Goal: Task Accomplishment & Management: Use online tool/utility

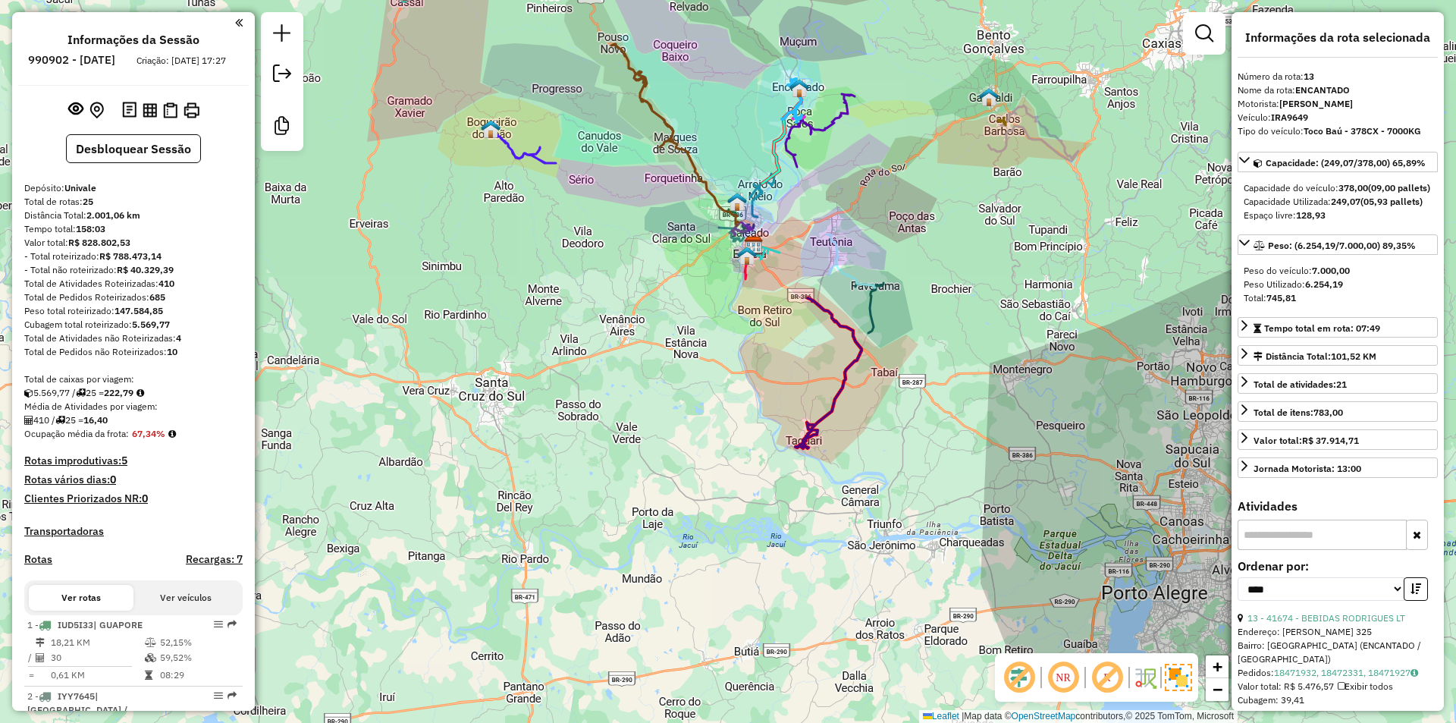
select select "*********"
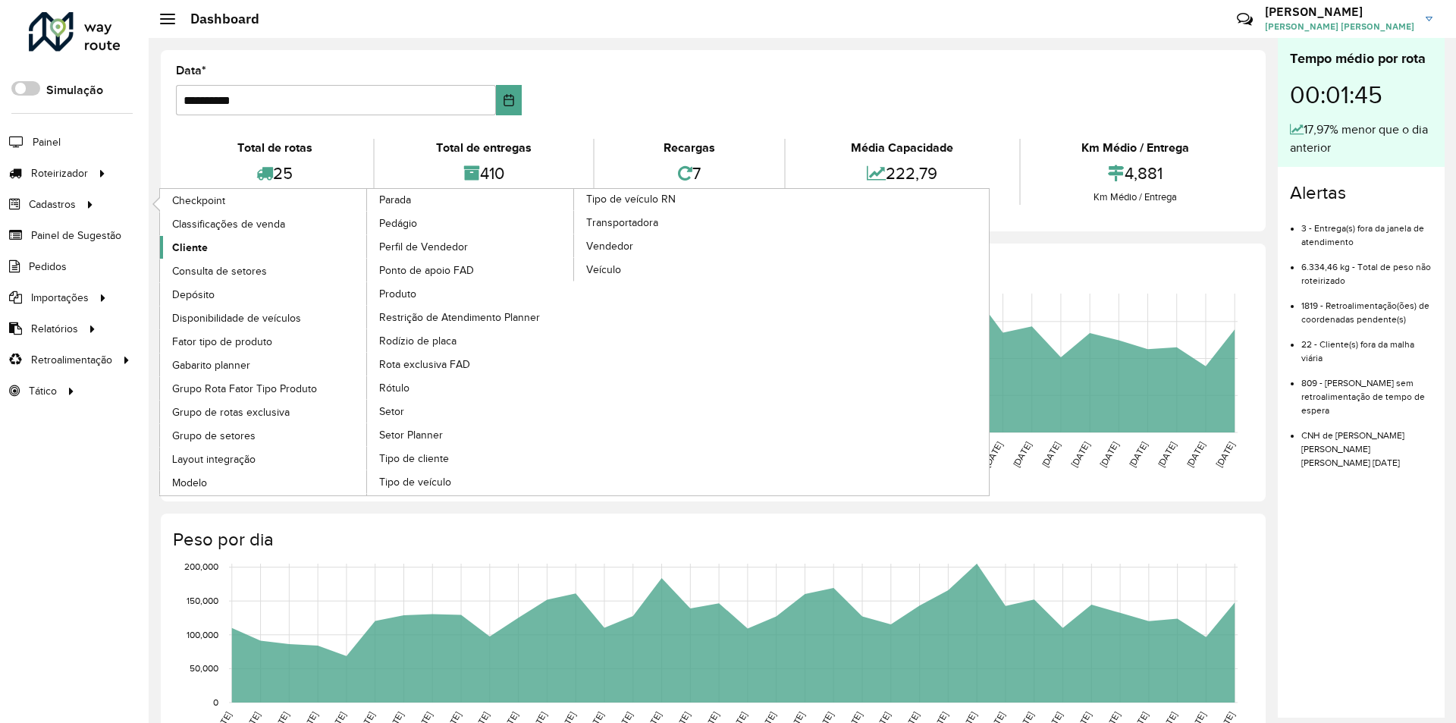
drag, startPoint x: 191, startPoint y: 245, endPoint x: 254, endPoint y: 265, distance: 66.2
click at [191, 244] on span "Cliente" at bounding box center [188, 248] width 33 height 16
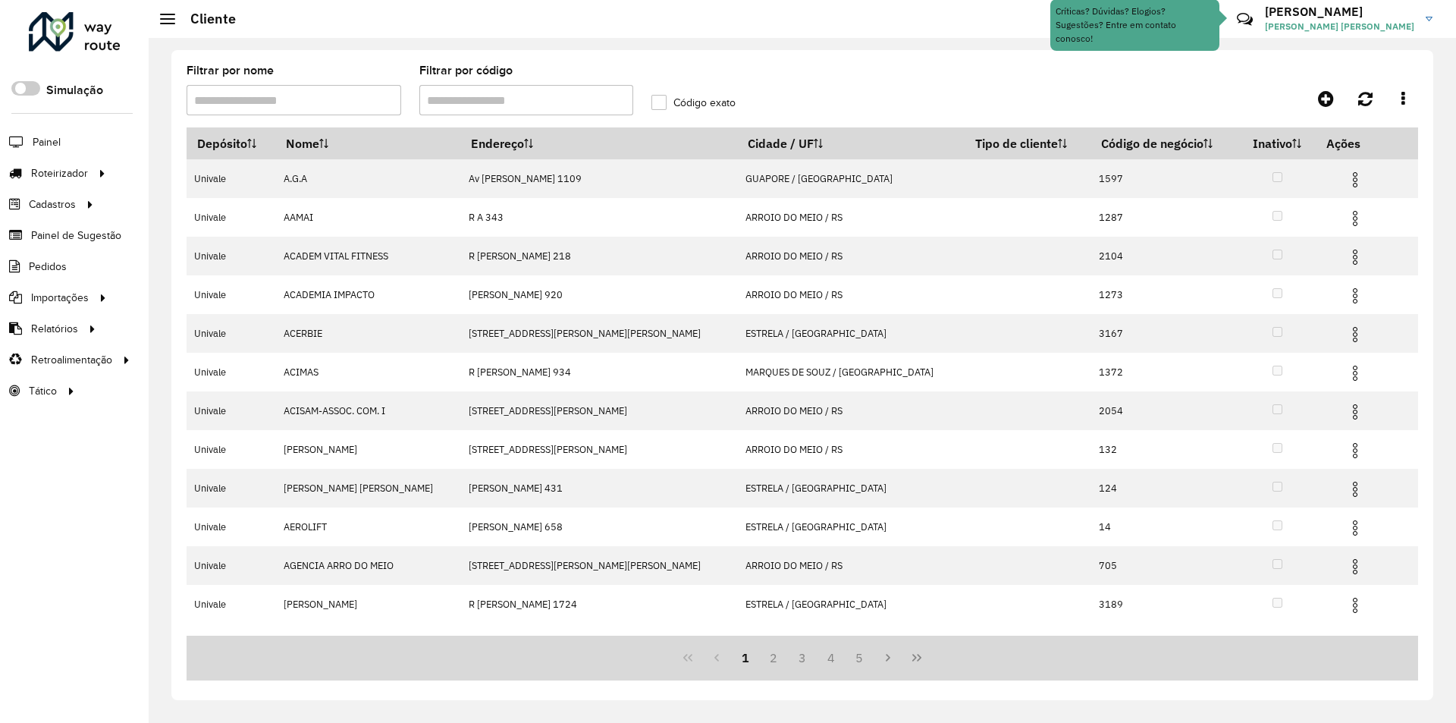
click at [471, 104] on input "Filtrar por código" at bounding box center [526, 100] width 215 height 30
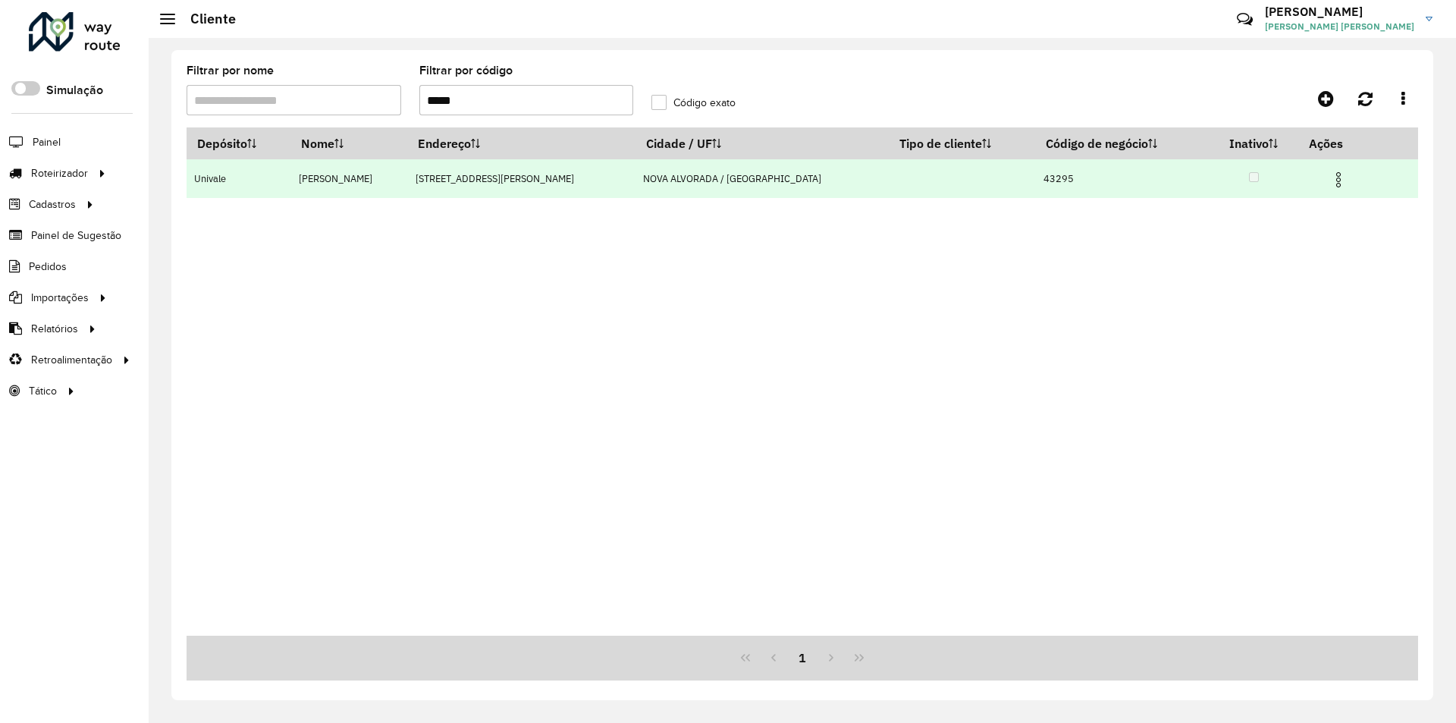
type input "*****"
click at [1329, 174] on img at bounding box center [1338, 180] width 18 height 18
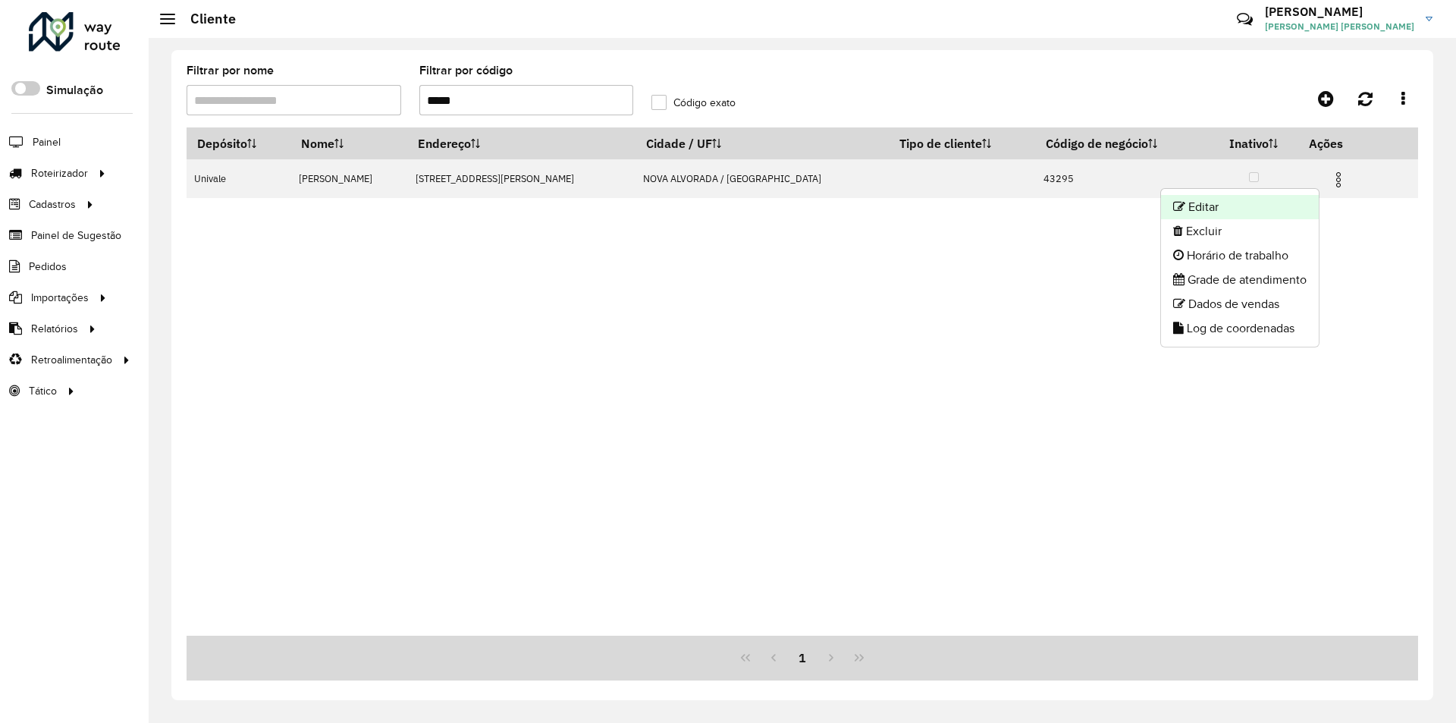
click at [1237, 207] on li "Editar" at bounding box center [1240, 207] width 158 height 24
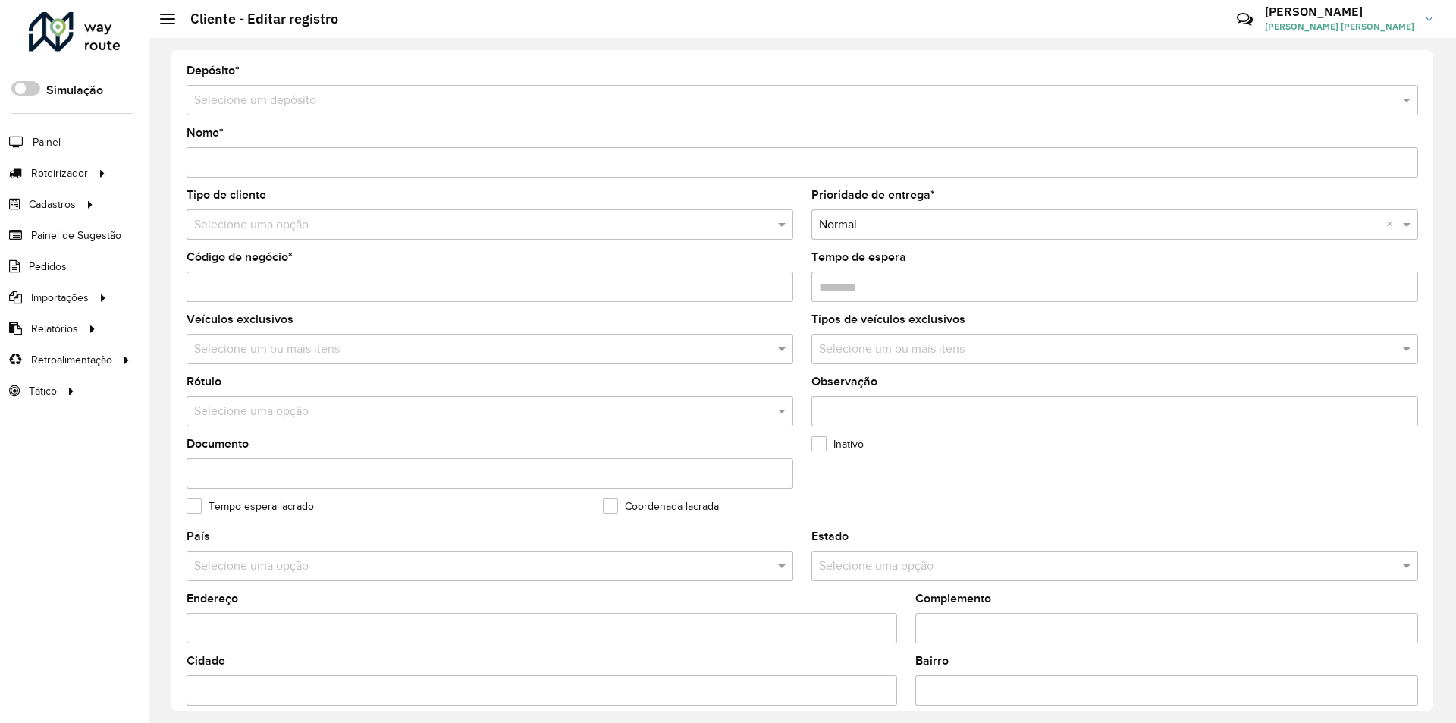
type input "**********"
type input "*****"
type input "********"
type input "**********"
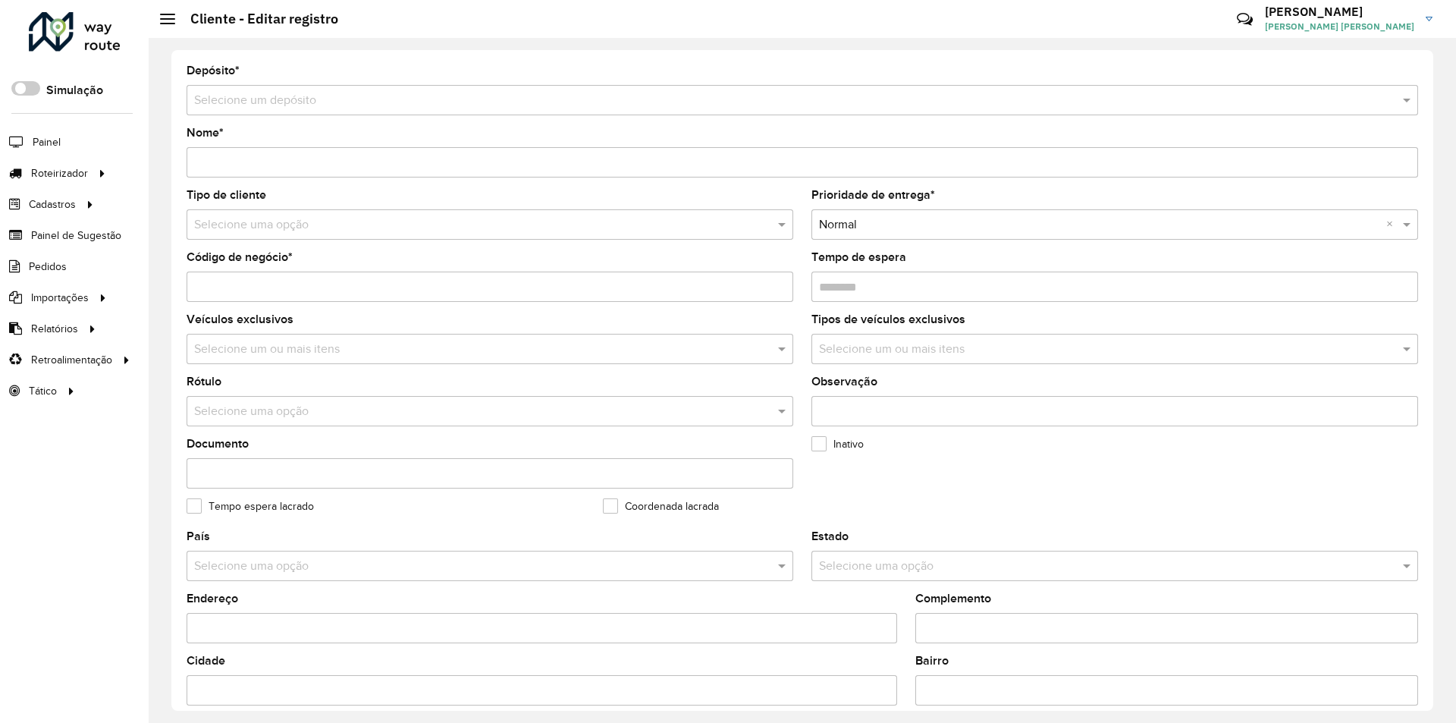
type input "******"
type input "**********"
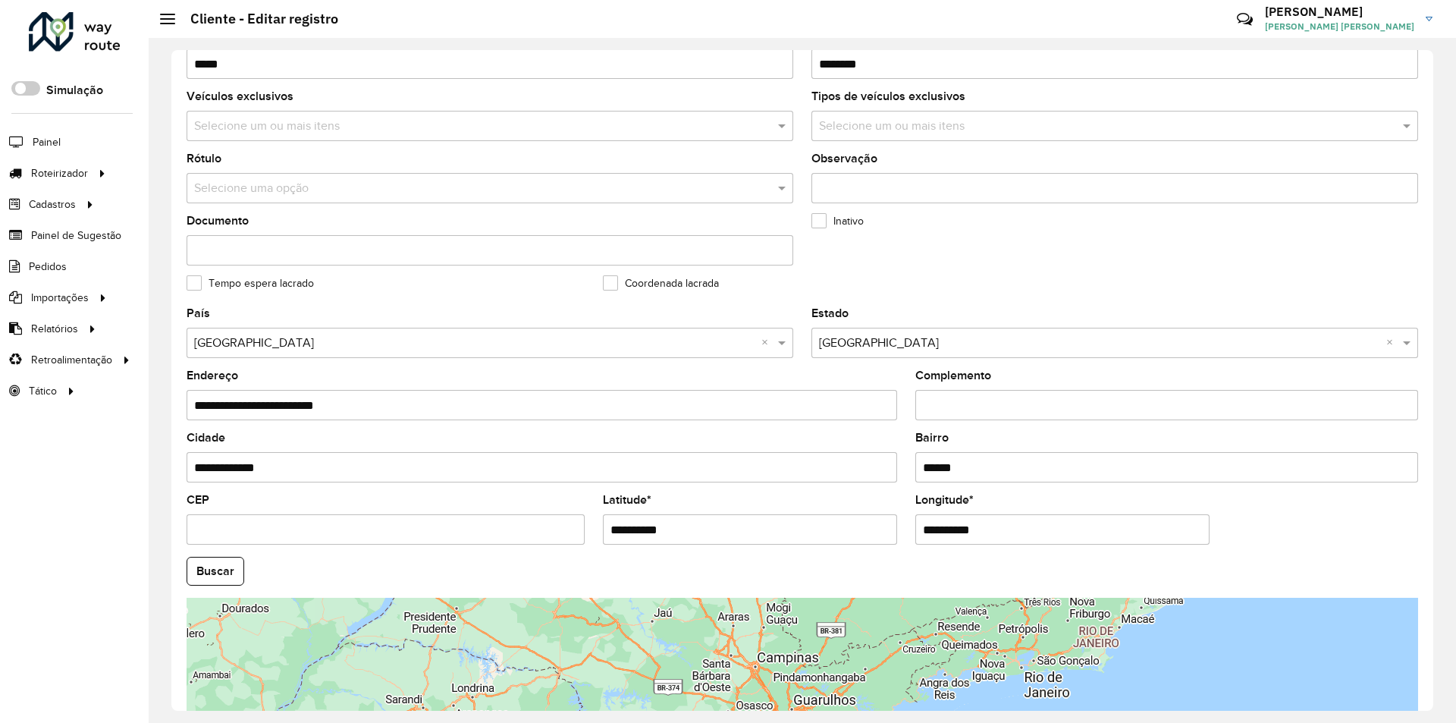
scroll to position [227, 0]
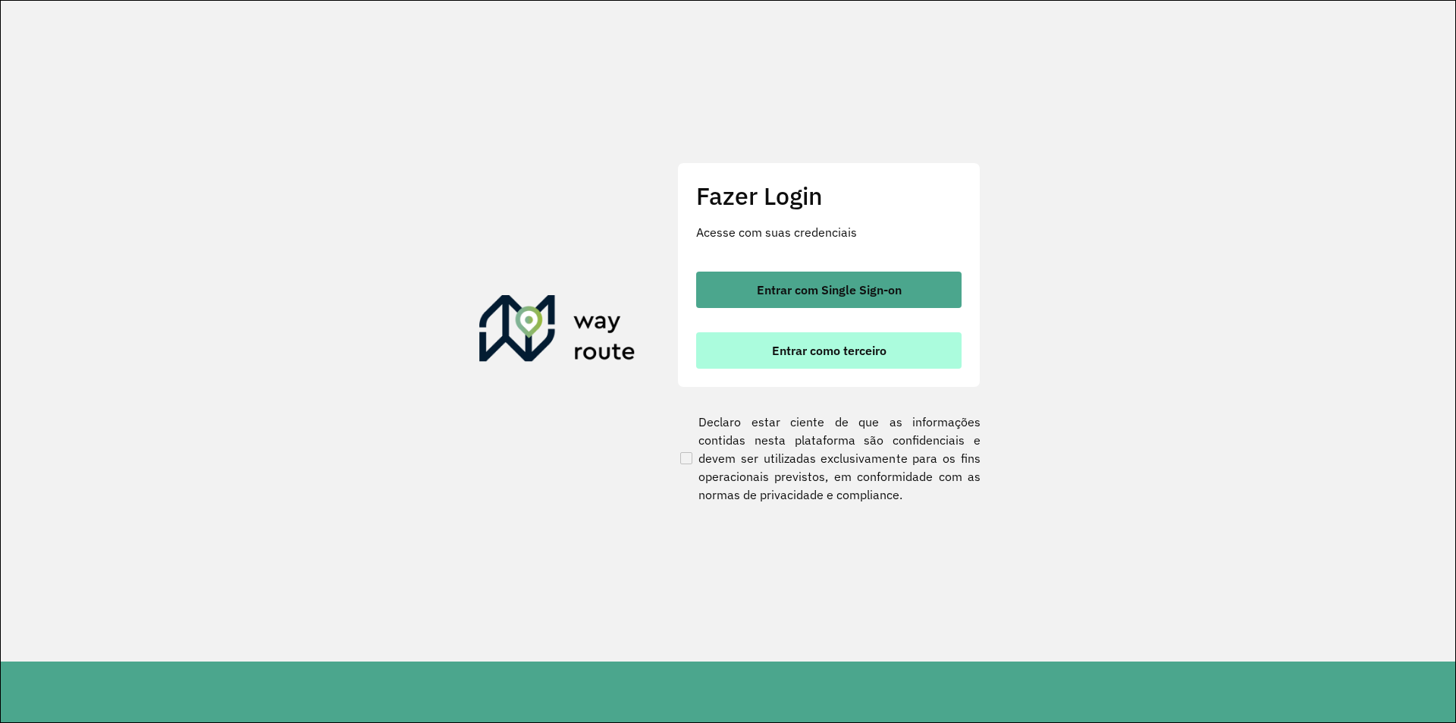
click at [804, 348] on span "Entrar como terceiro" at bounding box center [829, 350] width 114 height 12
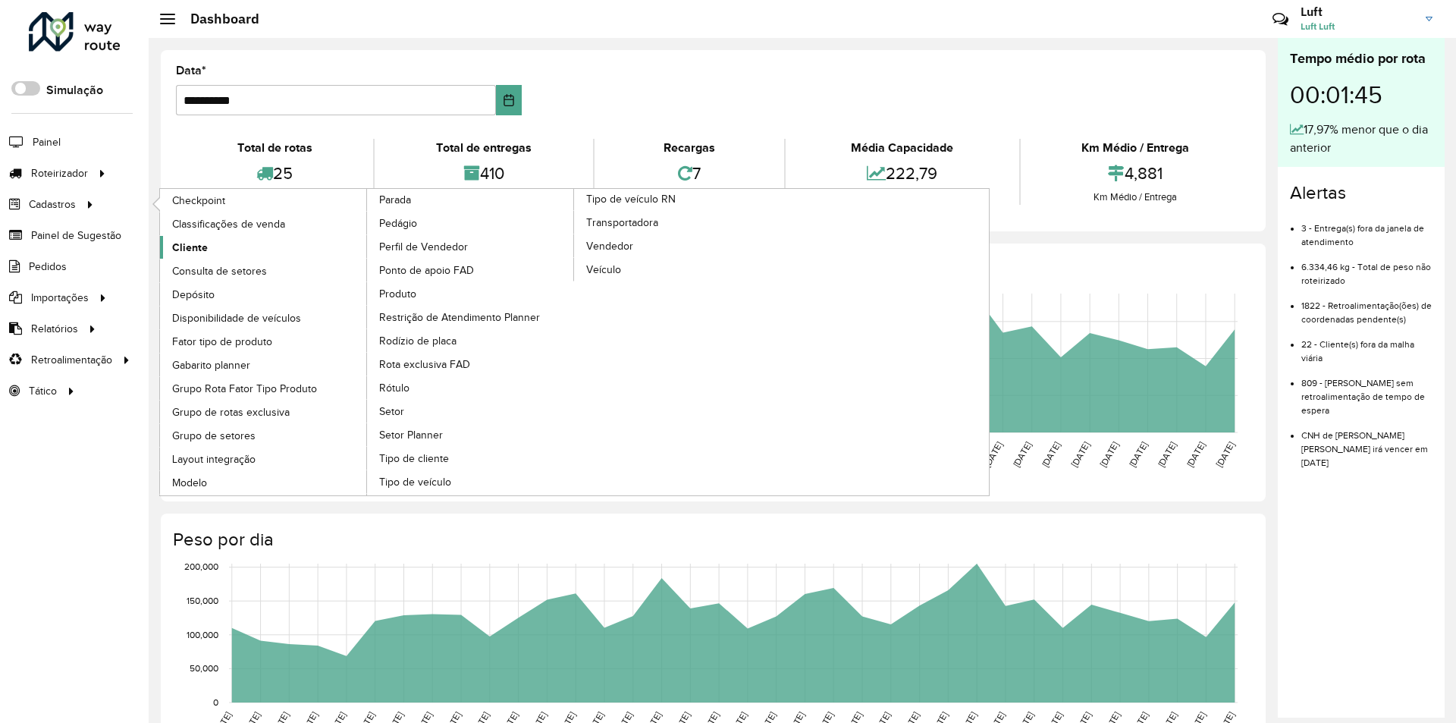
click at [192, 244] on span "Cliente" at bounding box center [190, 248] width 36 height 16
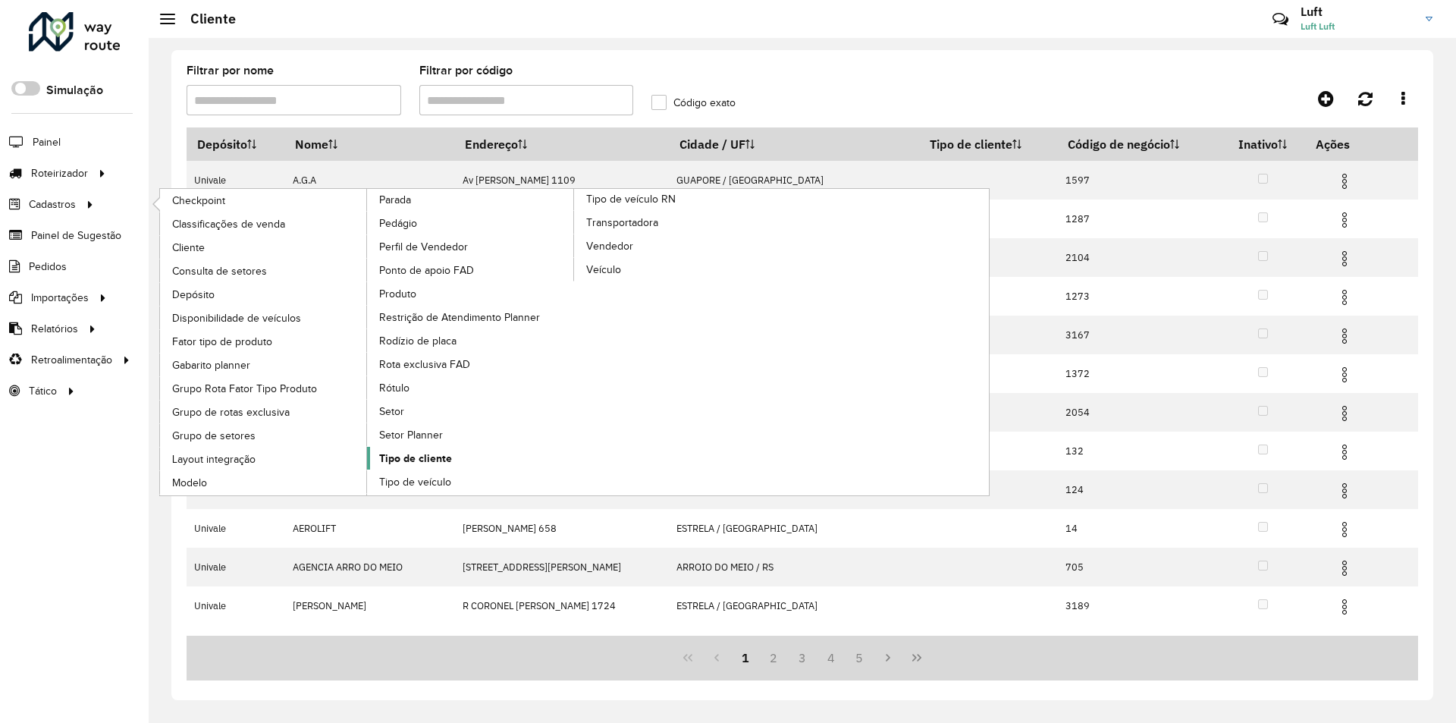
click at [419, 458] on span "Tipo de cliente" at bounding box center [415, 458] width 73 height 16
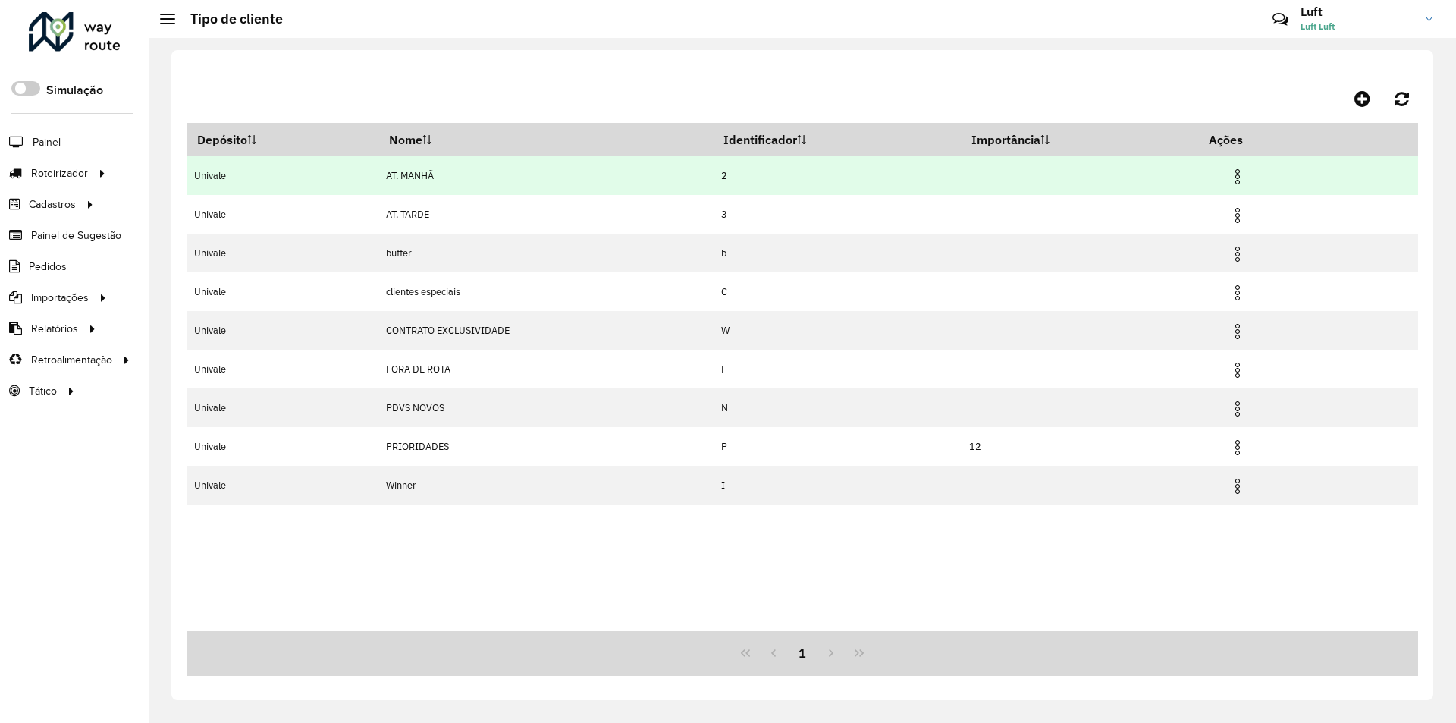
click at [1246, 178] on img at bounding box center [1237, 177] width 18 height 18
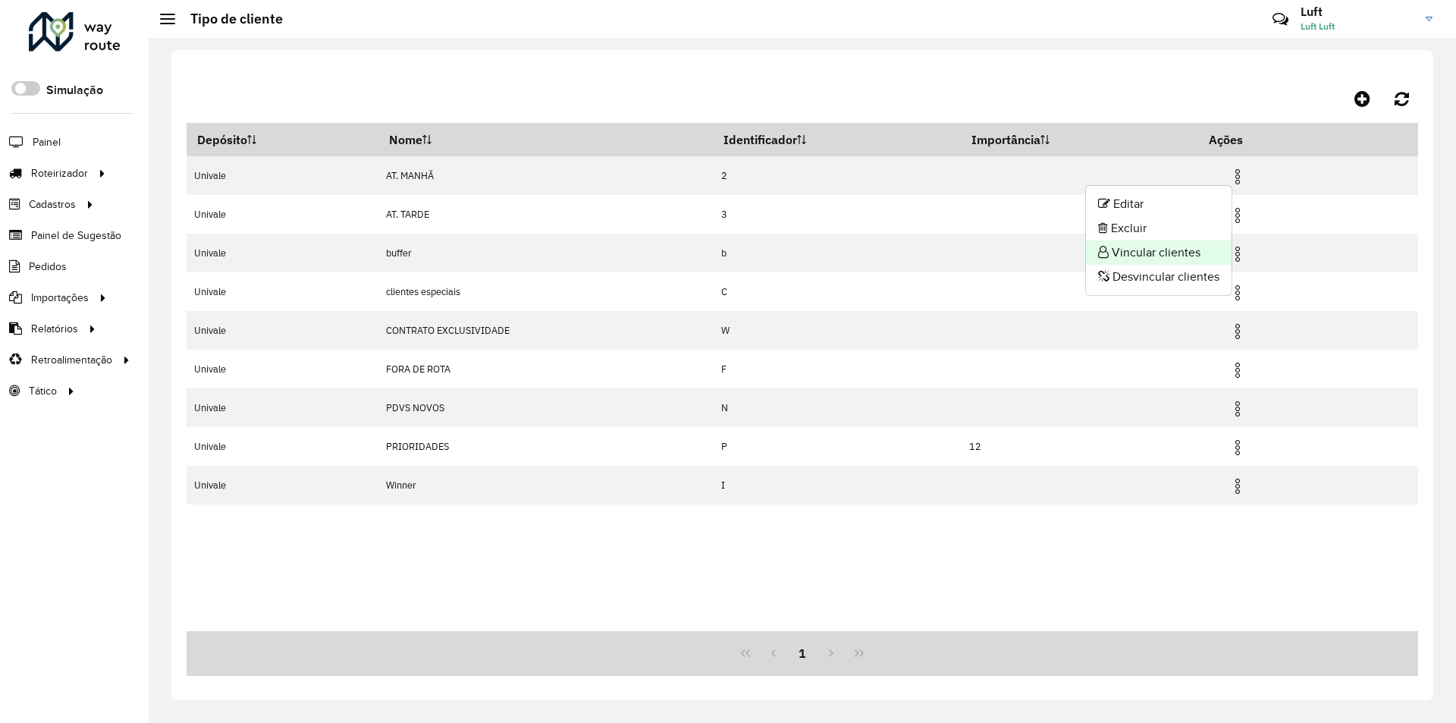
click at [1171, 247] on li "Vincular clientes" at bounding box center [1159, 252] width 146 height 24
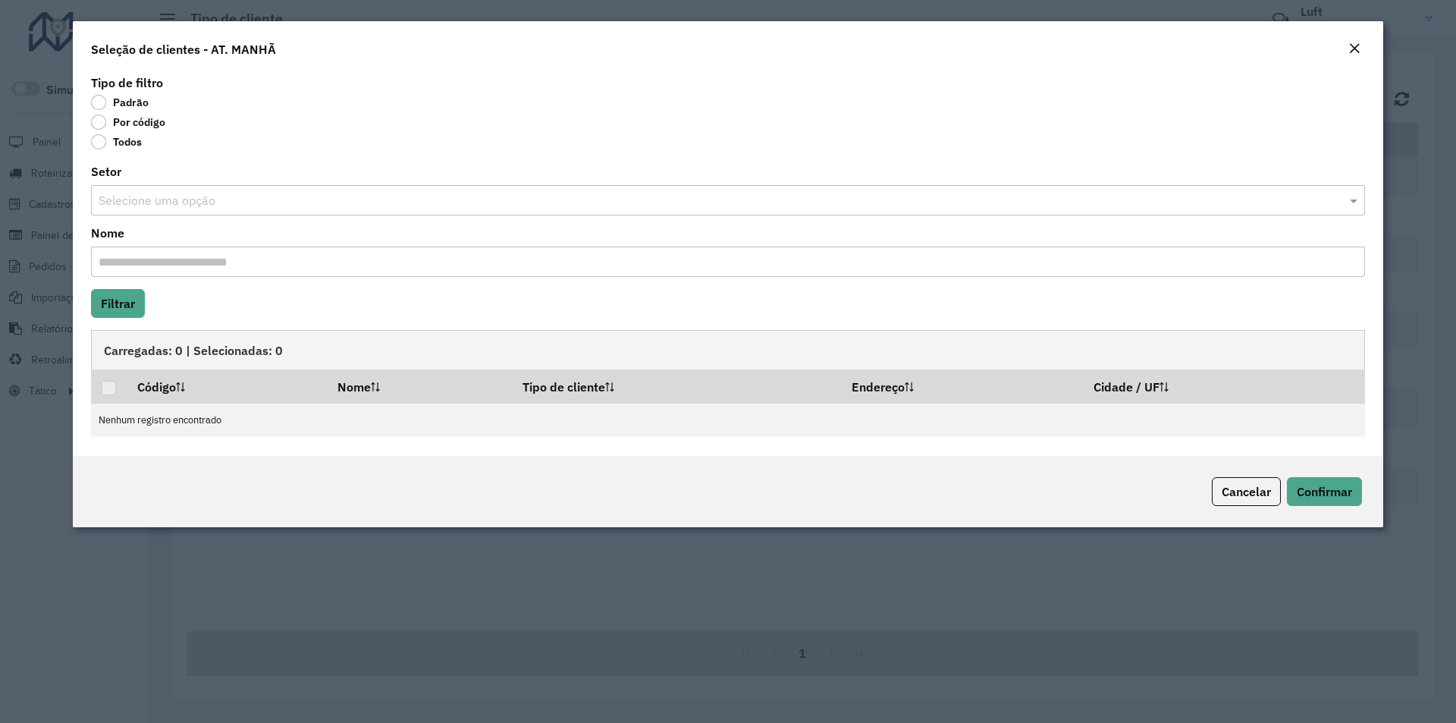
drag, startPoint x: 99, startPoint y: 122, endPoint x: 105, endPoint y: 149, distance: 27.1
click at [101, 130] on div "Por código" at bounding box center [728, 125] width 1274 height 18
click at [104, 122] on label "Por código" at bounding box center [128, 121] width 74 height 15
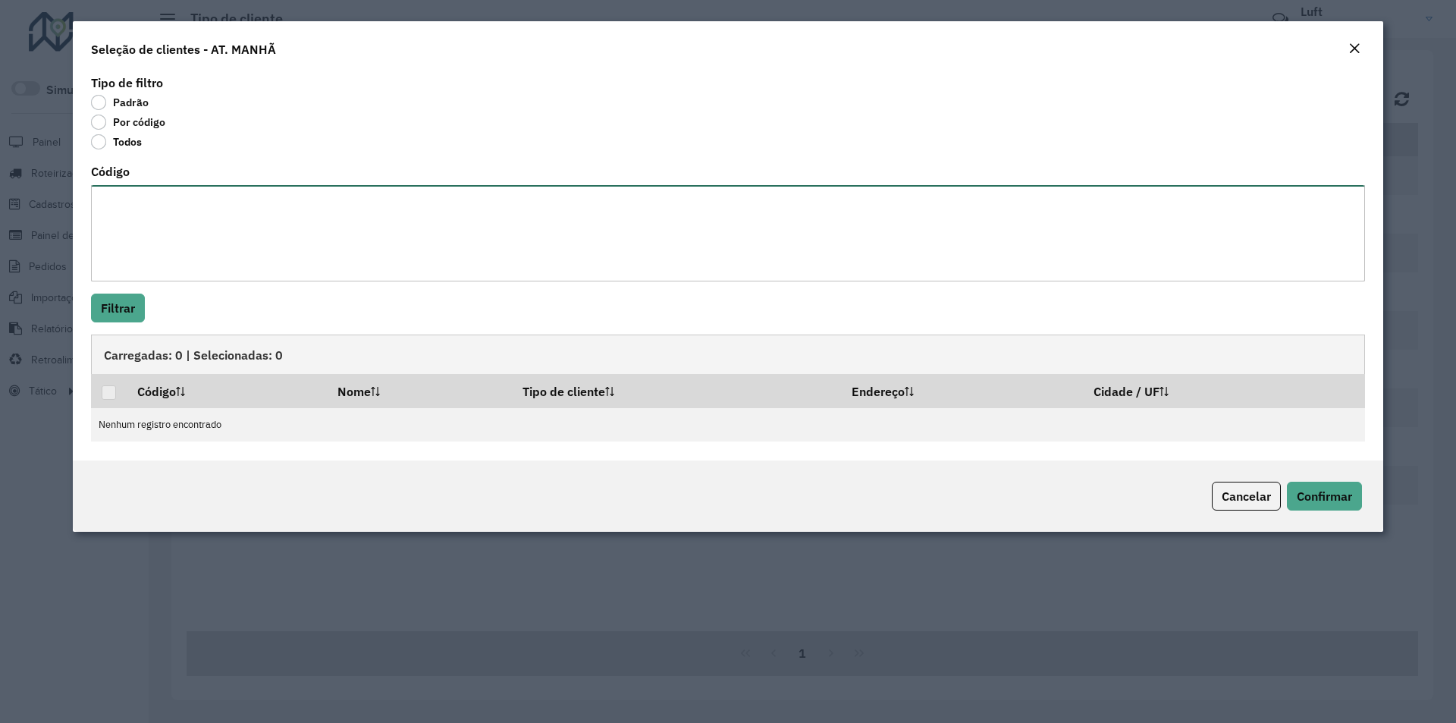
click at [162, 220] on textarea "Código" at bounding box center [728, 233] width 1274 height 96
type textarea "**** ****"
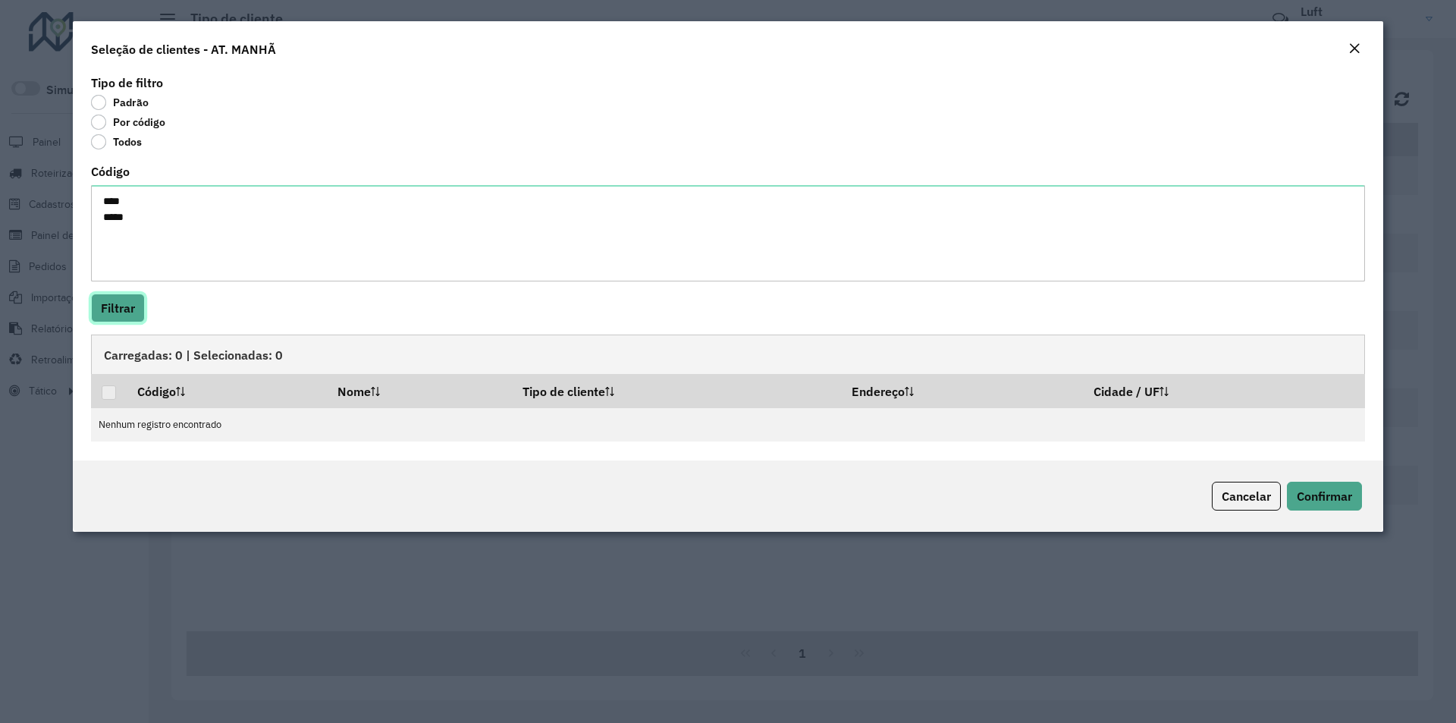
click at [133, 315] on button "Filtrar" at bounding box center [118, 307] width 54 height 29
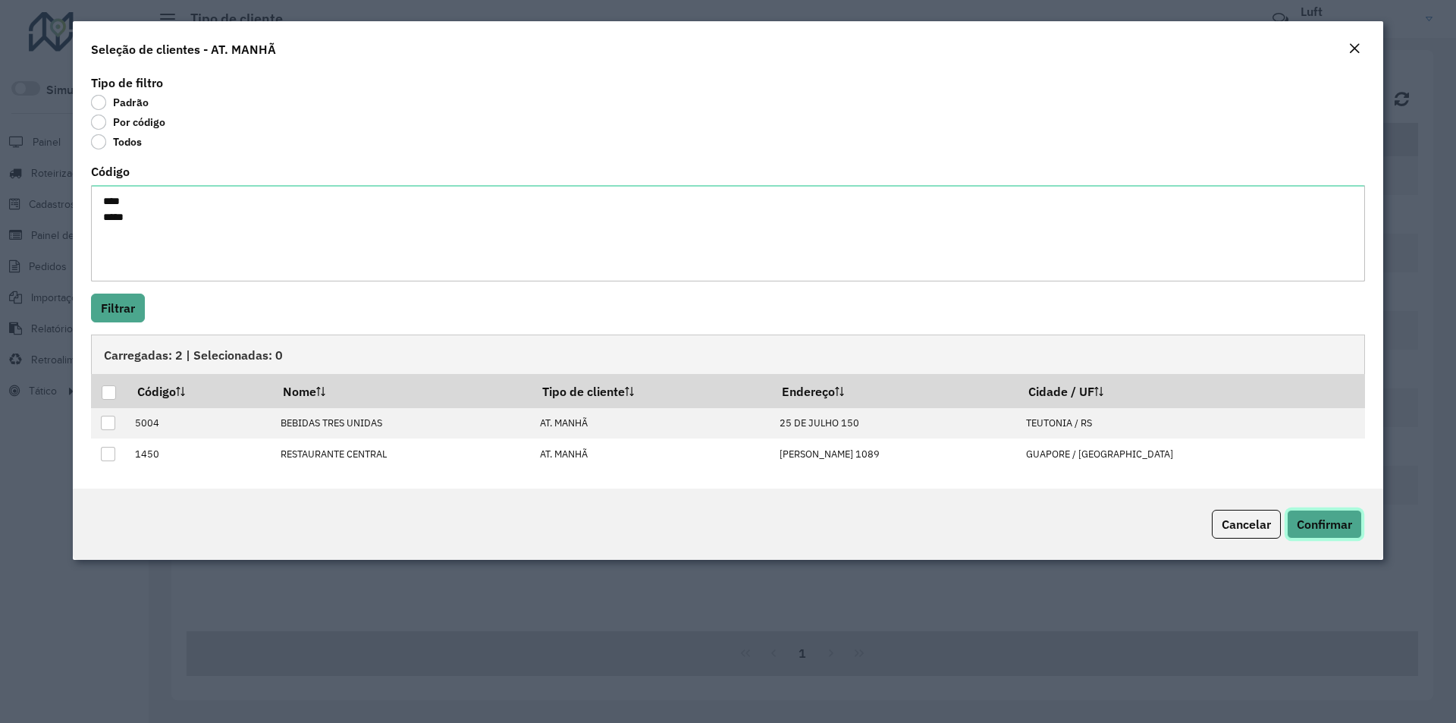
click at [1318, 531] on button "Confirmar" at bounding box center [1324, 523] width 75 height 29
click at [109, 393] on div at bounding box center [109, 392] width 14 height 14
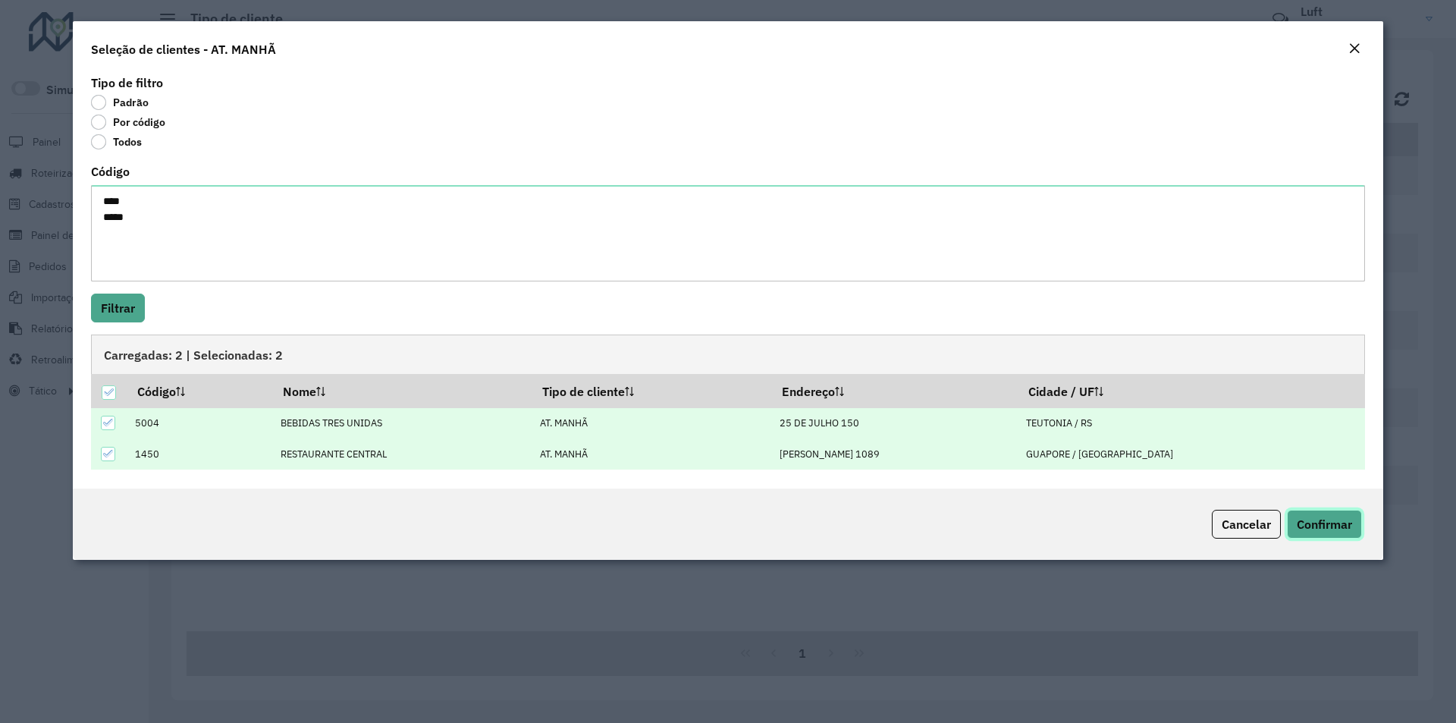
click at [1307, 518] on span "Confirmar" at bounding box center [1323, 523] width 55 height 15
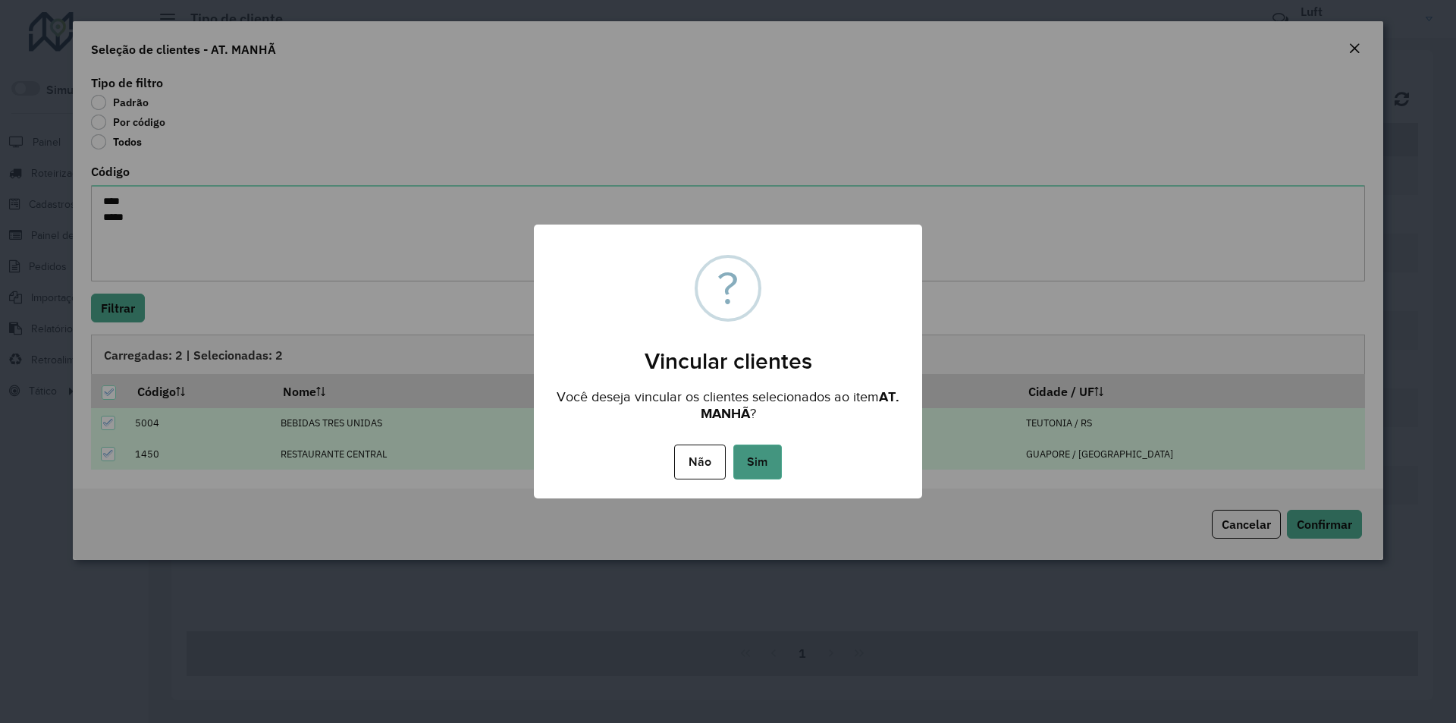
click at [750, 460] on button "Sim" at bounding box center [757, 461] width 49 height 35
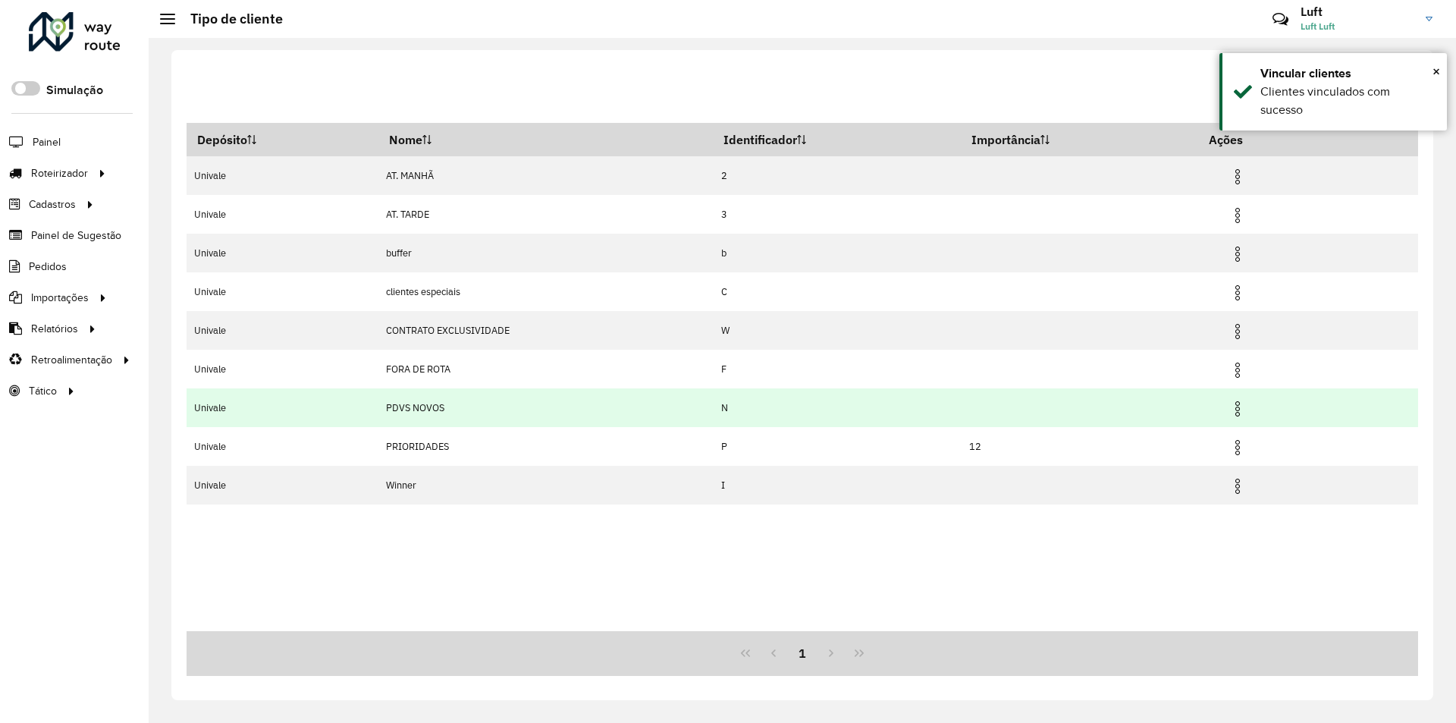
click at [1242, 415] on img at bounding box center [1237, 409] width 18 height 18
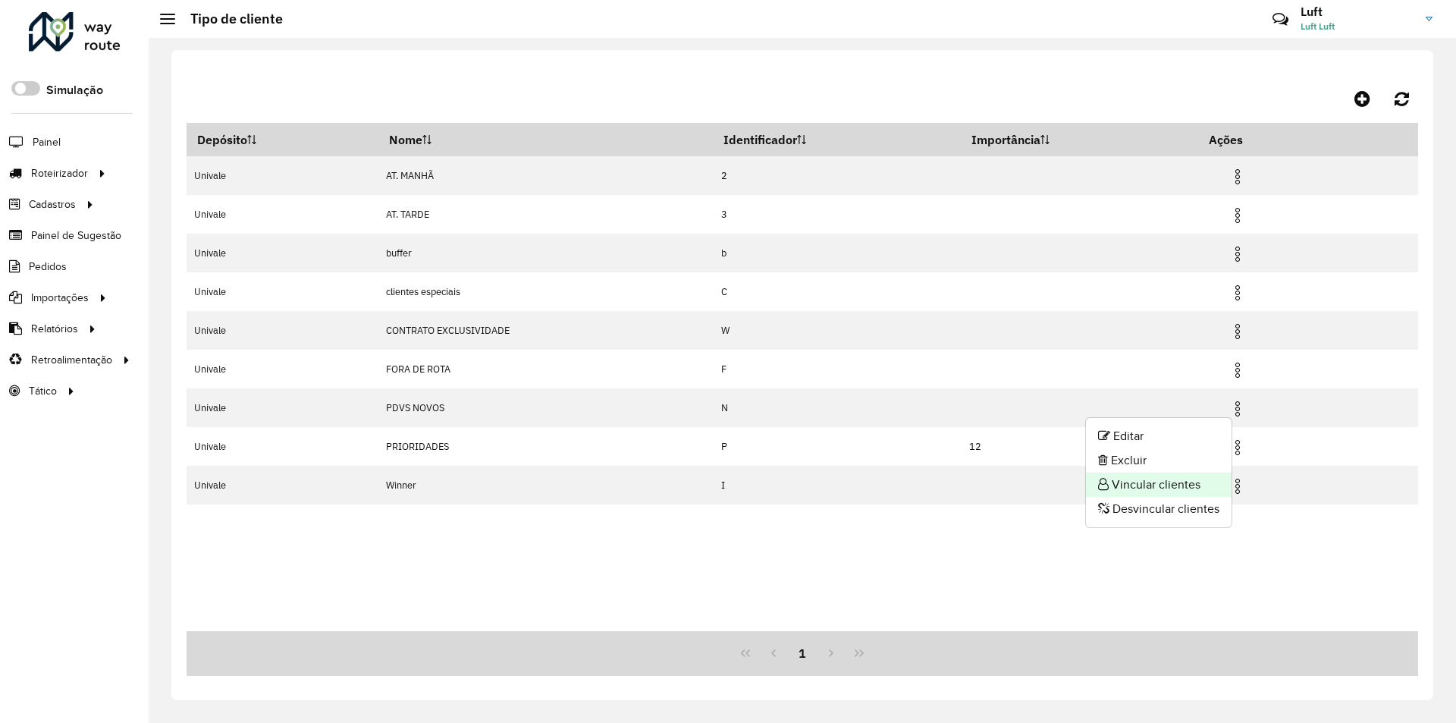
click at [1154, 478] on li "Vincular clientes" at bounding box center [1159, 484] width 146 height 24
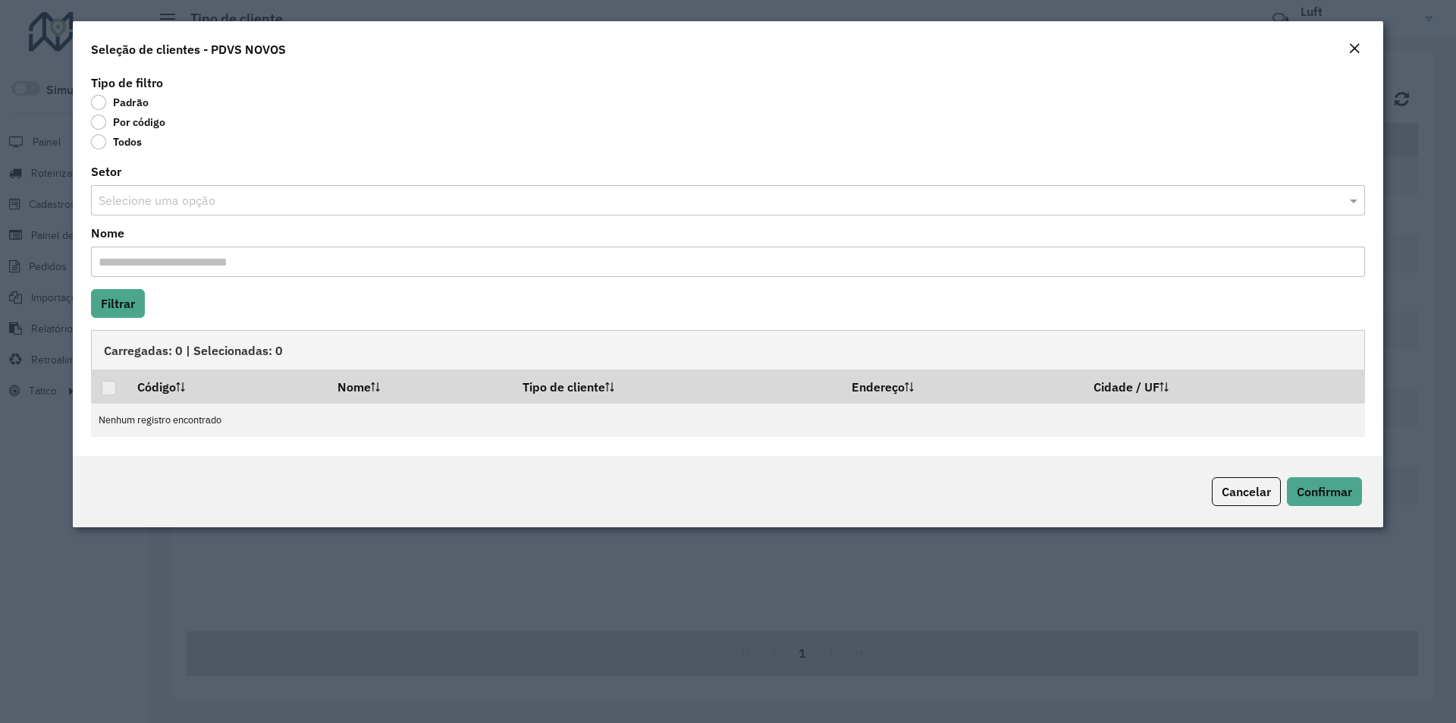
click at [95, 121] on label "Por código" at bounding box center [128, 121] width 74 height 15
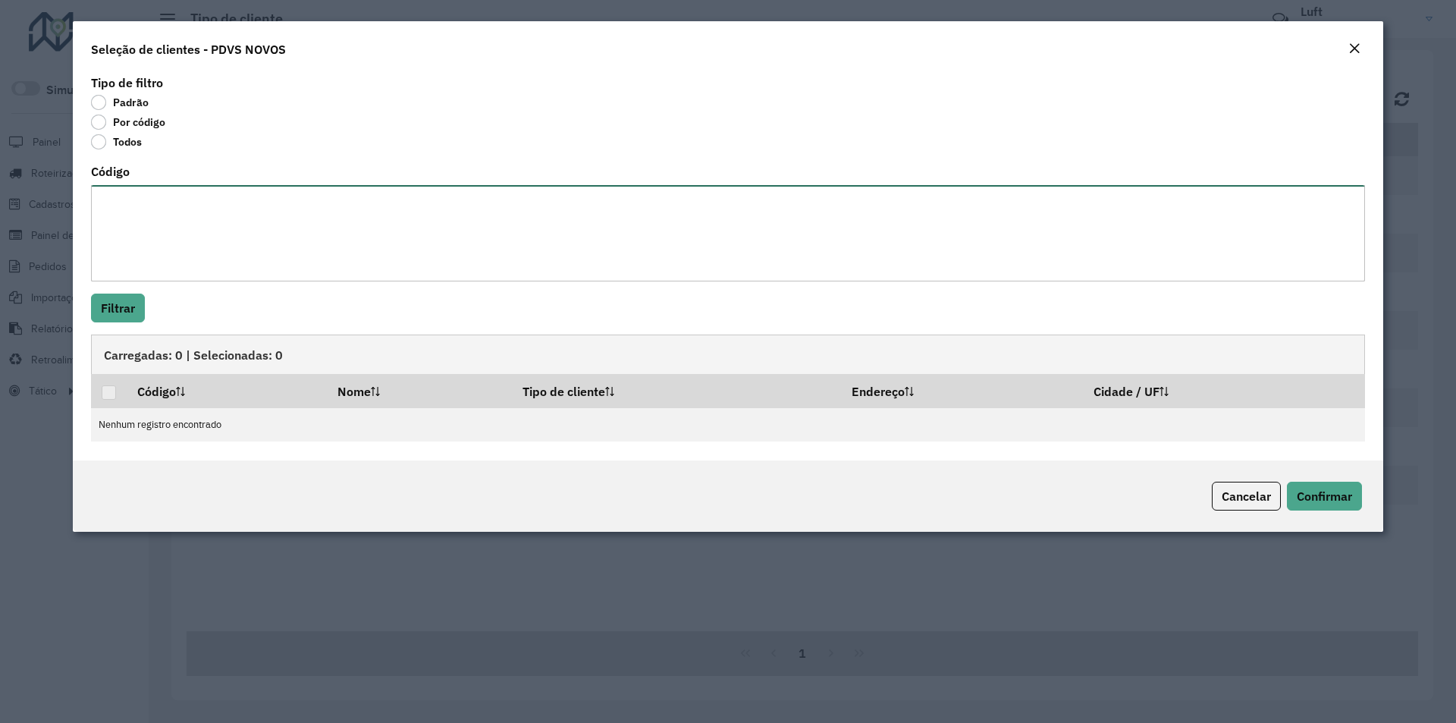
click at [121, 205] on textarea "Código" at bounding box center [728, 233] width 1274 height 96
type textarea "***** ***** *****"
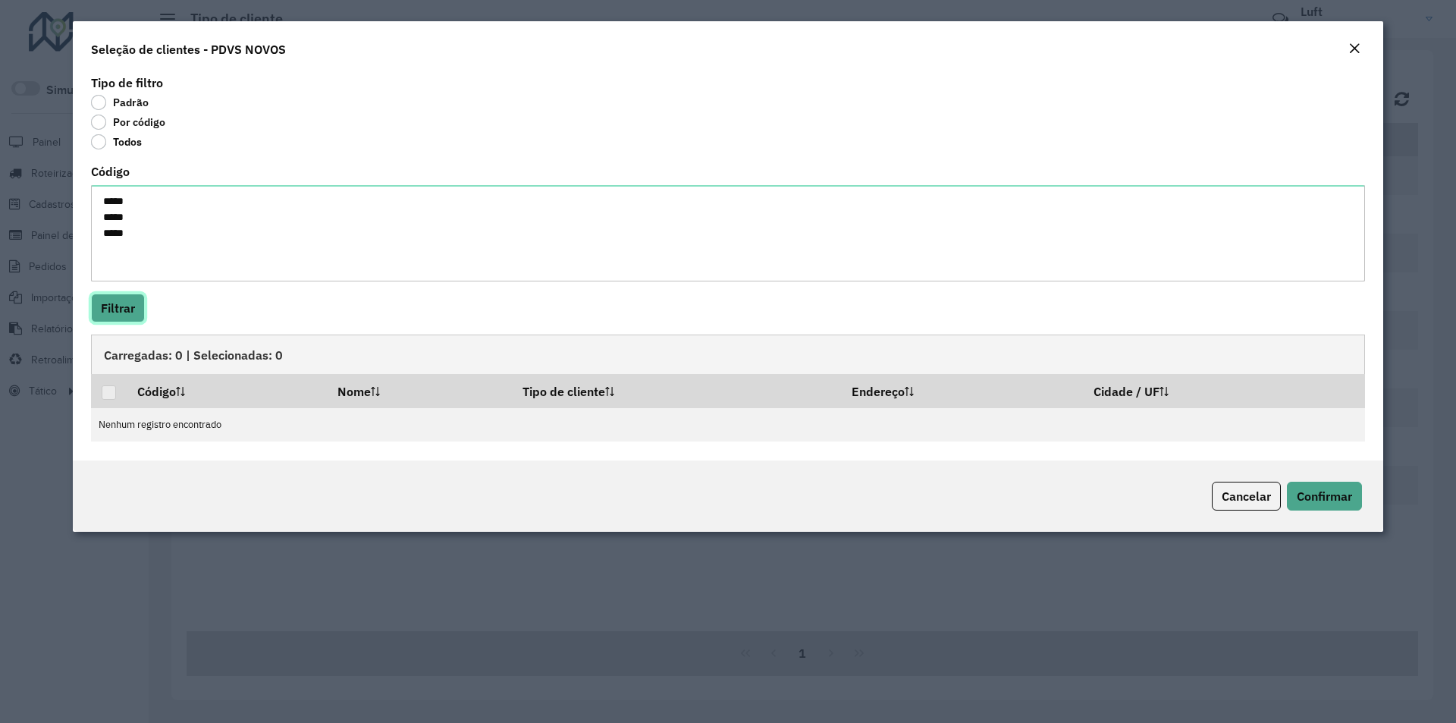
click at [130, 315] on button "Filtrar" at bounding box center [118, 307] width 54 height 29
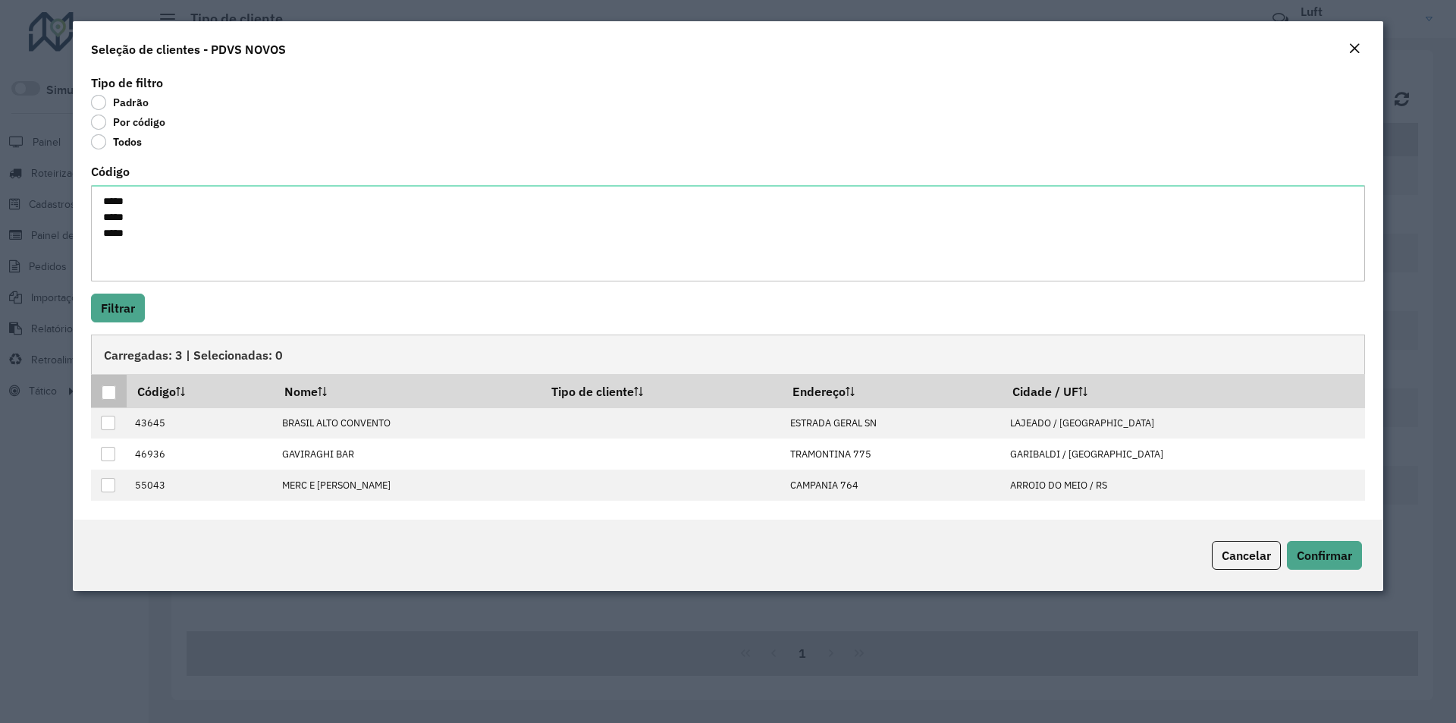
click at [108, 391] on div at bounding box center [109, 392] width 14 height 14
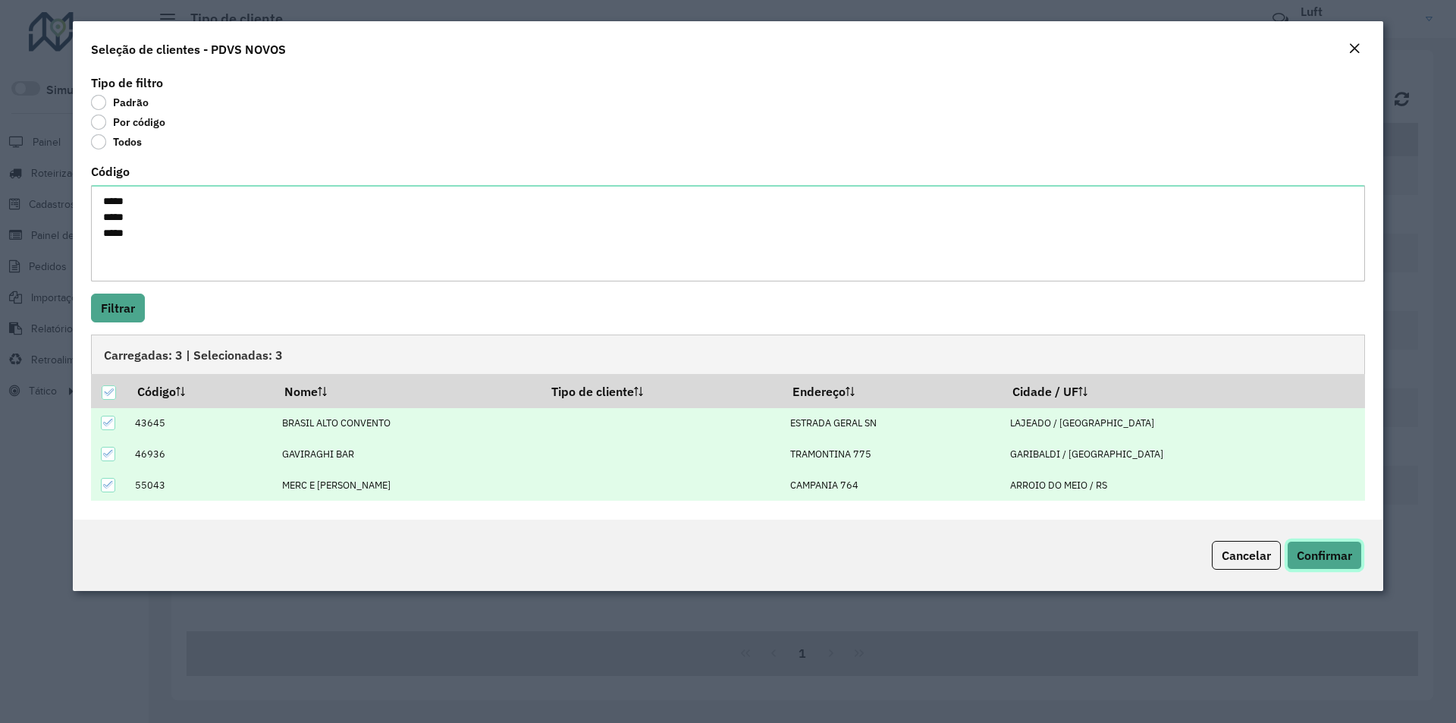
click at [1324, 555] on span "Confirmar" at bounding box center [1323, 554] width 55 height 15
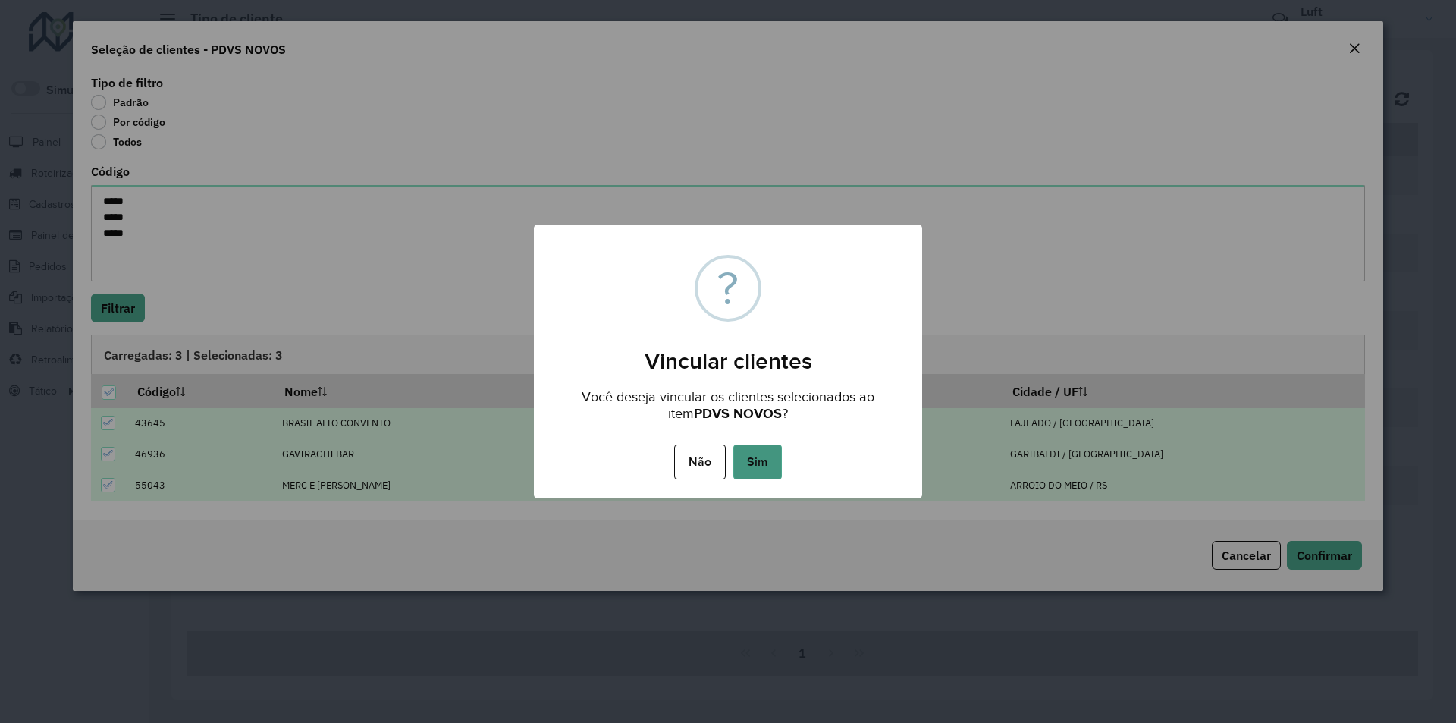
click at [757, 459] on button "Sim" at bounding box center [757, 461] width 49 height 35
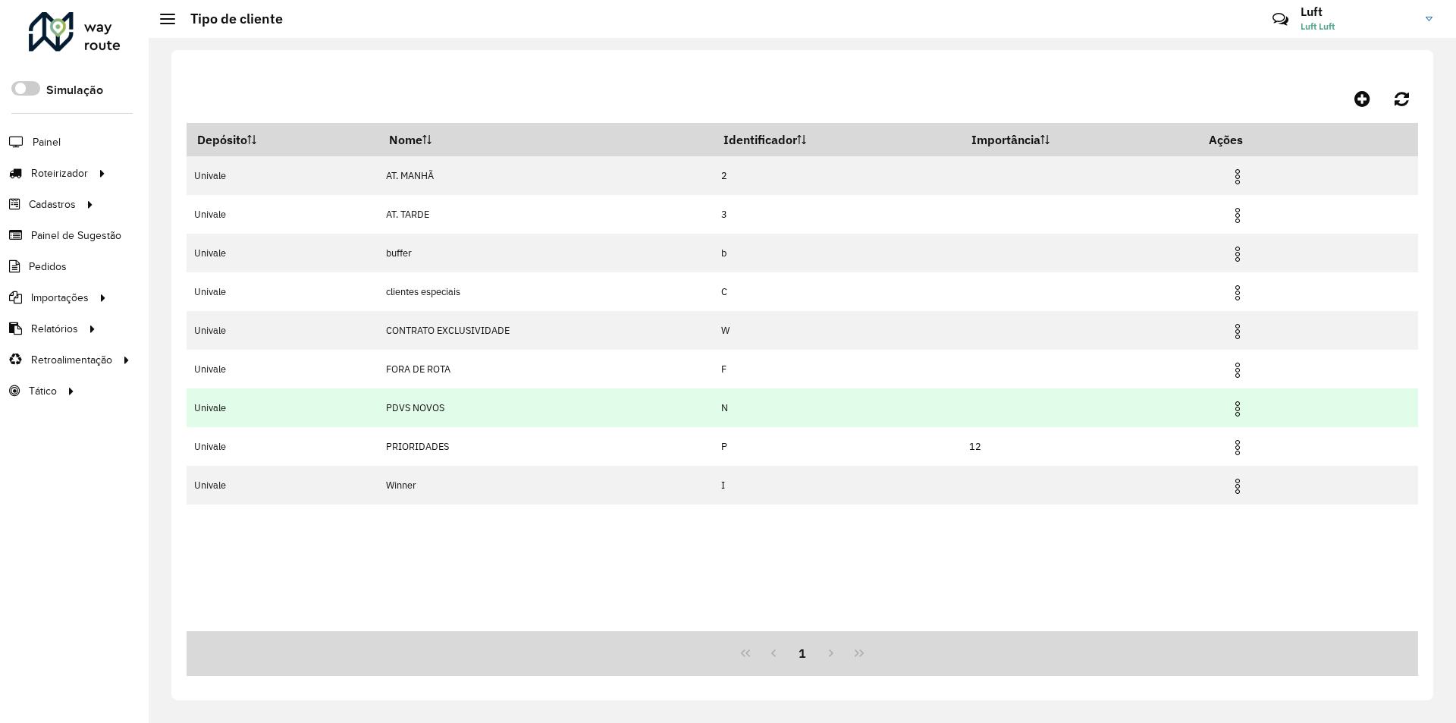
click at [1245, 412] on img at bounding box center [1237, 409] width 18 height 18
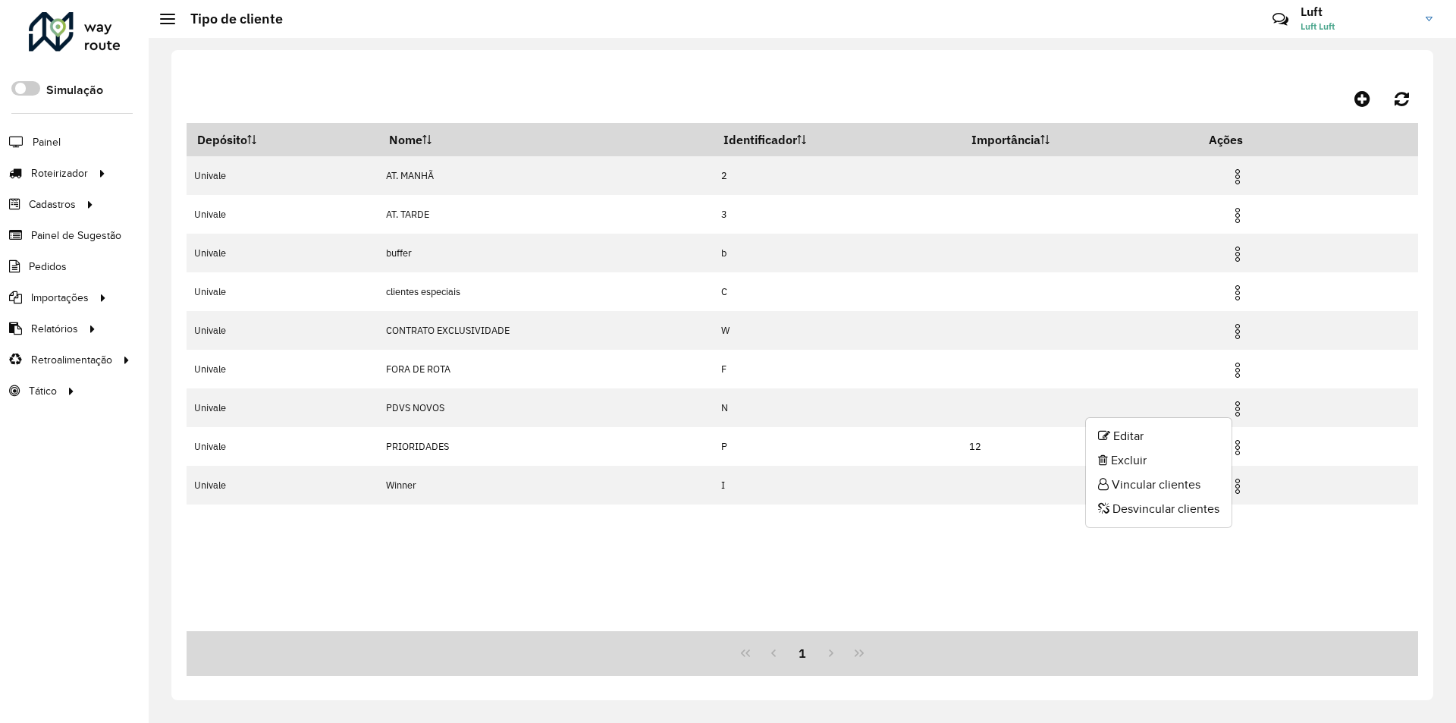
drag, startPoint x: 1165, startPoint y: 479, endPoint x: 1129, endPoint y: 474, distance: 36.0
click at [1165, 480] on li "Vincular clientes" at bounding box center [1159, 484] width 146 height 24
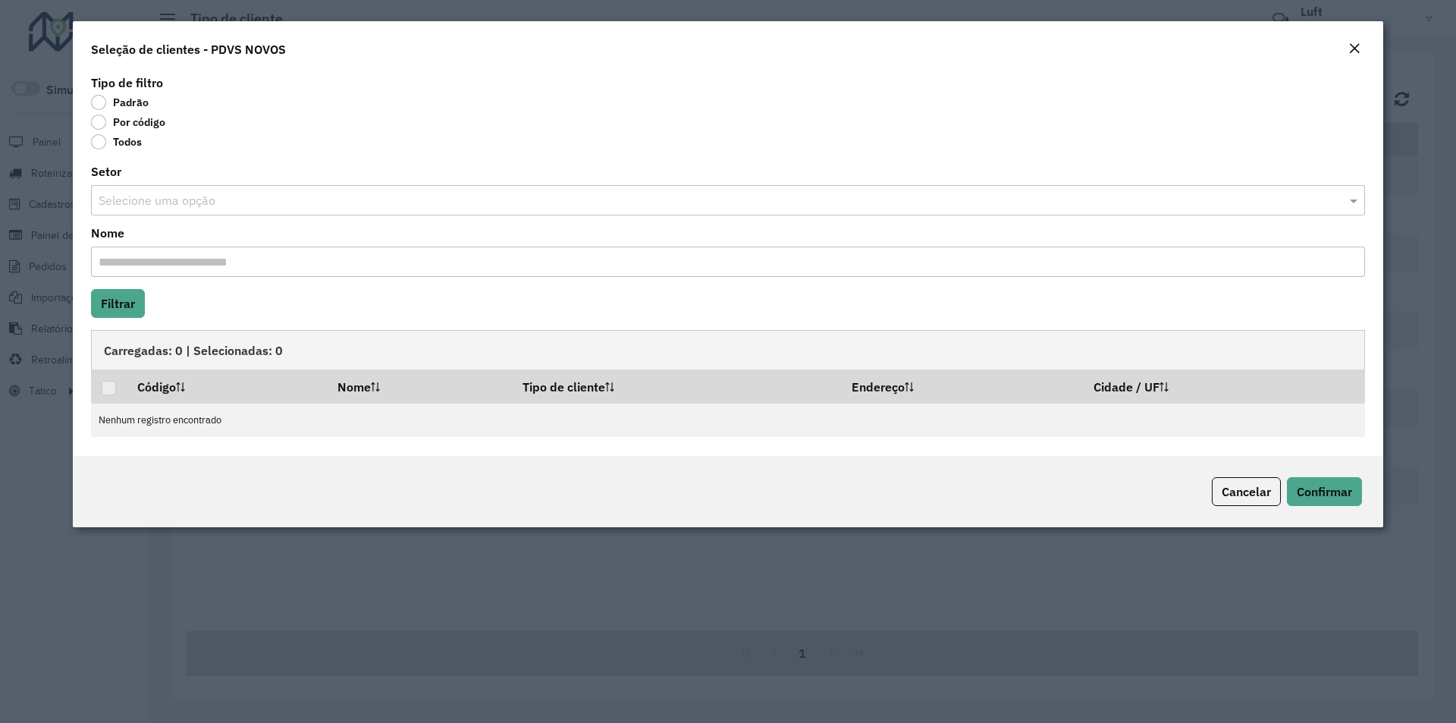
click at [99, 118] on label "Por código" at bounding box center [128, 121] width 74 height 15
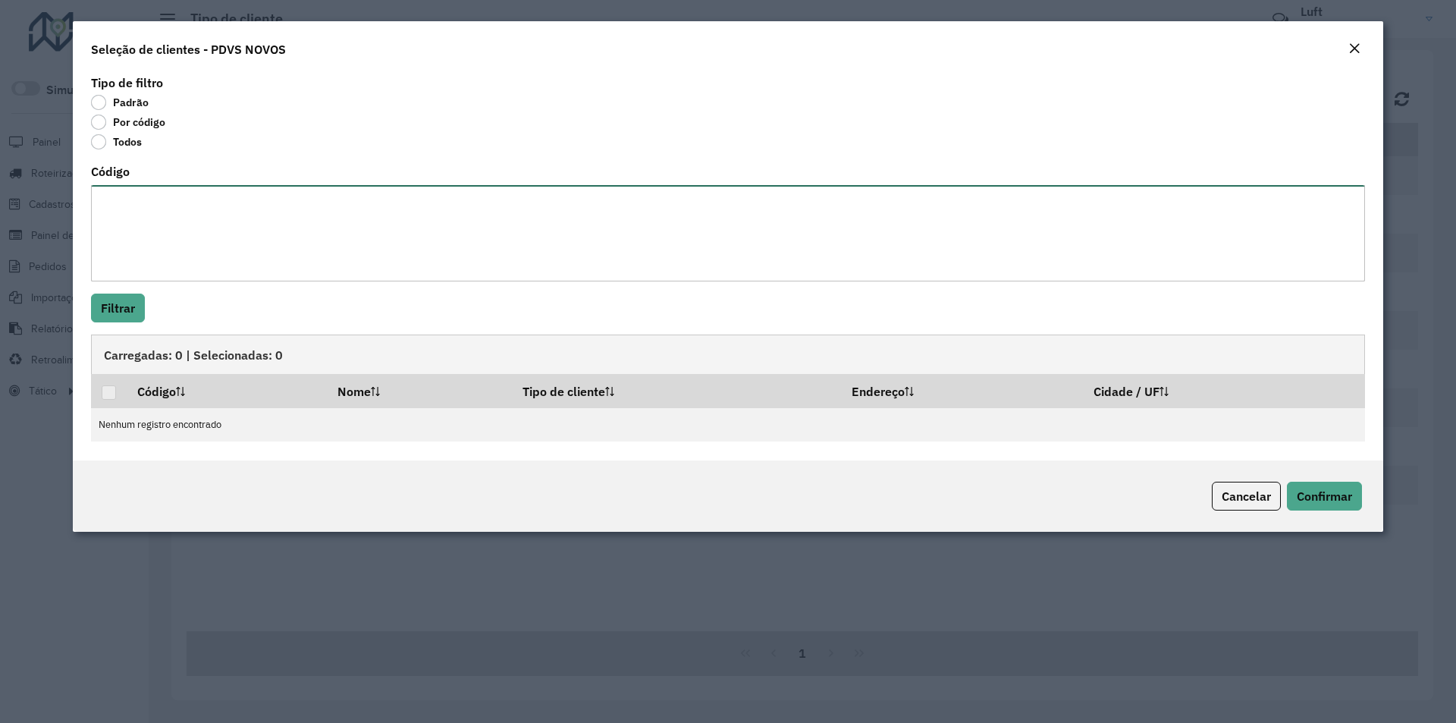
click at [203, 240] on textarea "Código" at bounding box center [728, 233] width 1274 height 96
type textarea "***** ***** ***** ***** ***** *****"
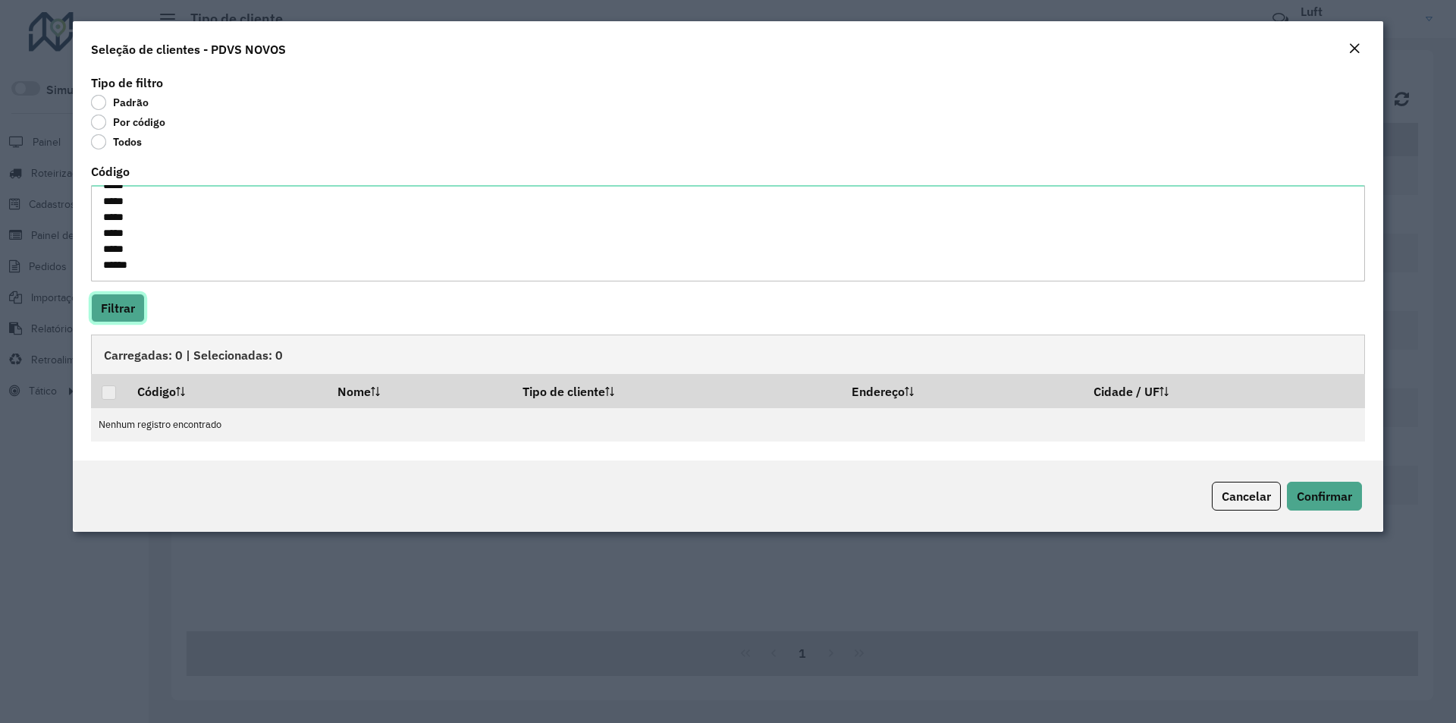
click at [129, 309] on button "Filtrar" at bounding box center [118, 307] width 54 height 29
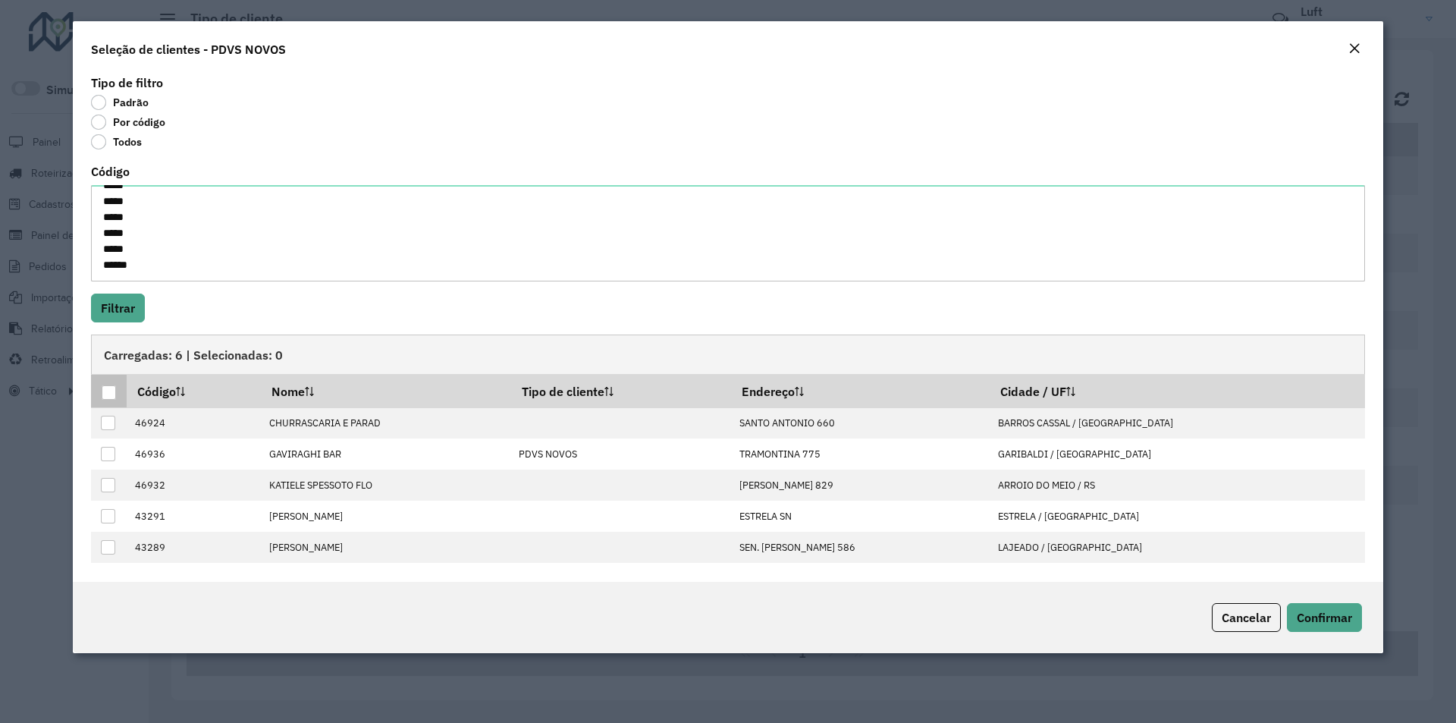
click at [111, 392] on div at bounding box center [109, 392] width 14 height 14
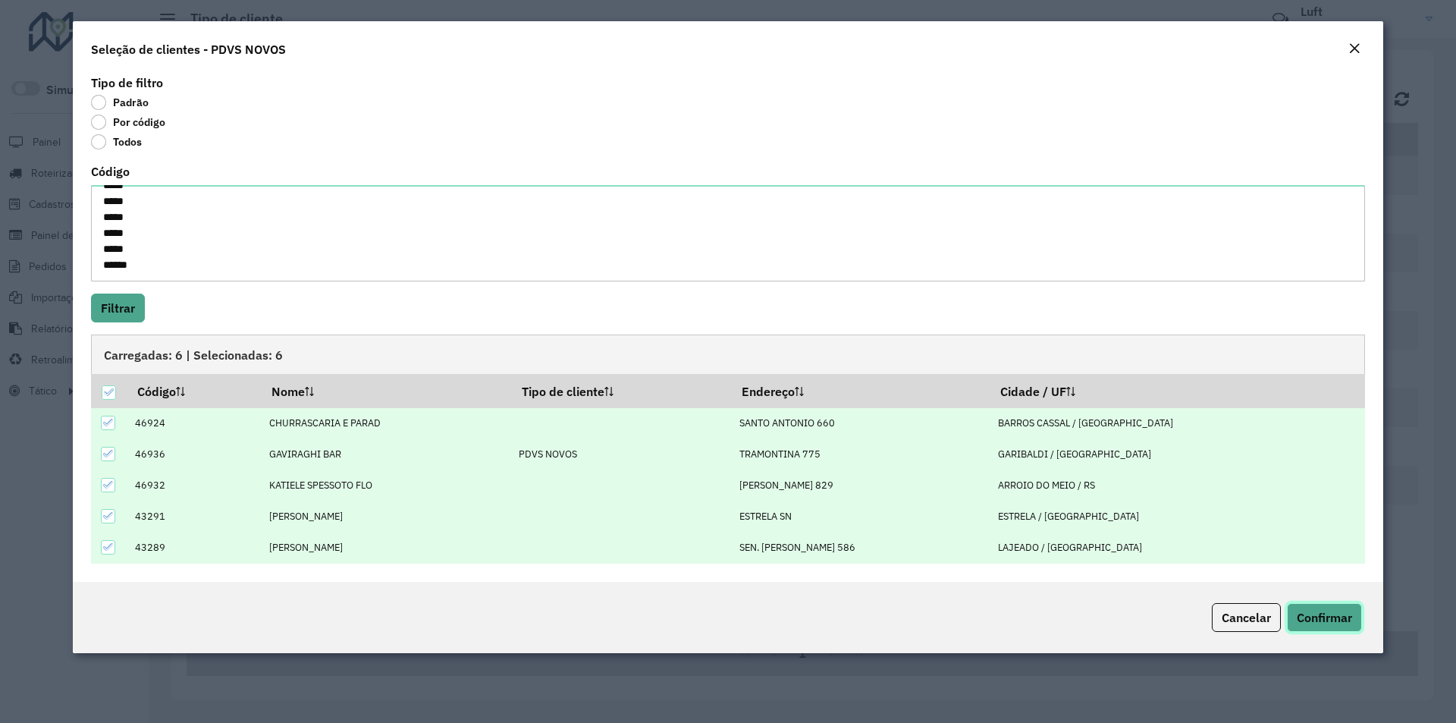
click at [1356, 609] on button "Confirmar" at bounding box center [1324, 617] width 75 height 29
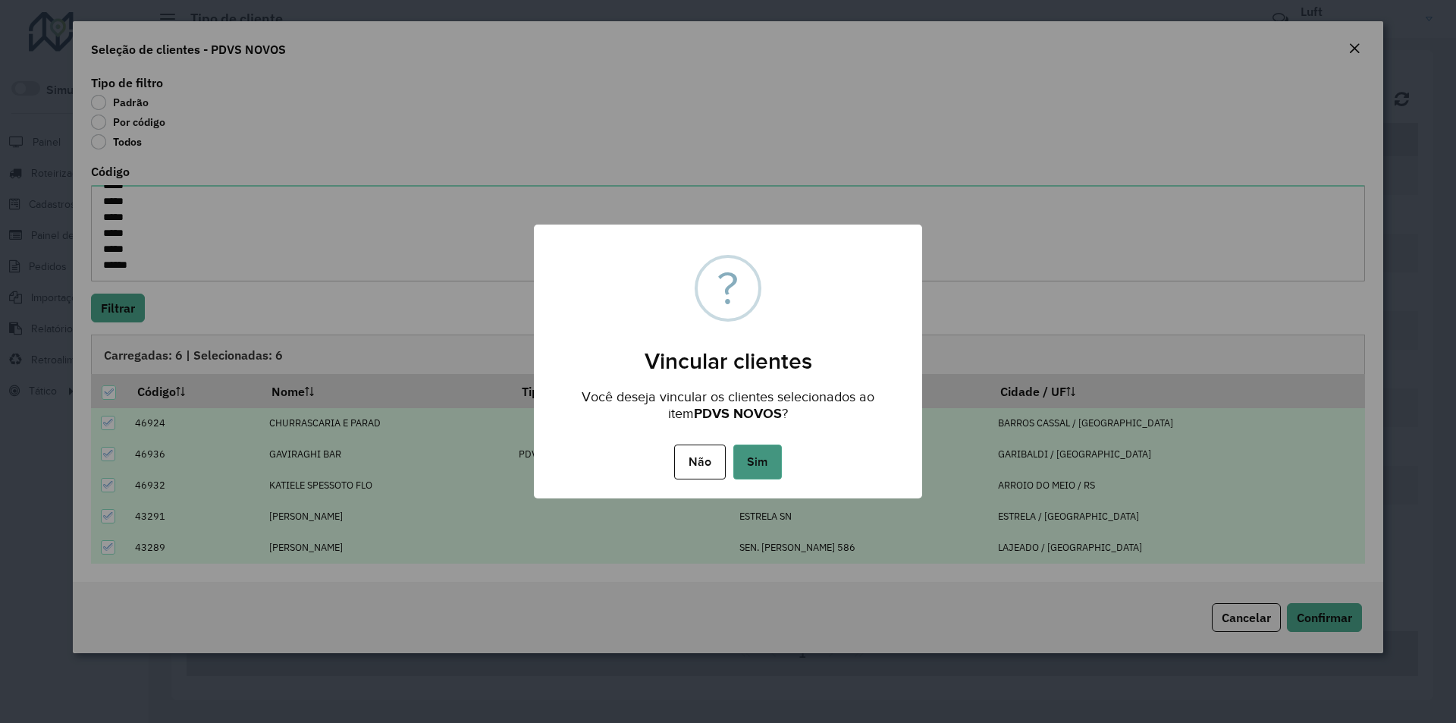
click at [764, 472] on button "Sim" at bounding box center [757, 461] width 49 height 35
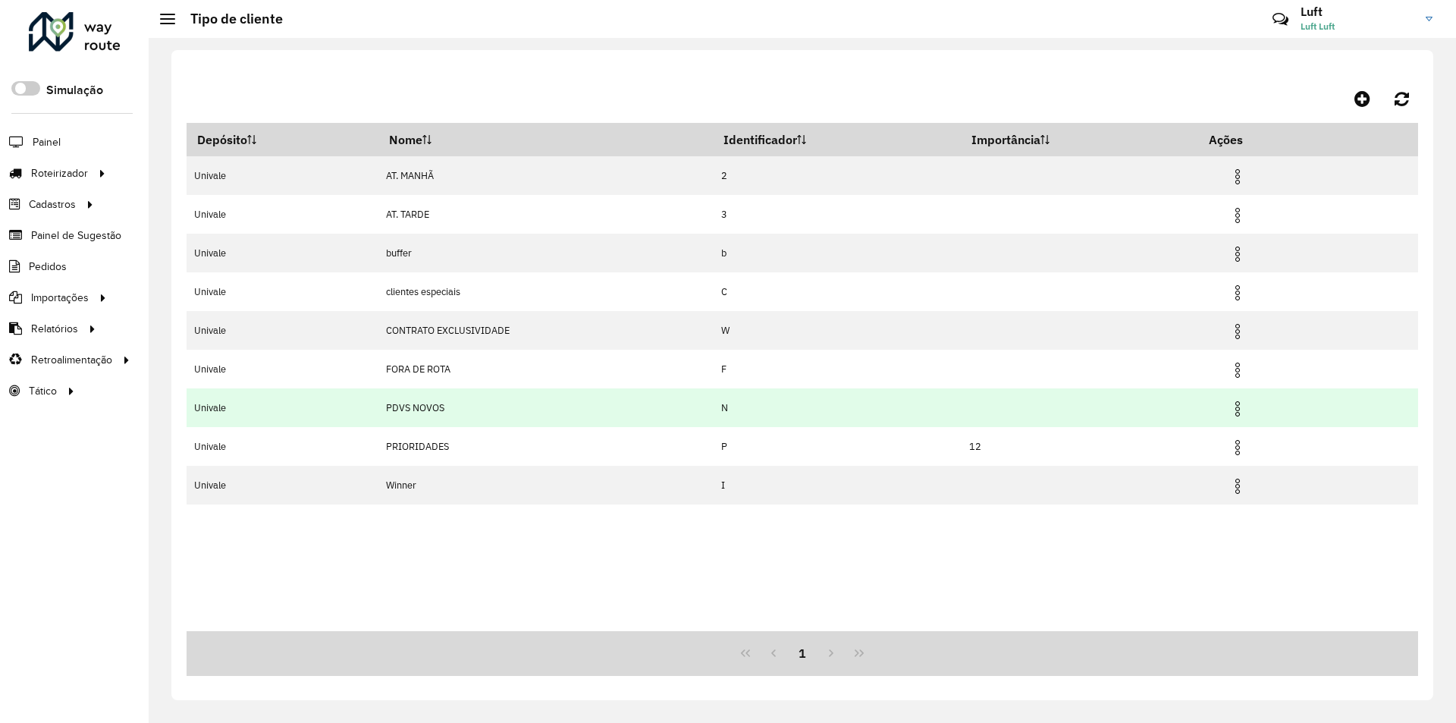
click at [1246, 412] on img at bounding box center [1237, 409] width 18 height 18
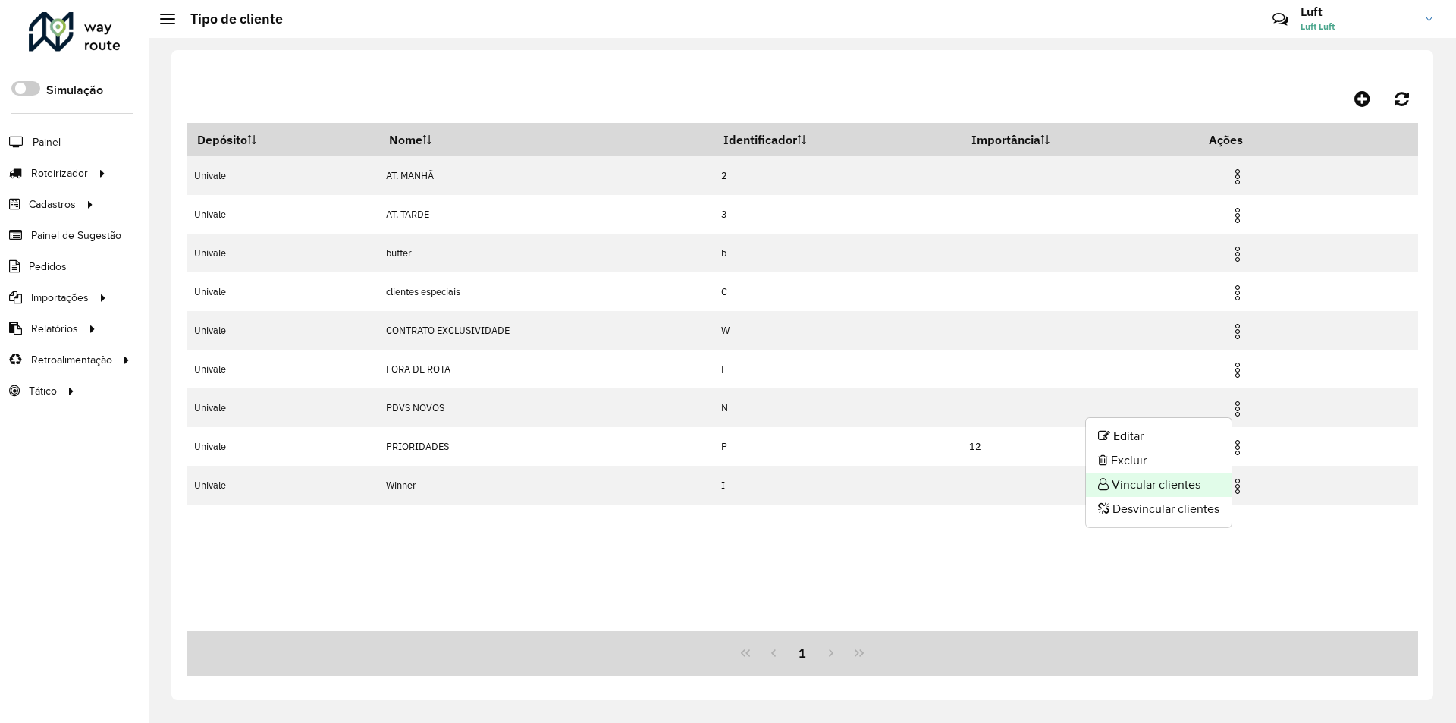
click at [1181, 481] on li "Vincular clientes" at bounding box center [1159, 484] width 146 height 24
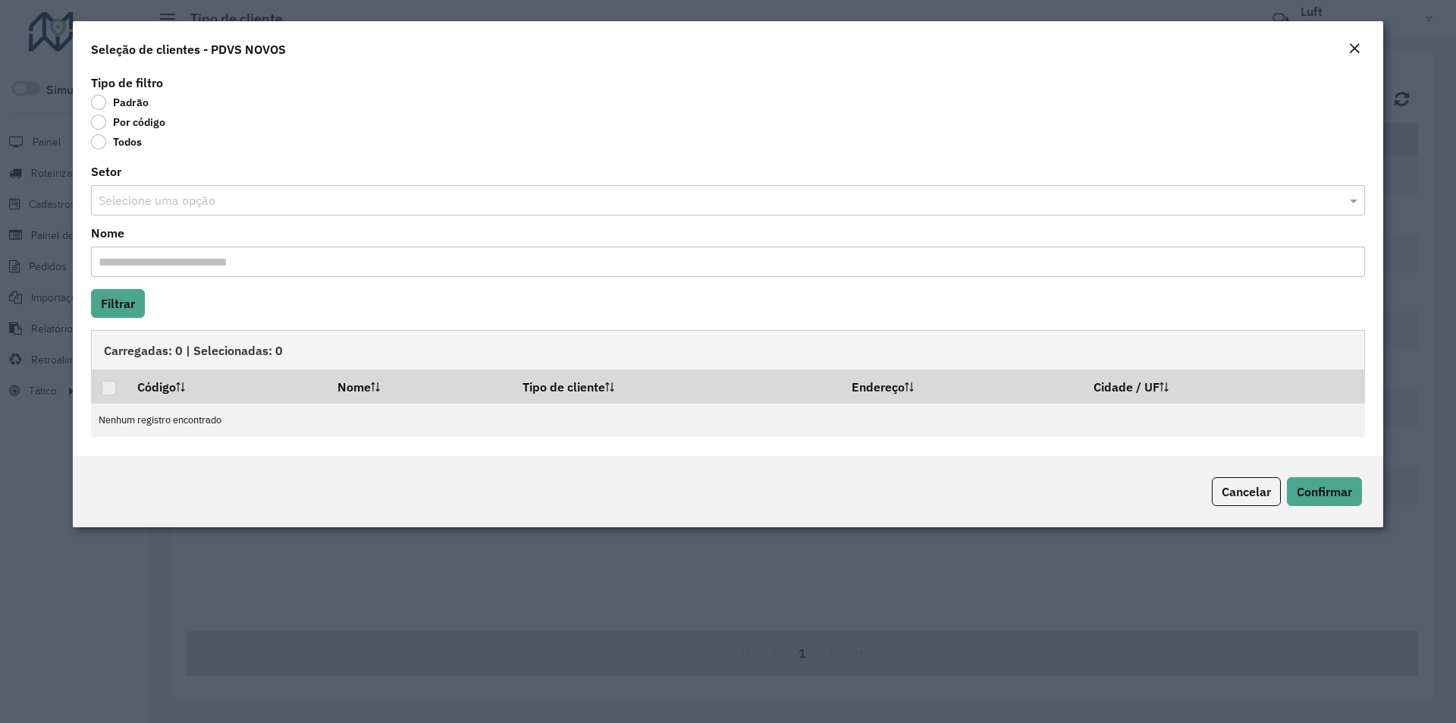
click at [100, 129] on label "Por código" at bounding box center [128, 121] width 74 height 15
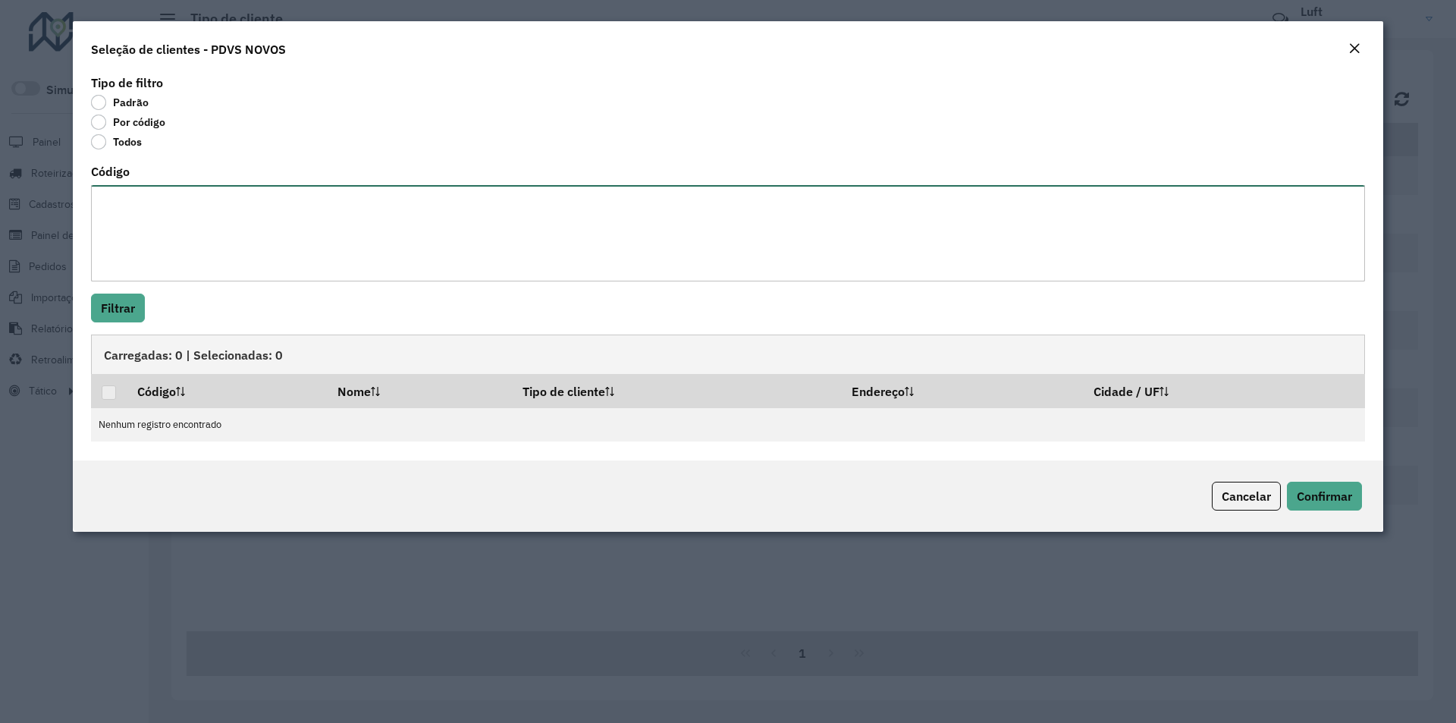
click at [255, 225] on textarea "Código" at bounding box center [728, 233] width 1274 height 96
type textarea "*****"
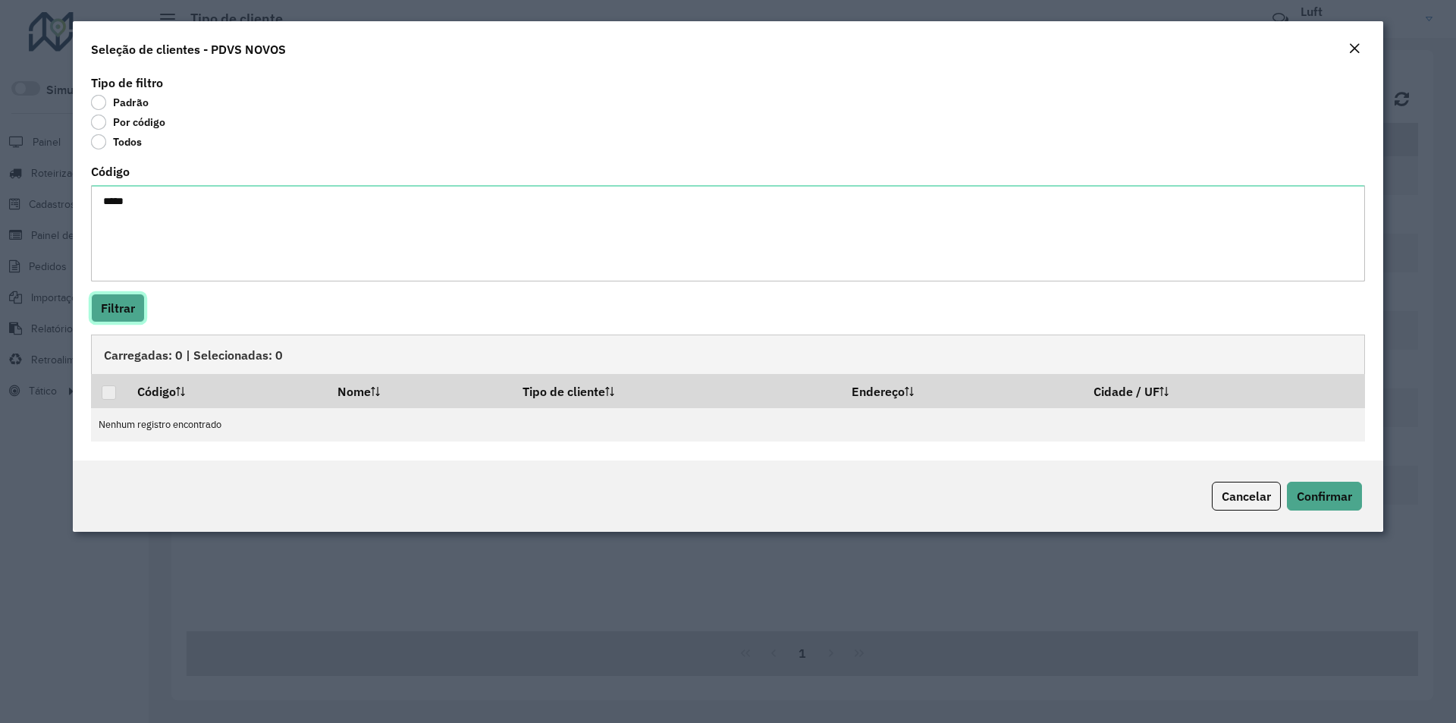
click at [119, 317] on button "Filtrar" at bounding box center [118, 307] width 54 height 29
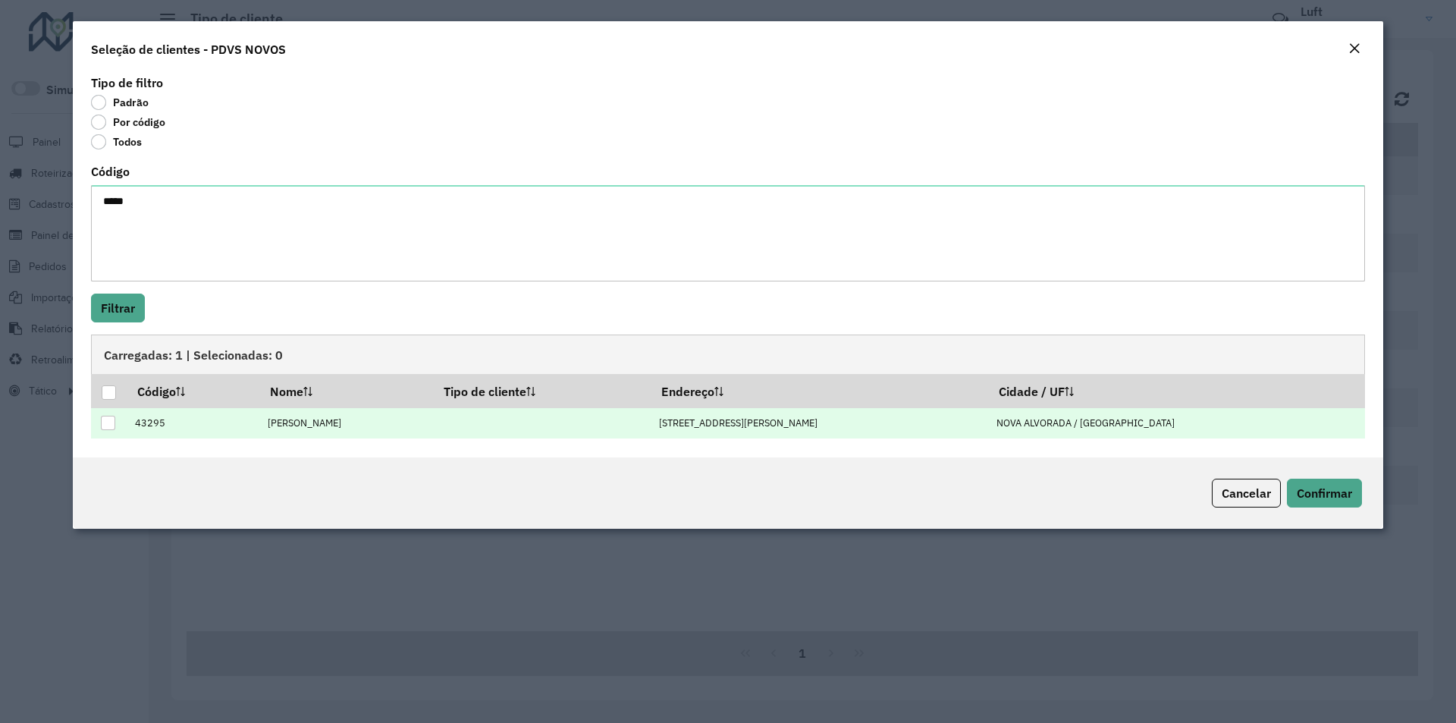
click at [111, 424] on div at bounding box center [108, 422] width 14 height 14
click at [1329, 498] on span "Confirmar" at bounding box center [1323, 492] width 55 height 15
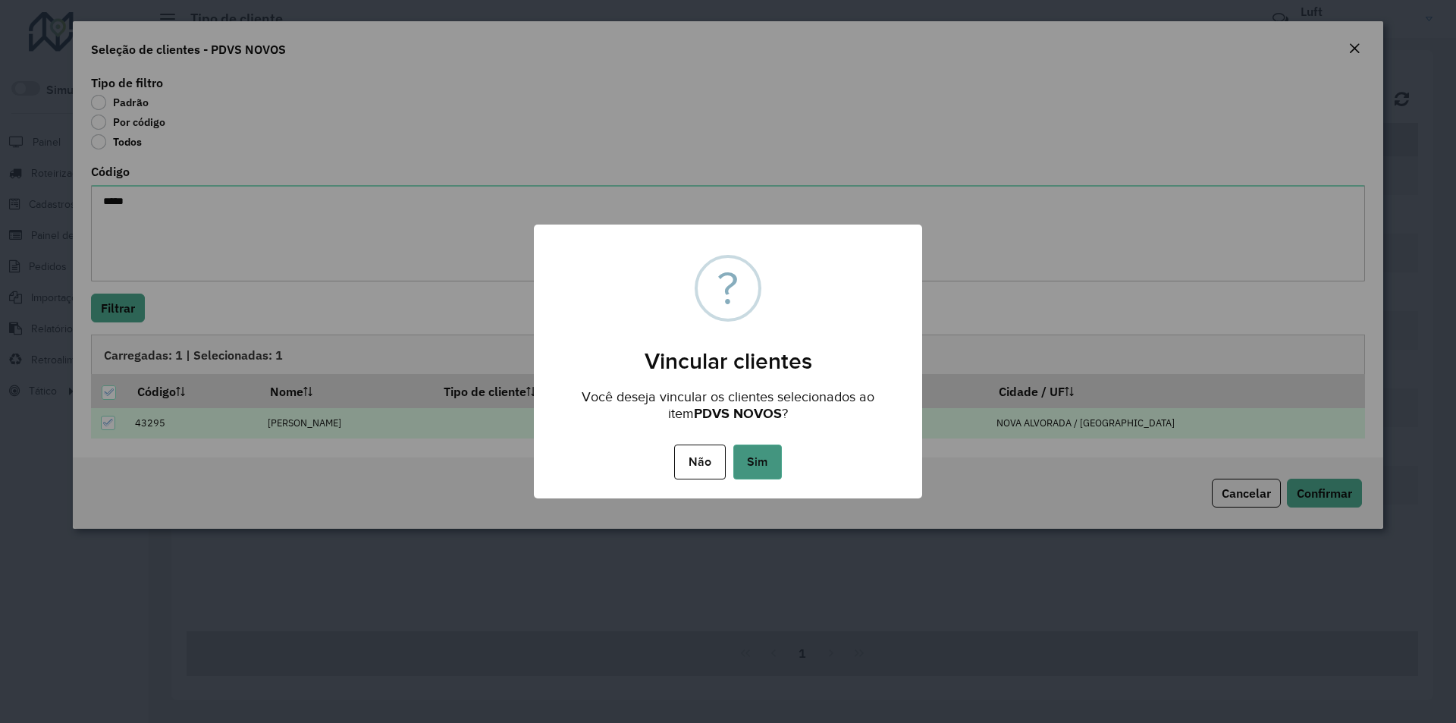
click at [764, 467] on button "Sim" at bounding box center [757, 461] width 49 height 35
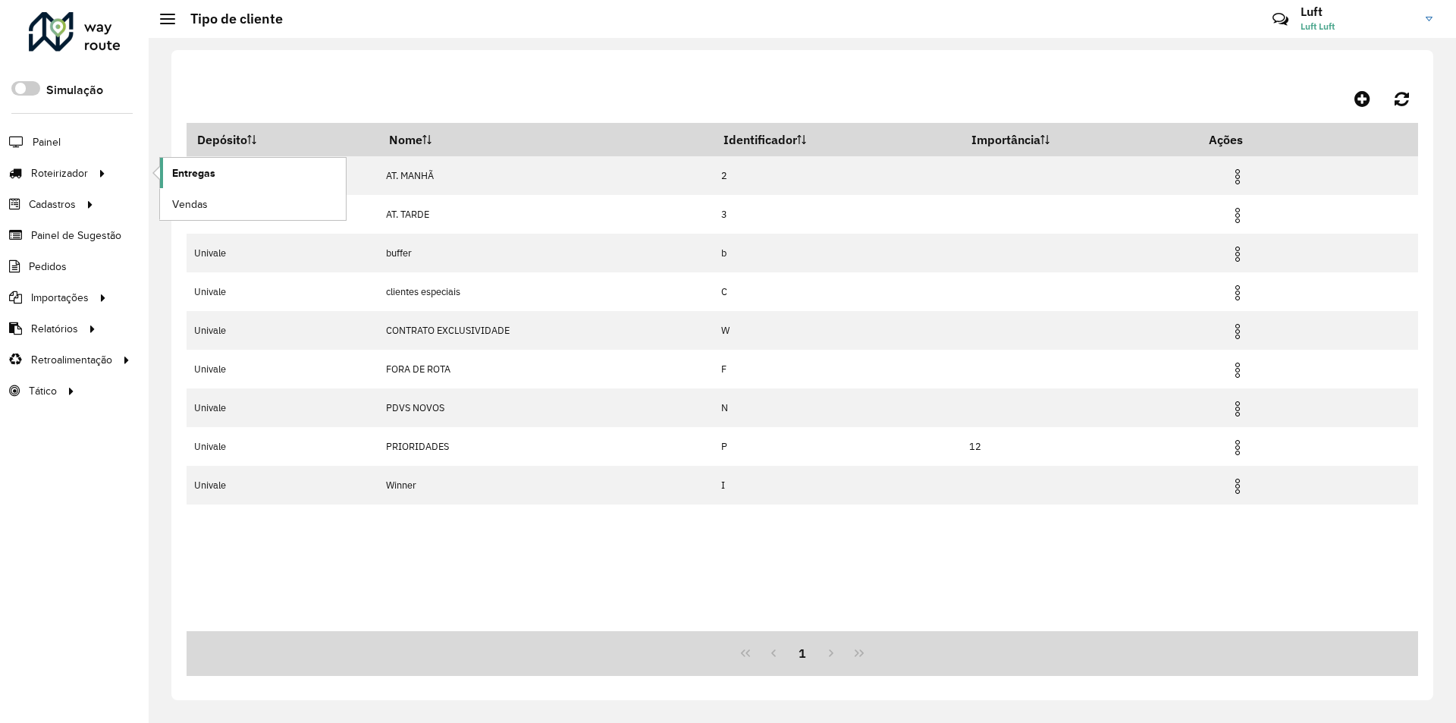
click at [187, 174] on span "Entregas" at bounding box center [193, 173] width 43 height 16
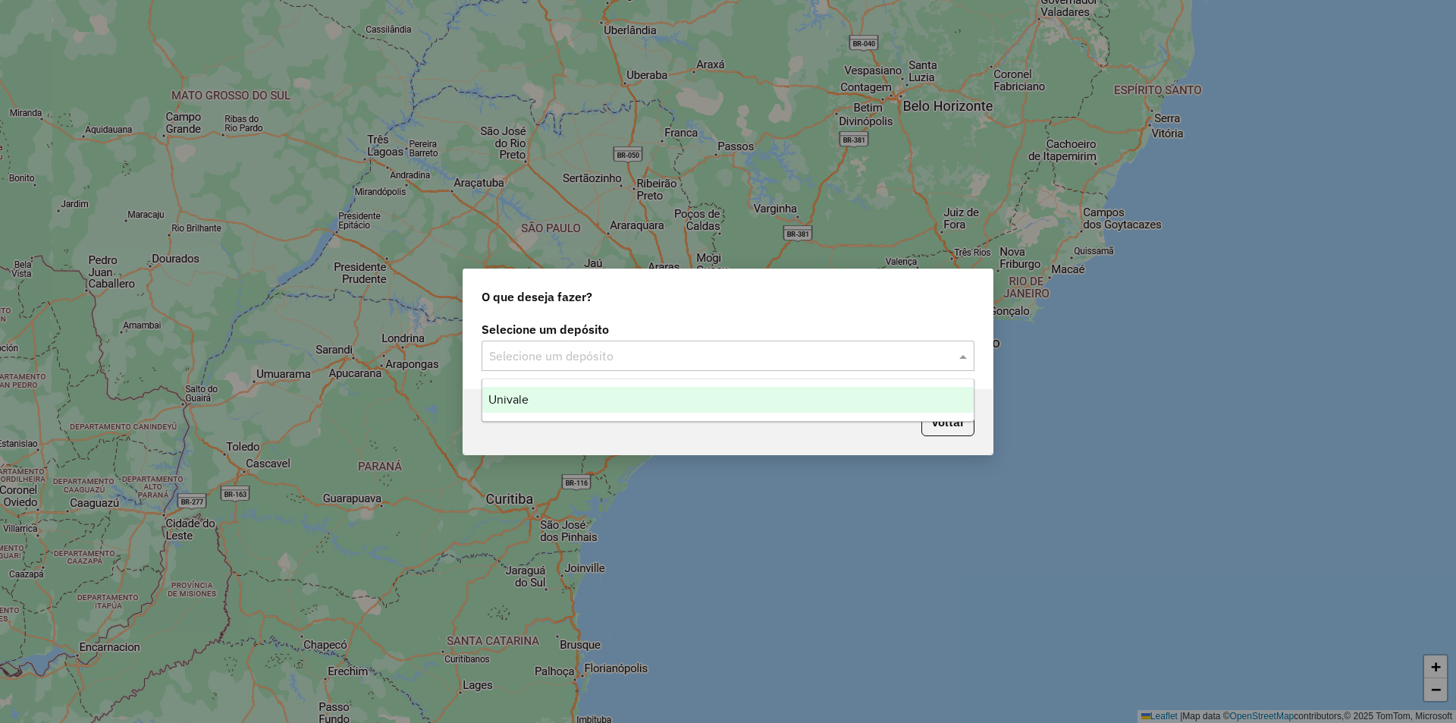
click at [957, 356] on span at bounding box center [964, 355] width 19 height 18
click at [644, 403] on div "Univale" at bounding box center [727, 400] width 491 height 26
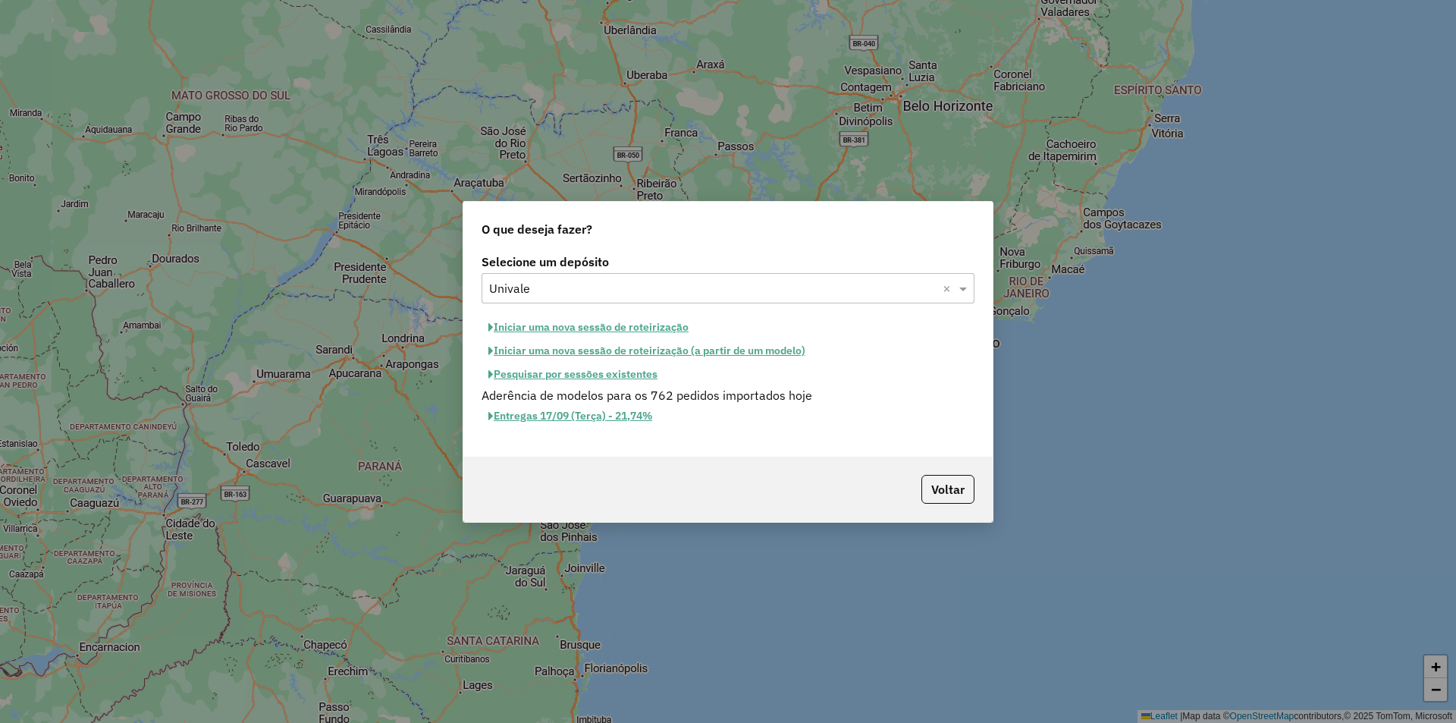
click at [612, 325] on button "Iniciar uma nova sessão de roteirização" at bounding box center [588, 327] width 214 height 24
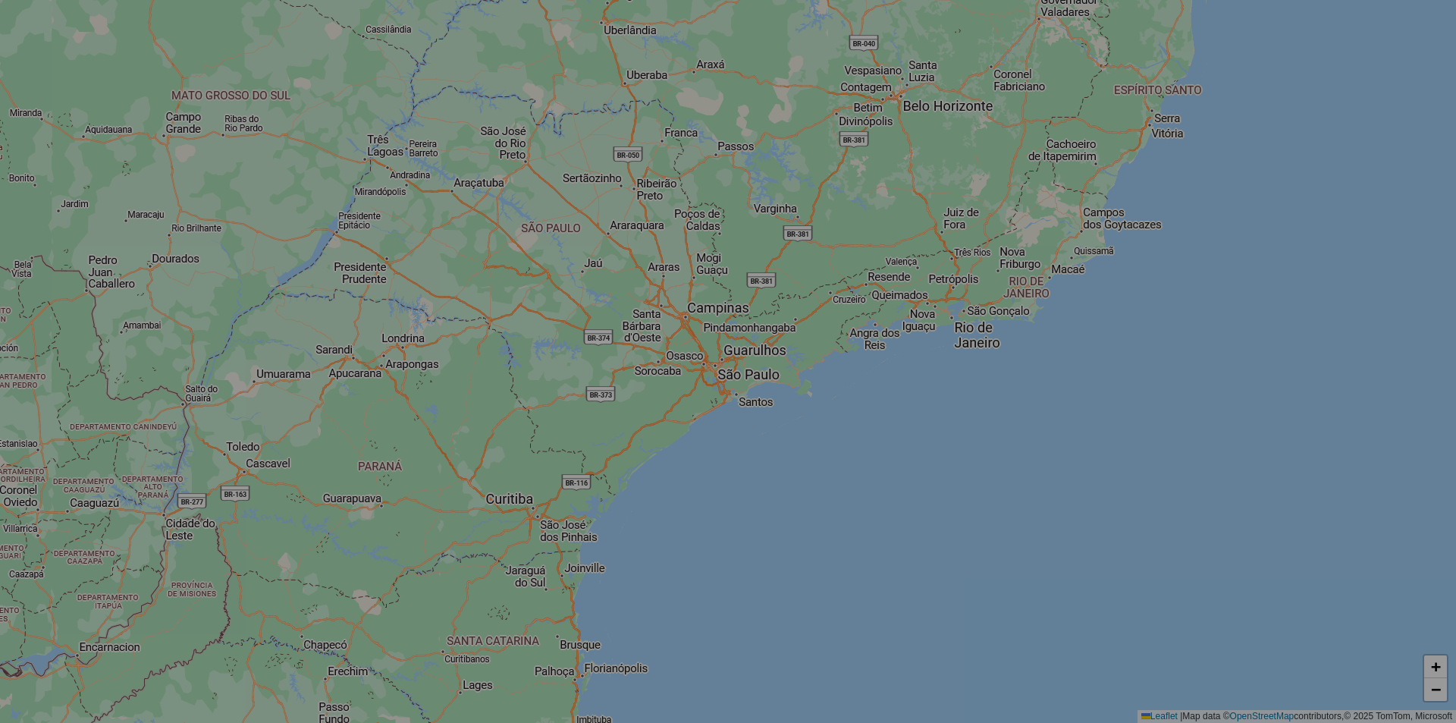
select select "*"
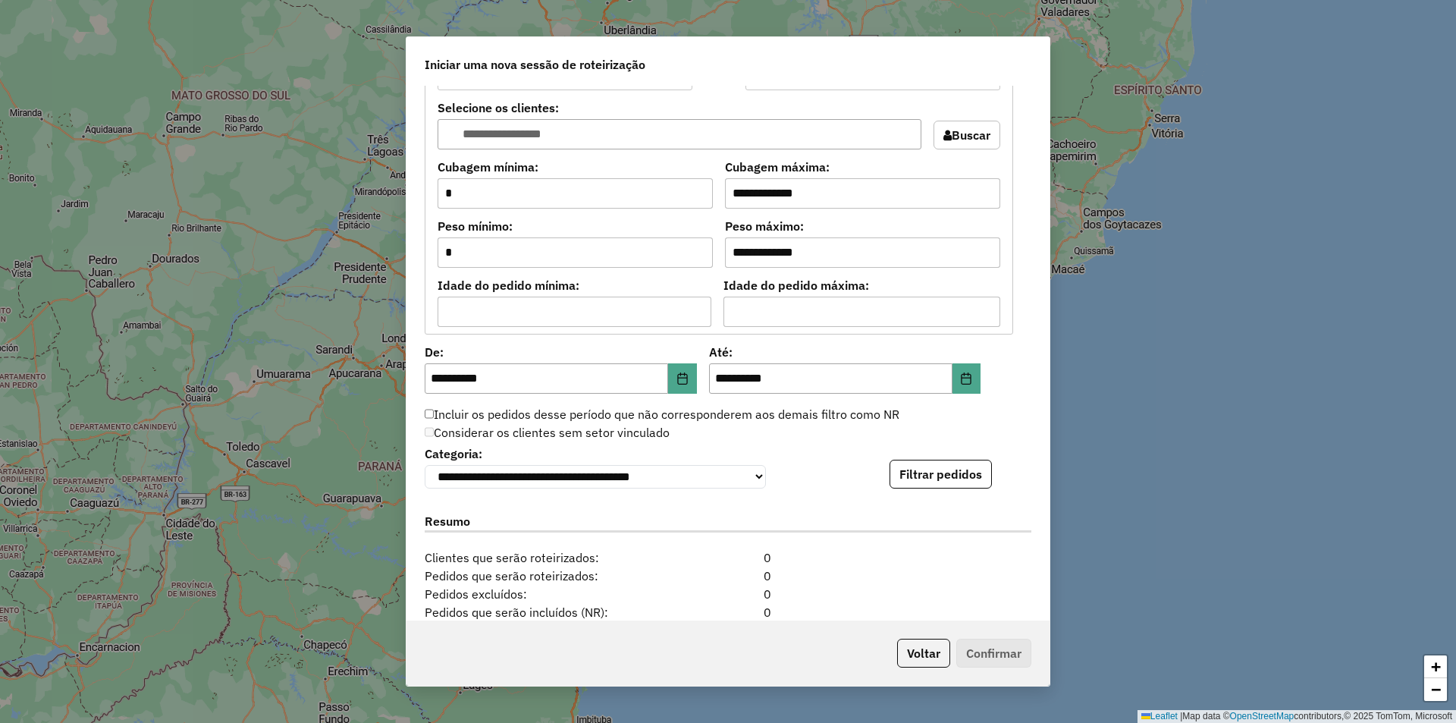
scroll to position [1213, 0]
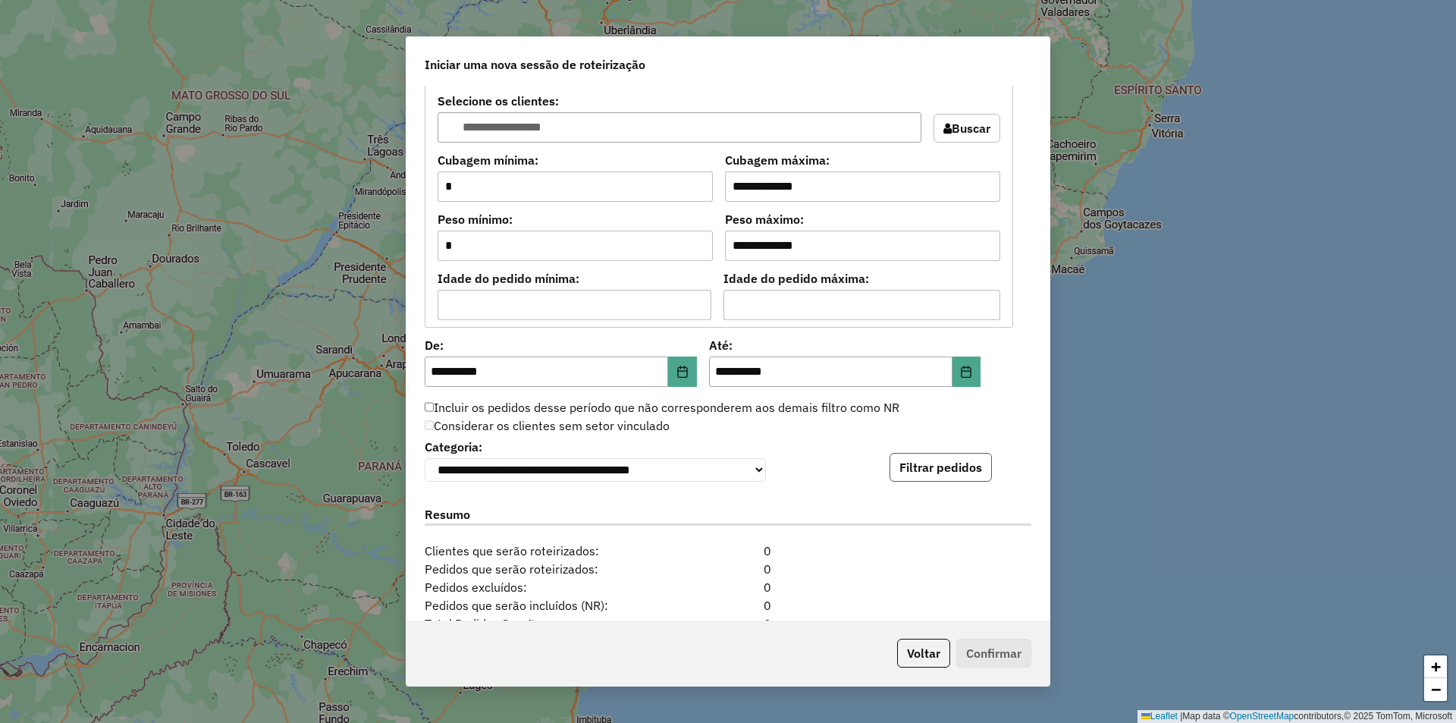
click at [944, 474] on button "Filtrar pedidos" at bounding box center [940, 467] width 102 height 29
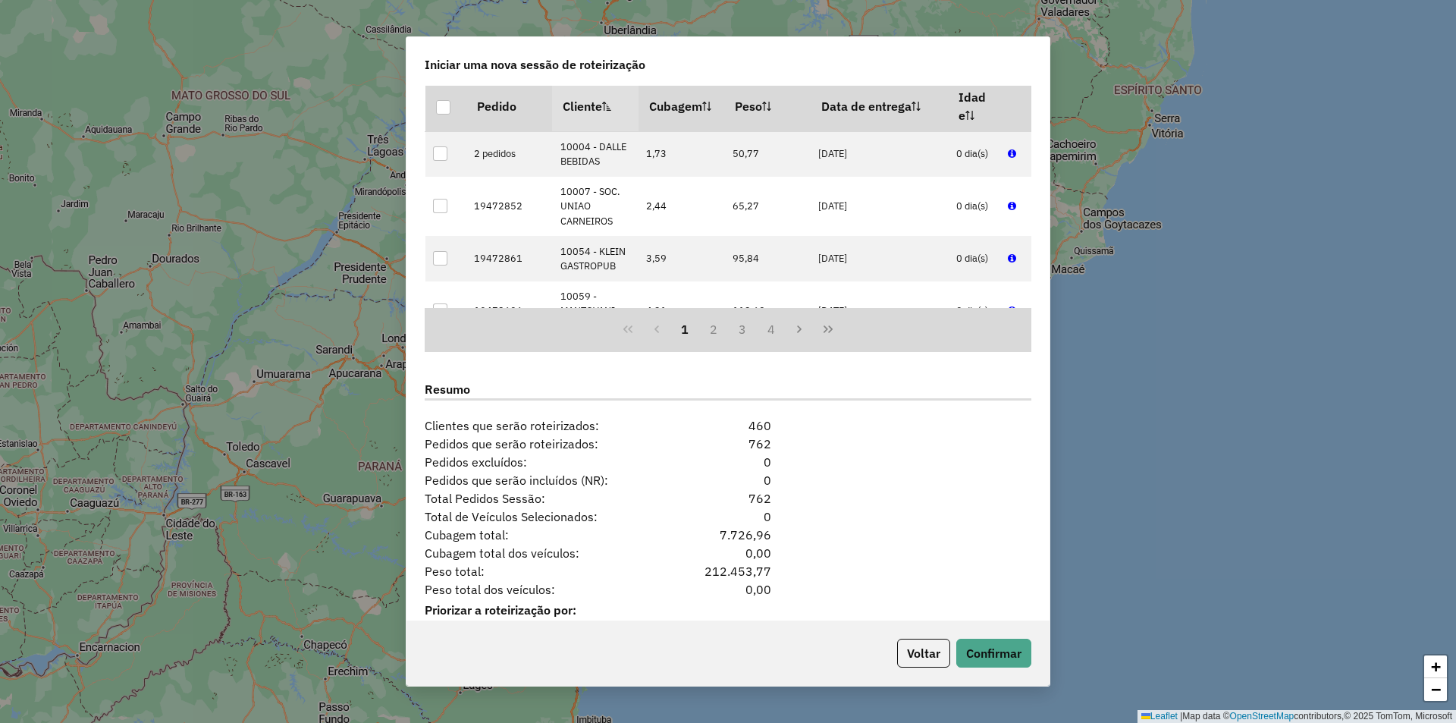
scroll to position [1701, 0]
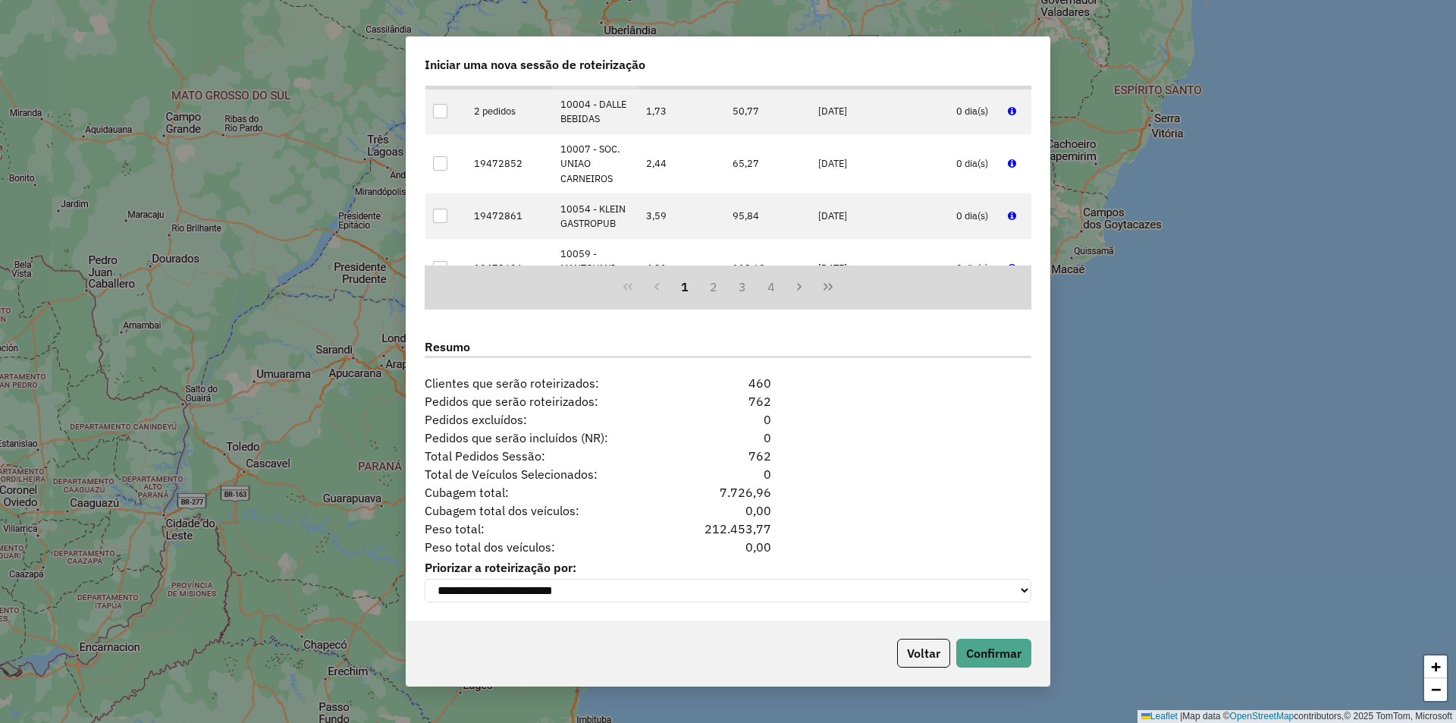
drag, startPoint x: 773, startPoint y: 522, endPoint x: 695, endPoint y: 532, distance: 78.0
click at [695, 532] on div "212.453,77" at bounding box center [728, 528] width 104 height 18
copy div "212.453,77"
click at [1008, 650] on button "Confirmar" at bounding box center [993, 652] width 75 height 29
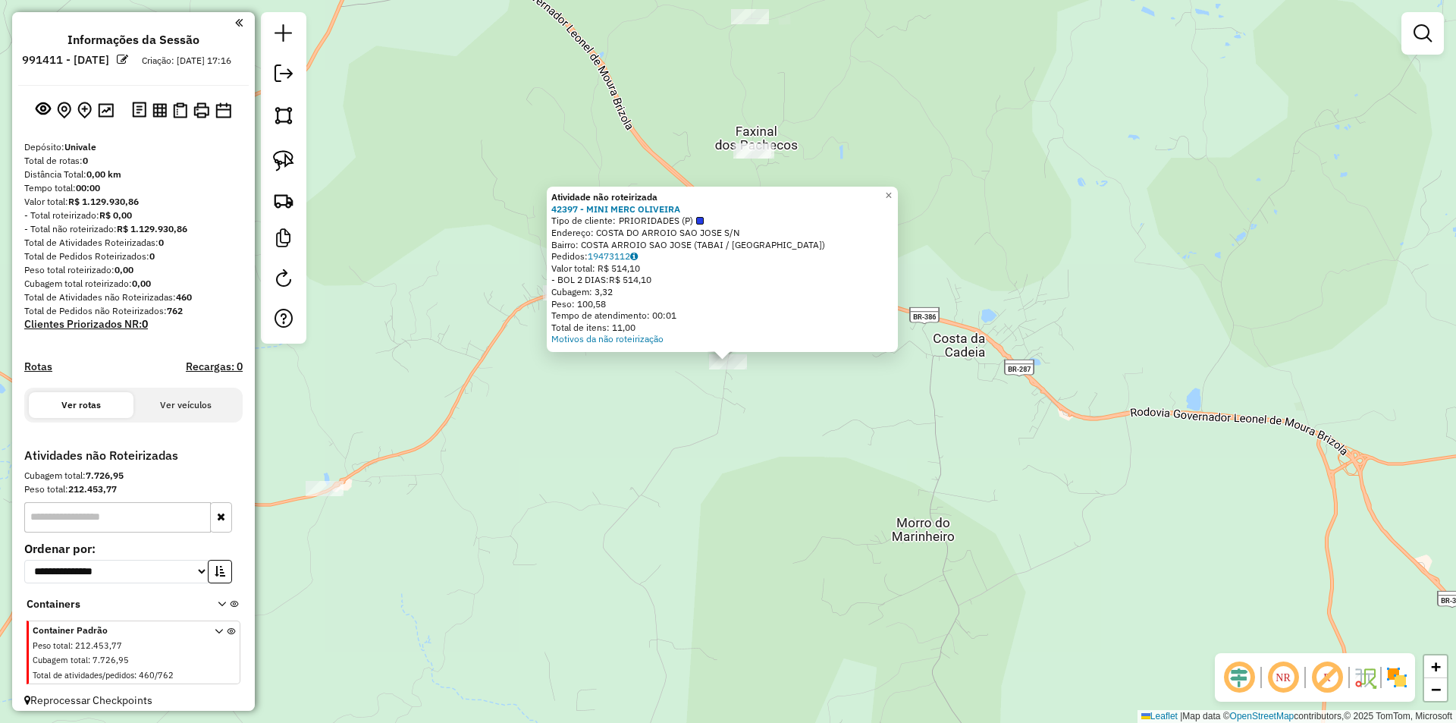
click at [792, 413] on div "Atividade não roteirizada 42397 - MINI MERC OLIVEIRA Tipo de cliente: PRIORIDAD…" at bounding box center [728, 361] width 1456 height 723
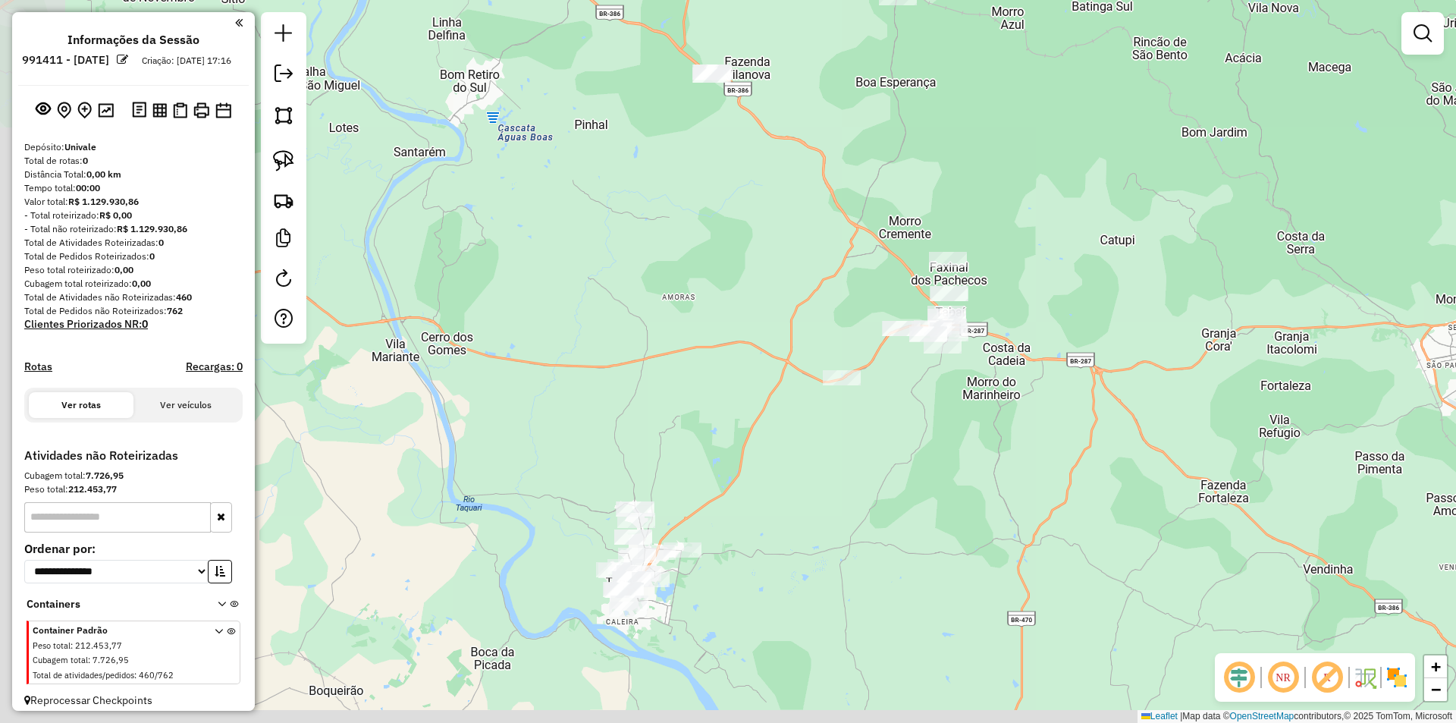
drag, startPoint x: 795, startPoint y: 550, endPoint x: 927, endPoint y: 540, distance: 132.3
click at [927, 540] on div "Janela de atendimento Grade de atendimento Capacidade Transportadoras Veículos …" at bounding box center [728, 361] width 1456 height 723
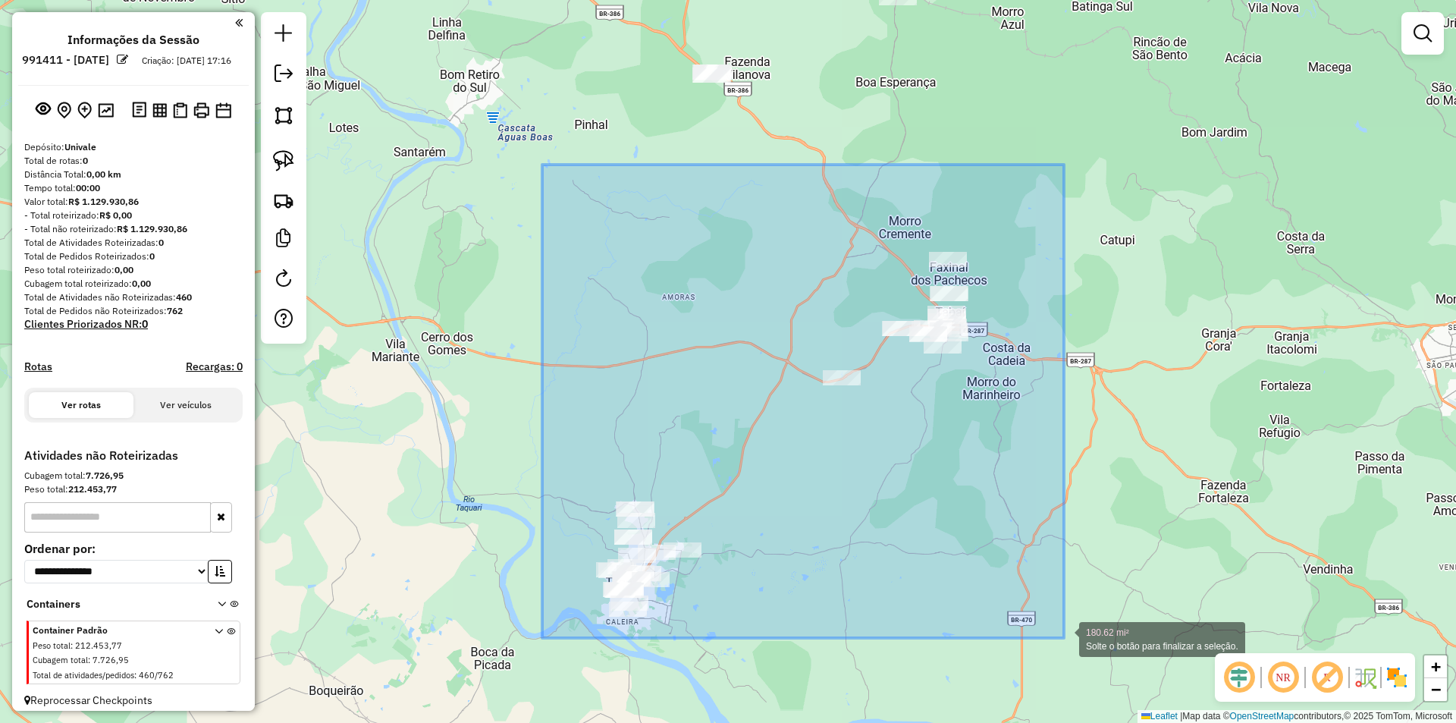
drag, startPoint x: 566, startPoint y: 173, endPoint x: 1066, endPoint y: 643, distance: 686.6
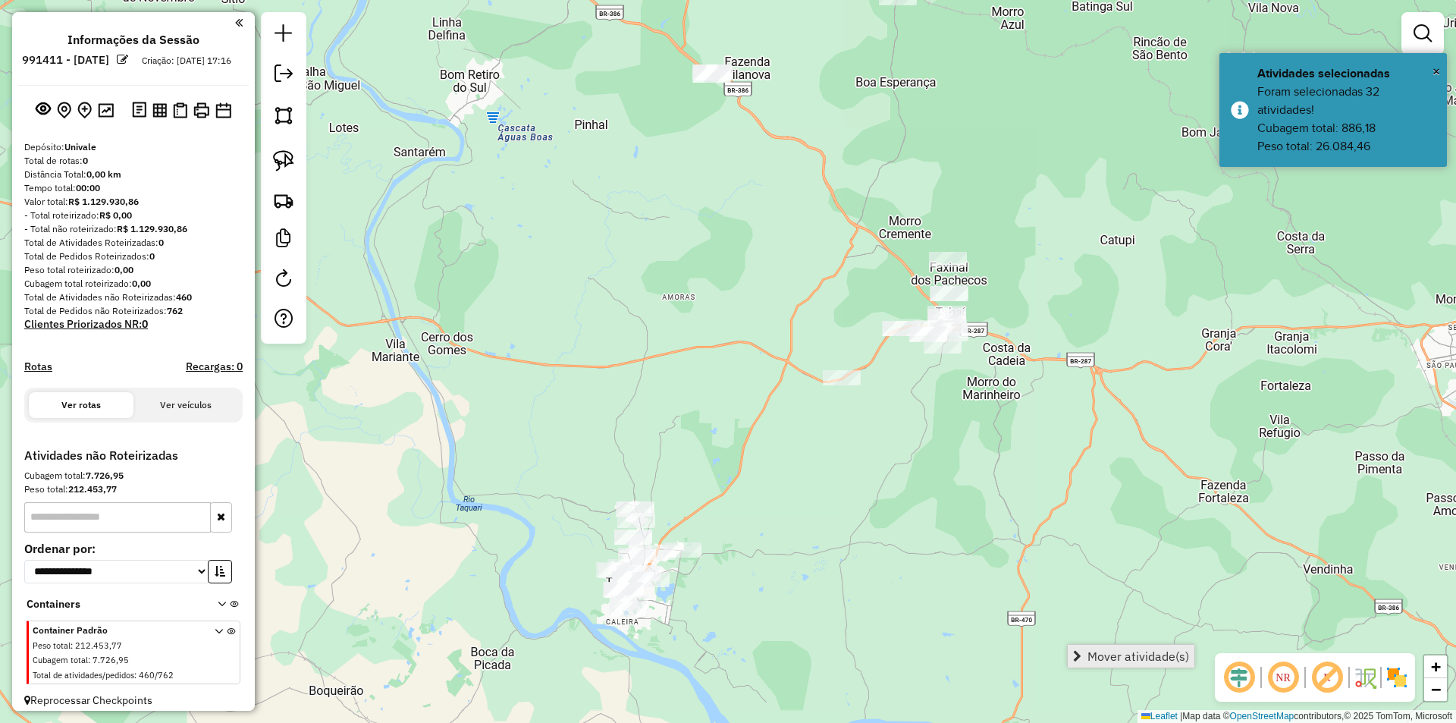
click at [1115, 662] on span "Mover atividade(s)" at bounding box center [1138, 656] width 102 height 12
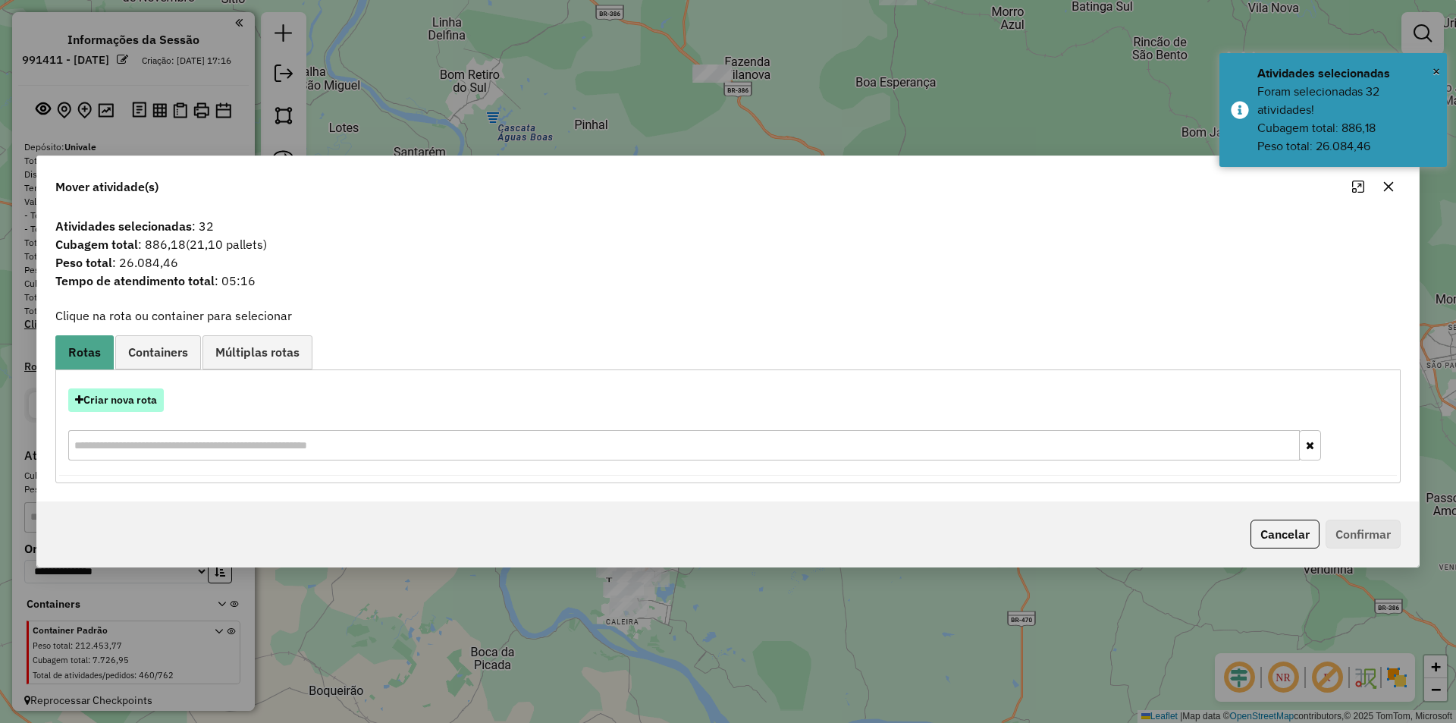
click at [114, 395] on button "Criar nova rota" at bounding box center [116, 400] width 96 height 24
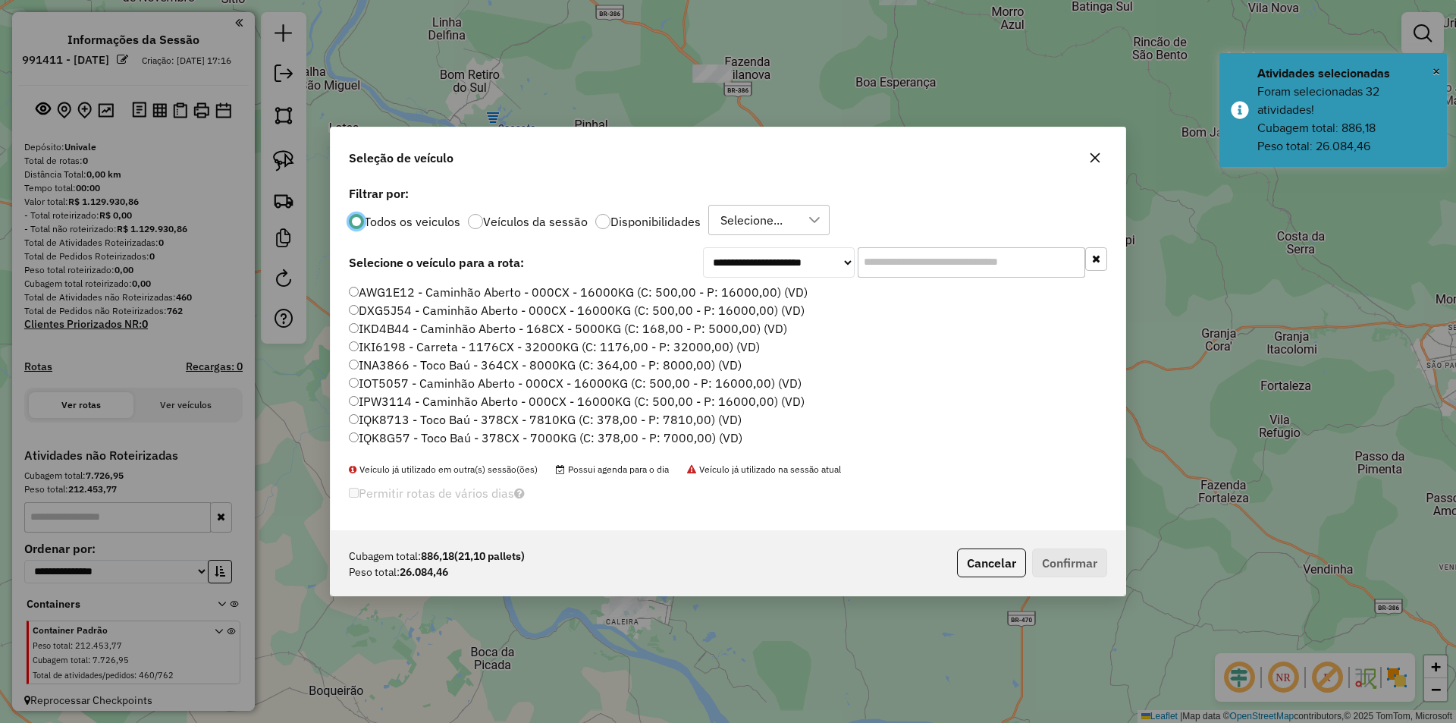
scroll to position [8, 5]
click at [898, 262] on input "text" at bounding box center [970, 262] width 227 height 30
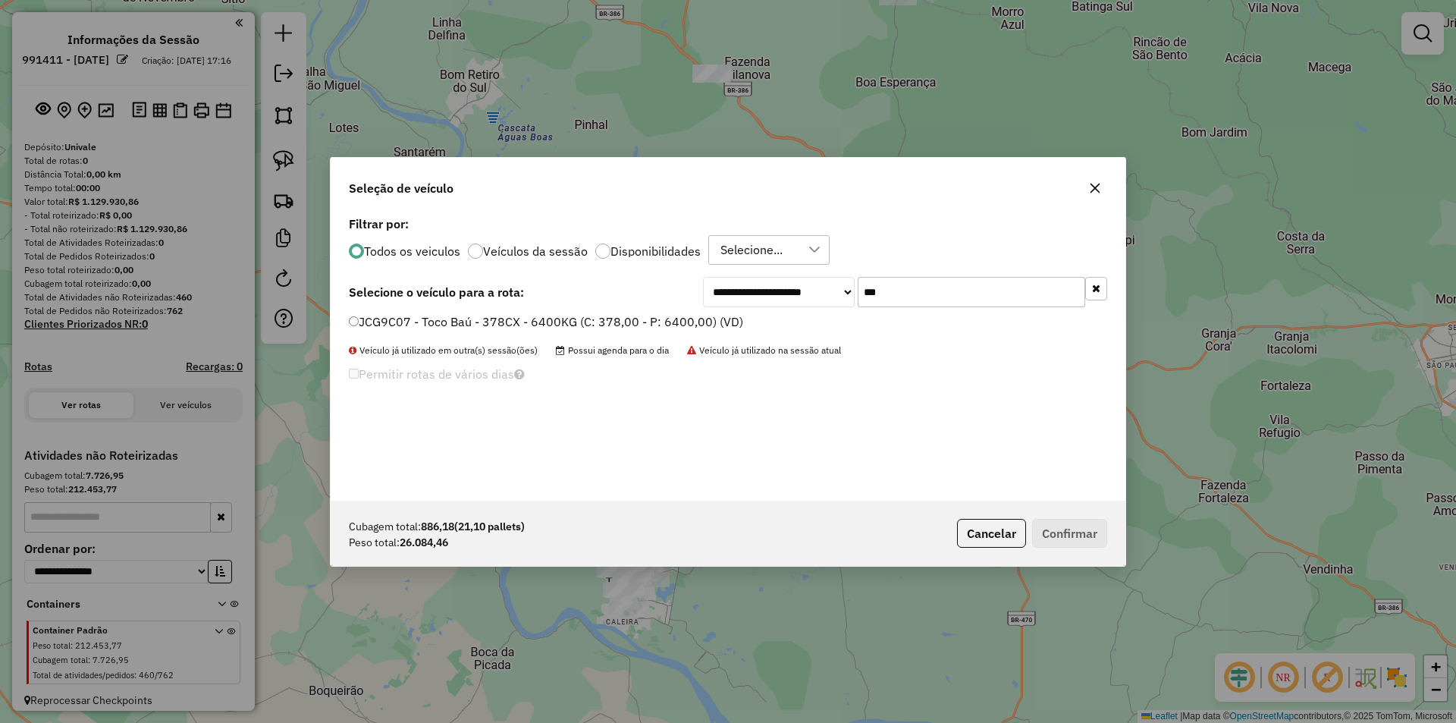
type input "***"
click at [405, 317] on label "JCG9C07 - Toco Baú - 378CX - 6400KG (C: 378,00 - P: 6400,00) (VD)" at bounding box center [546, 321] width 394 height 18
click at [1084, 532] on button "Confirmar" at bounding box center [1069, 533] width 75 height 29
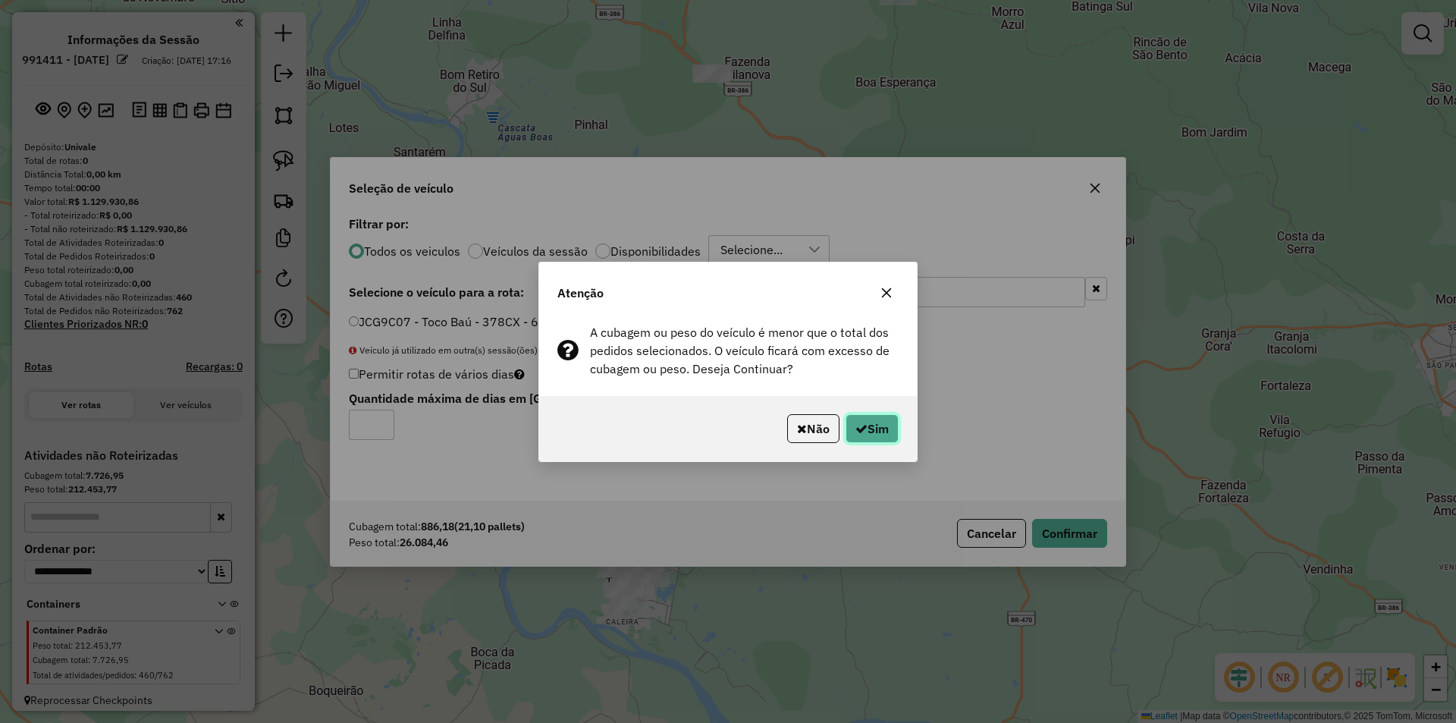
click at [889, 428] on button "Sim" at bounding box center [871, 428] width 53 height 29
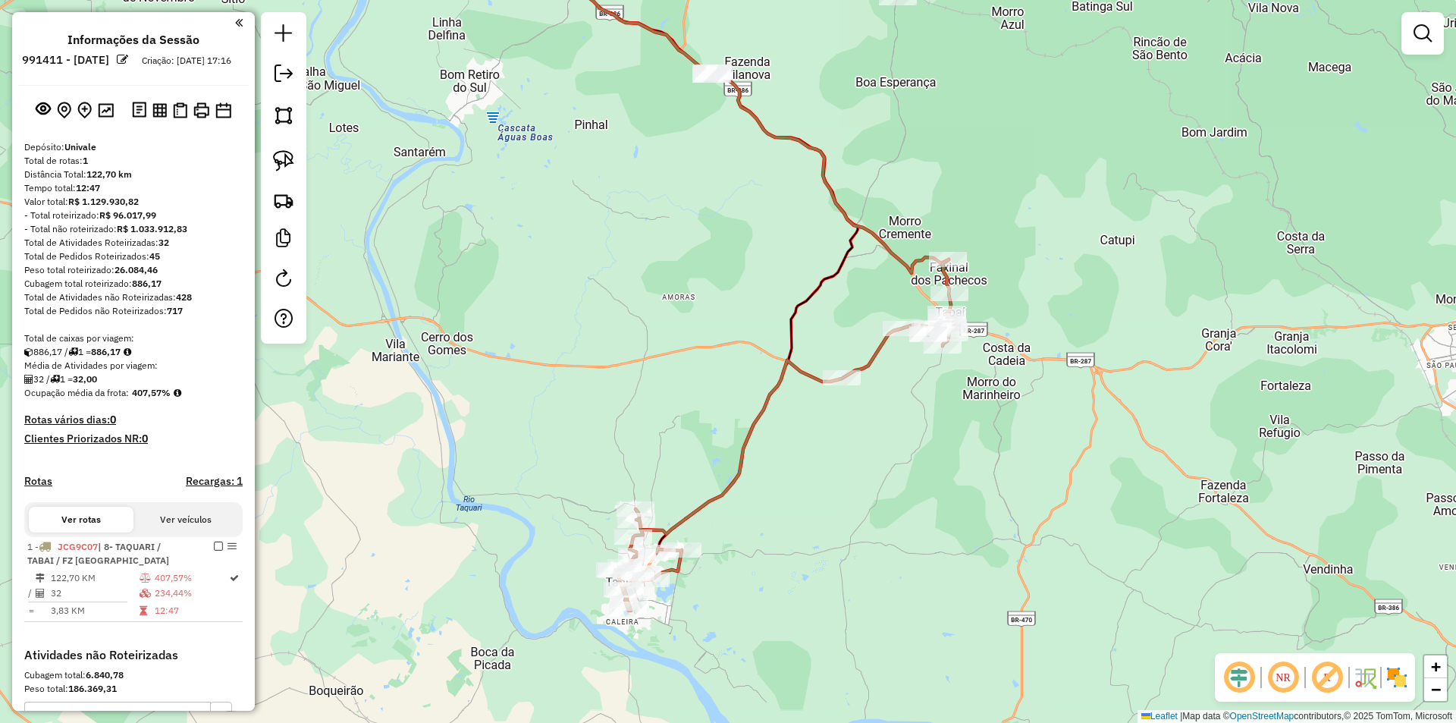
click at [755, 422] on icon at bounding box center [783, 434] width 336 height 351
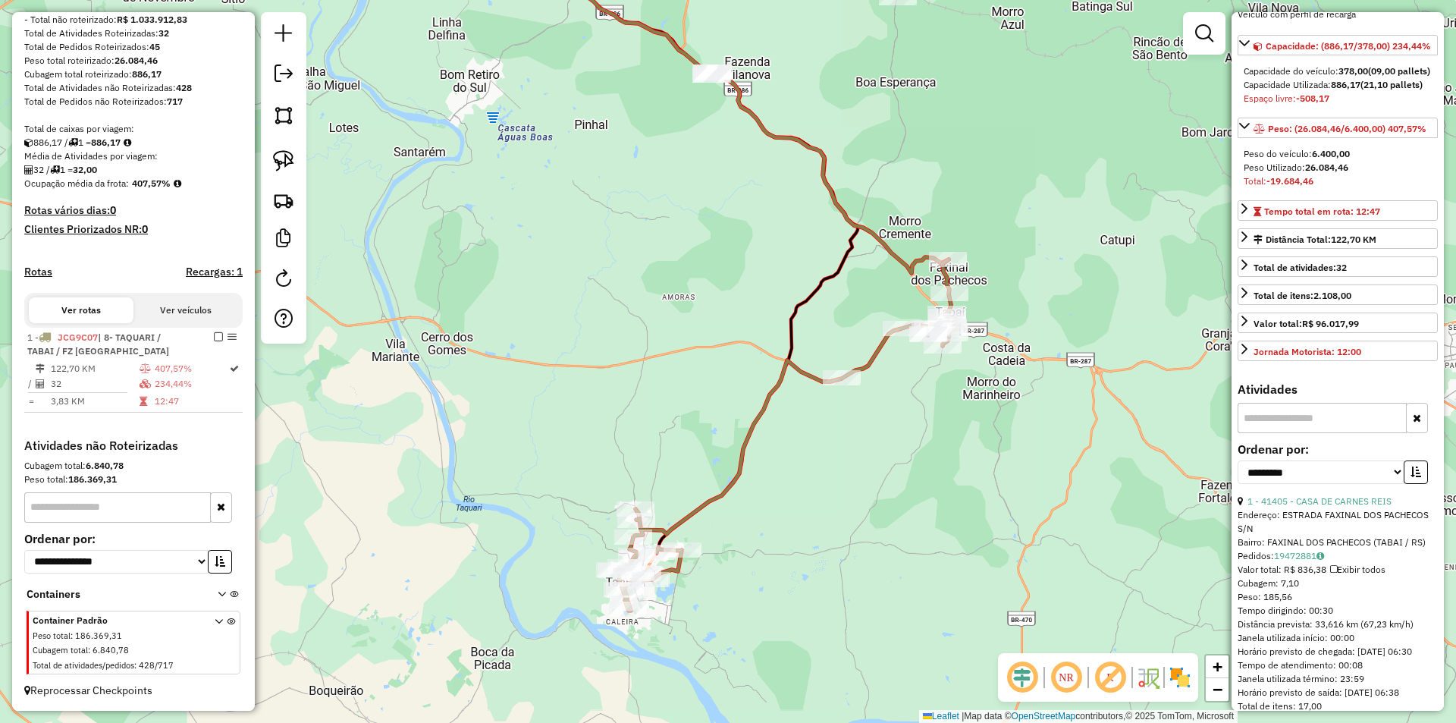
scroll to position [152, 0]
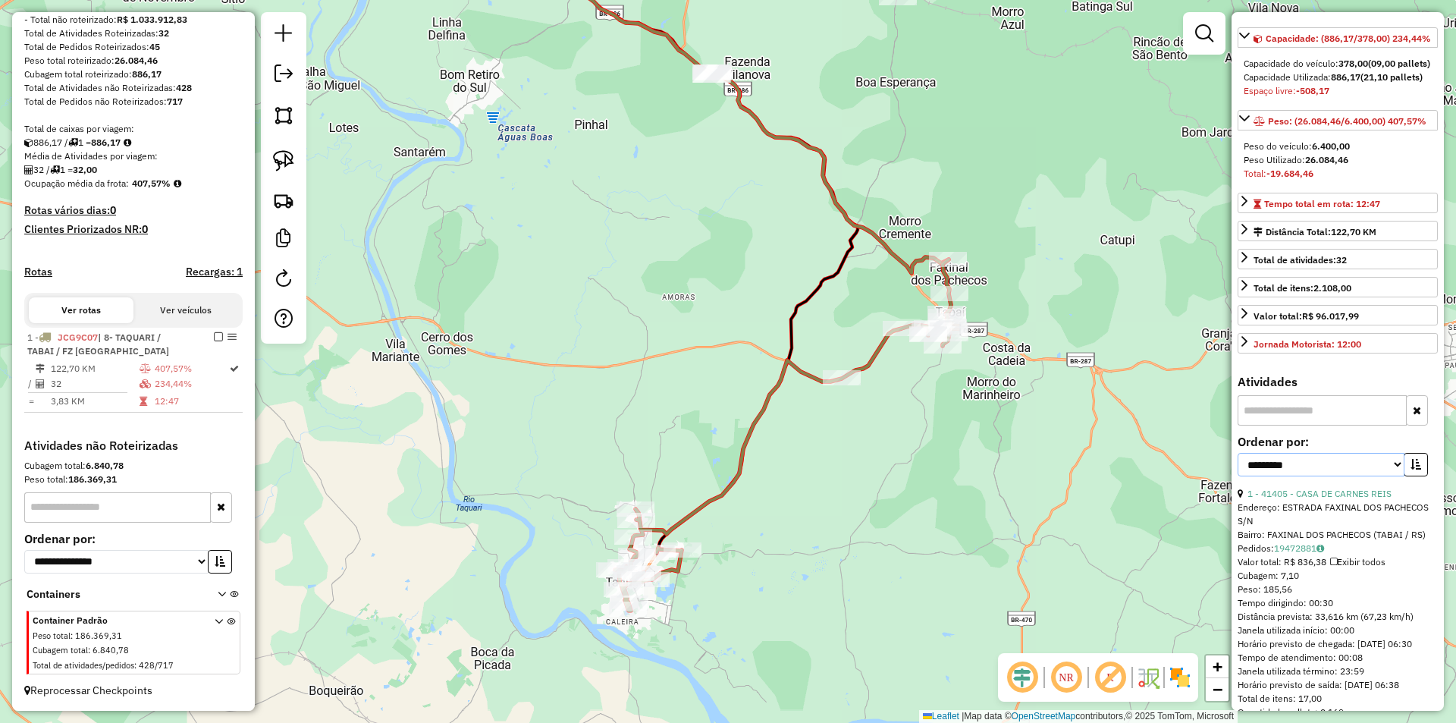
click at [1389, 476] on select "**********" at bounding box center [1320, 465] width 167 height 24
select select "*********"
click at [1237, 476] on select "**********" at bounding box center [1320, 465] width 167 height 24
click at [1404, 476] on button "button" at bounding box center [1415, 465] width 24 height 24
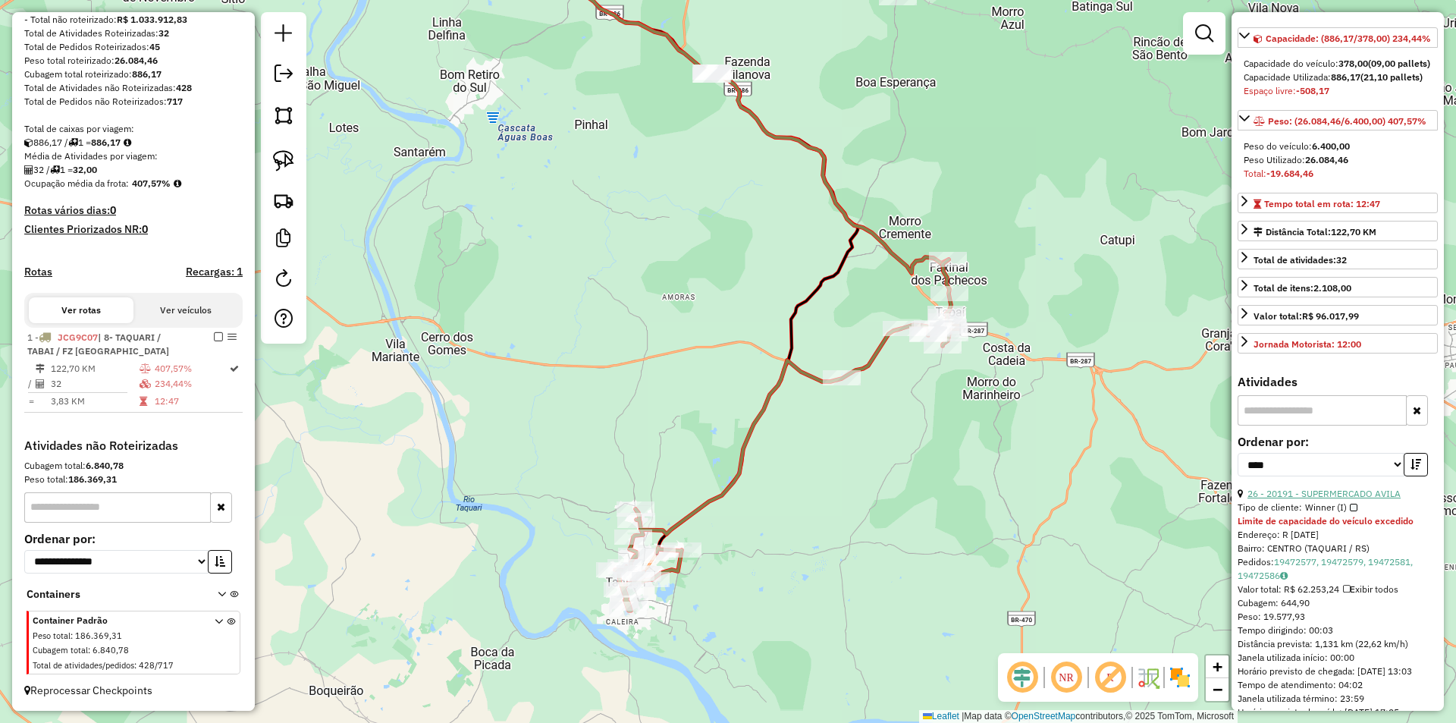
click at [1374, 499] on link "26 - 20191 - SUPERMERCADO AVILA" at bounding box center [1323, 493] width 153 height 11
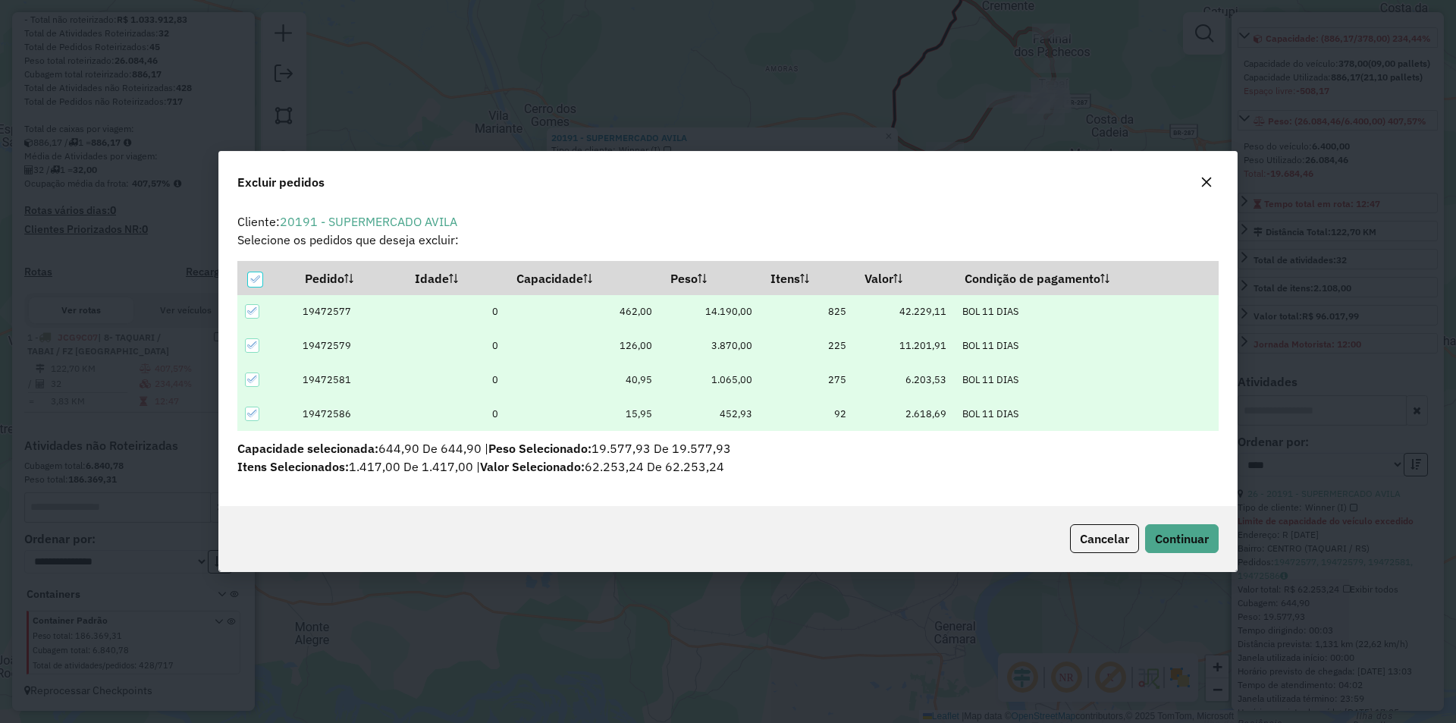
scroll to position [0, 0]
click at [1178, 535] on span "Continuar" at bounding box center [1182, 538] width 54 height 15
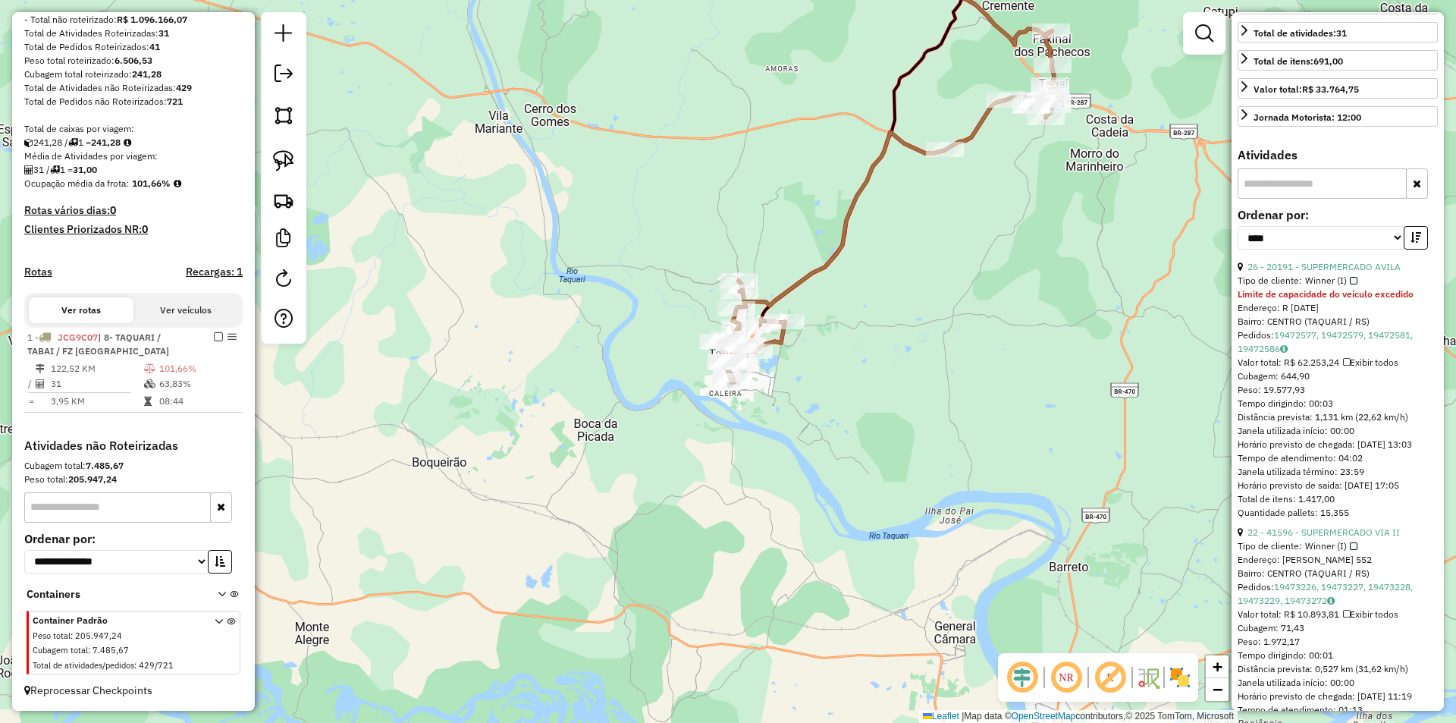
scroll to position [379, 0]
click at [1351, 537] on link "22 - 41596 - SUPERMERCADO VIA II" at bounding box center [1323, 530] width 152 height 11
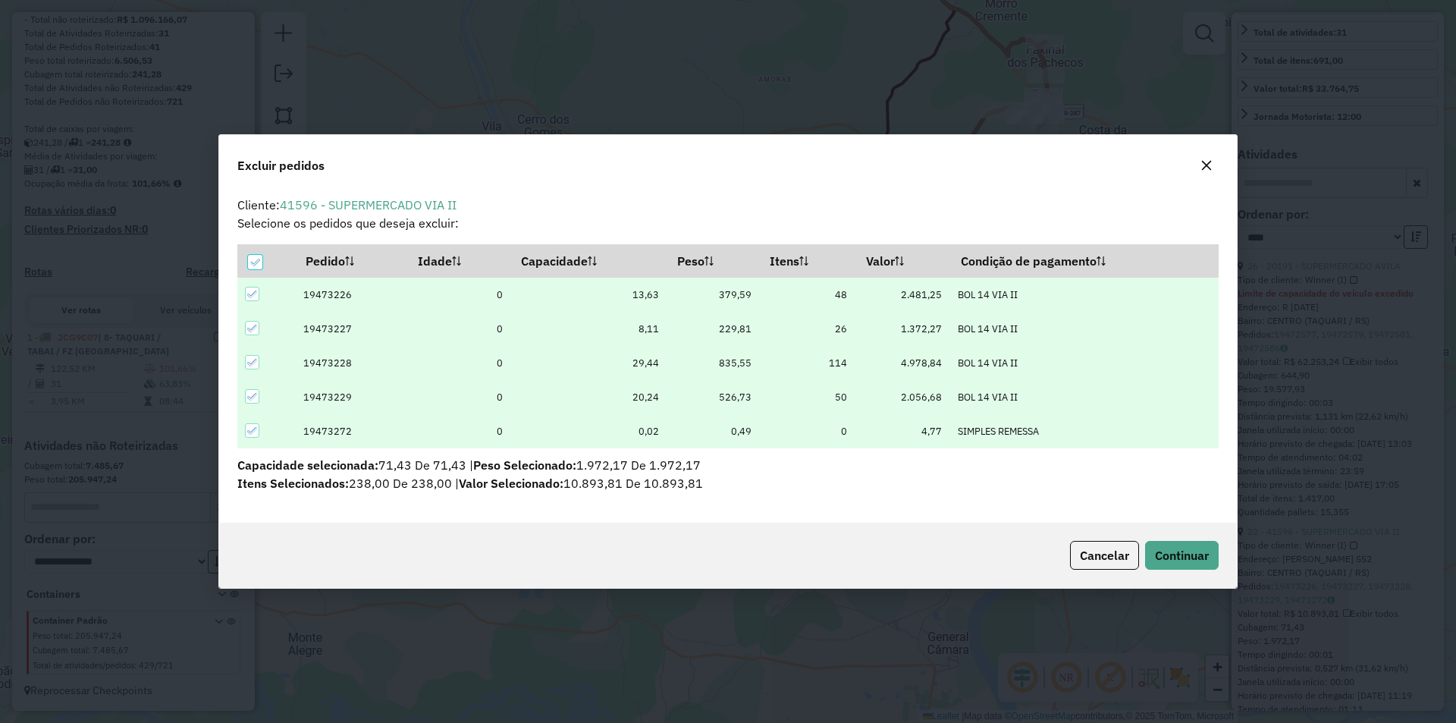
scroll to position [0, 0]
click at [1175, 551] on span "Continuar" at bounding box center [1182, 554] width 54 height 15
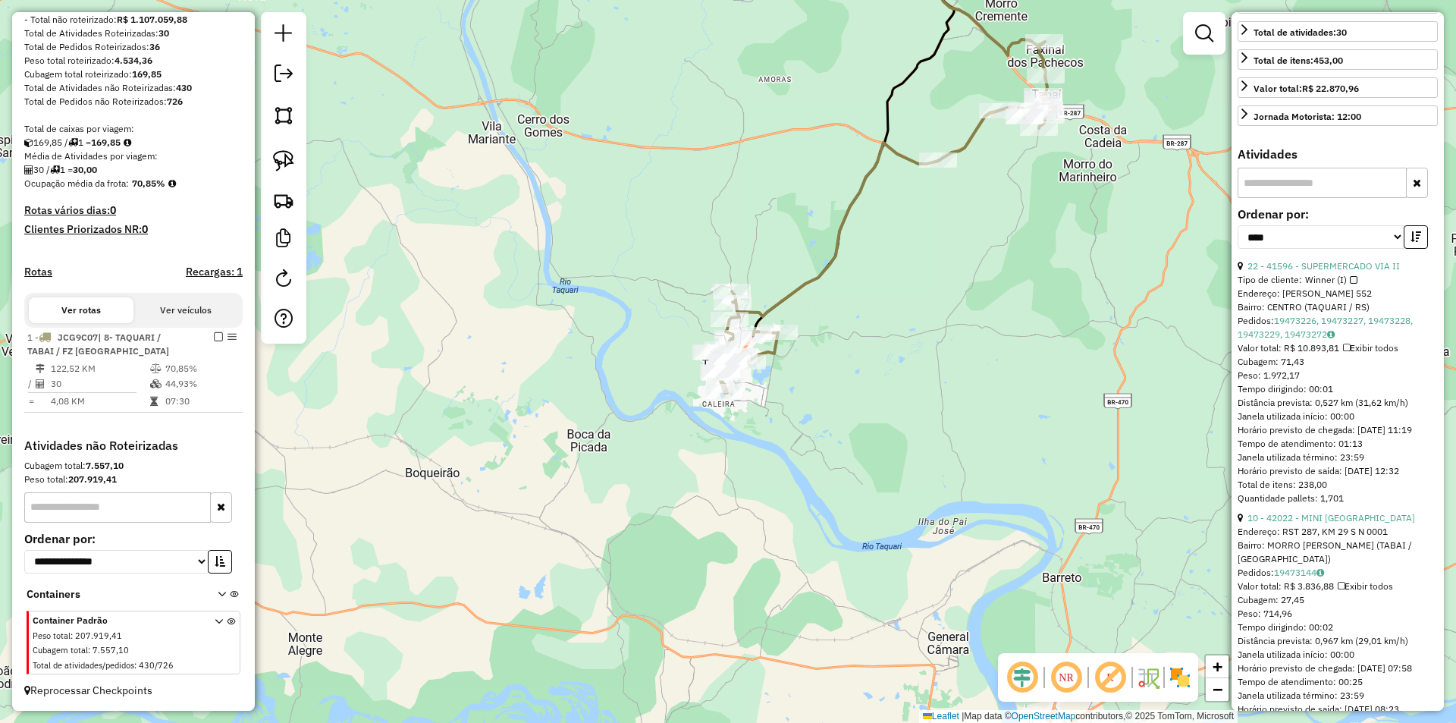
click at [901, 396] on div "Janela de atendimento Grade de atendimento Capacidade Transportadoras Veículos …" at bounding box center [728, 361] width 1456 height 723
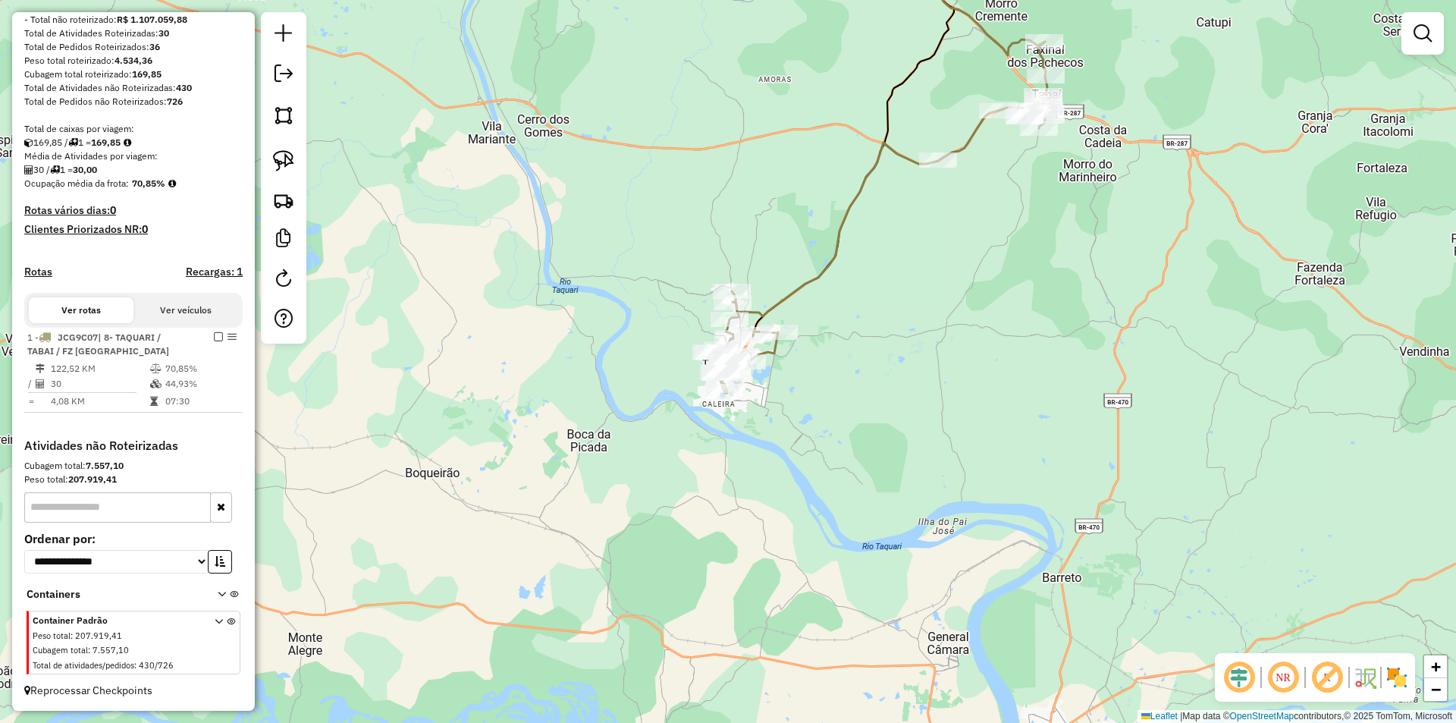
click at [793, 294] on icon at bounding box center [879, 217] width 336 height 351
select select "*********"
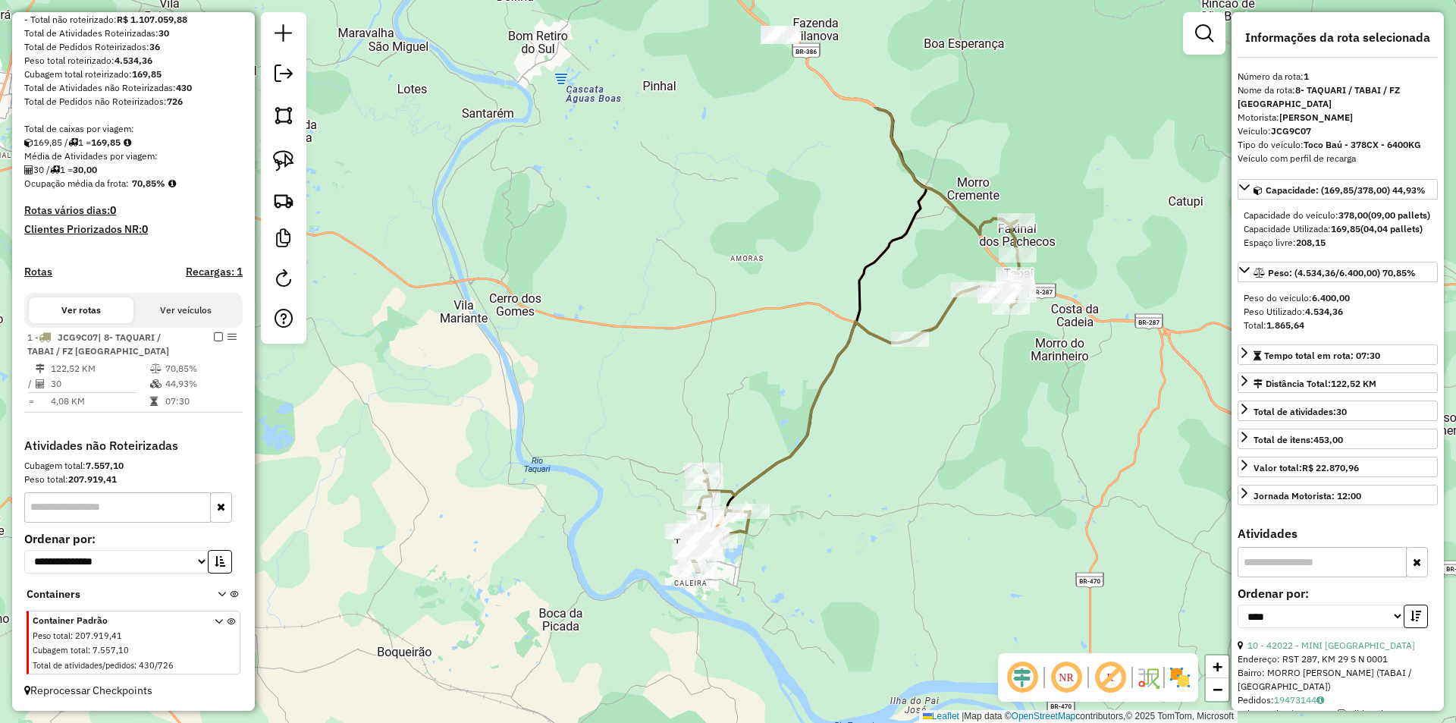
drag, startPoint x: 871, startPoint y: 289, endPoint x: 843, endPoint y: 468, distance: 181.1
click at [843, 468] on div "Janela de atendimento Grade de atendimento Capacidade Transportadoras Veículos …" at bounding box center [728, 361] width 1456 height 723
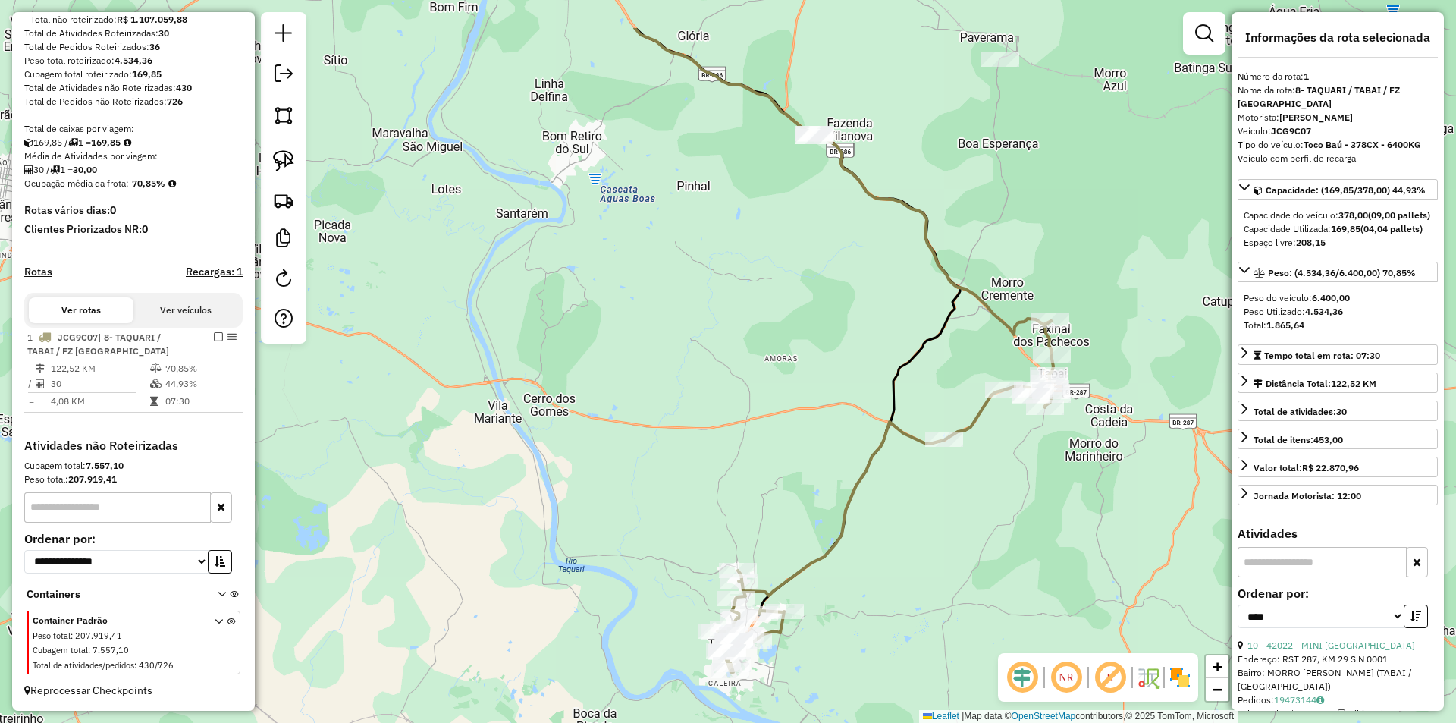
drag, startPoint x: 855, startPoint y: 239, endPoint x: 889, endPoint y: 339, distance: 105.7
click at [889, 339] on div "Janela de atendimento Grade de atendimento Capacidade Transportadoras Veículos …" at bounding box center [728, 361] width 1456 height 723
drag, startPoint x: 779, startPoint y: 101, endPoint x: 849, endPoint y: 168, distance: 97.6
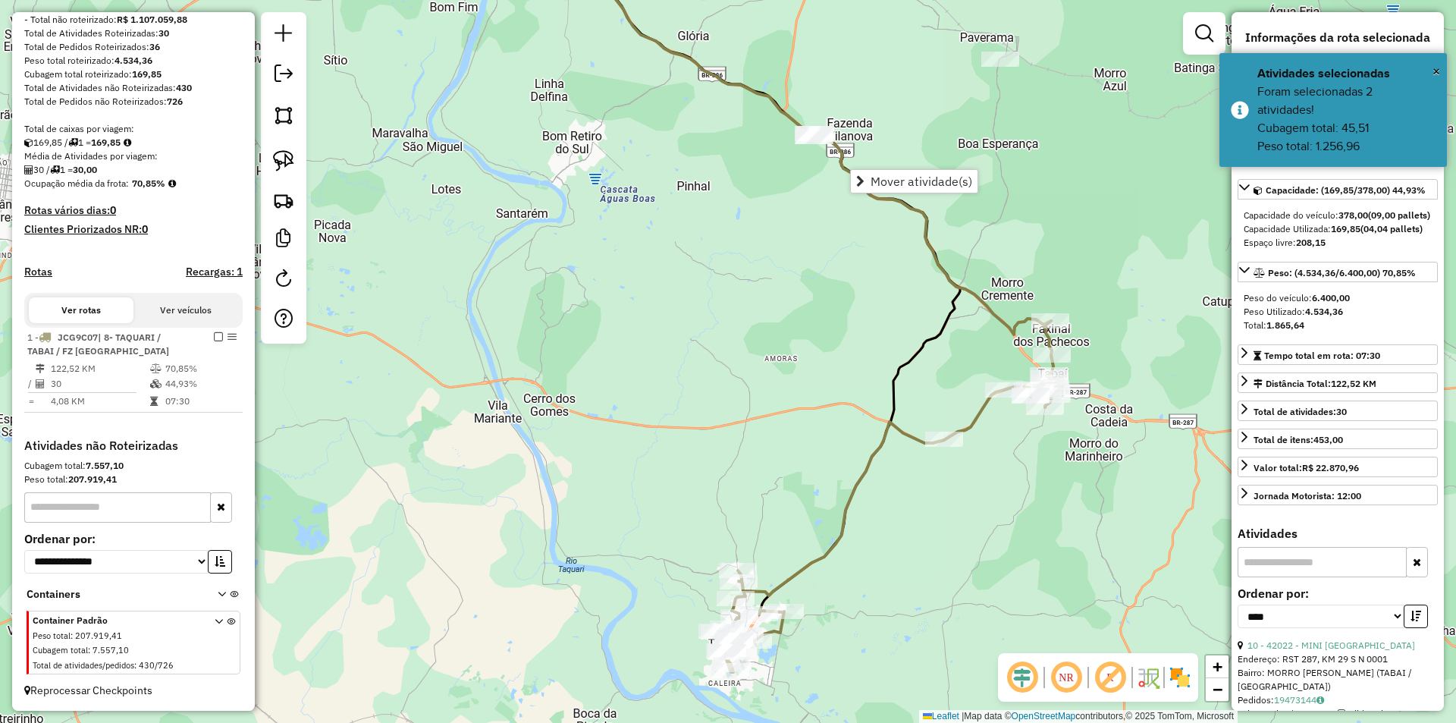
click at [1181, 683] on img at bounding box center [1180, 677] width 24 height 24
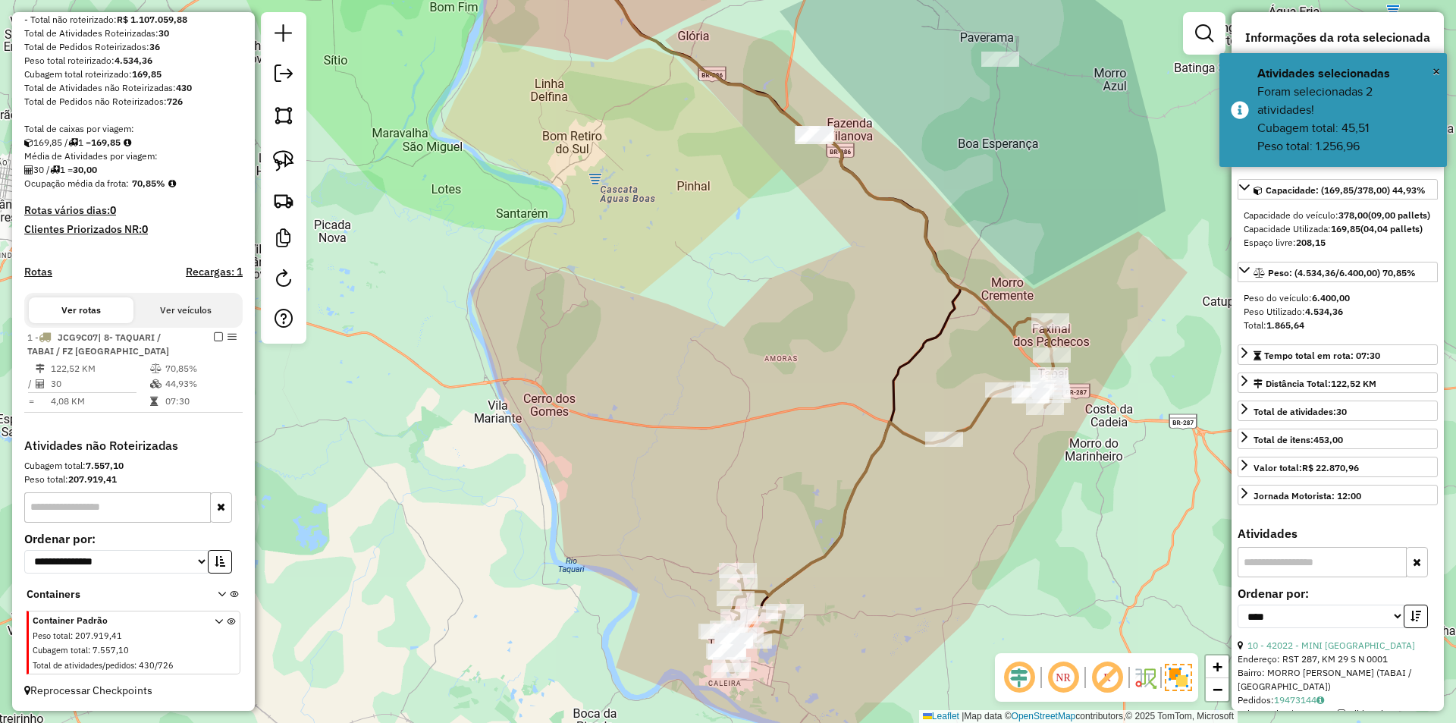
click at [1019, 680] on em at bounding box center [1019, 677] width 36 height 36
click at [972, 569] on div "Janela de atendimento Grade de atendimento Capacidade Transportadoras Veículos …" at bounding box center [728, 361] width 1456 height 723
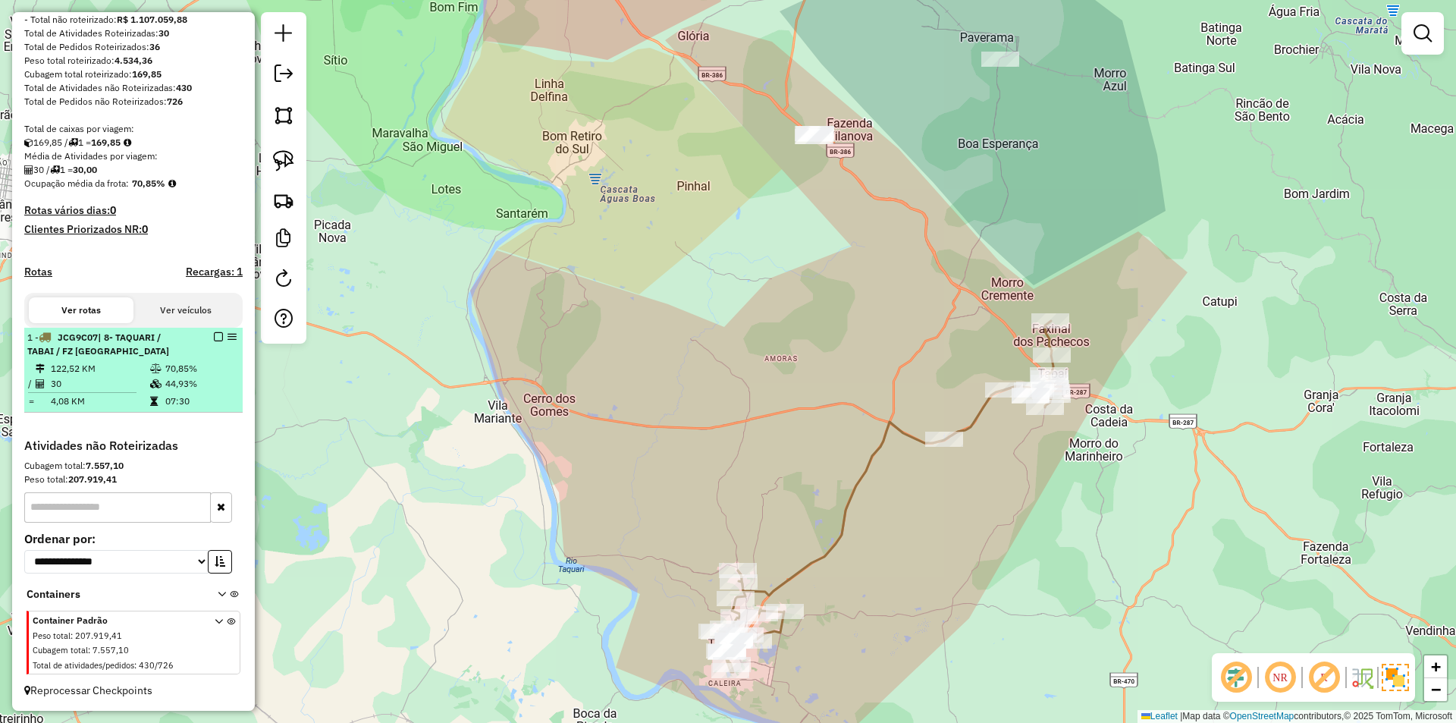
click at [215, 337] on em at bounding box center [218, 336] width 9 height 9
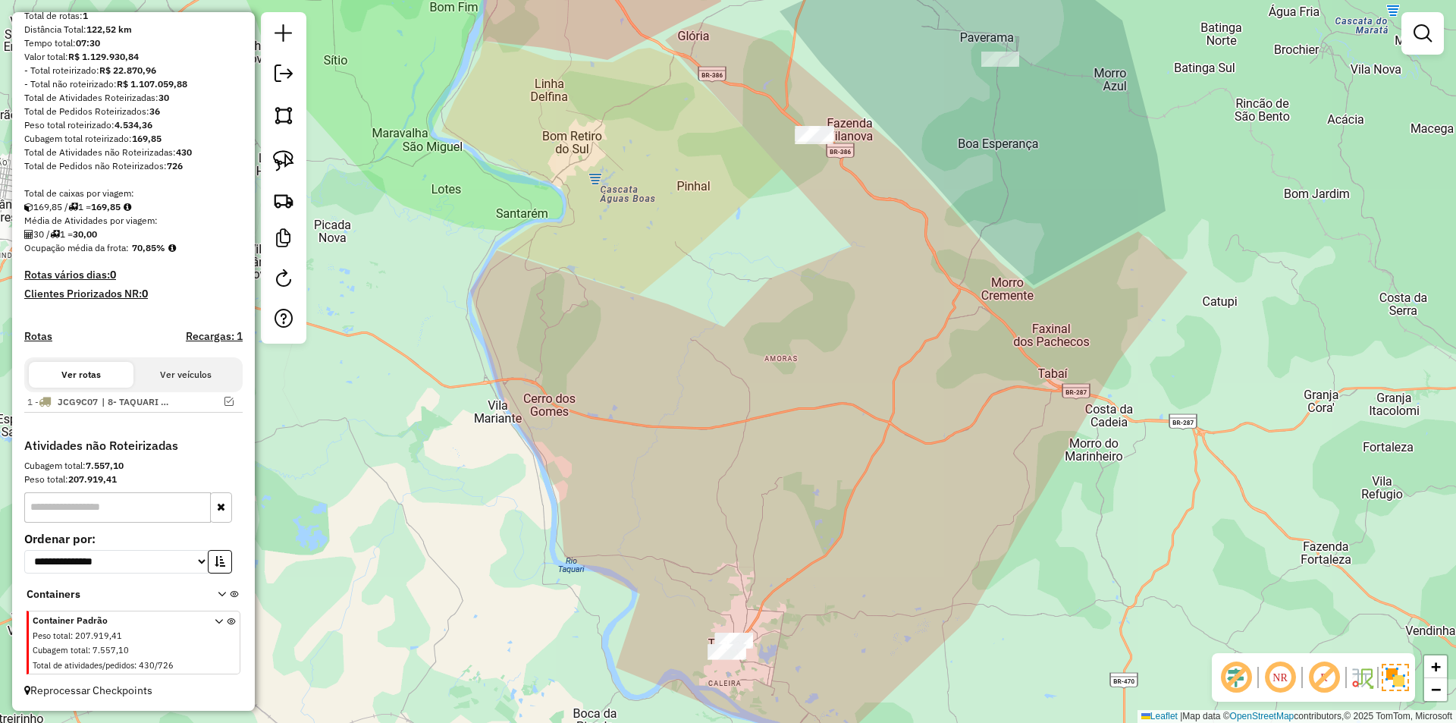
scroll to position [158, 0]
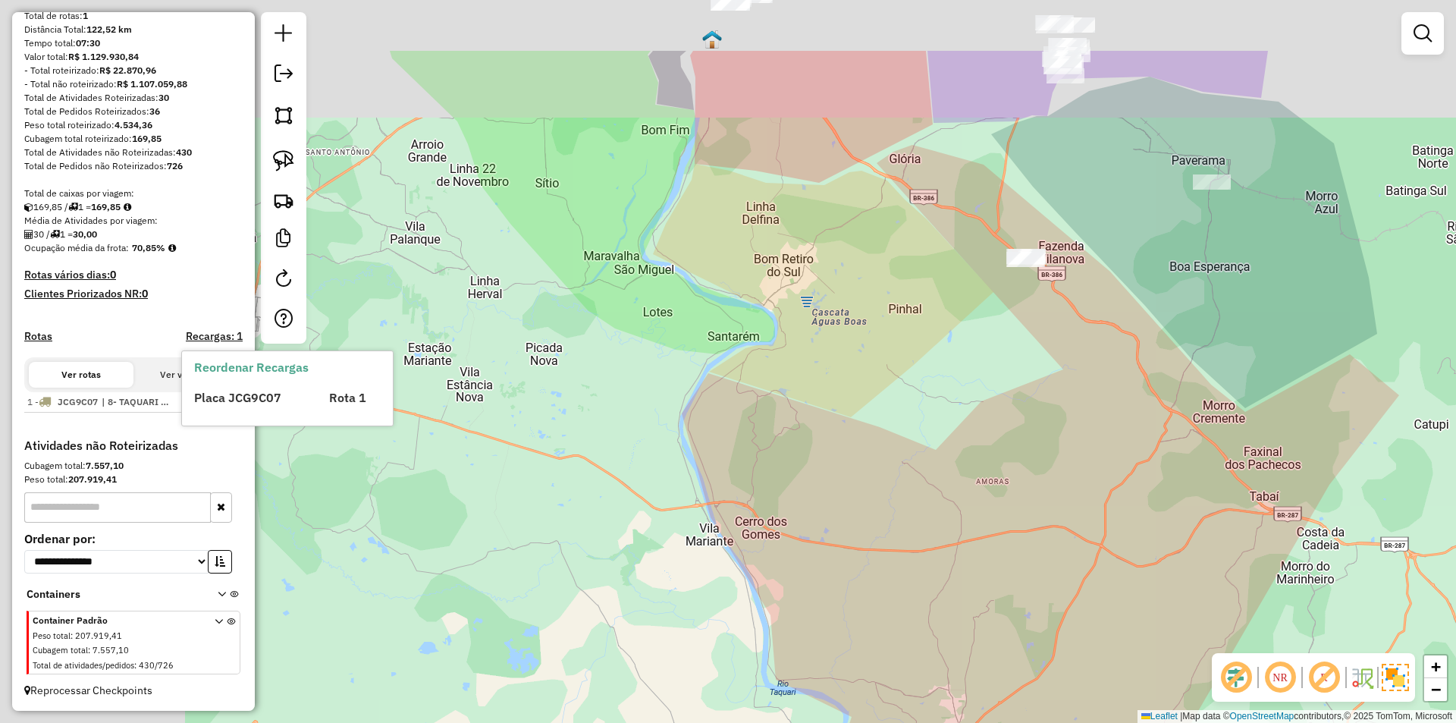
drag, startPoint x: 731, startPoint y: 304, endPoint x: 1112, endPoint y: 541, distance: 448.8
click at [1112, 543] on div "Janela de atendimento Grade de atendimento Capacidade Transportadoras Veículos …" at bounding box center [728, 361] width 1456 height 723
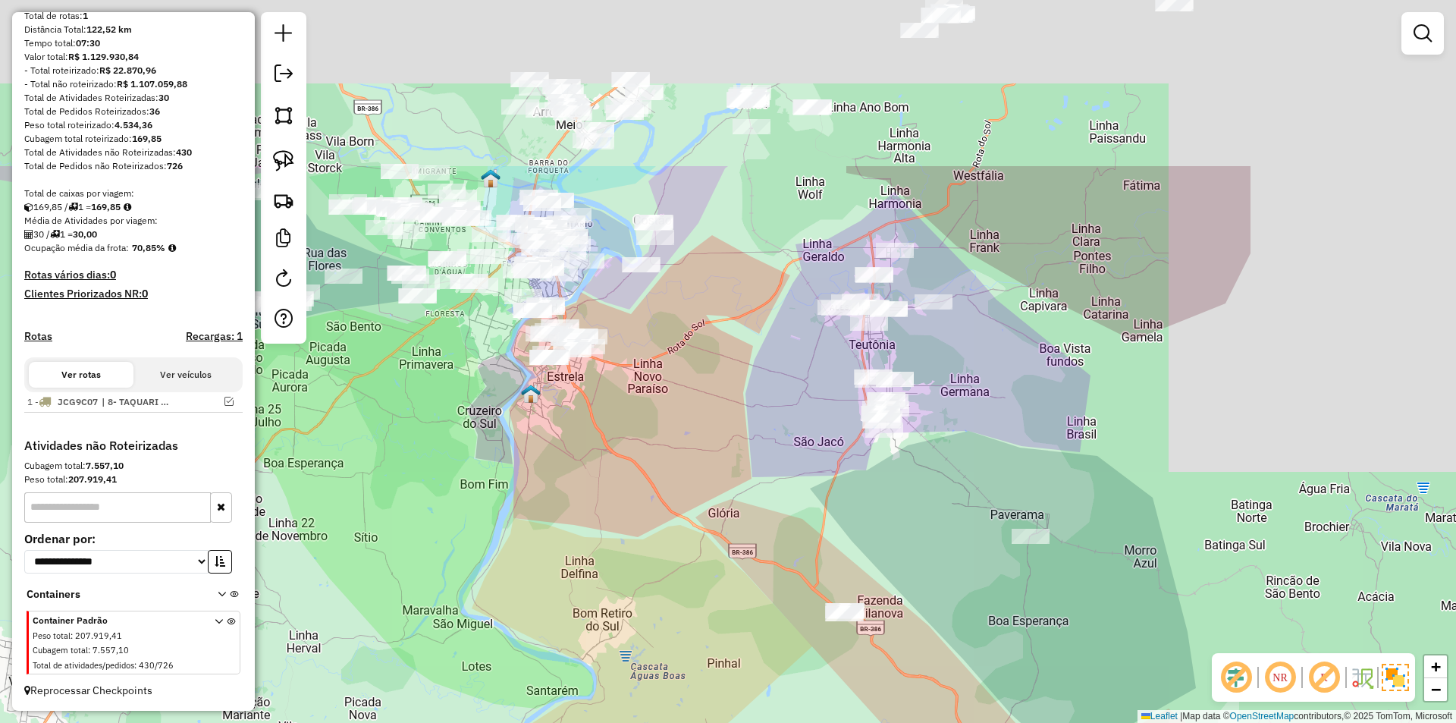
drag, startPoint x: 1041, startPoint y: 423, endPoint x: 712, endPoint y: 591, distance: 369.3
click at [688, 662] on div "Janela de atendimento Grade de atendimento Capacidade Transportadoras Veículos …" at bounding box center [728, 361] width 1456 height 723
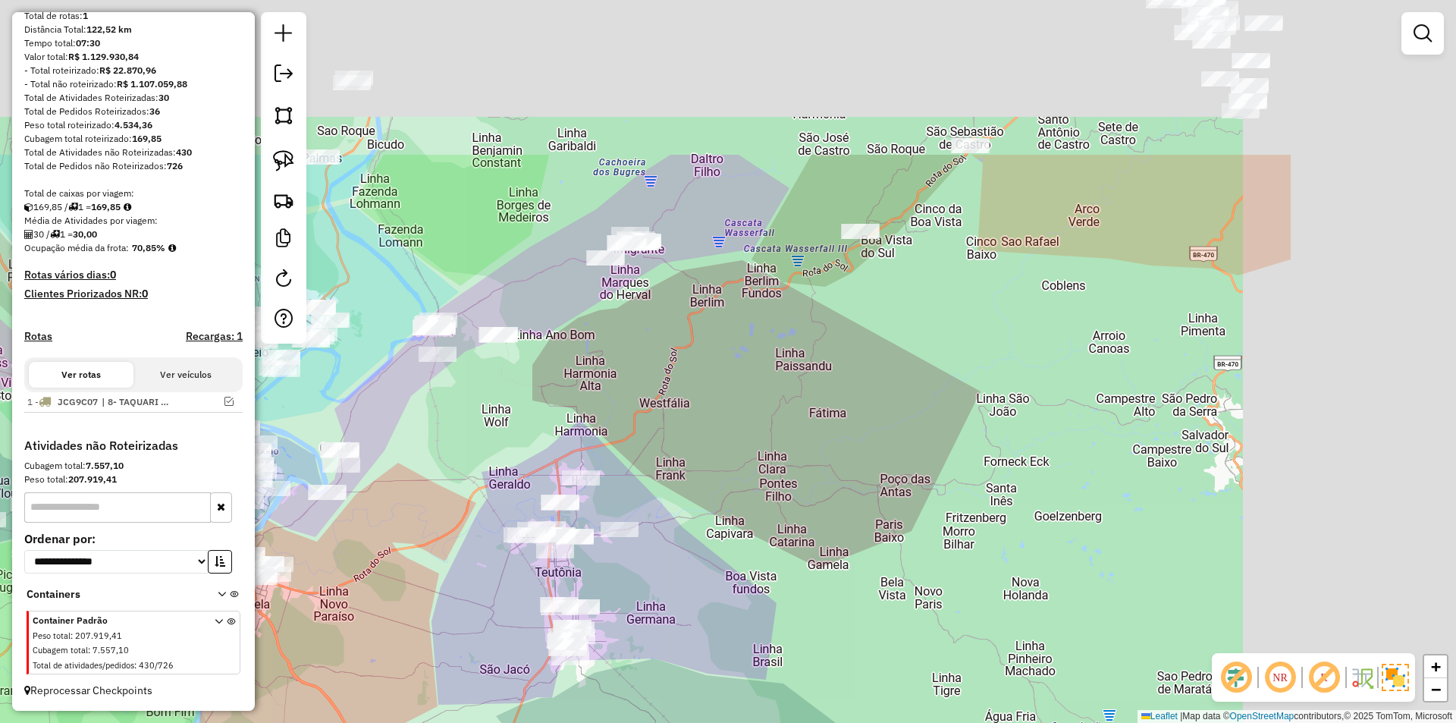
drag, startPoint x: 1098, startPoint y: 400, endPoint x: 660, endPoint y: 685, distance: 522.8
click at [662, 698] on div "Janela de atendimento Grade de atendimento Capacidade Transportadoras Veículos …" at bounding box center [728, 361] width 1456 height 723
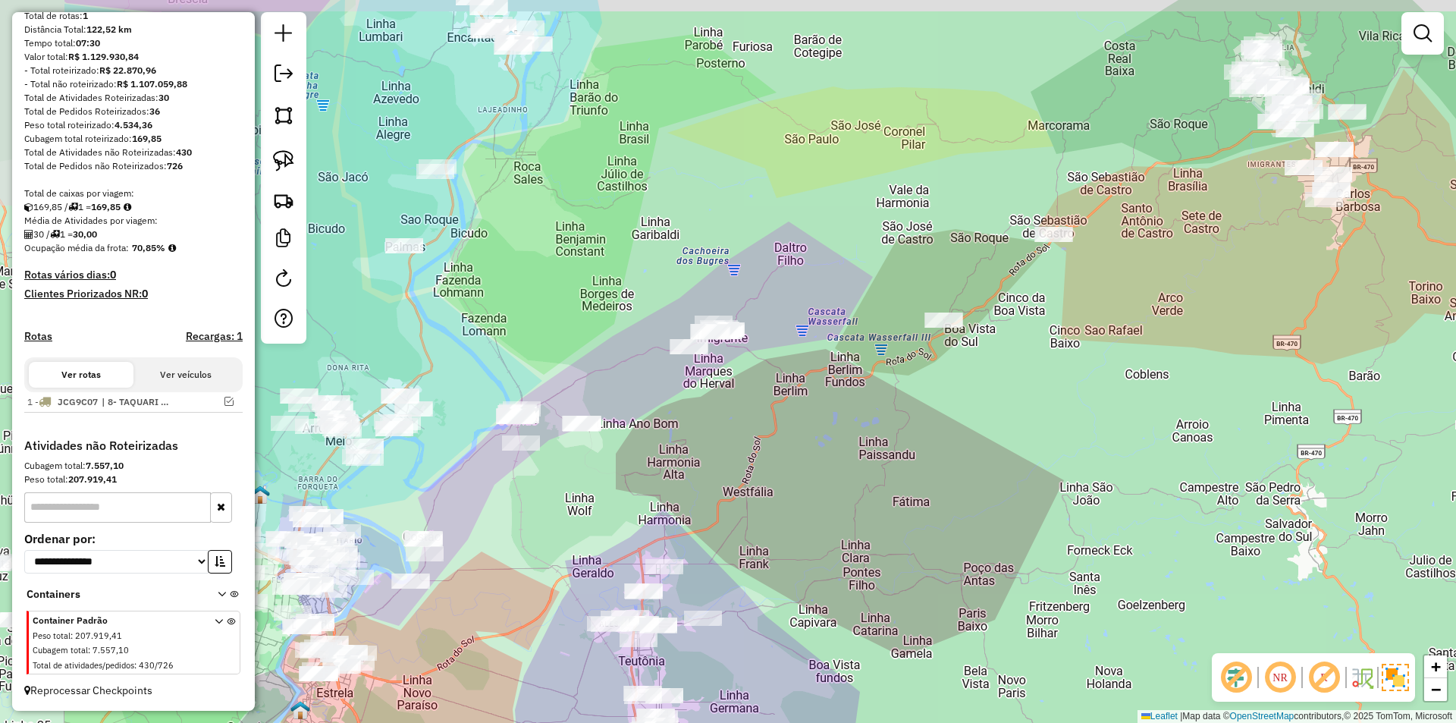
drag, startPoint x: 922, startPoint y: 374, endPoint x: 1232, endPoint y: 297, distance: 319.4
click at [1232, 297] on div "Janela de atendimento Grade de atendimento Capacidade Transportadoras Veículos …" at bounding box center [728, 361] width 1456 height 723
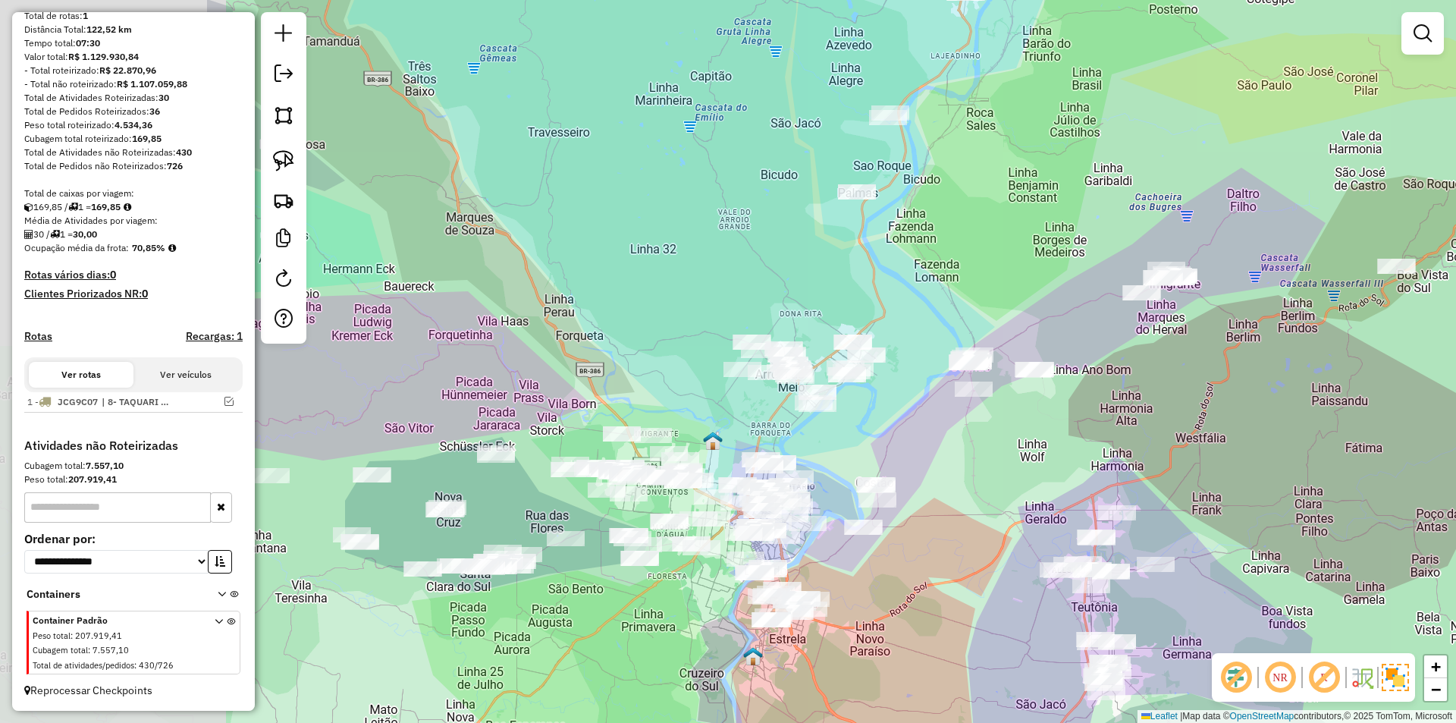
drag, startPoint x: 919, startPoint y: 388, endPoint x: 1155, endPoint y: 410, distance: 237.6
click at [1183, 425] on div "Janela de atendimento Grade de atendimento Capacidade Transportadoras Veículos …" at bounding box center [728, 361] width 1456 height 723
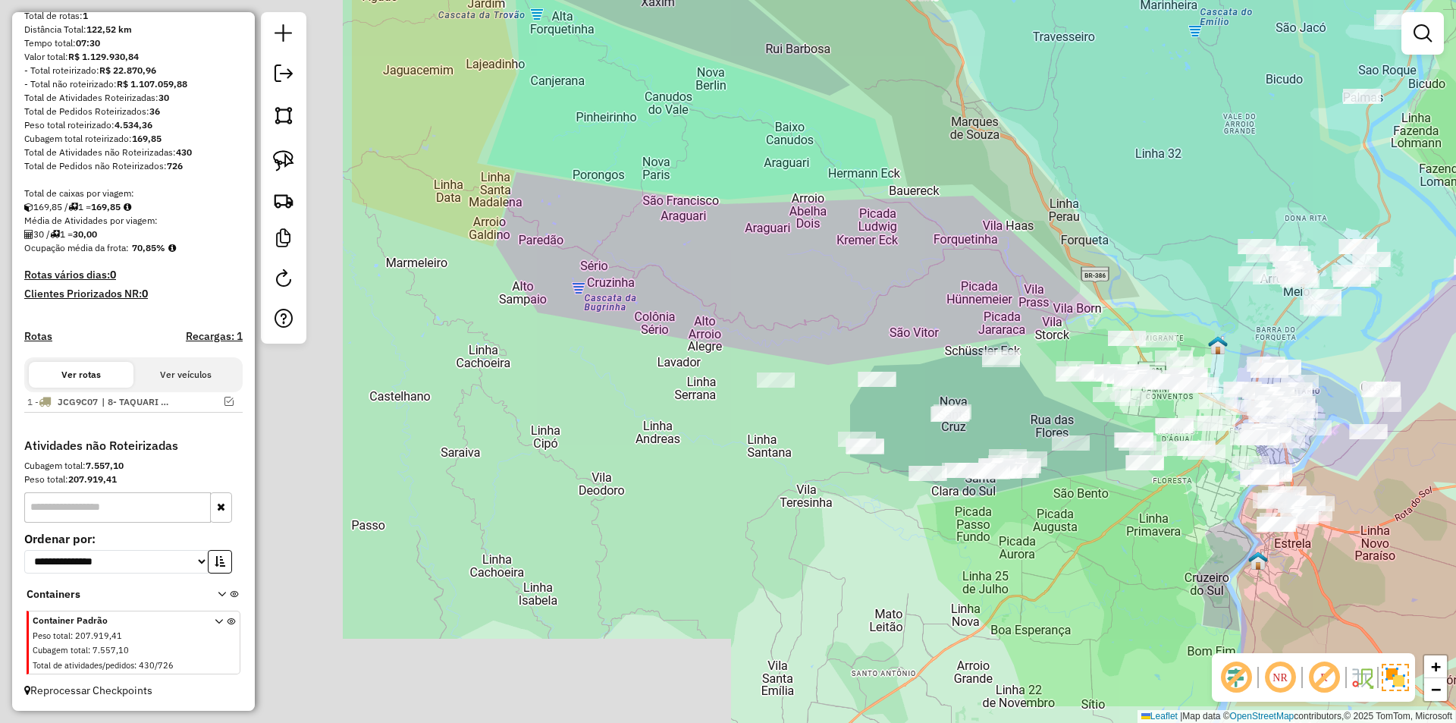
drag, startPoint x: 720, startPoint y: 251, endPoint x: 1101, endPoint y: 281, distance: 382.5
click at [1099, 276] on div "Janela de atendimento Grade de atendimento Capacidade Transportadoras Veículos …" at bounding box center [728, 361] width 1456 height 723
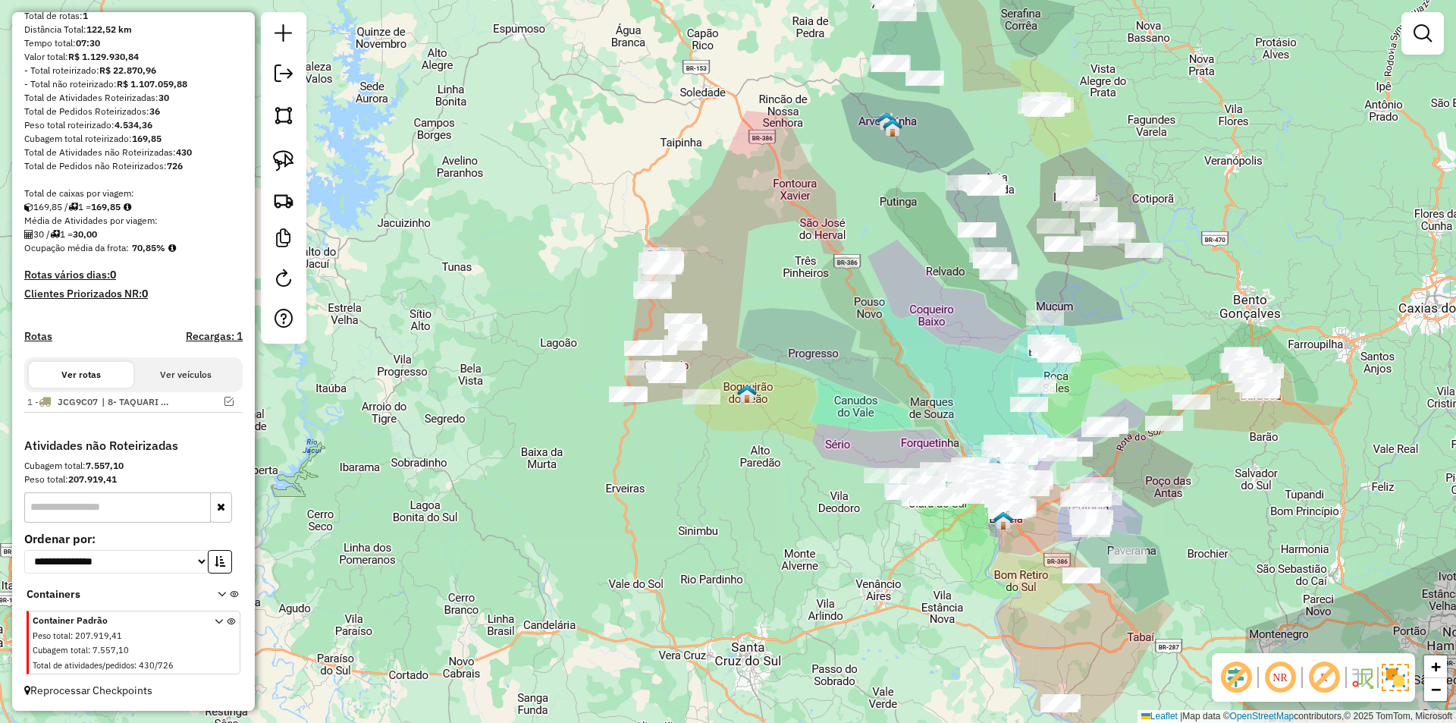
drag, startPoint x: 609, startPoint y: 418, endPoint x: 785, endPoint y: 461, distance: 181.1
click at [785, 461] on div "Janela de atendimento Grade de atendimento Capacidade Transportadoras Veículos …" at bounding box center [728, 361] width 1456 height 723
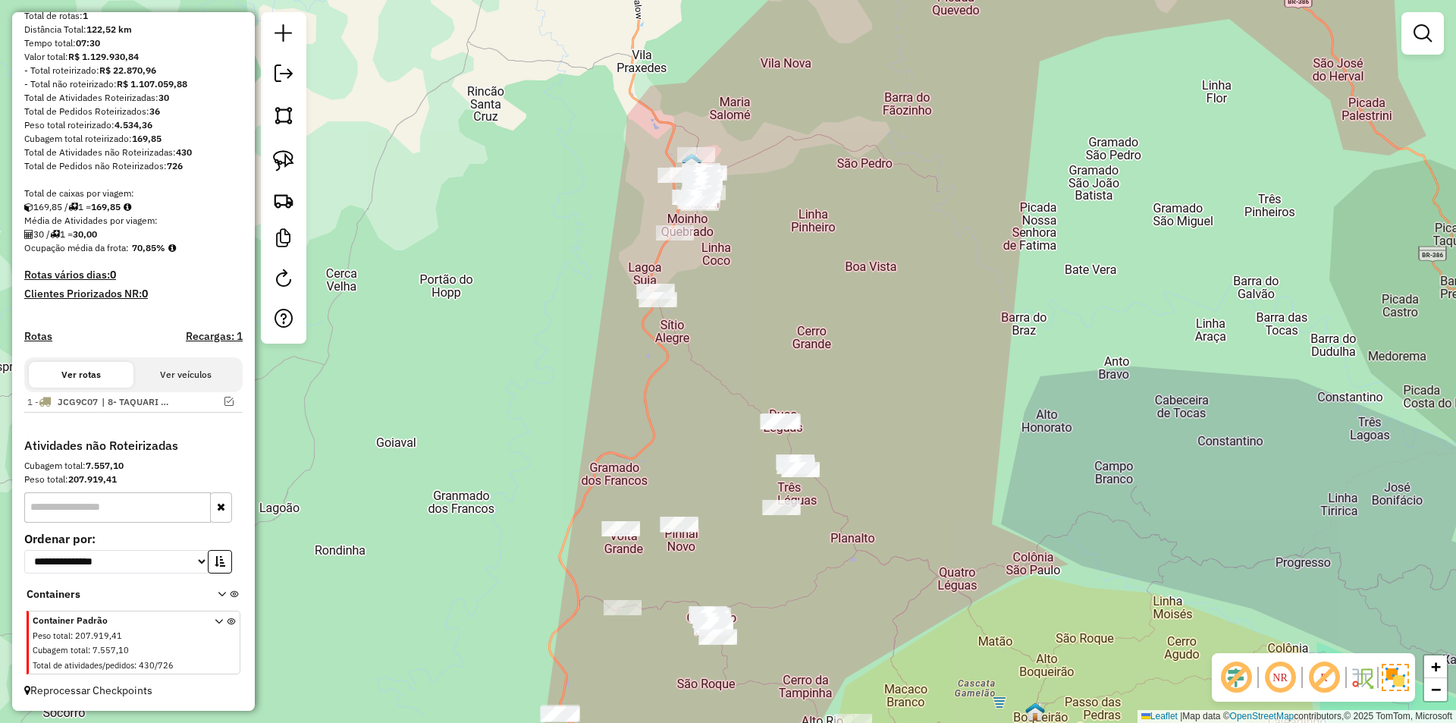
drag, startPoint x: 758, startPoint y: 299, endPoint x: 849, endPoint y: 312, distance: 91.9
click at [849, 312] on div "Janela de atendimento Grade de atendimento Capacidade Transportadoras Veículos …" at bounding box center [728, 361] width 1456 height 723
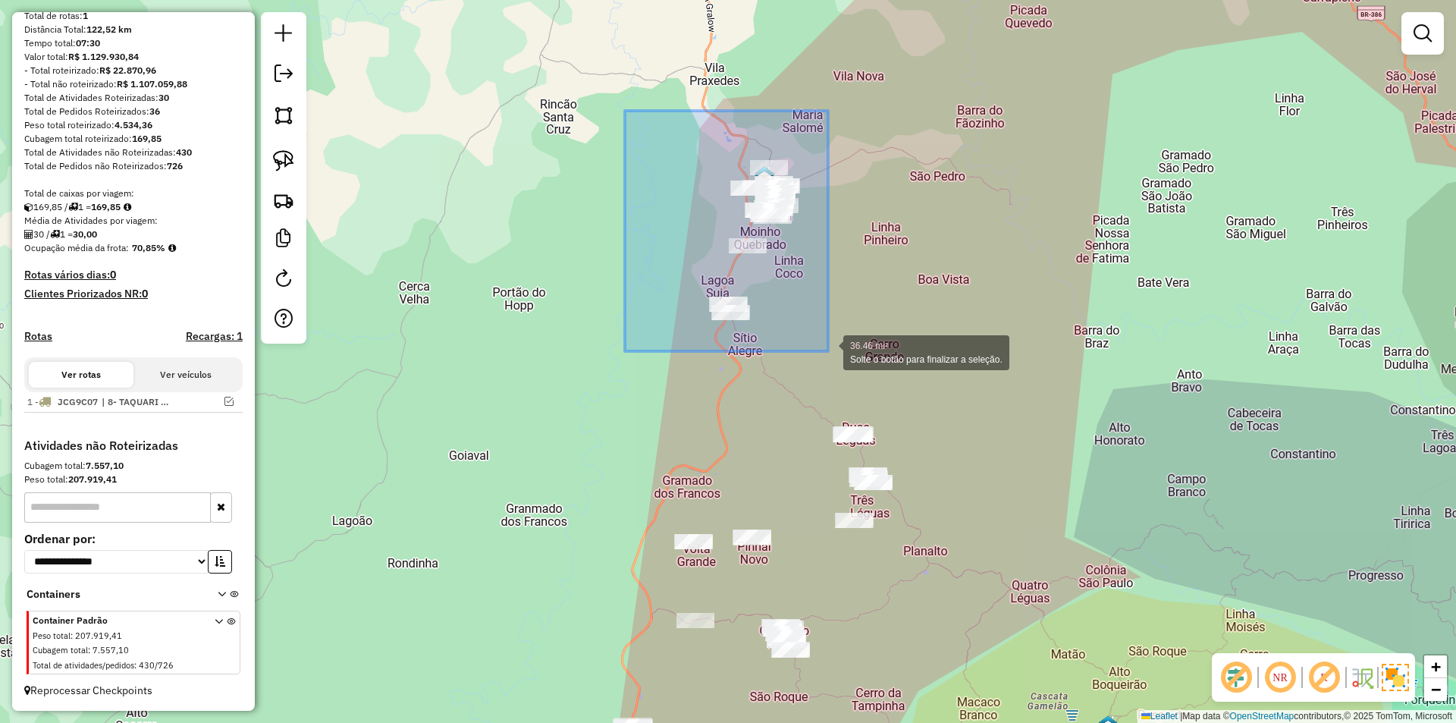
drag, startPoint x: 625, startPoint y: 111, endPoint x: 828, endPoint y: 351, distance: 314.7
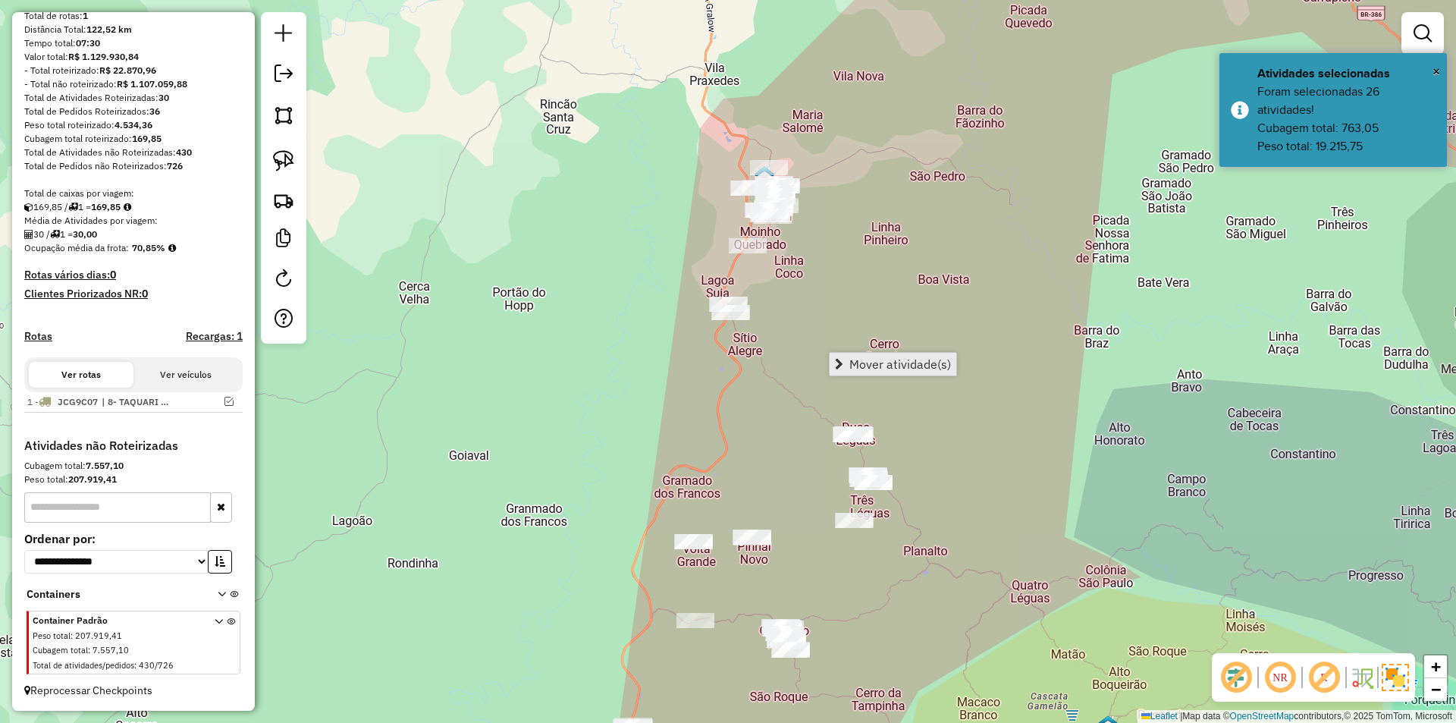
click at [886, 362] on span "Mover atividade(s)" at bounding box center [900, 364] width 102 height 12
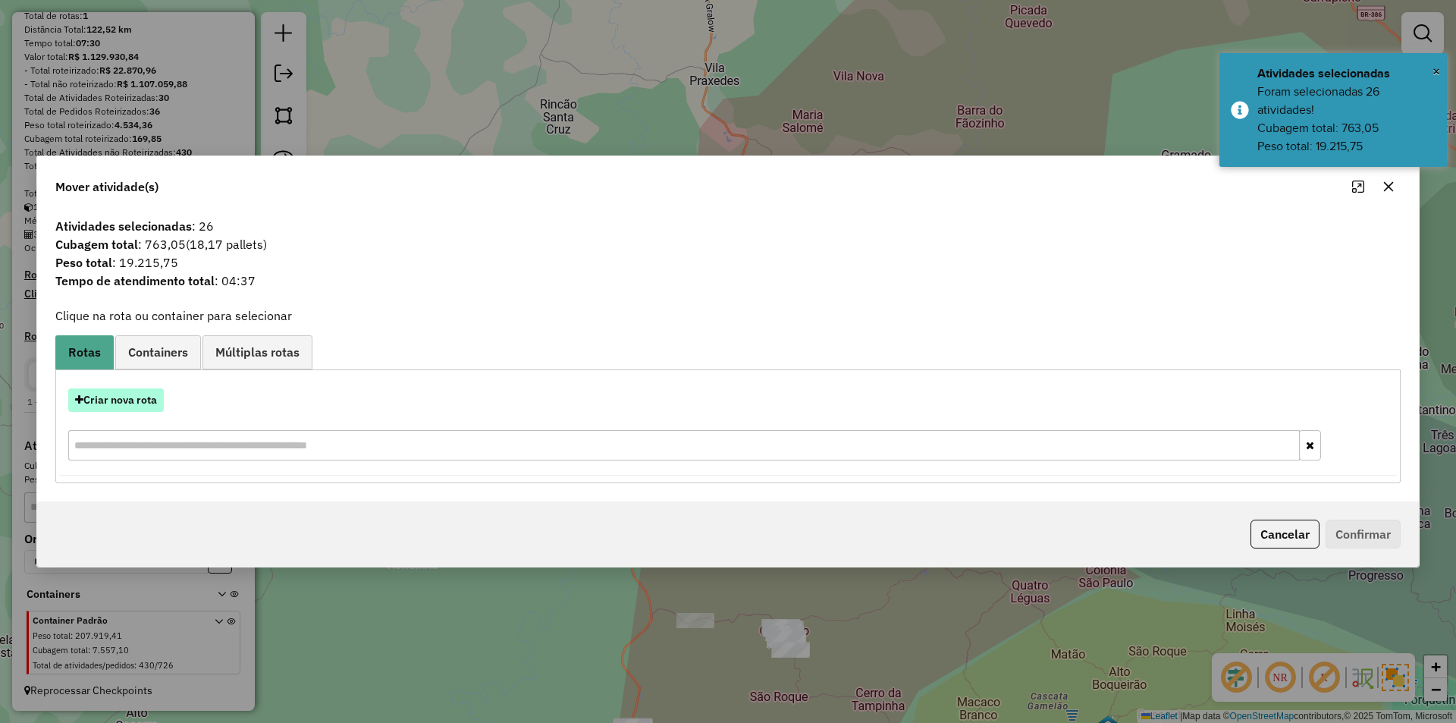
click at [119, 399] on button "Criar nova rota" at bounding box center [116, 400] width 96 height 24
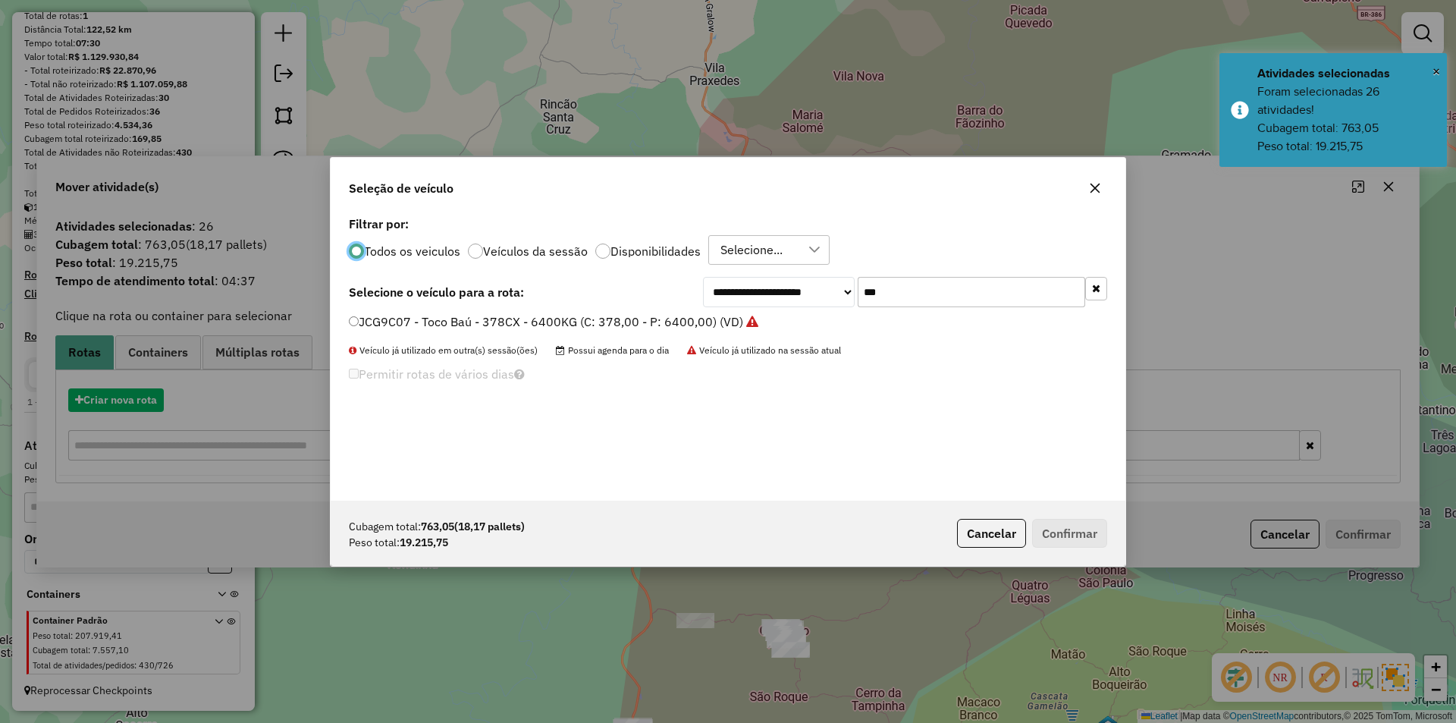
scroll to position [8, 5]
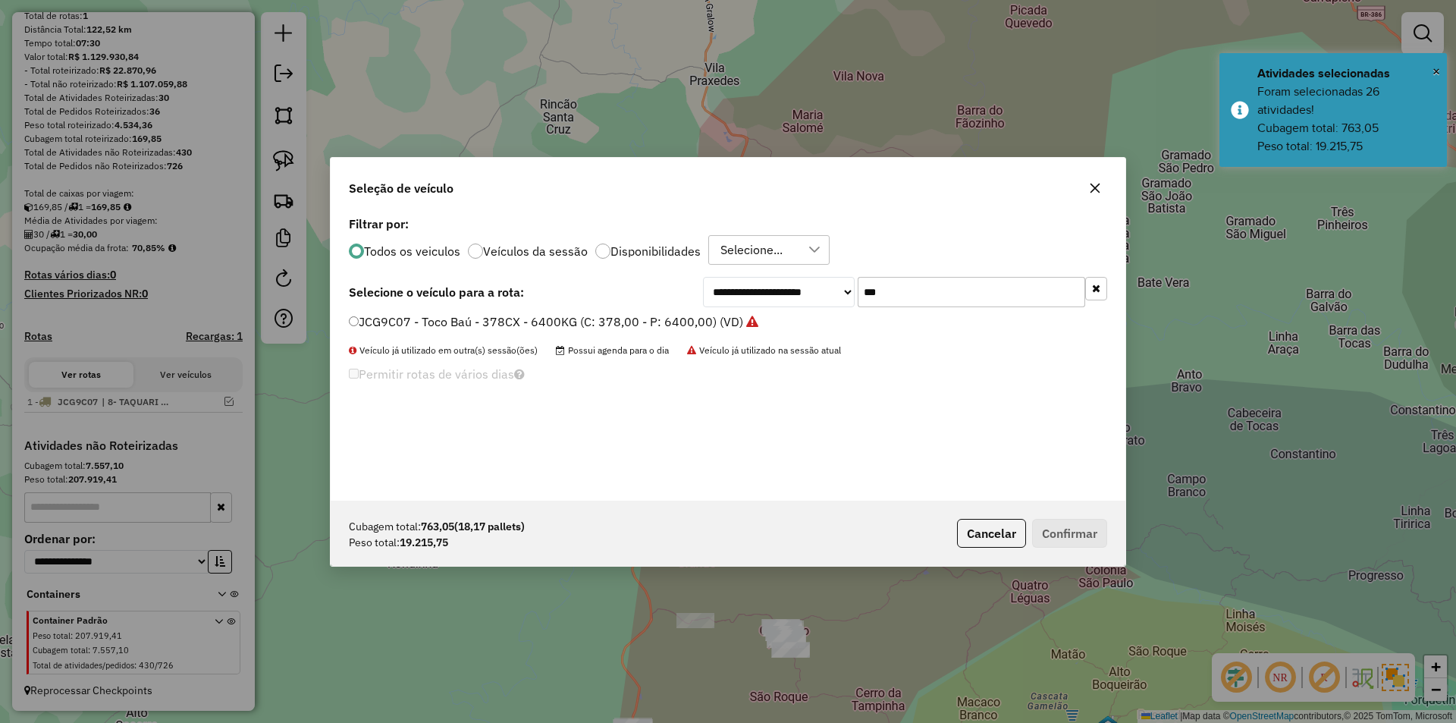
drag, startPoint x: 901, startPoint y: 289, endPoint x: 814, endPoint y: 289, distance: 87.2
click at [814, 289] on div "**********" at bounding box center [905, 292] width 404 height 30
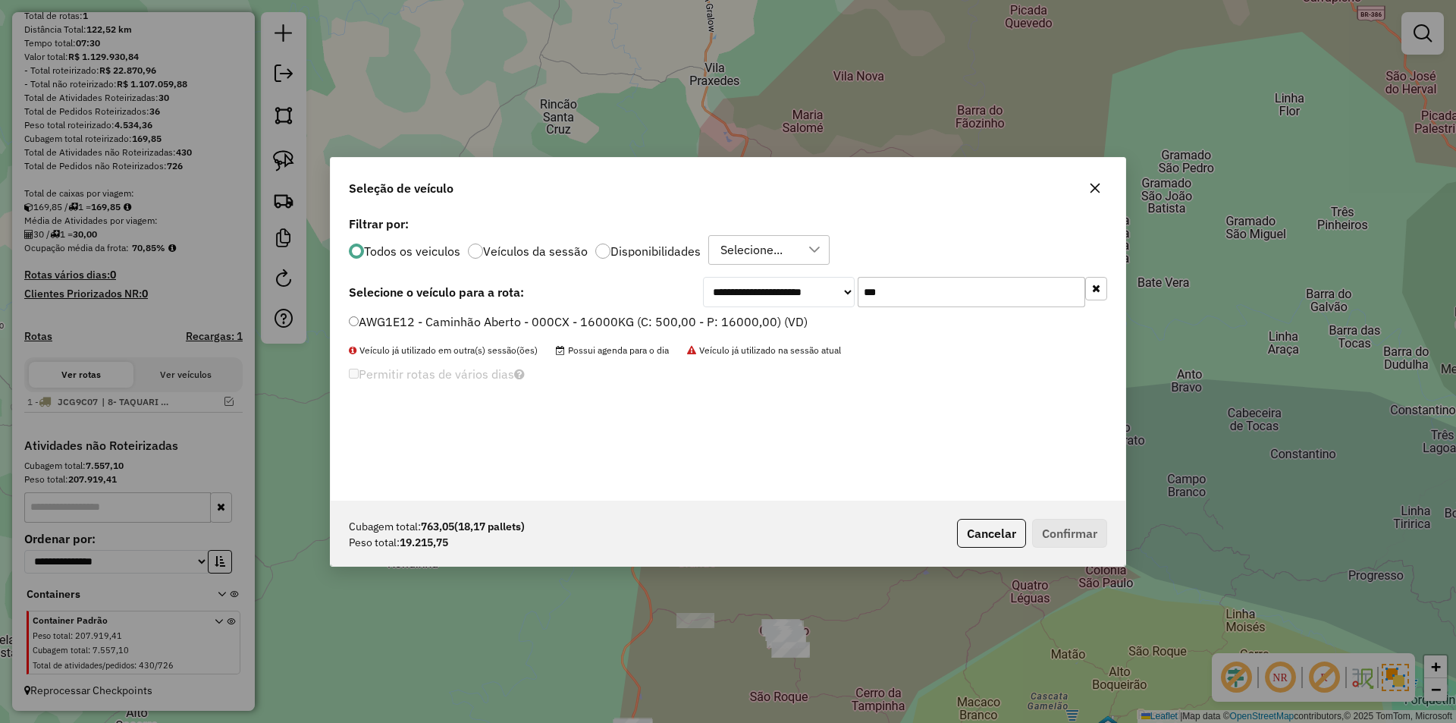
type input "***"
click at [378, 325] on label "AWG1E12 - Caminhão Aberto - 000CX - 16000KG (C: 500,00 - P: 16000,00) (VD)" at bounding box center [578, 321] width 459 height 18
click at [1074, 538] on button "Confirmar" at bounding box center [1069, 533] width 75 height 29
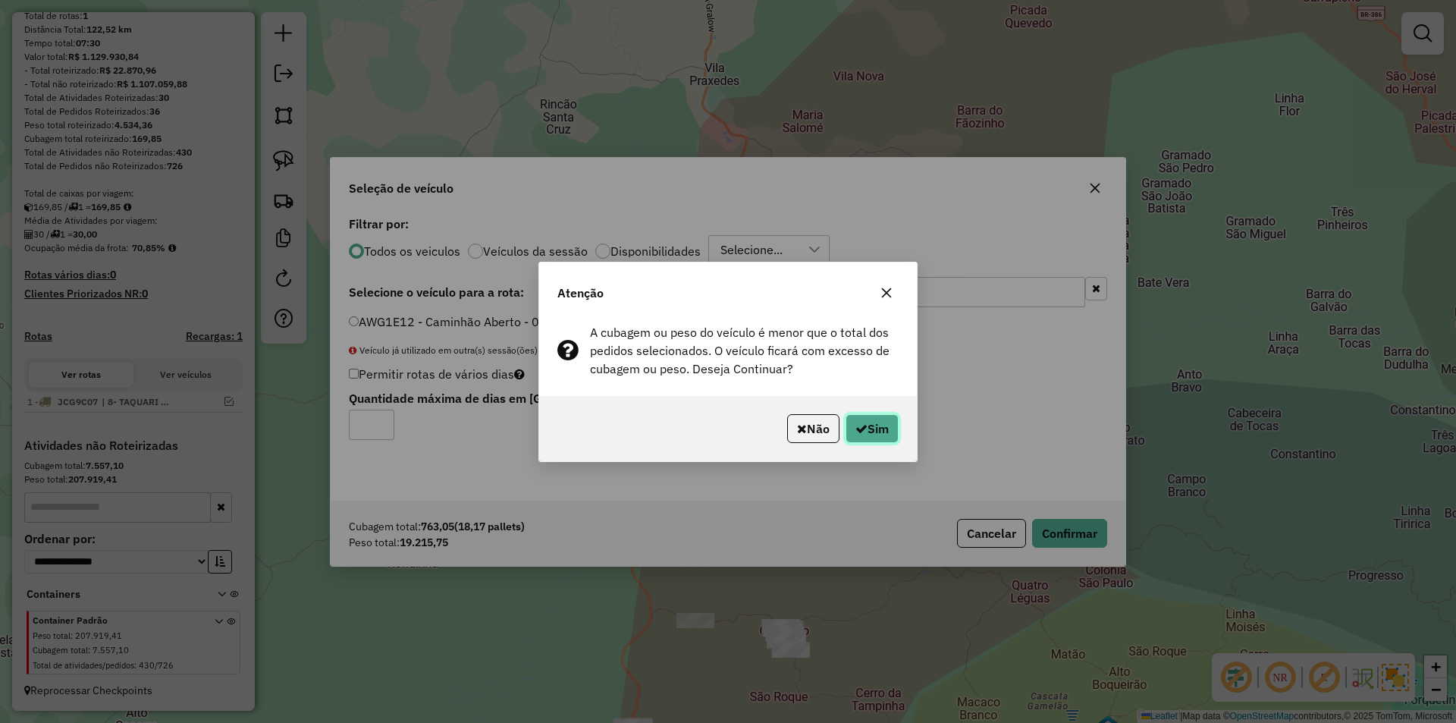
click at [873, 425] on button "Sim" at bounding box center [871, 428] width 53 height 29
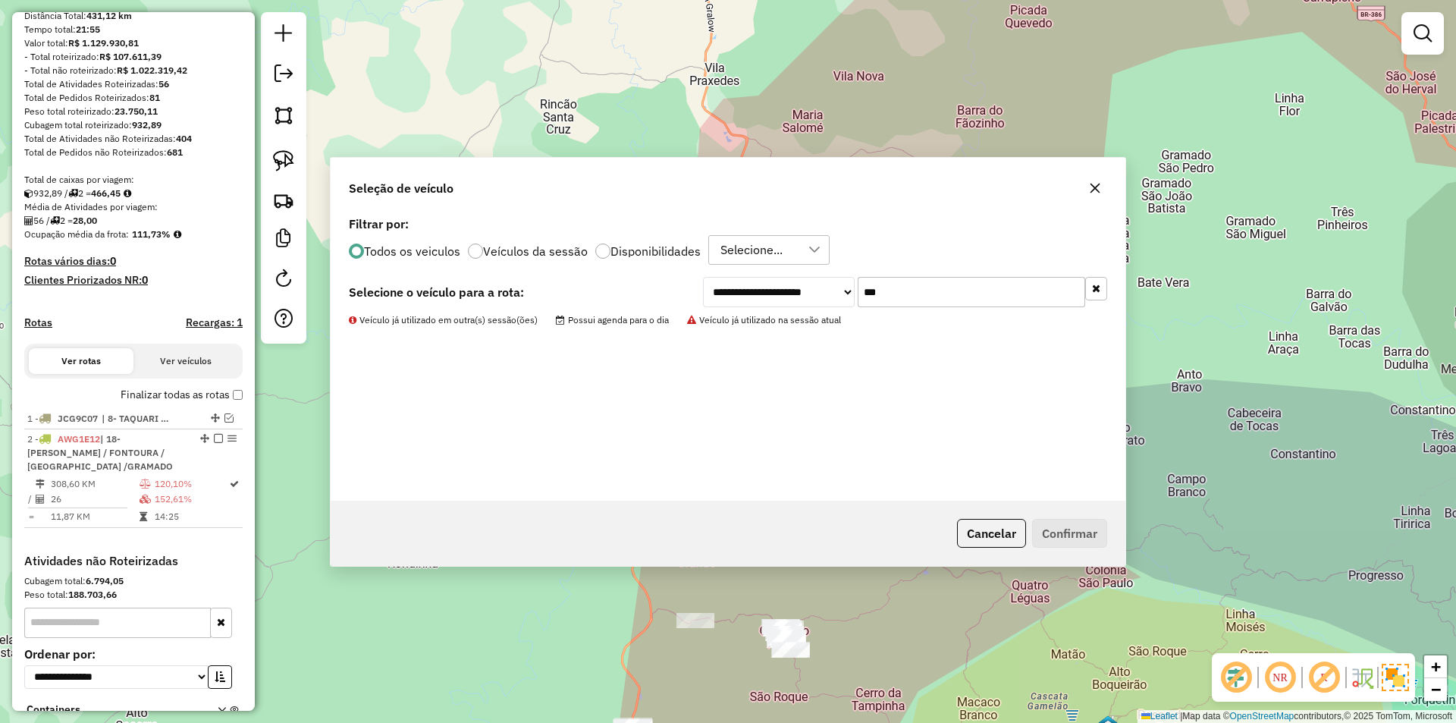
scroll to position [223, 0]
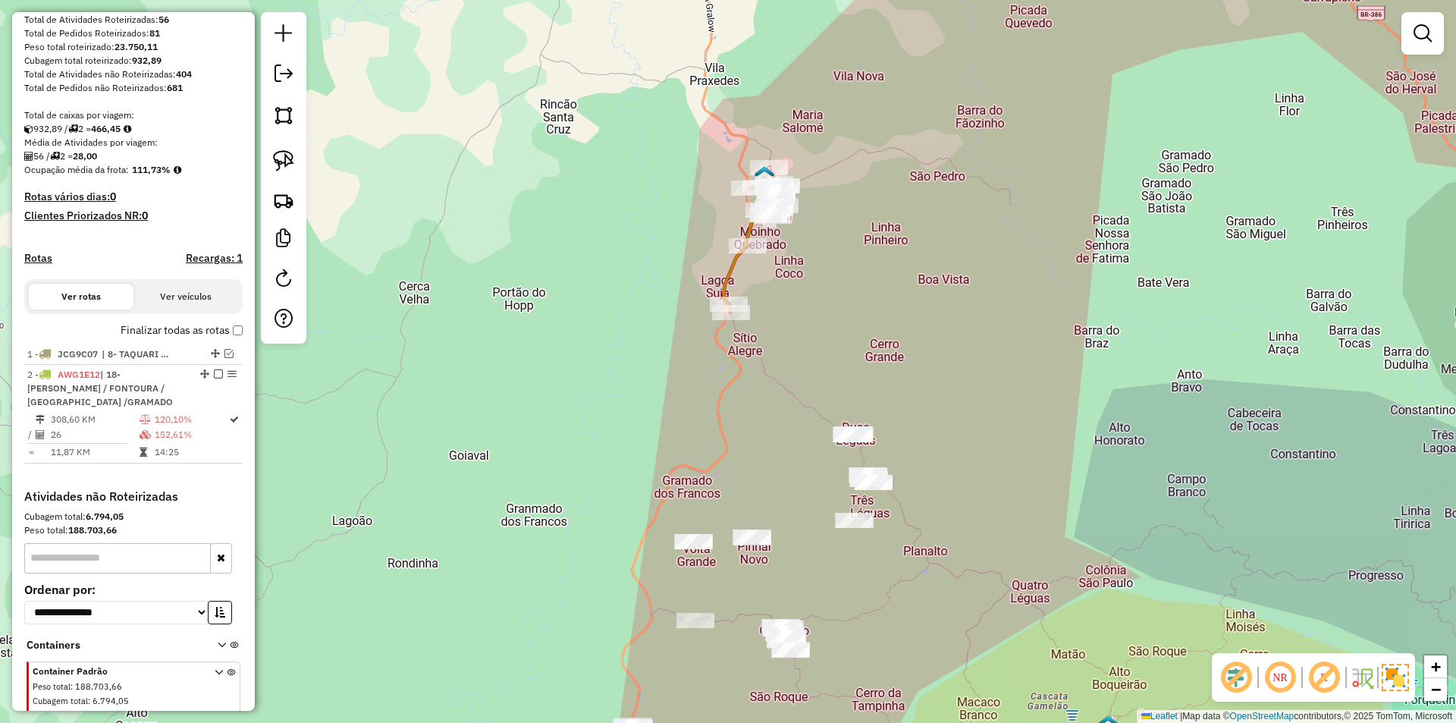
click at [727, 266] on icon at bounding box center [752, 240] width 58 height 146
select select "*********"
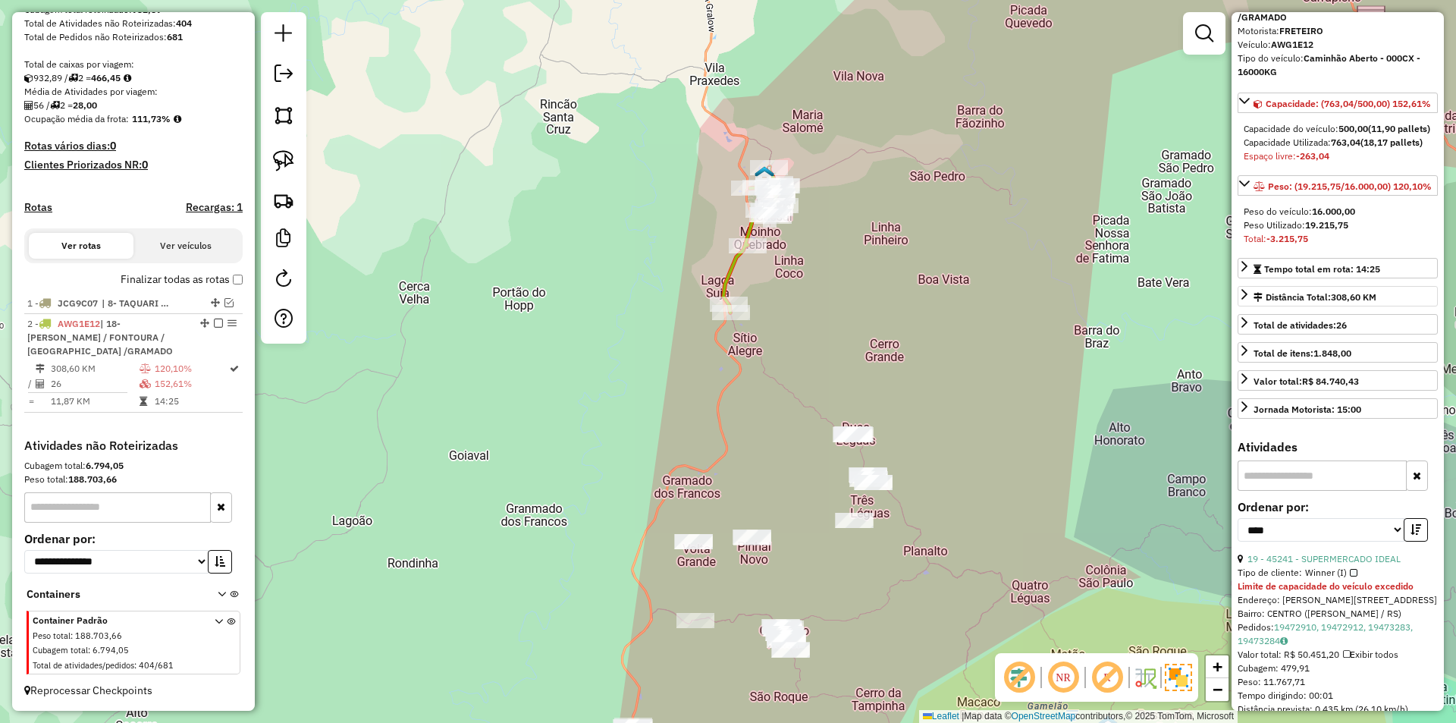
scroll to position [227, 0]
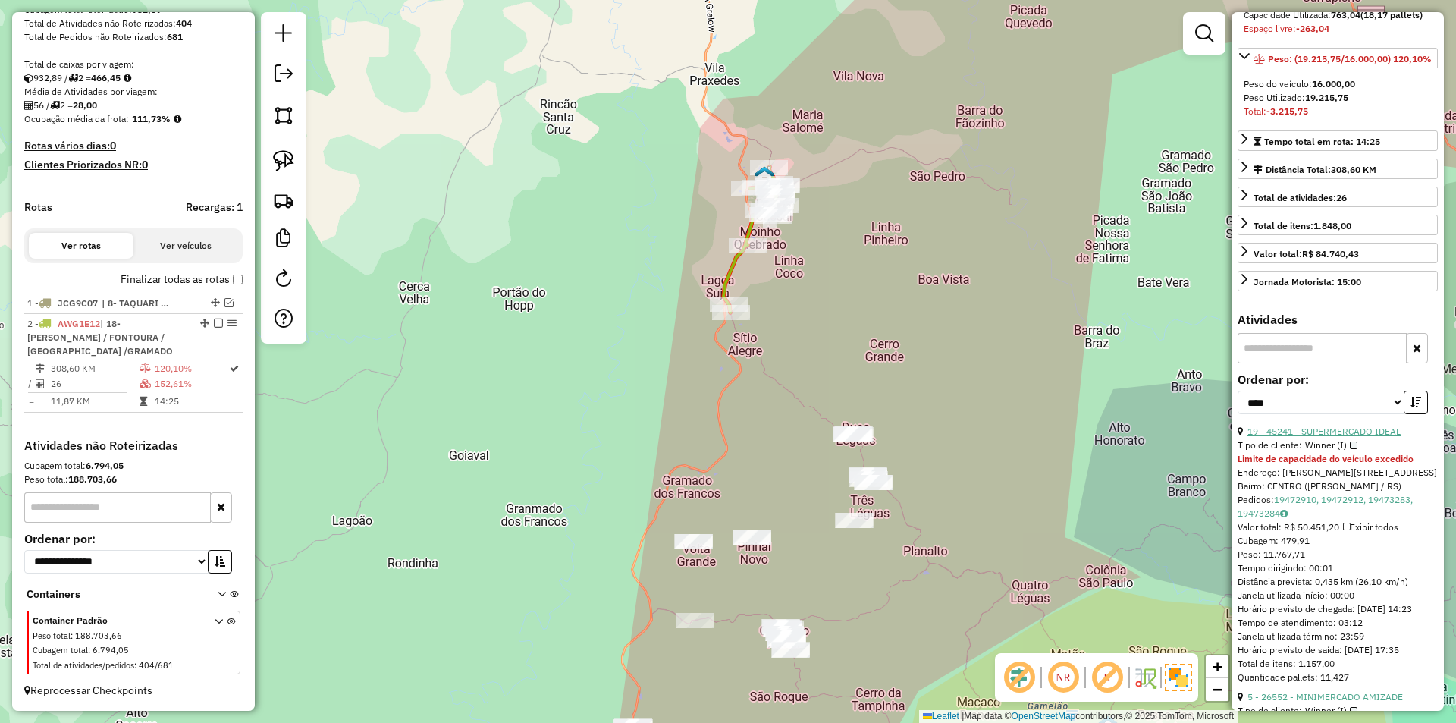
click at [1343, 437] on link "19 - 45241 - SUPERMERCADO IDEAL" at bounding box center [1323, 430] width 153 height 11
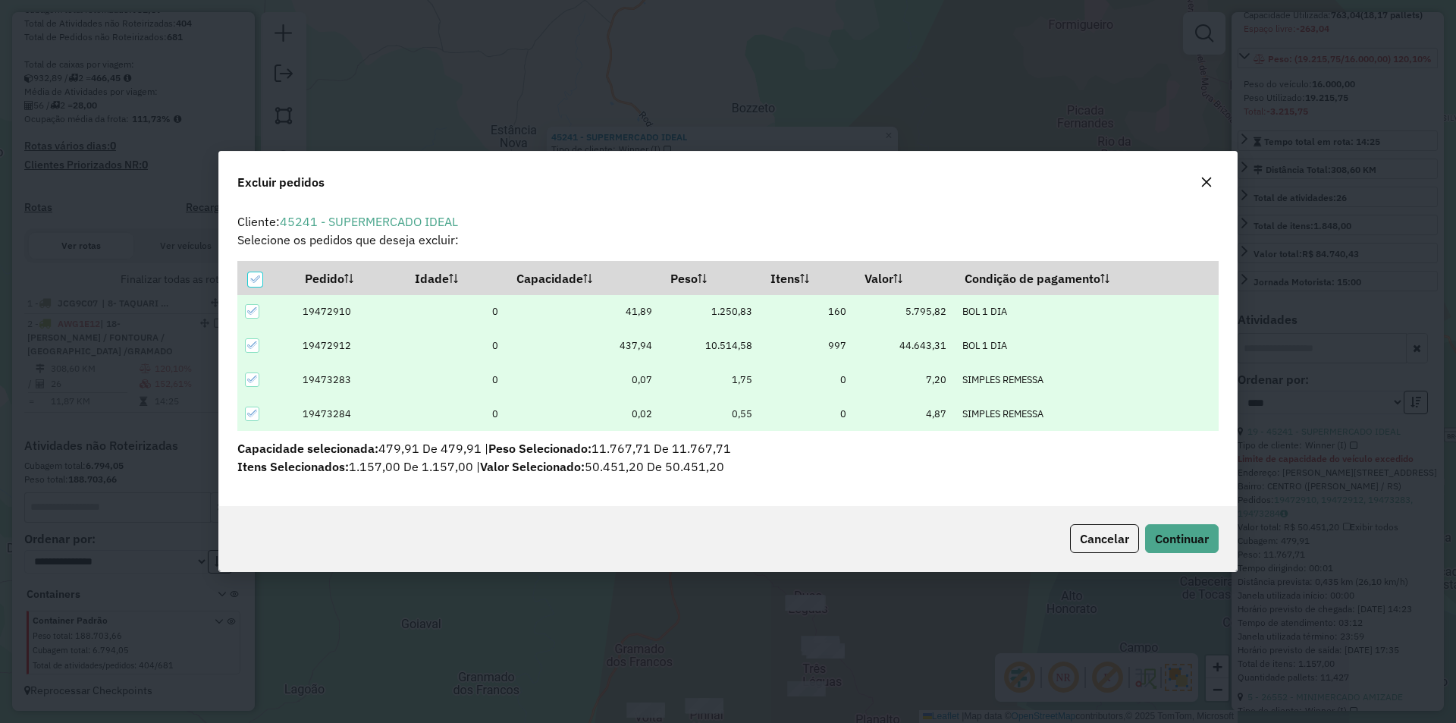
scroll to position [8, 5]
click at [1167, 532] on span "Continuar" at bounding box center [1182, 538] width 54 height 15
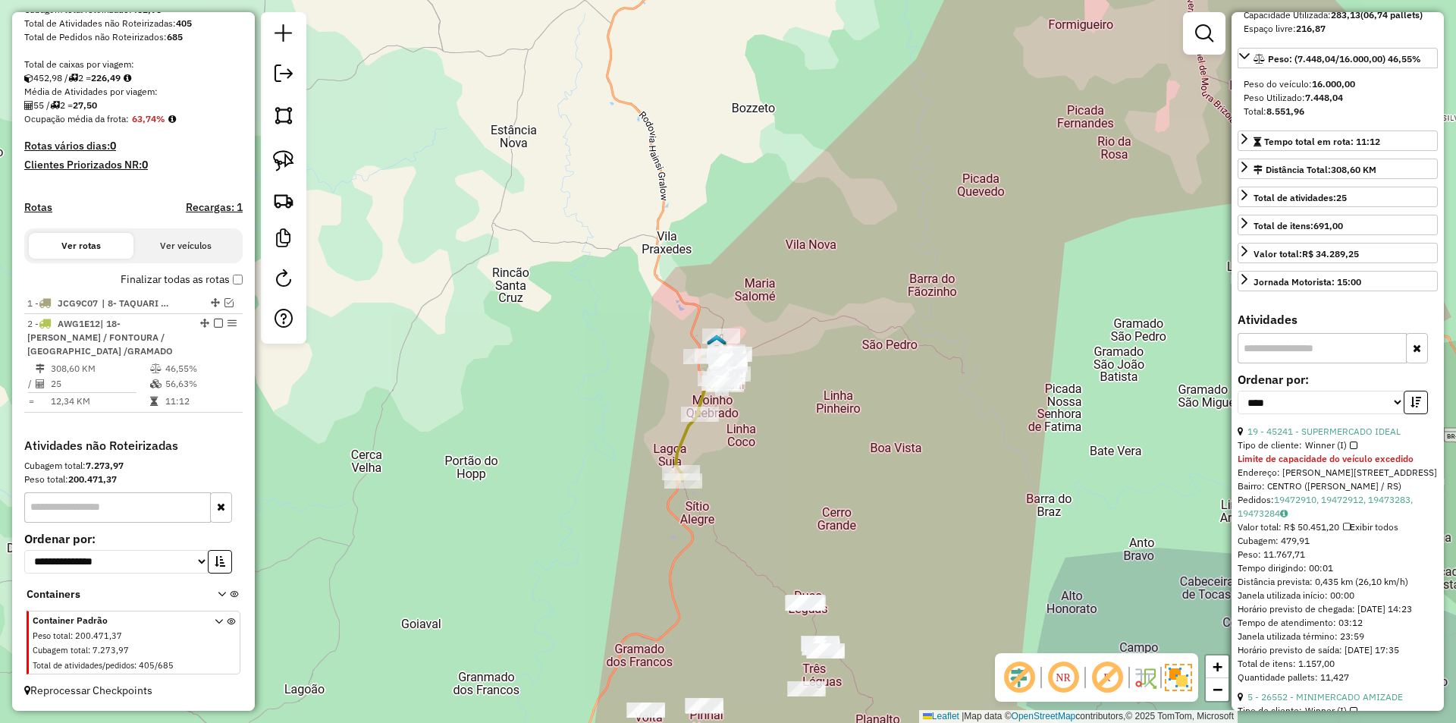
scroll to position [214, 0]
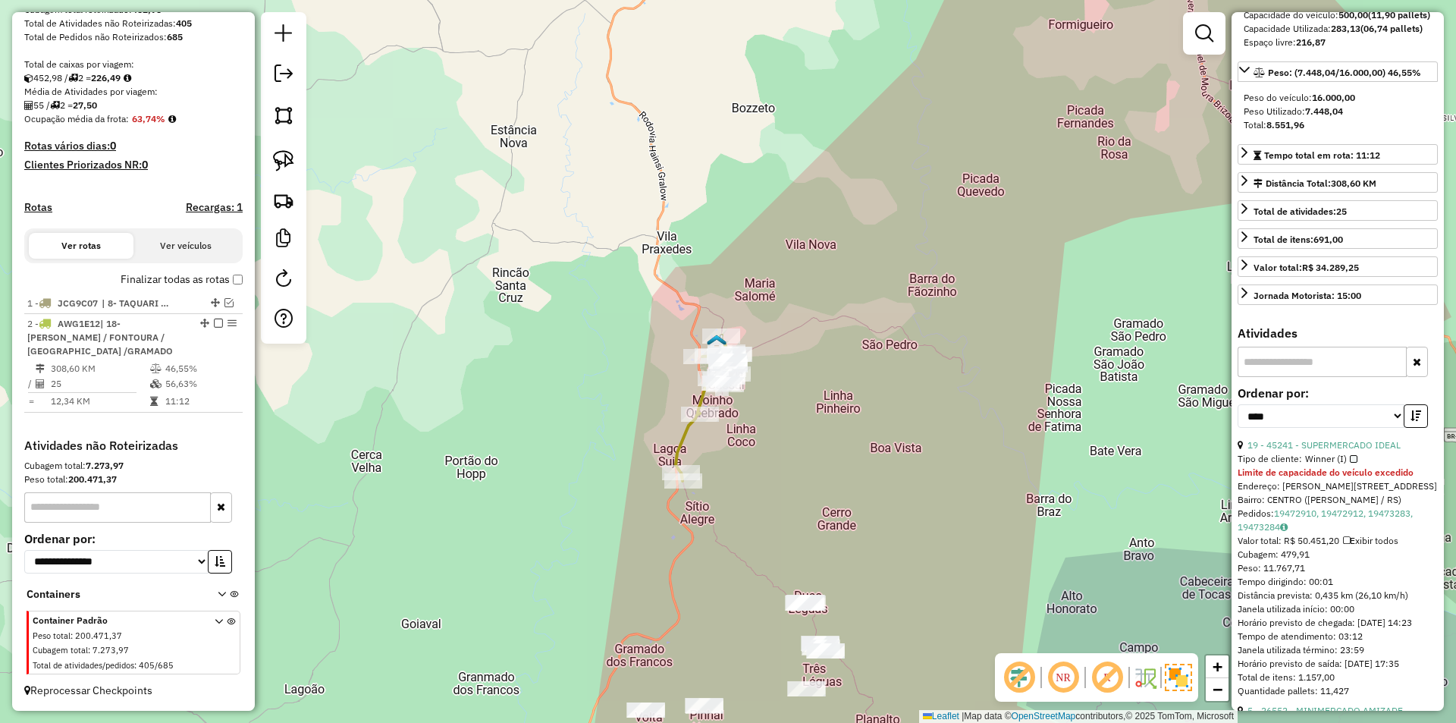
click at [701, 397] on icon at bounding box center [705, 408] width 58 height 146
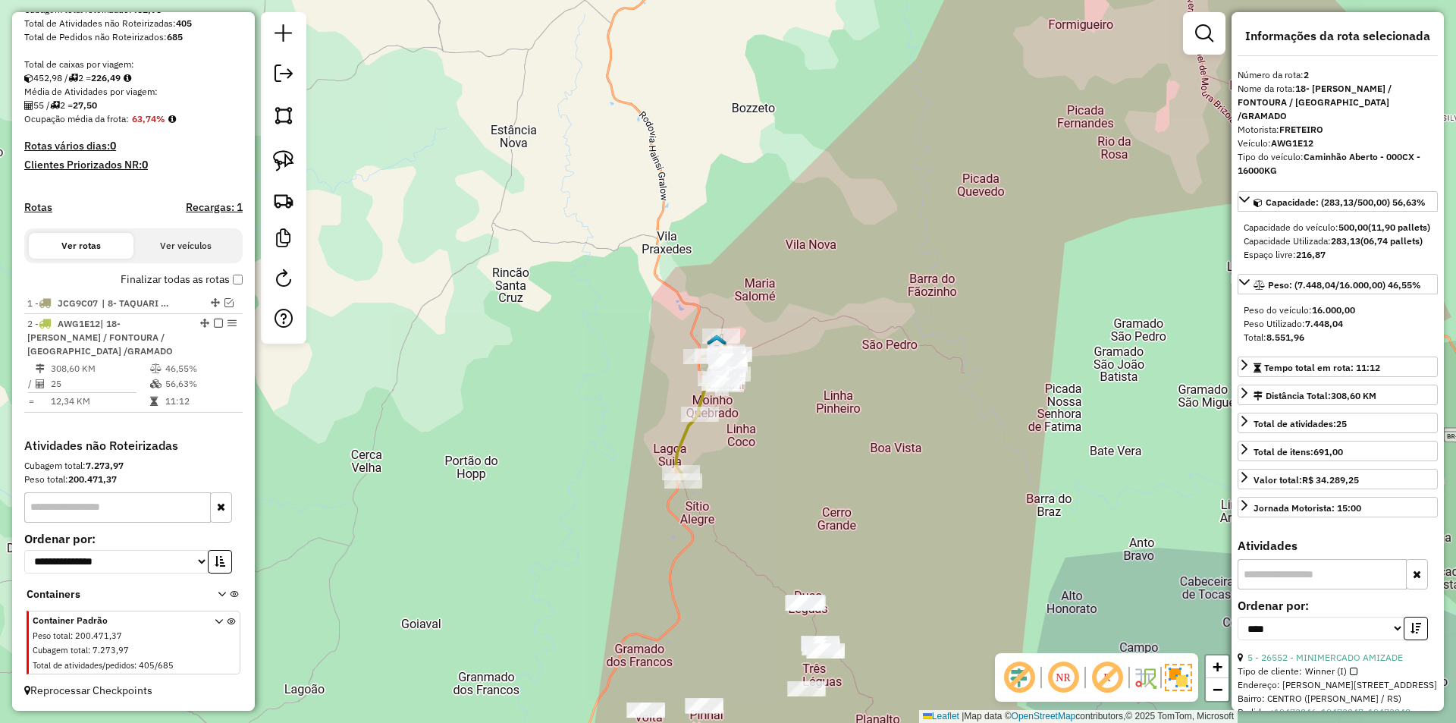
scroll to position [0, 0]
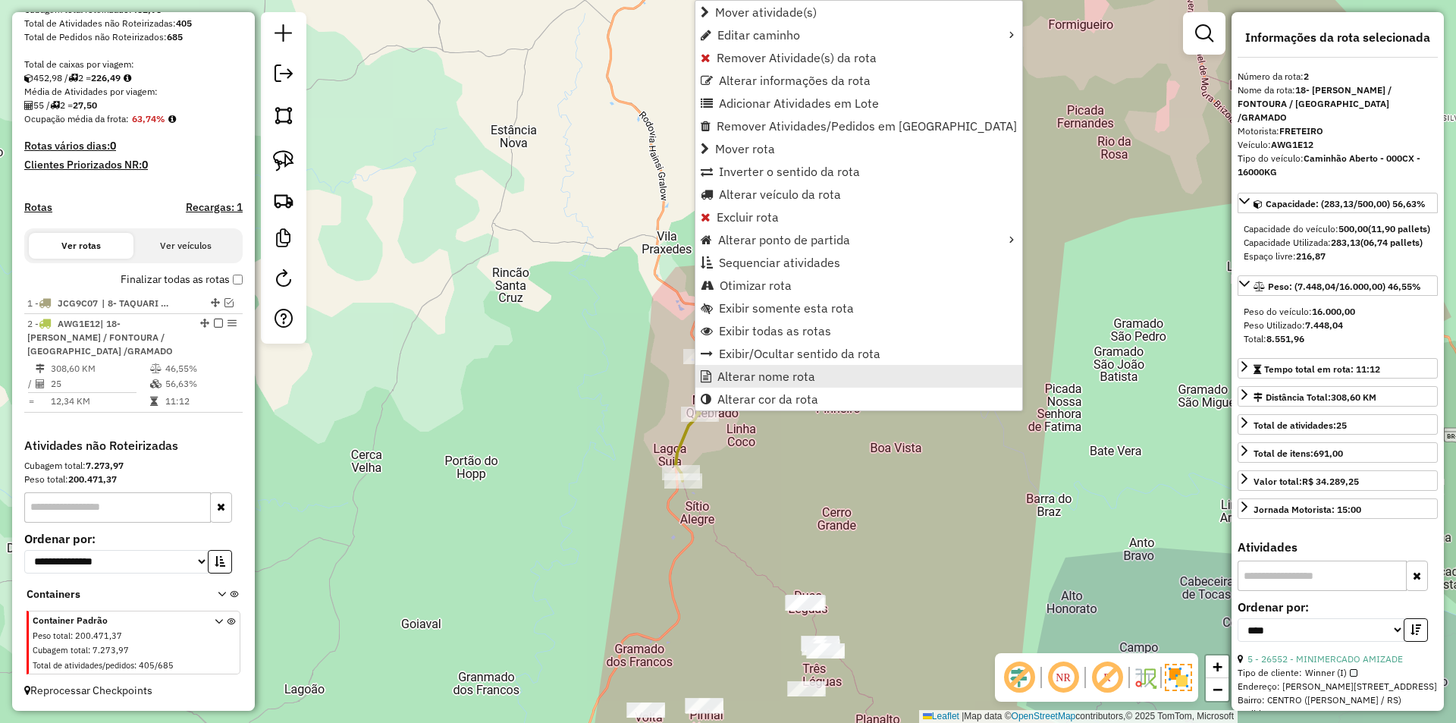
click at [781, 378] on span "Alterar nome rota" at bounding box center [766, 376] width 98 height 12
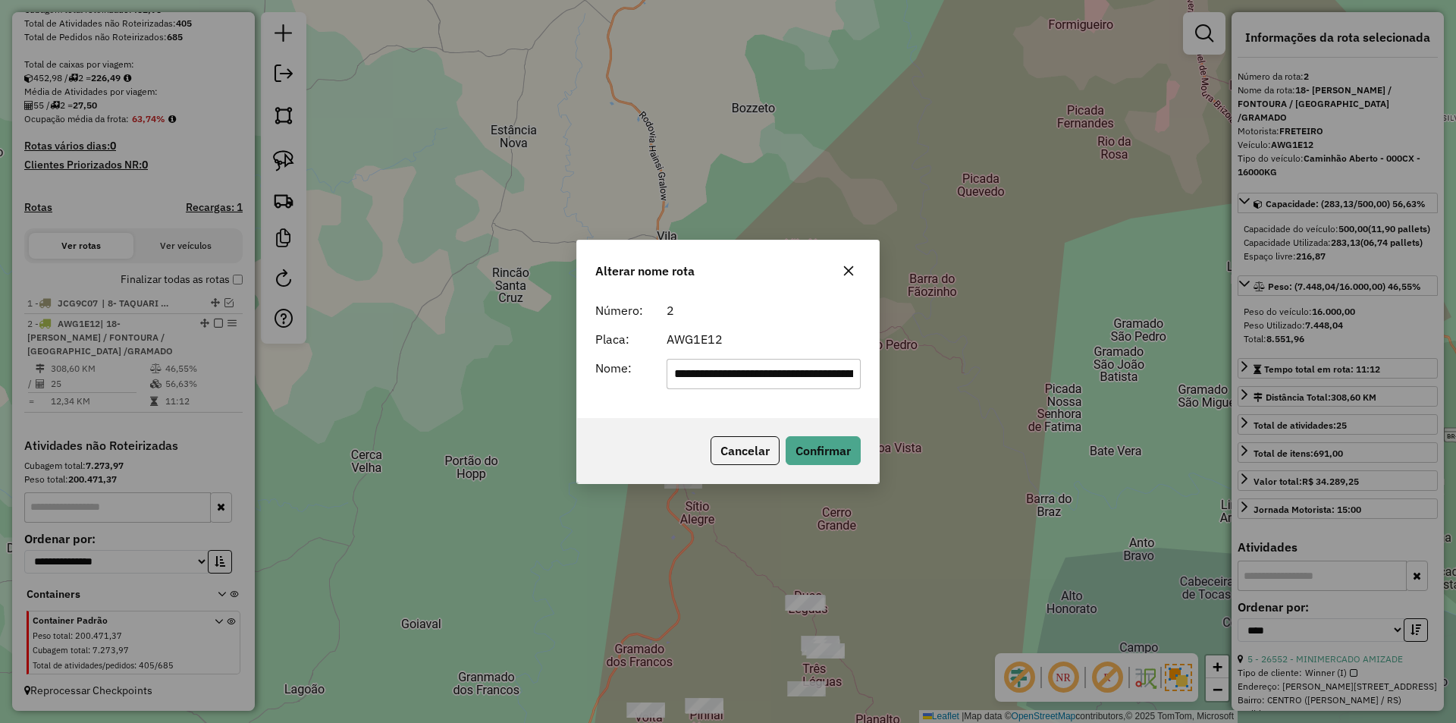
drag, startPoint x: 855, startPoint y: 379, endPoint x: 581, endPoint y: 372, distance: 274.5
click at [581, 372] on div "**********" at bounding box center [728, 356] width 302 height 123
type input "*"
type input "**********"
click at [837, 455] on button "Confirmar" at bounding box center [822, 450] width 75 height 29
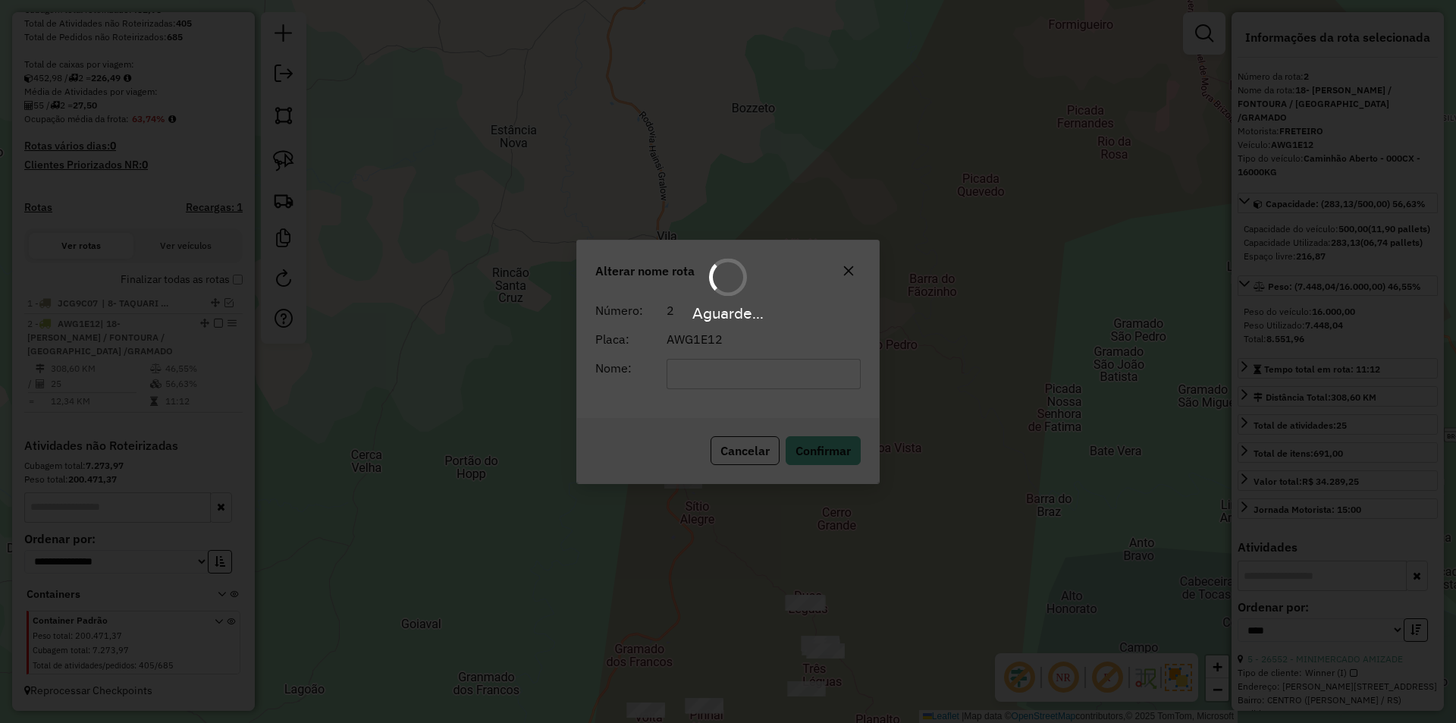
scroll to position [260, 0]
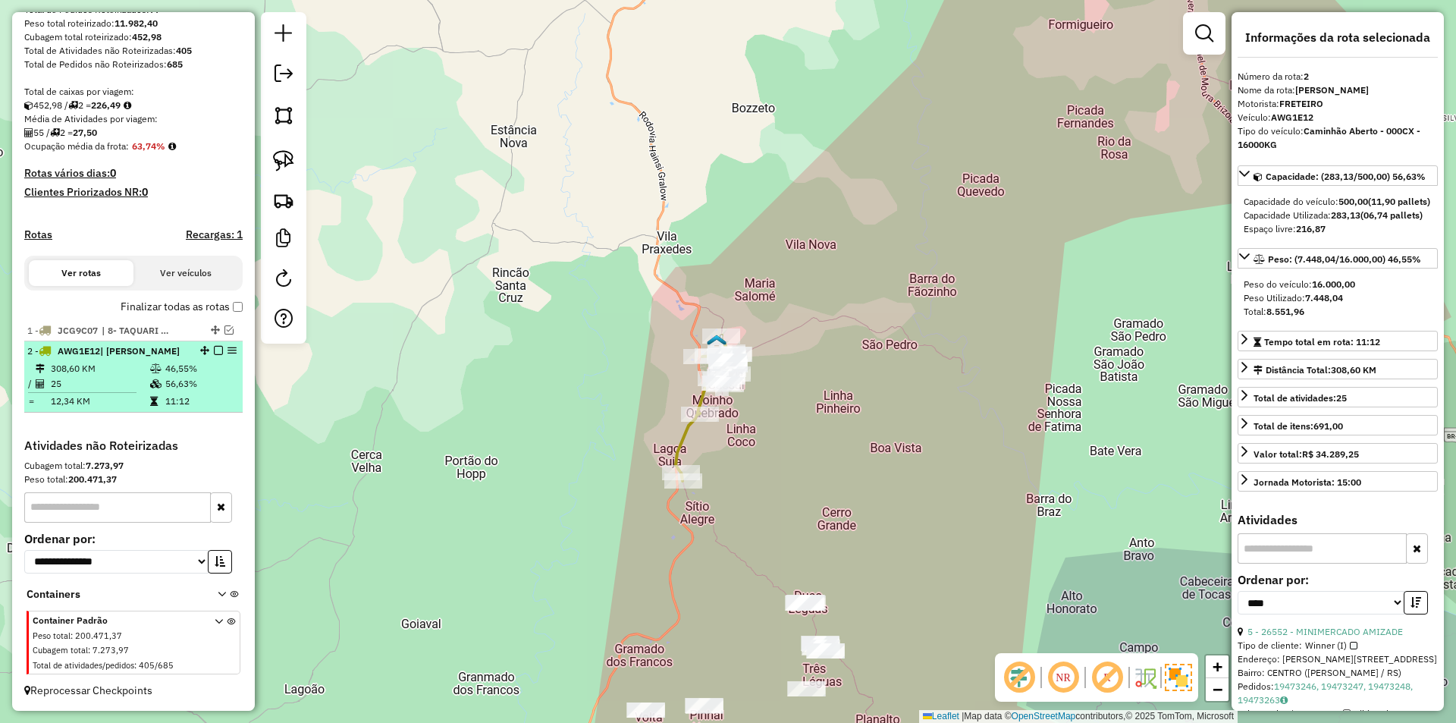
click at [214, 346] on em at bounding box center [218, 350] width 9 height 9
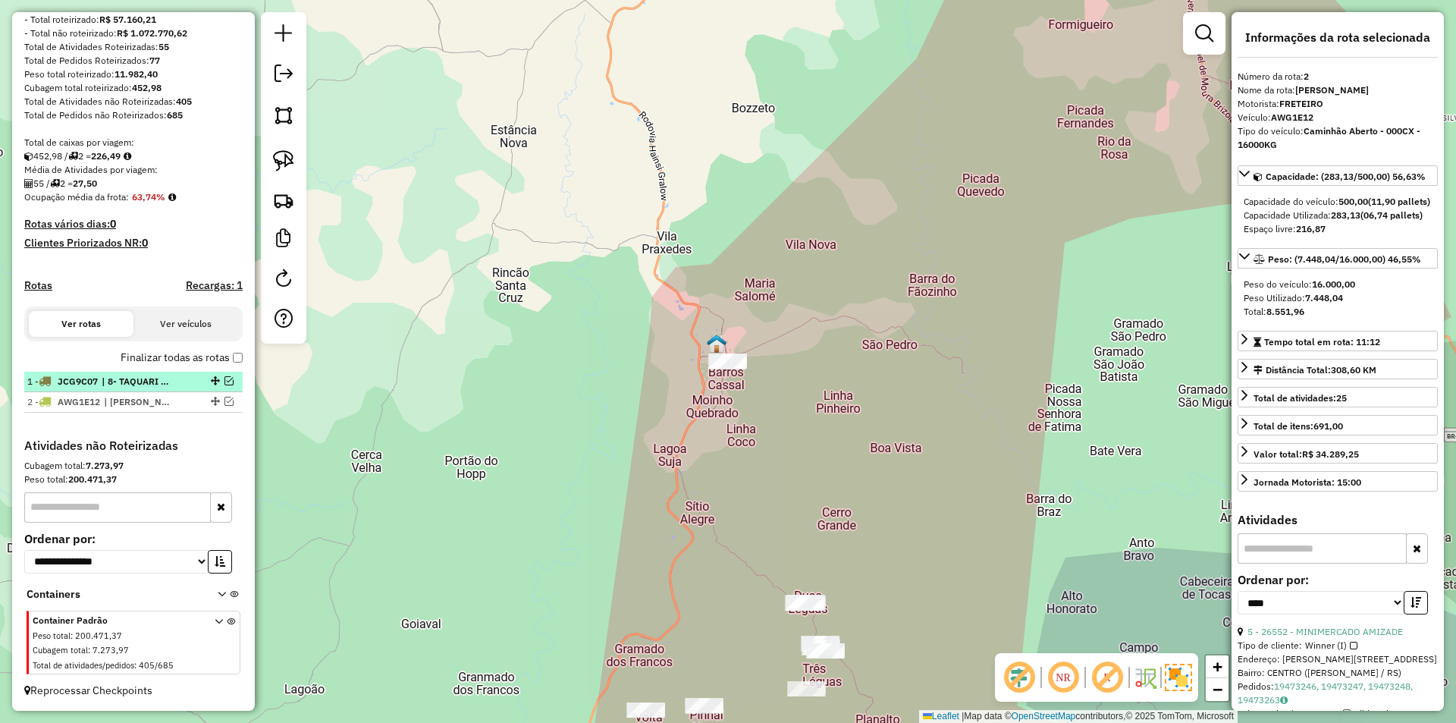
click at [225, 381] on em at bounding box center [228, 380] width 9 height 9
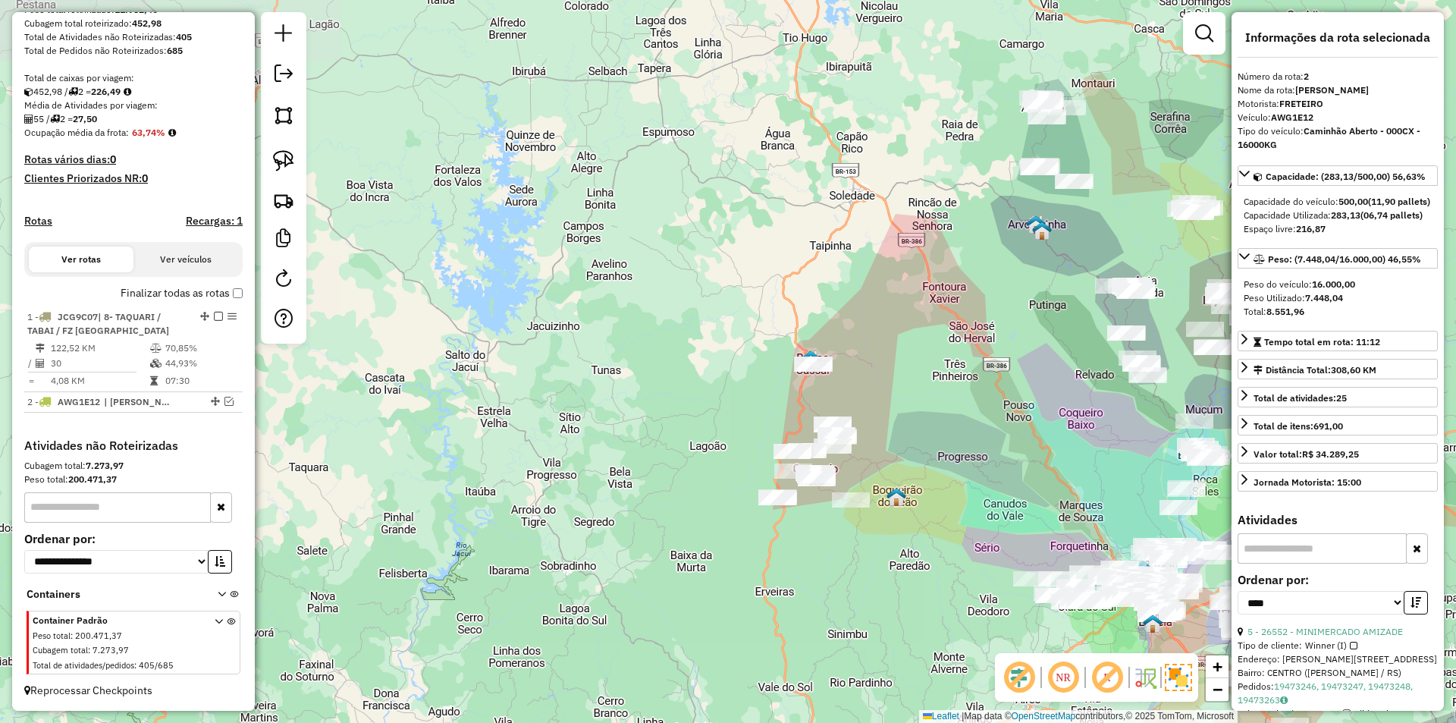
drag, startPoint x: 942, startPoint y: 455, endPoint x: 647, endPoint y: 97, distance: 464.2
click at [698, 107] on div "Janela de atendimento Grade de atendimento Capacidade Transportadoras Veículos …" at bounding box center [728, 361] width 1456 height 723
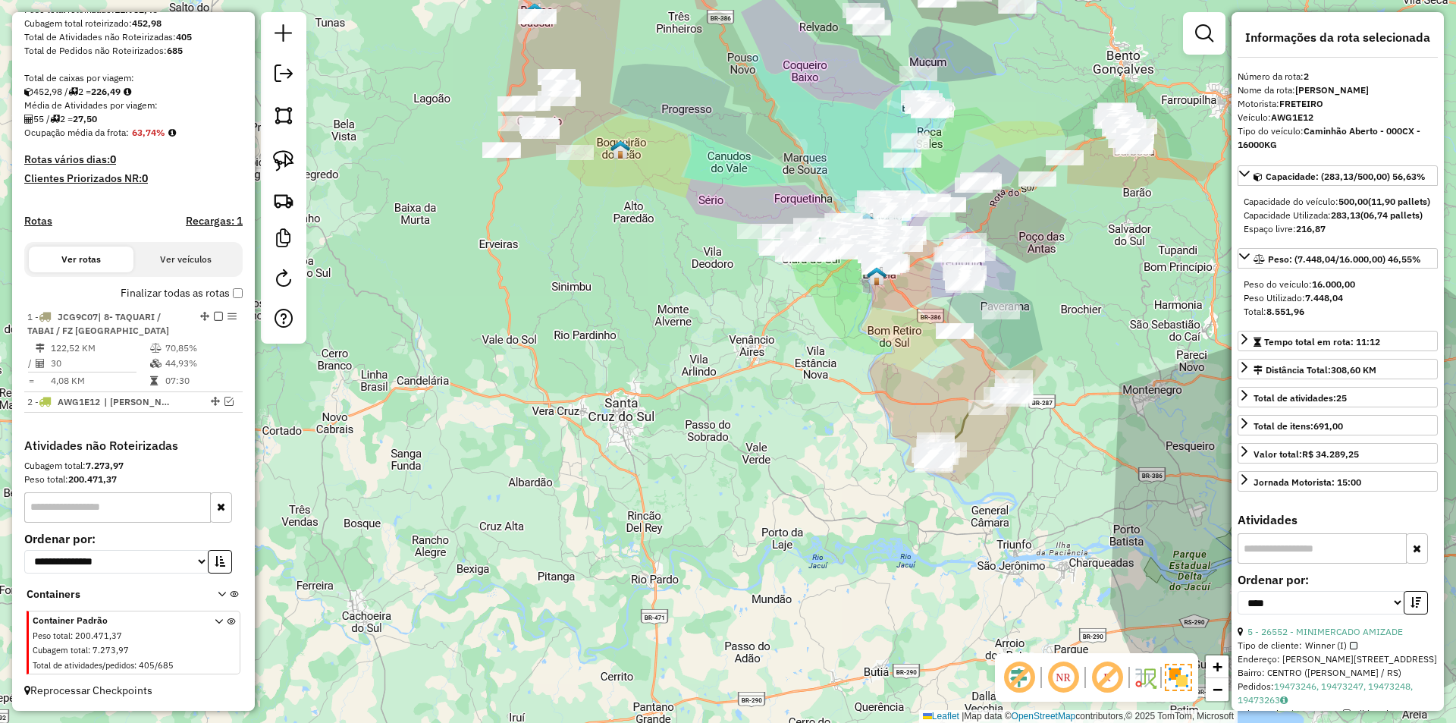
click at [964, 423] on icon at bounding box center [972, 421] width 84 height 87
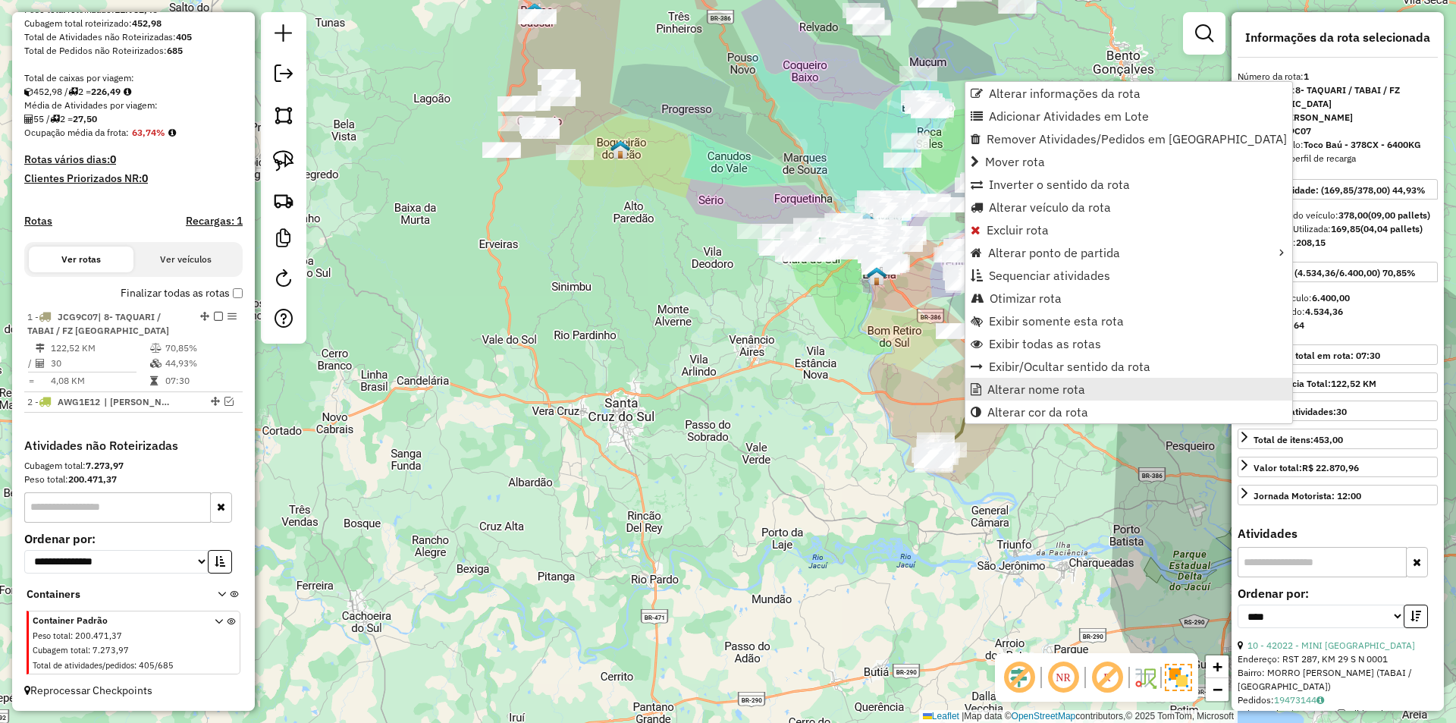
click at [1030, 387] on span "Alterar nome rota" at bounding box center [1036, 389] width 98 height 12
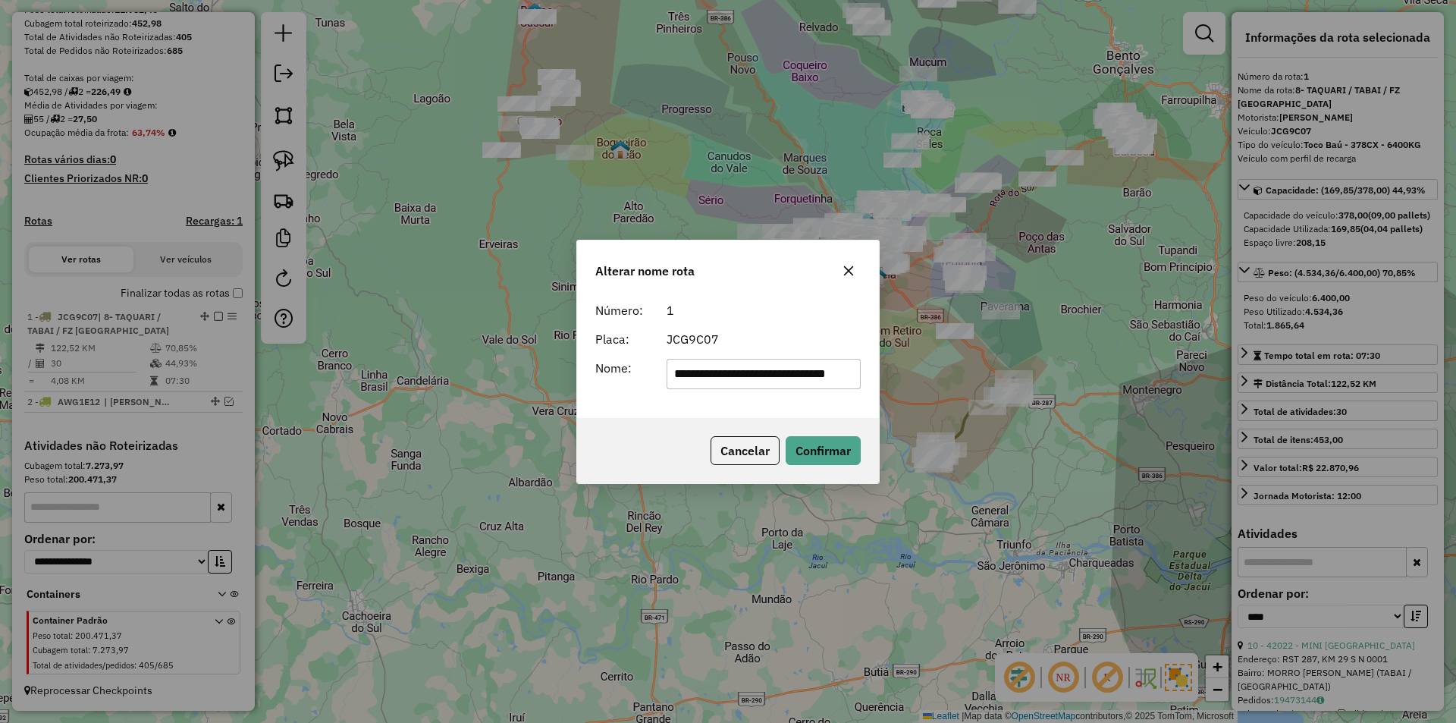
scroll to position [0, 19]
drag, startPoint x: 770, startPoint y: 372, endPoint x: 938, endPoint y: 365, distance: 168.5
click at [938, 365] on div "**********" at bounding box center [728, 361] width 1456 height 723
drag, startPoint x: 683, startPoint y: 376, endPoint x: 644, endPoint y: 368, distance: 39.6
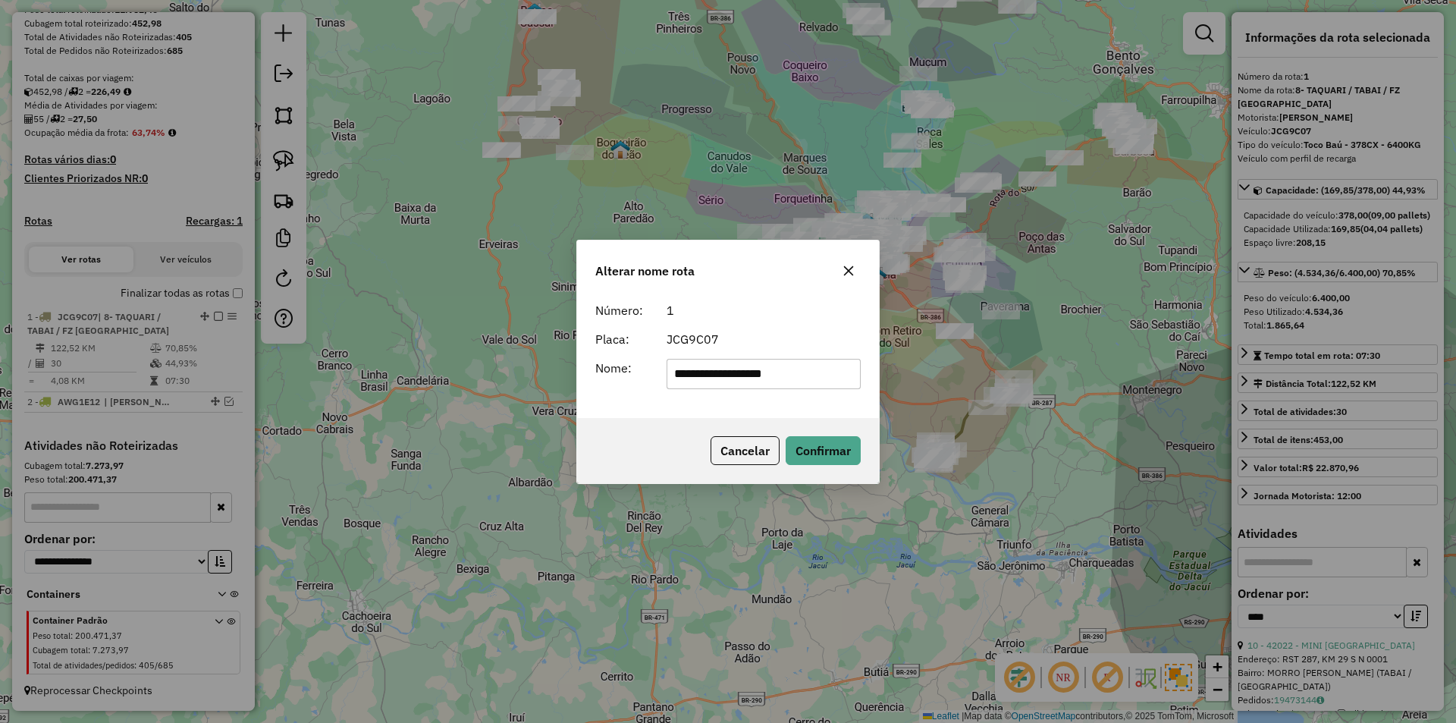
click at [648, 368] on div "**********" at bounding box center [728, 374] width 284 height 30
type input "**********"
click at [844, 445] on button "Confirmar" at bounding box center [822, 450] width 75 height 29
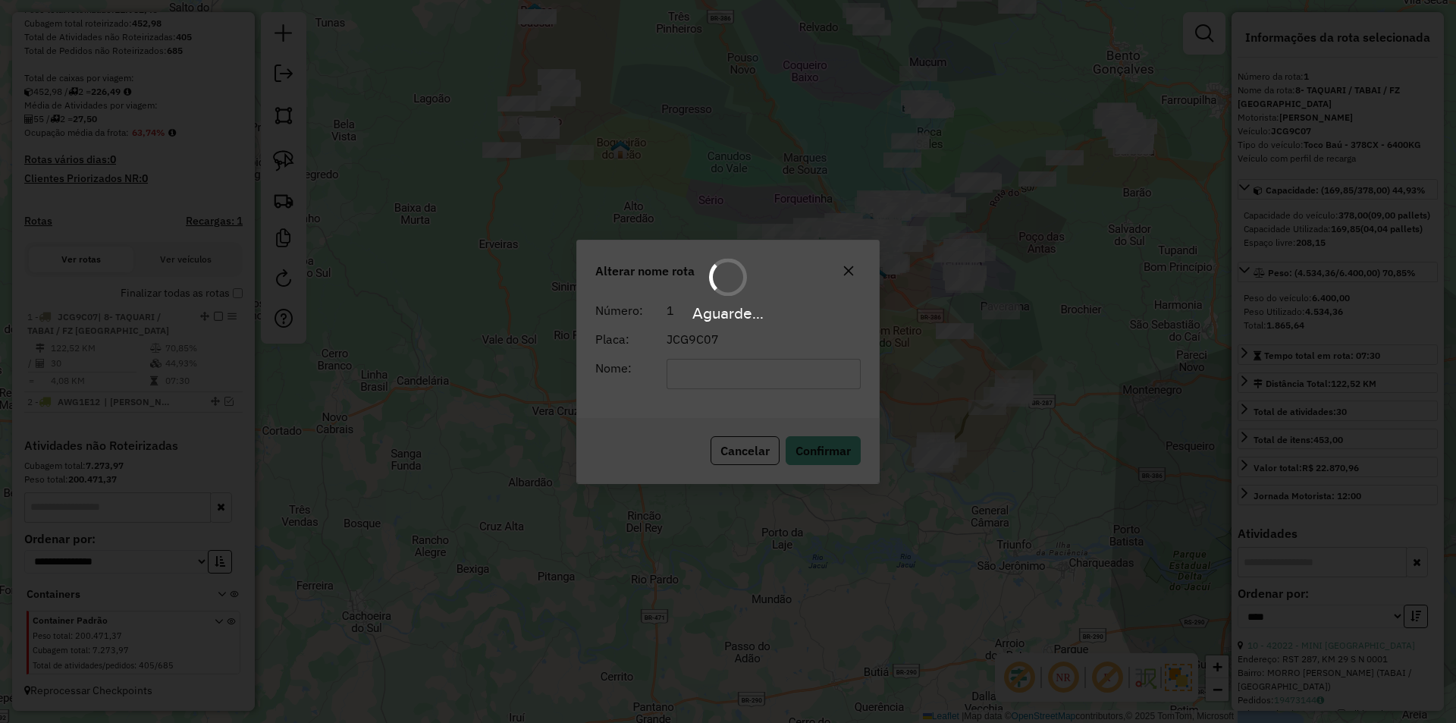
scroll to position [260, 0]
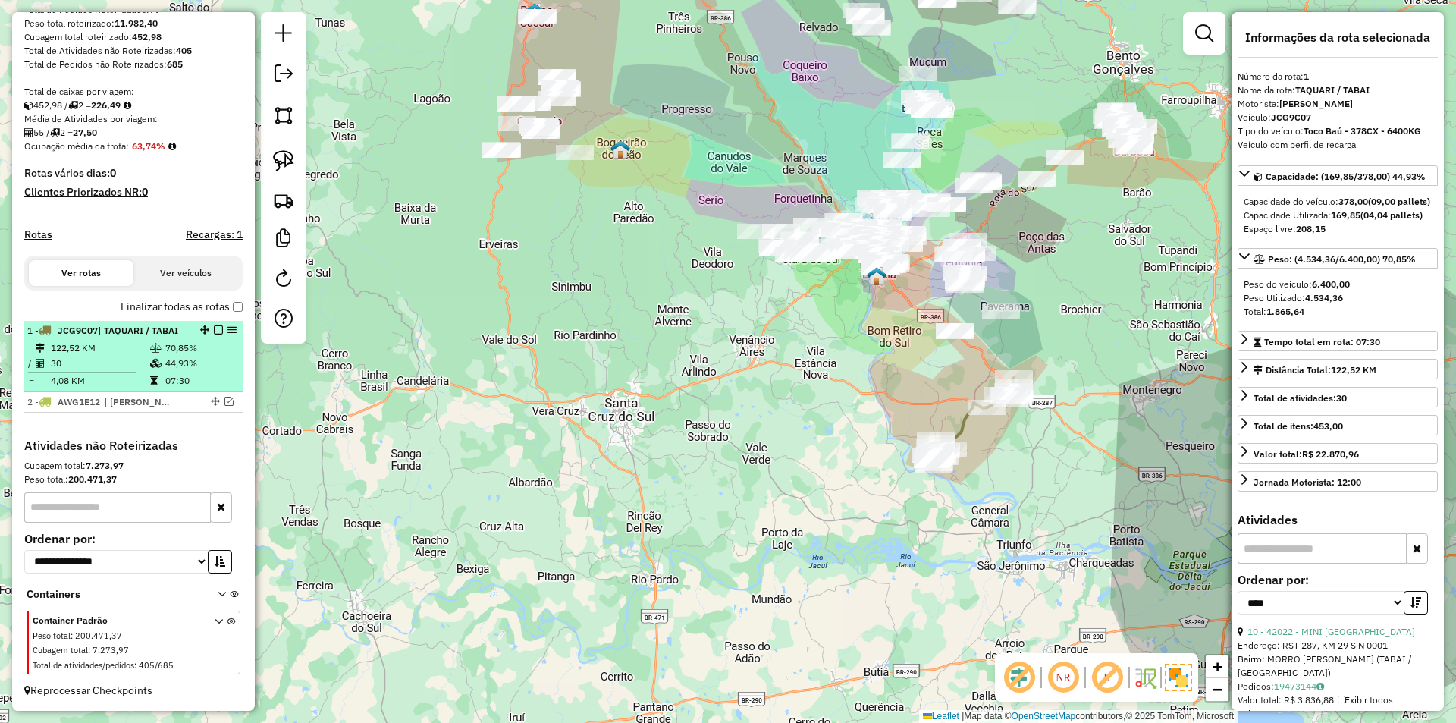
click at [214, 329] on em at bounding box center [218, 329] width 9 height 9
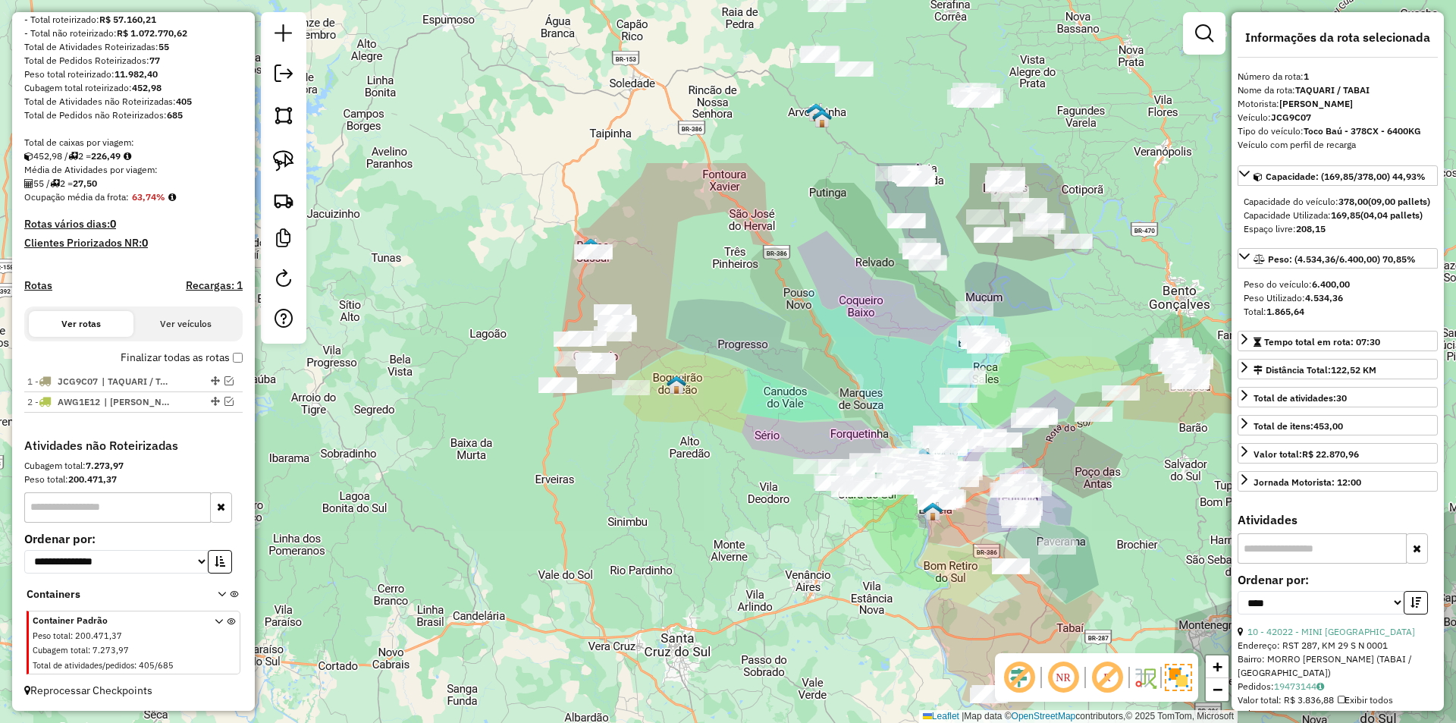
drag, startPoint x: 509, startPoint y: 303, endPoint x: 572, endPoint y: 552, distance: 256.7
click at [572, 552] on div "Janela de atendimento Grade de atendimento Capacidade Transportadoras Veículos …" at bounding box center [728, 361] width 1456 height 723
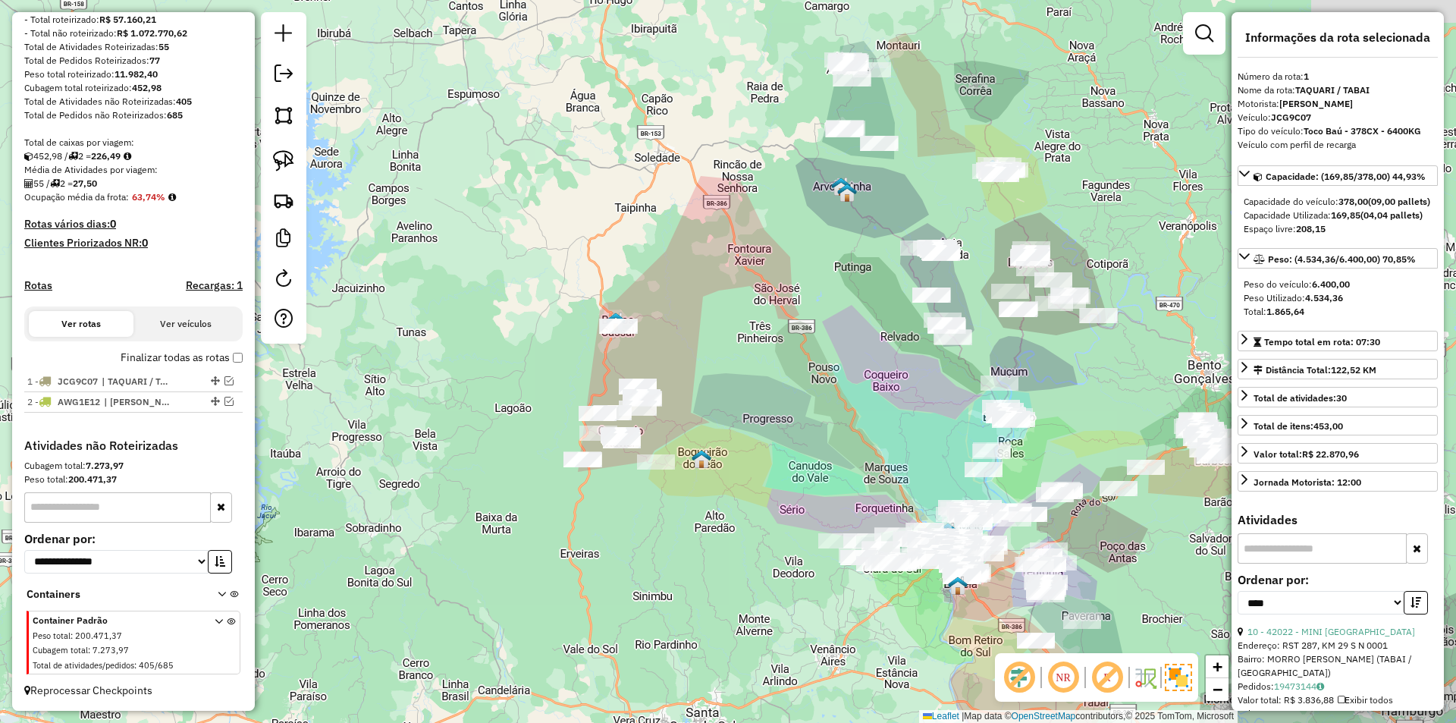
drag, startPoint x: 679, startPoint y: 337, endPoint x: 688, endPoint y: 368, distance: 32.4
click at [695, 371] on div "Janela de atendimento Grade de atendimento Capacidade Transportadoras Veículos …" at bounding box center [728, 361] width 1456 height 723
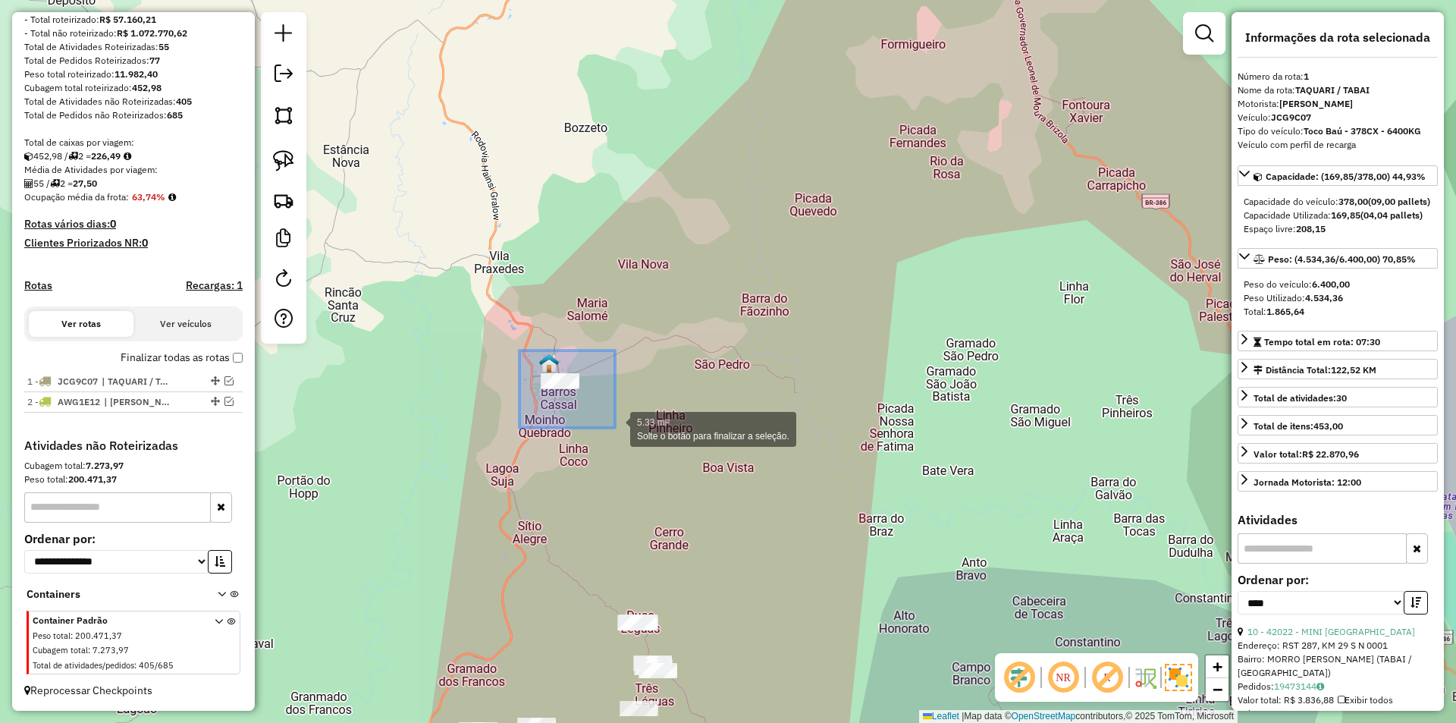
drag, startPoint x: 519, startPoint y: 350, endPoint x: 615, endPoint y: 428, distance: 122.9
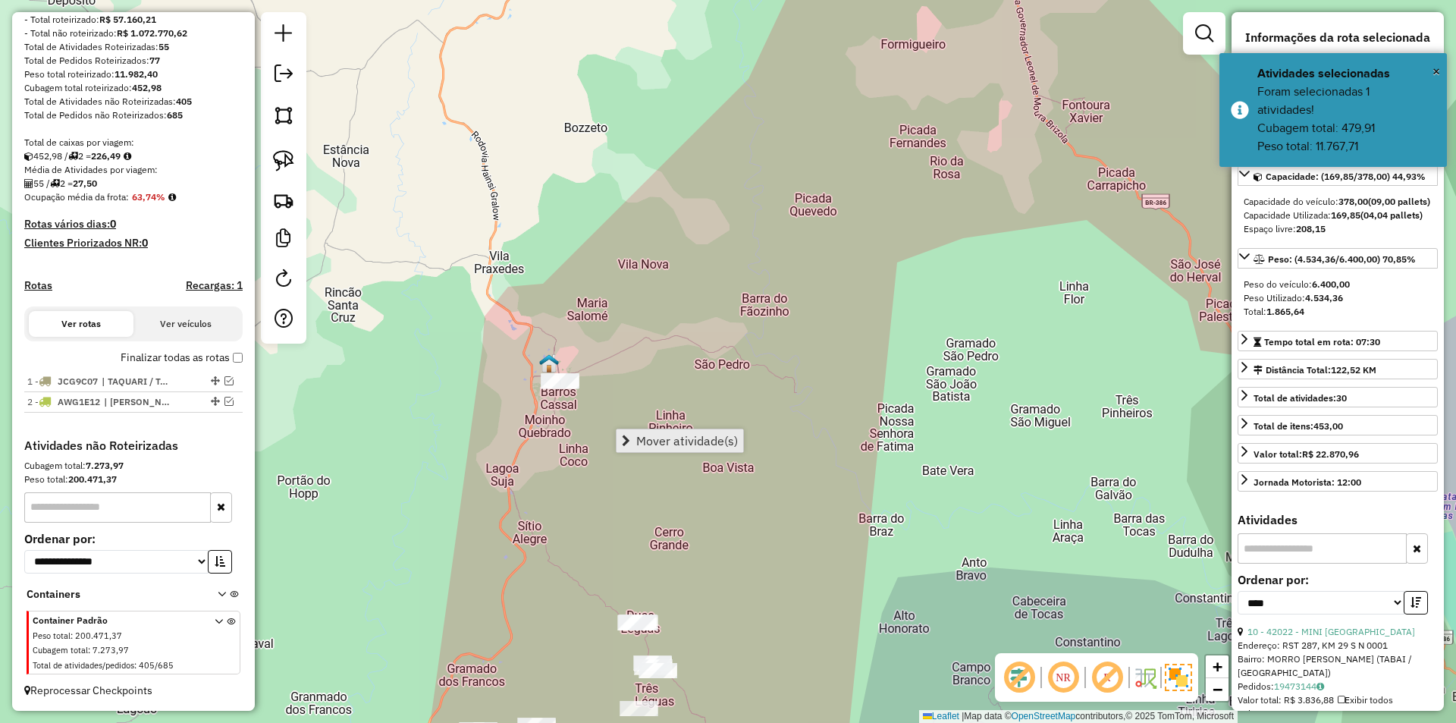
click at [666, 443] on span "Mover atividade(s)" at bounding box center [687, 440] width 102 height 12
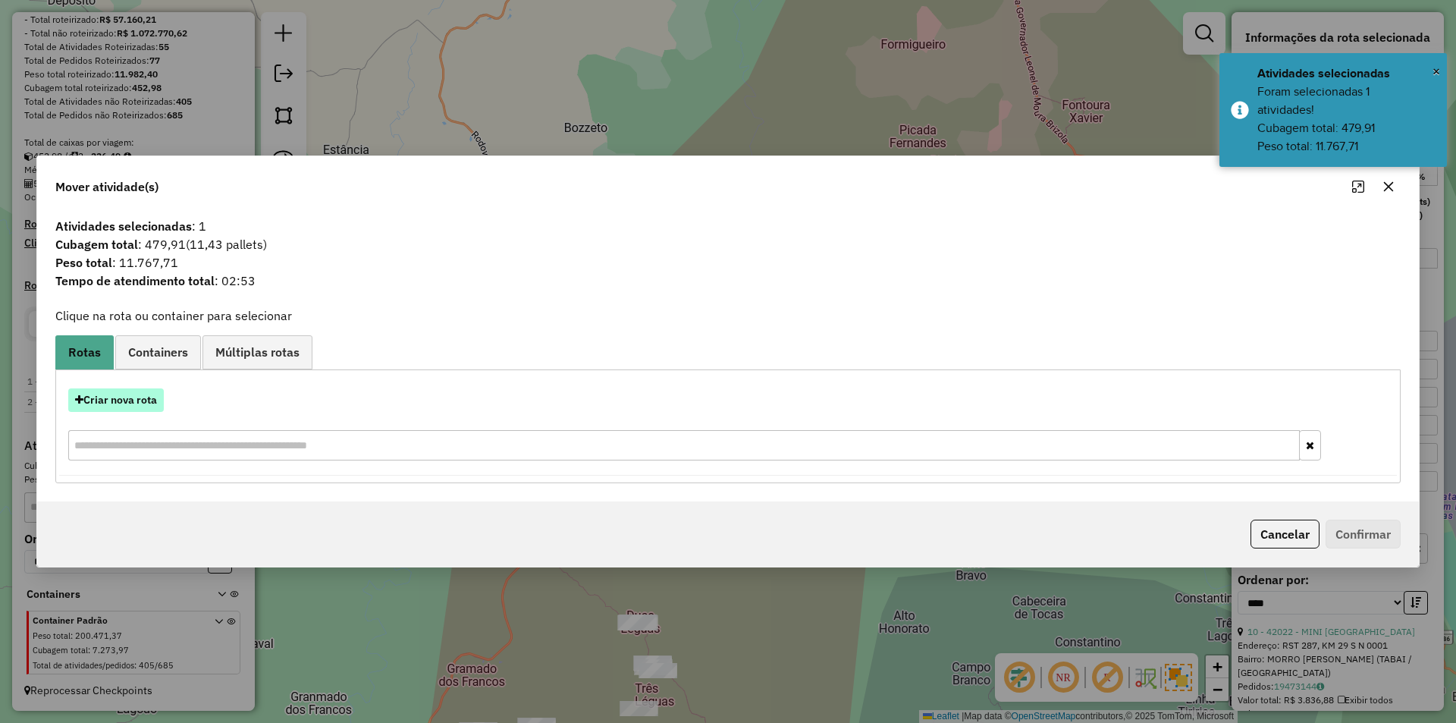
click at [121, 403] on button "Criar nova rota" at bounding box center [116, 400] width 96 height 24
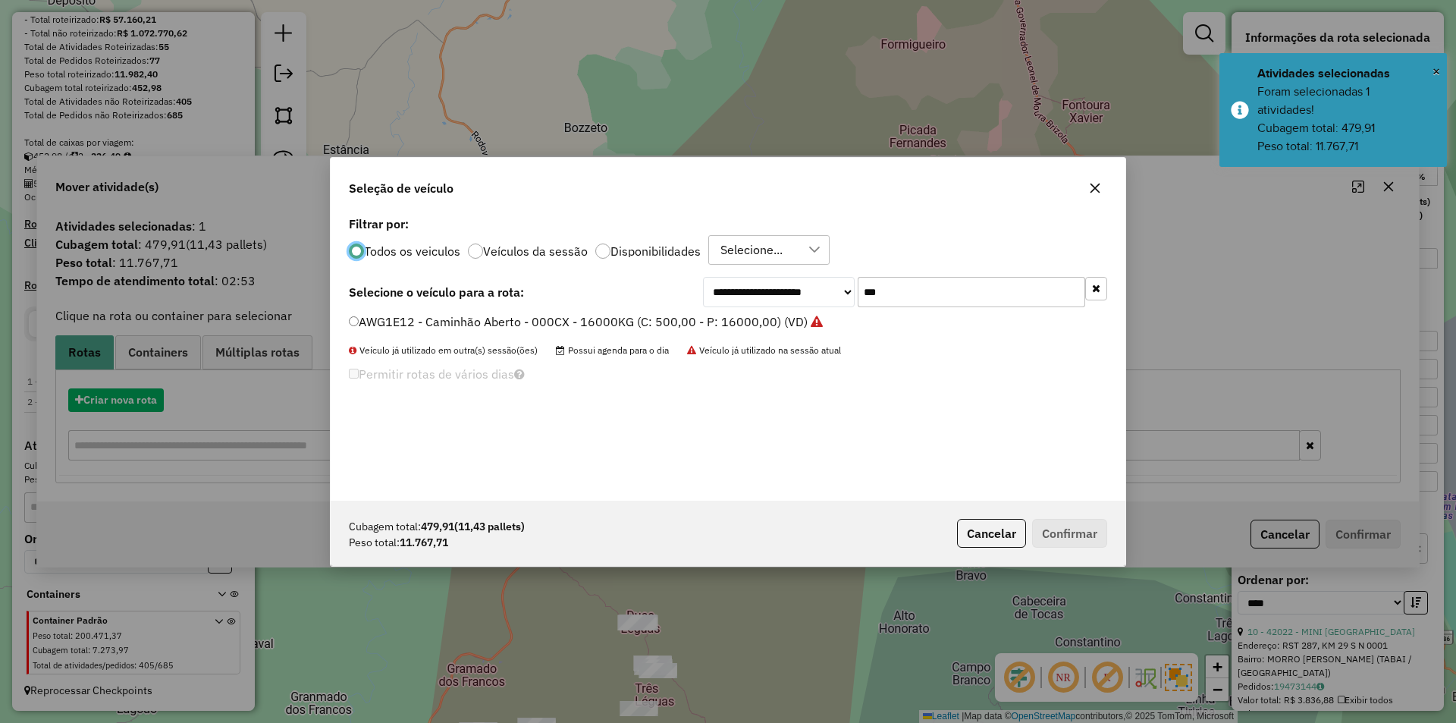
scroll to position [8, 5]
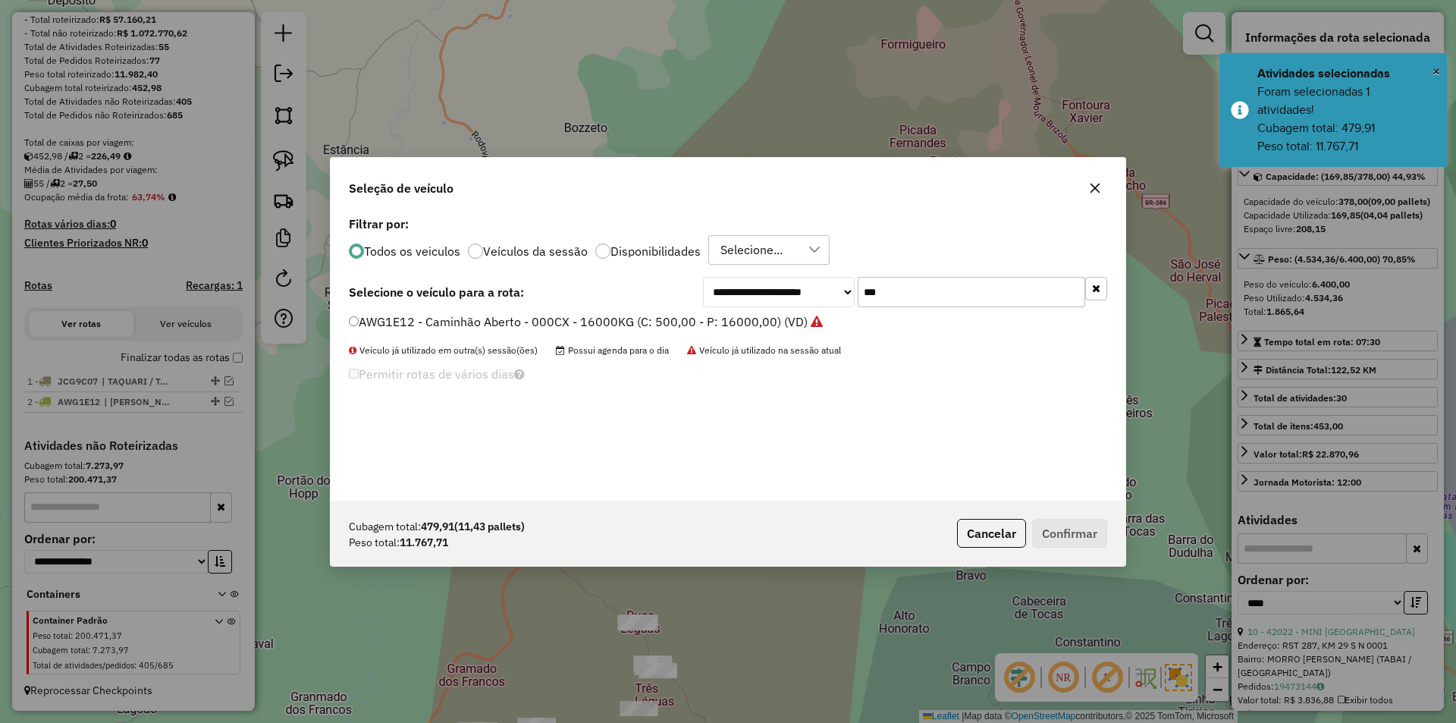
drag, startPoint x: 934, startPoint y: 290, endPoint x: 829, endPoint y: 286, distance: 104.7
click at [839, 290] on div "**********" at bounding box center [905, 292] width 404 height 30
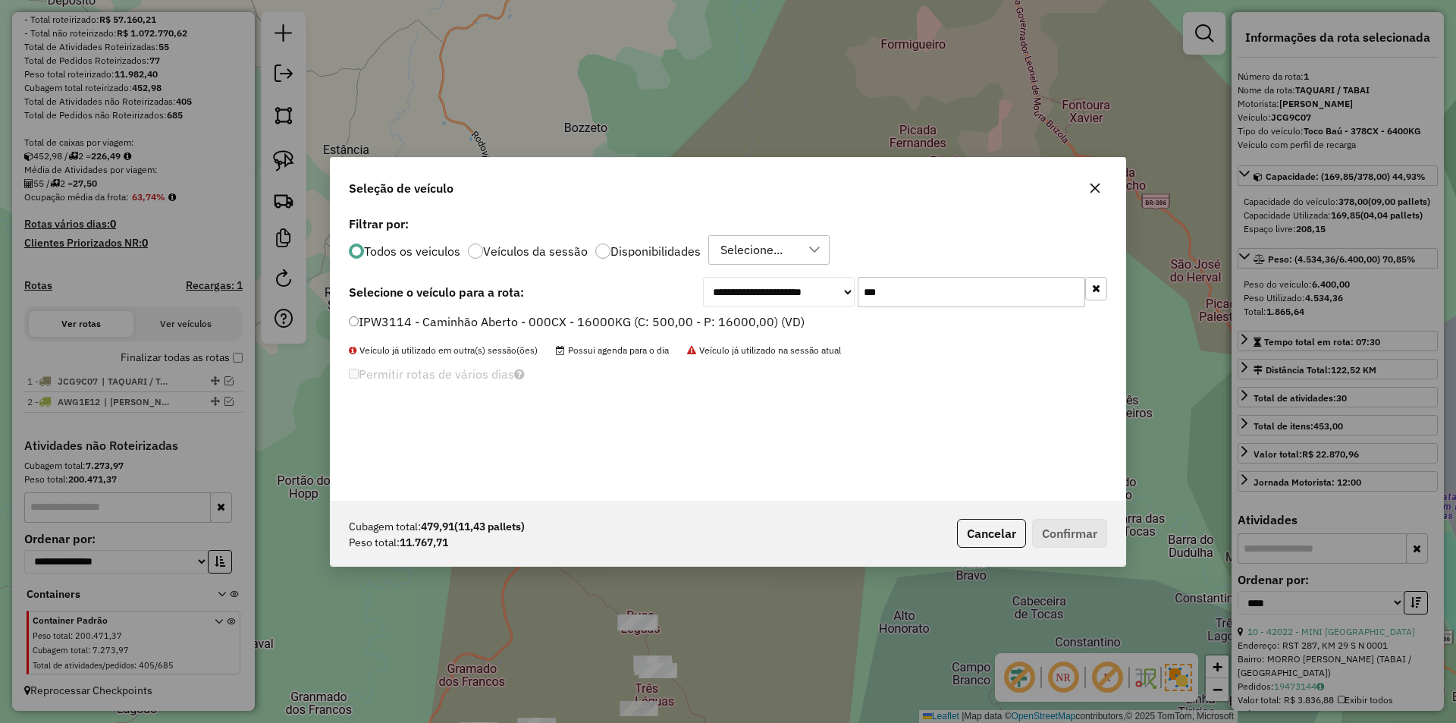
type input "***"
click at [404, 314] on label "IPW3114 - Caminhão Aberto - 000CX - 16000KG (C: 500,00 - P: 16000,00) (VD)" at bounding box center [577, 321] width 456 height 18
click at [1068, 538] on button "Confirmar" at bounding box center [1069, 533] width 75 height 29
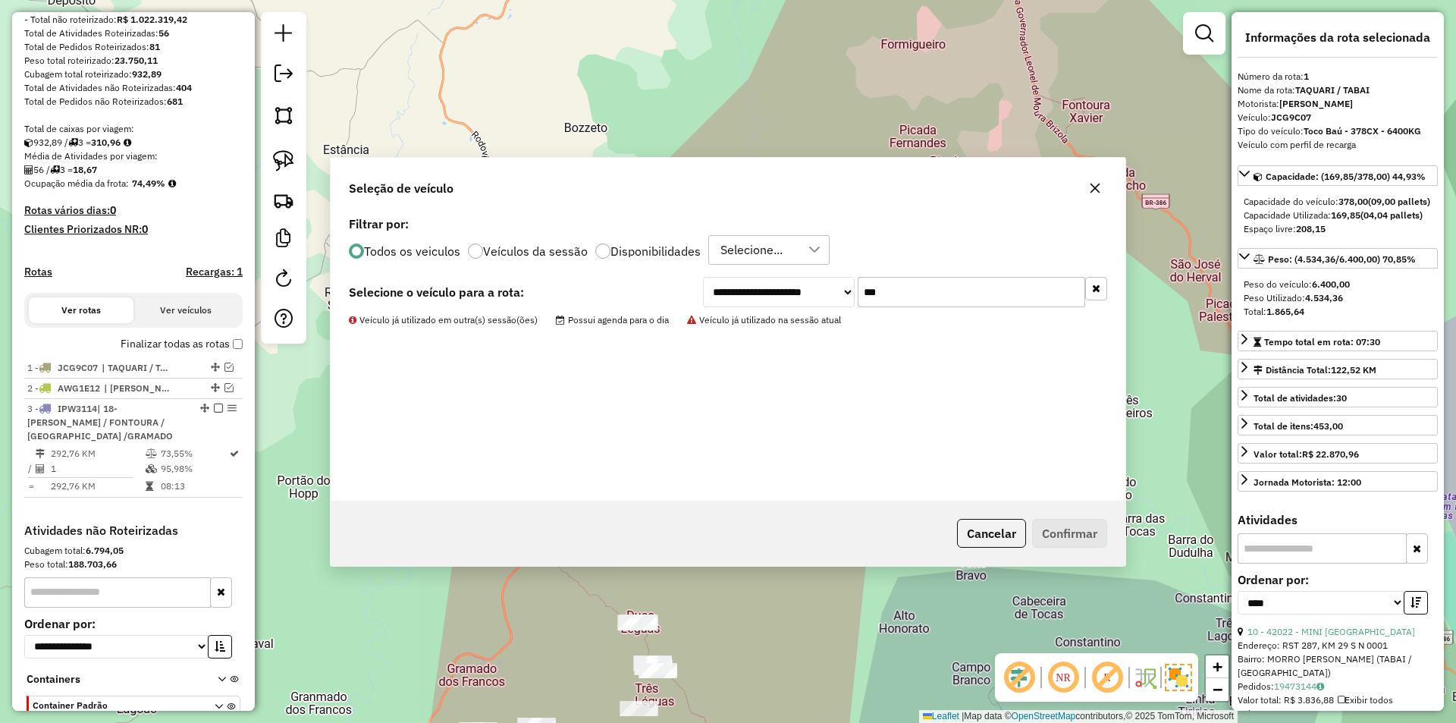
scroll to position [308, 0]
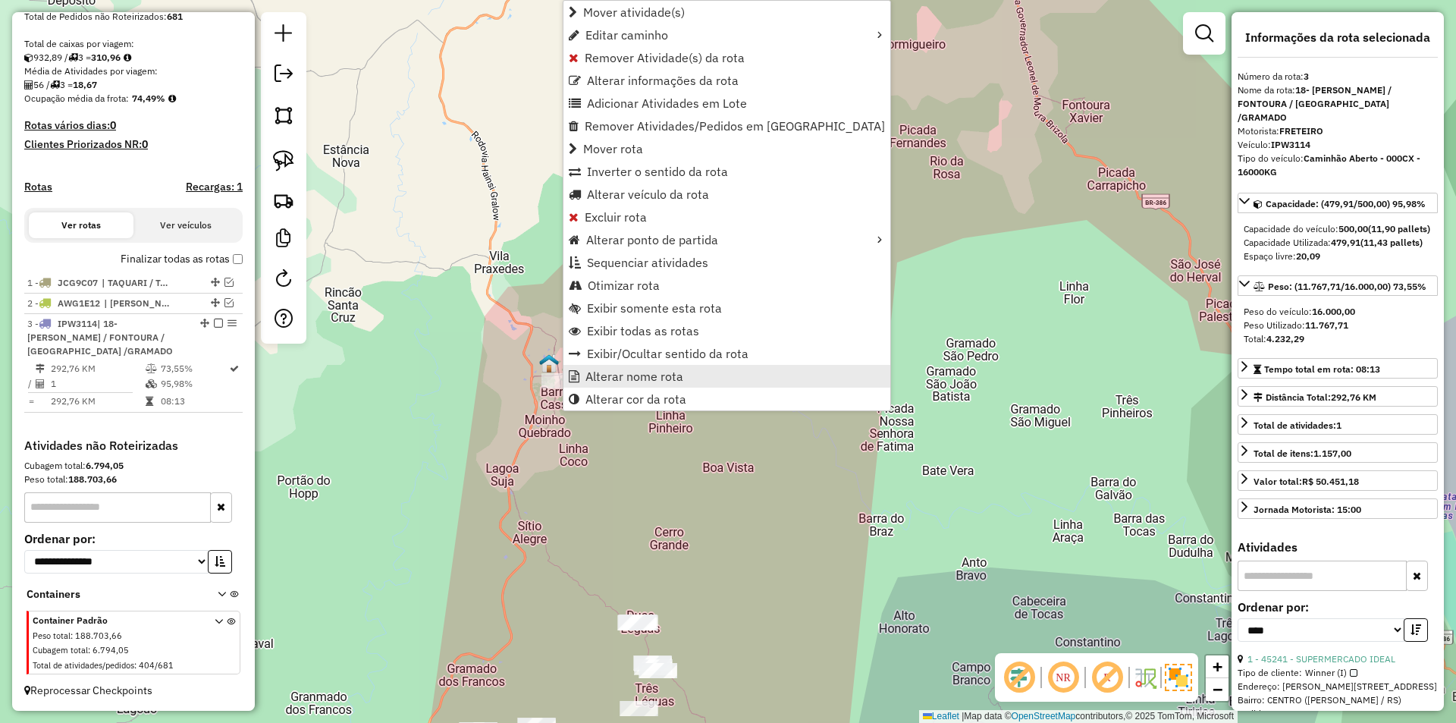
click at [656, 381] on span "Alterar nome rota" at bounding box center [634, 376] width 98 height 12
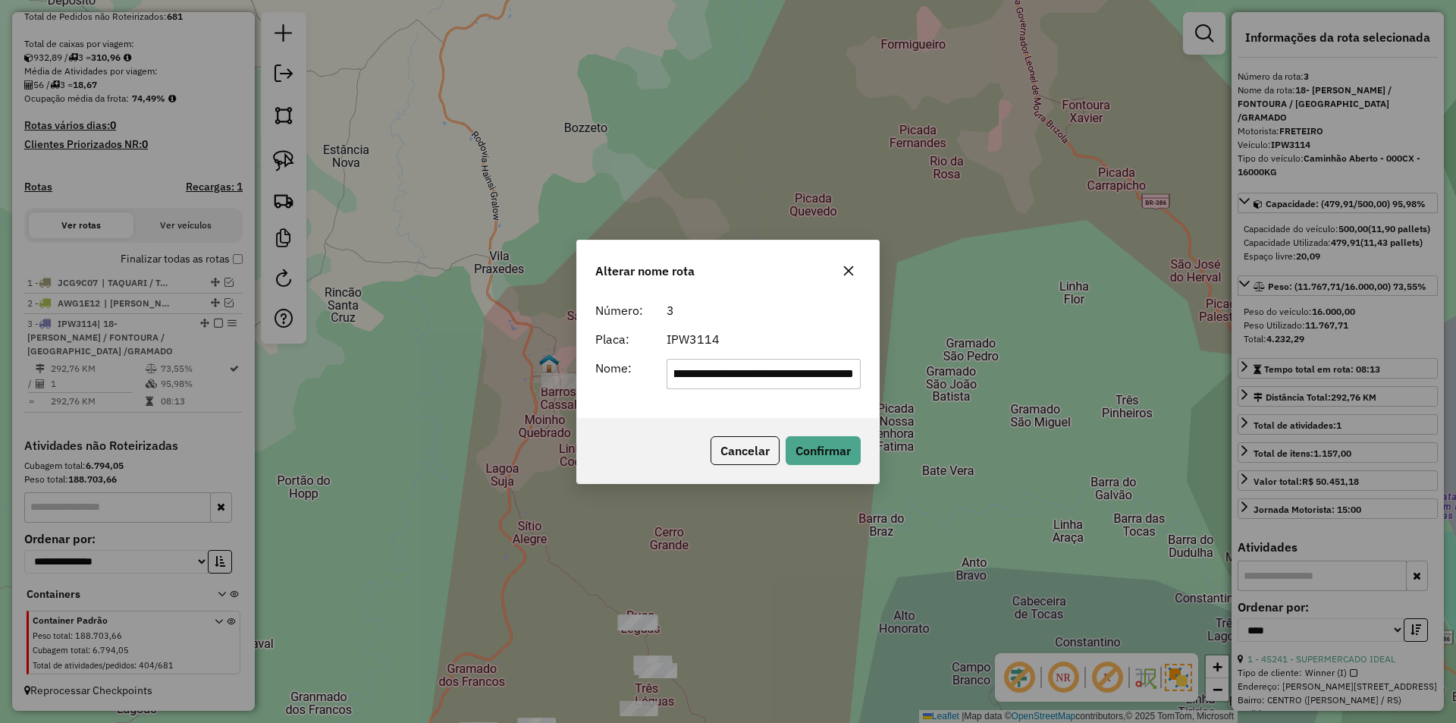
scroll to position [0, 0]
drag, startPoint x: 849, startPoint y: 374, endPoint x: 641, endPoint y: 368, distance: 208.6
click at [641, 368] on div "**********" at bounding box center [728, 374] width 284 height 30
type input "**********"
click at [819, 455] on button "Confirmar" at bounding box center [822, 450] width 75 height 29
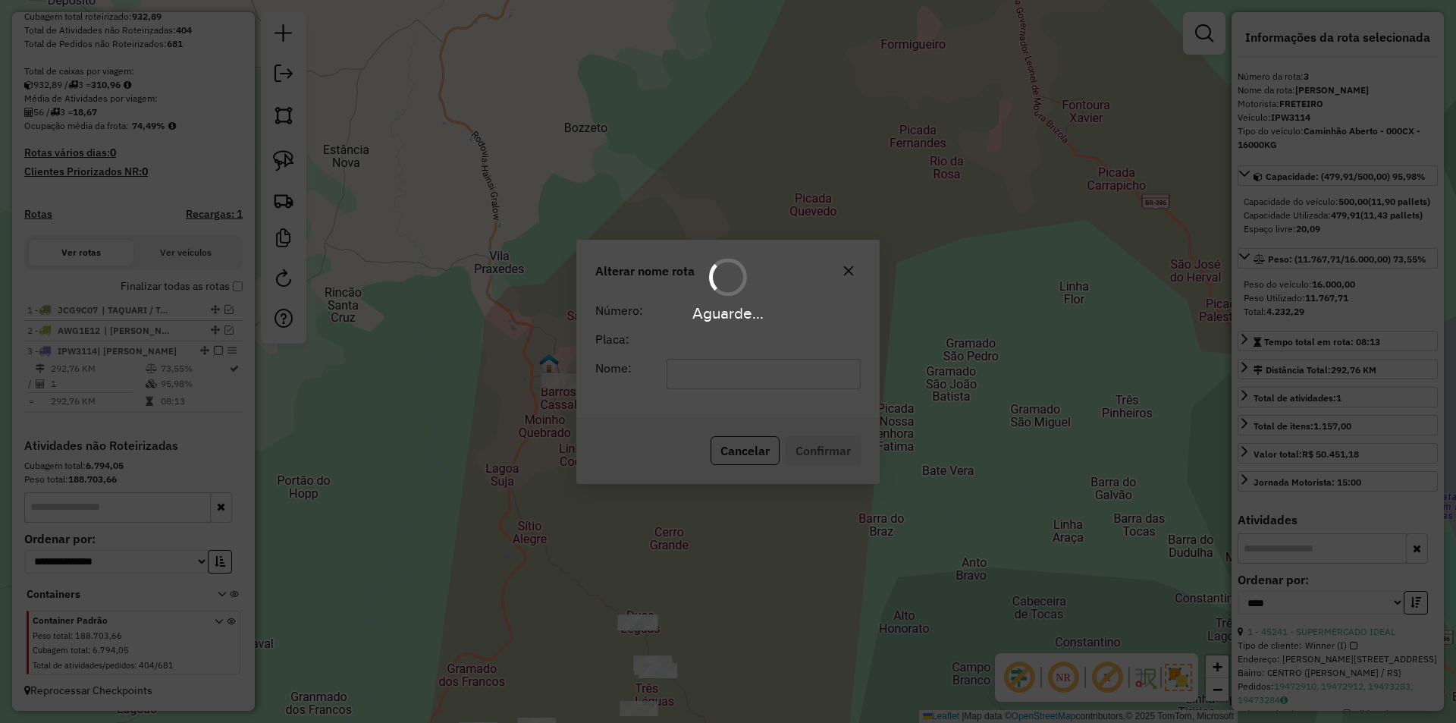
scroll to position [281, 0]
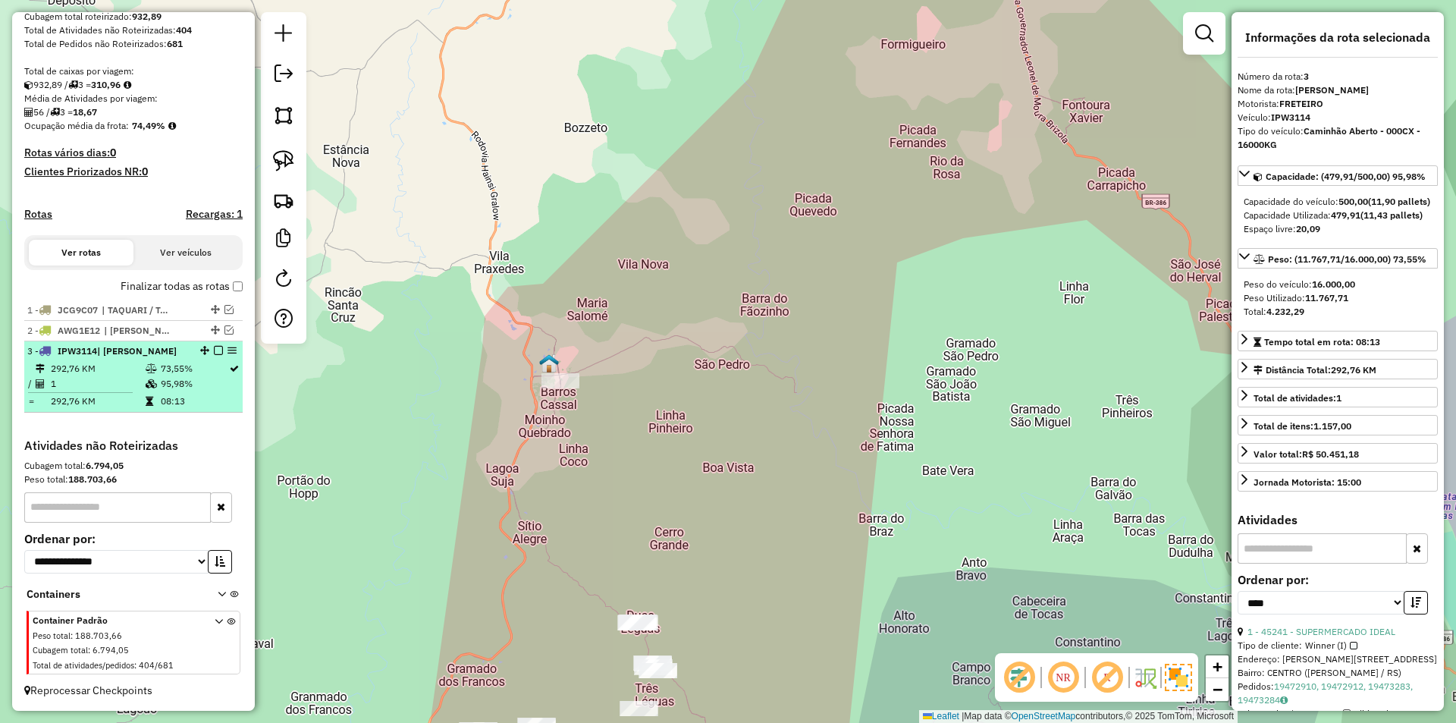
click at [214, 350] on em at bounding box center [218, 350] width 9 height 9
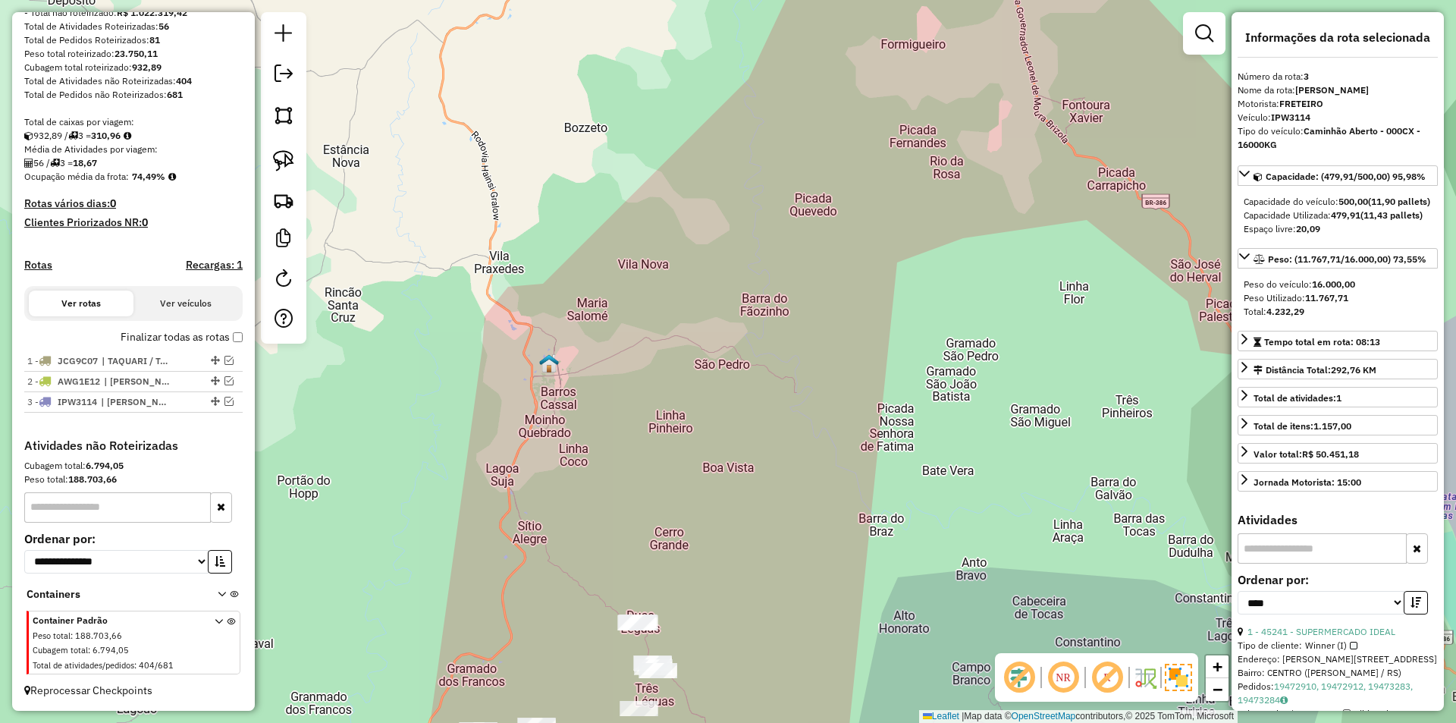
scroll to position [230, 0]
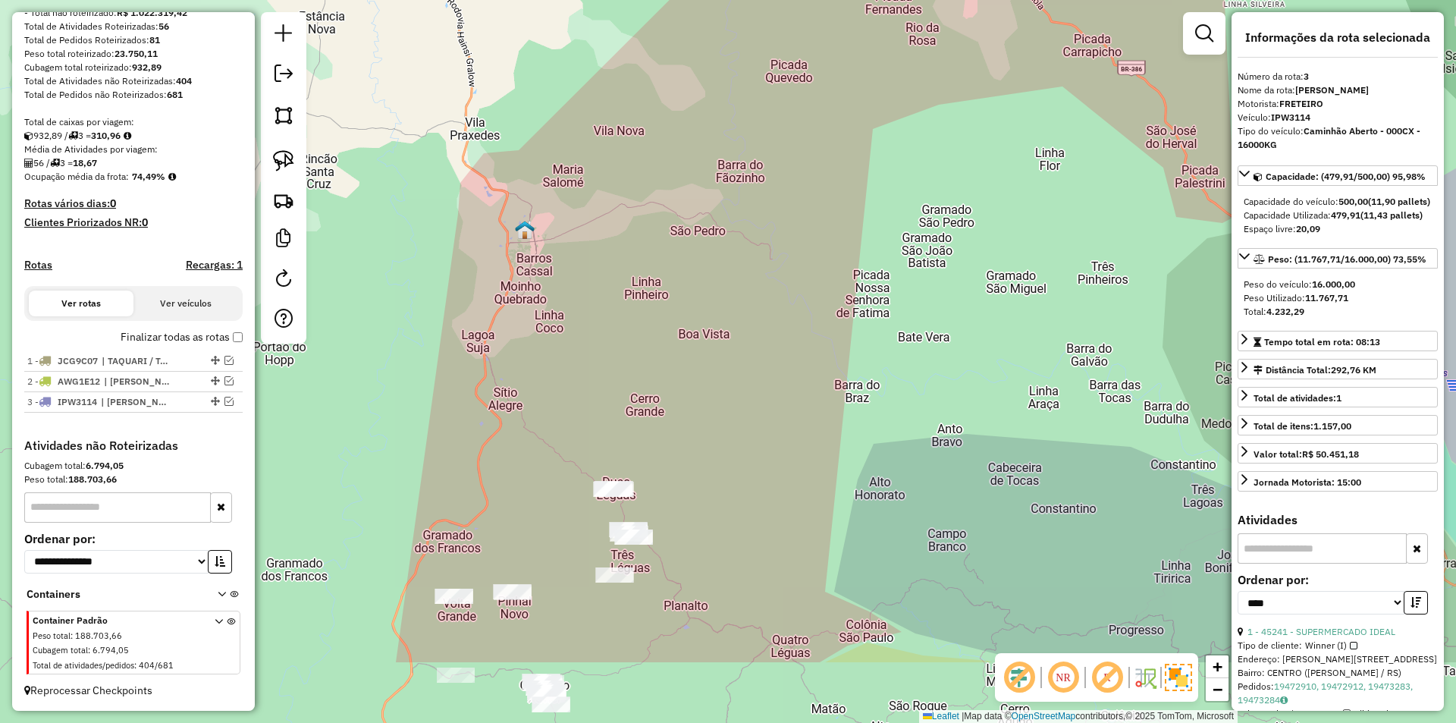
drag, startPoint x: 735, startPoint y: 488, endPoint x: 713, endPoint y: 155, distance: 333.6
click at [713, 155] on div "Janela de atendimento Grade de atendimento Capacidade Transportadoras Veículos …" at bounding box center [728, 361] width 1456 height 723
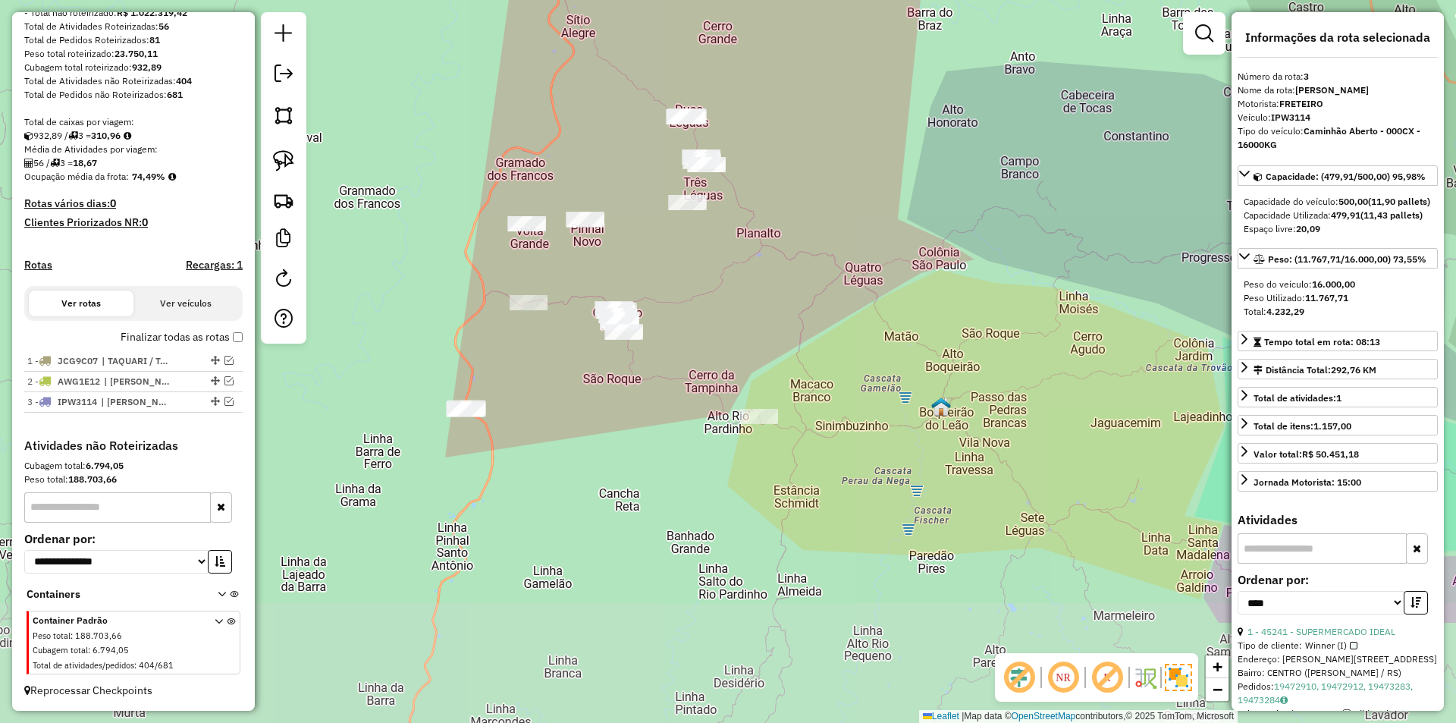
drag, startPoint x: 765, startPoint y: 488, endPoint x: 837, endPoint y: 333, distance: 171.3
click at [837, 333] on div "Janela de atendimento Grade de atendimento Capacidade Transportadoras Veículos …" at bounding box center [728, 361] width 1456 height 723
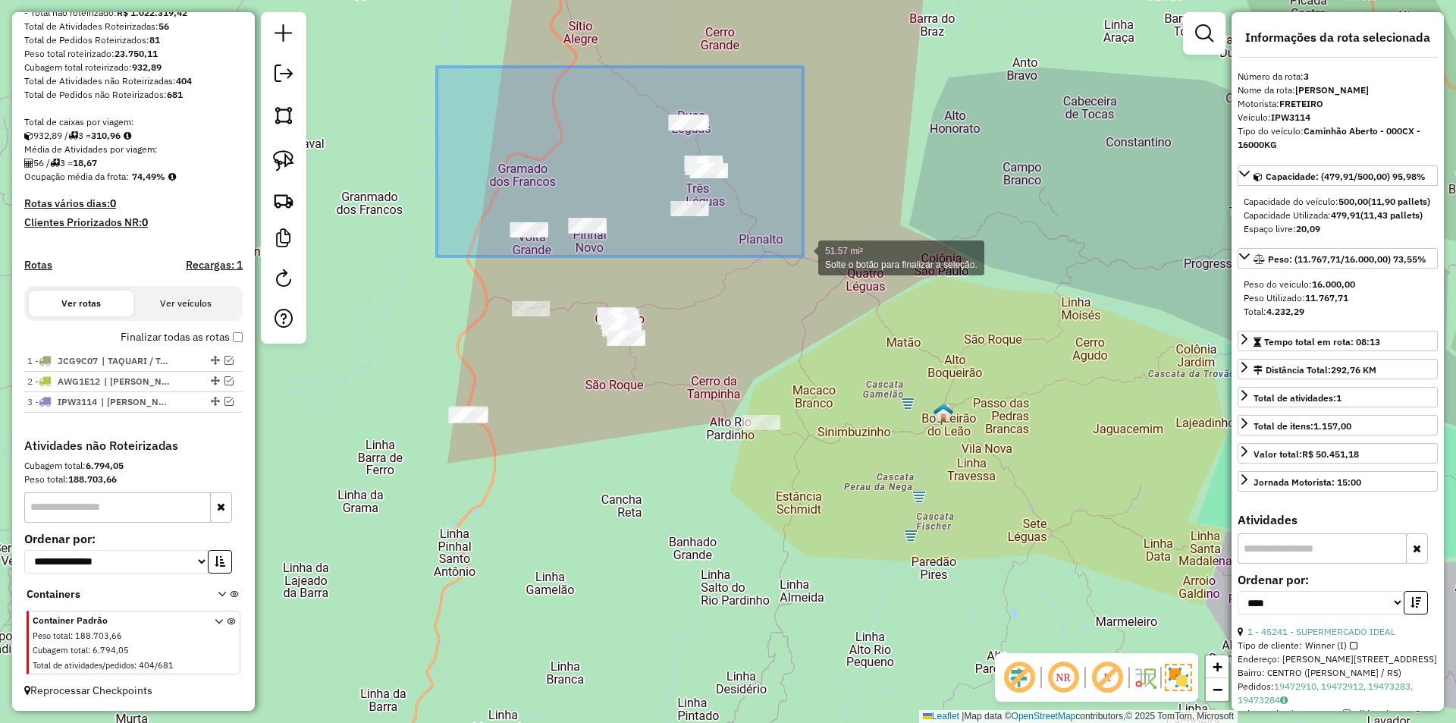
drag, startPoint x: 441, startPoint y: 67, endPoint x: 803, endPoint y: 256, distance: 408.3
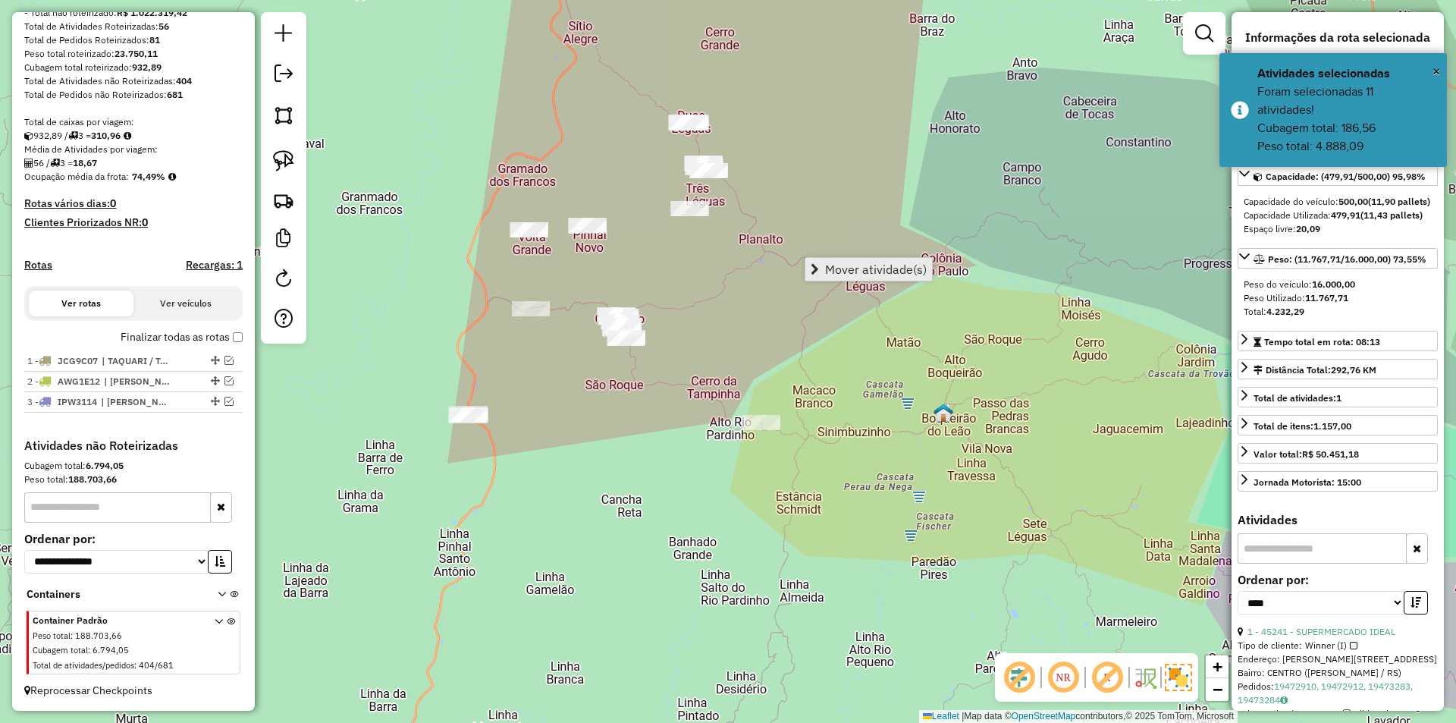
click at [870, 274] on span "Mover atividade(s)" at bounding box center [876, 269] width 102 height 12
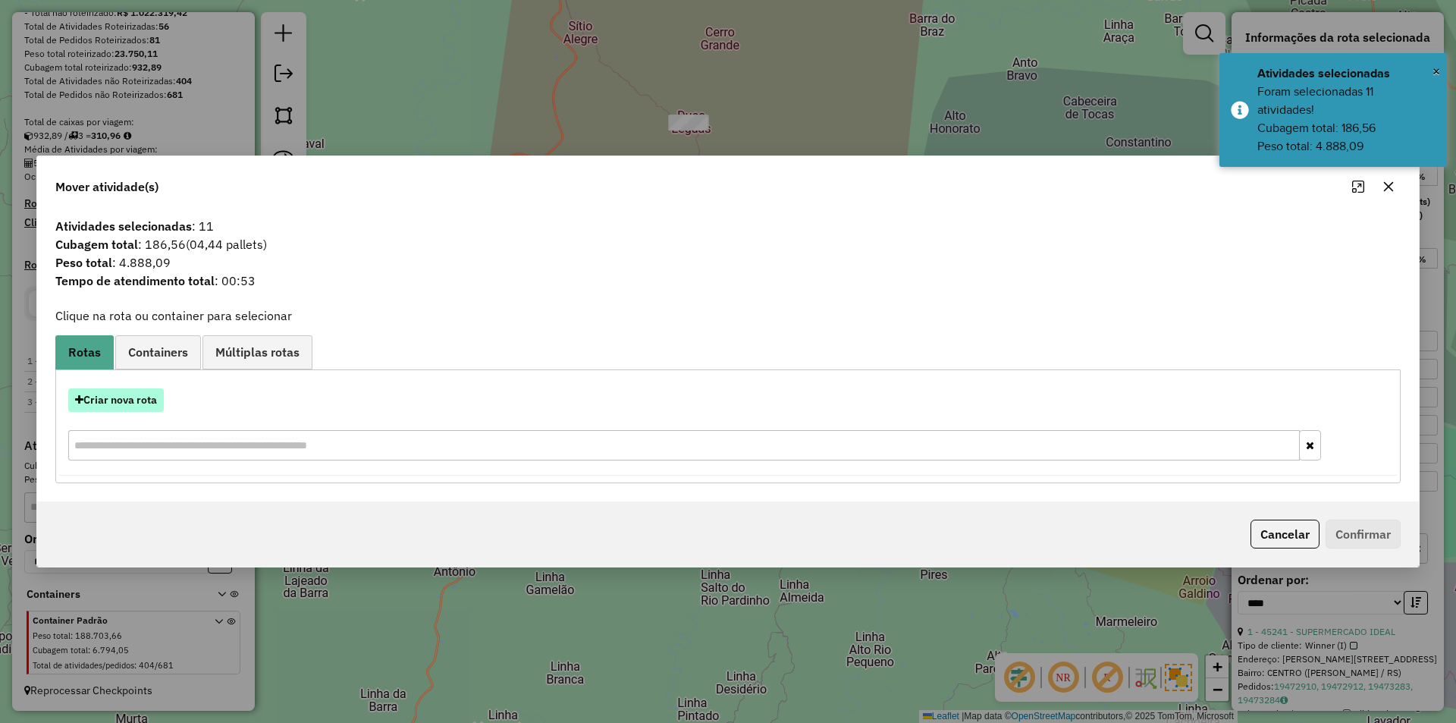
click at [130, 400] on button "Criar nova rota" at bounding box center [116, 400] width 96 height 24
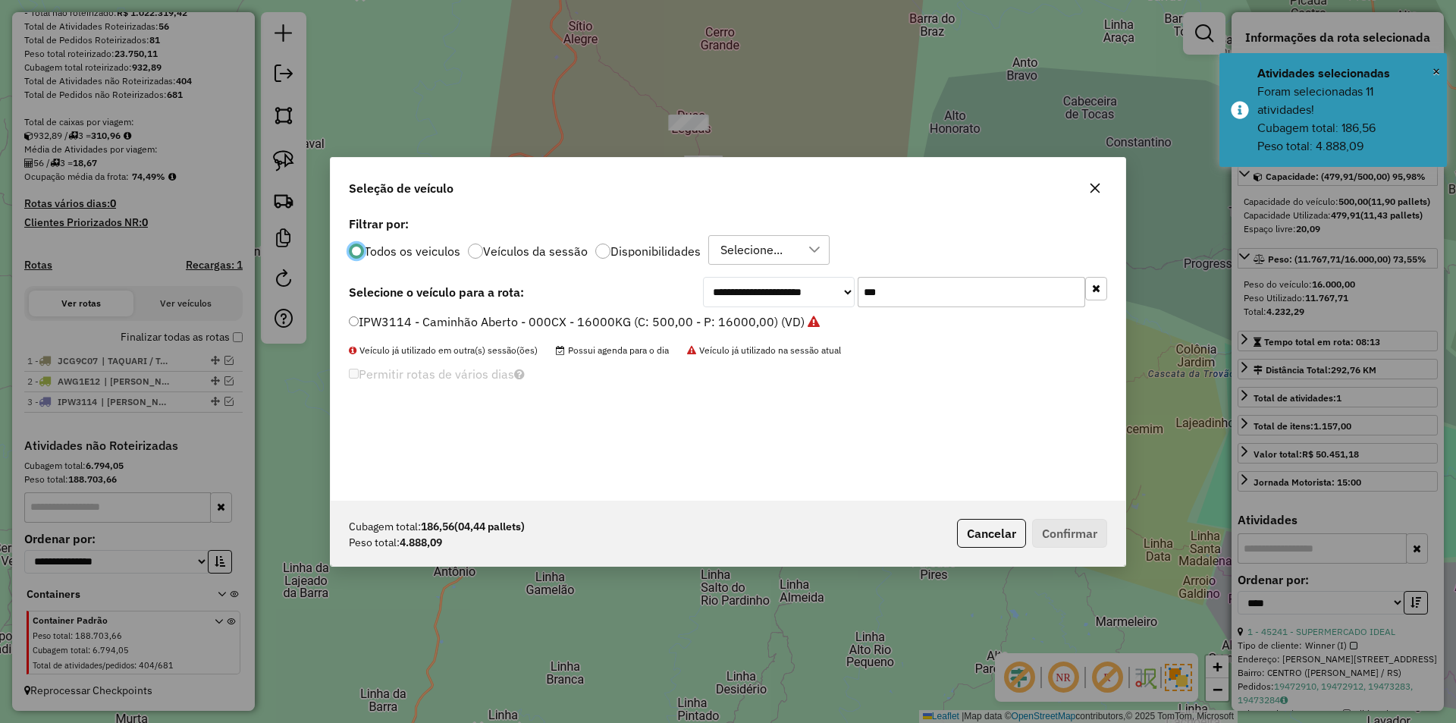
scroll to position [8, 5]
drag, startPoint x: 860, startPoint y: 282, endPoint x: 785, endPoint y: 275, distance: 74.6
click at [788, 277] on div "**********" at bounding box center [905, 292] width 404 height 30
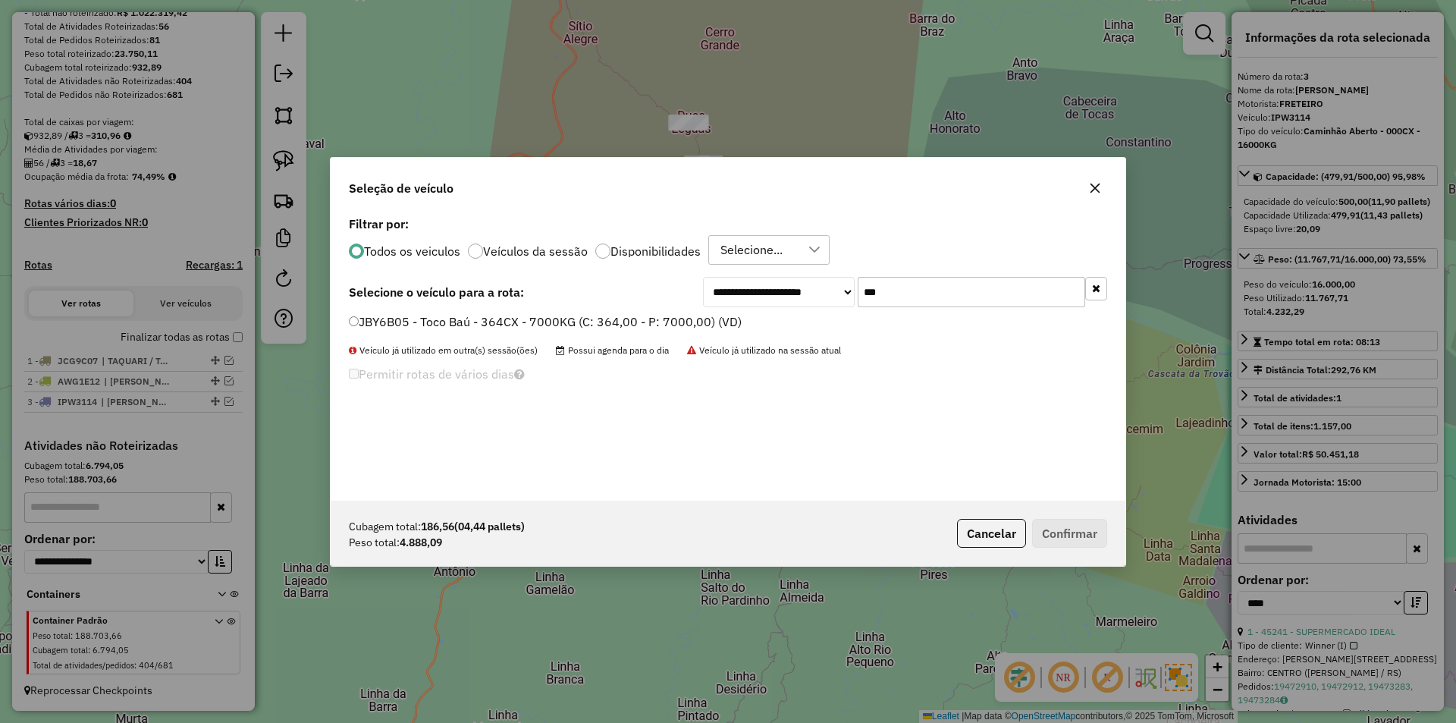
type input "***"
click at [418, 320] on label "JBY6B05 - Toco Baú - 364CX - 7000KG (C: 364,00 - P: 7000,00) (VD)" at bounding box center [545, 321] width 393 height 18
click at [1059, 538] on button "Confirmar" at bounding box center [1069, 533] width 75 height 29
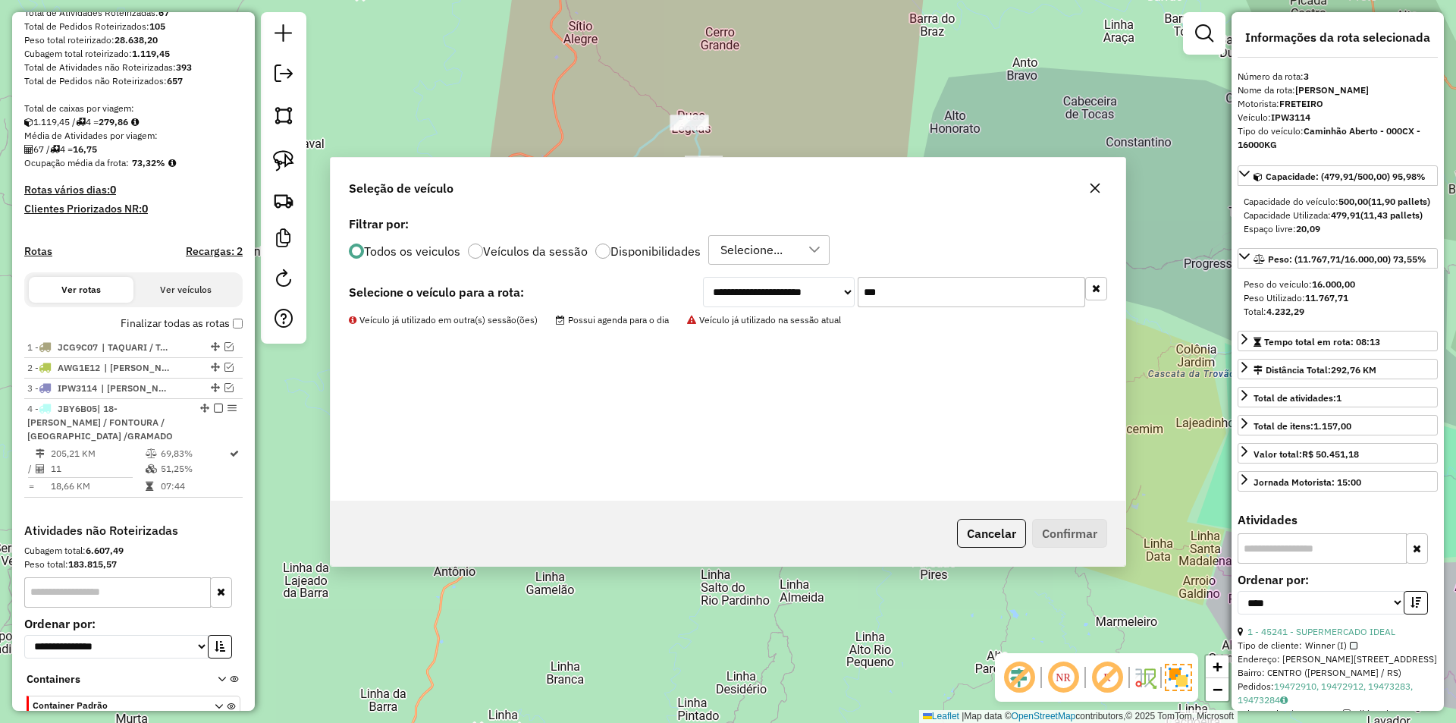
scroll to position [328, 0]
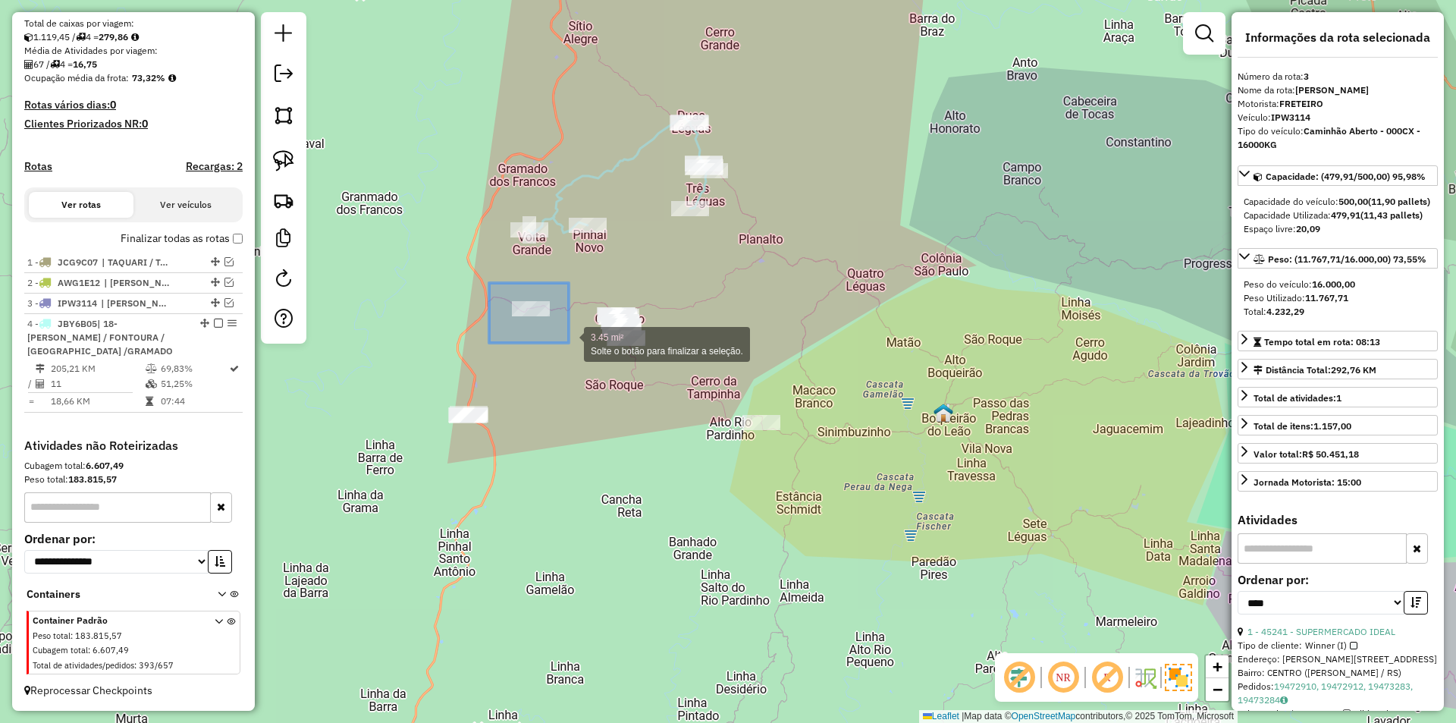
drag, startPoint x: 500, startPoint y: 283, endPoint x: 569, endPoint y: 343, distance: 92.4
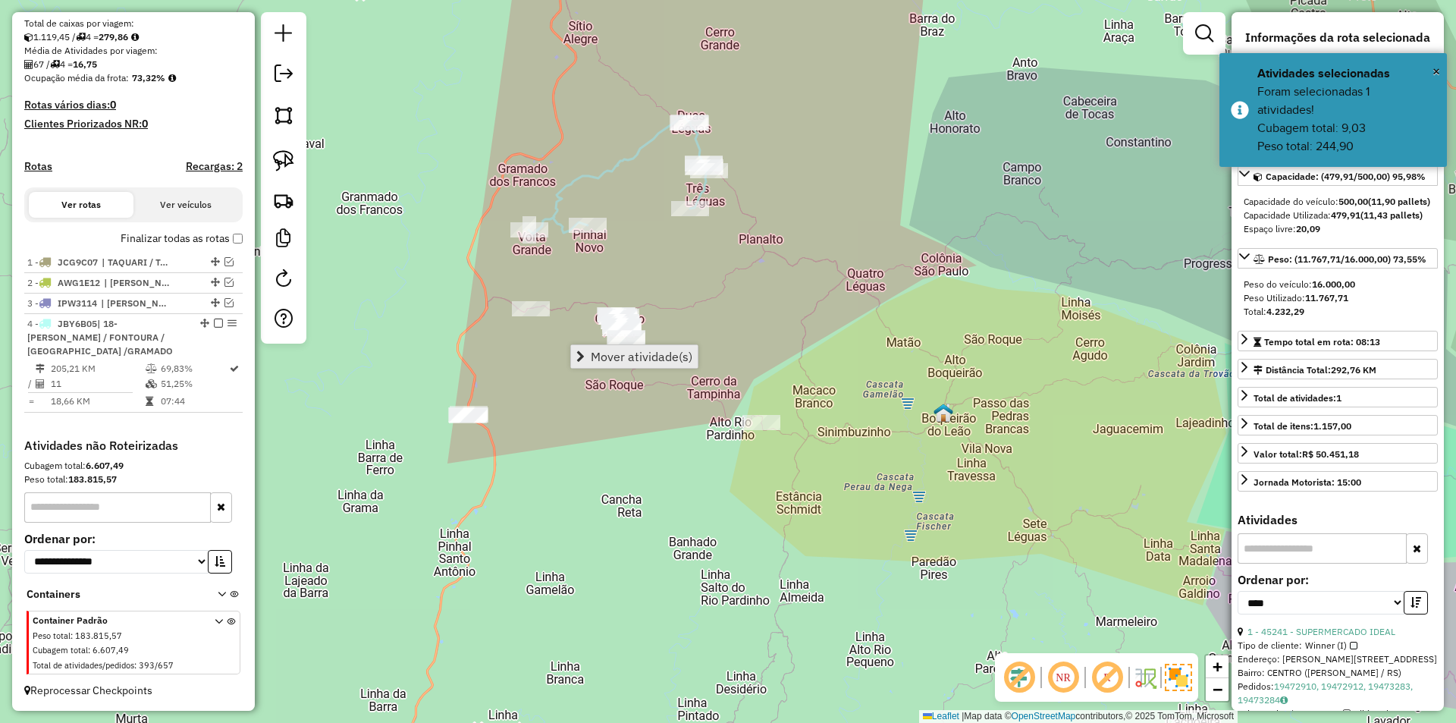
click at [641, 362] on span "Mover atividade(s)" at bounding box center [642, 356] width 102 height 12
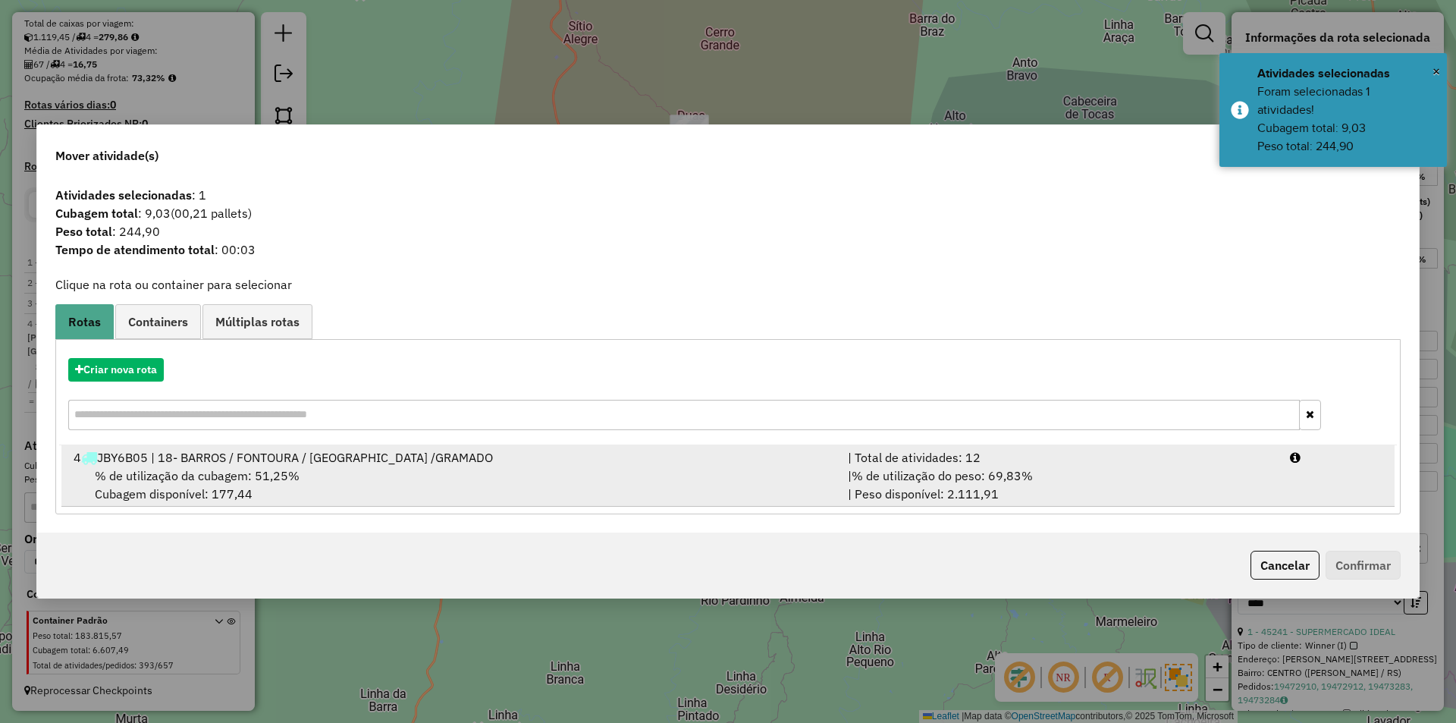
click at [507, 489] on div "% de utilização da cubagem: 51,25% Cubagem disponível: 177,44" at bounding box center [451, 484] width 774 height 36
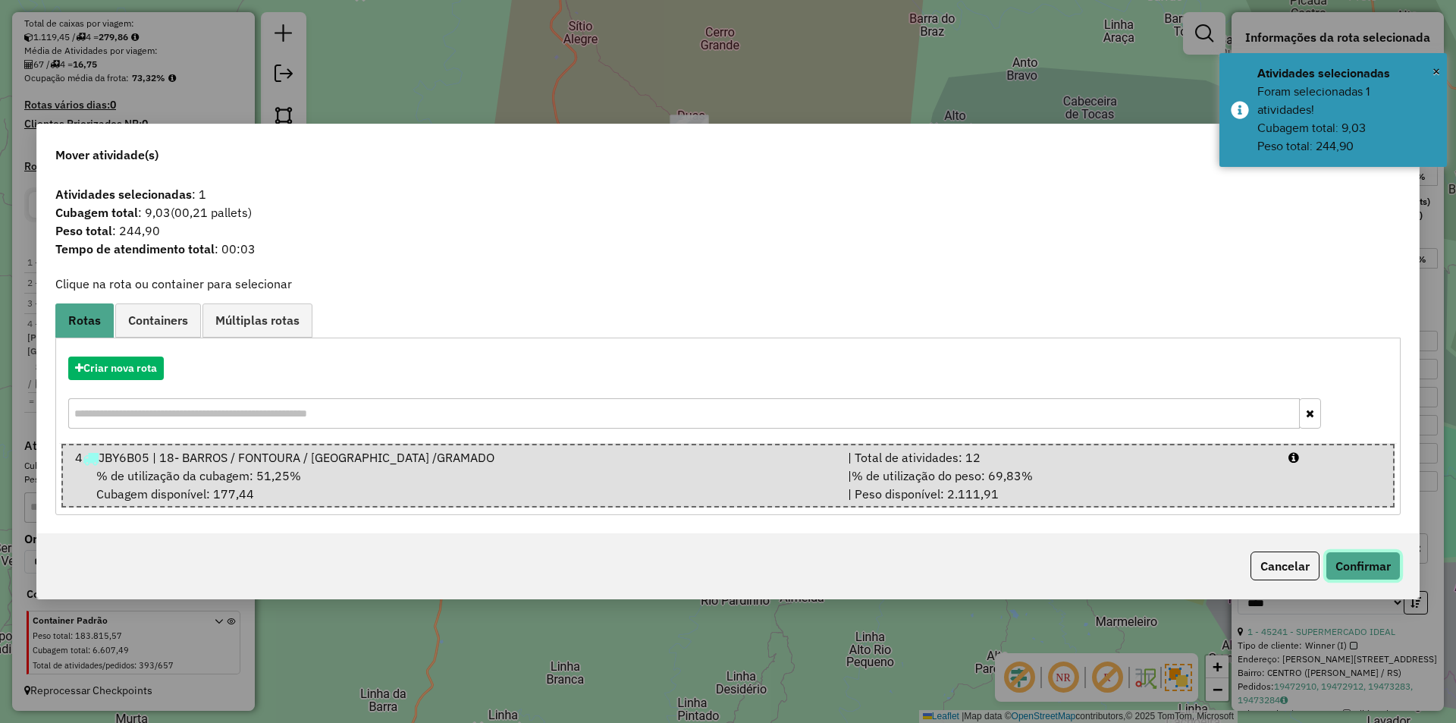
click at [1356, 556] on button "Confirmar" at bounding box center [1362, 565] width 75 height 29
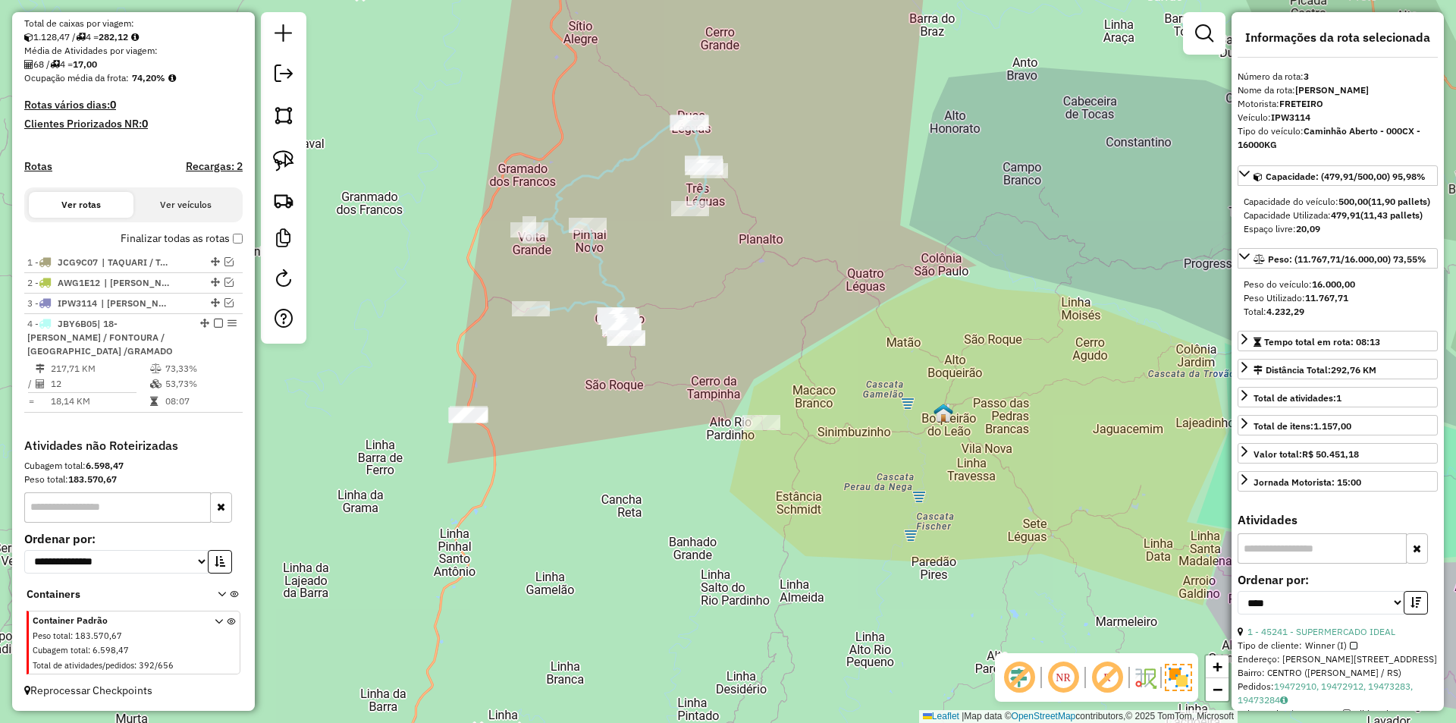
click at [604, 282] on icon at bounding box center [618, 216] width 180 height 201
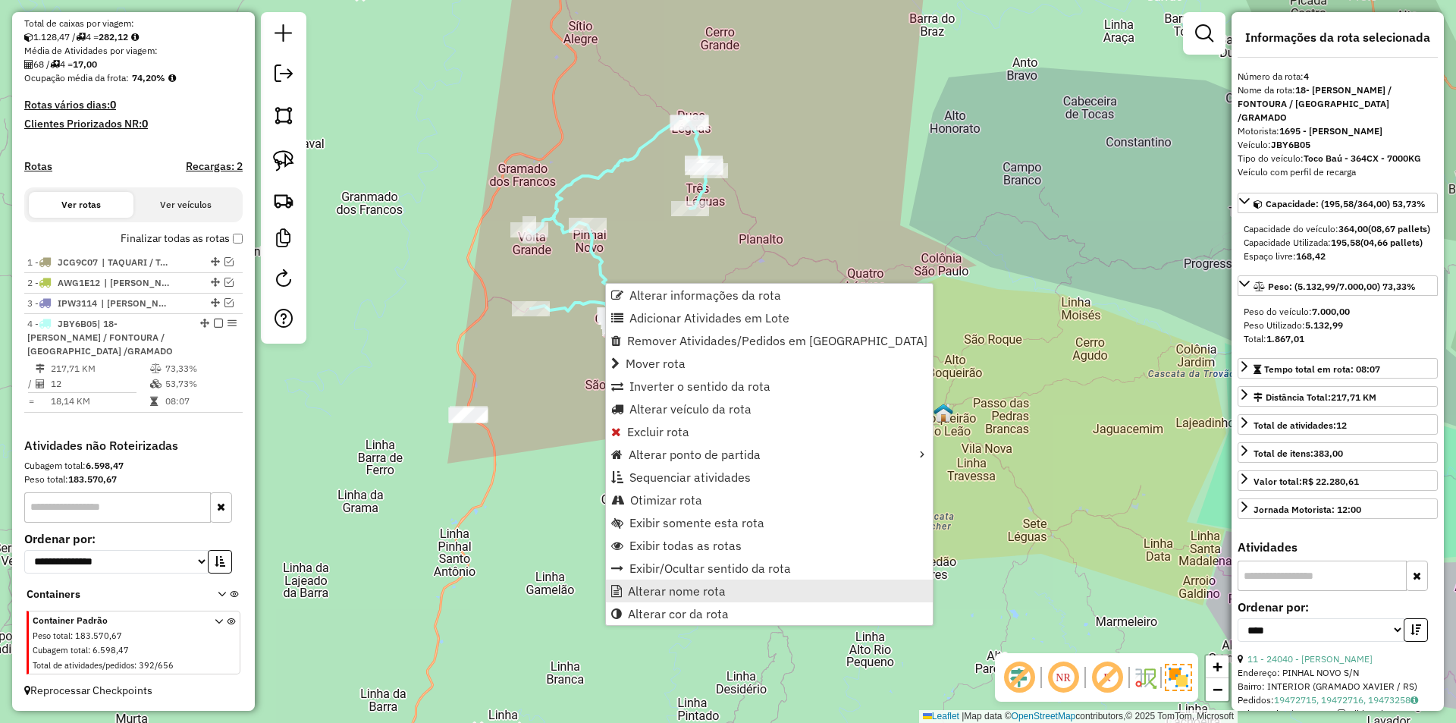
click at [722, 594] on span "Alterar nome rota" at bounding box center [677, 591] width 98 height 12
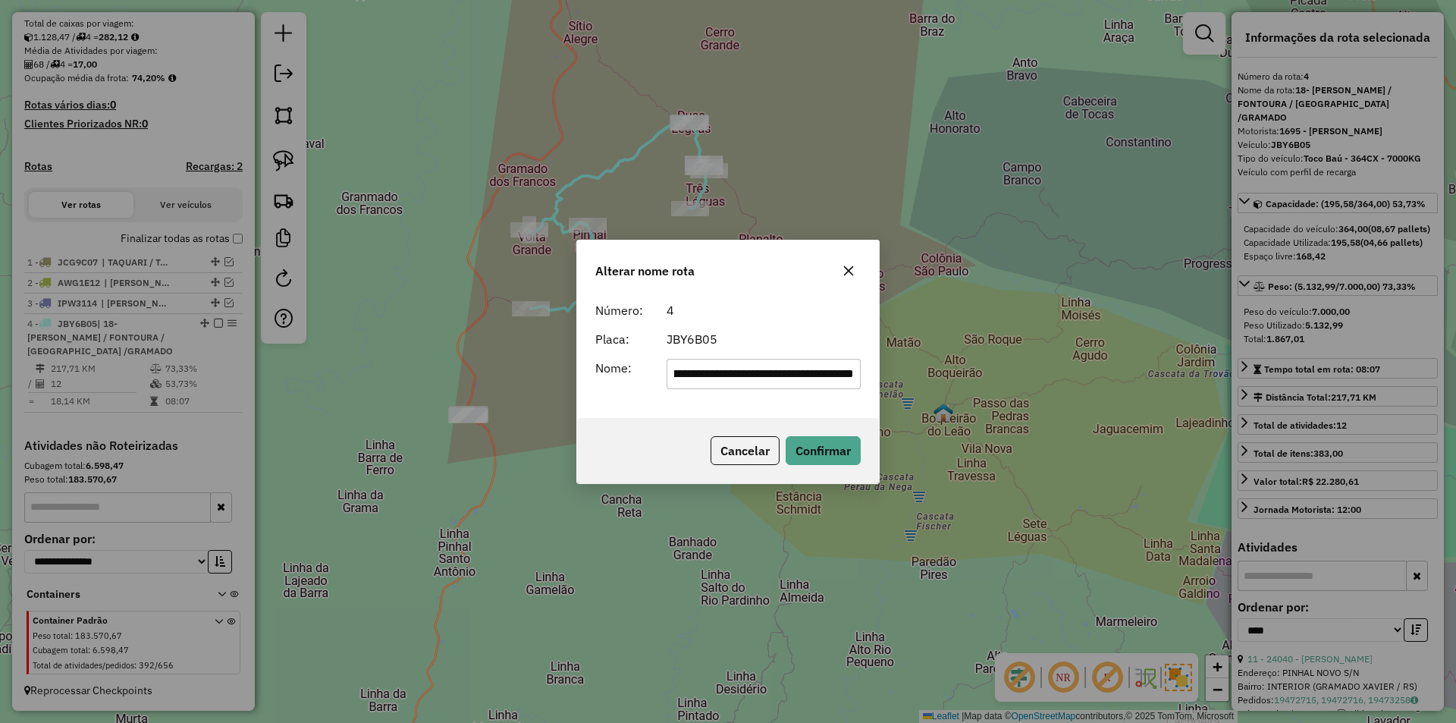
scroll to position [0, 0]
drag, startPoint x: 792, startPoint y: 375, endPoint x: 580, endPoint y: 354, distance: 213.3
click at [585, 365] on div "**********" at bounding box center [728, 356] width 302 height 123
click at [763, 373] on input "*******" at bounding box center [763, 374] width 195 height 30
type input "**********"
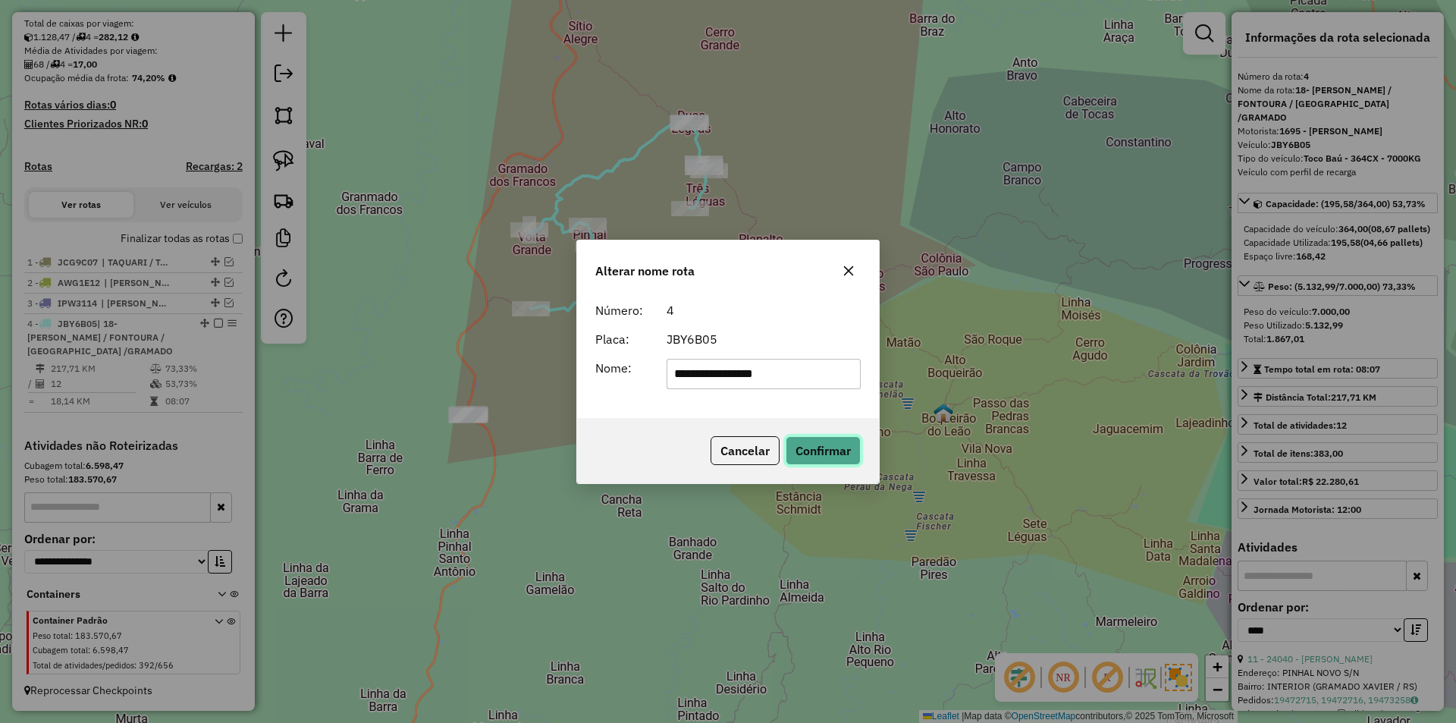
click at [829, 447] on button "Confirmar" at bounding box center [822, 450] width 75 height 29
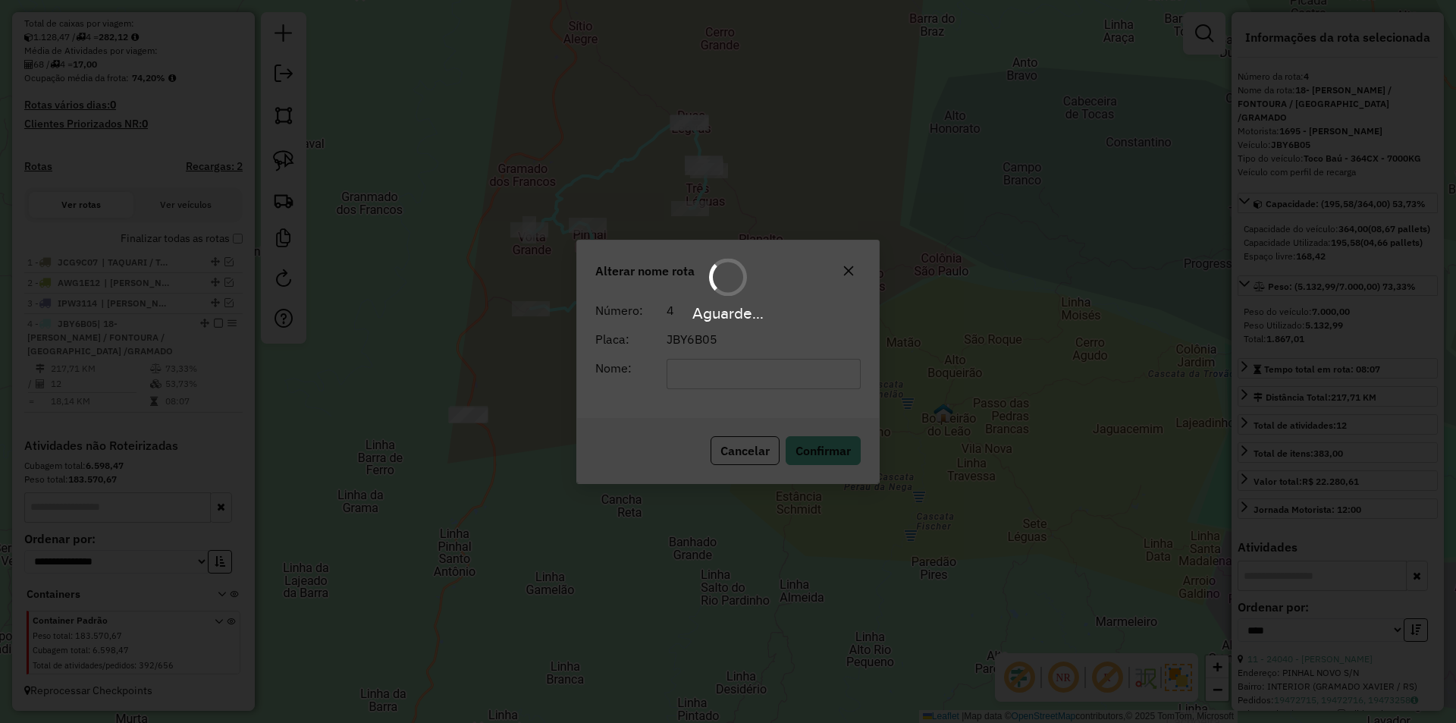
scroll to position [315, 0]
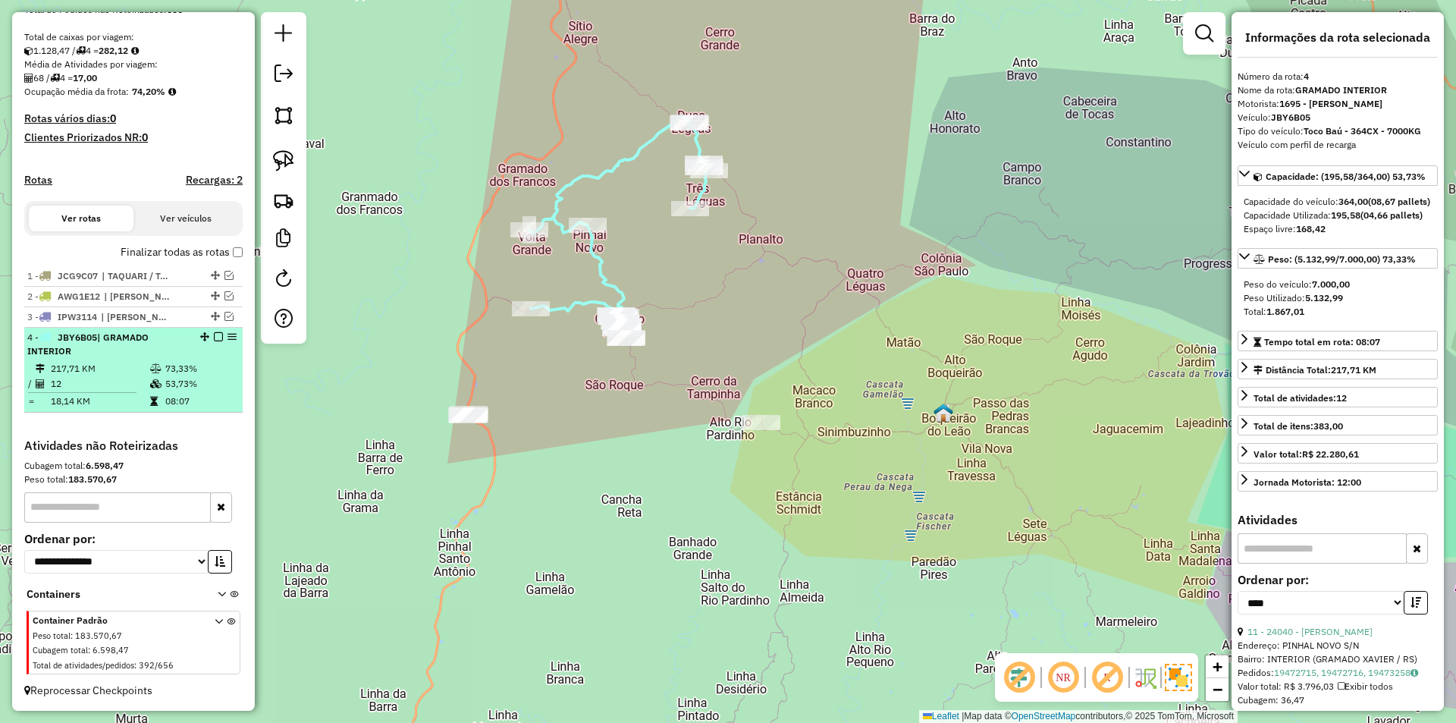
click at [214, 337] on em at bounding box center [218, 336] width 9 height 9
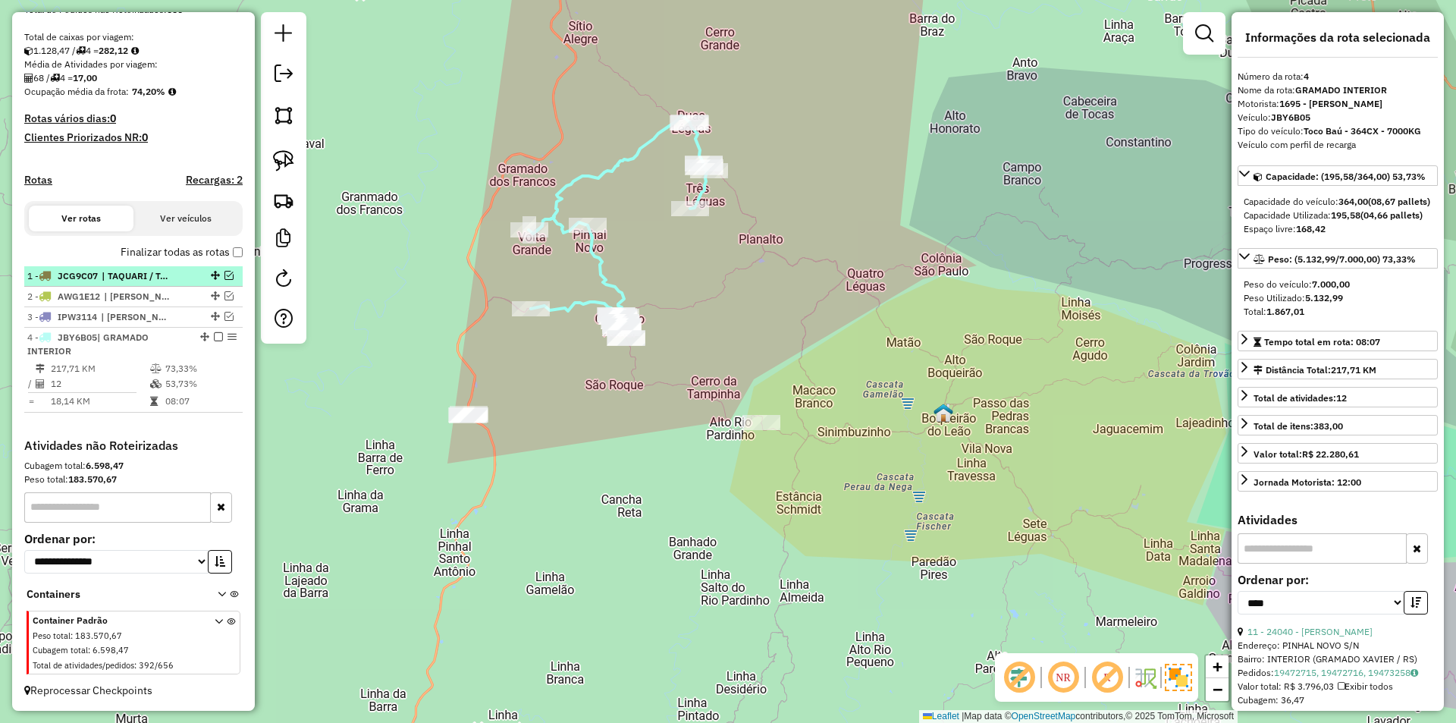
scroll to position [250, 0]
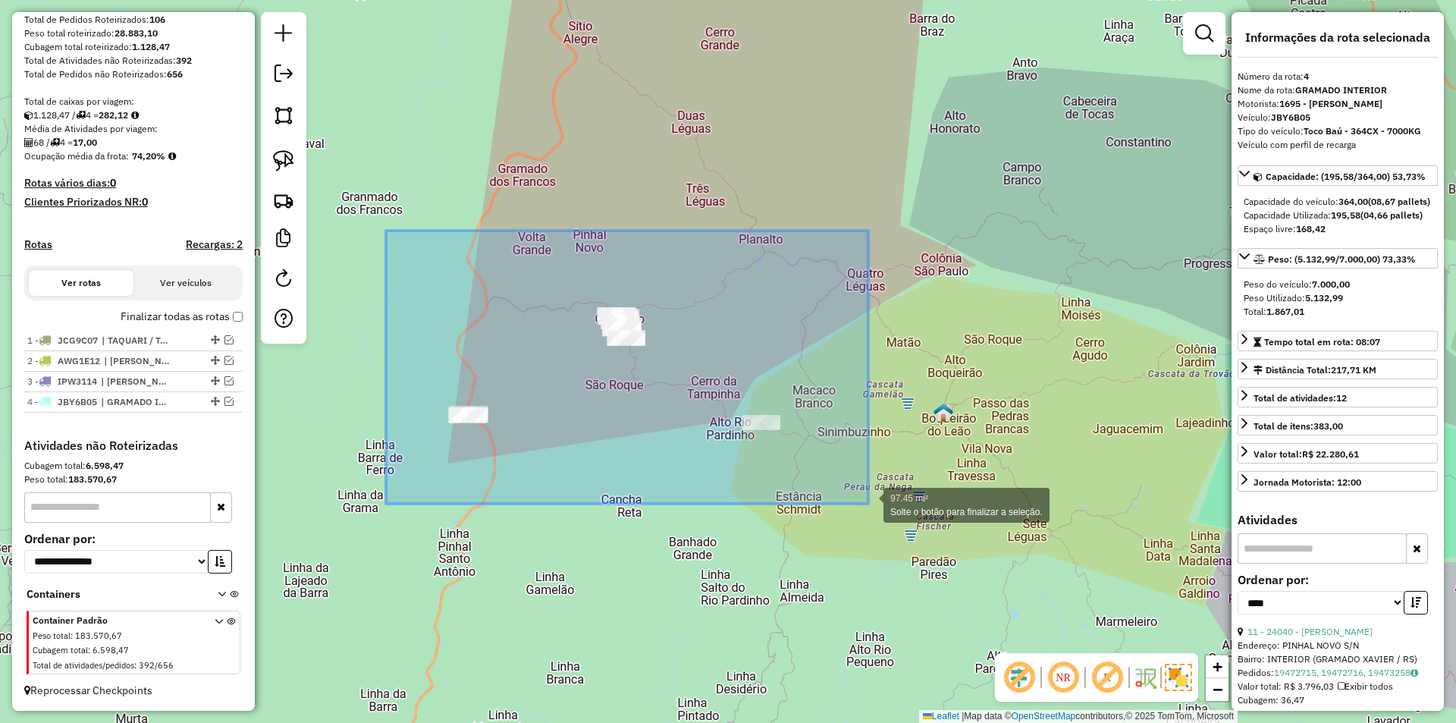
drag, startPoint x: 386, startPoint y: 230, endPoint x: 868, endPoint y: 503, distance: 554.1
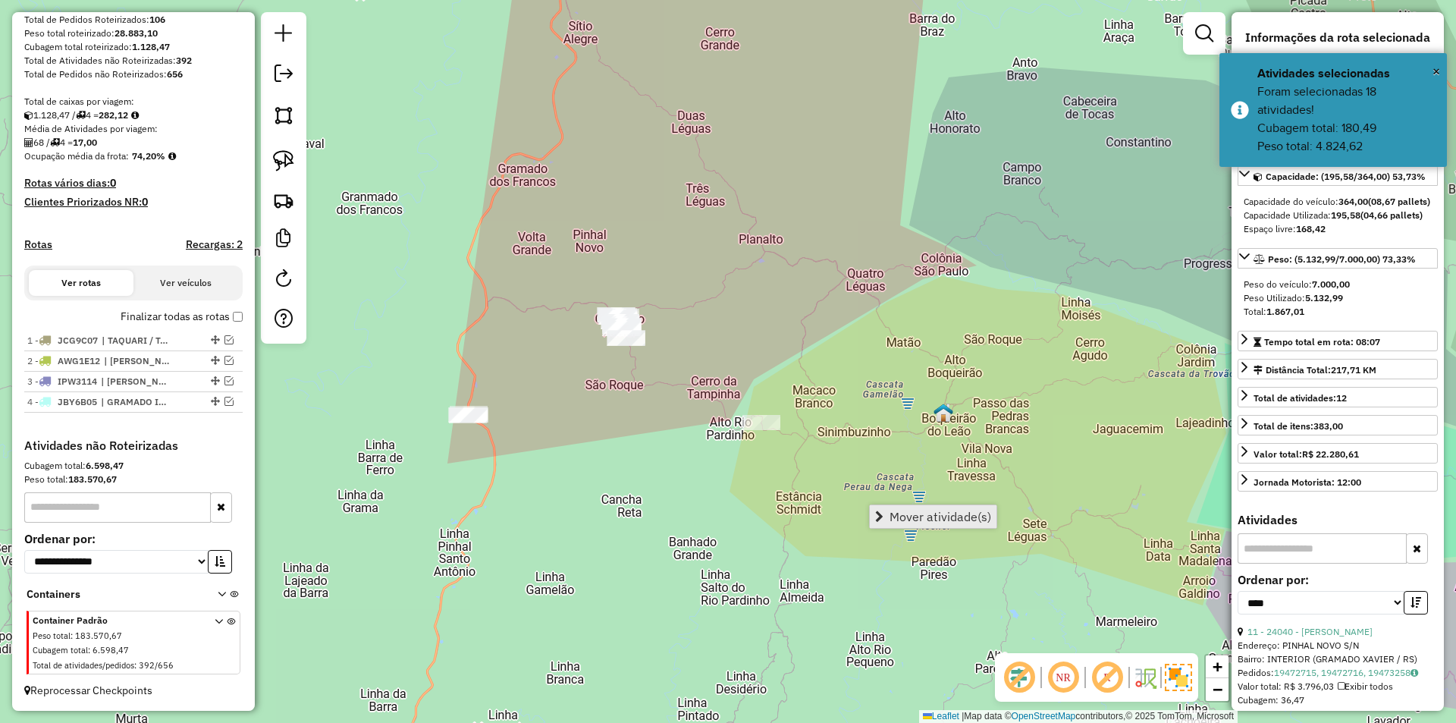
click at [917, 512] on span "Mover atividade(s)" at bounding box center [940, 516] width 102 height 12
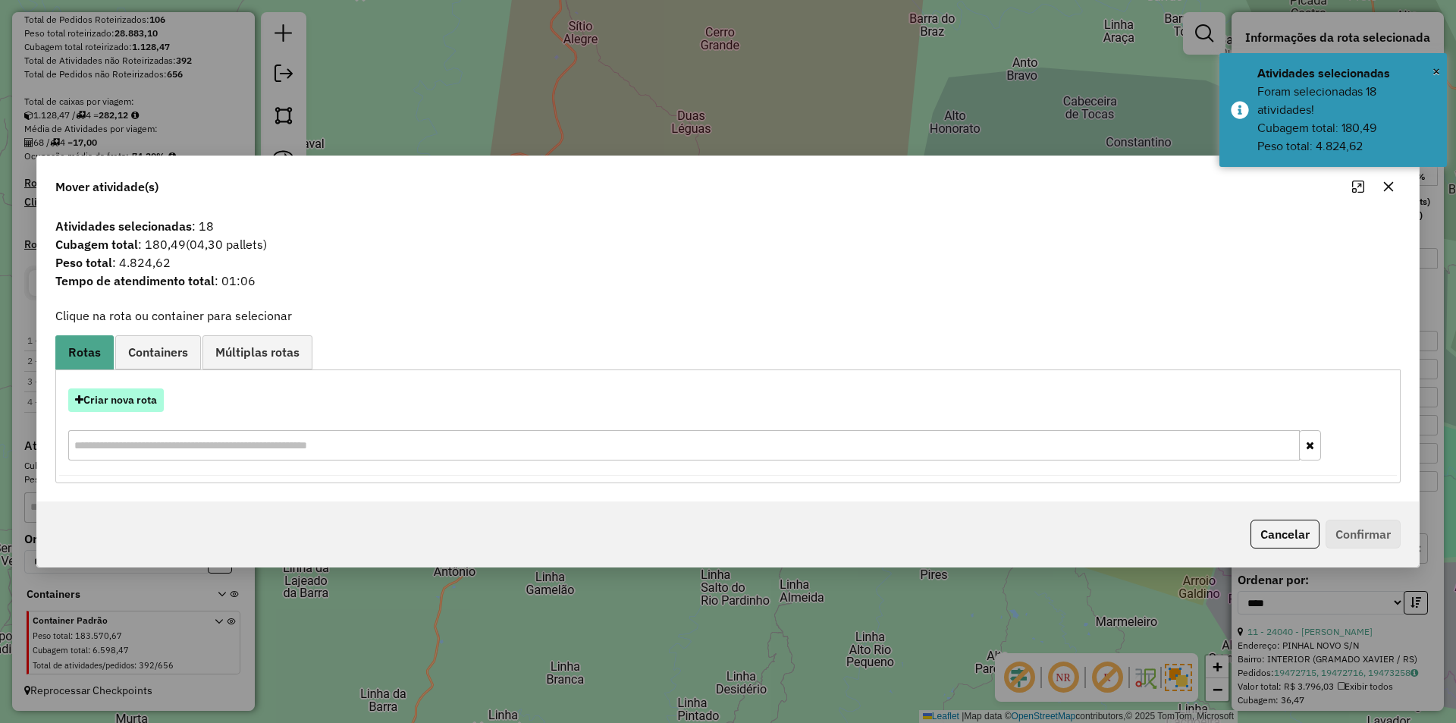
click at [101, 403] on button "Criar nova rota" at bounding box center [116, 400] width 96 height 24
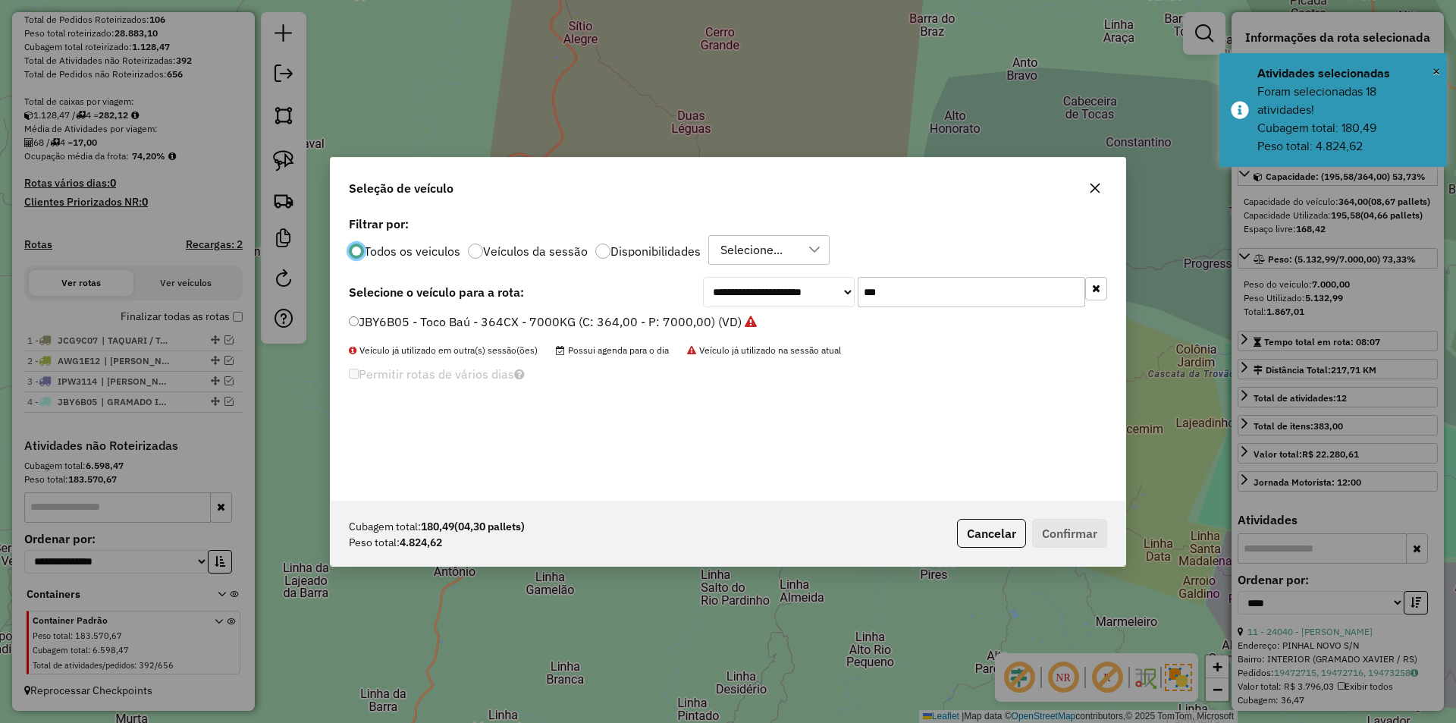
scroll to position [8, 5]
drag, startPoint x: 903, startPoint y: 287, endPoint x: 802, endPoint y: 288, distance: 100.8
click at [802, 288] on div "**********" at bounding box center [905, 292] width 404 height 30
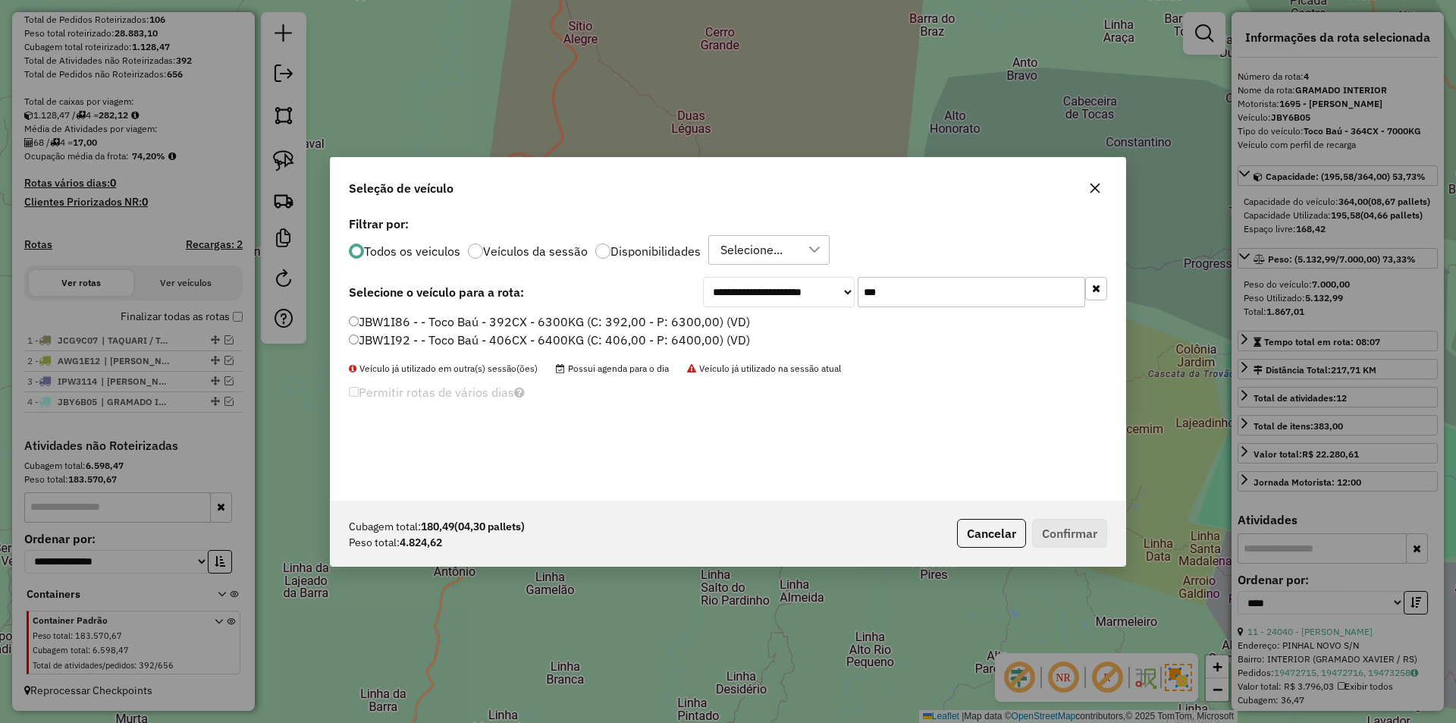
type input "***"
click at [387, 323] on label "JBW1I86 - - Toco Baú - 392CX - 6300KG (C: 392,00 - P: 6300,00) (VD)" at bounding box center [549, 321] width 401 height 18
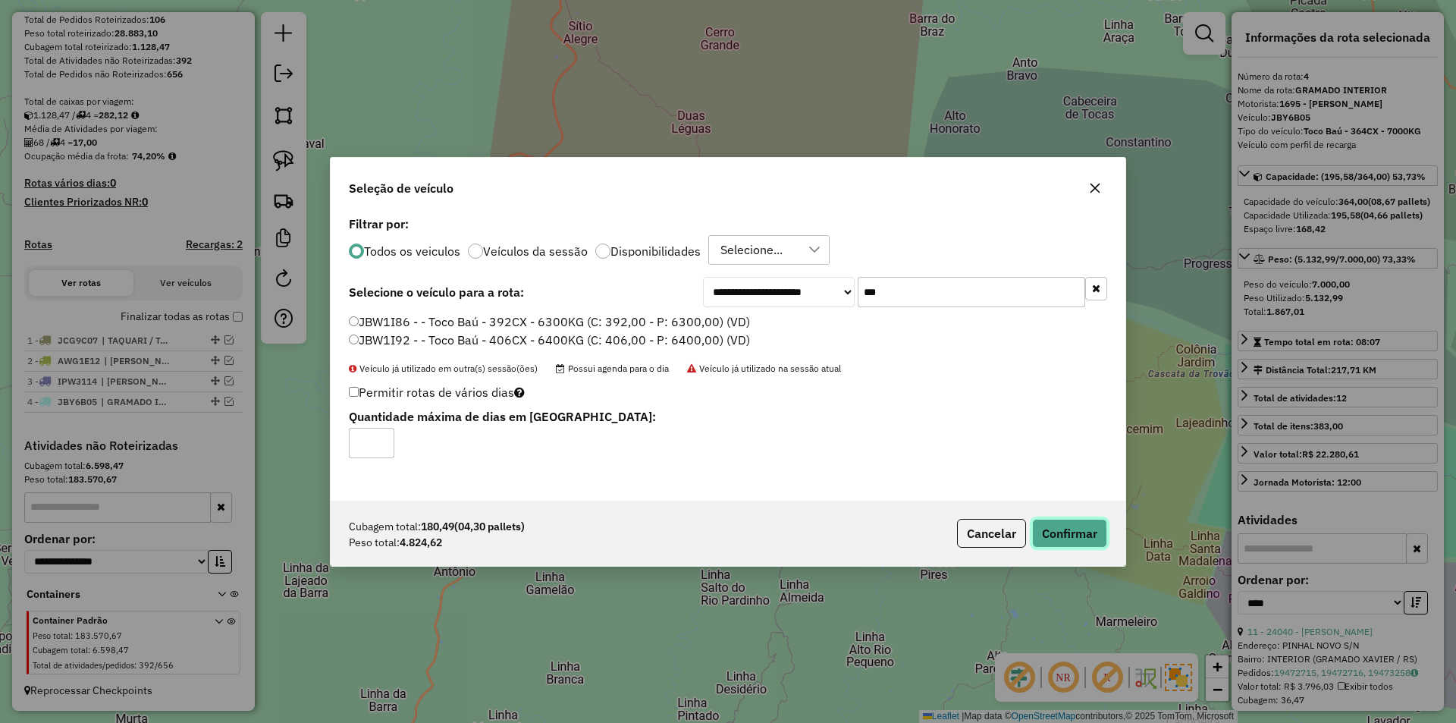
click at [1042, 529] on button "Confirmar" at bounding box center [1069, 533] width 75 height 29
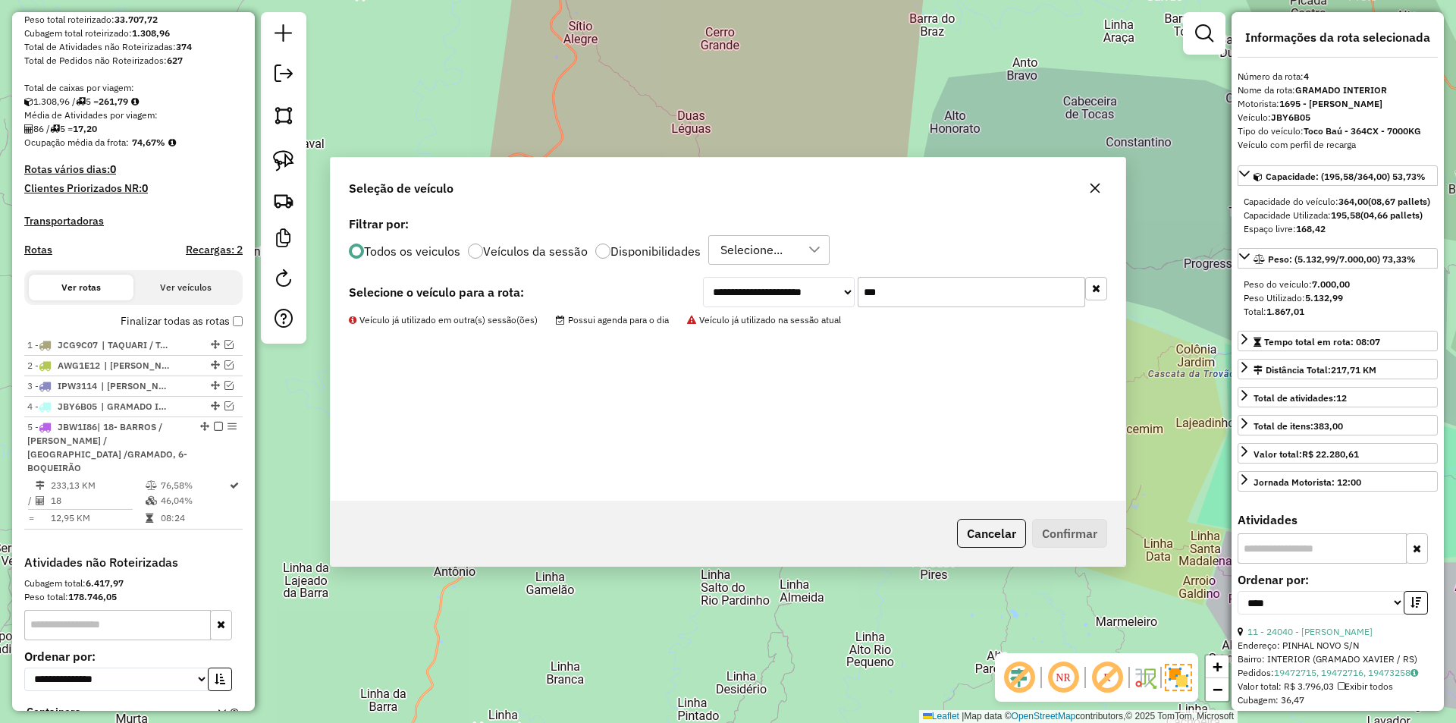
scroll to position [368, 0]
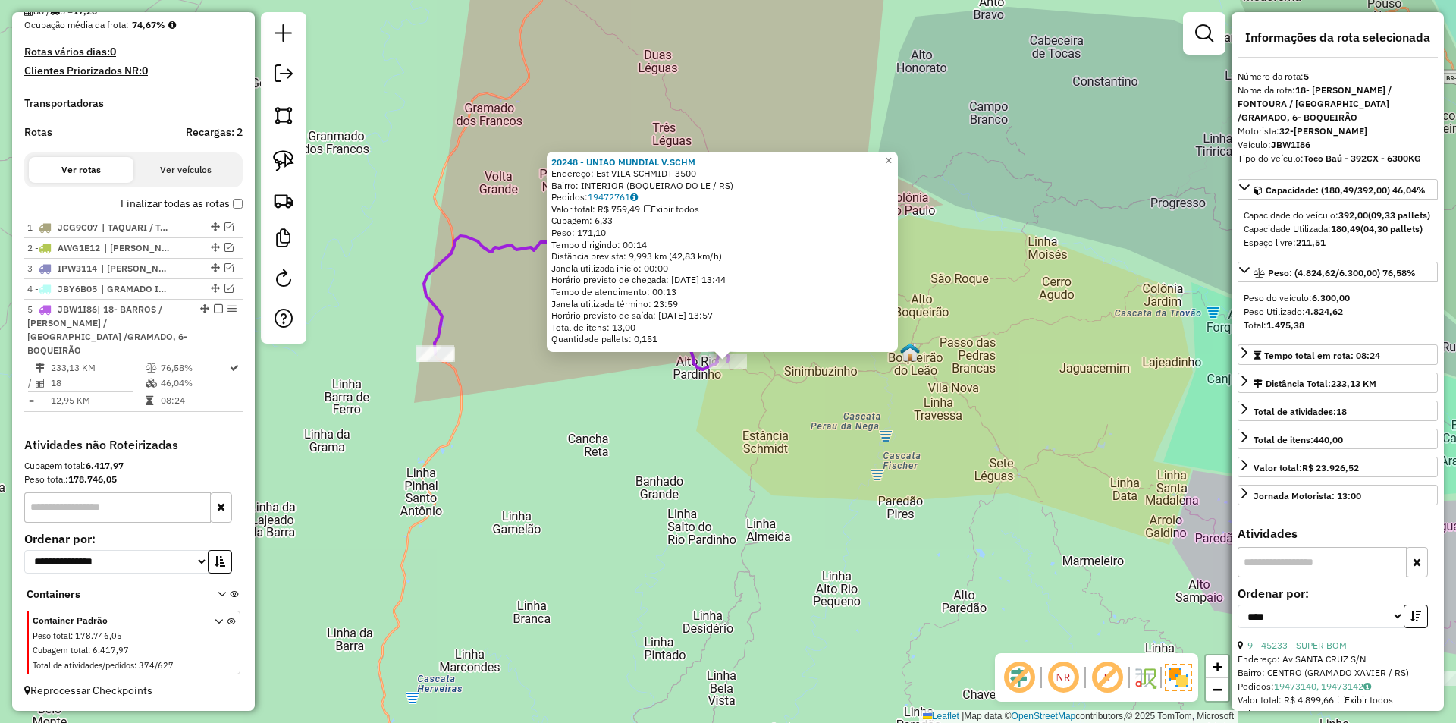
click at [770, 445] on div "20248 - UNIAO MUNDIAL V.SCHM Endereço: Est VILA SCHMIDT 3500 Bairro: INTERIOR (…" at bounding box center [728, 361] width 1456 height 723
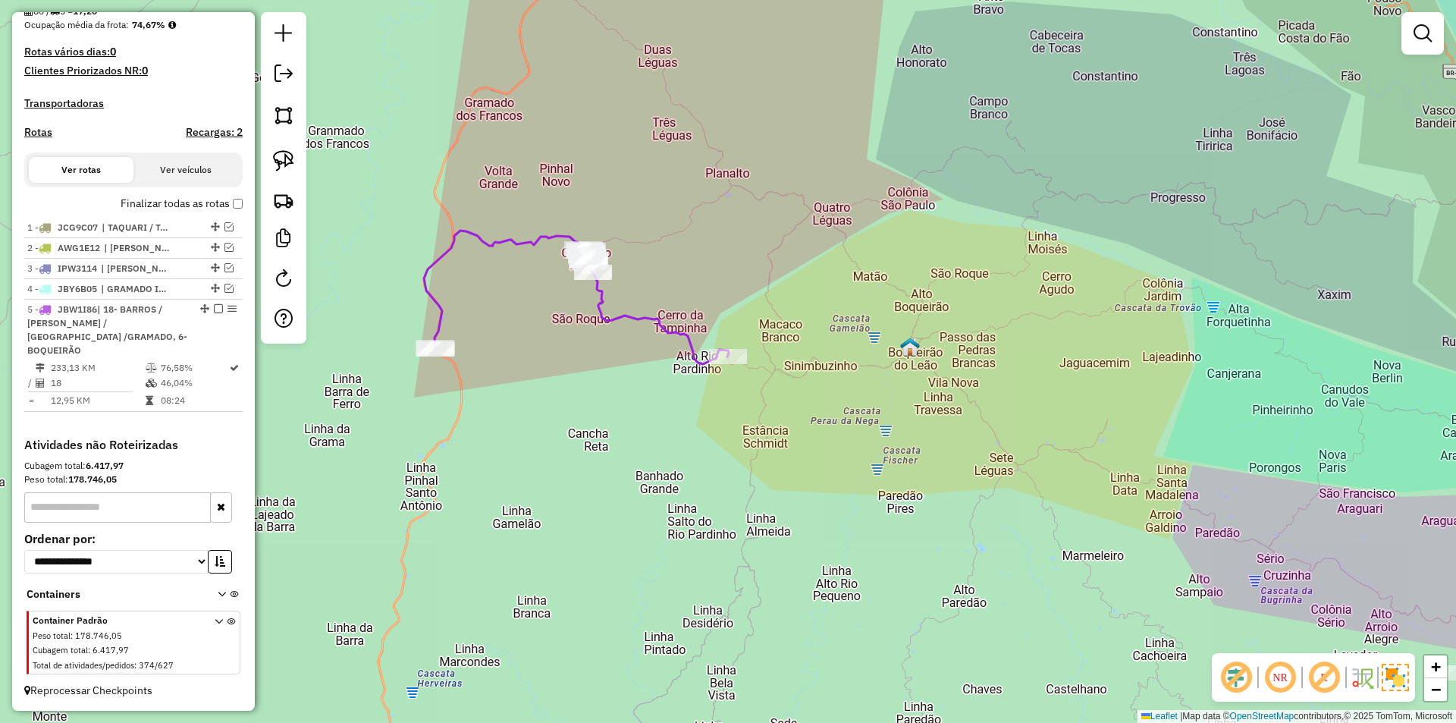
select select "*********"
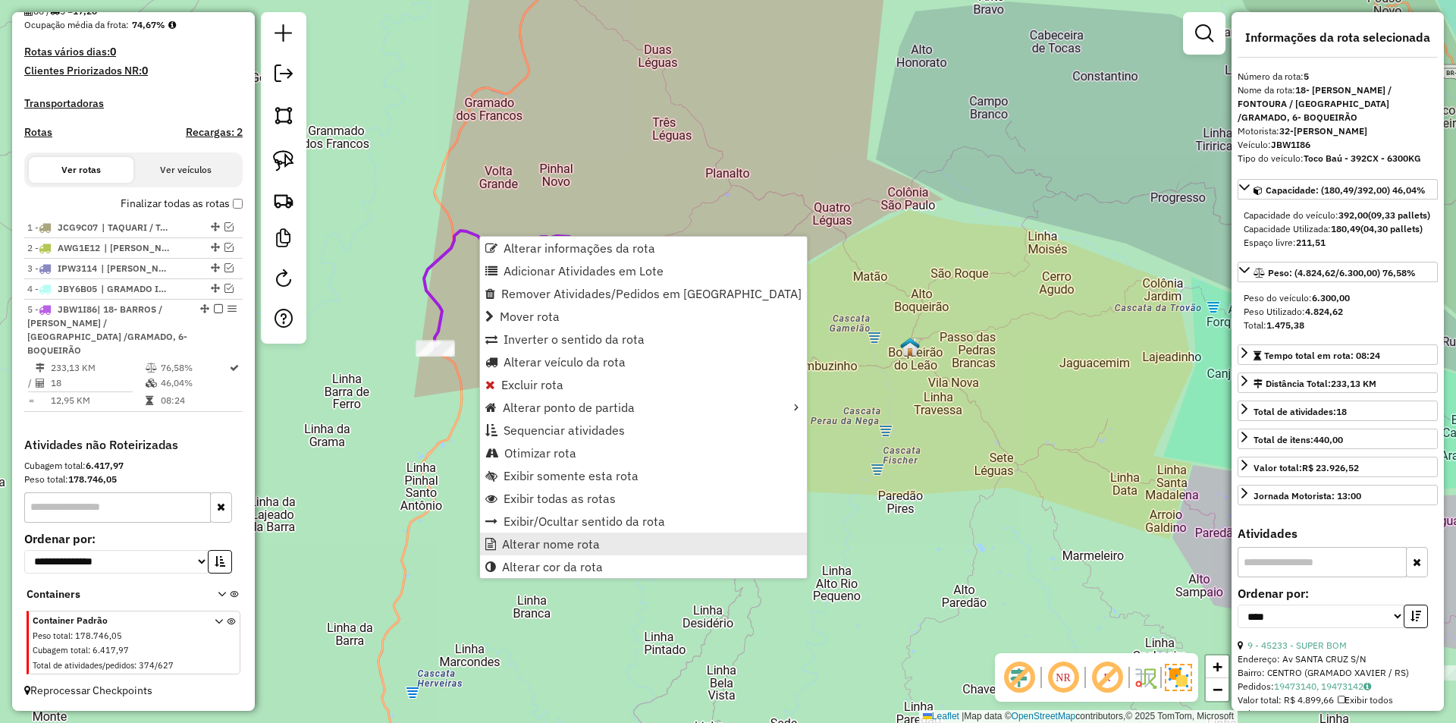
click at [608, 546] on link "Alterar nome rota" at bounding box center [643, 543] width 327 height 23
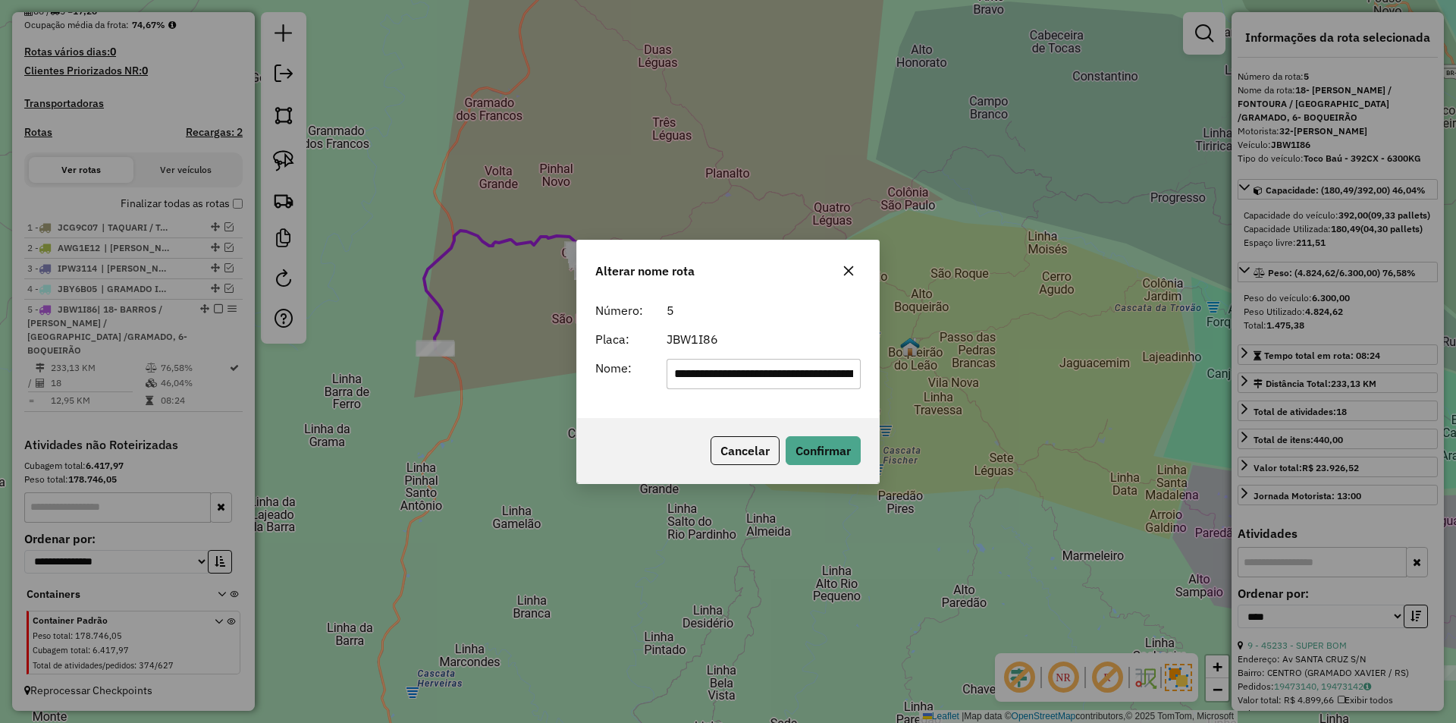
scroll to position [0, 249]
drag, startPoint x: 765, startPoint y: 374, endPoint x: 895, endPoint y: 370, distance: 130.5
click at [895, 370] on div "**********" at bounding box center [728, 361] width 1456 height 723
drag, startPoint x: 790, startPoint y: 374, endPoint x: 603, endPoint y: 365, distance: 187.5
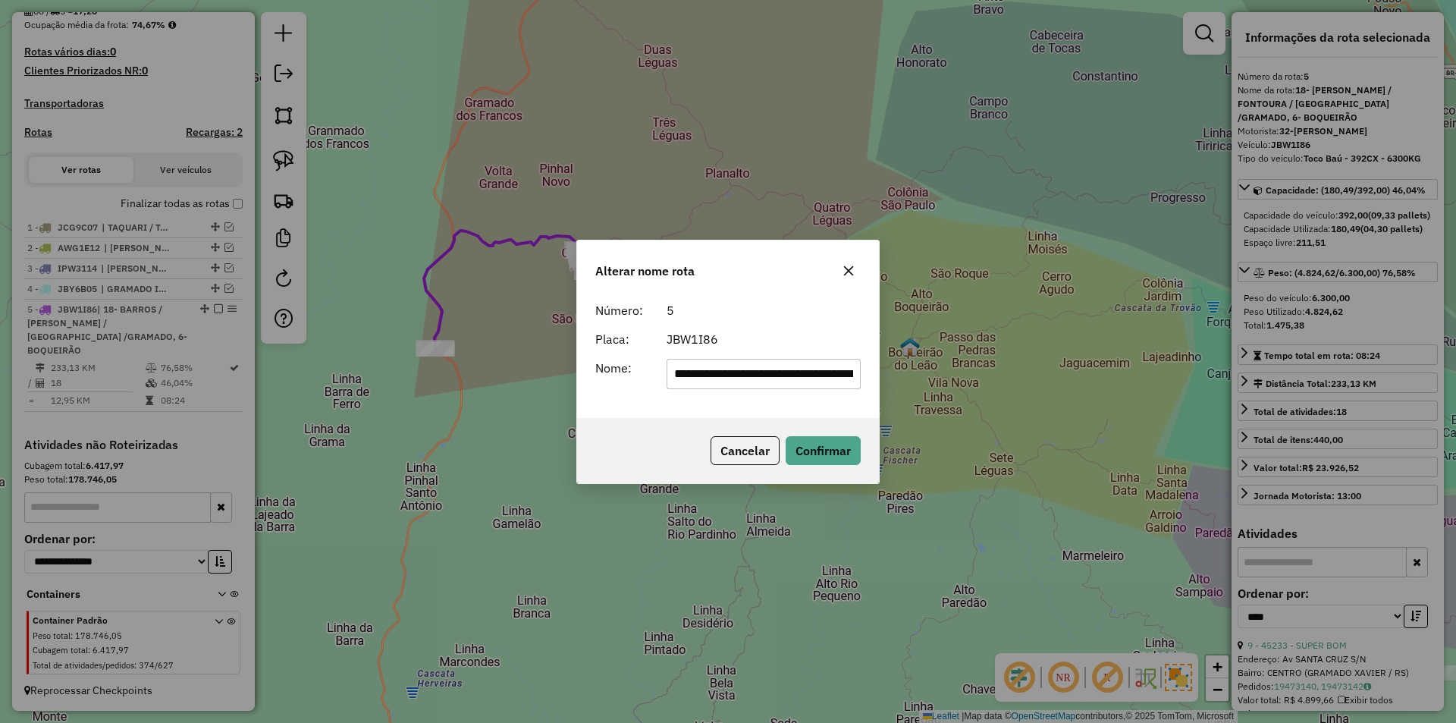
click at [603, 365] on div "**********" at bounding box center [728, 374] width 284 height 30
click at [747, 372] on input "*********" at bounding box center [763, 374] width 195 height 30
drag, startPoint x: 747, startPoint y: 372, endPoint x: 610, endPoint y: 373, distance: 137.2
click at [614, 375] on div "Nome: *********" at bounding box center [728, 374] width 284 height 30
type input "**********"
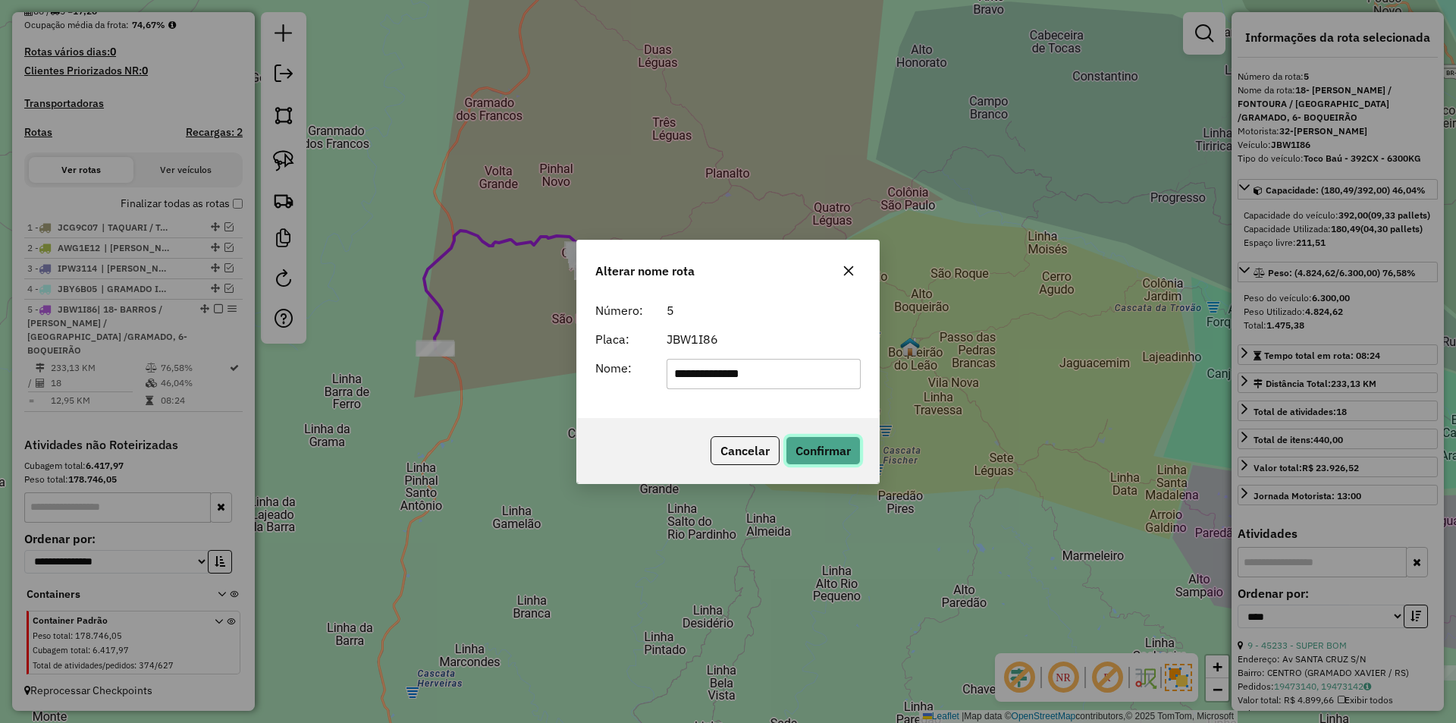
click at [817, 455] on button "Confirmar" at bounding box center [822, 450] width 75 height 29
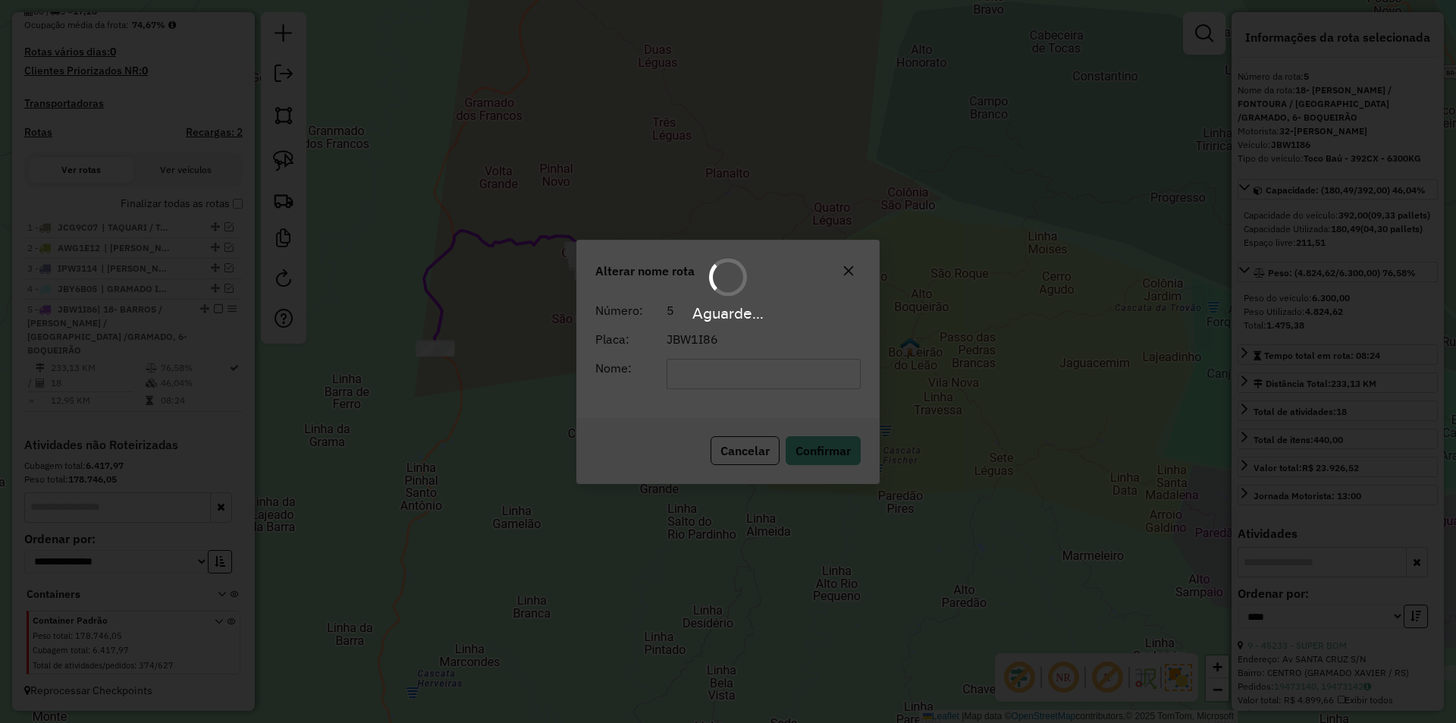
scroll to position [354, 0]
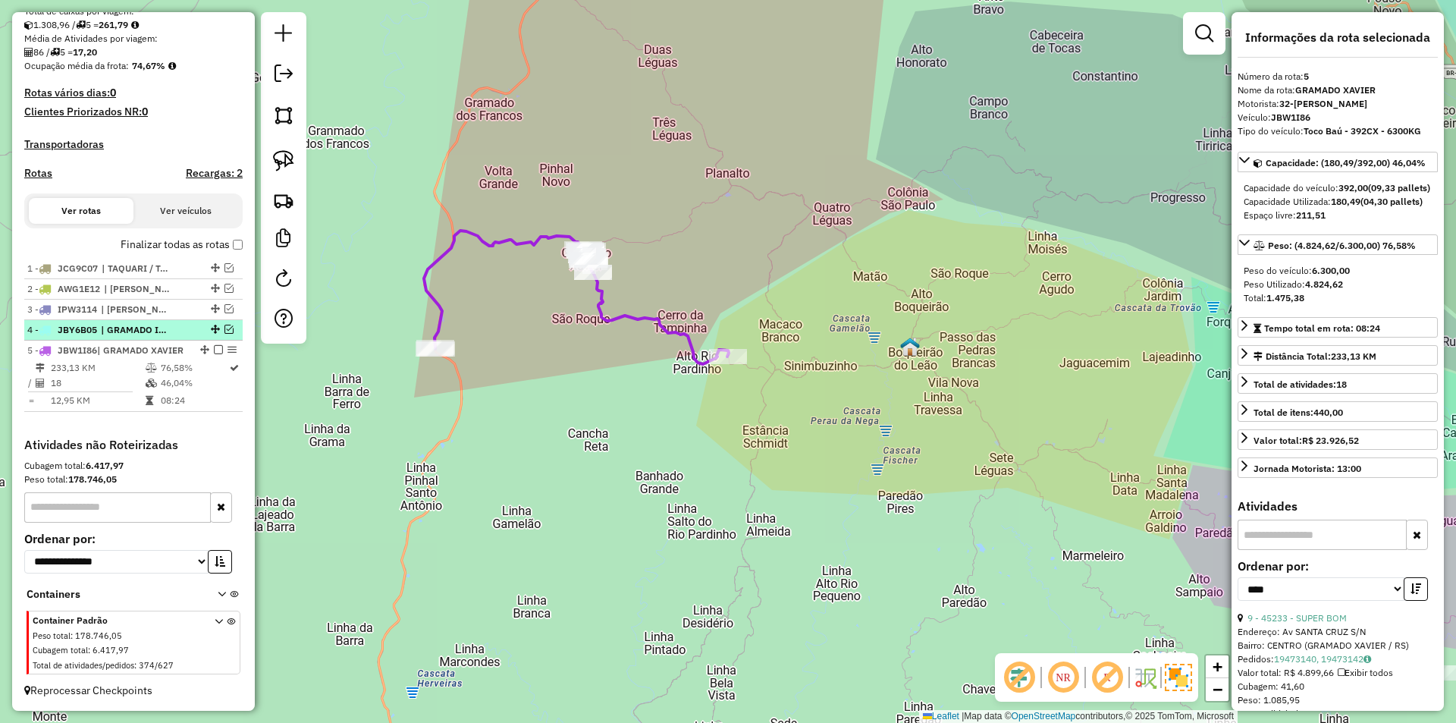
click at [224, 324] on em at bounding box center [228, 328] width 9 height 9
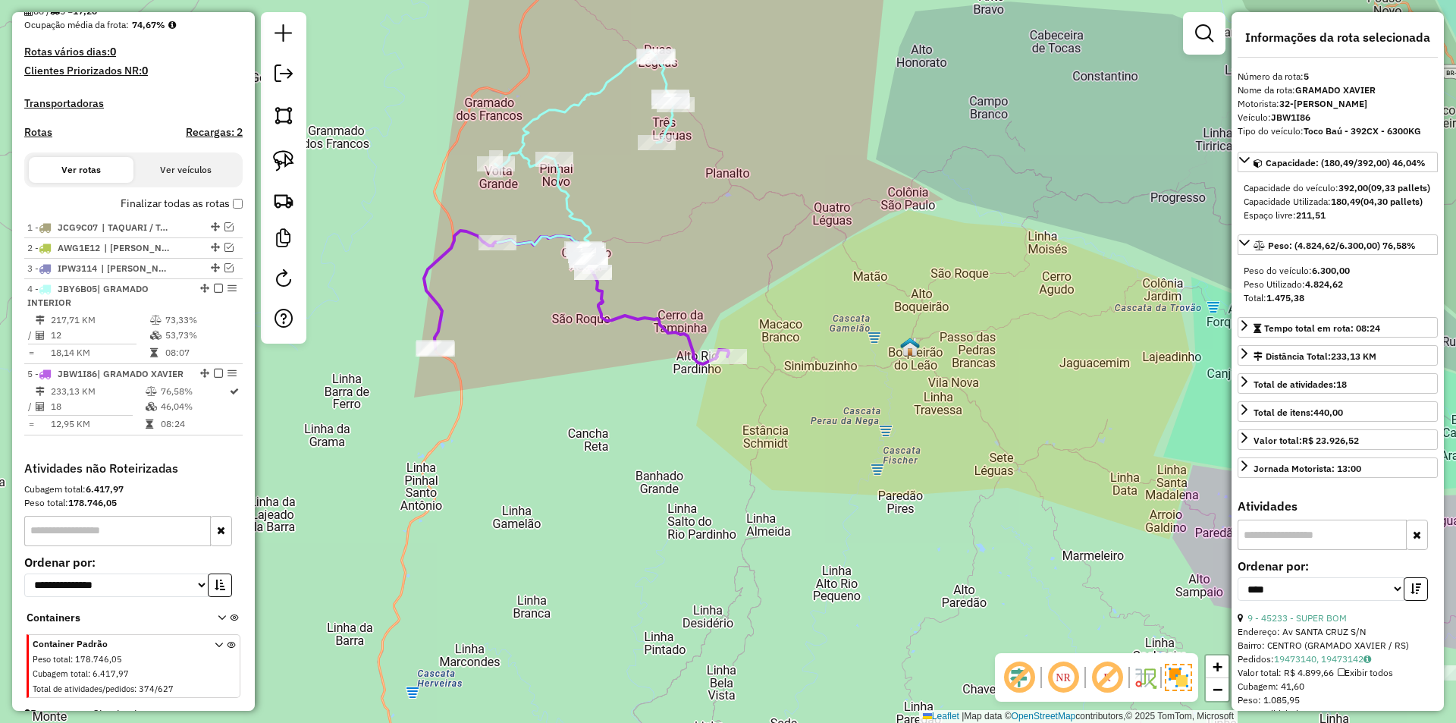
click at [564, 205] on icon at bounding box center [585, 150] width 180 height 201
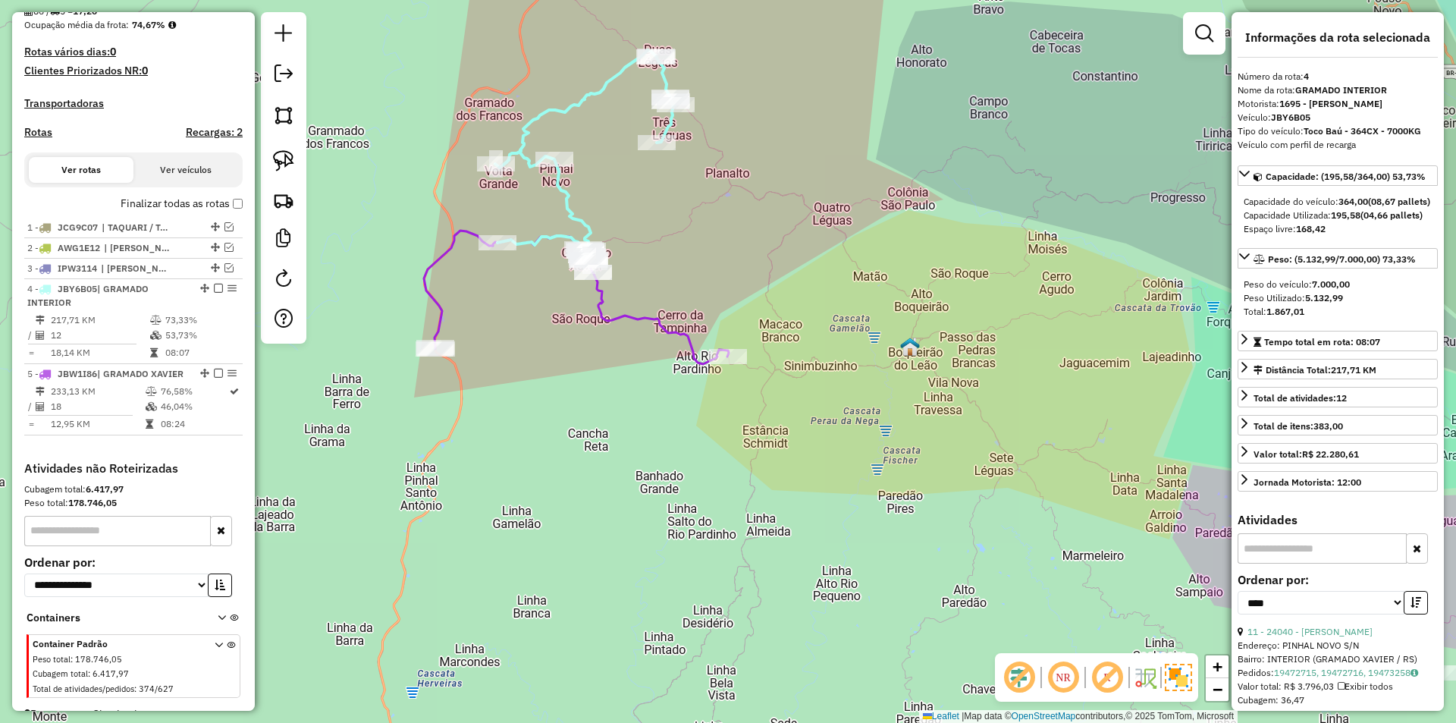
scroll to position [419, 0]
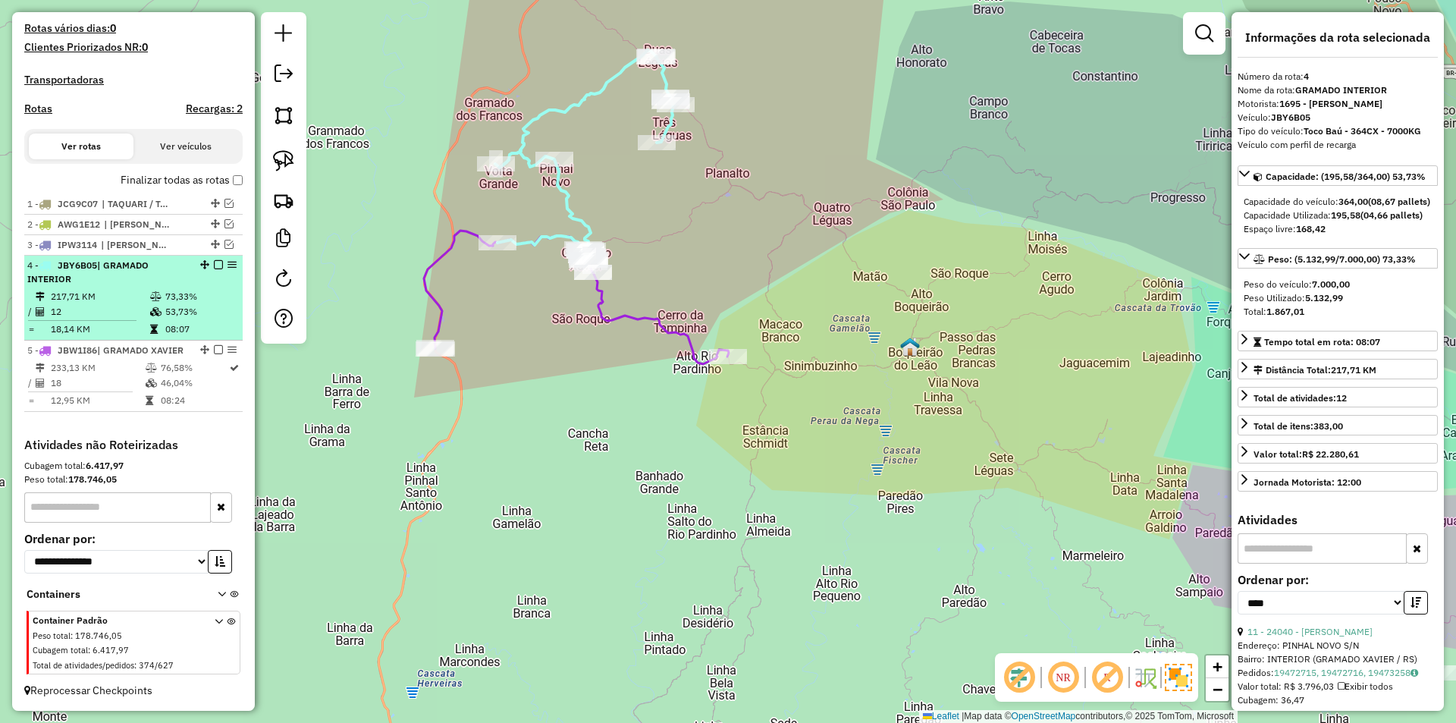
click at [215, 260] on em at bounding box center [218, 264] width 9 height 9
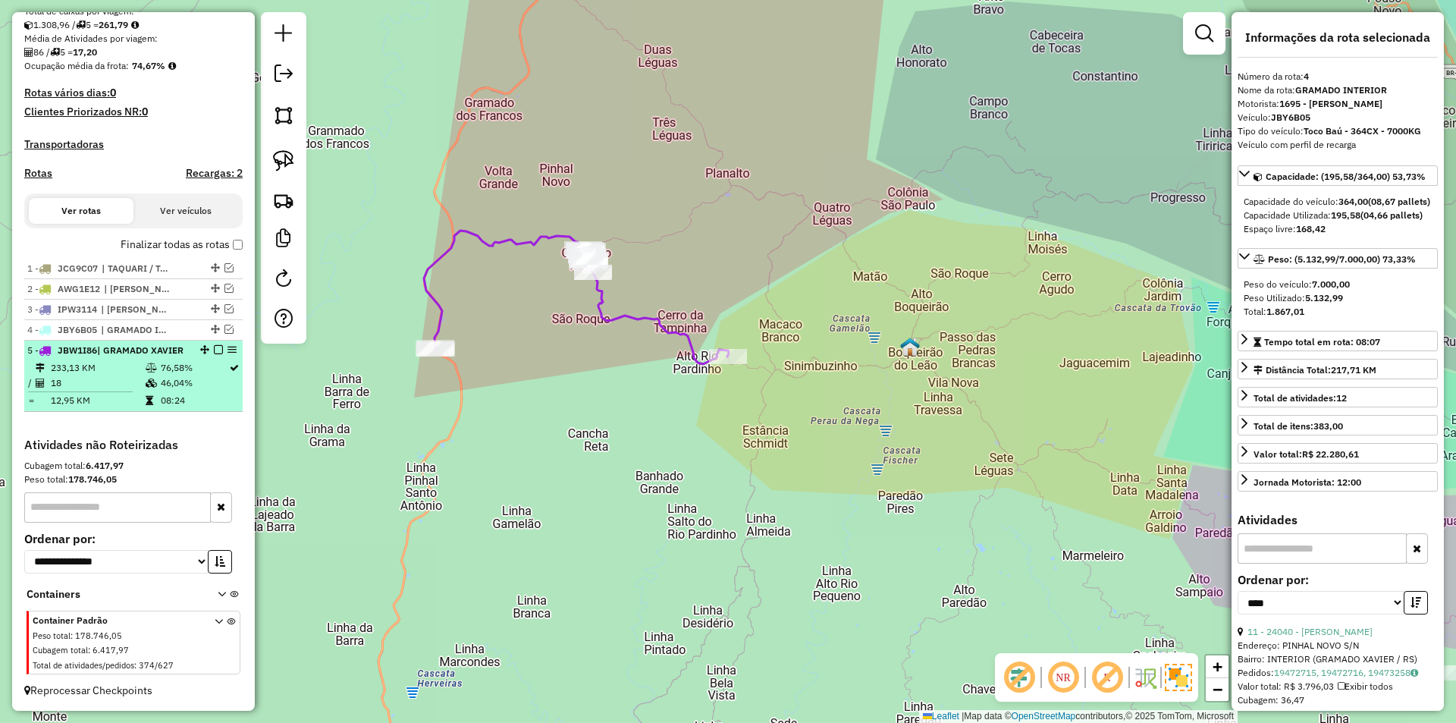
click at [215, 345] on em at bounding box center [218, 349] width 9 height 9
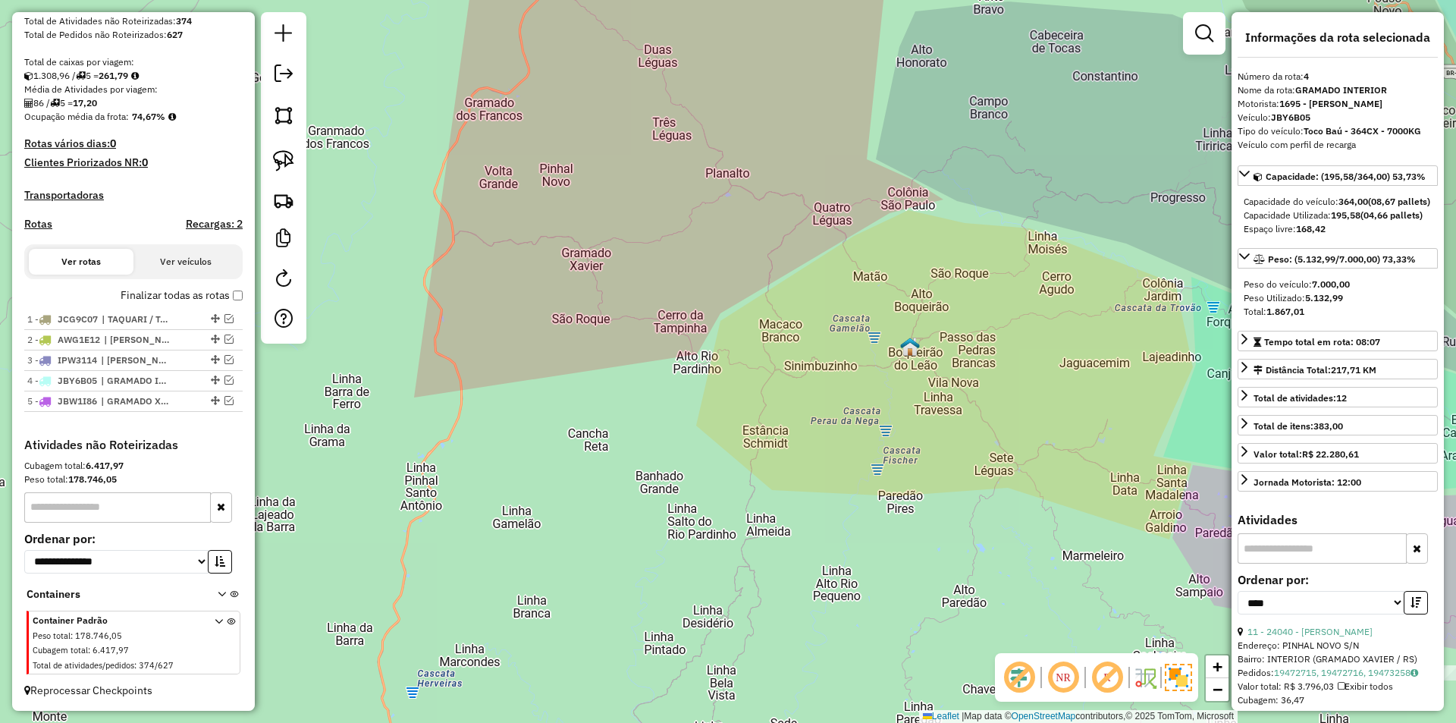
scroll to position [290, 0]
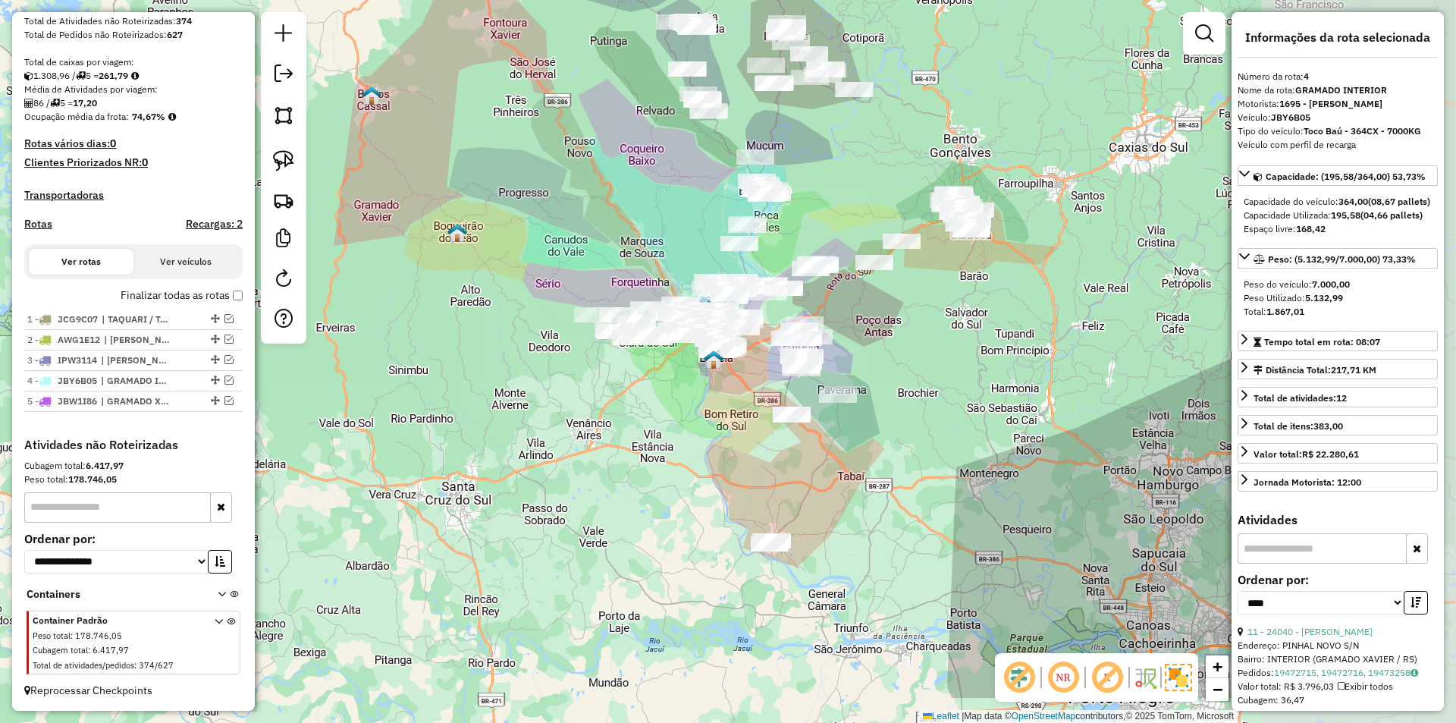
drag, startPoint x: 785, startPoint y: 383, endPoint x: 499, endPoint y: 326, distance: 291.4
click at [499, 326] on div "Janela de atendimento Grade de atendimento Capacidade Transportadoras Veículos …" at bounding box center [728, 361] width 1456 height 723
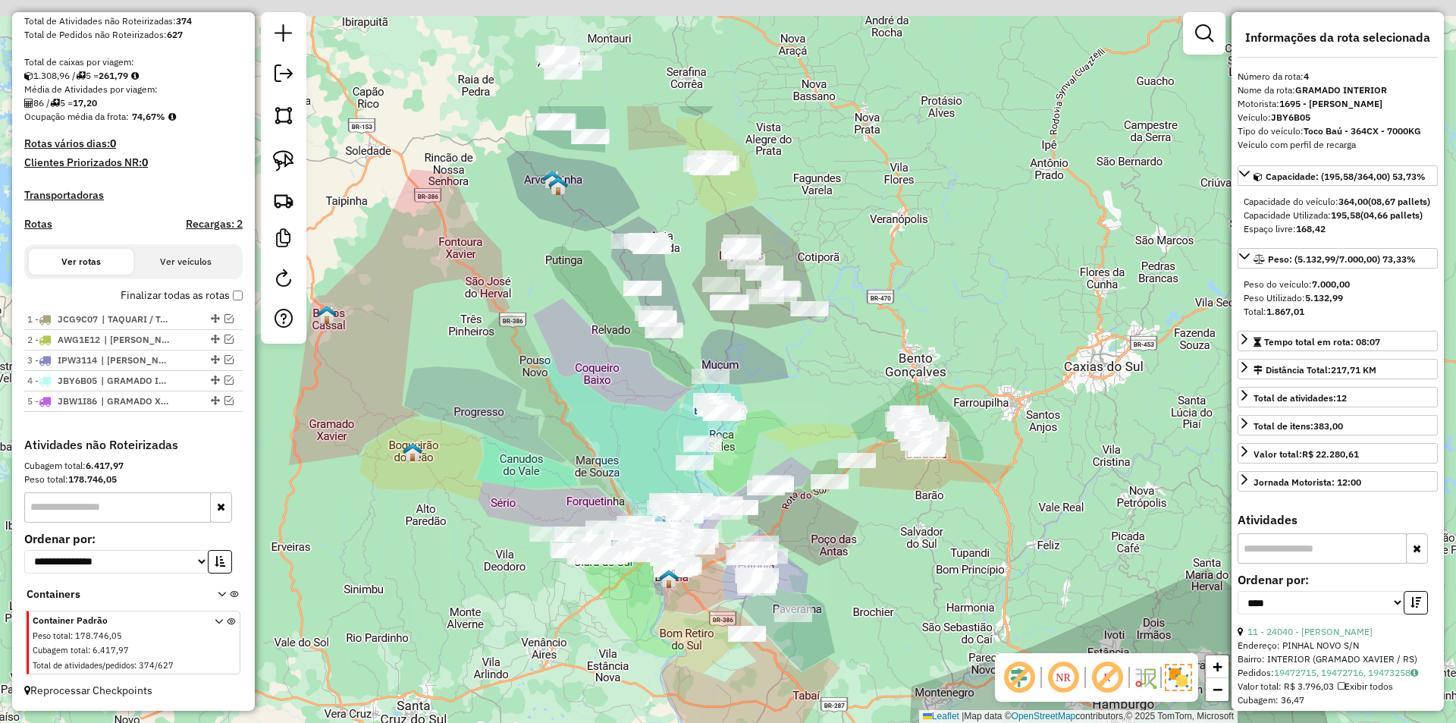
drag, startPoint x: 627, startPoint y: 205, endPoint x: 605, endPoint y: 398, distance: 193.8
click at [605, 398] on div "Janela de atendimento Grade de atendimento Capacidade Transportadoras Veículos …" at bounding box center [728, 361] width 1456 height 723
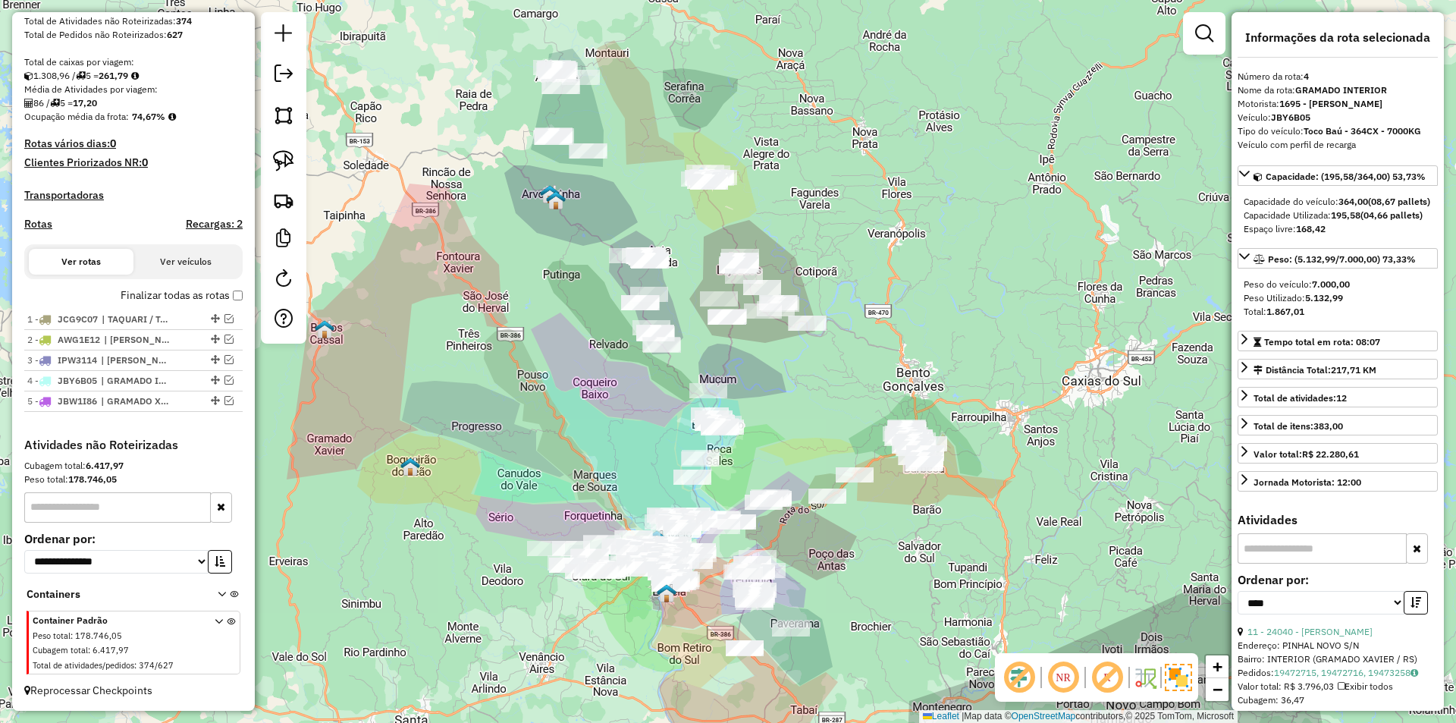
drag, startPoint x: 606, startPoint y: 159, endPoint x: 667, endPoint y: 303, distance: 155.9
click at [667, 302] on div at bounding box center [649, 294] width 38 height 15
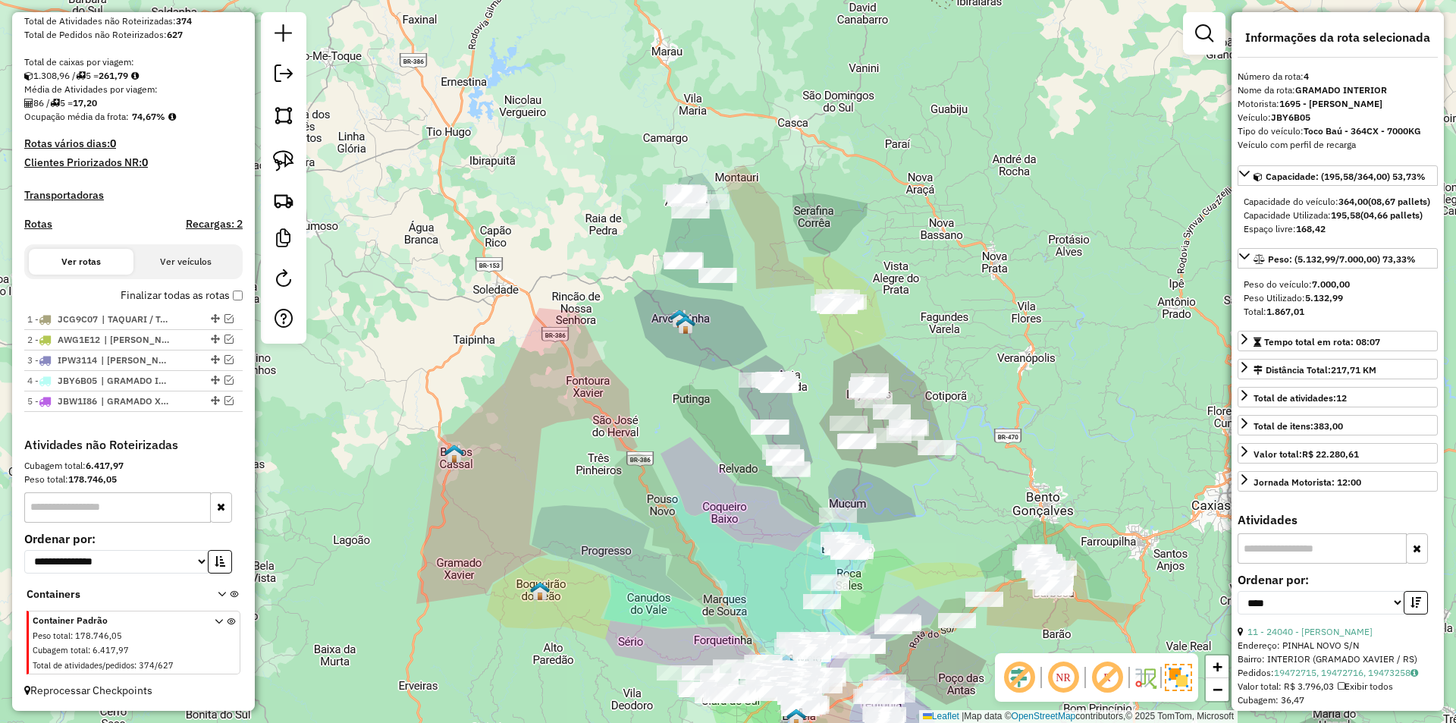
drag, startPoint x: 655, startPoint y: 136, endPoint x: 848, endPoint y: 334, distance: 276.7
click at [848, 334] on div "Janela de atendimento Grade de atendimento Capacidade Transportadoras Veículos …" at bounding box center [728, 361] width 1456 height 723
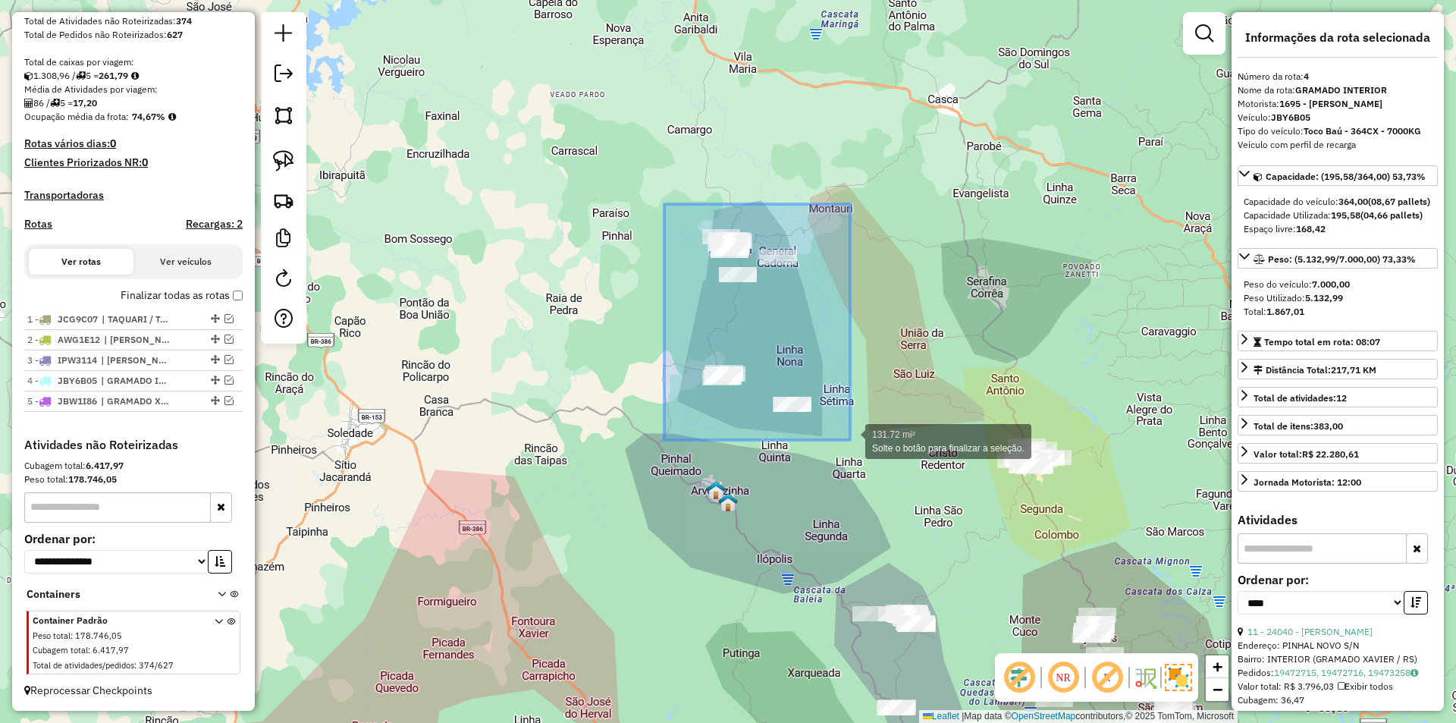
drag, startPoint x: 664, startPoint y: 204, endPoint x: 854, endPoint y: 440, distance: 303.1
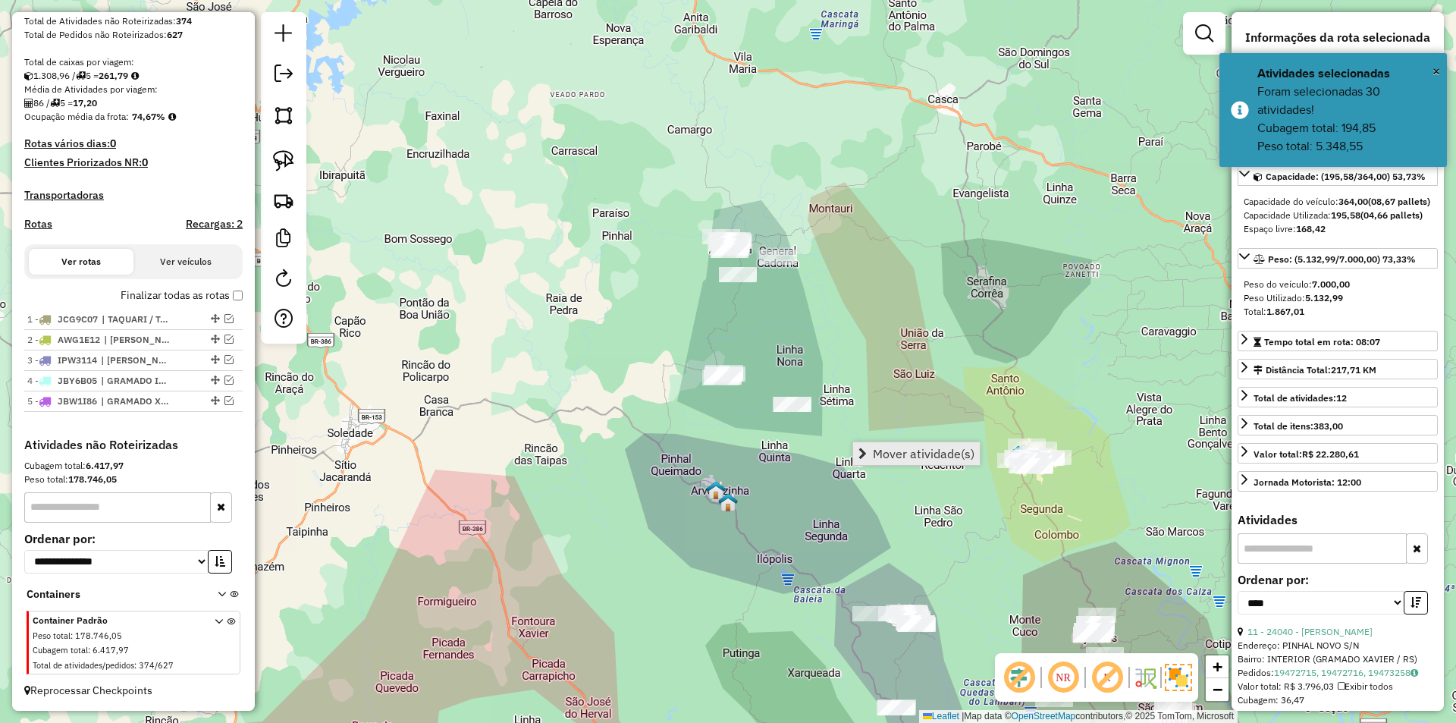
click at [951, 451] on span "Mover atividade(s)" at bounding box center [924, 453] width 102 height 12
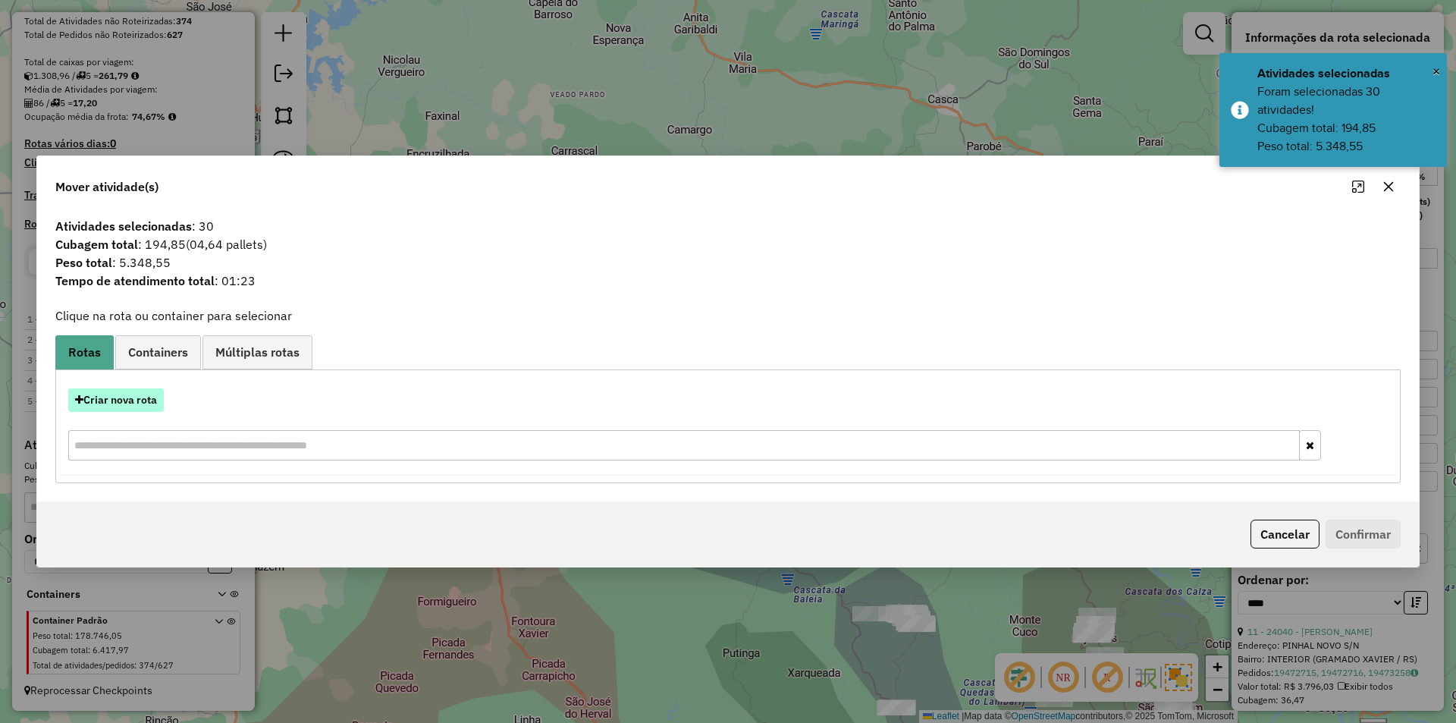
click at [147, 402] on button "Criar nova rota" at bounding box center [116, 400] width 96 height 24
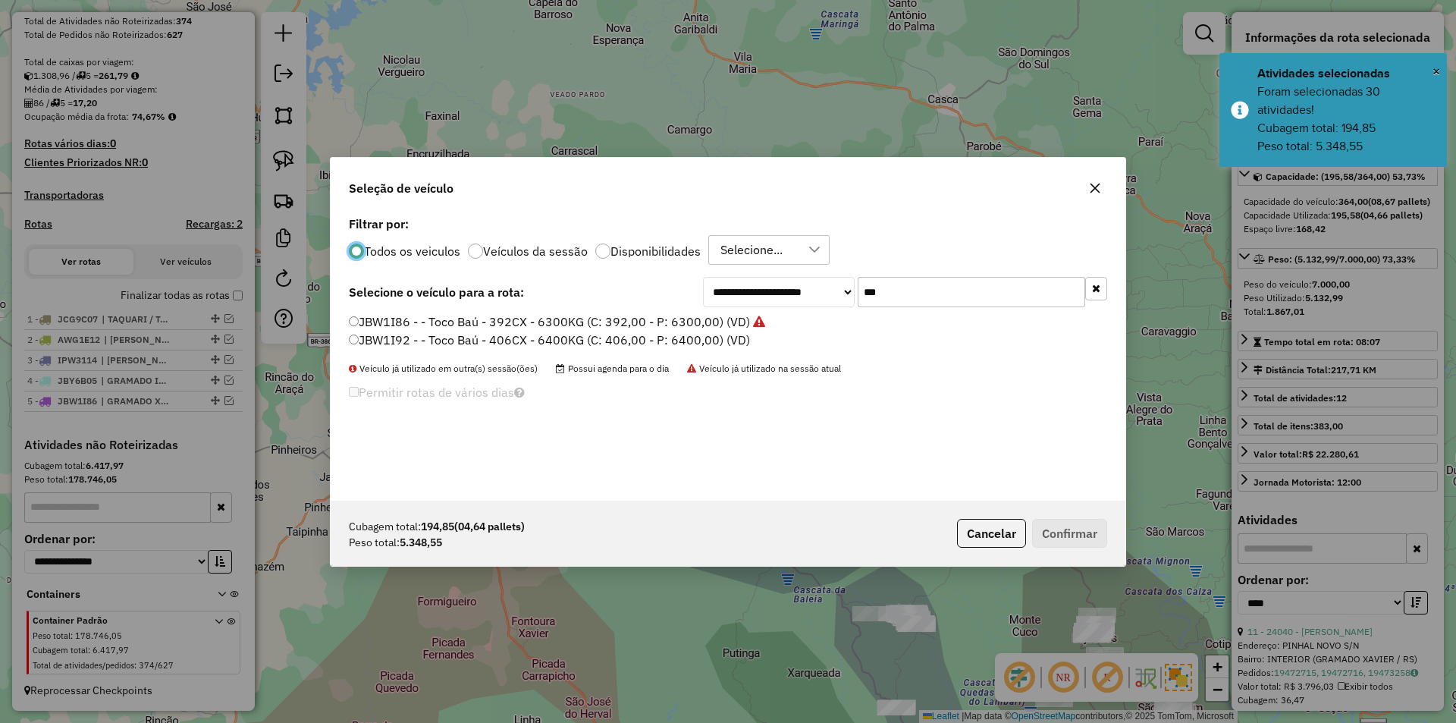
scroll to position [8, 5]
drag, startPoint x: 890, startPoint y: 290, endPoint x: 778, endPoint y: 284, distance: 112.3
click at [781, 287] on div "**********" at bounding box center [905, 292] width 404 height 30
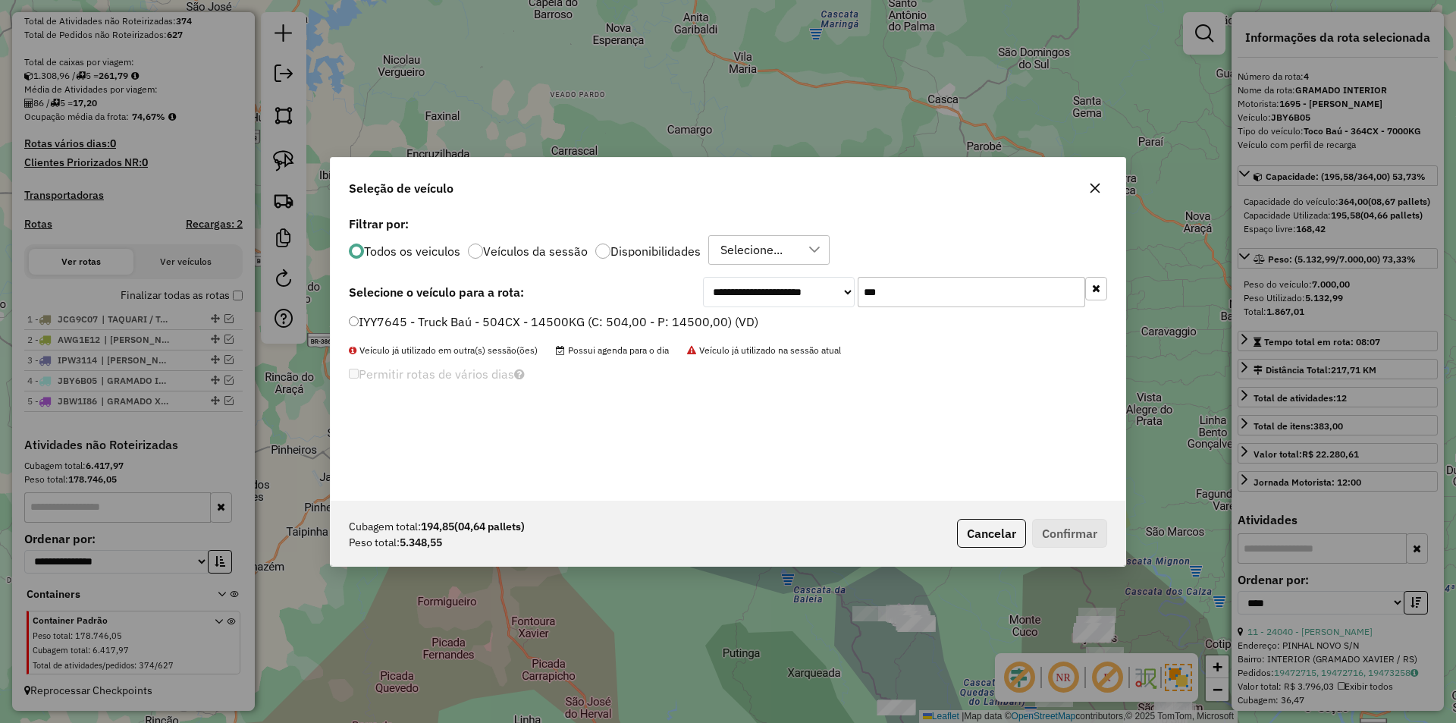
type input "***"
click at [362, 320] on label "IYY7645 - Truck Baú - 504CX - 14500KG (C: 504,00 - P: 14500,00) (VD)" at bounding box center [553, 321] width 409 height 18
click at [1064, 546] on button "Confirmar" at bounding box center [1069, 533] width 75 height 29
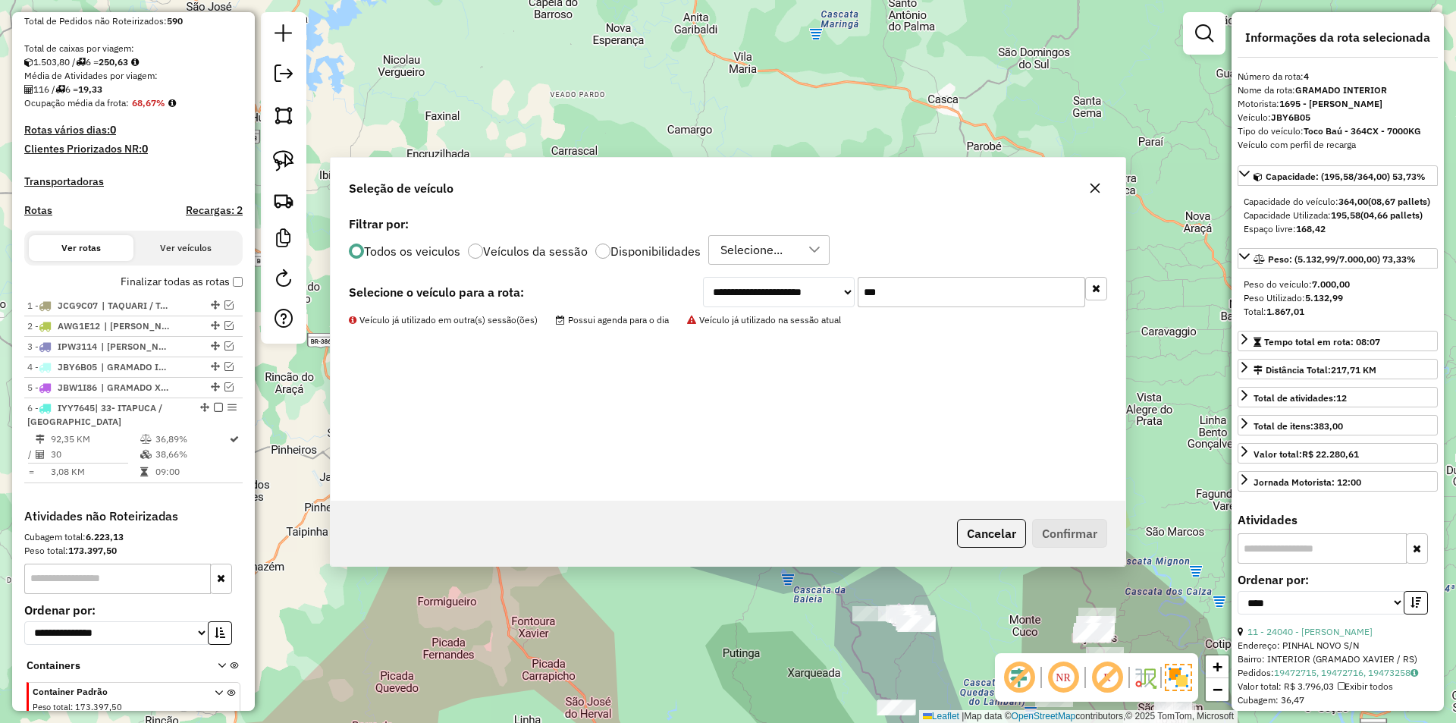
scroll to position [375, 0]
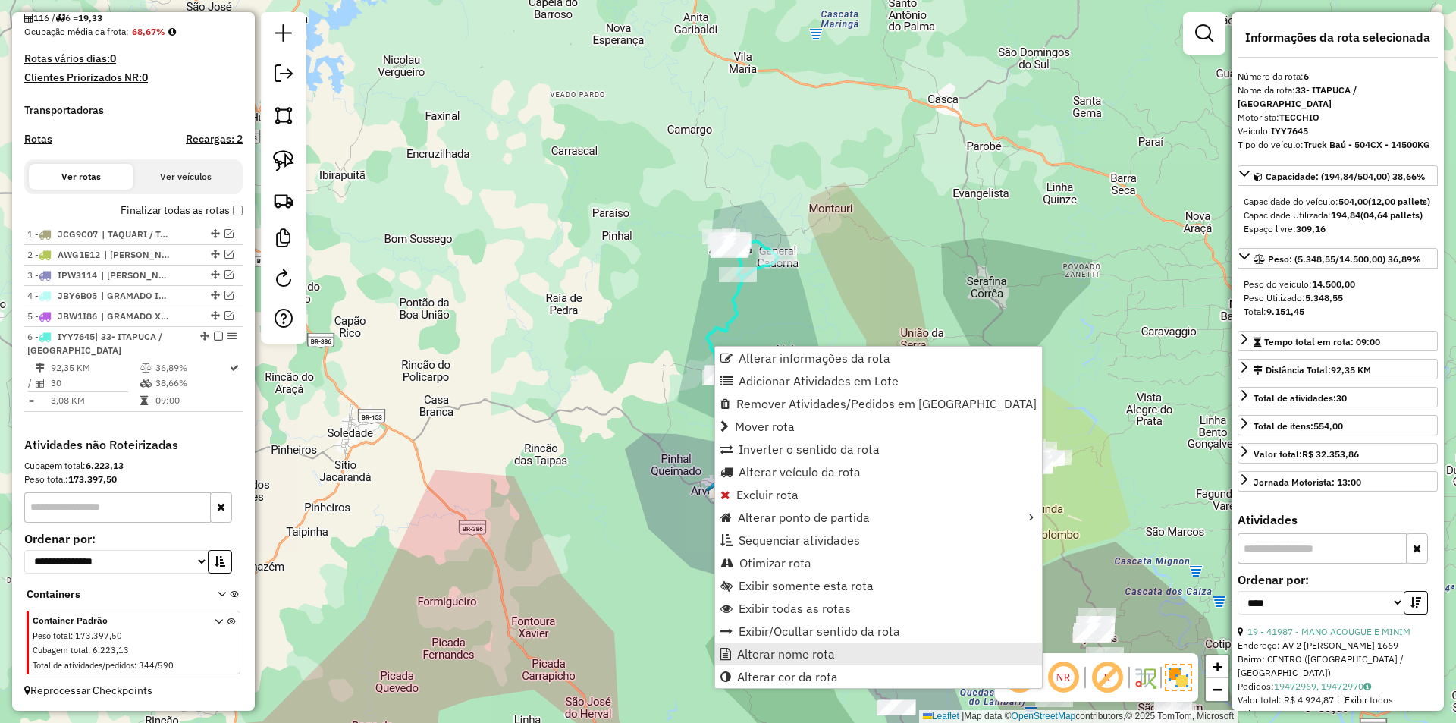
click at [794, 657] on span "Alterar nome rota" at bounding box center [786, 653] width 98 height 12
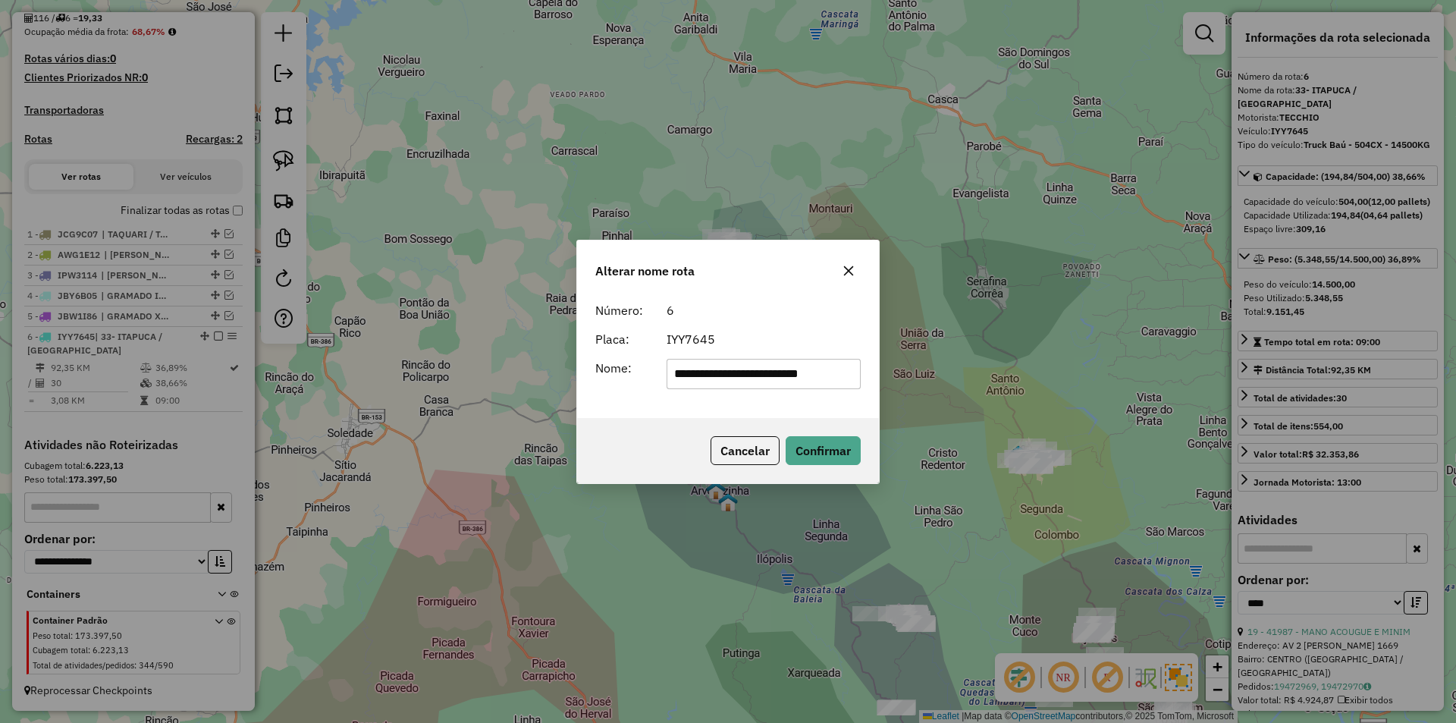
drag, startPoint x: 693, startPoint y: 378, endPoint x: 626, endPoint y: 365, distance: 67.8
click at [632, 366] on div "**********" at bounding box center [728, 374] width 284 height 30
type input "**********"
click at [828, 451] on button "Confirmar" at bounding box center [822, 450] width 75 height 29
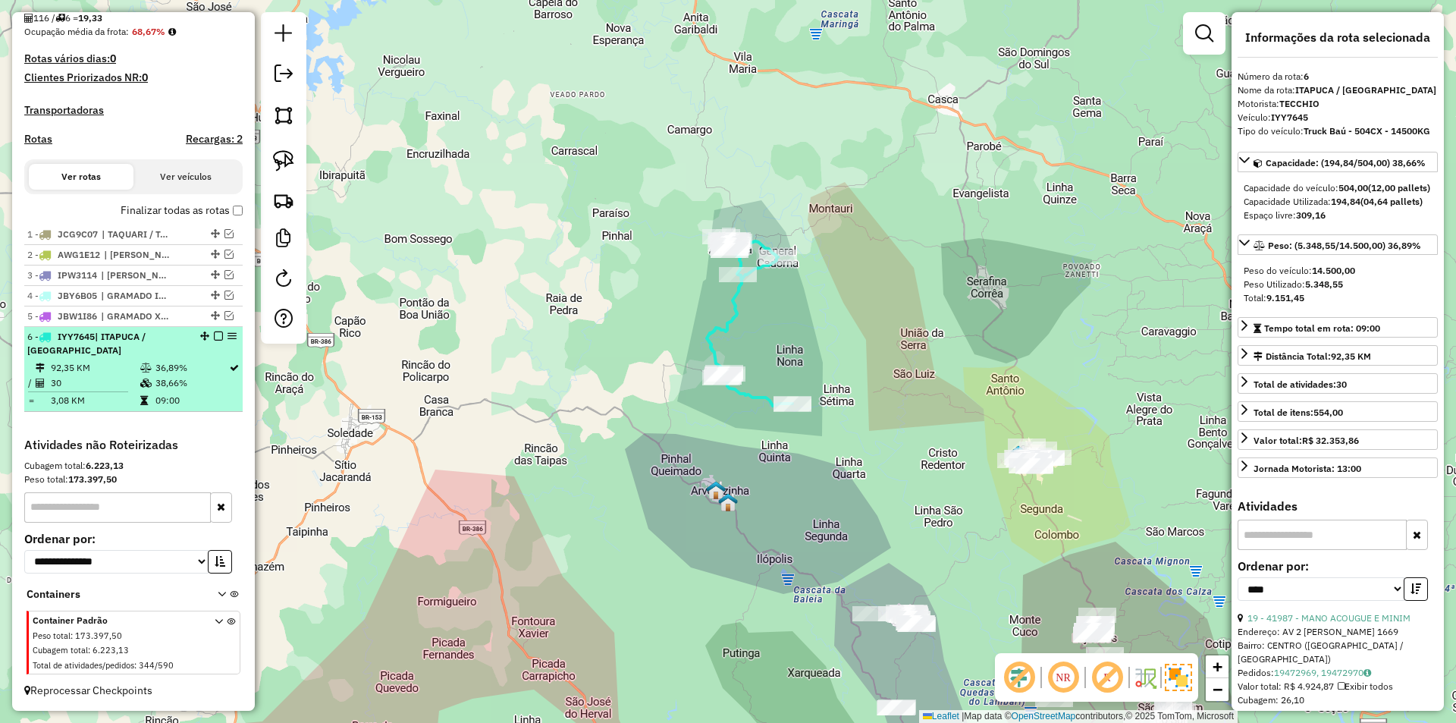
click at [214, 337] on em at bounding box center [218, 335] width 9 height 9
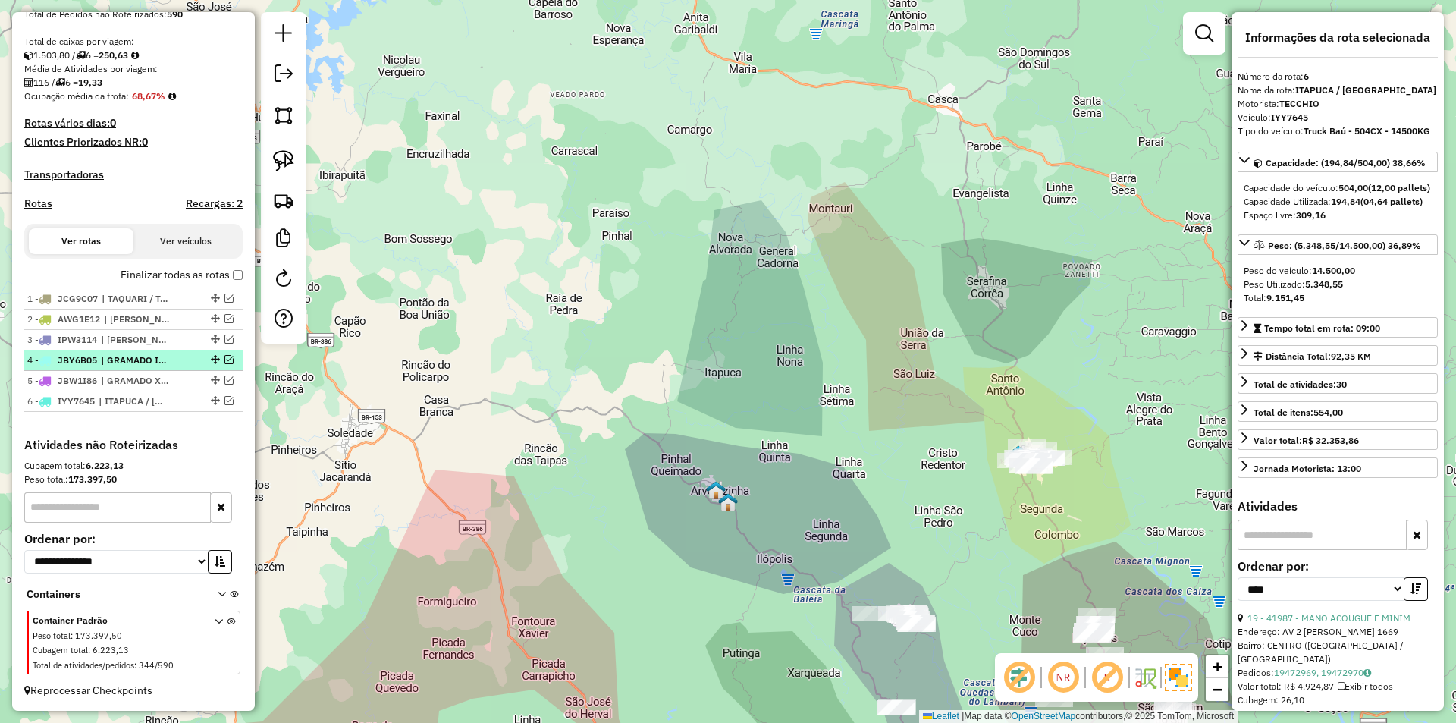
scroll to position [310, 0]
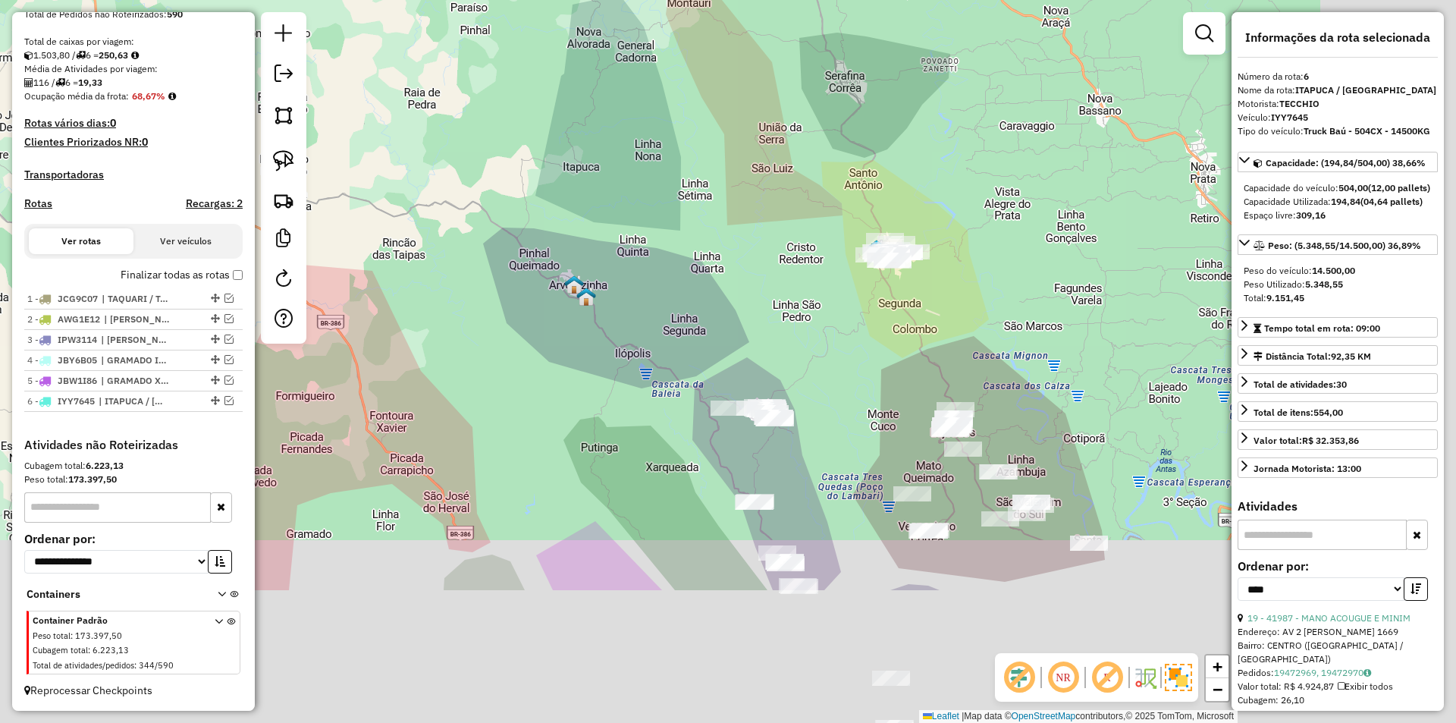
drag, startPoint x: 823, startPoint y: 450, endPoint x: 671, endPoint y: 208, distance: 285.2
click at [674, 219] on div "Janela de atendimento Grade de atendimento Capacidade Transportadoras Veículos …" at bounding box center [728, 361] width 1456 height 723
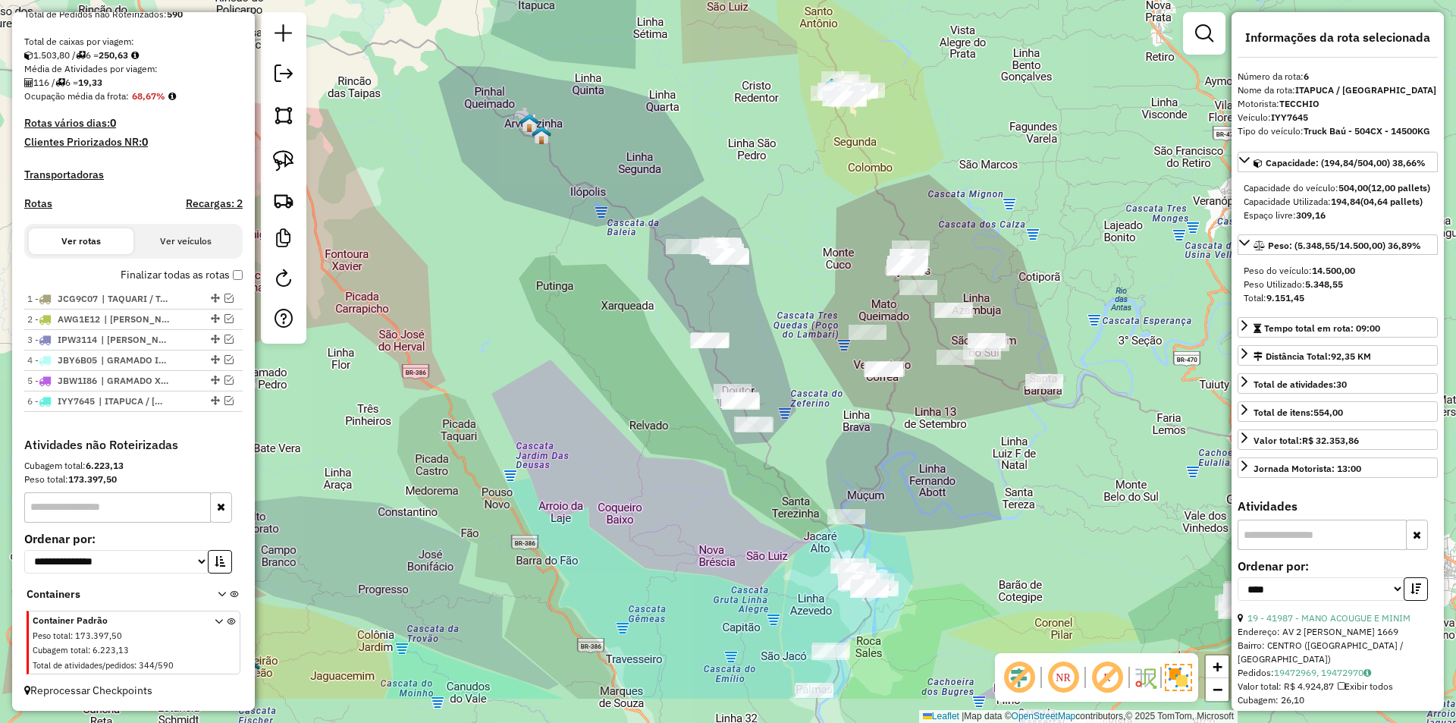
drag, startPoint x: 804, startPoint y: 424, endPoint x: 773, endPoint y: 306, distance: 121.8
click at [773, 306] on div "Janela de atendimento Grade de atendimento Capacidade Transportadoras Veículos …" at bounding box center [728, 361] width 1456 height 723
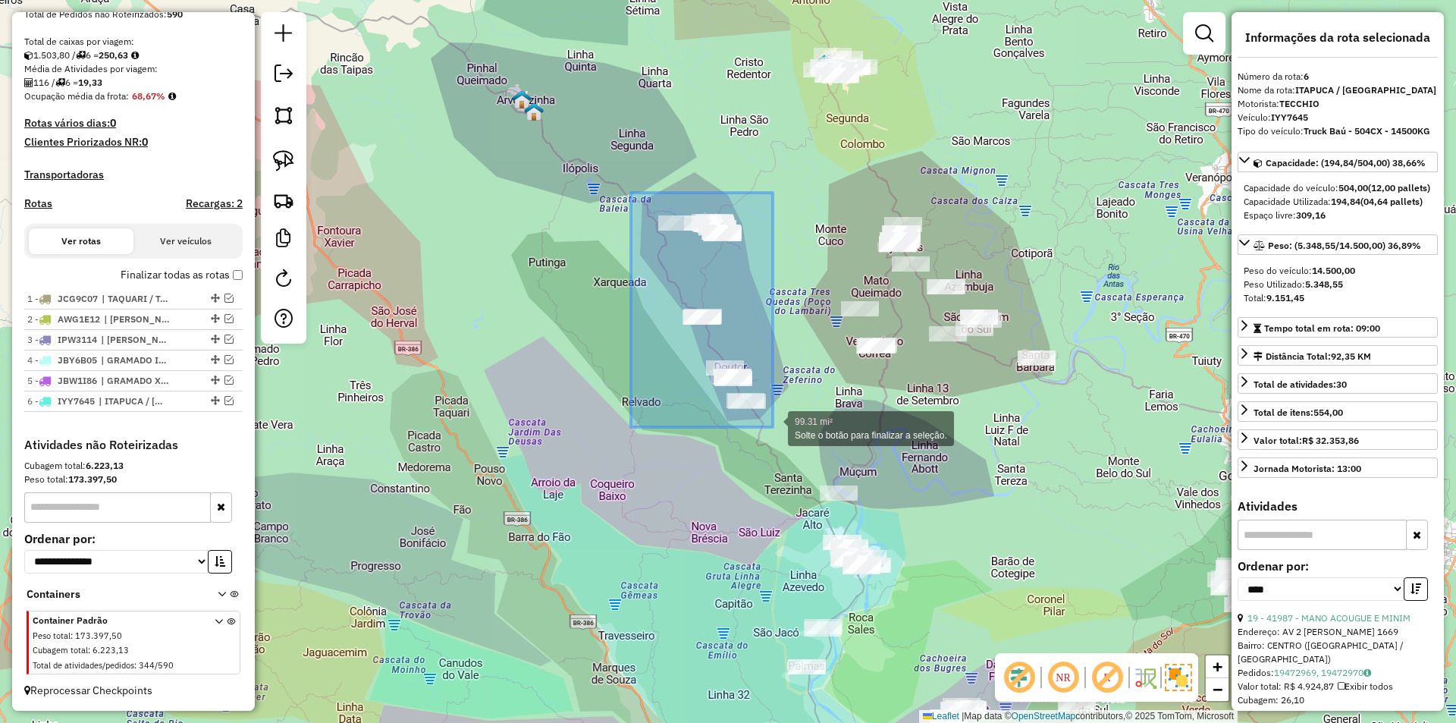
drag, startPoint x: 631, startPoint y: 193, endPoint x: 773, endPoint y: 427, distance: 273.8
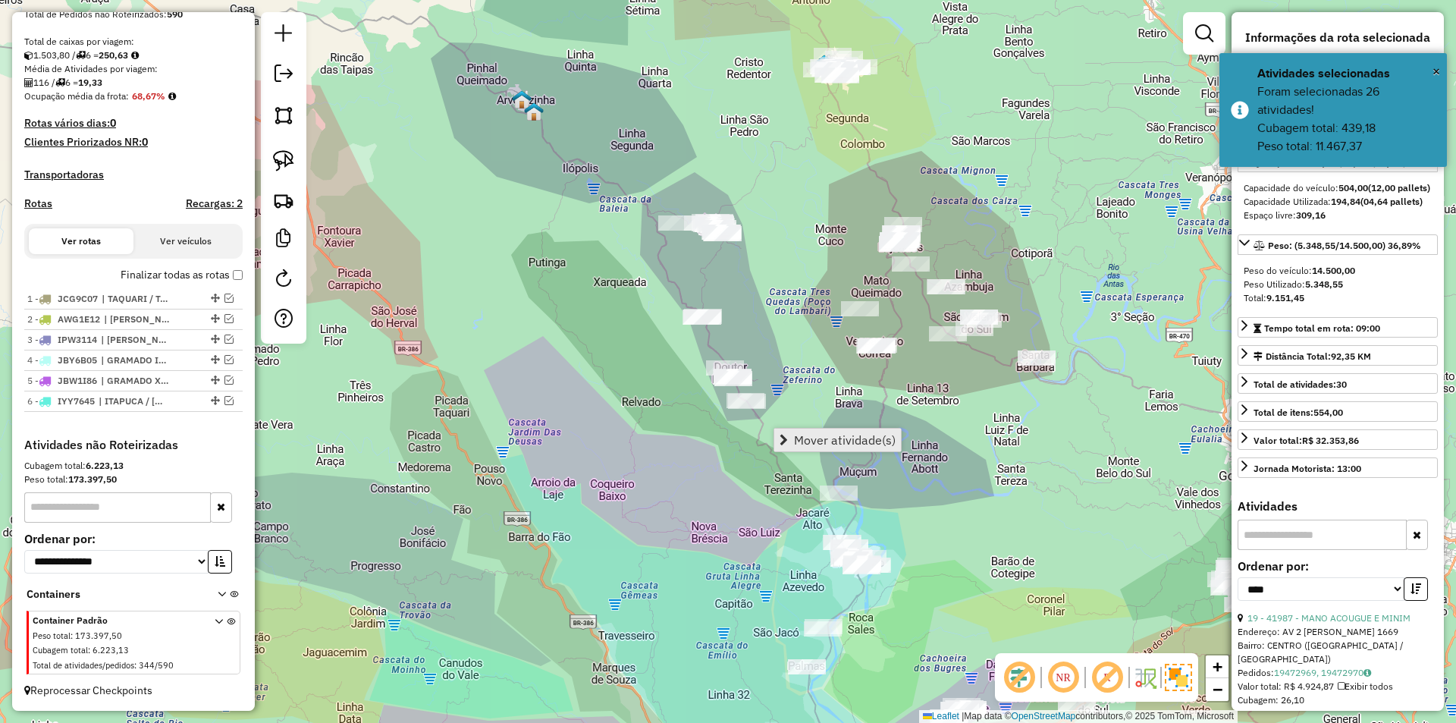
click at [832, 439] on span "Mover atividade(s)" at bounding box center [845, 440] width 102 height 12
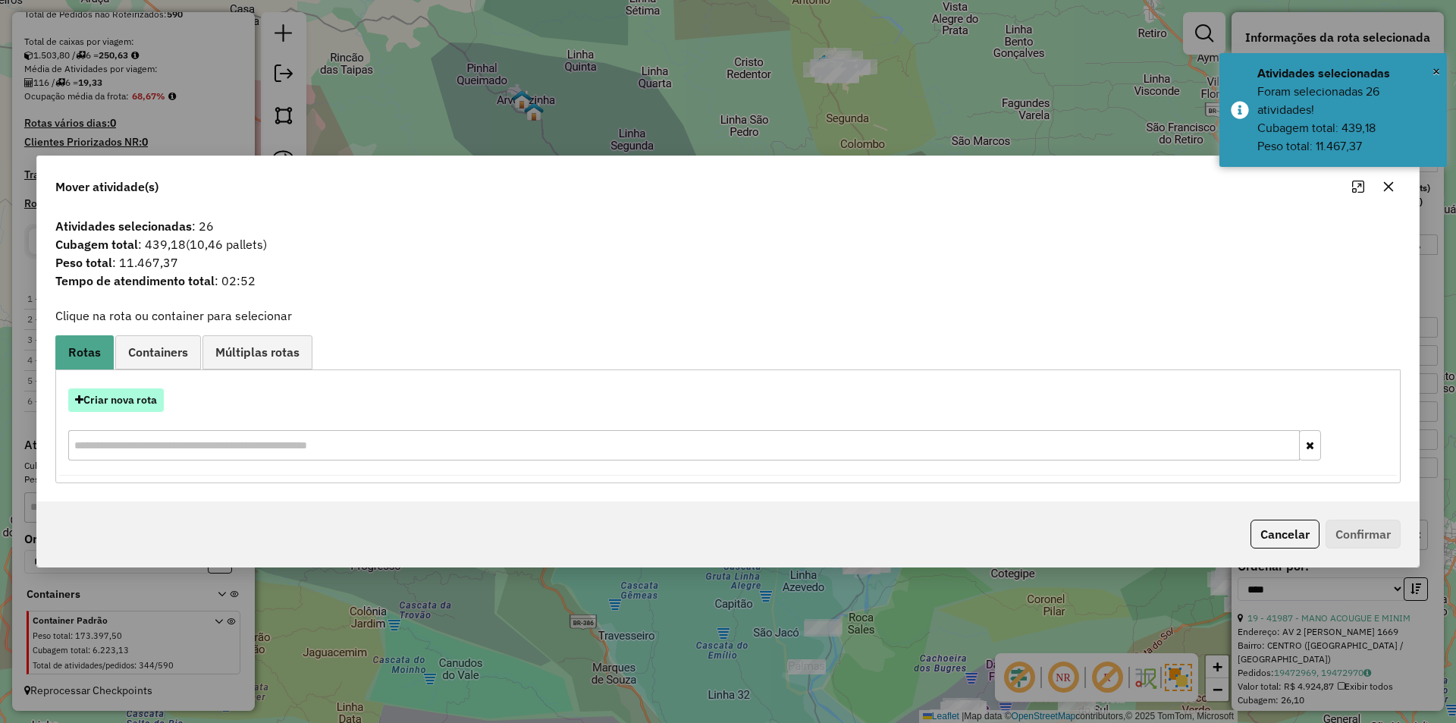
click at [107, 397] on button "Criar nova rota" at bounding box center [116, 400] width 96 height 24
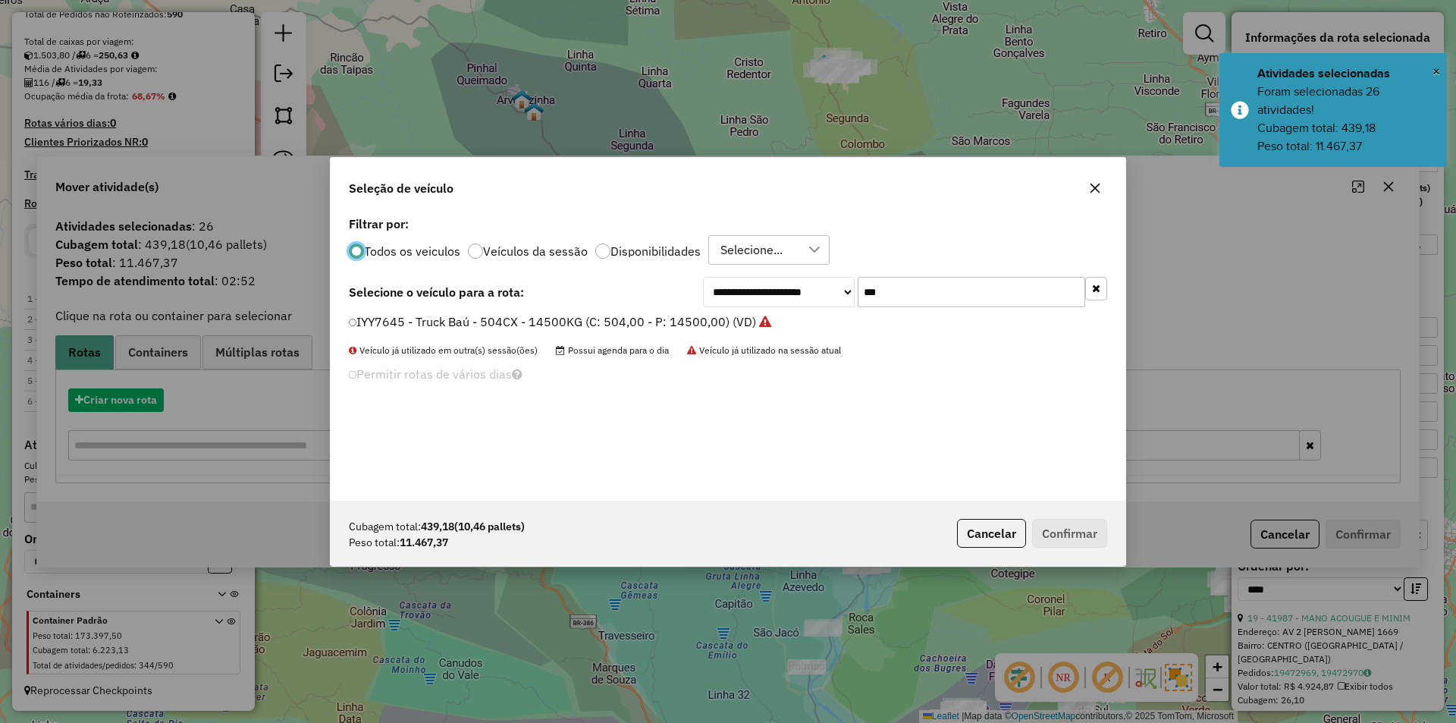
scroll to position [8, 5]
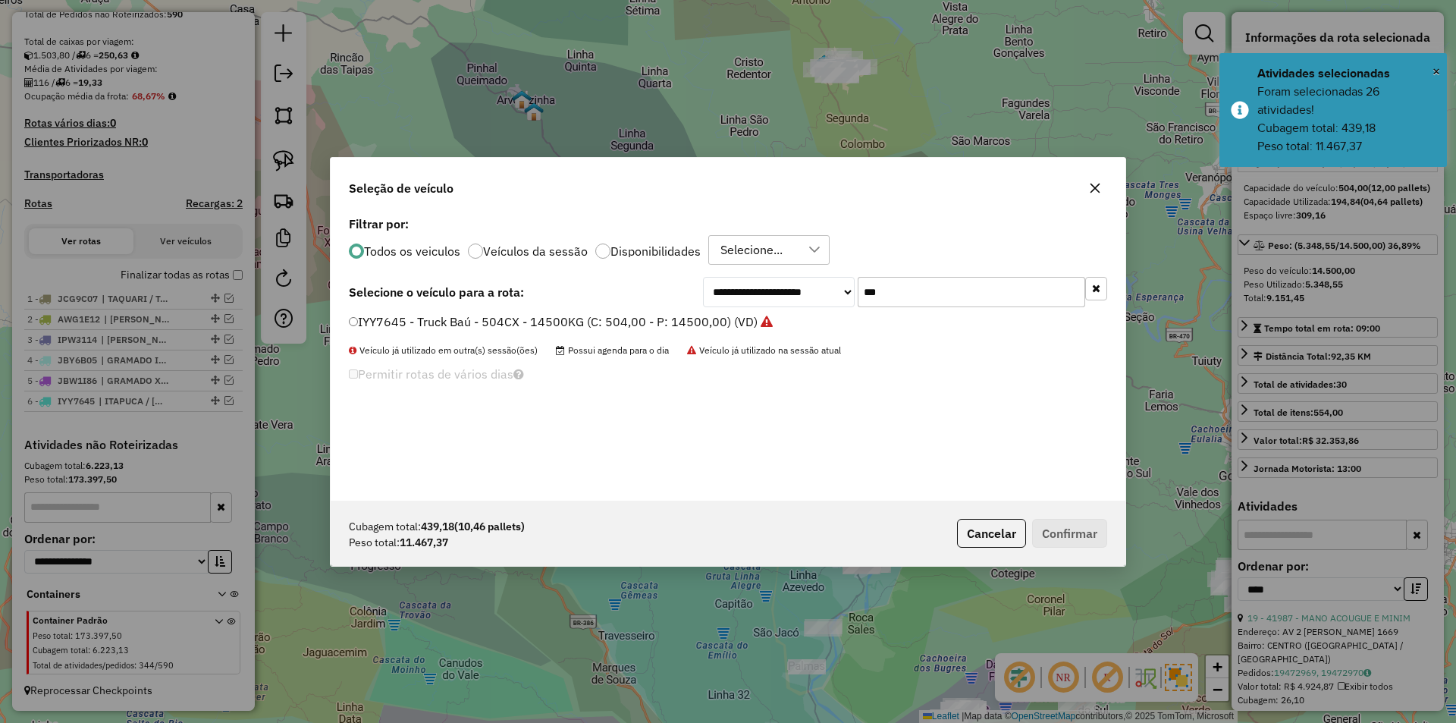
drag, startPoint x: 924, startPoint y: 281, endPoint x: 917, endPoint y: 285, distance: 8.2
click at [917, 285] on input "***" at bounding box center [970, 292] width 227 height 30
drag, startPoint x: 917, startPoint y: 285, endPoint x: 802, endPoint y: 280, distance: 115.4
click at [803, 282] on div "**********" at bounding box center [905, 292] width 404 height 30
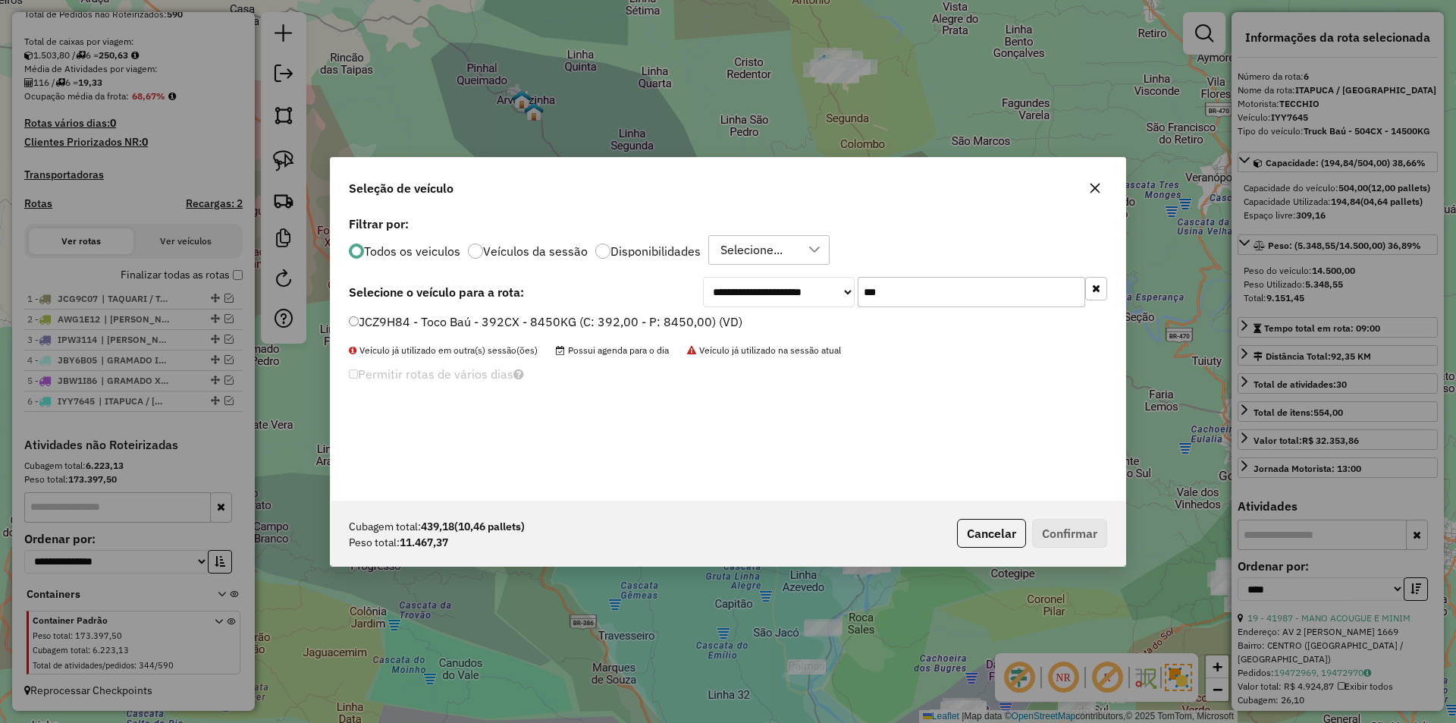
type input "***"
click at [360, 323] on label "JCZ9H84 - Toco Baú - 392CX - 8450KG (C: 392,00 - P: 8450,00) (VD)" at bounding box center [545, 321] width 393 height 18
click at [1074, 535] on button "Confirmar" at bounding box center [1069, 533] width 75 height 29
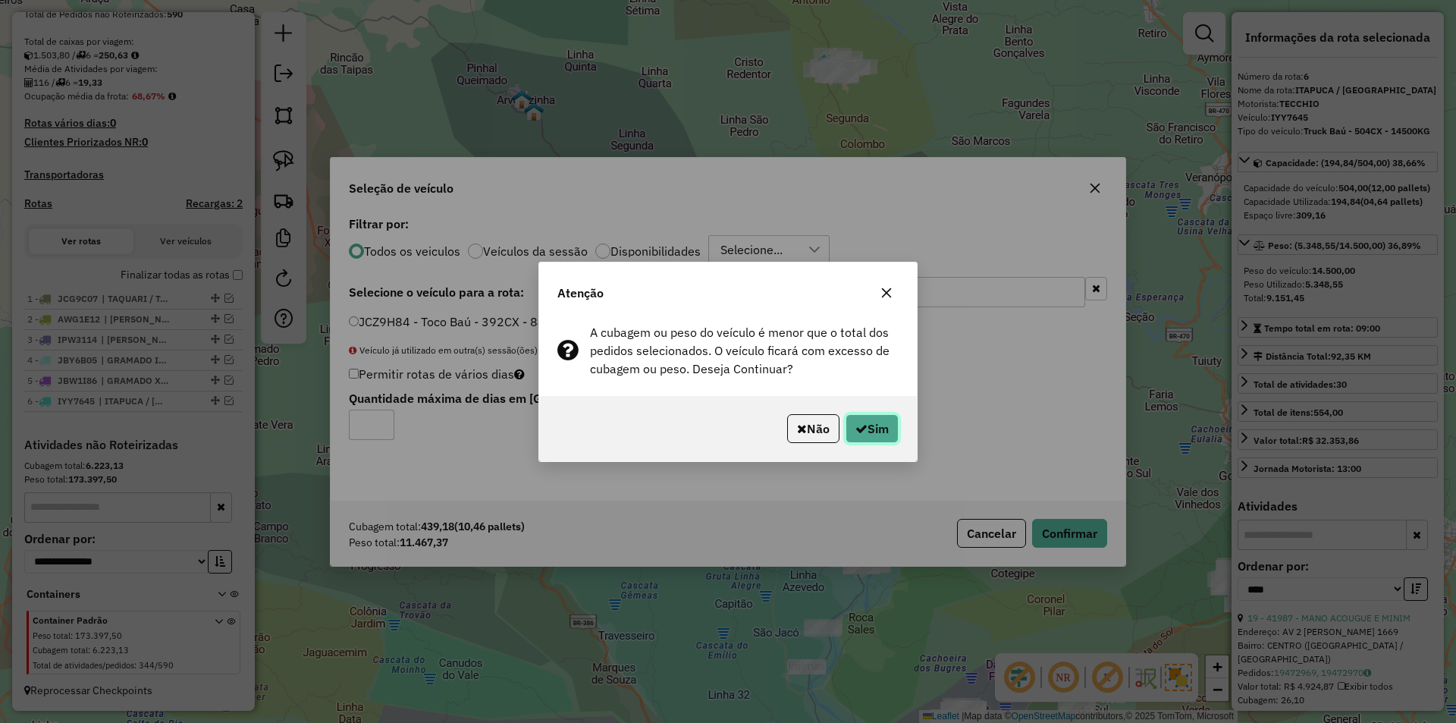
click at [883, 426] on button "Sim" at bounding box center [871, 428] width 53 height 29
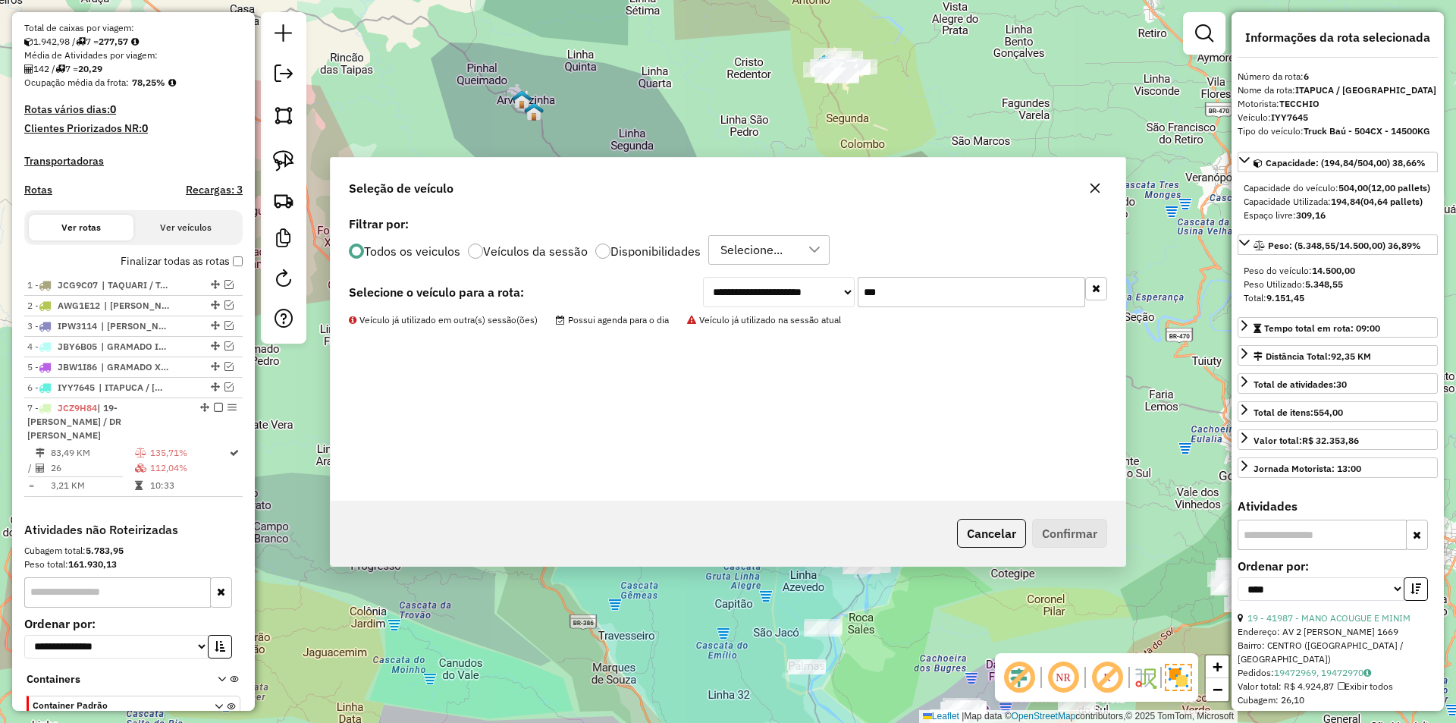
scroll to position [395, 0]
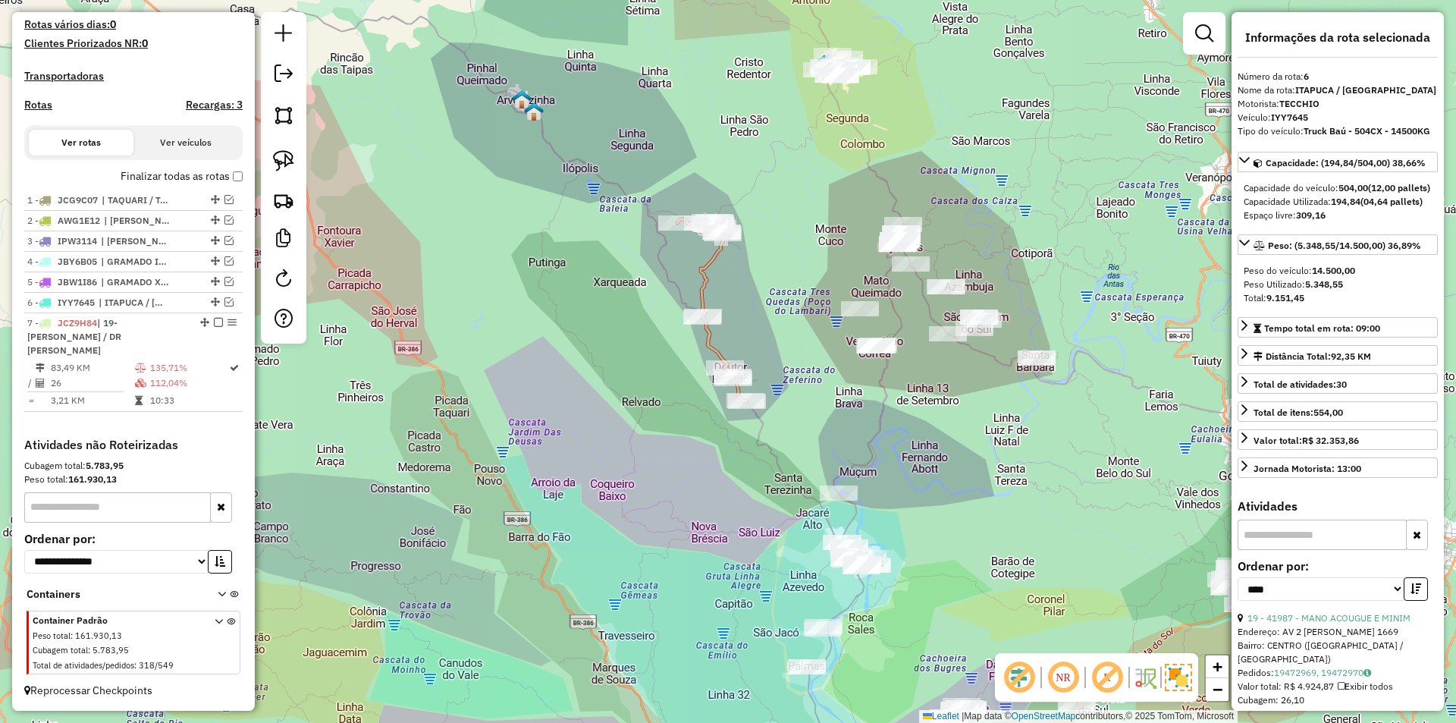
click at [728, 358] on icon at bounding box center [712, 310] width 70 height 182
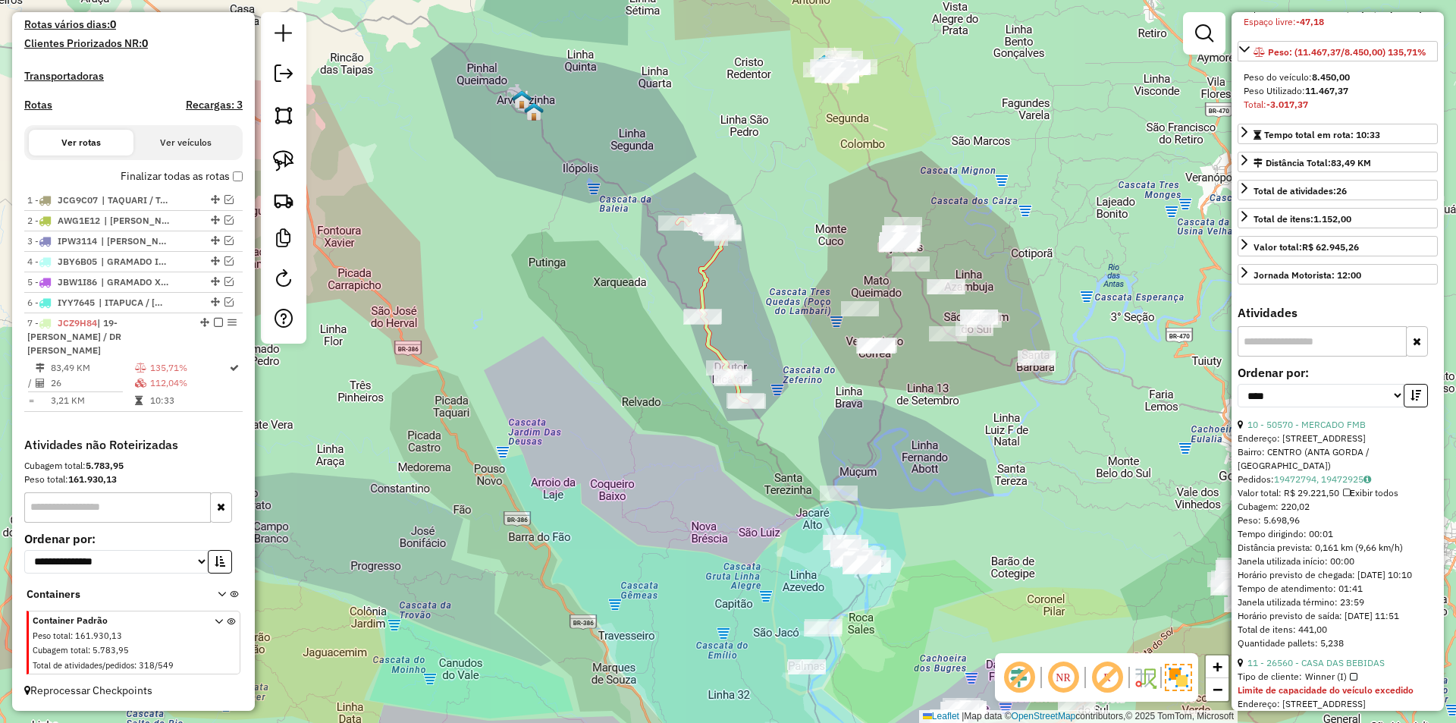
scroll to position [227, 0]
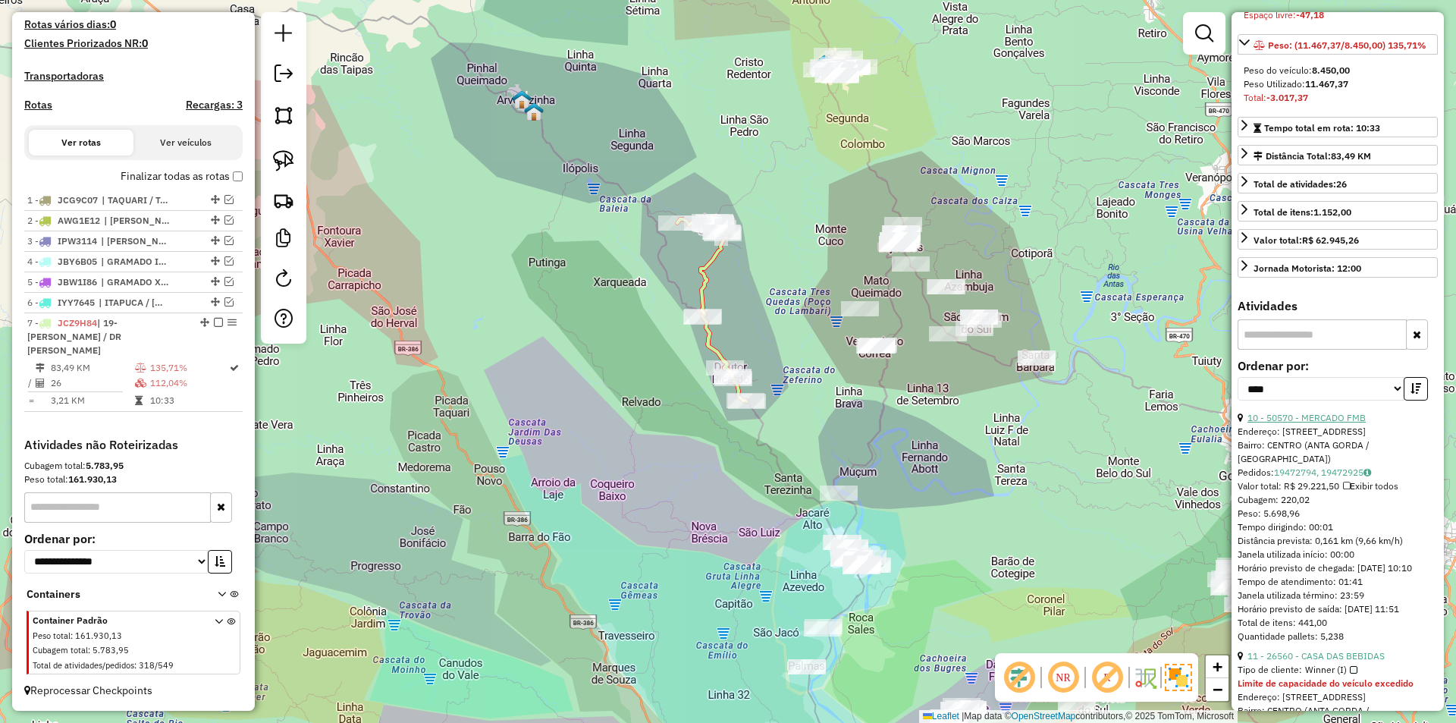
click at [1327, 423] on link "10 - 50570 - MERCADO FMB" at bounding box center [1306, 417] width 118 height 11
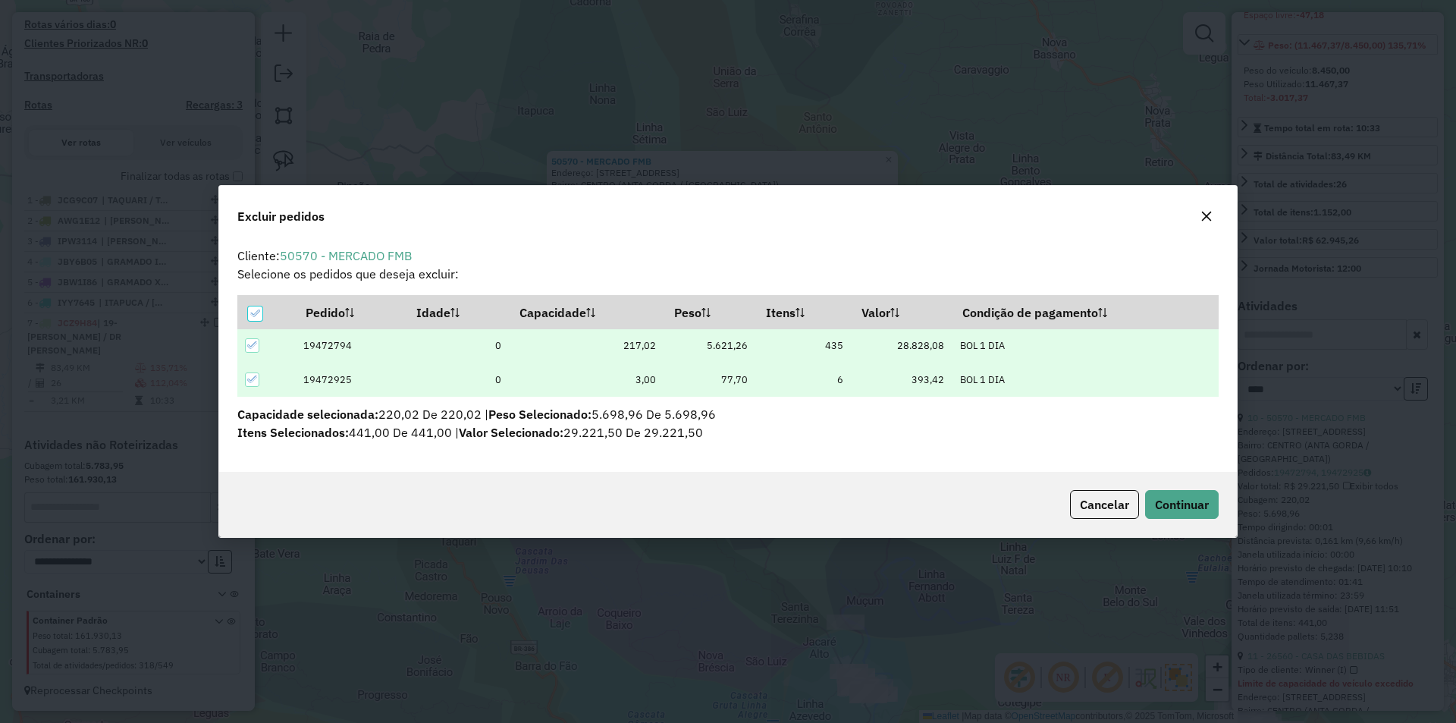
scroll to position [0, 0]
click at [1198, 499] on span "Continuar" at bounding box center [1182, 504] width 54 height 15
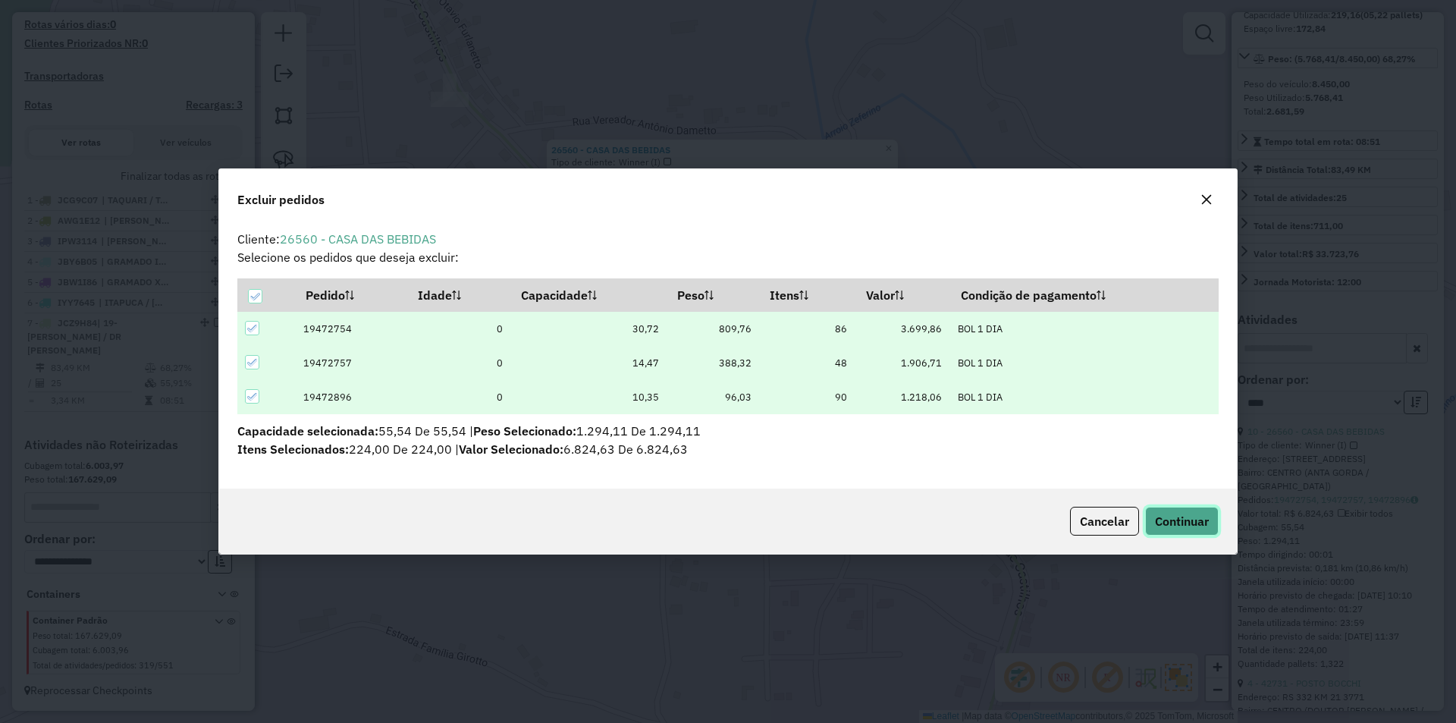
click at [1177, 515] on span "Continuar" at bounding box center [1182, 520] width 54 height 15
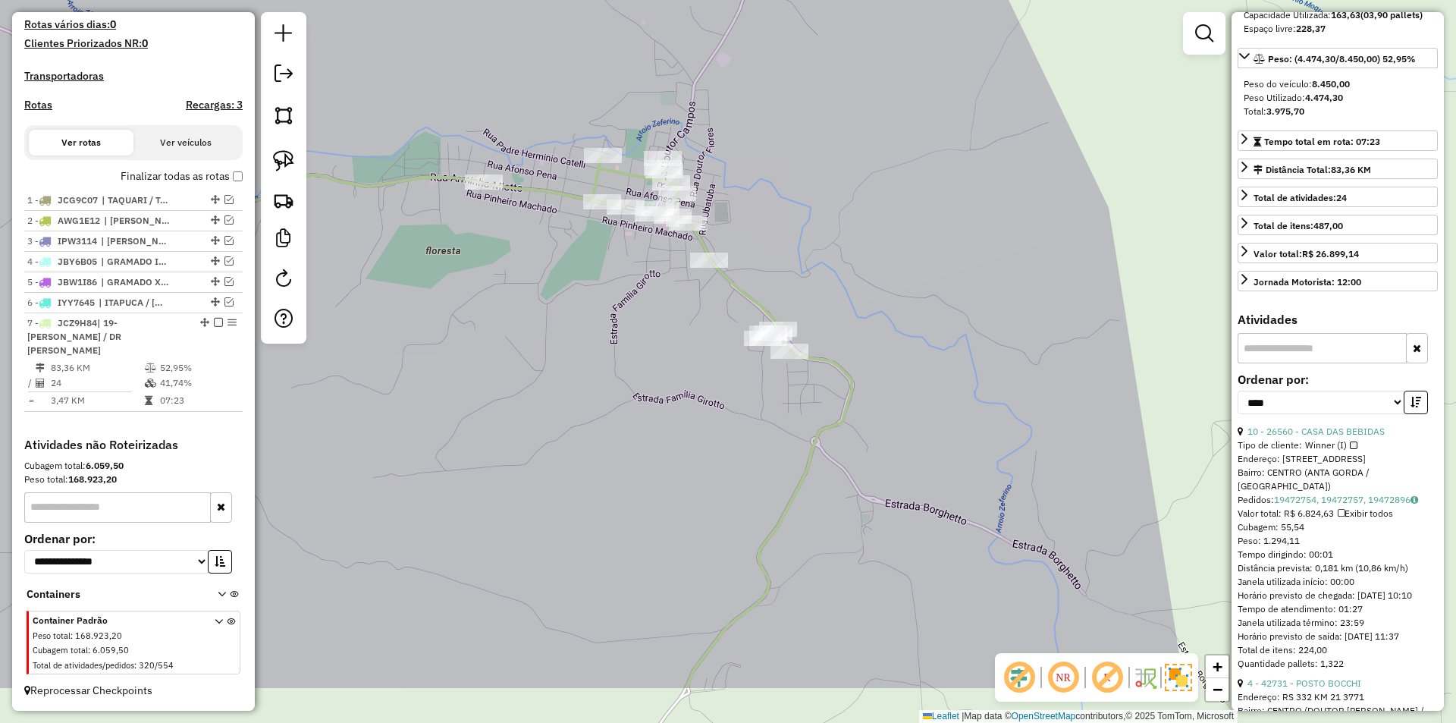
drag, startPoint x: 948, startPoint y: 409, endPoint x: 817, endPoint y: 140, distance: 298.7
click at [817, 140] on div "Janela de atendimento Grade de atendimento Capacidade Transportadoras Veículos …" at bounding box center [728, 361] width 1456 height 723
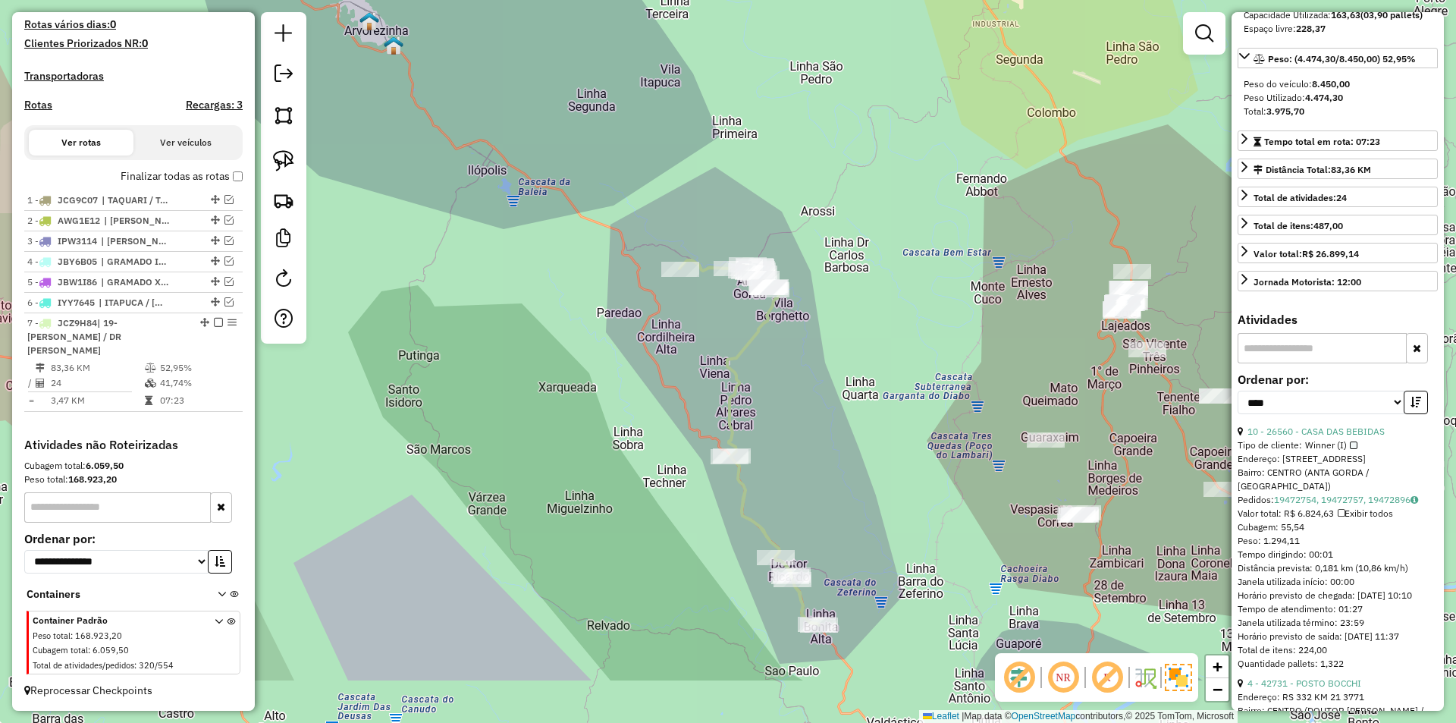
drag, startPoint x: 845, startPoint y: 519, endPoint x: 819, endPoint y: 459, distance: 65.2
click at [819, 459] on div "Janela de atendimento Grade de atendimento Capacidade Transportadoras Veículos …" at bounding box center [728, 361] width 1456 height 723
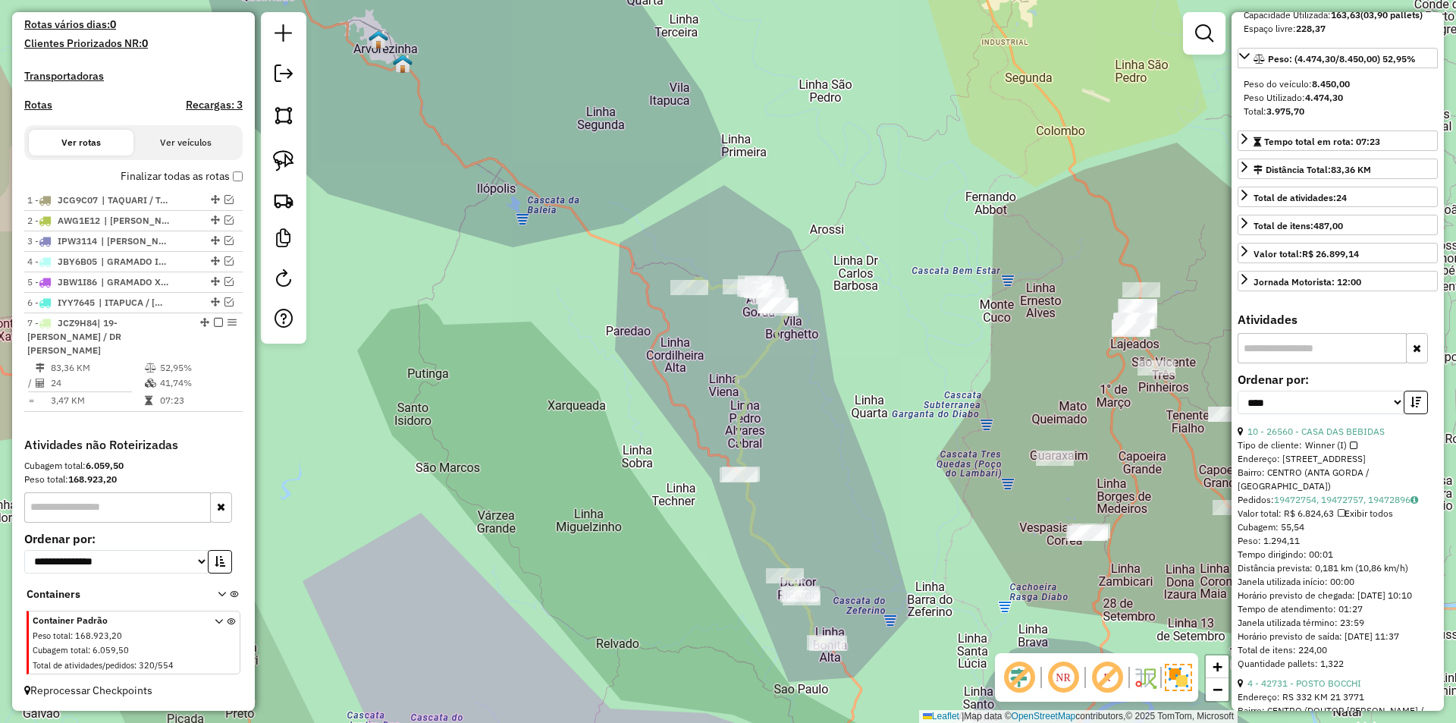
click at [750, 402] on icon at bounding box center [758, 460] width 140 height 365
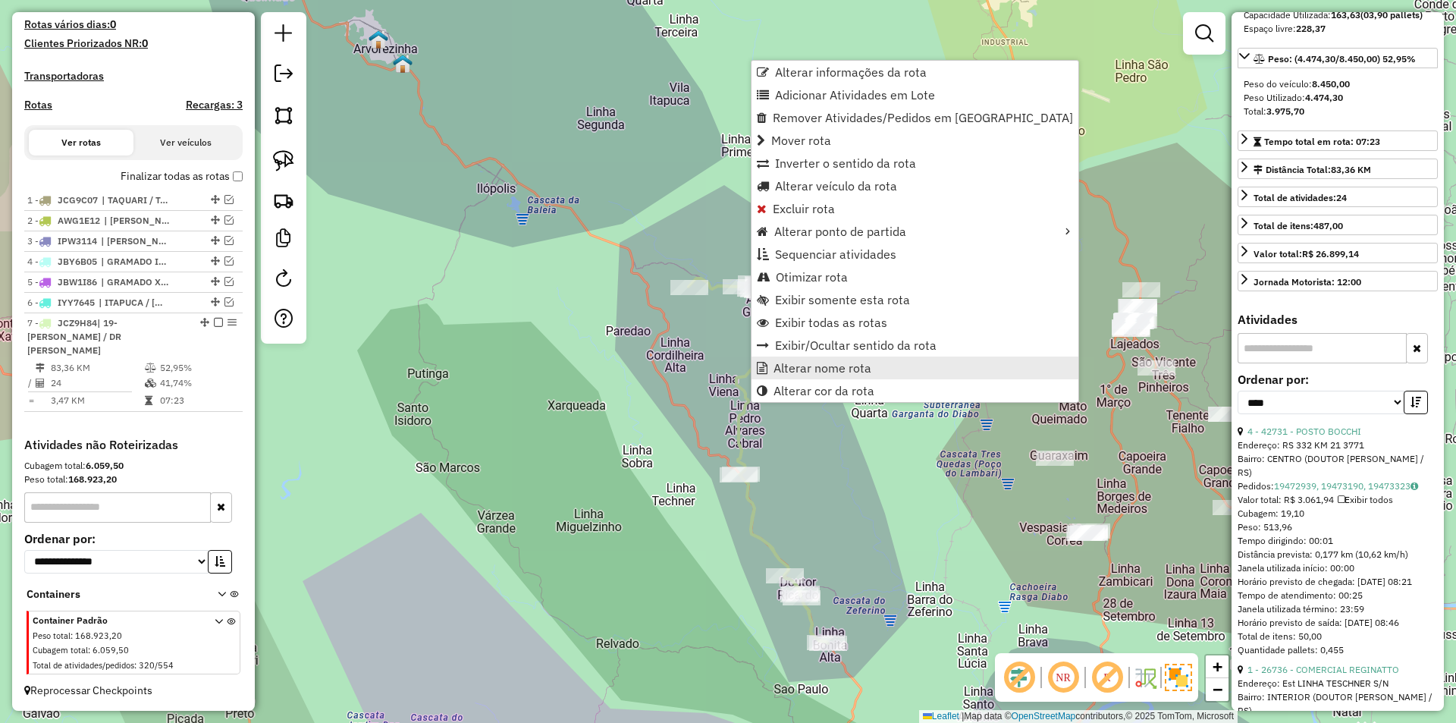
click at [882, 363] on link "Alterar nome rota" at bounding box center [914, 367] width 327 height 23
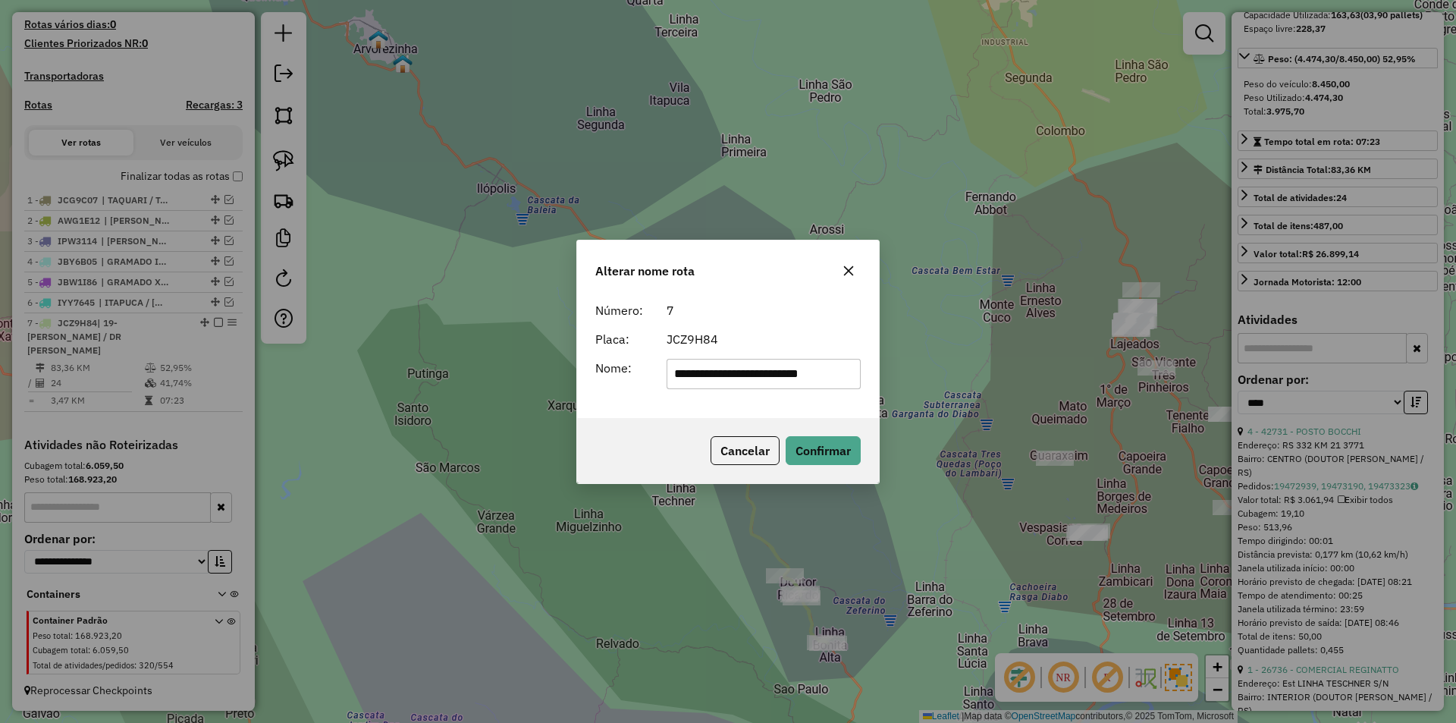
drag, startPoint x: 770, startPoint y: 372, endPoint x: 929, endPoint y: 371, distance: 158.5
click at [929, 371] on div "**********" at bounding box center [728, 361] width 1456 height 723
drag, startPoint x: 691, startPoint y: 372, endPoint x: 589, endPoint y: 344, distance: 105.4
click at [599, 355] on form "**********" at bounding box center [727, 345] width 265 height 88
type input "**********"
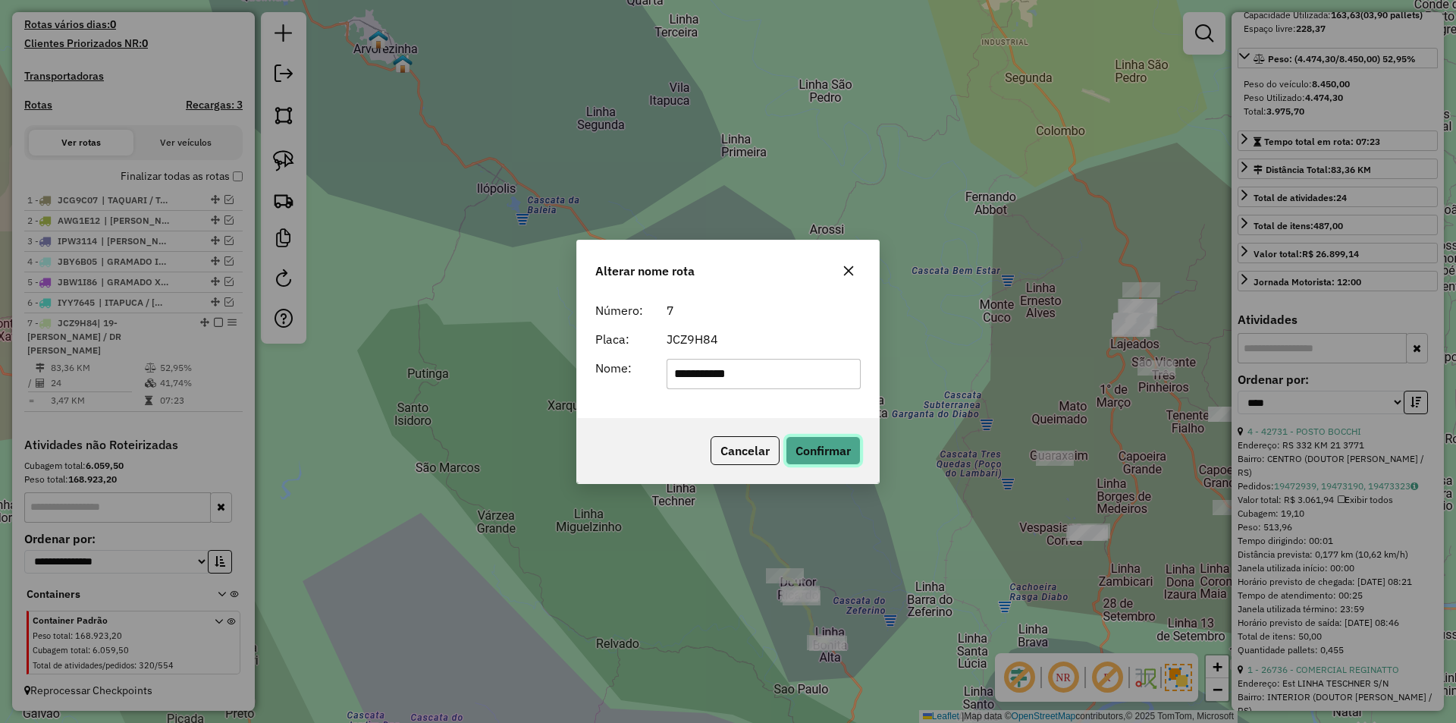
click at [828, 445] on button "Confirmar" at bounding box center [822, 450] width 75 height 29
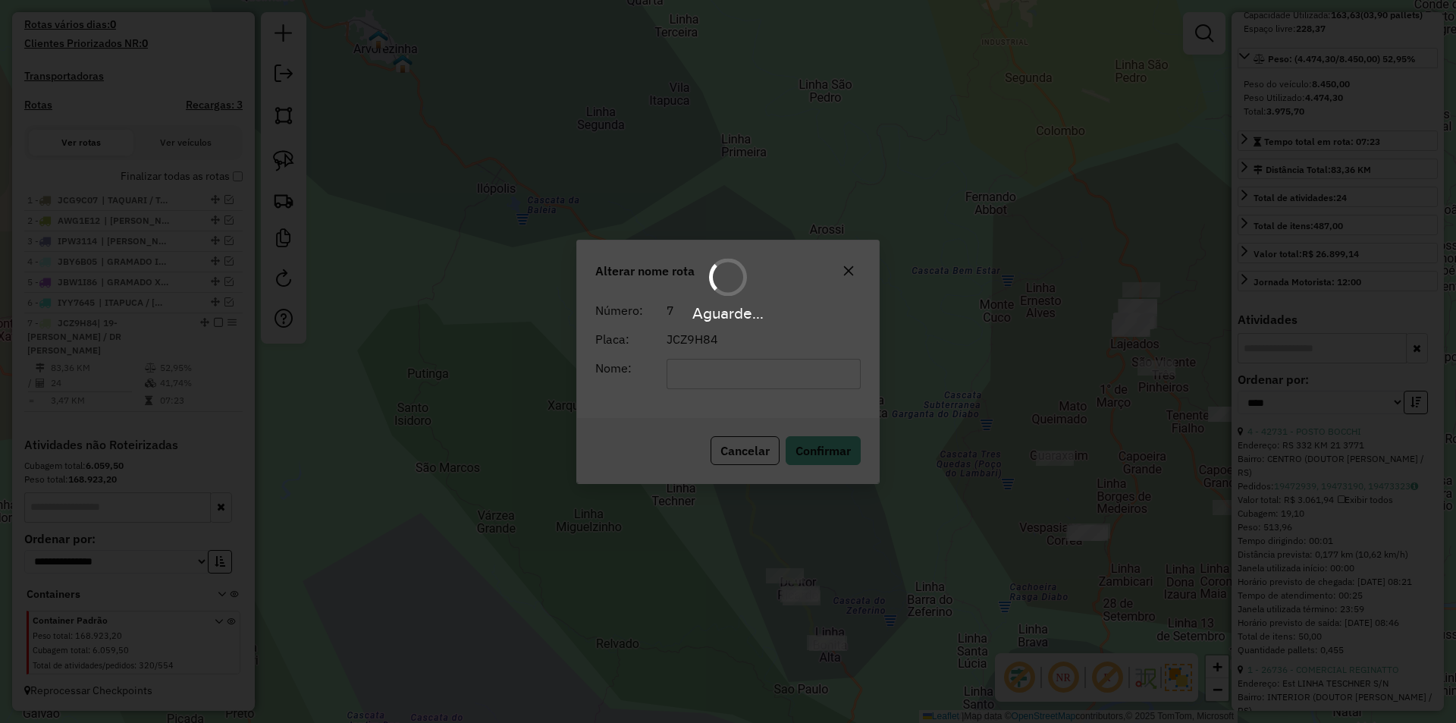
scroll to position [200, 0]
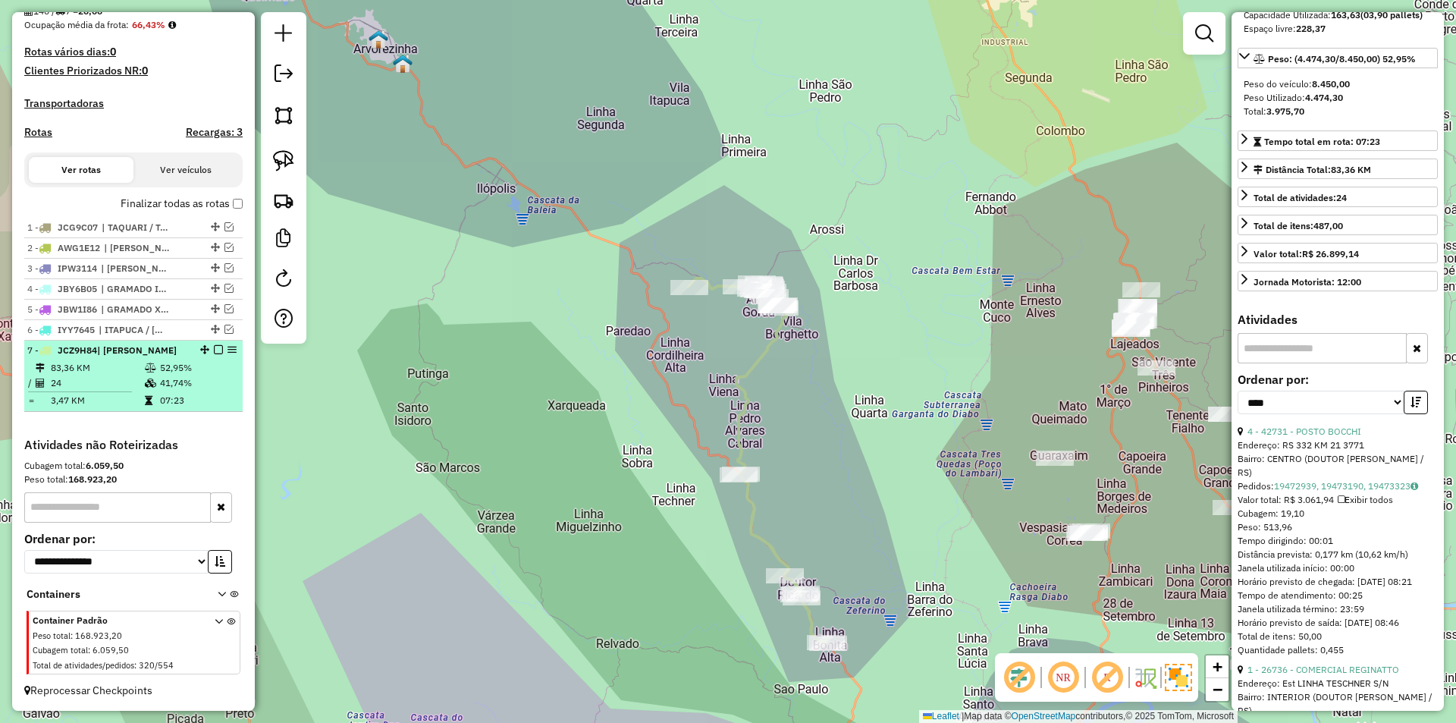
click at [214, 347] on em at bounding box center [218, 349] width 9 height 9
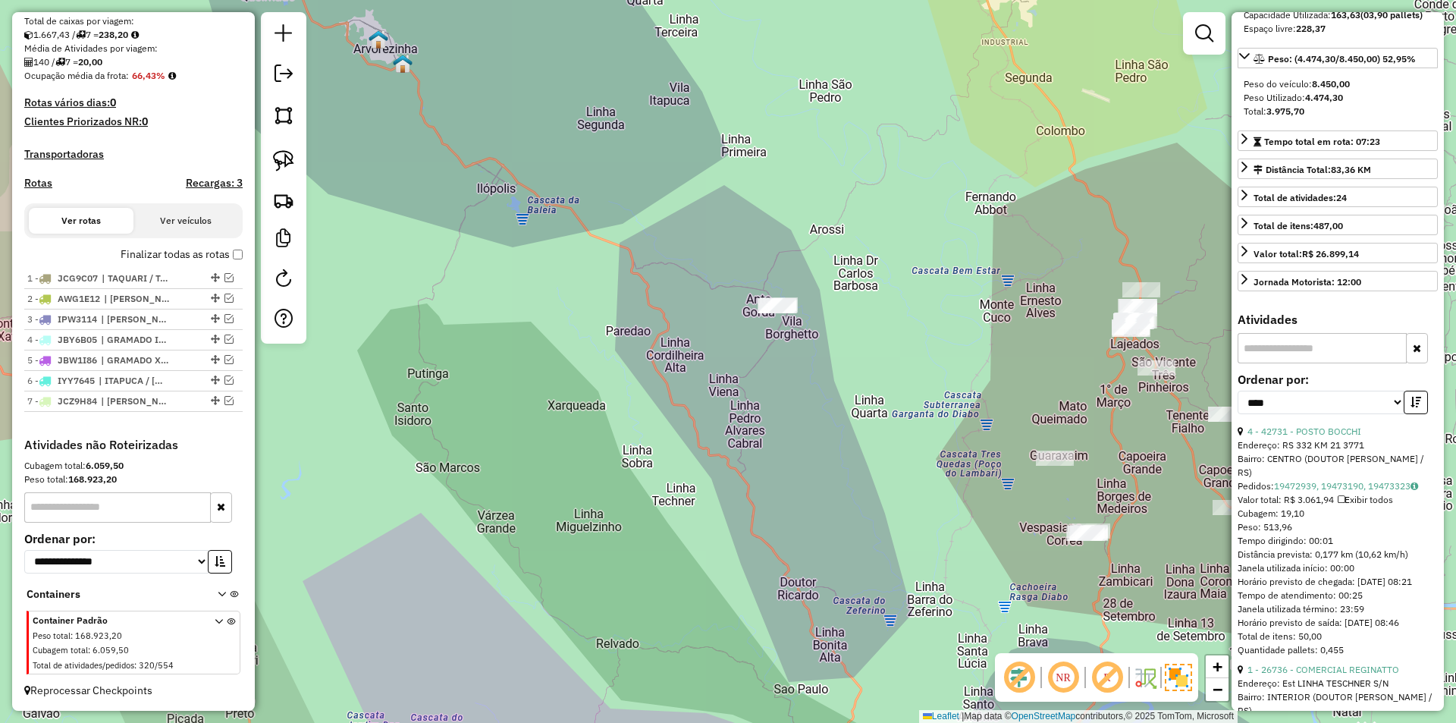
scroll to position [331, 0]
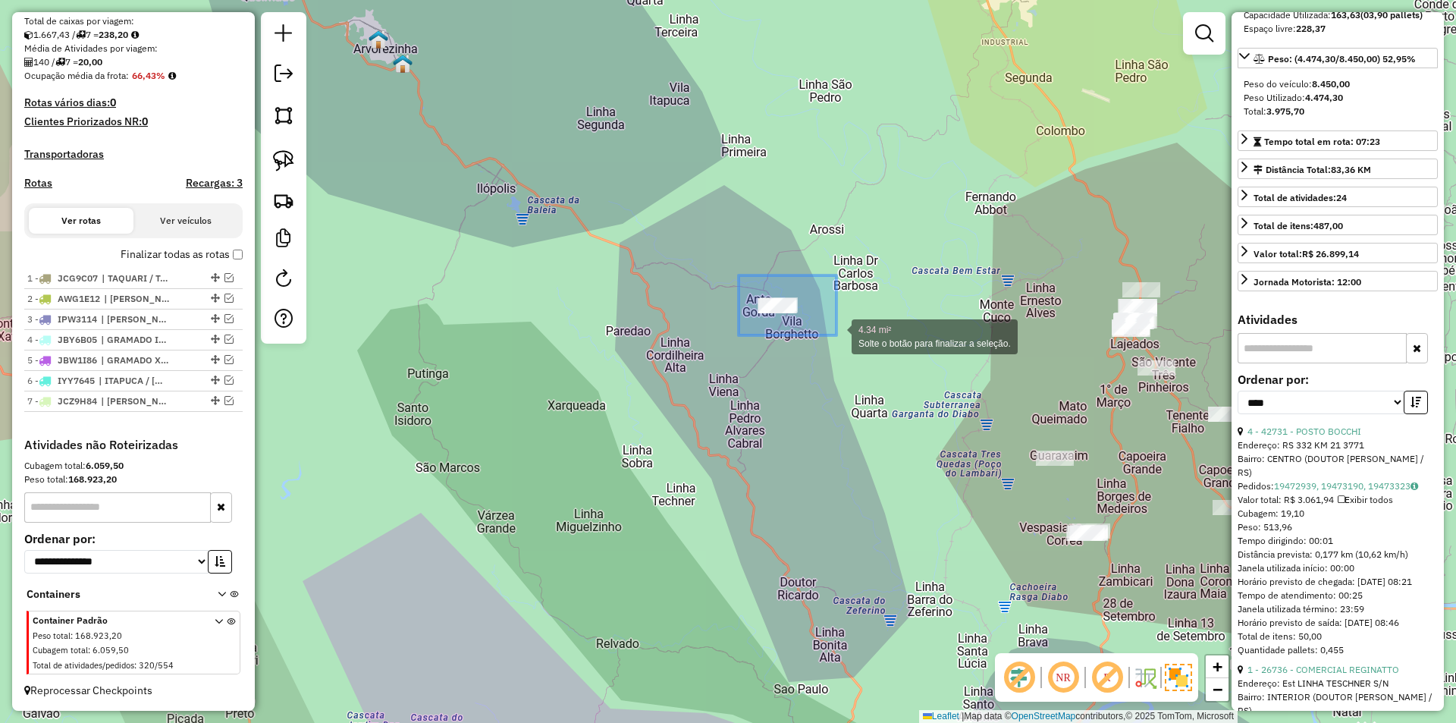
drag, startPoint x: 745, startPoint y: 278, endPoint x: 836, endPoint y: 335, distance: 107.9
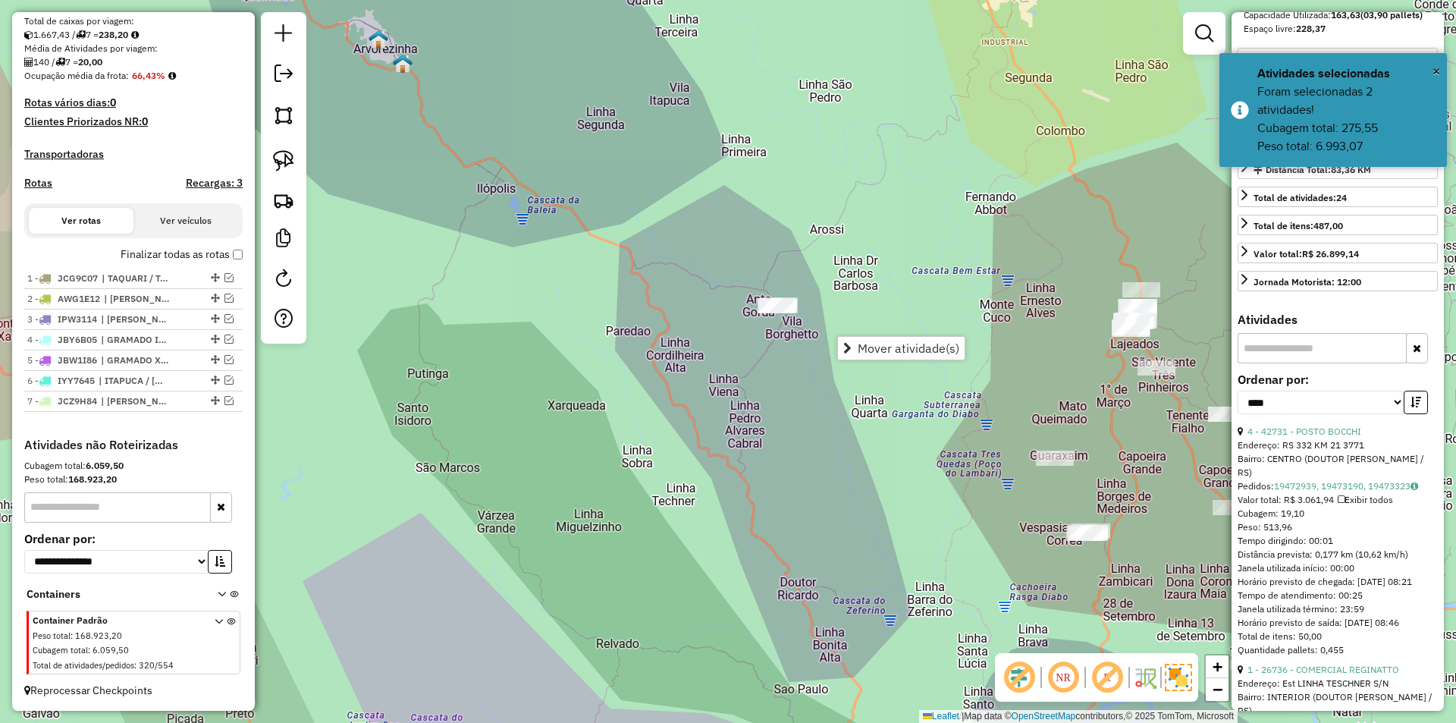
click at [879, 215] on div "Janela de atendimento Grade de atendimento Capacidade Transportadoras Veículos …" at bounding box center [728, 361] width 1456 height 723
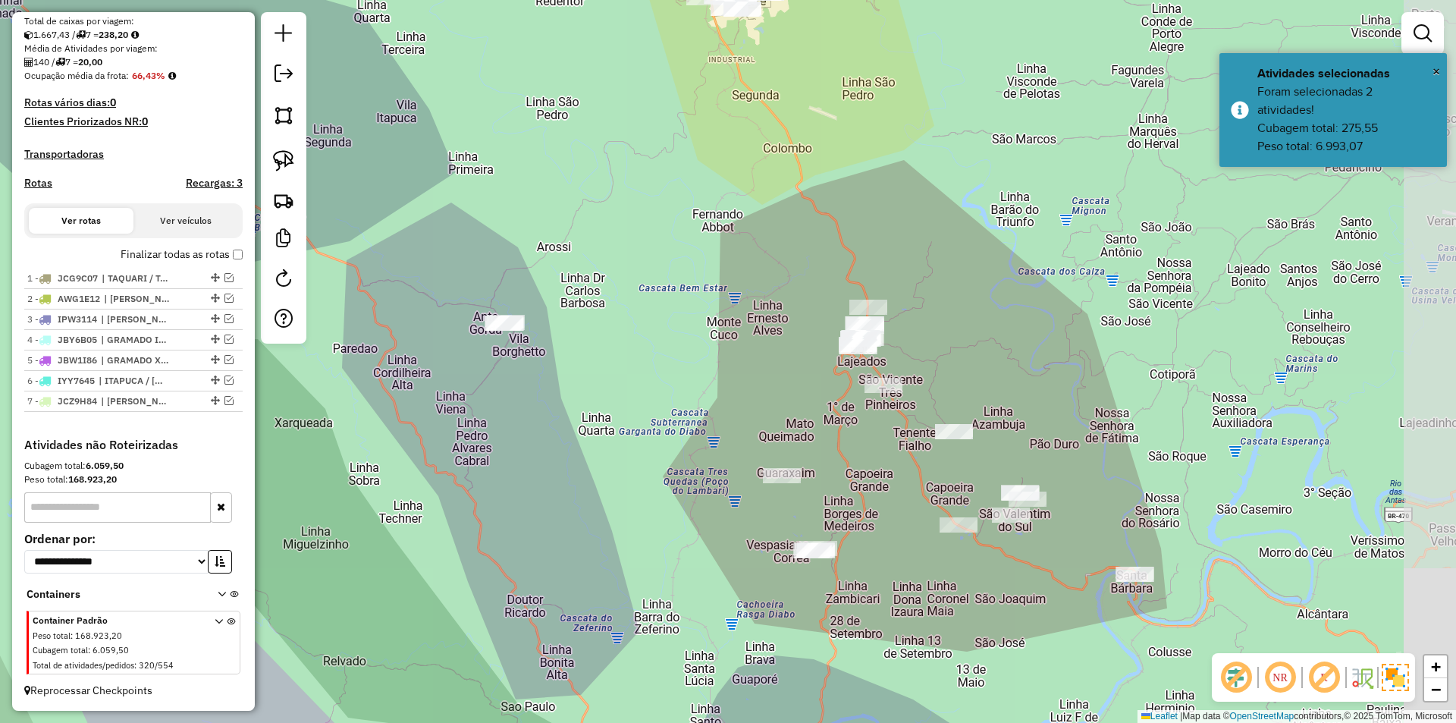
drag, startPoint x: 879, startPoint y: 287, endPoint x: 597, endPoint y: 315, distance: 283.4
click at [597, 315] on div "Janela de atendimento Grade de atendimento Capacidade Transportadoras Veículos …" at bounding box center [728, 361] width 1456 height 723
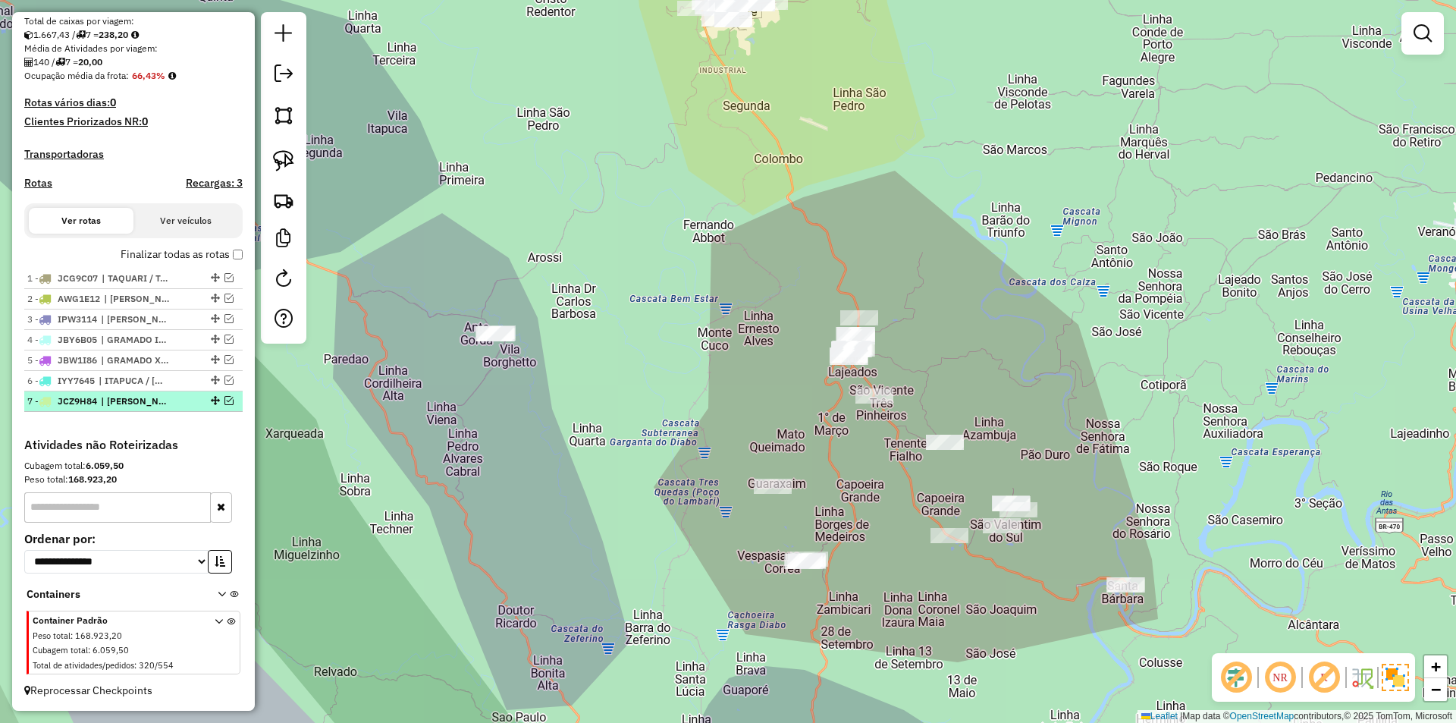
click at [224, 402] on em at bounding box center [228, 400] width 9 height 9
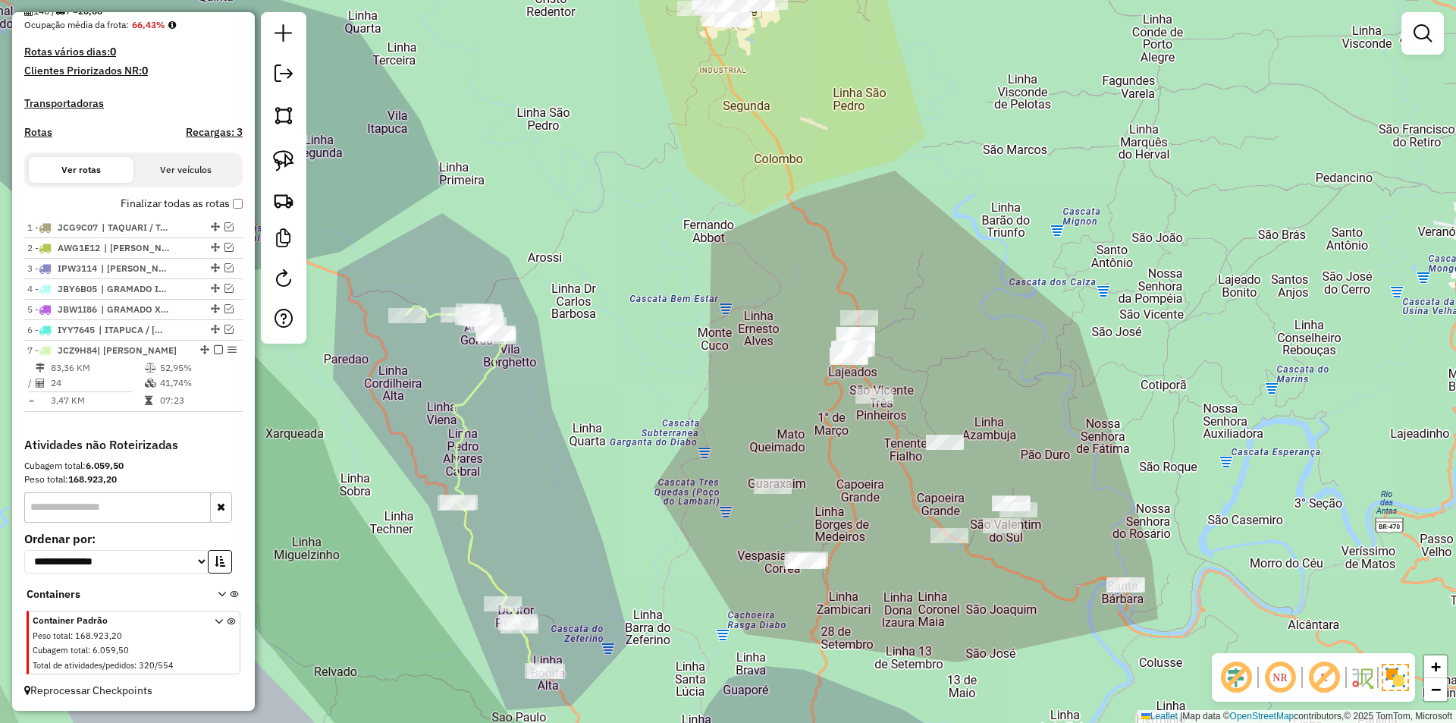
click at [472, 394] on icon at bounding box center [476, 488] width 140 height 365
select select "*********"
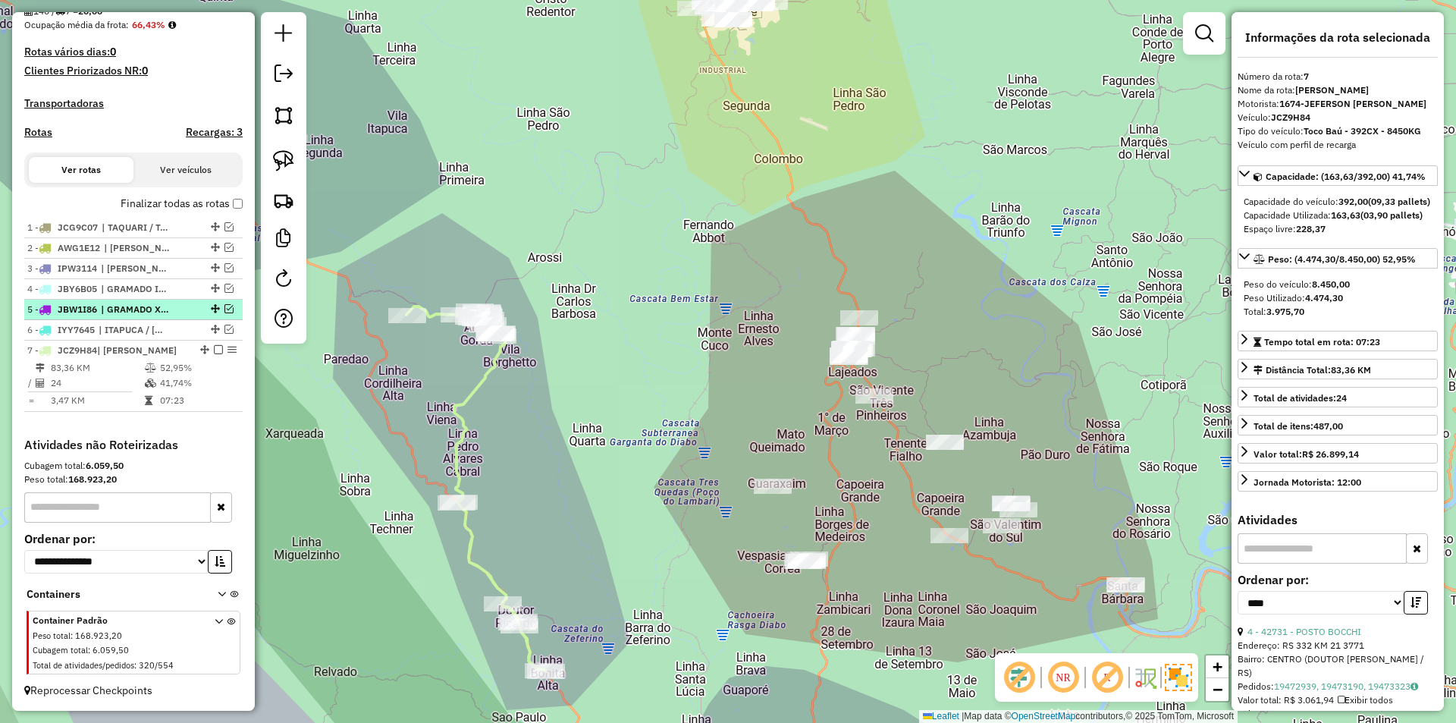
drag, startPoint x: 212, startPoint y: 351, endPoint x: 224, endPoint y: 351, distance: 12.1
click at [214, 351] on em at bounding box center [218, 349] width 9 height 9
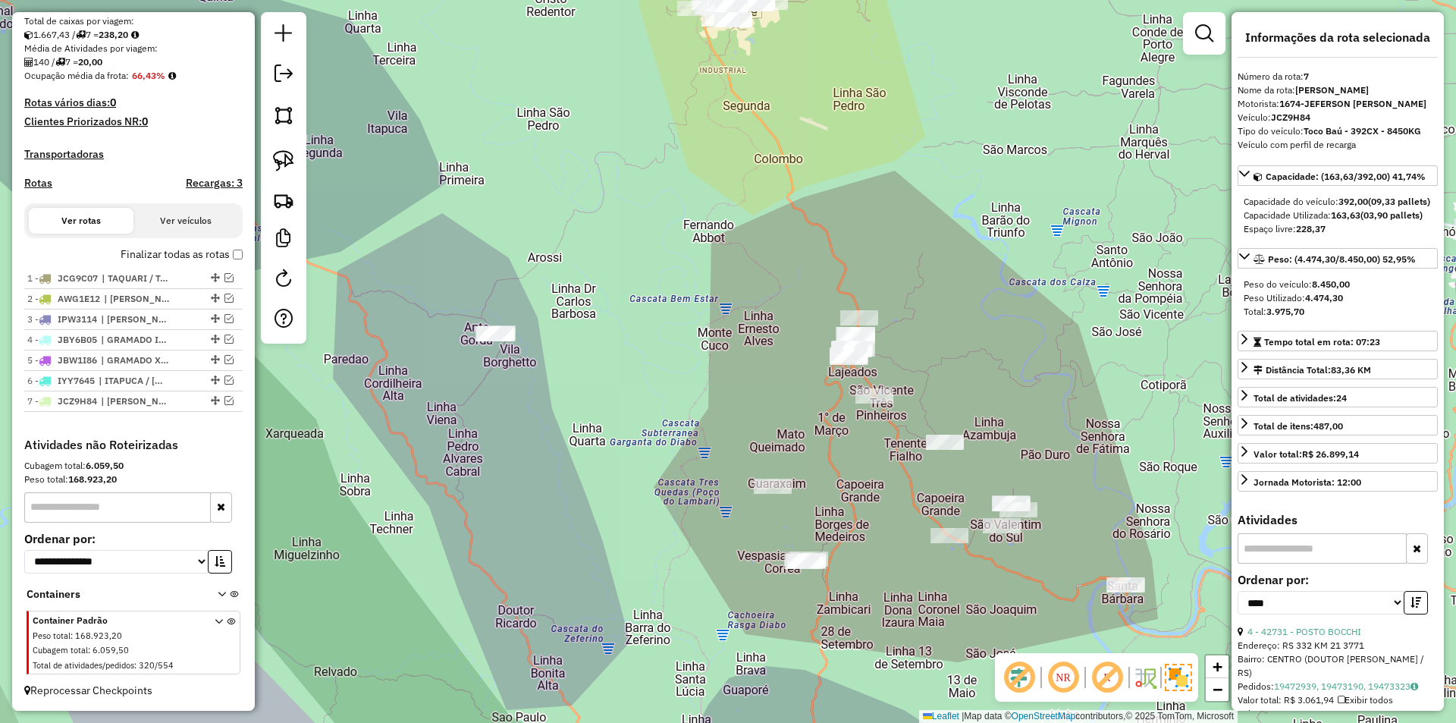
scroll to position [331, 0]
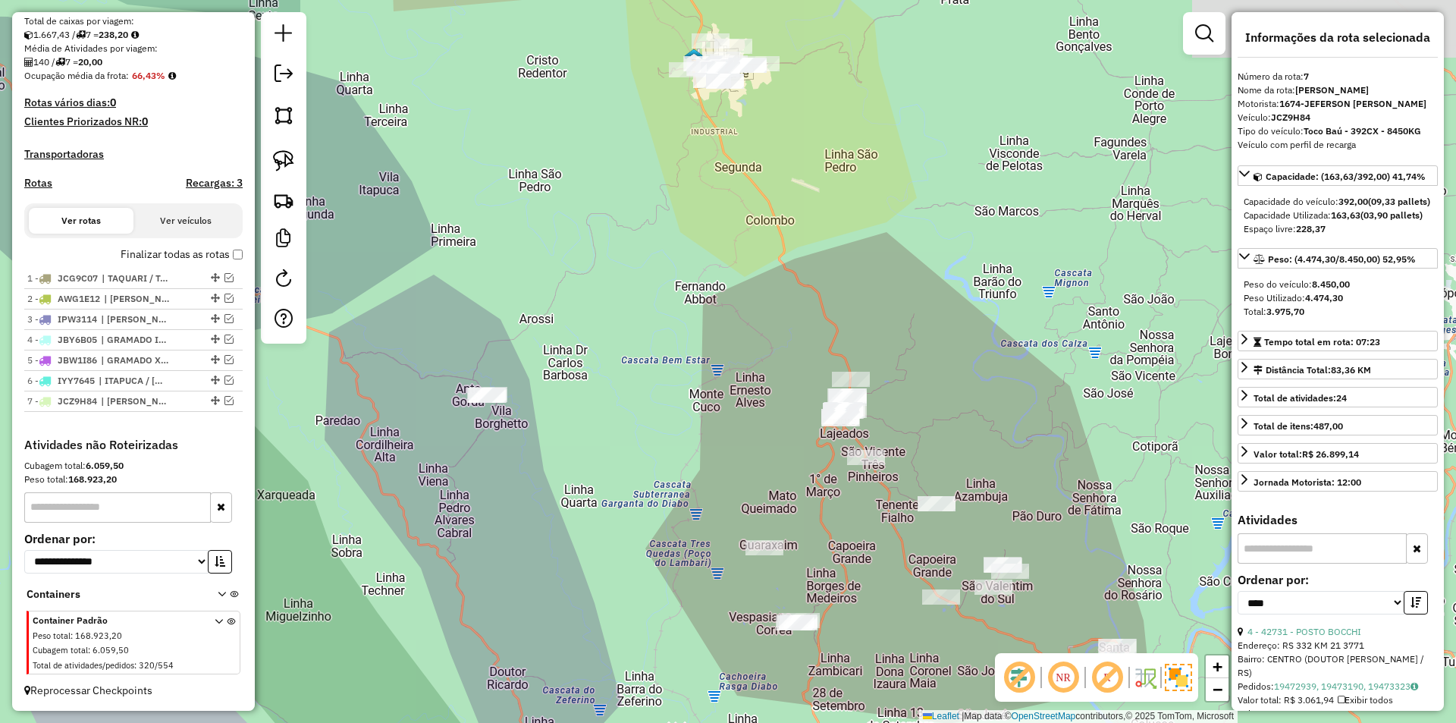
drag, startPoint x: 658, startPoint y: 292, endPoint x: 614, endPoint y: 556, distance: 267.5
click at [613, 556] on div "Janela de atendimento Grade de atendimento Capacidade Transportadoras Veículos …" at bounding box center [728, 361] width 1456 height 723
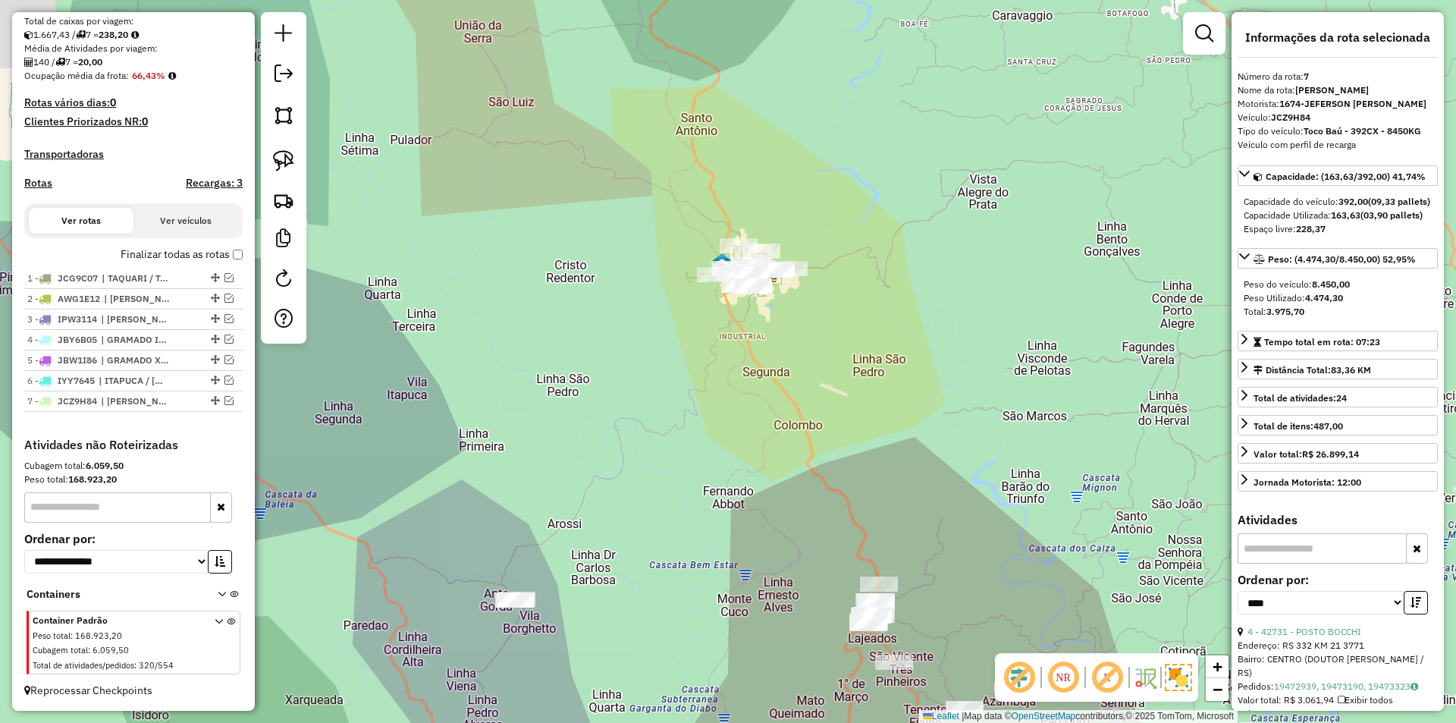
click at [773, 375] on div "Janela de atendimento Grade de atendimento Capacidade Transportadoras Veículos …" at bounding box center [728, 361] width 1456 height 723
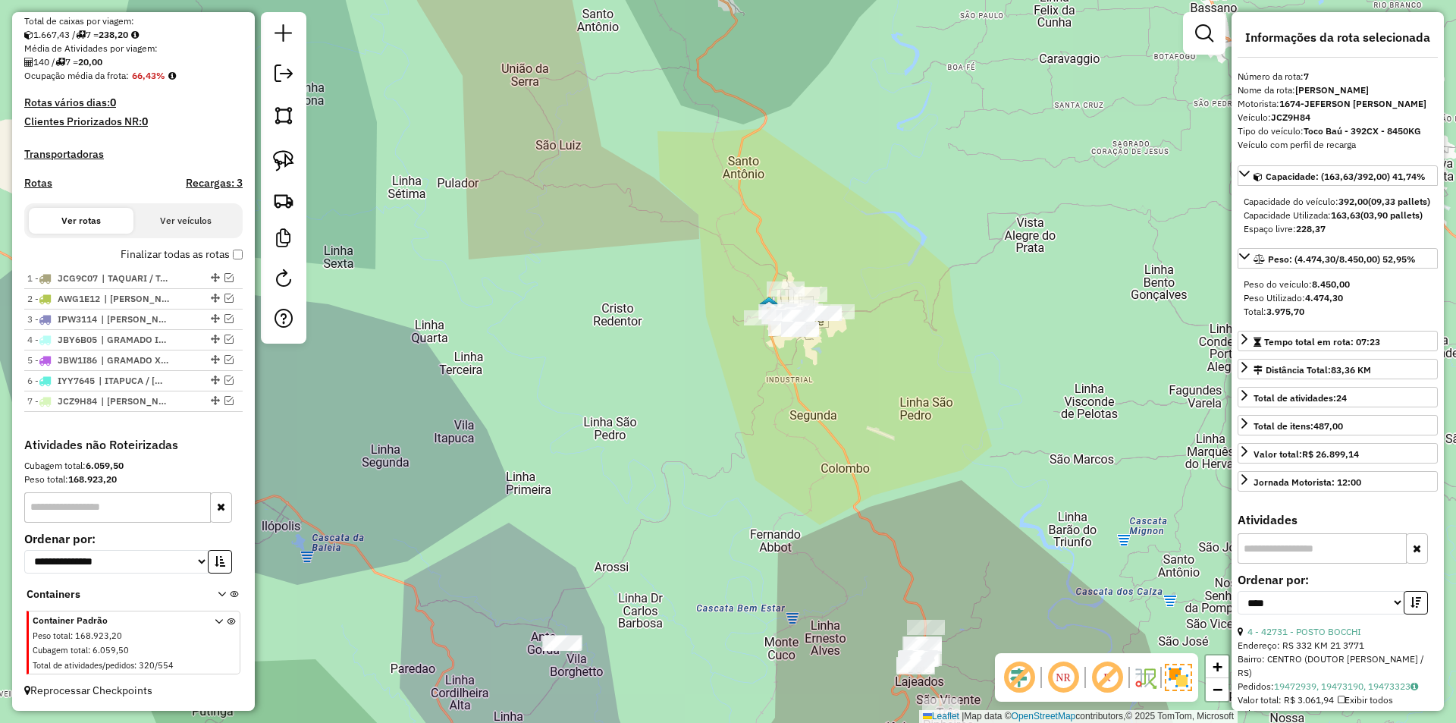
drag, startPoint x: 817, startPoint y: 380, endPoint x: 848, endPoint y: 393, distance: 33.7
click at [848, 393] on div "Janela de atendimento Grade de atendimento Capacidade Transportadoras Veículos …" at bounding box center [728, 361] width 1456 height 723
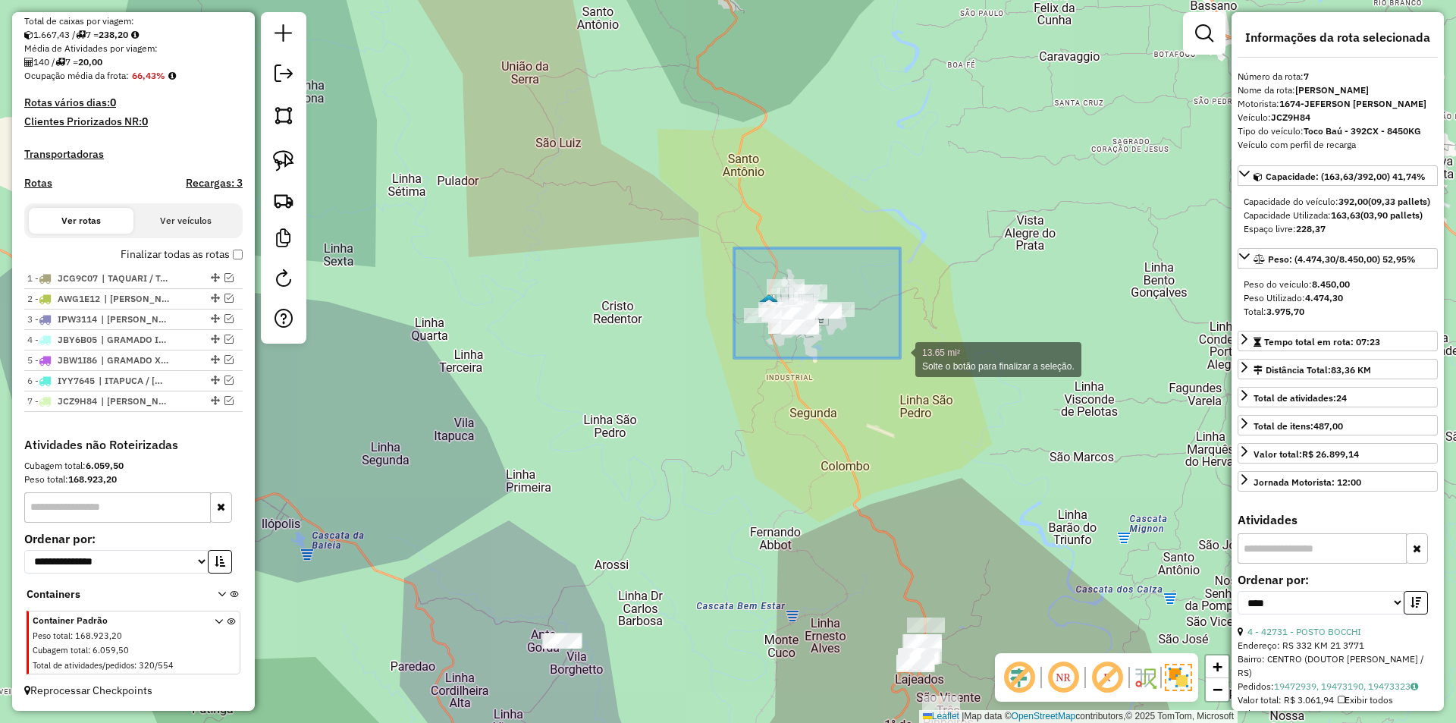
drag, startPoint x: 734, startPoint y: 248, endPoint x: 900, endPoint y: 358, distance: 199.1
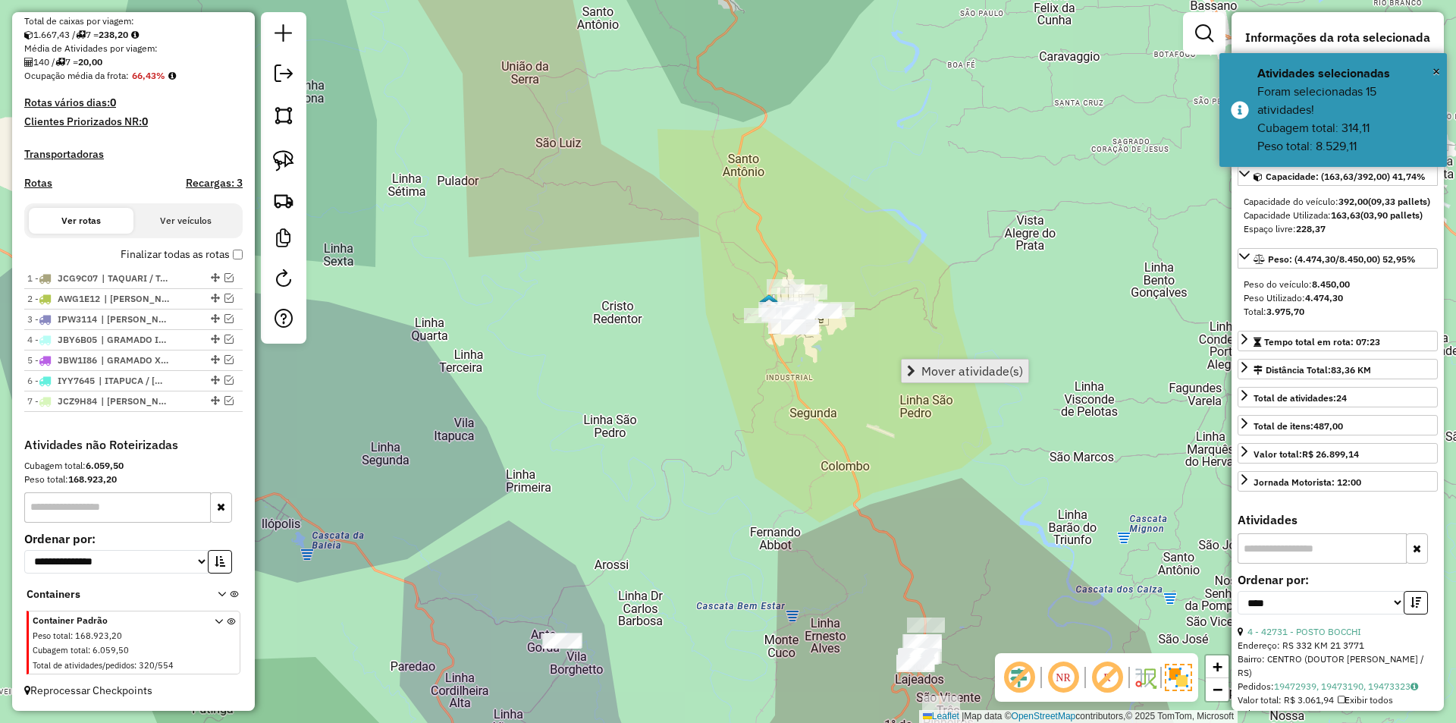
click at [983, 369] on span "Mover atividade(s)" at bounding box center [972, 371] width 102 height 12
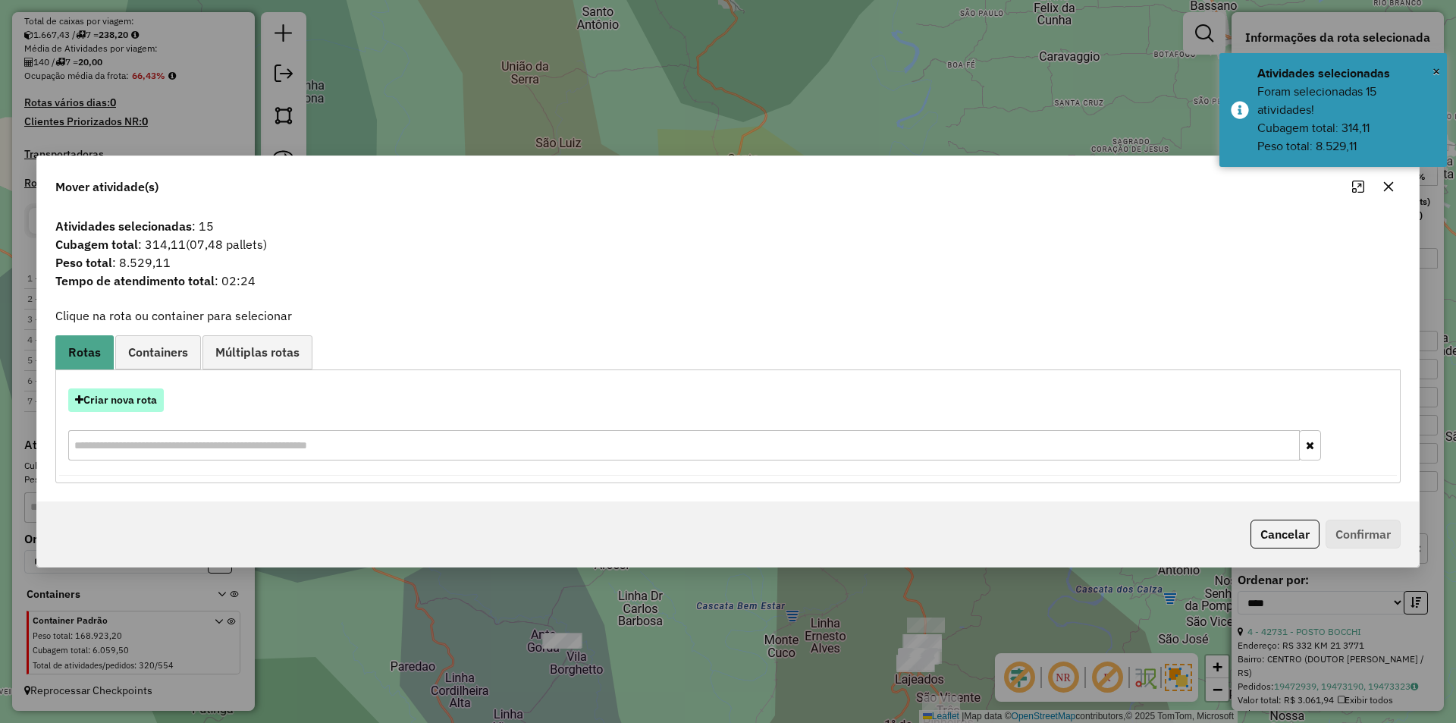
click at [149, 397] on button "Criar nova rota" at bounding box center [116, 400] width 96 height 24
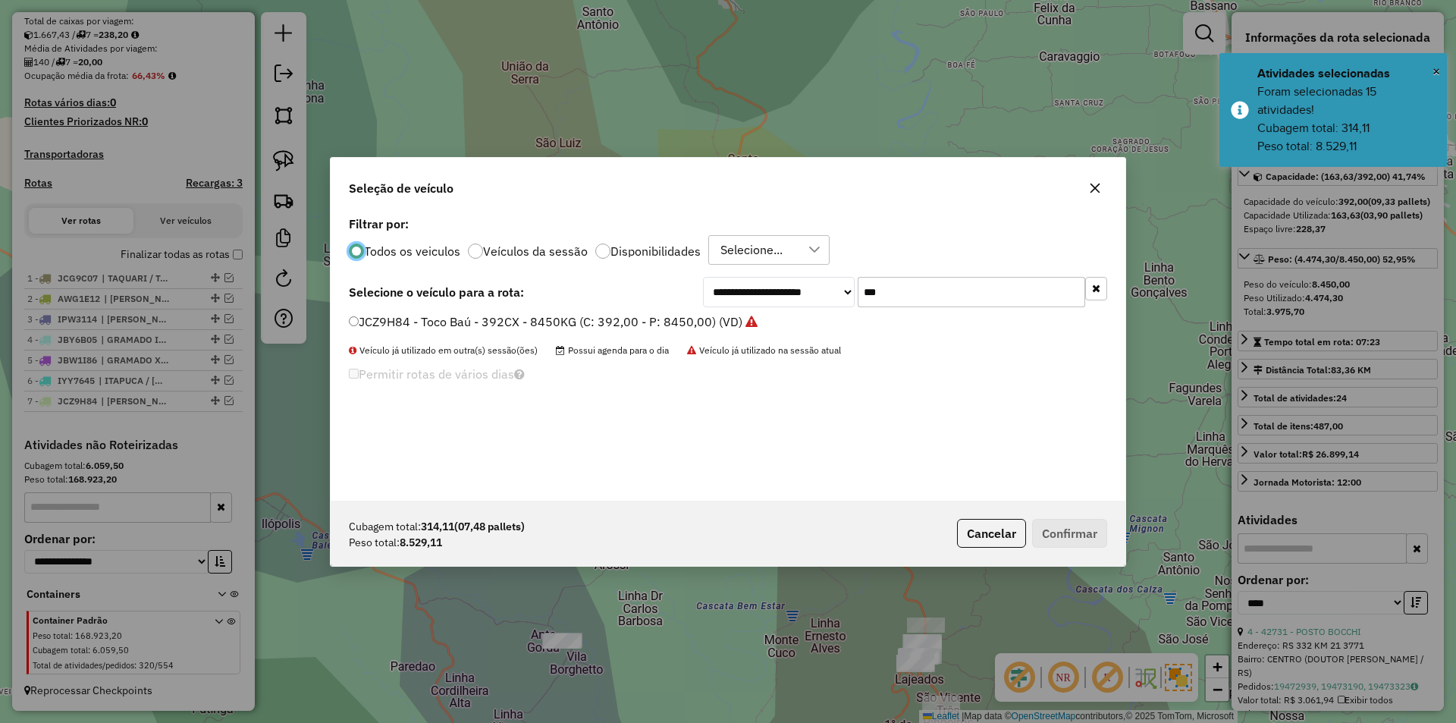
scroll to position [8, 5]
drag, startPoint x: 937, startPoint y: 295, endPoint x: 827, endPoint y: 298, distance: 110.0
click at [828, 298] on div "**********" at bounding box center [905, 292] width 404 height 30
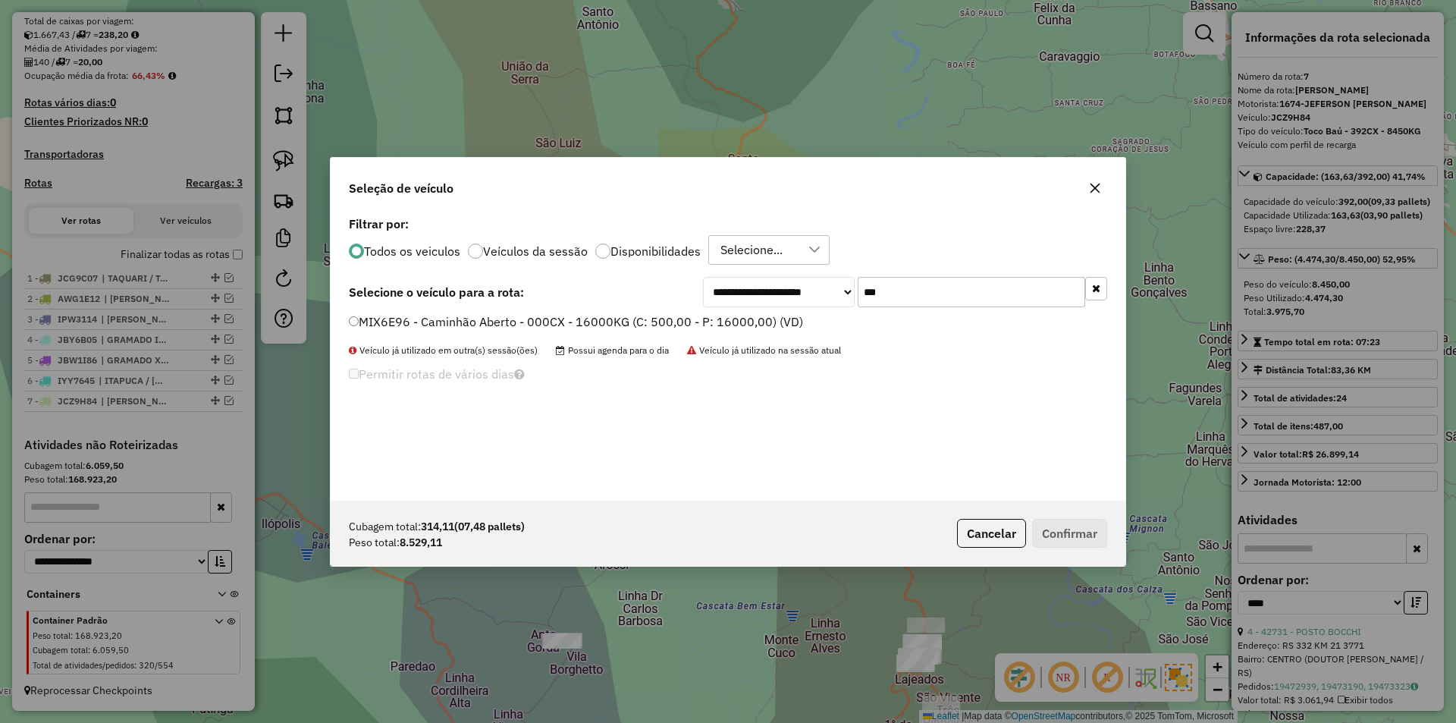
type input "***"
click at [394, 322] on label "MIX6E96 - Caminhão Aberto - 000CX - 16000KG (C: 500,00 - P: 16000,00) (VD)" at bounding box center [576, 321] width 454 height 18
click at [1080, 536] on button "Confirmar" at bounding box center [1069, 533] width 75 height 29
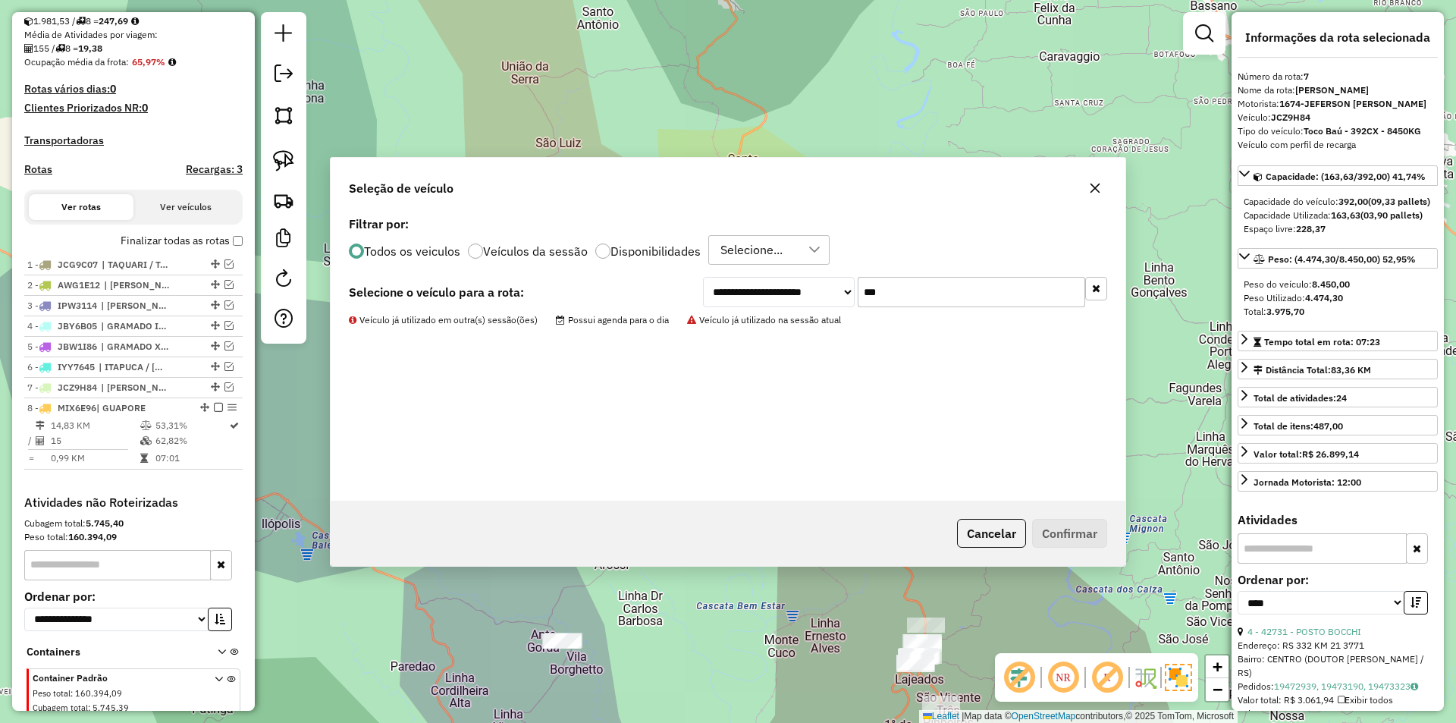
scroll to position [402, 0]
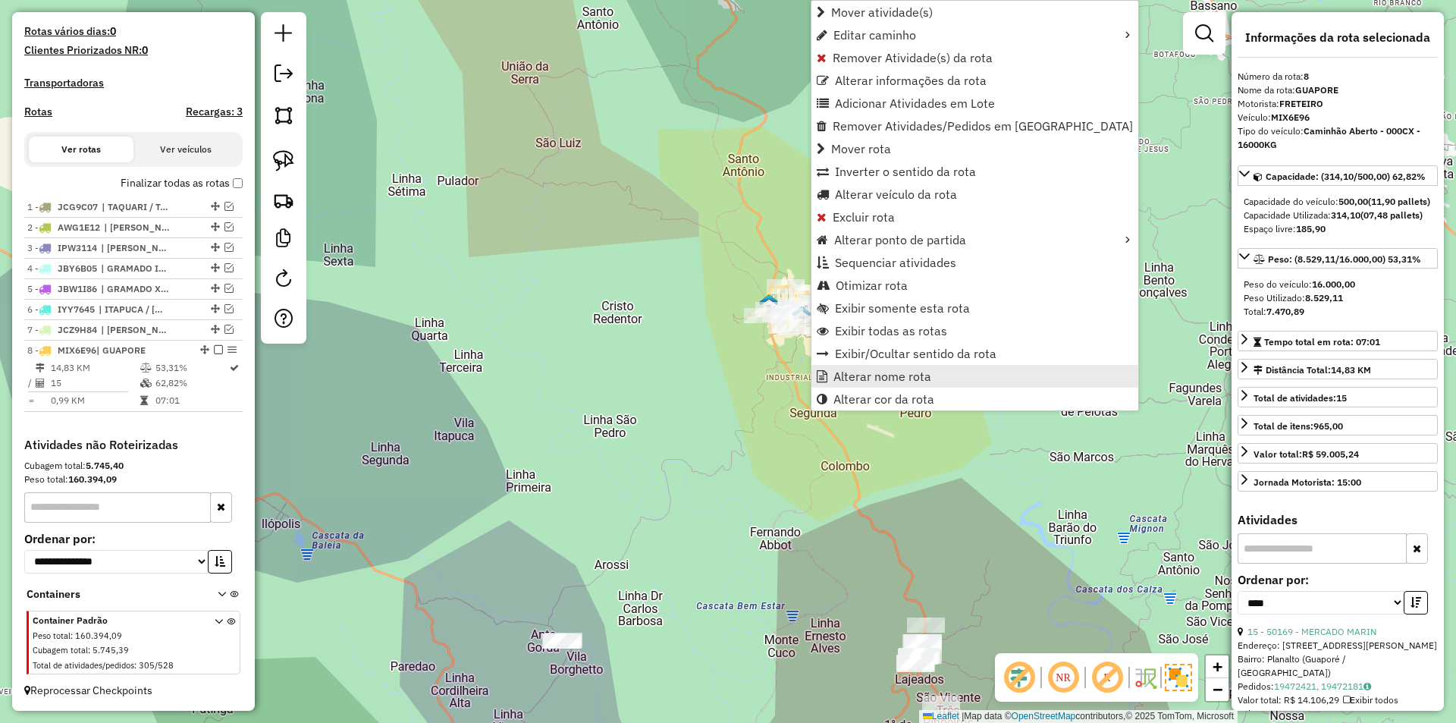
click at [900, 381] on span "Alterar nome rota" at bounding box center [882, 376] width 98 height 12
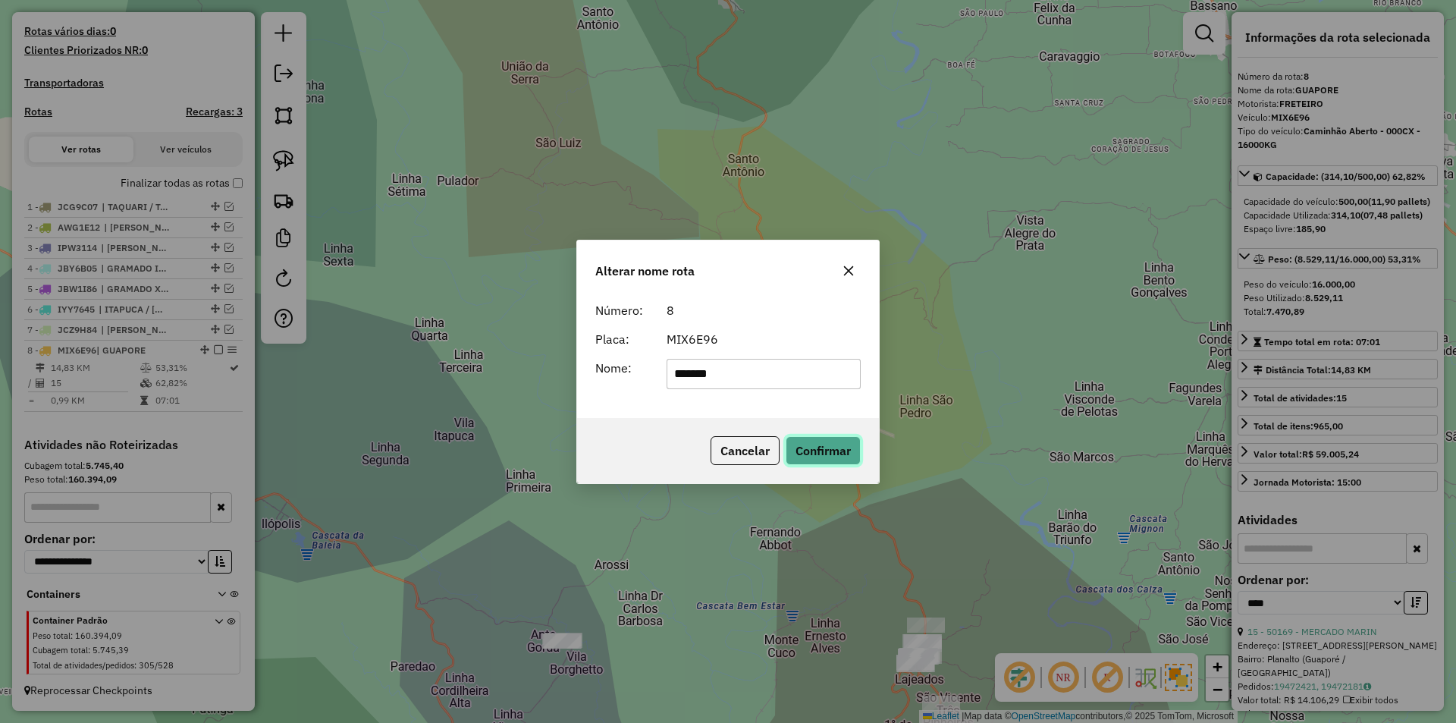
click at [825, 451] on button "Confirmar" at bounding box center [822, 450] width 75 height 29
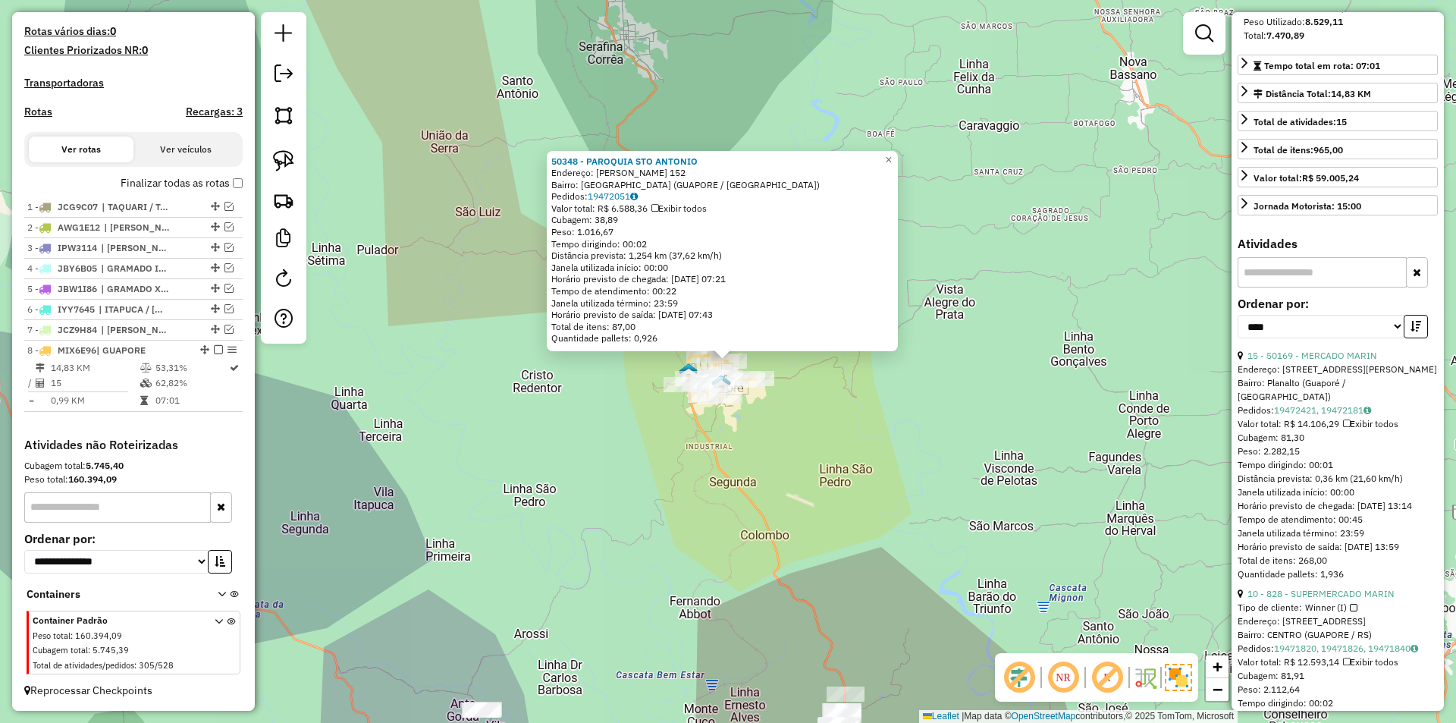
scroll to position [303, 0]
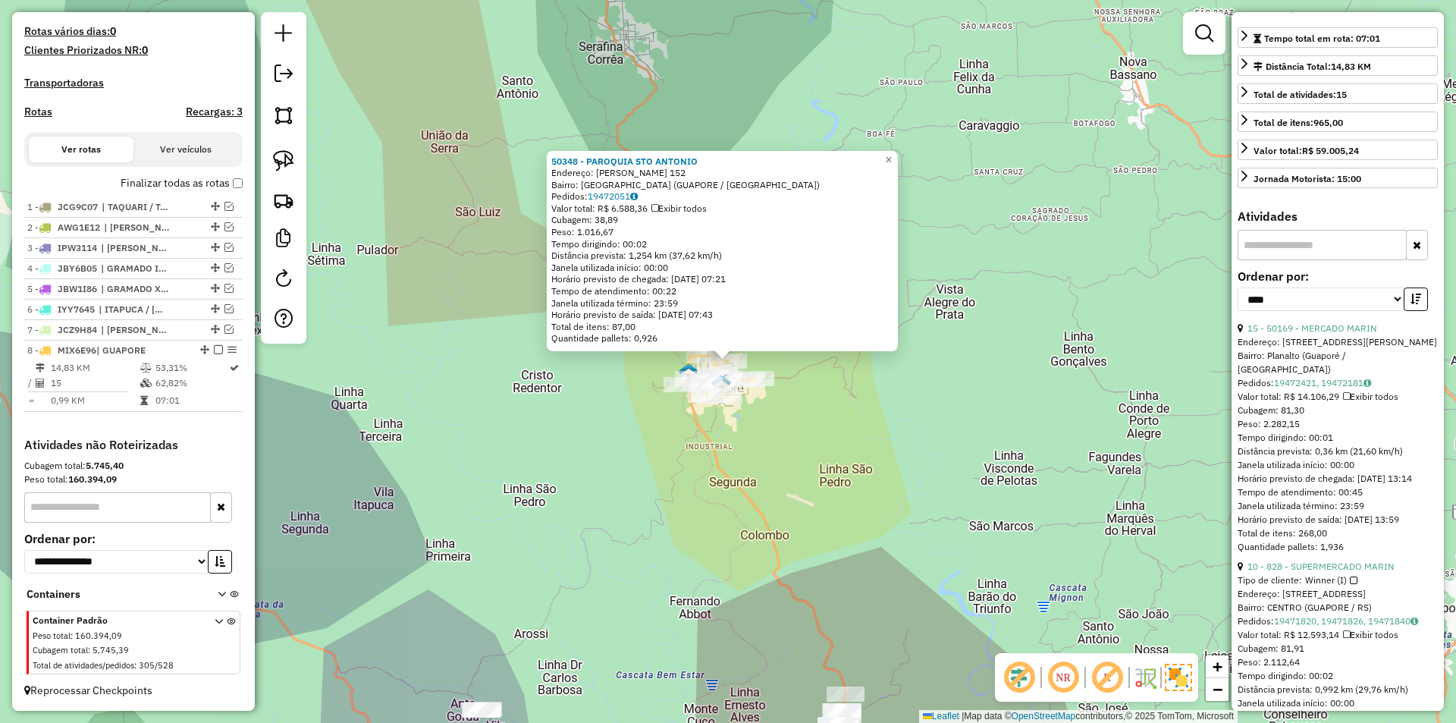
click at [786, 495] on div "50348 - PAROQUIA STO ANTONIO Endereço: VESPASIANO CORREA 152 Bairro: SAO JOSE (…" at bounding box center [728, 361] width 1456 height 723
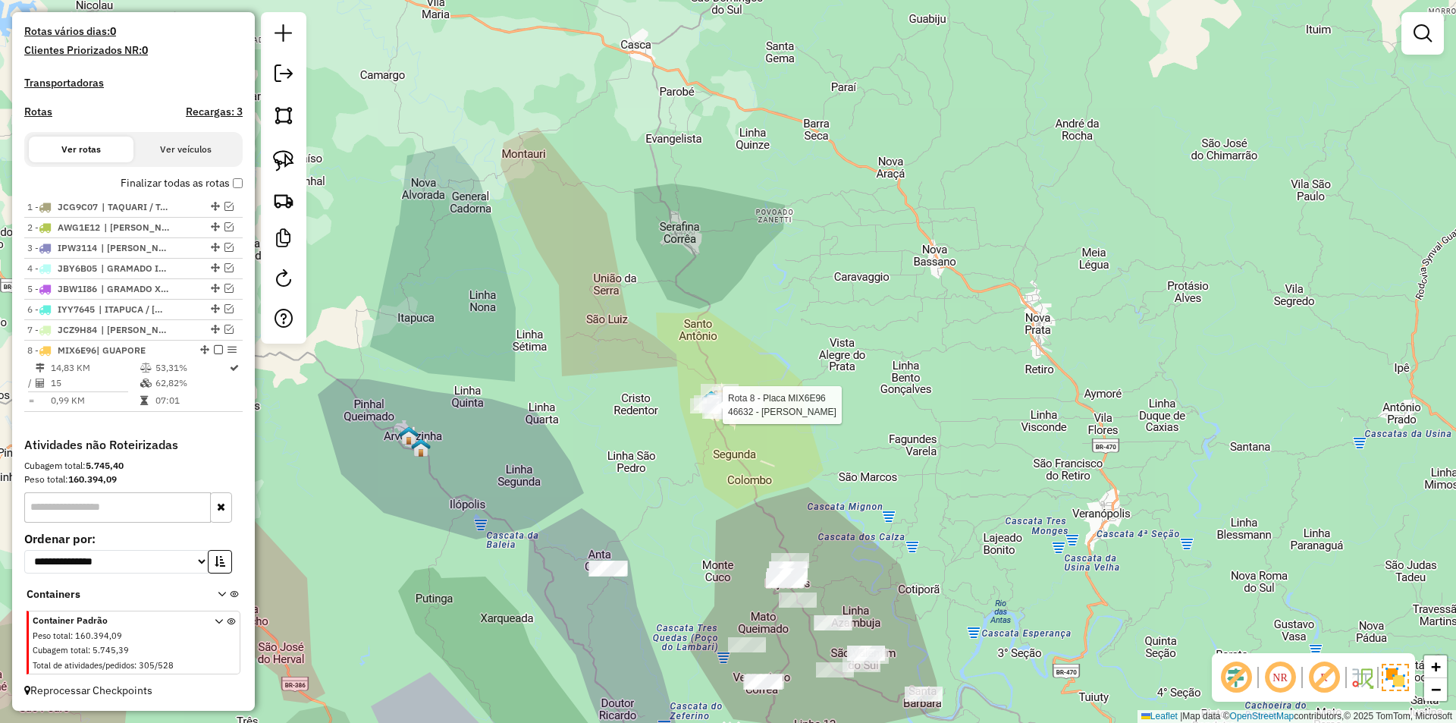
select select "*********"
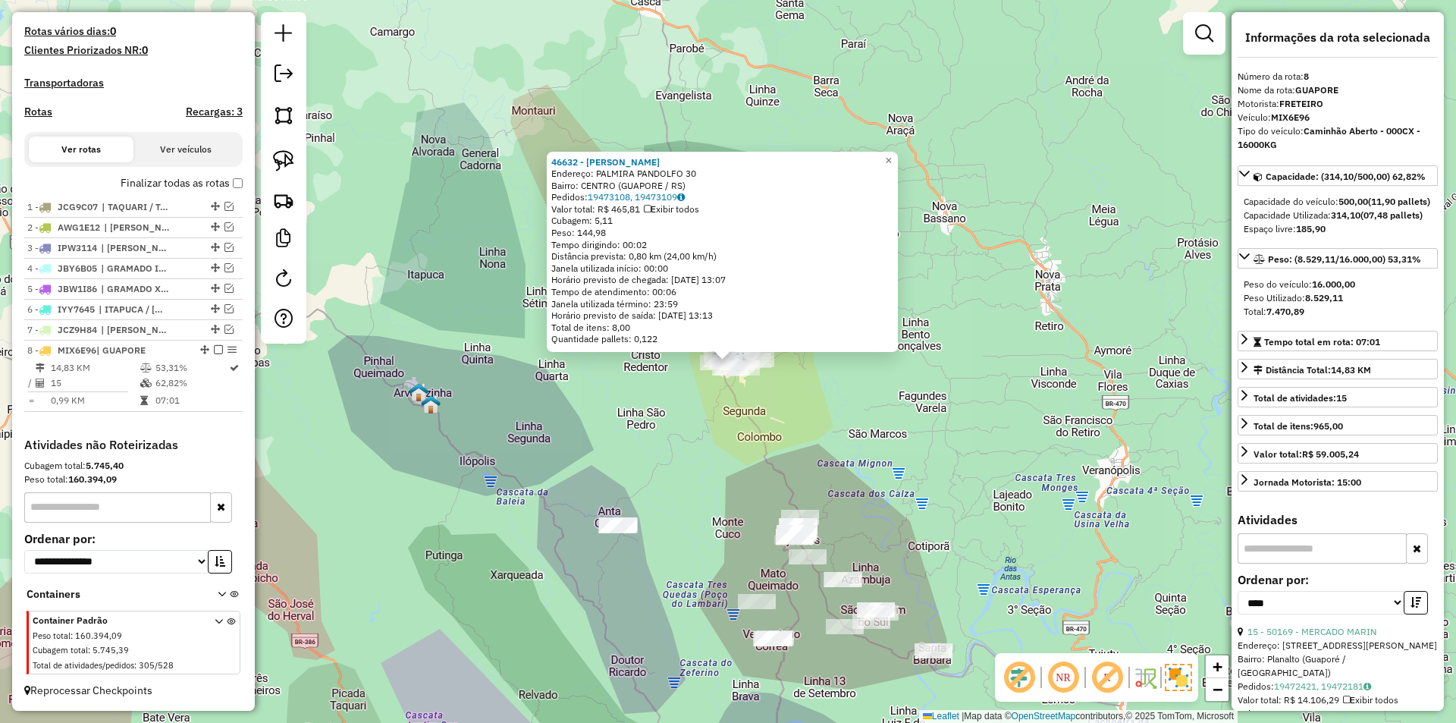
click at [801, 413] on div "46632 - RODRIGO LANZARIN Endereço: PALMIRA PANDOLFO 30 Bairro: CENTRO (GUAPORE …" at bounding box center [728, 361] width 1456 height 723
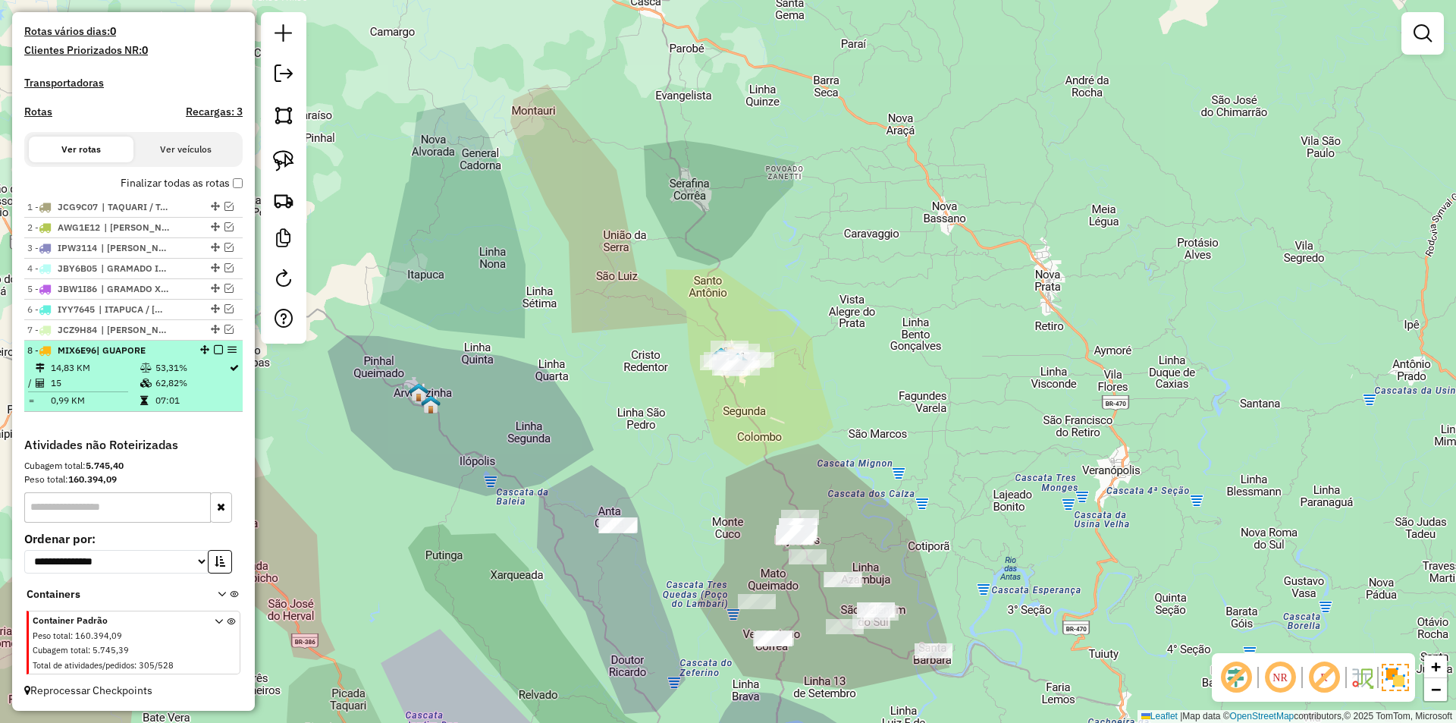
click at [214, 351] on em at bounding box center [218, 349] width 9 height 9
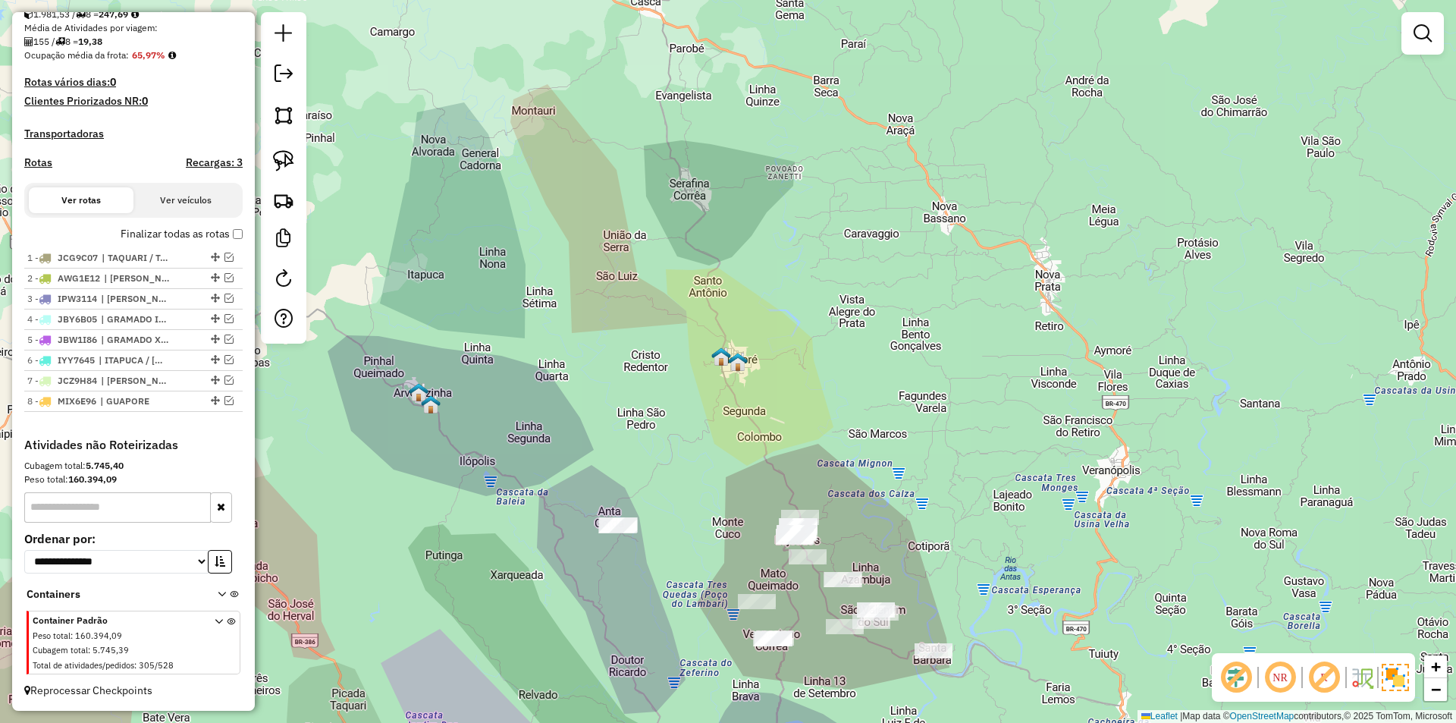
drag, startPoint x: 895, startPoint y: 435, endPoint x: 820, endPoint y: 130, distance: 314.6
click at [820, 130] on div "Janela de atendimento Grade de atendimento Capacidade Transportadoras Veículos …" at bounding box center [728, 361] width 1456 height 723
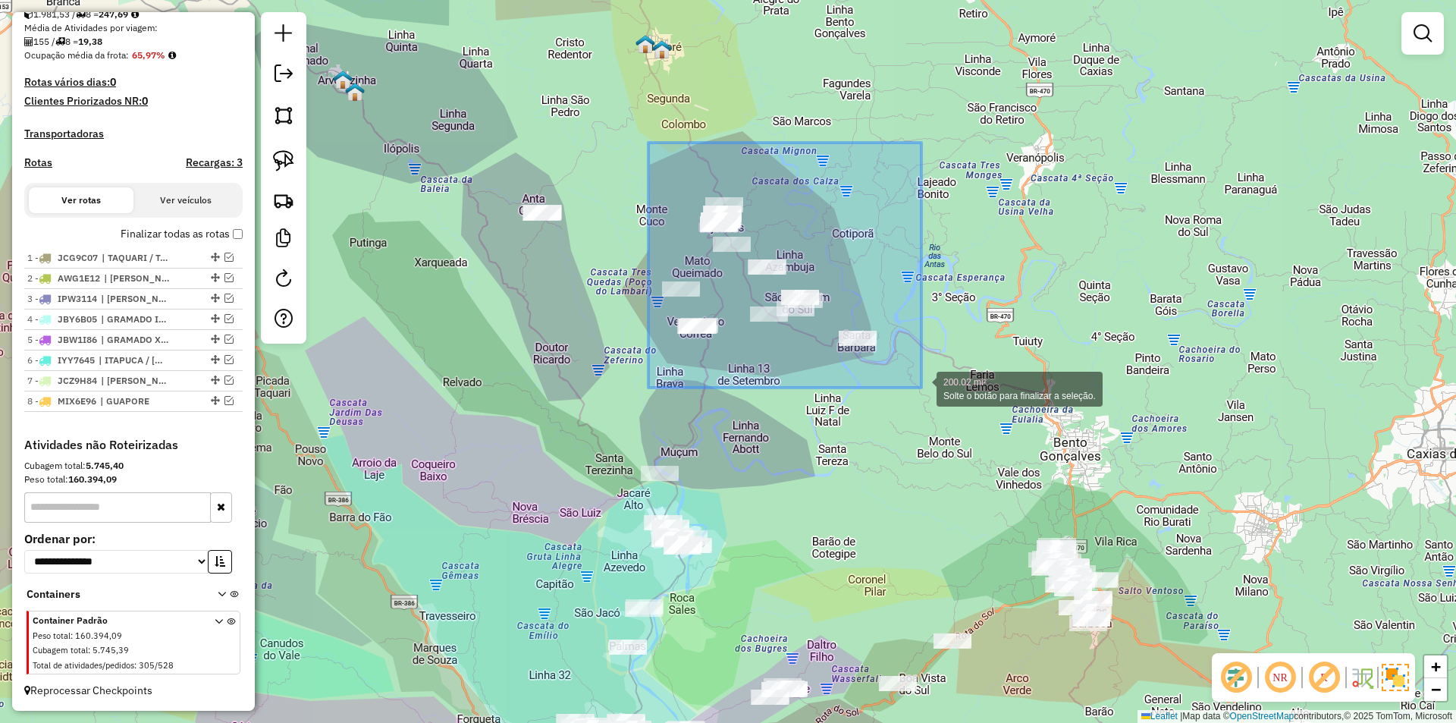
drag, startPoint x: 648, startPoint y: 143, endPoint x: 921, endPoint y: 387, distance: 366.7
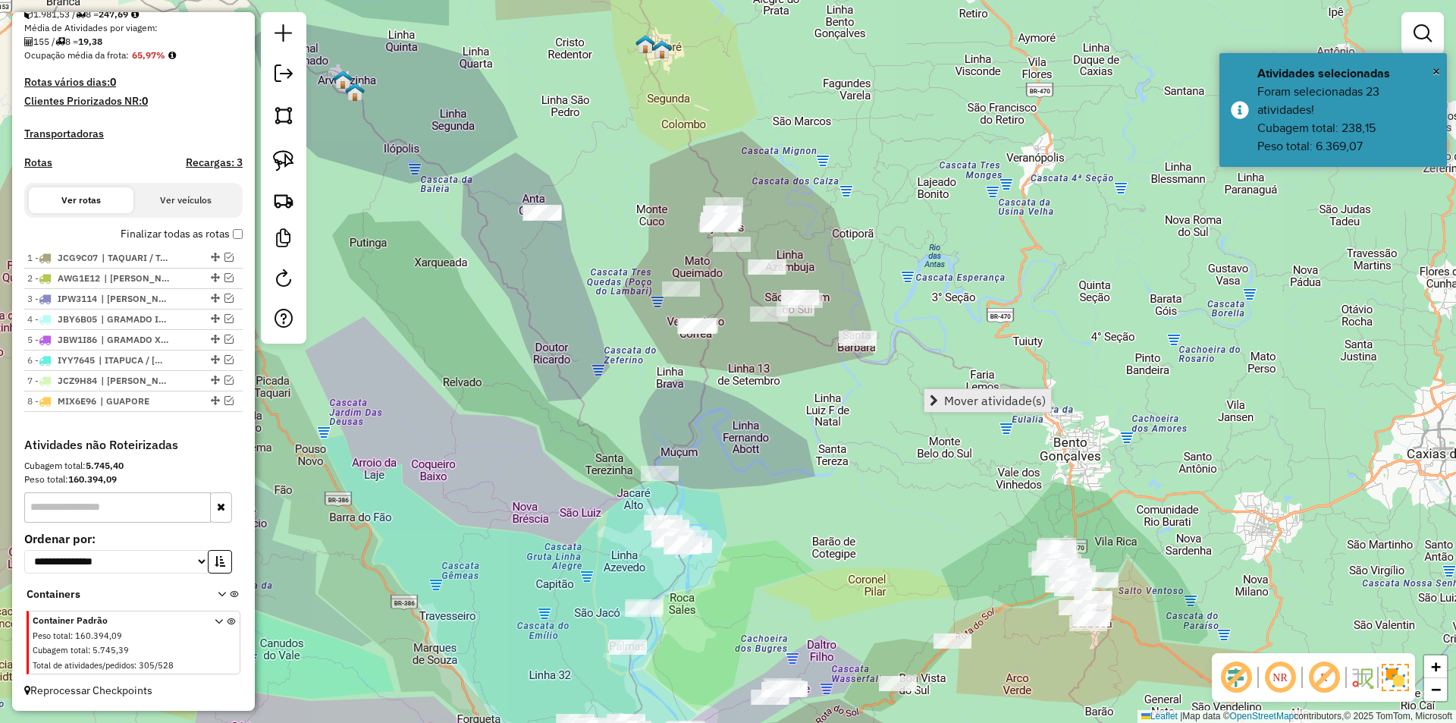
click at [973, 399] on span "Mover atividade(s)" at bounding box center [995, 400] width 102 height 12
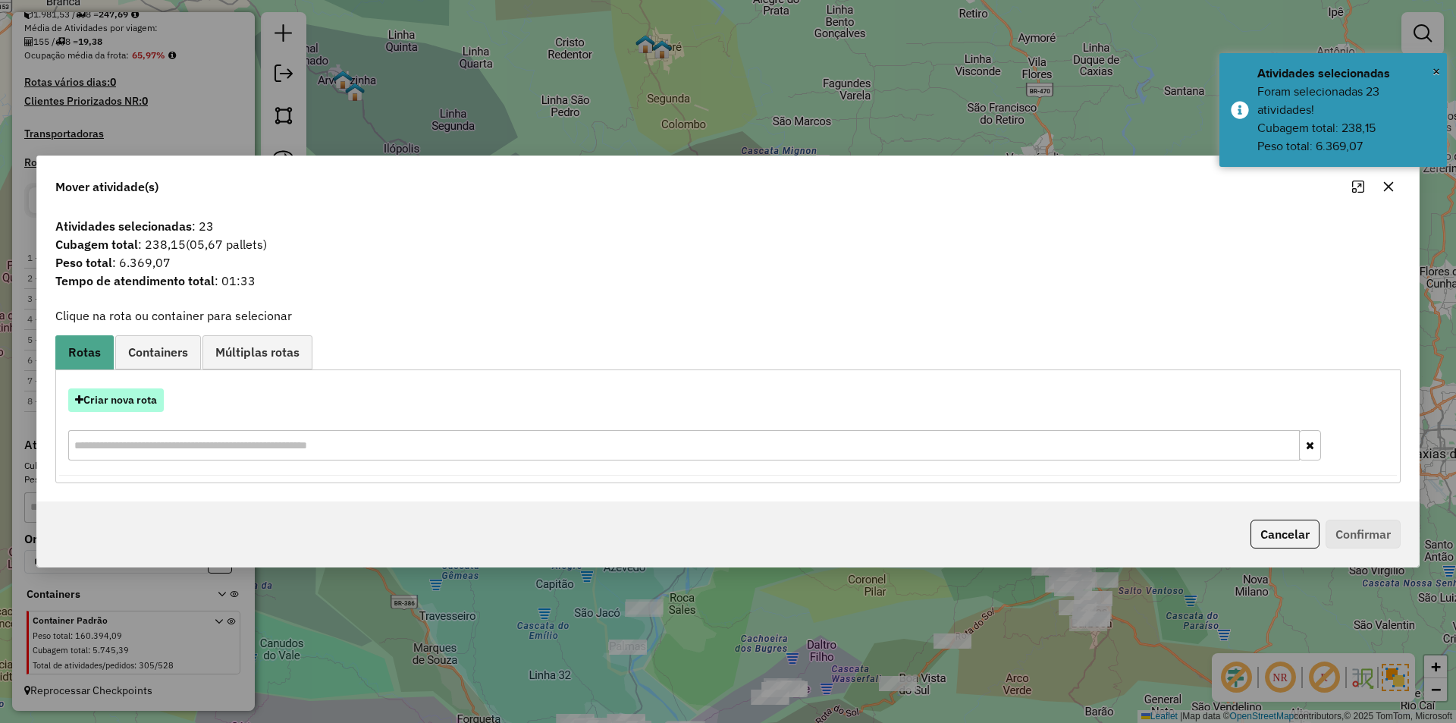
click at [124, 407] on button "Criar nova rota" at bounding box center [116, 400] width 96 height 24
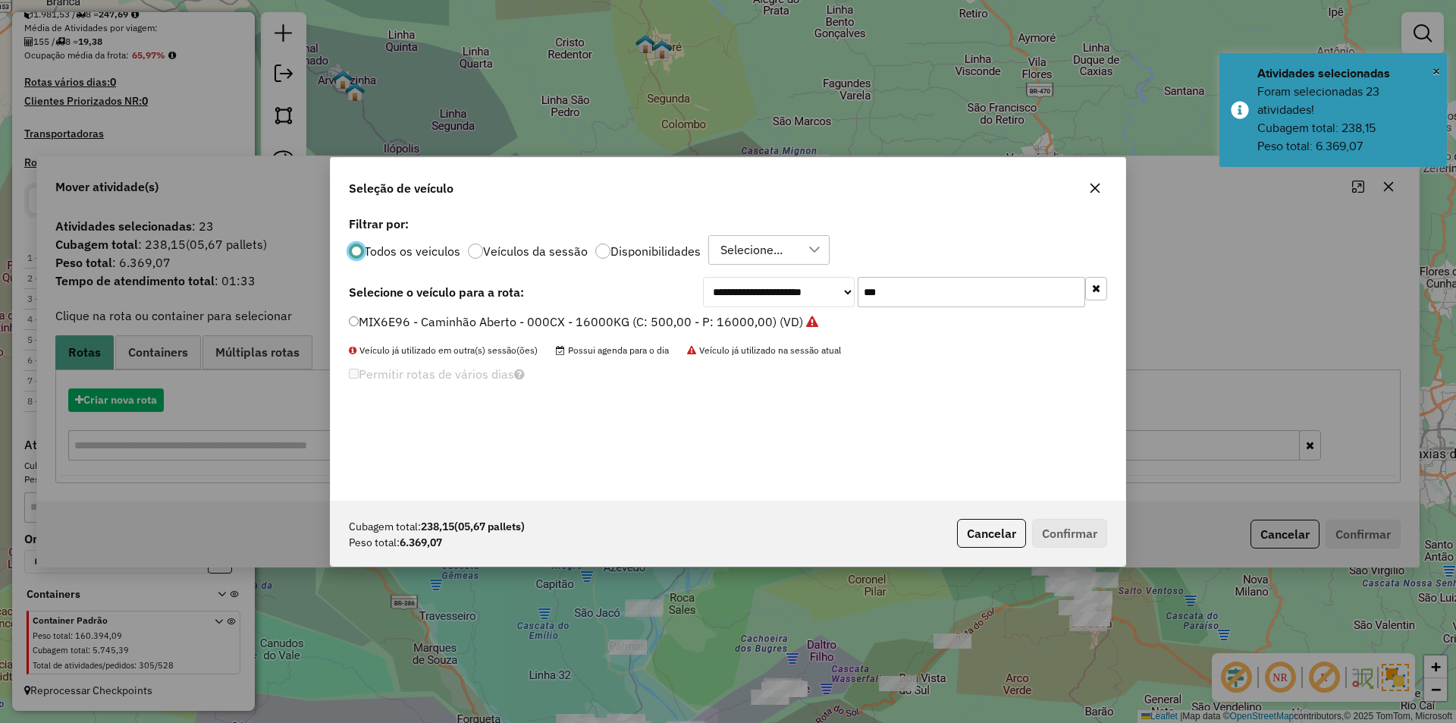
scroll to position [8, 5]
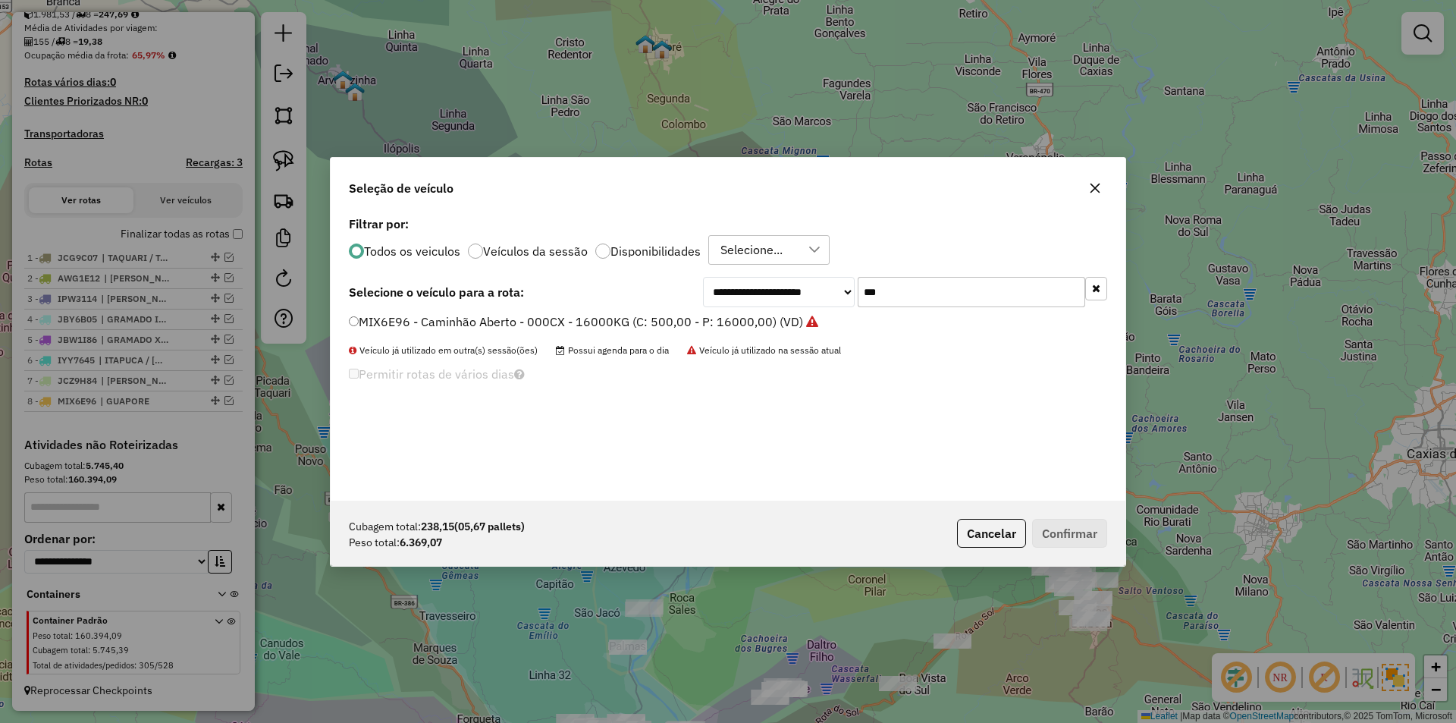
drag, startPoint x: 887, startPoint y: 287, endPoint x: 781, endPoint y: 287, distance: 106.1
click at [781, 287] on div "**********" at bounding box center [905, 292] width 404 height 30
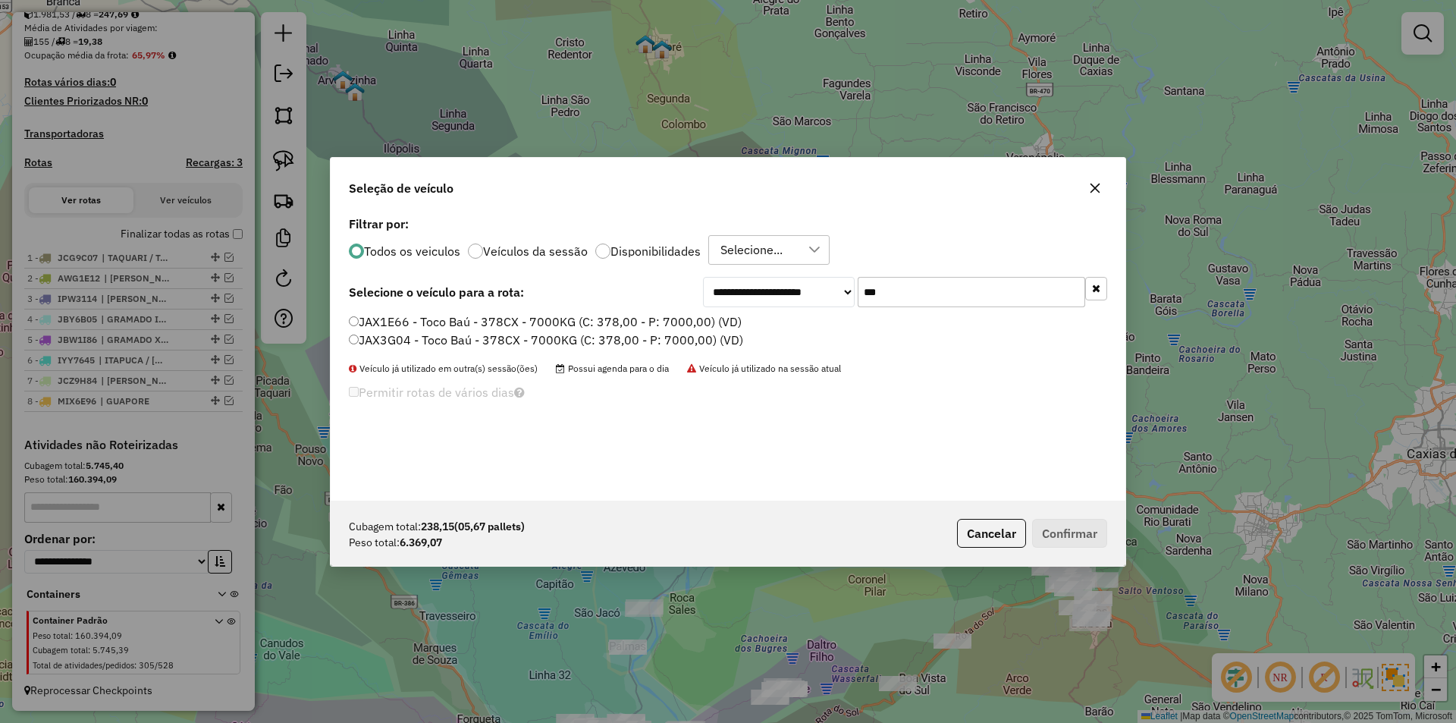
type input "***"
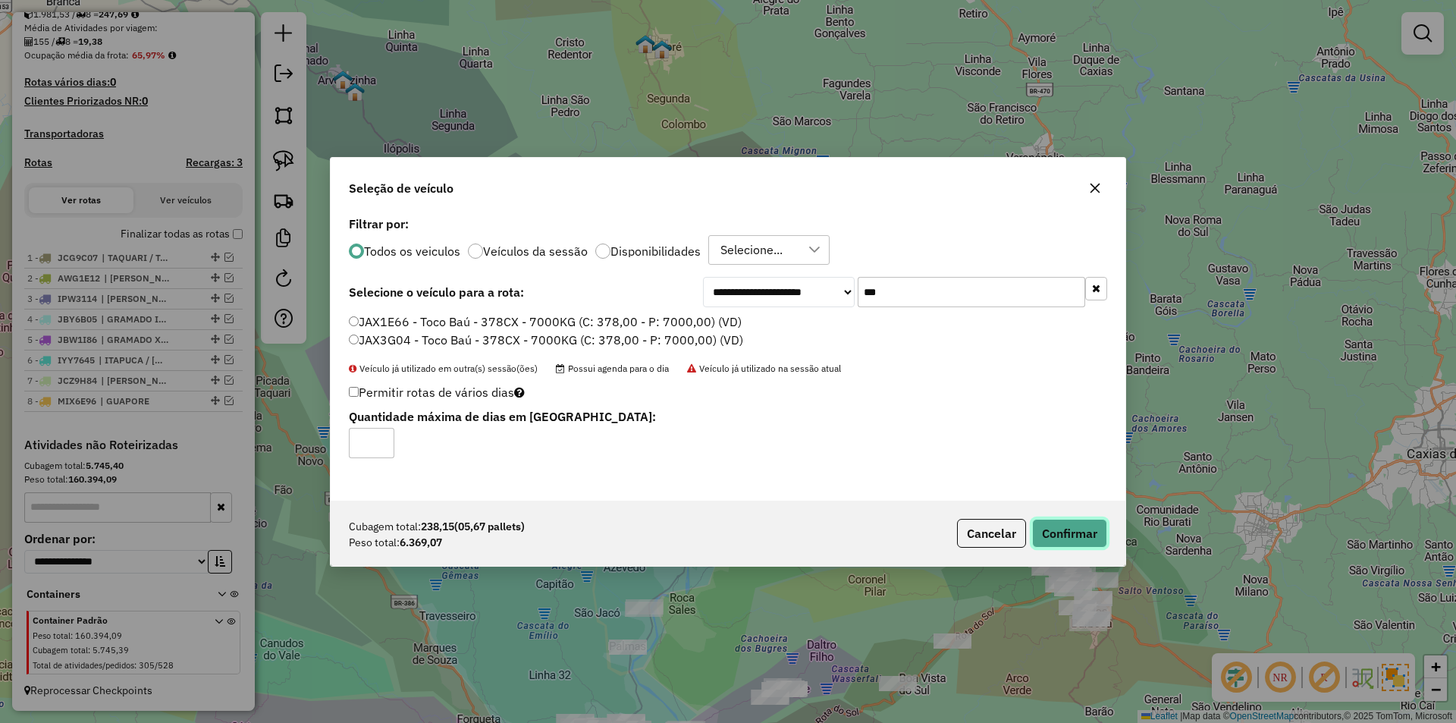
click at [1074, 535] on button "Confirmar" at bounding box center [1069, 533] width 75 height 29
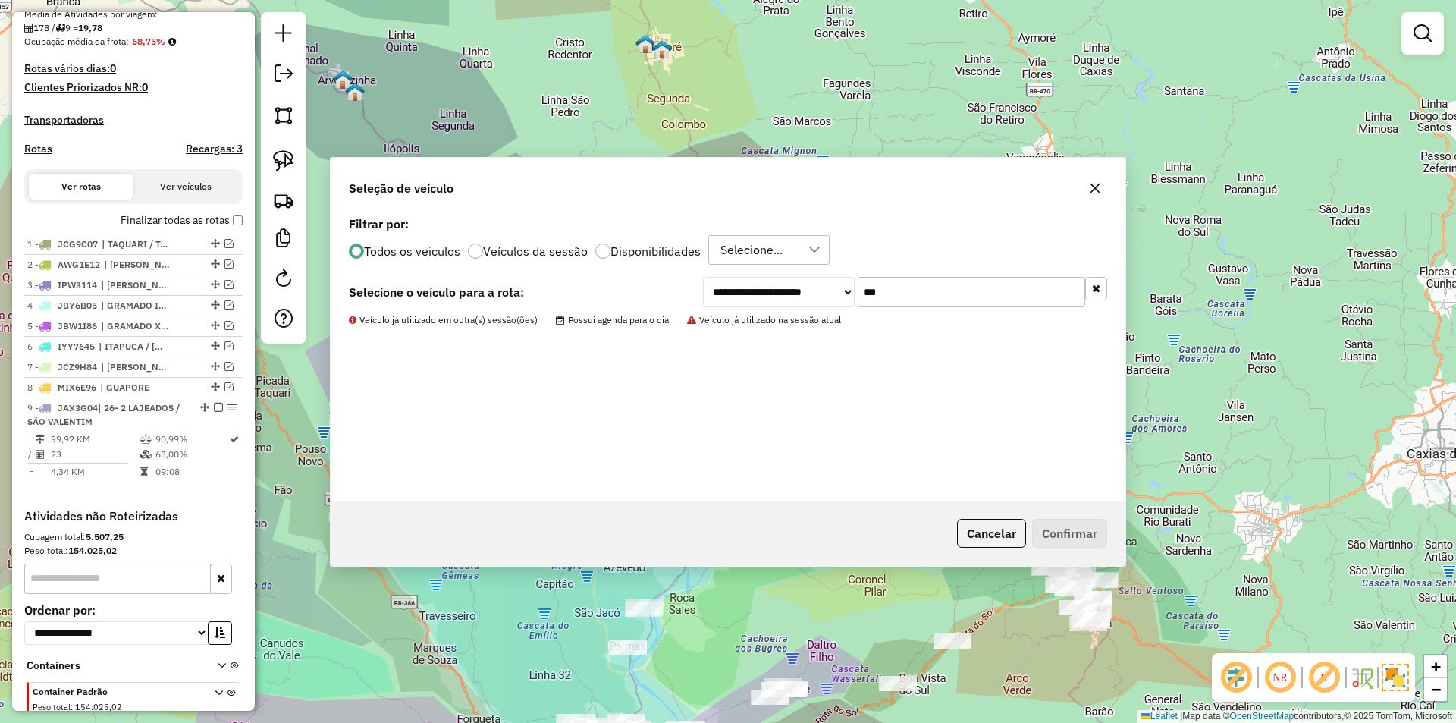
scroll to position [419, 0]
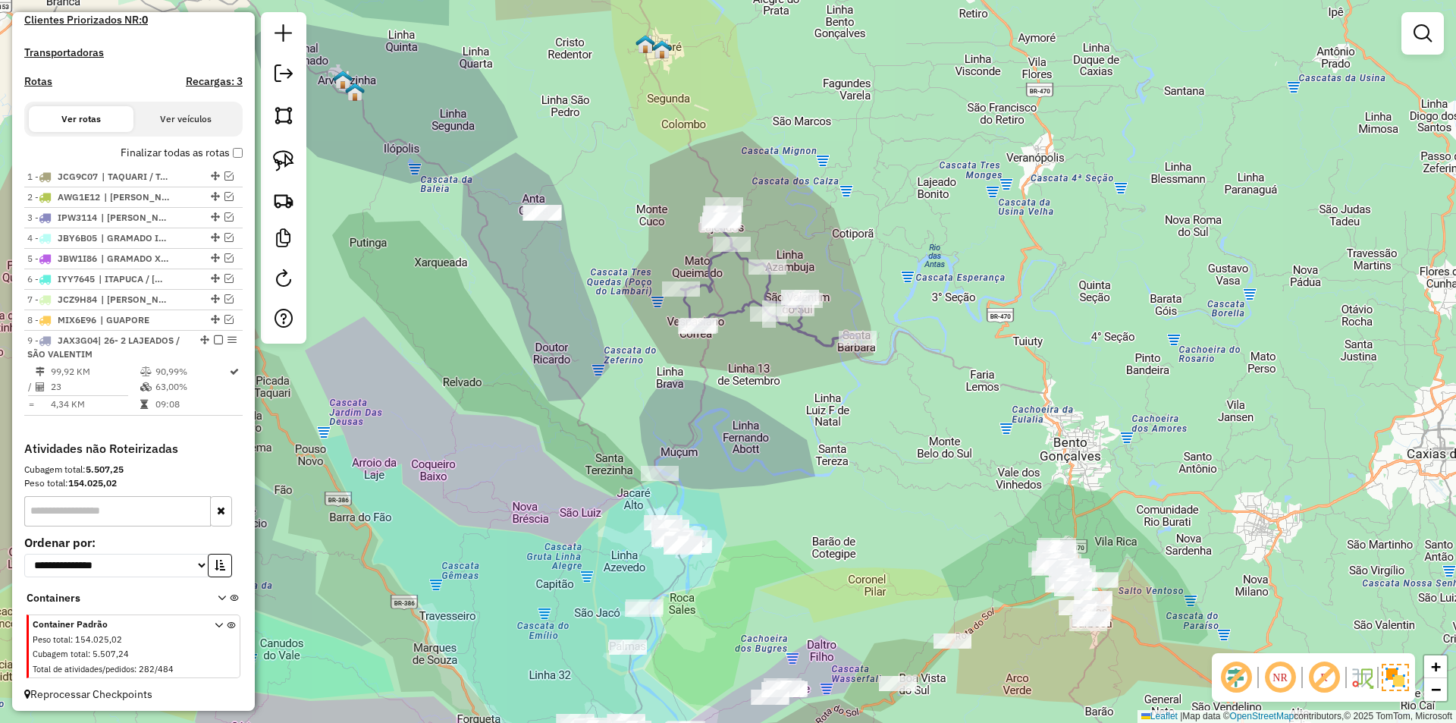
select select "*********"
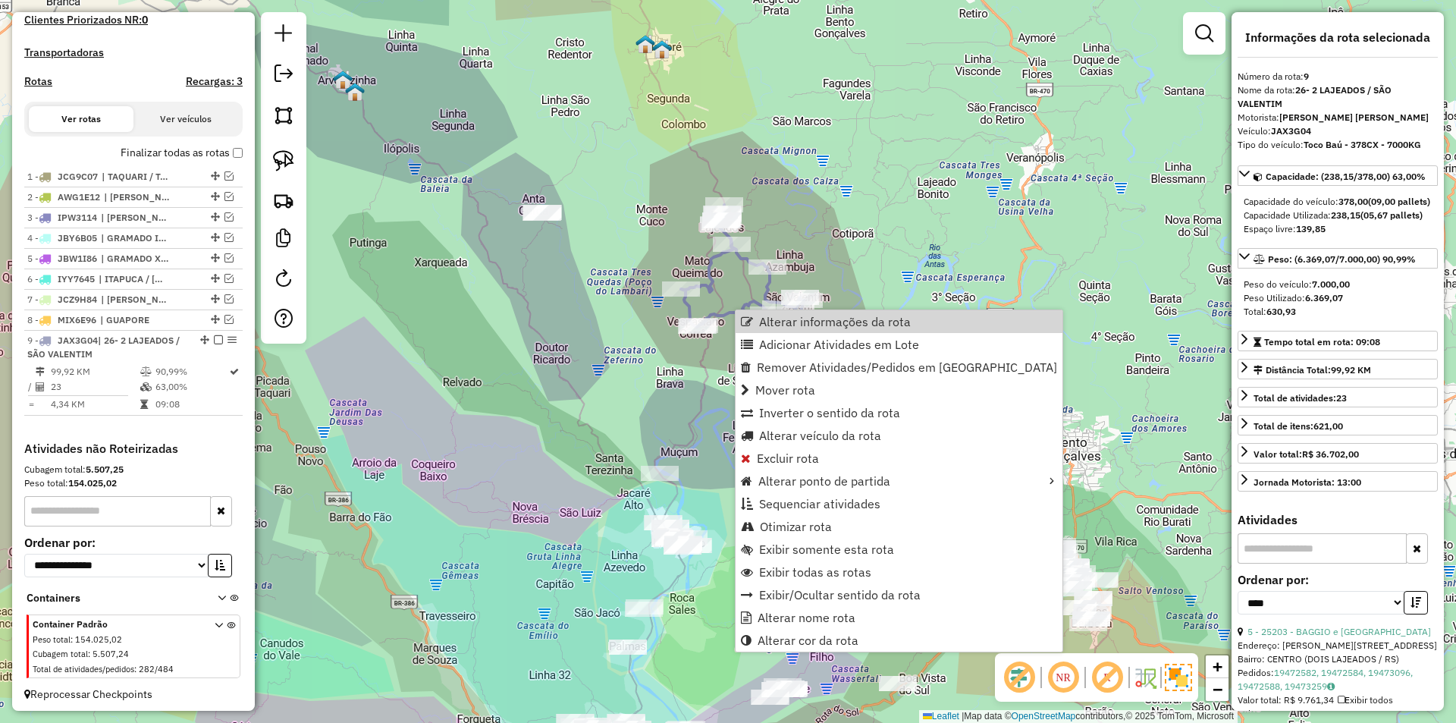
scroll to position [436, 0]
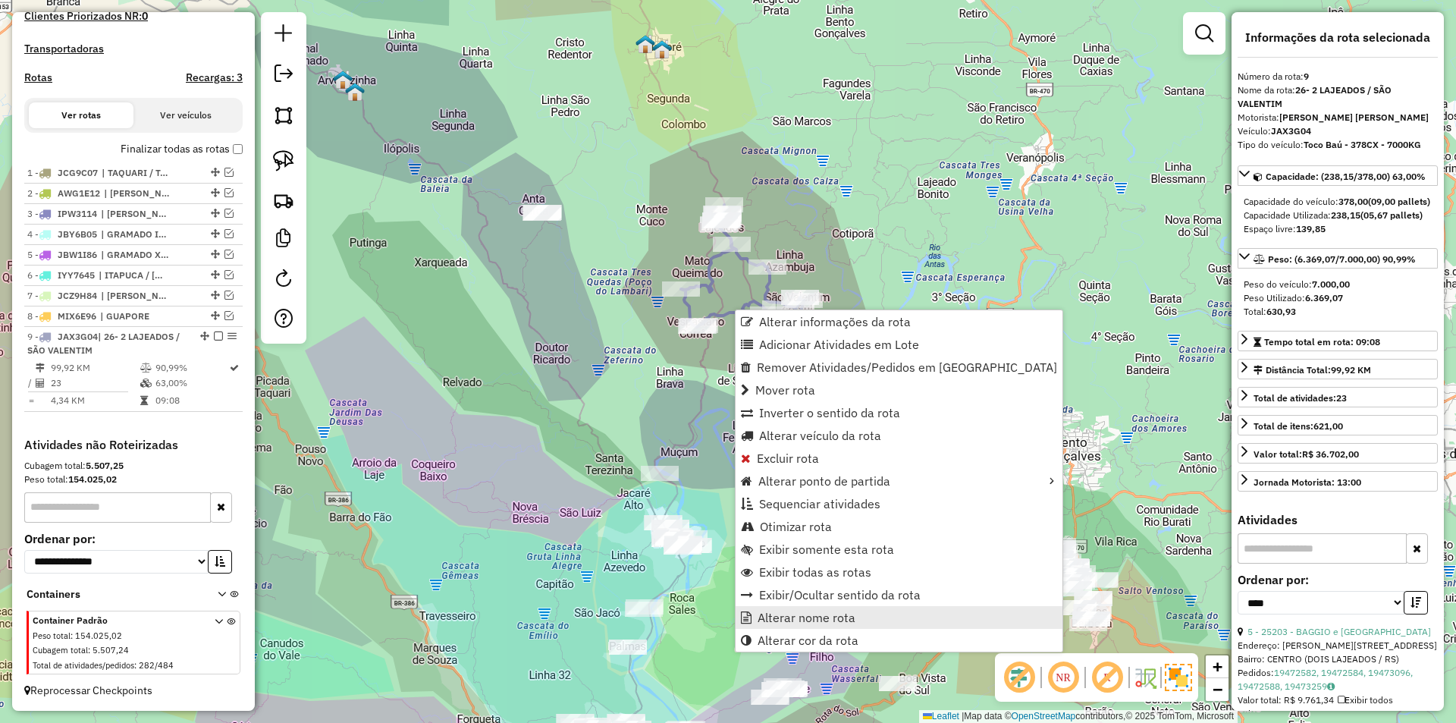
click at [827, 619] on span "Alterar nome rota" at bounding box center [806, 617] width 98 height 12
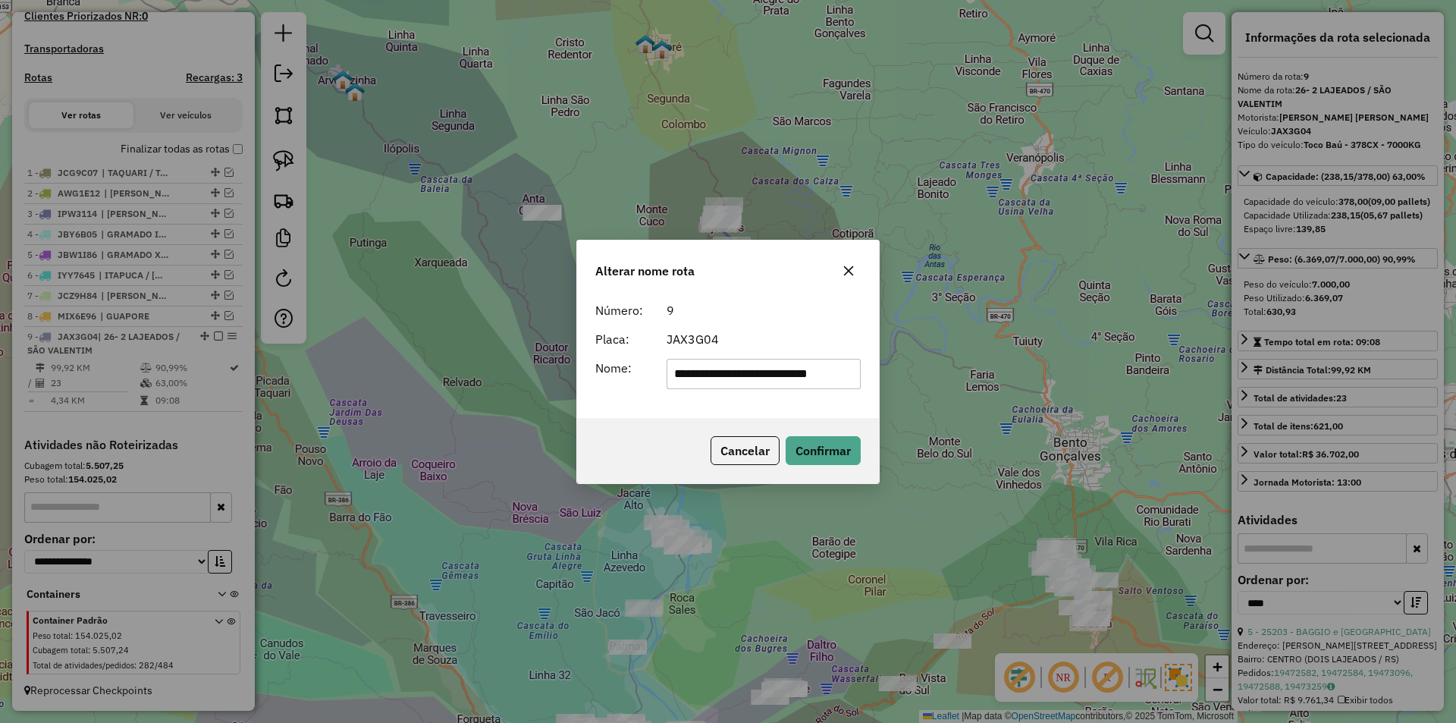
scroll to position [0, 0]
drag, startPoint x: 687, startPoint y: 372, endPoint x: 605, endPoint y: 358, distance: 83.1
click at [623, 357] on form "**********" at bounding box center [727, 345] width 265 height 88
type input "**********"
click at [836, 451] on button "Confirmar" at bounding box center [822, 450] width 75 height 29
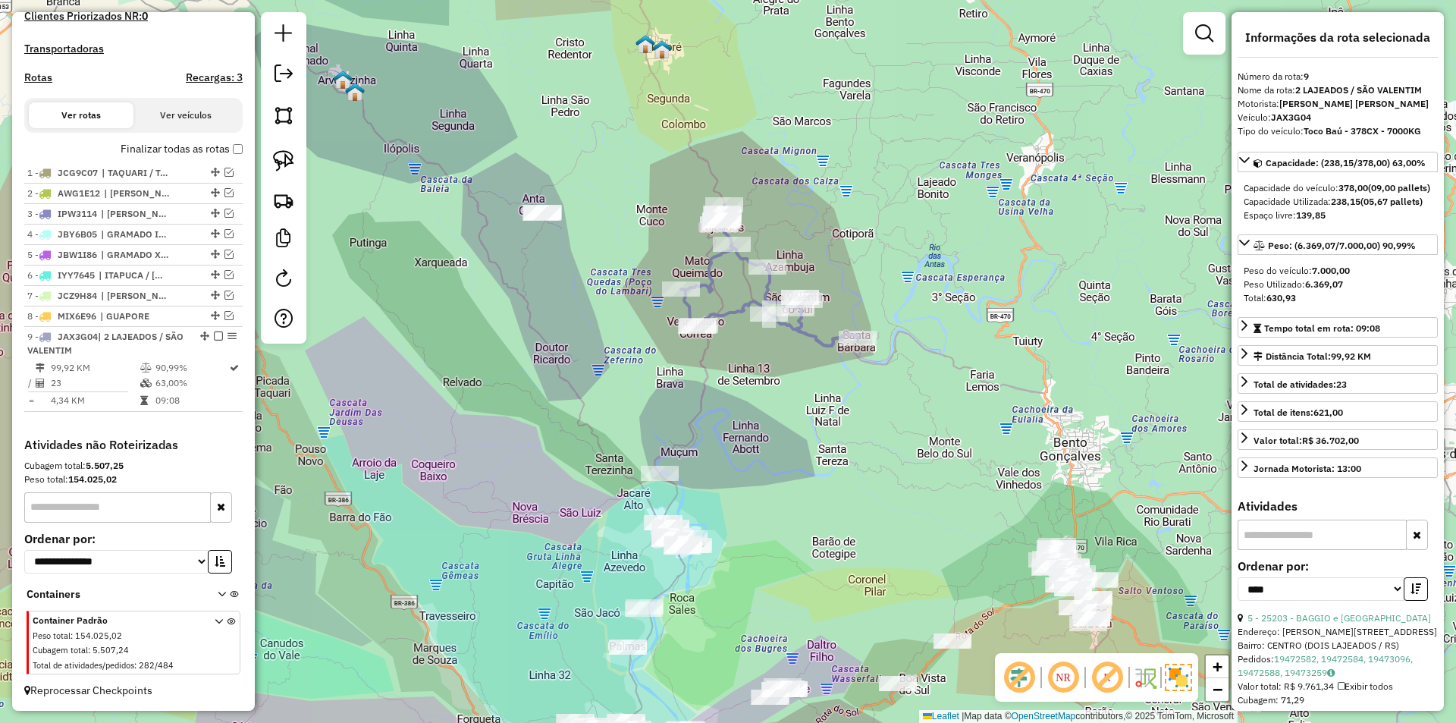
click at [731, 312] on icon at bounding box center [769, 275] width 177 height 141
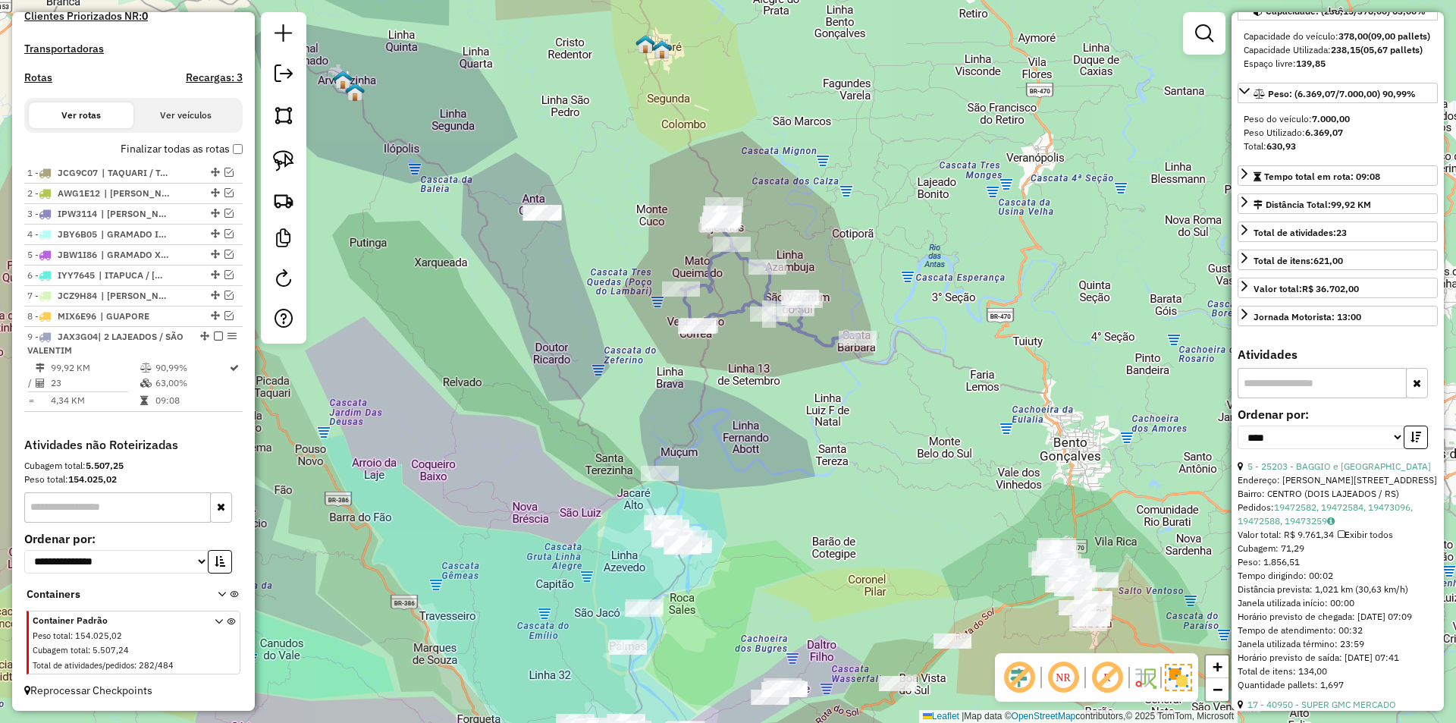
scroll to position [227, 0]
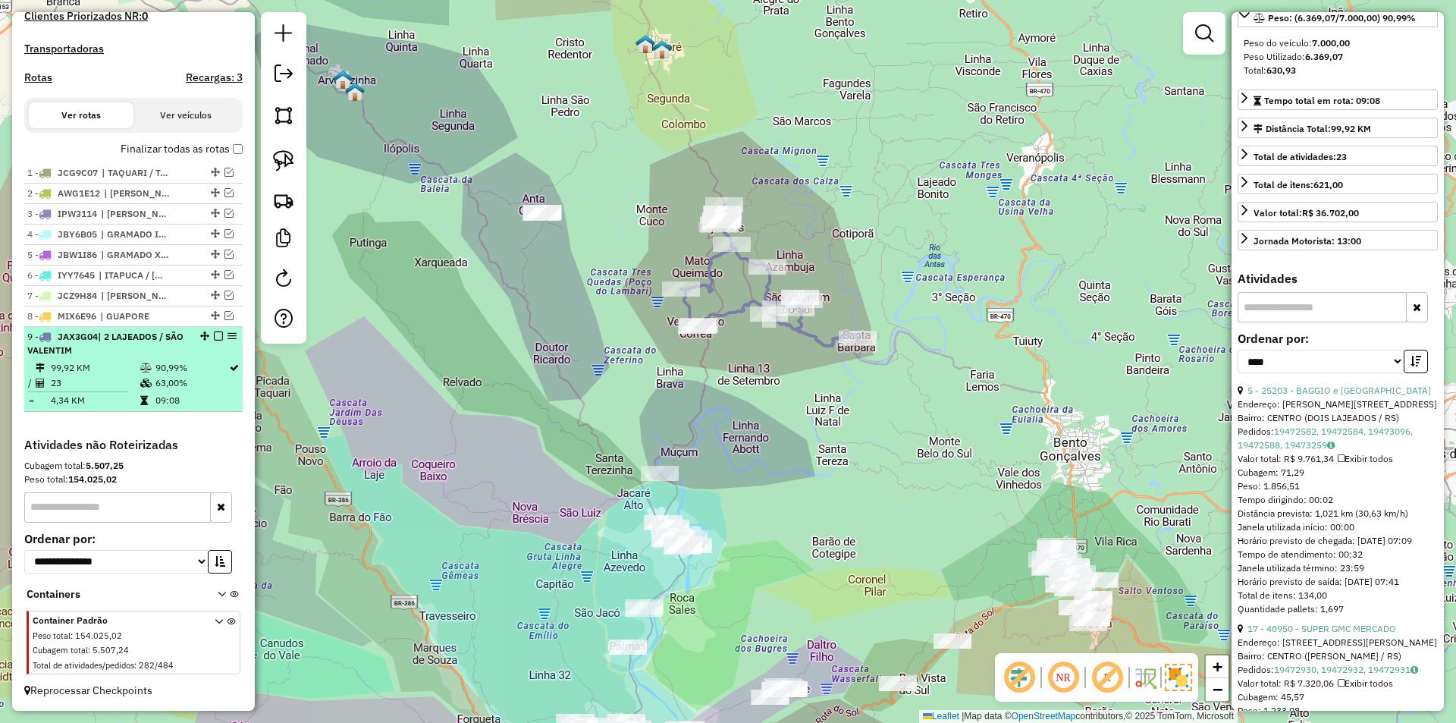
click at [215, 338] on em at bounding box center [218, 335] width 9 height 9
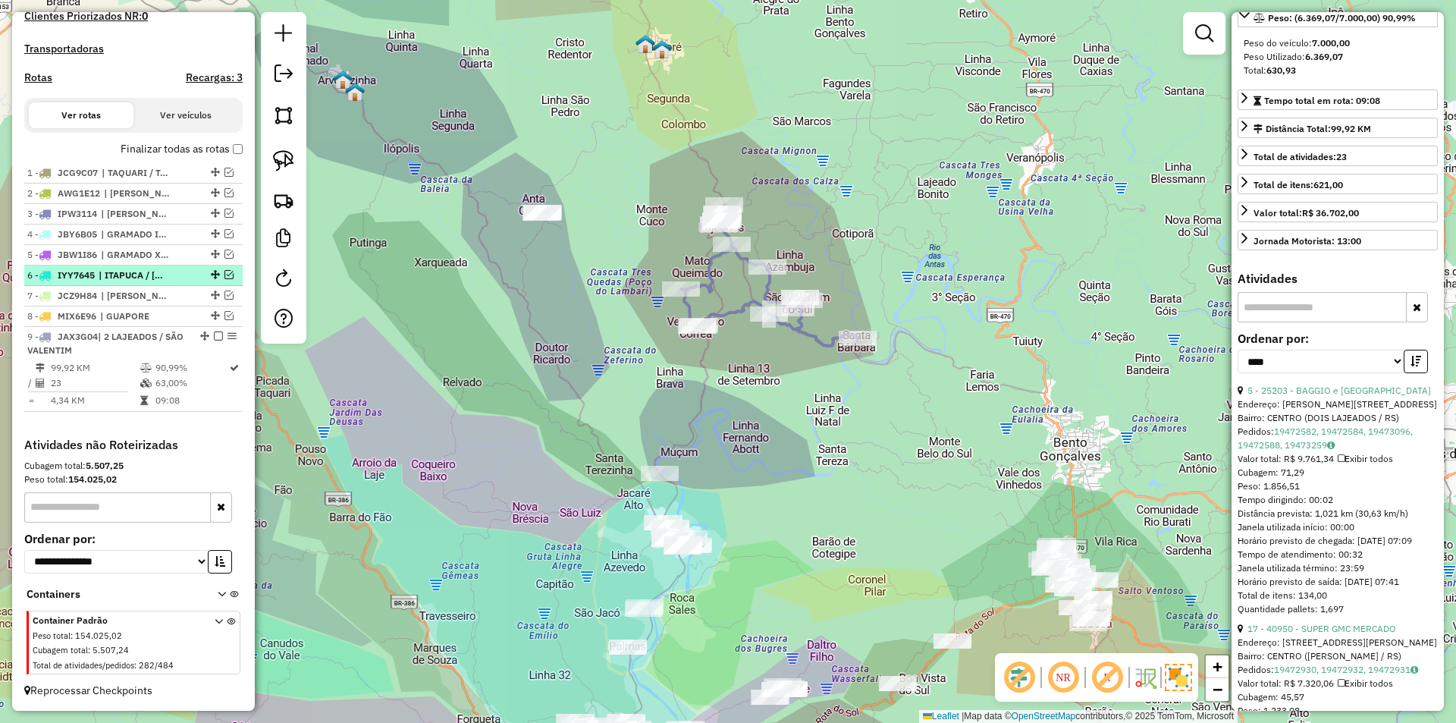
scroll to position [372, 0]
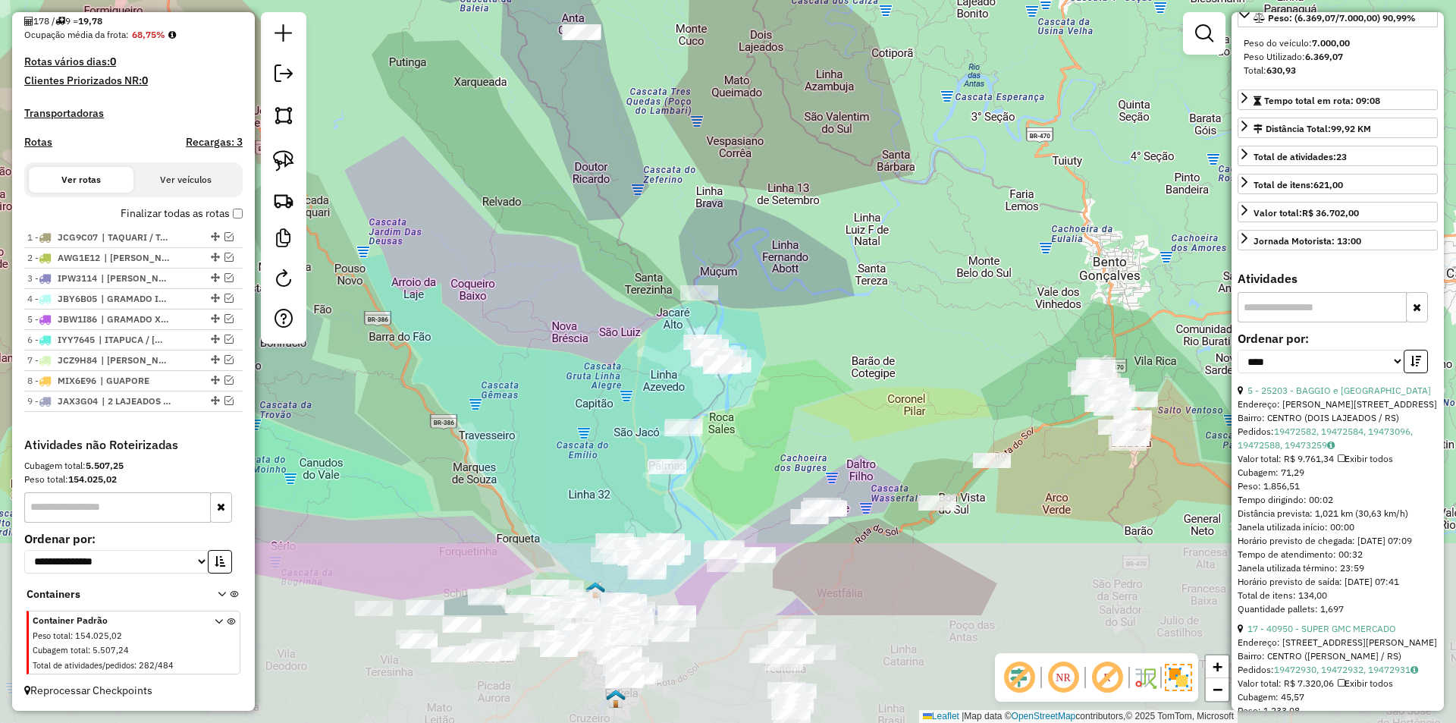
drag, startPoint x: 847, startPoint y: 478, endPoint x: 915, endPoint y: 195, distance: 290.9
click at [915, 195] on div "Janela de atendimento Grade de atendimento Capacidade Transportadoras Veículos …" at bounding box center [728, 361] width 1456 height 723
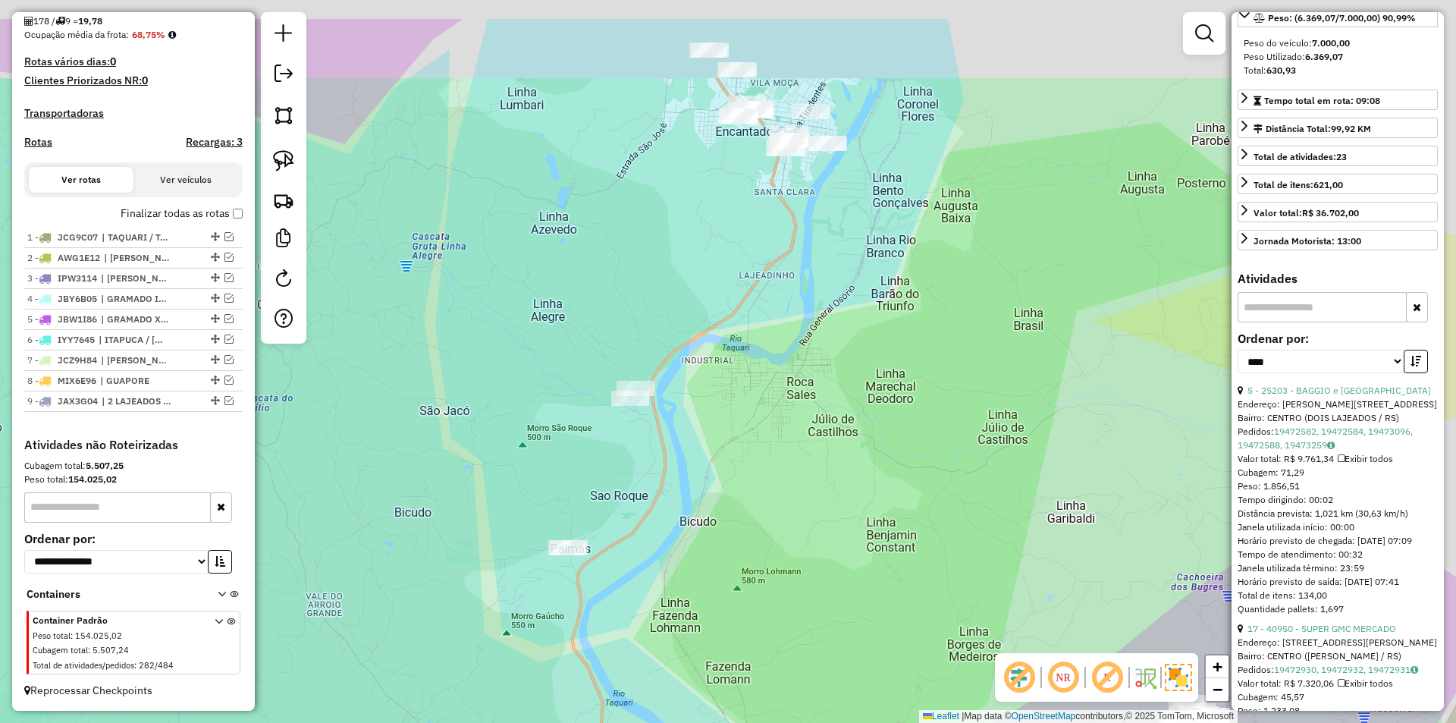
drag, startPoint x: 793, startPoint y: 372, endPoint x: 753, endPoint y: 472, distance: 107.8
click at [753, 473] on div "Janela de atendimento Grade de atendimento Capacidade Transportadoras Veículos …" at bounding box center [728, 361] width 1456 height 723
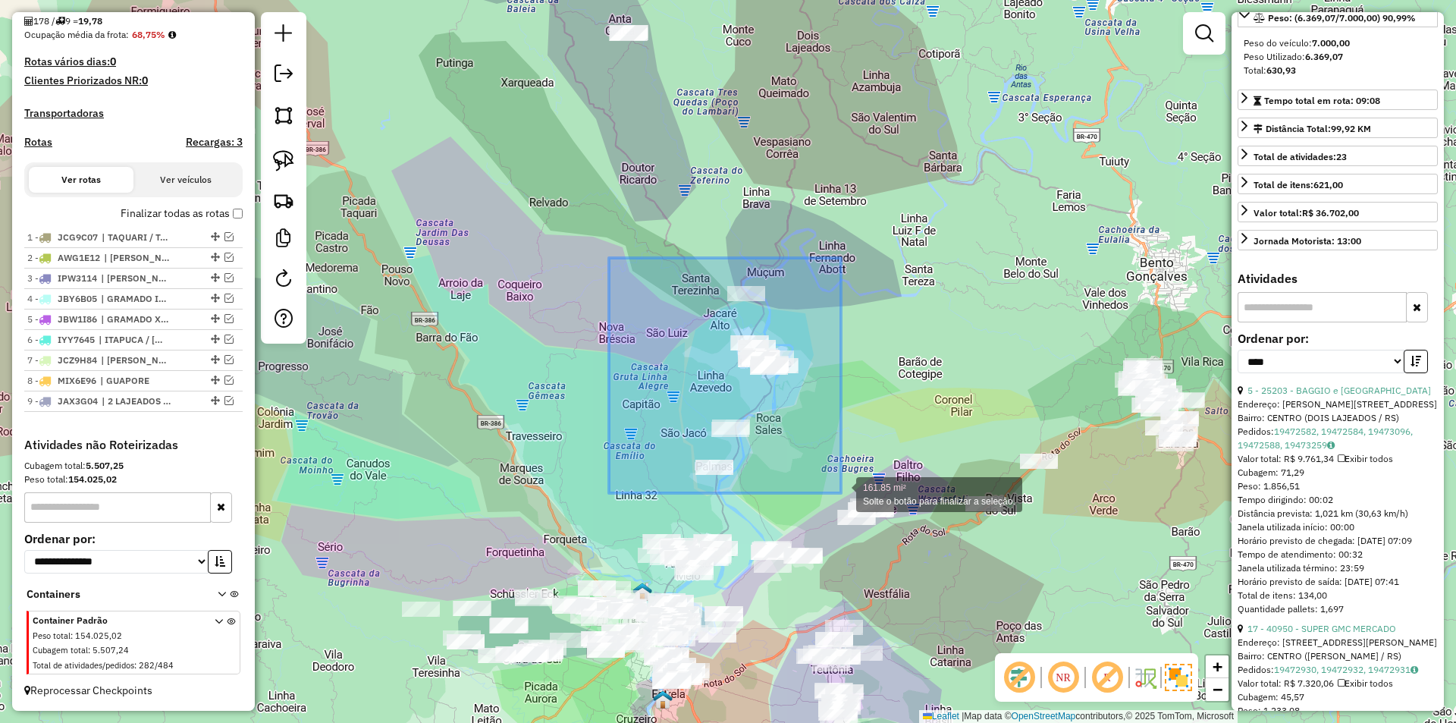
drag, startPoint x: 701, startPoint y: 271, endPoint x: 841, endPoint y: 493, distance: 262.3
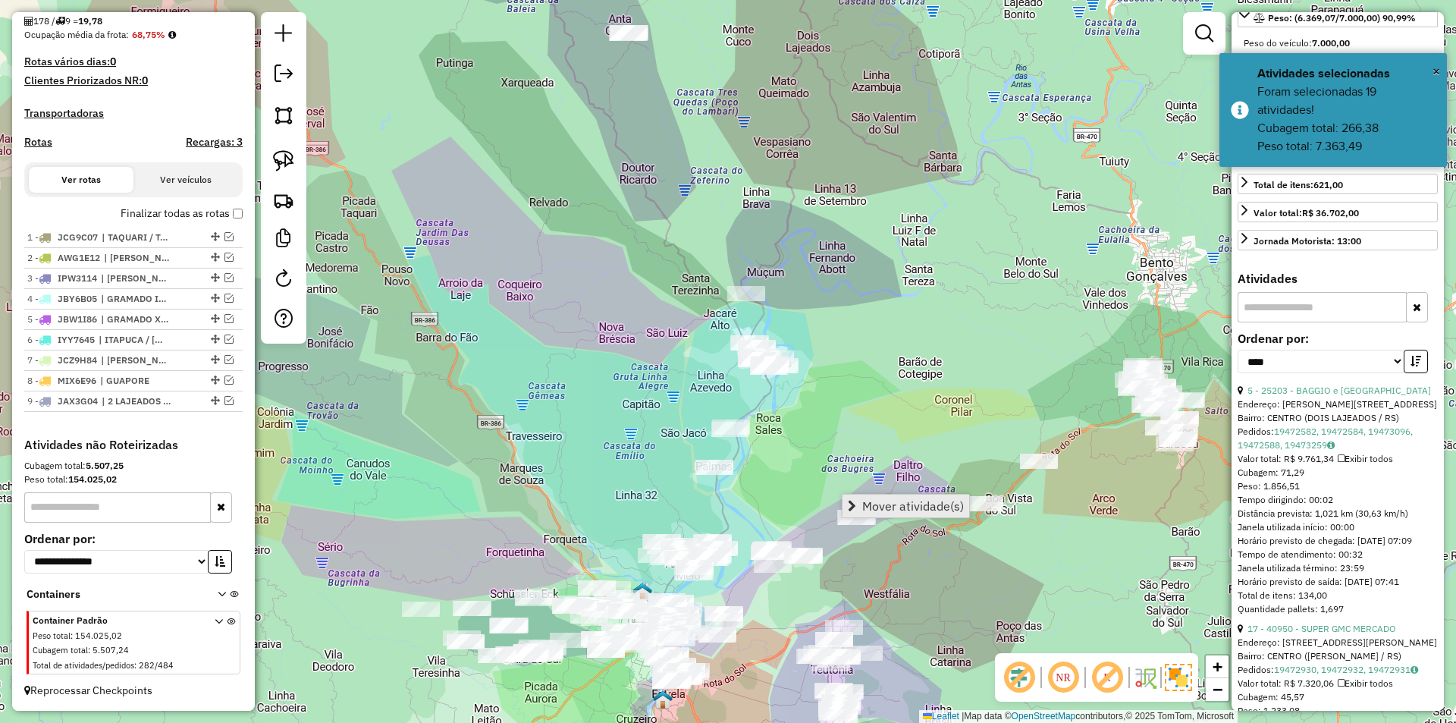
click at [923, 507] on span "Mover atividade(s)" at bounding box center [913, 506] width 102 height 12
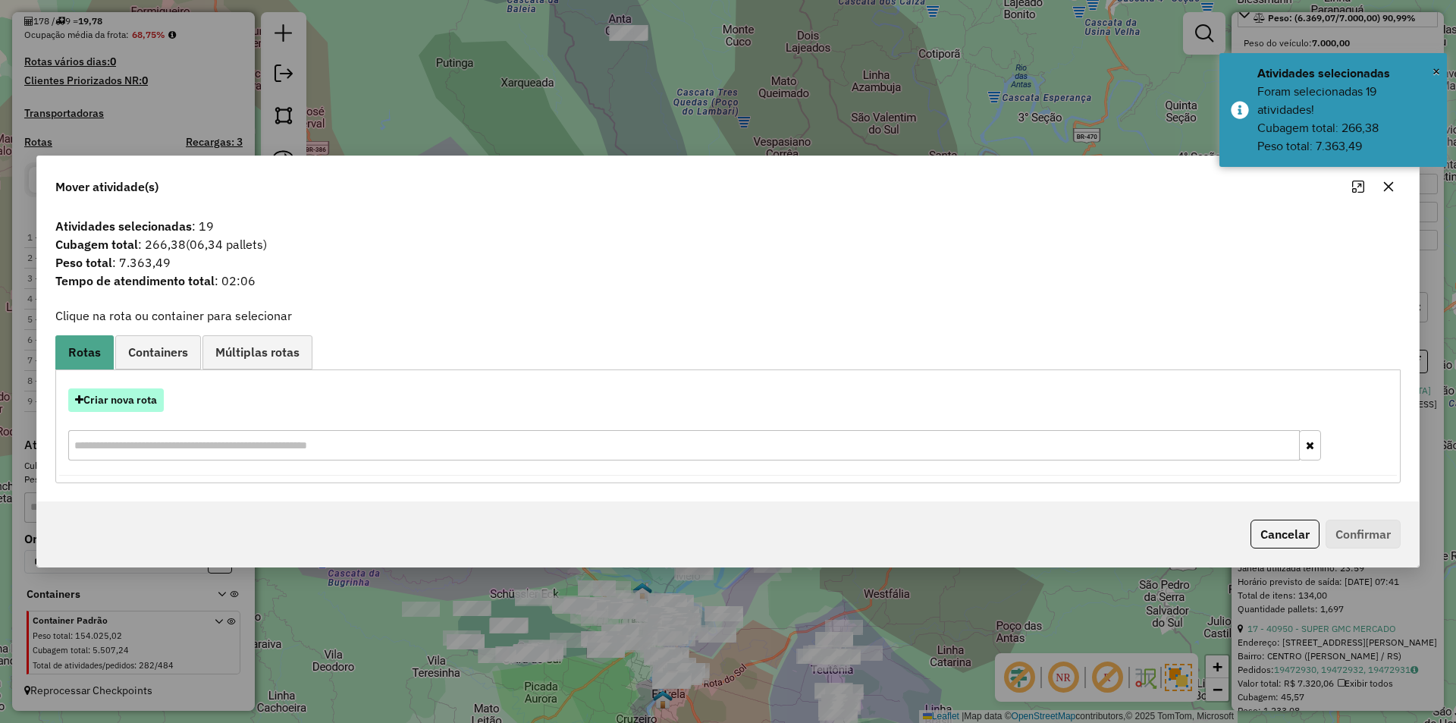
click at [127, 405] on button "Criar nova rota" at bounding box center [116, 400] width 96 height 24
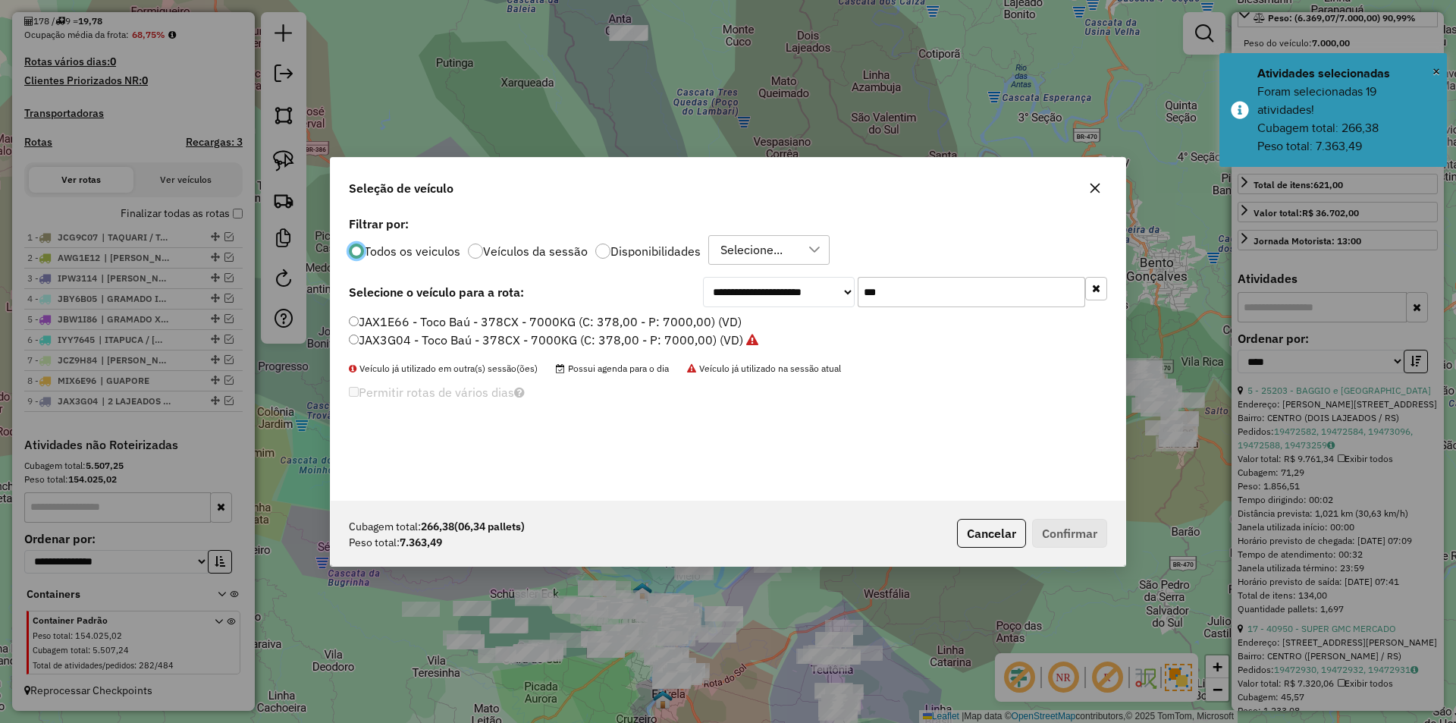
scroll to position [8, 5]
drag, startPoint x: 911, startPoint y: 293, endPoint x: 857, endPoint y: 287, distance: 54.2
click at [857, 287] on div "**********" at bounding box center [905, 292] width 404 height 30
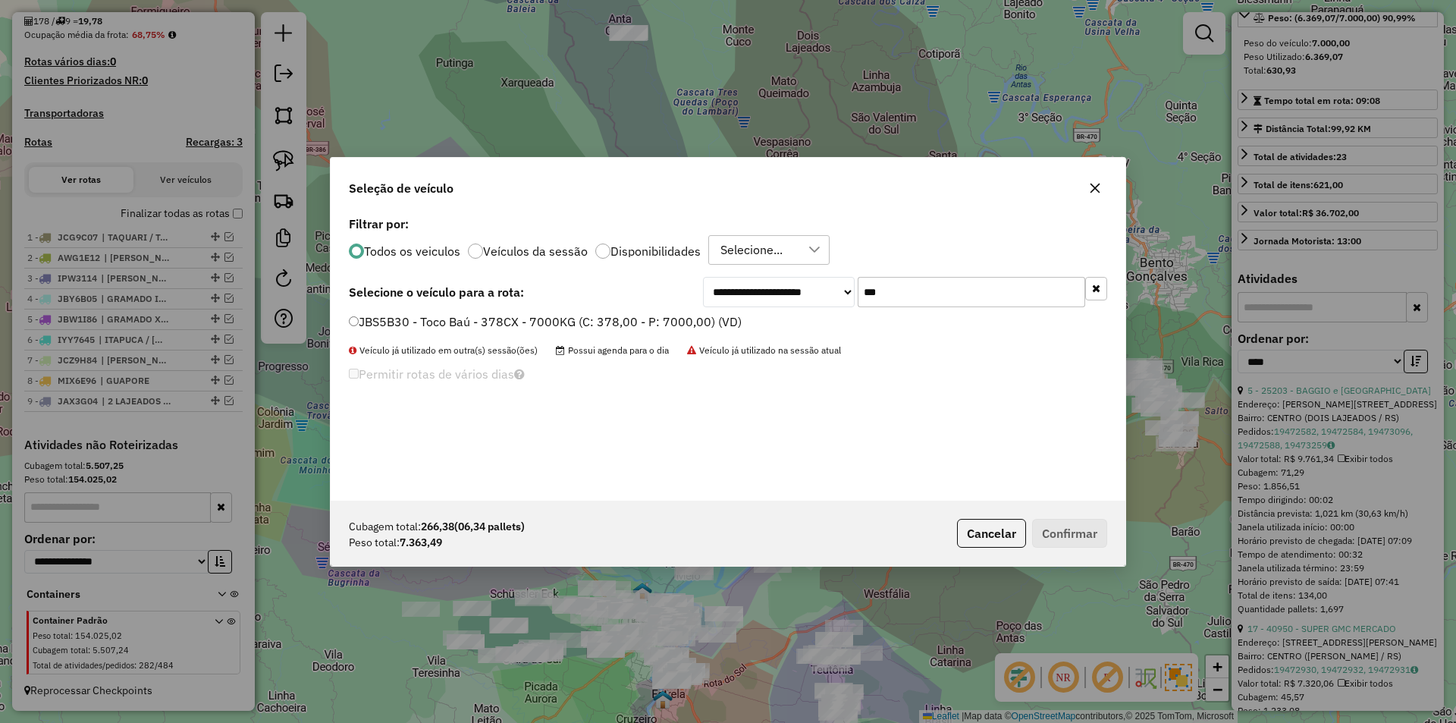
type input "***"
click at [368, 323] on label "JBS5B30 - Toco Baú - 378CX - 7000KG (C: 378,00 - P: 7000,00) (VD)" at bounding box center [545, 321] width 393 height 18
click at [1070, 533] on button "Confirmar" at bounding box center [1069, 533] width 75 height 29
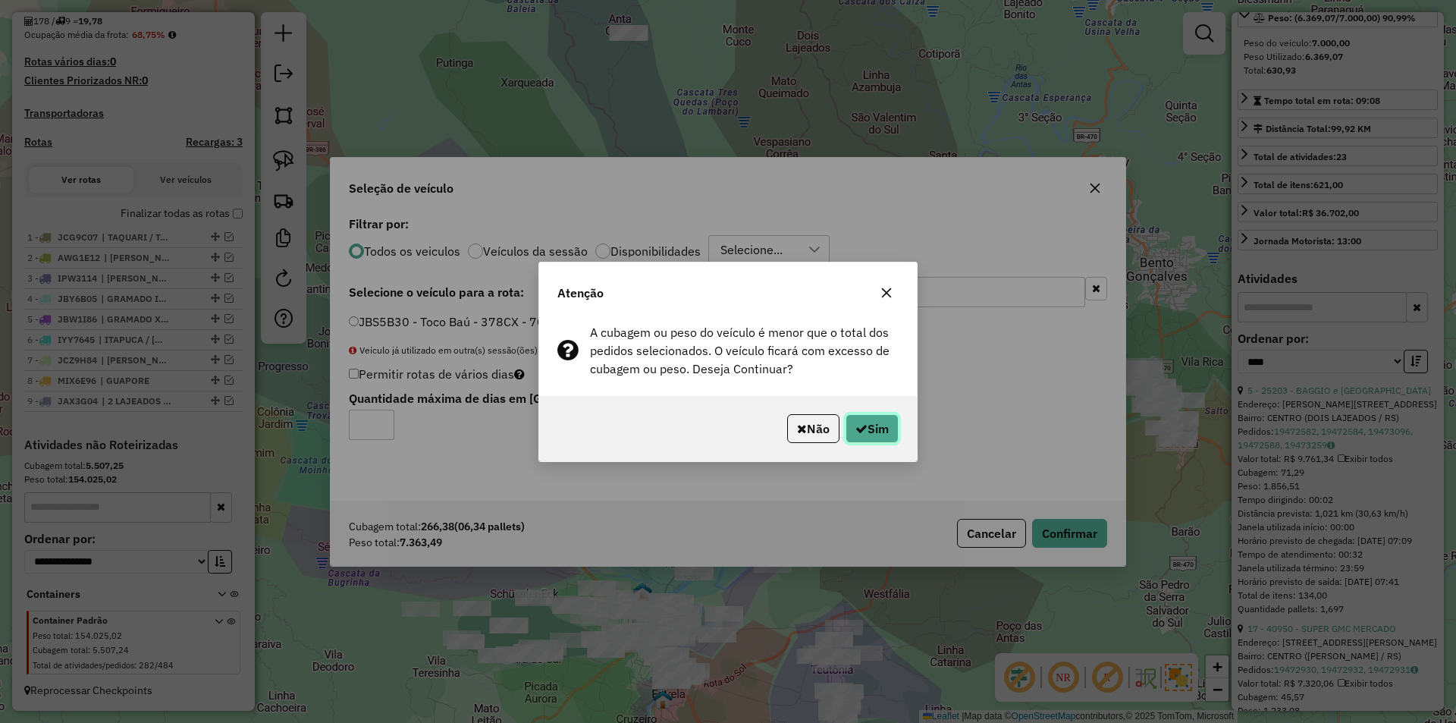
click at [881, 432] on button "Sim" at bounding box center [871, 428] width 53 height 29
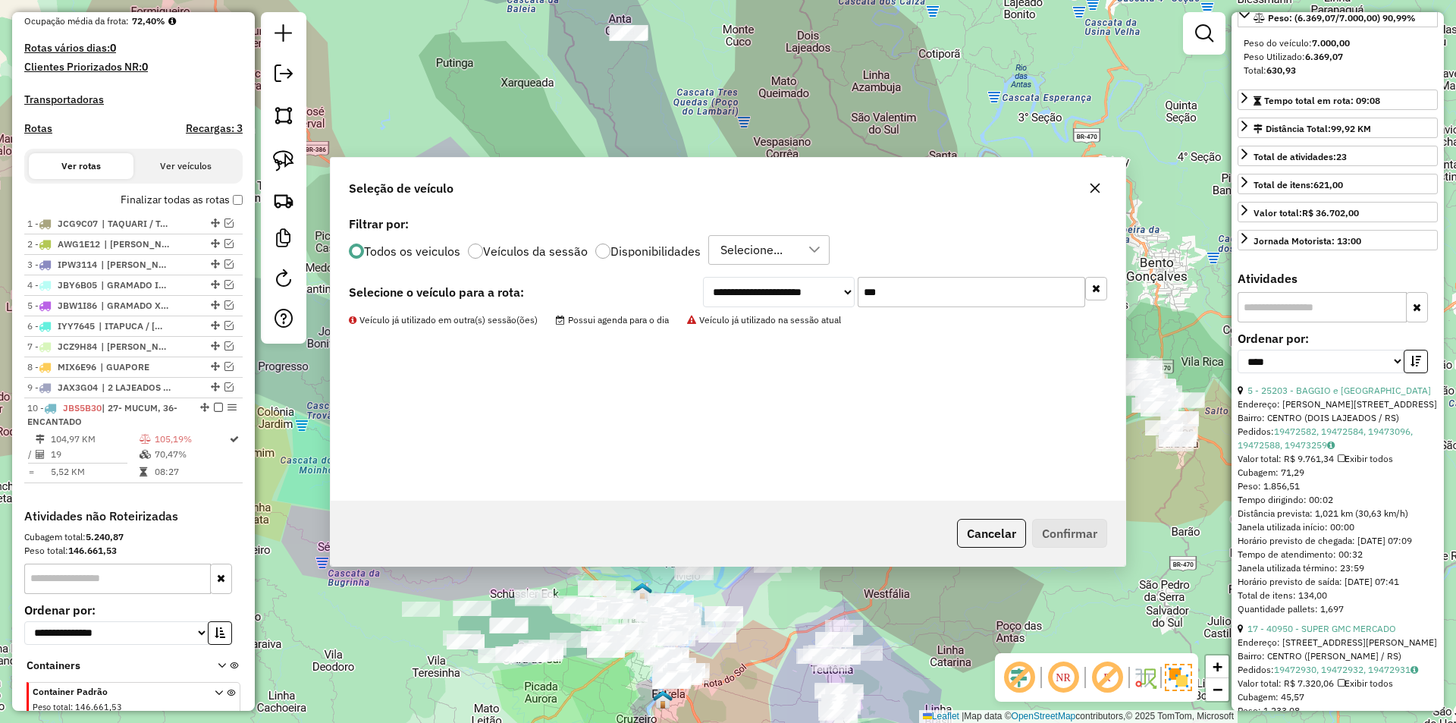
scroll to position [456, 0]
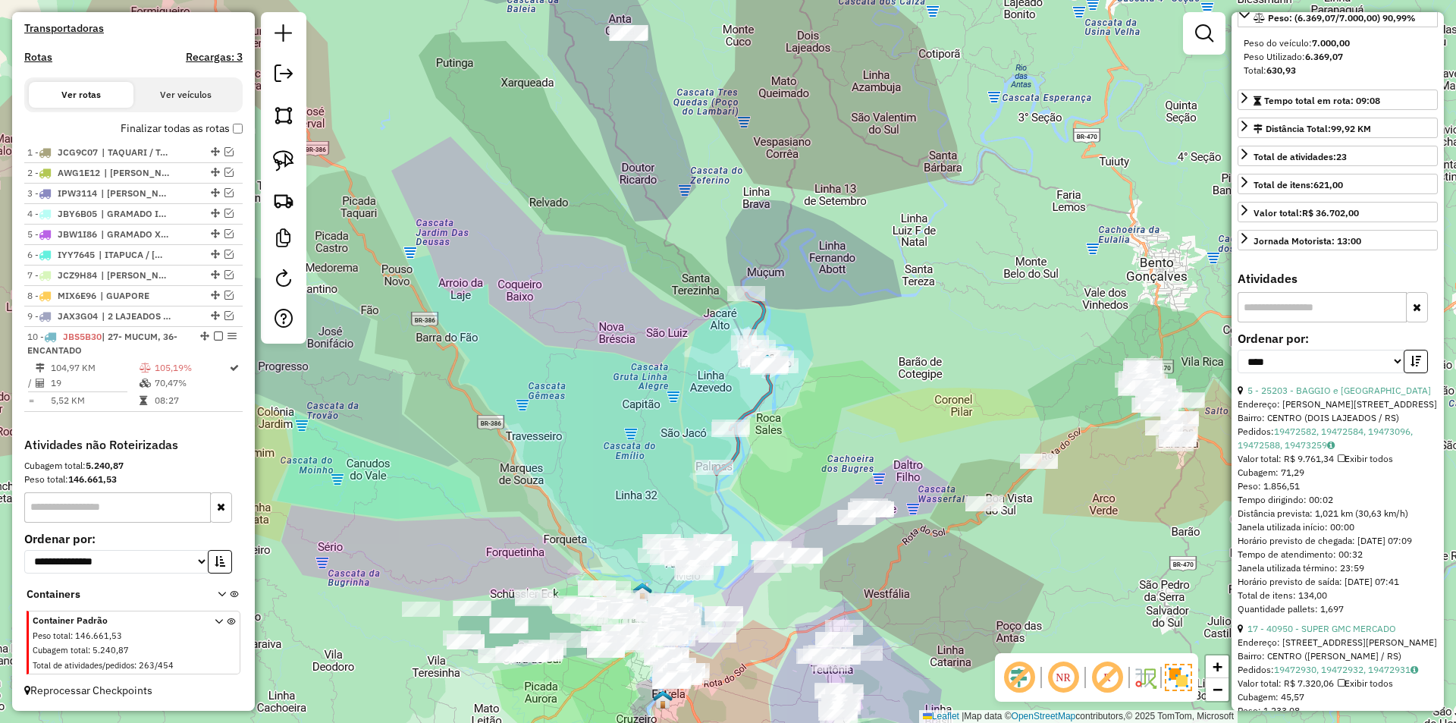
click at [761, 401] on icon at bounding box center [747, 383] width 64 height 180
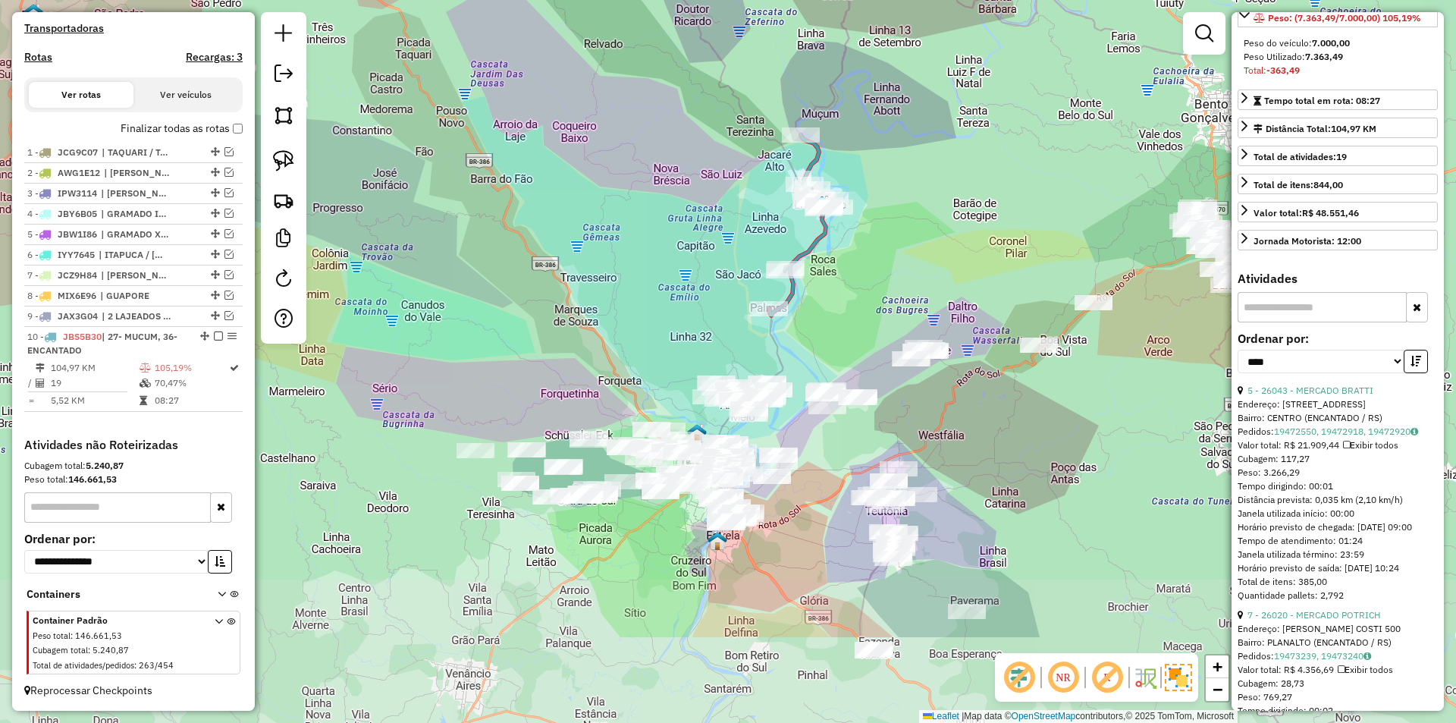
drag, startPoint x: 826, startPoint y: 455, endPoint x: 889, endPoint y: 279, distance: 187.1
click at [889, 279] on div "Janela de atendimento Grade de atendimento Capacidade Transportadoras Veículos …" at bounding box center [728, 361] width 1456 height 723
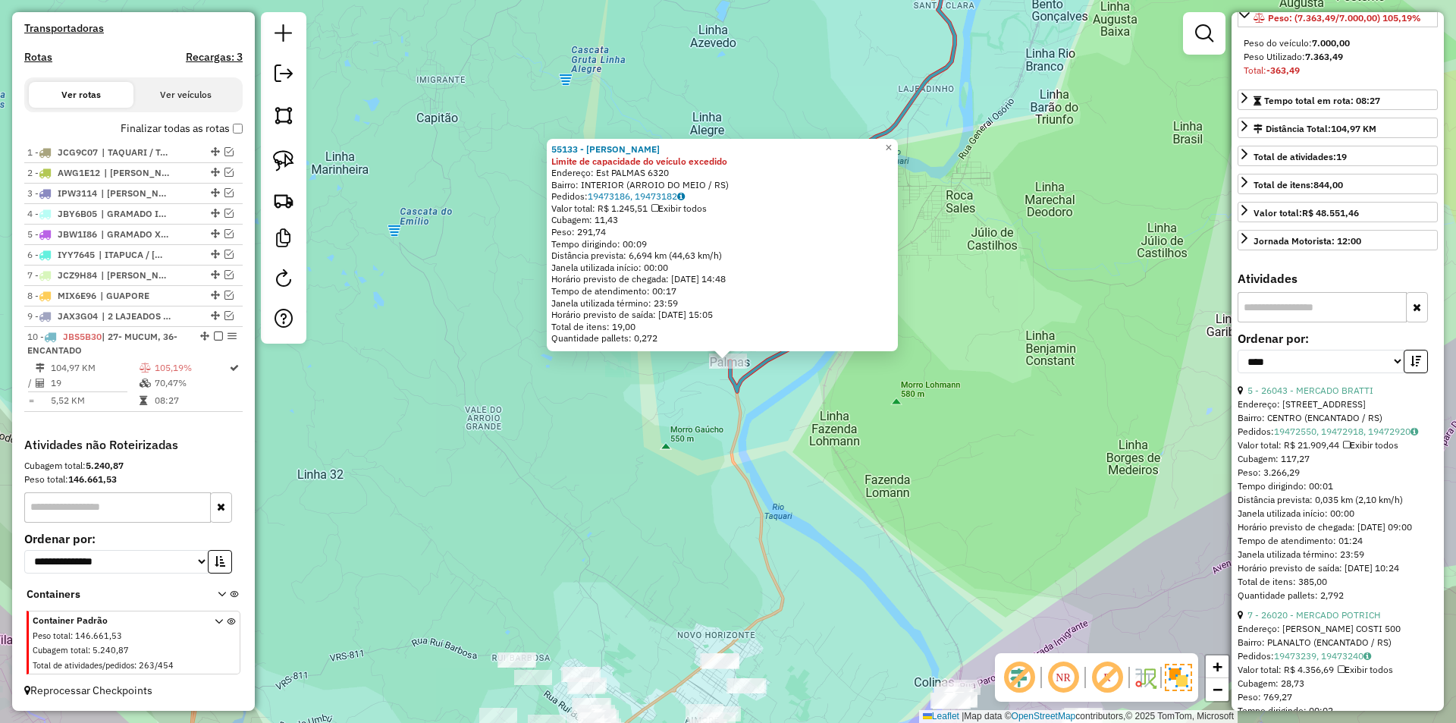
click at [639, 421] on div "55133 - BAR THOME Limite de capacidade do veículo excedido Endereço: Est PALMAS…" at bounding box center [728, 361] width 1456 height 723
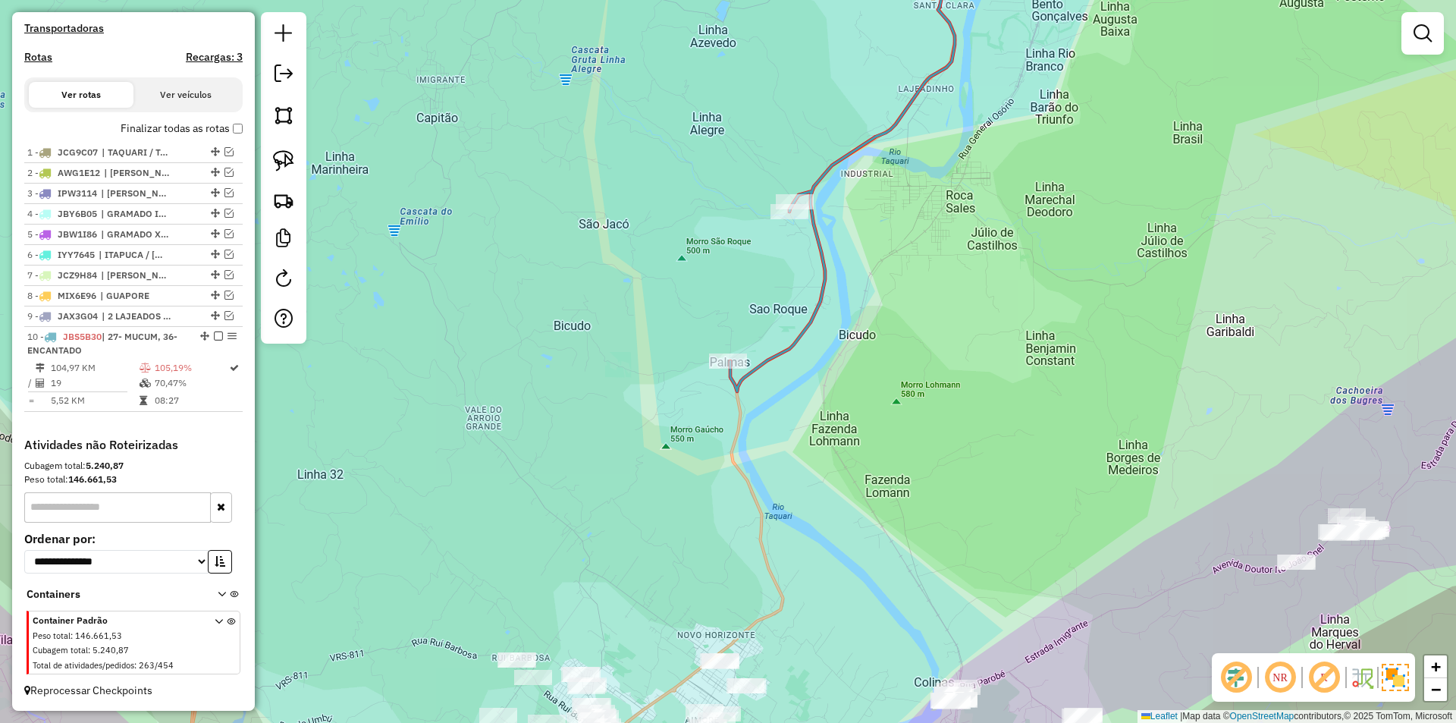
click at [899, 384] on div "Janela de atendimento Grade de atendimento Capacidade Transportadoras Veículos …" at bounding box center [728, 361] width 1456 height 723
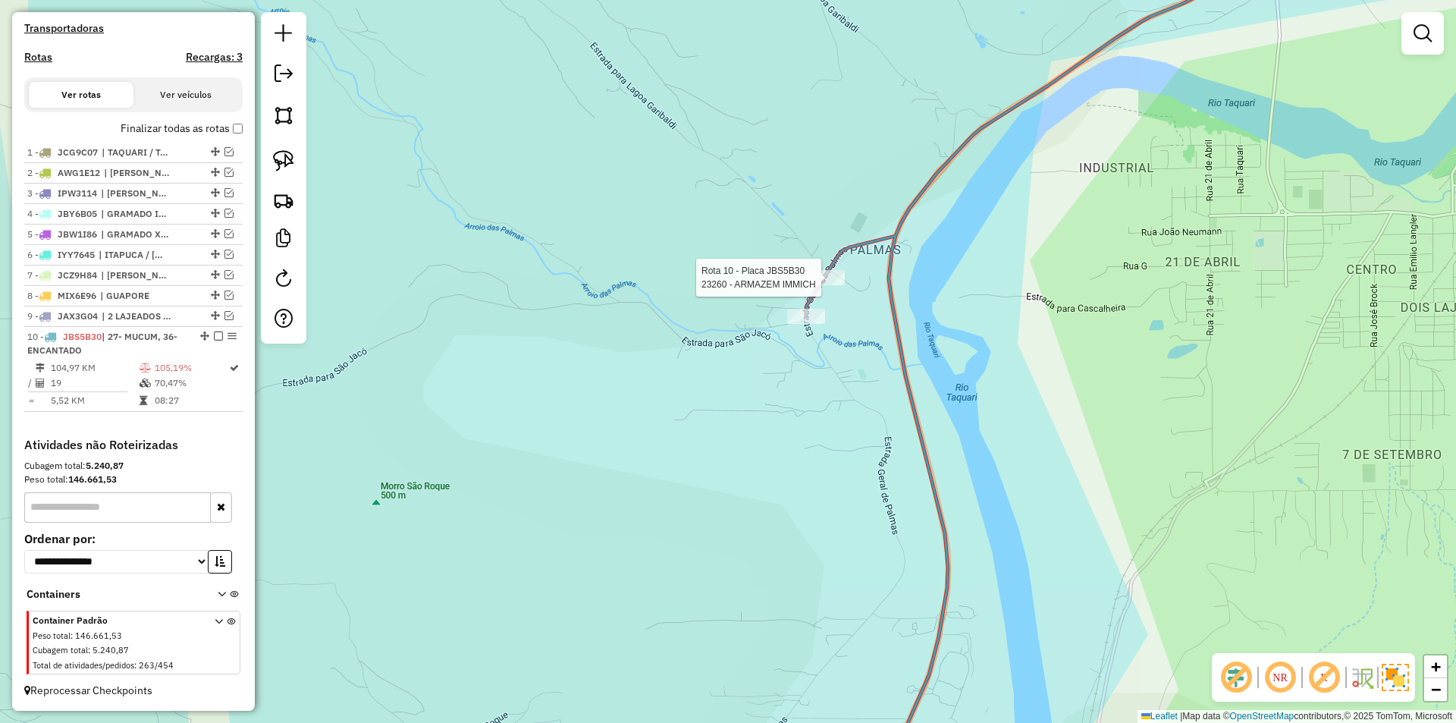
select select "*********"
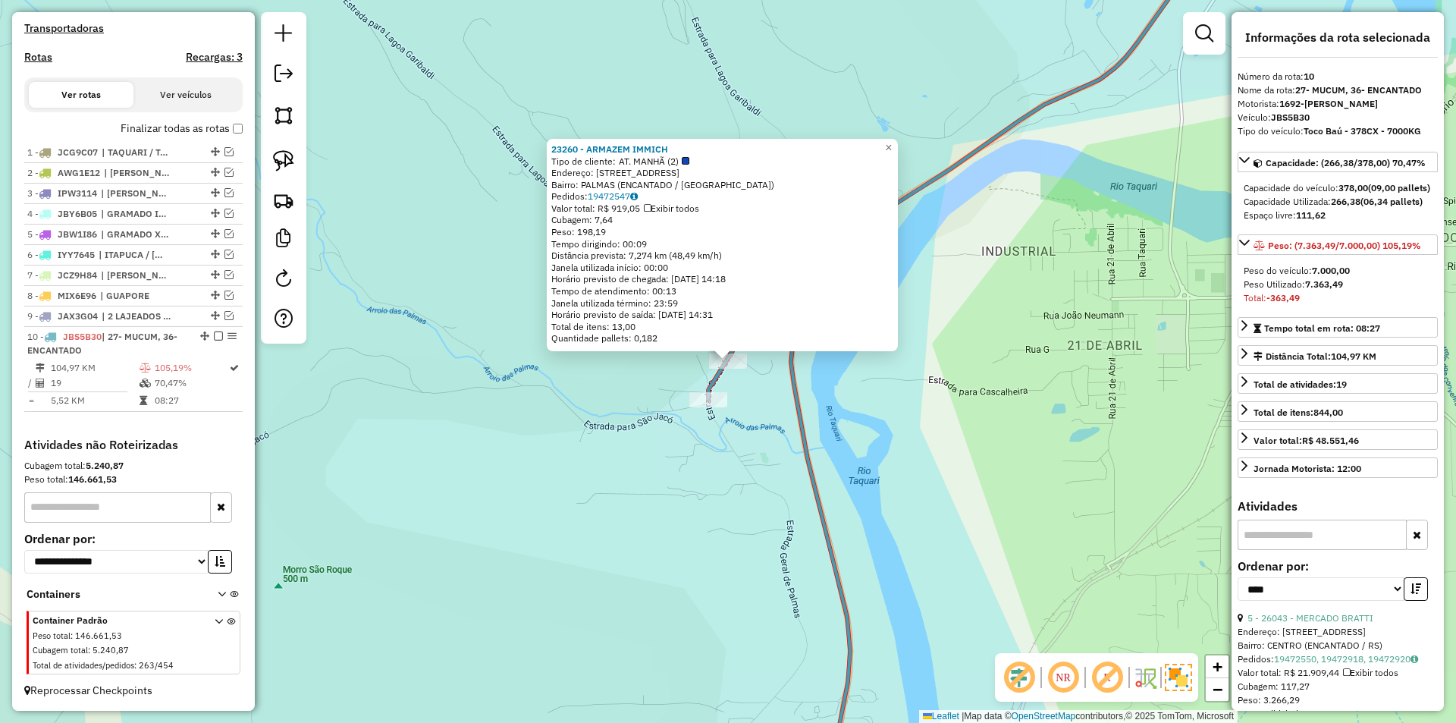
drag, startPoint x: 770, startPoint y: 407, endPoint x: 757, endPoint y: 404, distance: 13.2
click at [768, 408] on div "23260 - ARMAZEM IMMICH Tipo de cliente: AT. MANHÃ (2) Endereço: Est LINHA PALMA…" at bounding box center [728, 361] width 1456 height 723
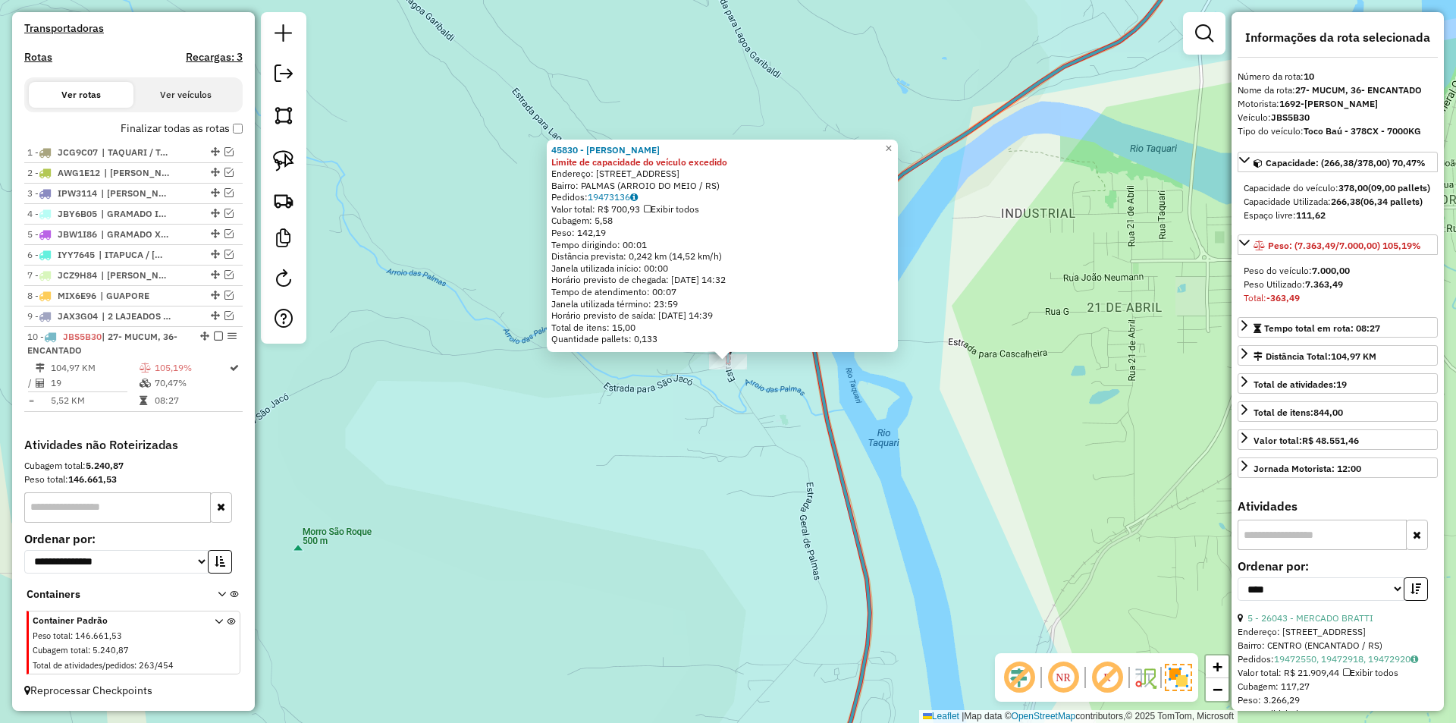
click at [738, 435] on div "45830 - ANDRE SCHMOGEL Limite de capacidade do veículo excedido Endereço: RUA P…" at bounding box center [728, 361] width 1456 height 723
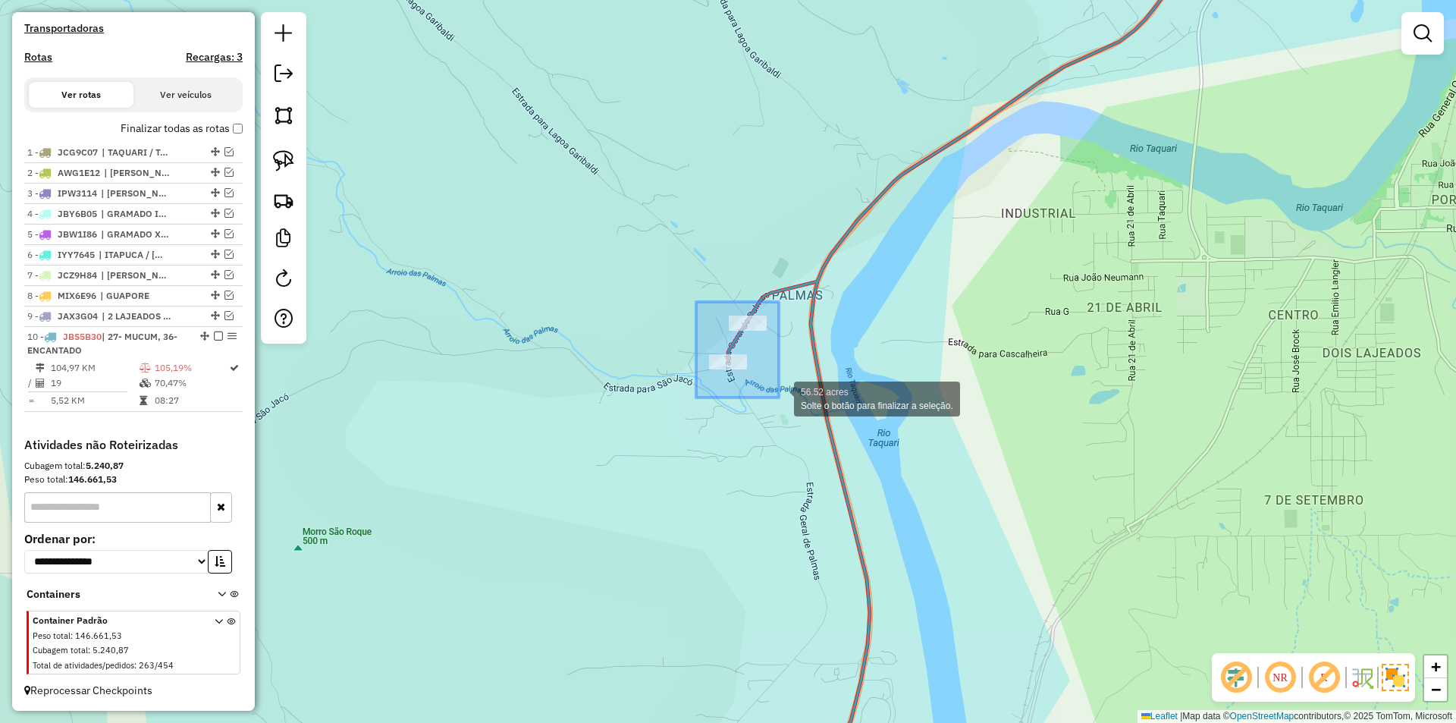
drag, startPoint x: 701, startPoint y: 302, endPoint x: 779, endPoint y: 397, distance: 123.4
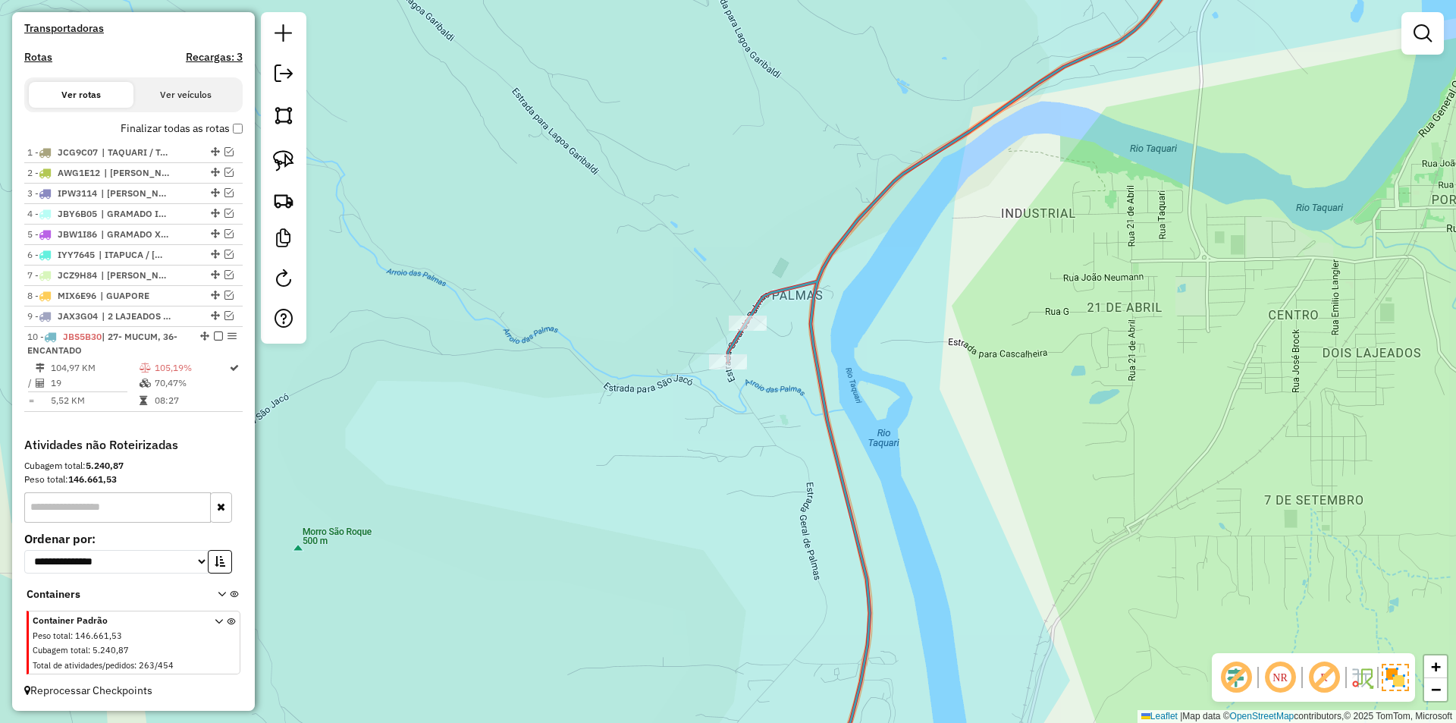
click at [789, 292] on icon at bounding box center [969, 361] width 483 height 867
select select "*********"
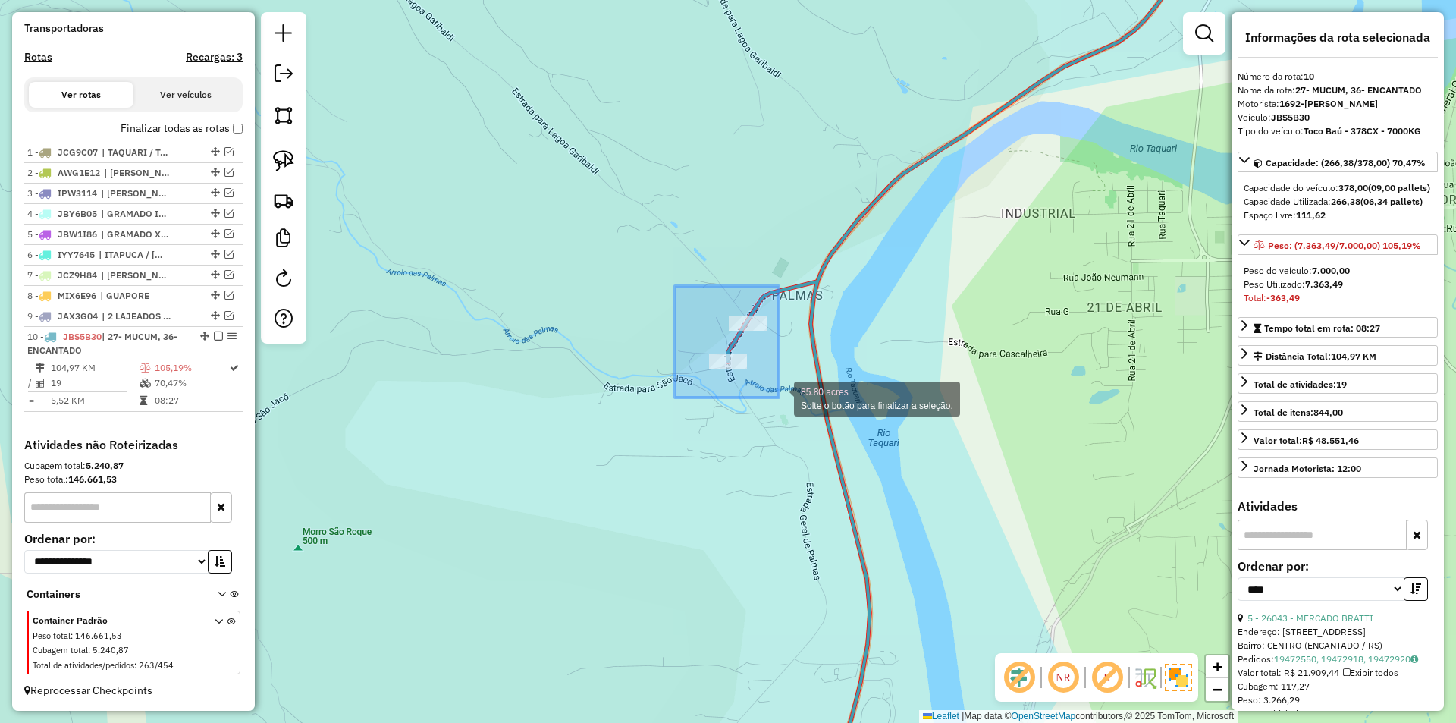
drag, startPoint x: 675, startPoint y: 286, endPoint x: 779, endPoint y: 397, distance: 152.3
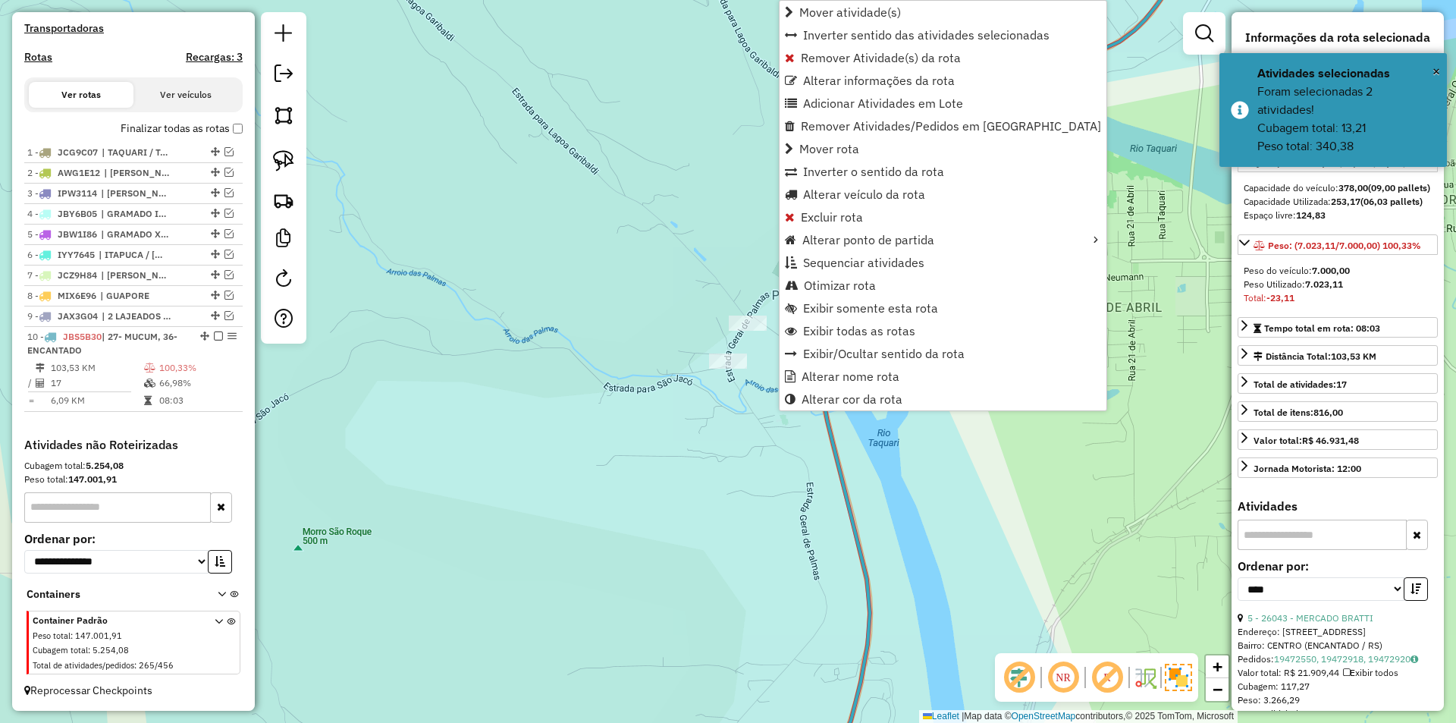
click at [839, 472] on icon at bounding box center [1010, 361] width 400 height 867
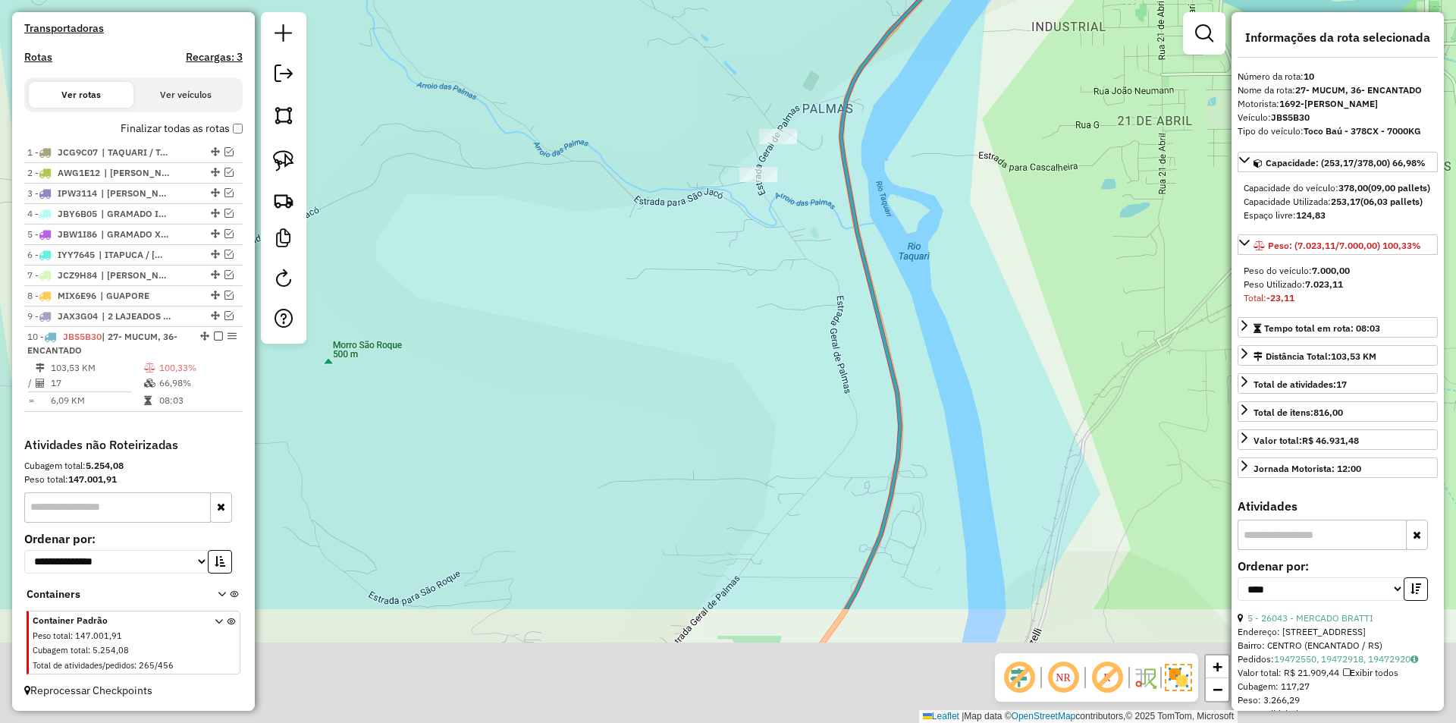
drag, startPoint x: 734, startPoint y: 529, endPoint x: 795, endPoint y: 183, distance: 351.0
click at [798, 176] on div "Janela de atendimento Grade de atendimento Capacidade Transportadoras Veículos …" at bounding box center [728, 361] width 1456 height 723
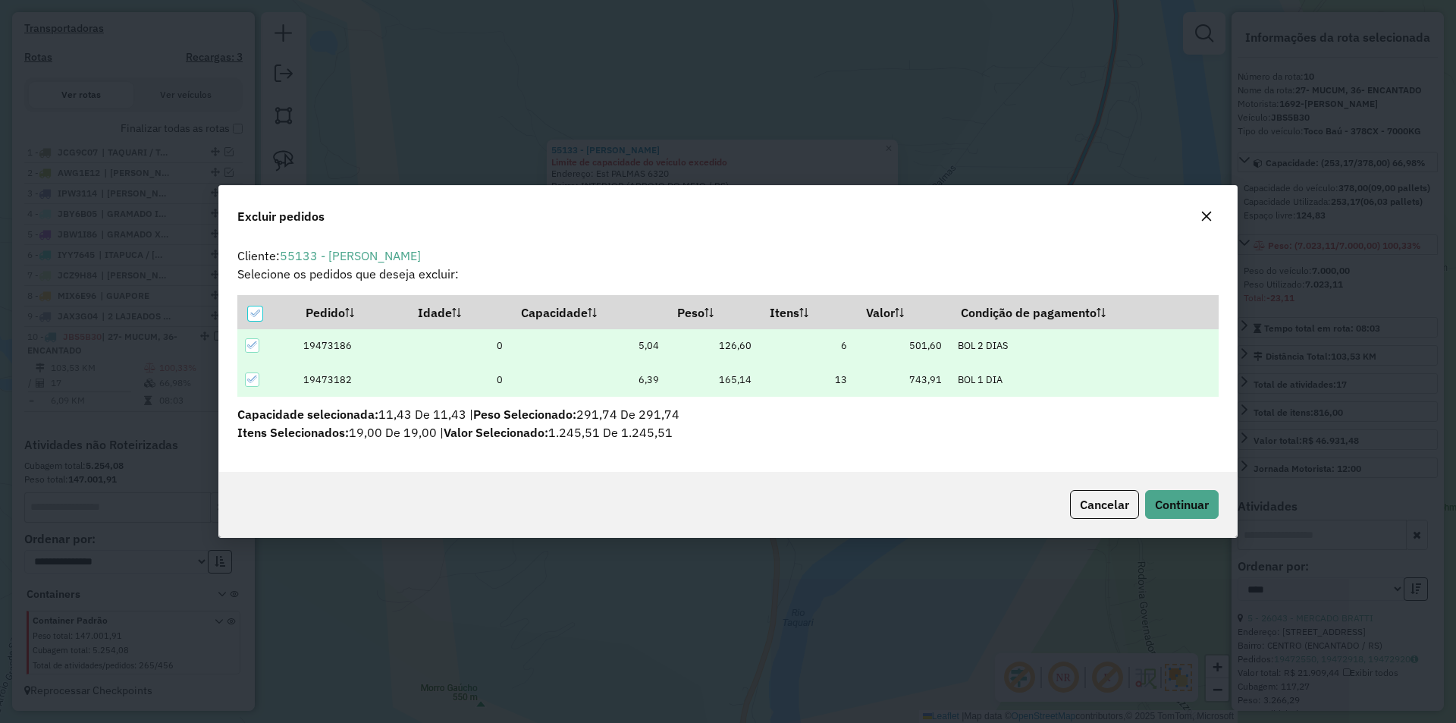
scroll to position [8, 5]
click at [1174, 498] on span "Continuar" at bounding box center [1182, 504] width 54 height 15
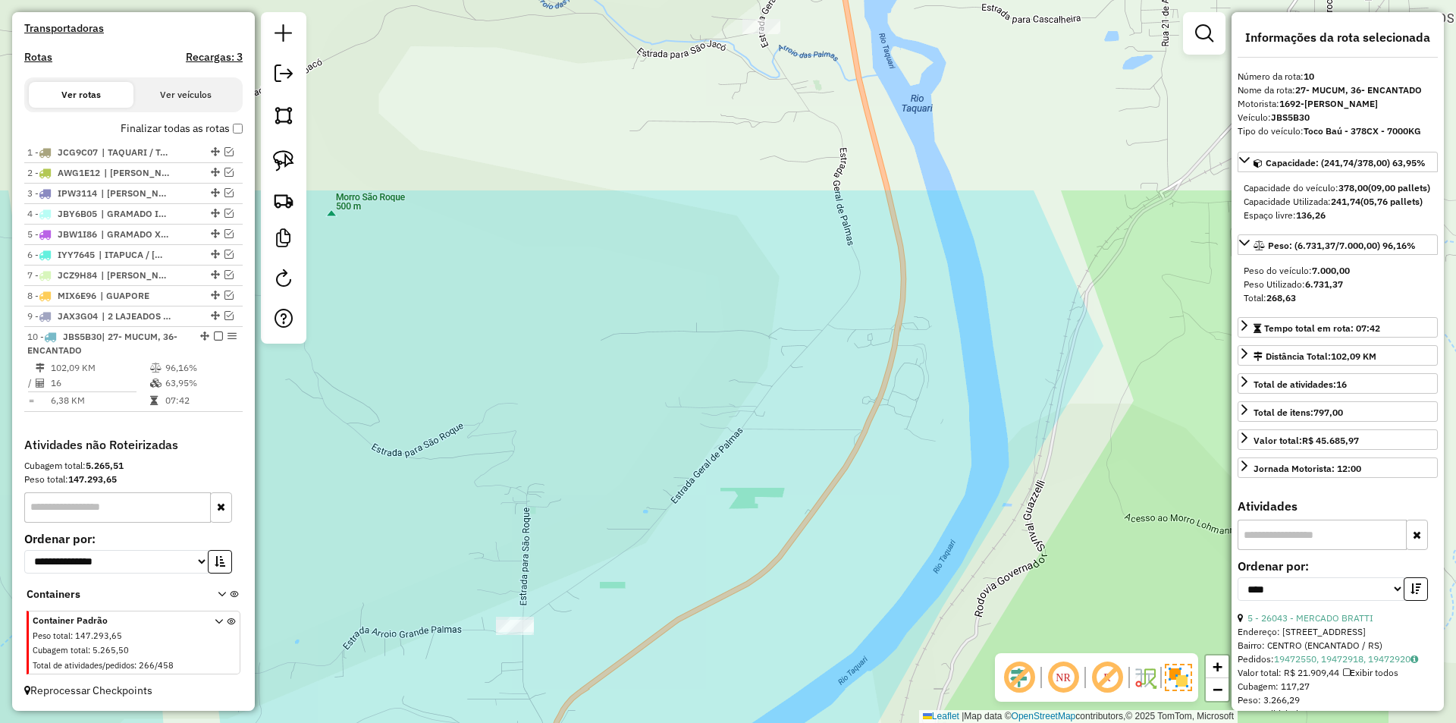
drag, startPoint x: 843, startPoint y: 442, endPoint x: 681, endPoint y: 575, distance: 210.1
click at [681, 575] on div "Janela de atendimento Grade de atendimento Capacidade Transportadoras Veículos …" at bounding box center [728, 361] width 1456 height 723
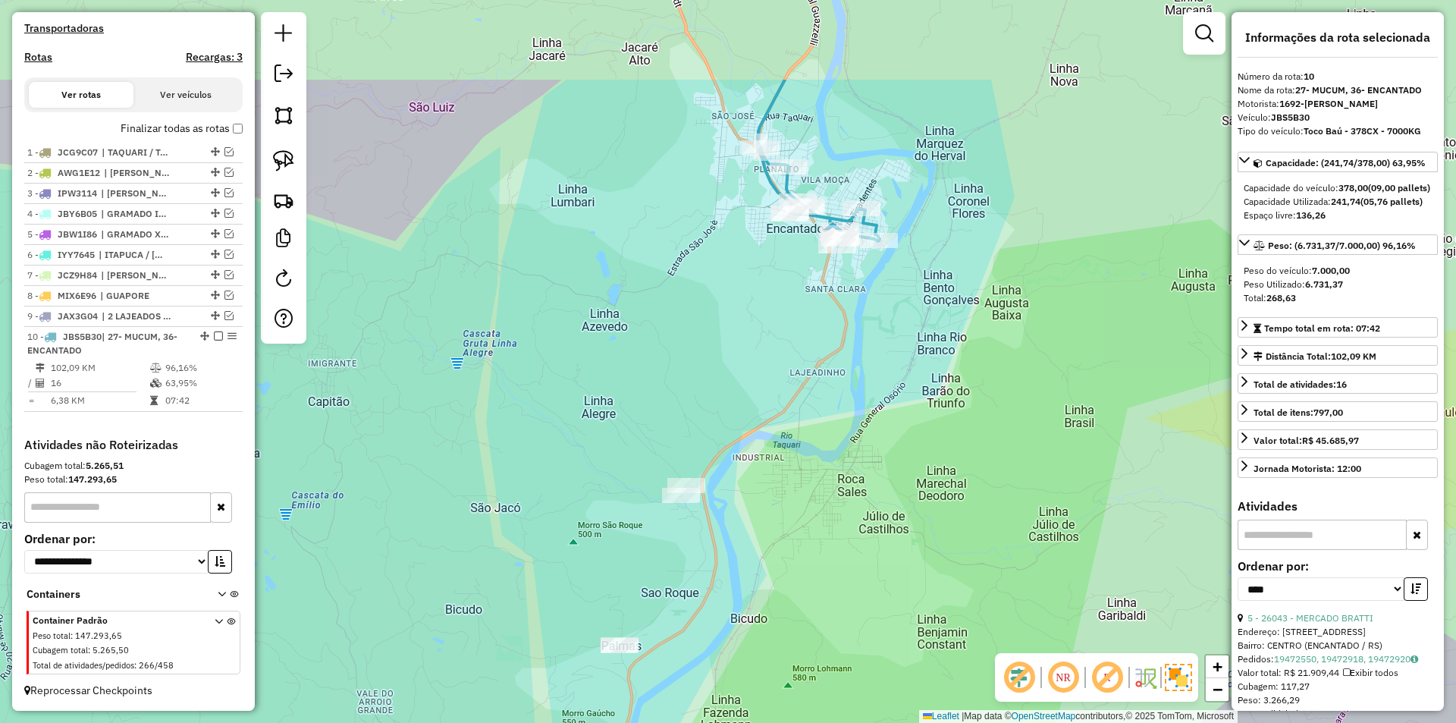
drag, startPoint x: 820, startPoint y: 326, endPoint x: 749, endPoint y: 412, distance: 111.4
click at [757, 484] on div "Janela de atendimento Grade de atendimento Capacidade Transportadoras Veículos …" at bounding box center [728, 361] width 1456 height 723
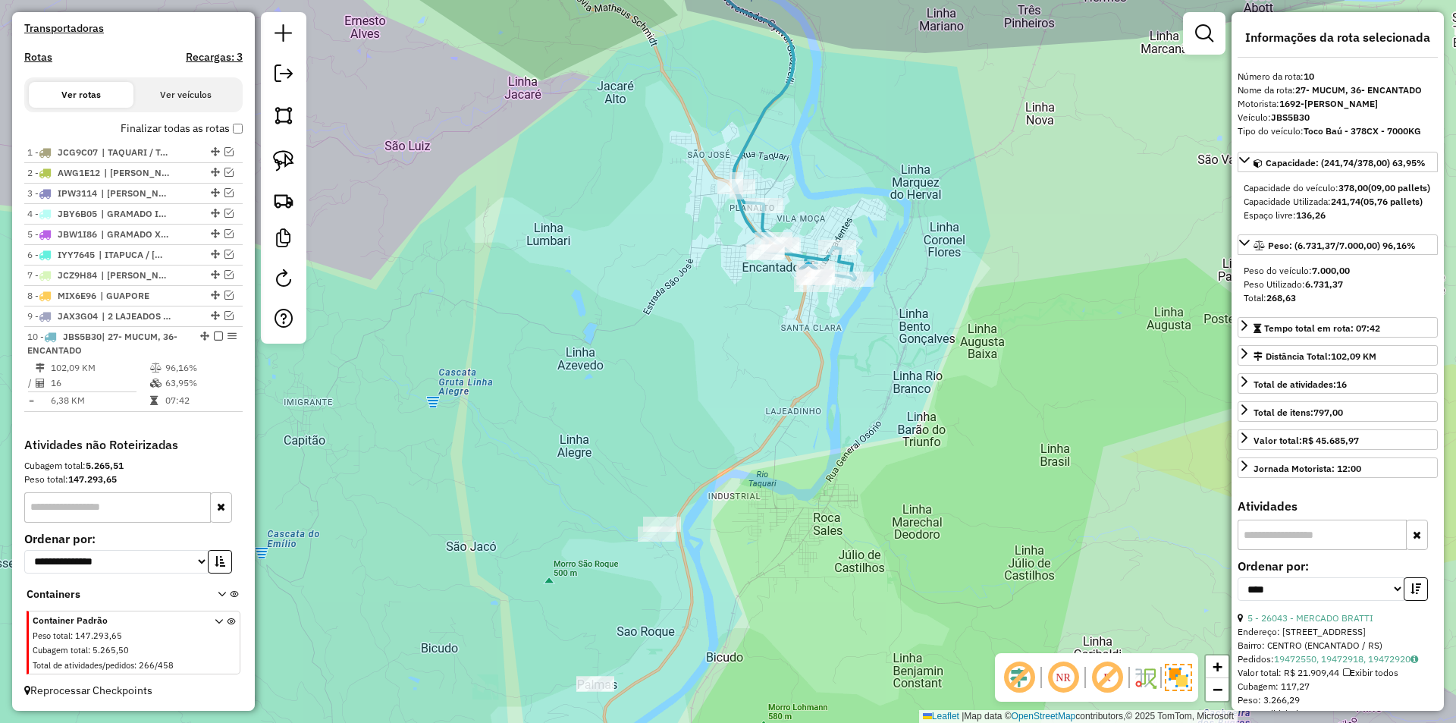
drag, startPoint x: 809, startPoint y: 143, endPoint x: 814, endPoint y: 414, distance: 270.7
click at [814, 414] on div "Janela de atendimento Grade de atendimento Capacidade Transportadoras Veículos …" at bounding box center [728, 361] width 1456 height 723
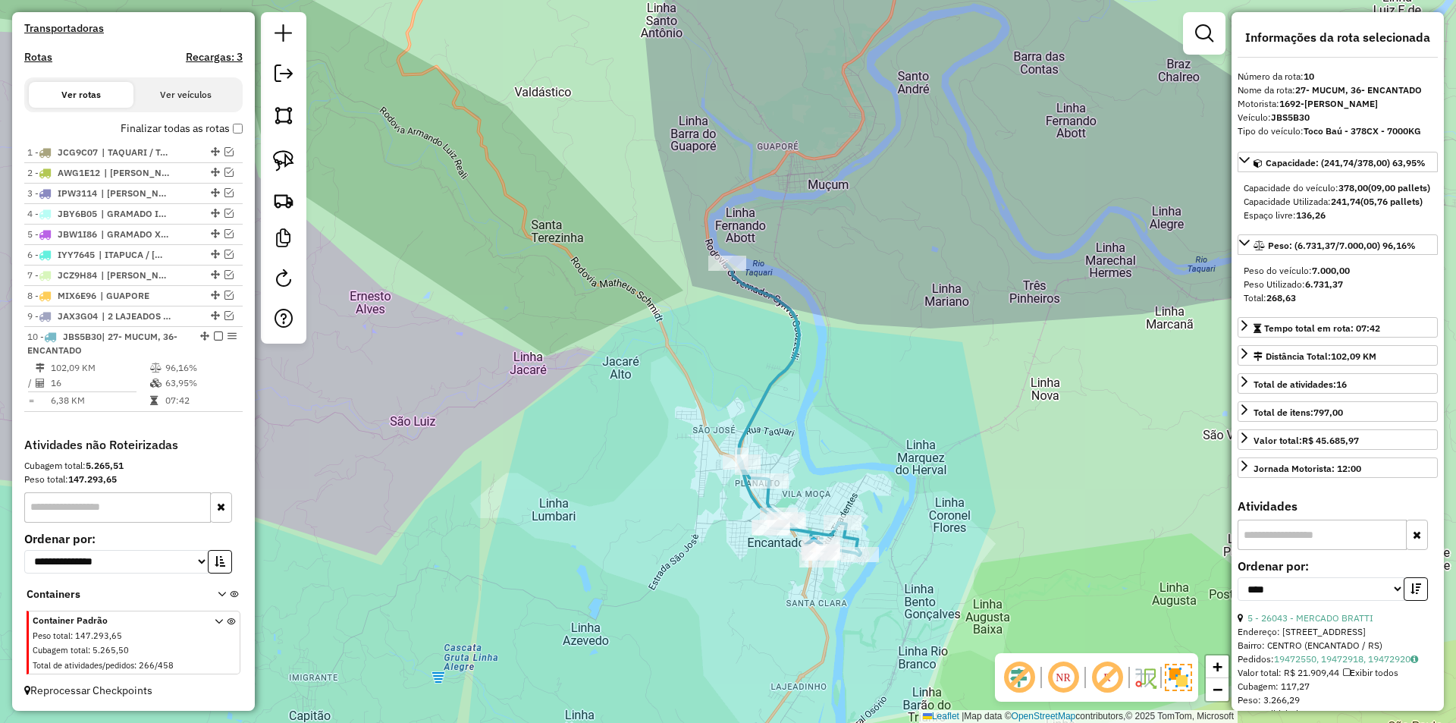
click at [752, 420] on icon at bounding box center [793, 412] width 134 height 296
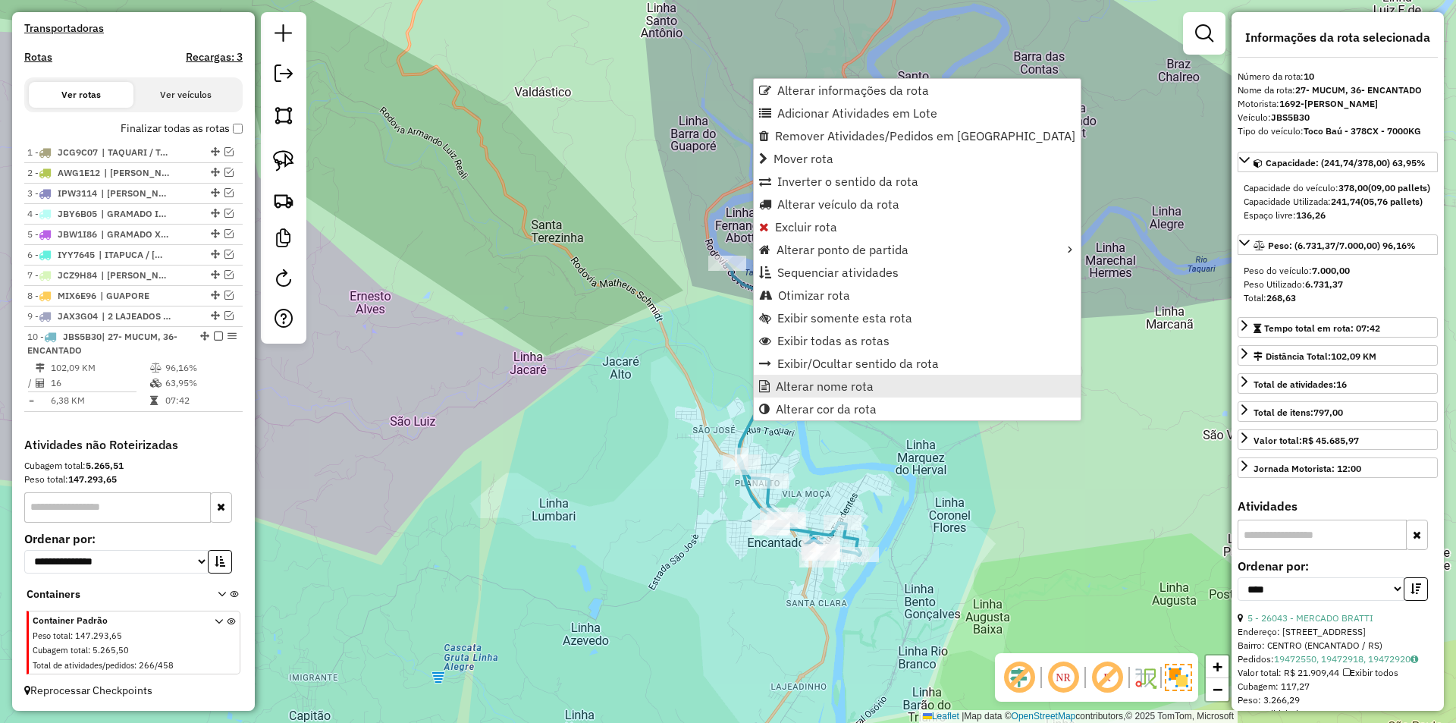
click at [868, 388] on span "Alterar nome rota" at bounding box center [825, 386] width 98 height 12
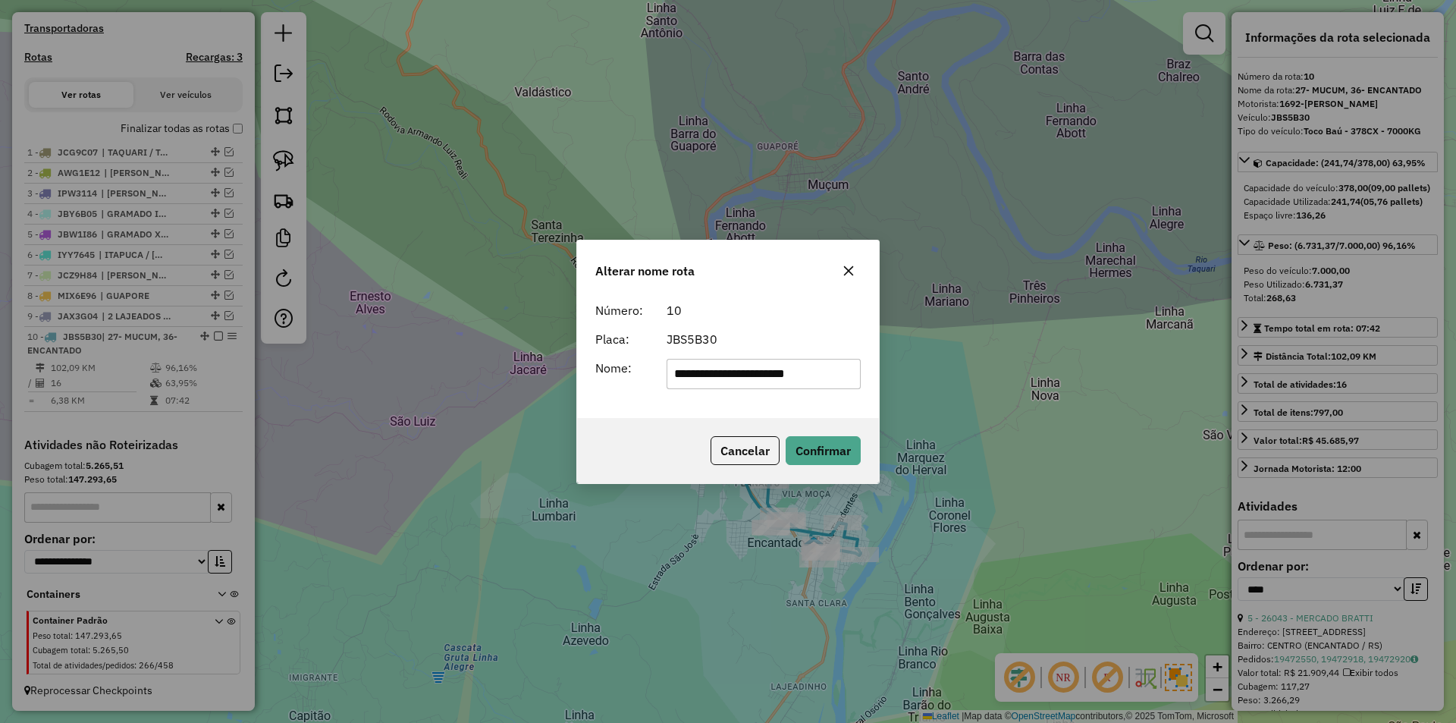
drag, startPoint x: 694, startPoint y: 372, endPoint x: 660, endPoint y: 365, distance: 34.7
click at [660, 365] on div "**********" at bounding box center [763, 374] width 213 height 30
drag, startPoint x: 748, startPoint y: 370, endPoint x: 593, endPoint y: 356, distance: 155.3
click at [593, 356] on div "**********" at bounding box center [728, 356] width 302 height 123
type input "*********"
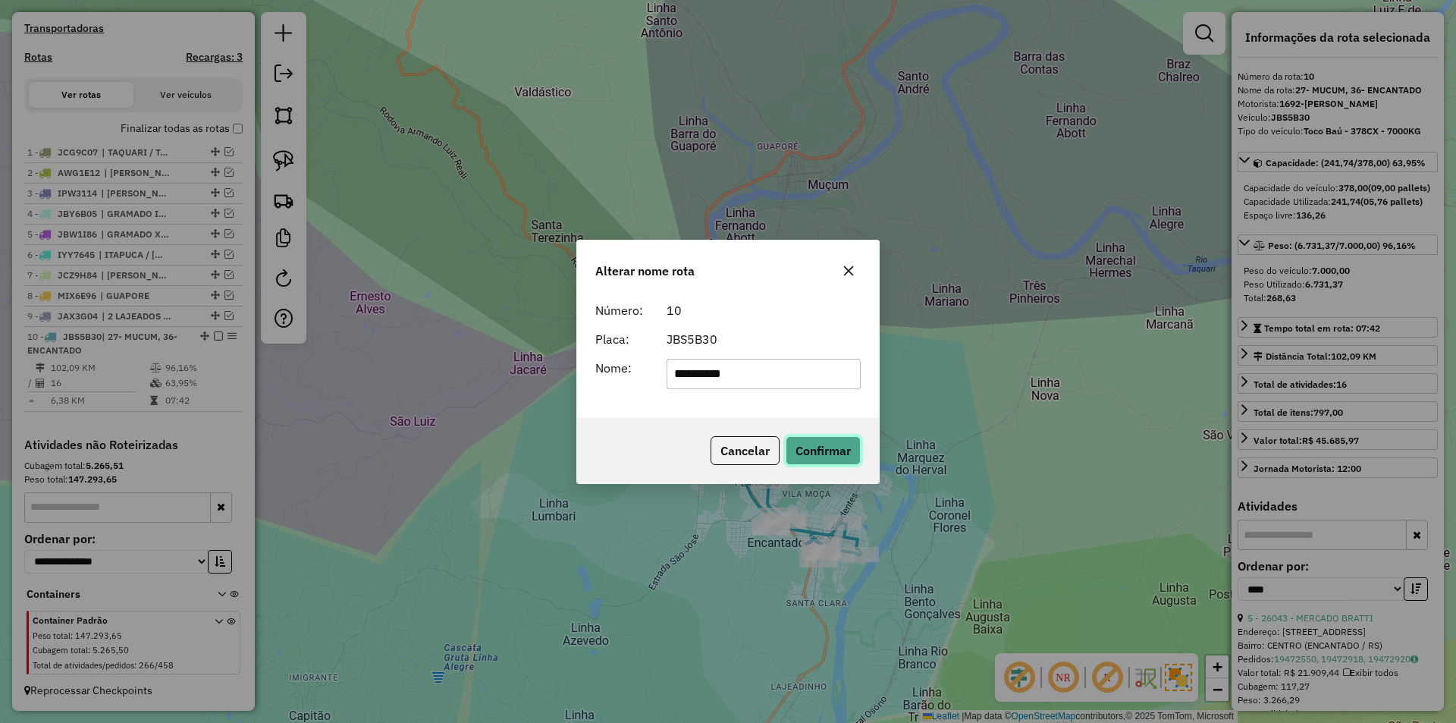
click at [822, 444] on button "Confirmar" at bounding box center [822, 450] width 75 height 29
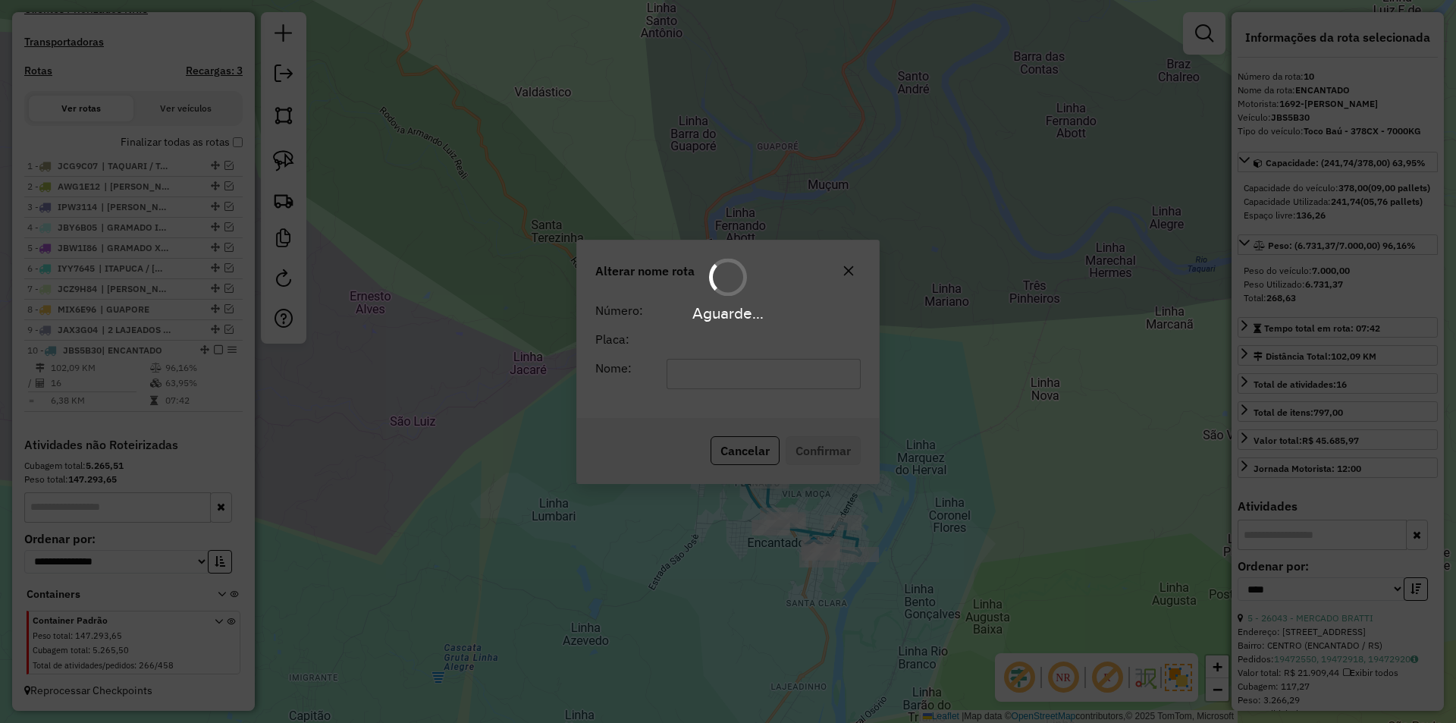
scroll to position [443, 0]
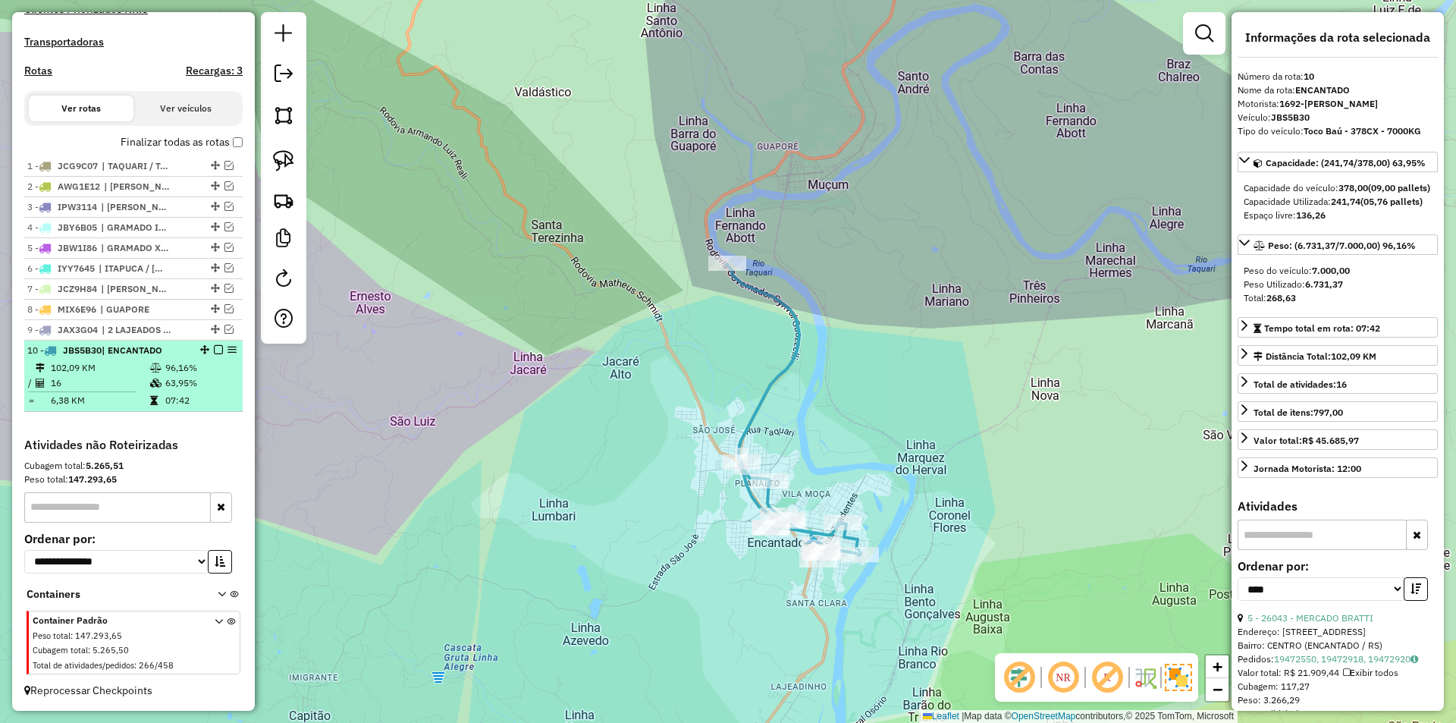
click at [214, 349] on em at bounding box center [218, 349] width 9 height 9
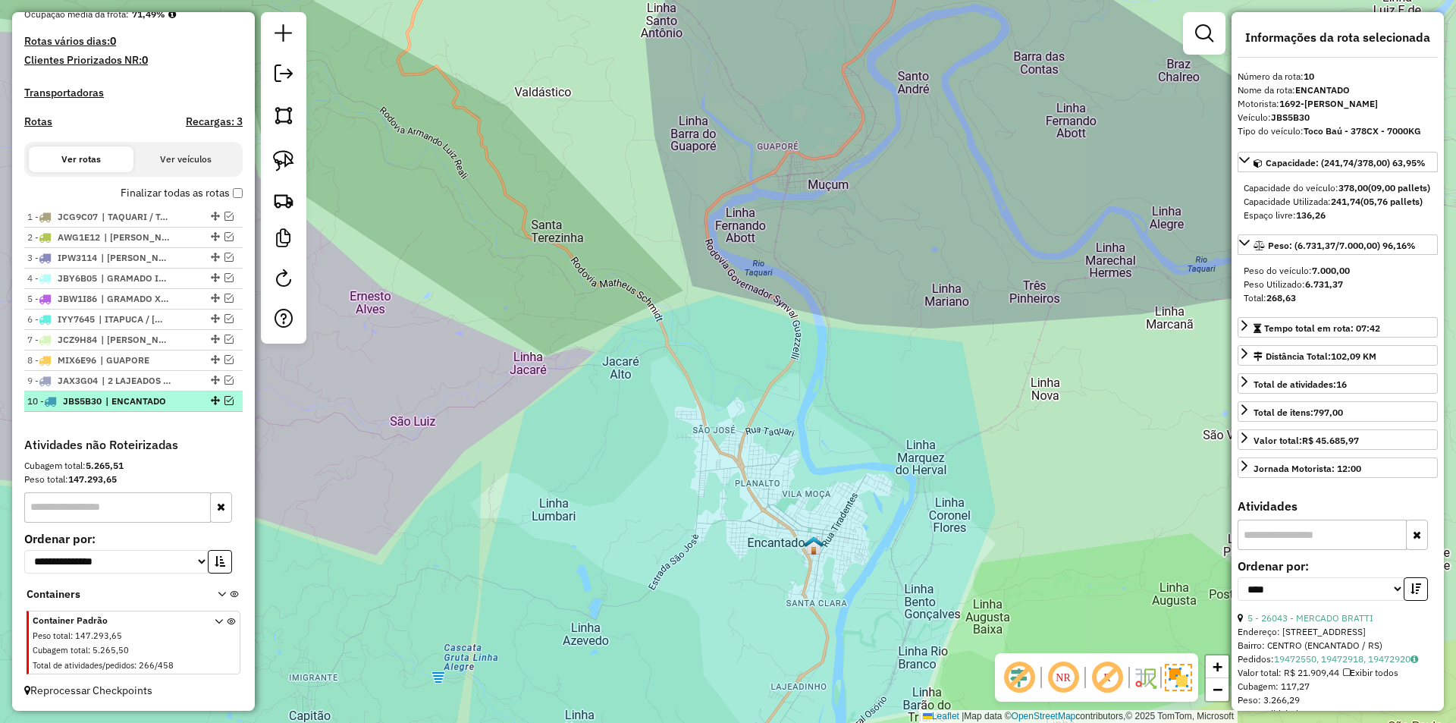
scroll to position [392, 0]
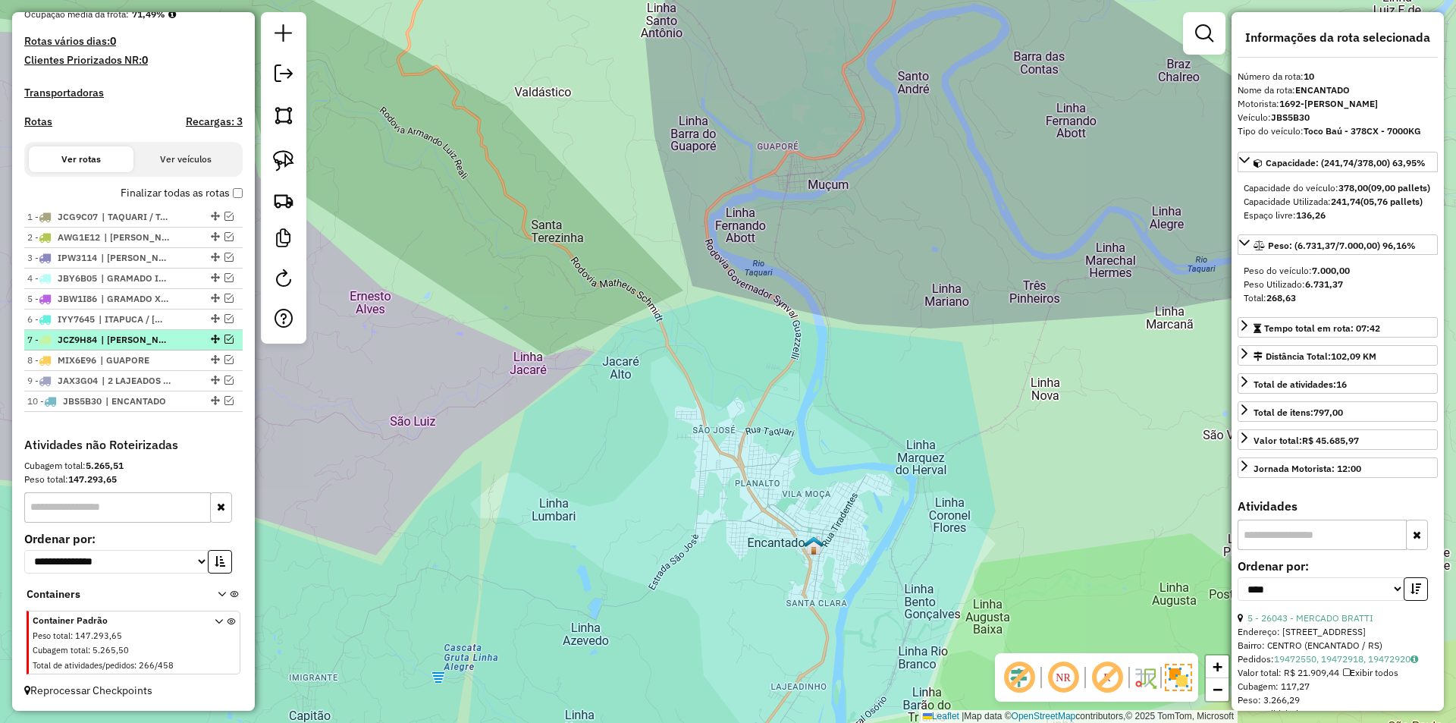
click at [224, 340] on em at bounding box center [228, 338] width 9 height 9
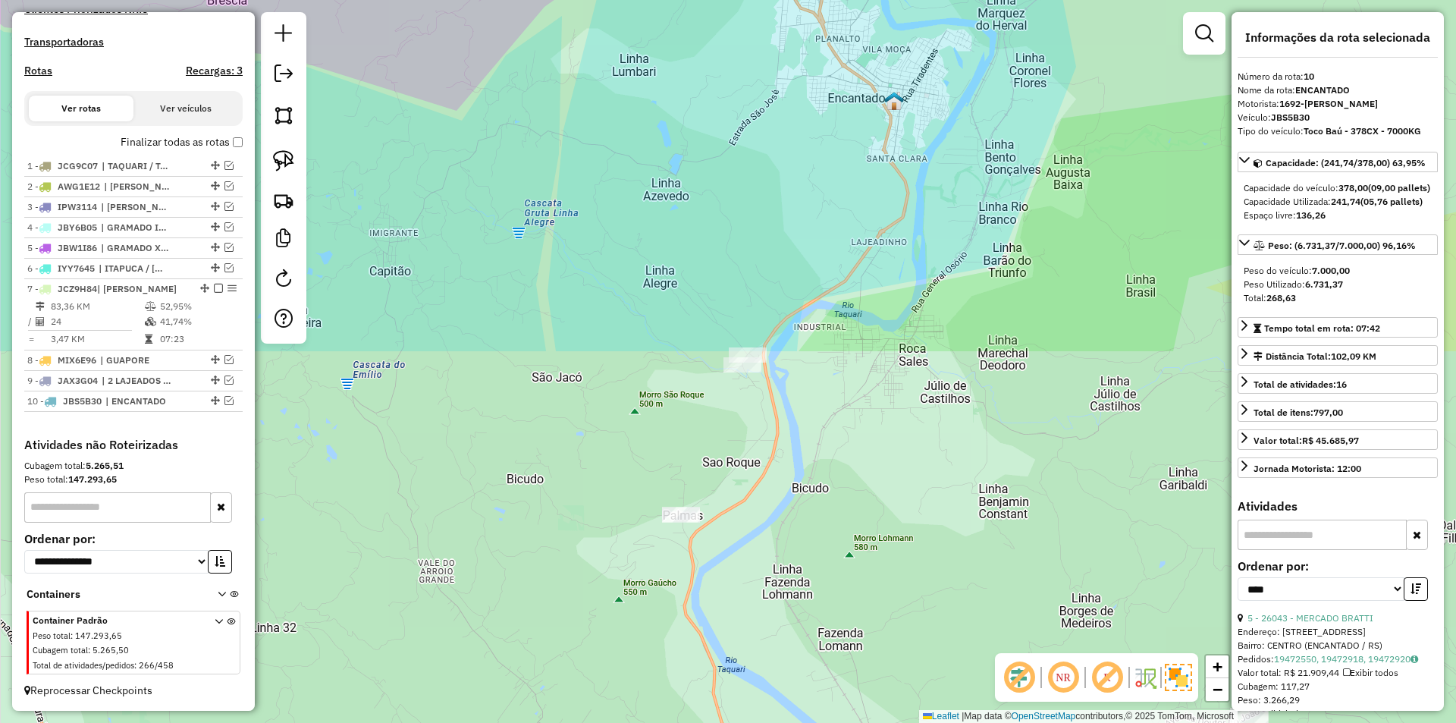
drag, startPoint x: 666, startPoint y: 458, endPoint x: 747, endPoint y: 20, distance: 445.5
click at [747, 20] on div "Janela de atendimento Grade de atendimento Capacidade Transportadoras Veículos …" at bounding box center [728, 361] width 1456 height 723
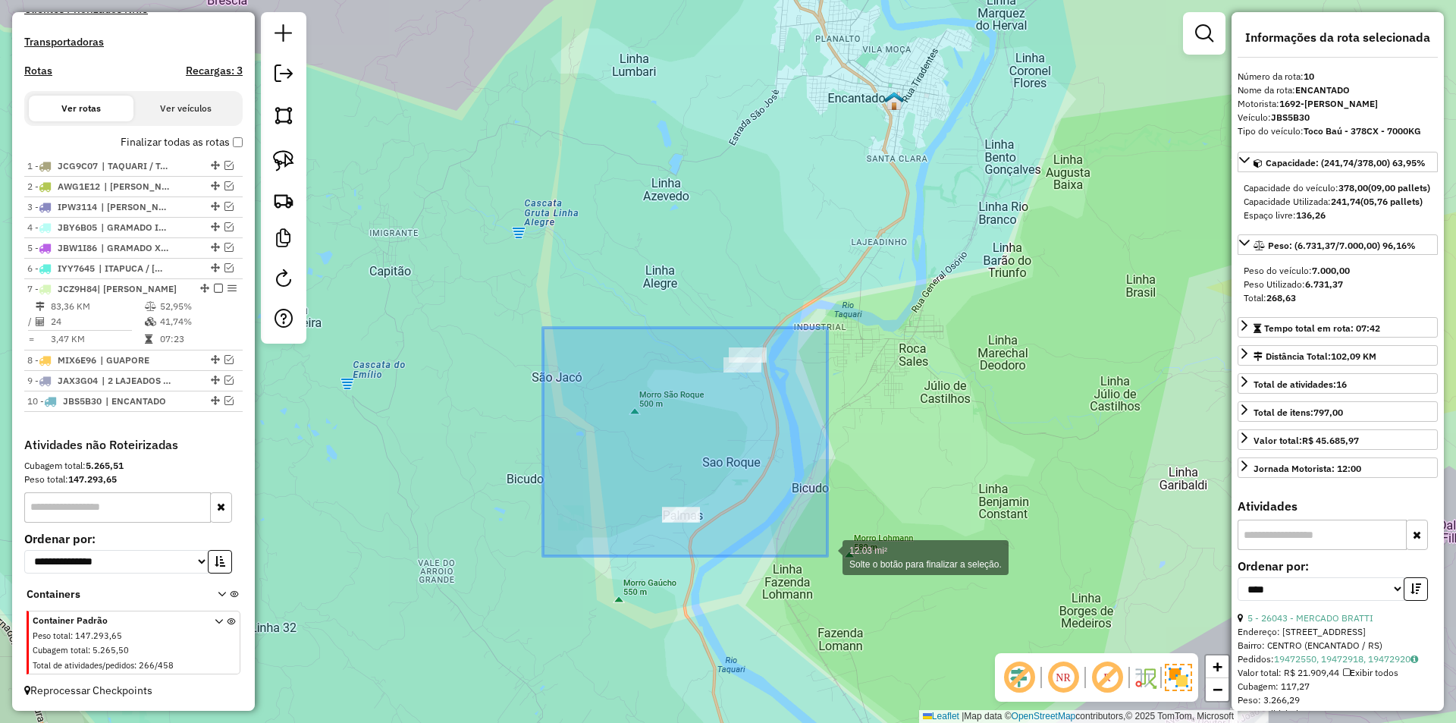
drag, startPoint x: 613, startPoint y: 318, endPoint x: 827, endPoint y: 556, distance: 320.0
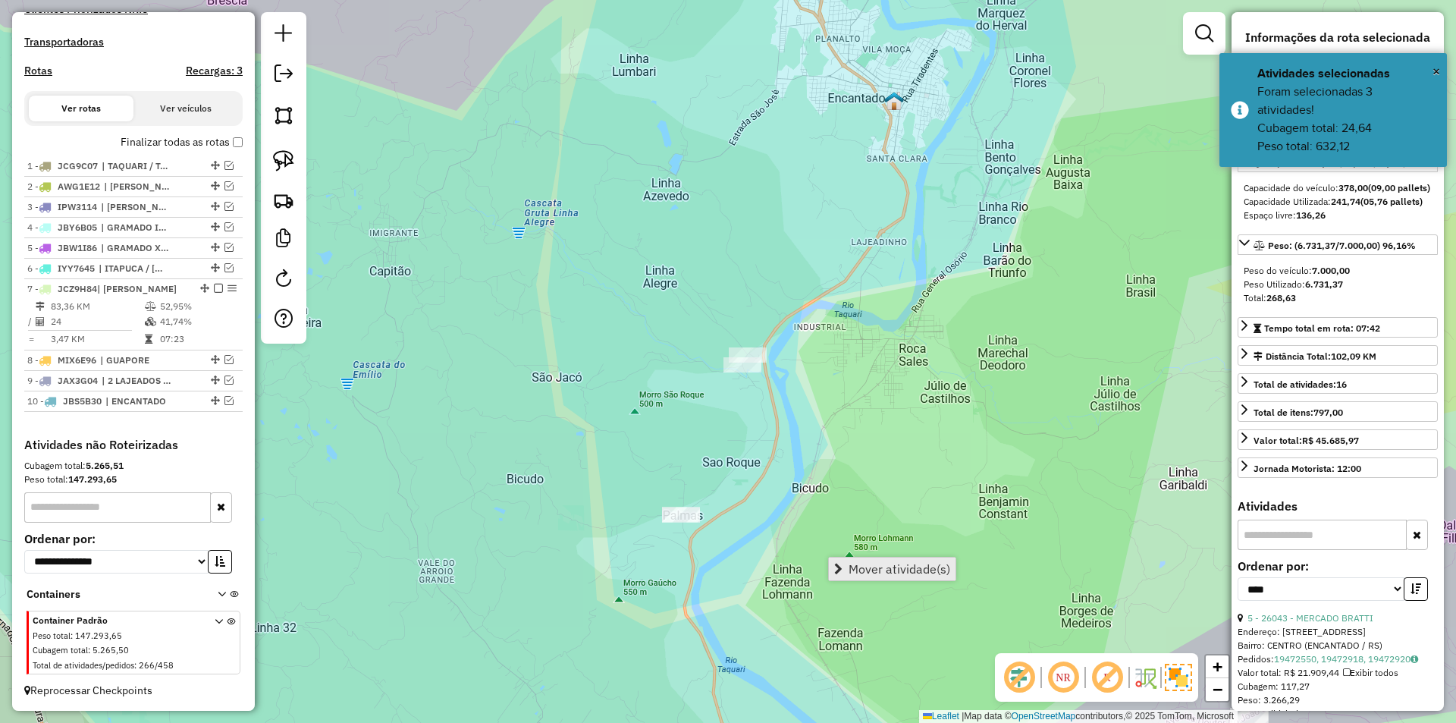
click at [873, 570] on span "Mover atividade(s)" at bounding box center [899, 569] width 102 height 12
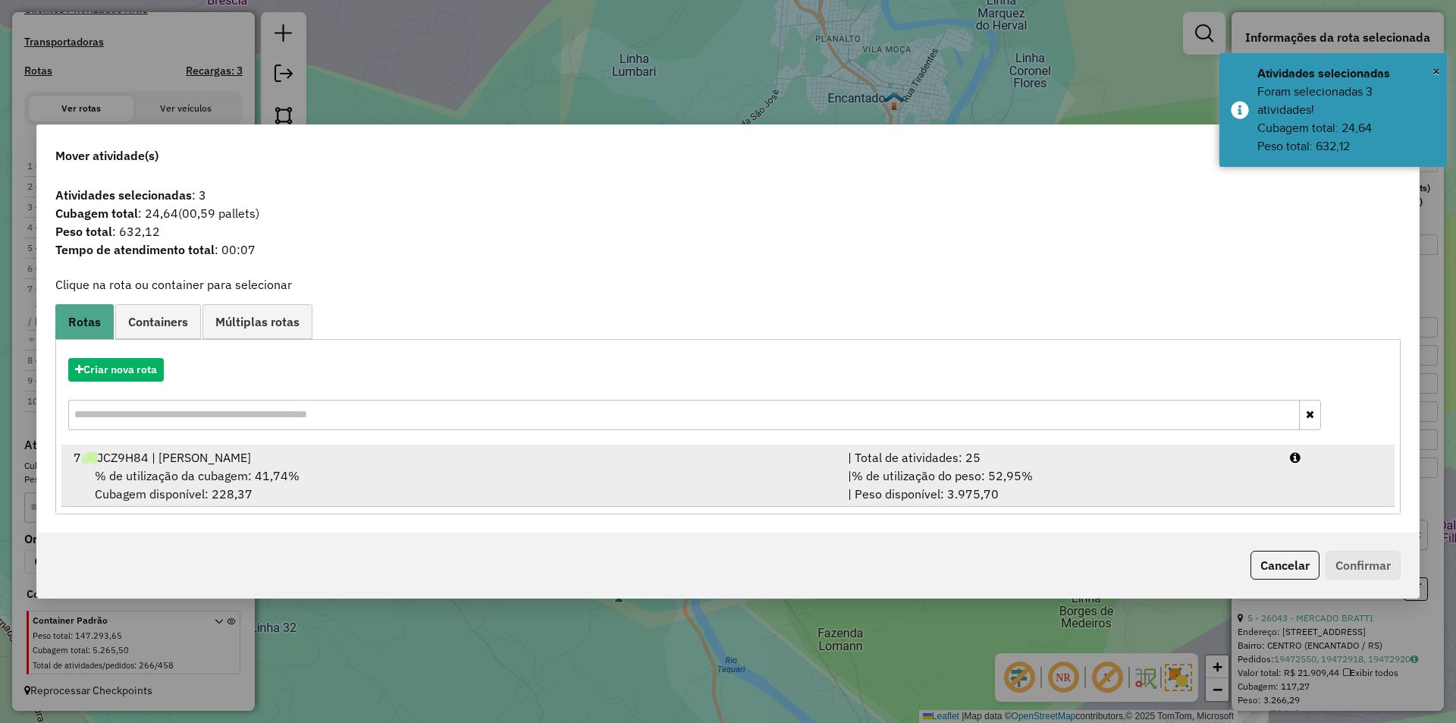
drag, startPoint x: 283, startPoint y: 478, endPoint x: 295, endPoint y: 478, distance: 12.2
click at [284, 478] on span "% de utilização da cubagem: 41,74%" at bounding box center [197, 475] width 205 height 15
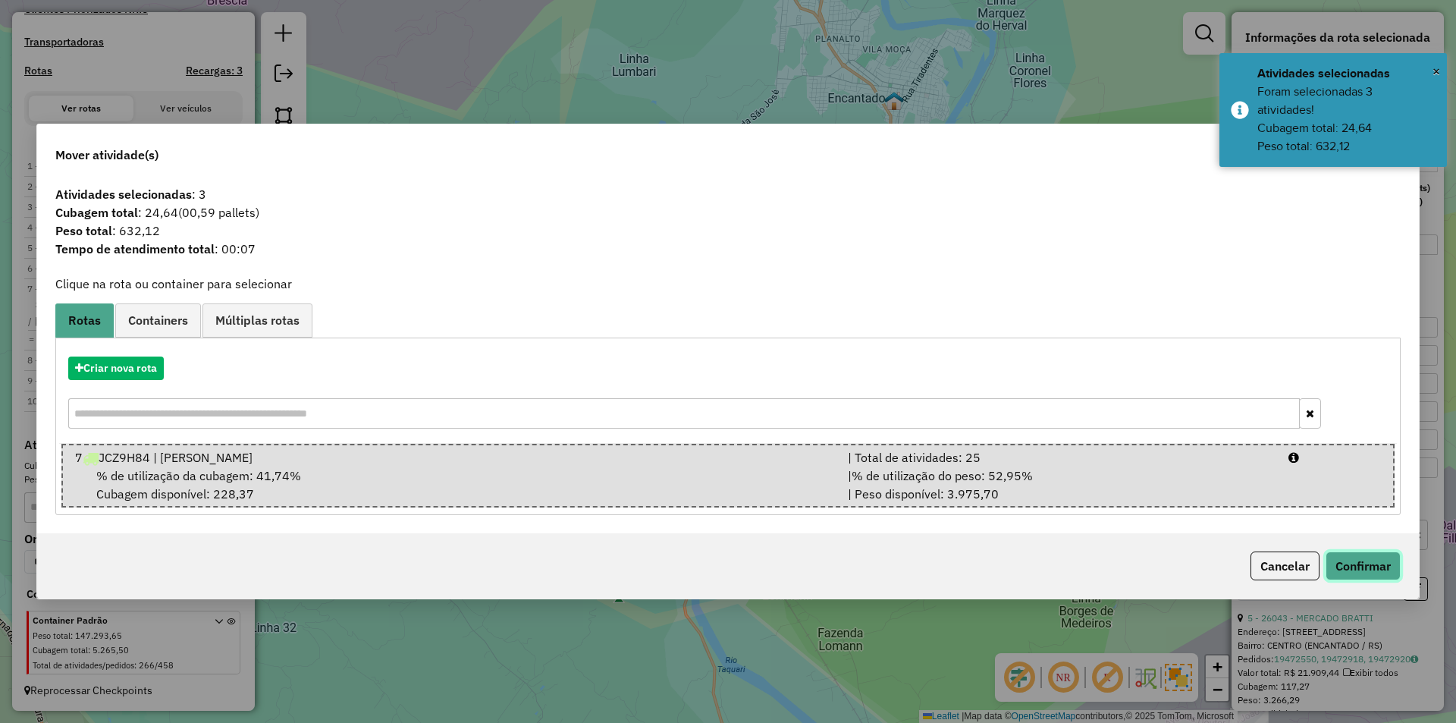
click at [1341, 556] on button "Confirmar" at bounding box center [1362, 565] width 75 height 29
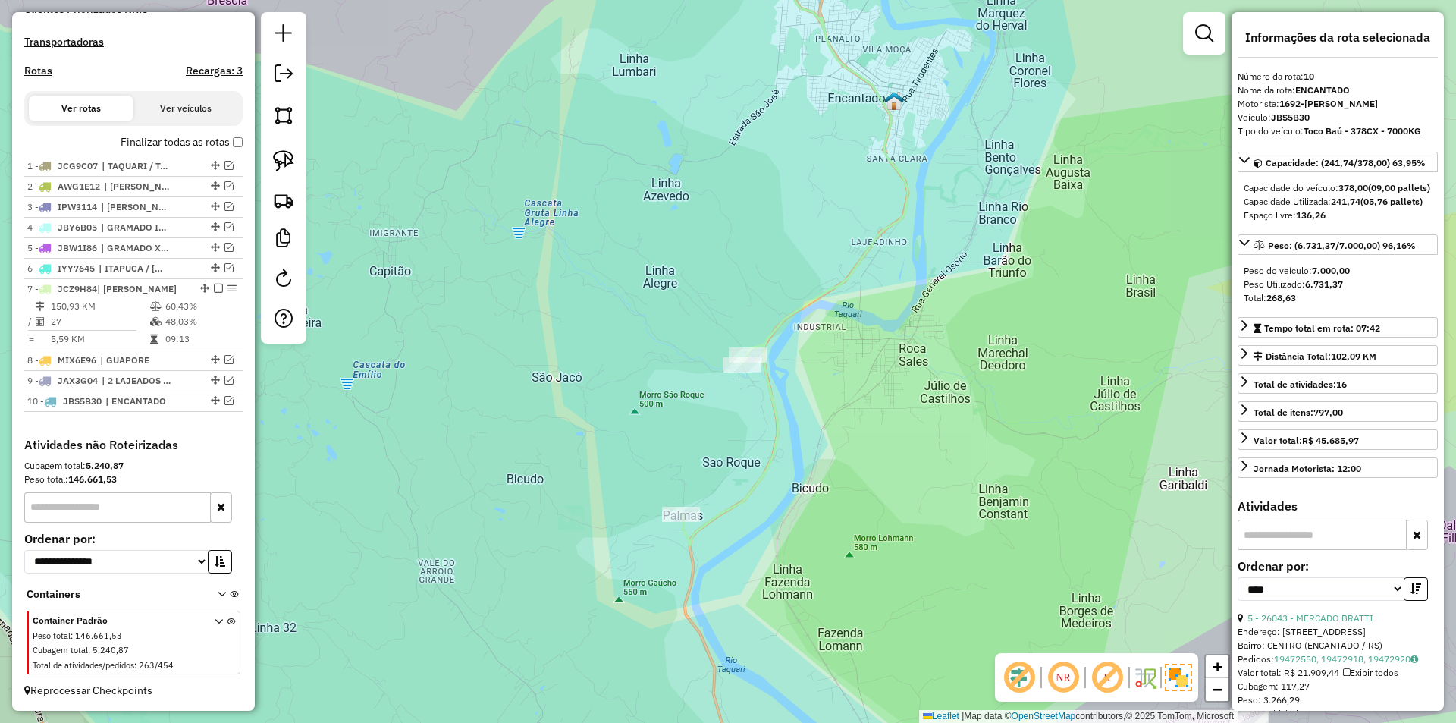
click at [765, 376] on icon at bounding box center [795, 236] width 224 height 617
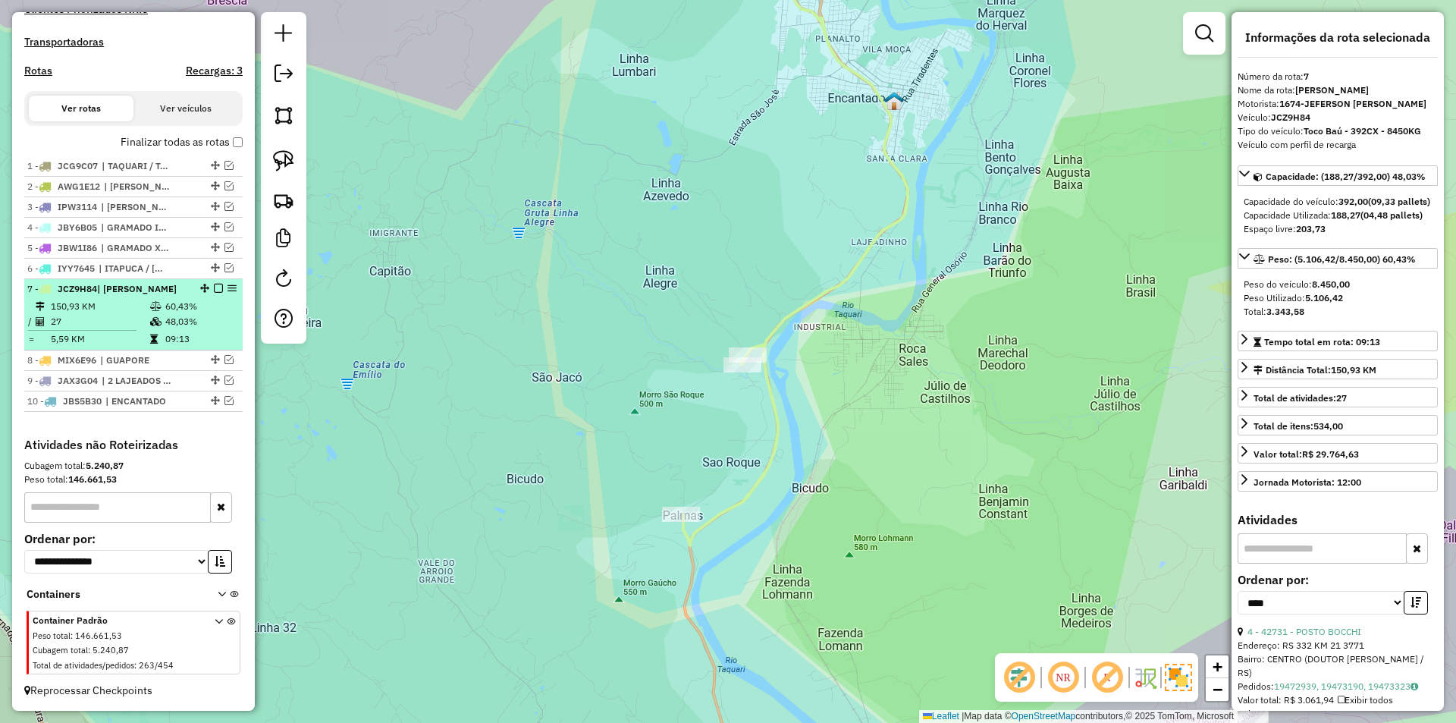
click at [215, 288] on em at bounding box center [218, 288] width 9 height 9
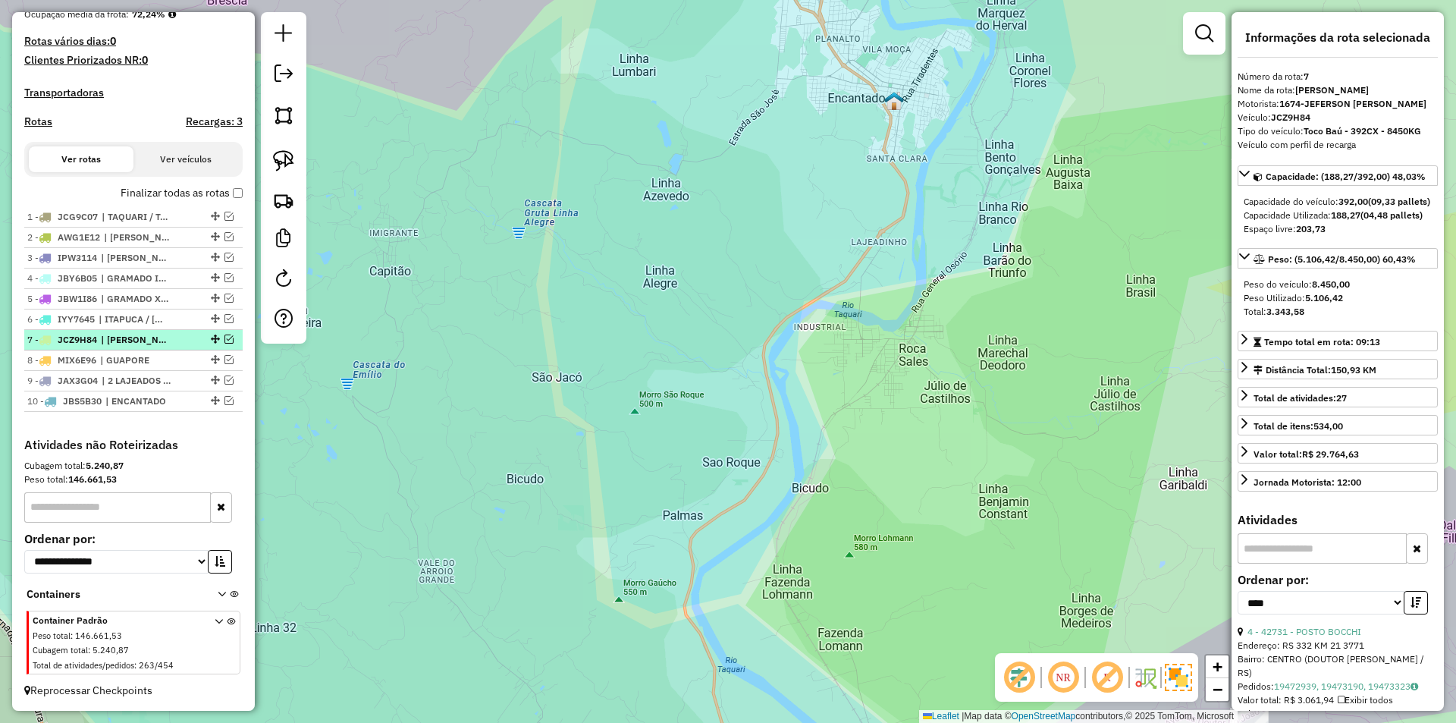
scroll to position [392, 0]
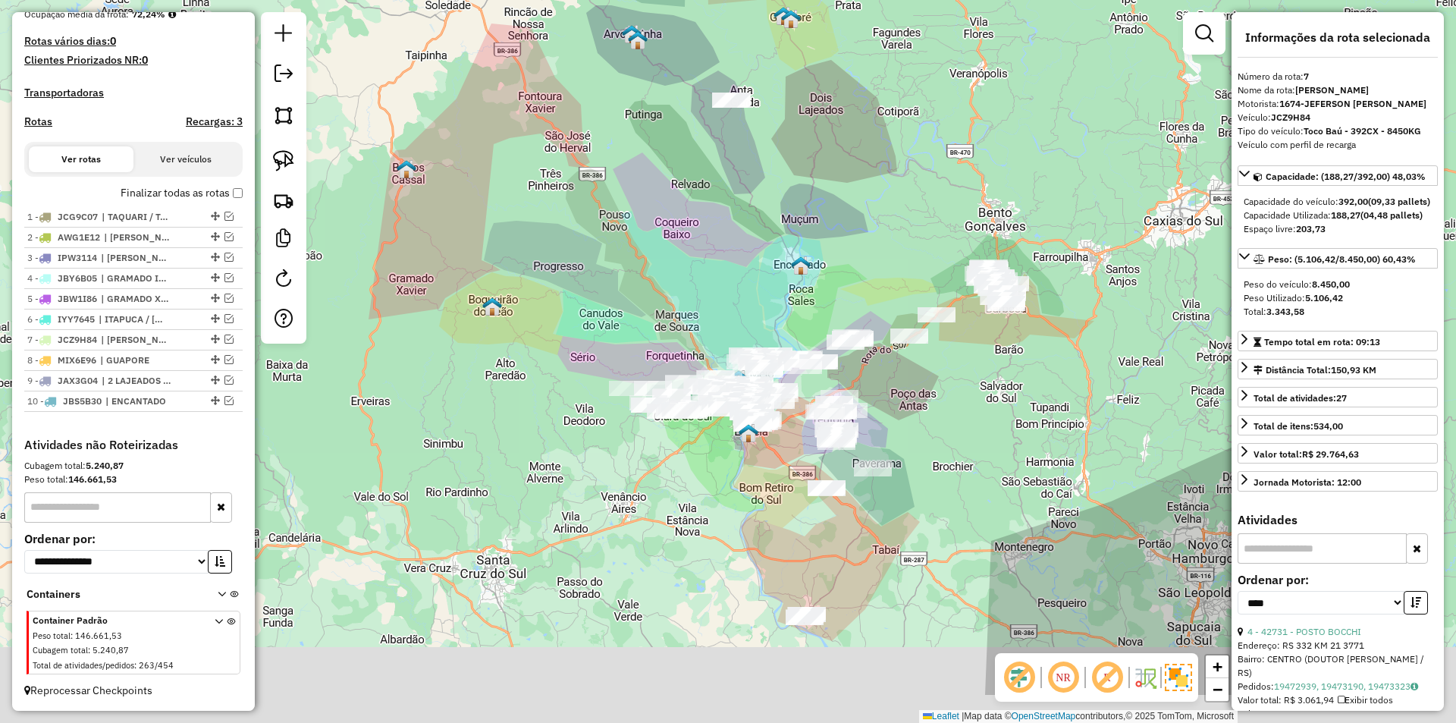
drag, startPoint x: 881, startPoint y: 393, endPoint x: 701, endPoint y: 210, distance: 257.3
click at [713, 215] on div "Janela de atendimento Grade de atendimento Capacidade Transportadoras Veículos …" at bounding box center [728, 361] width 1456 height 723
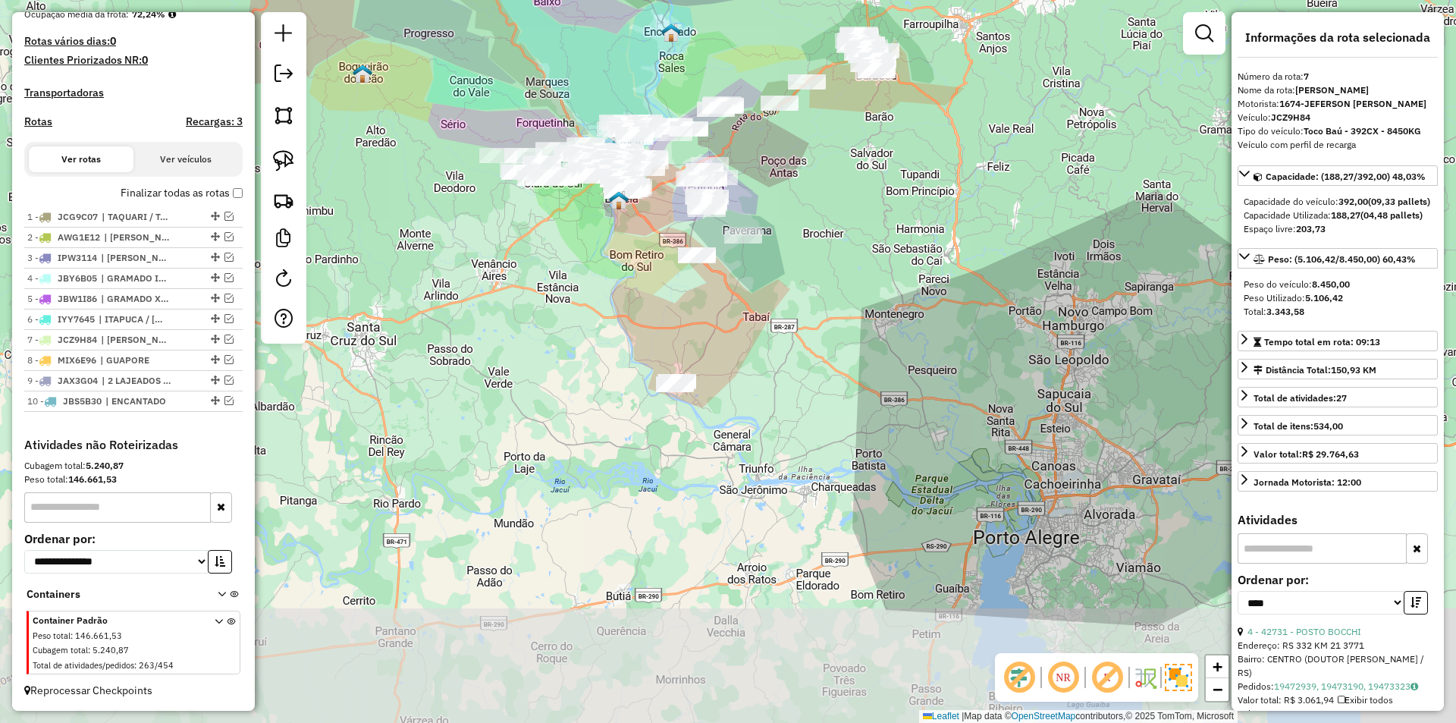
drag, startPoint x: 940, startPoint y: 330, endPoint x: 915, endPoint y: 178, distance: 153.7
click at [915, 178] on div "Janela de atendimento Grade de atendimento Capacidade Transportadoras Veículos …" at bounding box center [728, 361] width 1456 height 723
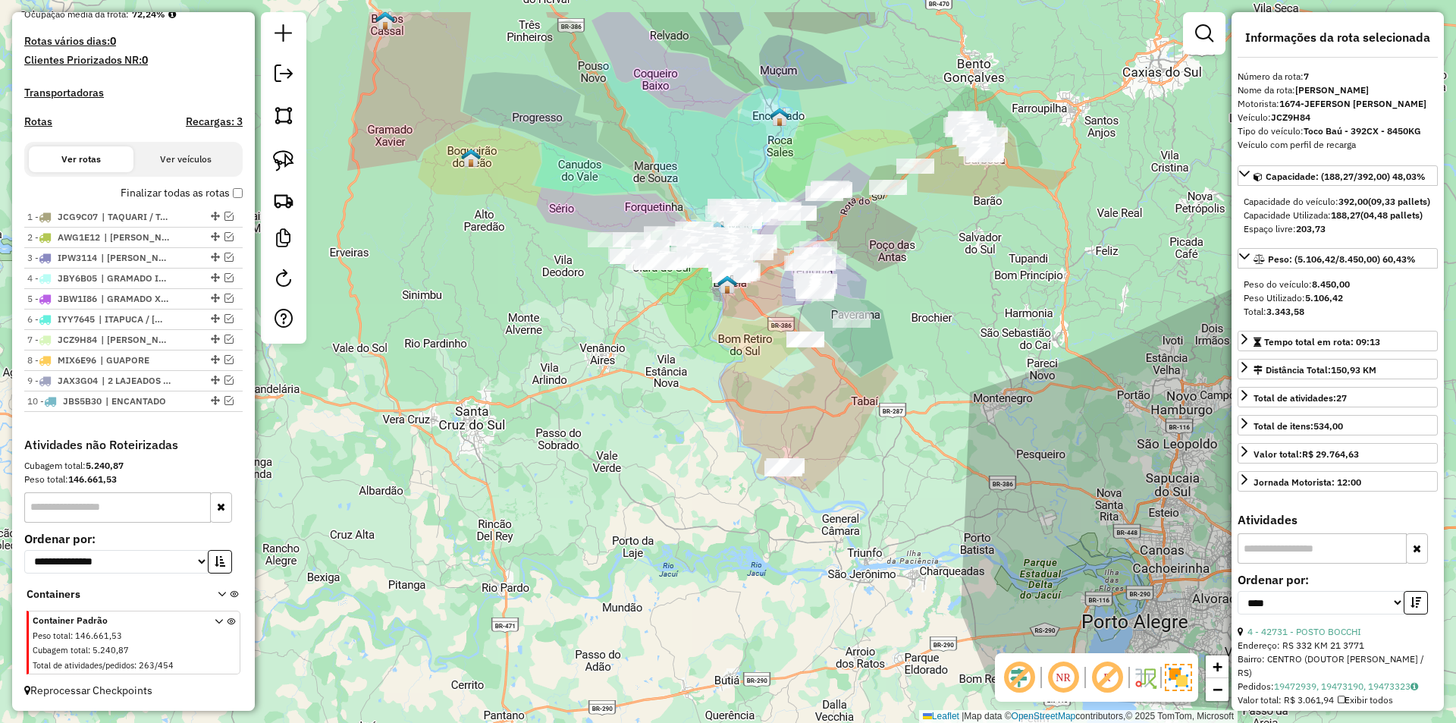
drag, startPoint x: 622, startPoint y: 259, endPoint x: 730, endPoint y: 343, distance: 137.2
click at [730, 343] on div "Janela de atendimento Grade de atendimento Capacidade Transportadoras Veículos …" at bounding box center [728, 361] width 1456 height 723
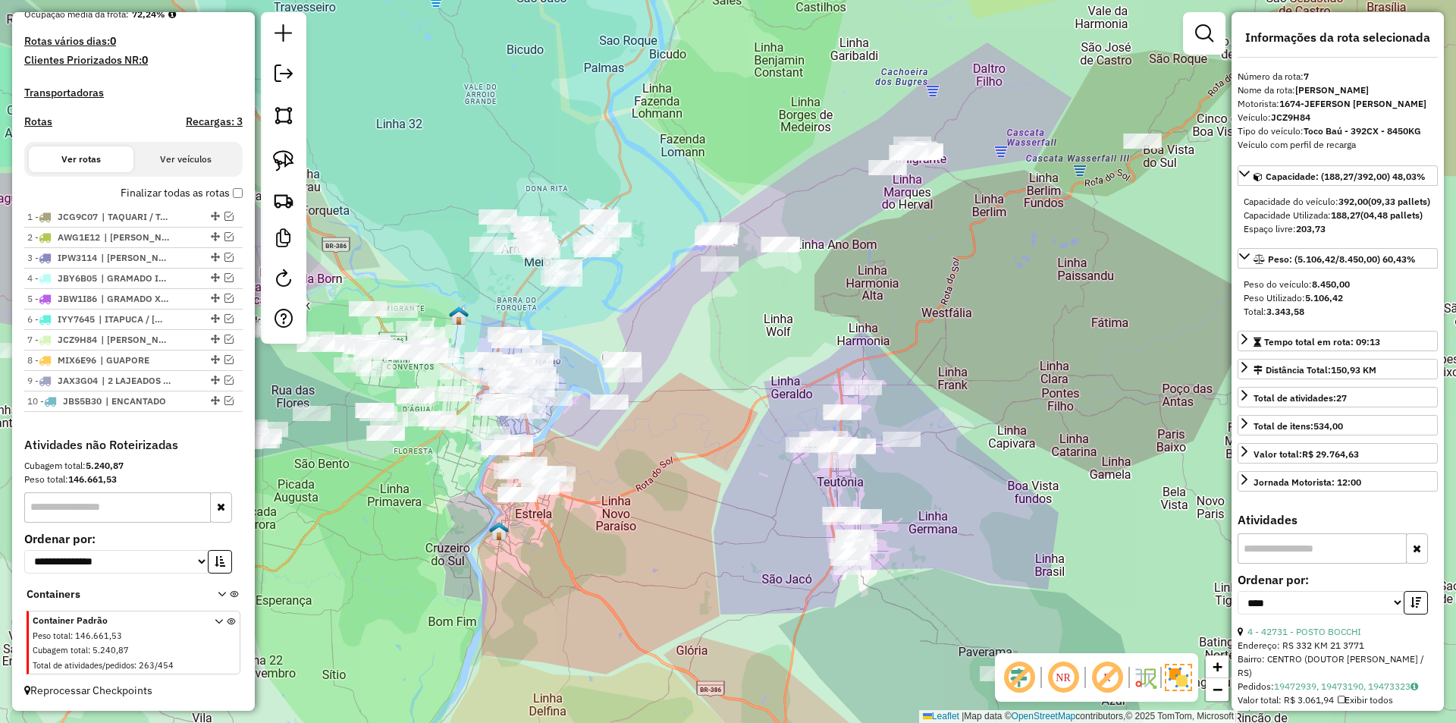
drag, startPoint x: 650, startPoint y: 319, endPoint x: 861, endPoint y: 323, distance: 211.6
click at [861, 323] on div "Janela de atendimento Grade de atendimento Capacidade Transportadoras Veículos …" at bounding box center [728, 361] width 1456 height 723
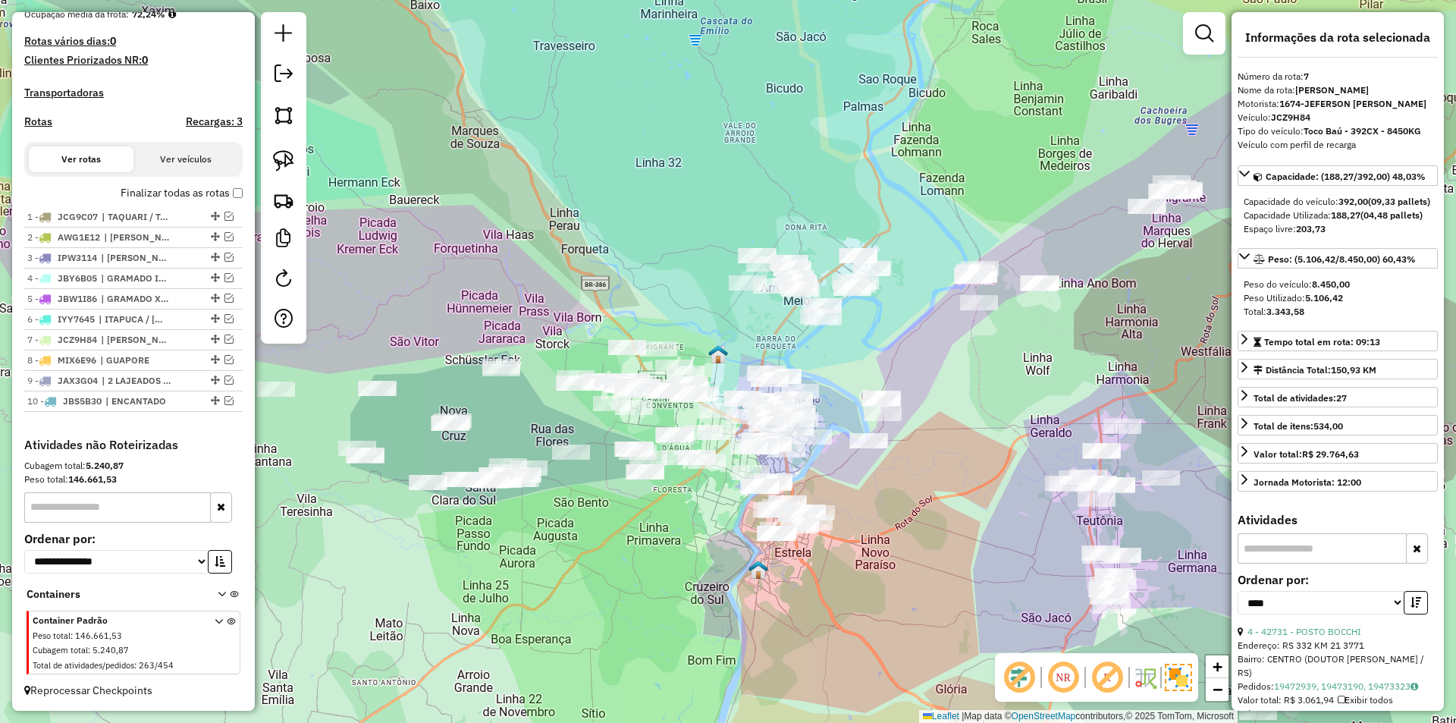
drag, startPoint x: 787, startPoint y: 300, endPoint x: 875, endPoint y: 335, distance: 94.6
click at [875, 335] on div "Janela de atendimento Grade de atendimento Capacidade Transportadoras Veículos …" at bounding box center [728, 361] width 1456 height 723
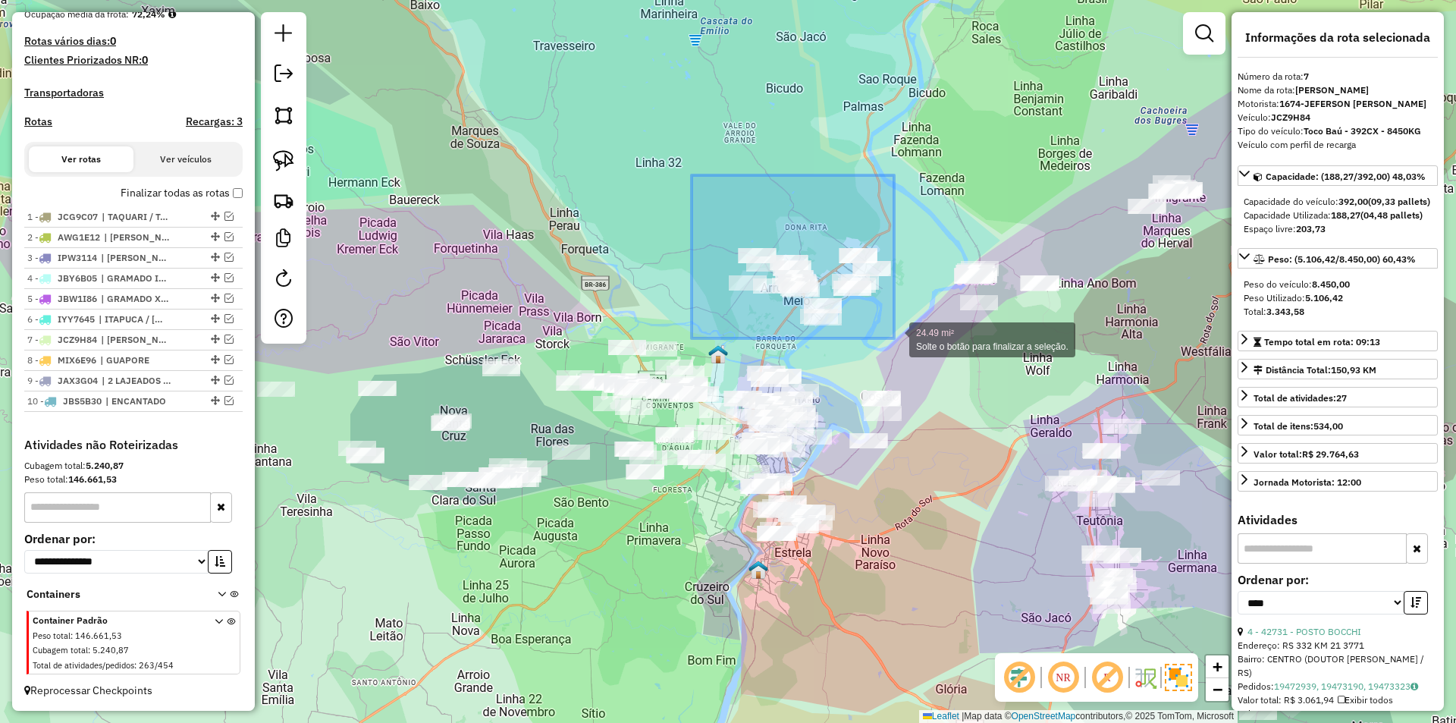
drag, startPoint x: 691, startPoint y: 175, endPoint x: 894, endPoint y: 338, distance: 259.9
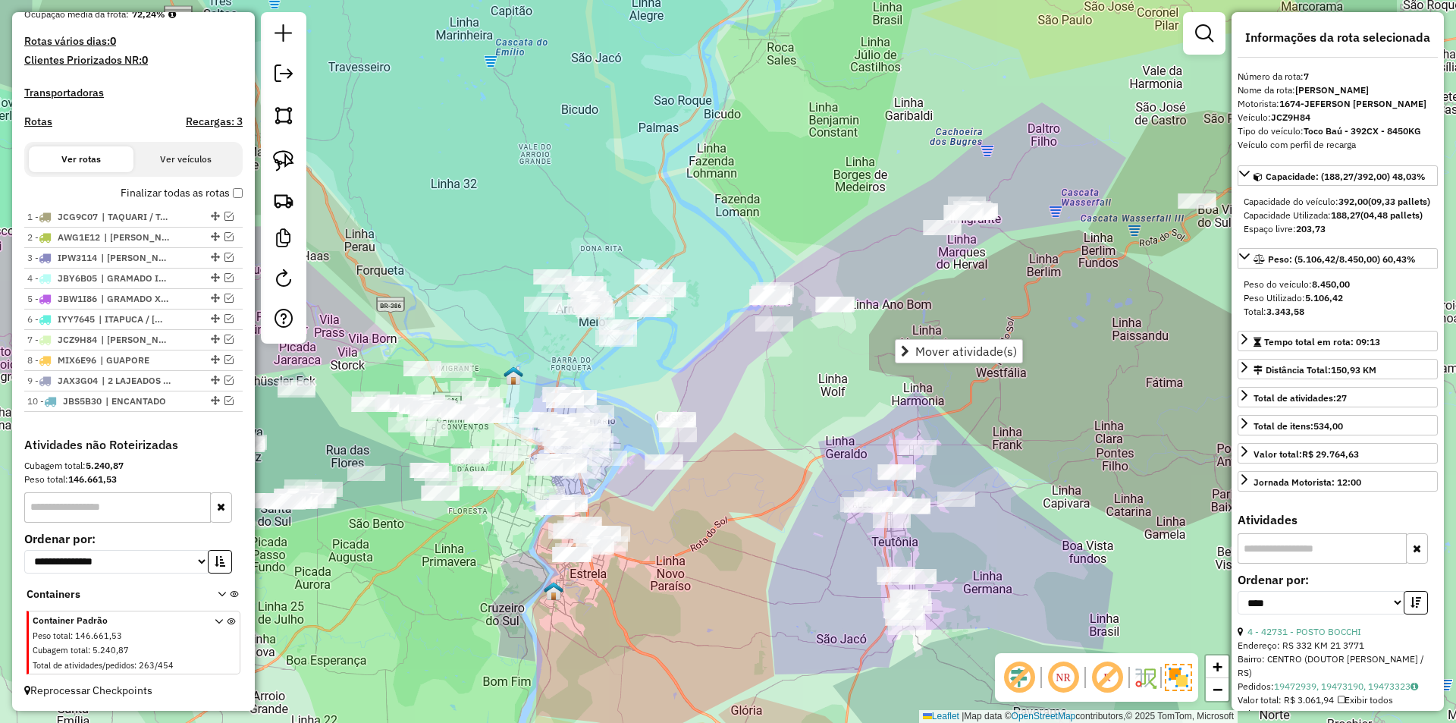
drag, startPoint x: 1046, startPoint y: 363, endPoint x: 861, endPoint y: 382, distance: 186.0
click at [861, 382] on div "Janela de atendimento Grade de atendimento Capacidade Transportadoras Veículos …" at bounding box center [728, 361] width 1456 height 723
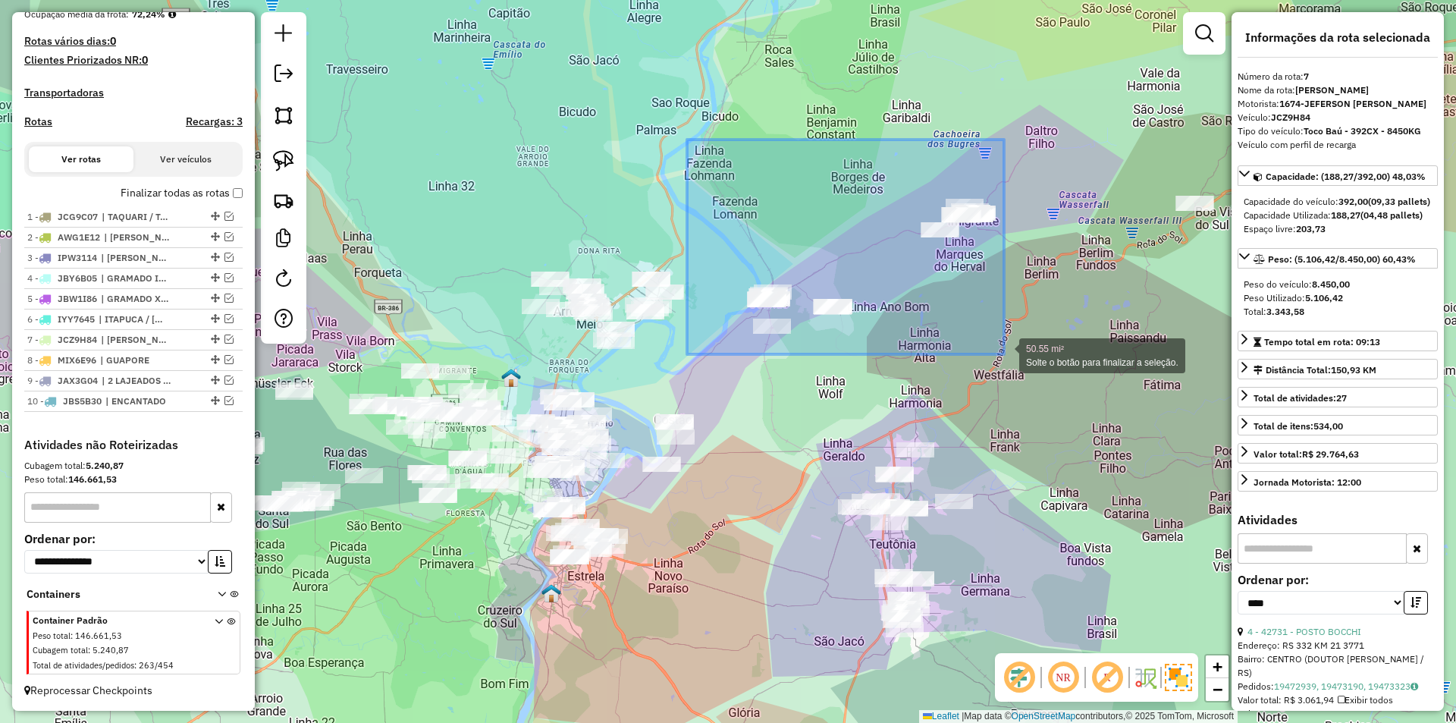
drag, startPoint x: 737, startPoint y: 189, endPoint x: 1004, endPoint y: 354, distance: 313.9
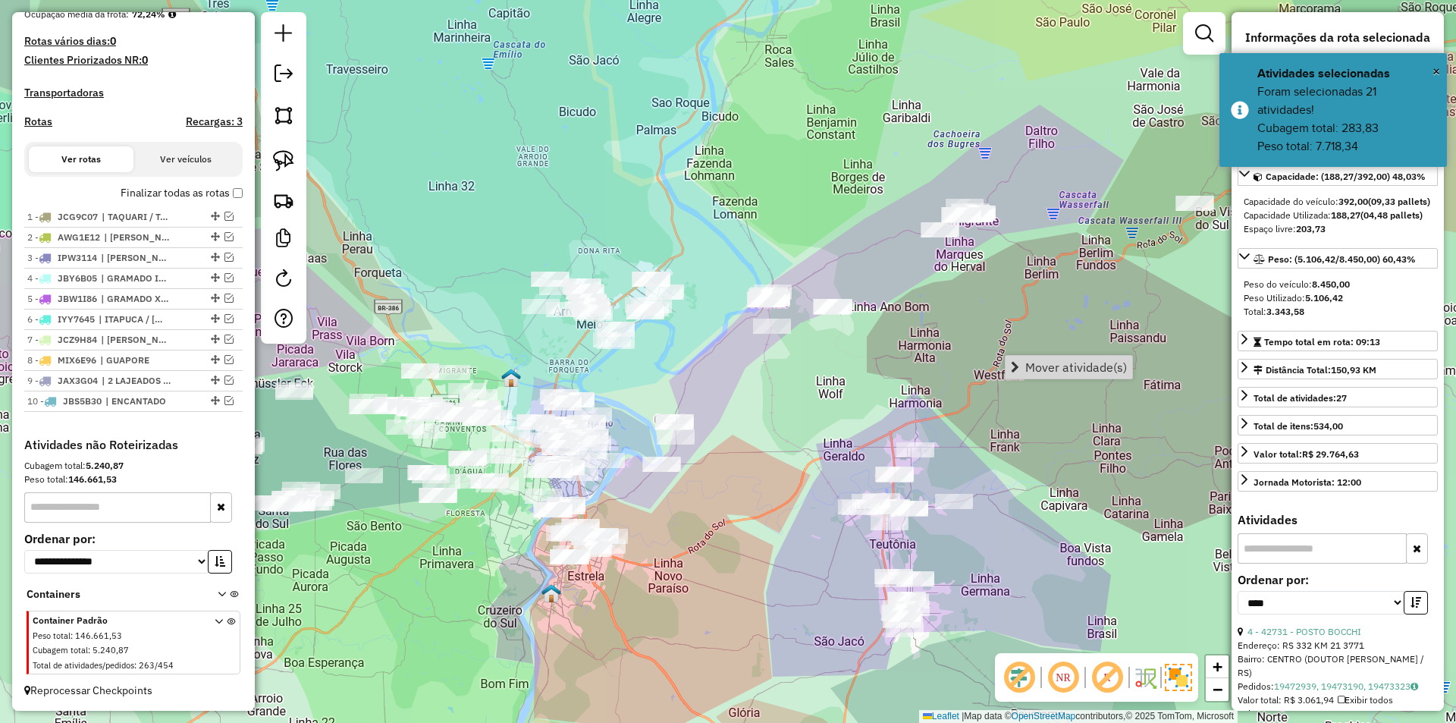
click at [1075, 371] on span "Mover atividade(s)" at bounding box center [1076, 367] width 102 height 12
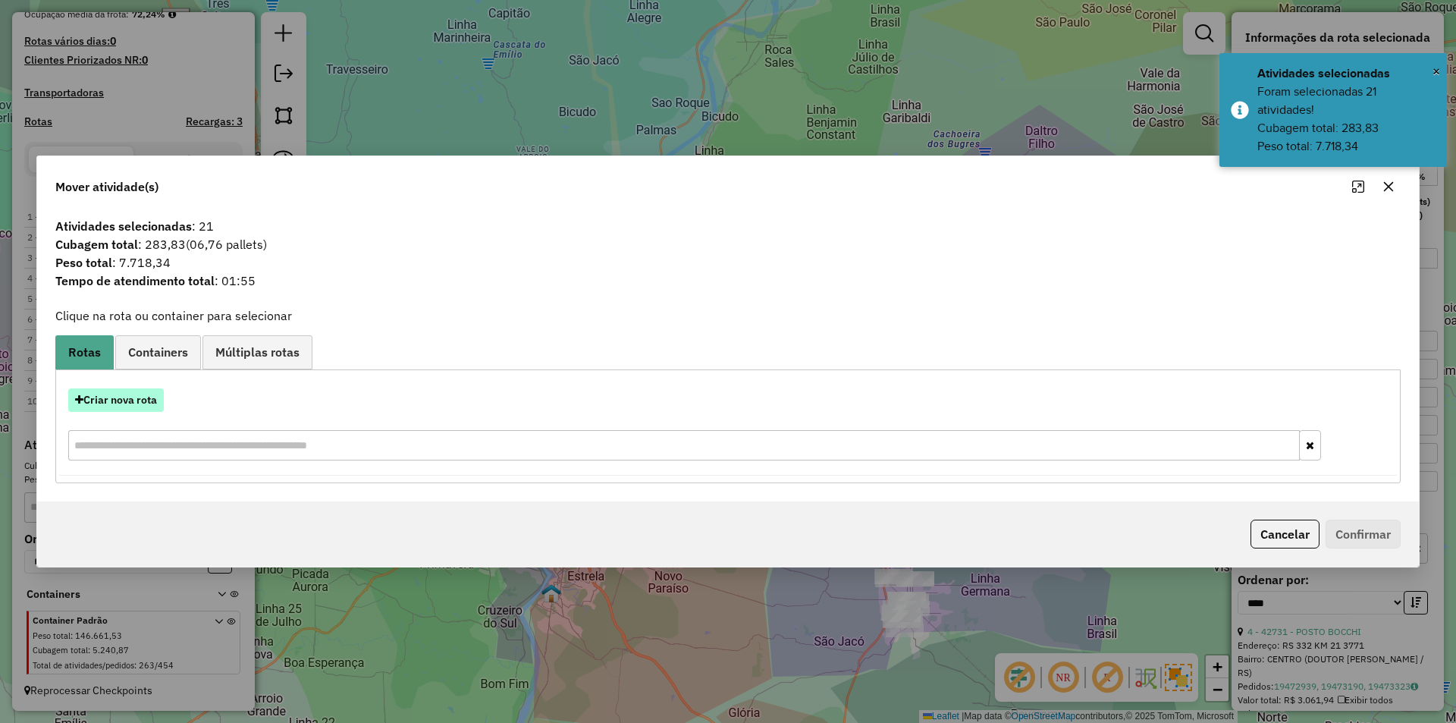
click at [137, 397] on button "Criar nova rota" at bounding box center [116, 400] width 96 height 24
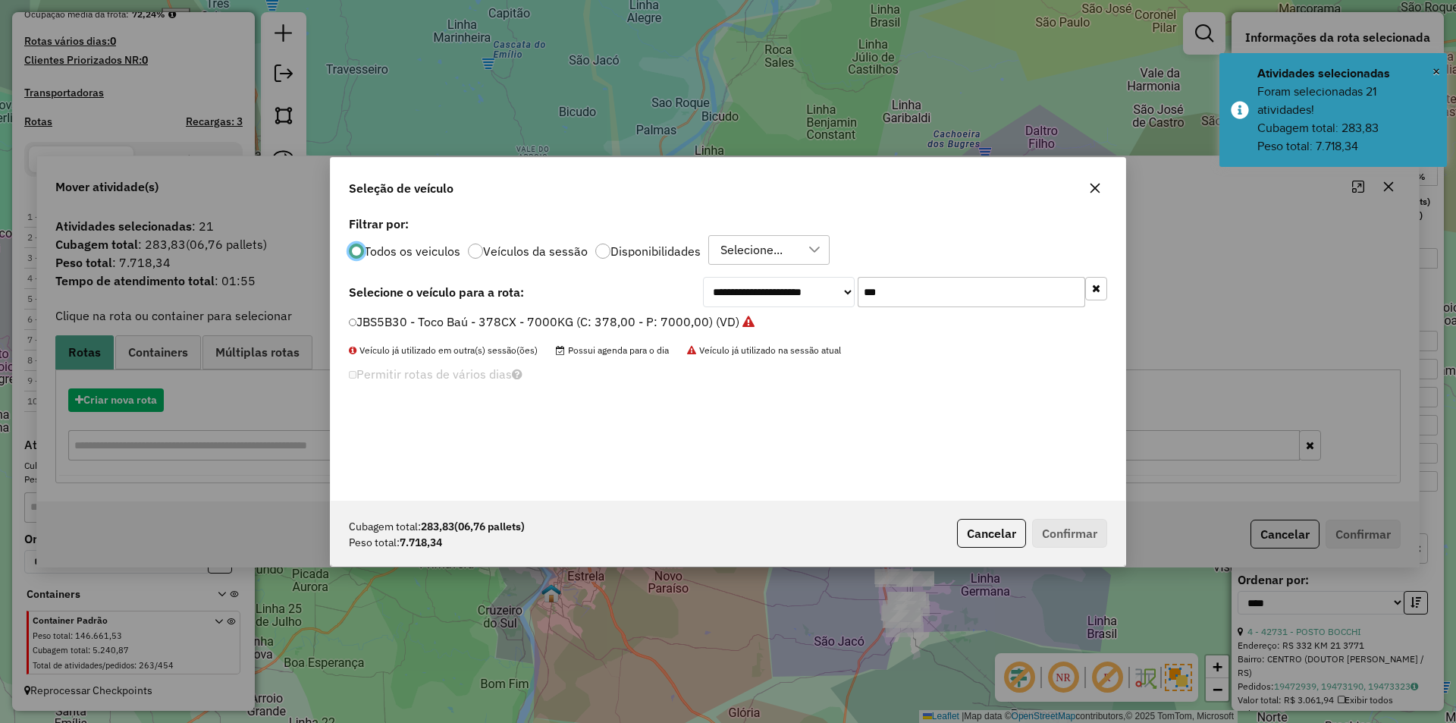
scroll to position [8, 5]
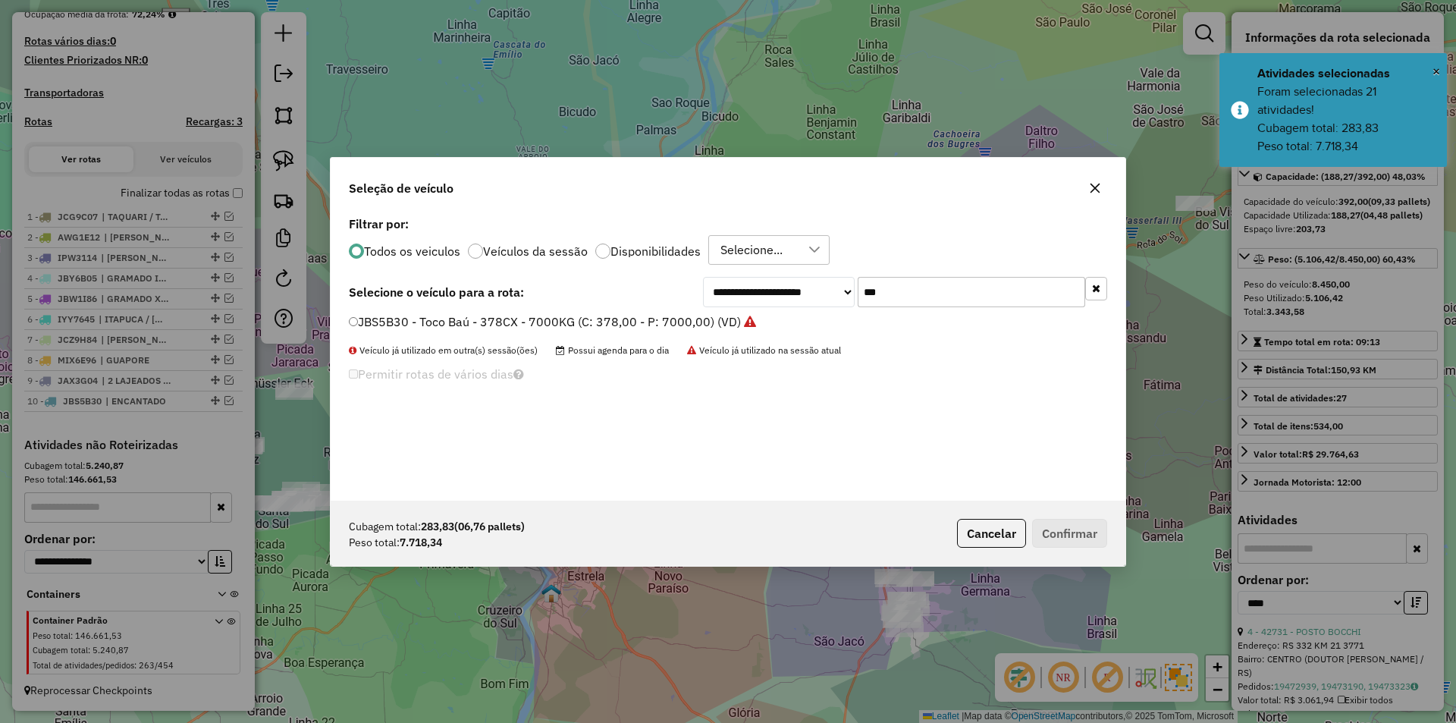
drag, startPoint x: 895, startPoint y: 295, endPoint x: 825, endPoint y: 283, distance: 71.5
click at [830, 286] on div "**********" at bounding box center [905, 292] width 404 height 30
type input "*"
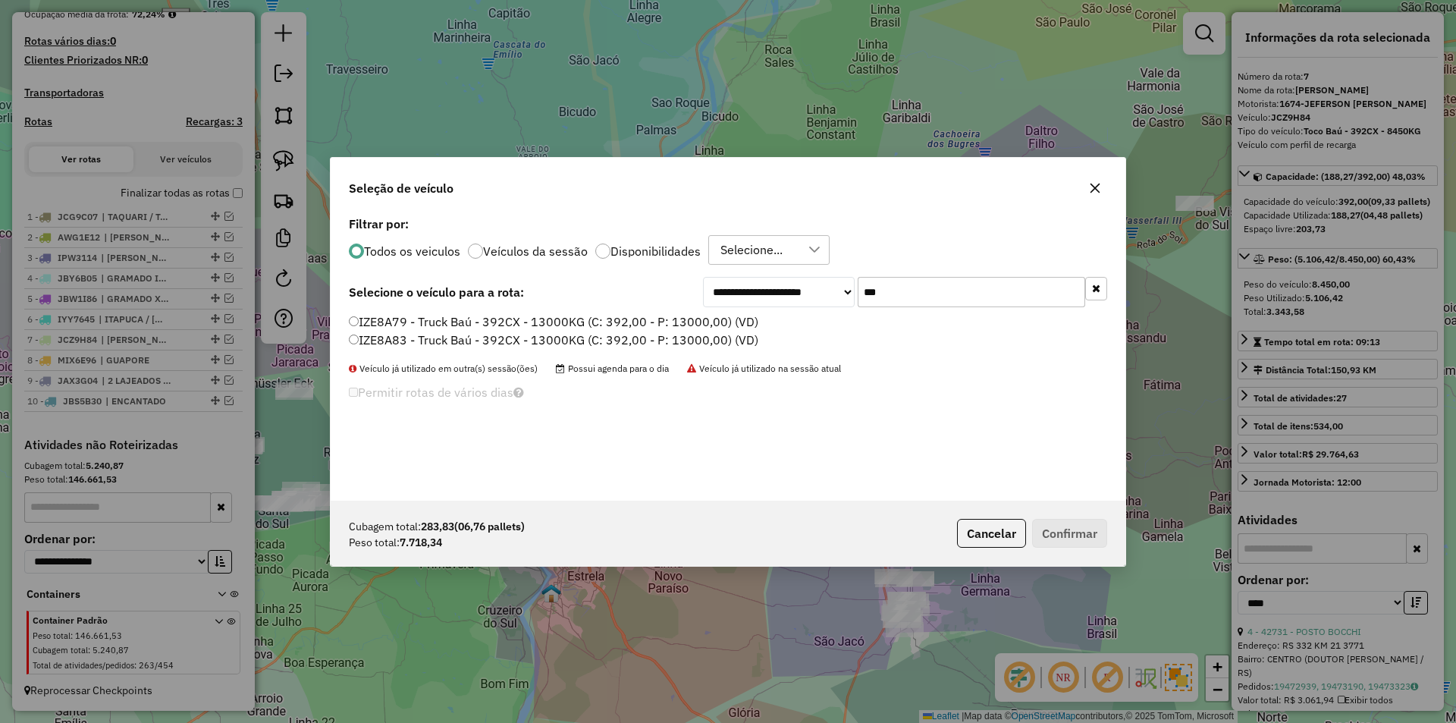
type input "***"
click at [372, 342] on label "IZE8A83 - Truck Baú - 392CX - 13000KG (C: 392,00 - P: 13000,00) (VD)" at bounding box center [553, 340] width 409 height 18
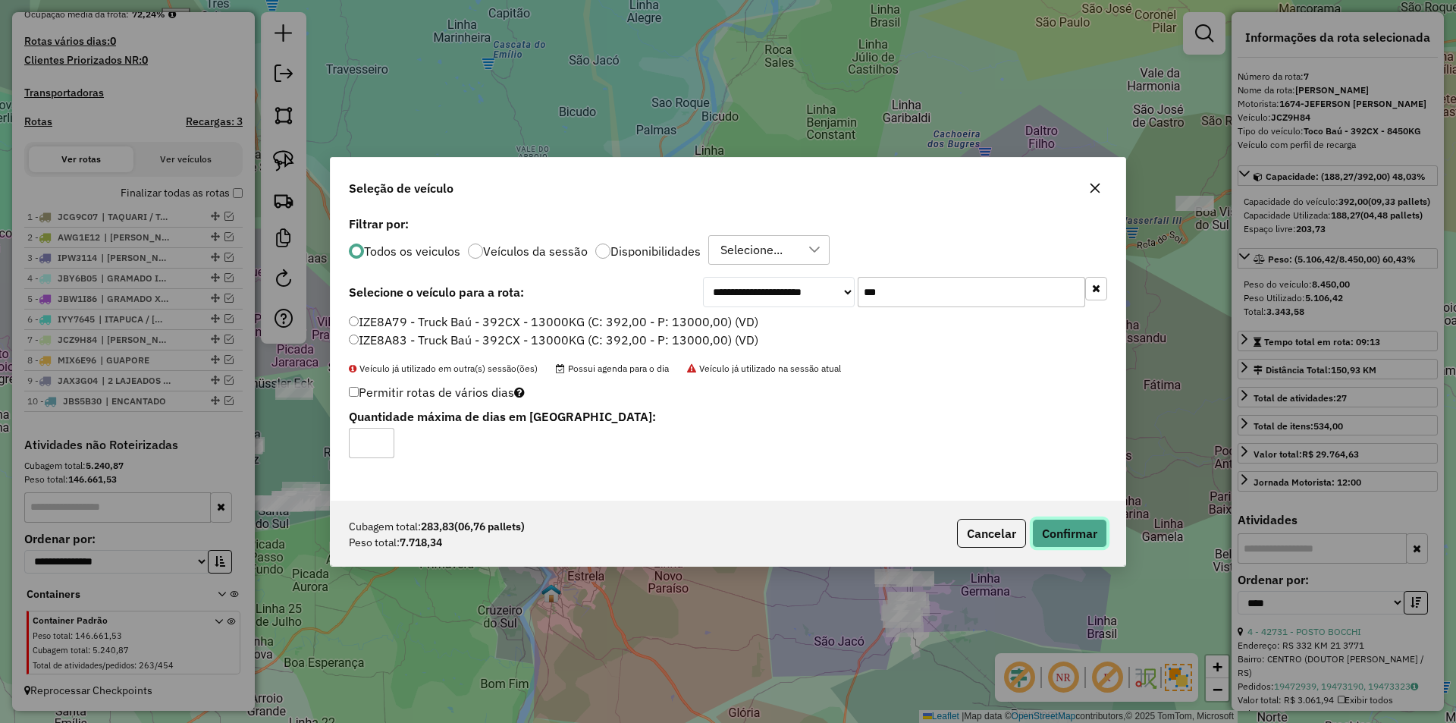
click at [1082, 538] on button "Confirmar" at bounding box center [1069, 533] width 75 height 29
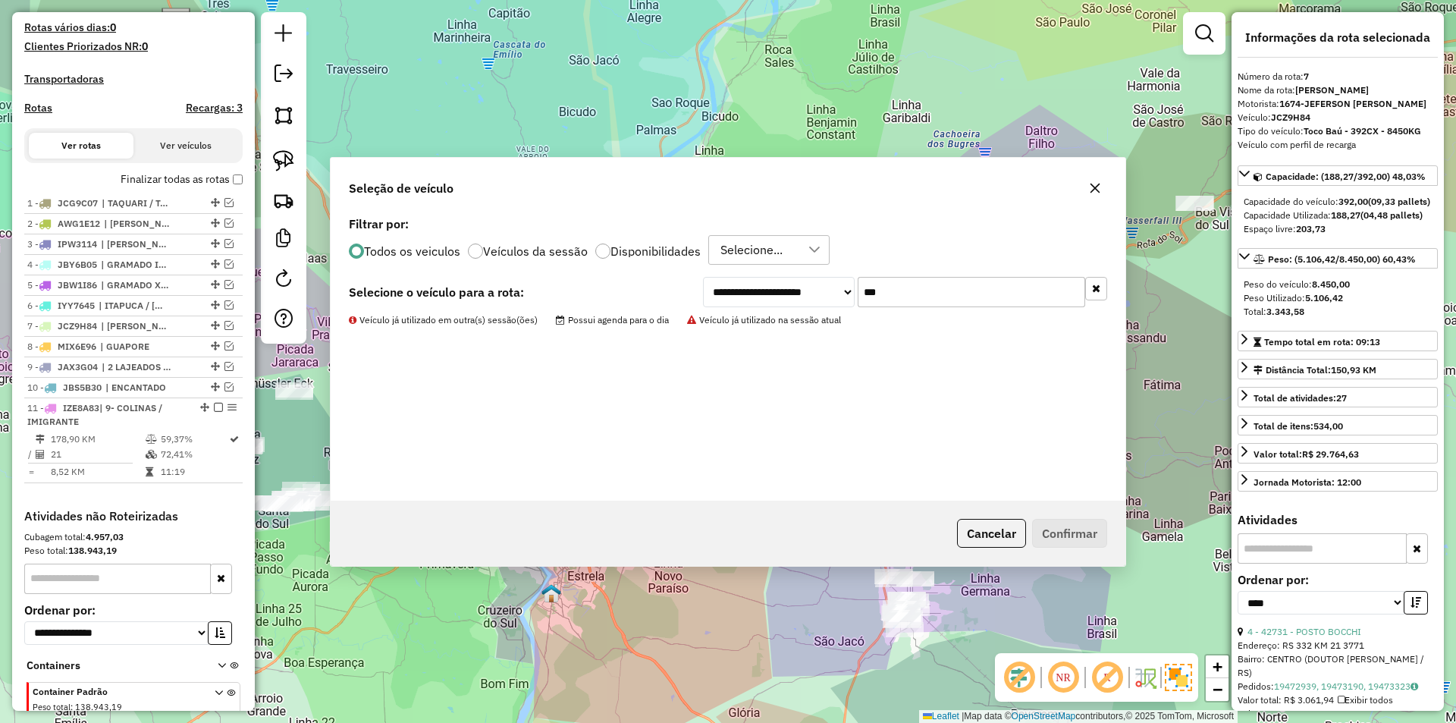
scroll to position [477, 0]
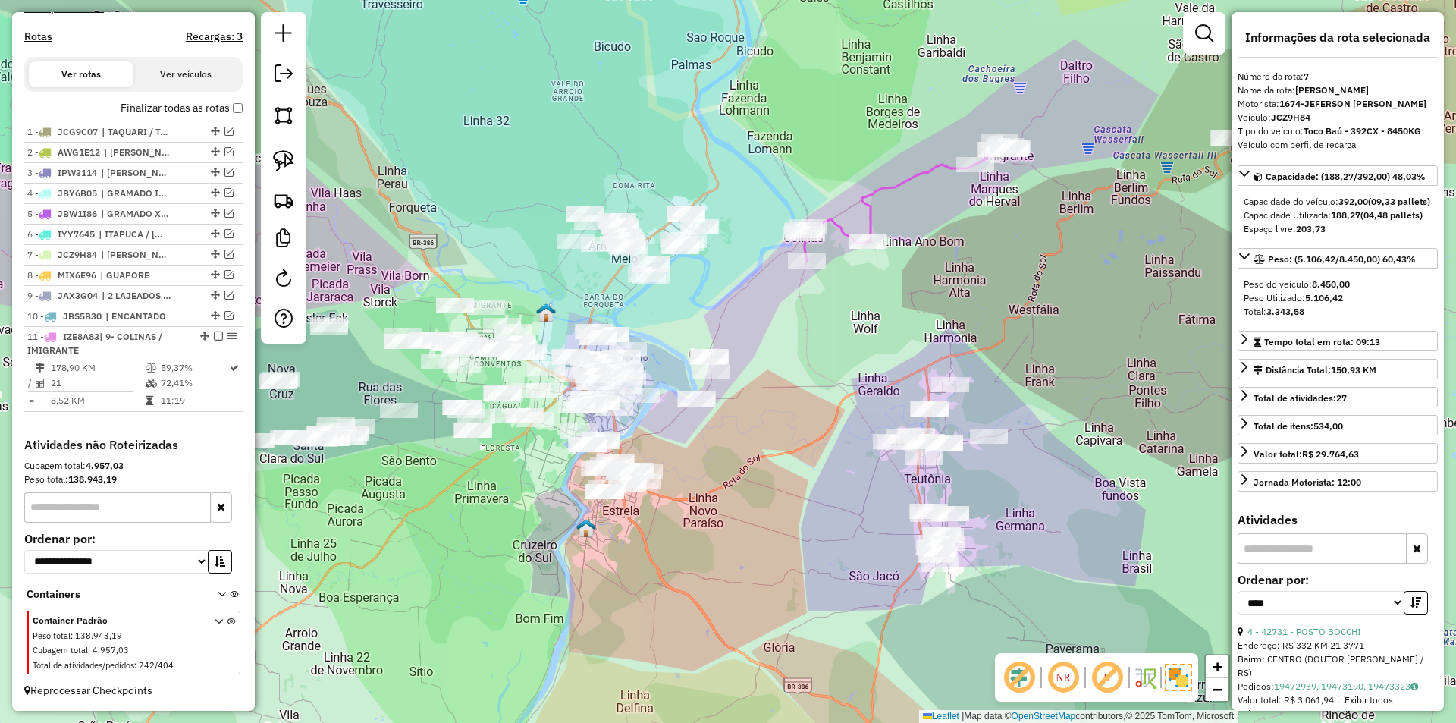
drag, startPoint x: 744, startPoint y: 385, endPoint x: 779, endPoint y: 319, distance: 74.6
click at [779, 319] on div "Janela de atendimento Grade de atendimento Capacidade Transportadoras Veículos …" at bounding box center [728, 361] width 1456 height 723
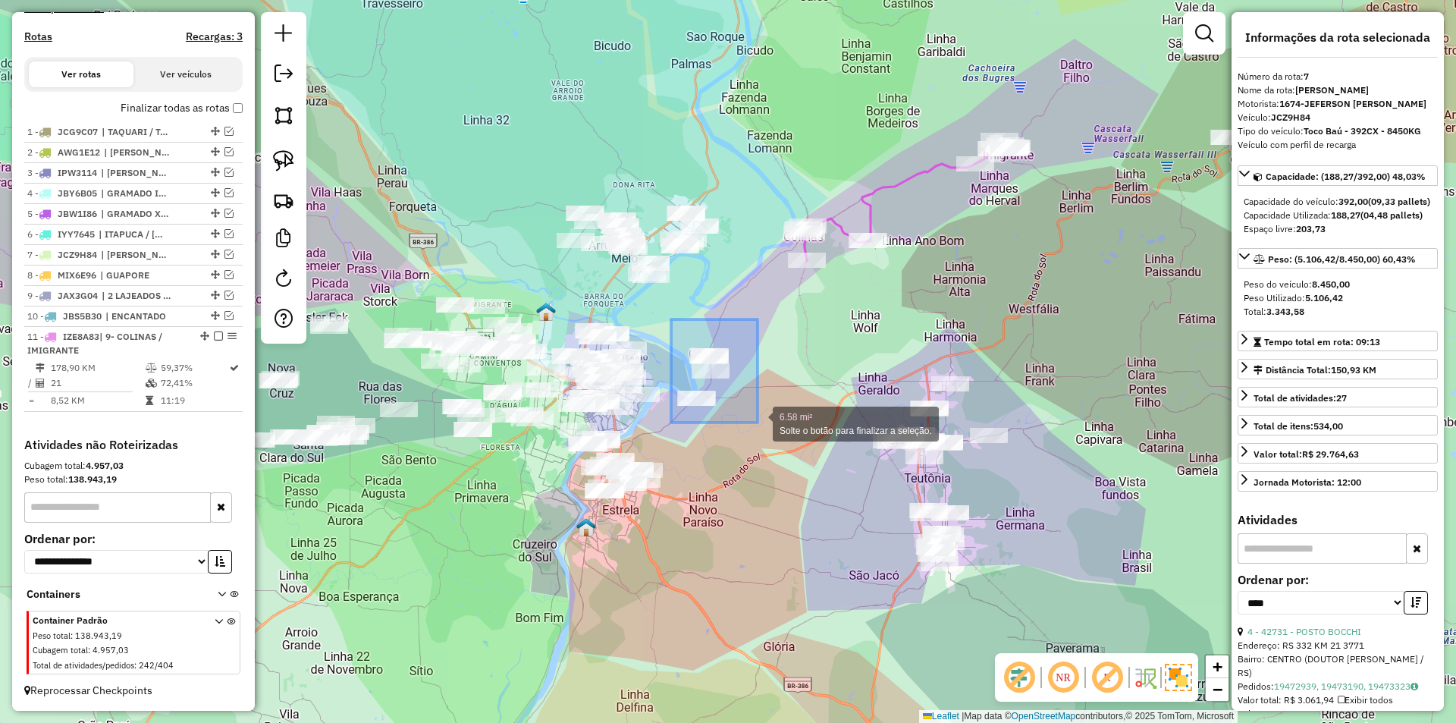
drag, startPoint x: 671, startPoint y: 319, endPoint x: 757, endPoint y: 422, distance: 134.5
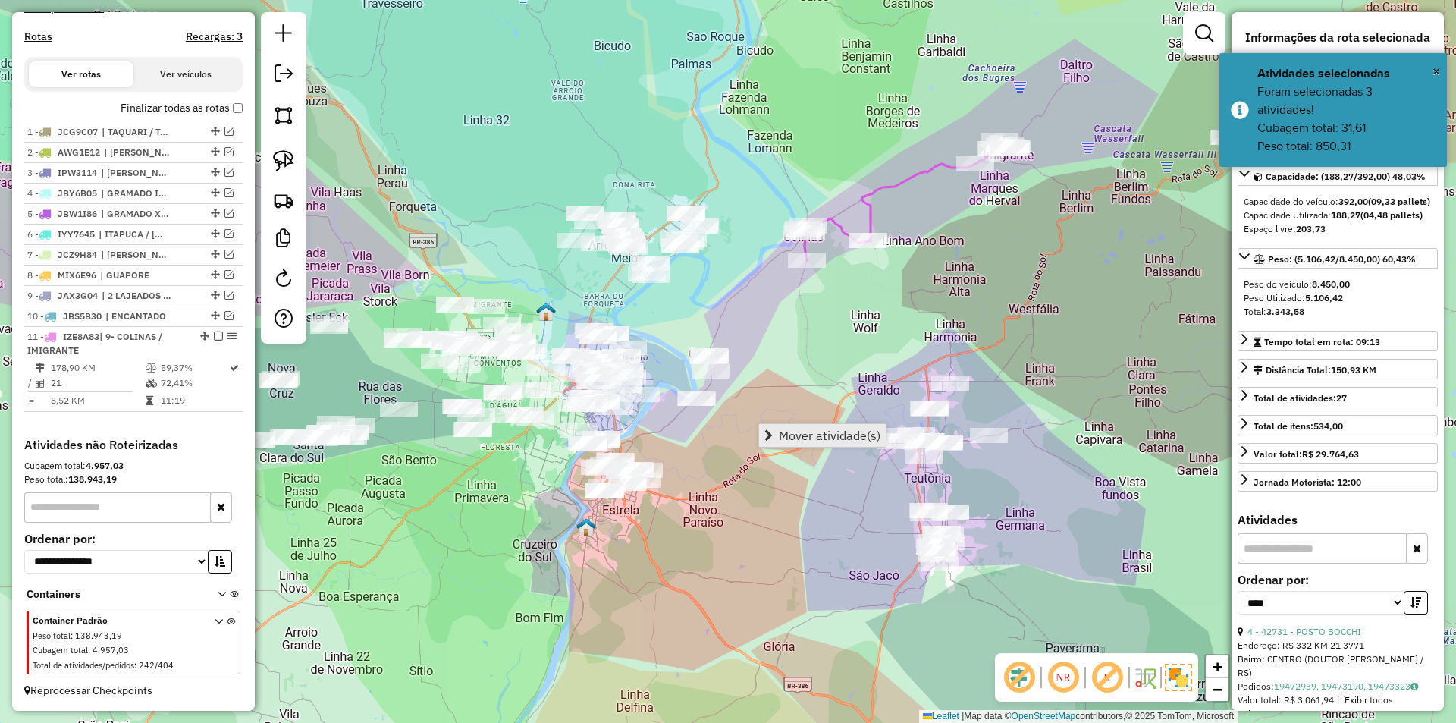
click at [831, 431] on span "Mover atividade(s)" at bounding box center [830, 435] width 102 height 12
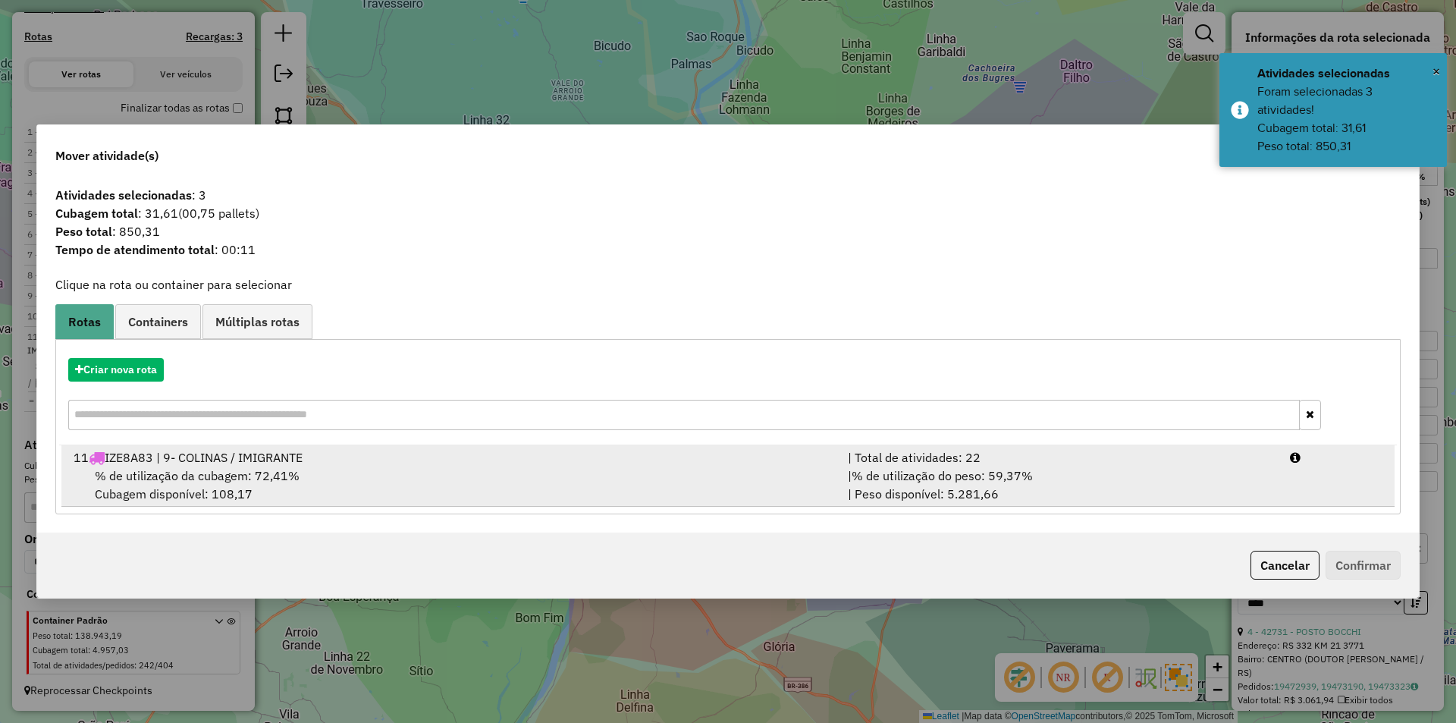
click at [538, 480] on div "% de utilização da cubagem: 72,41% Cubagem disponível: 108,17" at bounding box center [451, 484] width 774 height 36
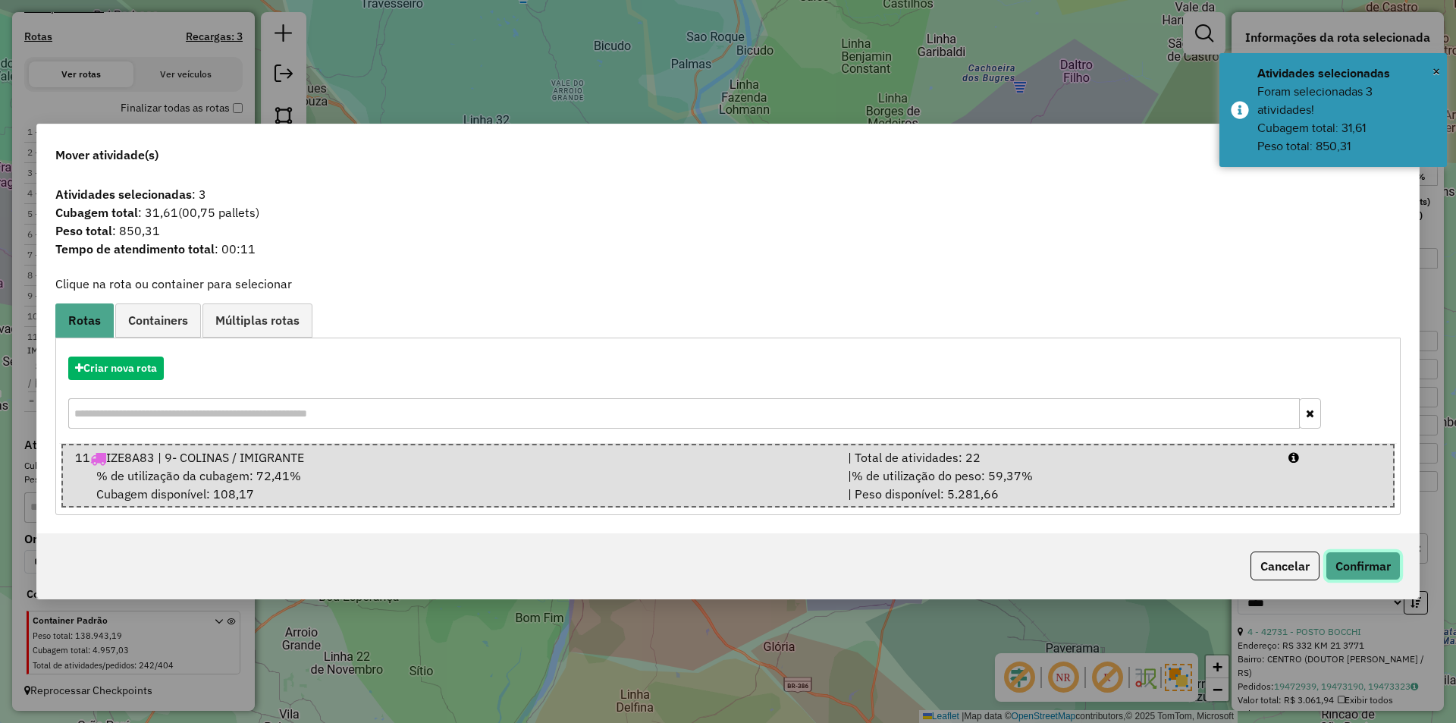
click at [1381, 561] on button "Confirmar" at bounding box center [1362, 565] width 75 height 29
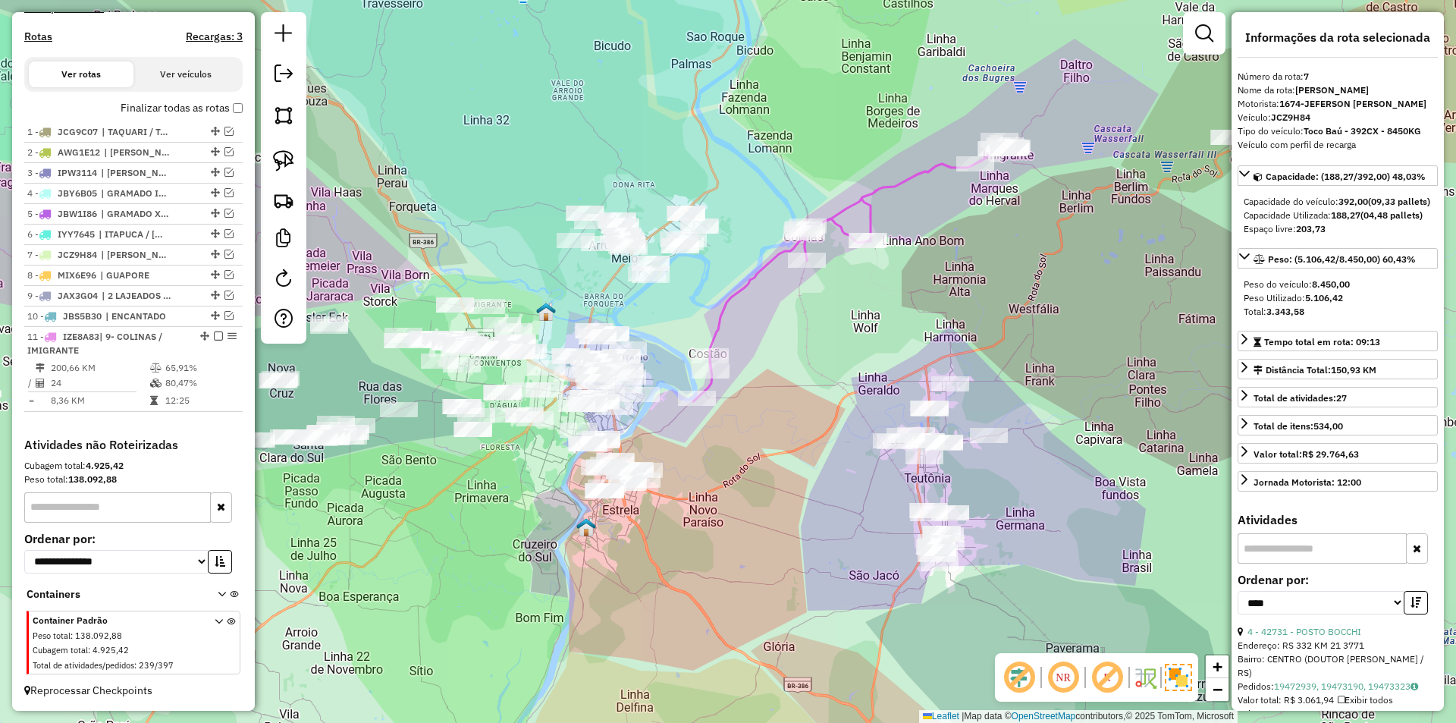
click at [738, 290] on icon at bounding box center [852, 271] width 318 height 260
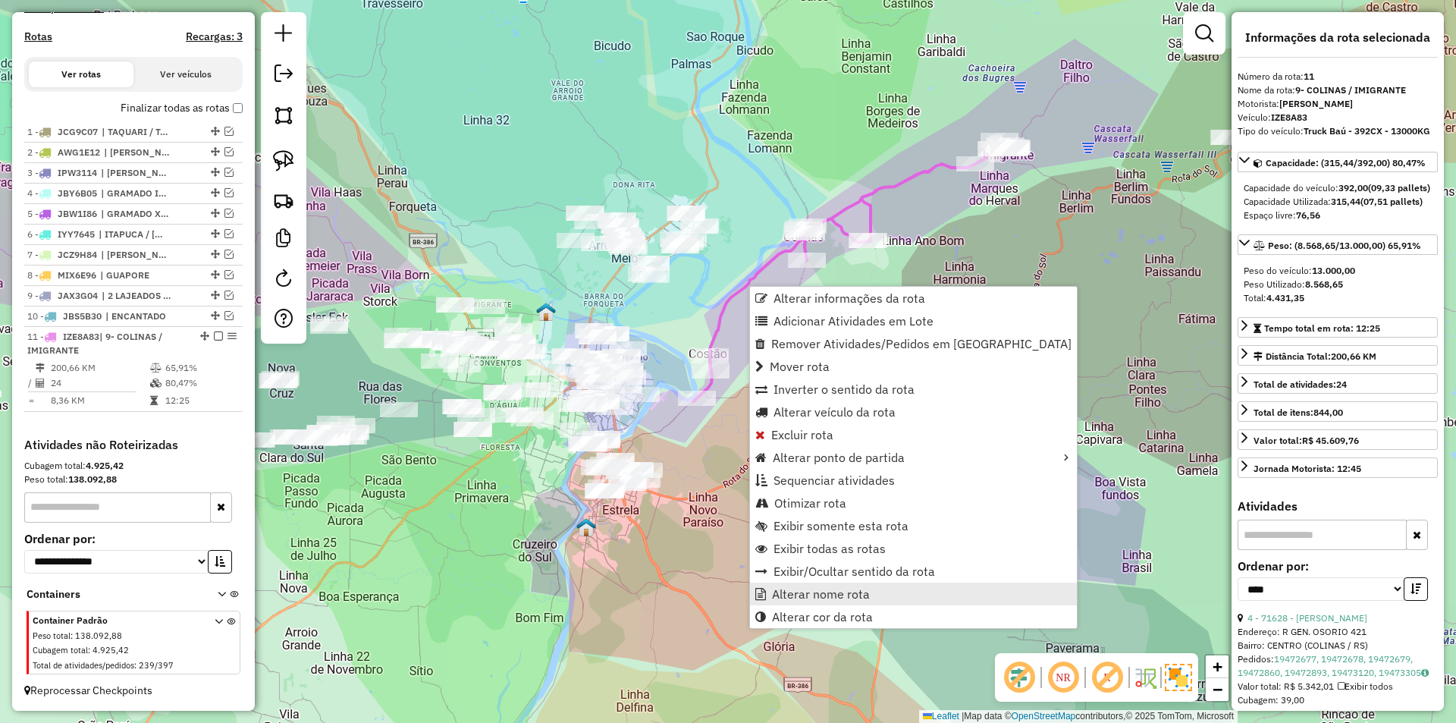
click at [866, 600] on span "Alterar nome rota" at bounding box center [821, 594] width 98 height 12
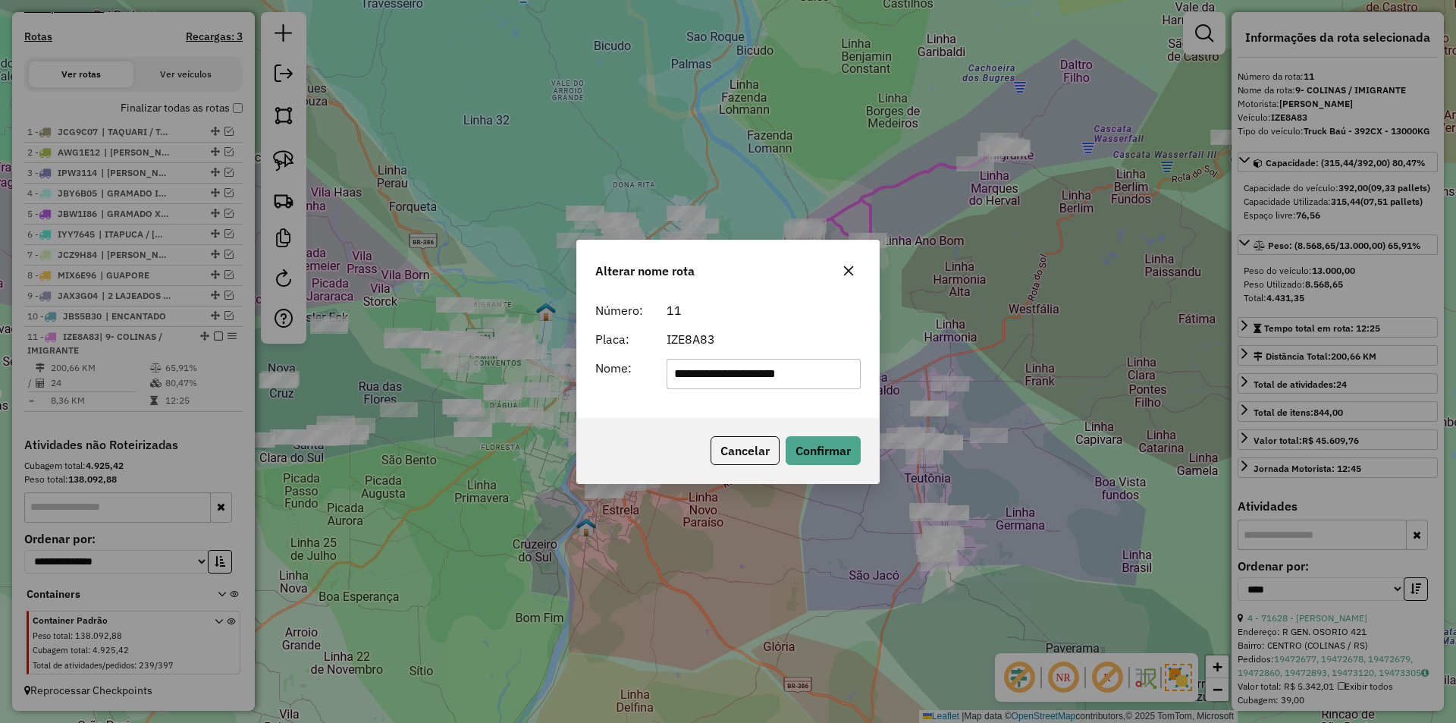
drag, startPoint x: 691, startPoint y: 377, endPoint x: 625, endPoint y: 360, distance: 68.0
click at [631, 362] on div "**********" at bounding box center [728, 374] width 284 height 30
type input "**********"
click at [826, 444] on button "Confirmar" at bounding box center [822, 450] width 75 height 29
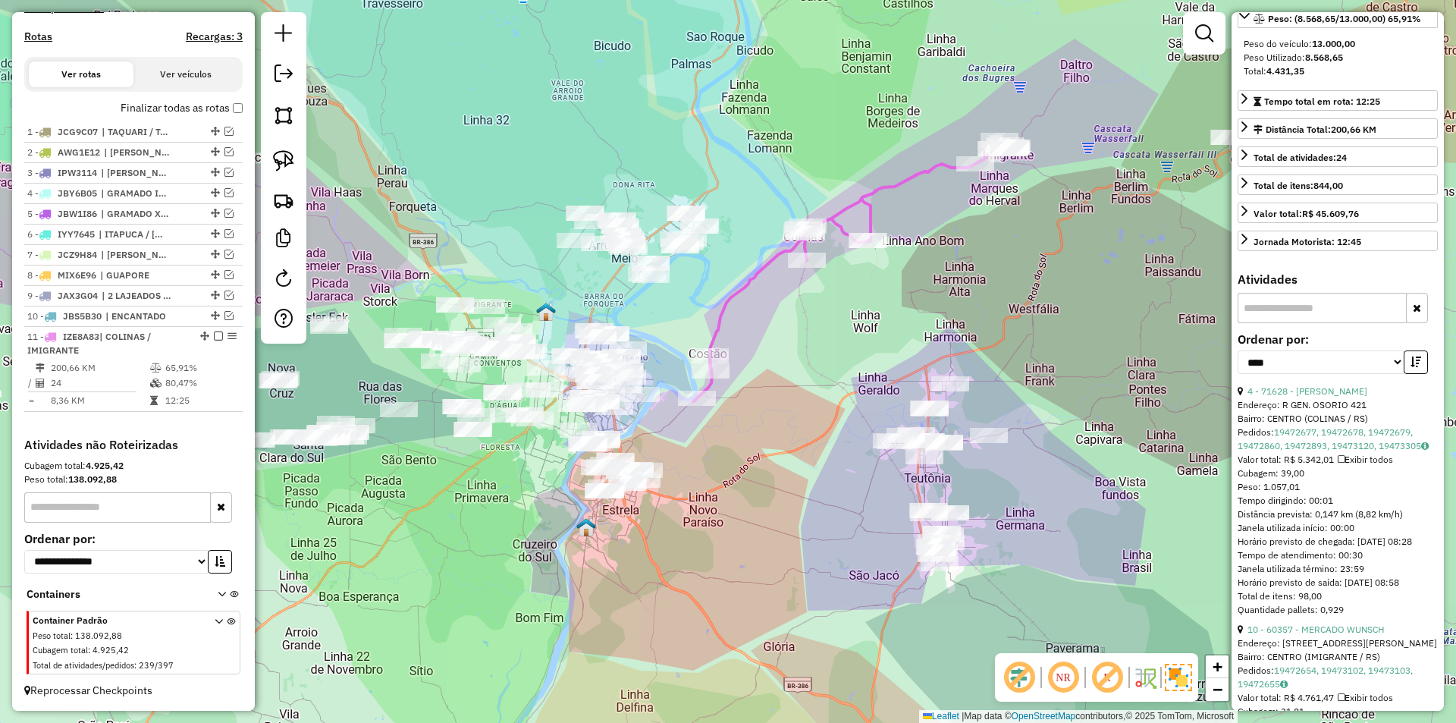
scroll to position [227, 0]
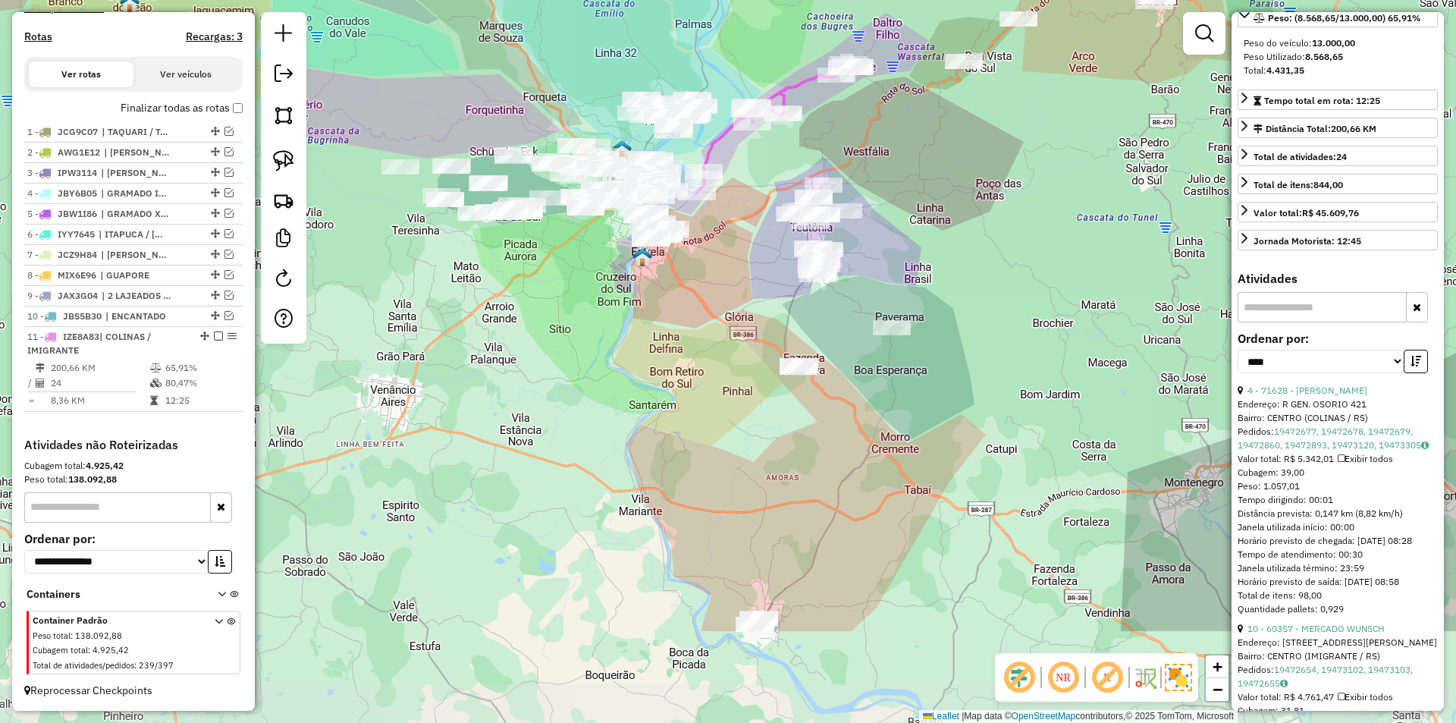
drag, startPoint x: 893, startPoint y: 436, endPoint x: 877, endPoint y: 271, distance: 165.3
click at [877, 271] on div "Janela de atendimento Grade de atendimento Capacidade Transportadoras Veículos …" at bounding box center [728, 361] width 1456 height 723
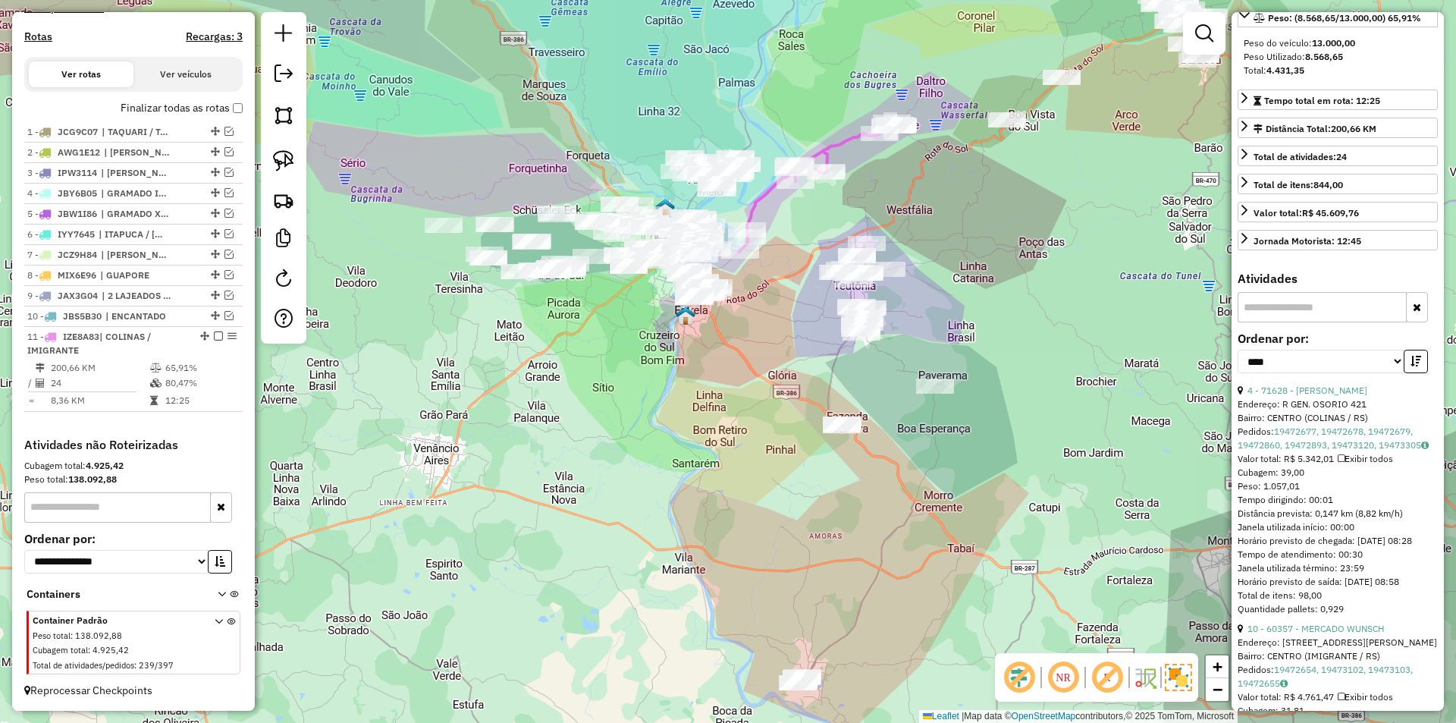
drag, startPoint x: 896, startPoint y: 381, endPoint x: 939, endPoint y: 439, distance: 72.6
click at [939, 439] on div "Janela de atendimento Grade de atendimento Capacidade Transportadoras Veículos …" at bounding box center [728, 361] width 1456 height 723
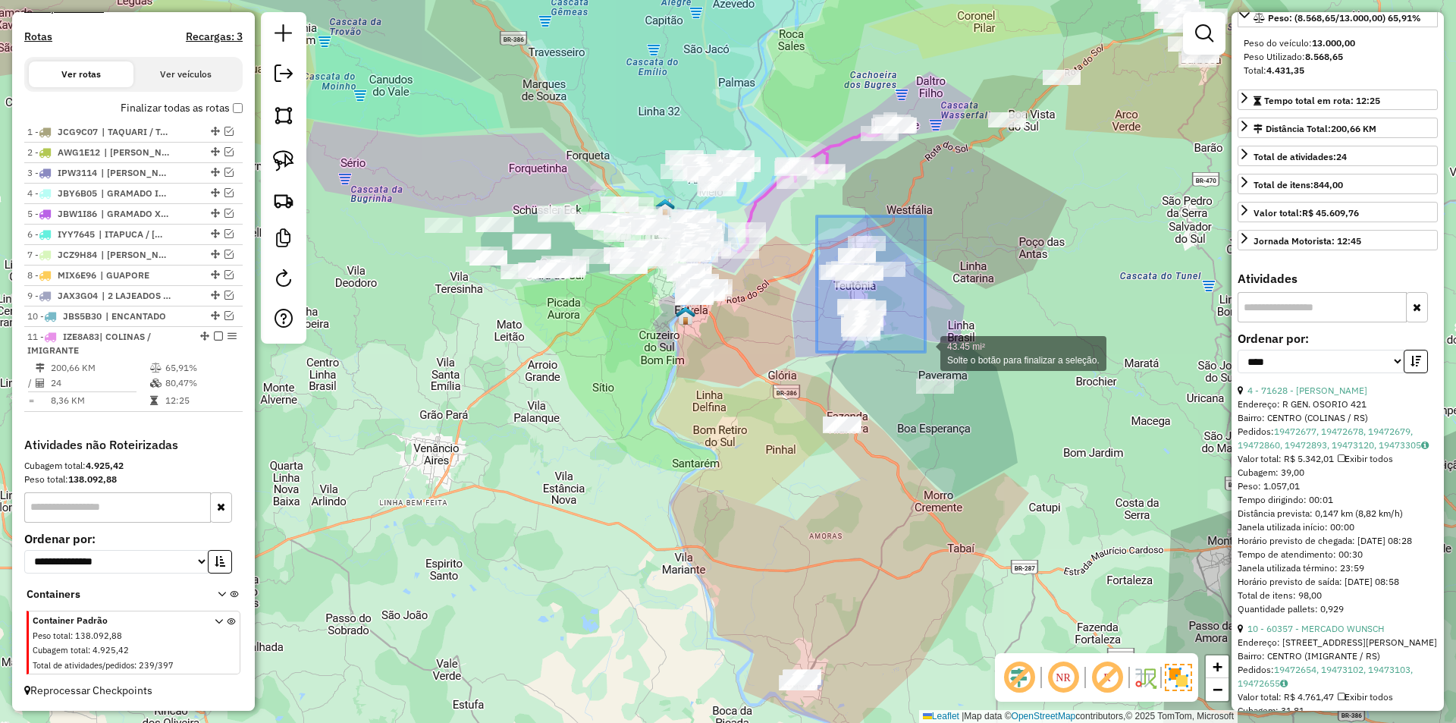
drag, startPoint x: 817, startPoint y: 216, endPoint x: 925, endPoint y: 352, distance: 173.7
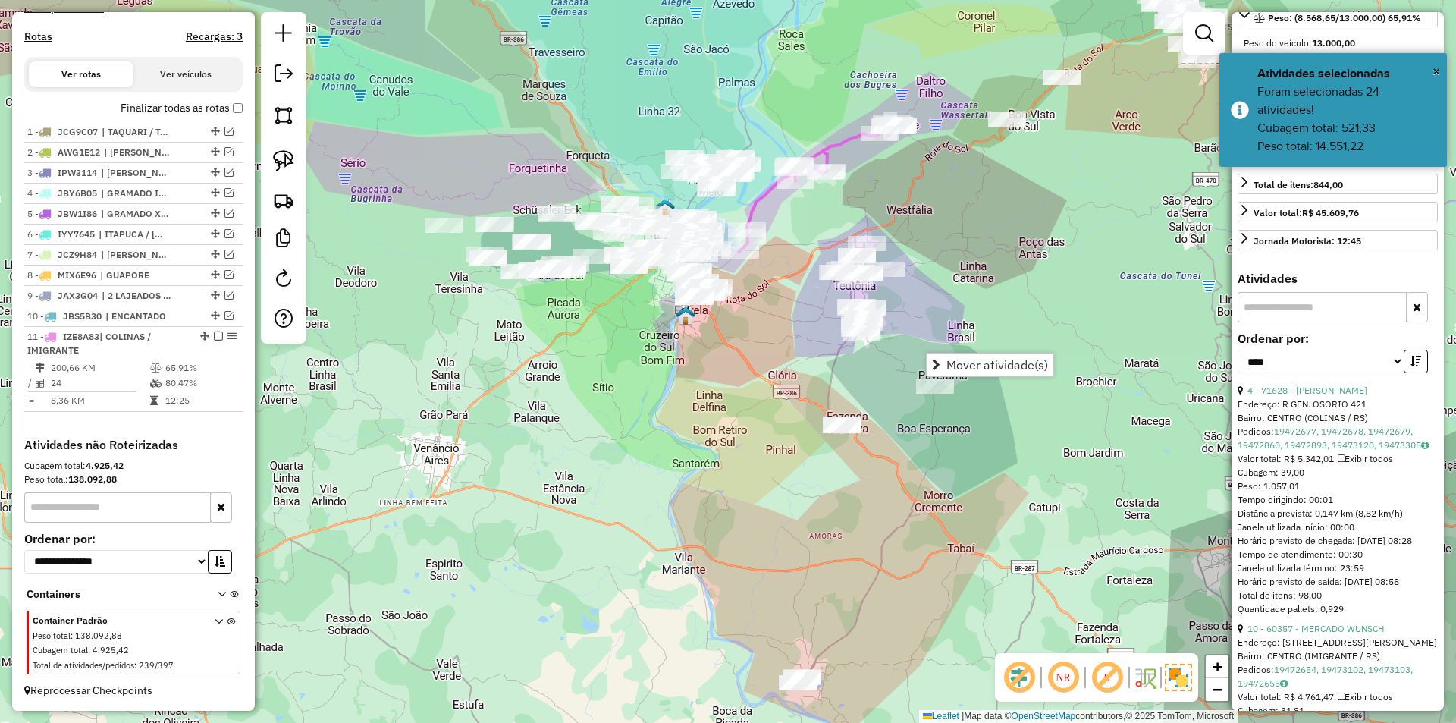
click at [983, 367] on span "Mover atividade(s)" at bounding box center [997, 365] width 102 height 12
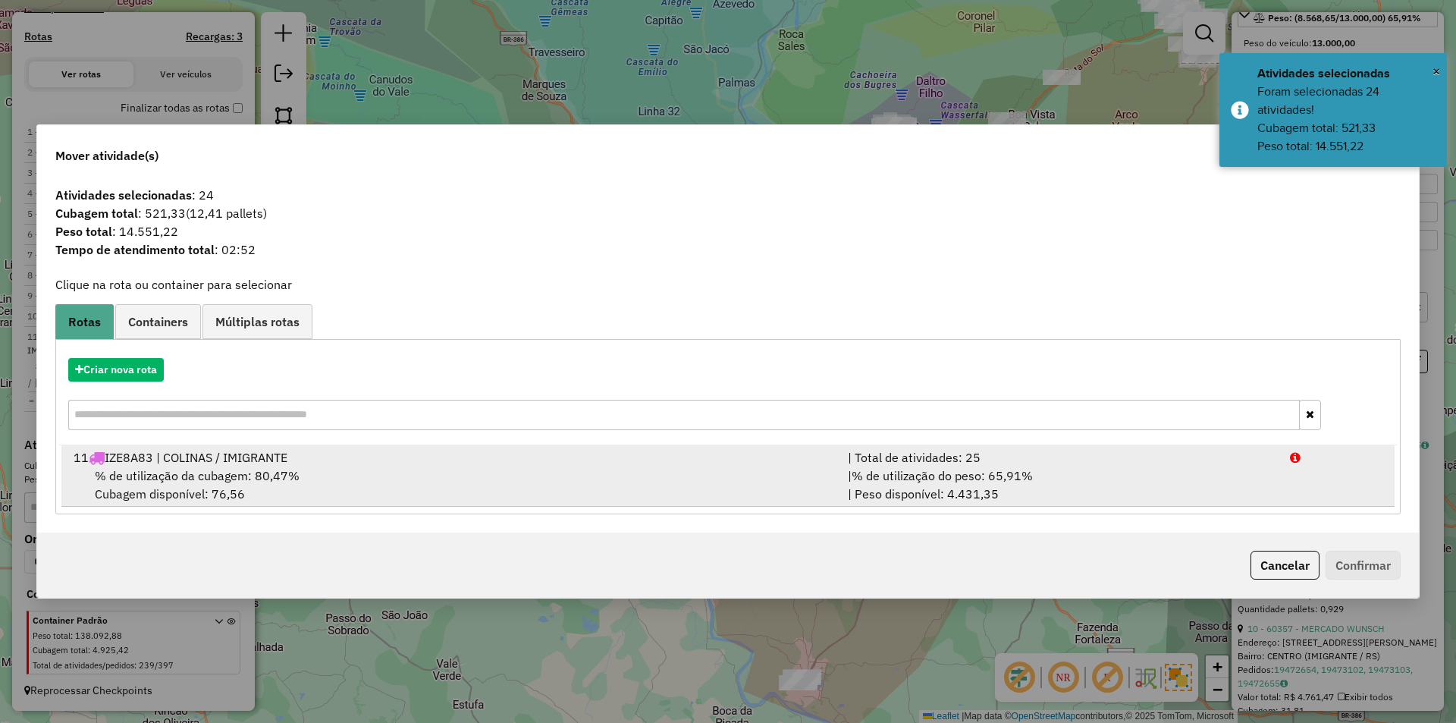
click at [449, 478] on div "% de utilização da cubagem: 80,47% Cubagem disponível: 76,56" at bounding box center [451, 484] width 774 height 36
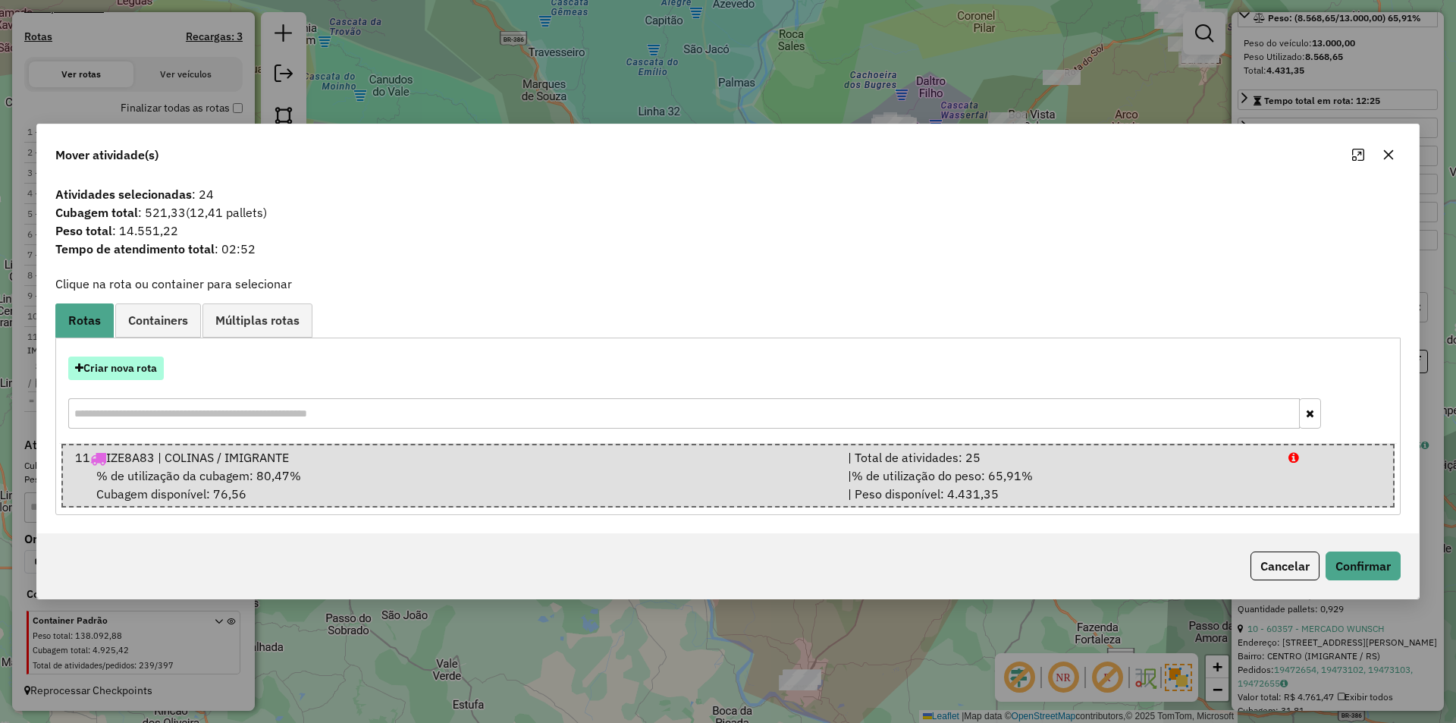
click at [136, 365] on button "Criar nova rota" at bounding box center [116, 368] width 96 height 24
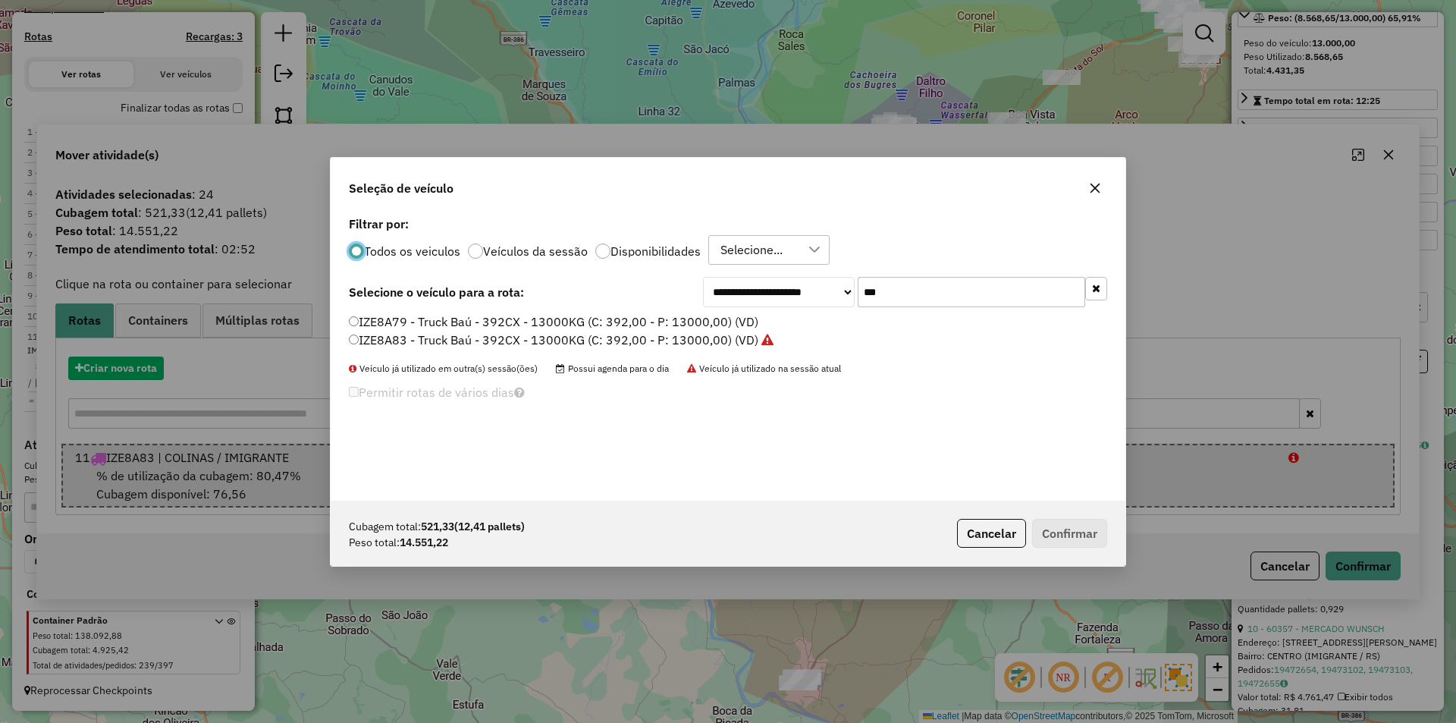
scroll to position [8, 5]
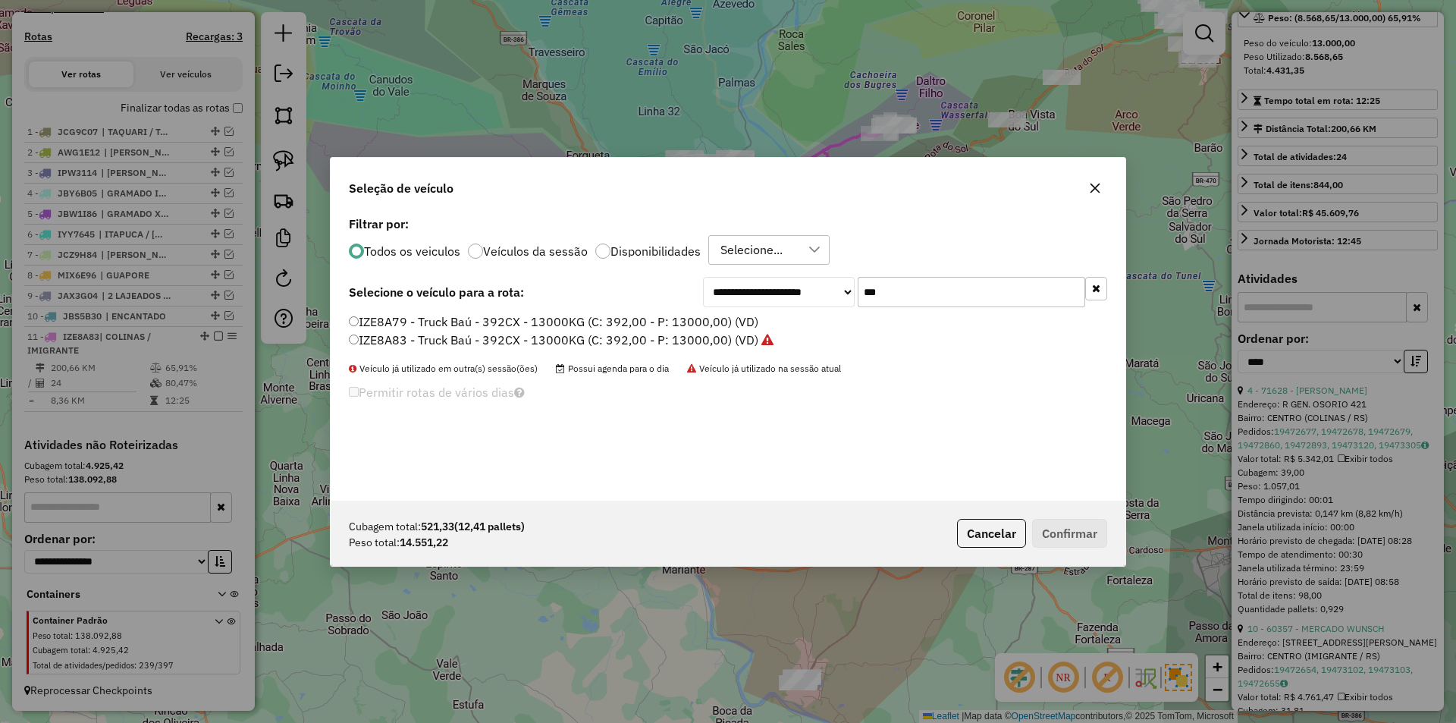
drag, startPoint x: 917, startPoint y: 296, endPoint x: 816, endPoint y: 272, distance: 104.3
click at [837, 281] on div "**********" at bounding box center [905, 292] width 404 height 30
type input "***"
click at [381, 321] on label "JDH6I85 - Truck Baú - 392CX - 12890KG (C: 392,00 - P: 12890,00) (VD)" at bounding box center [554, 321] width 411 height 18
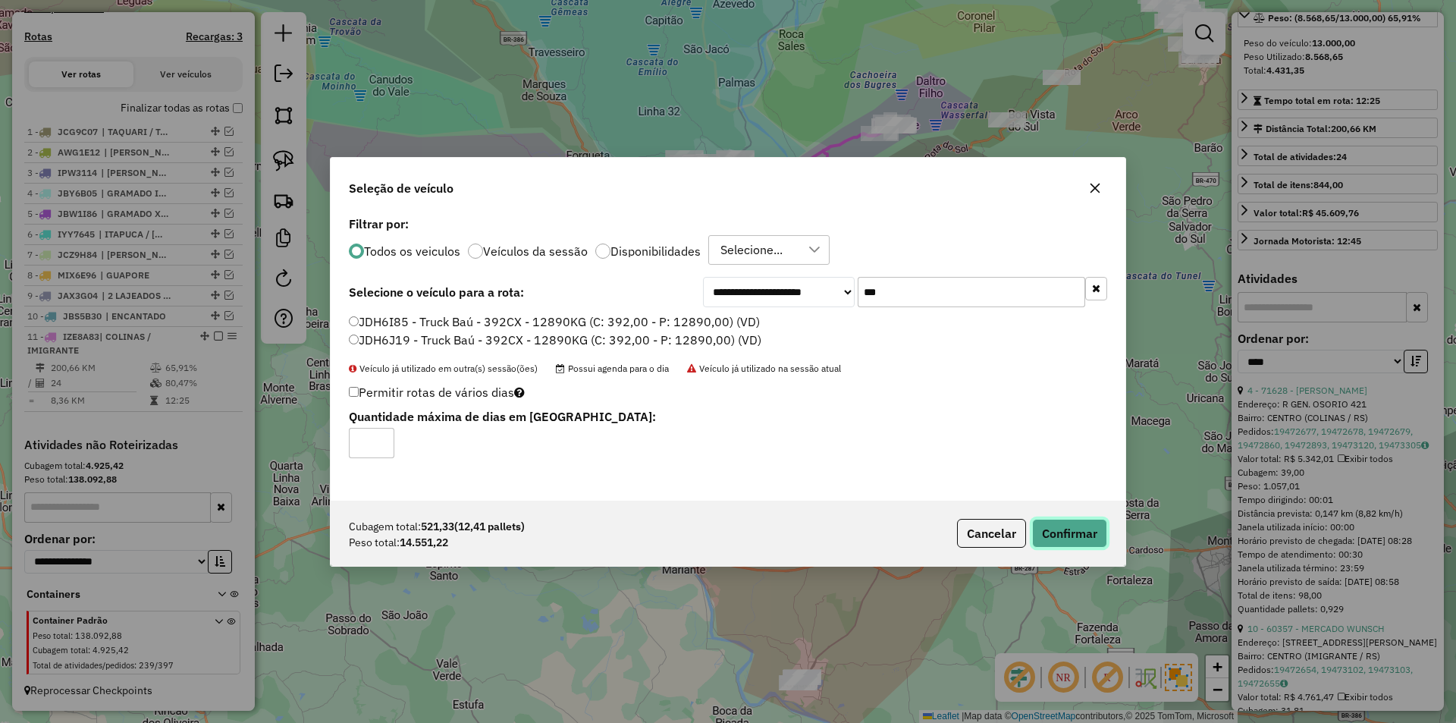
click at [1078, 538] on button "Confirmar" at bounding box center [1069, 533] width 75 height 29
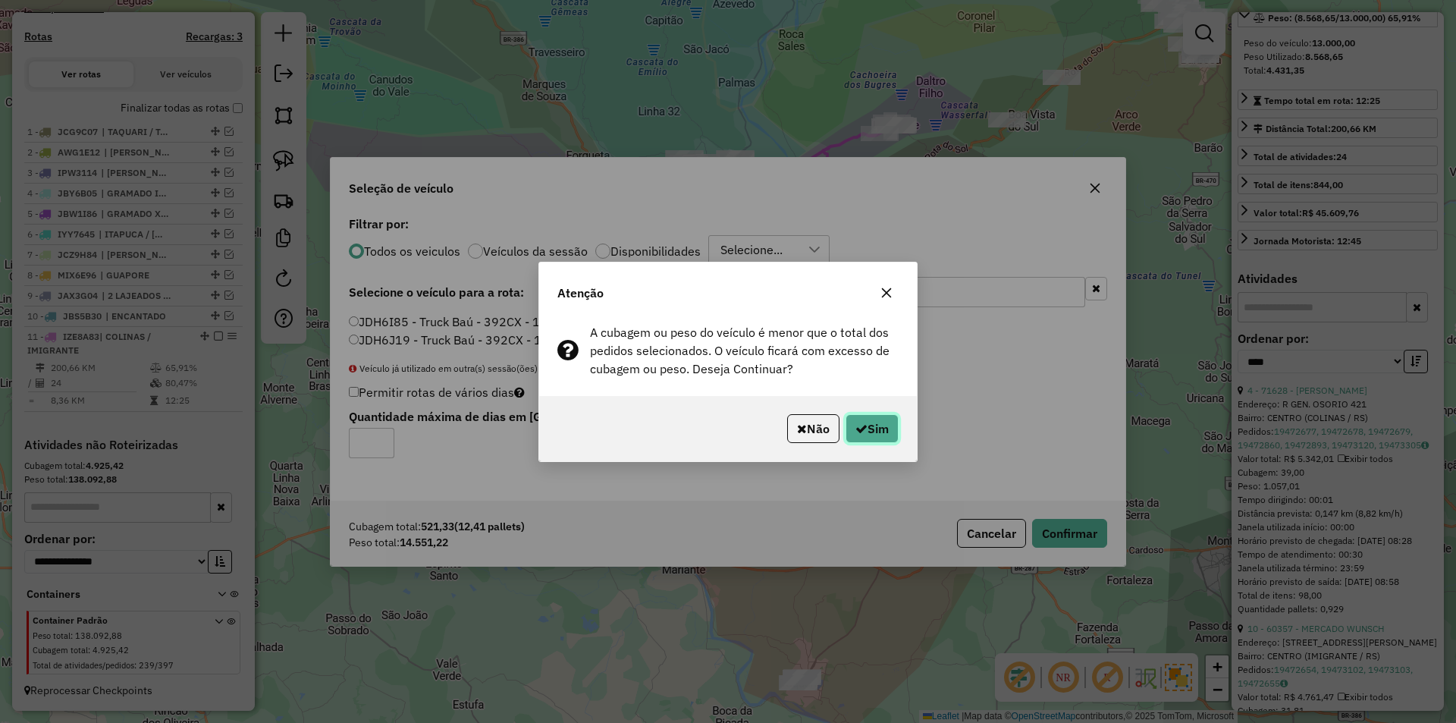
click at [886, 425] on button "Sim" at bounding box center [871, 428] width 53 height 29
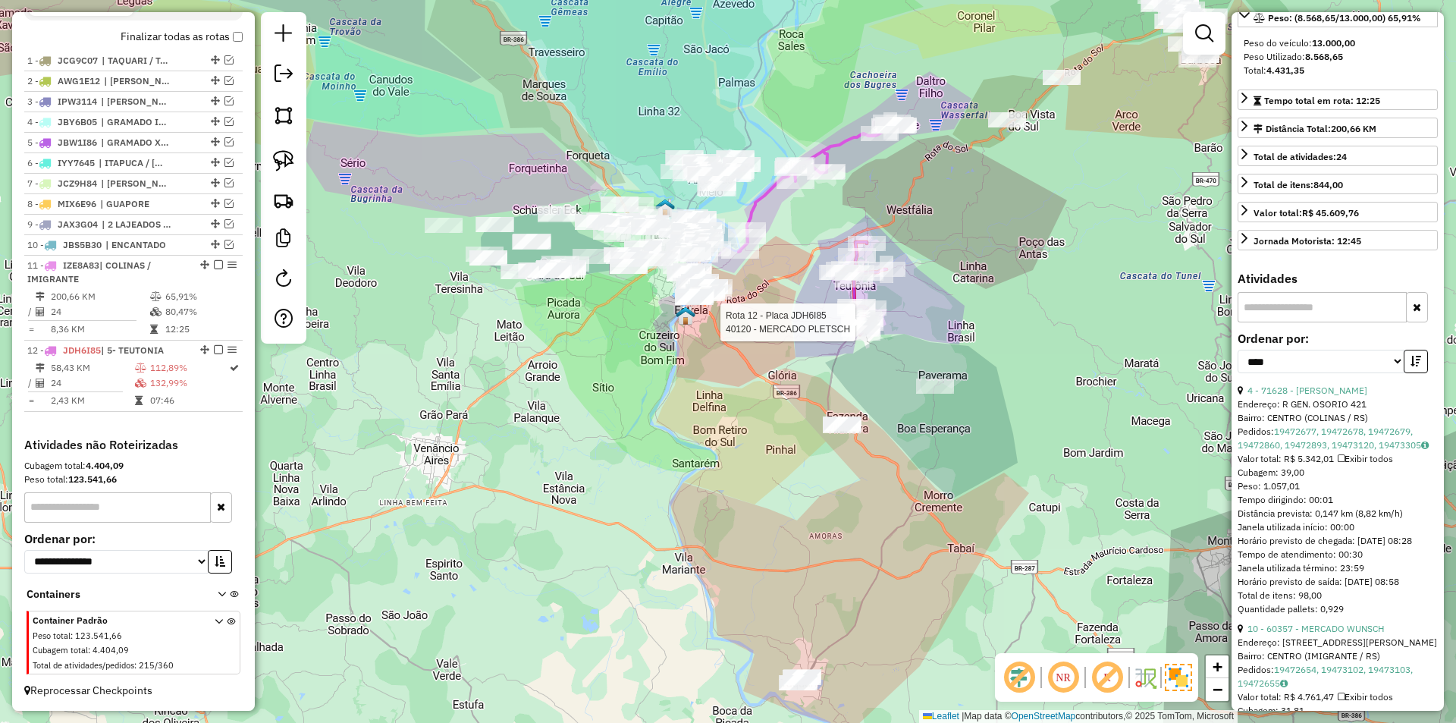
scroll to position [241, 0]
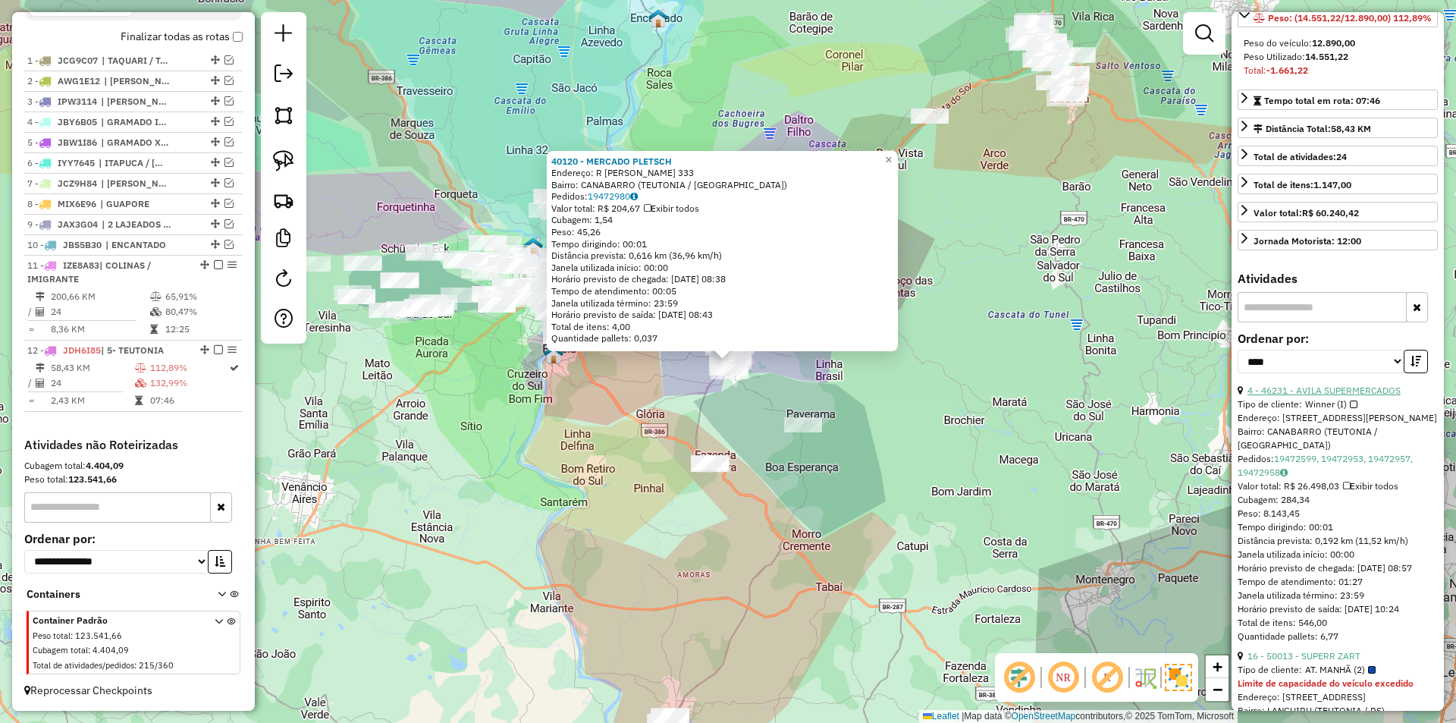
click at [1334, 396] on link "4 - 46231 - AVILA SUPERMERCADOS" at bounding box center [1323, 389] width 153 height 11
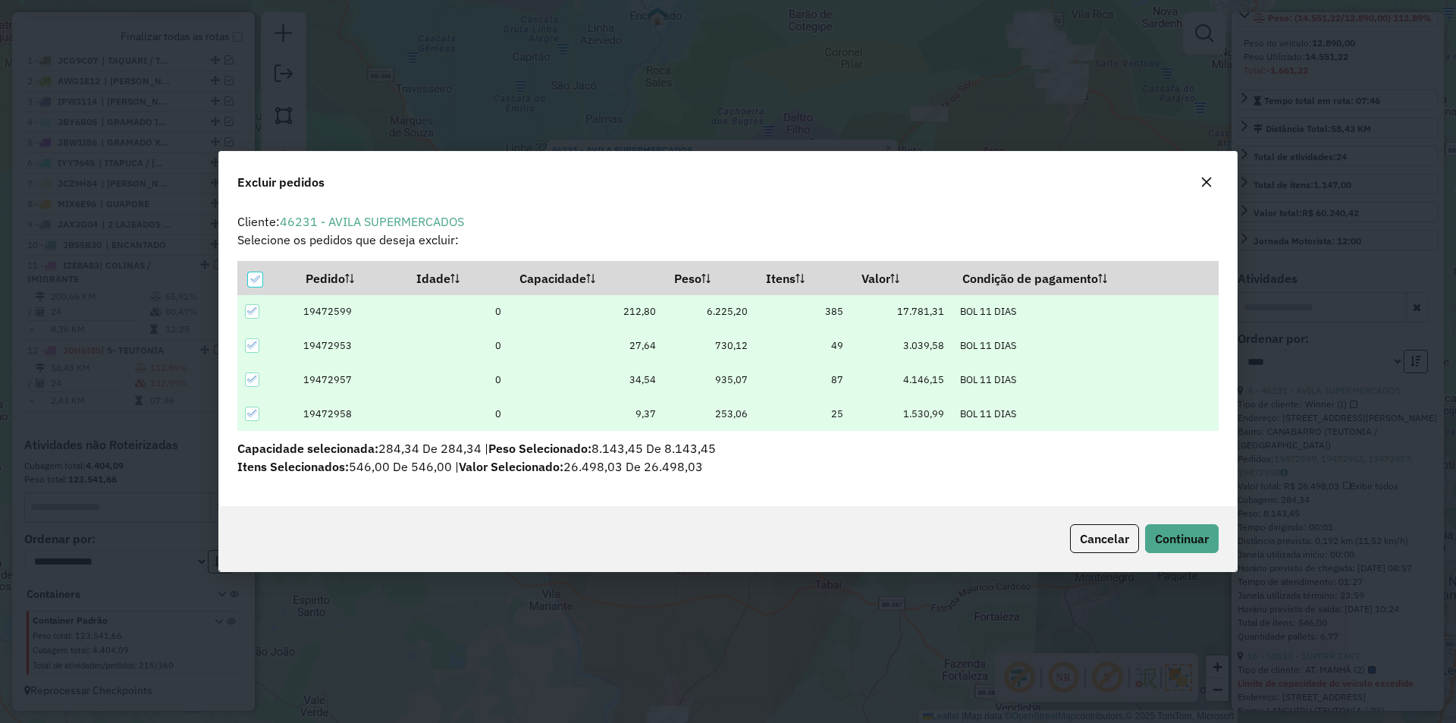
scroll to position [0, 0]
click at [1192, 538] on span "Continuar" at bounding box center [1182, 538] width 54 height 15
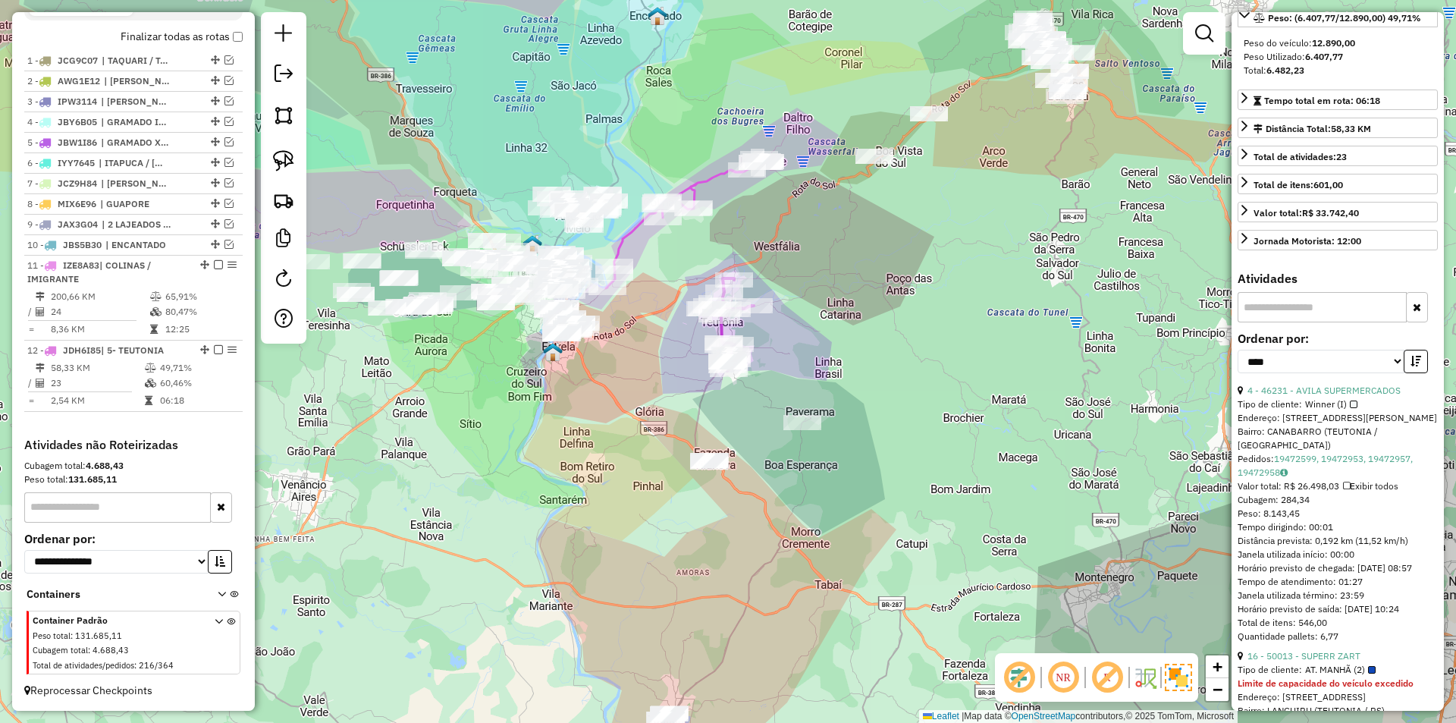
scroll to position [227, 0]
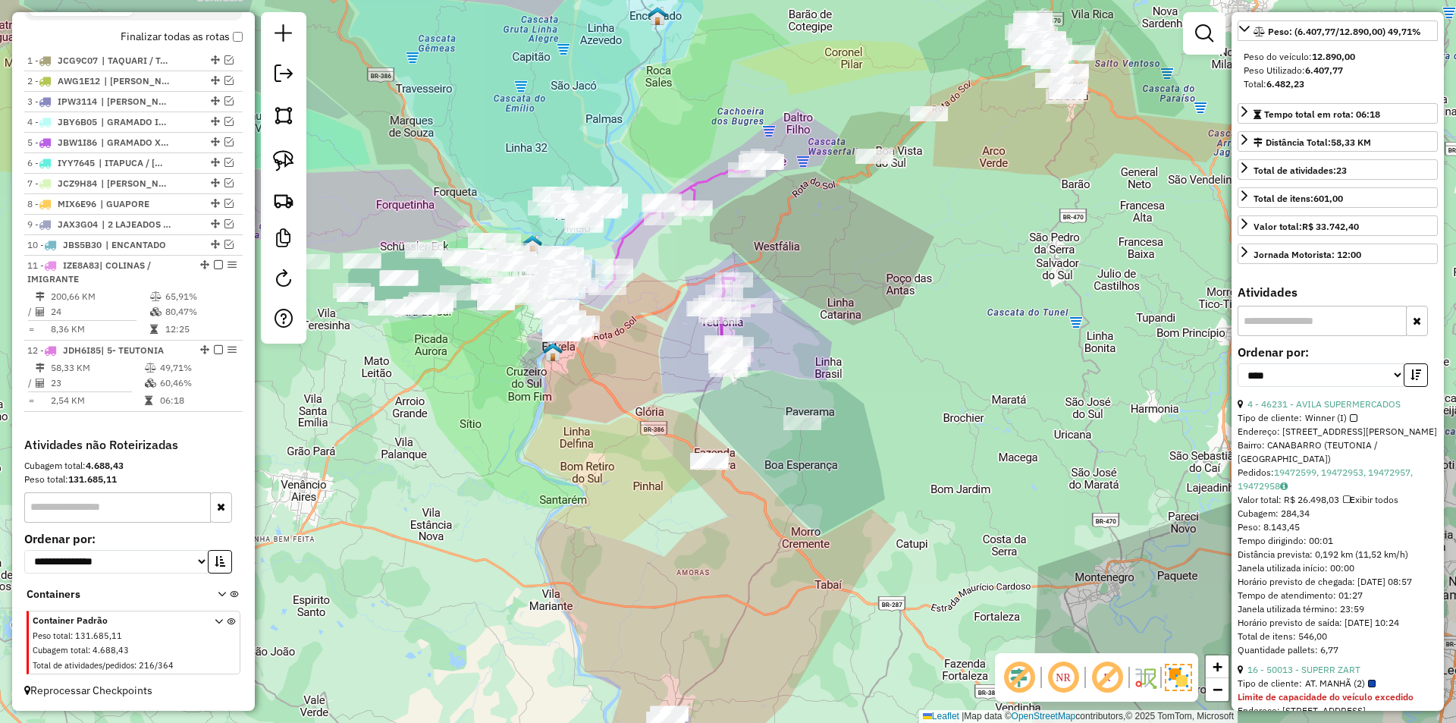
click at [855, 374] on div "Janela de atendimento Grade de atendimento Capacidade Transportadoras Veículos …" at bounding box center [728, 361] width 1456 height 723
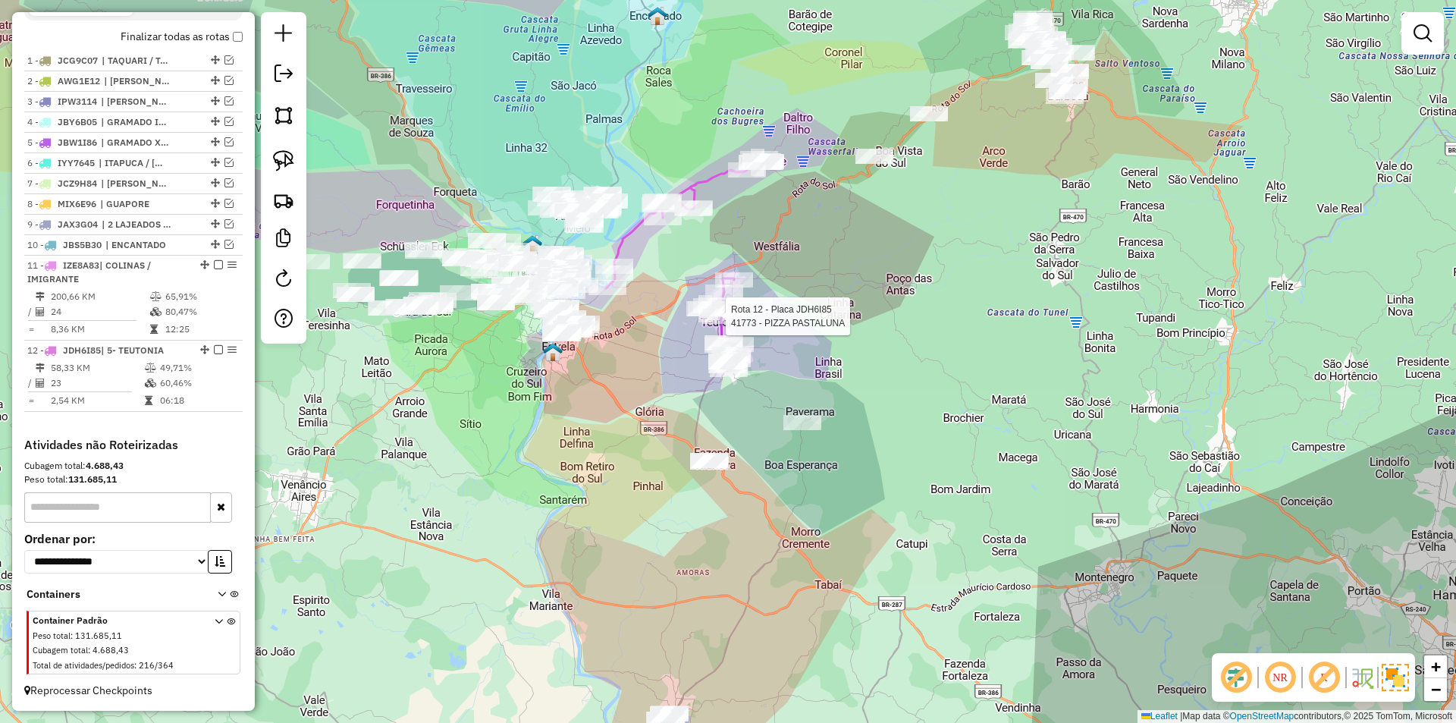
select select "*********"
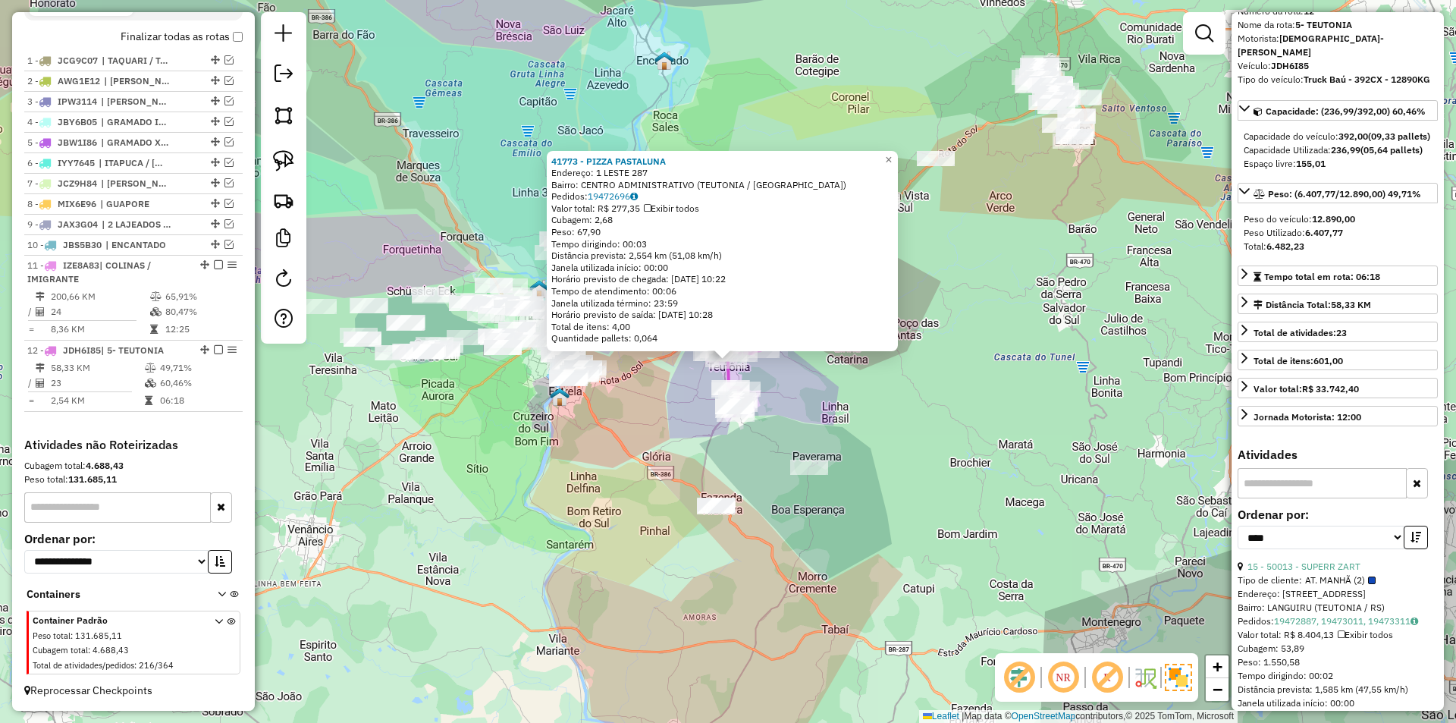
scroll to position [152, 0]
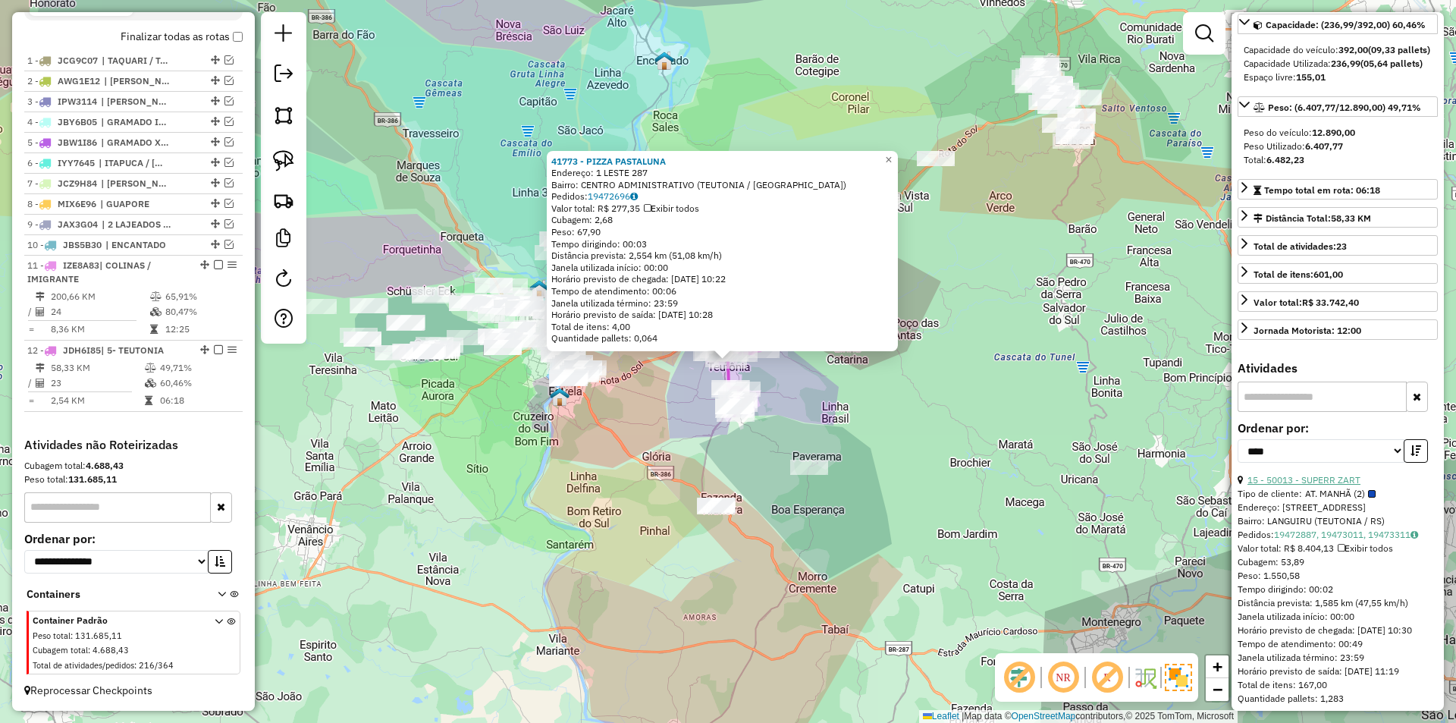
click at [1286, 485] on link "15 - 50013 - SUPERR ZART" at bounding box center [1303, 479] width 113 height 11
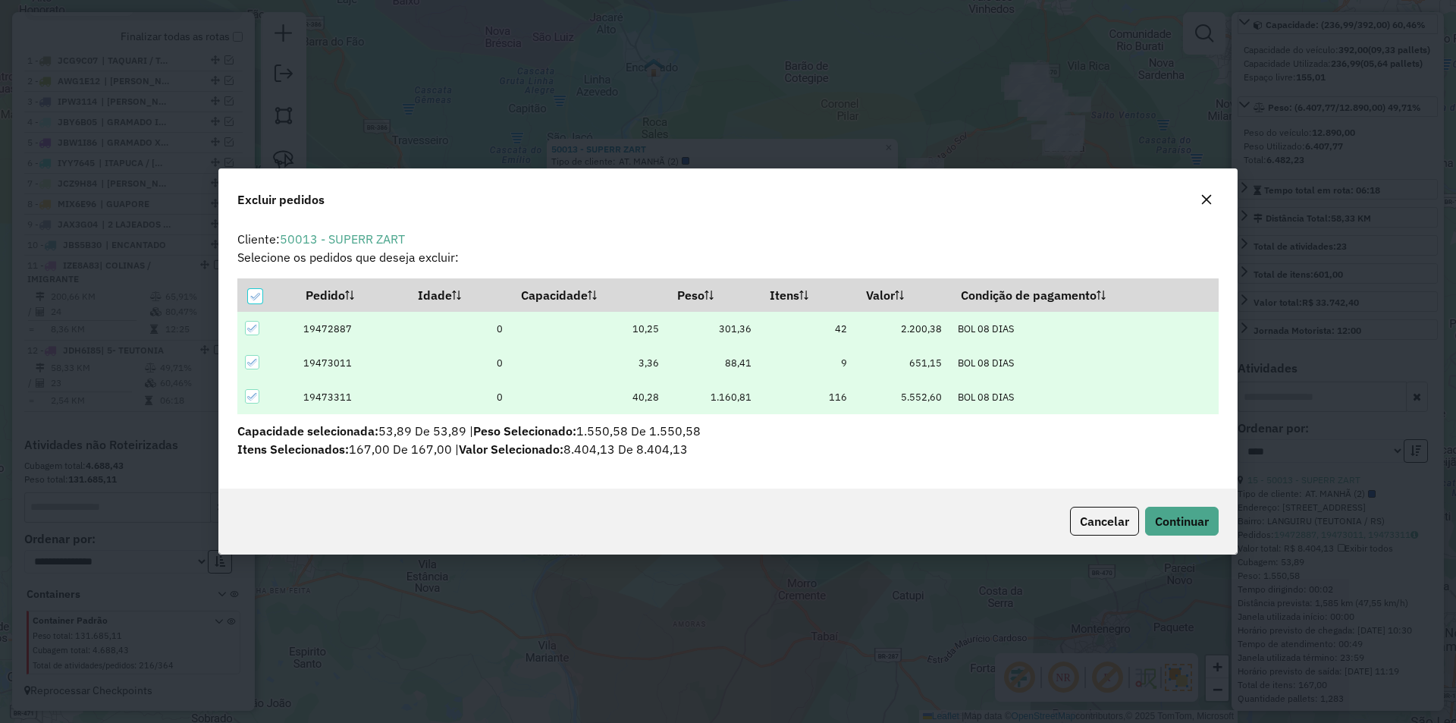
scroll to position [0, 0]
click at [1189, 509] on button "Continuar" at bounding box center [1182, 520] width 74 height 29
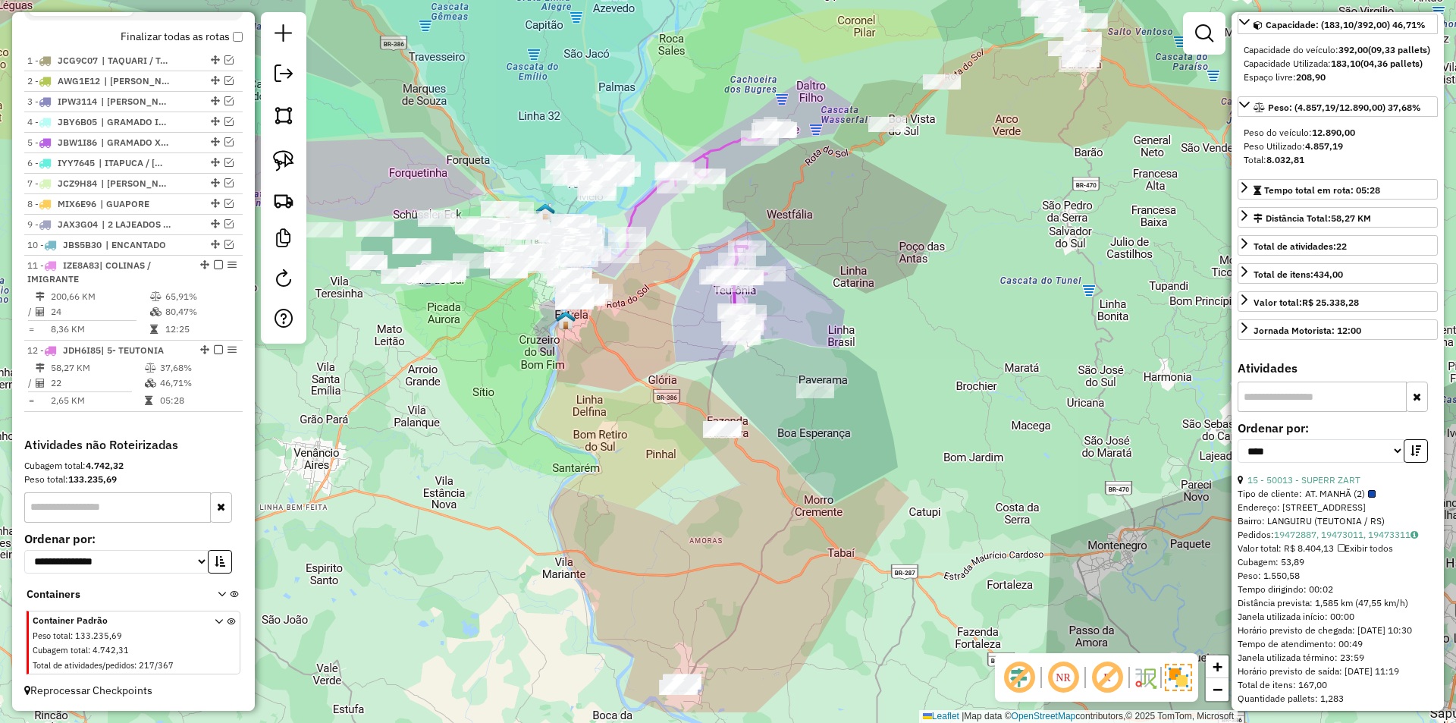
drag, startPoint x: 783, startPoint y: 374, endPoint x: 787, endPoint y: 318, distance: 56.2
click at [792, 315] on div "Janela de atendimento Grade de atendimento Capacidade Transportadoras Veículos …" at bounding box center [728, 361] width 1456 height 723
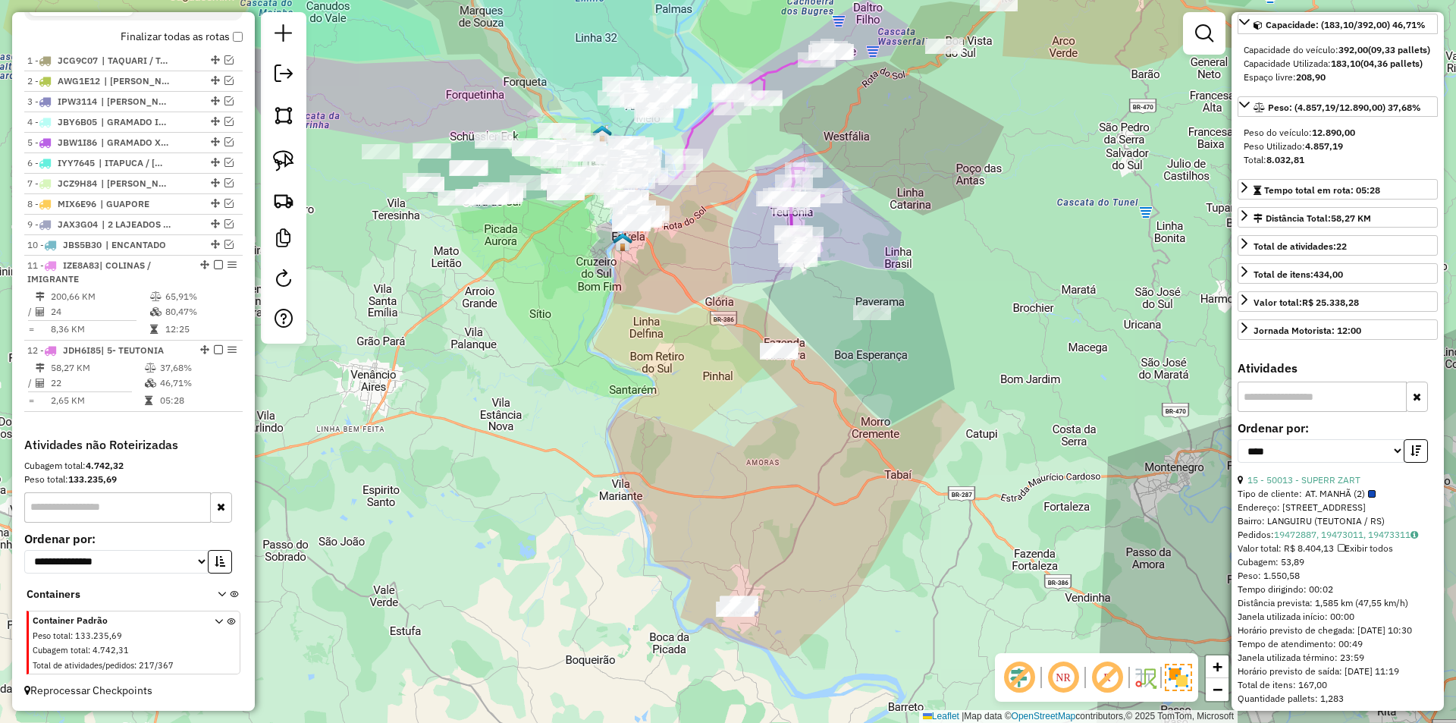
drag, startPoint x: 793, startPoint y: 293, endPoint x: 848, endPoint y: 235, distance: 80.4
click at [848, 235] on div "Janela de atendimento Grade de atendimento Capacidade Transportadoras Veículos …" at bounding box center [728, 361] width 1456 height 723
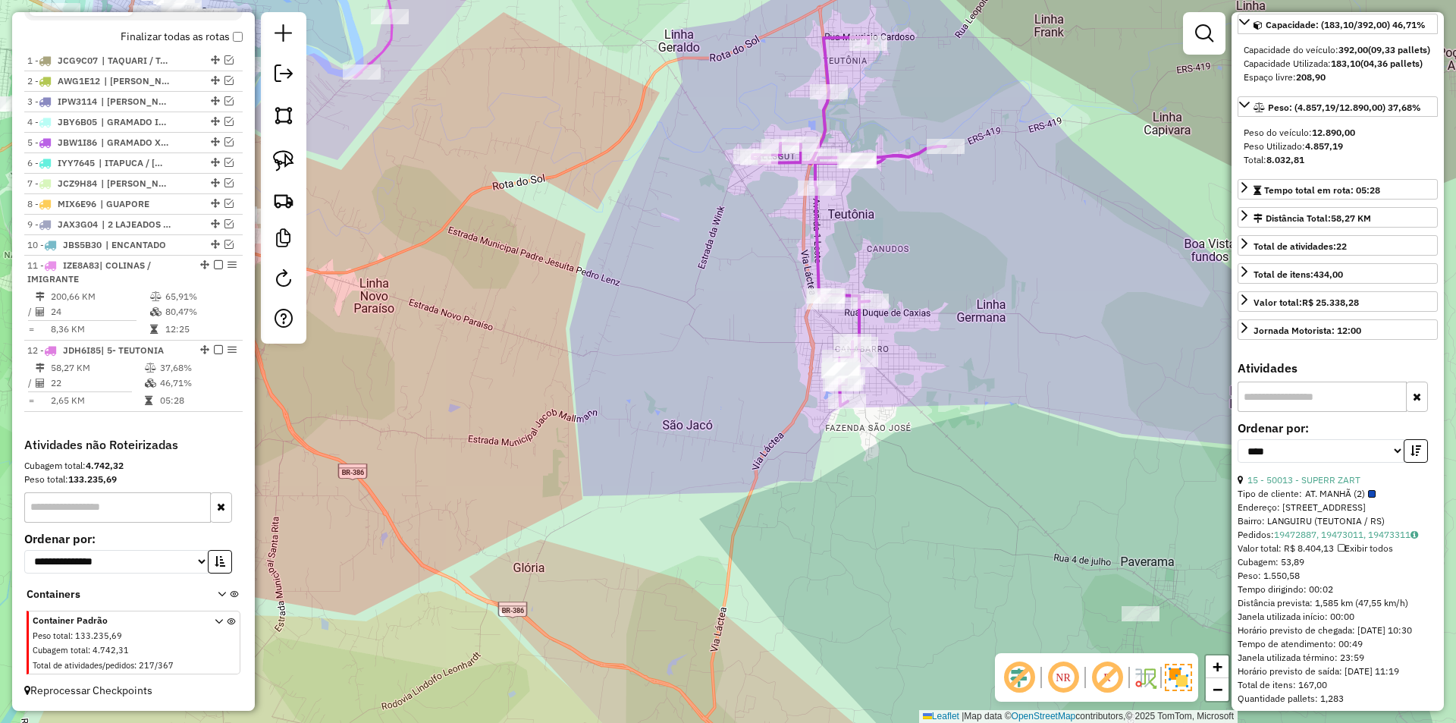
click at [813, 256] on icon at bounding box center [848, 221] width 193 height 368
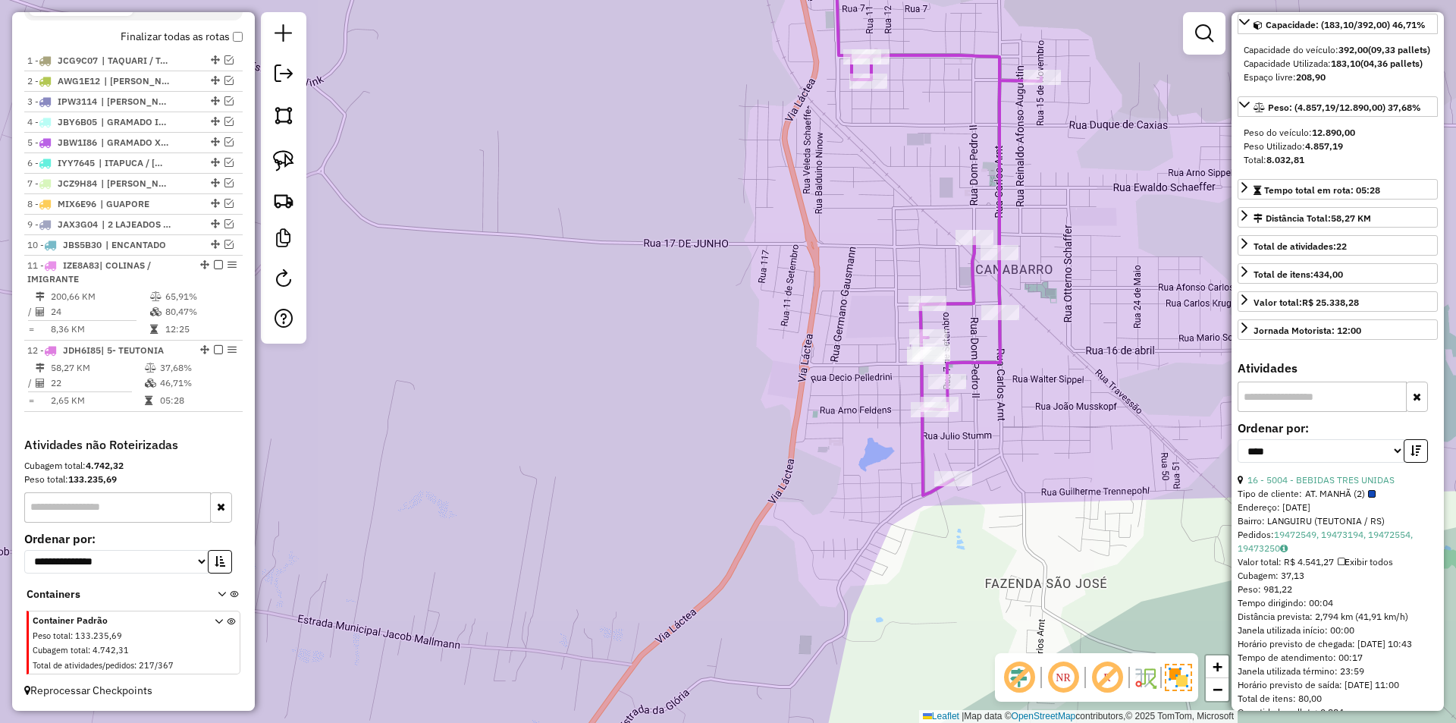
click at [971, 362] on icon at bounding box center [938, 211] width 206 height 567
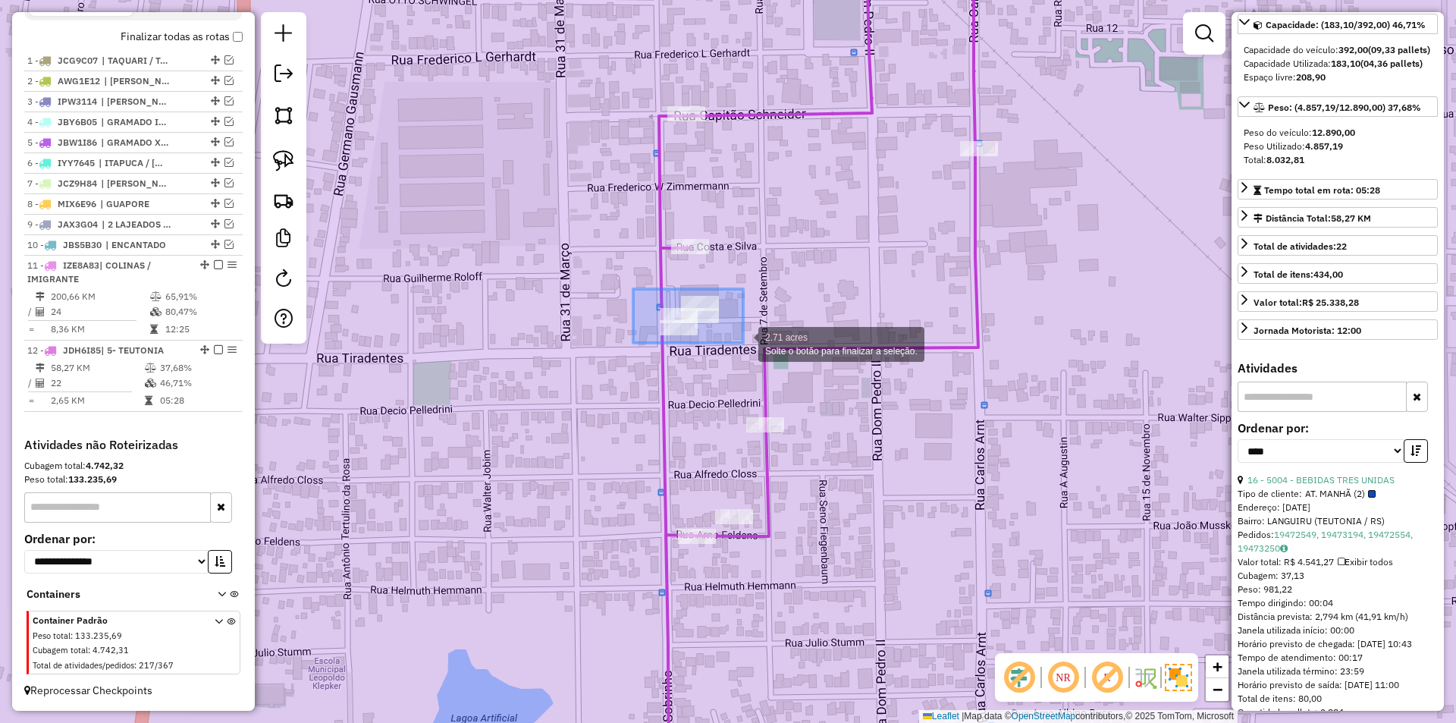
drag, startPoint x: 634, startPoint y: 289, endPoint x: 743, endPoint y: 343, distance: 121.7
click at [743, 343] on div "2.71 acres Solte o botão para finalizar a seleção. Janela de atendimento Grade …" at bounding box center [728, 361] width 1456 height 723
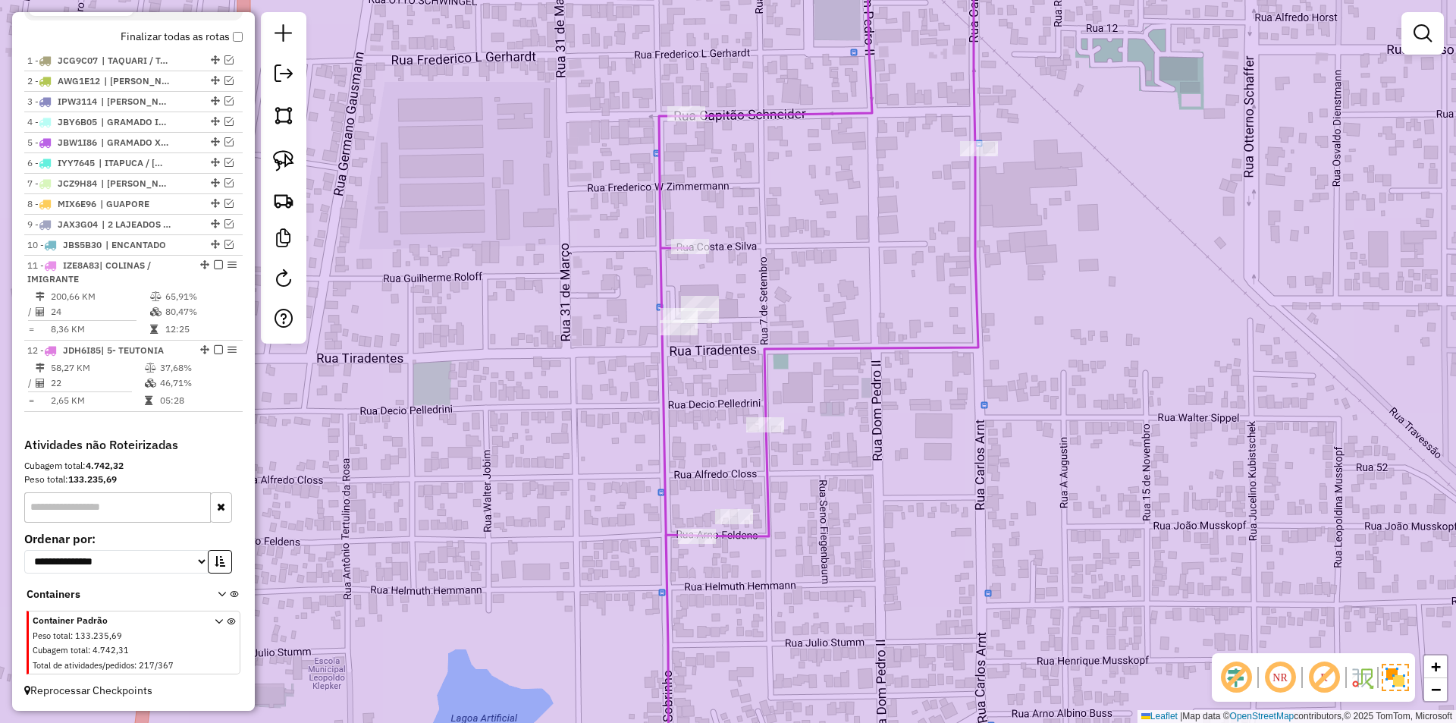
click at [765, 356] on icon at bounding box center [818, 361] width 319 height 867
select select "*********"
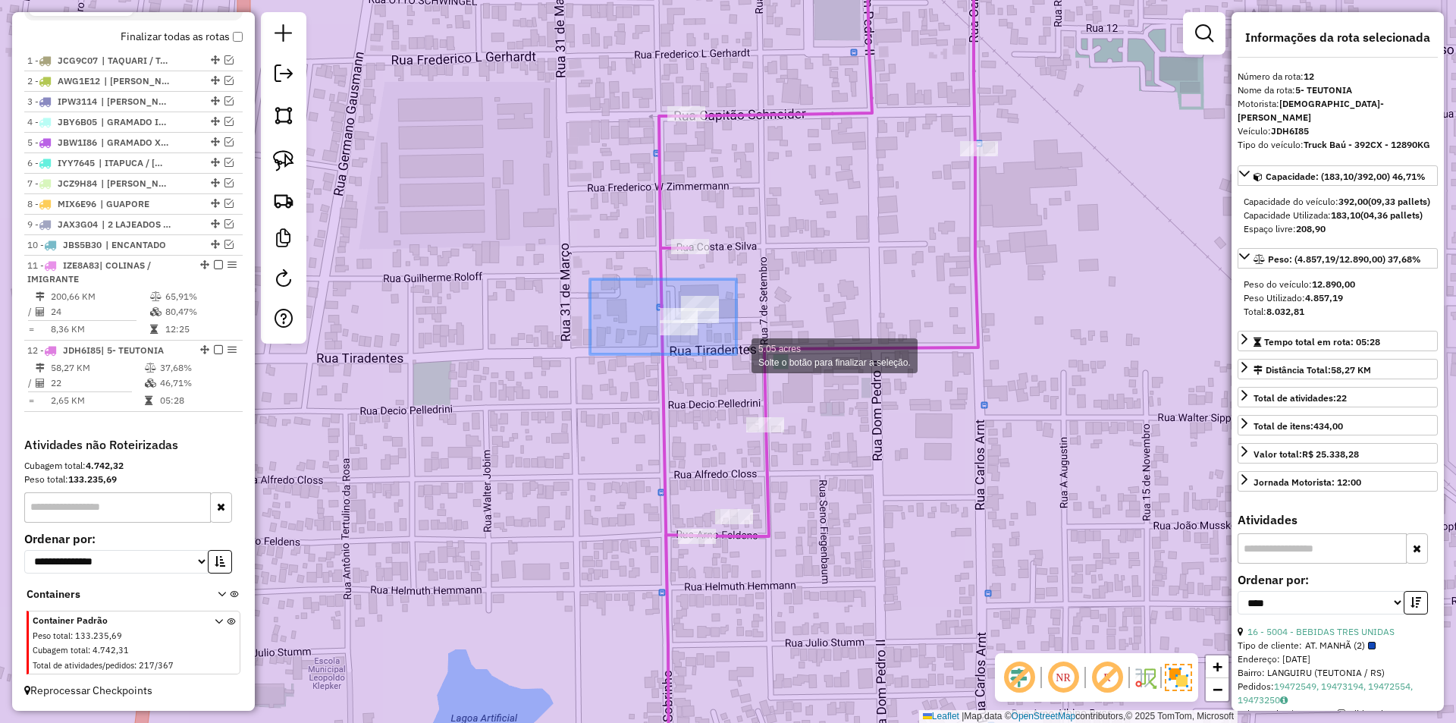
drag, startPoint x: 622, startPoint y: 281, endPoint x: 736, endPoint y: 354, distance: 135.4
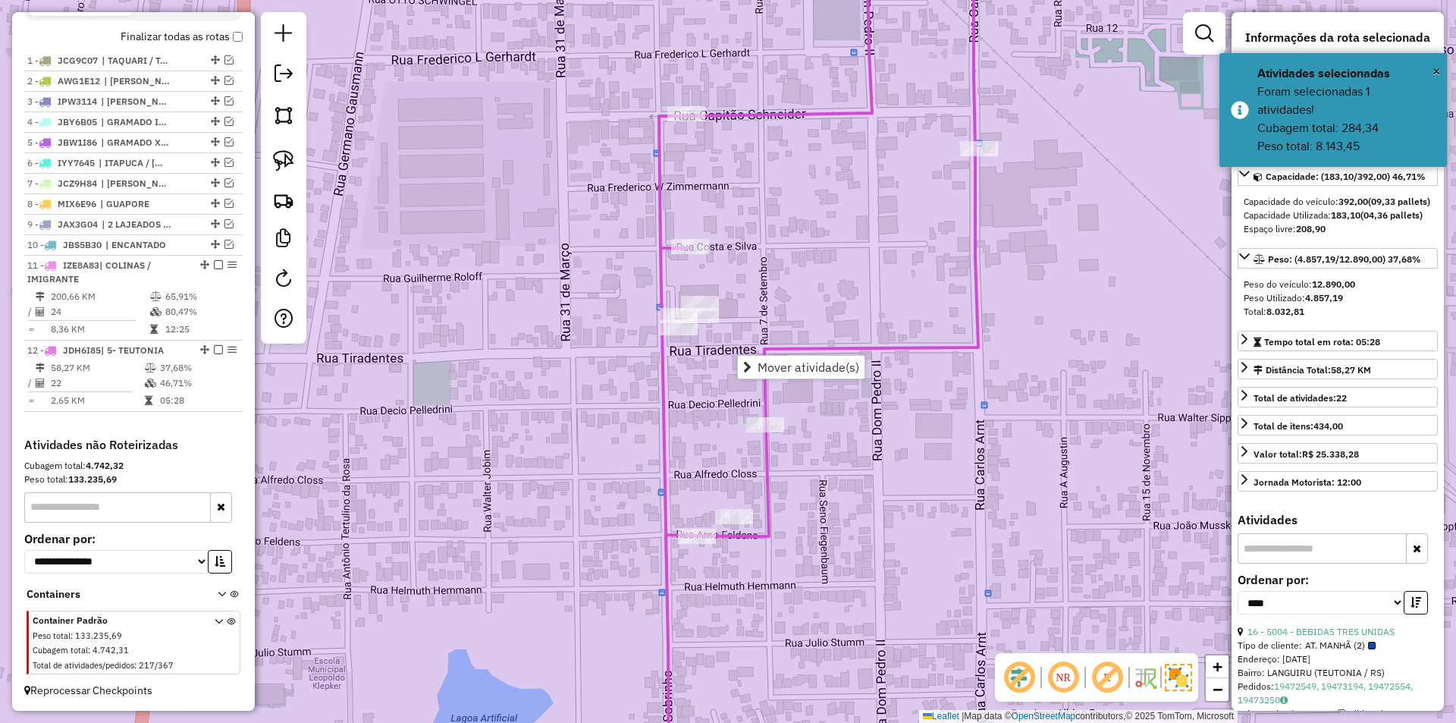
click at [948, 282] on div "Janela de atendimento Grade de atendimento Capacidade Transportadoras Veículos …" at bounding box center [728, 361] width 1456 height 723
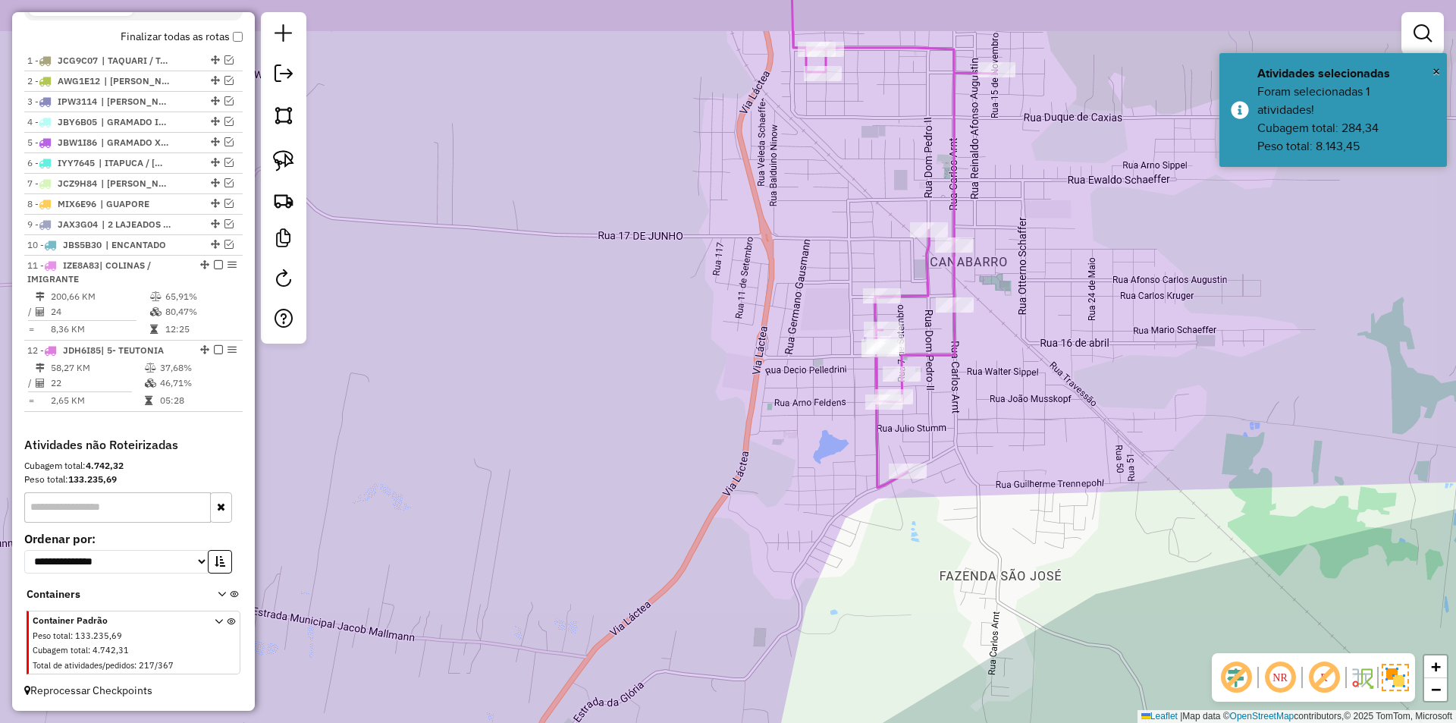
drag, startPoint x: 999, startPoint y: 287, endPoint x: 921, endPoint y: 534, distance: 259.2
click at [921, 533] on div "Janela de atendimento Grade de atendimento Capacidade Transportadoras Veículos …" at bounding box center [728, 361] width 1456 height 723
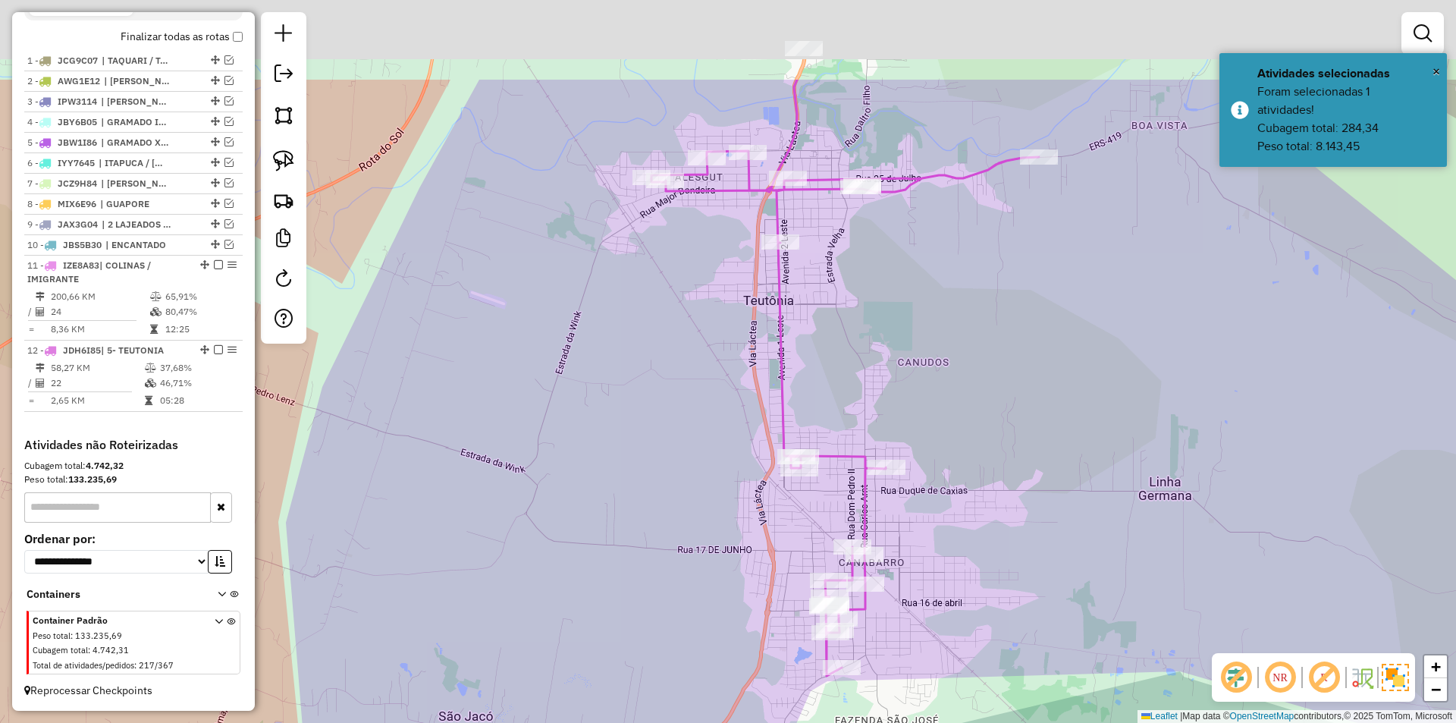
drag, startPoint x: 928, startPoint y: 263, endPoint x: 859, endPoint y: 373, distance: 129.8
click at [876, 420] on div "Janela de atendimento Grade de atendimento Capacidade Transportadoras Veículos …" at bounding box center [728, 361] width 1456 height 723
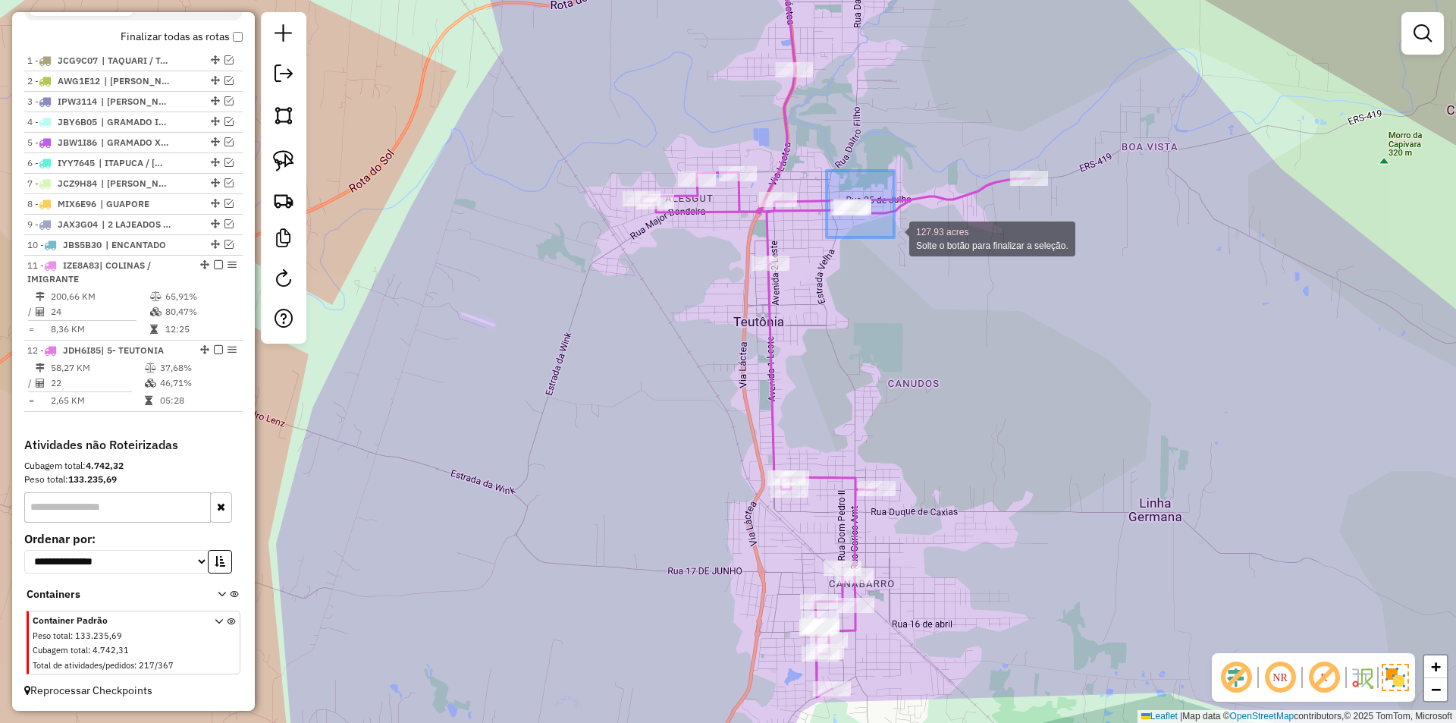
drag, startPoint x: 826, startPoint y: 171, endPoint x: 894, endPoint y: 237, distance: 94.9
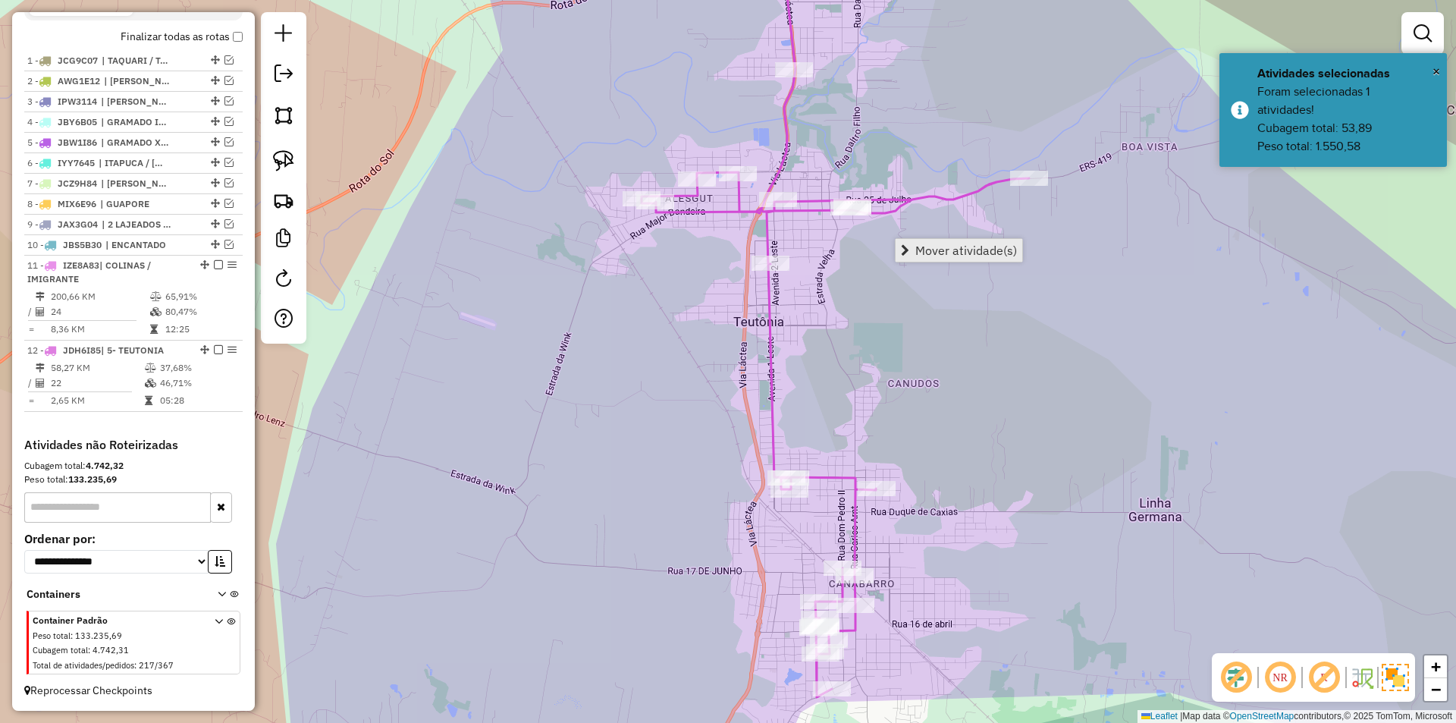
click at [945, 260] on link "Mover atividade(s)" at bounding box center [958, 250] width 127 height 23
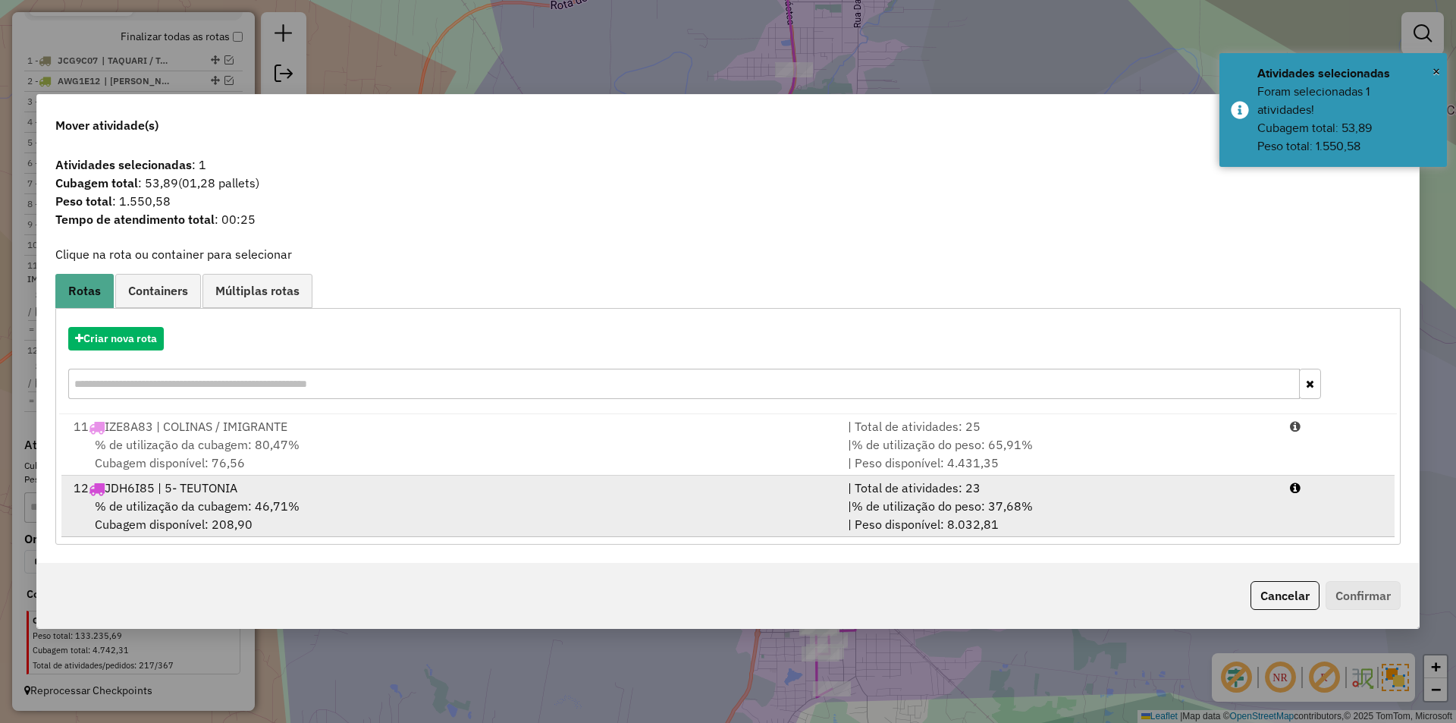
click at [360, 507] on div "% de utilização da cubagem: 46,71% Cubagem disponível: 208,90" at bounding box center [451, 515] width 774 height 36
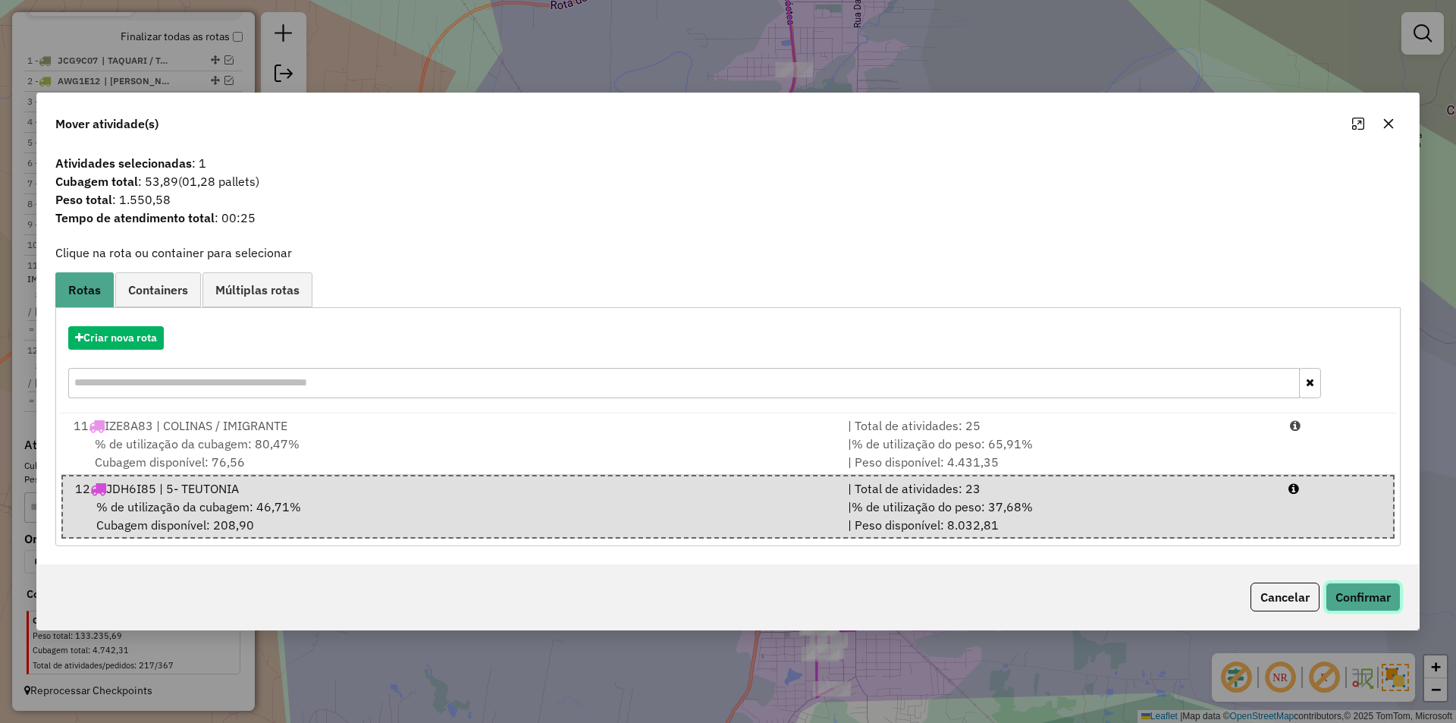
click at [1366, 592] on button "Confirmar" at bounding box center [1362, 596] width 75 height 29
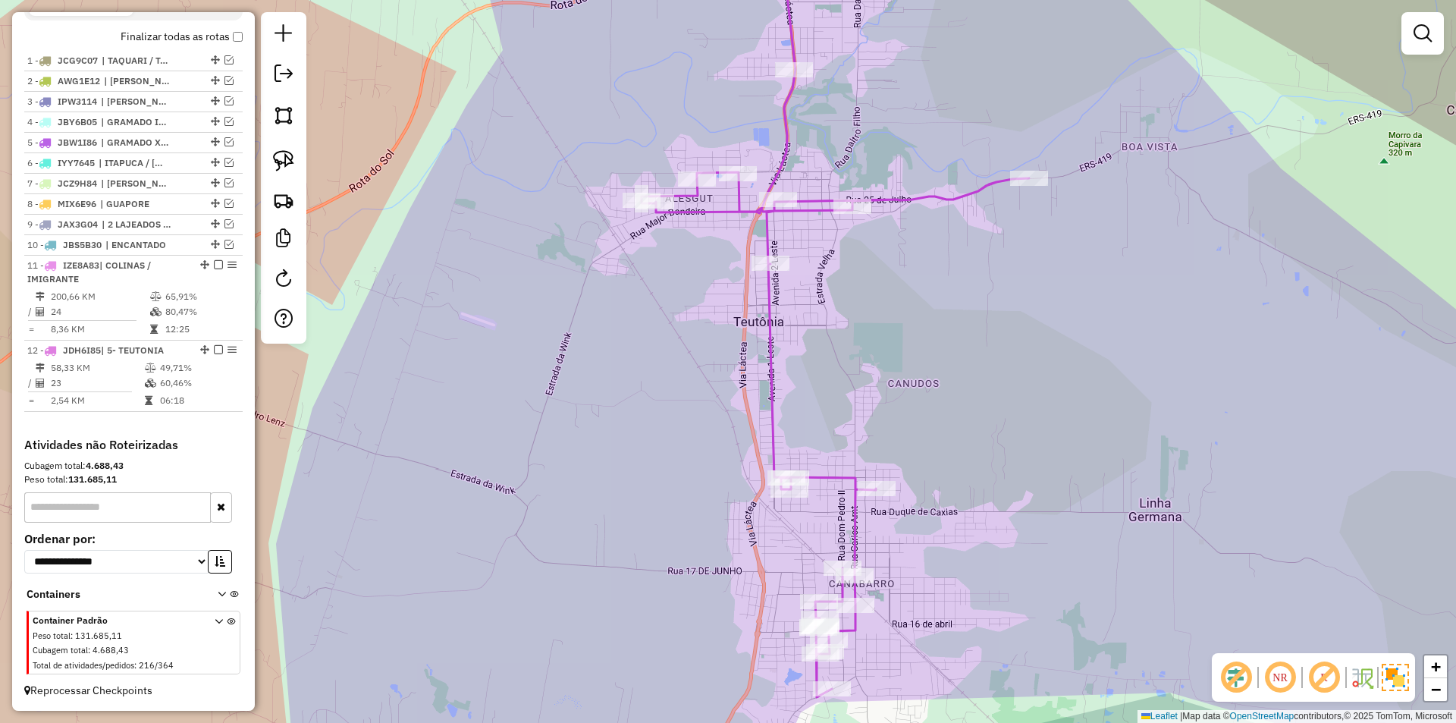
click at [769, 371] on icon at bounding box center [834, 329] width 387 height 736
select select "*********"
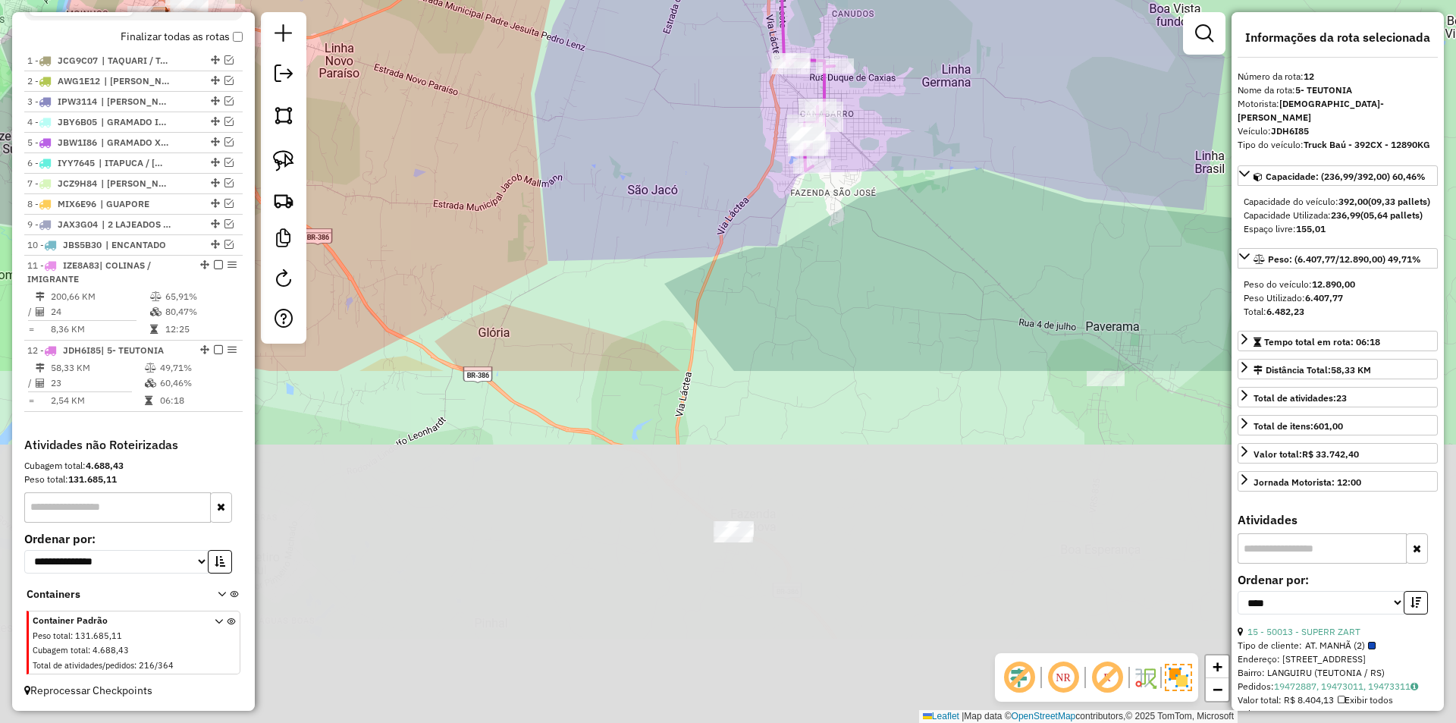
drag, startPoint x: 916, startPoint y: 530, endPoint x: 867, endPoint y: 128, distance: 404.7
click at [867, 128] on div "Janela de atendimento Grade de atendimento Capacidade Transportadoras Veículos …" at bounding box center [728, 361] width 1456 height 723
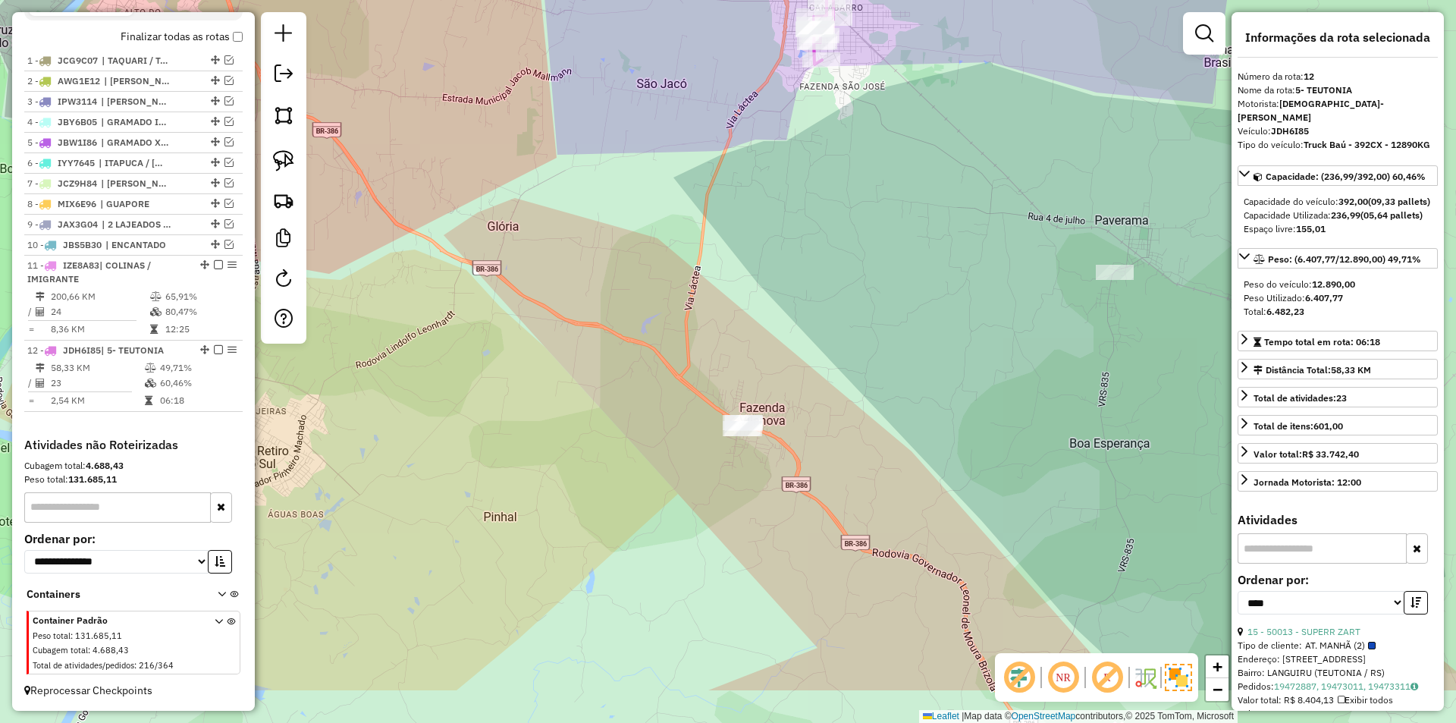
drag, startPoint x: 828, startPoint y: 342, endPoint x: 829, endPoint y: 325, distance: 16.7
click at [829, 312] on div "Janela de atendimento Grade de atendimento Capacidade Transportadoras Veículos …" at bounding box center [728, 361] width 1456 height 723
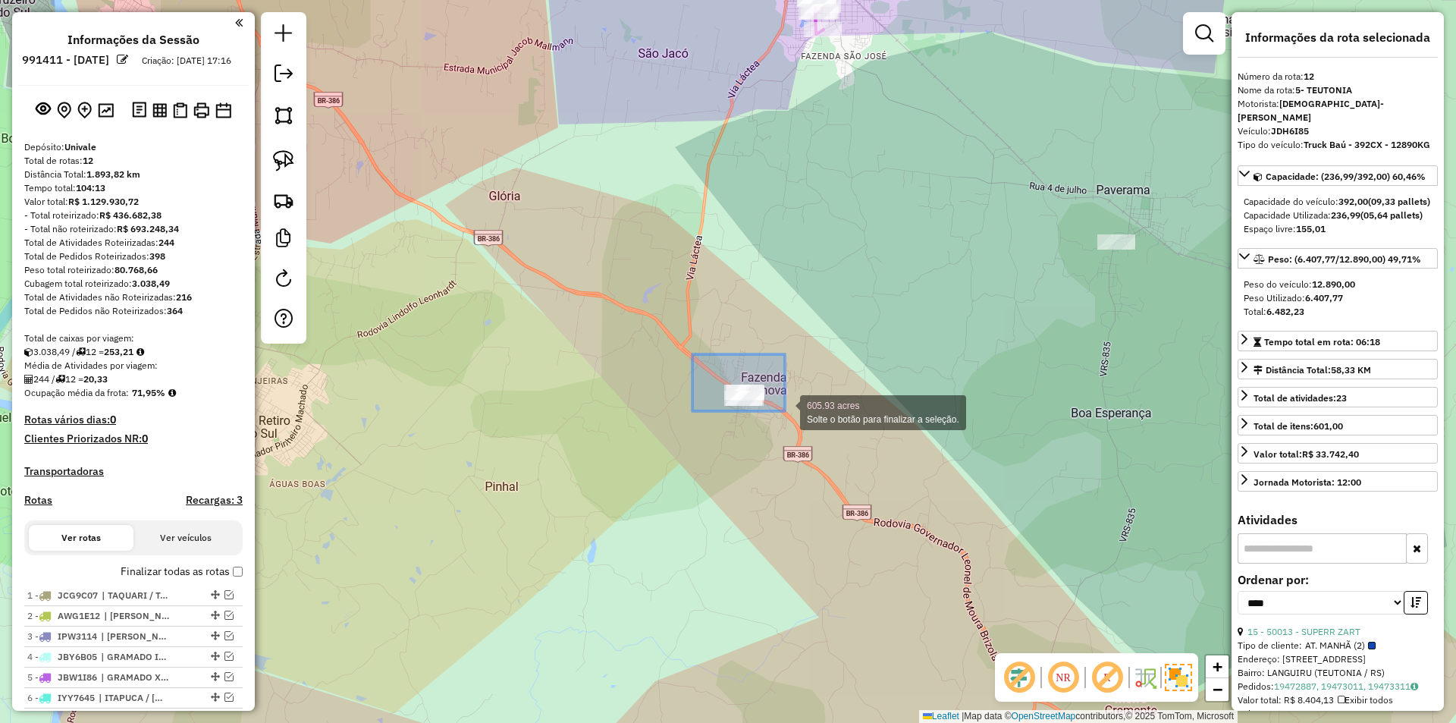
select select "*********"
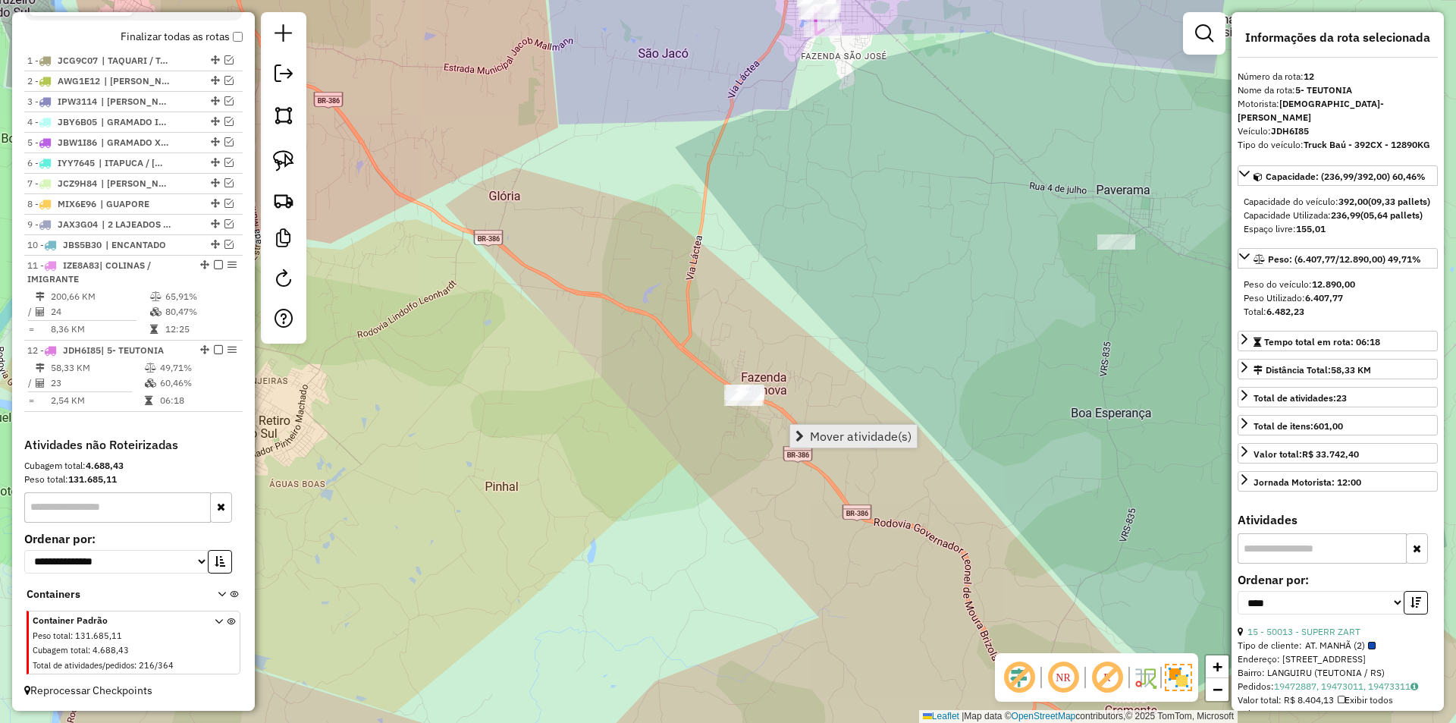
click at [839, 441] on span "Mover atividade(s)" at bounding box center [861, 436] width 102 height 12
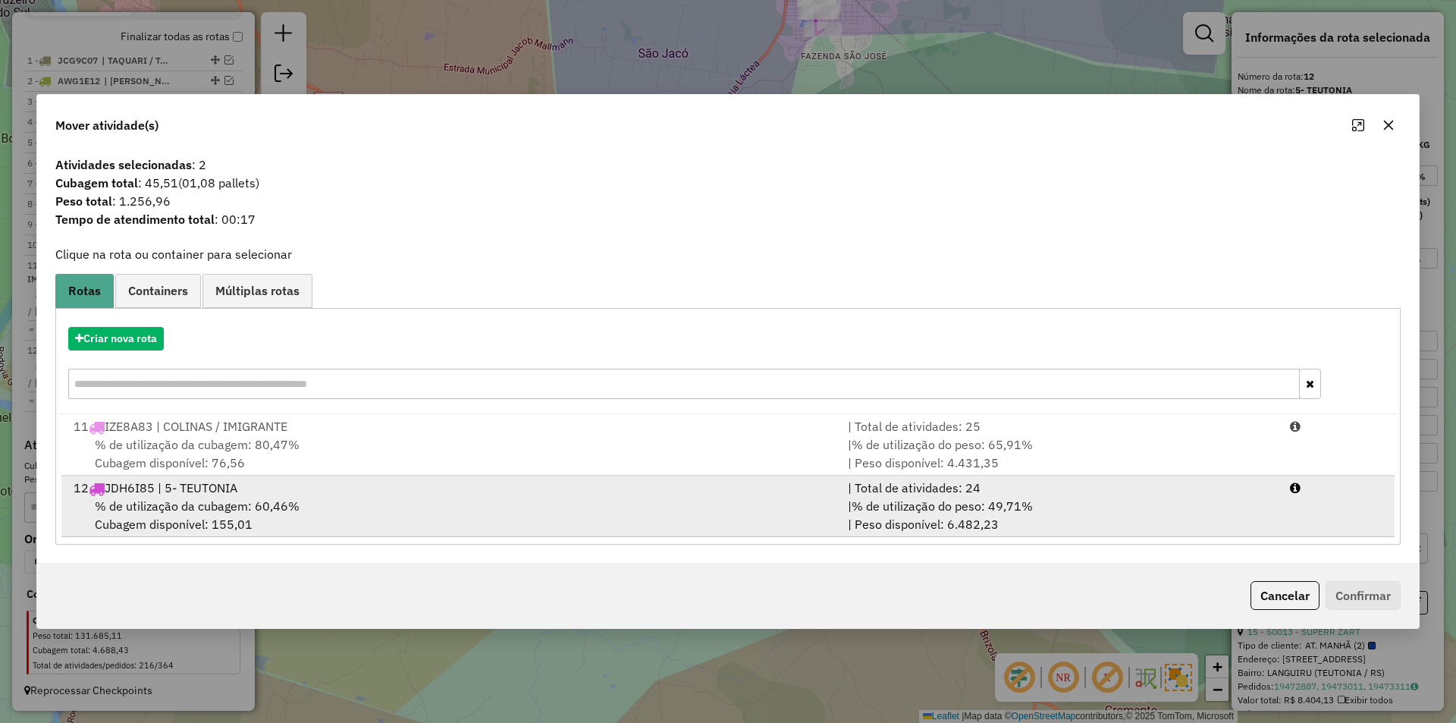
click at [430, 500] on div "% de utilização da cubagem: 60,46% Cubagem disponível: 155,01" at bounding box center [451, 515] width 774 height 36
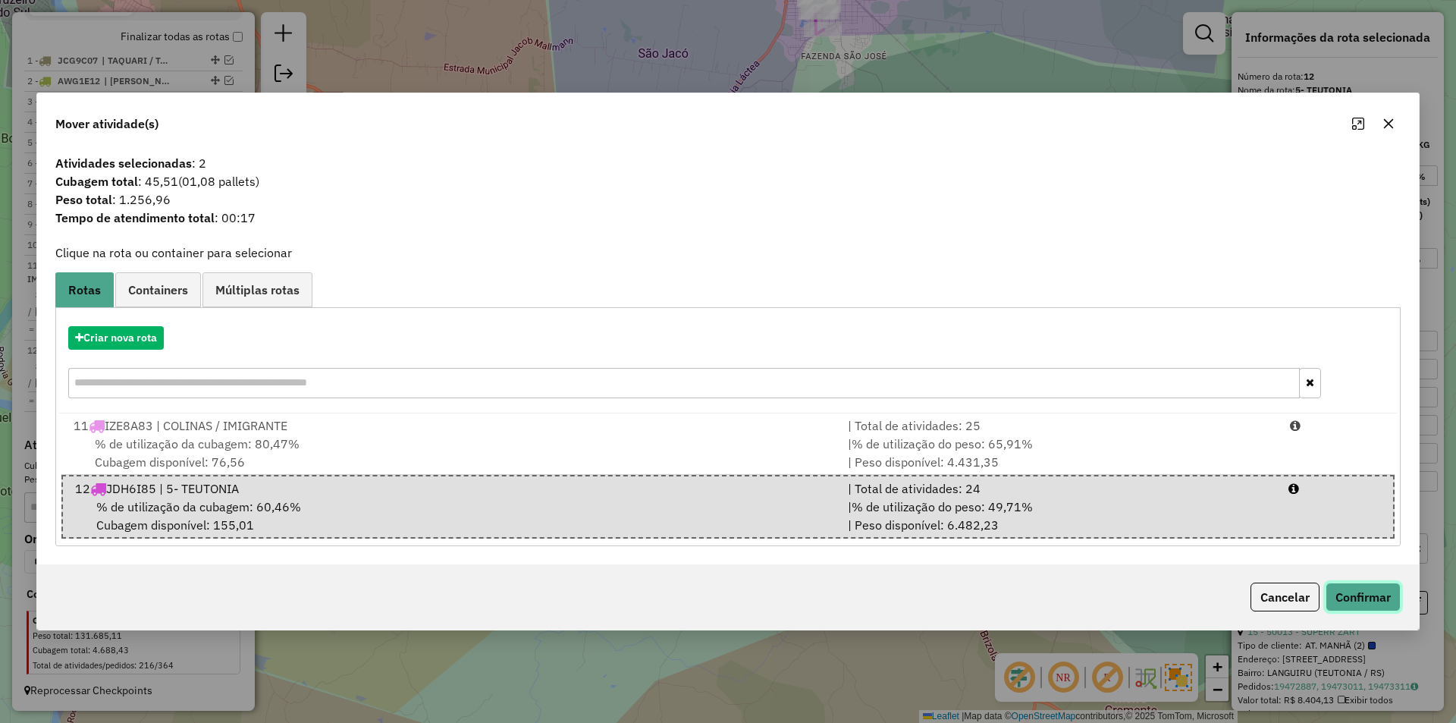
click at [1362, 597] on button "Confirmar" at bounding box center [1362, 596] width 75 height 29
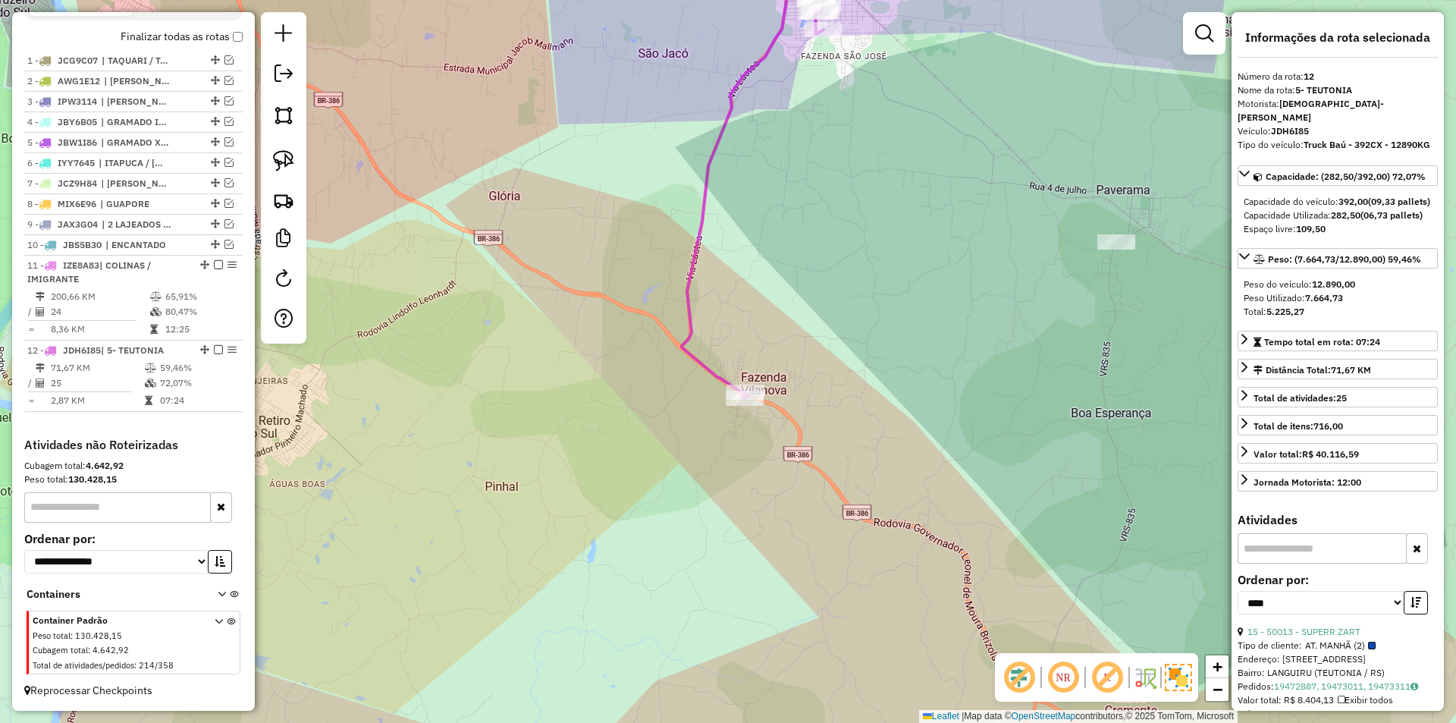
drag, startPoint x: 836, startPoint y: 274, endPoint x: 848, endPoint y: 377, distance: 103.2
click at [848, 377] on div "Janela de atendimento Grade de atendimento Capacidade Transportadoras Veículos …" at bounding box center [728, 361] width 1456 height 723
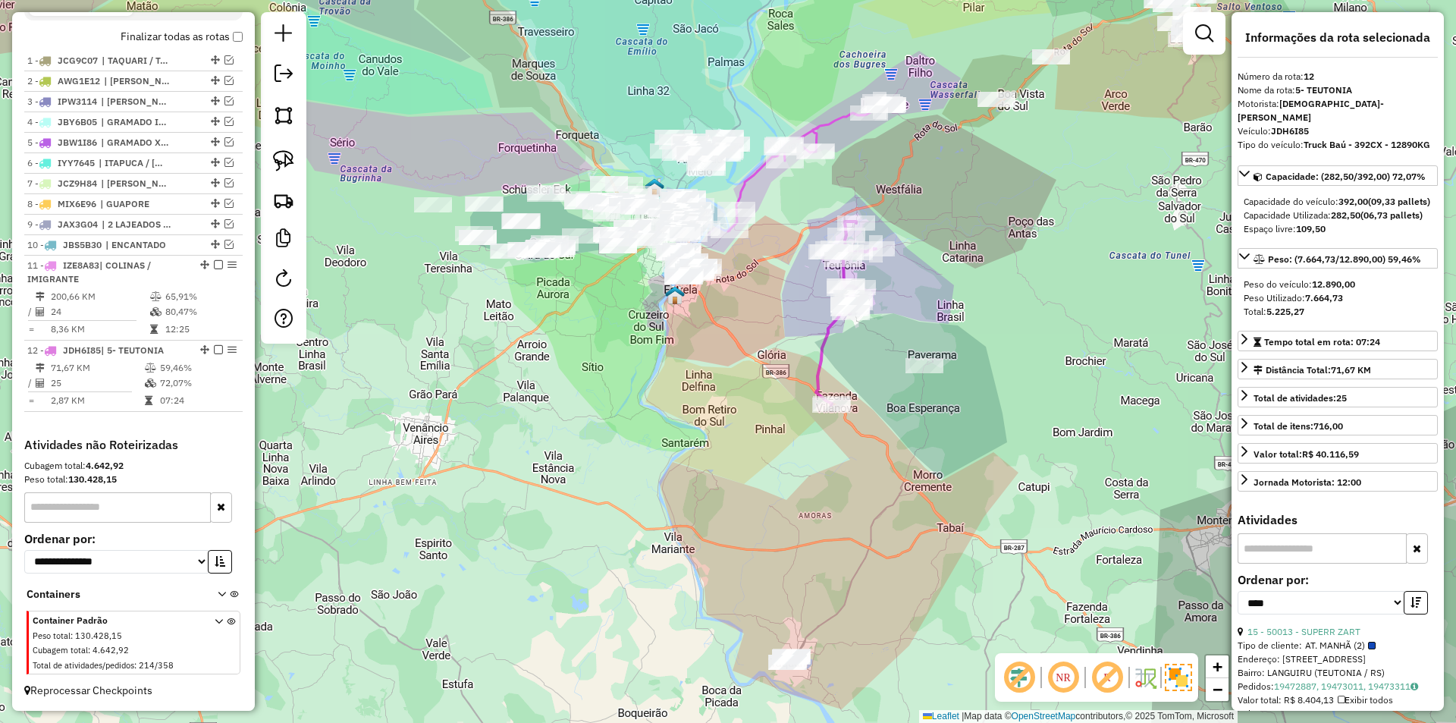
drag, startPoint x: 754, startPoint y: 293, endPoint x: 743, endPoint y: 389, distance: 97.0
click at [746, 399] on div "Janela de atendimento Grade de atendimento Capacidade Transportadoras Veículos …" at bounding box center [728, 361] width 1456 height 723
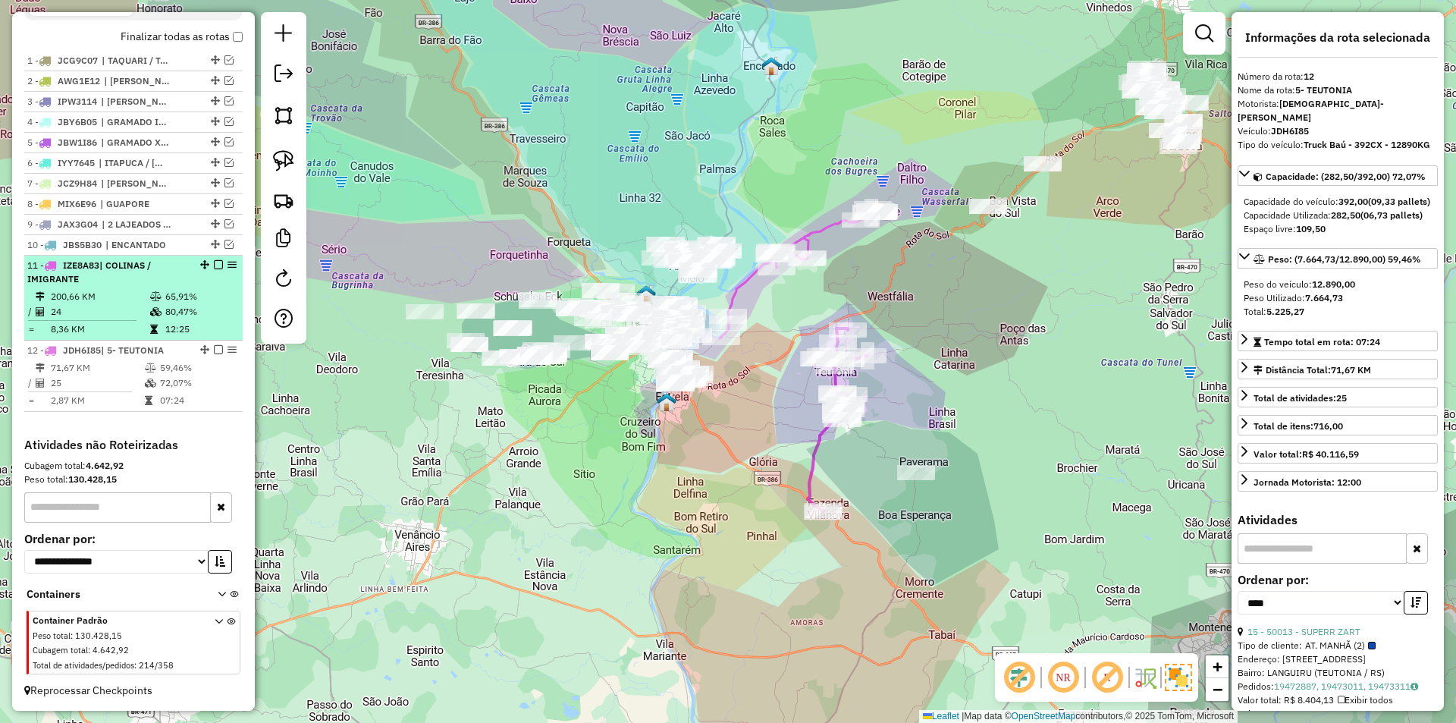
click at [214, 265] on em at bounding box center [218, 264] width 9 height 9
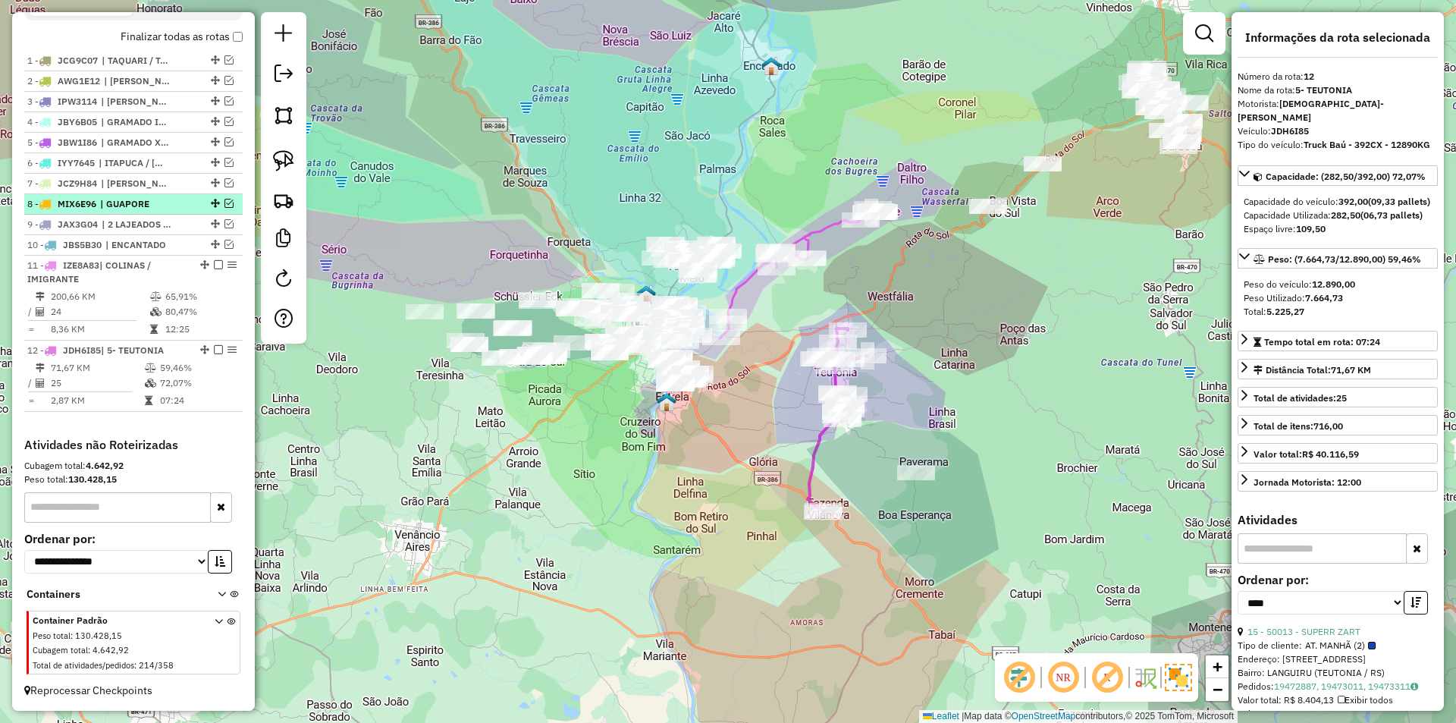
scroll to position [484, 0]
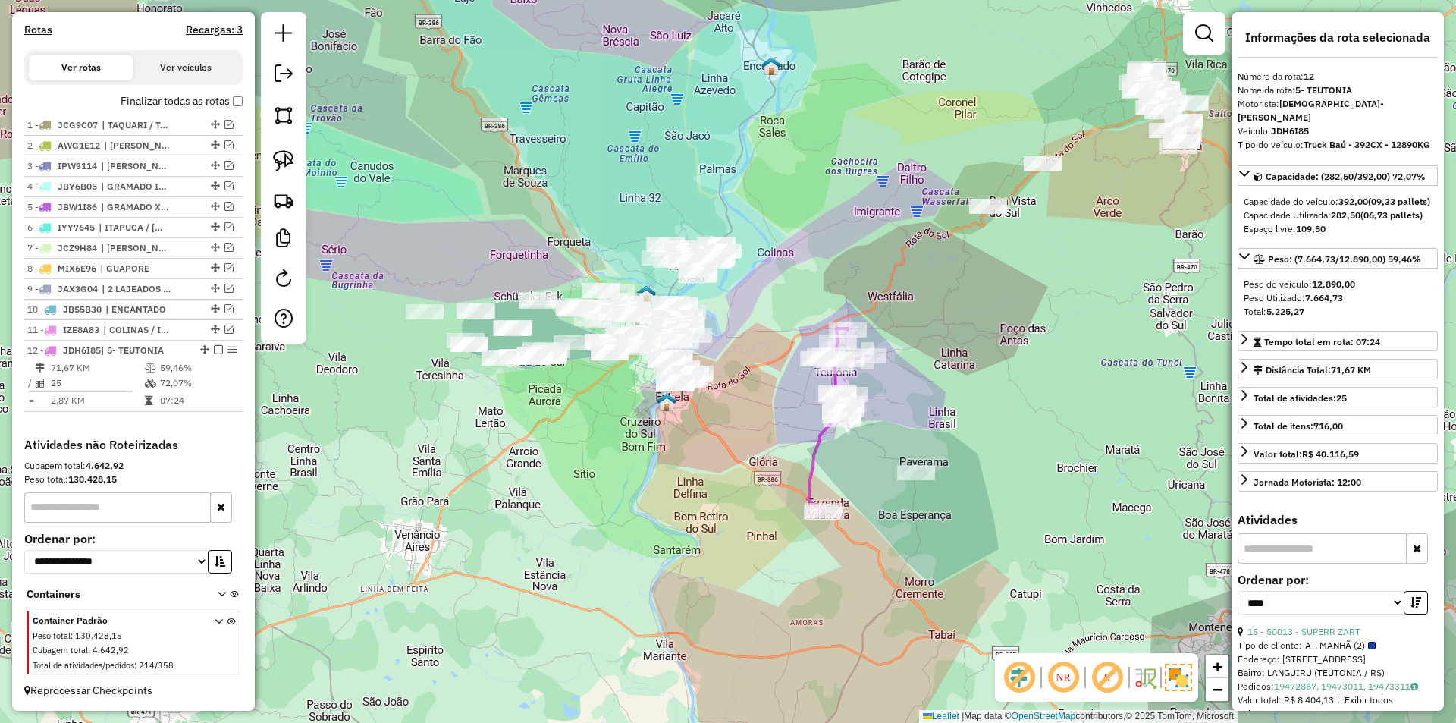
click at [819, 450] on icon at bounding box center [837, 419] width 60 height 183
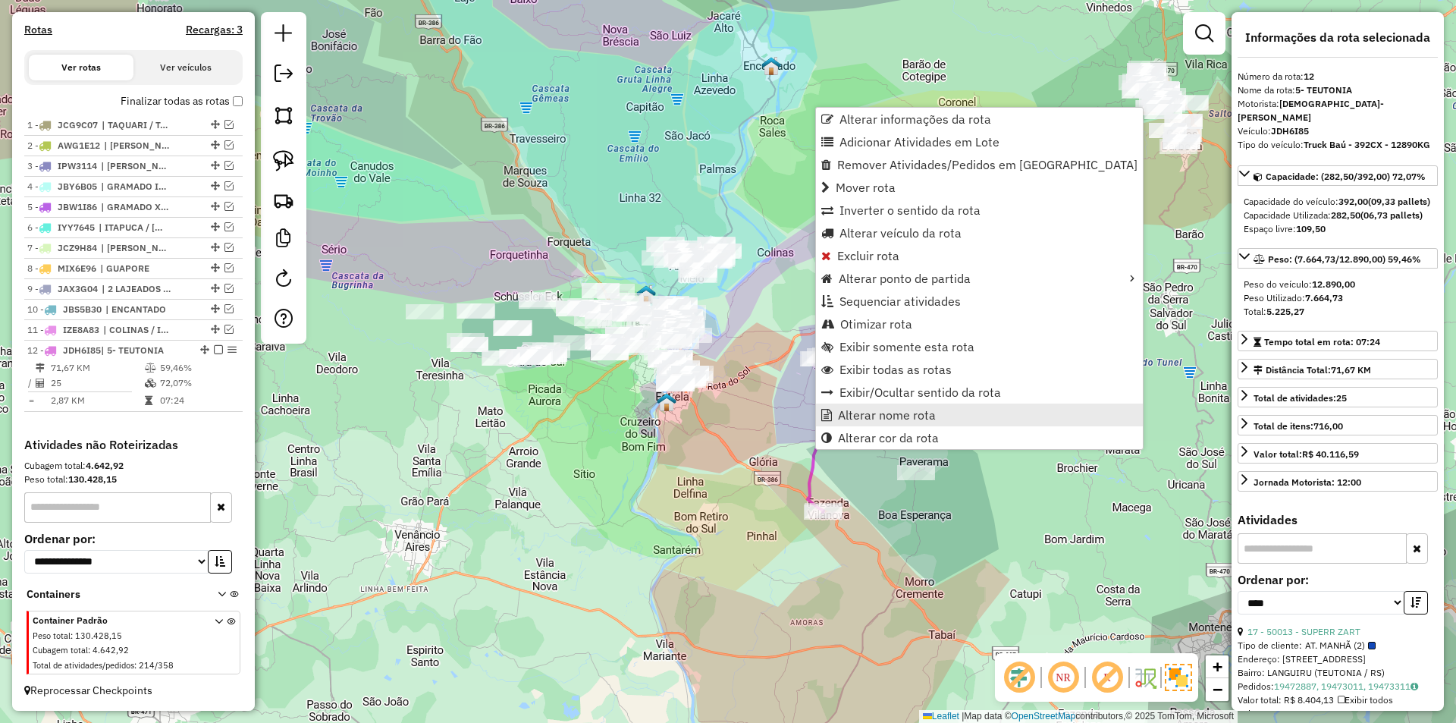
click at [911, 415] on span "Alterar nome rota" at bounding box center [887, 415] width 98 height 12
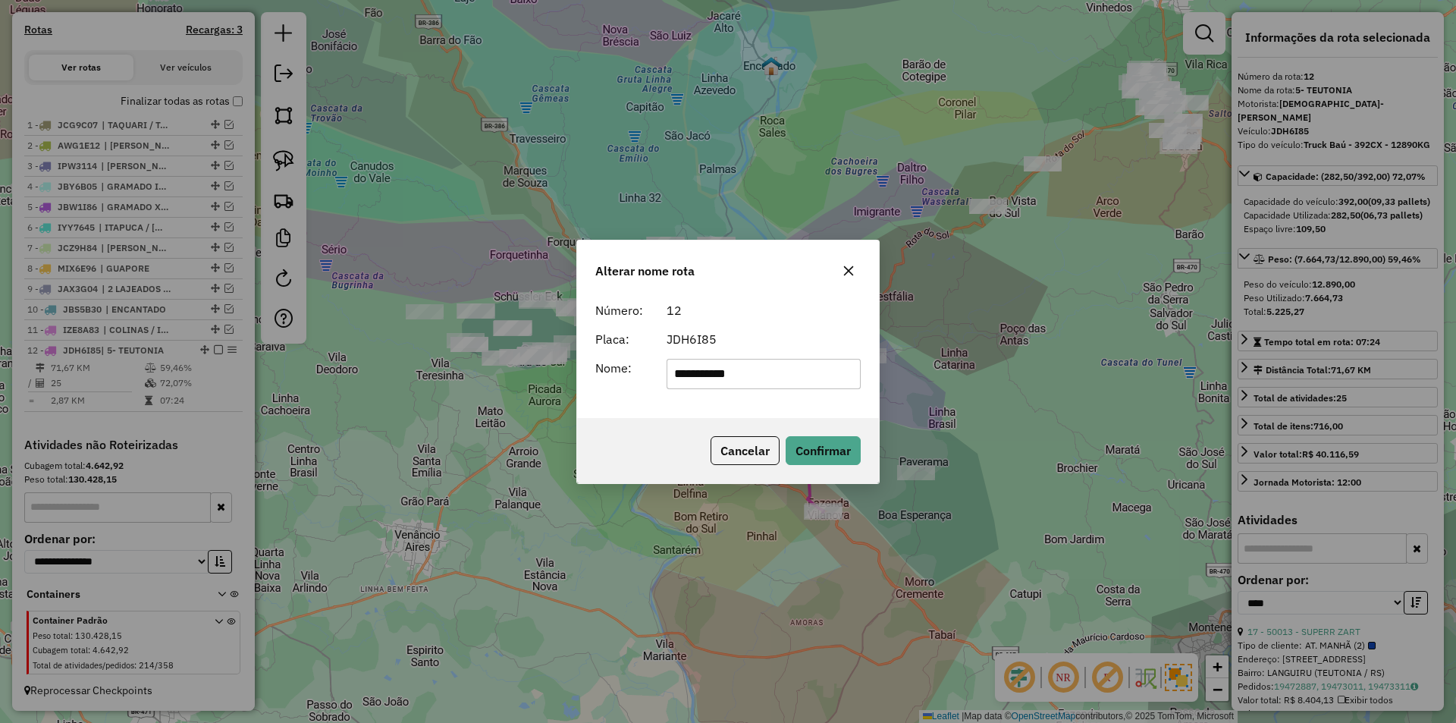
drag, startPoint x: 684, startPoint y: 375, endPoint x: 613, endPoint y: 362, distance: 71.5
click at [615, 364] on div "**********" at bounding box center [728, 374] width 284 height 30
click at [786, 372] on input "********" at bounding box center [763, 374] width 195 height 30
type input "**********"
click at [829, 444] on button "Confirmar" at bounding box center [822, 450] width 75 height 29
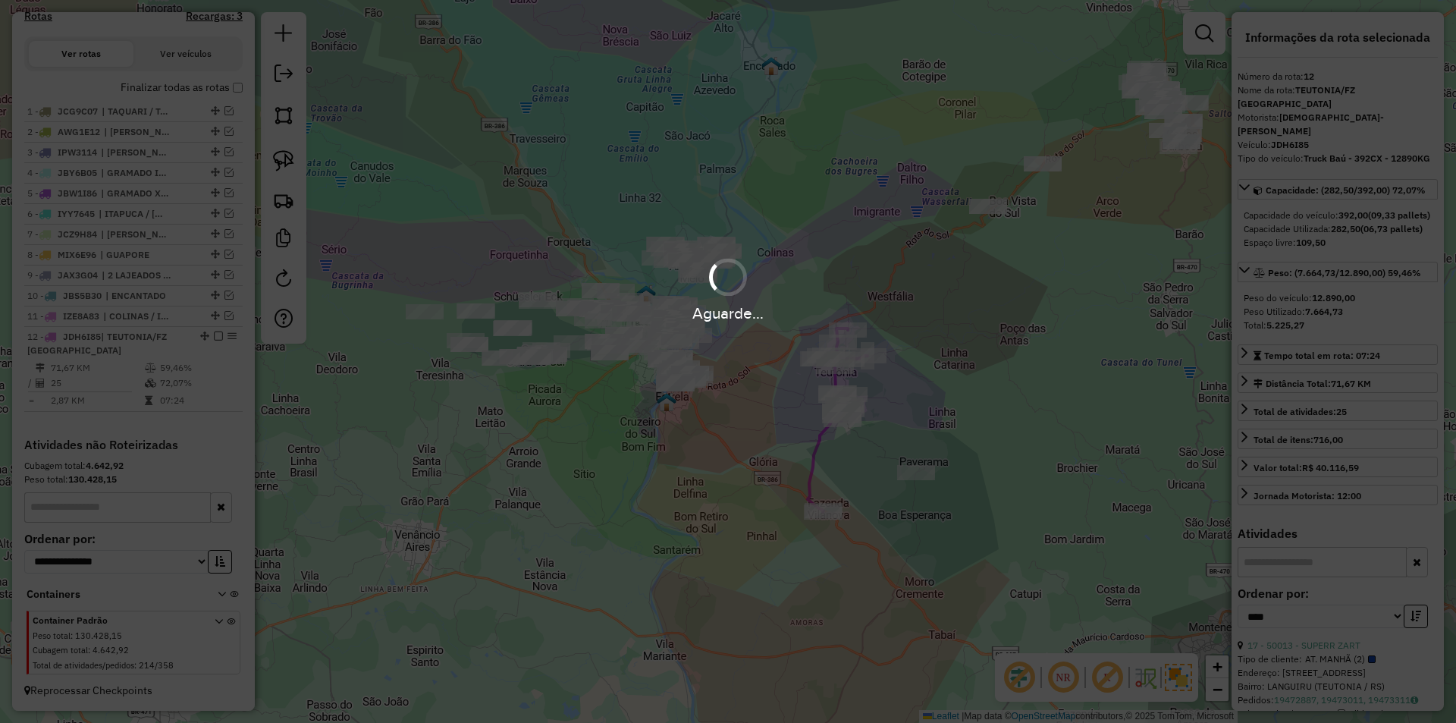
scroll to position [497, 0]
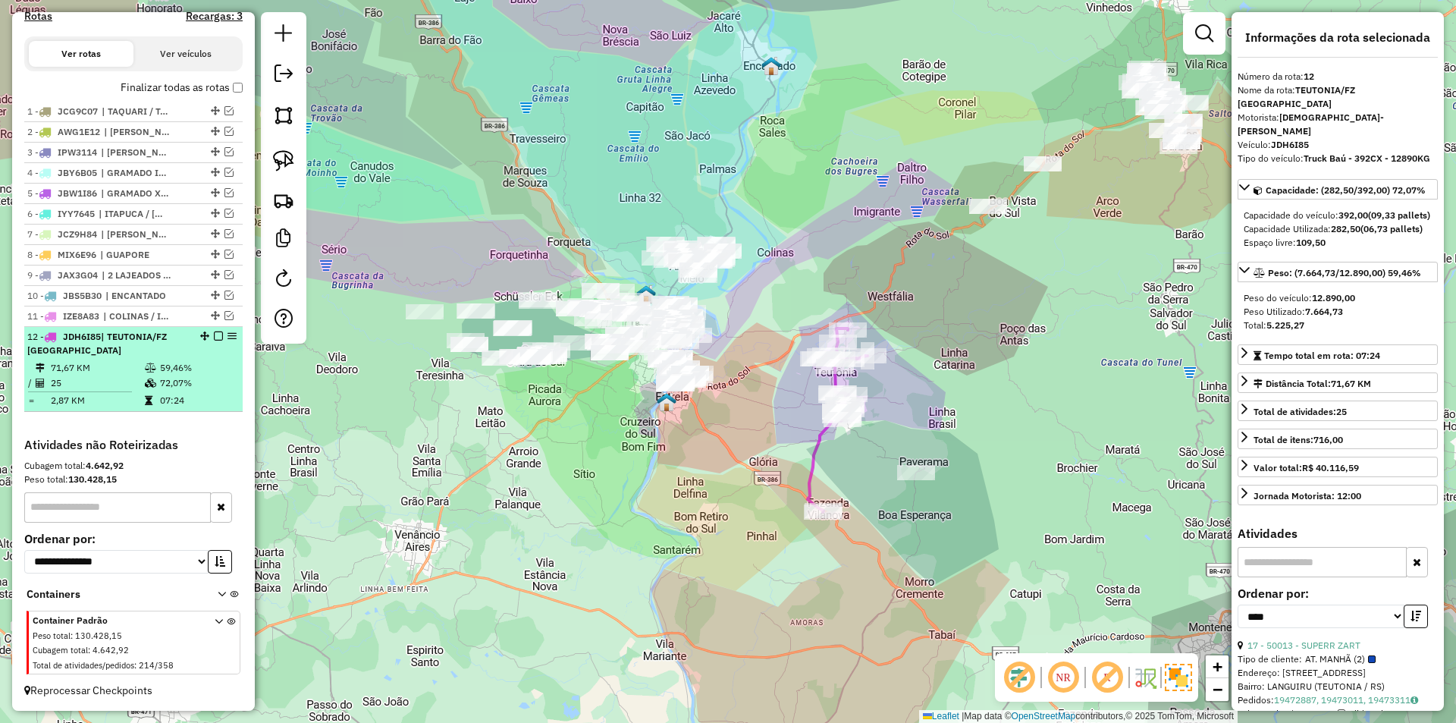
click at [216, 335] on em at bounding box center [218, 335] width 9 height 9
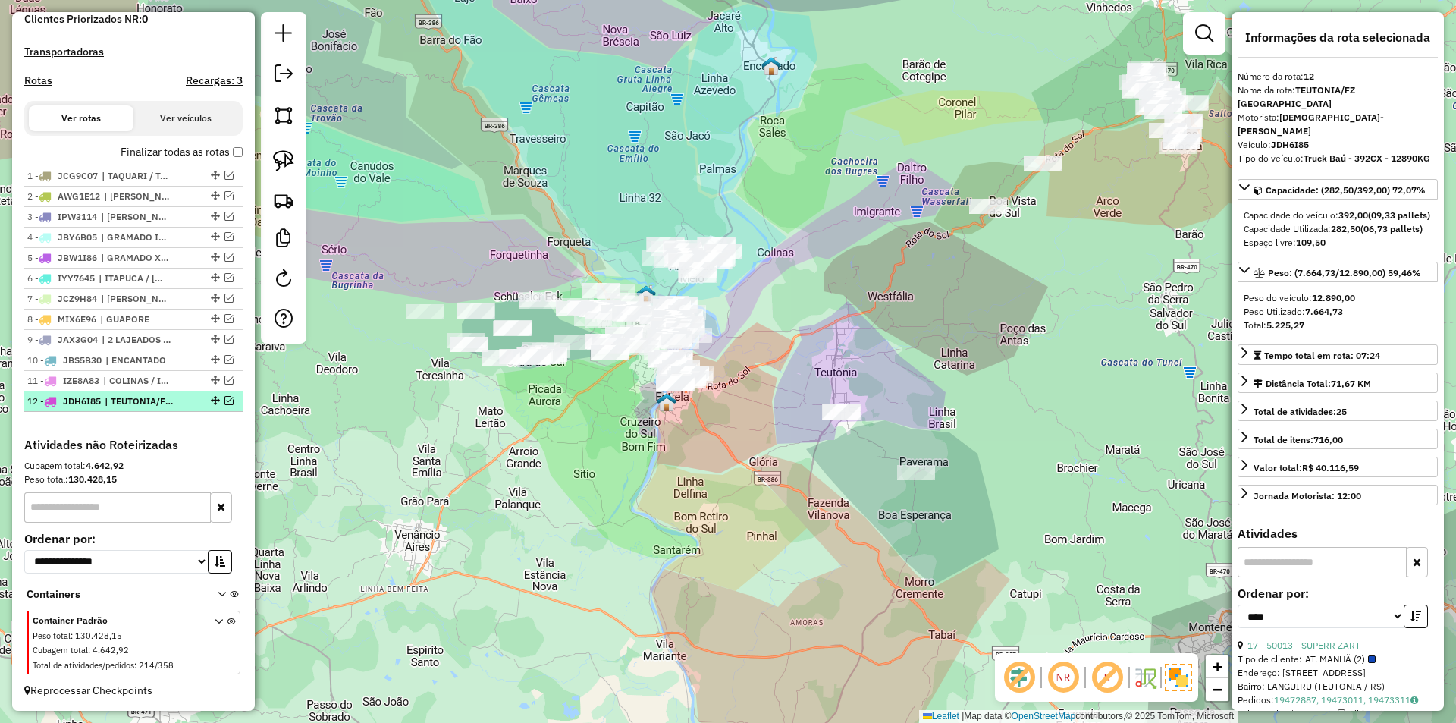
scroll to position [433, 0]
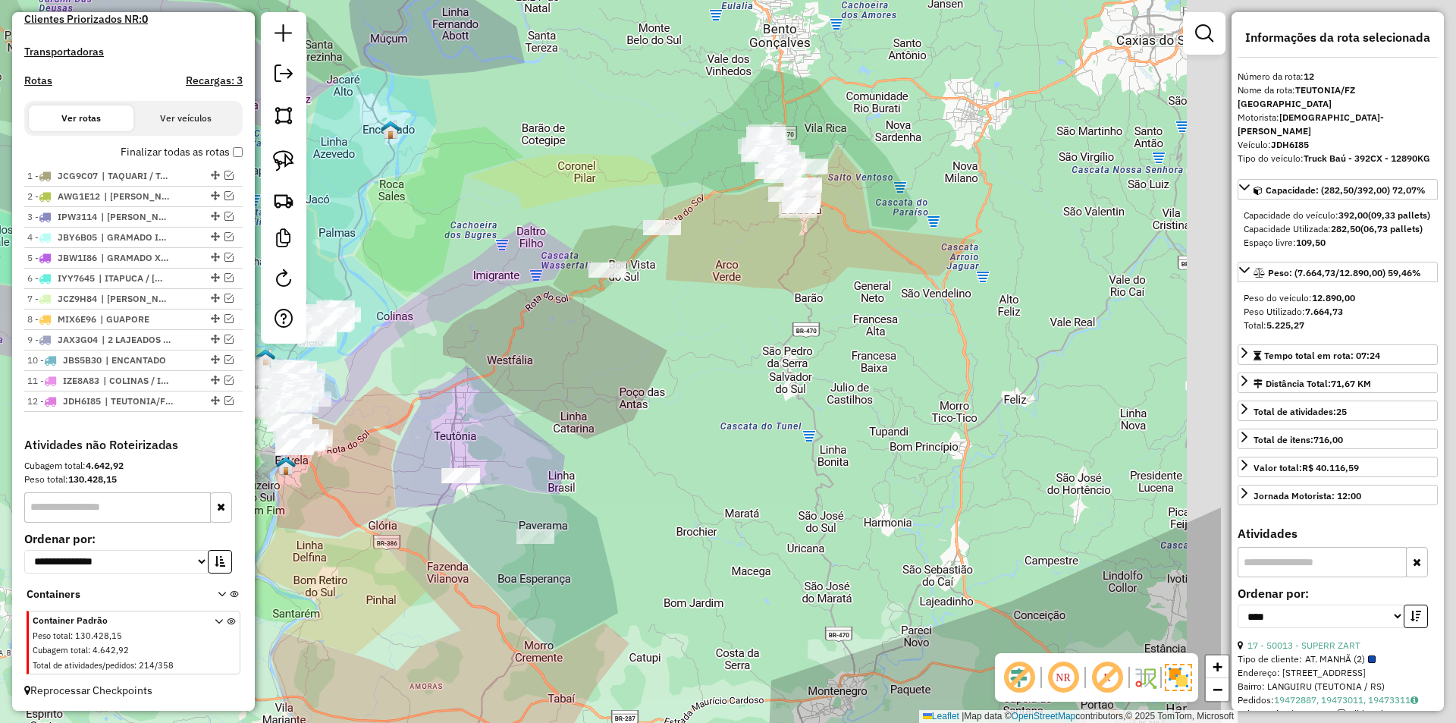
drag, startPoint x: 914, startPoint y: 350, endPoint x: 321, endPoint y: 472, distance: 604.4
click at [321, 472] on div "Janela de atendimento Grade de atendimento Capacidade Transportadoras Veículos …" at bounding box center [728, 361] width 1456 height 723
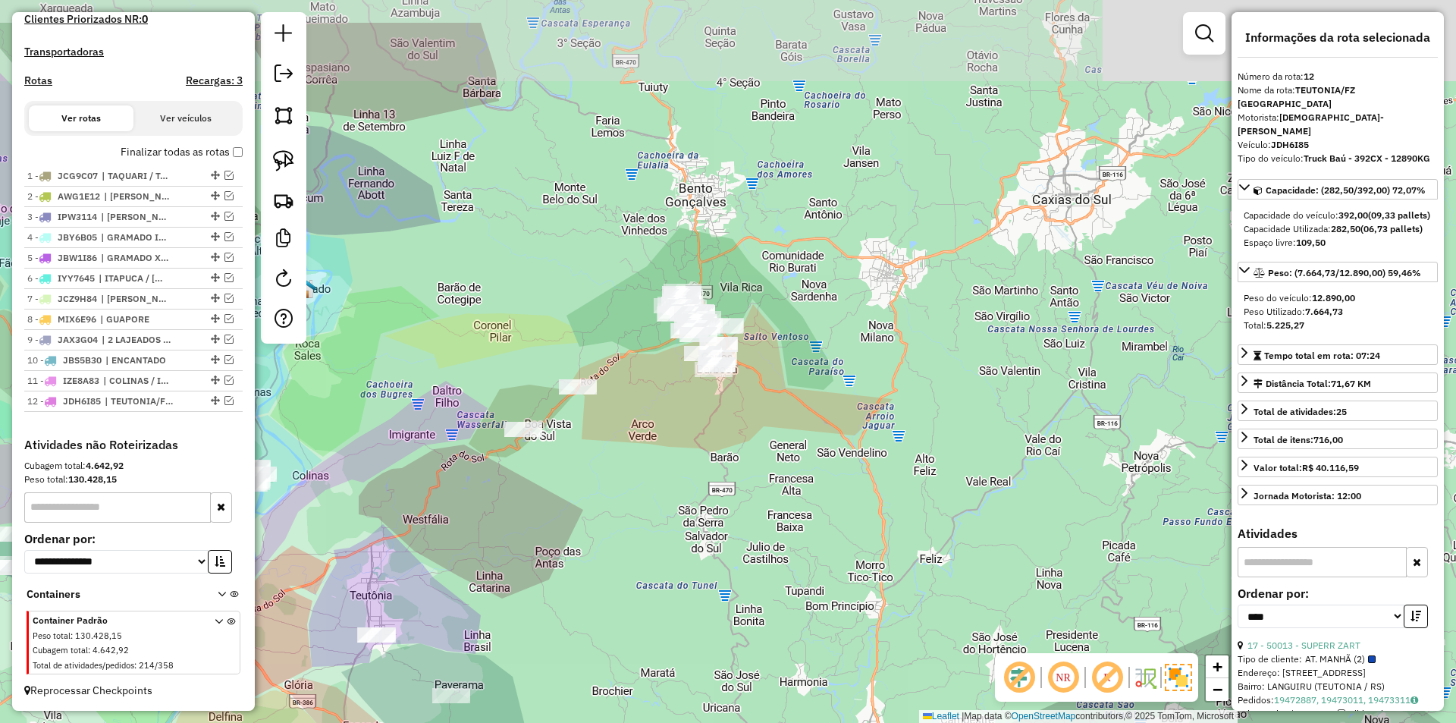
drag, startPoint x: 497, startPoint y: 368, endPoint x: 676, endPoint y: 469, distance: 204.7
click at [668, 466] on div "Janela de atendimento Grade de atendimento Capacidade Transportadoras Veículos …" at bounding box center [728, 361] width 1456 height 723
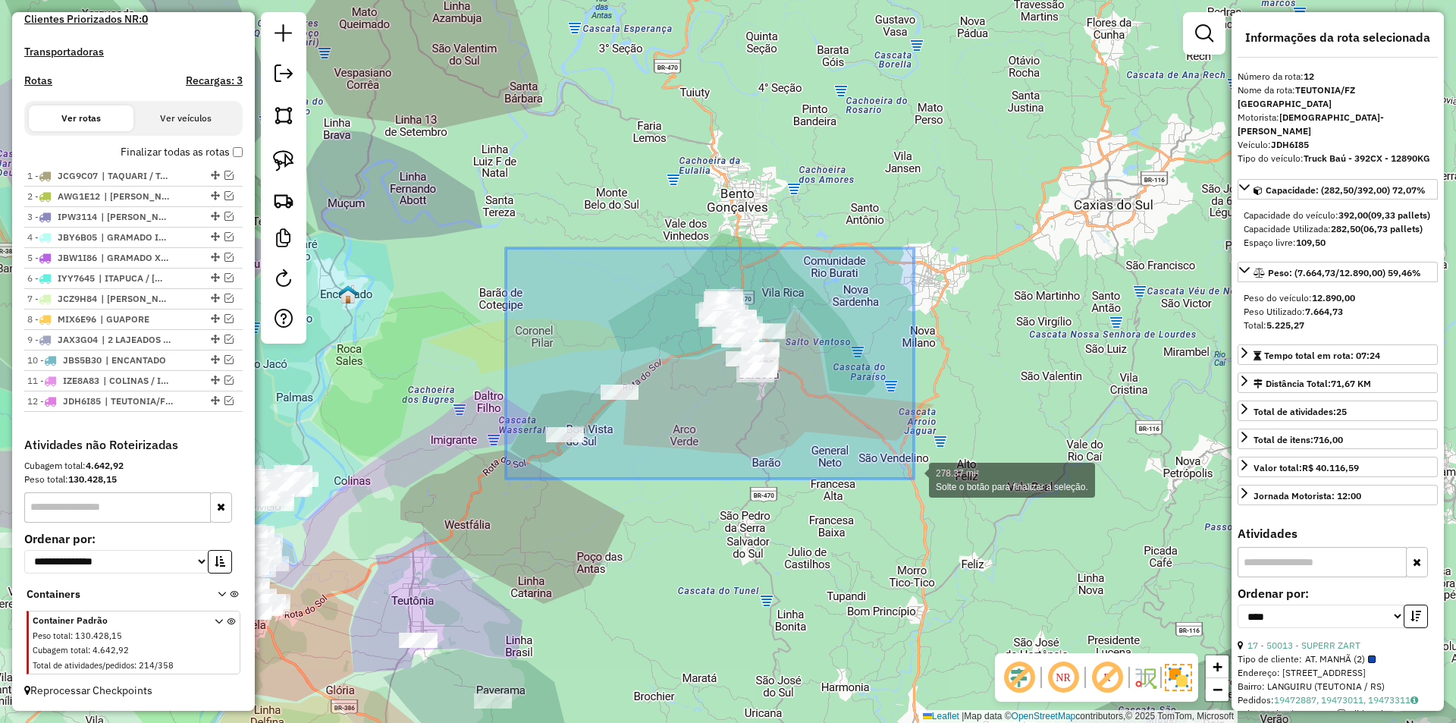
drag, startPoint x: 519, startPoint y: 248, endPoint x: 914, endPoint y: 478, distance: 456.7
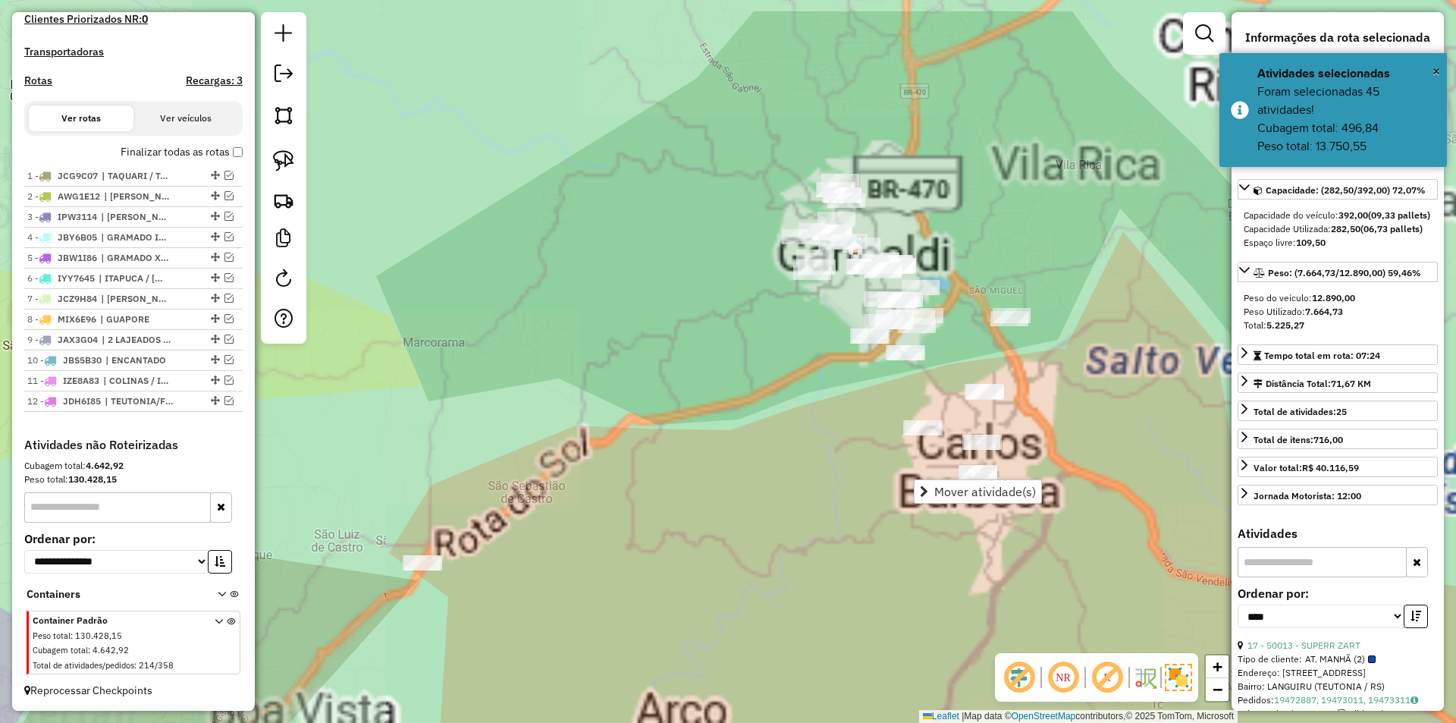
drag, startPoint x: 810, startPoint y: 408, endPoint x: 737, endPoint y: 488, distance: 108.4
click at [737, 488] on div "Janela de atendimento Grade de atendimento Capacidade Transportadoras Veículos …" at bounding box center [728, 361] width 1456 height 723
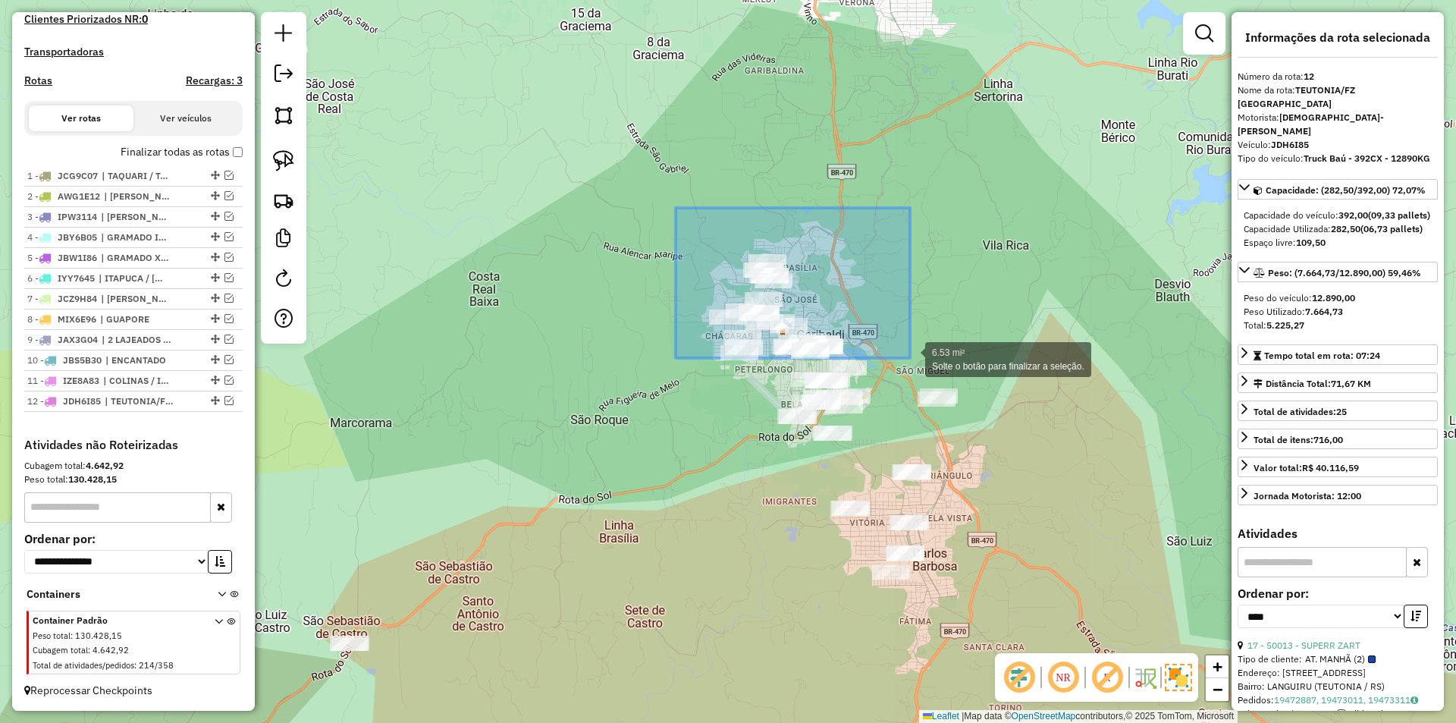
drag, startPoint x: 676, startPoint y: 208, endPoint x: 910, endPoint y: 358, distance: 278.2
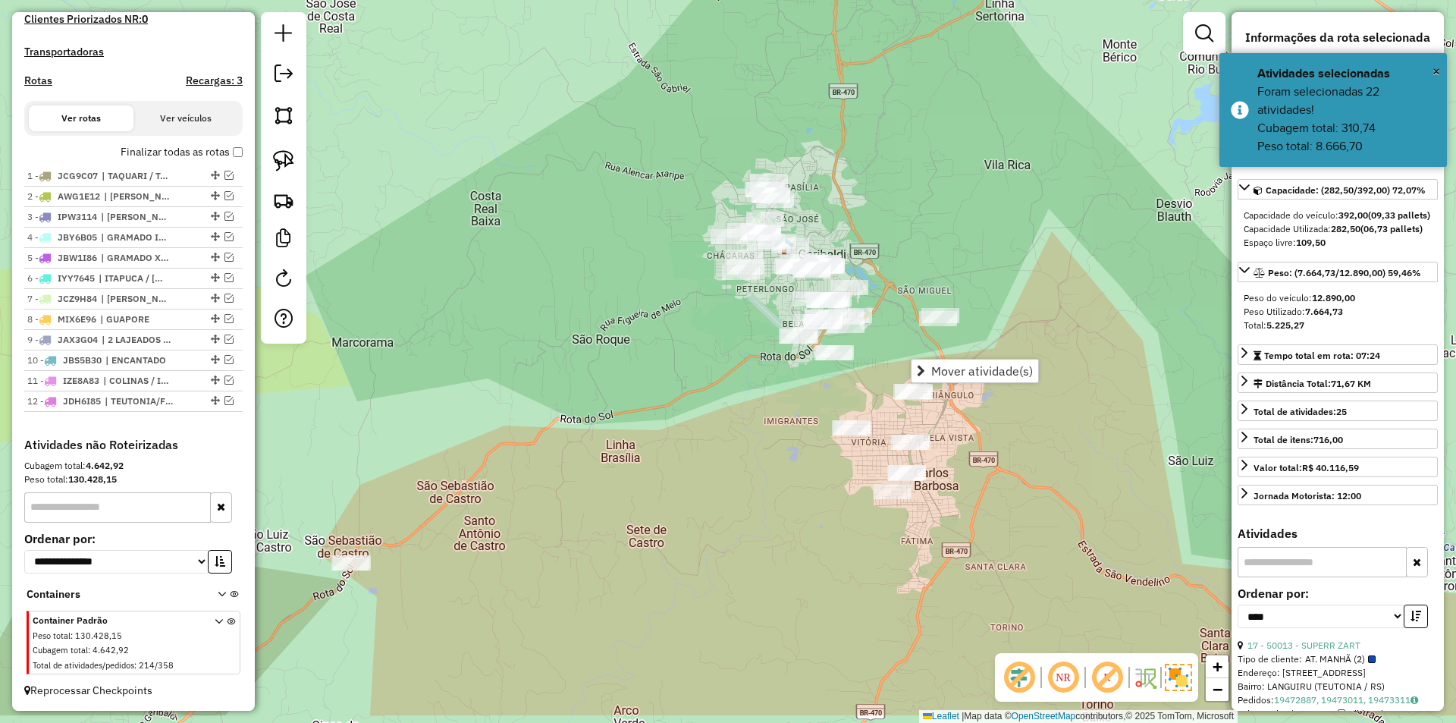
drag, startPoint x: 858, startPoint y: 249, endPoint x: 864, endPoint y: 185, distance: 63.9
click at [864, 185] on div "Janela de atendimento Grade de atendimento Capacidade Transportadoras Veículos …" at bounding box center [728, 361] width 1456 height 723
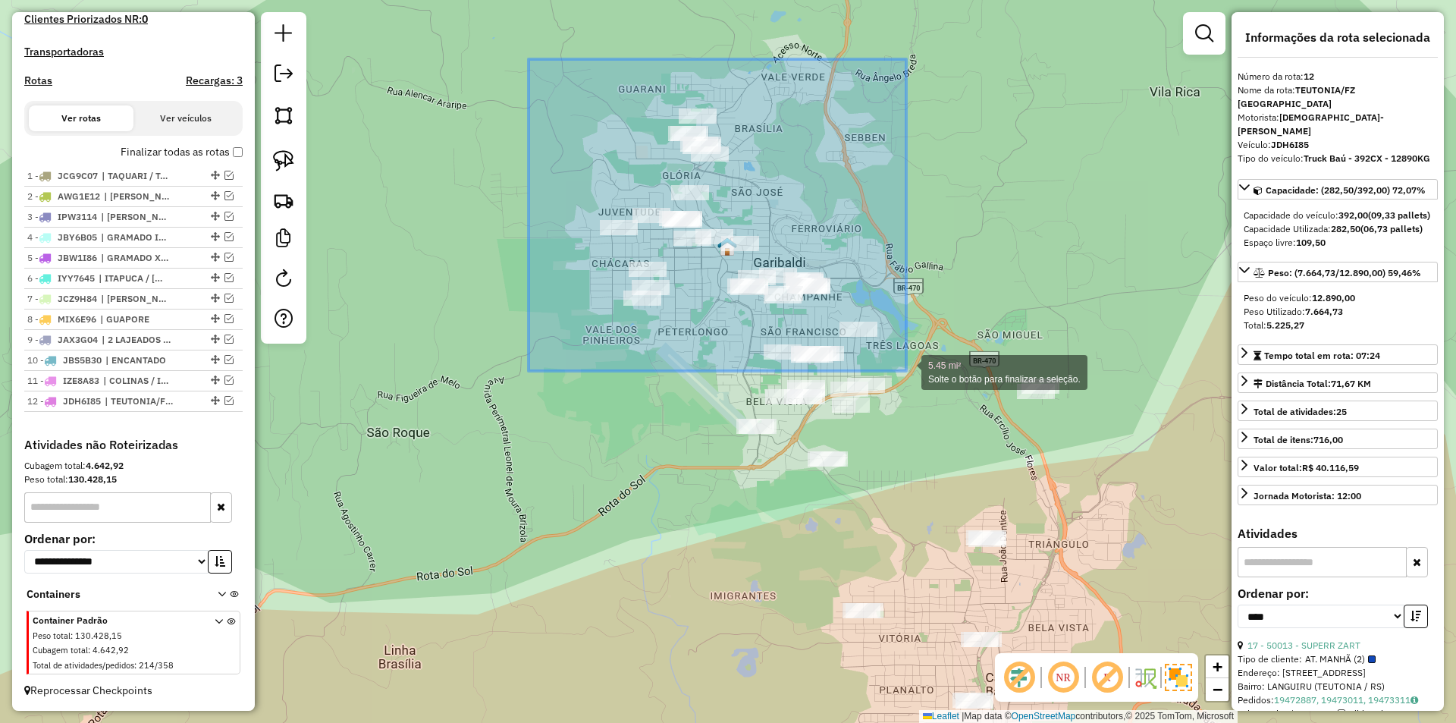
drag, startPoint x: 531, startPoint y: 61, endPoint x: 906, endPoint y: 371, distance: 486.8
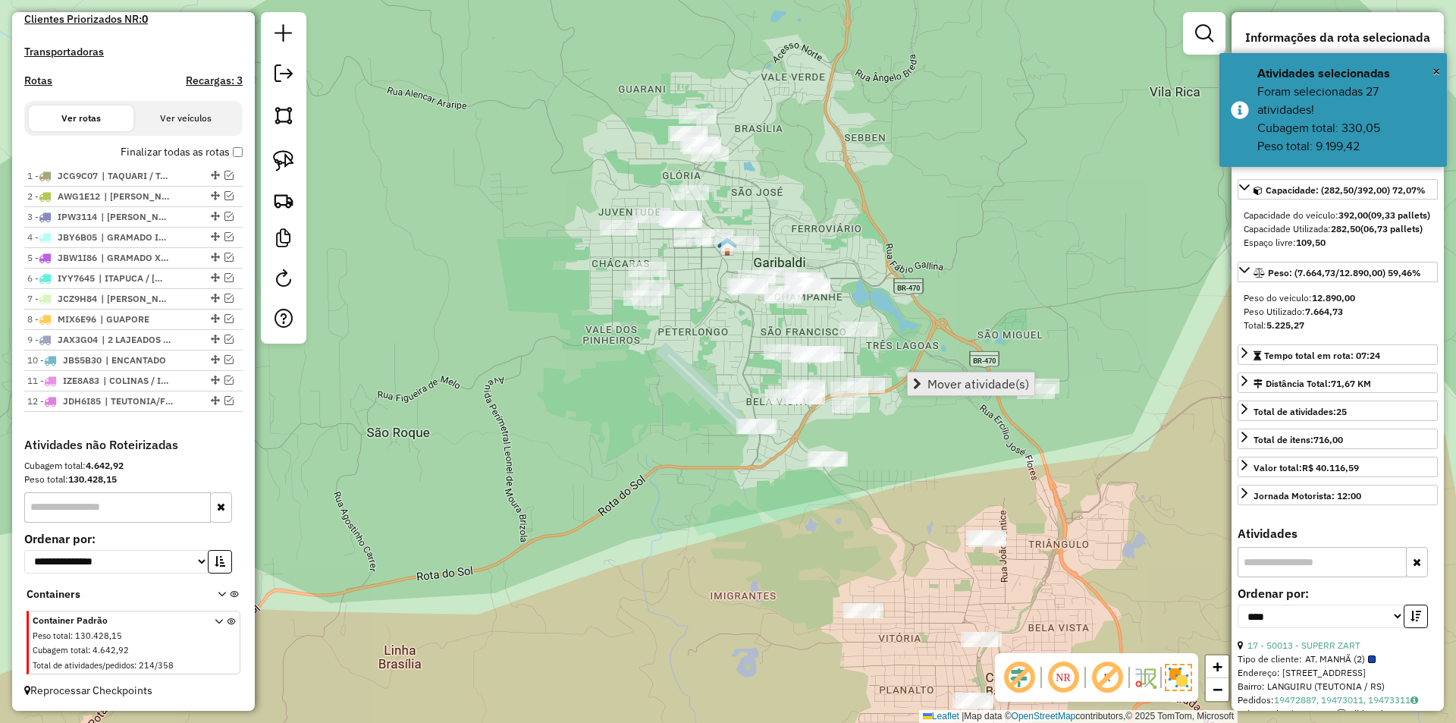
click at [973, 373] on link "Mover atividade(s)" at bounding box center [971, 383] width 127 height 23
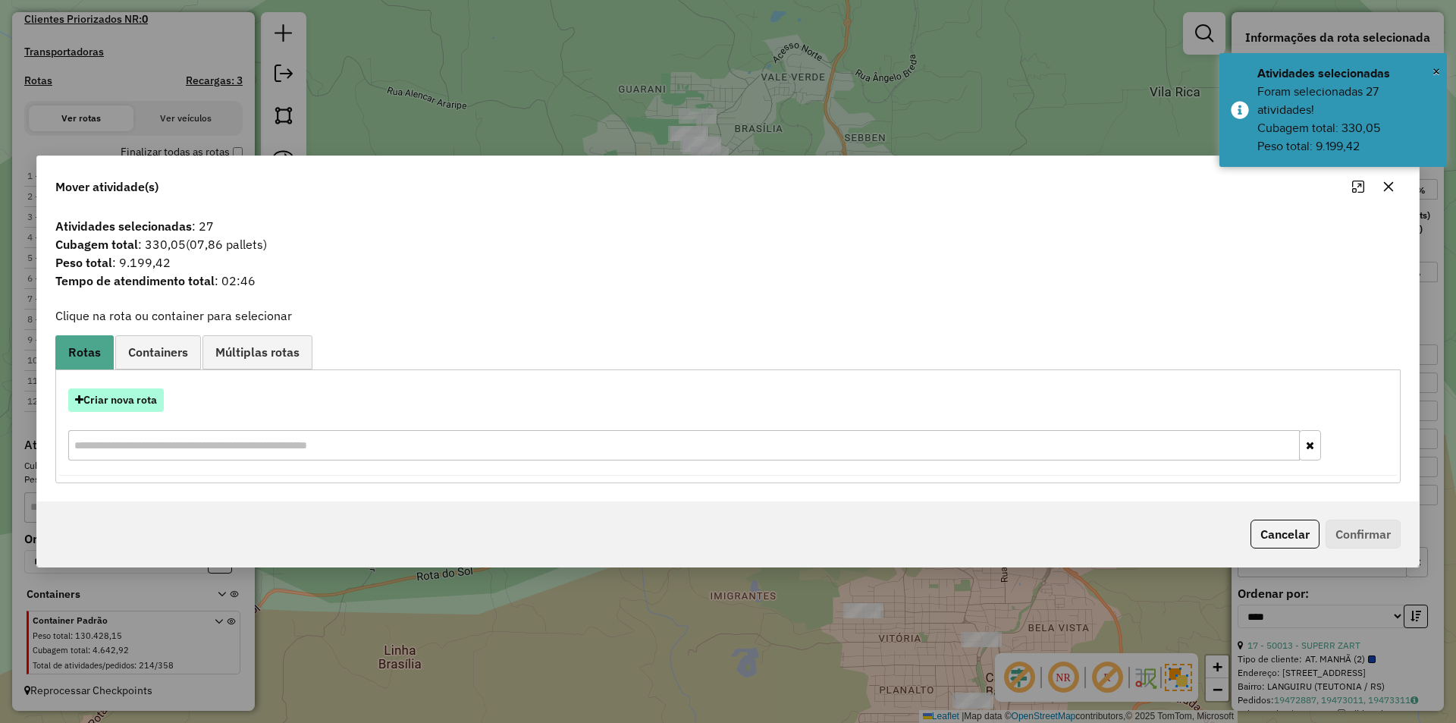
click at [133, 403] on button "Criar nova rota" at bounding box center [116, 400] width 96 height 24
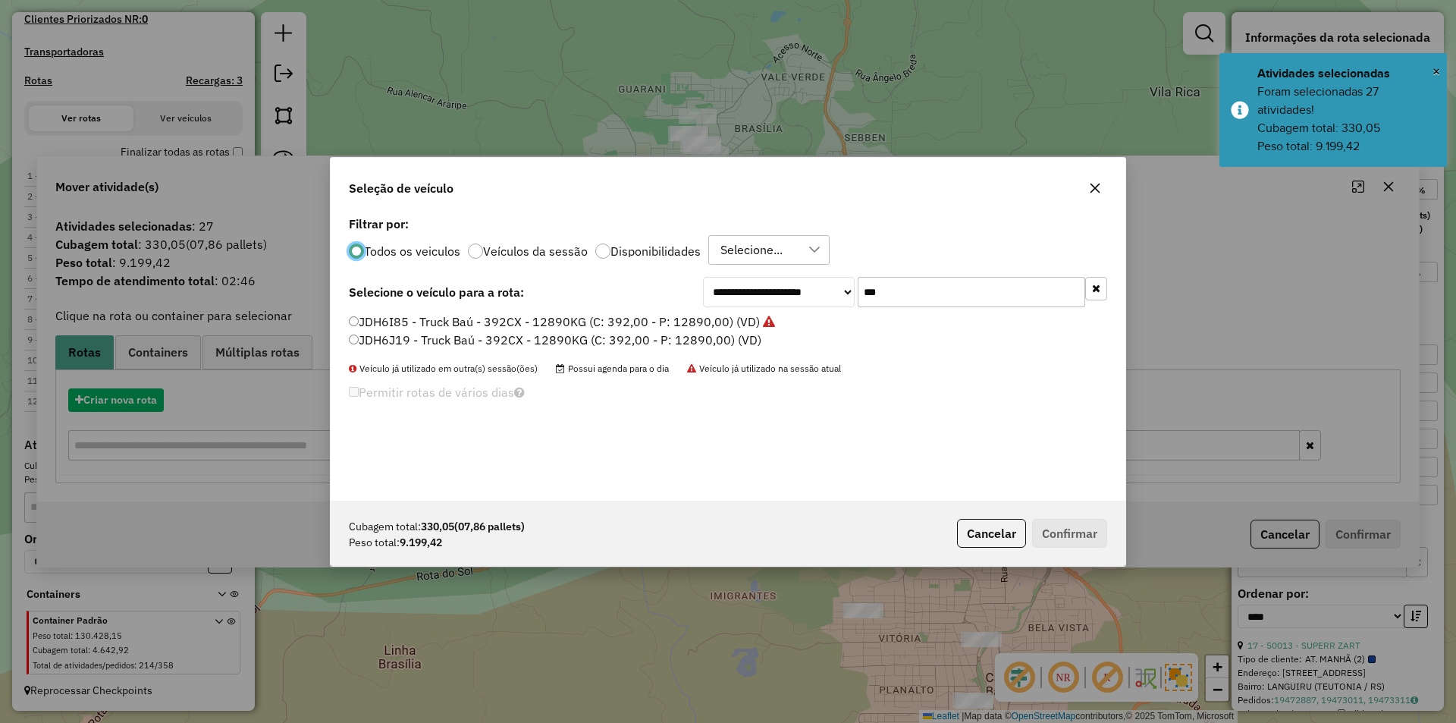
scroll to position [8, 5]
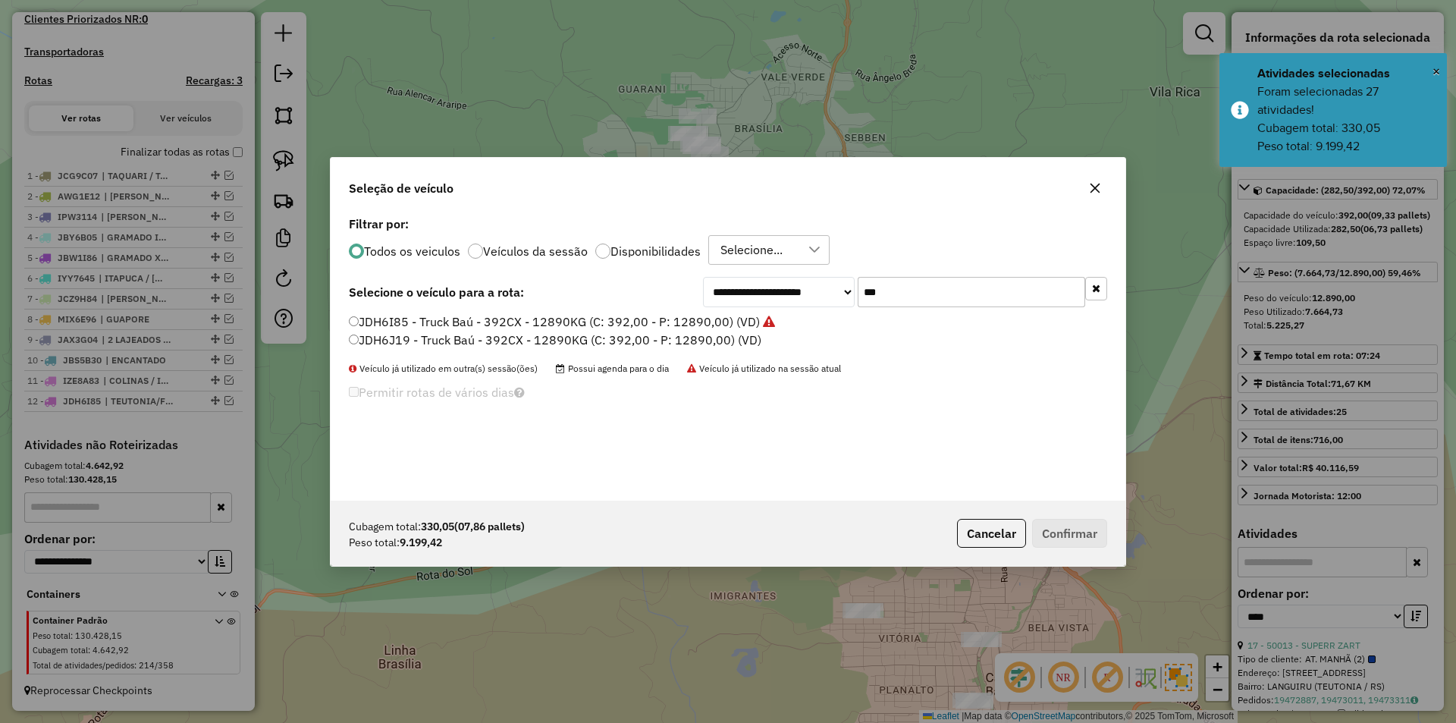
drag, startPoint x: 894, startPoint y: 293, endPoint x: 824, endPoint y: 272, distance: 72.7
click at [824, 272] on div "**********" at bounding box center [728, 356] width 795 height 288
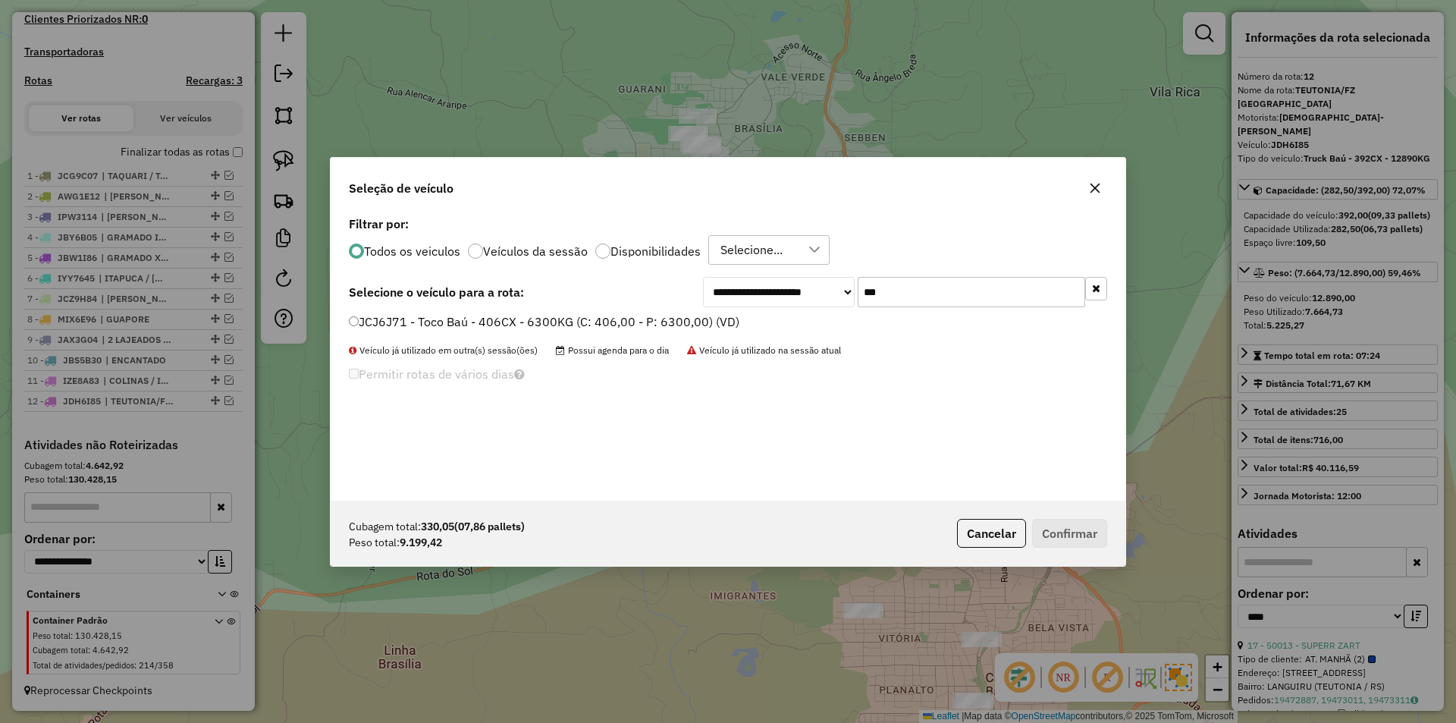
type input "***"
click at [381, 324] on label "JCJ6J71 - Toco Baú - 406CX - 6300KG (C: 406,00 - P: 6300,00) (VD)" at bounding box center [544, 321] width 390 height 18
click at [1077, 544] on button "Confirmar" at bounding box center [1069, 533] width 75 height 29
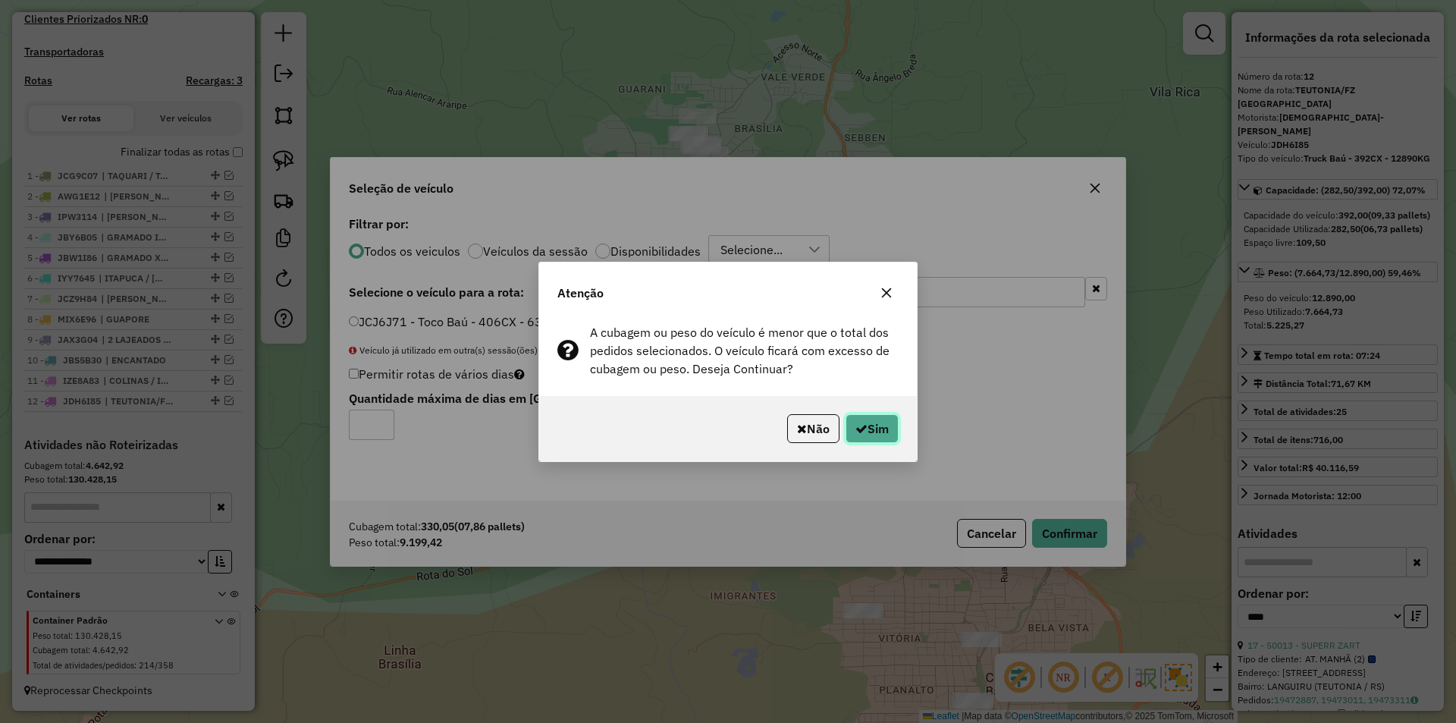
click at [860, 422] on icon "button" at bounding box center [861, 428] width 12 height 12
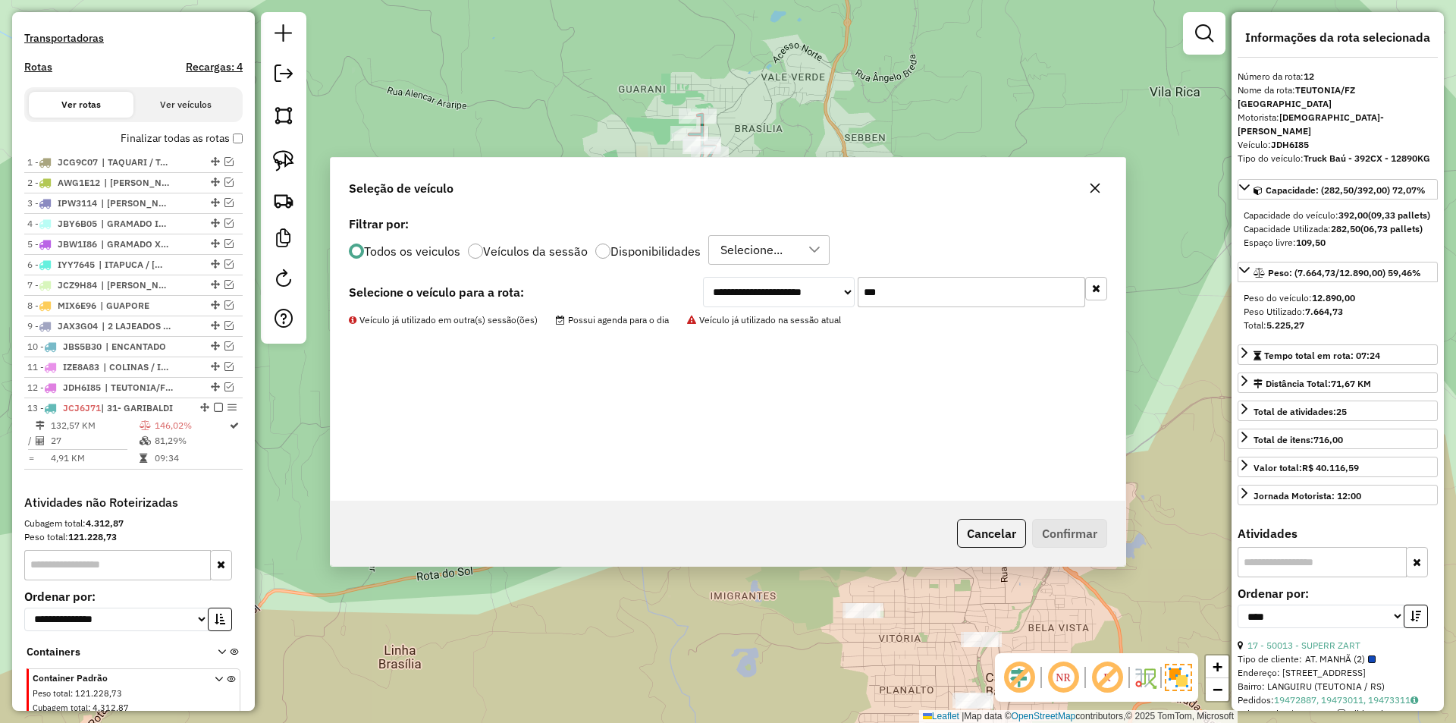
scroll to position [504, 0]
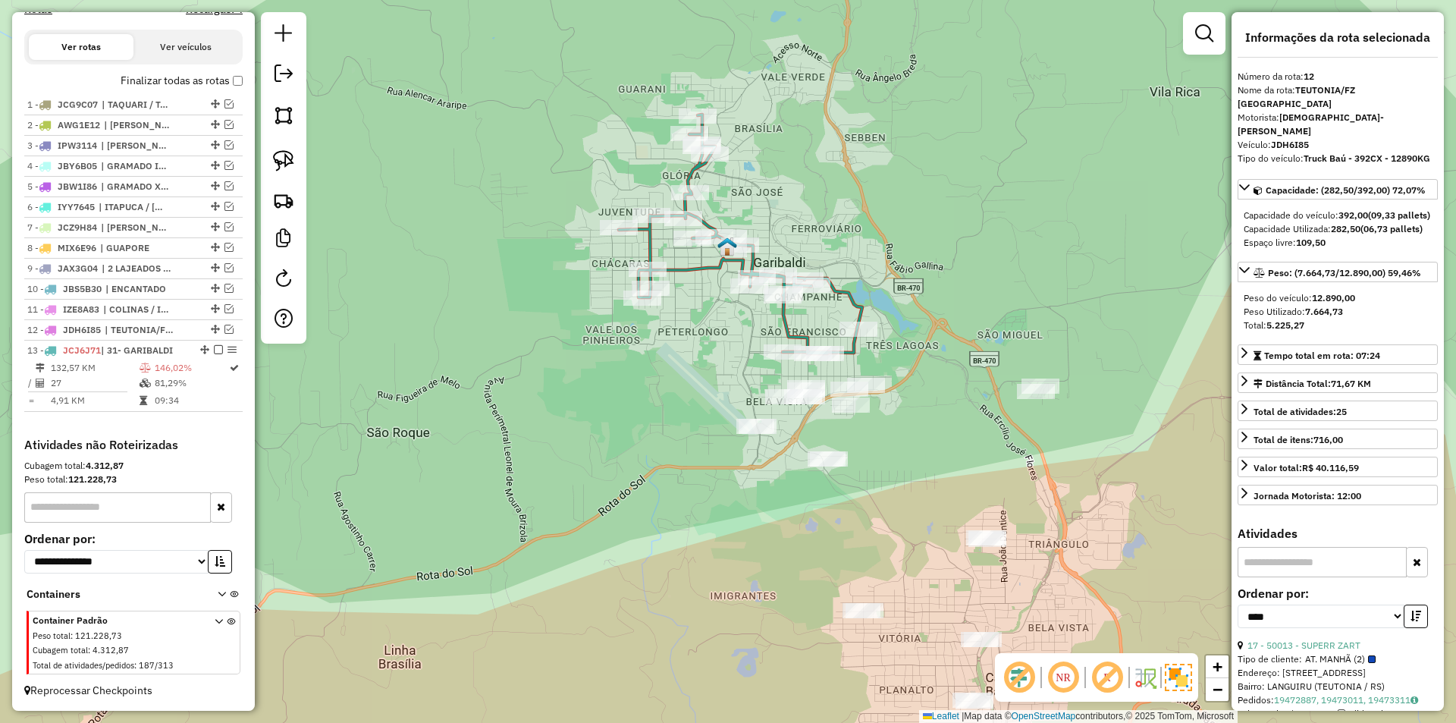
click at [793, 337] on icon at bounding box center [740, 233] width 243 height 239
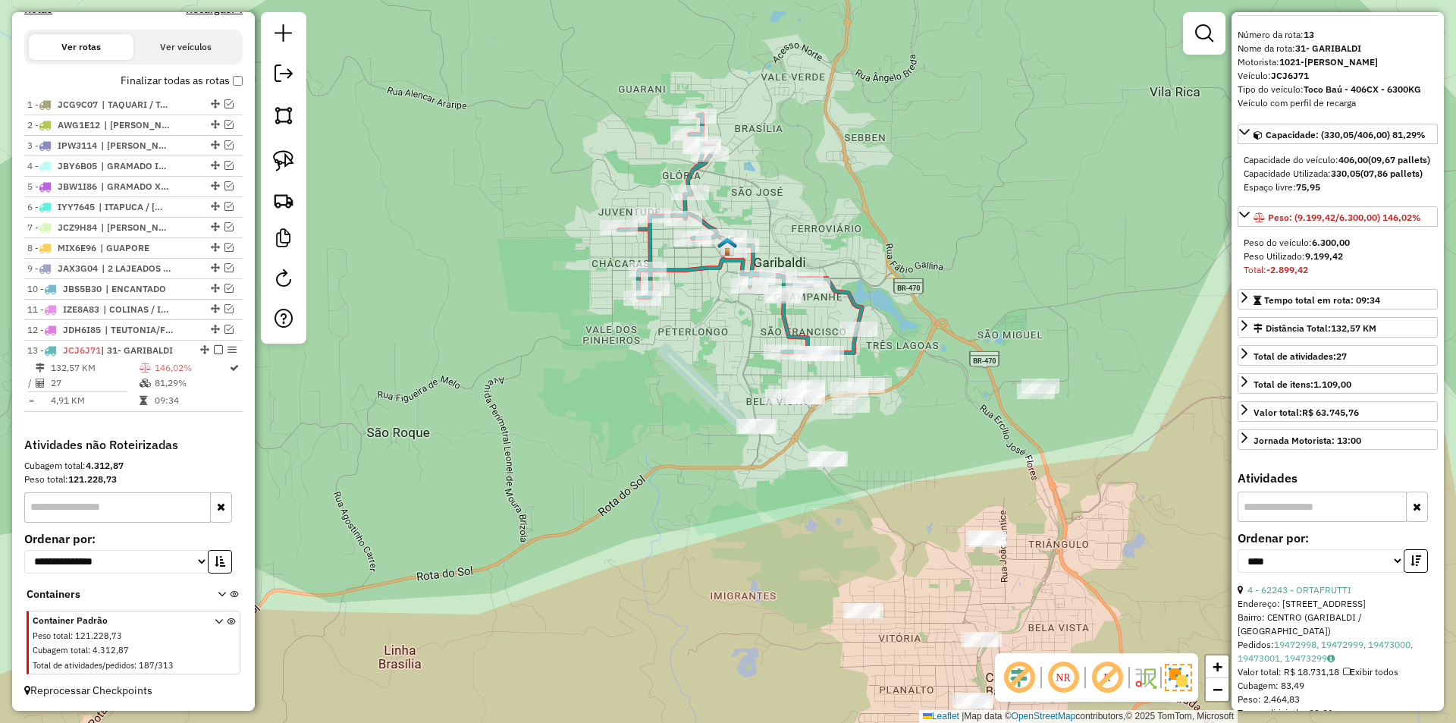
scroll to position [76, 0]
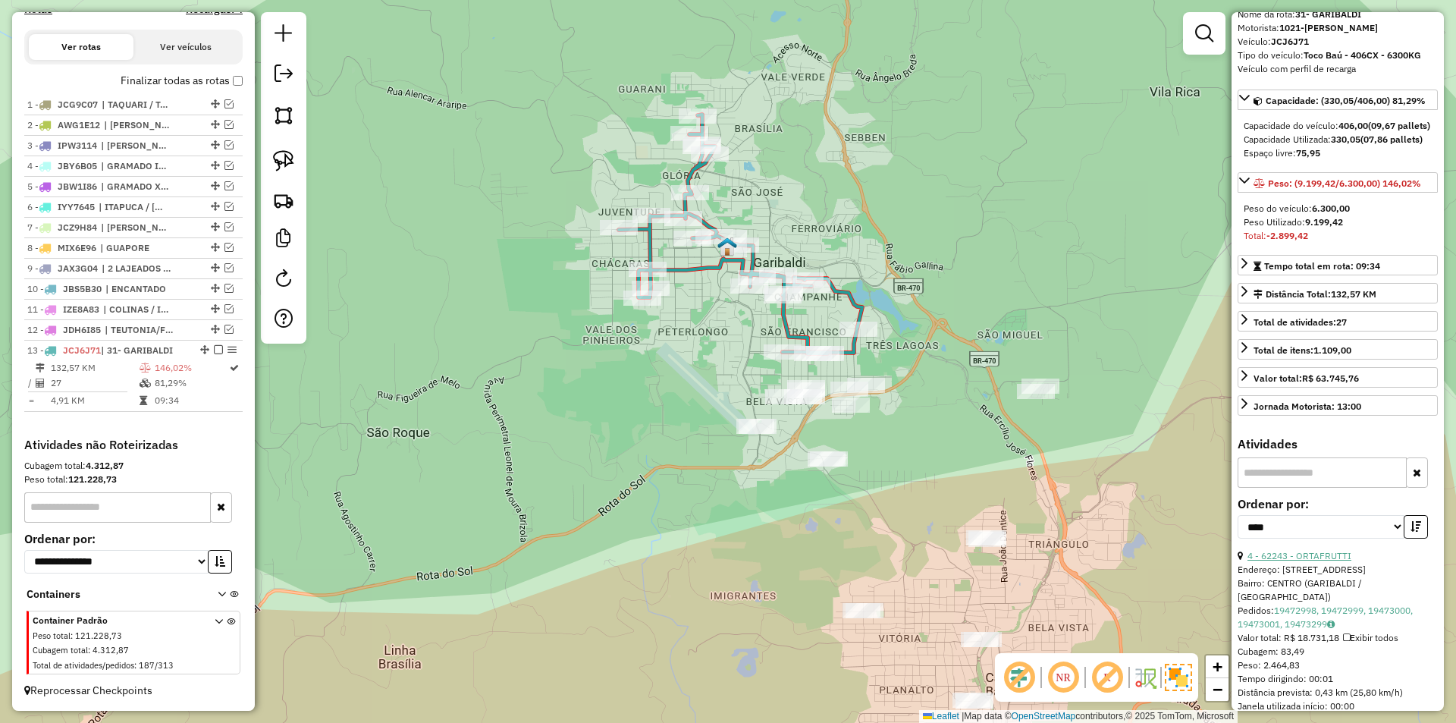
click at [1340, 561] on link "4 - 62243 - ORTAFRUTTI" at bounding box center [1299, 555] width 104 height 11
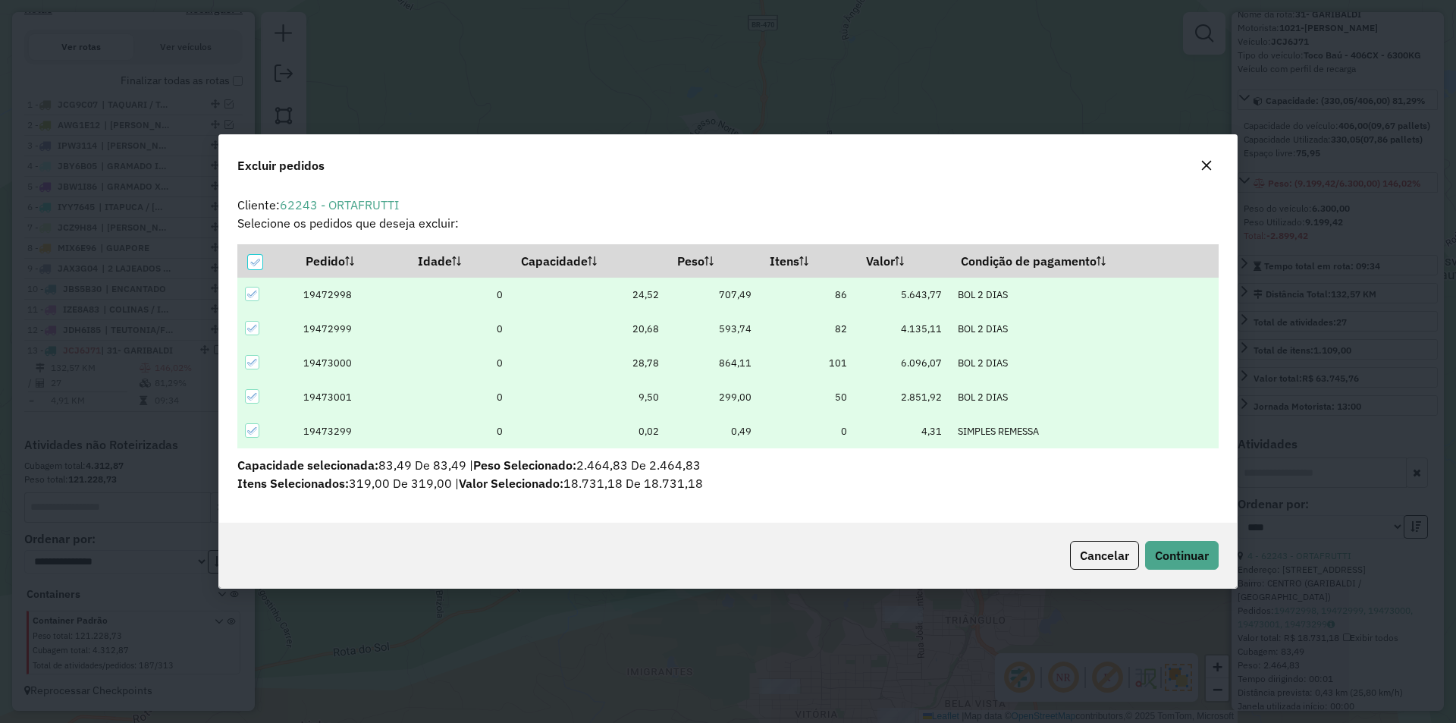
scroll to position [0, 0]
click at [1206, 559] on span "Continuar" at bounding box center [1182, 554] width 54 height 15
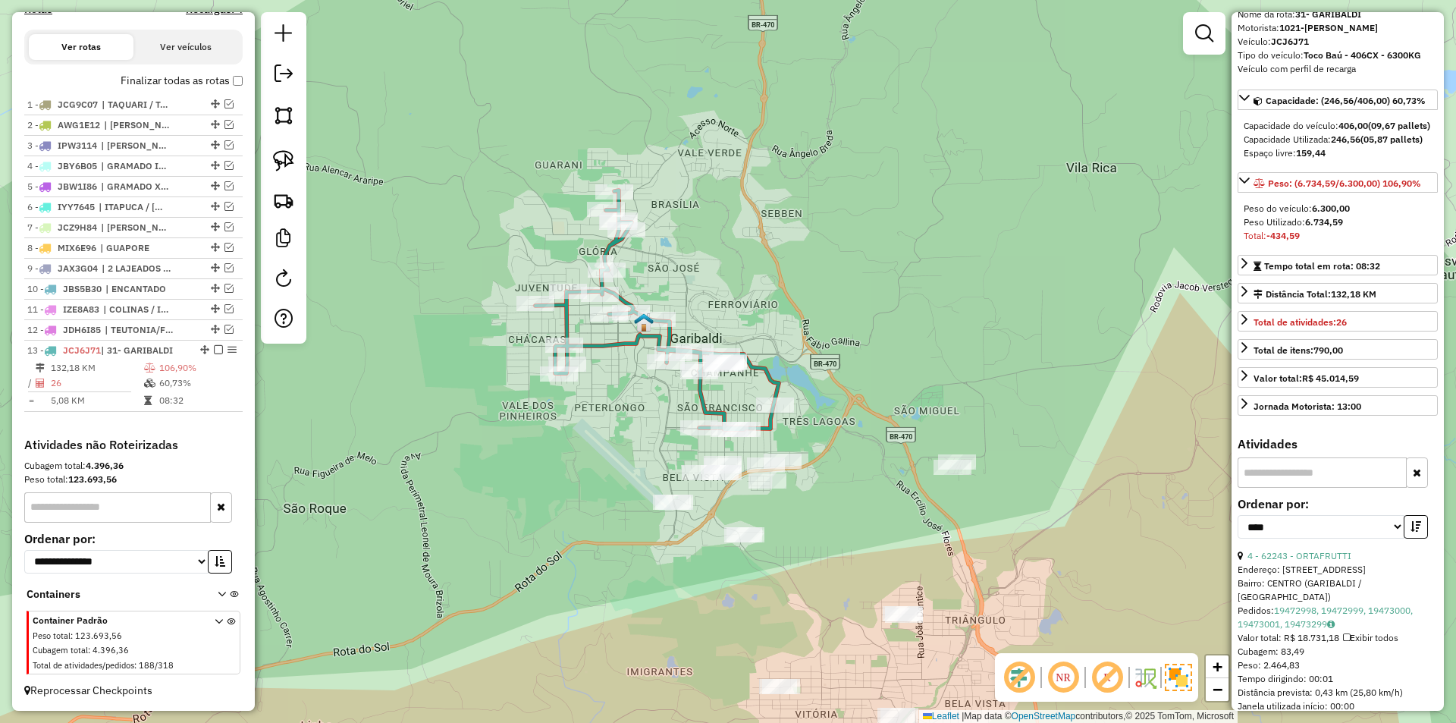
click at [751, 371] on icon at bounding box center [656, 309] width 243 height 239
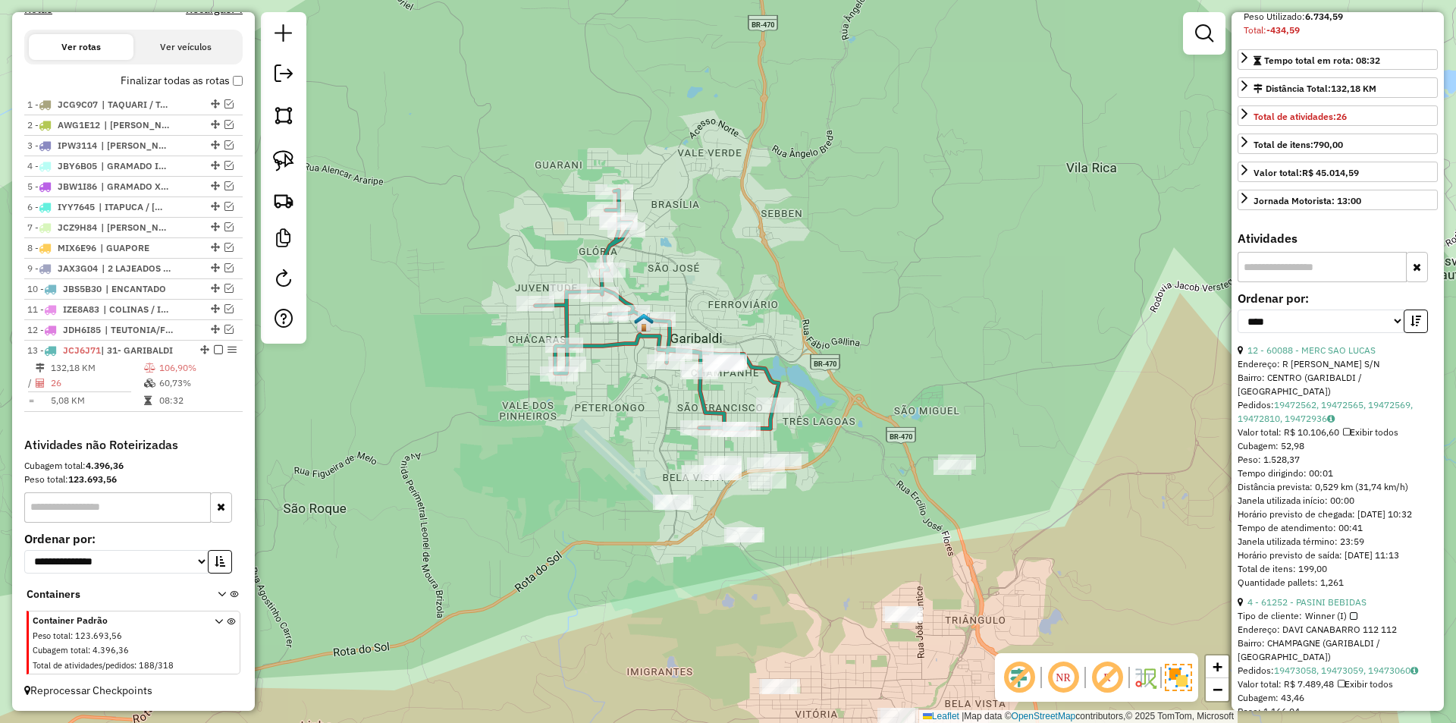
scroll to position [303, 0]
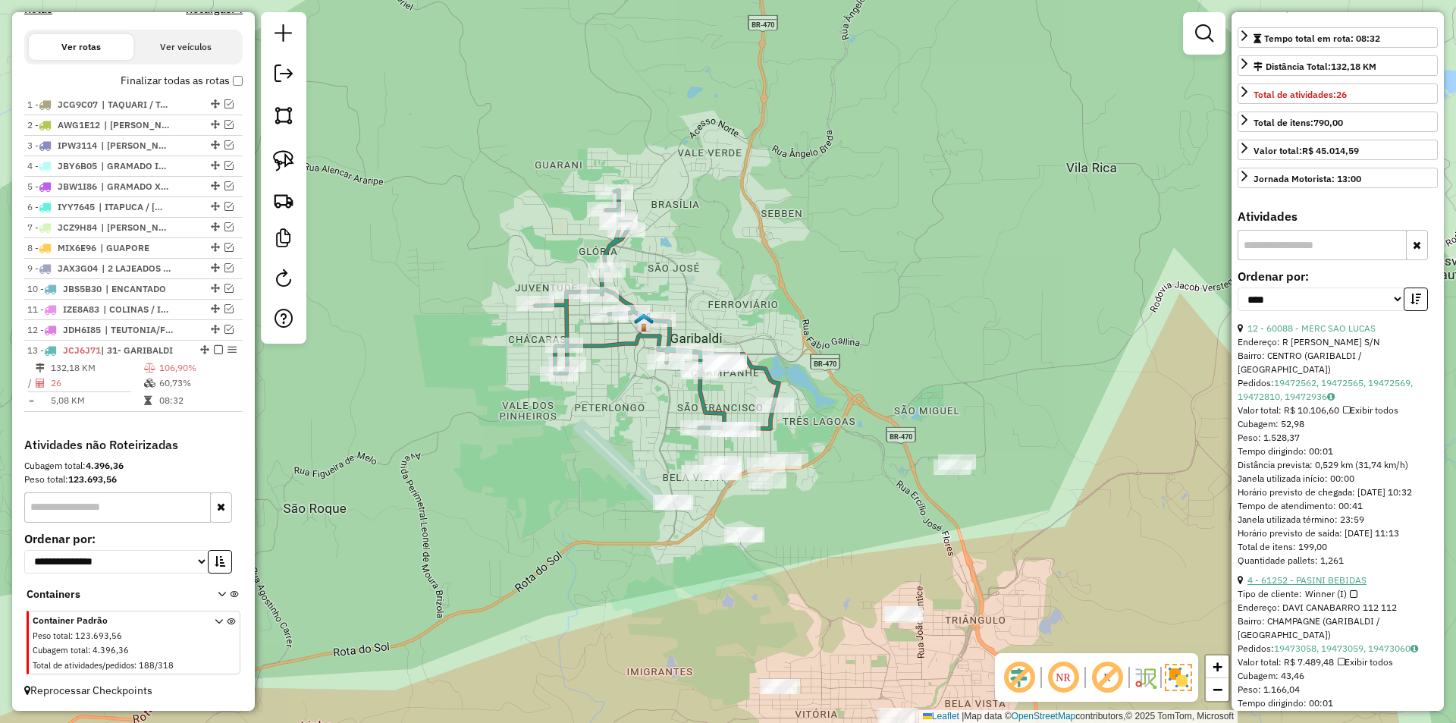
click at [1313, 585] on link "4 - 61252 - PASINI BEBIDAS" at bounding box center [1306, 579] width 119 height 11
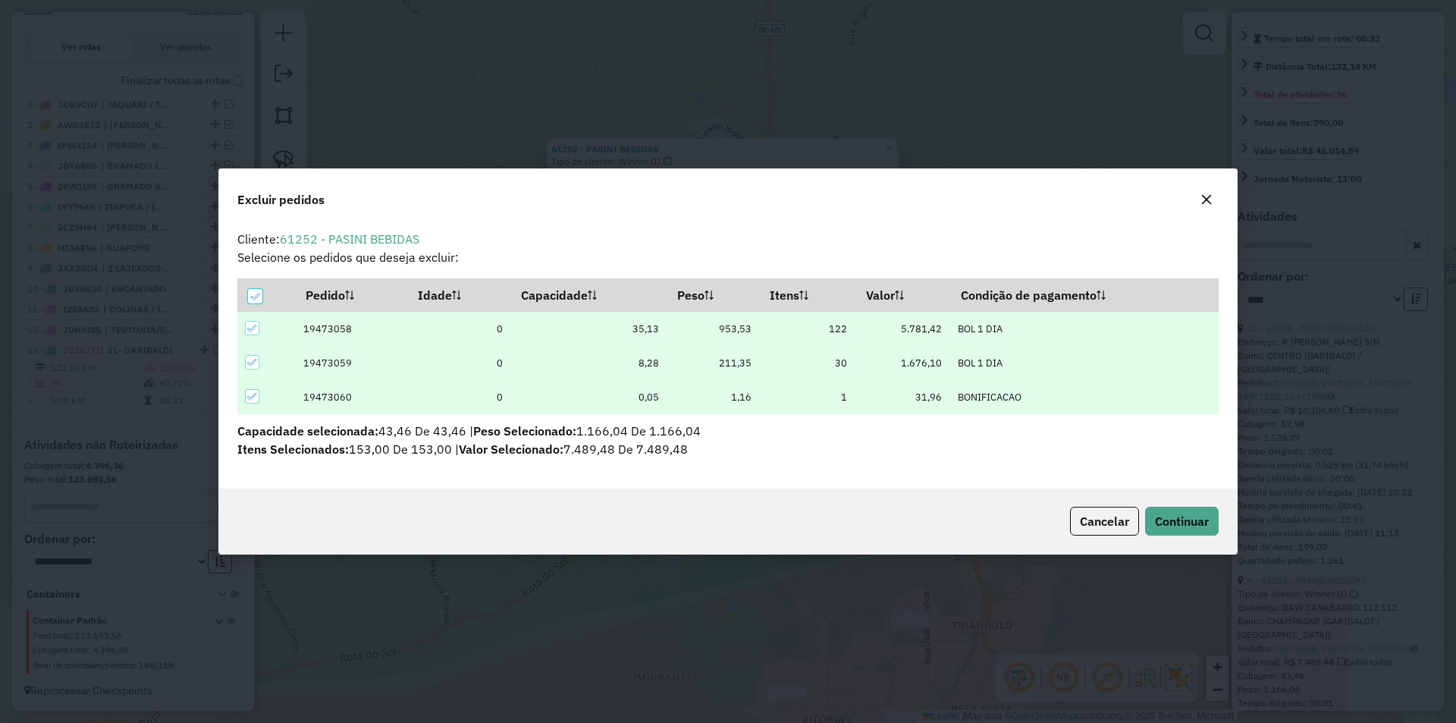
scroll to position [0, 0]
click at [1191, 519] on span "Continuar" at bounding box center [1182, 520] width 54 height 15
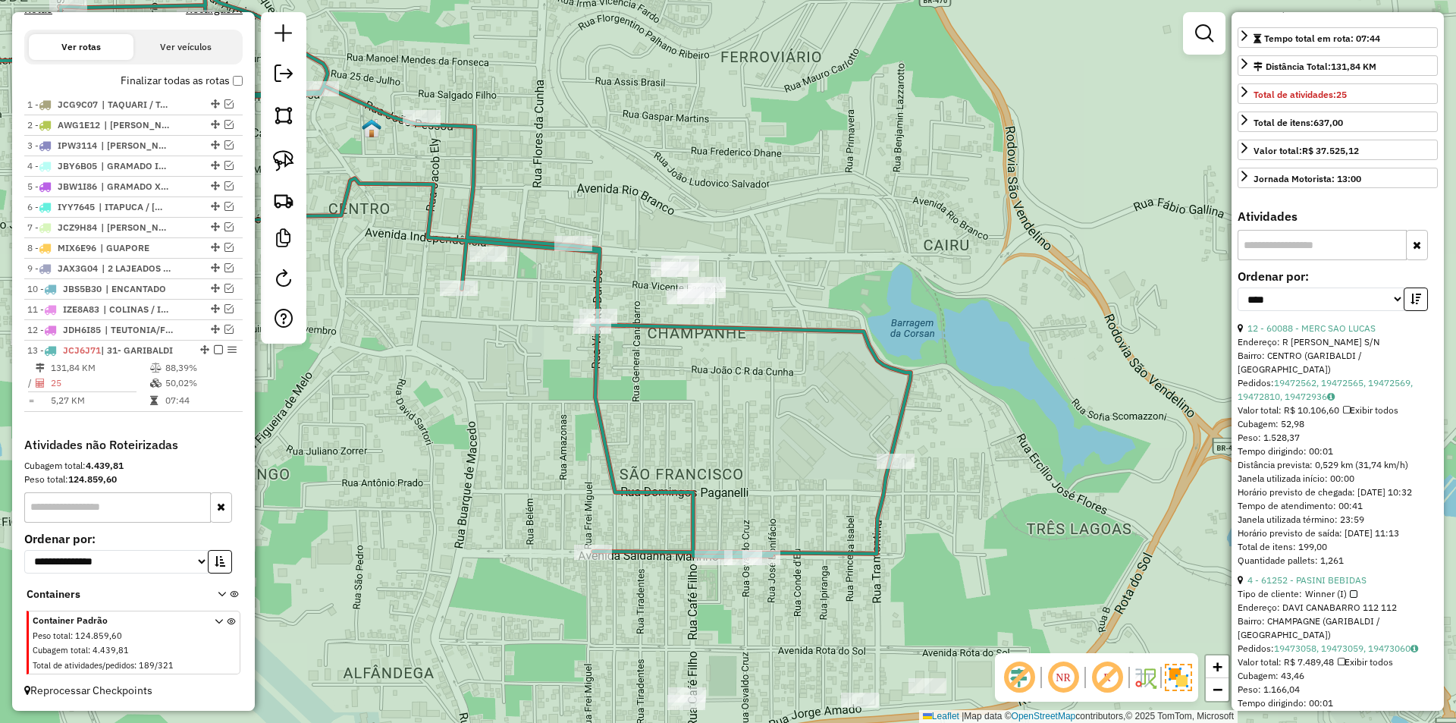
click at [732, 322] on icon at bounding box center [425, 242] width 972 height 629
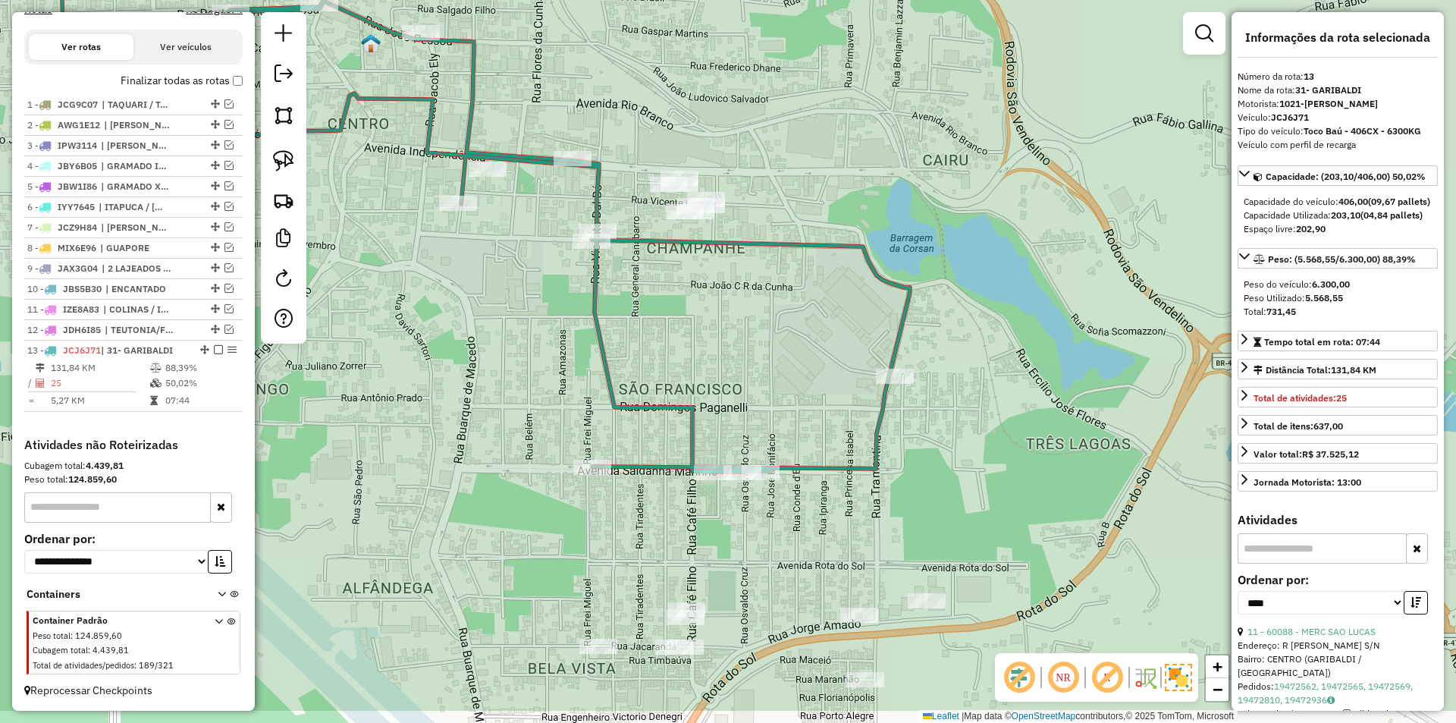
drag, startPoint x: 795, startPoint y: 441, endPoint x: 871, endPoint y: 64, distance: 385.1
click at [870, 64] on div "Janela de atendimento Grade de atendimento Capacidade Transportadoras Veículos …" at bounding box center [728, 361] width 1456 height 723
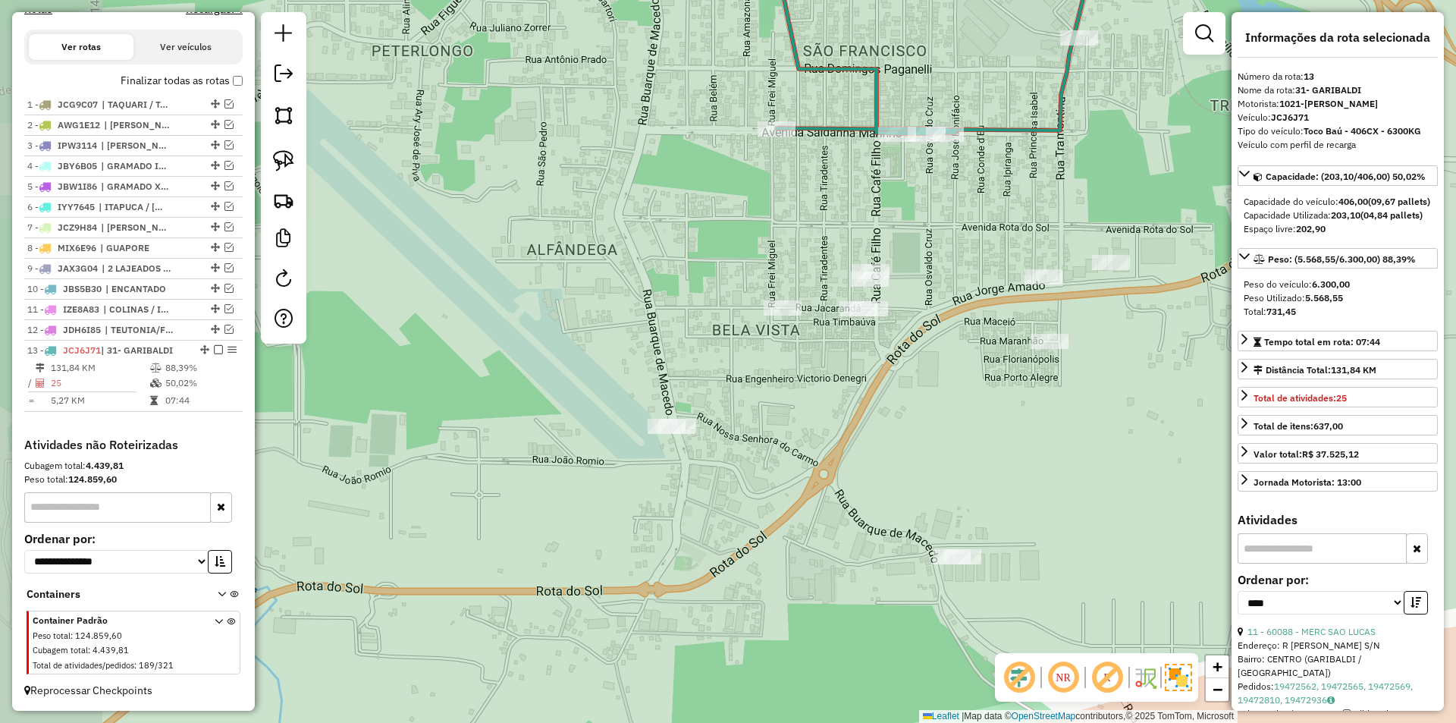
drag, startPoint x: 904, startPoint y: 440, endPoint x: 1005, endPoint y: 418, distance: 103.2
click at [1005, 418] on div "Janela de atendimento Grade de atendimento Capacidade Transportadoras Veículos …" at bounding box center [728, 361] width 1456 height 723
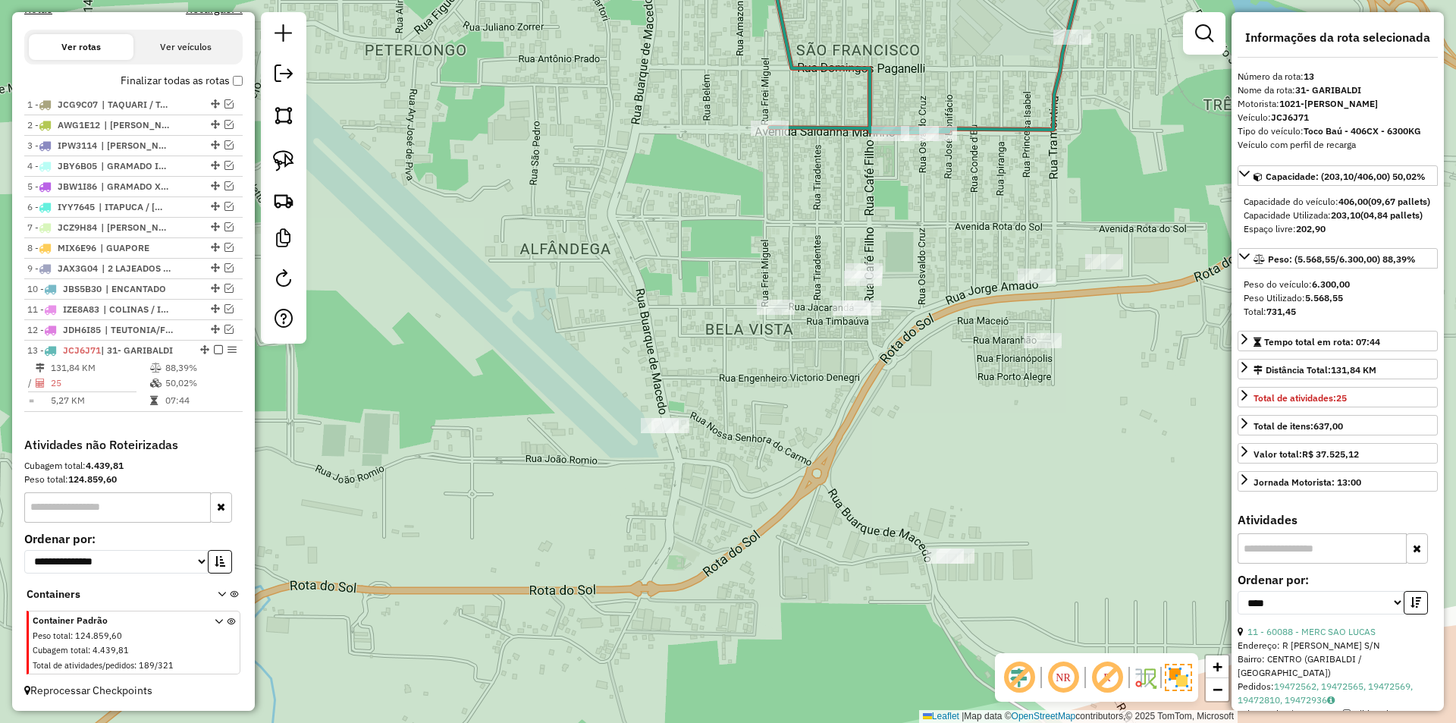
click at [919, 412] on div "Janela de atendimento Grade de atendimento Capacidade Transportadoras Veículos …" at bounding box center [728, 361] width 1456 height 723
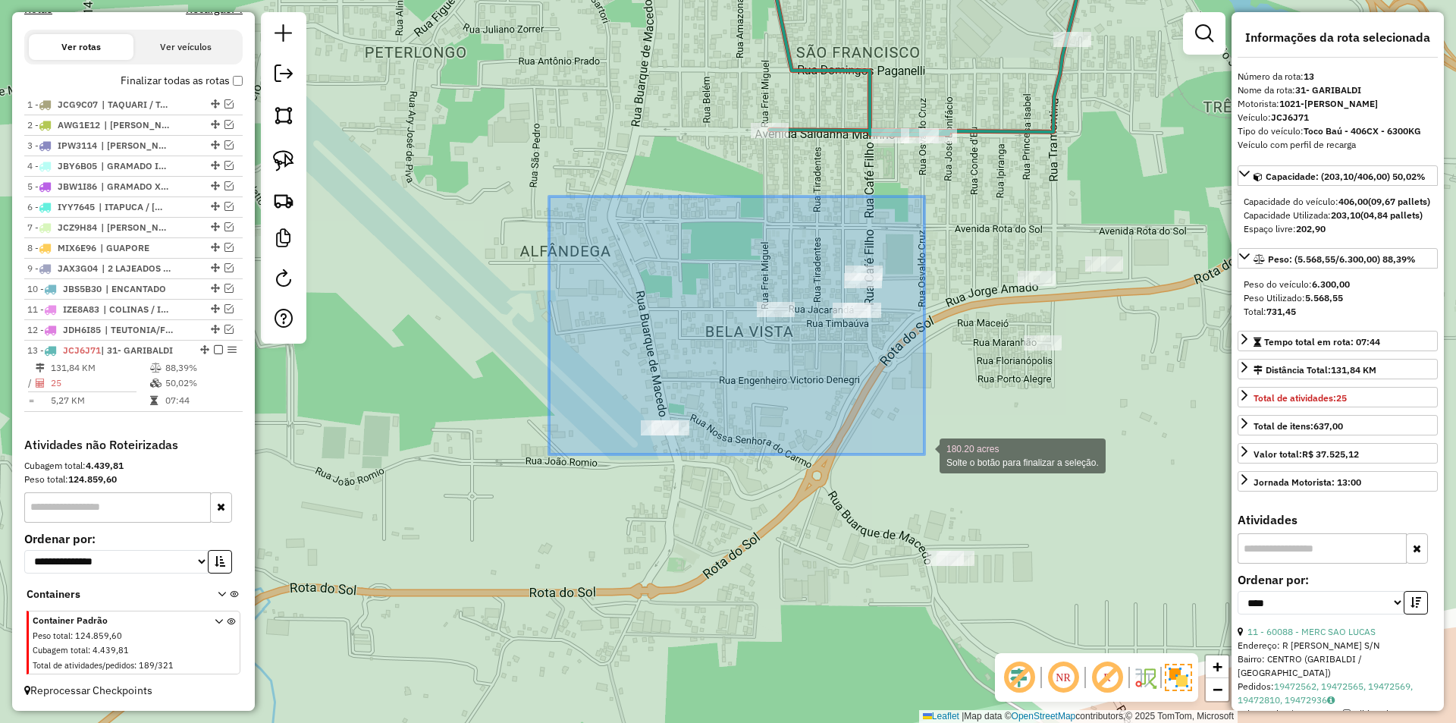
drag, startPoint x: 549, startPoint y: 196, endPoint x: 924, endPoint y: 455, distance: 455.7
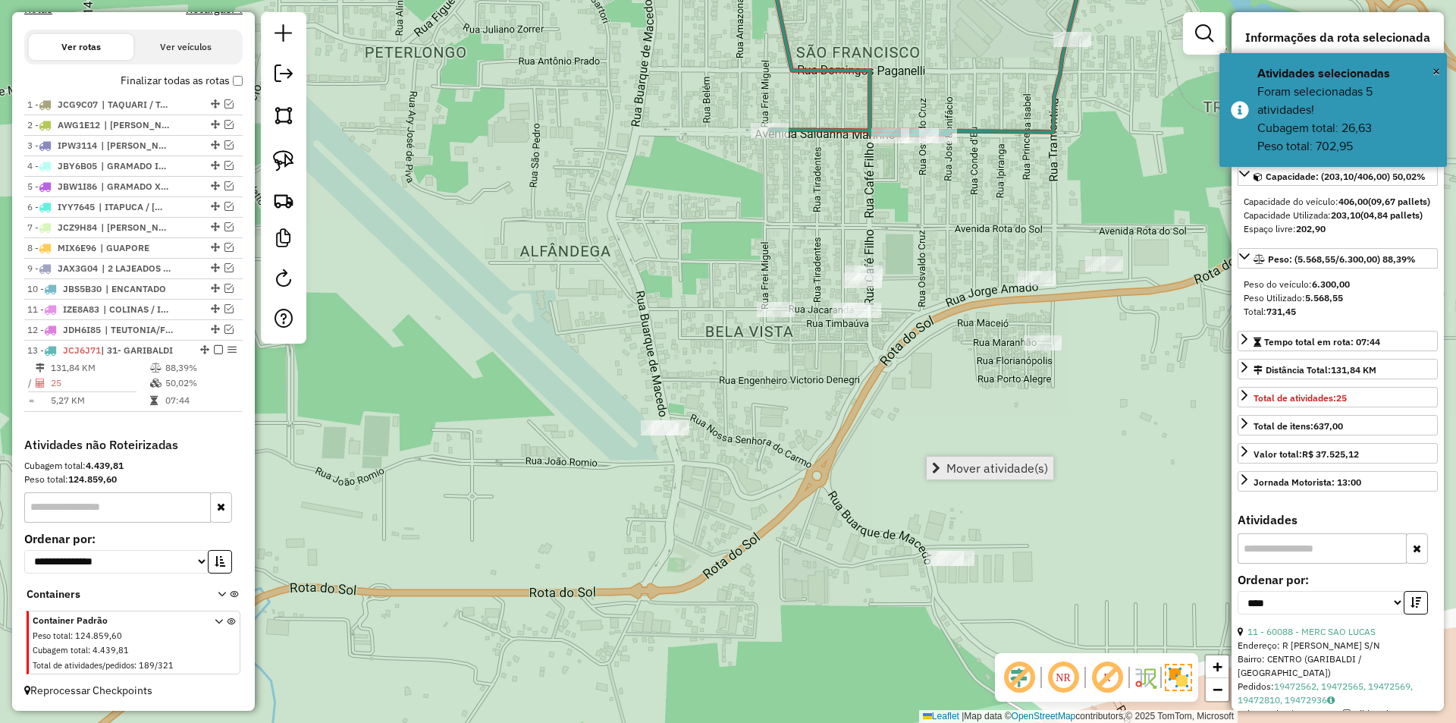
click at [1011, 470] on span "Mover atividade(s)" at bounding box center [997, 468] width 102 height 12
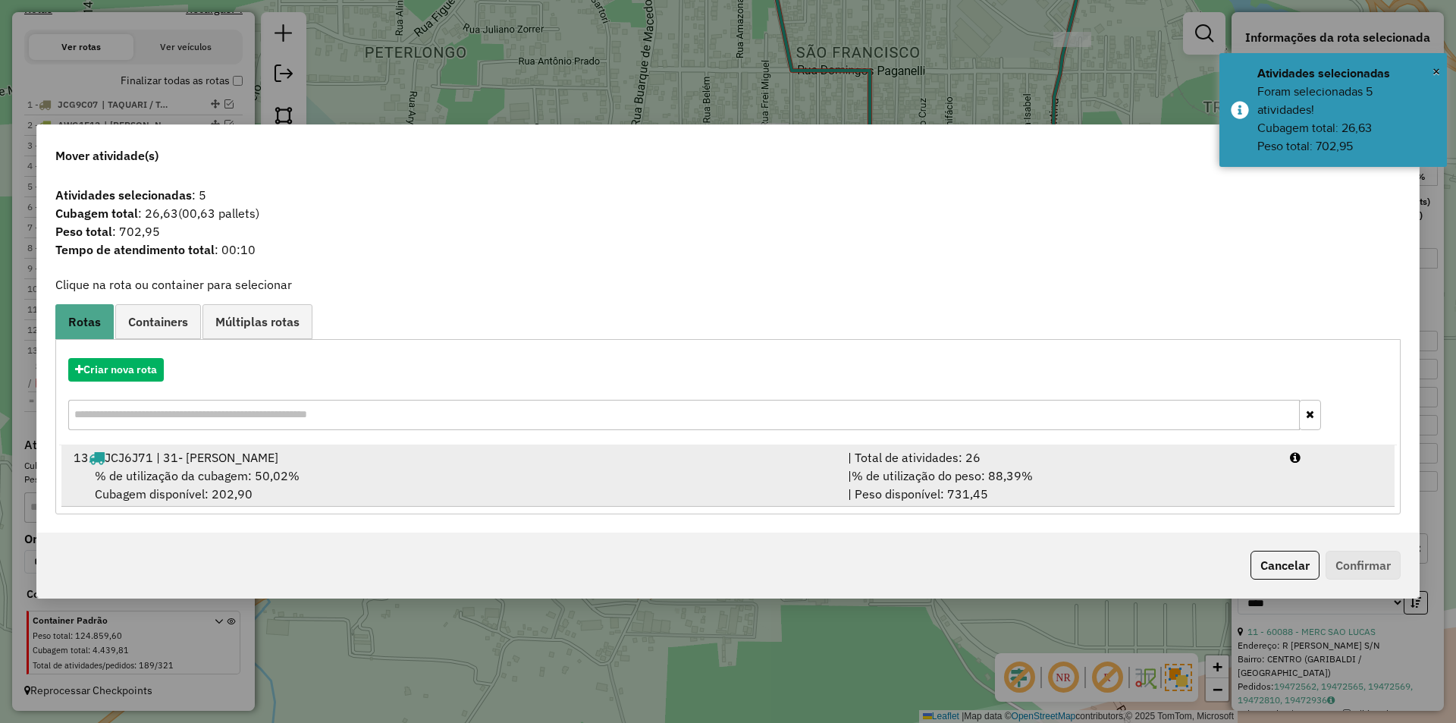
click at [396, 481] on div "% de utilização da cubagem: 50,02% Cubagem disponível: 202,90" at bounding box center [451, 484] width 774 height 36
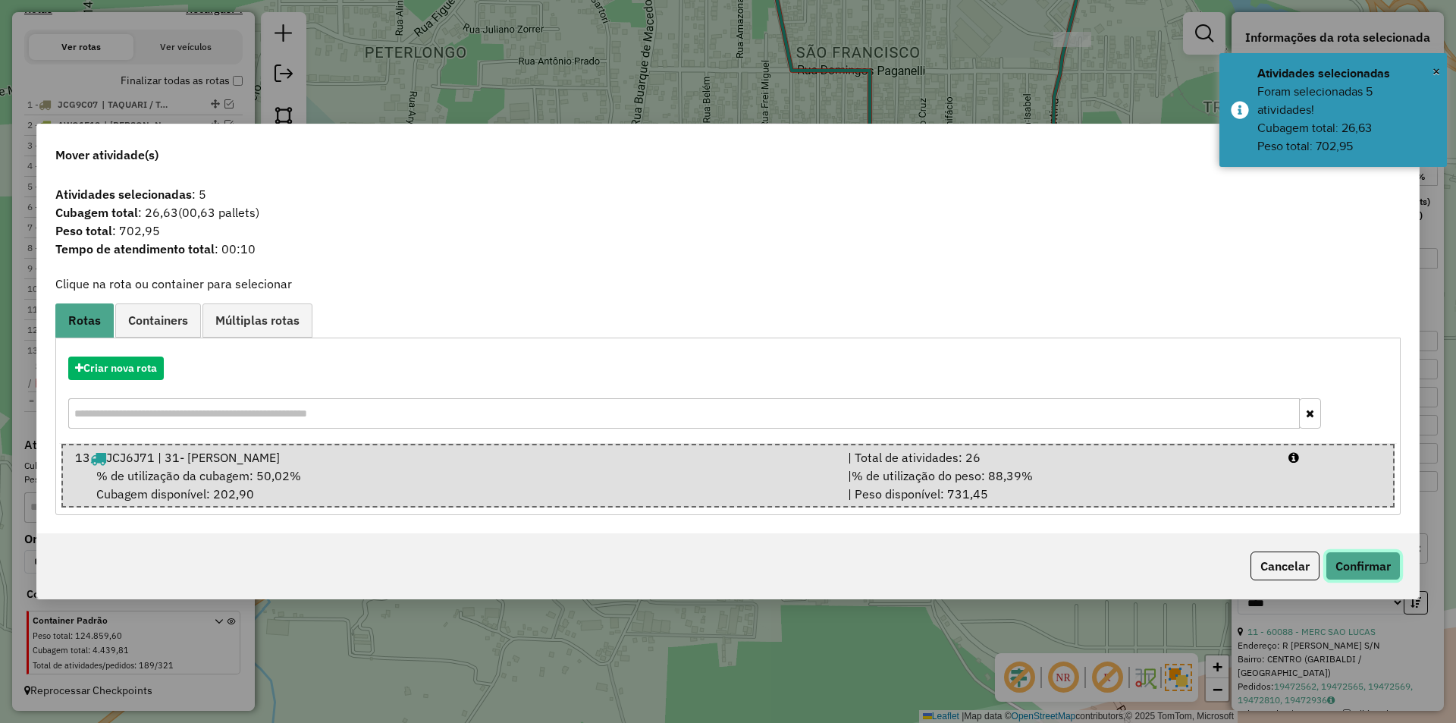
click at [1371, 569] on button "Confirmar" at bounding box center [1362, 565] width 75 height 29
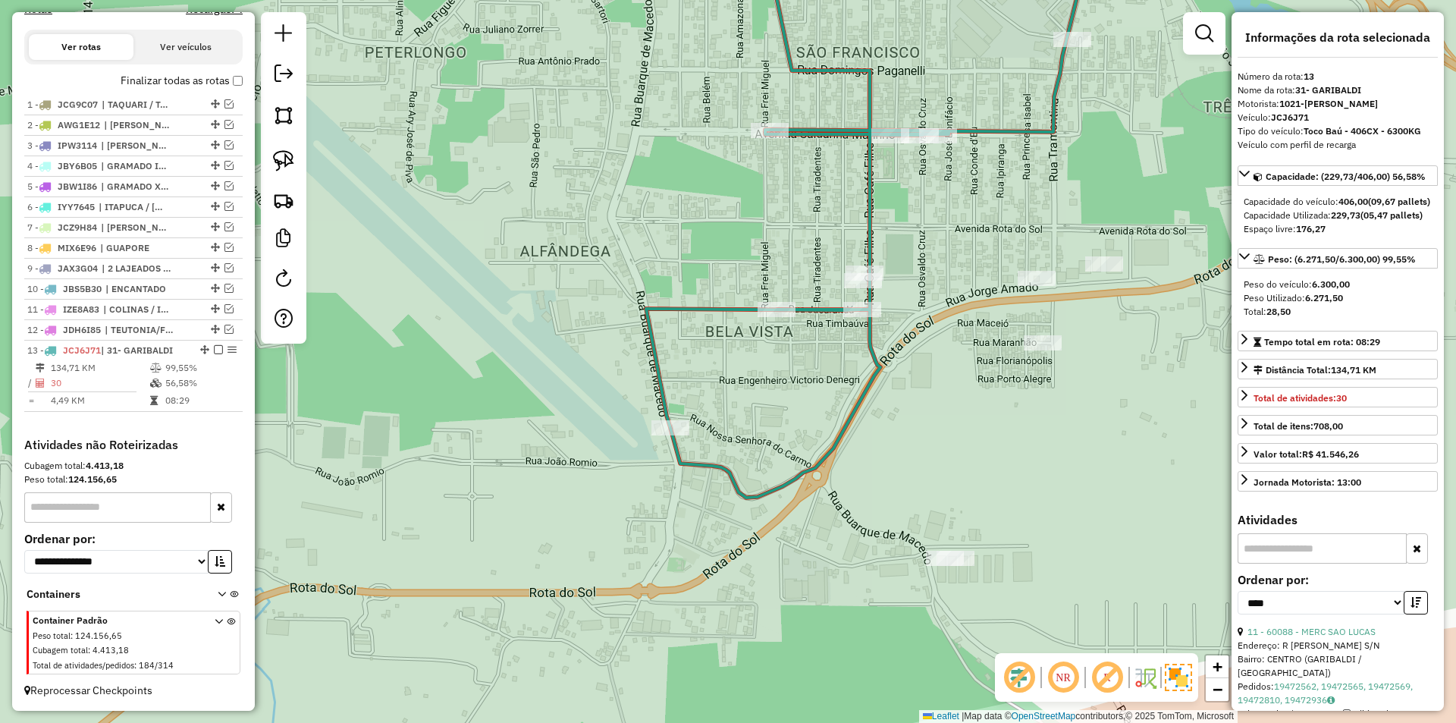
click at [848, 423] on icon at bounding box center [866, 212] width 441 height 569
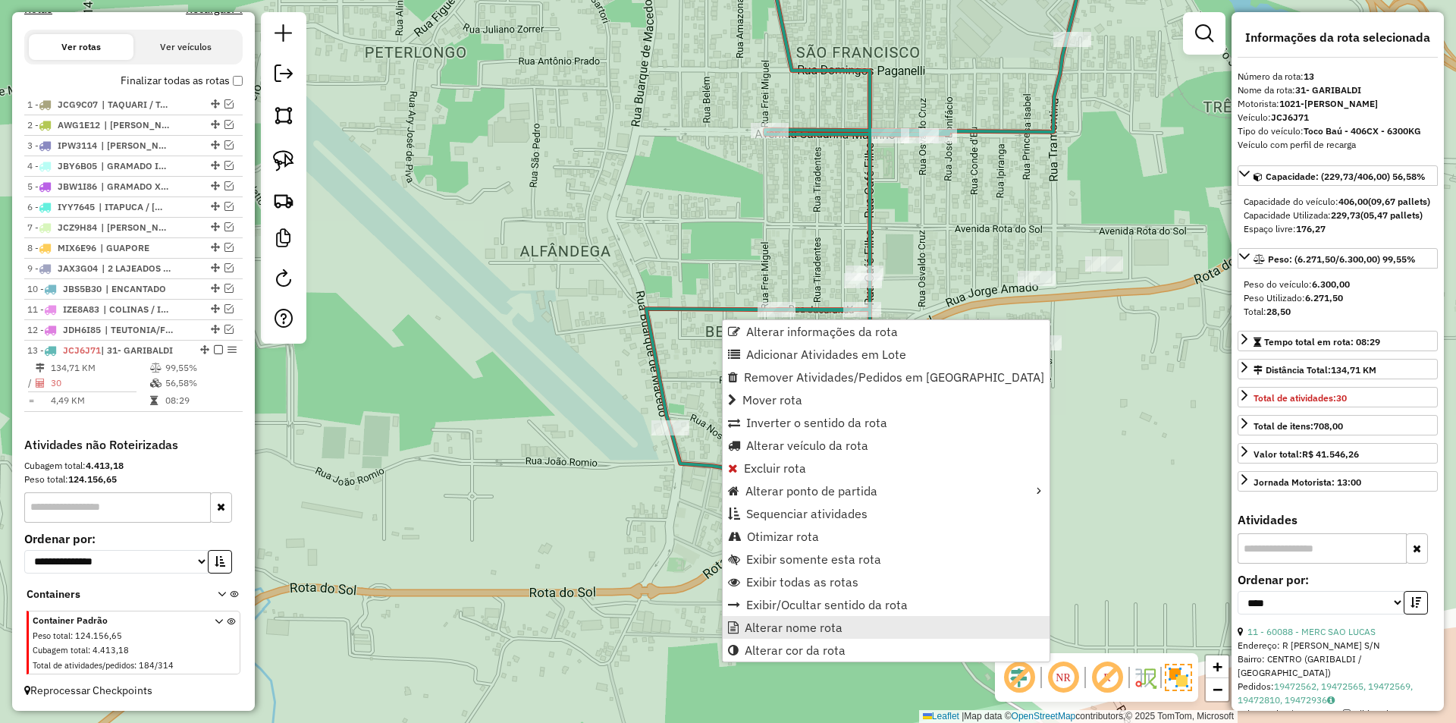
click at [846, 625] on link "Alterar nome rota" at bounding box center [886, 627] width 327 height 23
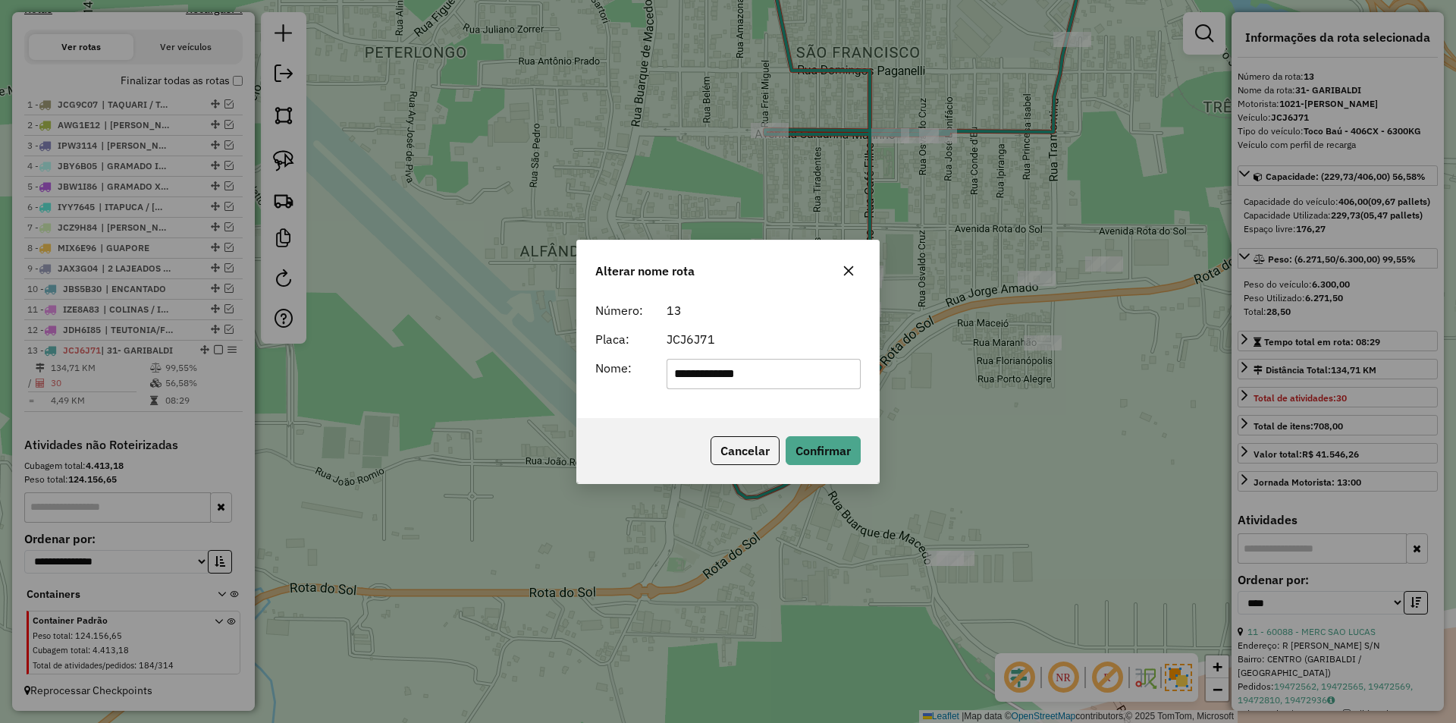
drag, startPoint x: 694, startPoint y: 378, endPoint x: 605, endPoint y: 337, distance: 98.4
click at [622, 367] on div "**********" at bounding box center [728, 374] width 284 height 30
type input "*********"
click at [810, 445] on button "Confirmar" at bounding box center [822, 450] width 75 height 29
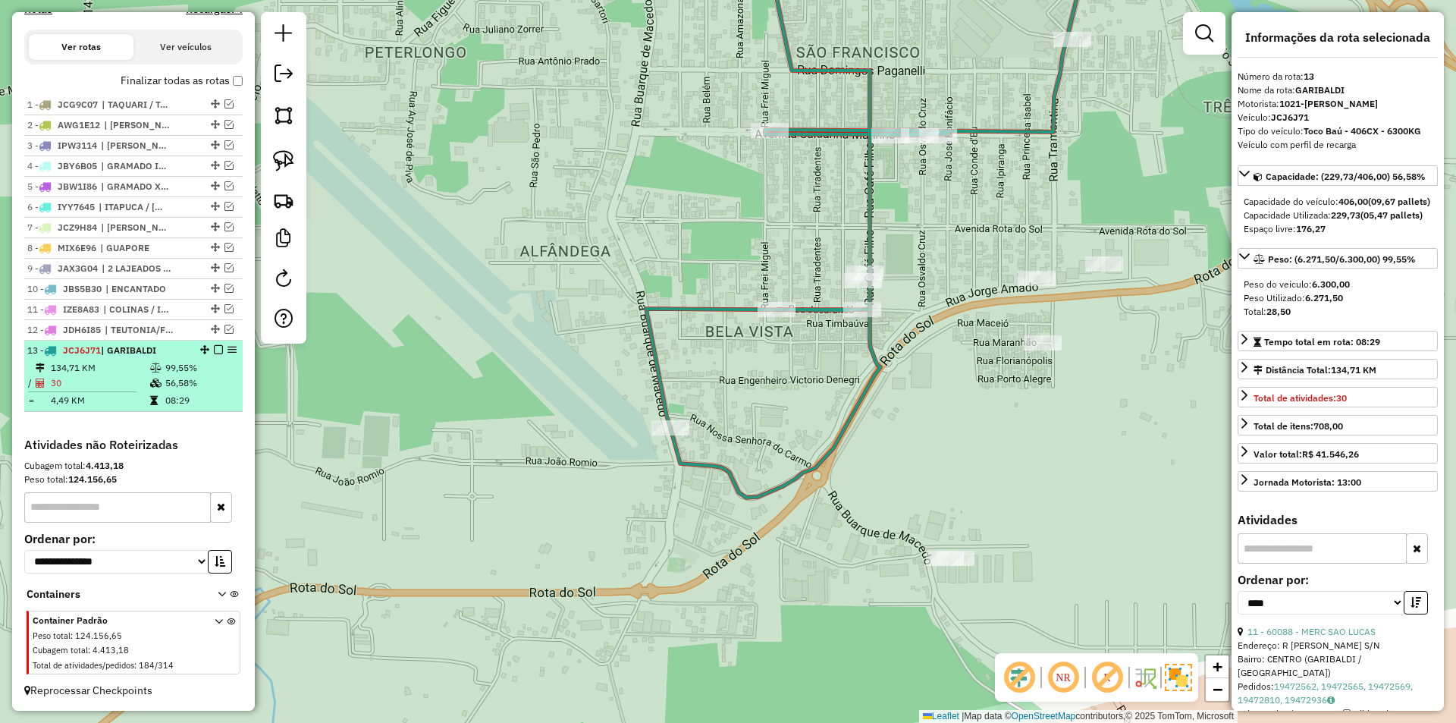
click at [215, 349] on em at bounding box center [218, 349] width 9 height 9
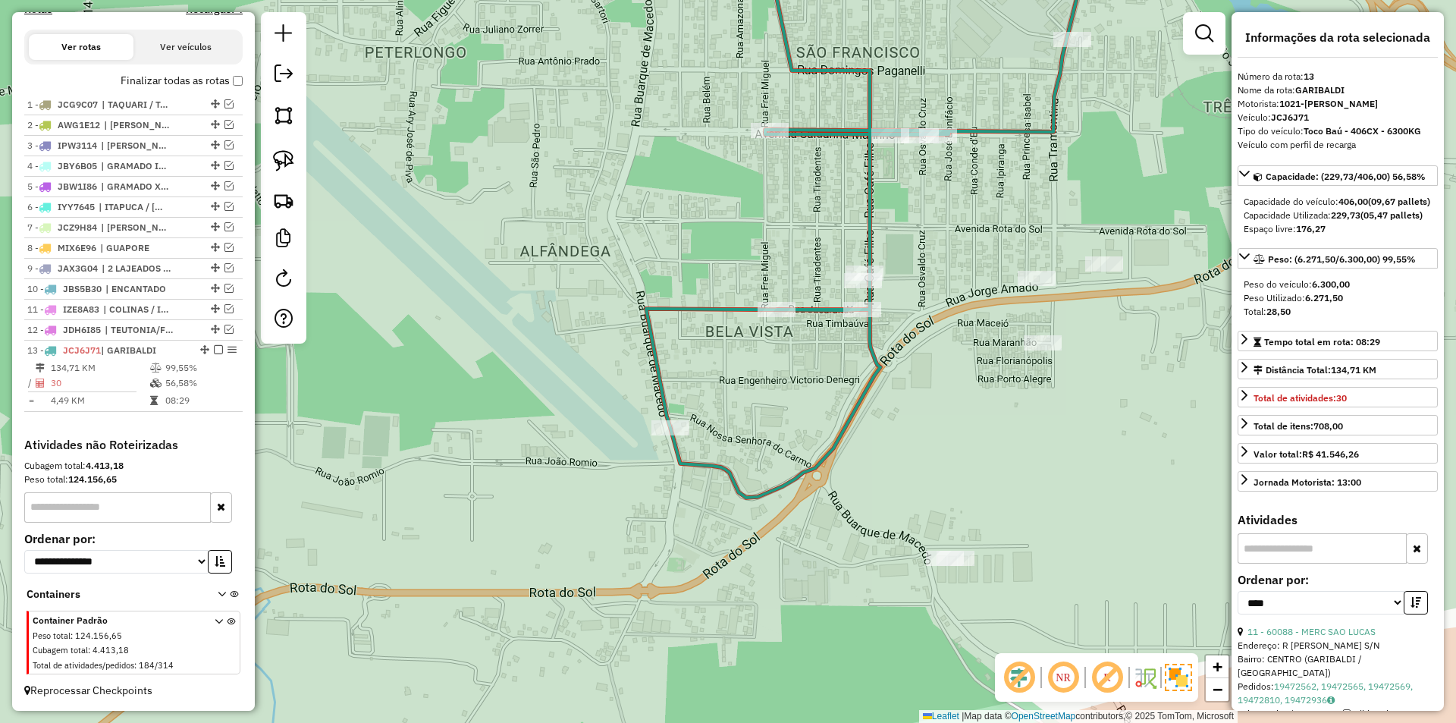
scroll to position [453, 0]
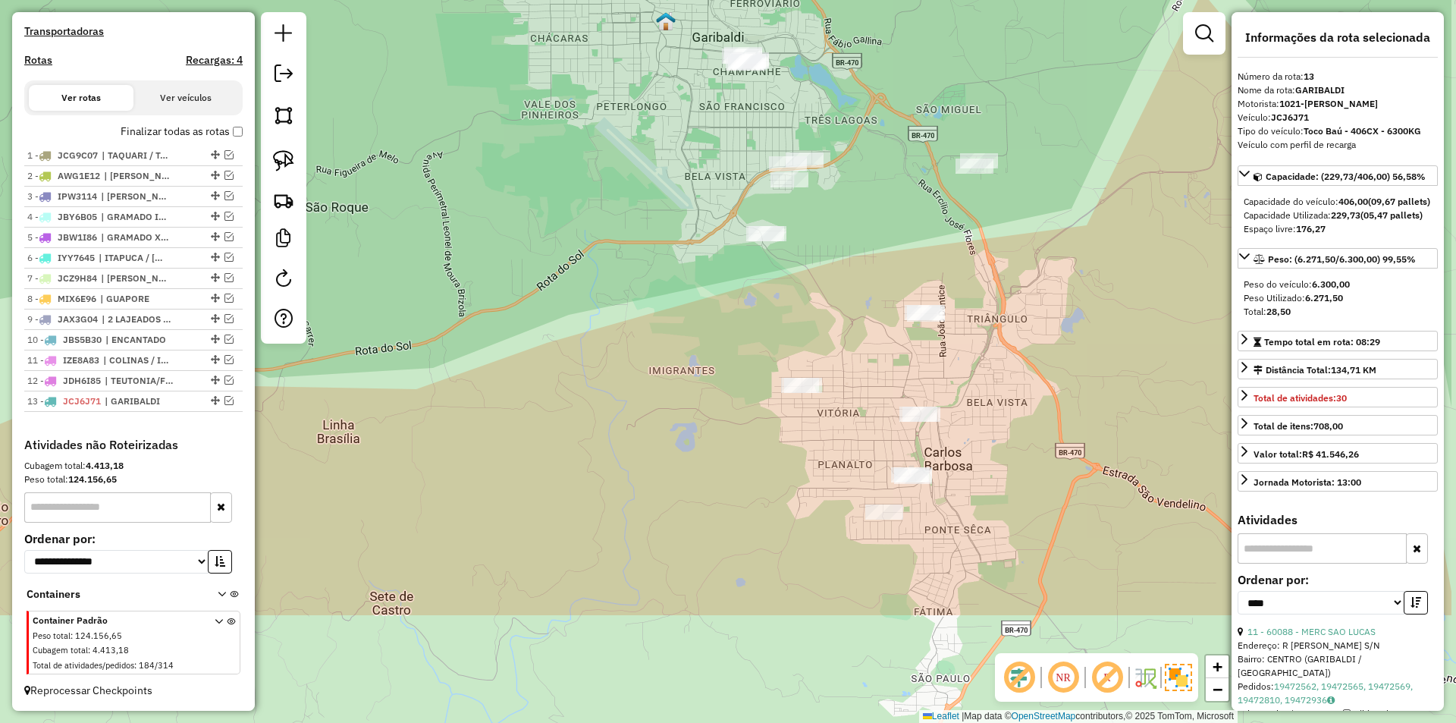
drag, startPoint x: 1047, startPoint y: 387, endPoint x: 895, endPoint y: 207, distance: 236.2
click at [895, 207] on div "Janela de atendimento Grade de atendimento Capacidade Transportadoras Veículos …" at bounding box center [728, 361] width 1456 height 723
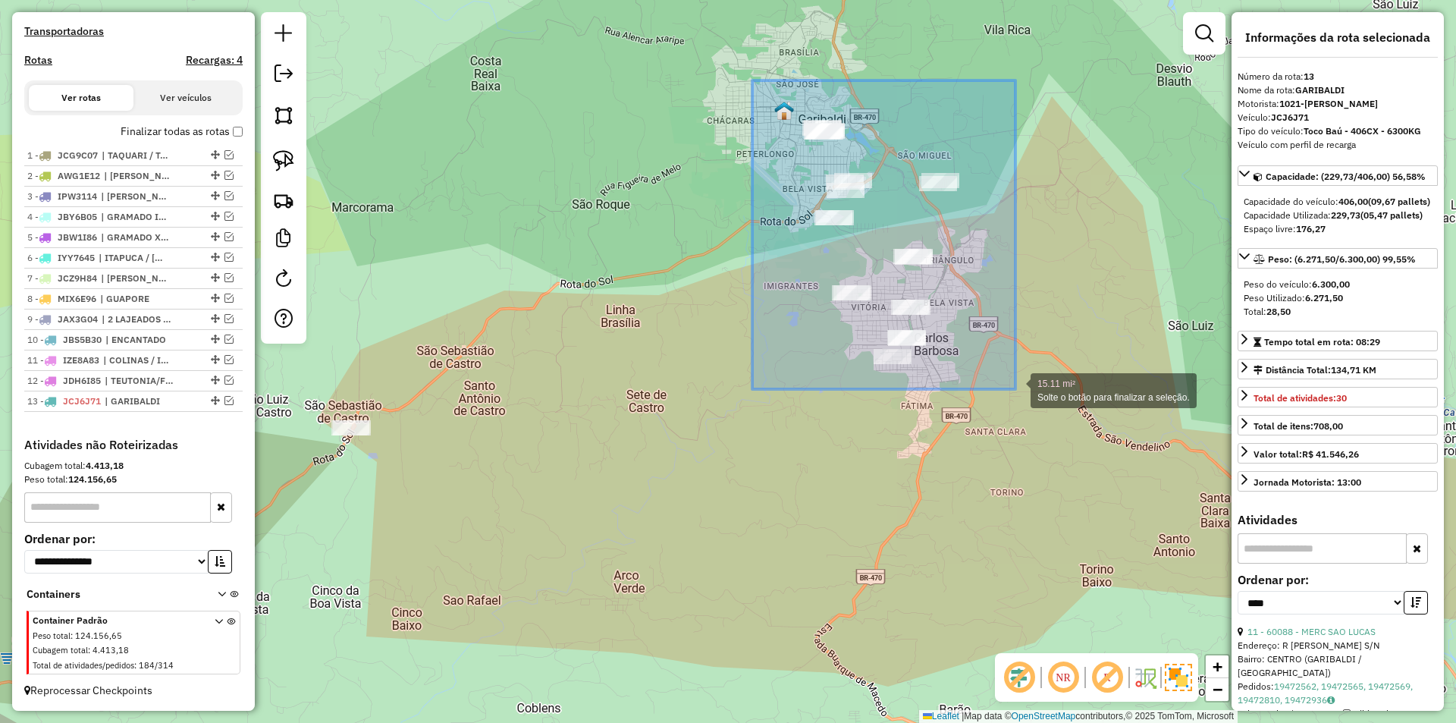
drag, startPoint x: 752, startPoint y: 80, endPoint x: 1015, endPoint y: 389, distance: 405.5
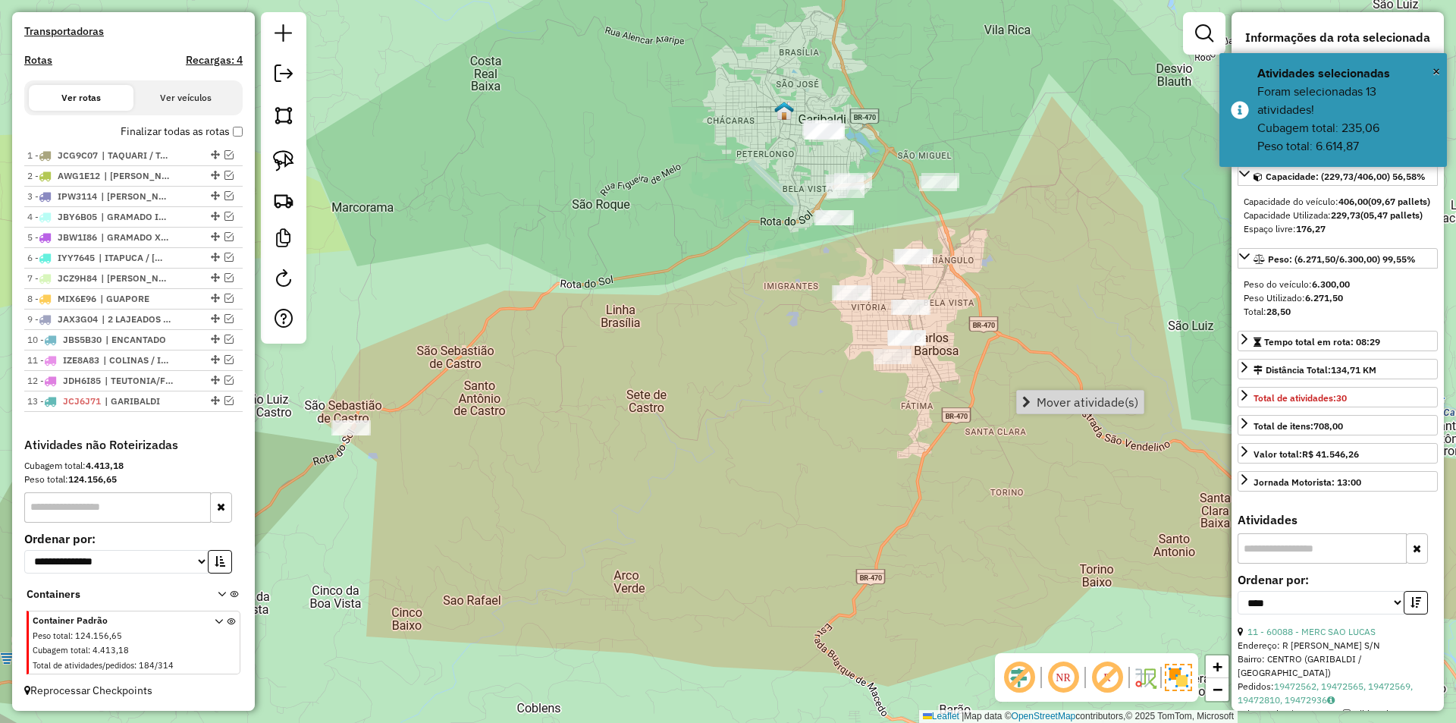
click at [1090, 416] on div "Janela de atendimento Grade de atendimento Capacidade Transportadoras Veículos …" at bounding box center [728, 361] width 1456 height 723
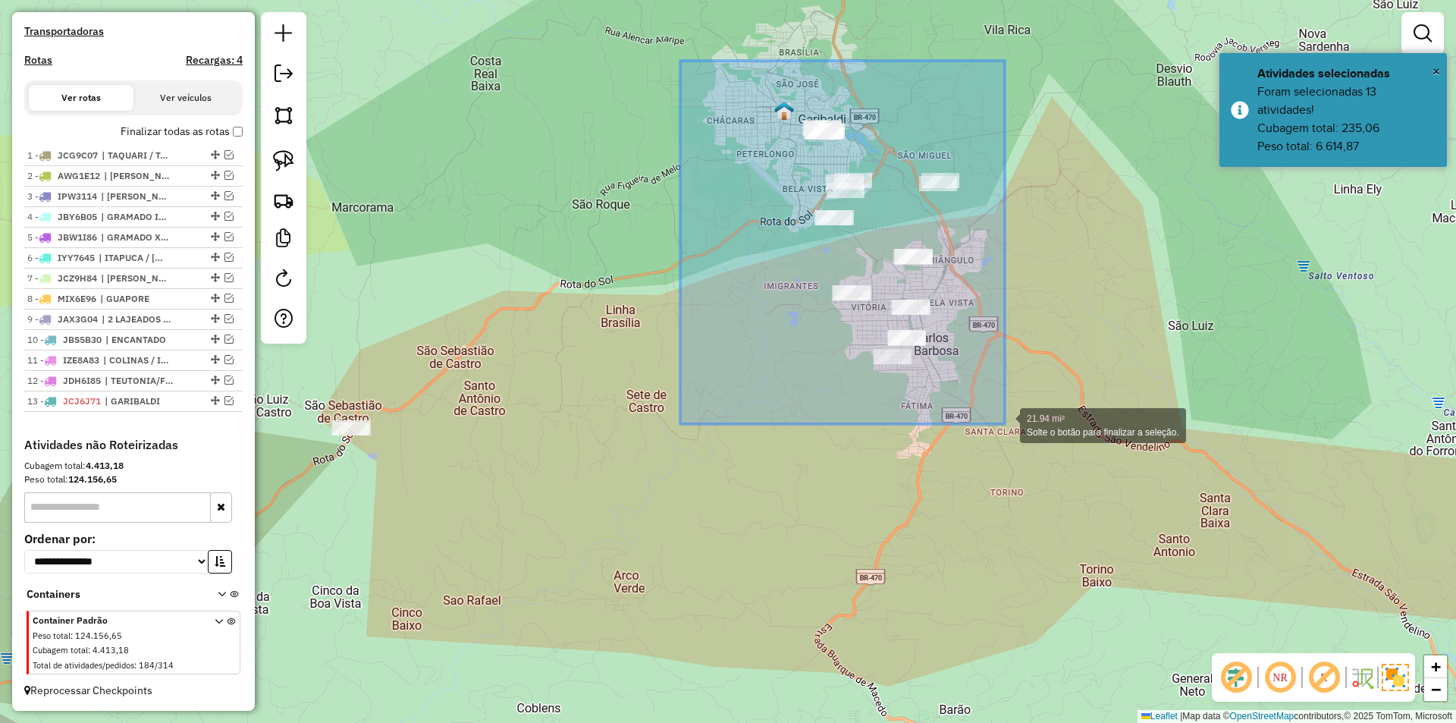
drag, startPoint x: 684, startPoint y: 61, endPoint x: 1005, endPoint y: 424, distance: 483.9
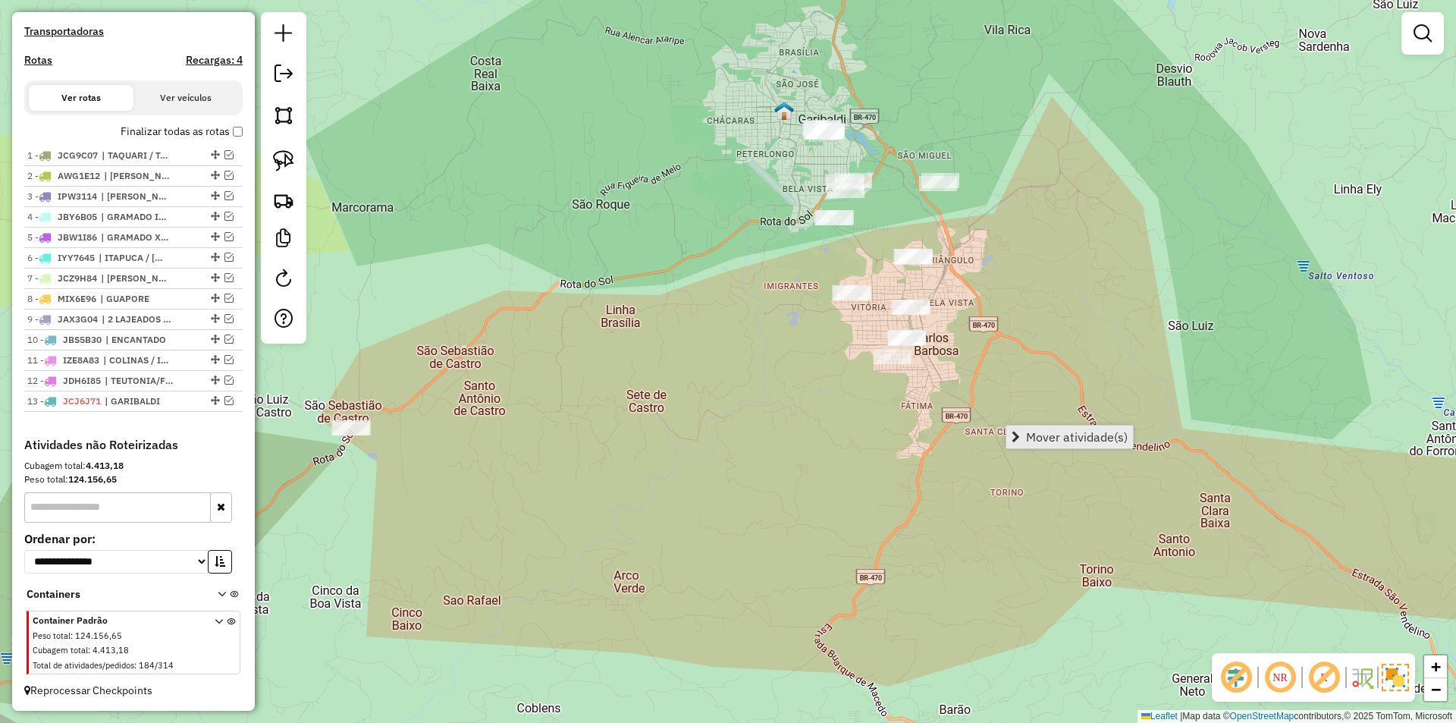
click at [1033, 434] on span "Mover atividade(s)" at bounding box center [1077, 437] width 102 height 12
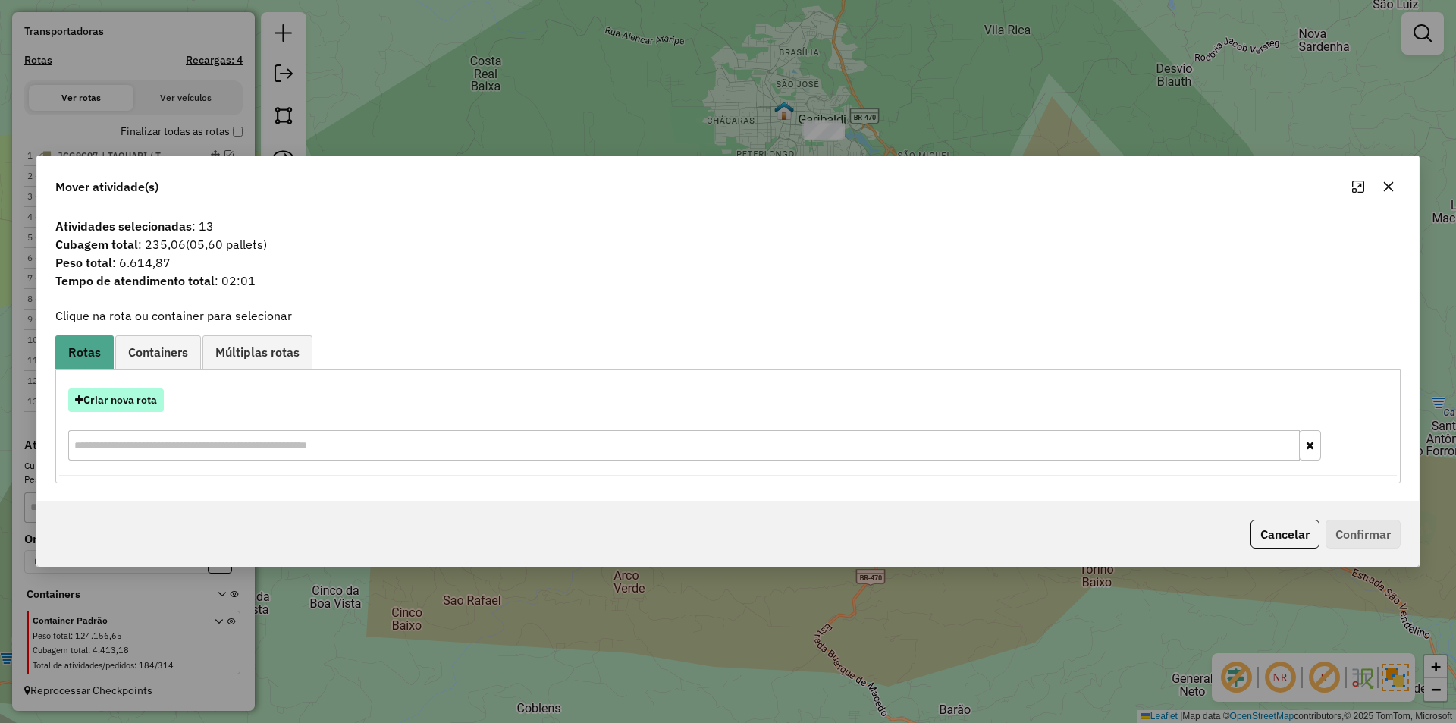
click at [124, 400] on button "Criar nova rota" at bounding box center [116, 400] width 96 height 24
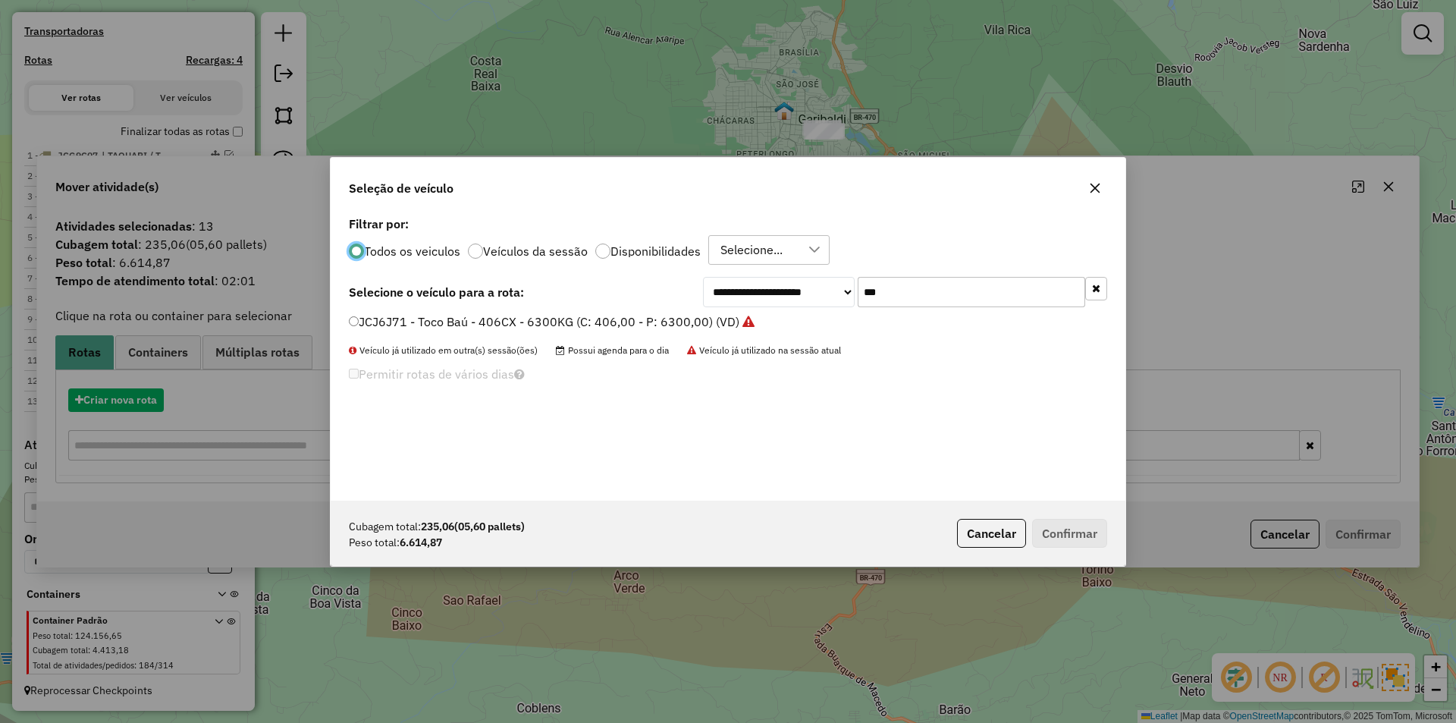
scroll to position [8, 5]
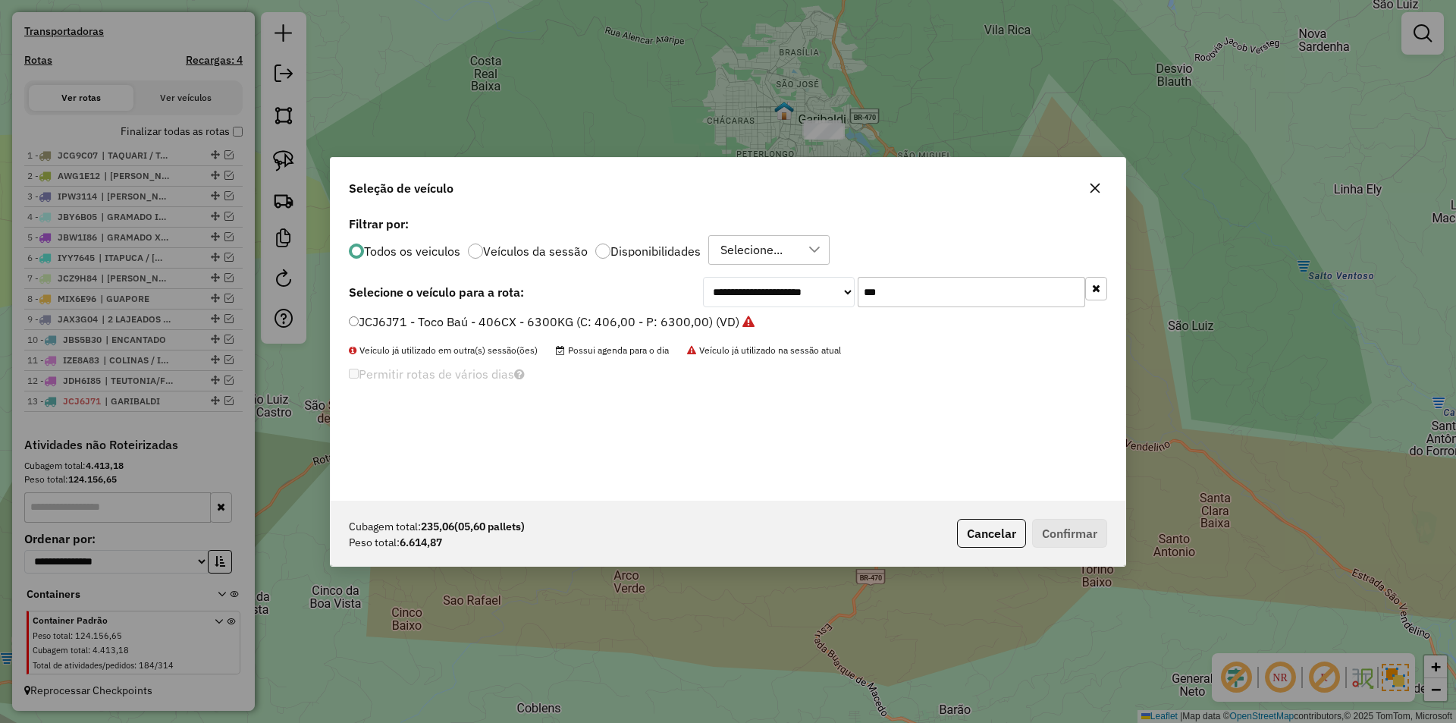
drag, startPoint x: 886, startPoint y: 286, endPoint x: 805, endPoint y: 271, distance: 81.6
click at [812, 287] on div "**********" at bounding box center [905, 292] width 404 height 30
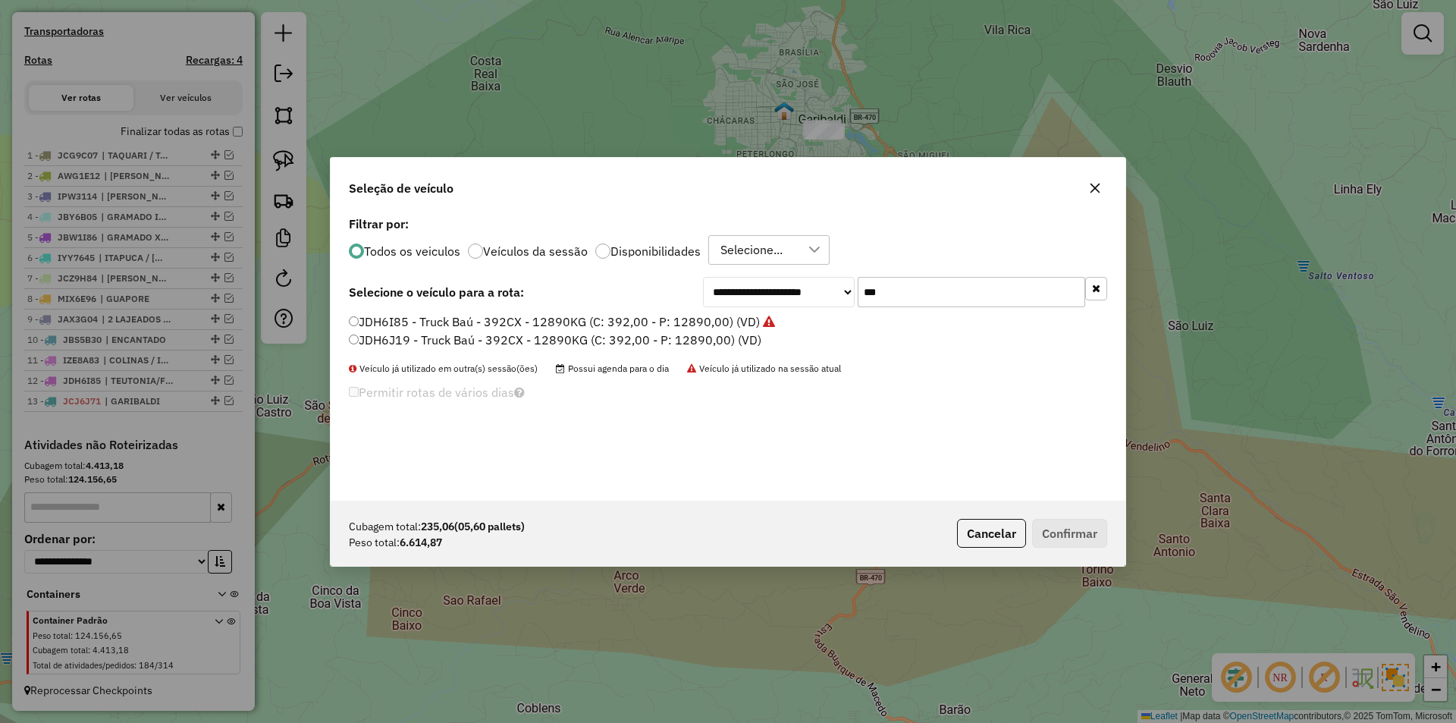
type input "***"
click at [412, 343] on label "JDH6J19 - Truck Baú - 392CX - 12890KG (C: 392,00 - P: 12890,00) (VD)" at bounding box center [555, 340] width 412 height 18
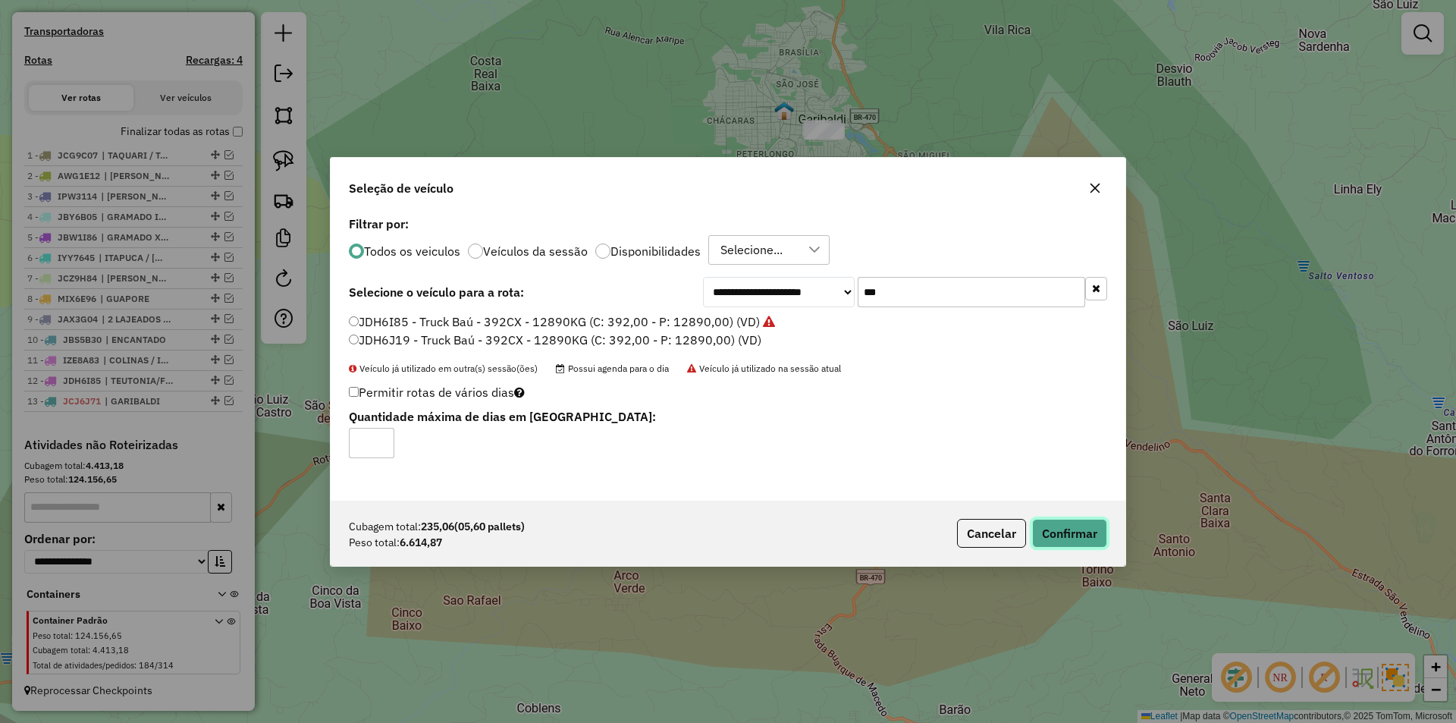
click at [1093, 538] on button "Confirmar" at bounding box center [1069, 533] width 75 height 29
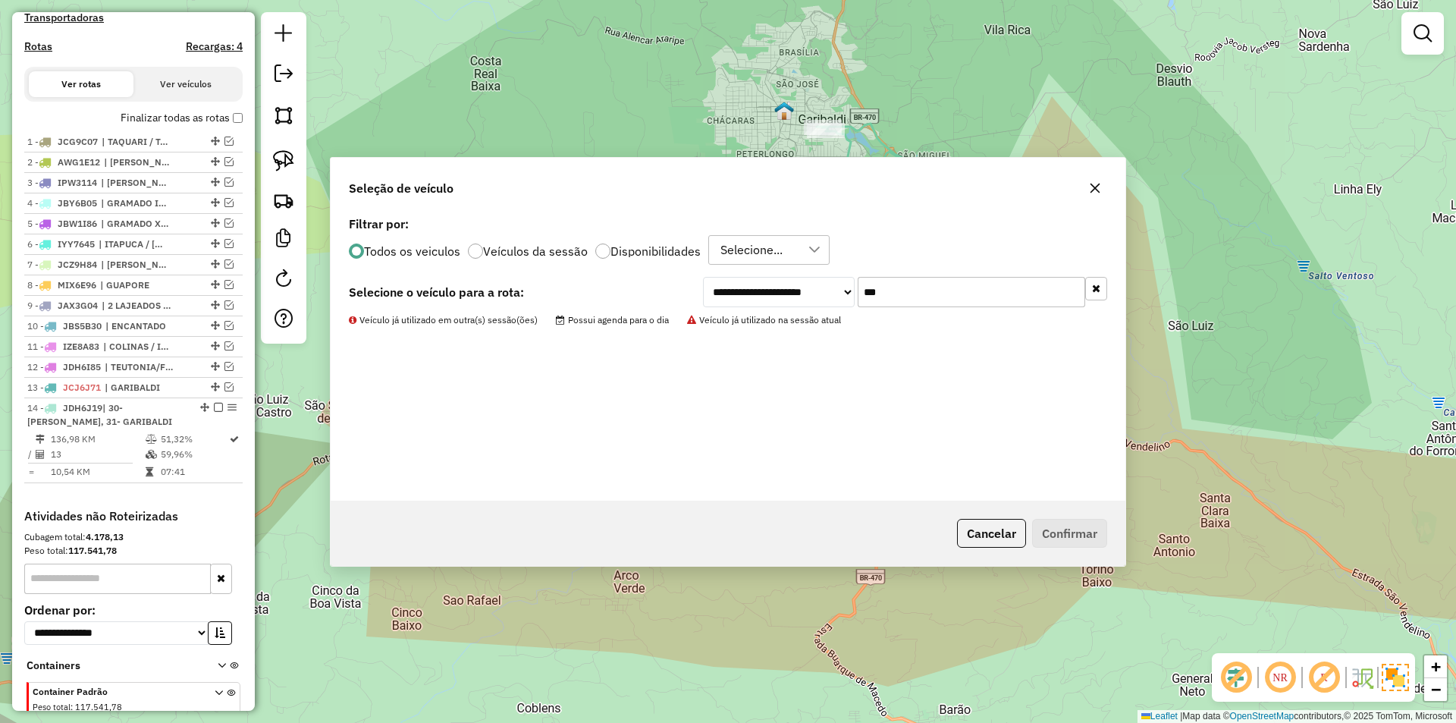
scroll to position [538, 0]
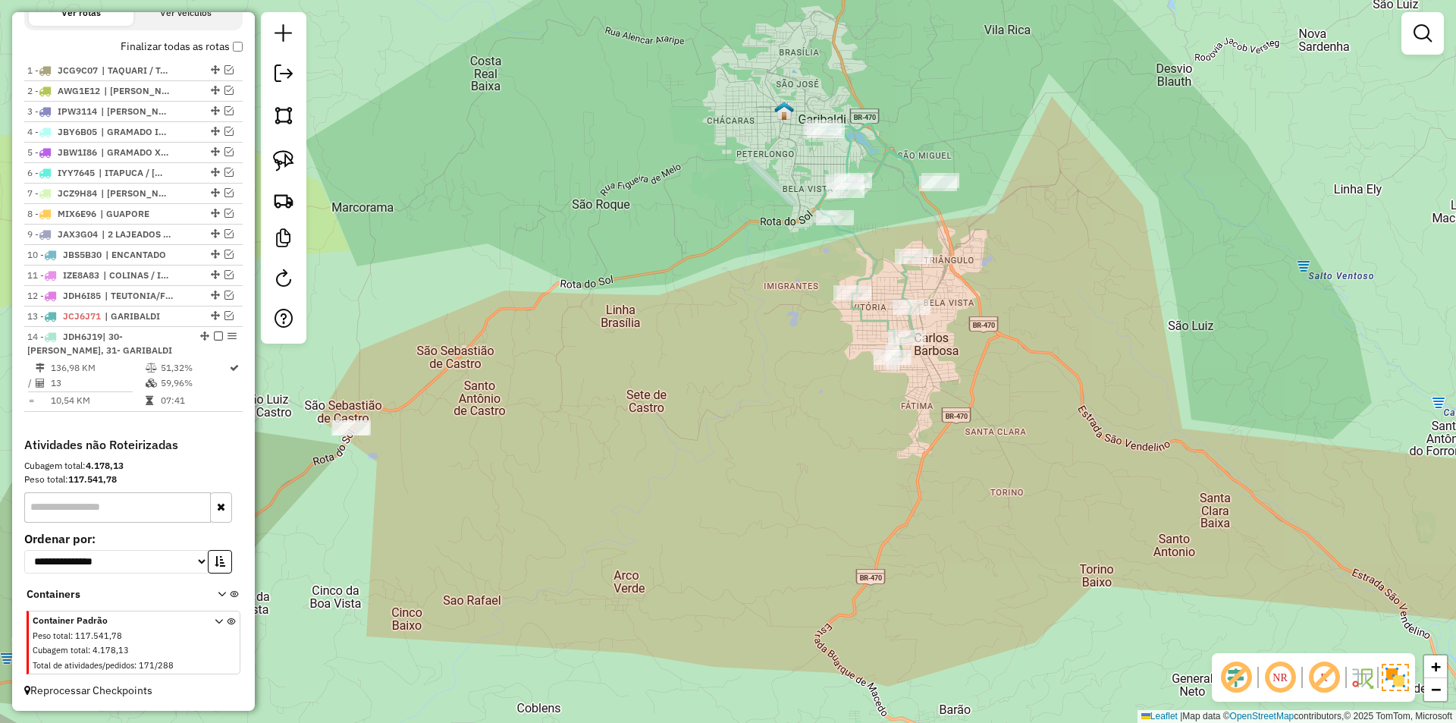
click at [870, 261] on icon at bounding box center [879, 240] width 124 height 233
select select "*********"
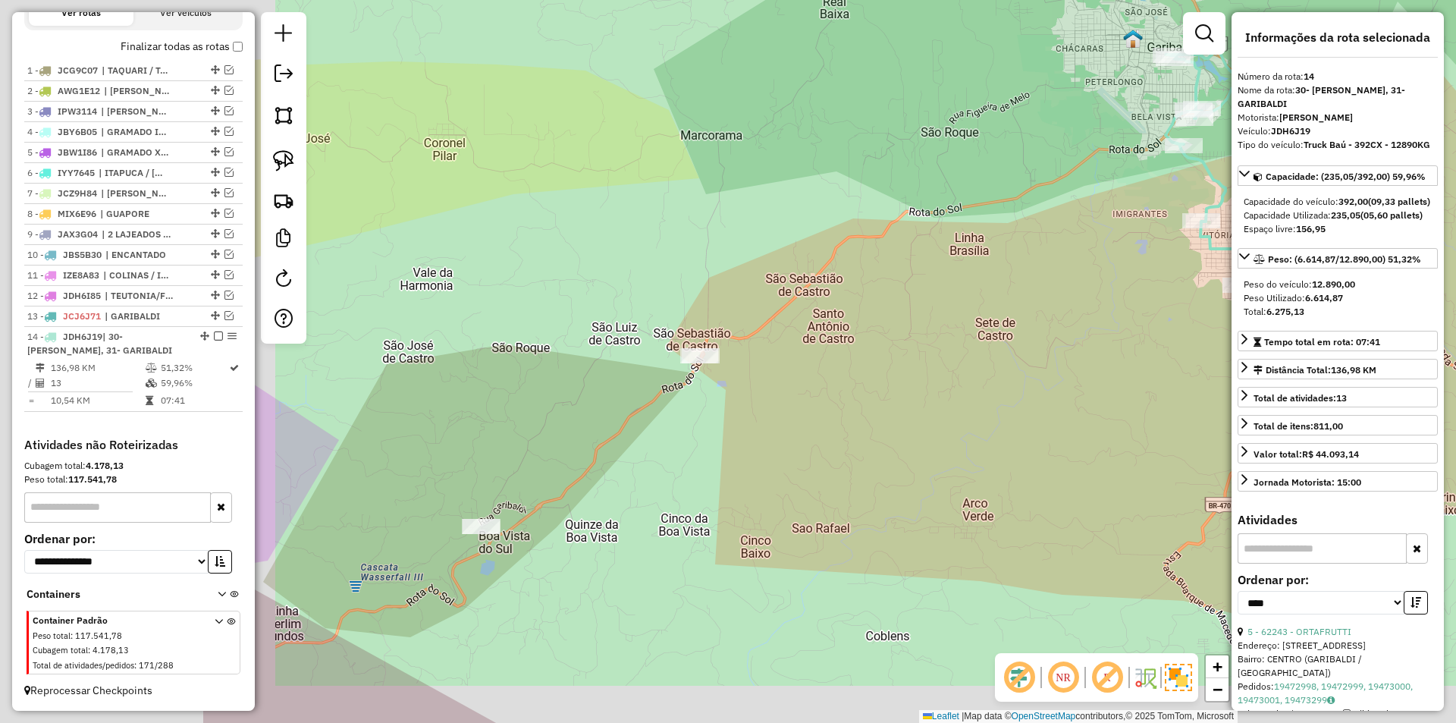
drag, startPoint x: 797, startPoint y: 455, endPoint x: 1173, endPoint y: 371, distance: 385.4
click at [1212, 378] on div "Janela de atendimento Grade de atendimento Capacidade Transportadoras Veículos …" at bounding box center [728, 361] width 1456 height 723
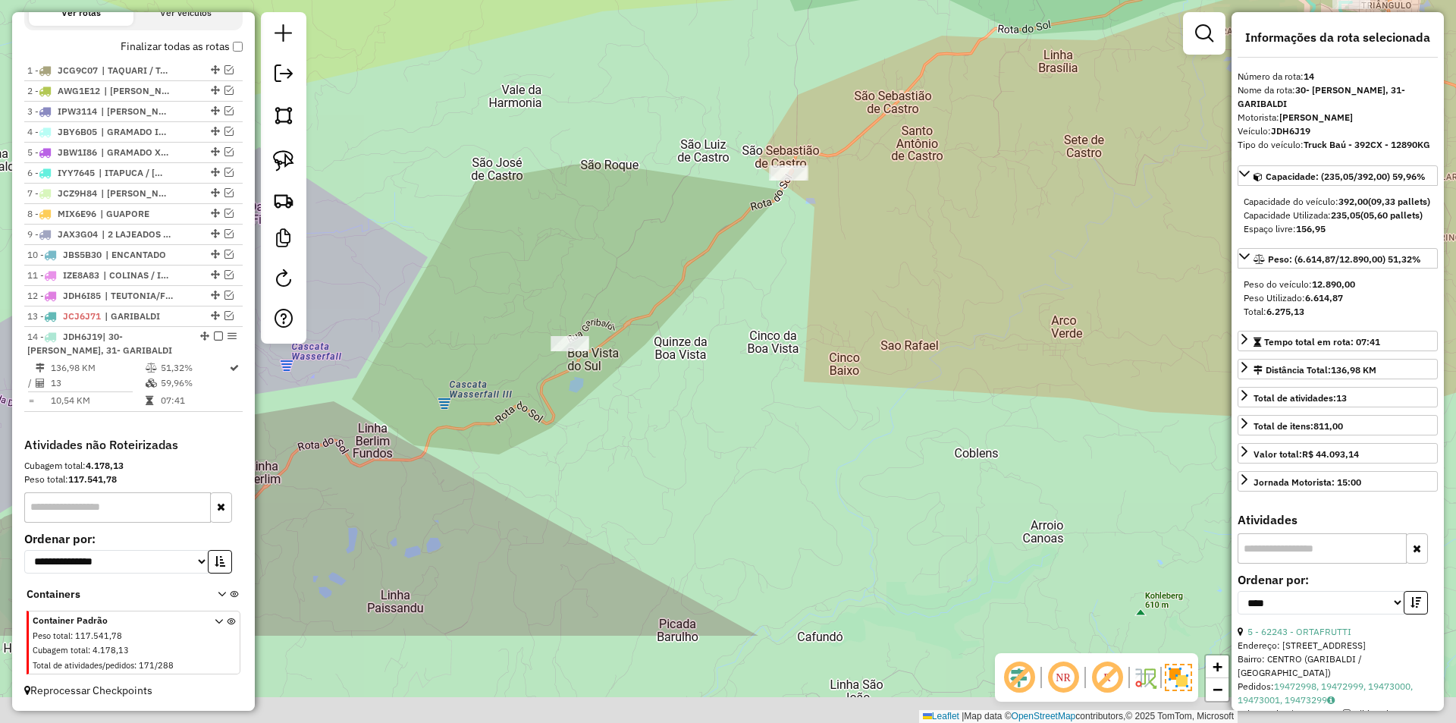
drag, startPoint x: 779, startPoint y: 391, endPoint x: 779, endPoint y: 287, distance: 103.9
click at [779, 287] on div "Janela de atendimento Grade de atendimento Capacidade Transportadoras Veículos …" at bounding box center [728, 361] width 1456 height 723
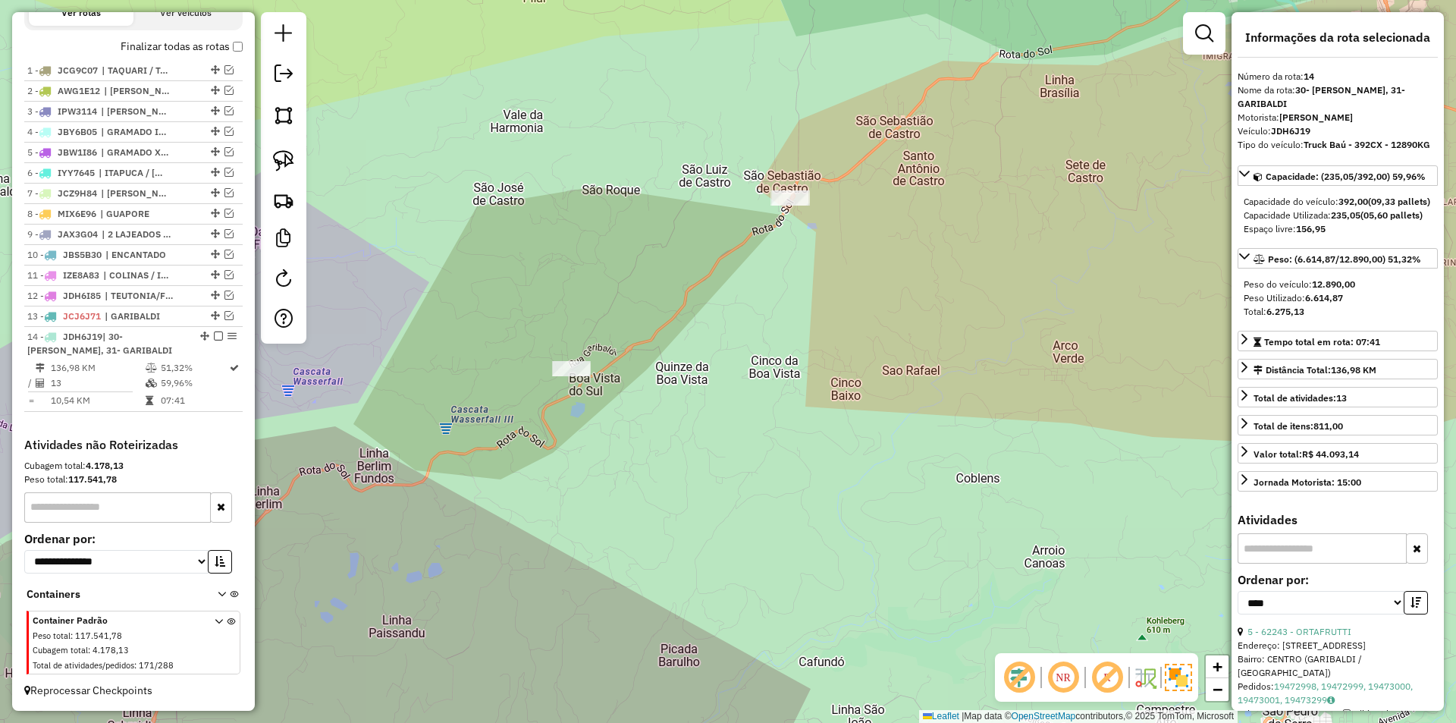
drag, startPoint x: 821, startPoint y: 306, endPoint x: 794, endPoint y: 385, distance: 83.4
click at [794, 385] on div "Janela de atendimento Grade de atendimento Capacidade Transportadoras Veículos …" at bounding box center [728, 361] width 1456 height 723
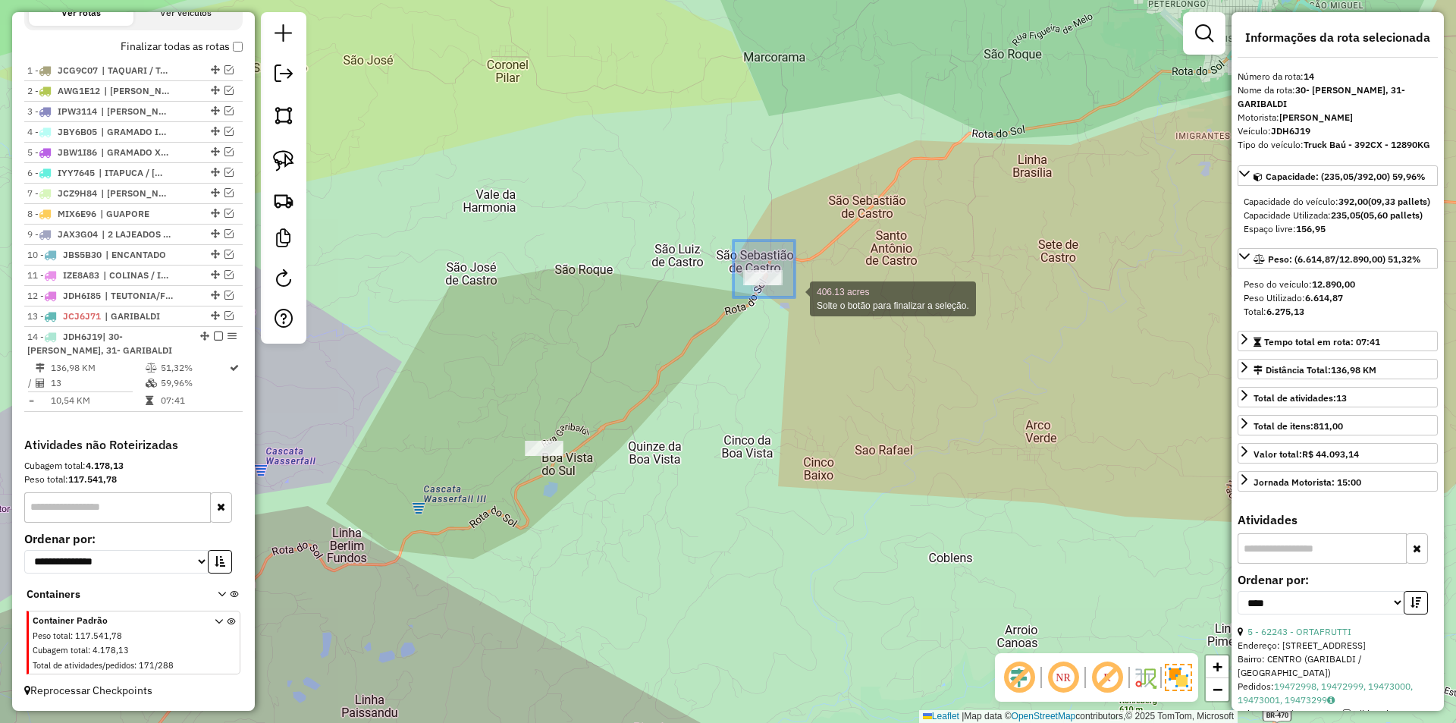
drag, startPoint x: 754, startPoint y: 263, endPoint x: 795, endPoint y: 297, distance: 53.3
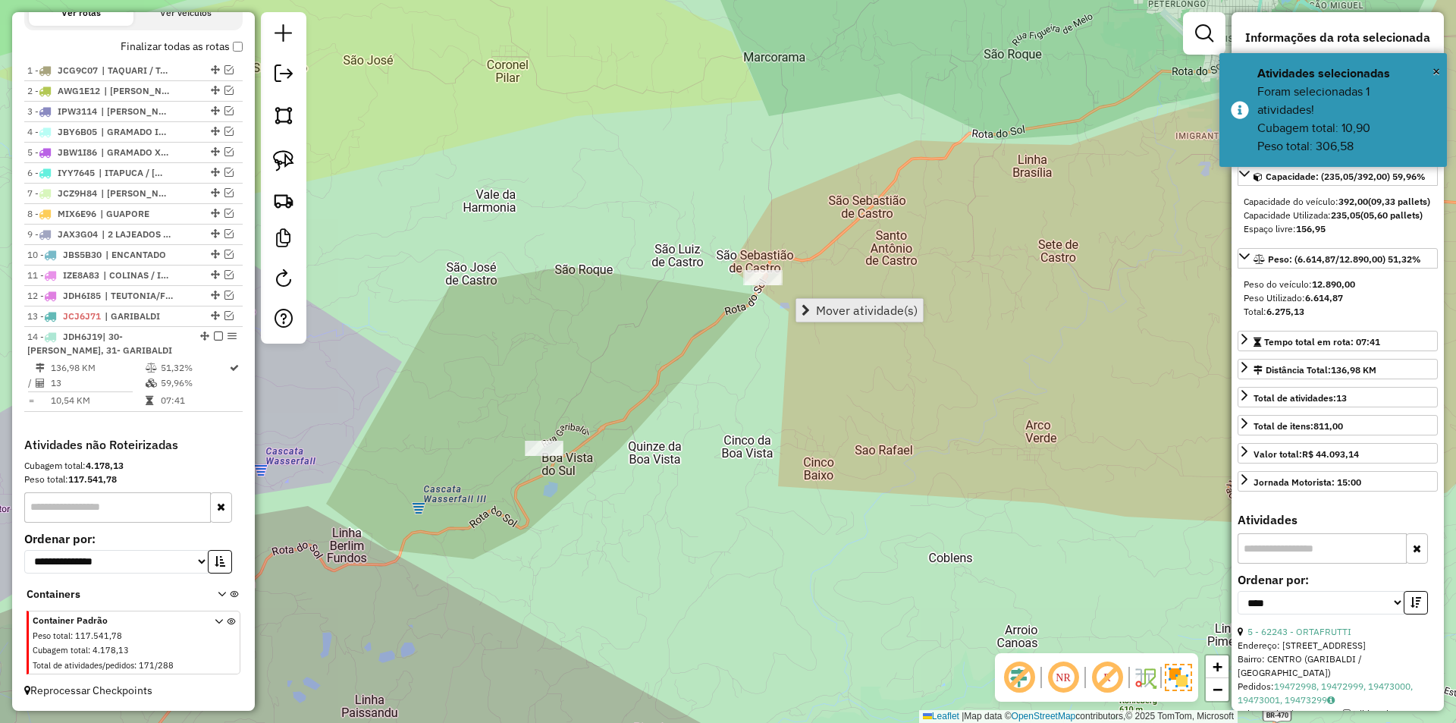
click at [887, 306] on span "Mover atividade(s)" at bounding box center [867, 310] width 102 height 12
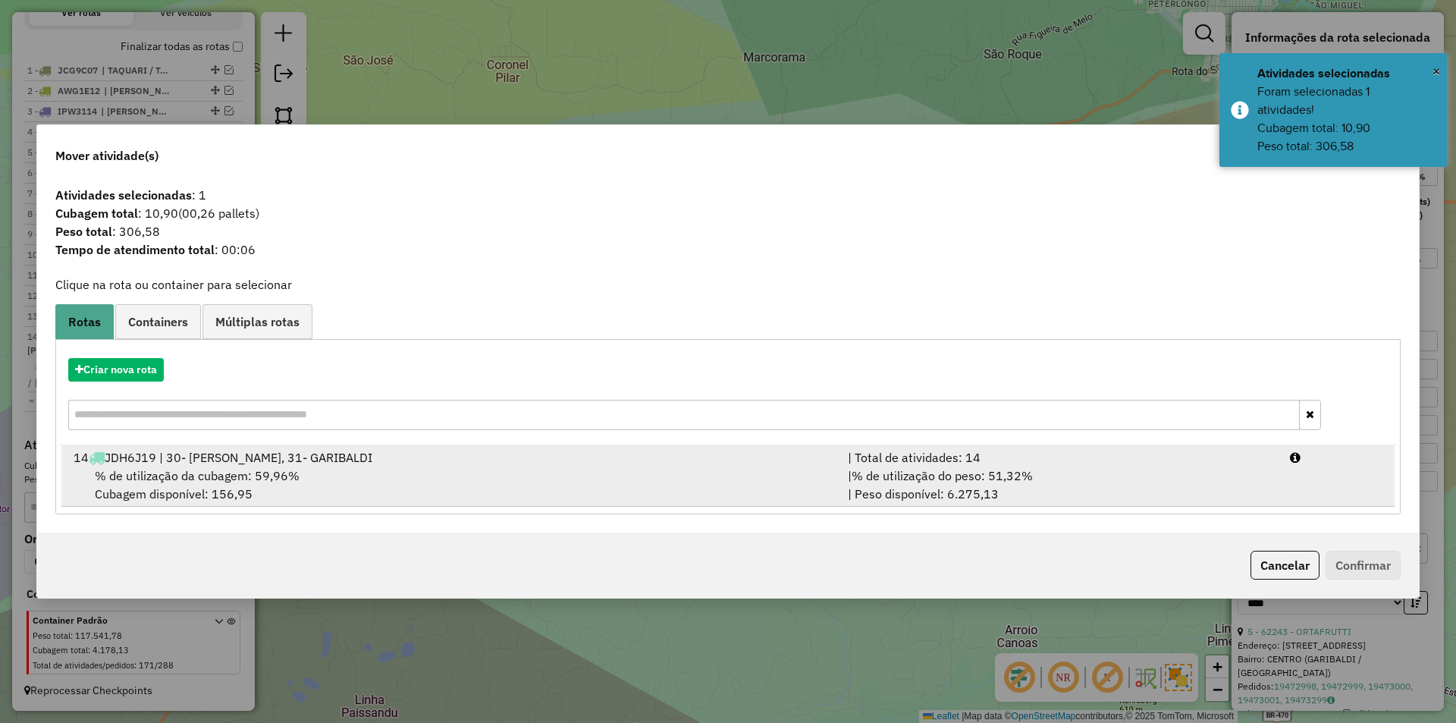
drag, startPoint x: 532, startPoint y: 476, endPoint x: 543, endPoint y: 475, distance: 10.6
click at [532, 475] on div "% de utilização da cubagem: 59,96% Cubagem disponível: 156,95" at bounding box center [451, 484] width 774 height 36
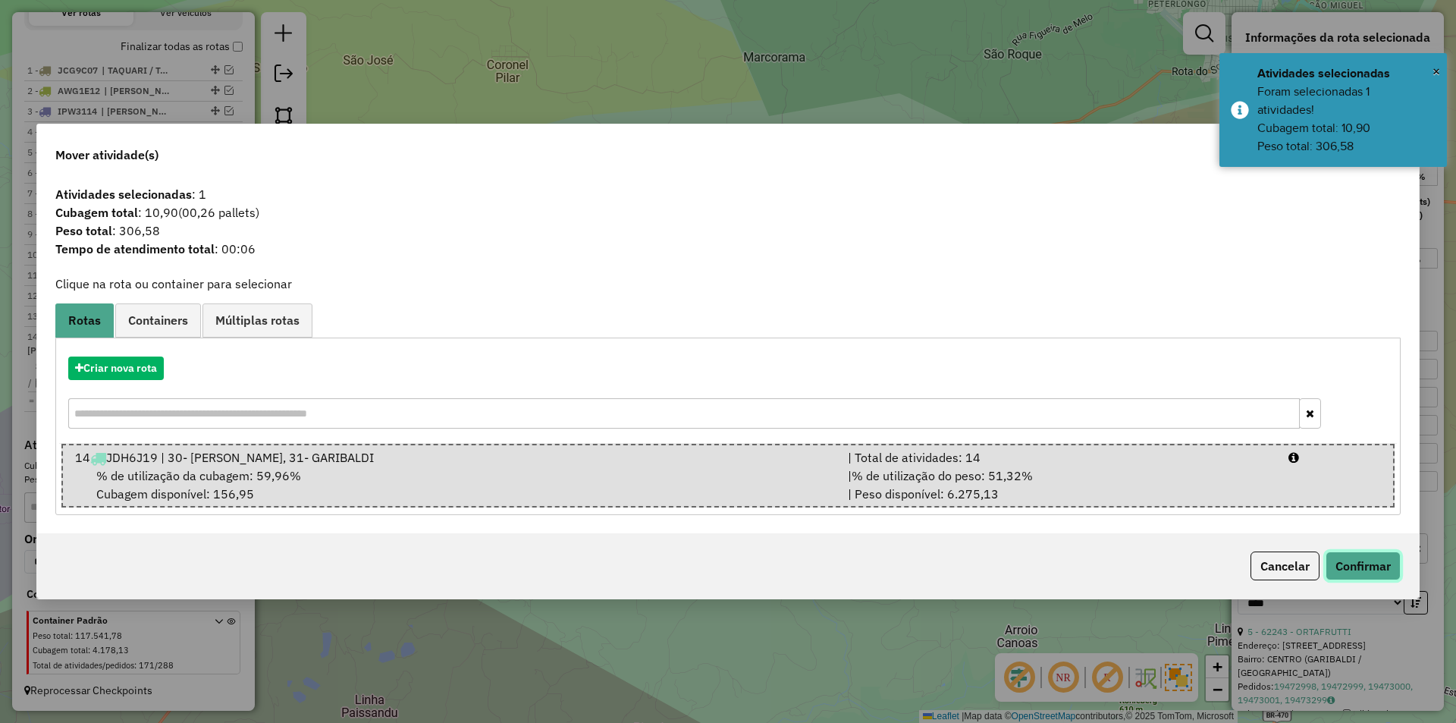
click at [1384, 569] on button "Confirmar" at bounding box center [1362, 565] width 75 height 29
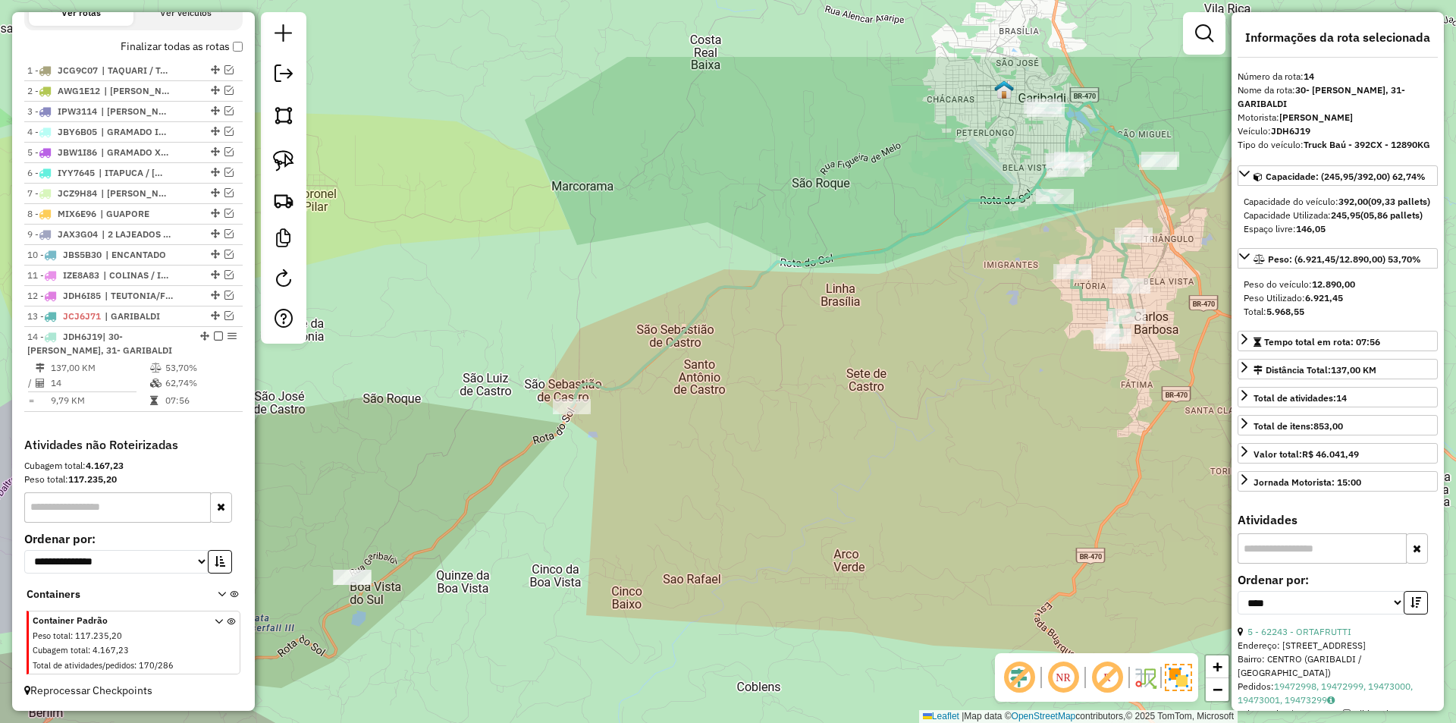
drag, startPoint x: 942, startPoint y: 360, endPoint x: 621, endPoint y: 546, distance: 371.3
click at [601, 584] on div "Janela de atendimento Grade de atendimento Capacidade Transportadoras Veículos …" at bounding box center [728, 361] width 1456 height 723
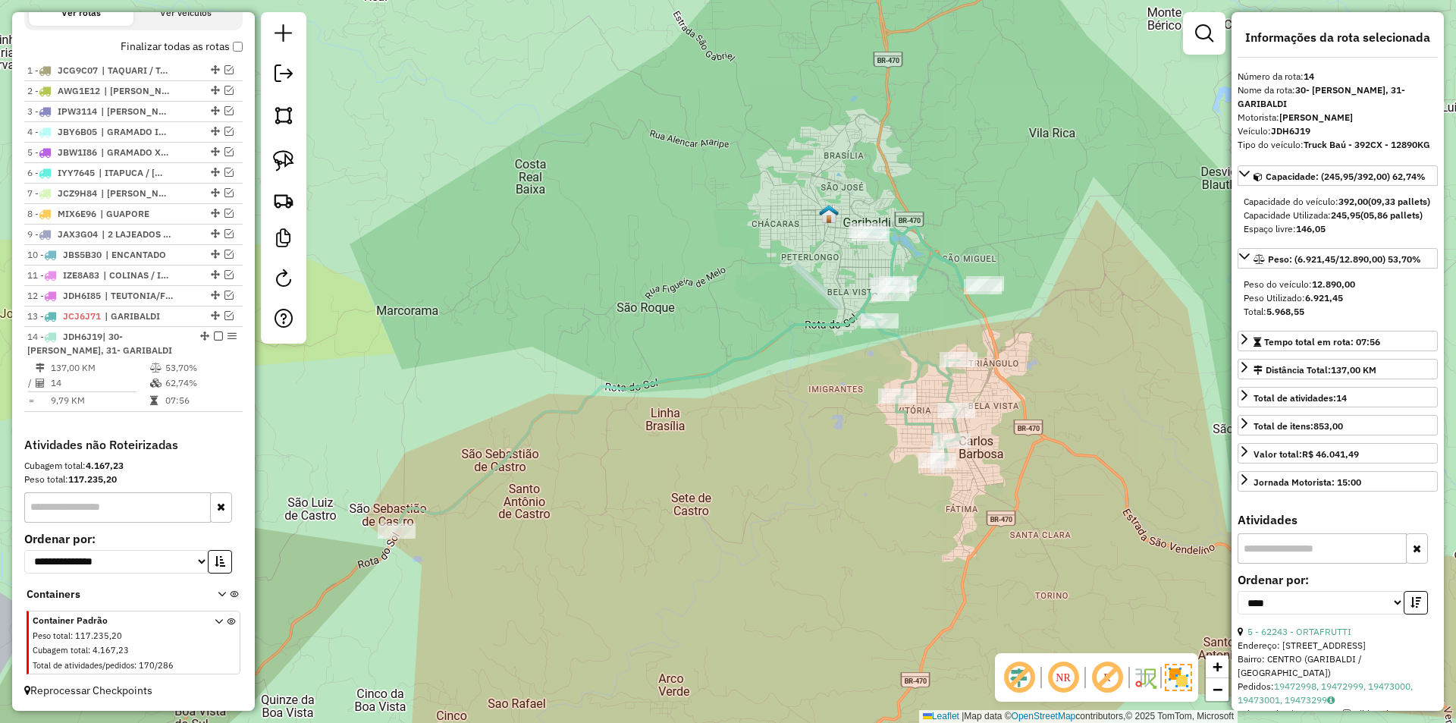
click at [698, 370] on icon at bounding box center [691, 379] width 588 height 304
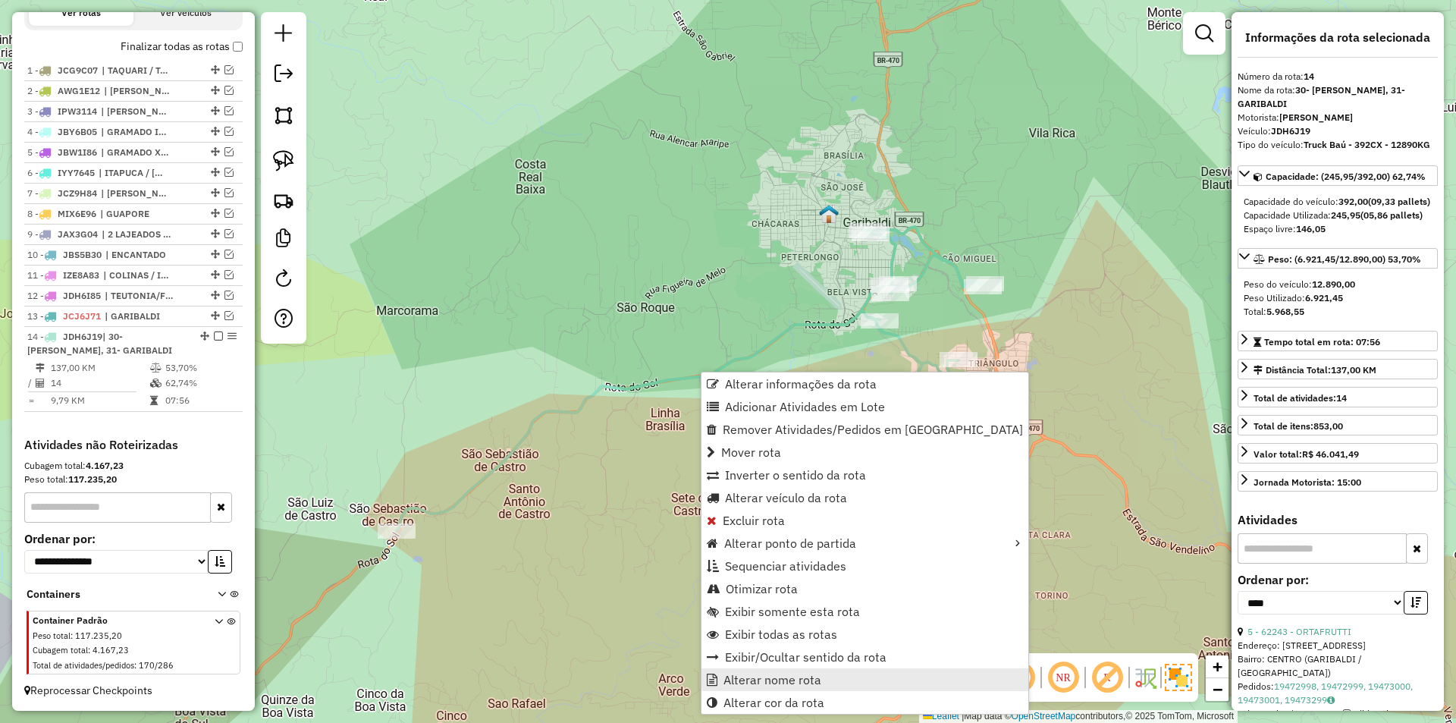
click at [842, 685] on link "Alterar nome rota" at bounding box center [864, 679] width 327 height 23
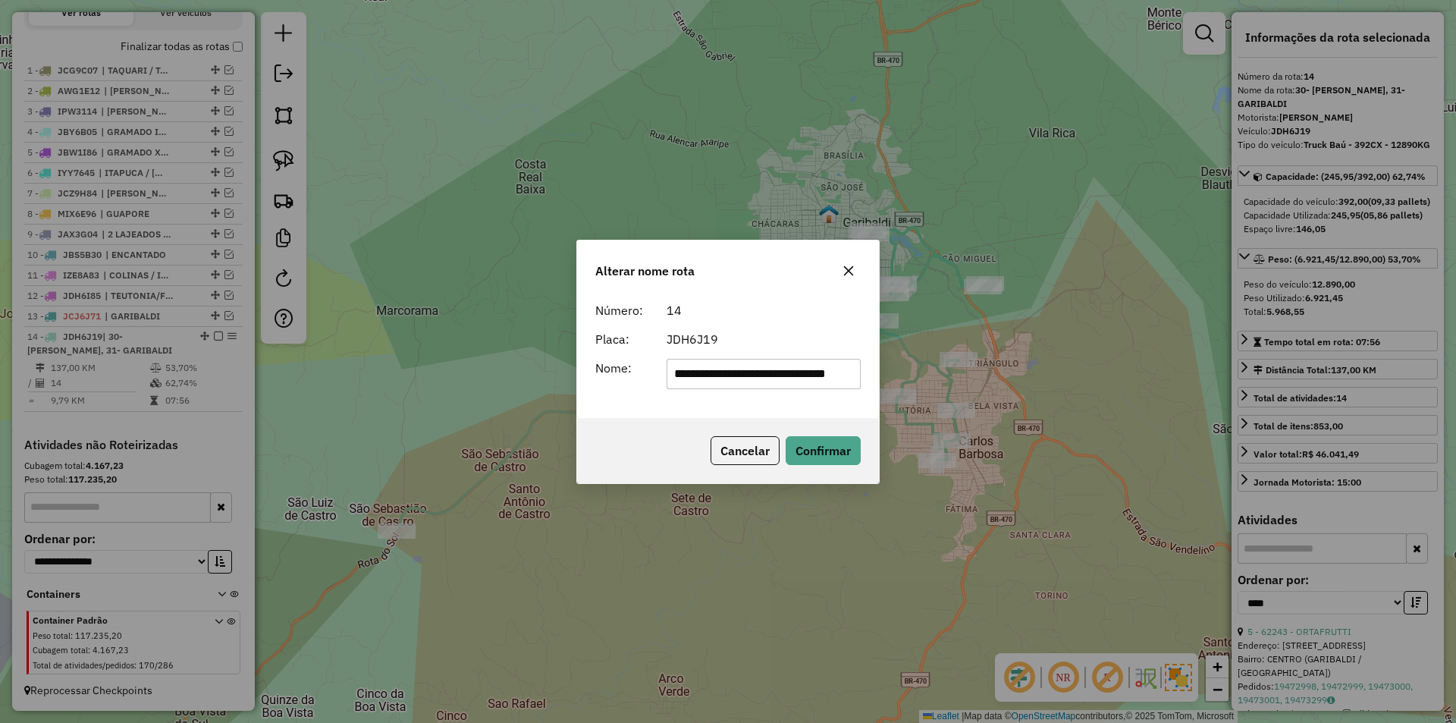
scroll to position [0, 36]
click at [680, 373] on input "**********" at bounding box center [763, 374] width 195 height 30
drag, startPoint x: 786, startPoint y: 375, endPoint x: 804, endPoint y: 372, distance: 18.4
click at [807, 372] on input "**********" at bounding box center [763, 374] width 195 height 30
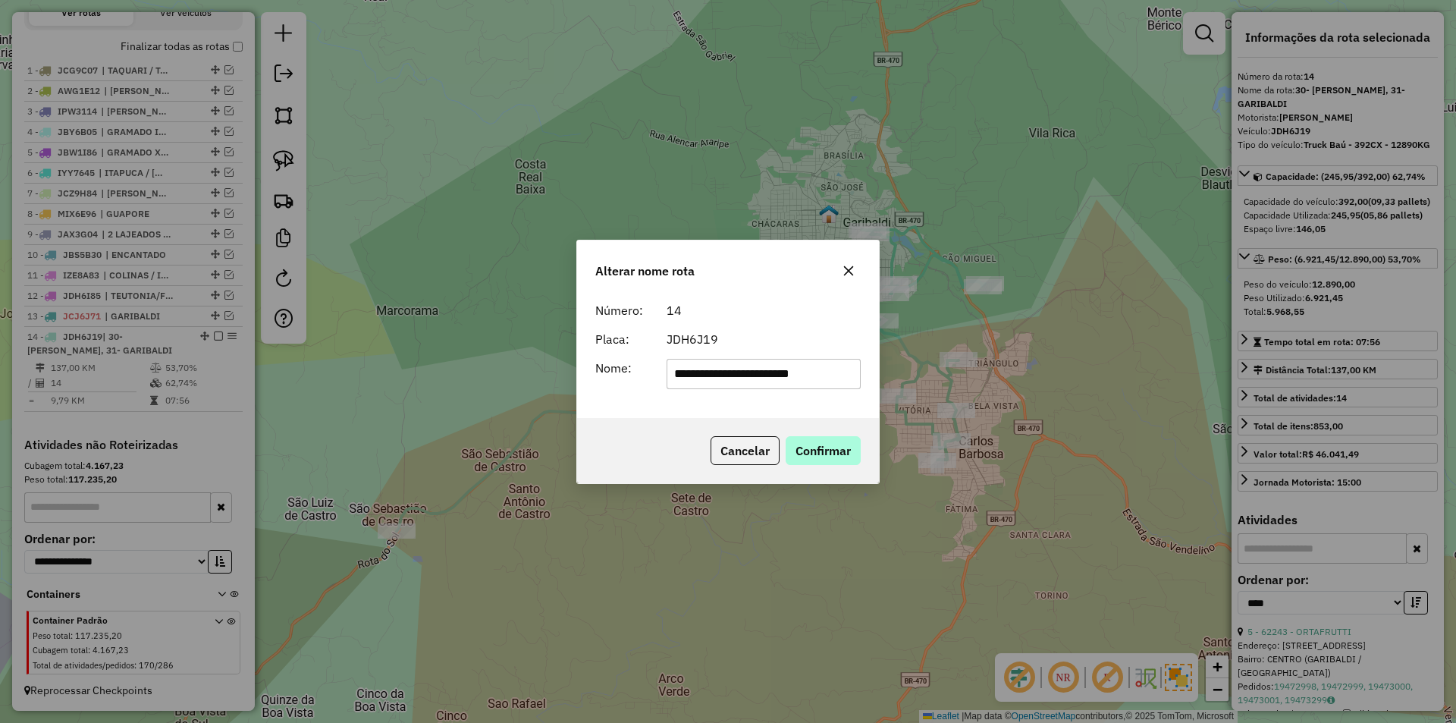
type input "**********"
click at [813, 447] on button "Confirmar" at bounding box center [822, 450] width 75 height 29
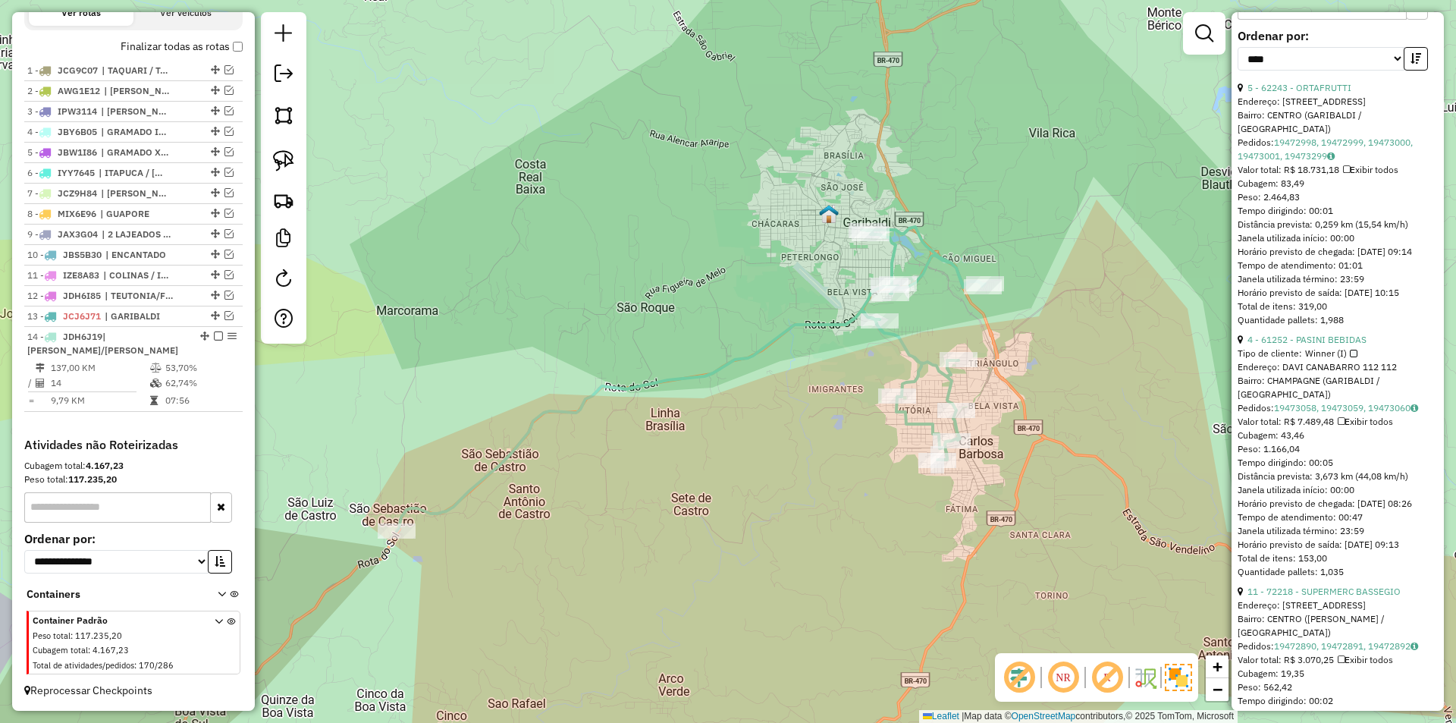
scroll to position [531, 0]
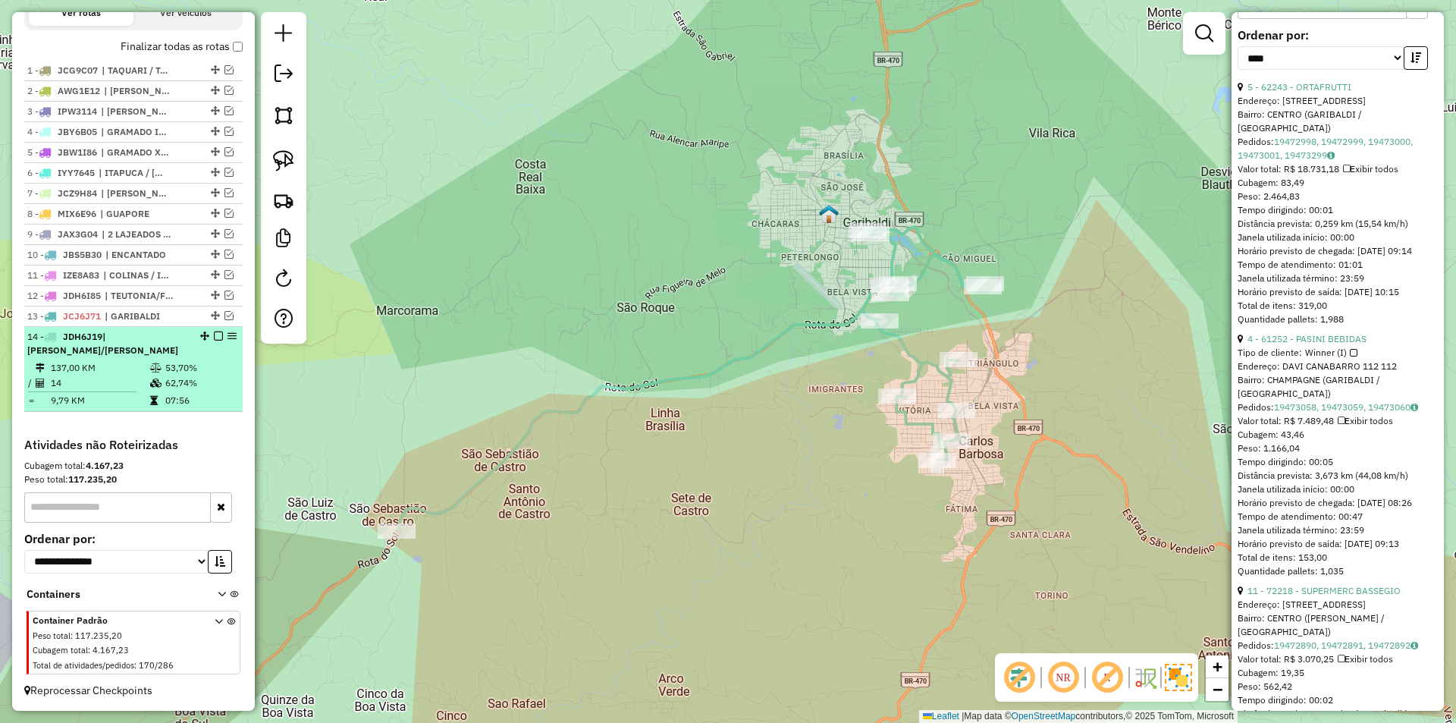
click at [214, 338] on em at bounding box center [218, 335] width 9 height 9
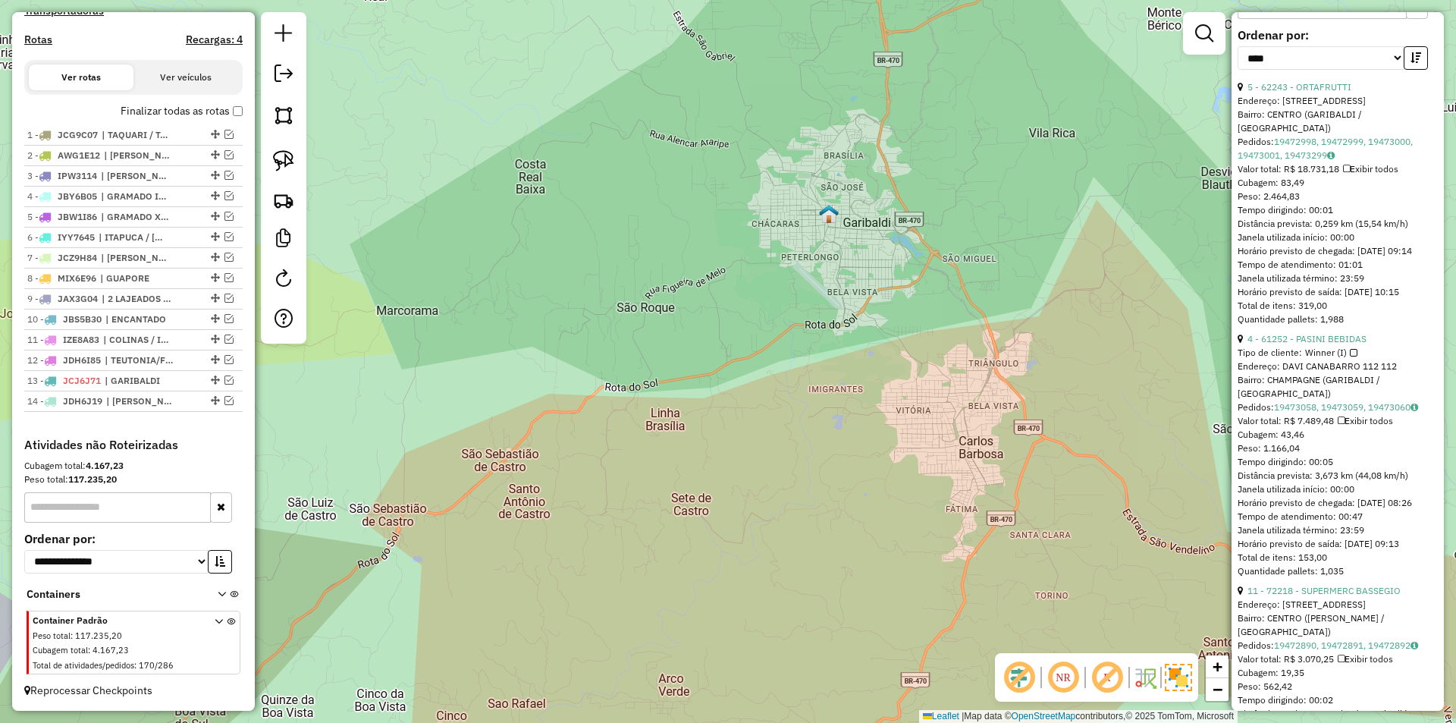
scroll to position [474, 0]
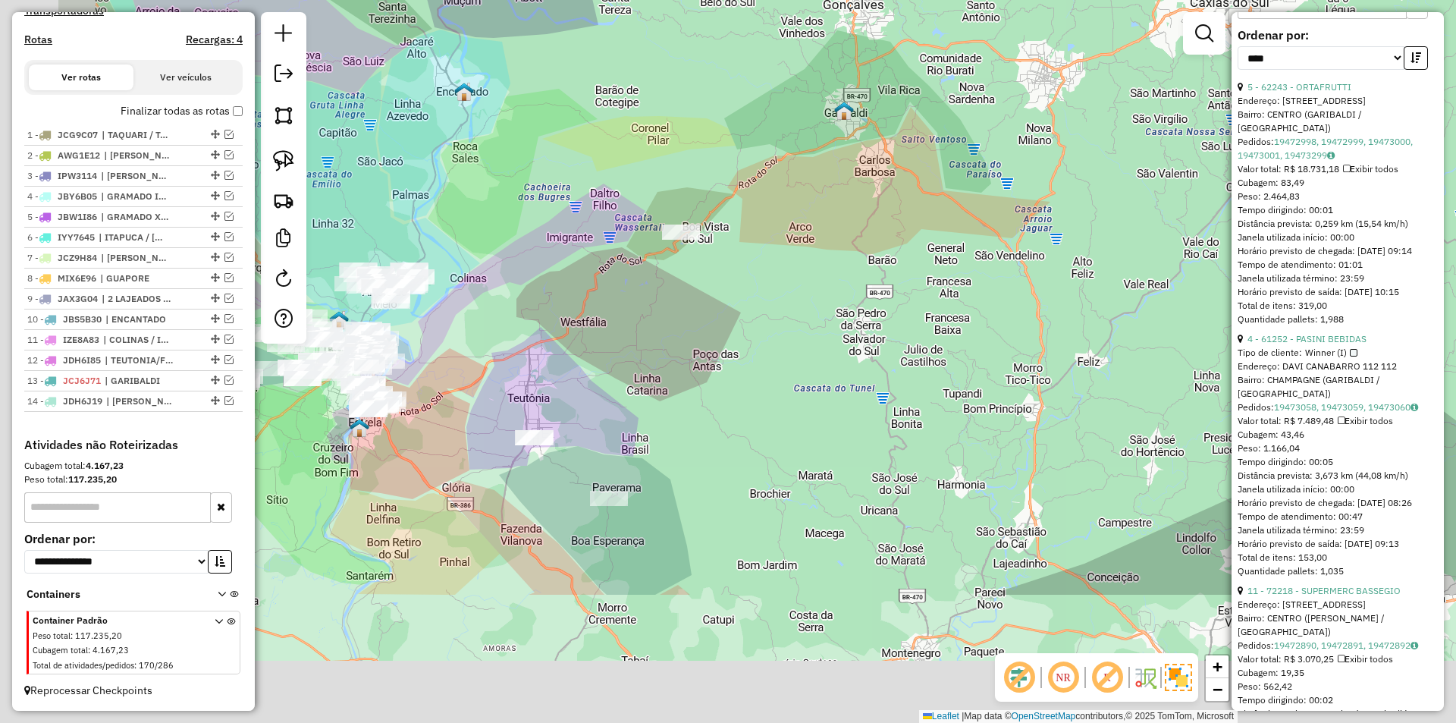
drag, startPoint x: 838, startPoint y: 253, endPoint x: 1029, endPoint y: 184, distance: 203.1
click at [1025, 184] on div "Janela de atendimento Grade de atendimento Capacidade Transportadoras Veículos …" at bounding box center [728, 361] width 1456 height 723
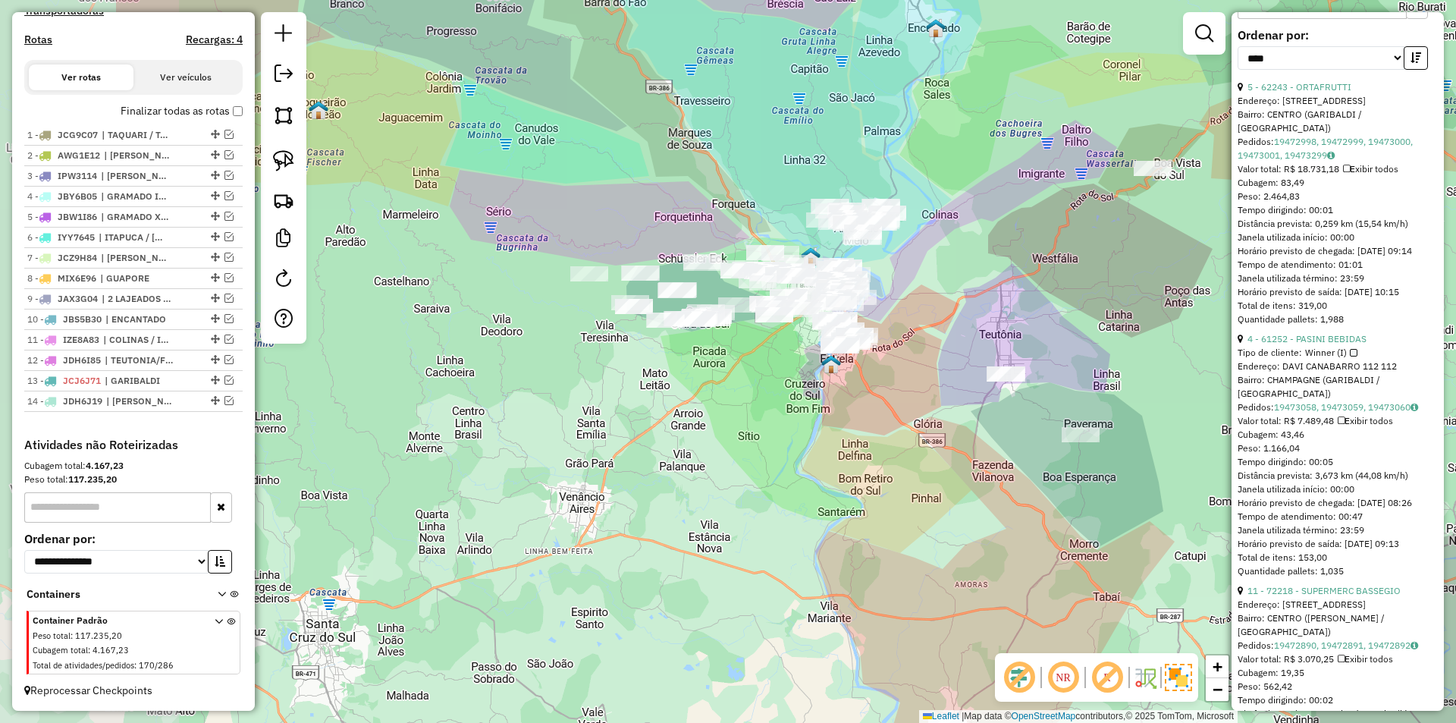
drag, startPoint x: 884, startPoint y: 259, endPoint x: 1079, endPoint y: 306, distance: 200.6
click at [1080, 296] on div "Janela de atendimento Grade de atendimento Capacidade Transportadoras Veículos …" at bounding box center [728, 361] width 1456 height 723
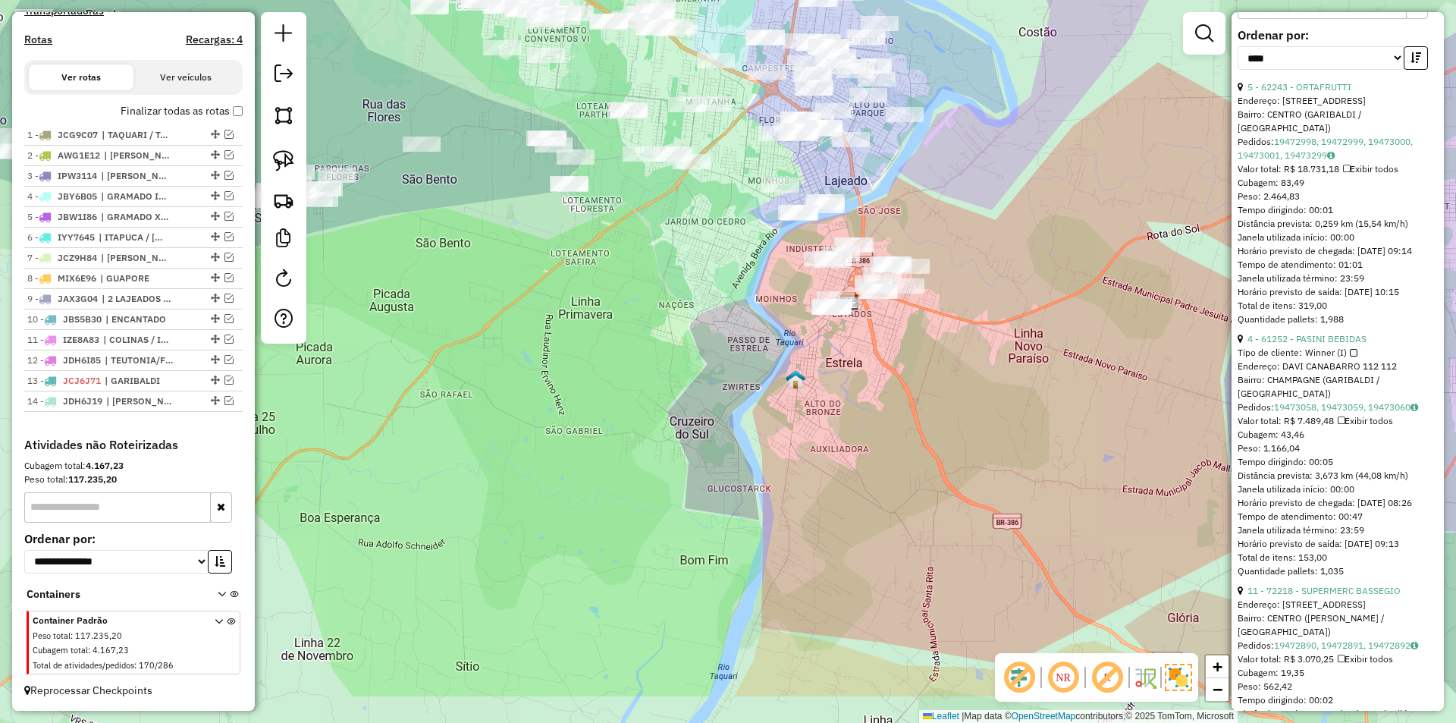
drag, startPoint x: 999, startPoint y: 390, endPoint x: 966, endPoint y: 254, distance: 139.8
click at [967, 252] on div "Janela de atendimento Grade de atendimento Capacidade Transportadoras Veículos …" at bounding box center [728, 361] width 1456 height 723
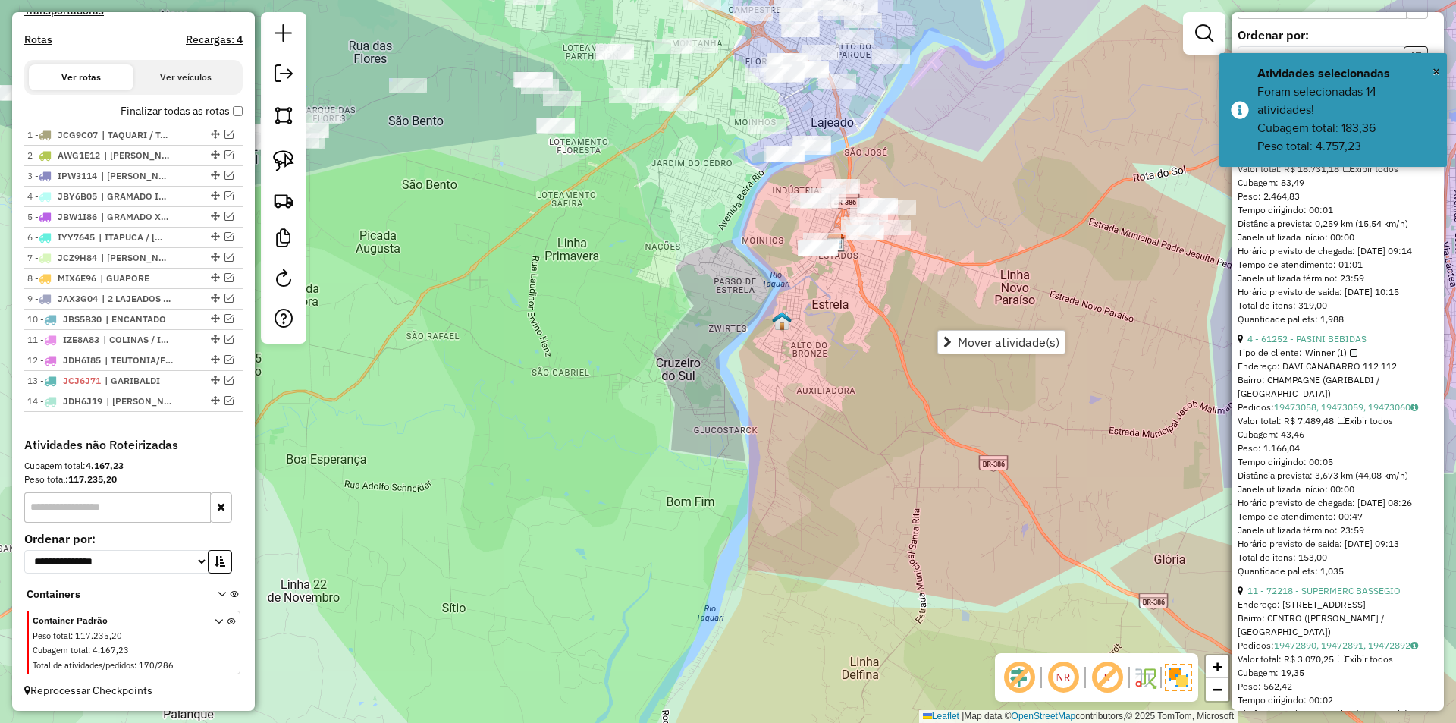
click at [1023, 201] on div "Janela de atendimento Grade de atendimento Capacidade Transportadoras Veículos …" at bounding box center [728, 361] width 1456 height 723
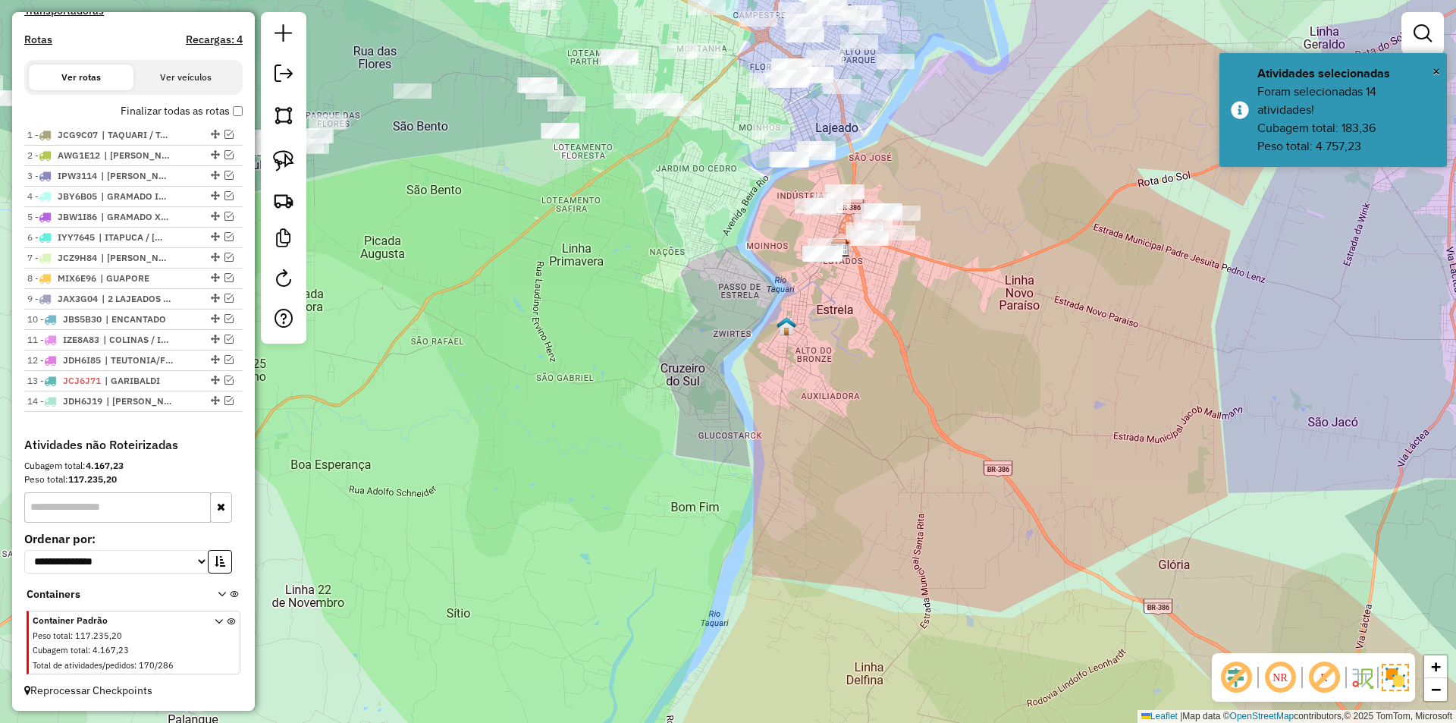
drag, startPoint x: 986, startPoint y: 193, endPoint x: 1171, endPoint y: 458, distance: 323.0
click at [1171, 458] on div "Janela de atendimento Grade de atendimento Capacidade Transportadoras Veículos …" at bounding box center [728, 361] width 1456 height 723
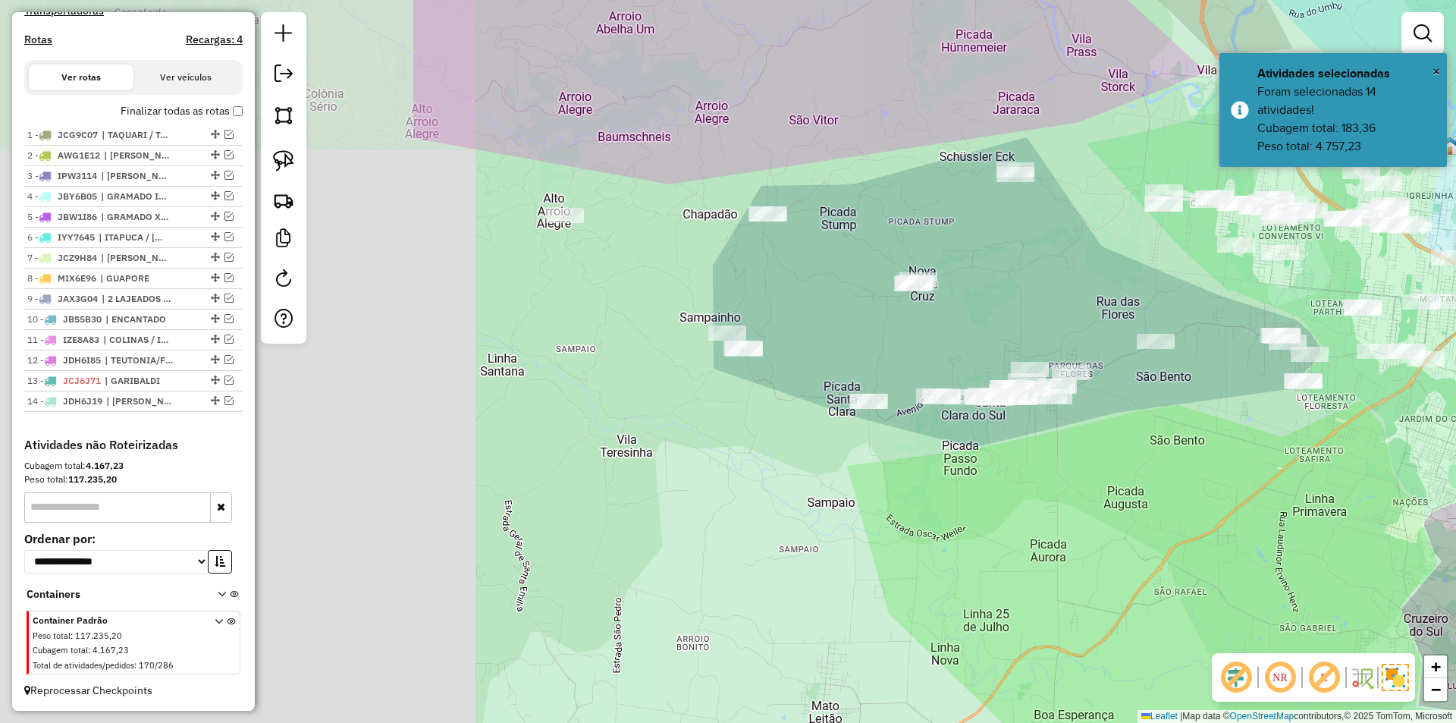
drag, startPoint x: 644, startPoint y: 521, endPoint x: 1193, endPoint y: 506, distance: 548.4
click at [1193, 506] on div "Janela de atendimento Grade de atendimento Capacidade Transportadoras Veículos …" at bounding box center [728, 361] width 1456 height 723
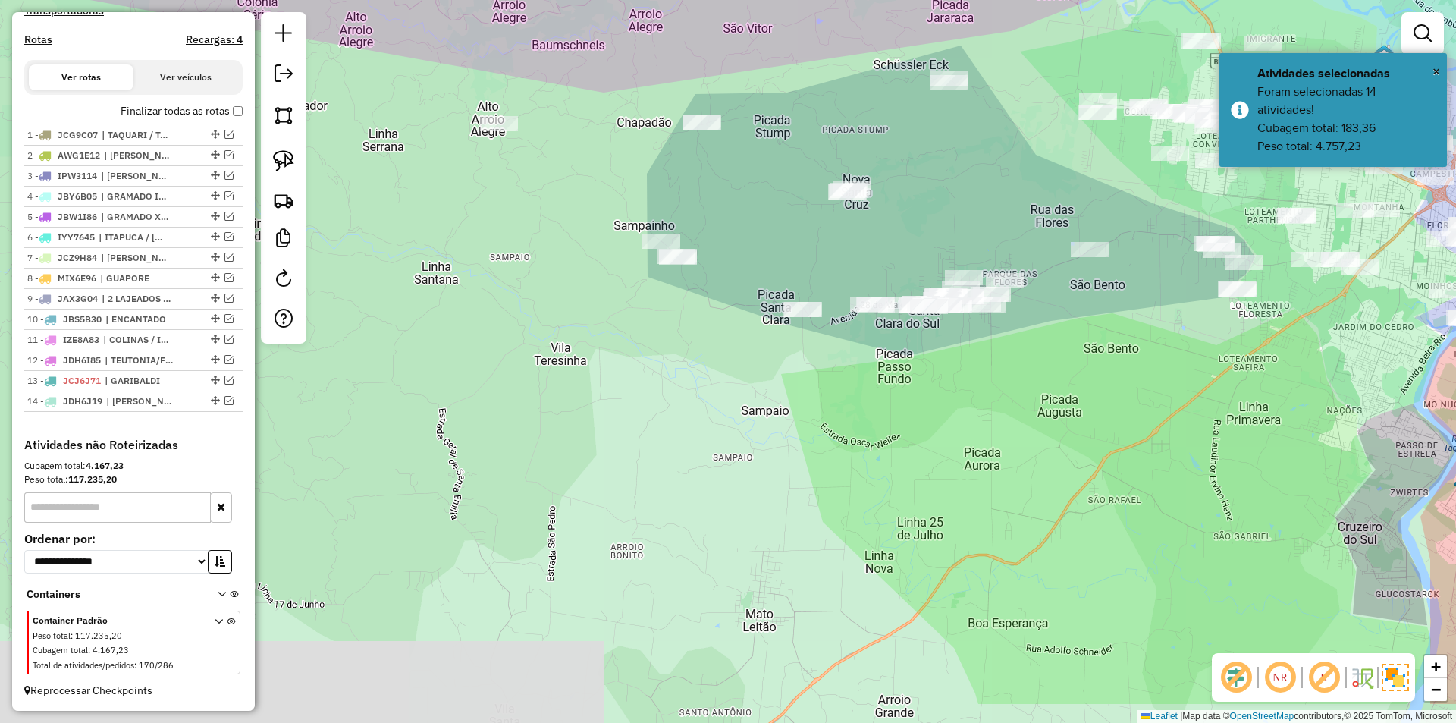
drag, startPoint x: 847, startPoint y: 401, endPoint x: 844, endPoint y: 415, distance: 14.7
click at [844, 415] on div "Janela de atendimento Grade de atendimento Capacidade Transportadoras Veículos …" at bounding box center [728, 361] width 1456 height 723
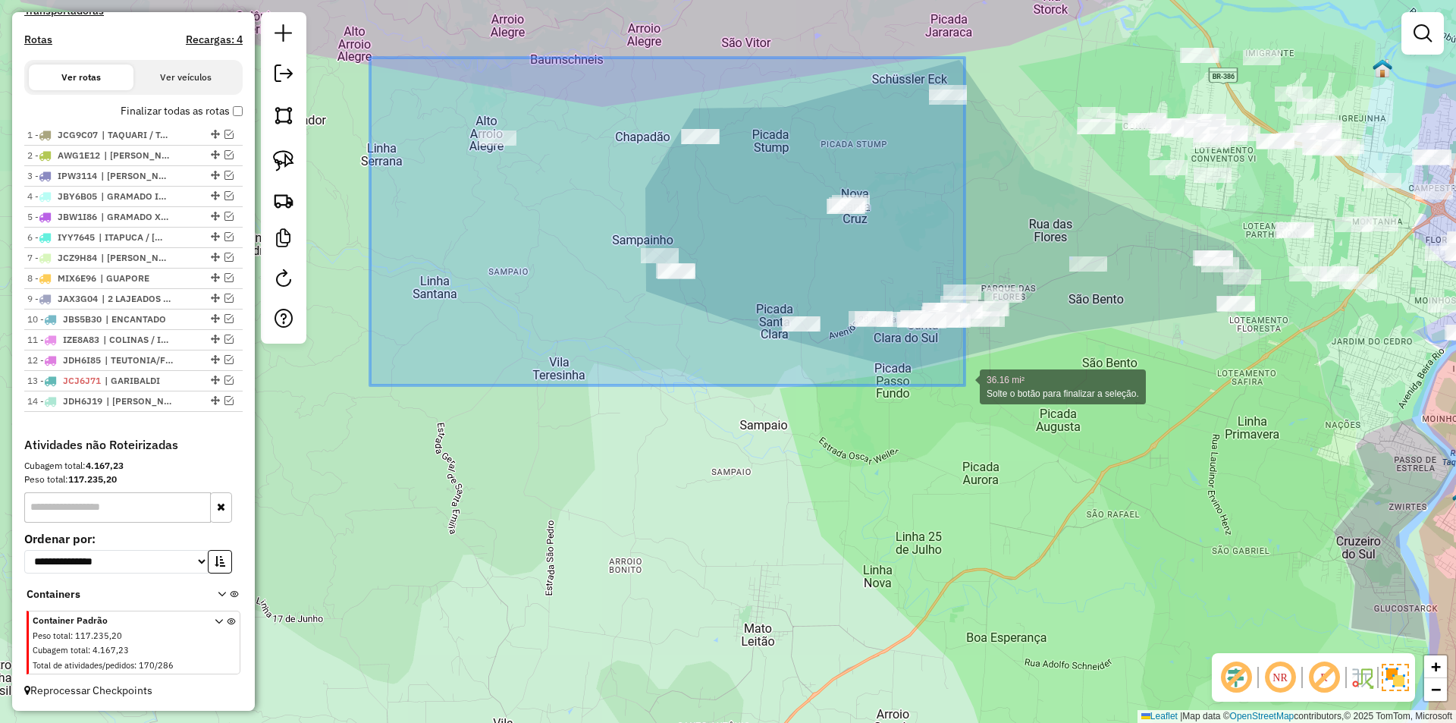
drag, startPoint x: 390, startPoint y: 57, endPoint x: 964, endPoint y: 385, distance: 661.8
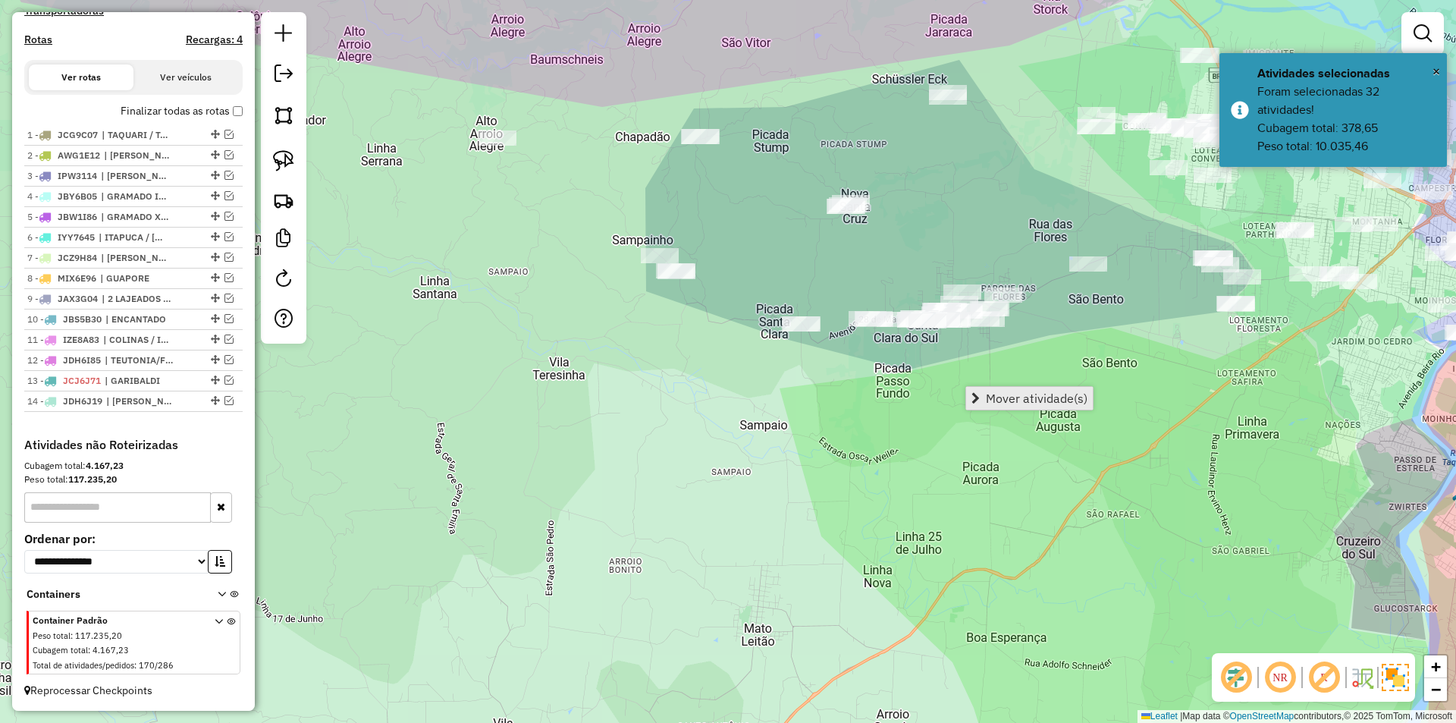
click at [1029, 401] on span "Mover atividade(s)" at bounding box center [1037, 398] width 102 height 12
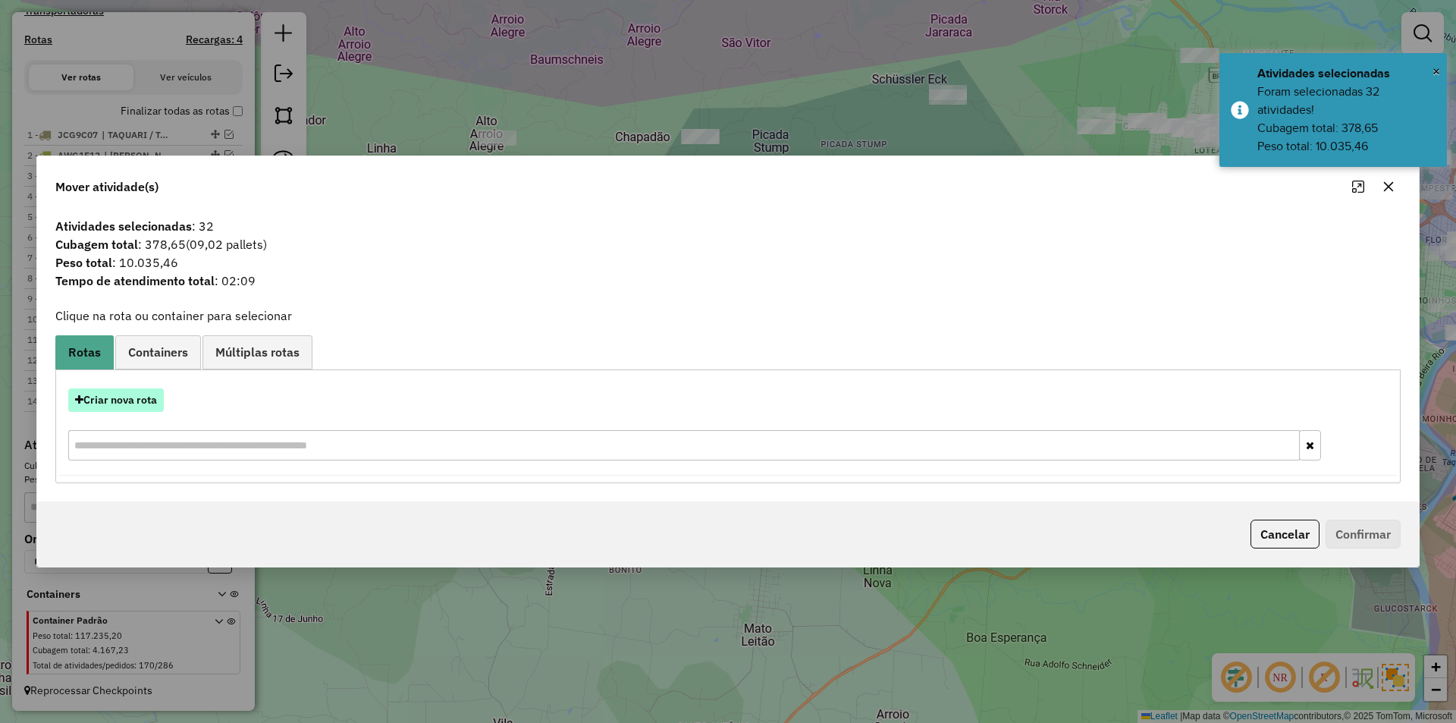
drag, startPoint x: 130, startPoint y: 401, endPoint x: 139, endPoint y: 406, distance: 9.5
click at [139, 406] on button "Criar nova rota" at bounding box center [116, 400] width 96 height 24
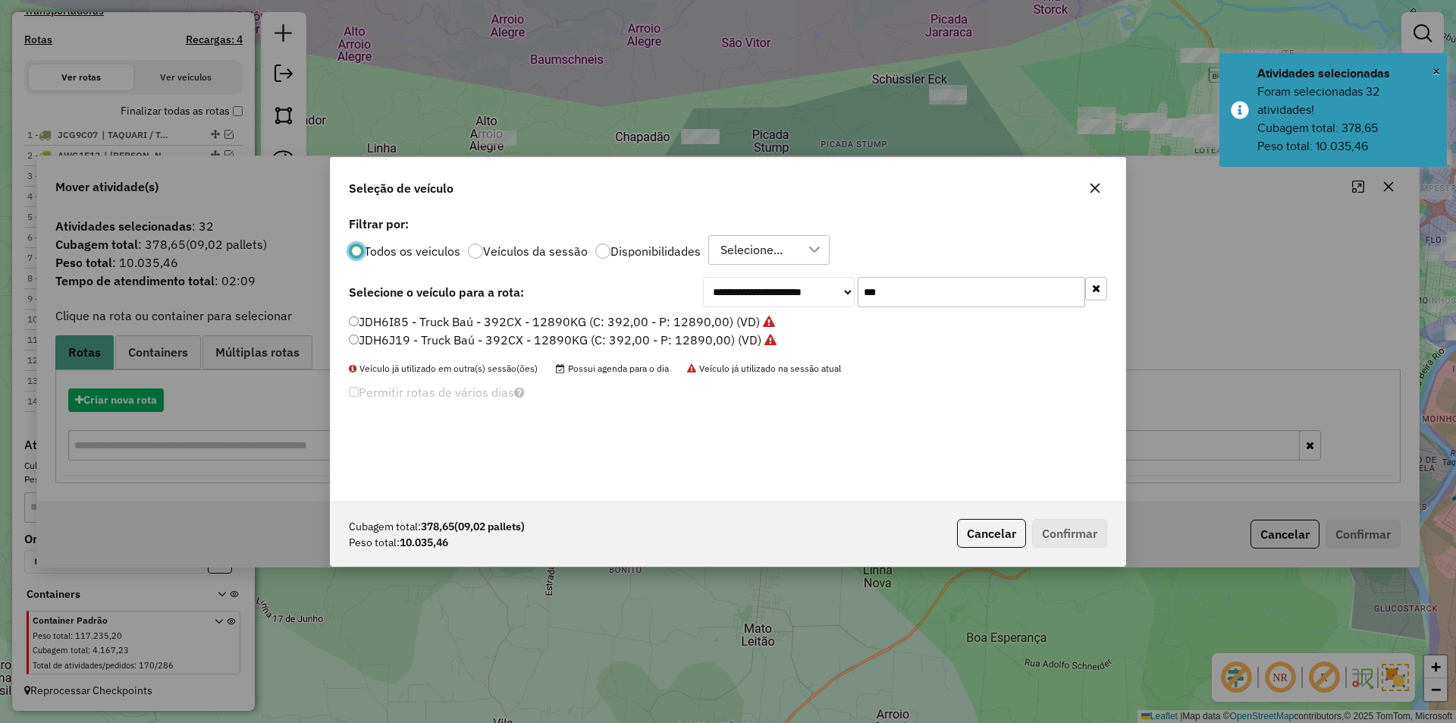
scroll to position [8, 5]
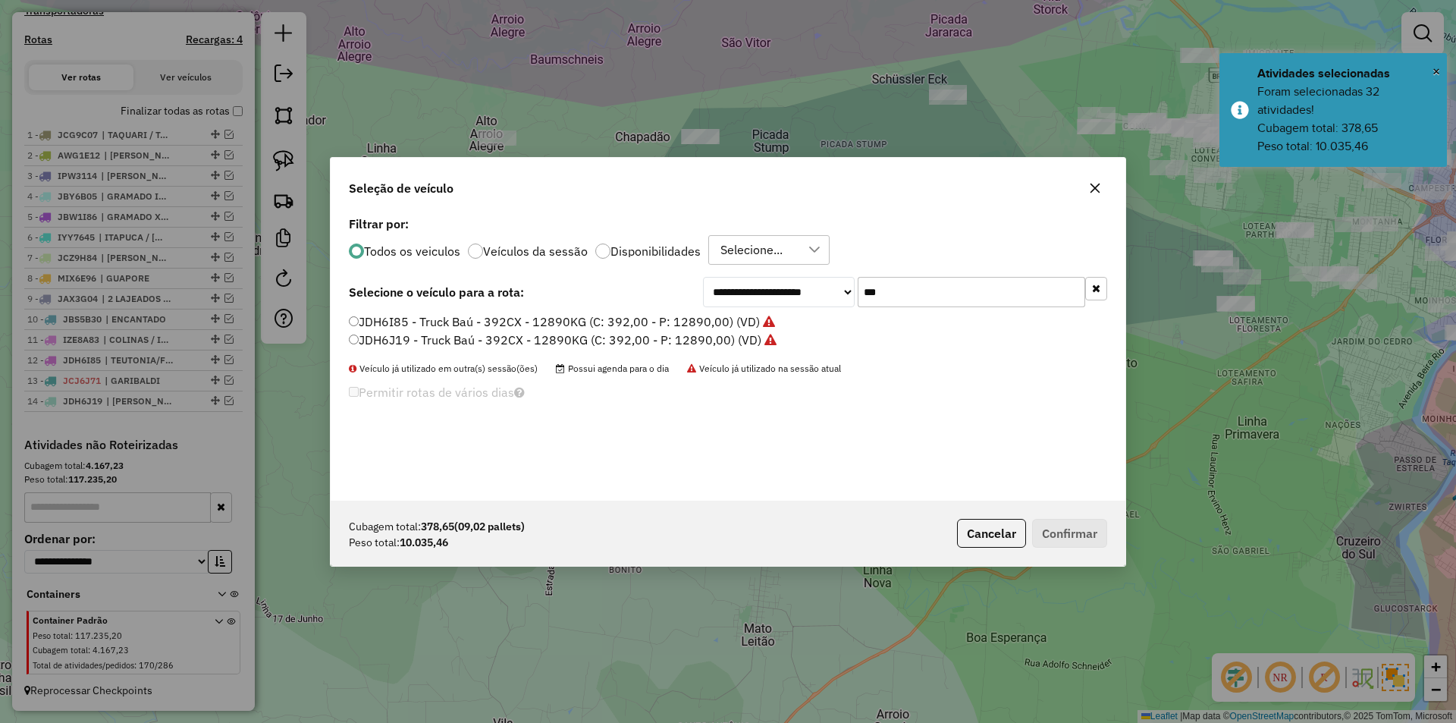
drag, startPoint x: 864, startPoint y: 306, endPoint x: 777, endPoint y: 297, distance: 87.6
click at [779, 304] on div "**********" at bounding box center [905, 292] width 404 height 30
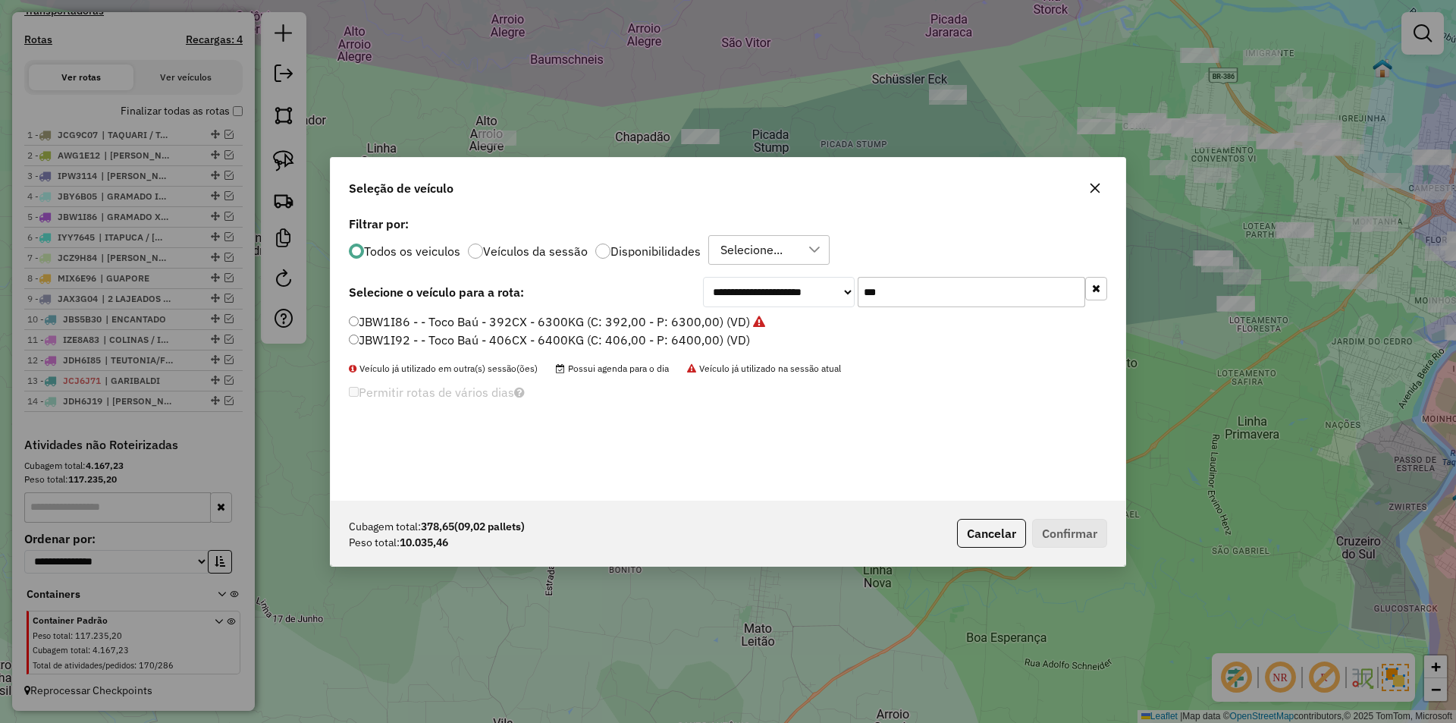
type input "***"
click at [389, 340] on label "JBW1I92 - - Toco Baú - 406CX - 6400KG (C: 406,00 - P: 6400,00) (VD)" at bounding box center [549, 340] width 401 height 18
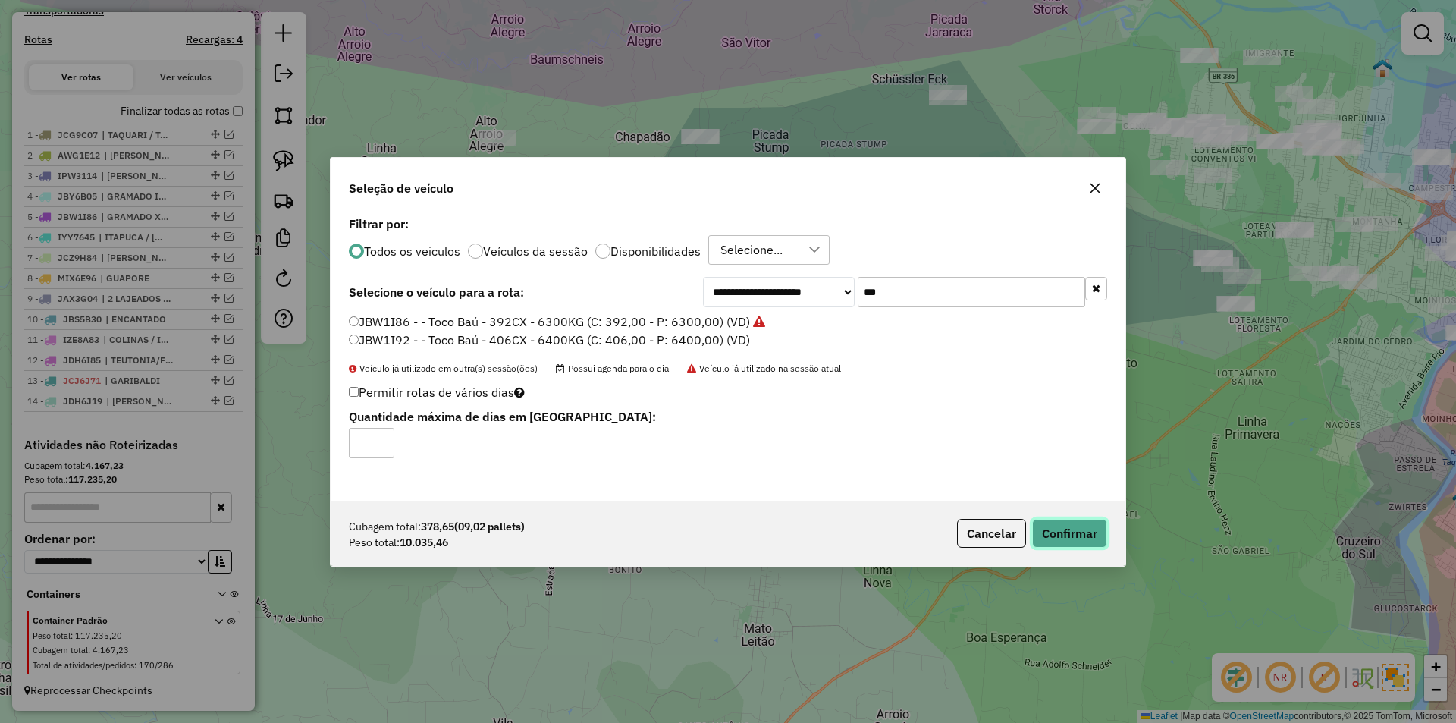
click at [1085, 538] on button "Confirmar" at bounding box center [1069, 533] width 75 height 29
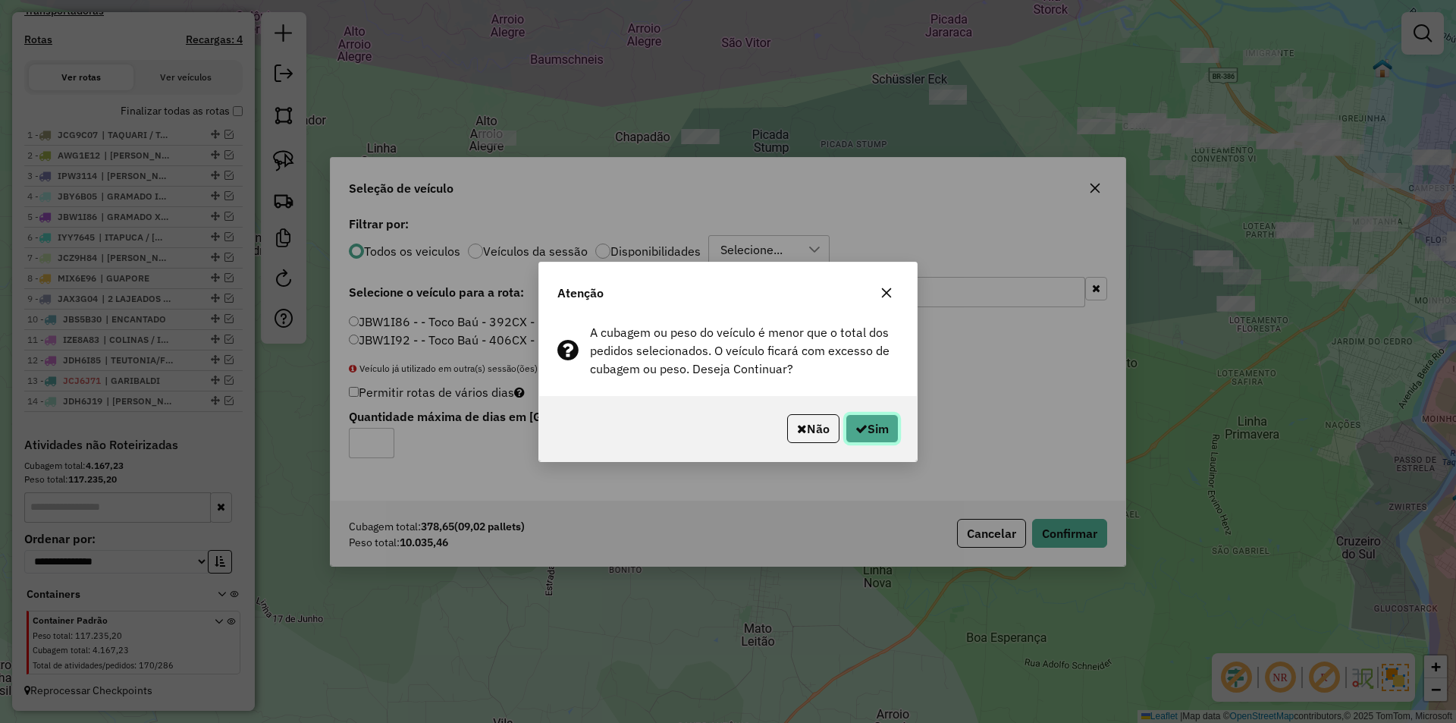
click at [879, 433] on button "Sim" at bounding box center [871, 428] width 53 height 29
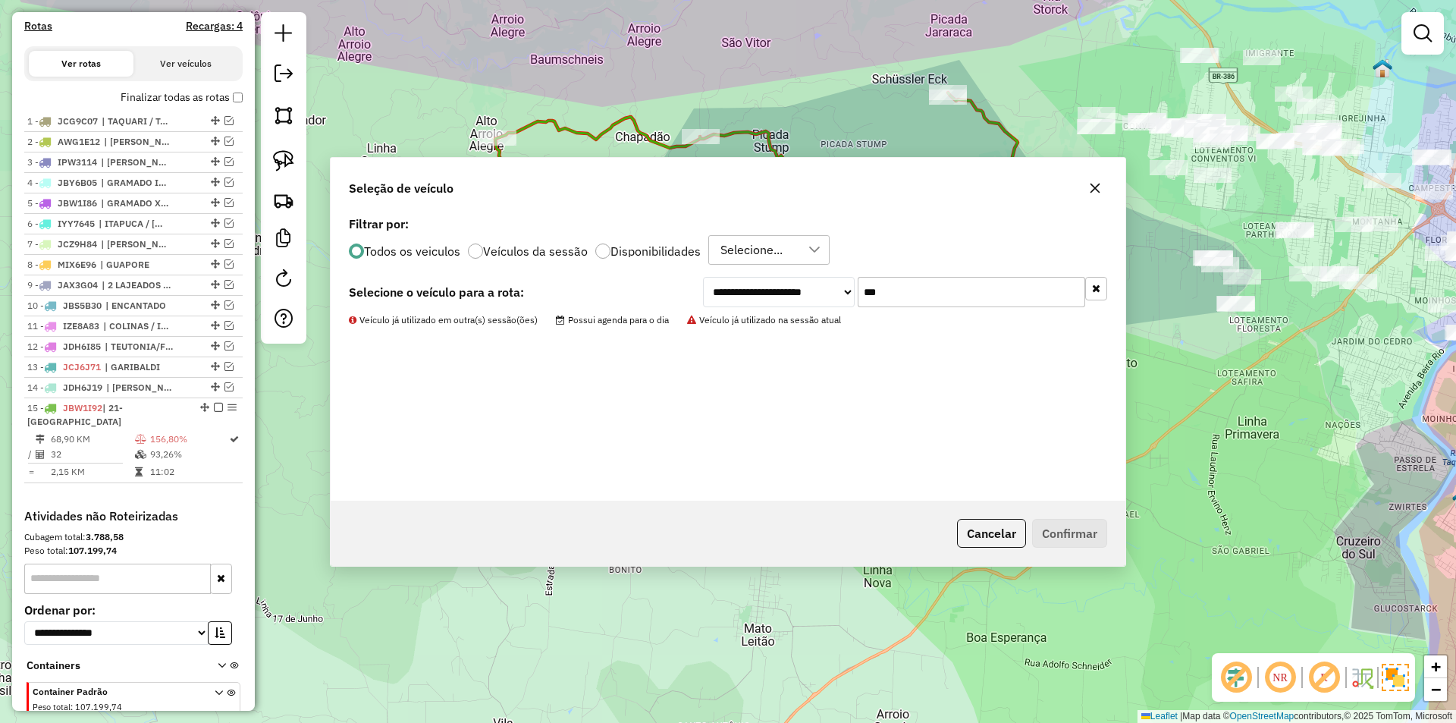
scroll to position [548, 0]
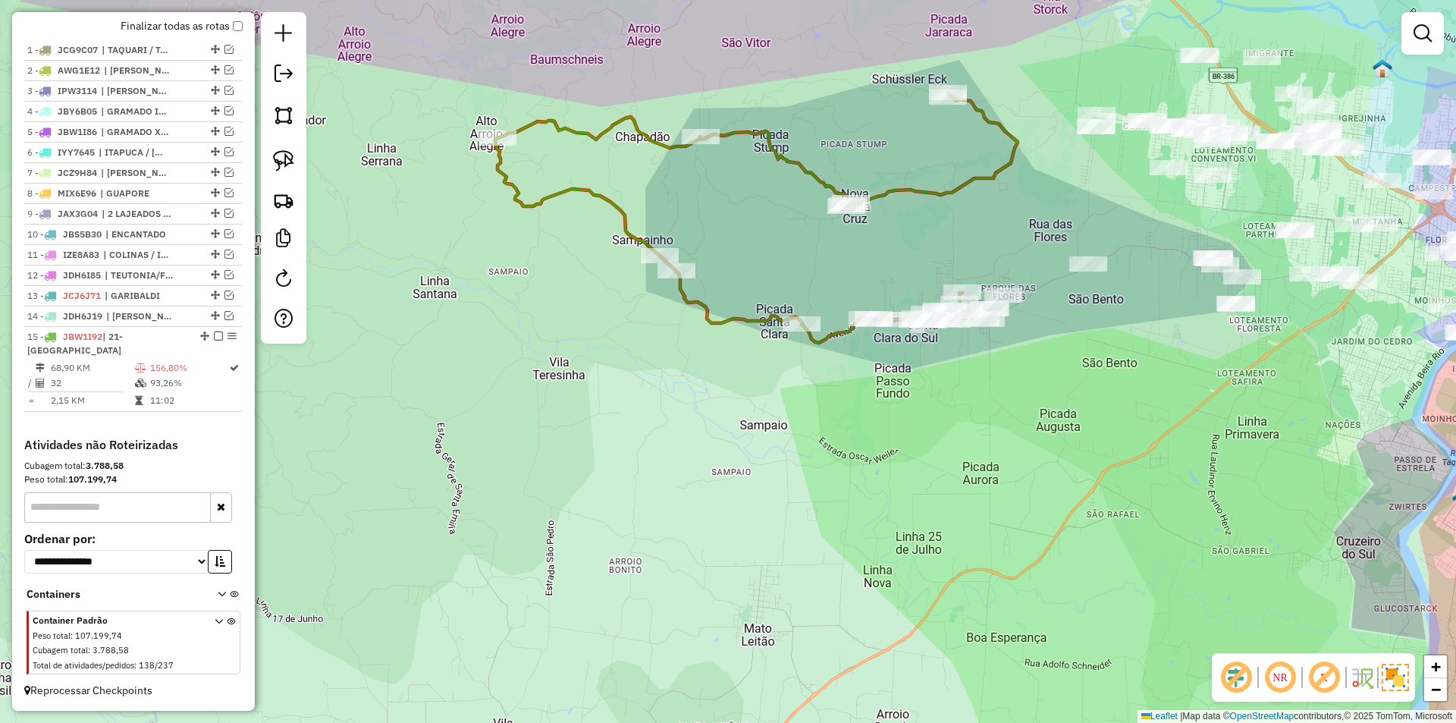
click at [826, 338] on icon at bounding box center [756, 217] width 522 height 250
select select "*********"
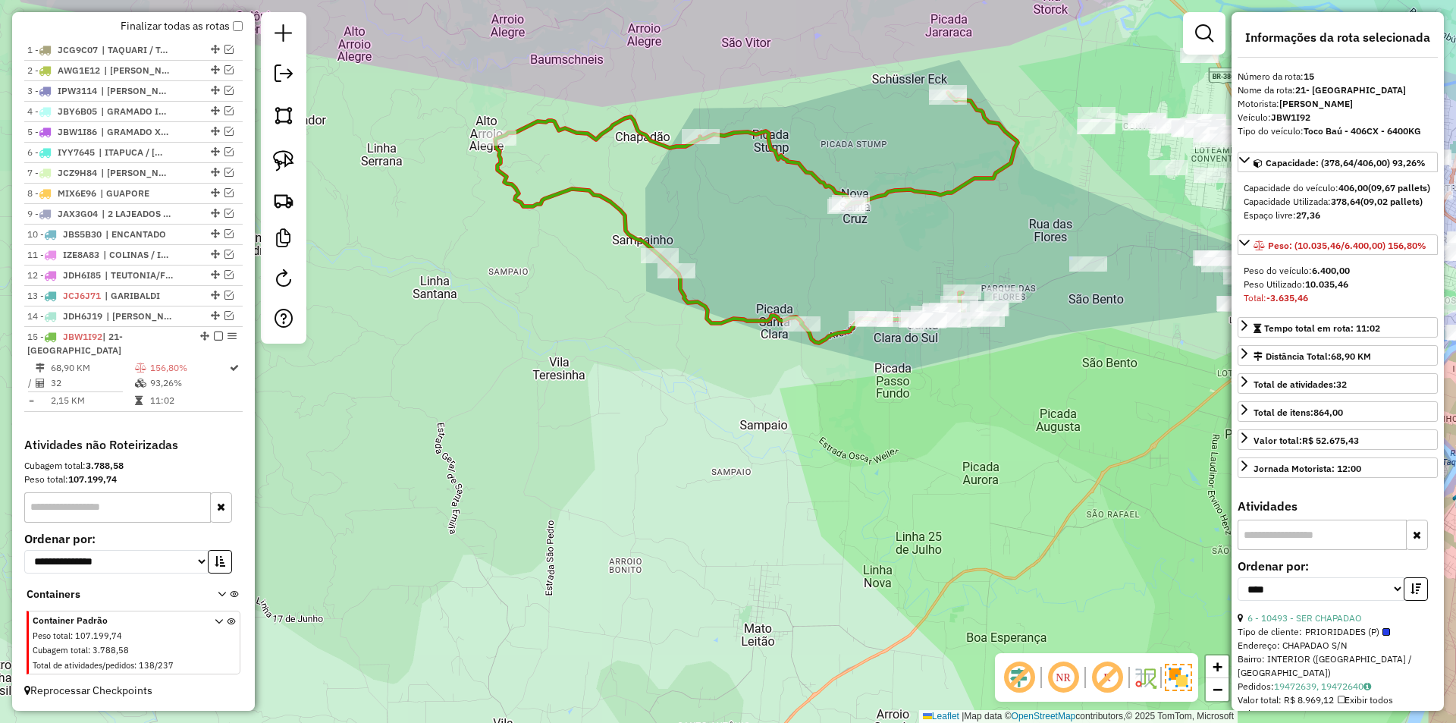
scroll to position [227, 0]
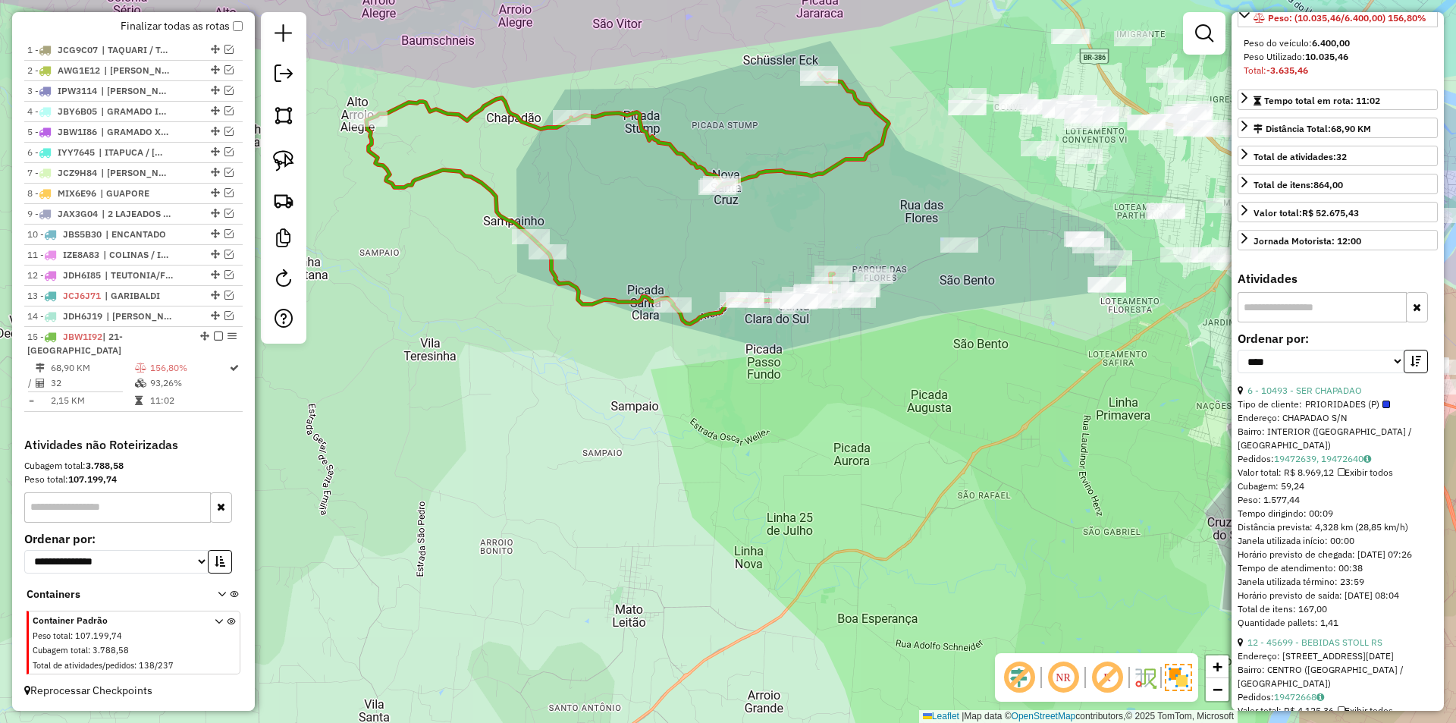
drag, startPoint x: 948, startPoint y: 386, endPoint x: 819, endPoint y: 367, distance: 130.3
click at [819, 367] on div "Janela de atendimento Grade de atendimento Capacidade Transportadoras Veículos …" at bounding box center [728, 361] width 1456 height 723
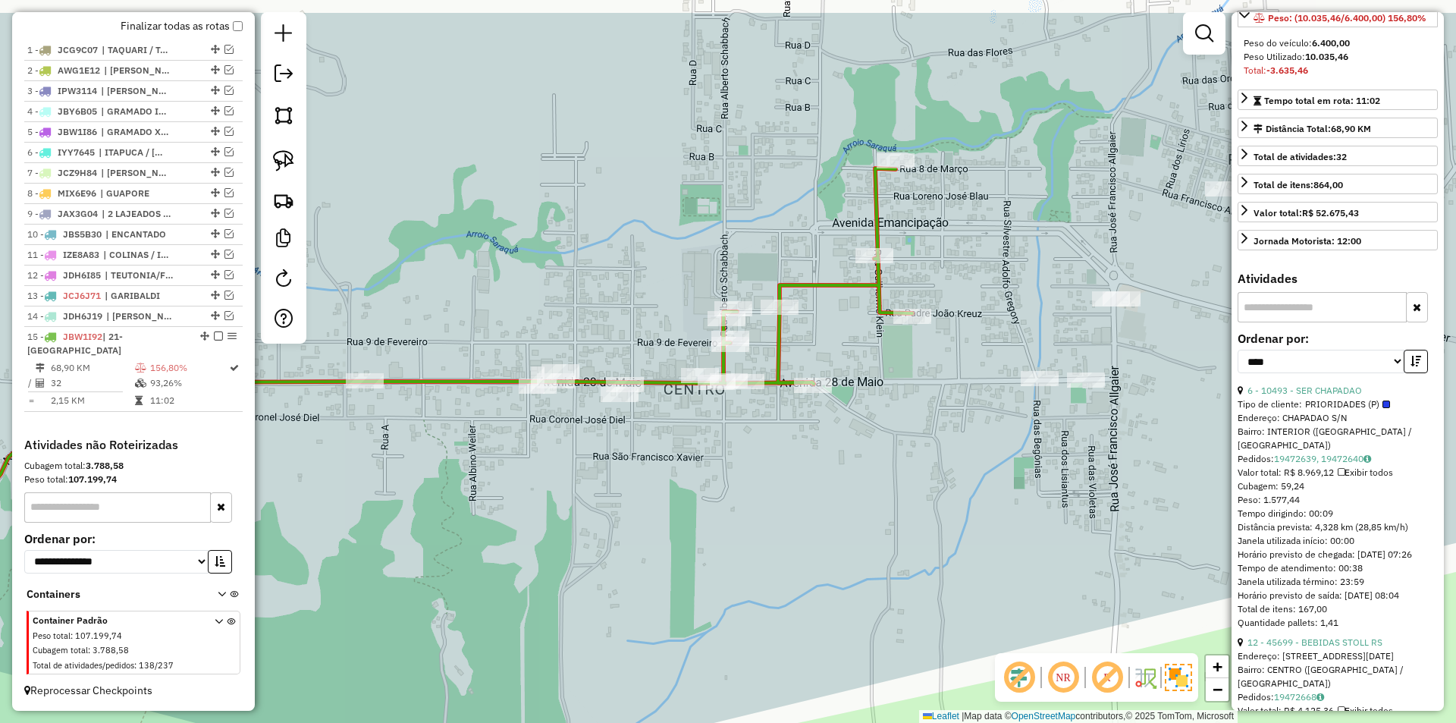
drag, startPoint x: 878, startPoint y: 316, endPoint x: 780, endPoint y: 385, distance: 119.7
click at [857, 405] on div "Janela de atendimento Grade de atendimento Capacidade Transportadoras Veículos …" at bounding box center [728, 361] width 1456 height 723
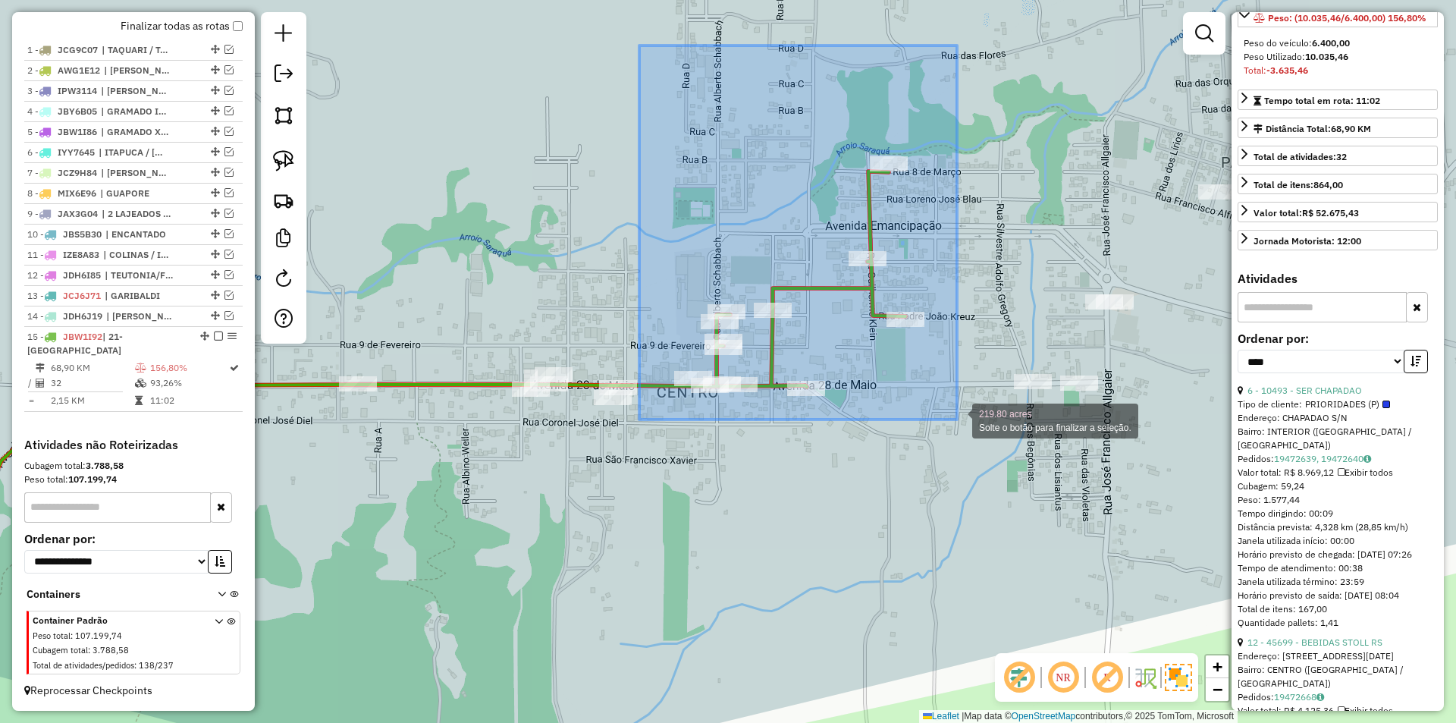
drag, startPoint x: 639, startPoint y: 45, endPoint x: 957, endPoint y: 419, distance: 490.5
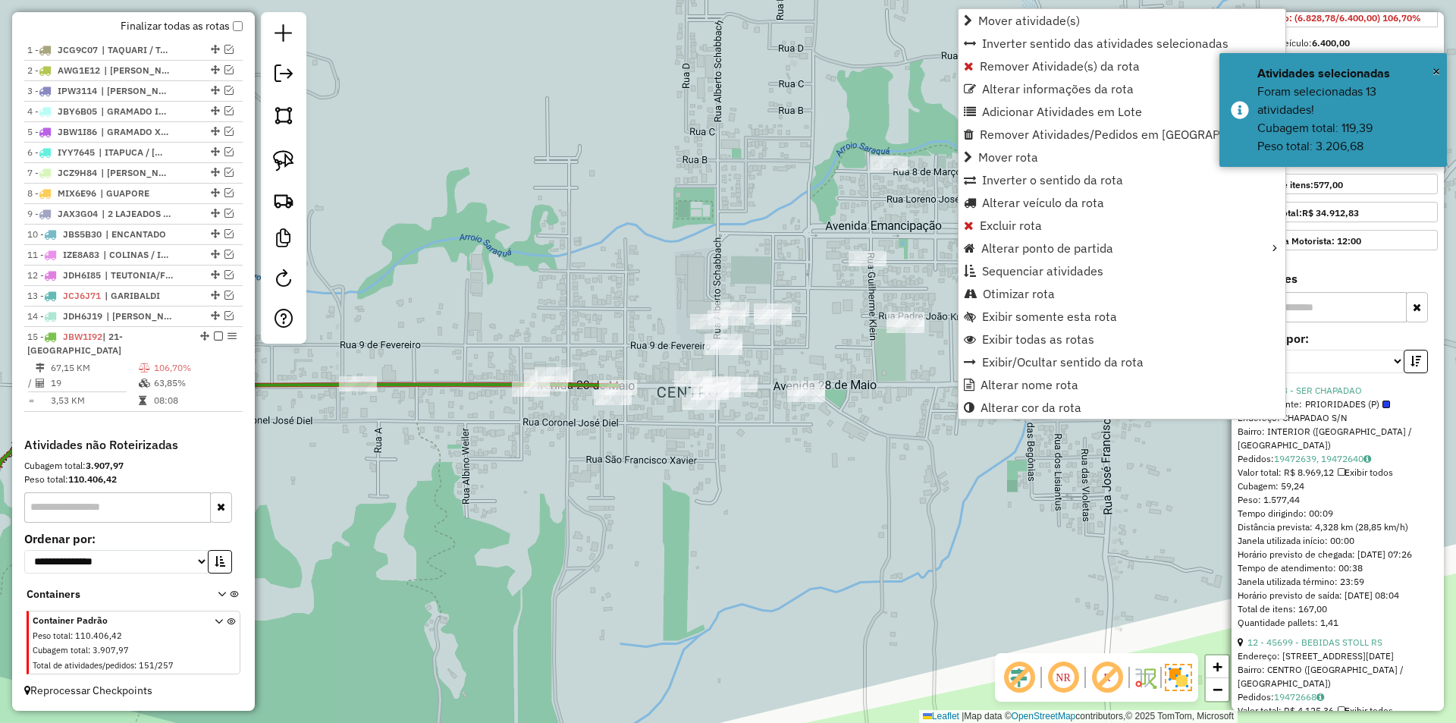
click at [817, 472] on div "Janela de atendimento Grade de atendimento Capacidade Transportadoras Veículos …" at bounding box center [728, 361] width 1456 height 723
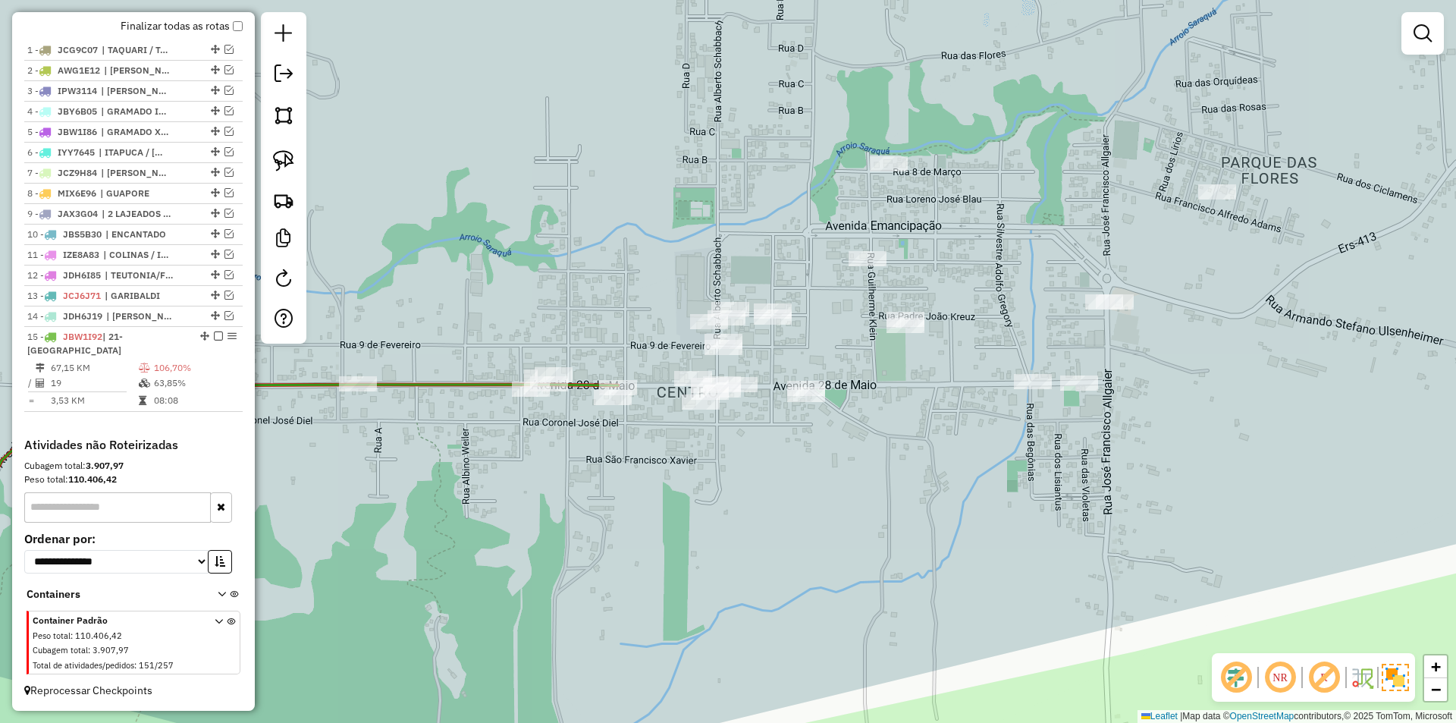
click at [471, 390] on icon at bounding box center [235, 441] width 763 height 130
select select "*********"
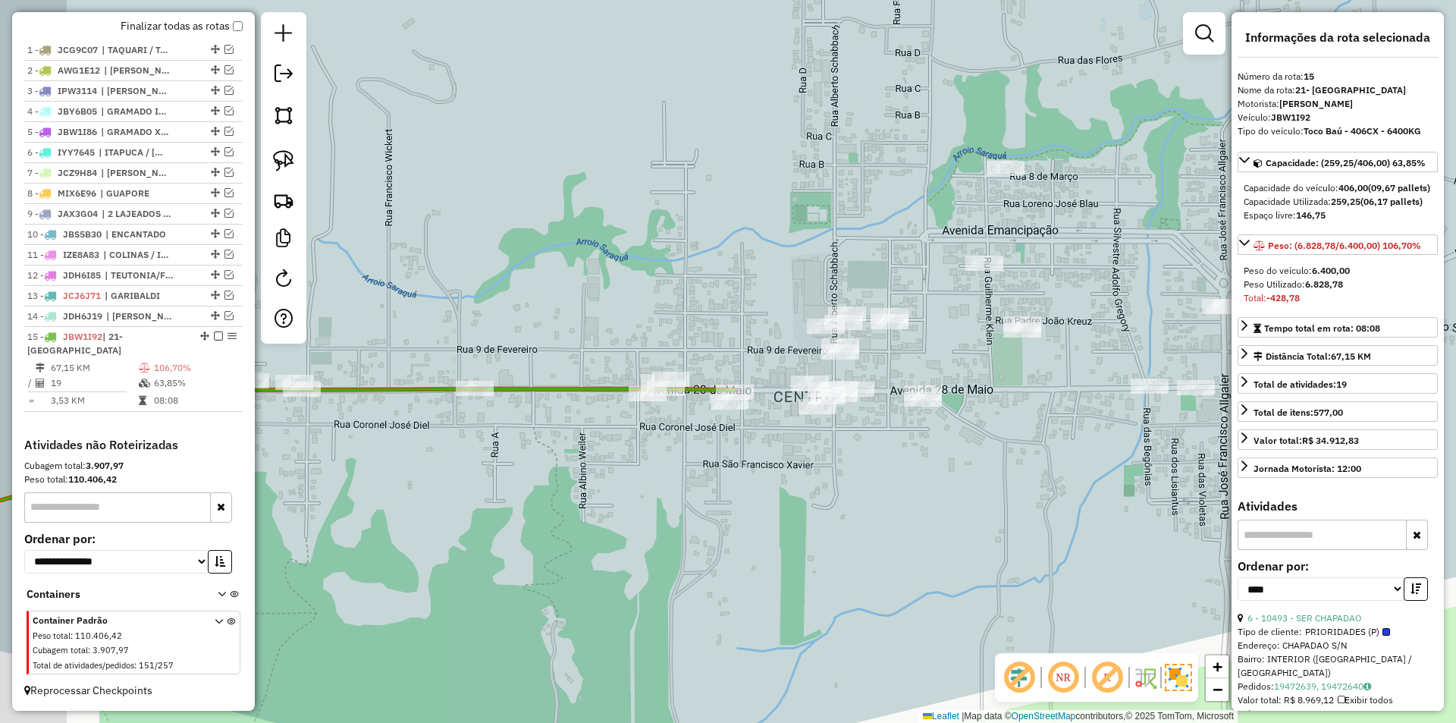
drag, startPoint x: 675, startPoint y: 494, endPoint x: 842, endPoint y: 490, distance: 166.9
click at [842, 490] on div "Janela de atendimento Grade de atendimento Capacidade Transportadoras Veículos …" at bounding box center [728, 361] width 1456 height 723
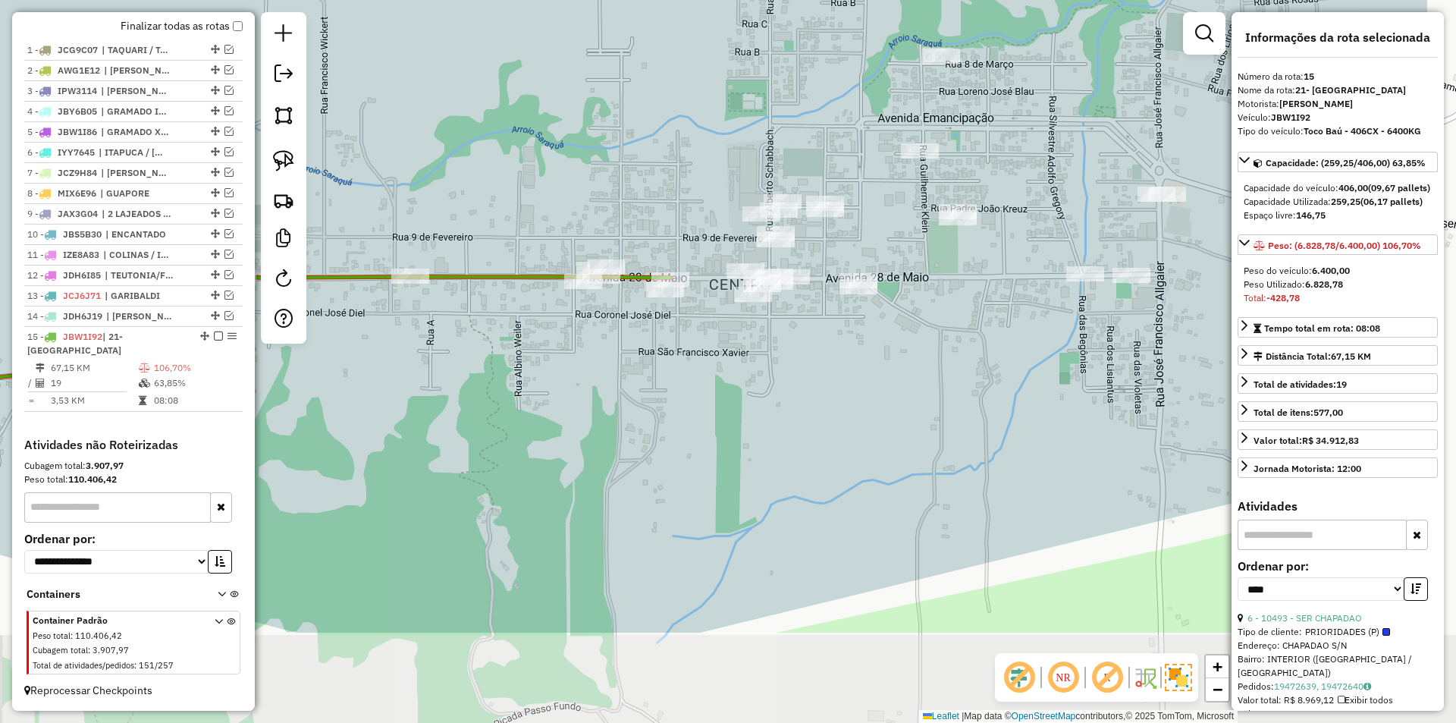
drag, startPoint x: 984, startPoint y: 494, endPoint x: 810, endPoint y: 331, distance: 238.7
click at [810, 331] on div "Janela de atendimento Grade de atendimento Capacidade Transportadoras Veículos …" at bounding box center [728, 361] width 1456 height 723
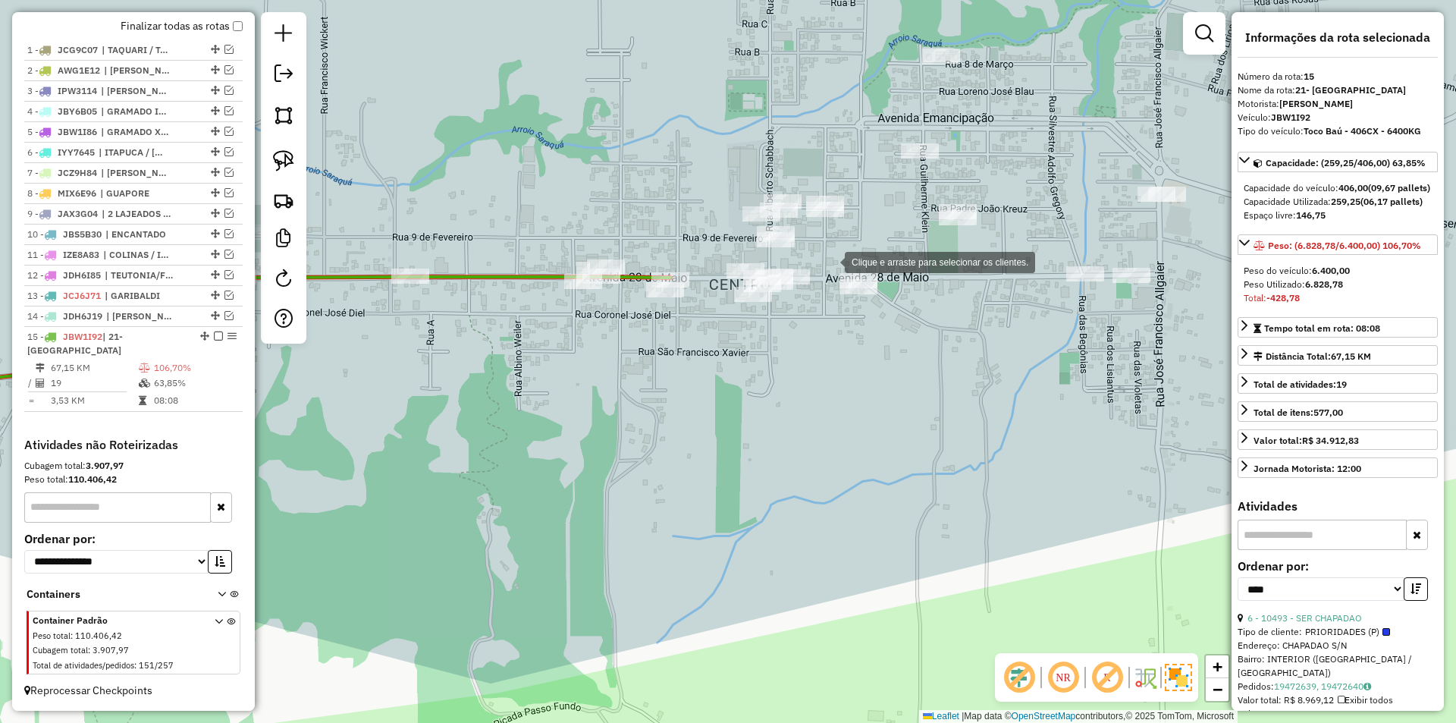
click at [829, 261] on div "Clique e arraste para selecionar os clientes. Janela de atendimento Grade de at…" at bounding box center [728, 361] width 1456 height 723
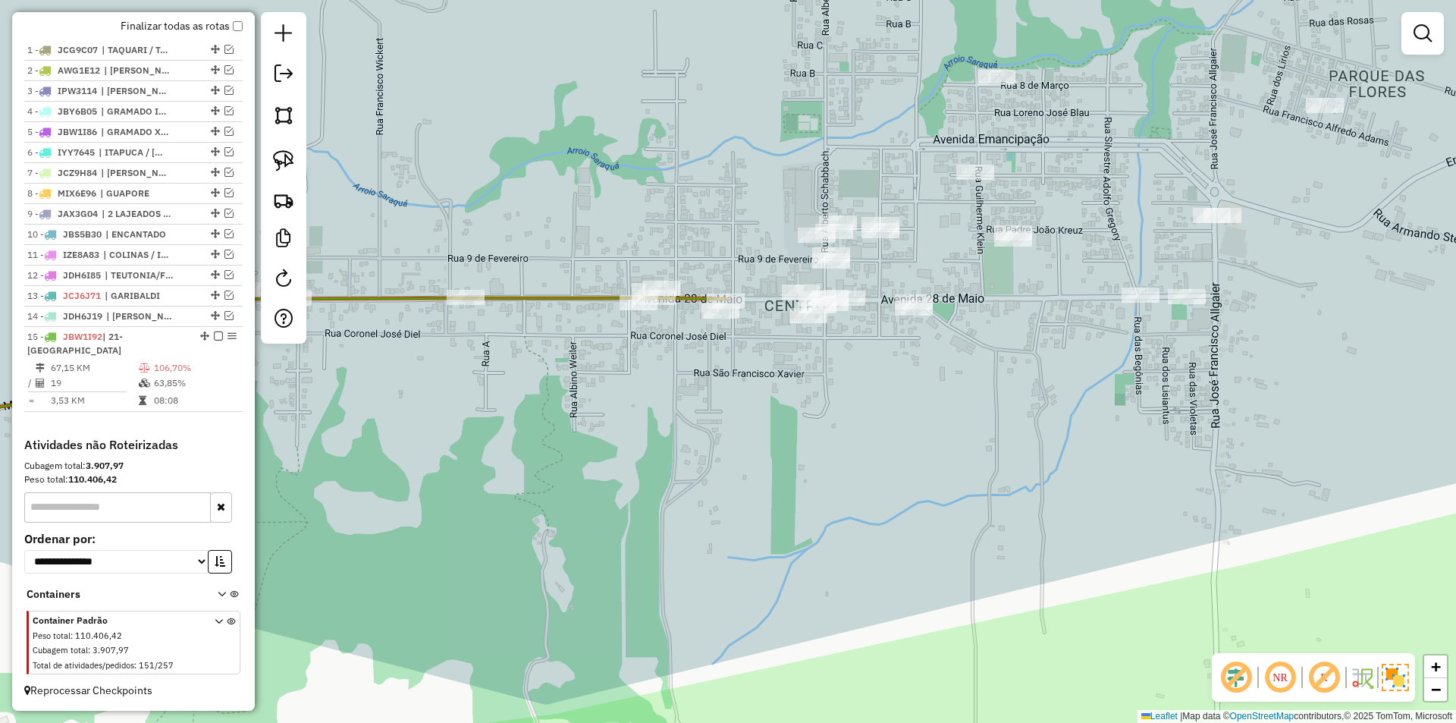
drag, startPoint x: 763, startPoint y: 370, endPoint x: 843, endPoint y: 384, distance: 80.9
click at [843, 384] on div "Janela de atendimento Grade de atendimento Capacidade Transportadoras Veículos …" at bounding box center [728, 361] width 1456 height 723
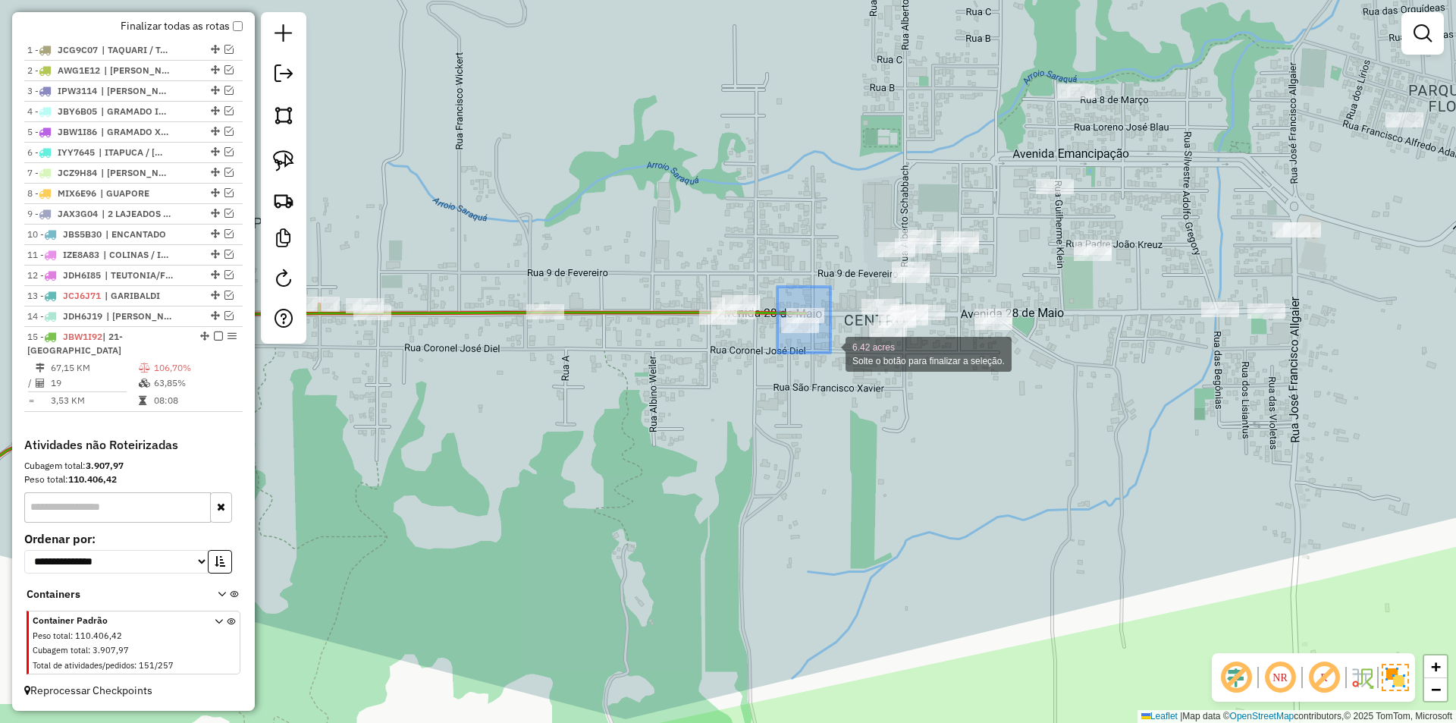
drag, startPoint x: 777, startPoint y: 287, endPoint x: 832, endPoint y: 353, distance: 85.6
click at [657, 309] on icon at bounding box center [329, 403] width 951 height 198
select select "*********"
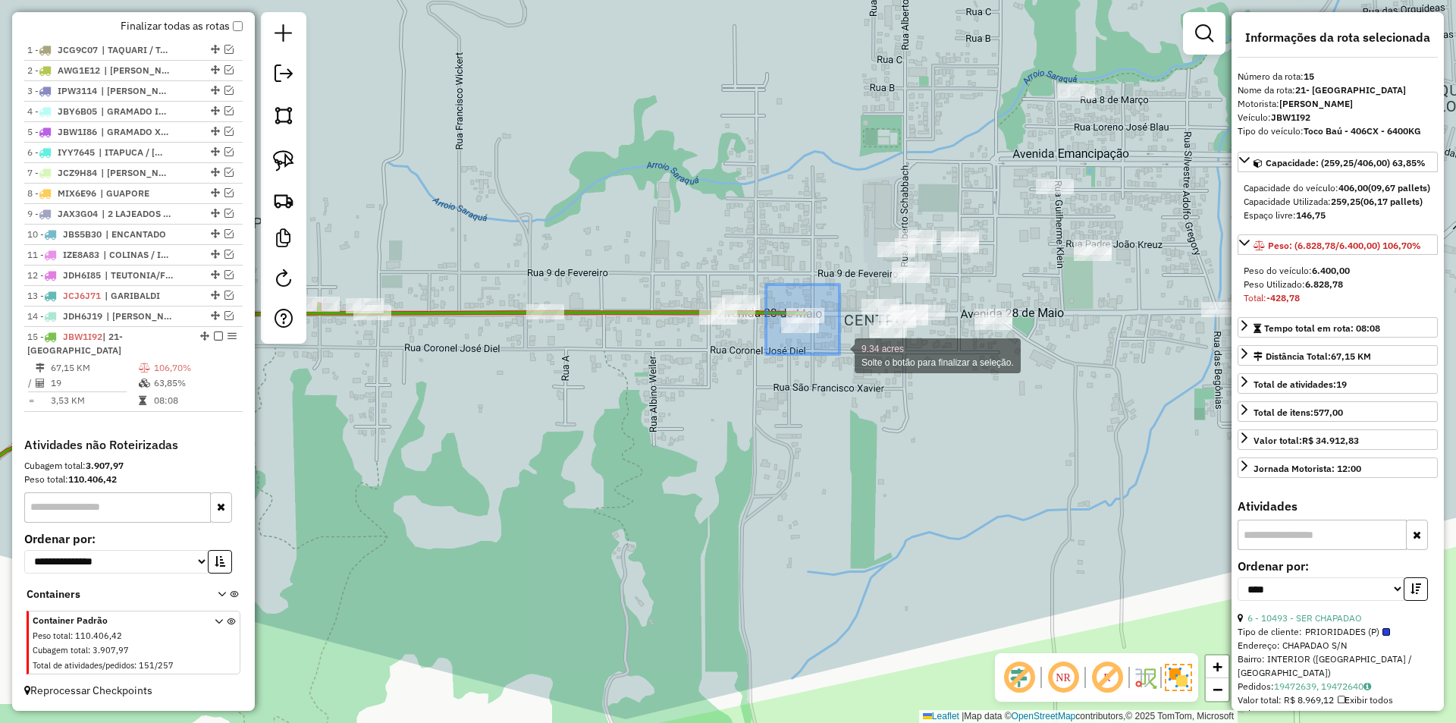
drag, startPoint x: 794, startPoint y: 300, endPoint x: 839, endPoint y: 354, distance: 70.5
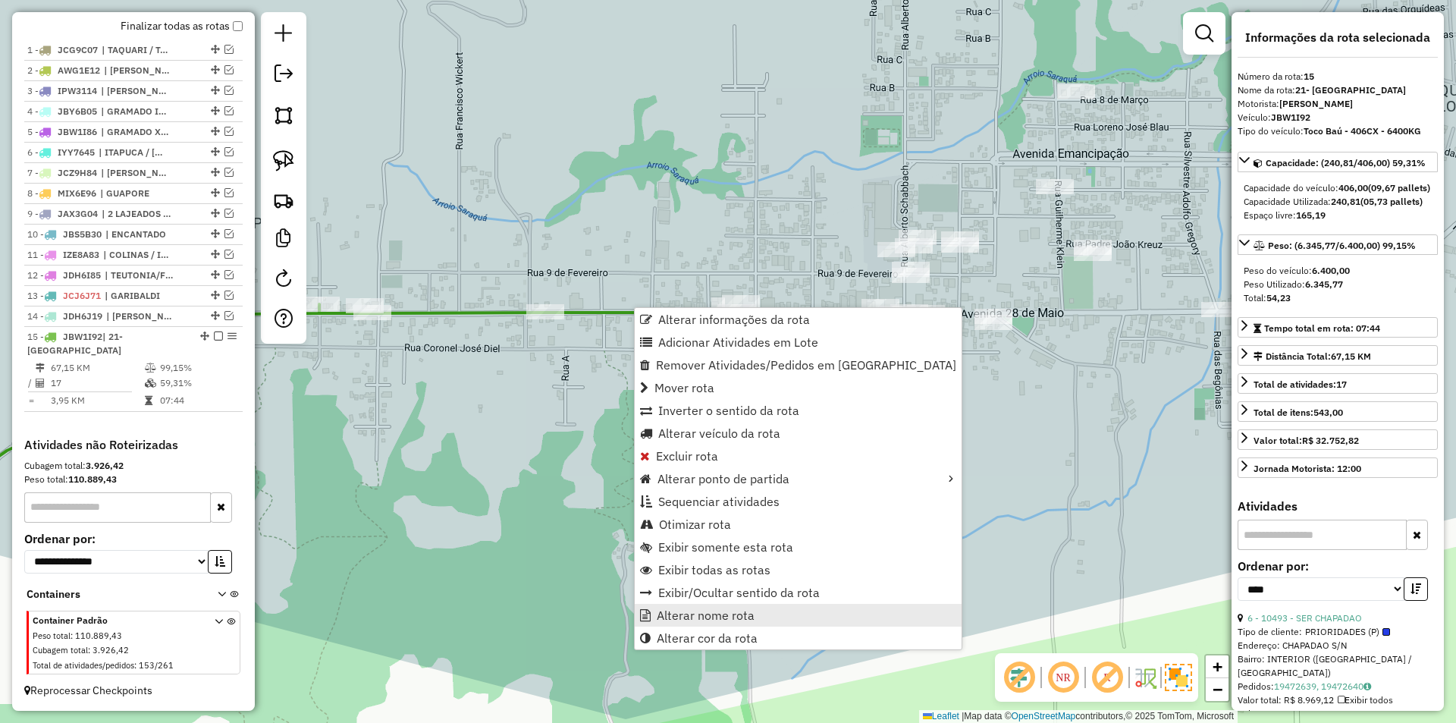
click at [765, 622] on link "Alterar nome rota" at bounding box center [798, 615] width 327 height 23
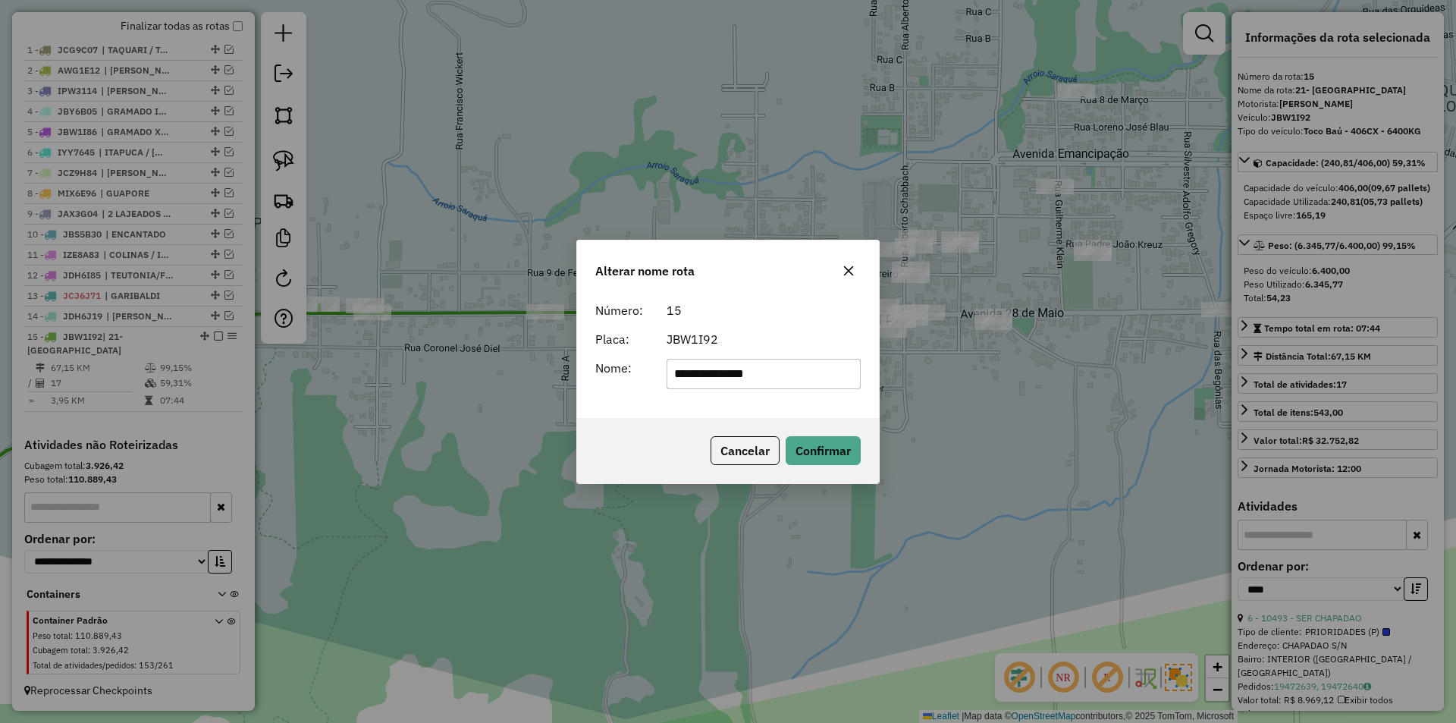
drag, startPoint x: 695, startPoint y: 368, endPoint x: 585, endPoint y: 345, distance: 112.3
click at [588, 350] on div "**********" at bounding box center [728, 356] width 302 height 123
click at [809, 377] on input "**********" at bounding box center [763, 374] width 195 height 30
type input "**********"
click at [840, 456] on button "Confirmar" at bounding box center [822, 450] width 75 height 29
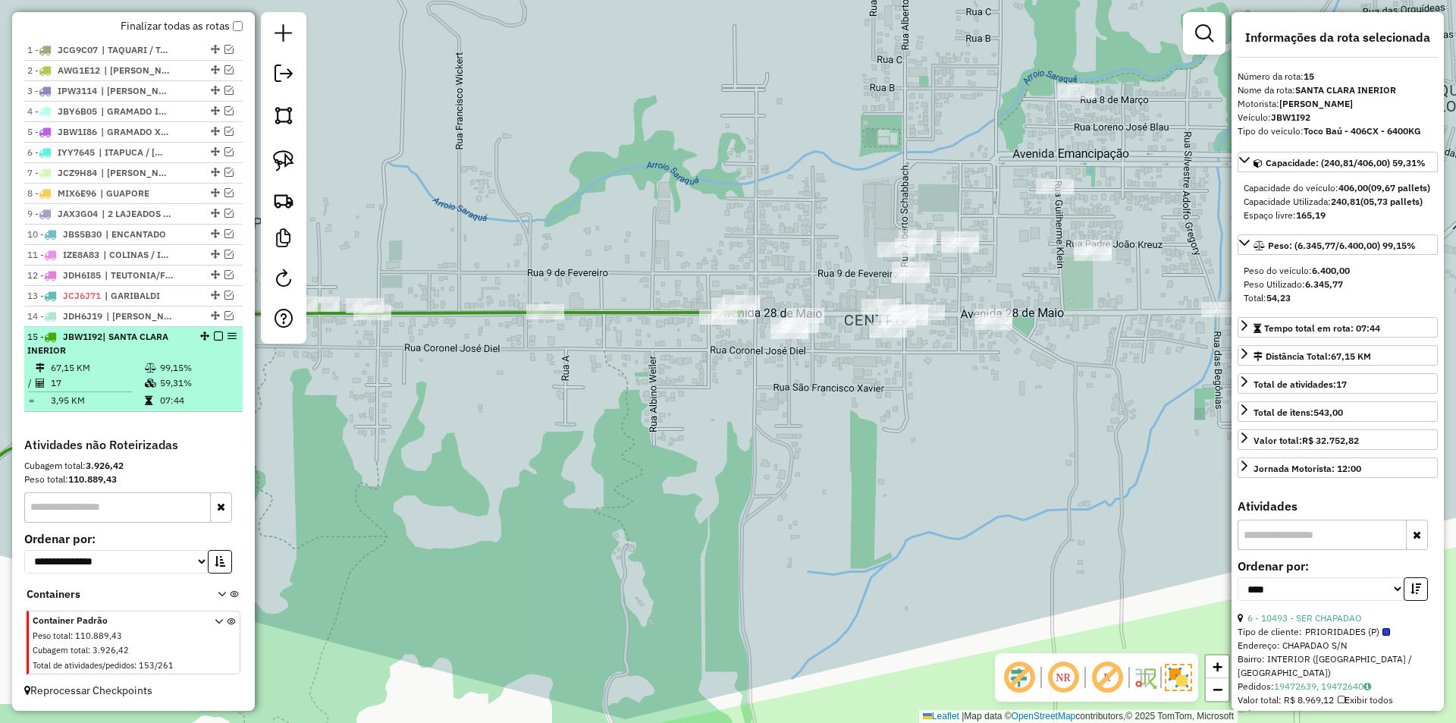
click at [214, 337] on em at bounding box center [218, 335] width 9 height 9
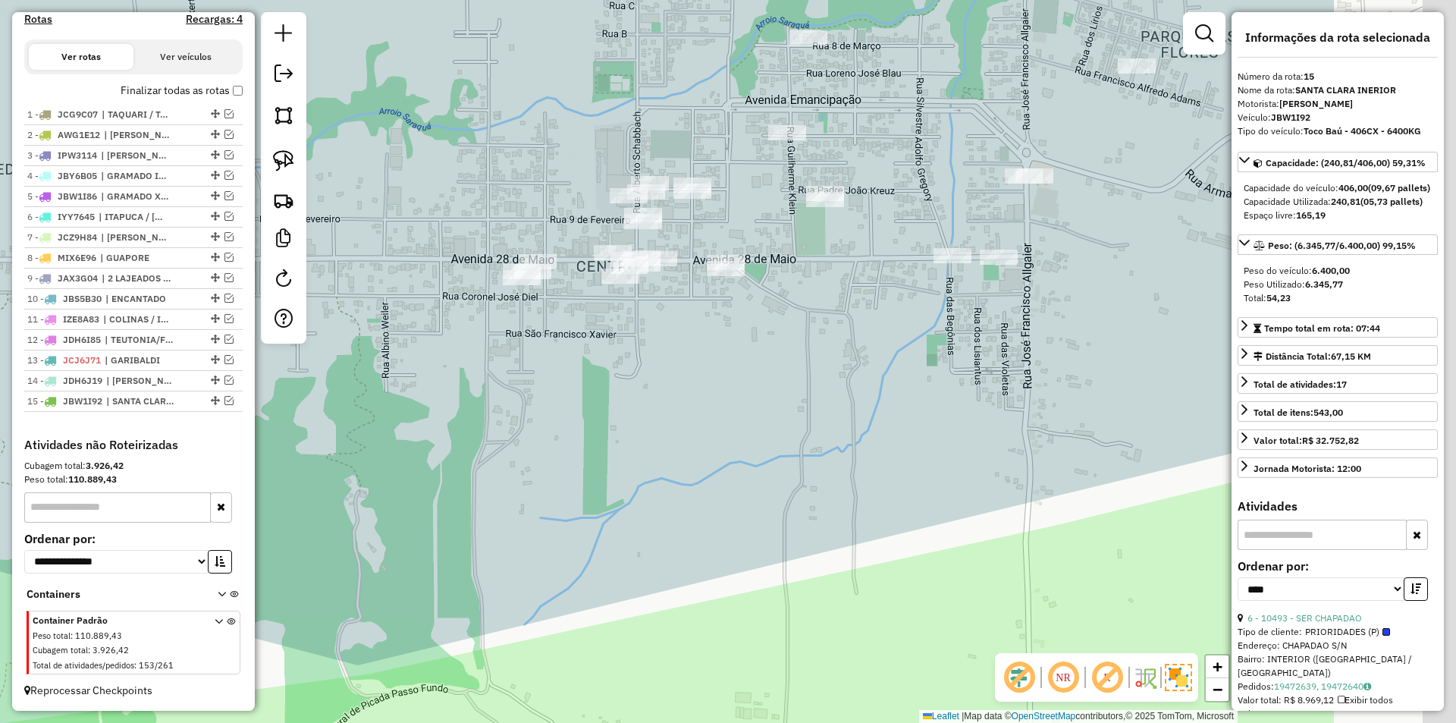
drag, startPoint x: 904, startPoint y: 427, endPoint x: 610, endPoint y: 362, distance: 301.1
click at [612, 362] on div "Janela de atendimento Grade de atendimento Capacidade Transportadoras Veículos …" at bounding box center [728, 361] width 1456 height 723
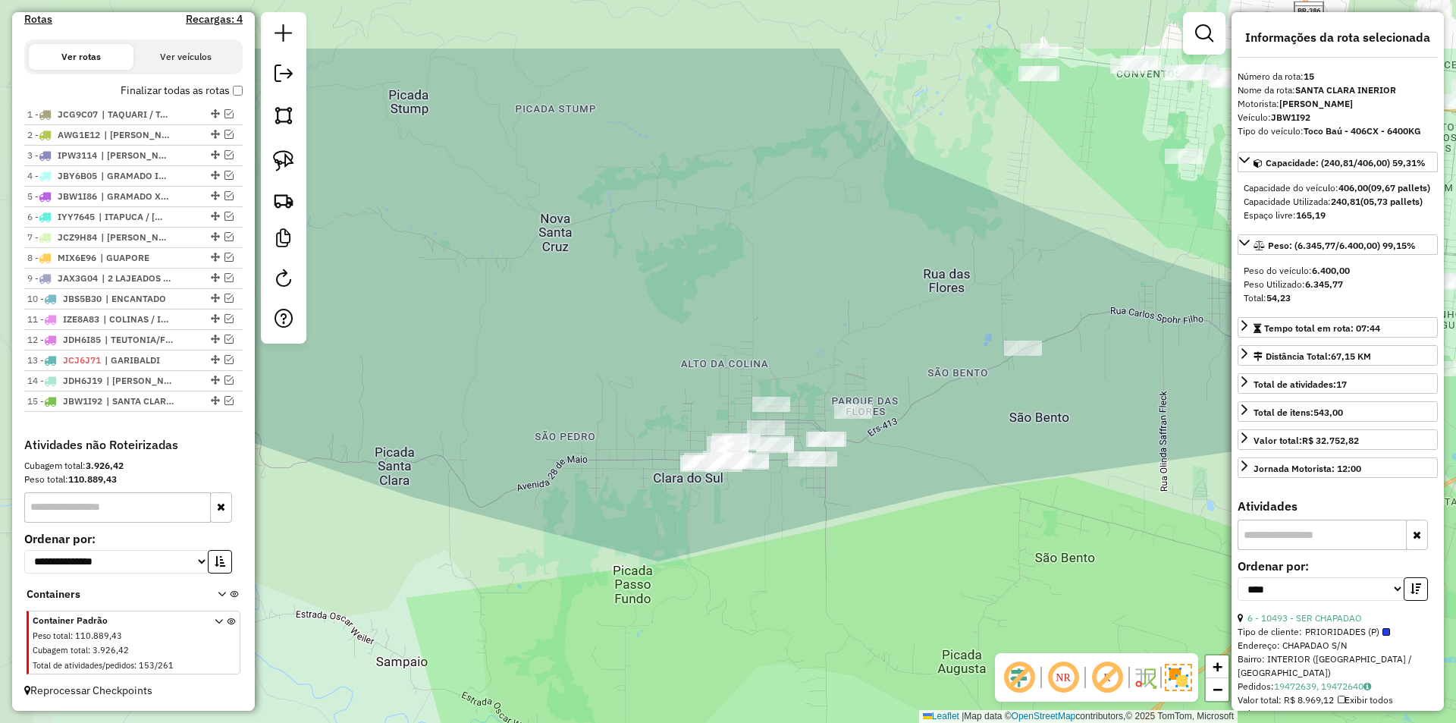
drag, startPoint x: 639, startPoint y: 435, endPoint x: 745, endPoint y: 553, distance: 157.8
click at [744, 553] on div "Janela de atendimento Grade de atendimento Capacidade Transportadoras Veículos …" at bounding box center [728, 361] width 1456 height 723
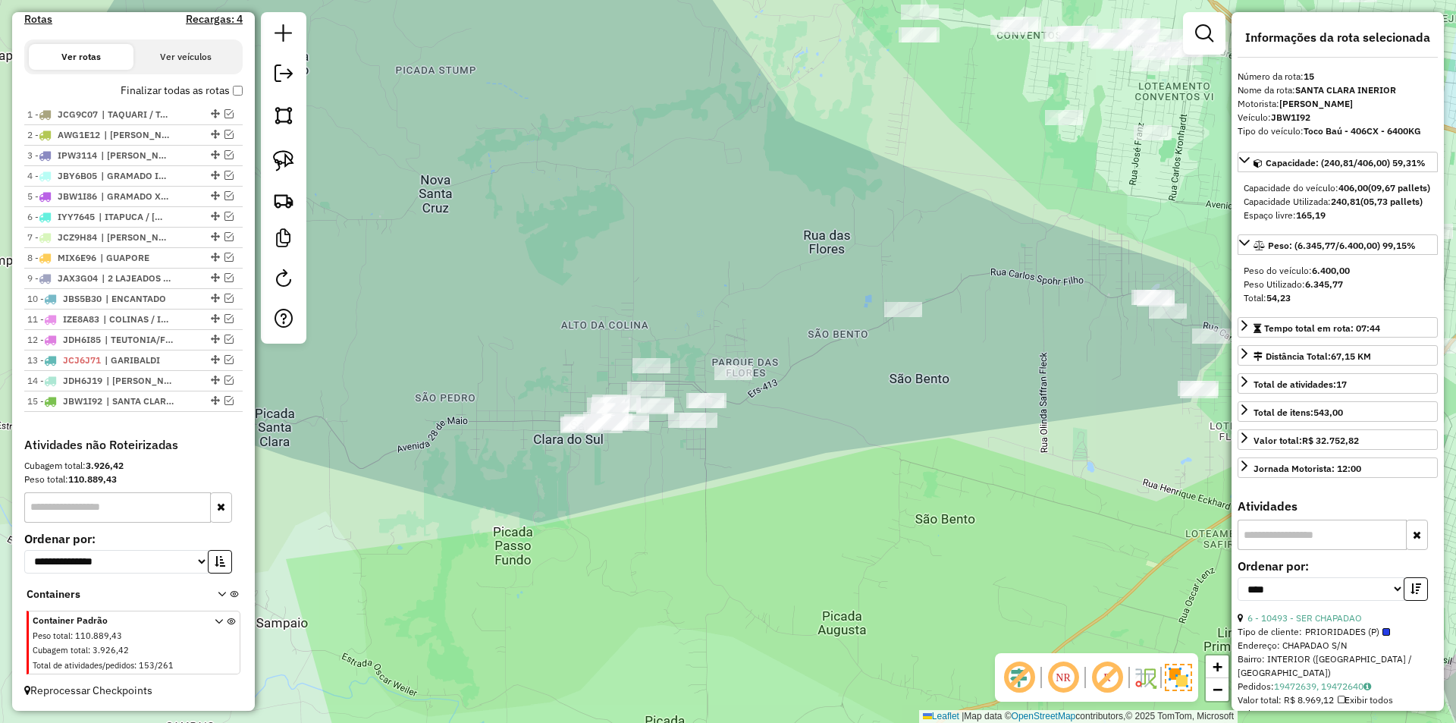
drag, startPoint x: 956, startPoint y: 465, endPoint x: 827, endPoint y: 422, distance: 135.9
click at [829, 422] on div "Janela de atendimento Grade de atendimento Capacidade Transportadoras Veículos …" at bounding box center [728, 361] width 1456 height 723
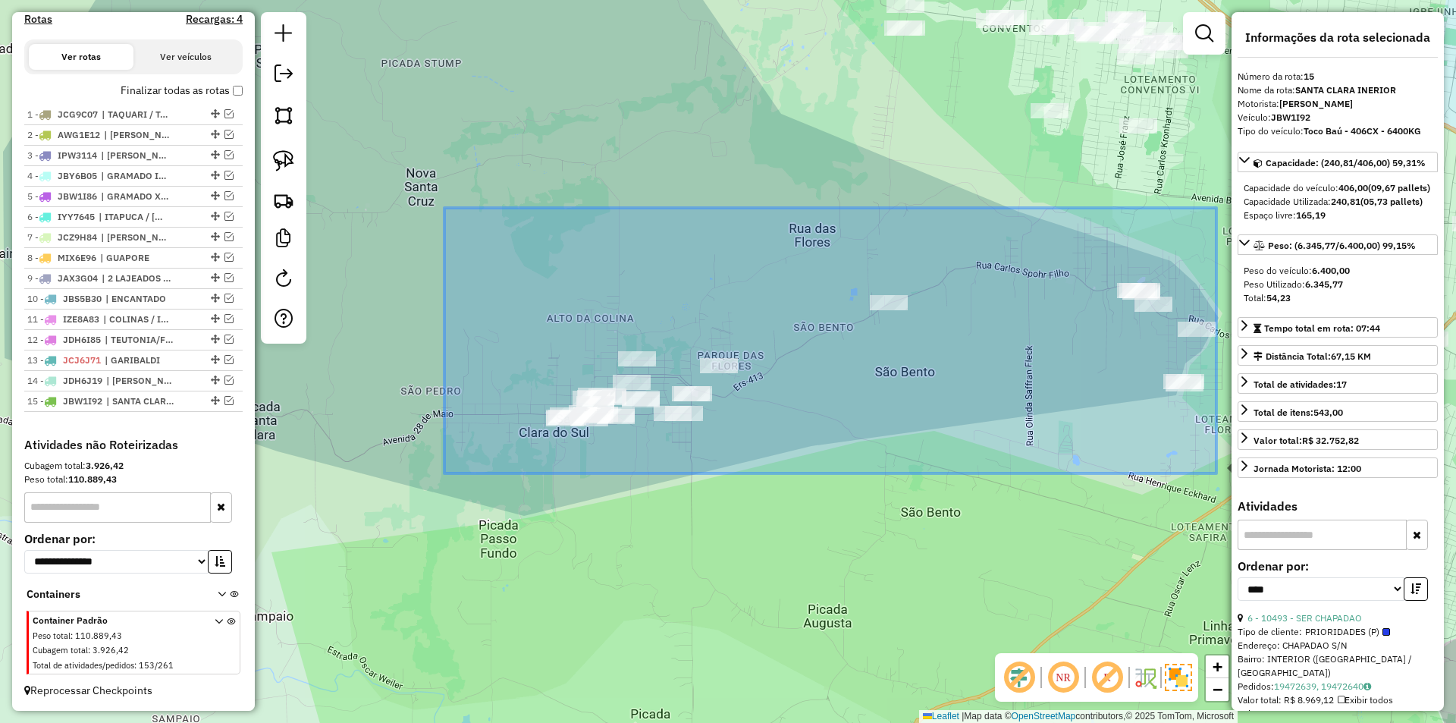
drag, startPoint x: 444, startPoint y: 208, endPoint x: 1216, endPoint y: 473, distance: 816.2
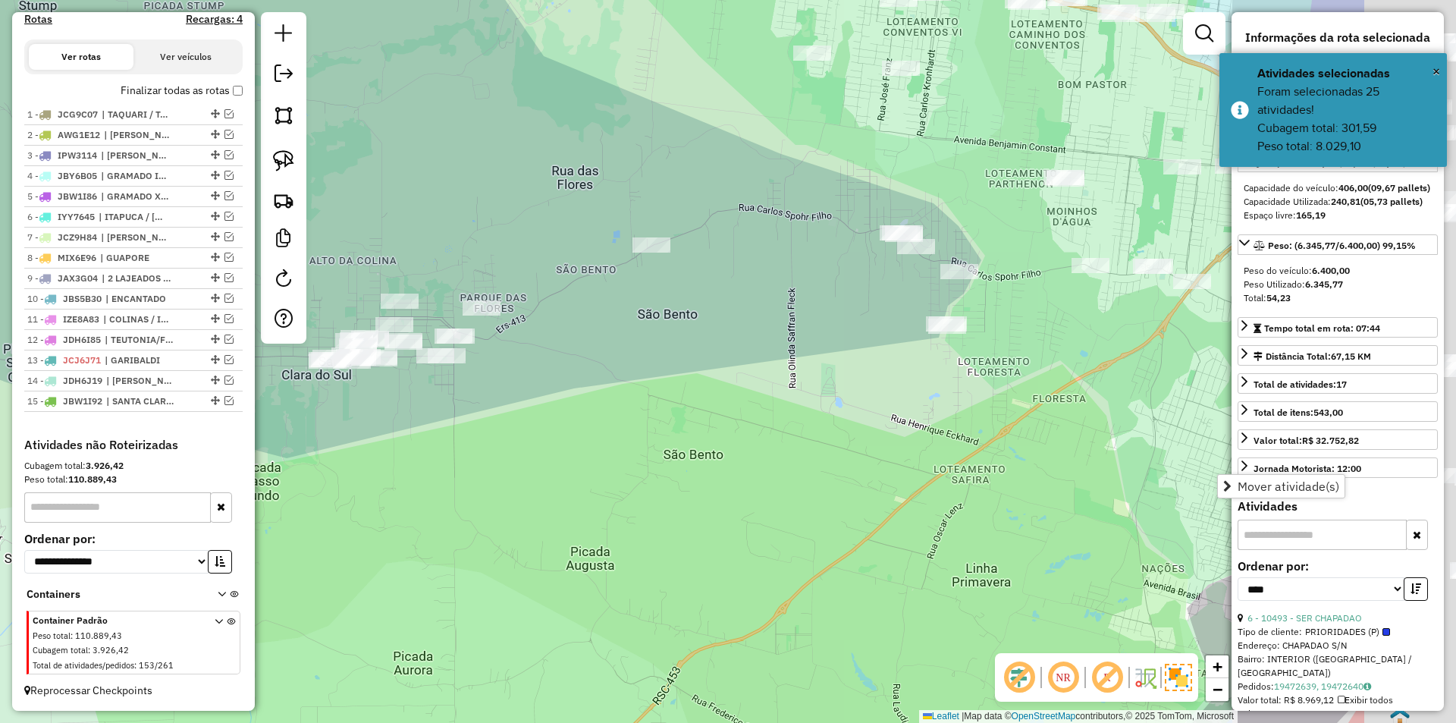
drag, startPoint x: 1075, startPoint y: 495, endPoint x: 839, endPoint y: 428, distance: 246.0
click at [839, 428] on div "Janela de atendimento Grade de atendimento Capacidade Transportadoras Veículos …" at bounding box center [728, 361] width 1456 height 723
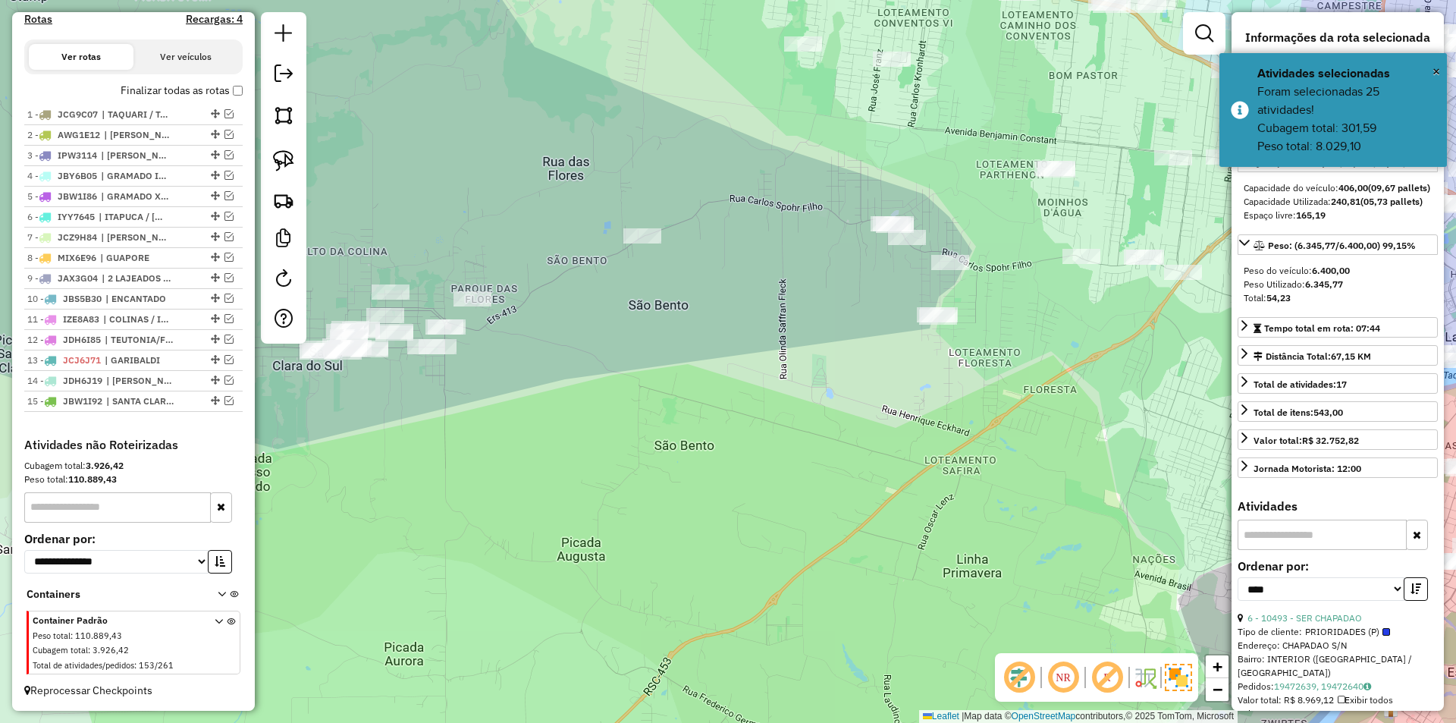
drag, startPoint x: 607, startPoint y: 416, endPoint x: 698, endPoint y: 431, distance: 92.2
click at [698, 431] on div "Janela de atendimento Grade de atendimento Capacidade Transportadoras Veículos …" at bounding box center [728, 361] width 1456 height 723
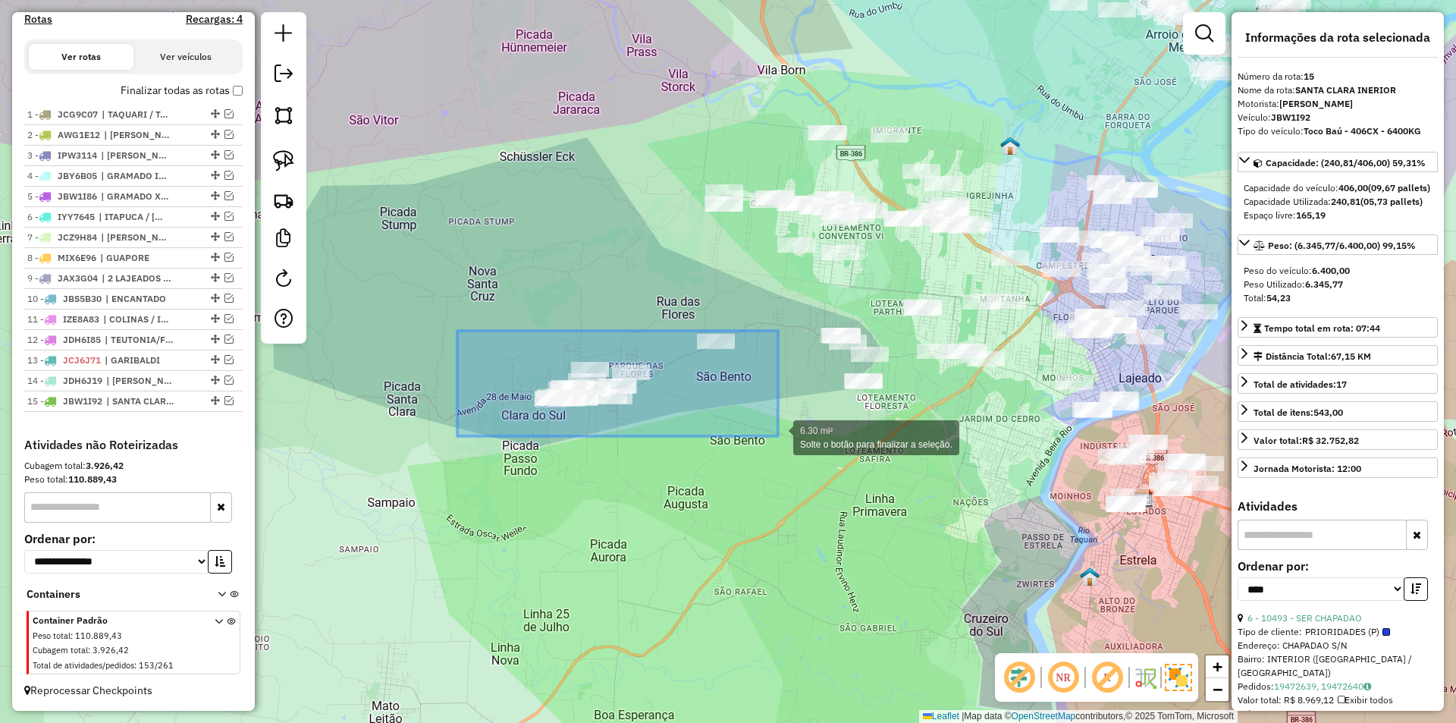
drag, startPoint x: 465, startPoint y: 330, endPoint x: 778, endPoint y: 436, distance: 330.6
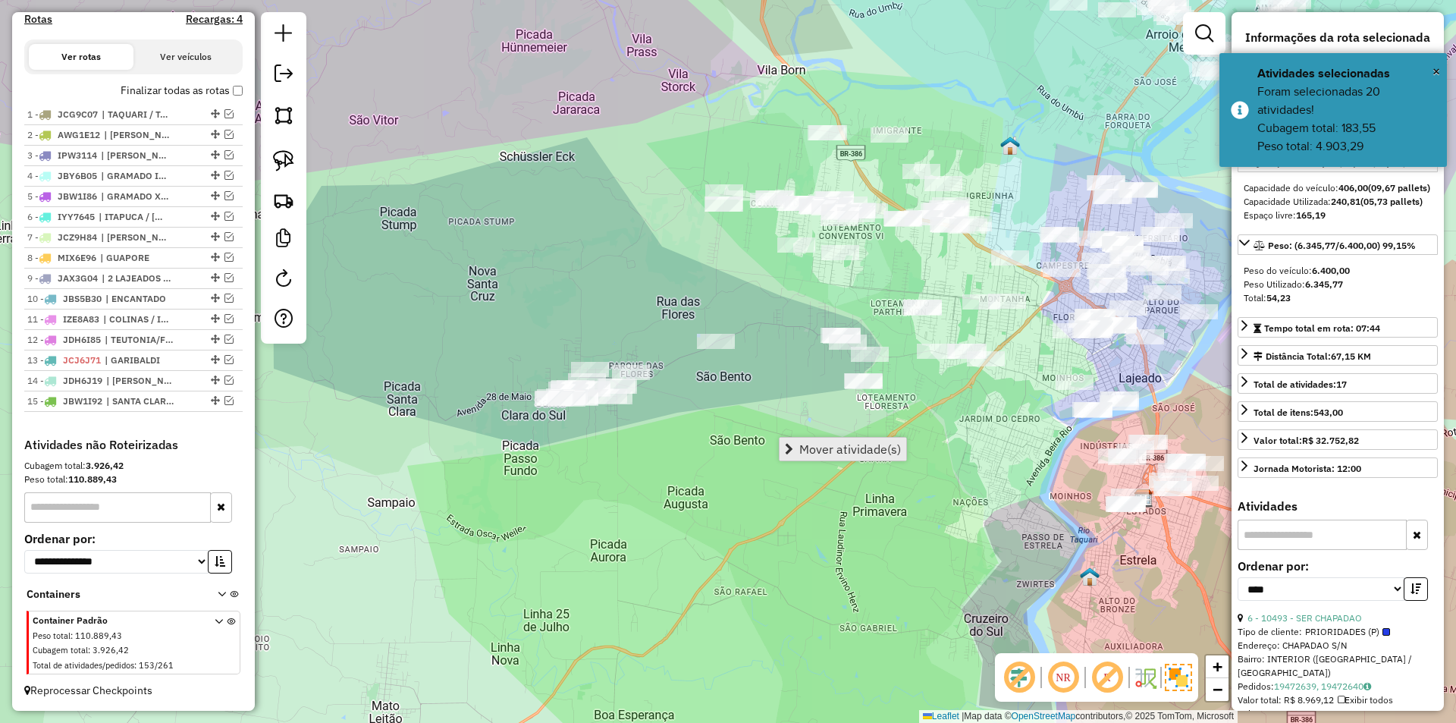
click at [856, 444] on span "Mover atividade(s)" at bounding box center [850, 449] width 102 height 12
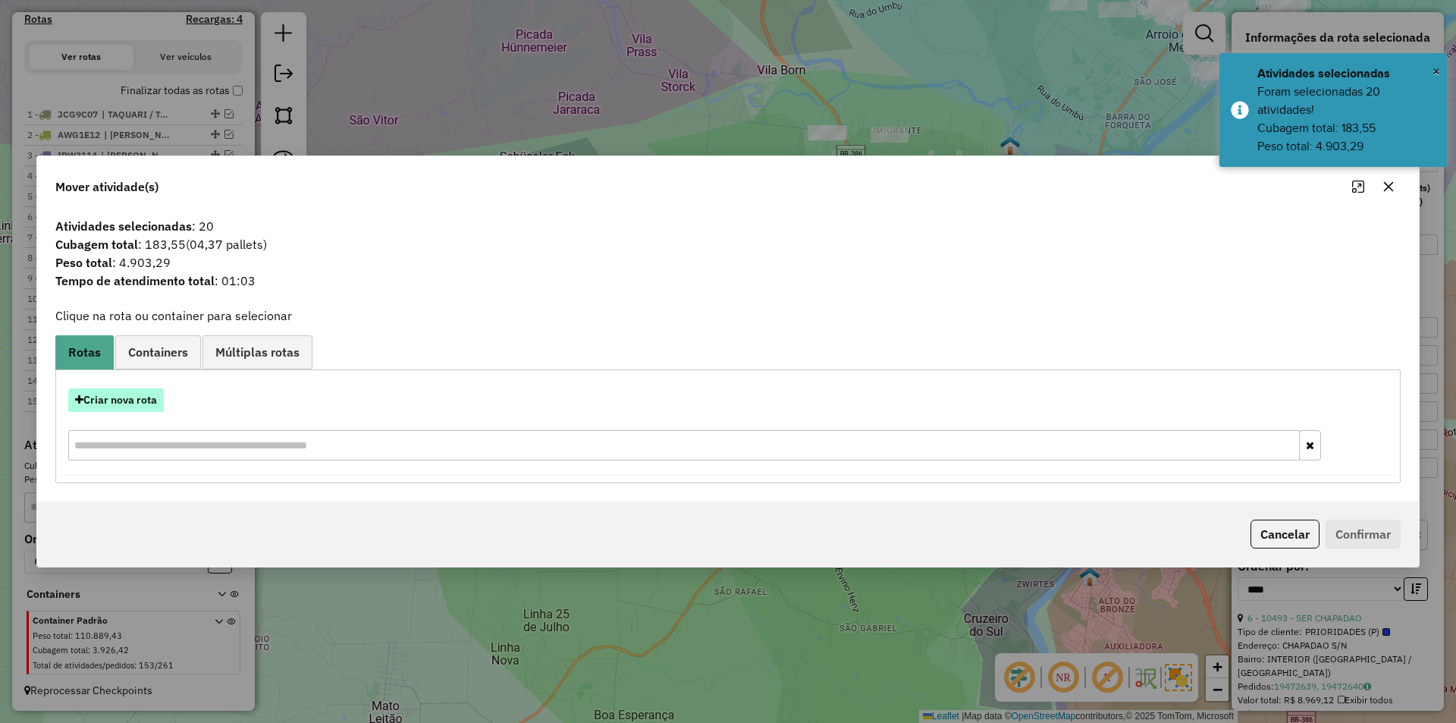
click at [112, 403] on button "Criar nova rota" at bounding box center [116, 400] width 96 height 24
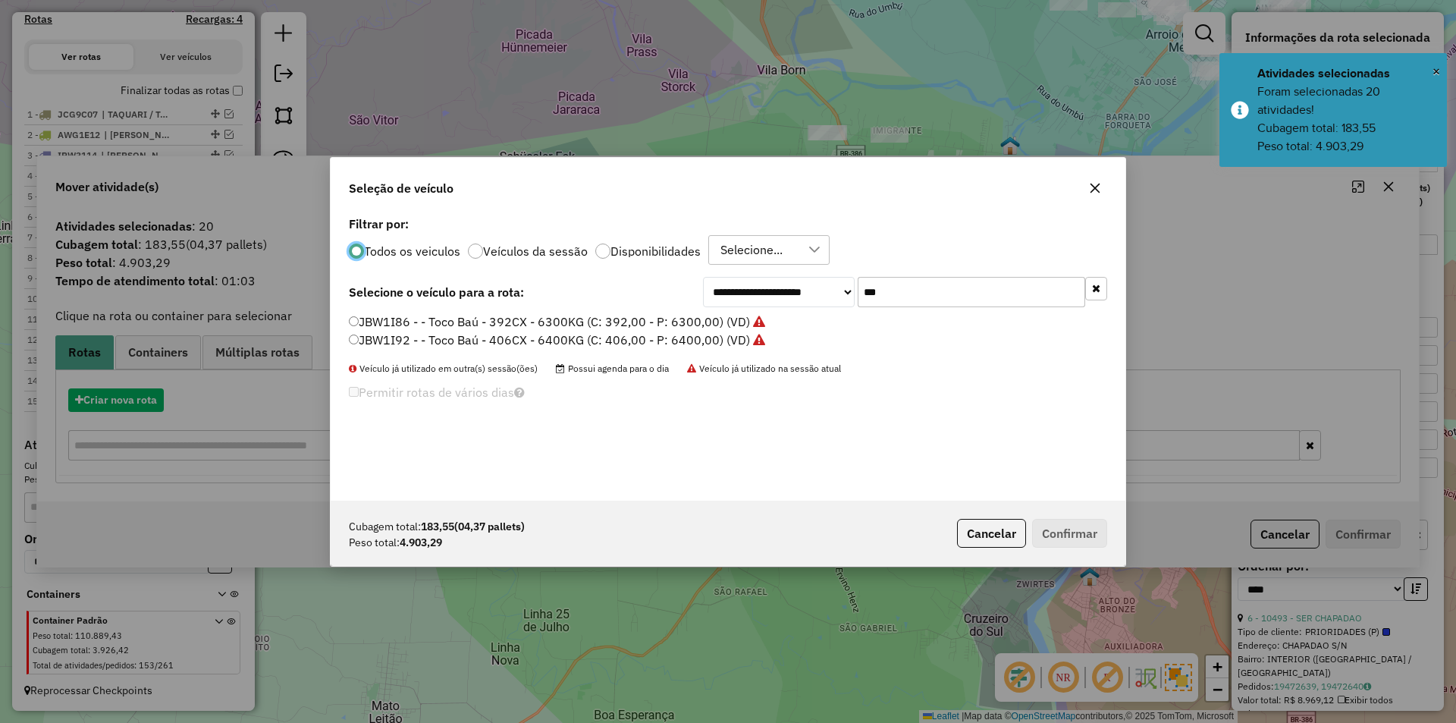
scroll to position [8, 5]
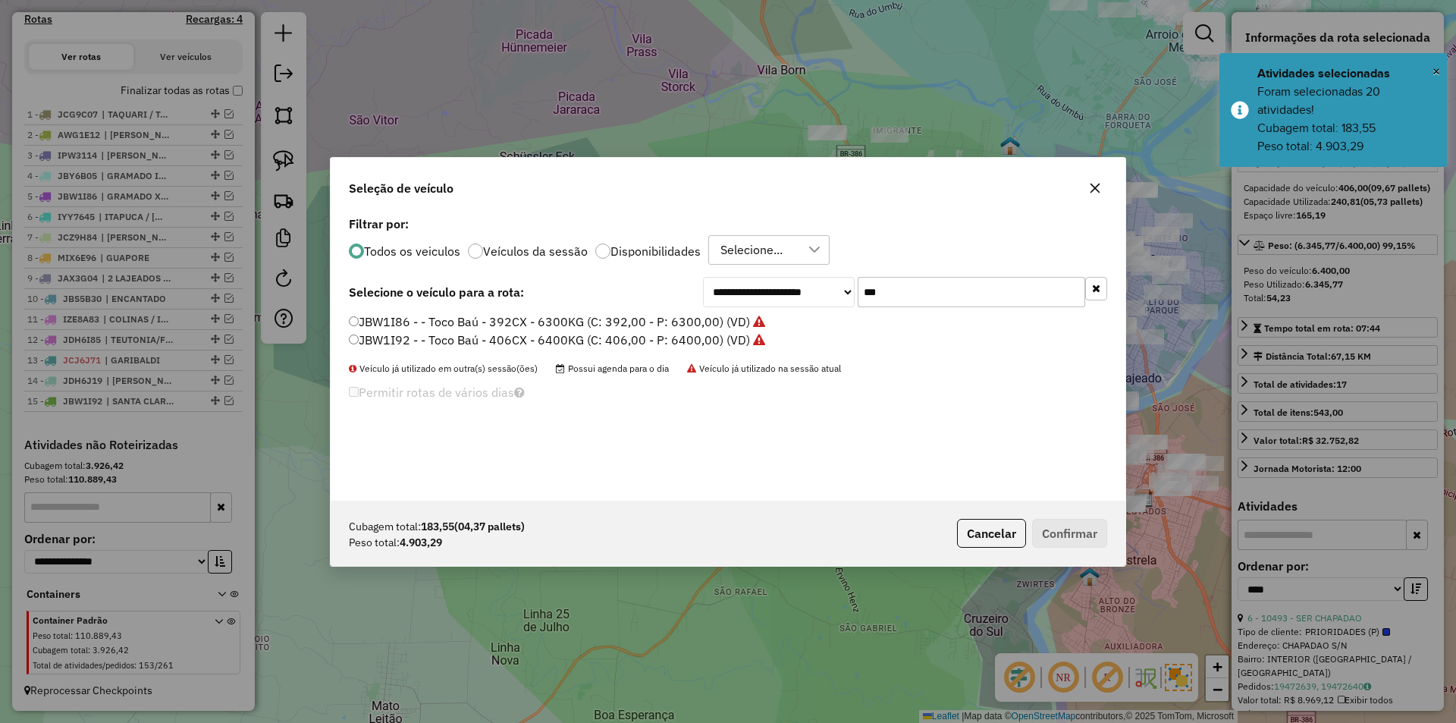
drag, startPoint x: 866, startPoint y: 285, endPoint x: 787, endPoint y: 265, distance: 81.5
click at [807, 269] on div "**********" at bounding box center [728, 356] width 795 height 288
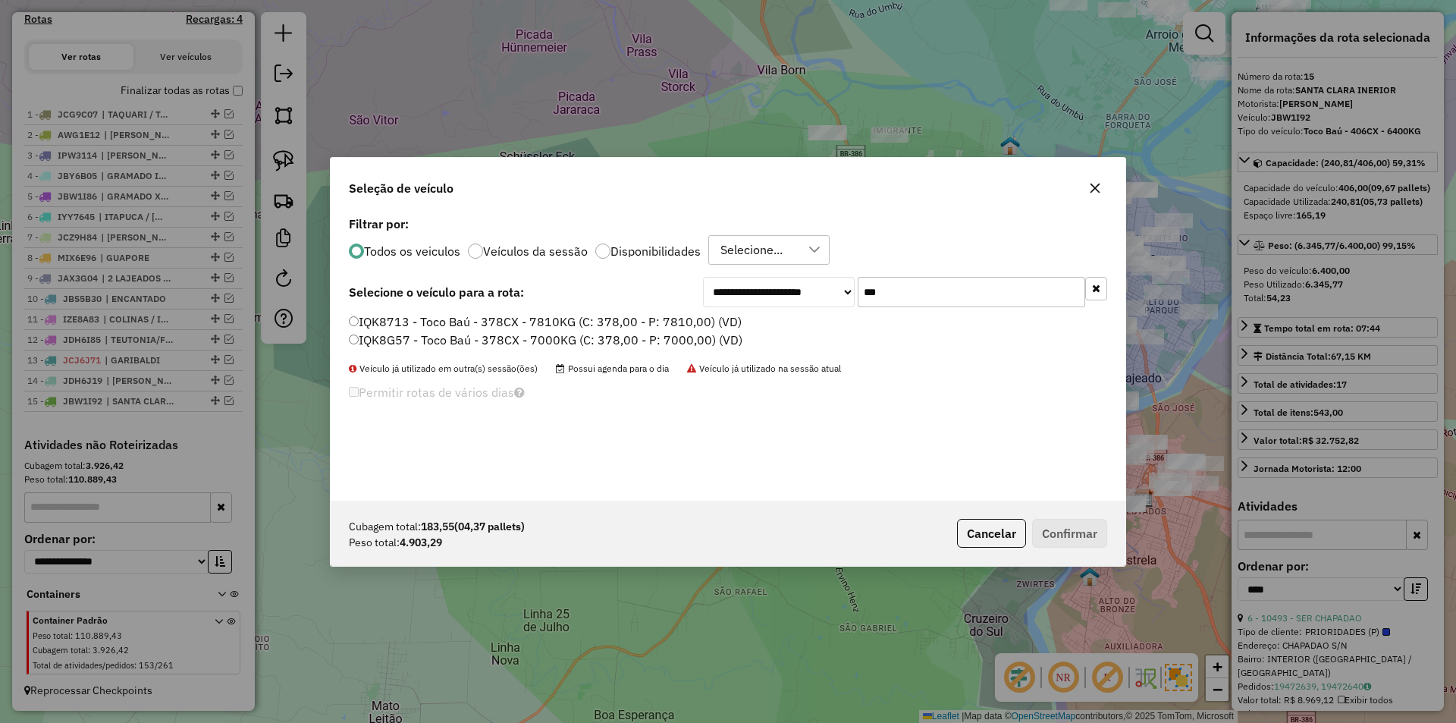
type input "***"
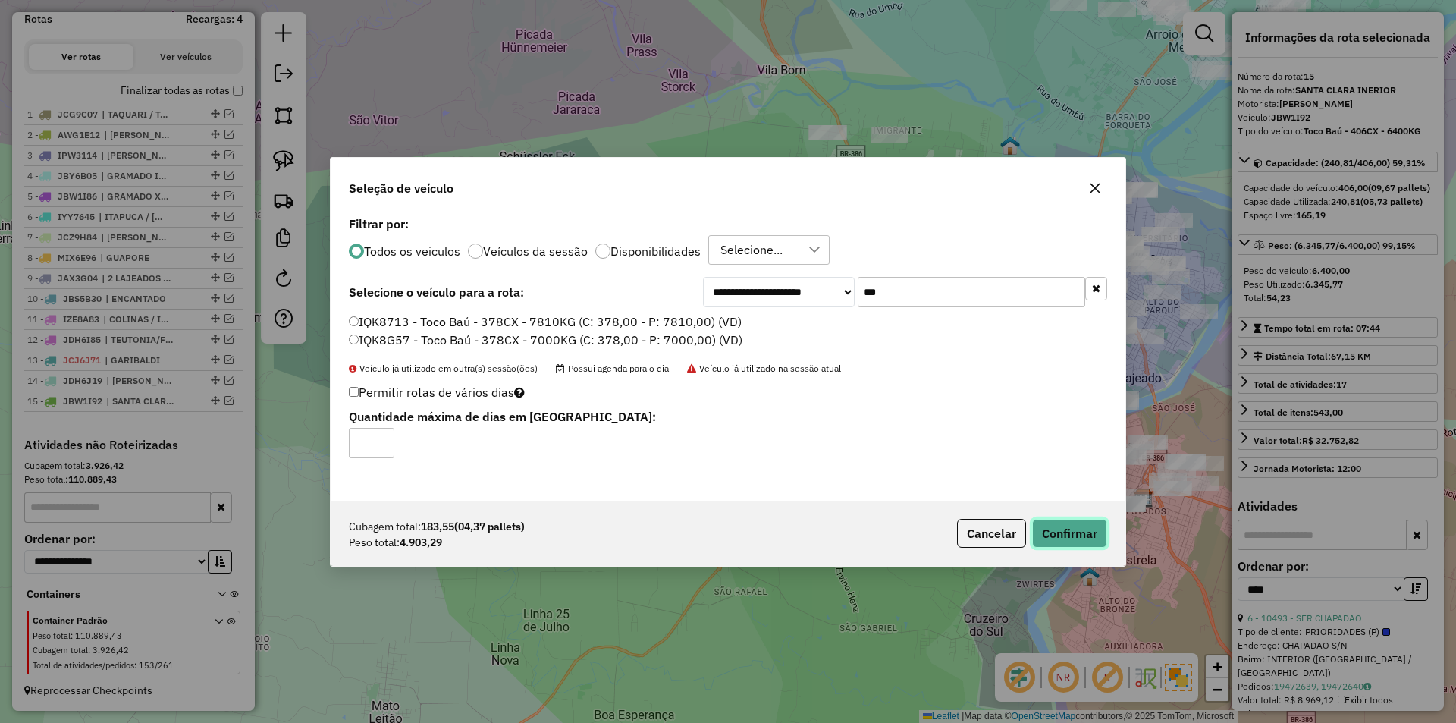
click at [1065, 530] on button "Confirmar" at bounding box center [1069, 533] width 75 height 29
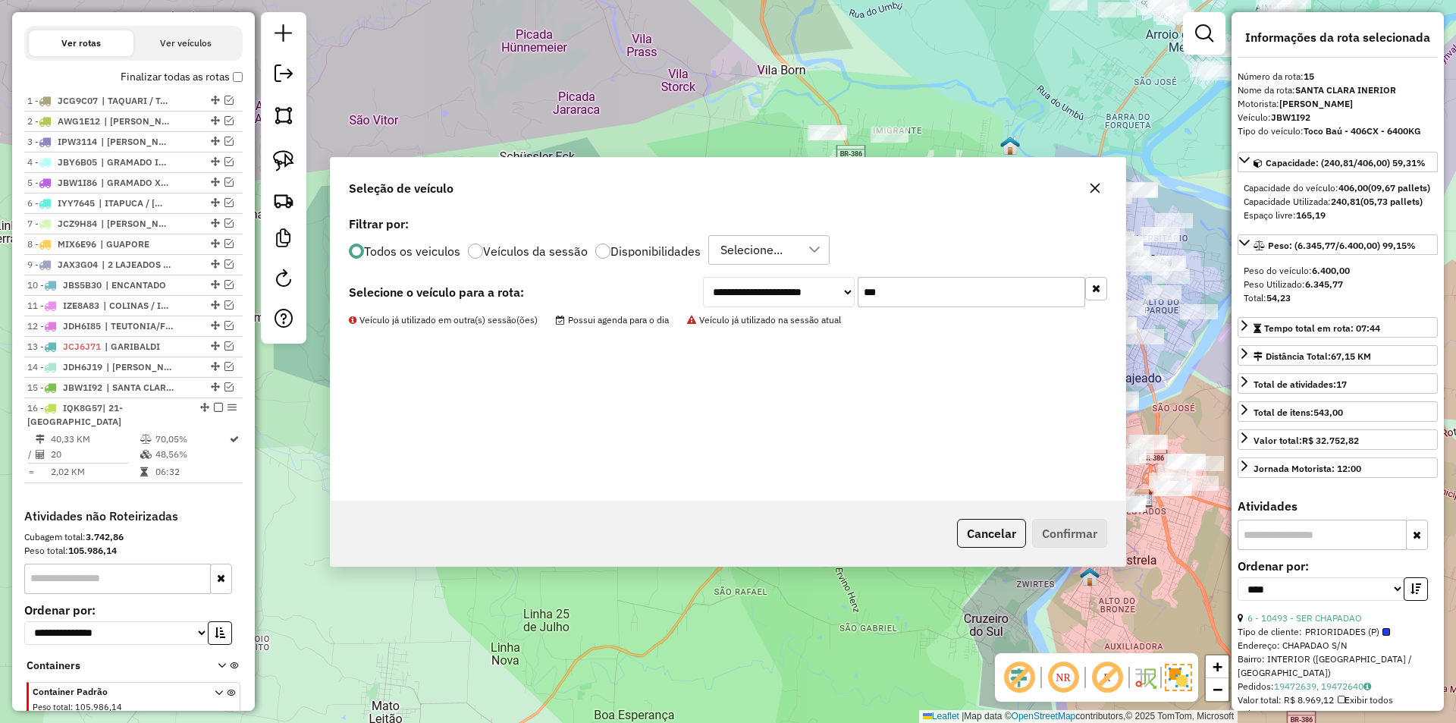
scroll to position [579, 0]
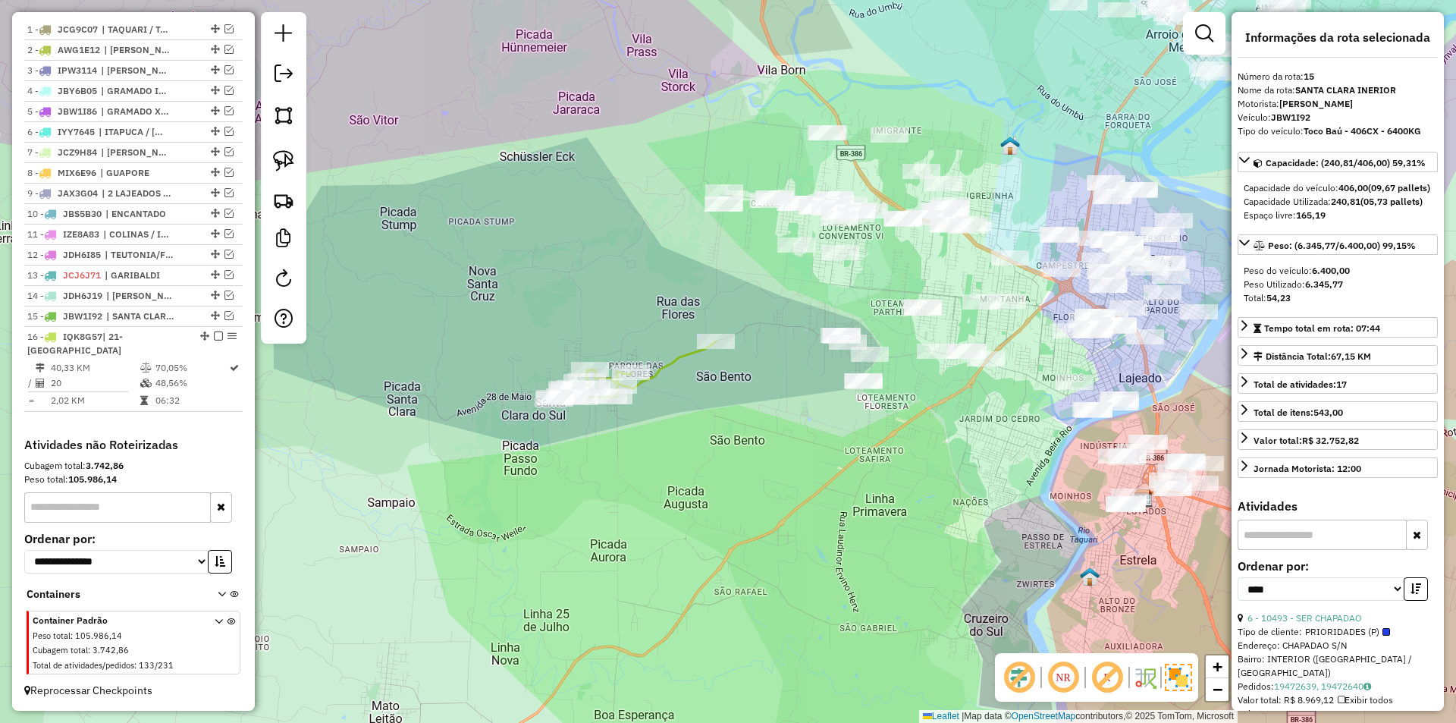
click at [676, 359] on icon at bounding box center [635, 368] width 161 height 55
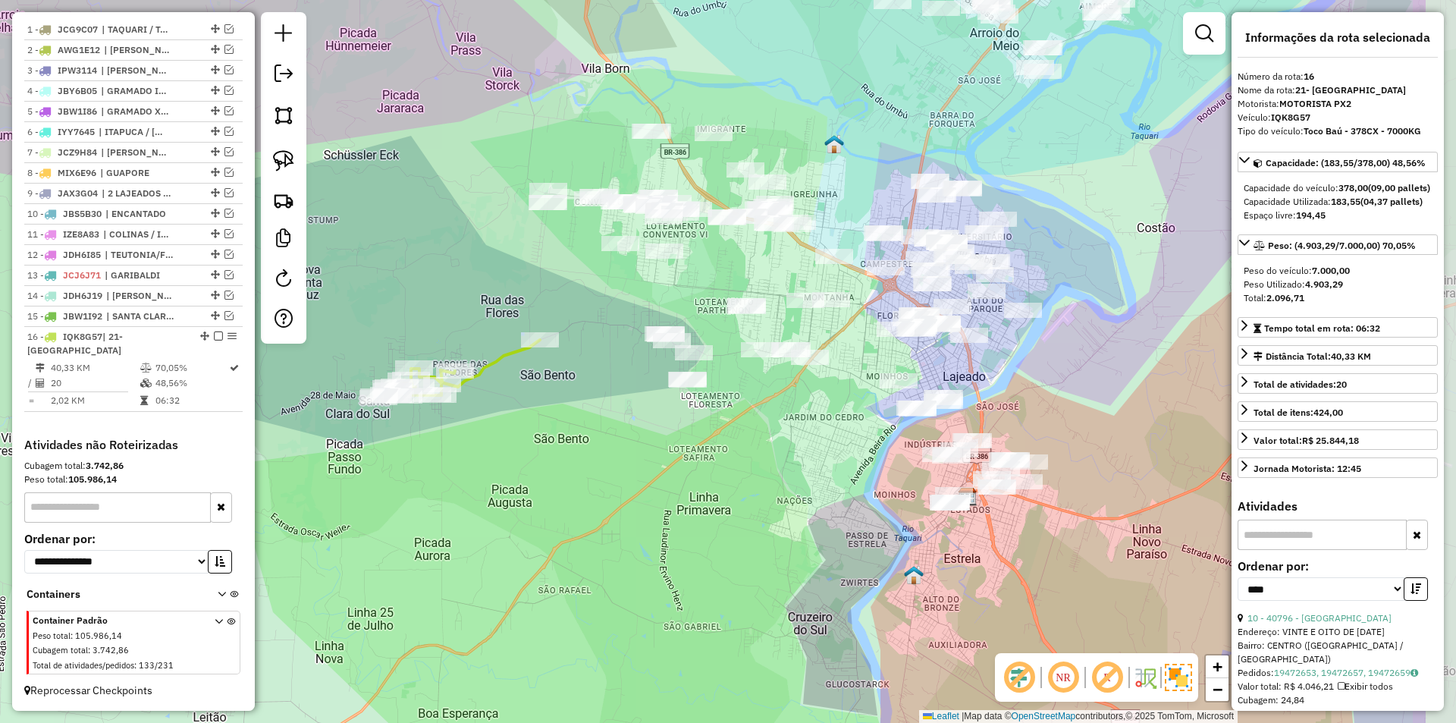
drag, startPoint x: 945, startPoint y: 452, endPoint x: 782, endPoint y: 452, distance: 163.8
click at [784, 453] on div "Janela de atendimento Grade de atendimento Capacidade Transportadoras Veículos …" at bounding box center [728, 361] width 1456 height 723
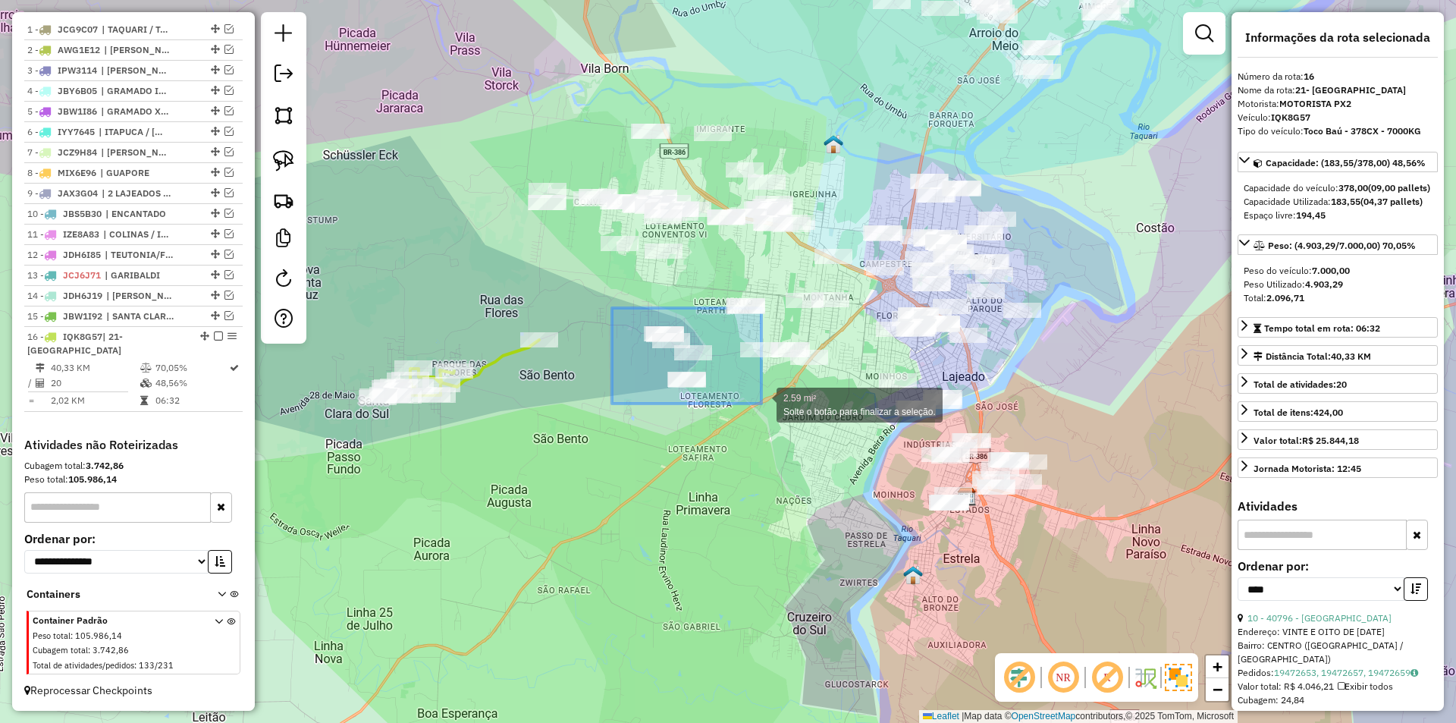
drag, startPoint x: 612, startPoint y: 308, endPoint x: 745, endPoint y: 397, distance: 159.6
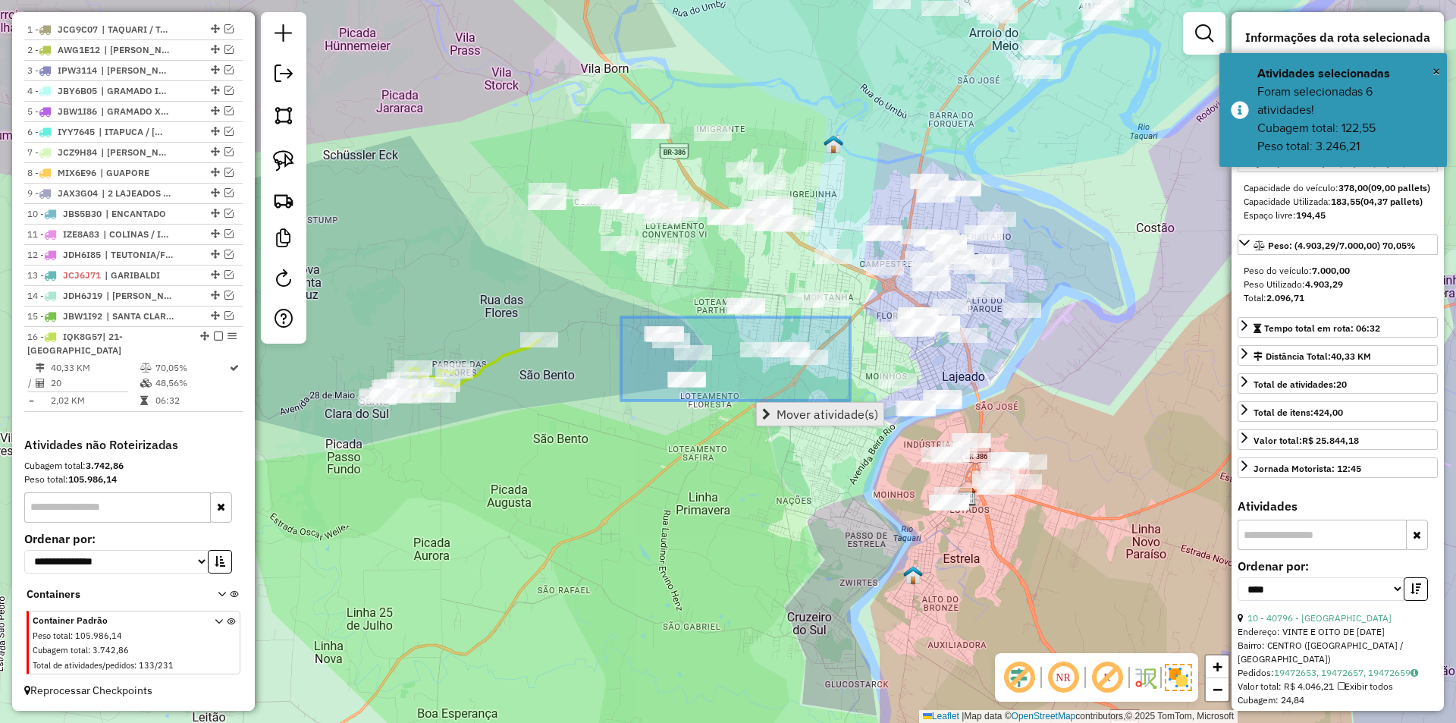
drag, startPoint x: 621, startPoint y: 317, endPoint x: 848, endPoint y: 406, distance: 244.1
click at [848, 406] on hb-router-mapa "Mover atividade(s) Informações da Sessão 991411 - 20/08/2025 Criação: 19/08/202…" at bounding box center [728, 361] width 1456 height 723
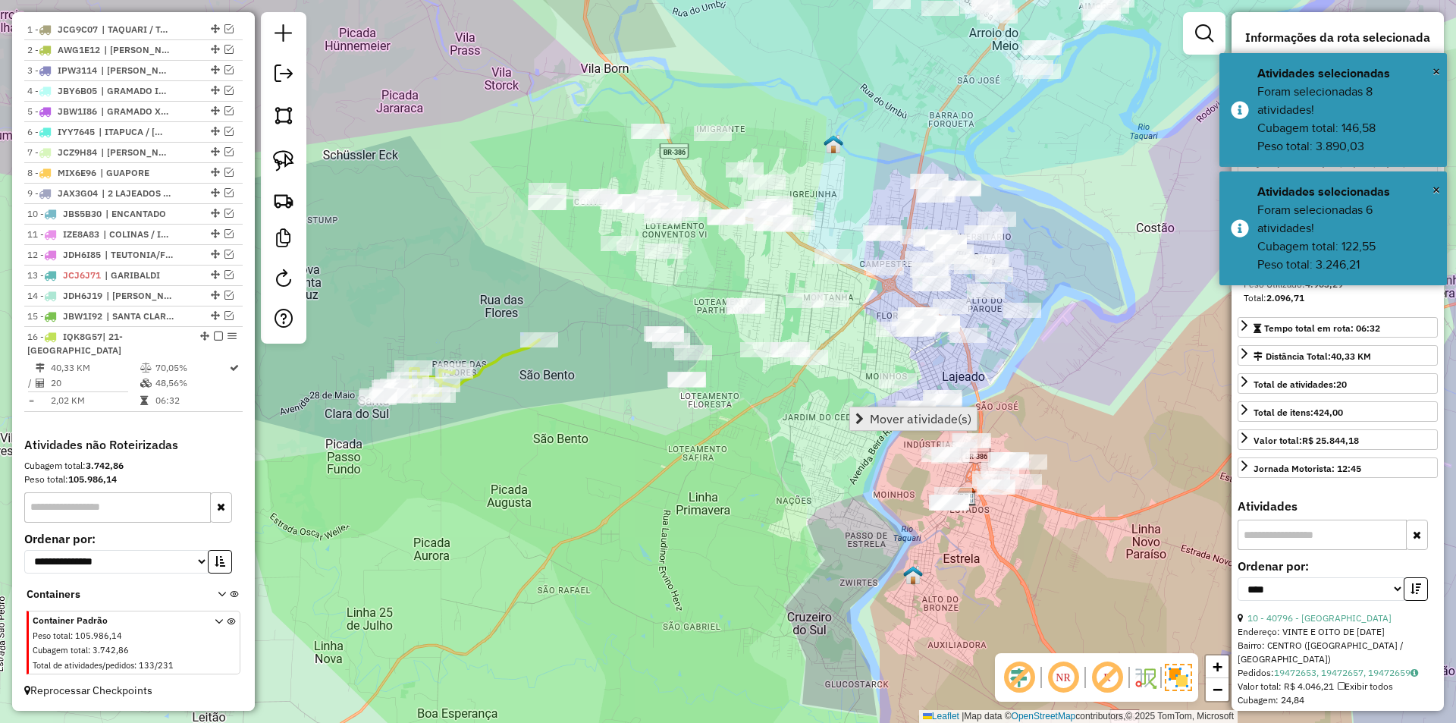
click at [886, 413] on span "Mover atividade(s)" at bounding box center [921, 418] width 102 height 12
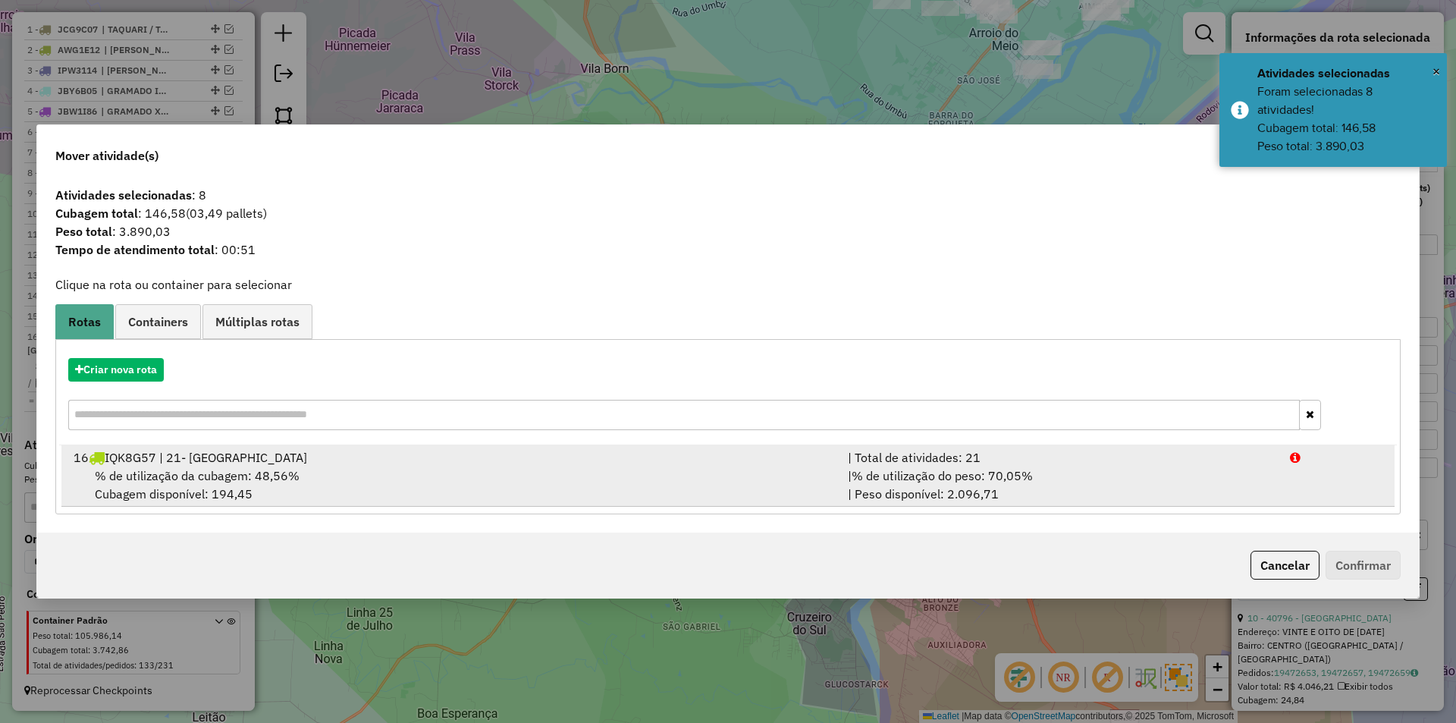
click at [383, 478] on div "% de utilização da cubagem: 48,56% Cubagem disponível: 194,45" at bounding box center [451, 484] width 774 height 36
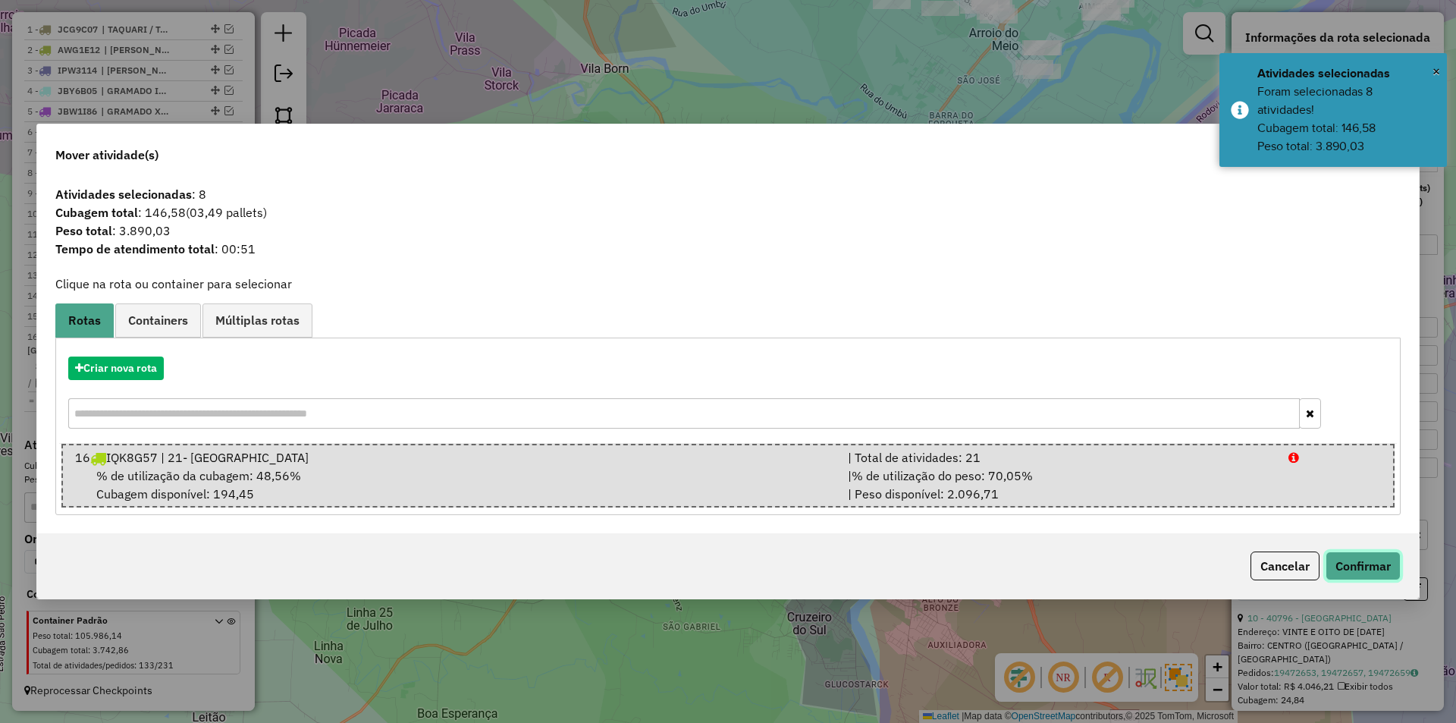
click at [1341, 560] on button "Confirmar" at bounding box center [1362, 565] width 75 height 29
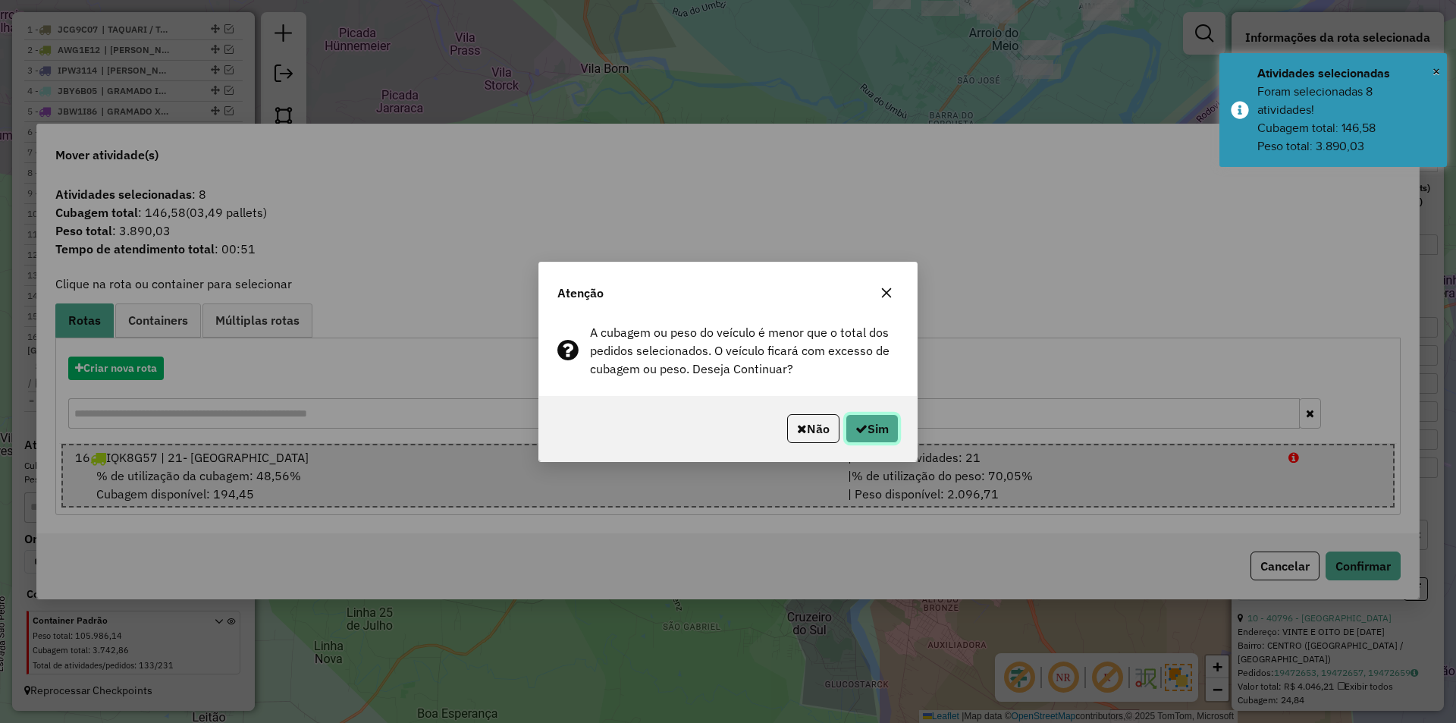
drag, startPoint x: 873, startPoint y: 423, endPoint x: 913, endPoint y: 451, distance: 49.0
click at [873, 423] on button "Sim" at bounding box center [871, 428] width 53 height 29
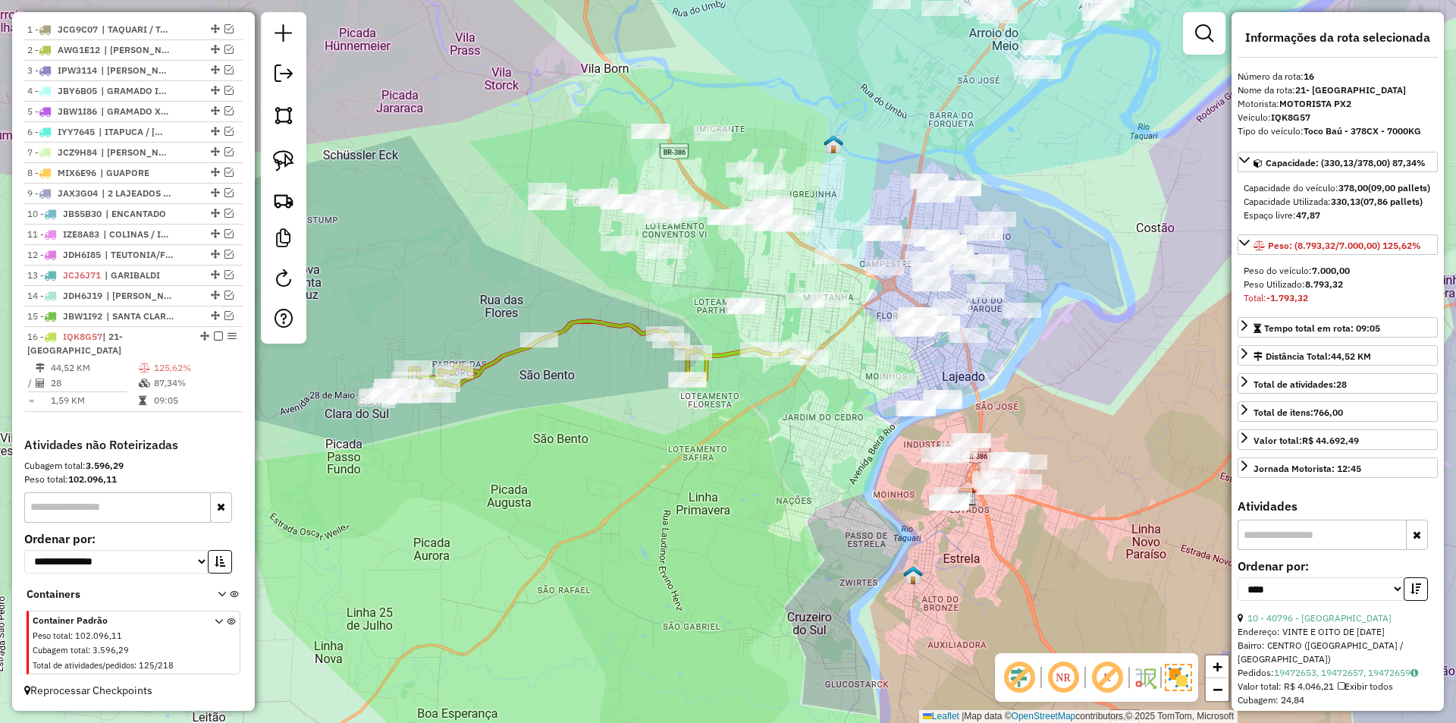
click at [722, 353] on icon at bounding box center [593, 358] width 431 height 74
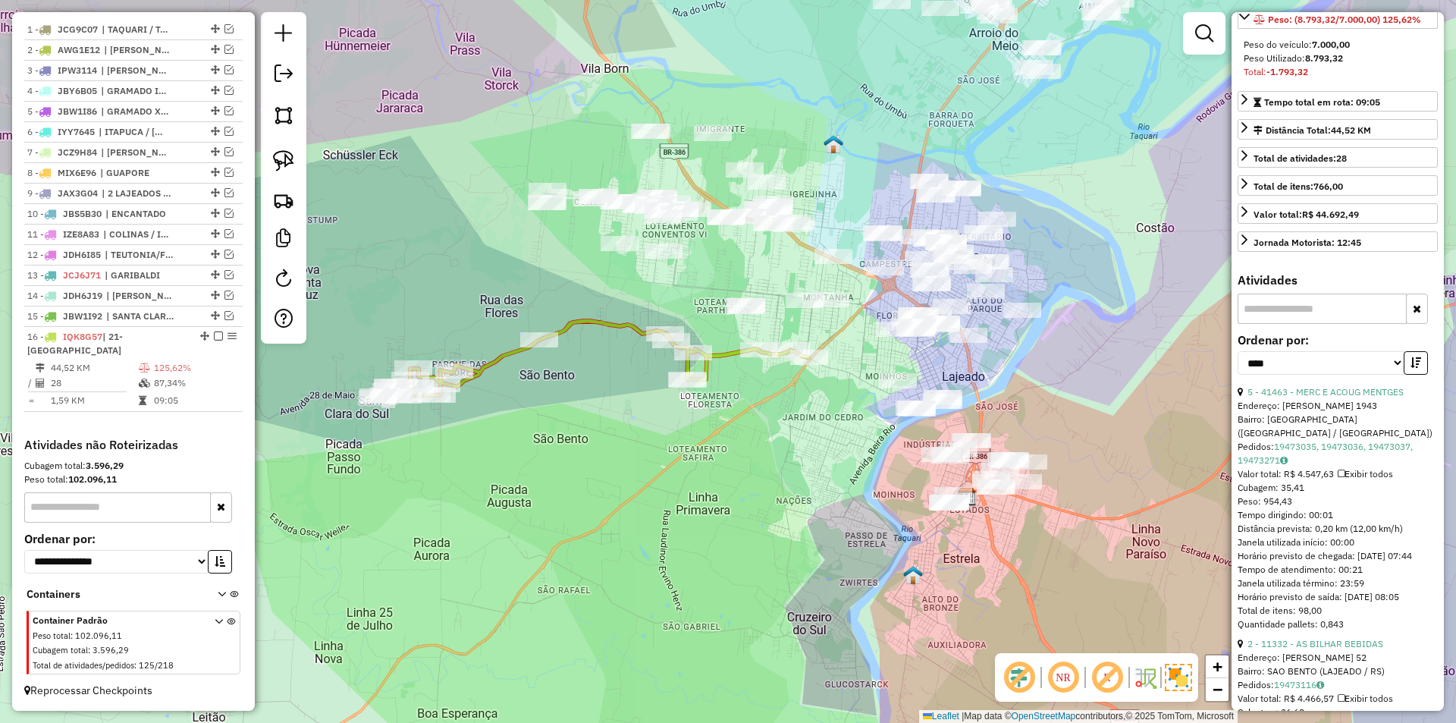
scroll to position [227, 0]
click at [1332, 396] on link "5 - 41463 - MERC E ACOUG MENTGES" at bounding box center [1325, 389] width 156 height 11
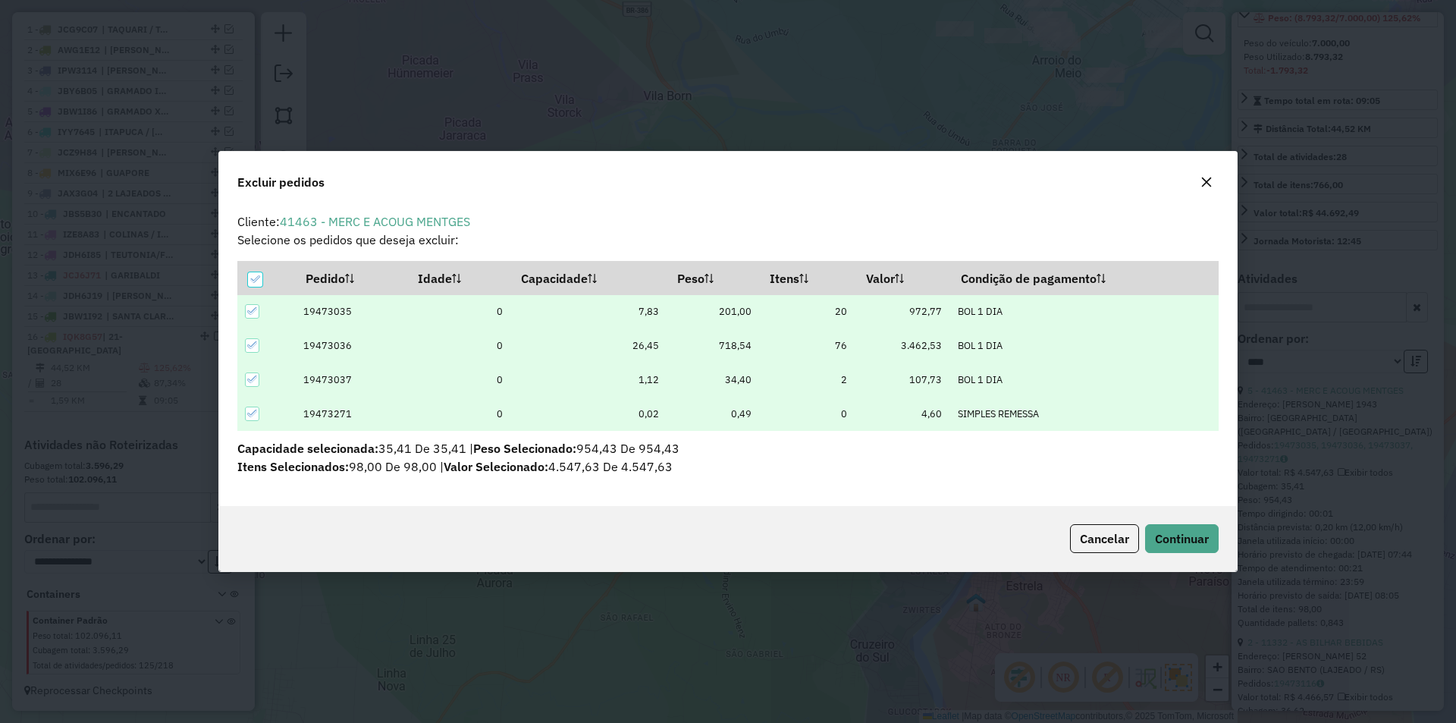
scroll to position [0, 0]
click at [1193, 536] on span "Continuar" at bounding box center [1182, 538] width 54 height 15
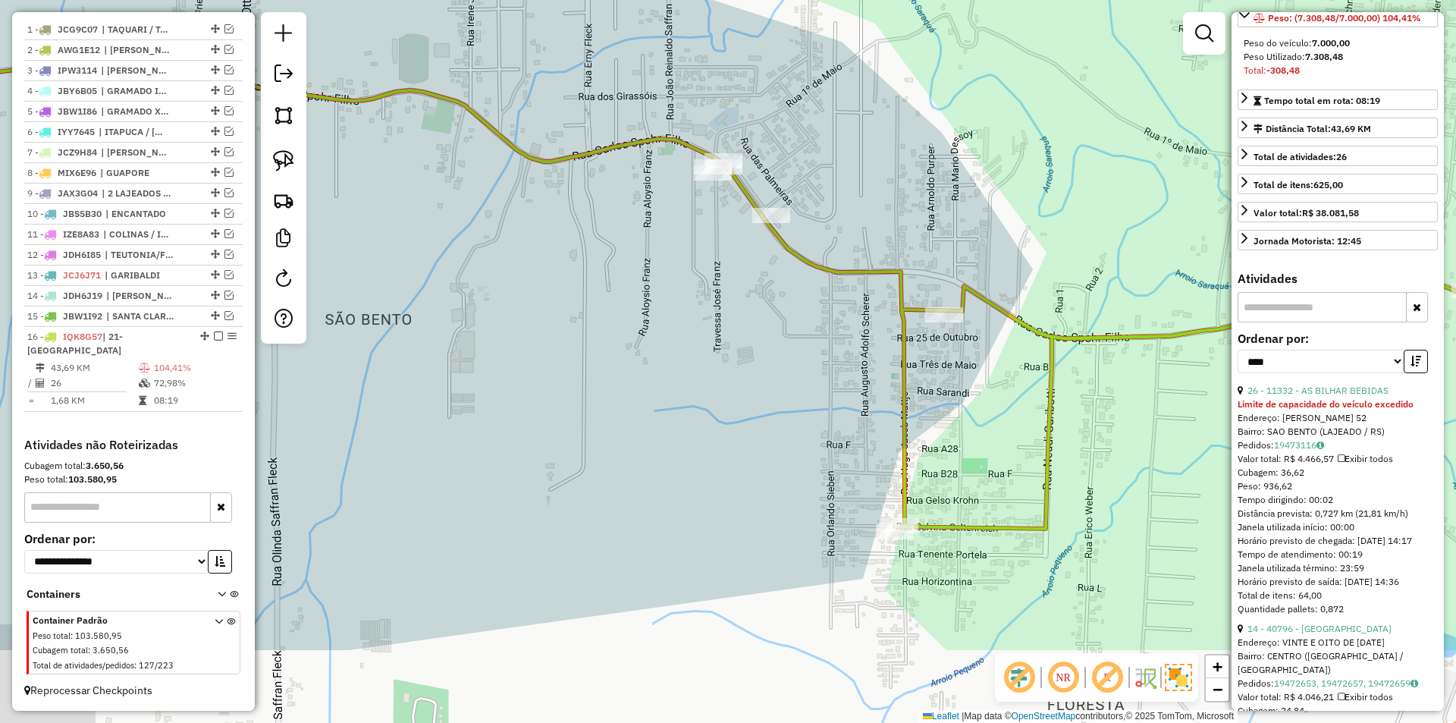
drag, startPoint x: 892, startPoint y: 302, endPoint x: 905, endPoint y: 236, distance: 67.2
click at [905, 236] on div "Janela de atendimento Grade de atendimento Capacidade Transportadoras Veículos …" at bounding box center [728, 361] width 1456 height 723
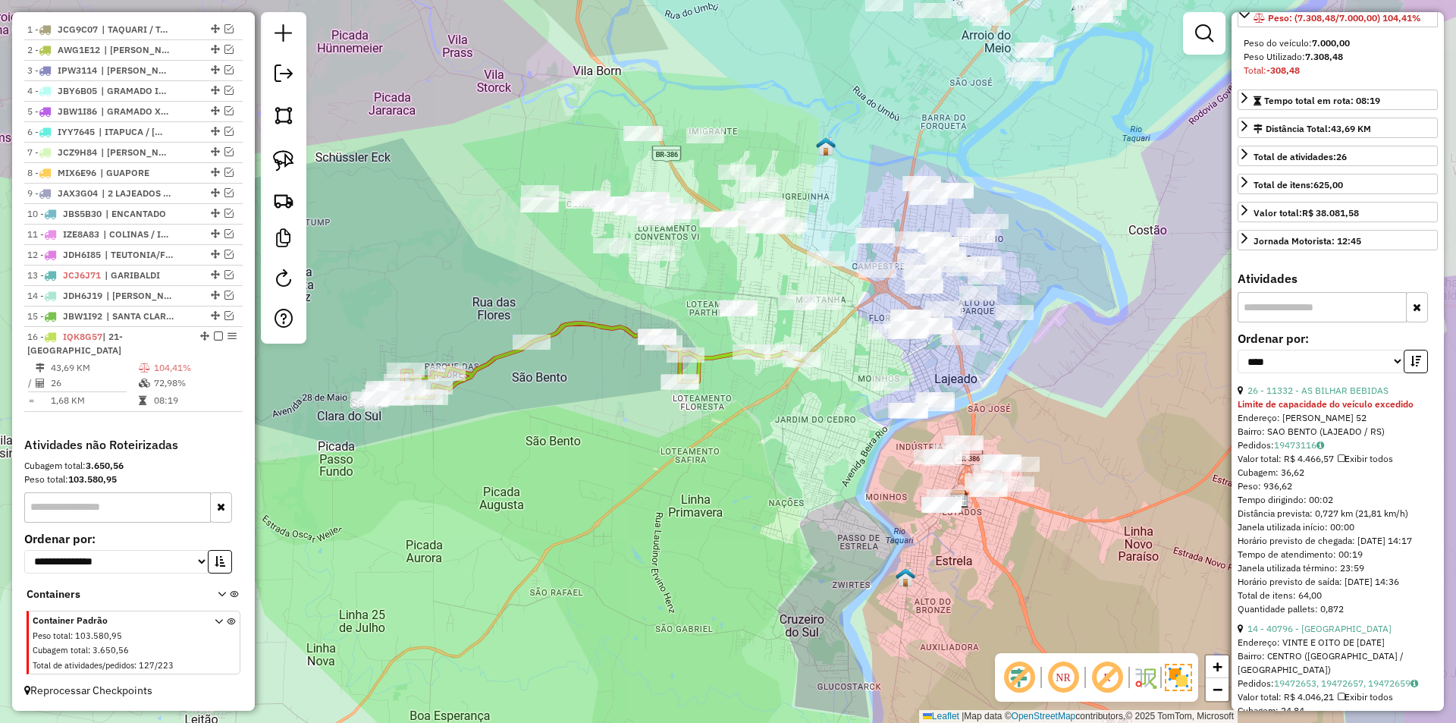
drag, startPoint x: 952, startPoint y: 383, endPoint x: 788, endPoint y: 368, distance: 165.2
click at [810, 415] on div "Janela de atendimento Grade de atendimento Capacidade Transportadoras Veículos …" at bounding box center [728, 361] width 1456 height 723
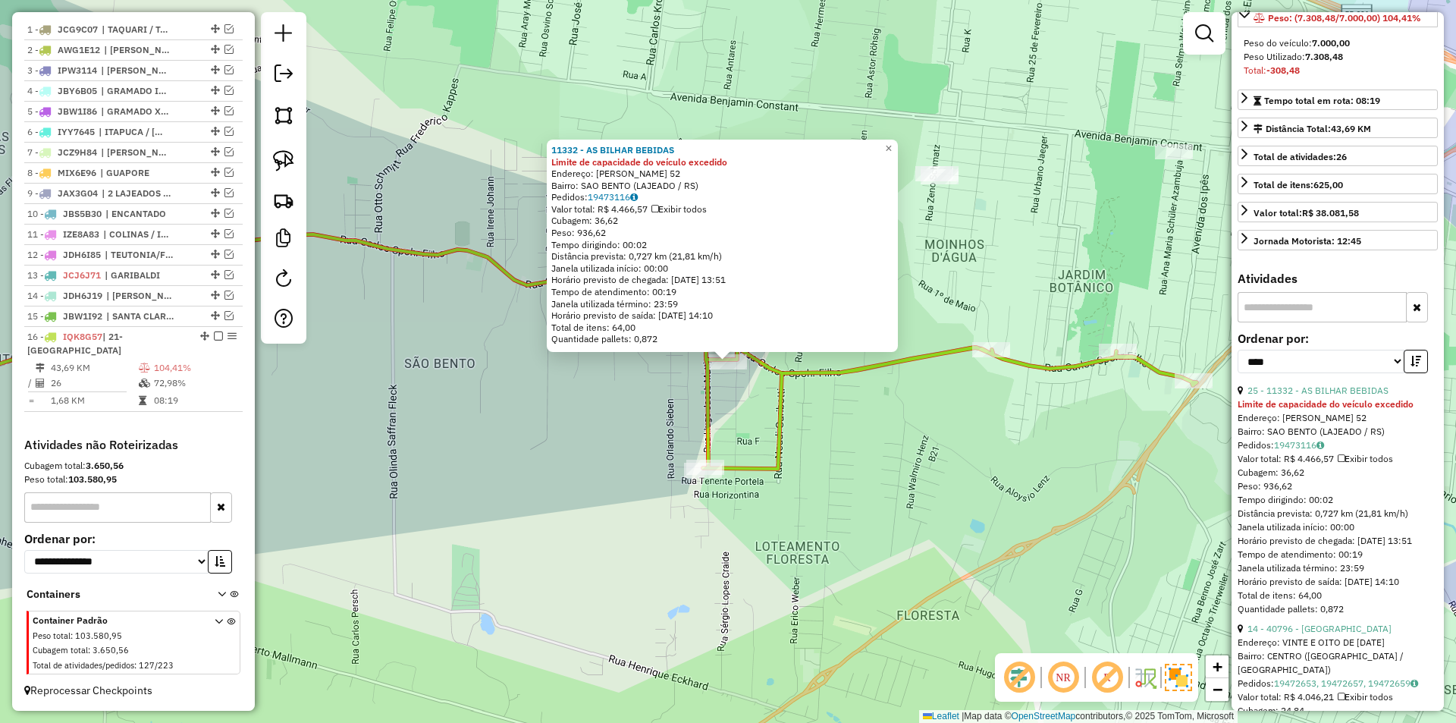
click at [588, 424] on div "11332 - AS BILHAR BEBIDAS Limite de capacidade do veículo excedido Endereço: AL…" at bounding box center [728, 361] width 1456 height 723
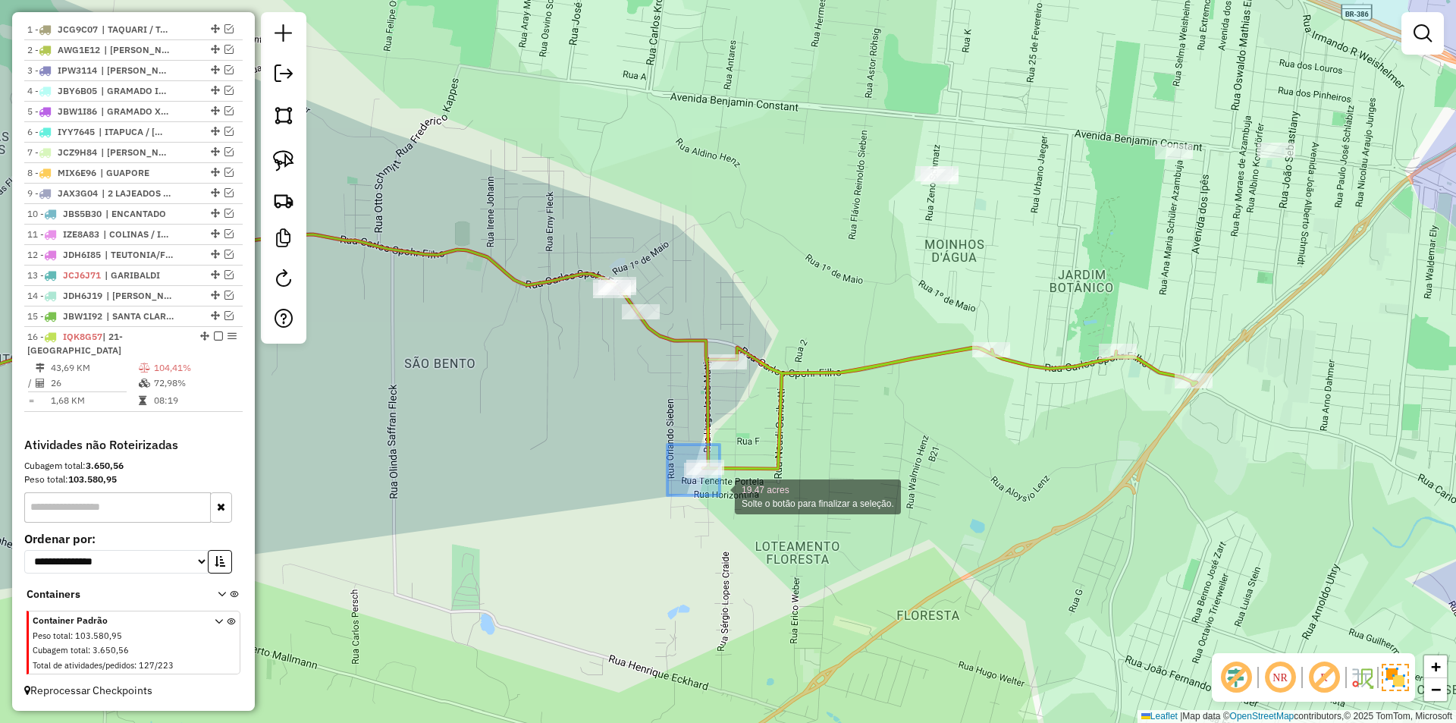
drag, startPoint x: 667, startPoint y: 444, endPoint x: 720, endPoint y: 495, distance: 72.9
click at [704, 434] on icon at bounding box center [525, 351] width 1342 height 234
select select "*********"
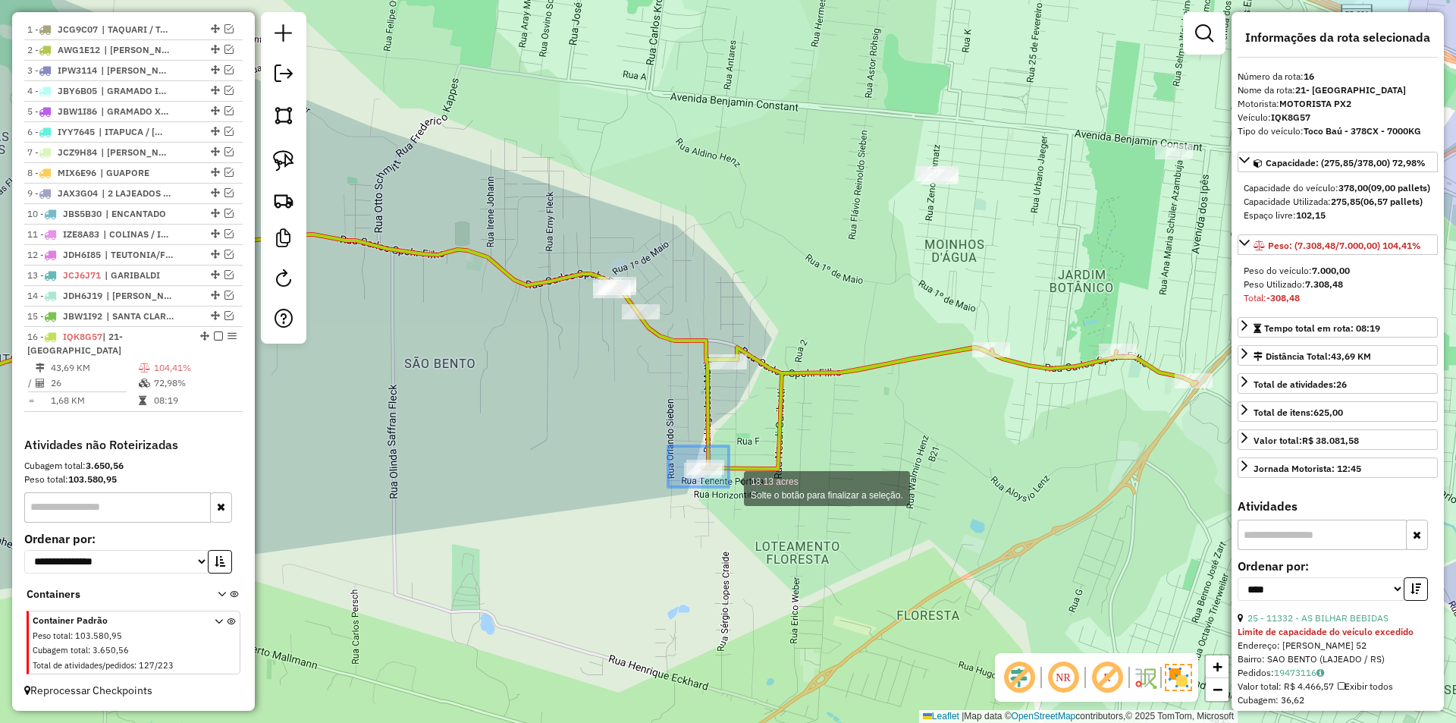
drag, startPoint x: 668, startPoint y: 446, endPoint x: 729, endPoint y: 487, distance: 73.2
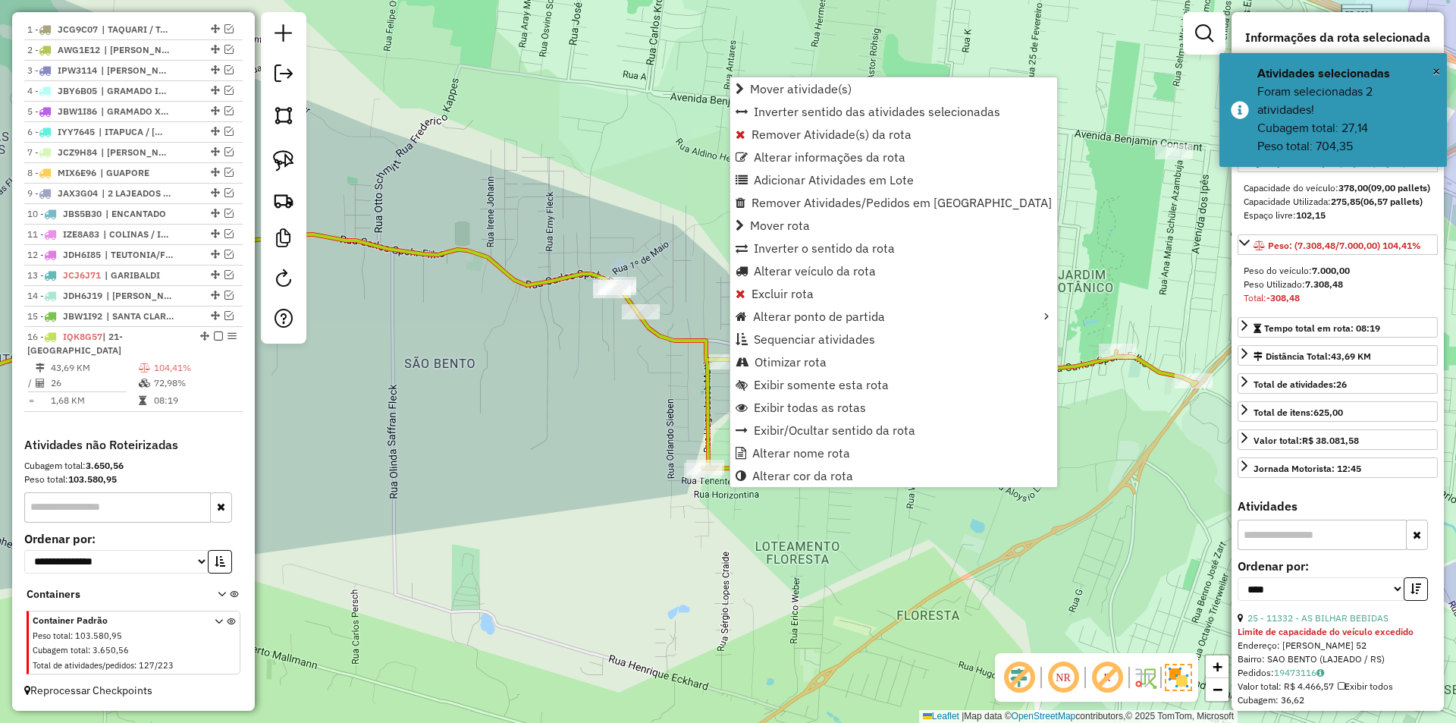
click at [803, 607] on div "Janela de atendimento Grade de atendimento Capacidade Transportadoras Veículos …" at bounding box center [728, 361] width 1456 height 723
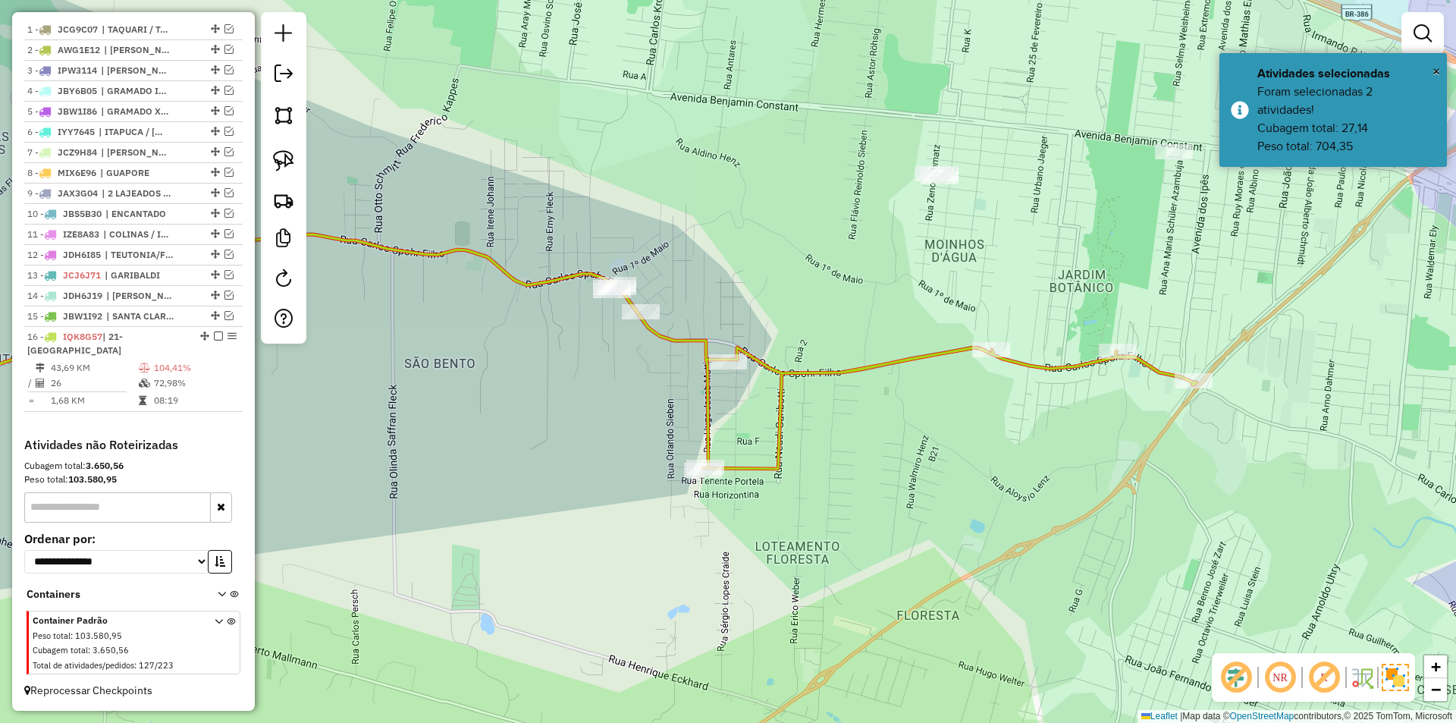
click at [685, 336] on icon at bounding box center [525, 351] width 1342 height 234
select select "*********"
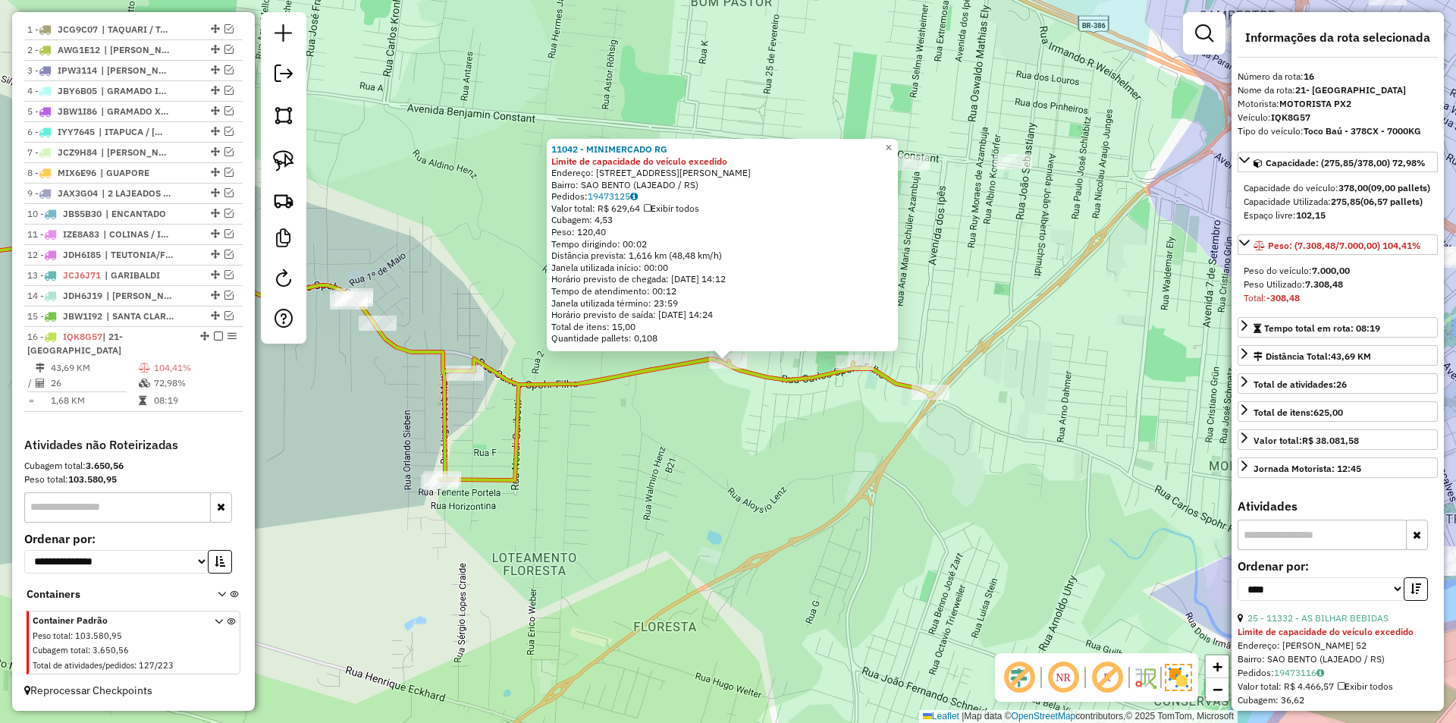
click at [939, 415] on div "11042 - MINIMERCADO RG Limite de capacidade do veículo excedido Endereço: R CAR…" at bounding box center [728, 361] width 1456 height 723
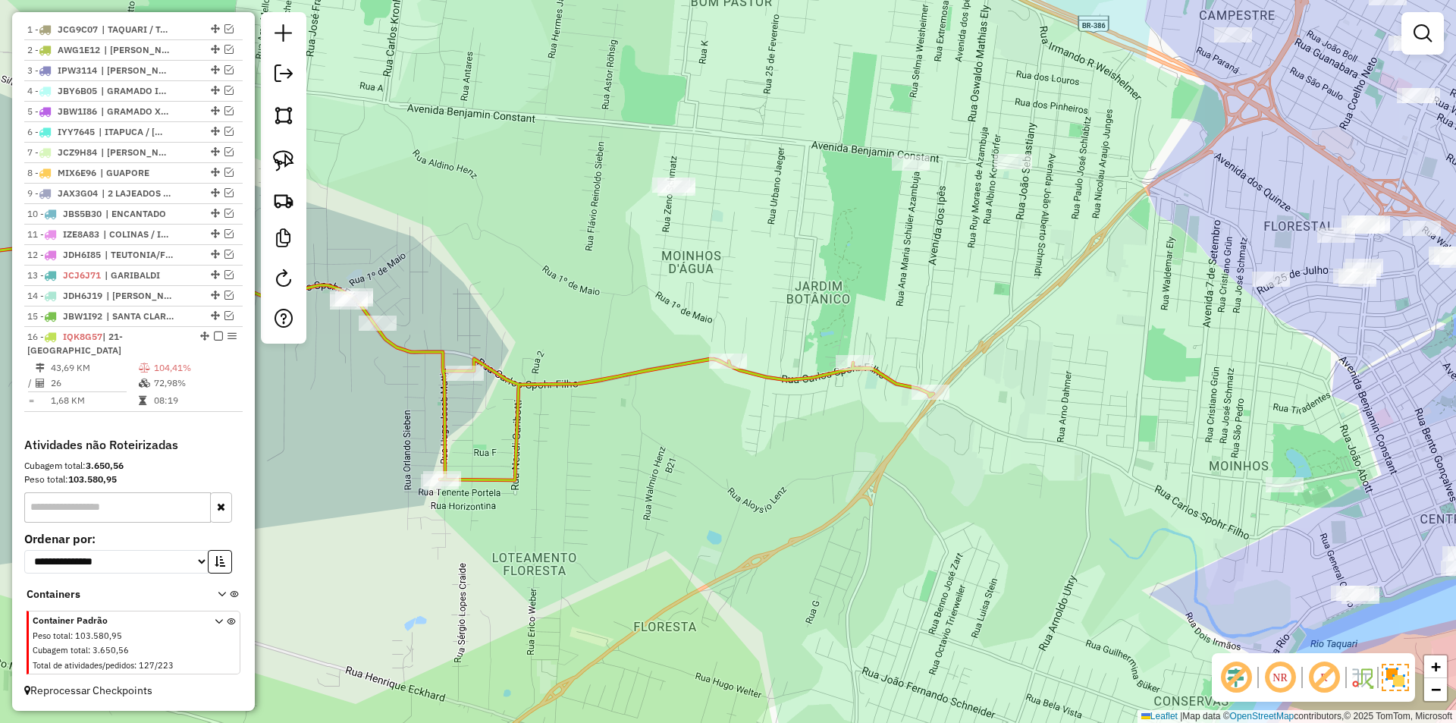
click at [858, 409] on div "Janela de atendimento Grade de atendimento Capacidade Transportadoras Veículos …" at bounding box center [728, 361] width 1456 height 723
select select "*********"
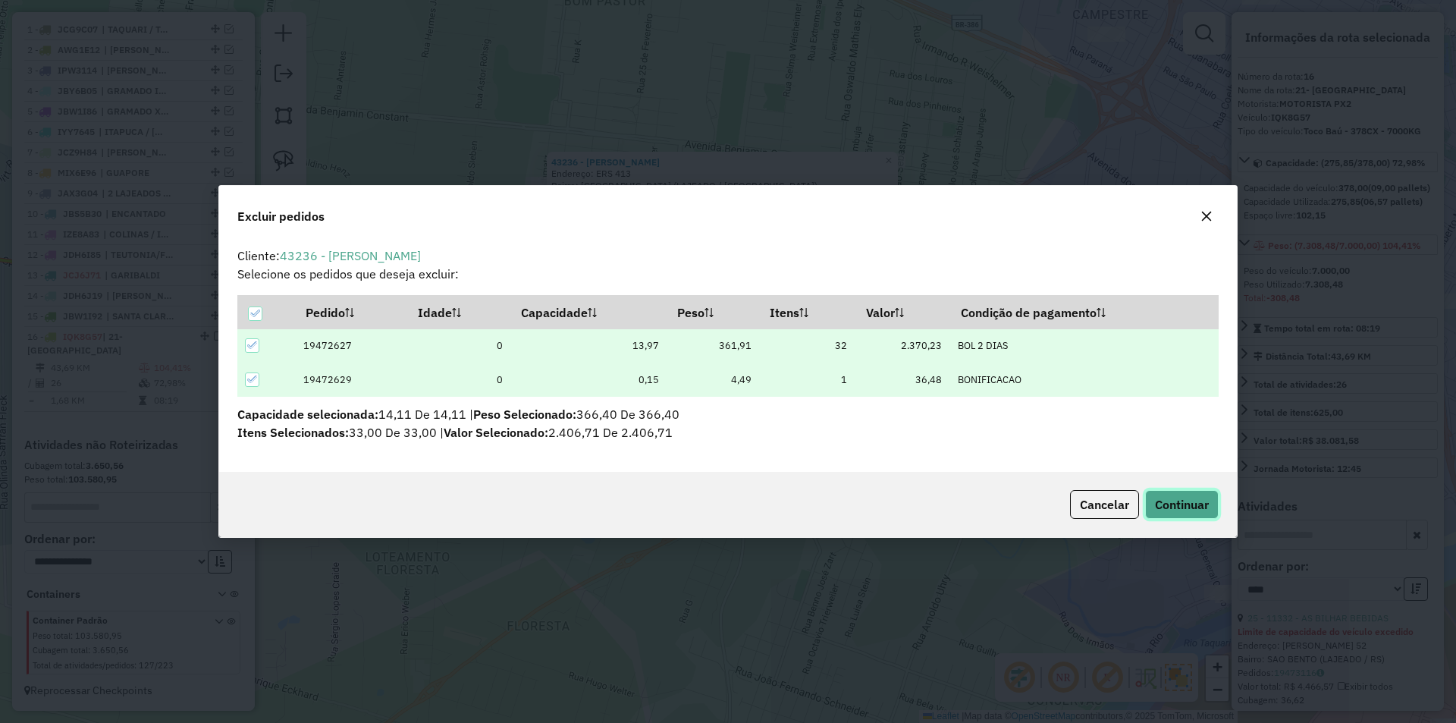
click at [1180, 512] on button "Continuar" at bounding box center [1182, 504] width 74 height 29
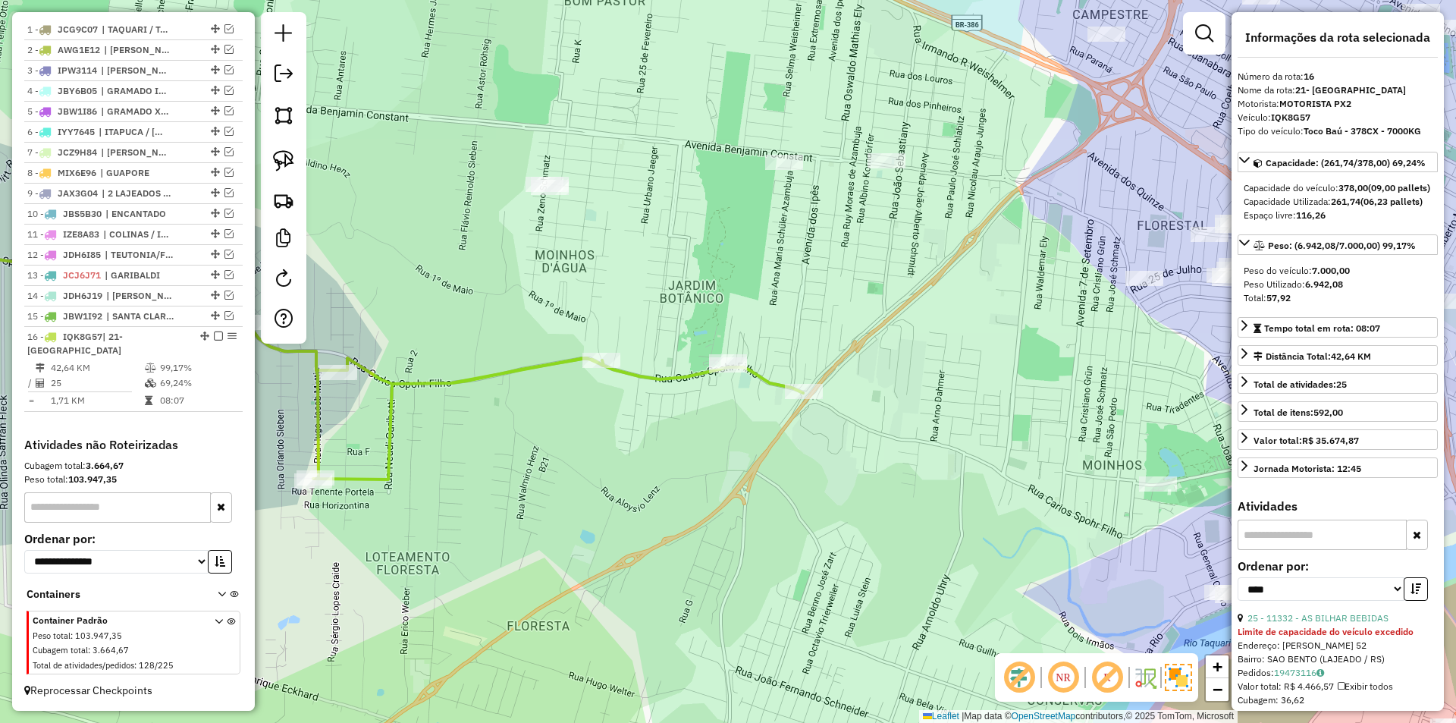
click at [481, 376] on icon at bounding box center [328, 362] width 948 height 234
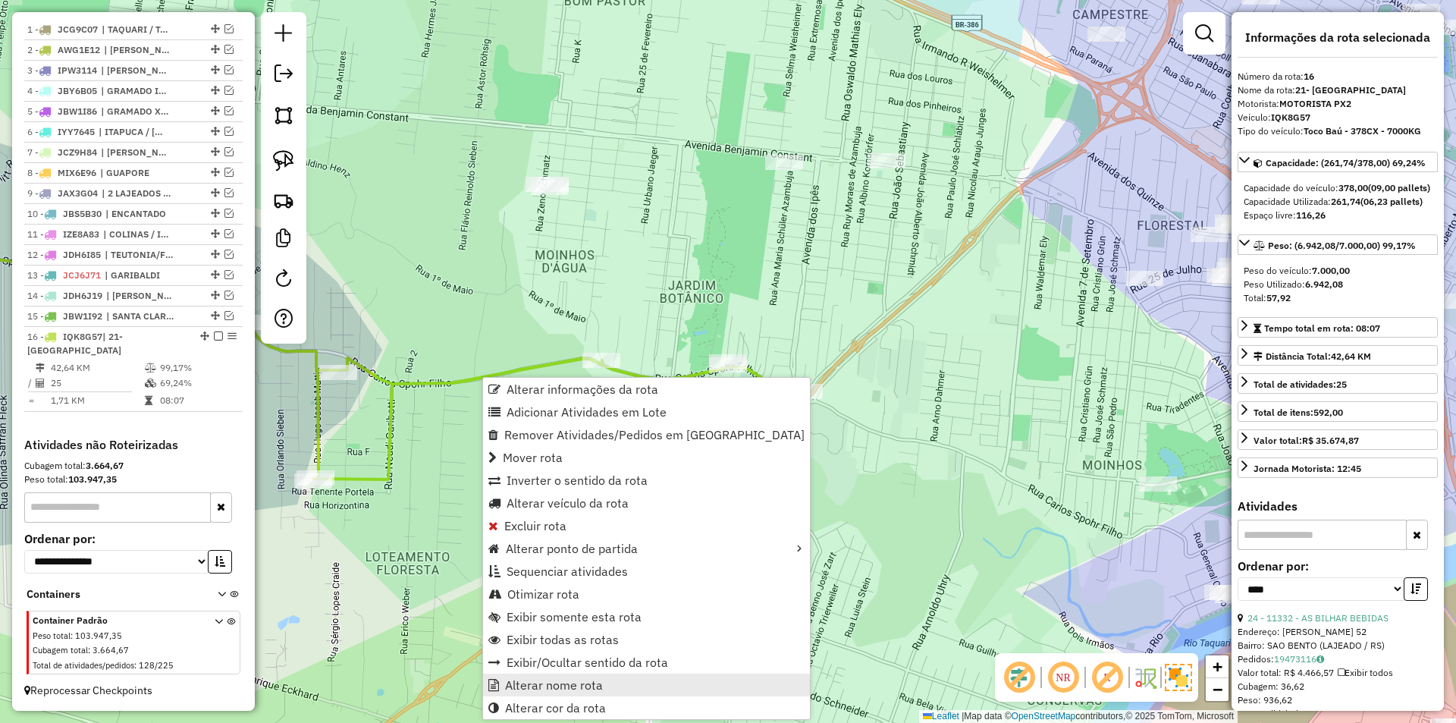
click at [599, 682] on span "Alterar nome rota" at bounding box center [554, 685] width 98 height 12
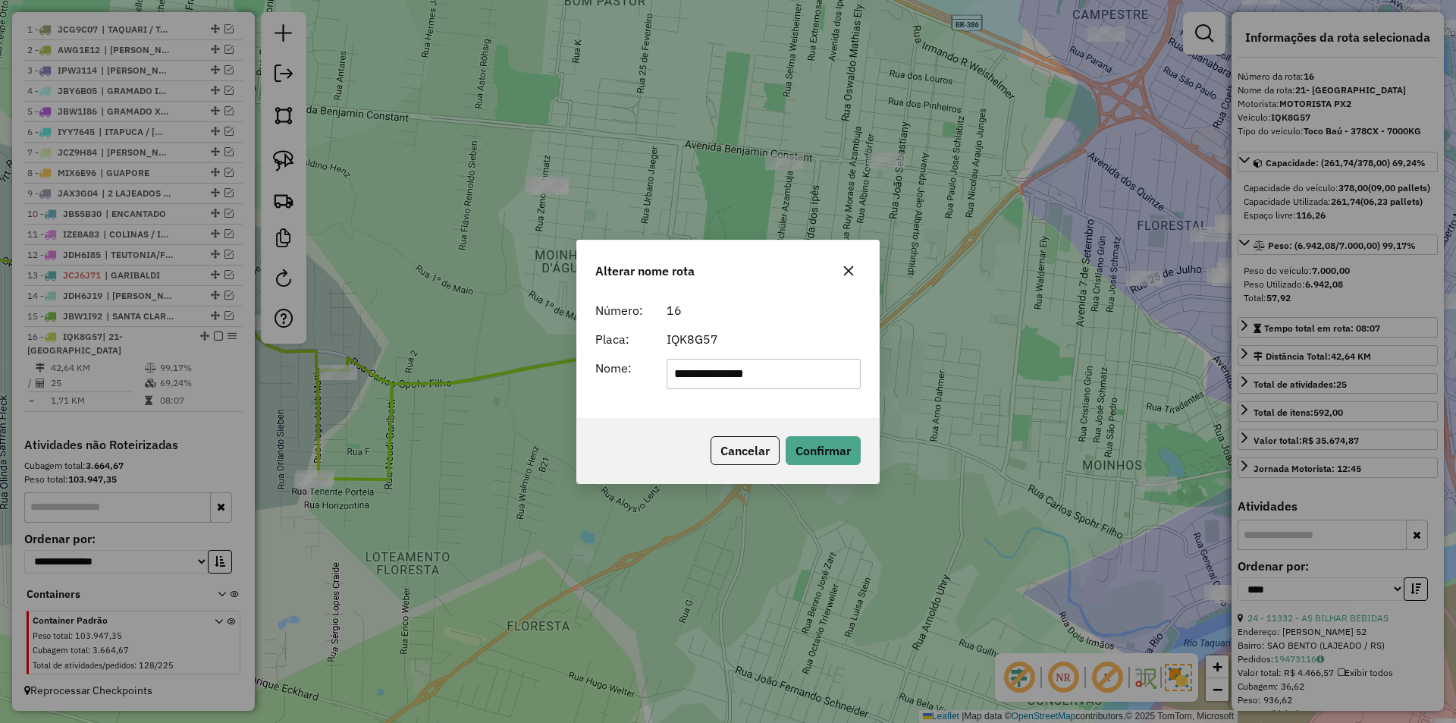
drag, startPoint x: 695, startPoint y: 373, endPoint x: 629, endPoint y: 353, distance: 69.8
click at [632, 356] on form "**********" at bounding box center [727, 345] width 265 height 88
type input "**********"
click at [839, 444] on button "Confirmar" at bounding box center [822, 450] width 75 height 29
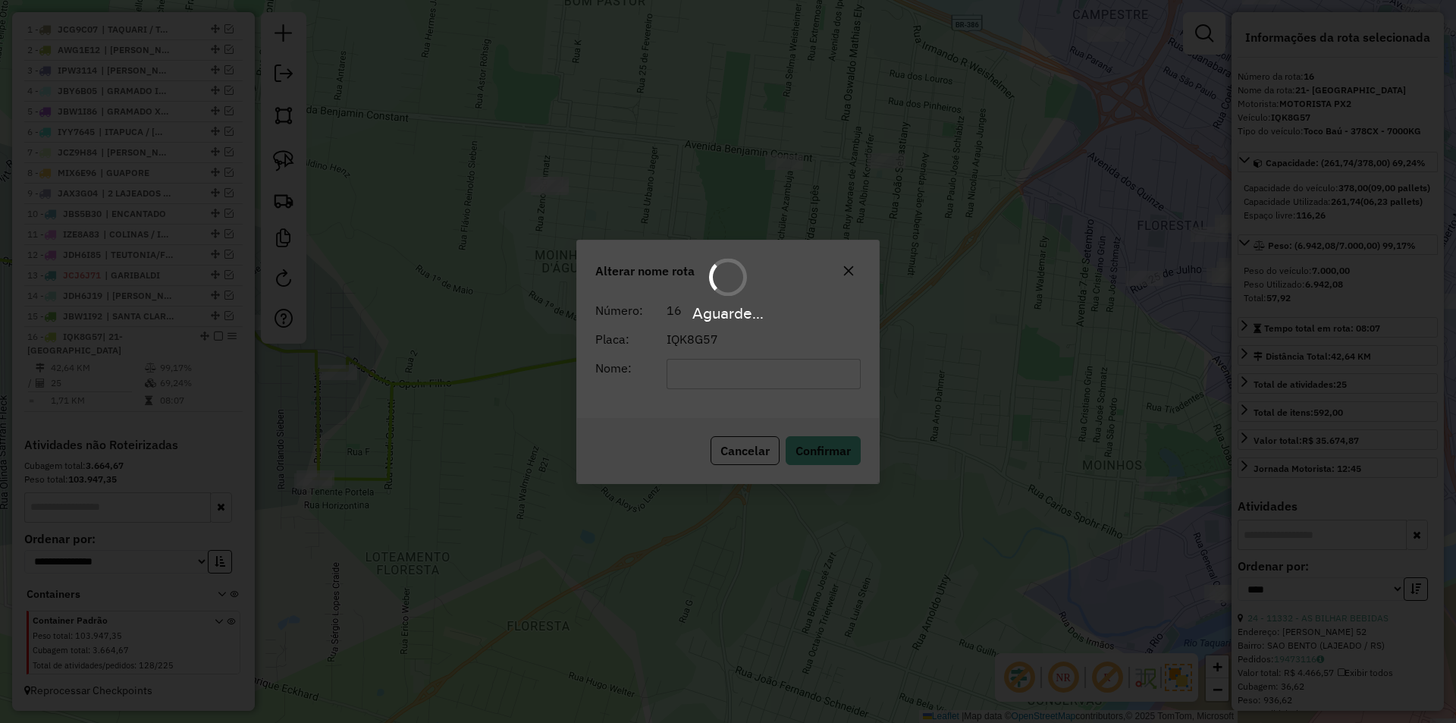
scroll to position [566, 0]
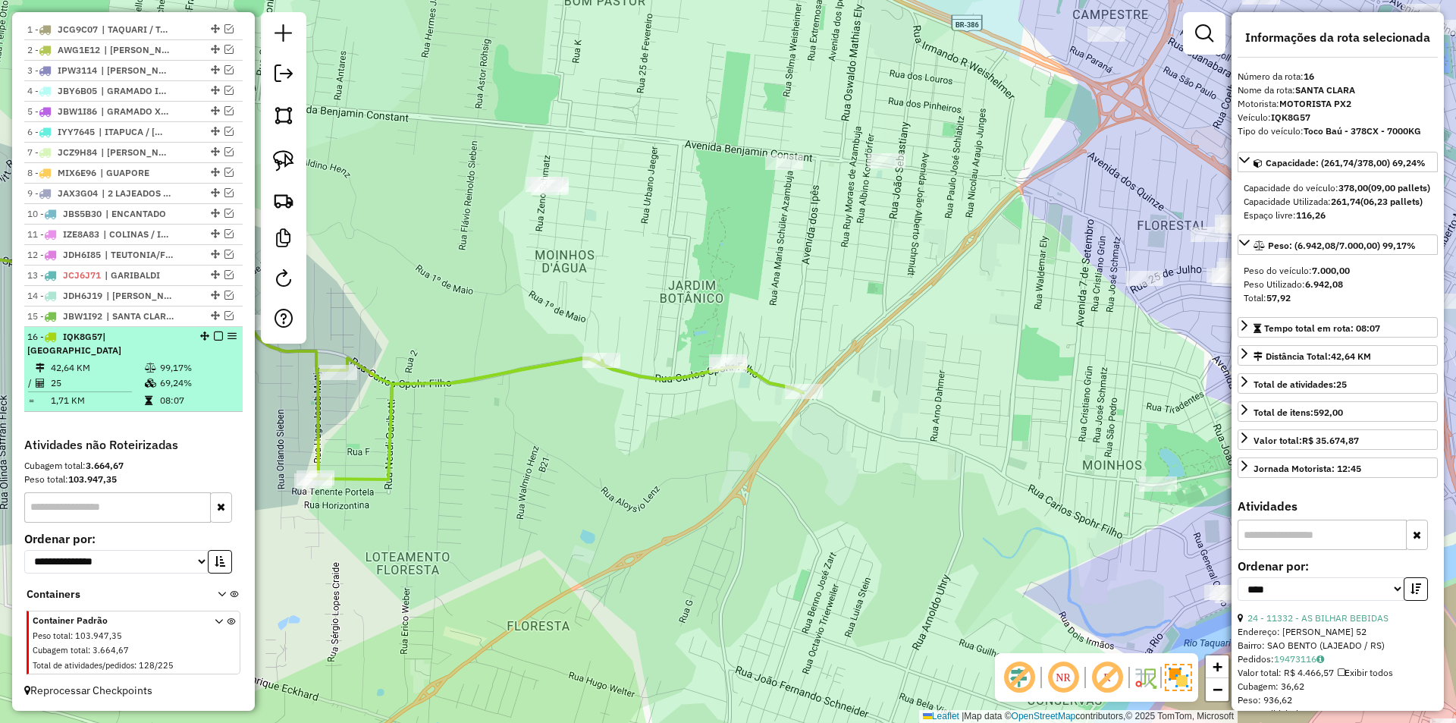
click at [214, 340] on em at bounding box center [218, 335] width 9 height 9
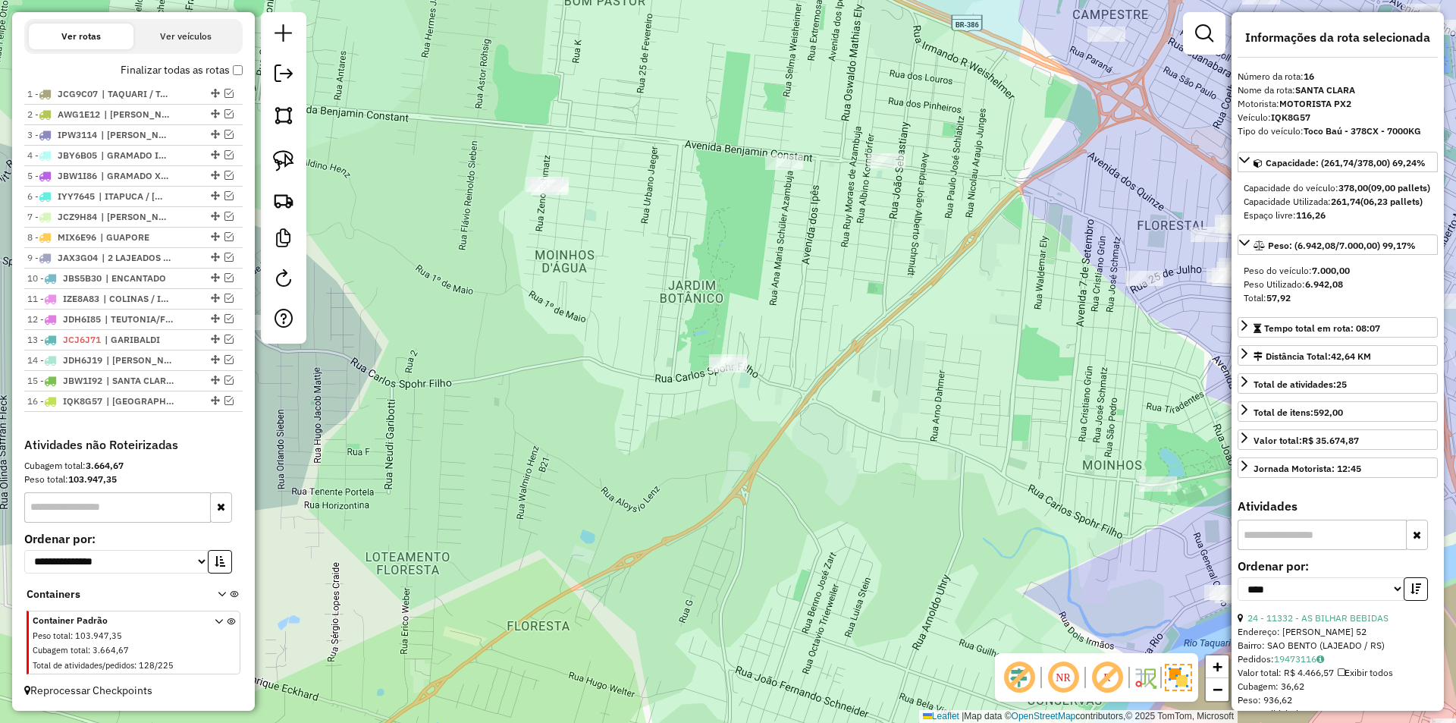
scroll to position [515, 0]
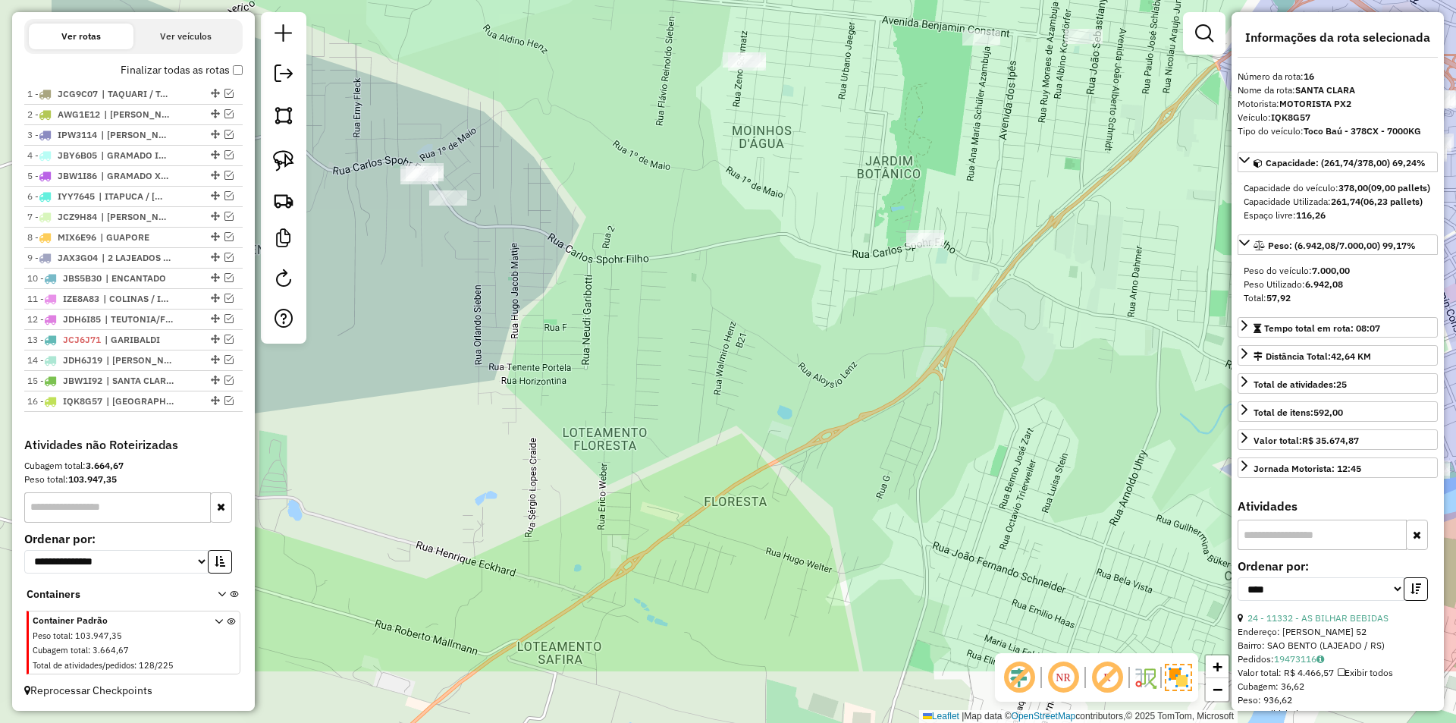
drag, startPoint x: 540, startPoint y: 469, endPoint x: 737, endPoint y: 345, distance: 233.1
click at [737, 345] on div "Janela de atendimento Grade de atendimento Capacidade Transportadoras Veículos …" at bounding box center [728, 361] width 1456 height 723
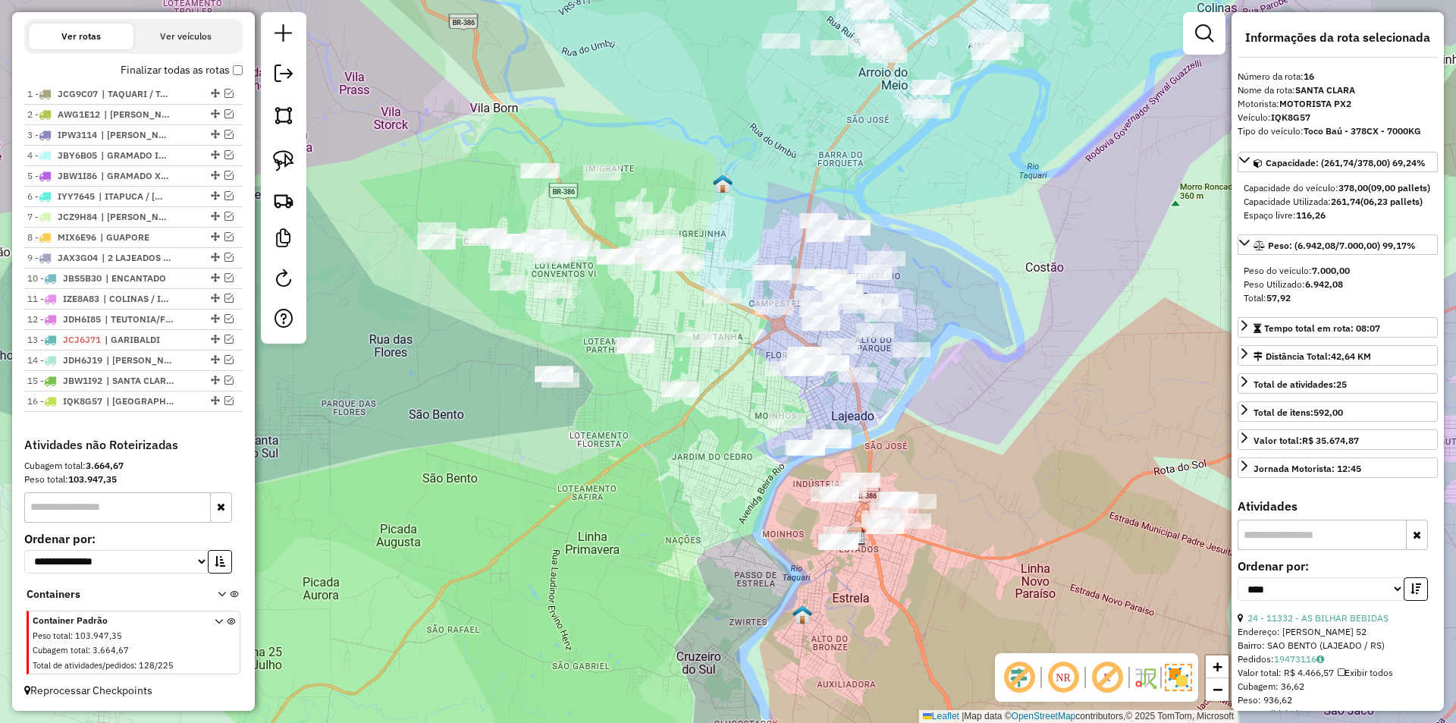
drag, startPoint x: 694, startPoint y: 377, endPoint x: 543, endPoint y: 509, distance: 200.9
click at [543, 509] on div "Janela de atendimento Grade de atendimento Capacidade Transportadoras Veículos …" at bounding box center [728, 361] width 1456 height 723
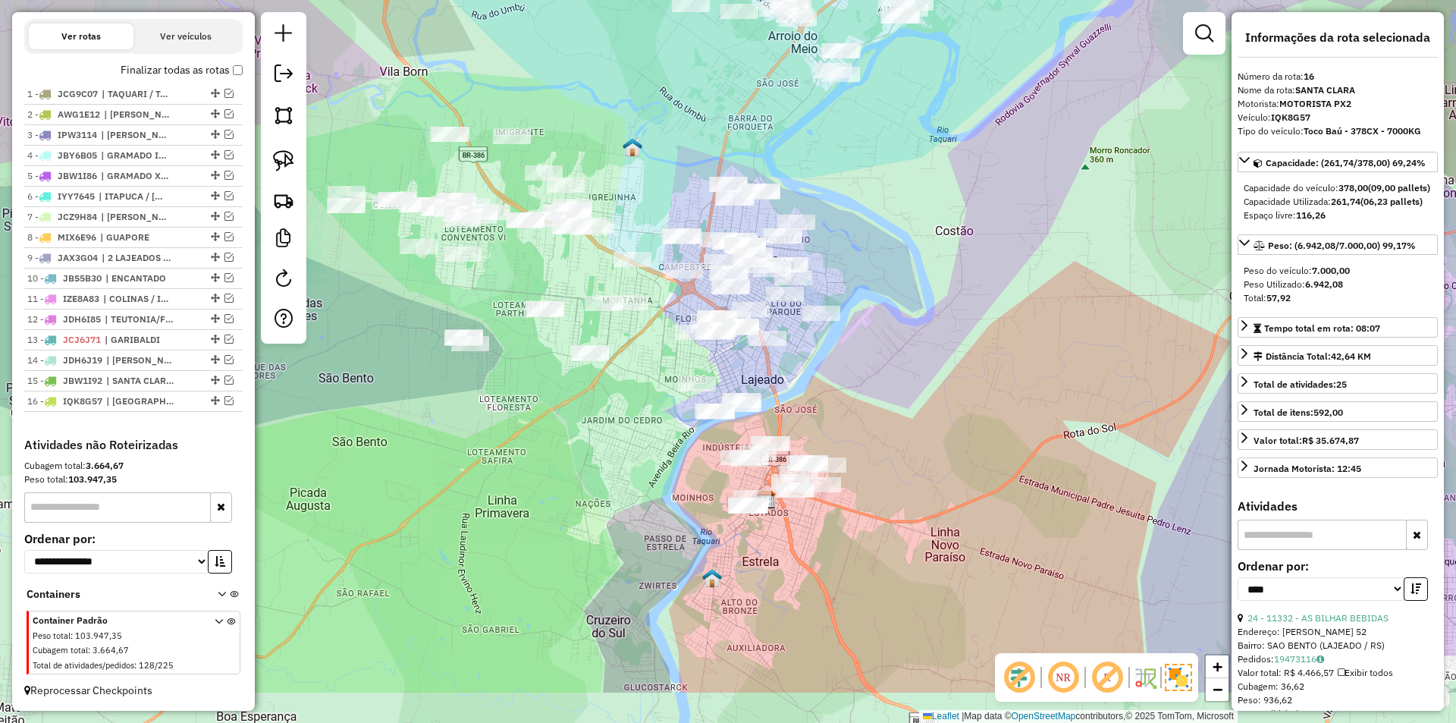
drag, startPoint x: 875, startPoint y: 477, endPoint x: 851, endPoint y: 373, distance: 106.5
click at [851, 373] on div "Janela de atendimento Grade de atendimento Capacidade Transportadoras Veículos …" at bounding box center [728, 361] width 1456 height 723
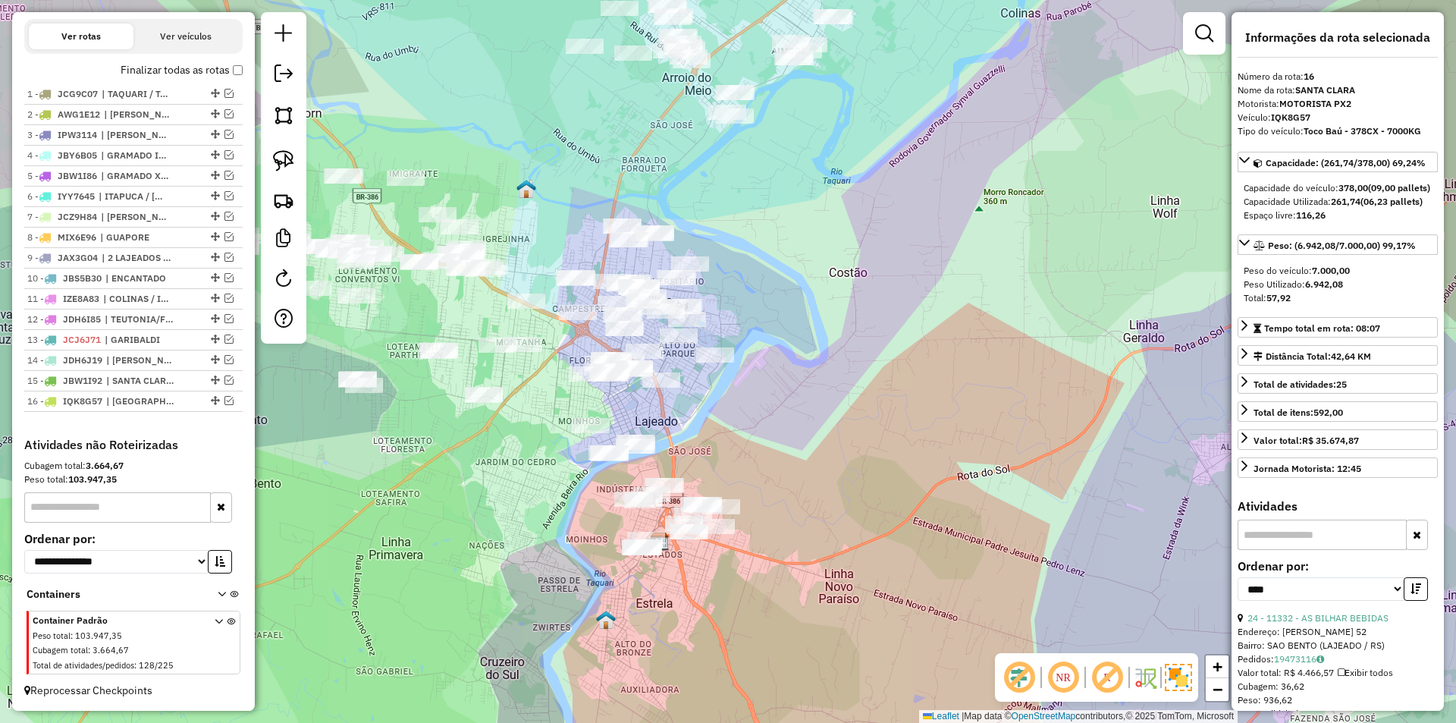
drag, startPoint x: 942, startPoint y: 447, endPoint x: 845, endPoint y: 488, distance: 105.7
click at [845, 488] on div "Janela de atendimento Grade de atendimento Capacidade Transportadoras Veículos …" at bounding box center [728, 361] width 1456 height 723
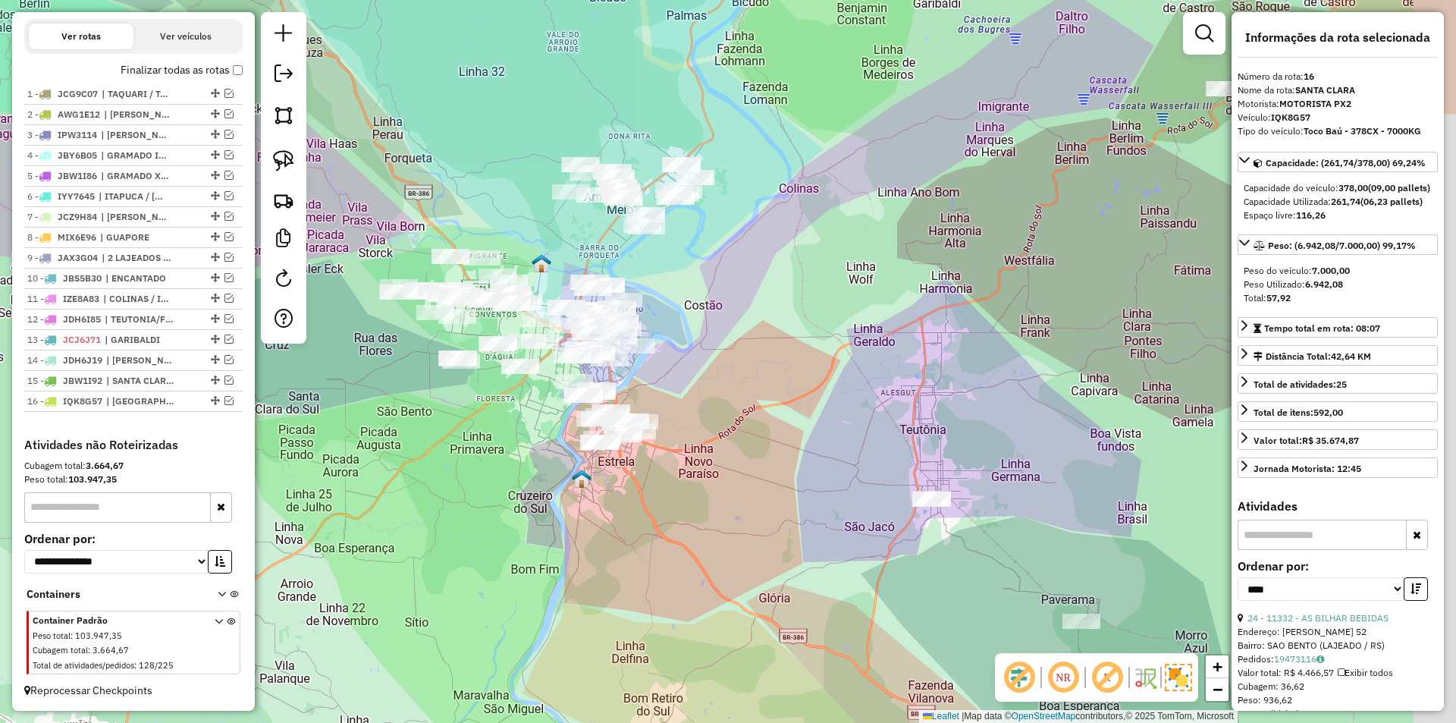
drag, startPoint x: 978, startPoint y: 484, endPoint x: 830, endPoint y: 413, distance: 163.8
click at [829, 415] on div "Janela de atendimento Grade de atendimento Capacidade Transportadoras Veículos …" at bounding box center [728, 361] width 1456 height 723
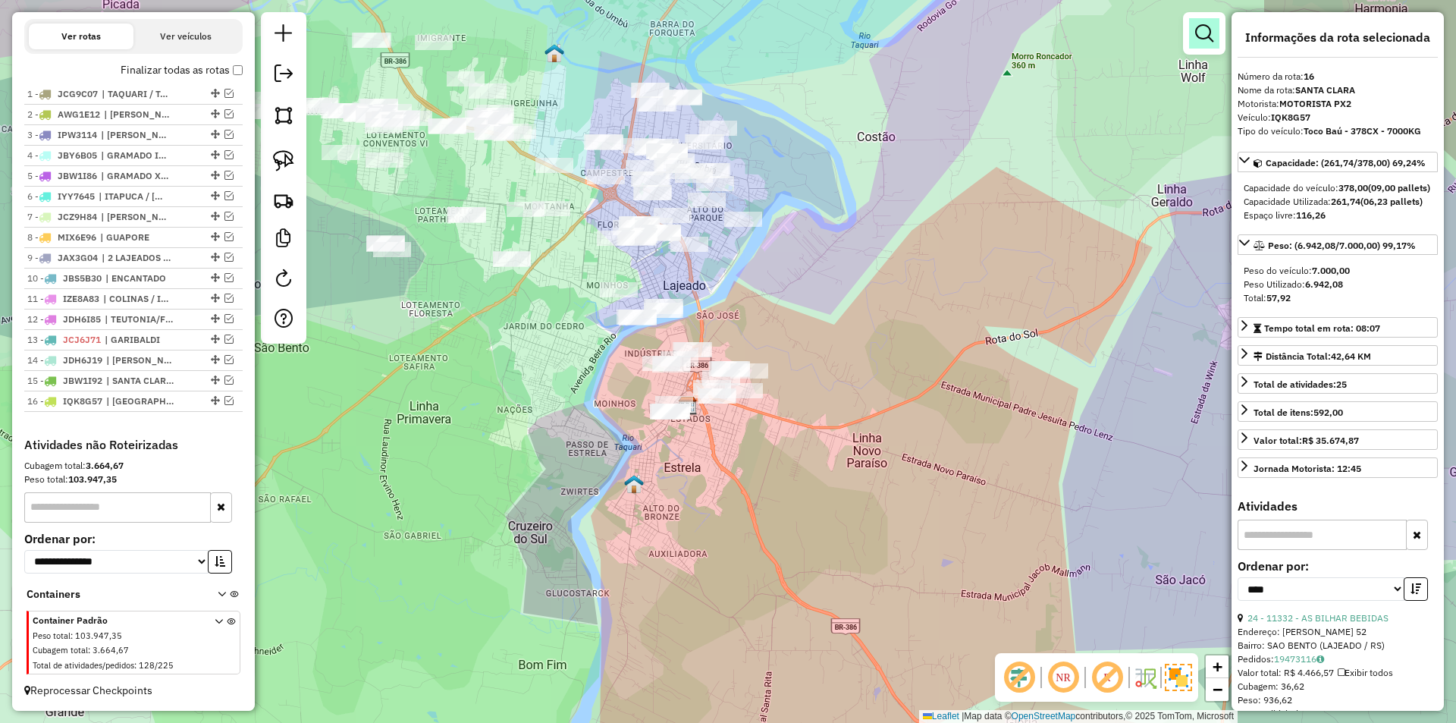
click at [1206, 33] on em at bounding box center [1204, 33] width 18 height 18
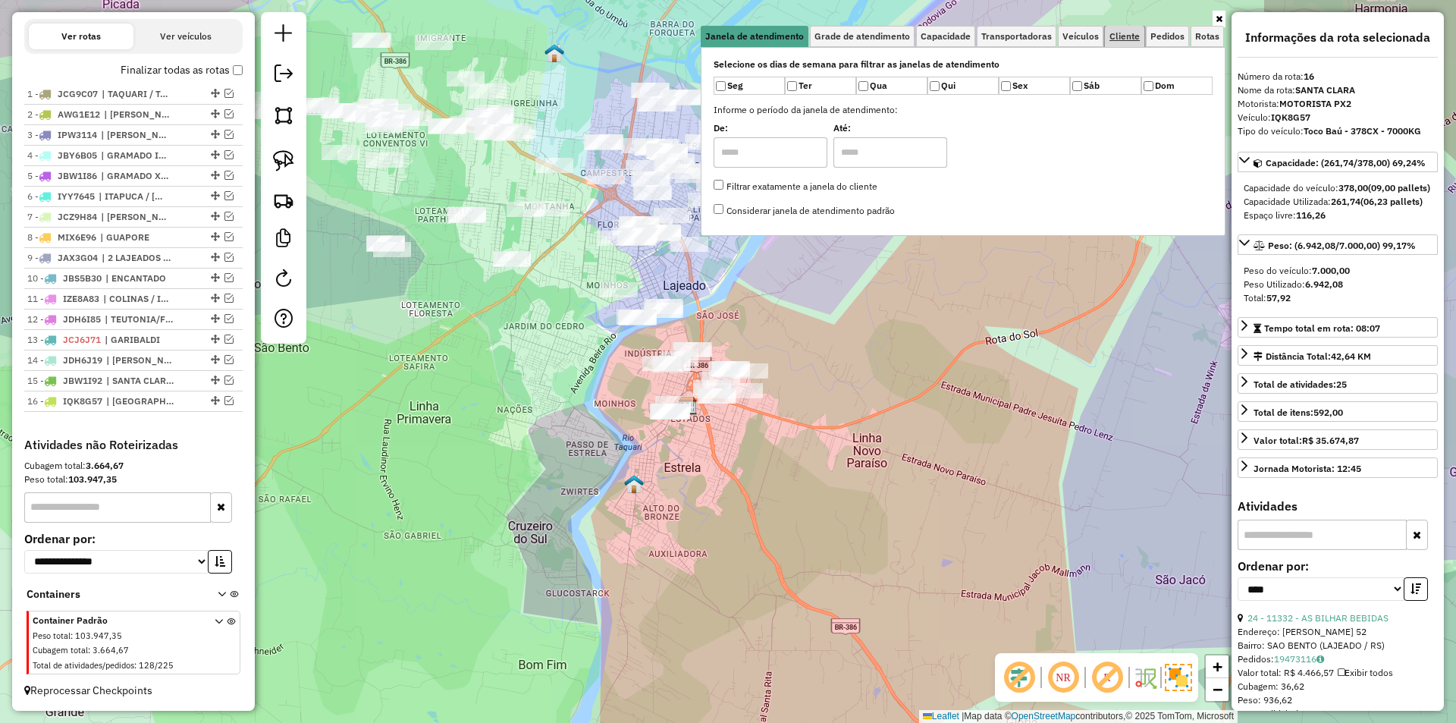
click at [1121, 37] on span "Cliente" at bounding box center [1124, 36] width 30 height 9
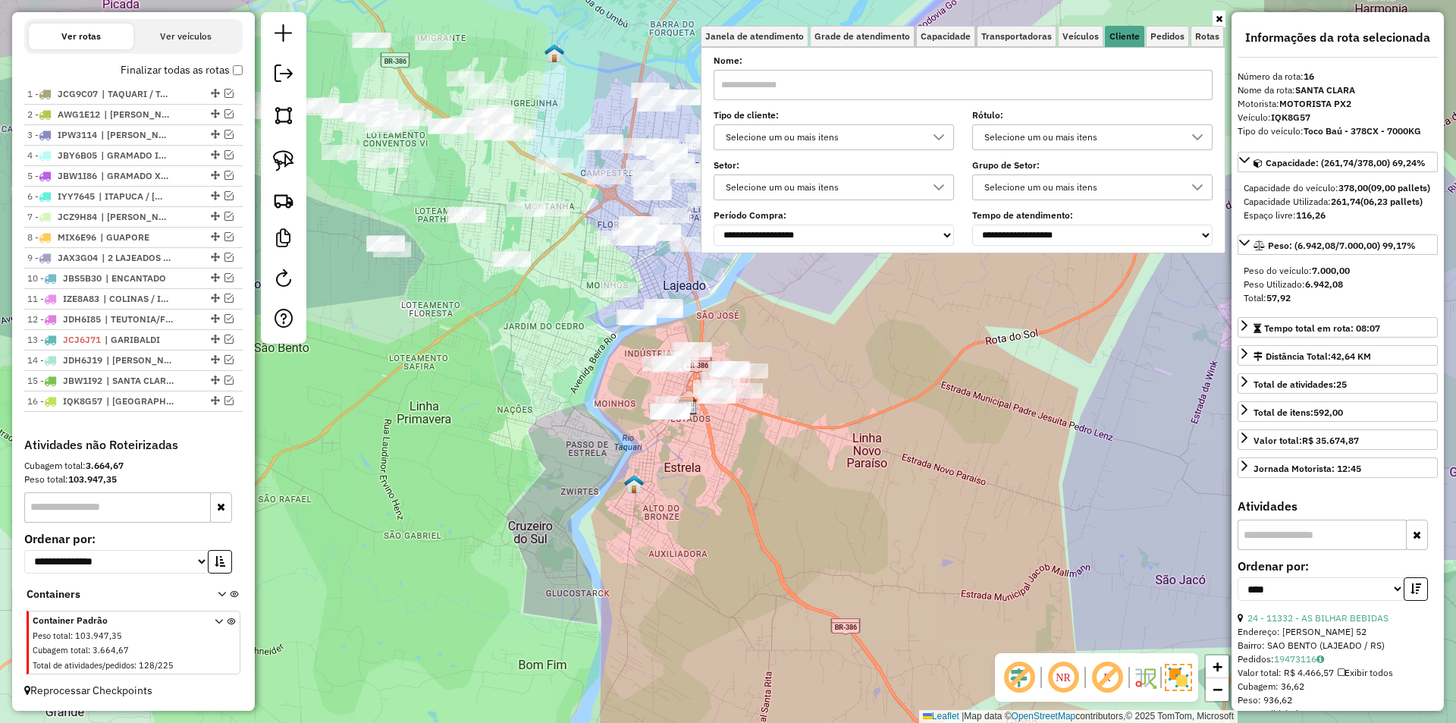
click at [945, 135] on icon at bounding box center [939, 137] width 12 height 12
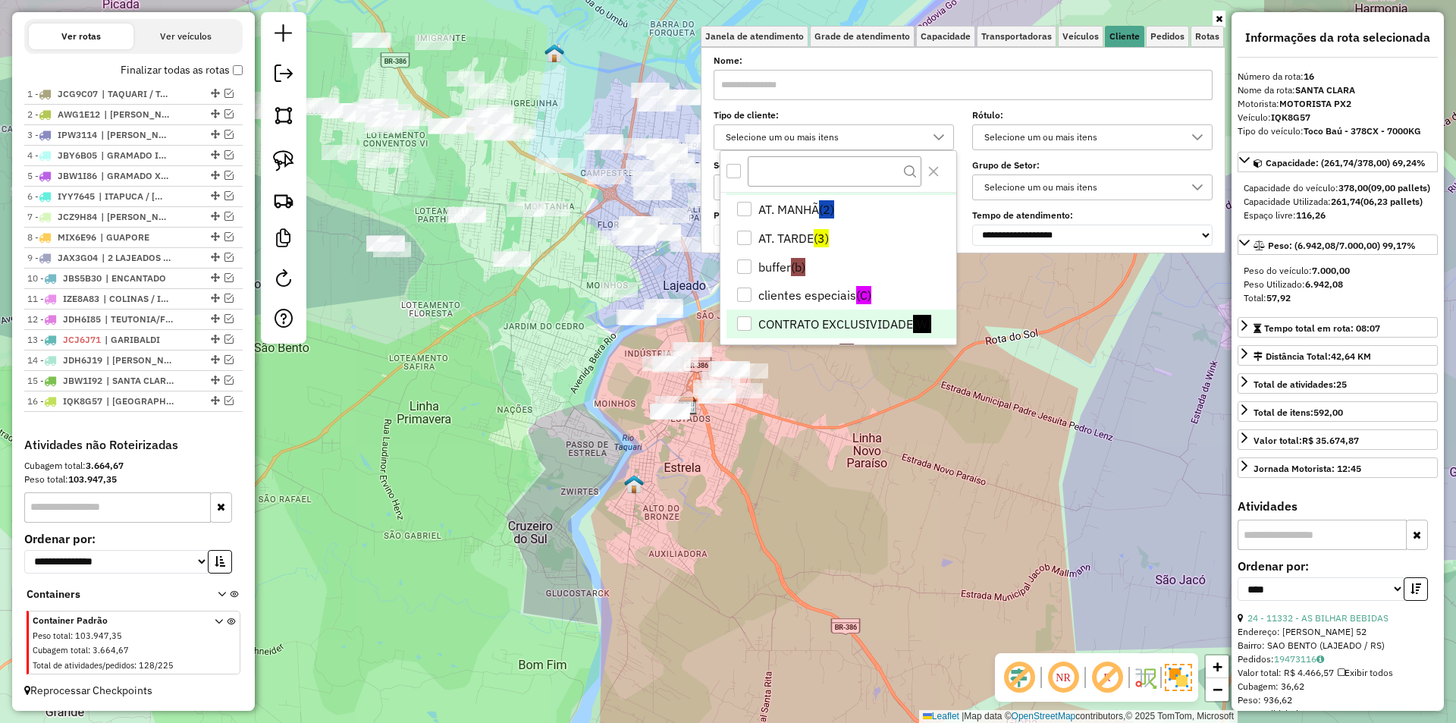
scroll to position [0, 0]
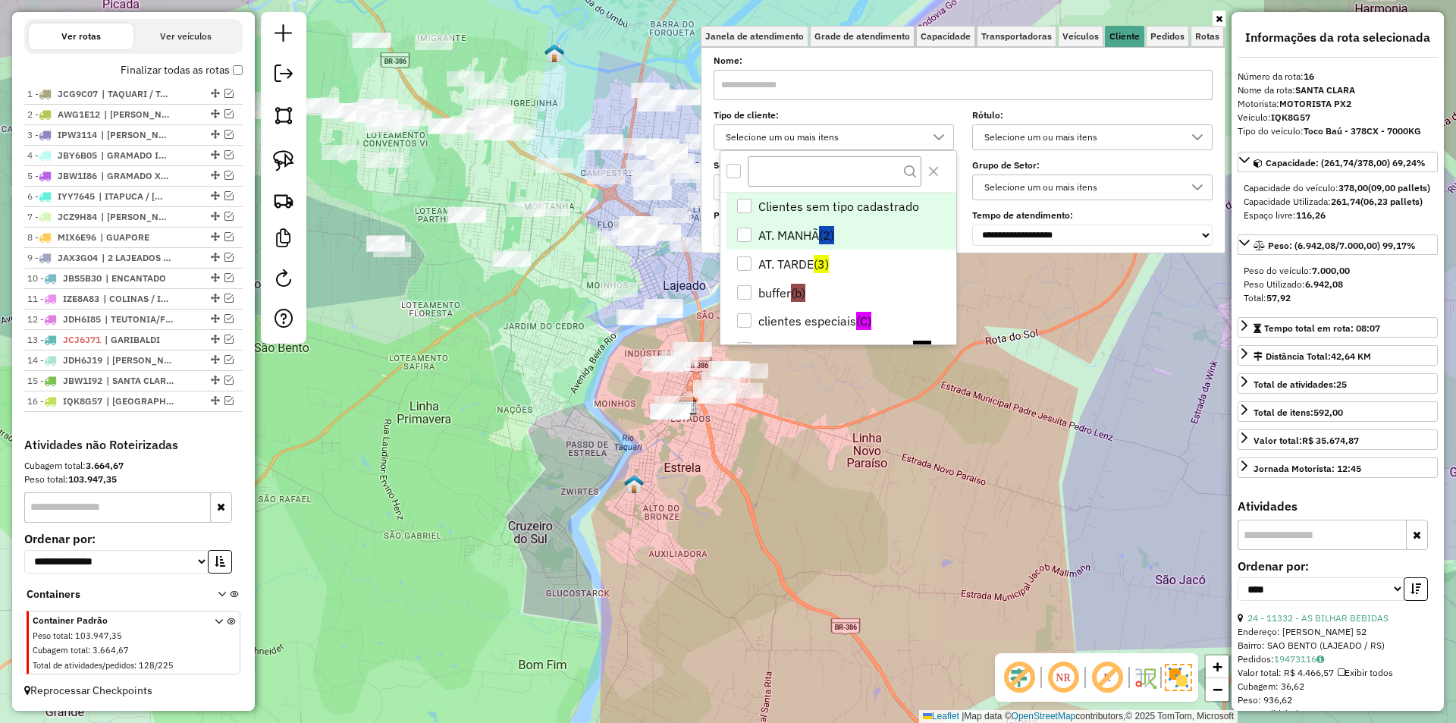
click at [748, 229] on div "AT. MANHÃ" at bounding box center [744, 234] width 14 height 14
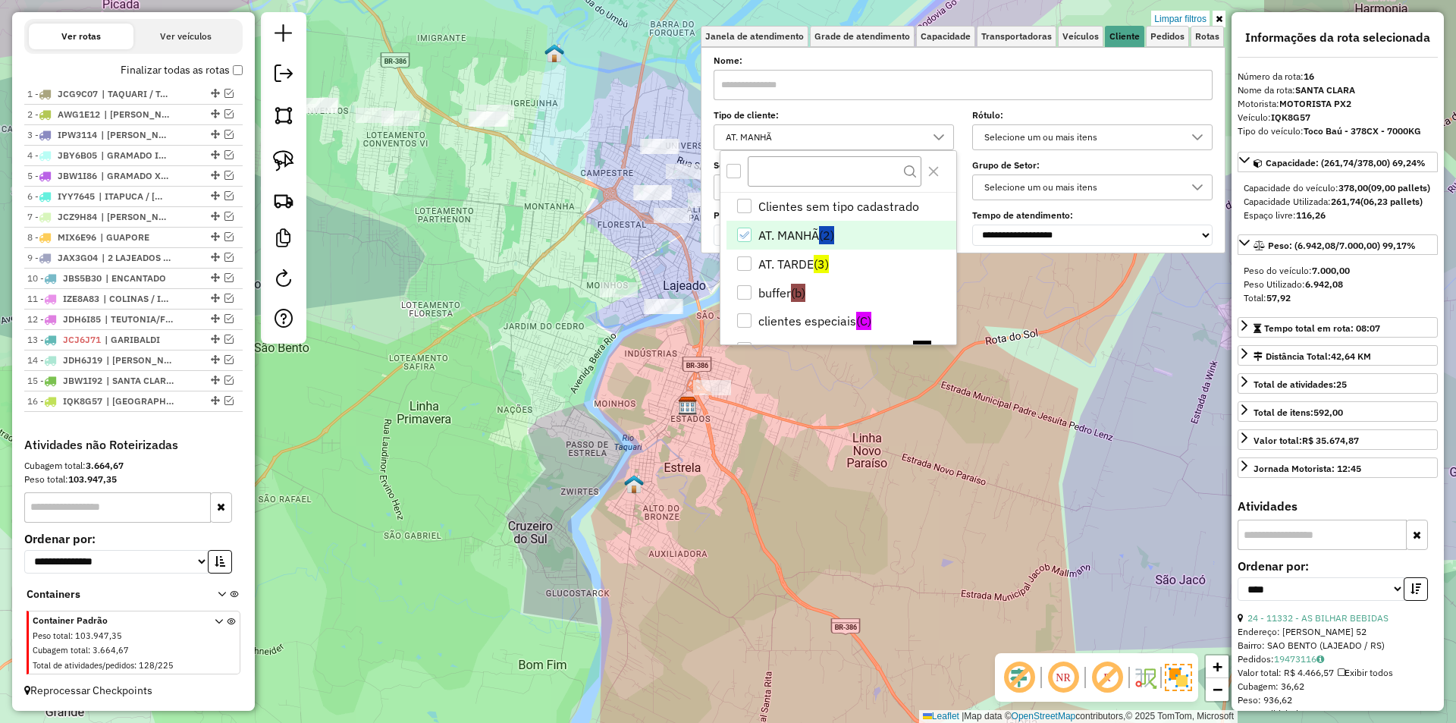
click at [825, 381] on div "Limpar filtros Janela de atendimento Grade de atendimento Capacidade Transporta…" at bounding box center [728, 361] width 1456 height 723
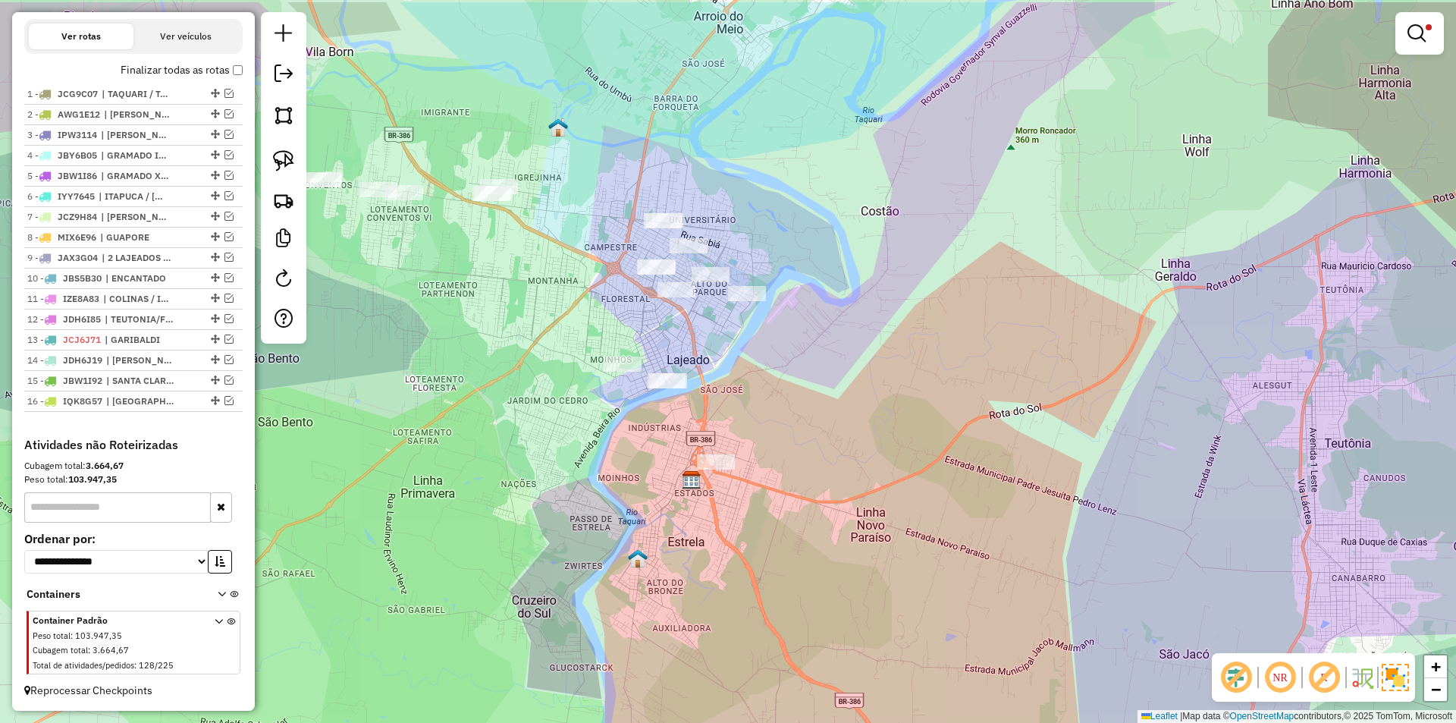
drag, startPoint x: 946, startPoint y: 304, endPoint x: 950, endPoint y: 335, distance: 31.3
click at [950, 335] on div "Limpar filtros Janela de atendimento Grade de atendimento Capacidade Transporta…" at bounding box center [728, 361] width 1456 height 723
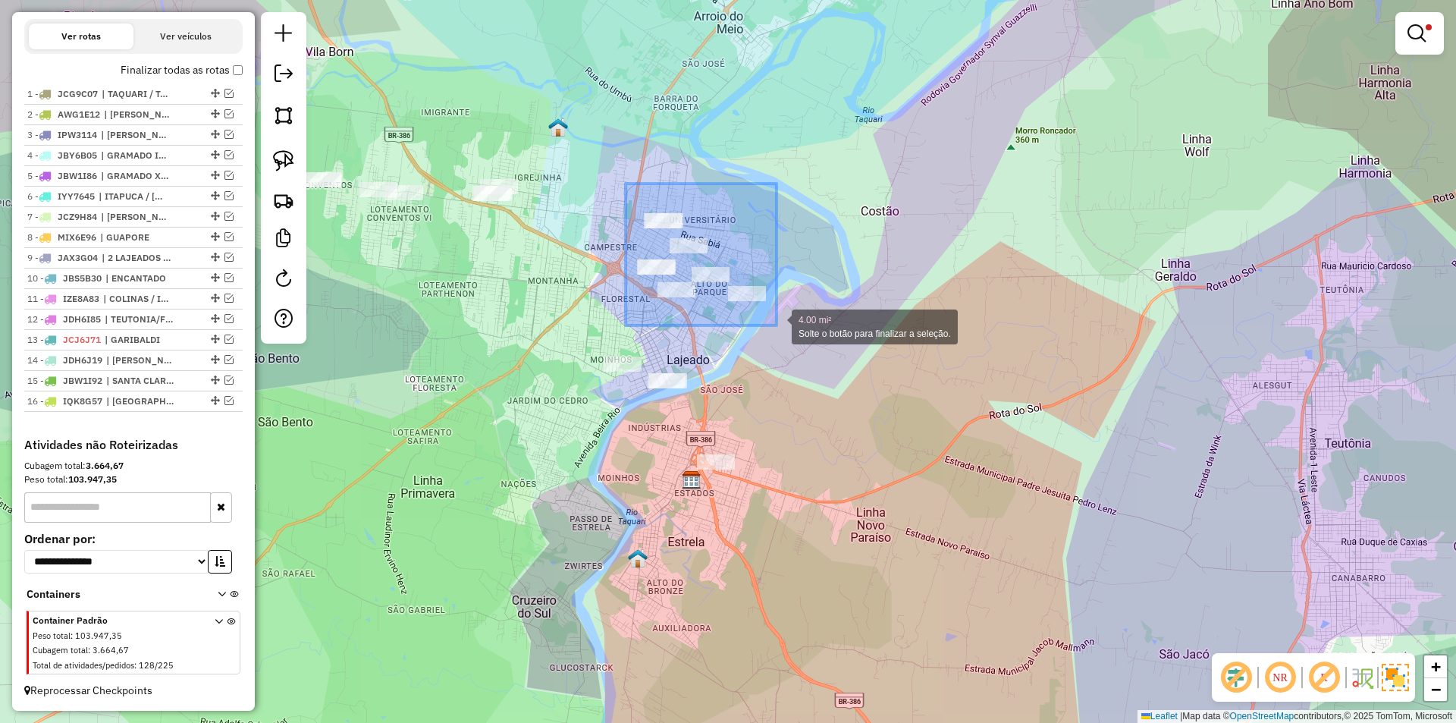
drag, startPoint x: 625, startPoint y: 183, endPoint x: 776, endPoint y: 325, distance: 207.0
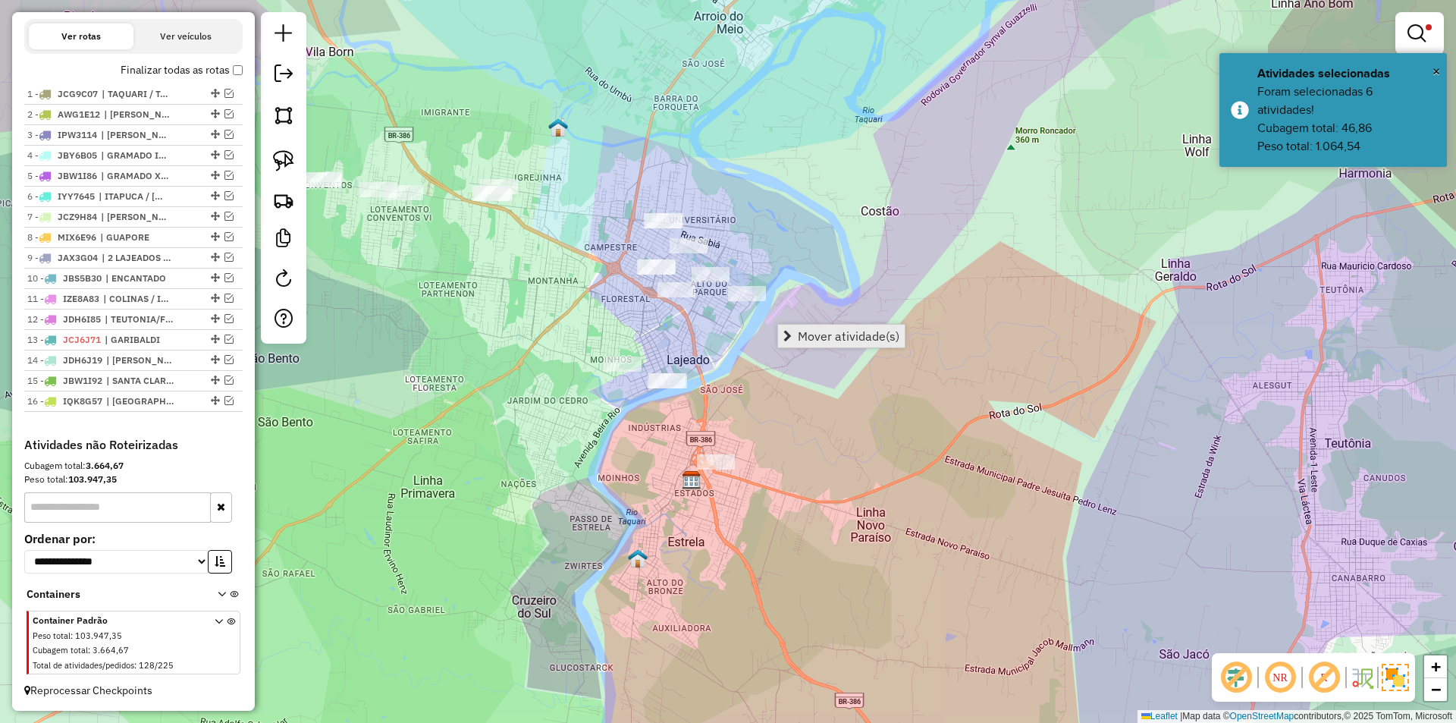
click at [857, 337] on span "Mover atividade(s)" at bounding box center [849, 336] width 102 height 12
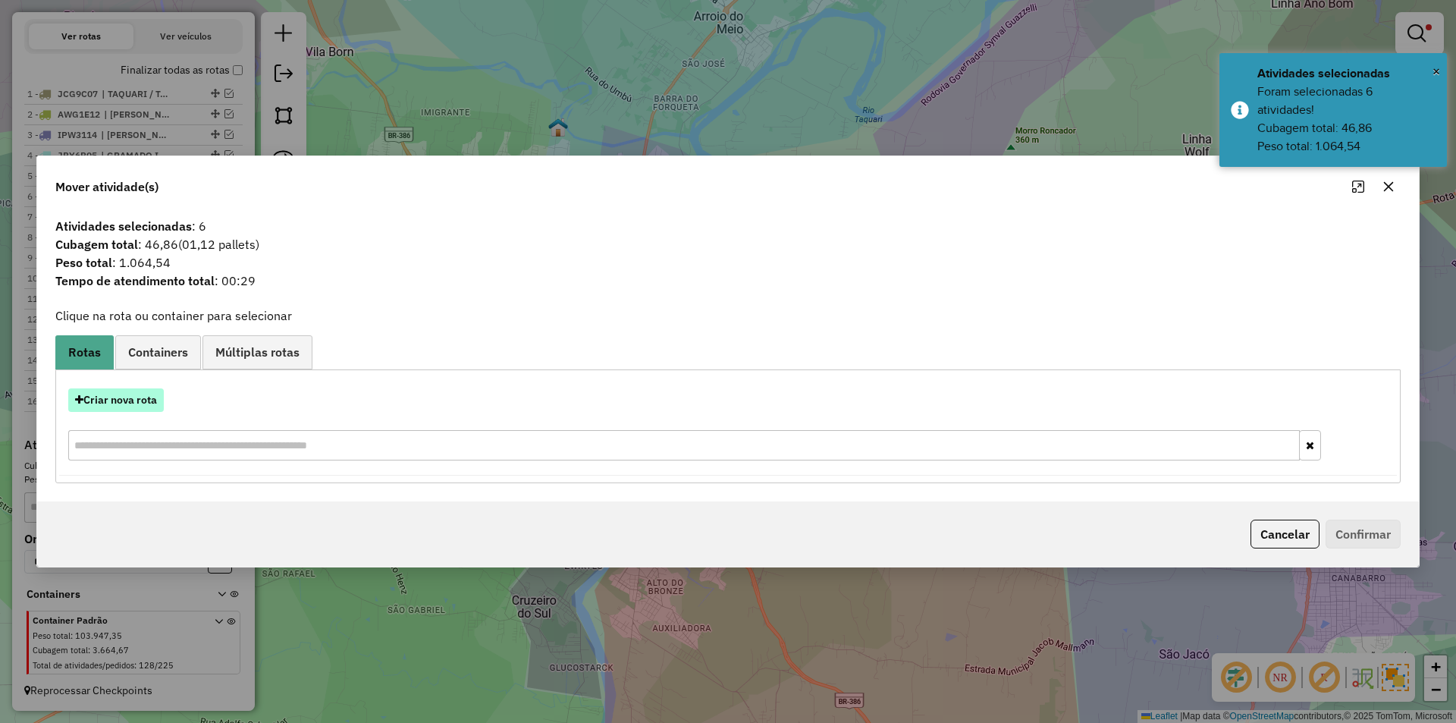
click at [115, 399] on button "Criar nova rota" at bounding box center [116, 400] width 96 height 24
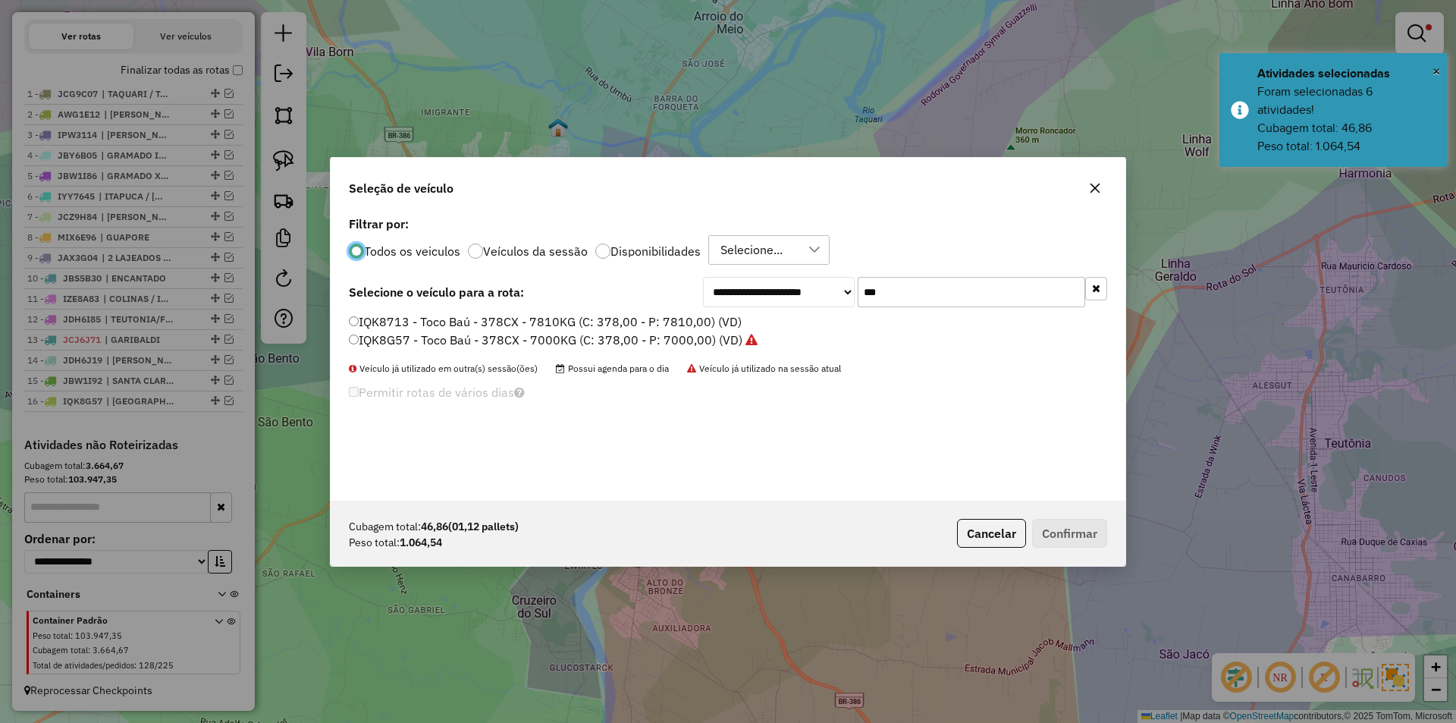
scroll to position [8, 5]
drag, startPoint x: 901, startPoint y: 296, endPoint x: 809, endPoint y: 294, distance: 92.5
click at [812, 296] on div "**********" at bounding box center [905, 292] width 404 height 30
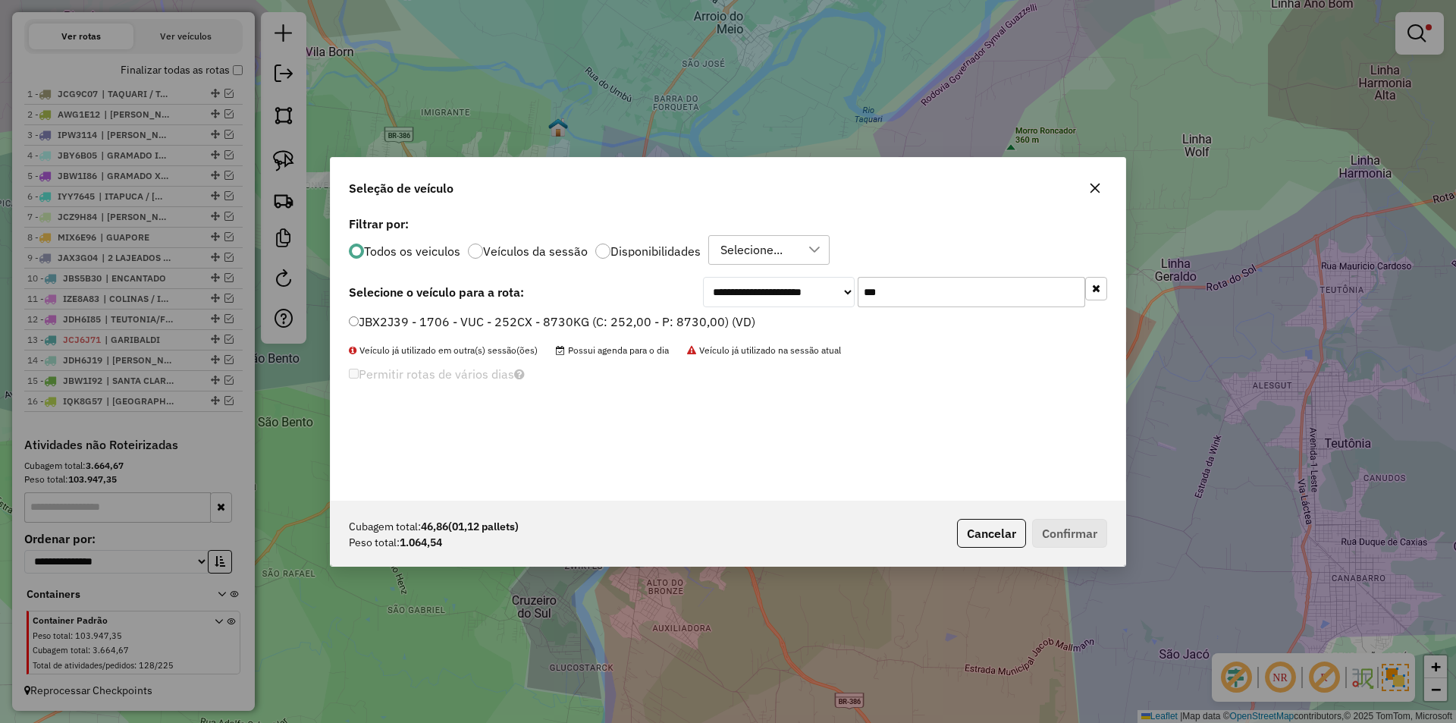
type input "***"
click at [386, 320] on label "JBX2J39 - 1706 - VUC - 252CX - 8730KG (C: 252,00 - P: 8730,00) (VD)" at bounding box center [552, 321] width 406 height 18
click at [1073, 529] on button "Confirmar" at bounding box center [1069, 533] width 75 height 29
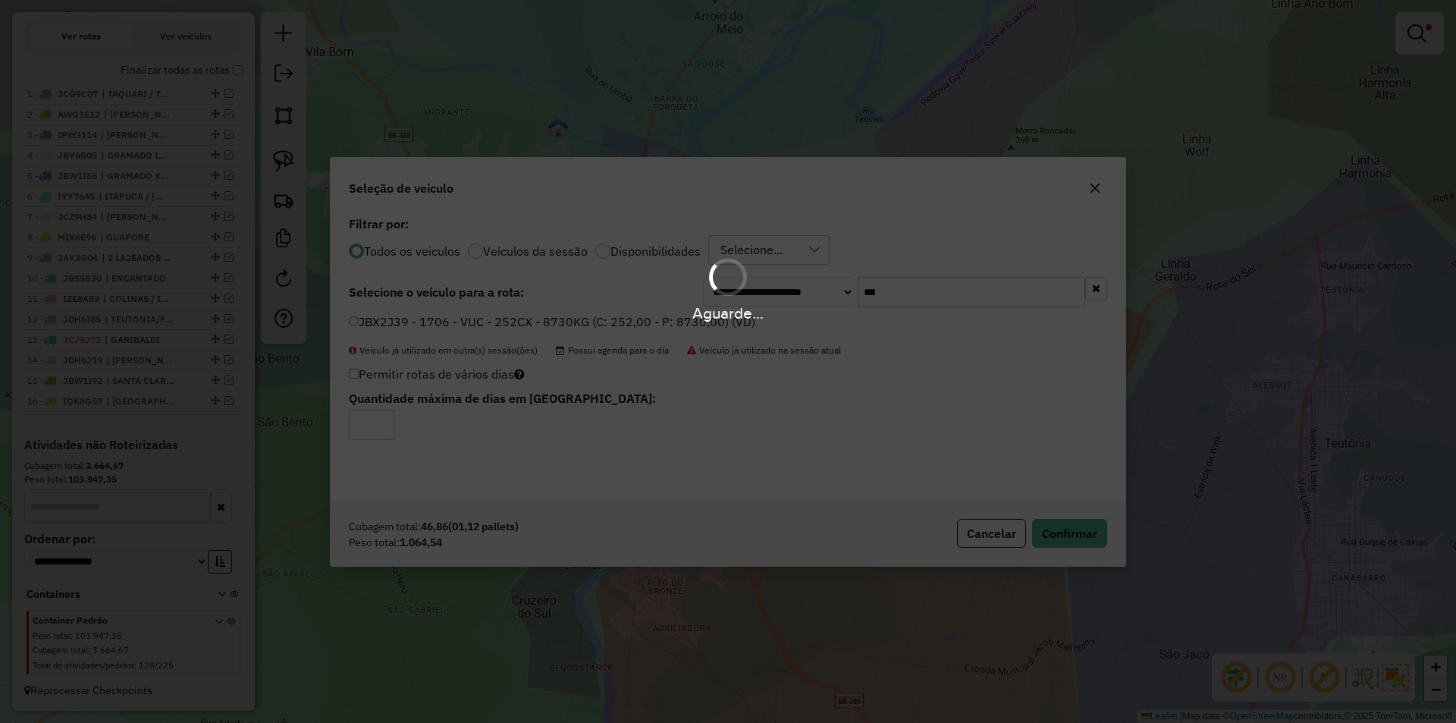
scroll to position [598, 0]
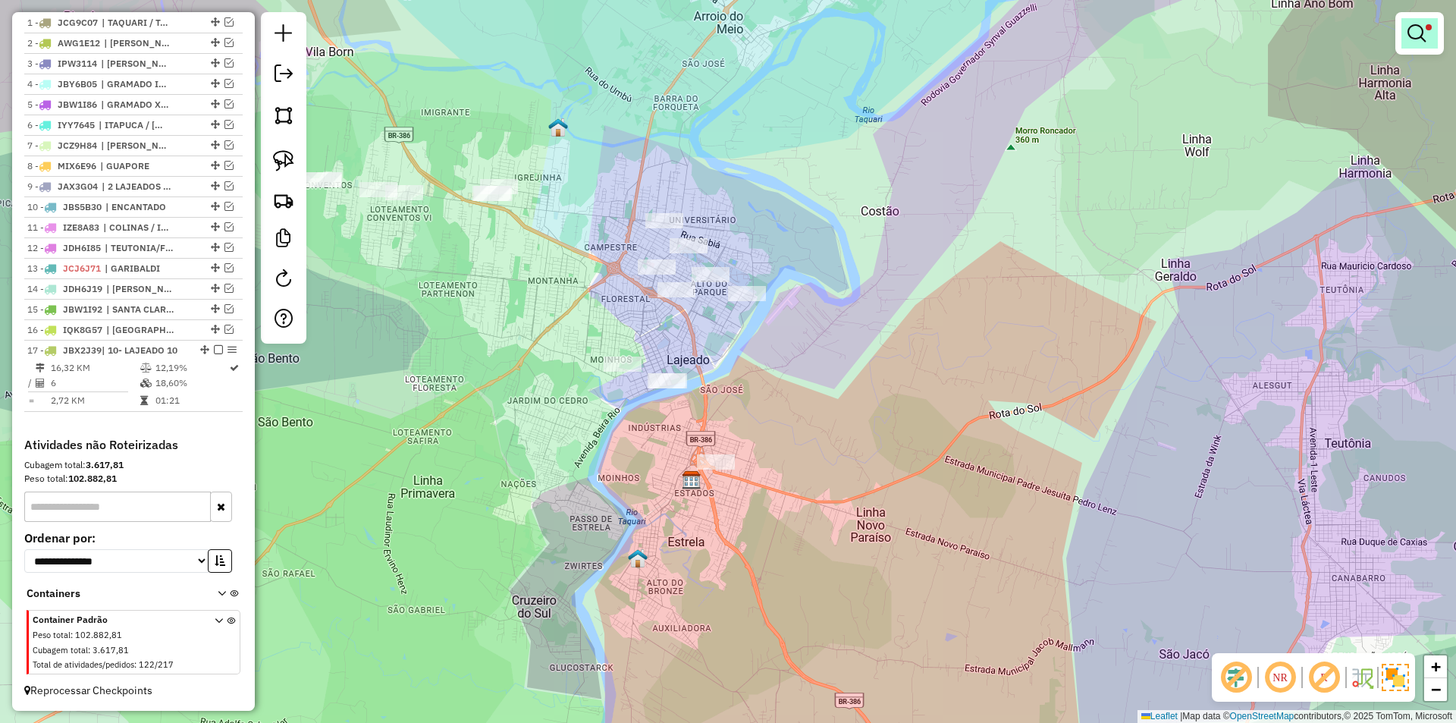
click at [1423, 25] on em at bounding box center [1416, 33] width 18 height 18
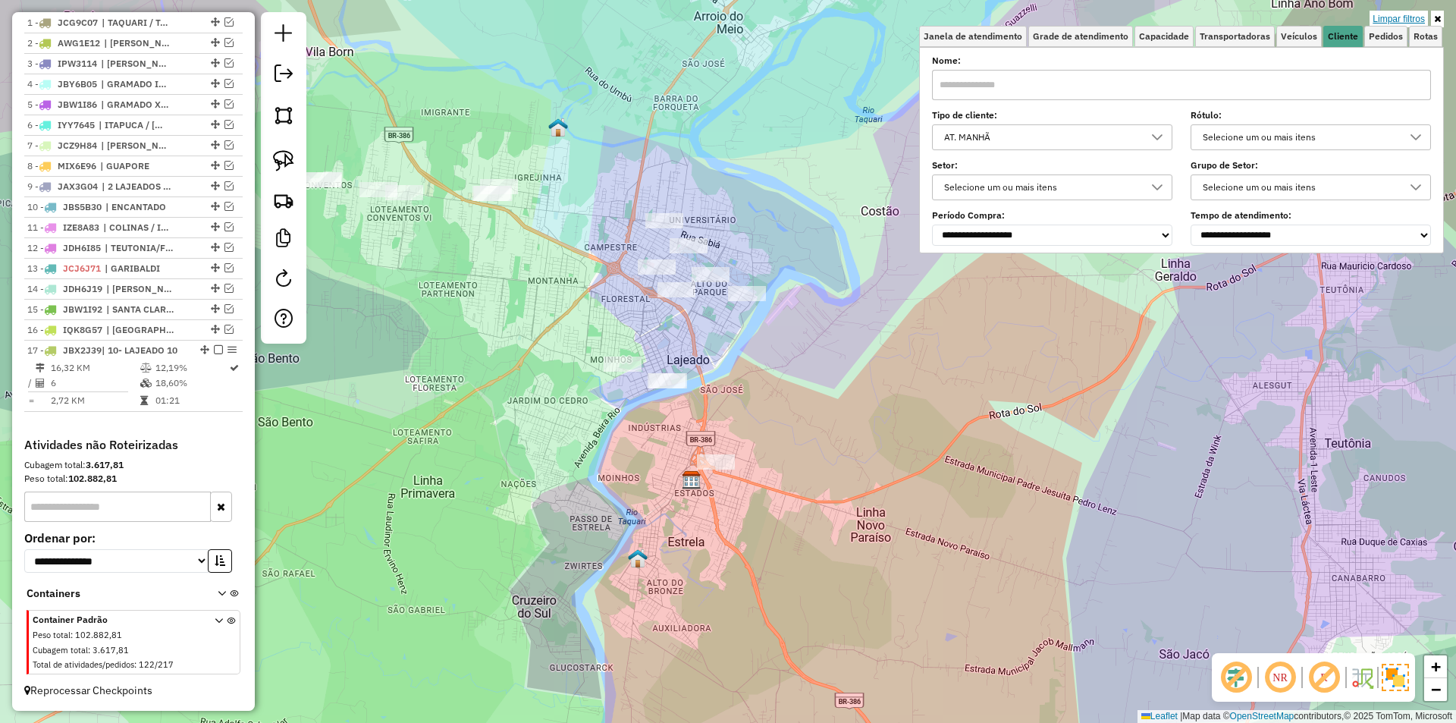
click at [1404, 17] on link "Limpar filtros" at bounding box center [1398, 19] width 58 height 17
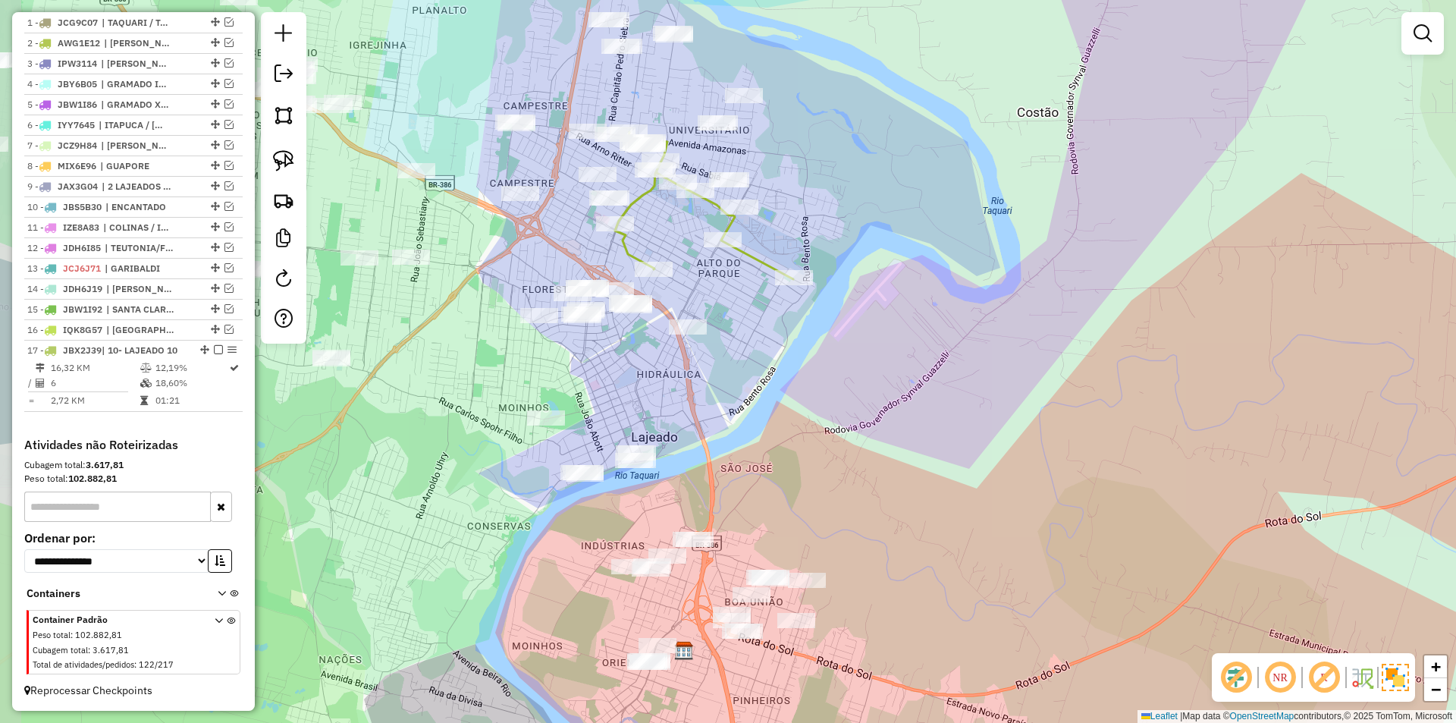
drag, startPoint x: 720, startPoint y: 343, endPoint x: 773, endPoint y: 359, distance: 54.7
click at [773, 359] on div "Janela de atendimento Grade de atendimento Capacidade Transportadoras Veículos …" at bounding box center [728, 361] width 1456 height 723
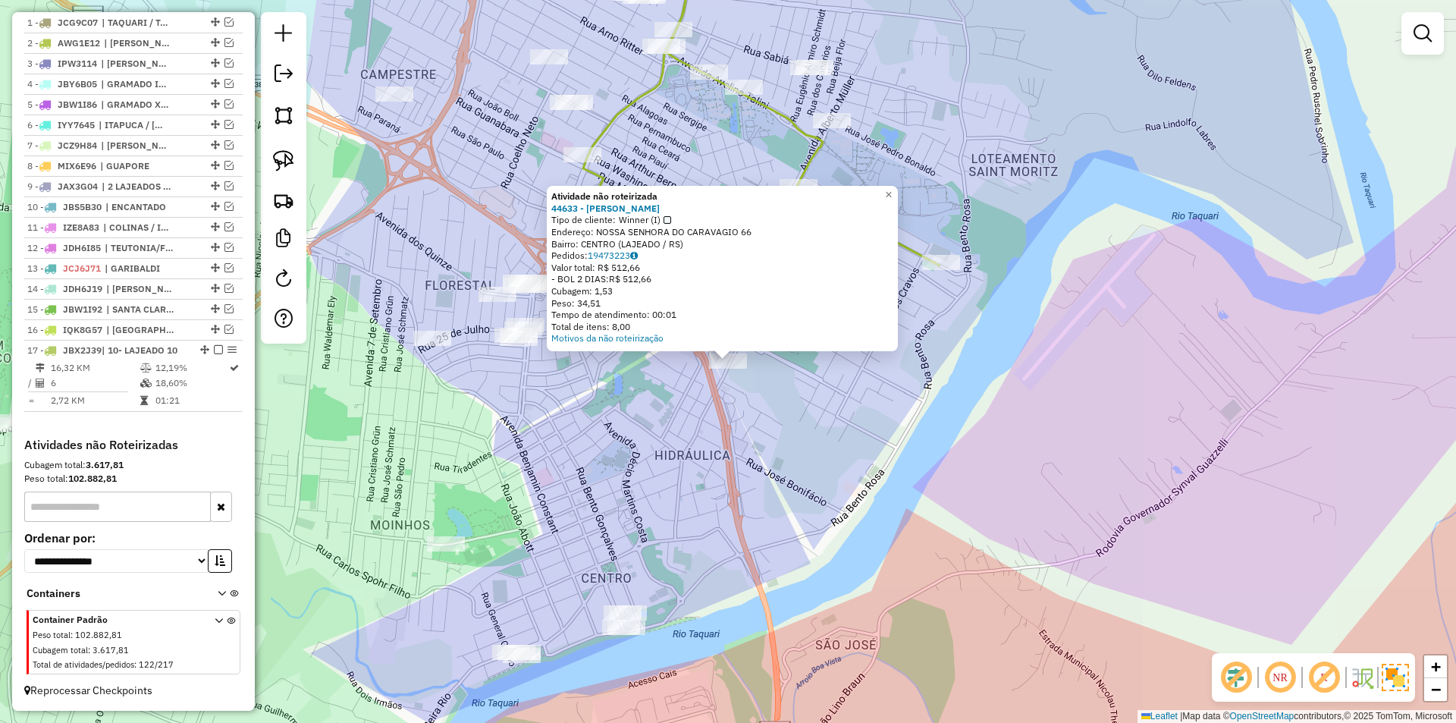
click at [862, 423] on div "Atividade não roteirizada 44633 - PATEO STEAKHOUSE Tipo de cliente: Winner (I) …" at bounding box center [728, 361] width 1456 height 723
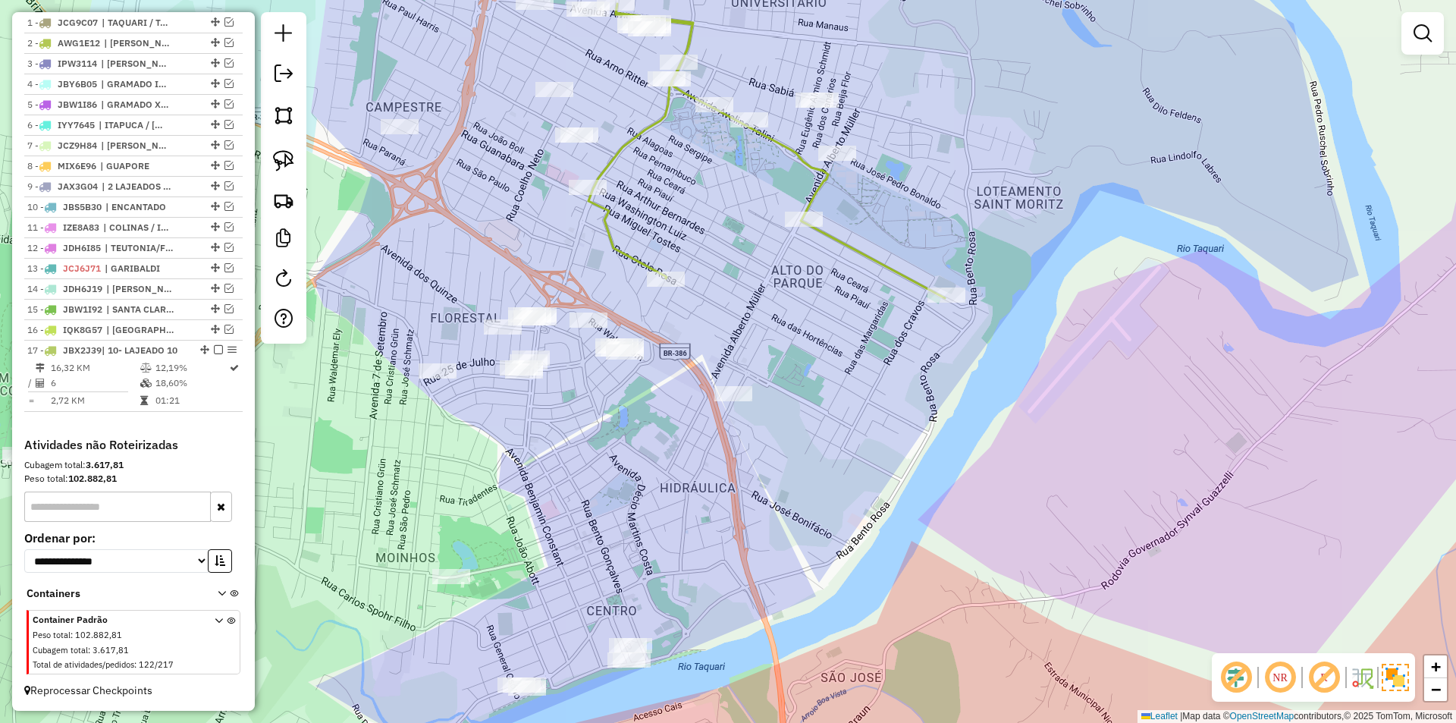
drag, startPoint x: 817, startPoint y: 327, endPoint x: 820, endPoint y: 511, distance: 184.3
click at [820, 511] on div "Janela de atendimento Grade de atendimento Capacidade Transportadoras Veículos …" at bounding box center [728, 361] width 1456 height 723
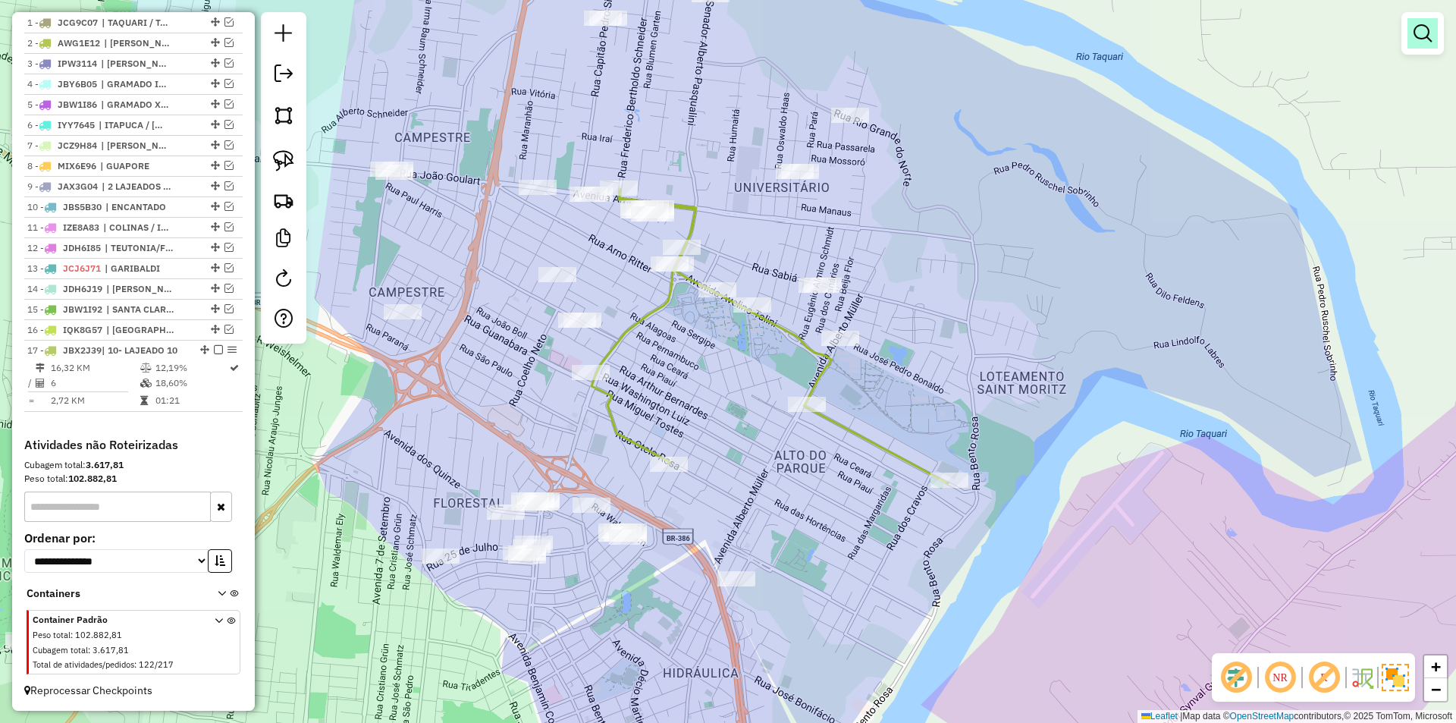
click at [1418, 33] on em at bounding box center [1422, 33] width 18 height 18
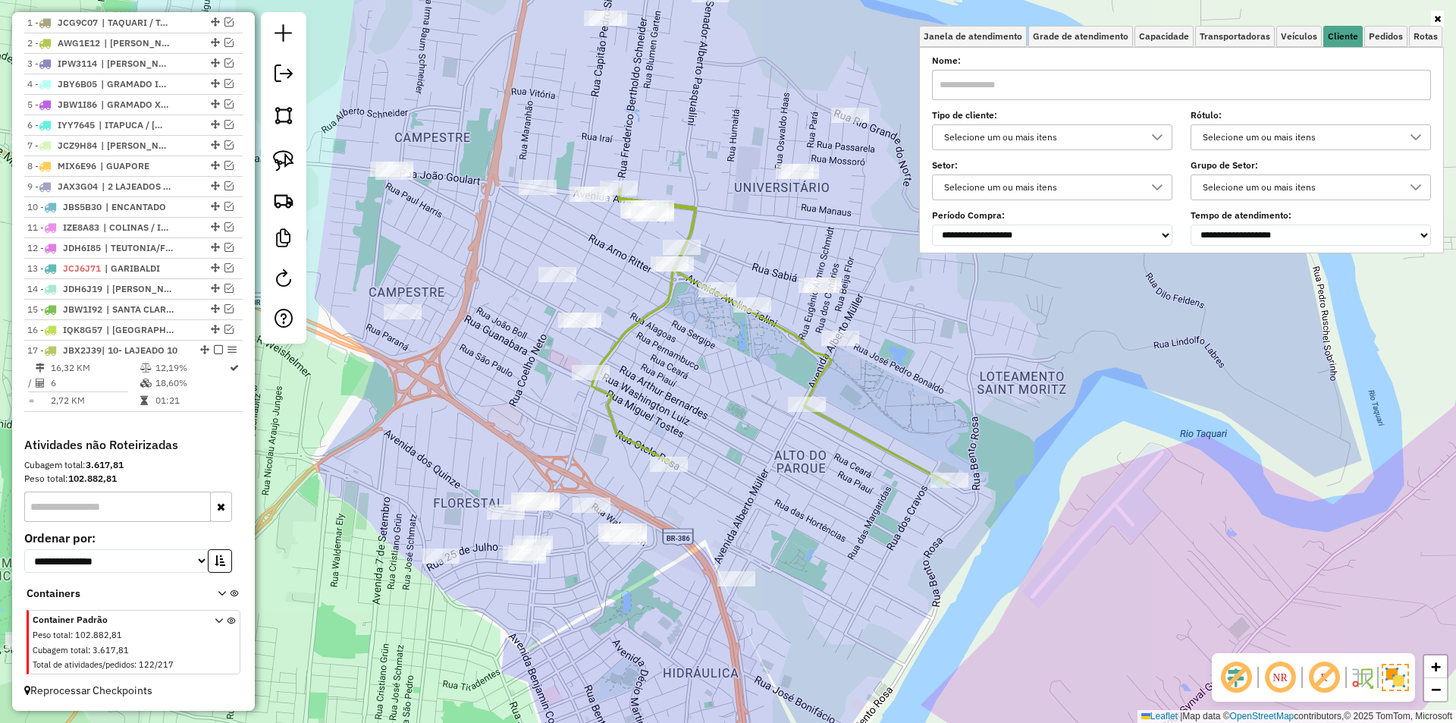
click at [1163, 136] on icon at bounding box center [1157, 137] width 12 height 12
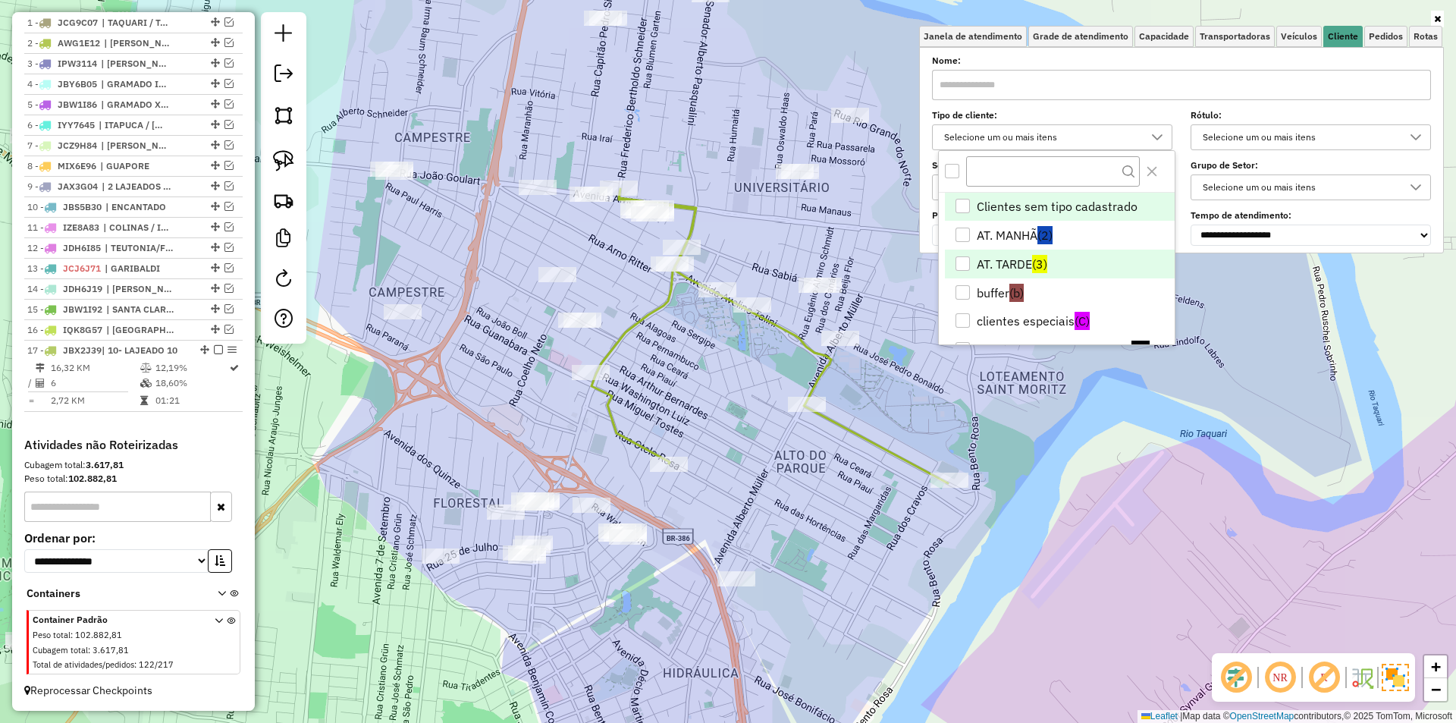
click at [983, 265] on li "AT. TARDE (3)" at bounding box center [1060, 263] width 230 height 29
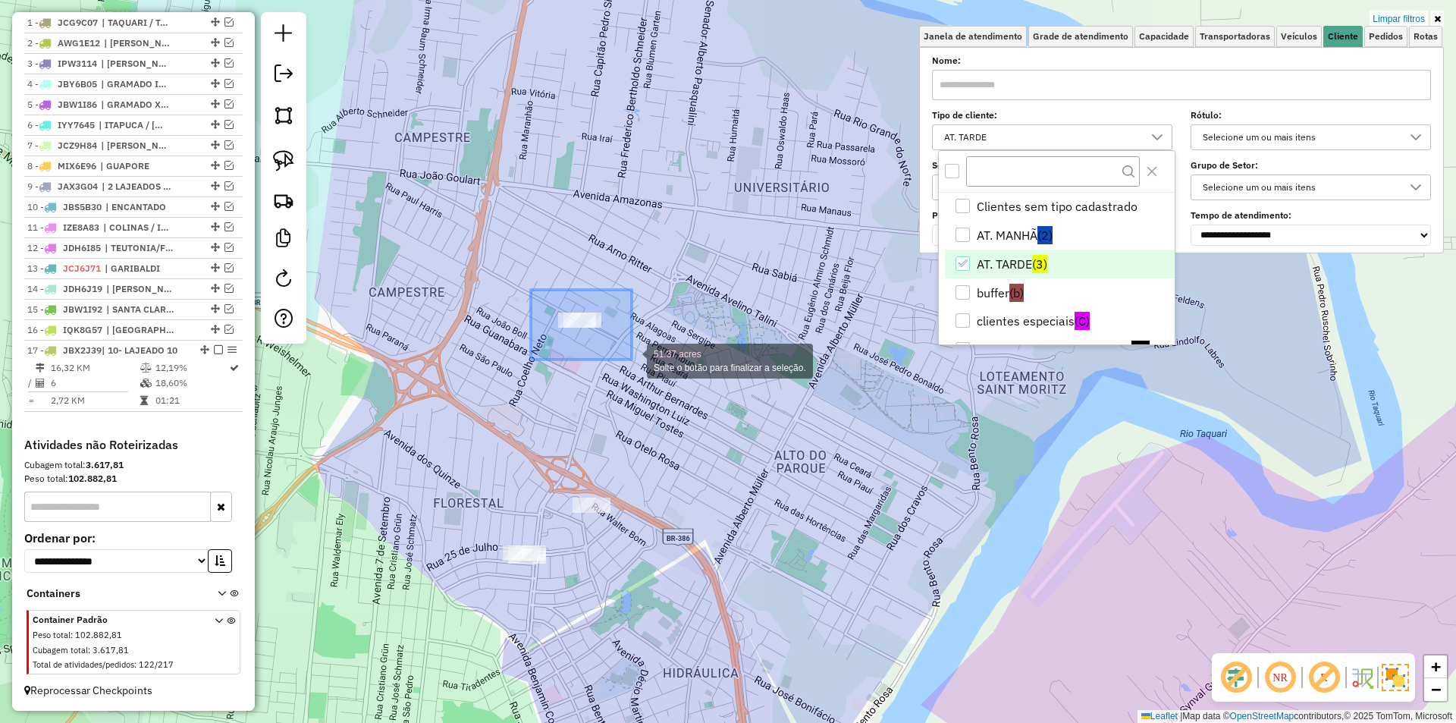
drag, startPoint x: 553, startPoint y: 299, endPoint x: 632, endPoint y: 359, distance: 98.4
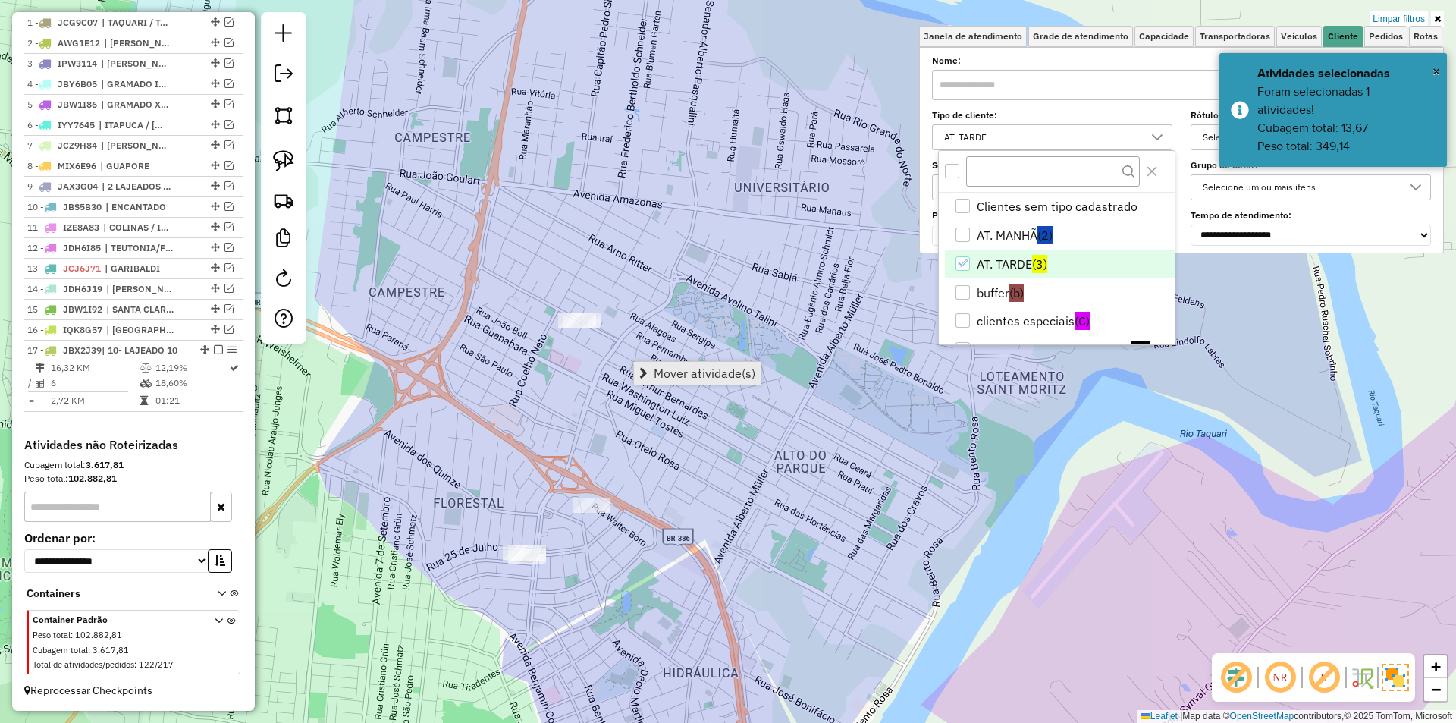
click at [717, 378] on span "Mover atividade(s)" at bounding box center [705, 373] width 102 height 12
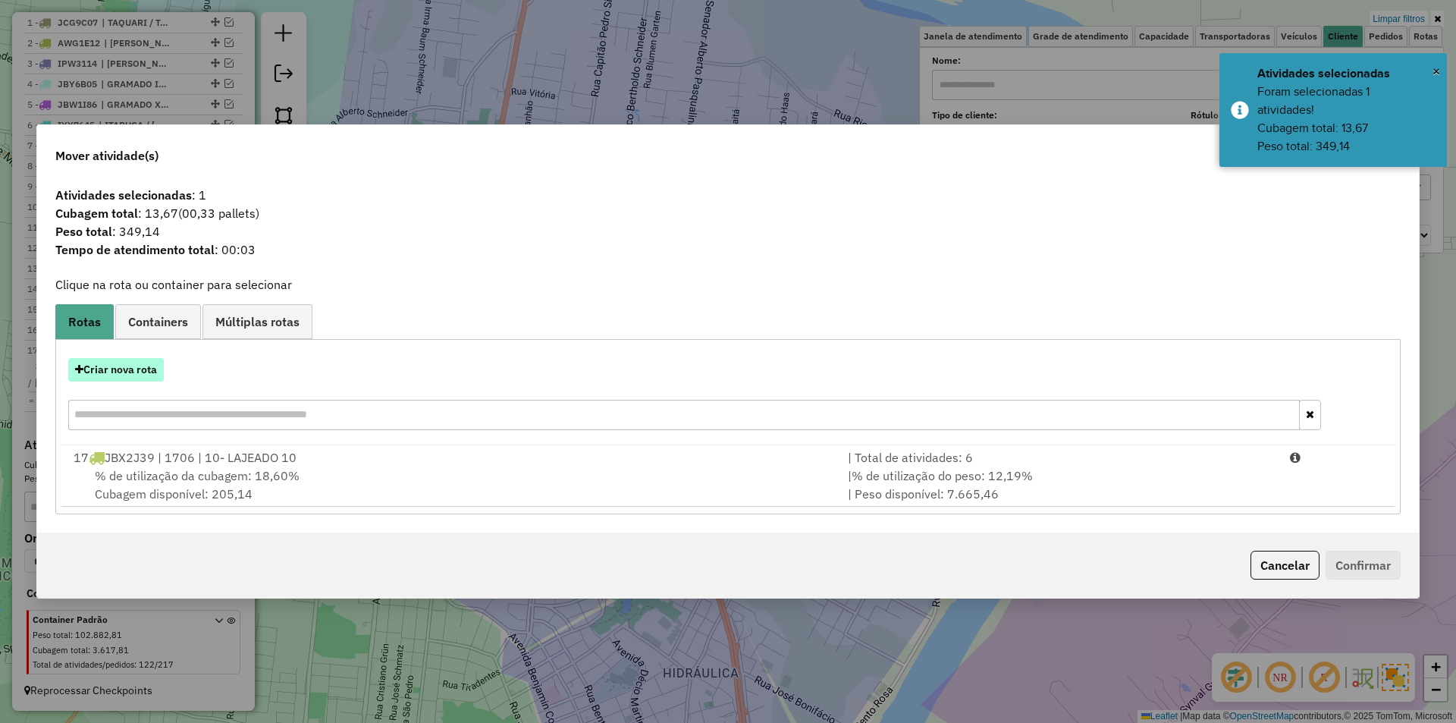
click at [142, 375] on button "Criar nova rota" at bounding box center [116, 370] width 96 height 24
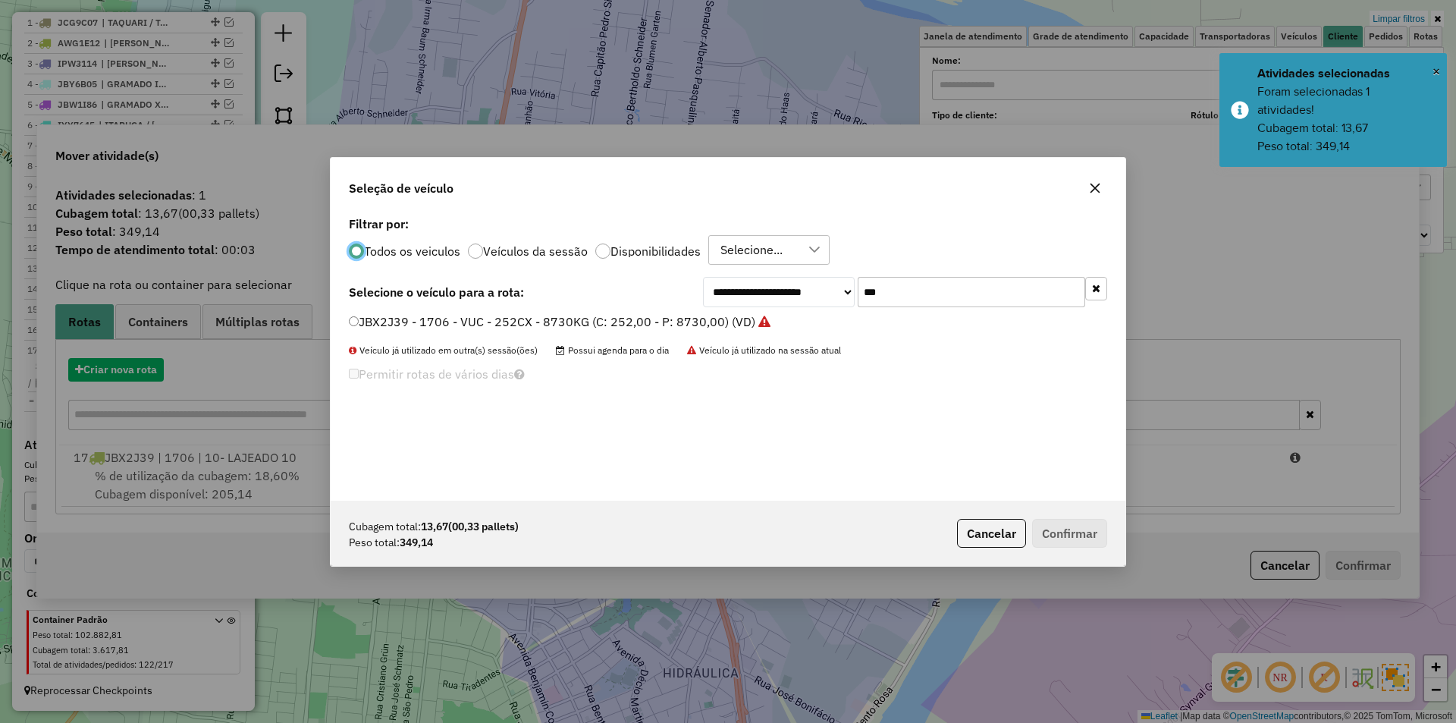
scroll to position [8, 5]
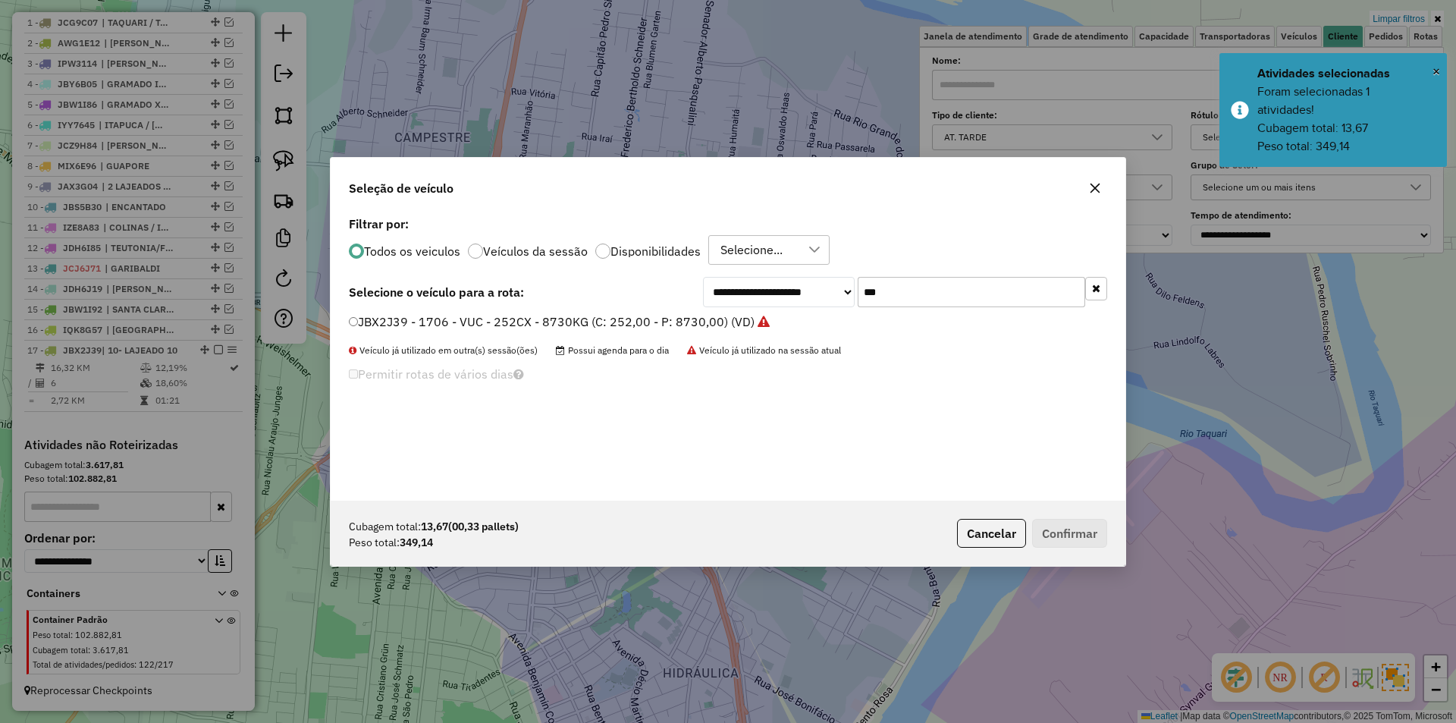
drag, startPoint x: 926, startPoint y: 289, endPoint x: 837, endPoint y: 284, distance: 89.6
click at [838, 284] on div "**********" at bounding box center [905, 292] width 404 height 30
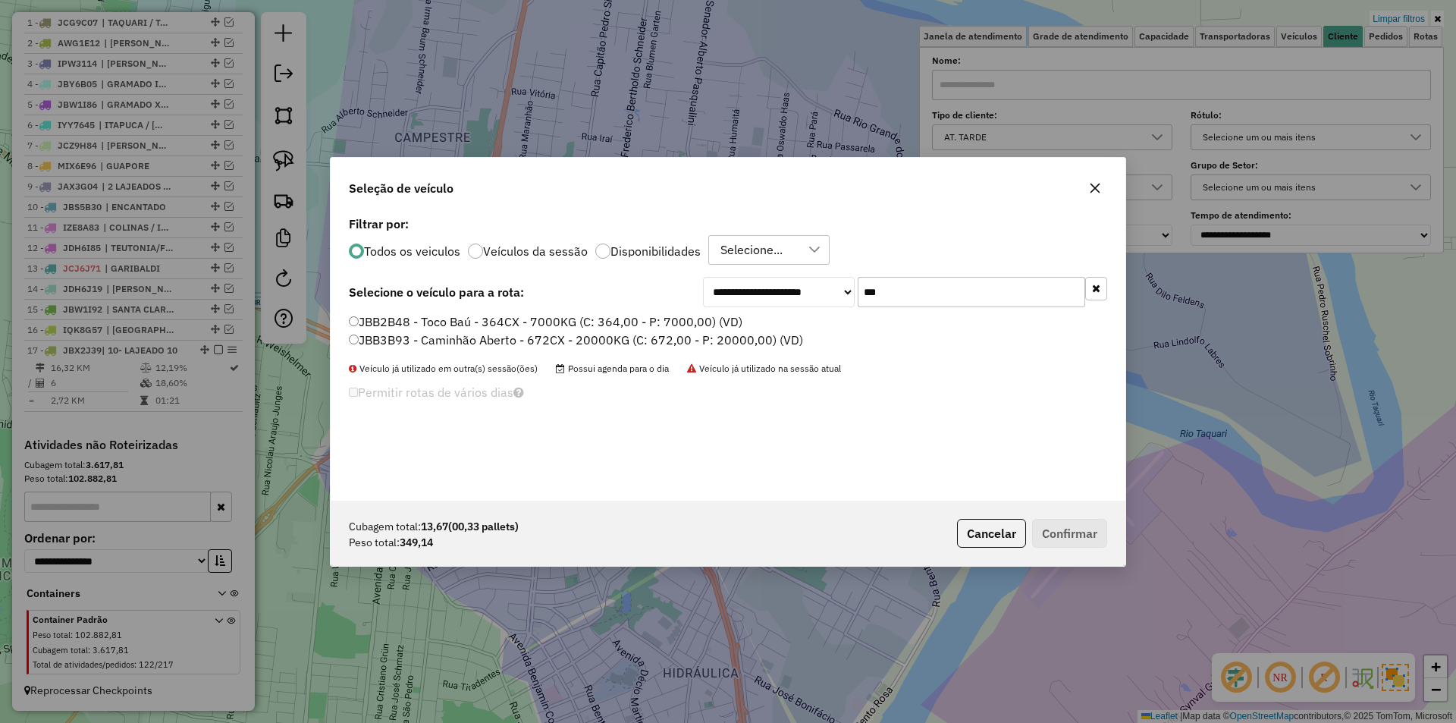
click at [381, 321] on label "JBB2B48 - Toco Baú - 364CX - 7000KG (C: 364,00 - P: 7000,00) (VD)" at bounding box center [545, 321] width 393 height 18
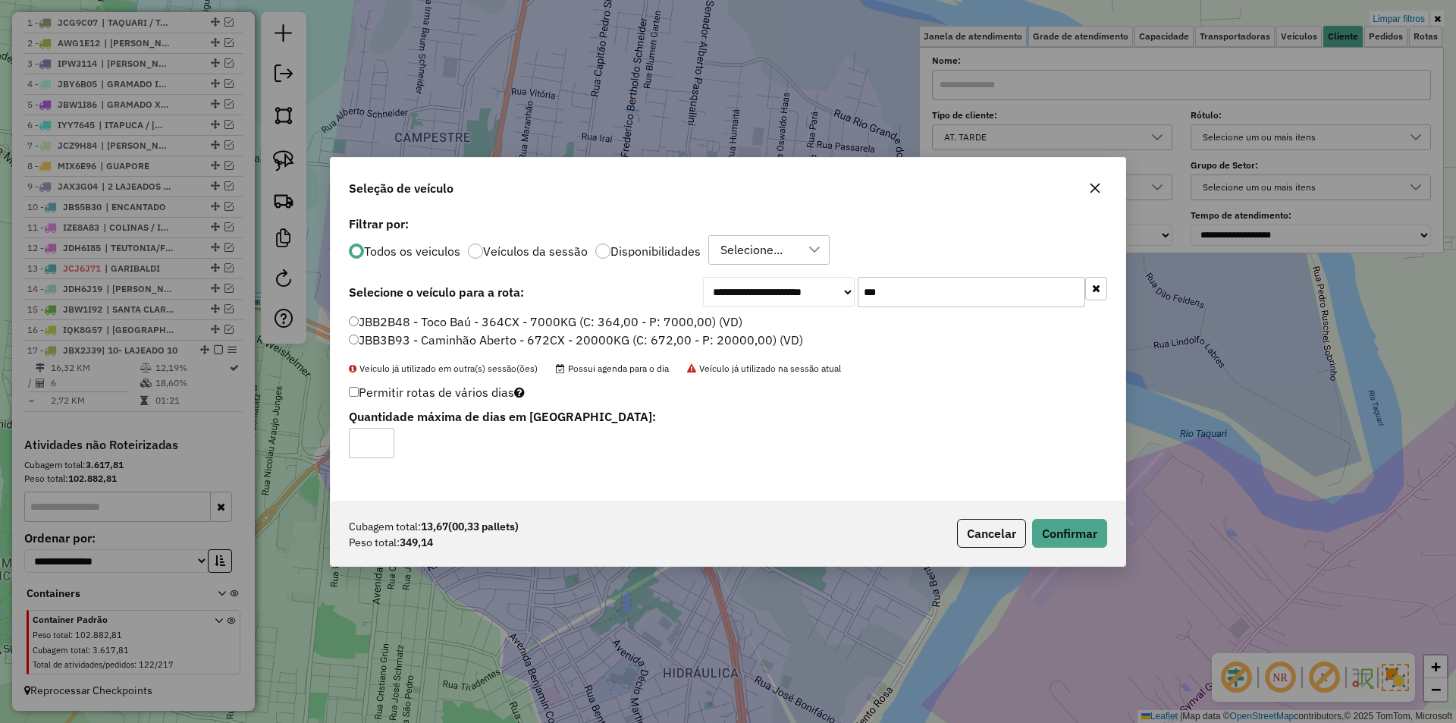
drag, startPoint x: 911, startPoint y: 295, endPoint x: 832, endPoint y: 282, distance: 79.9
click at [836, 283] on div "**********" at bounding box center [905, 292] width 404 height 30
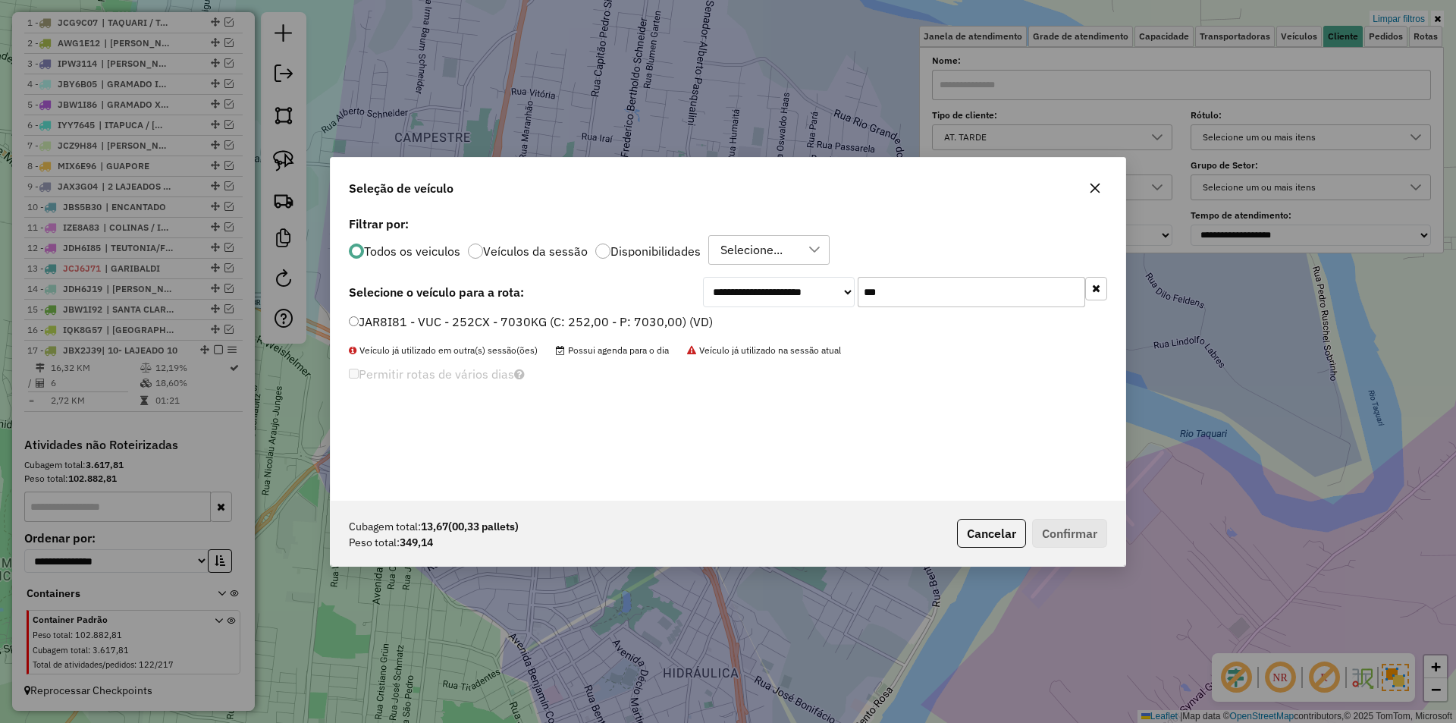
type input "***"
click at [368, 321] on label "JAR8I81 - VUC - 252CX - 7030KG (C: 252,00 - P: 7030,00) (VD)" at bounding box center [531, 321] width 364 height 18
click at [1085, 533] on button "Confirmar" at bounding box center [1069, 533] width 75 height 29
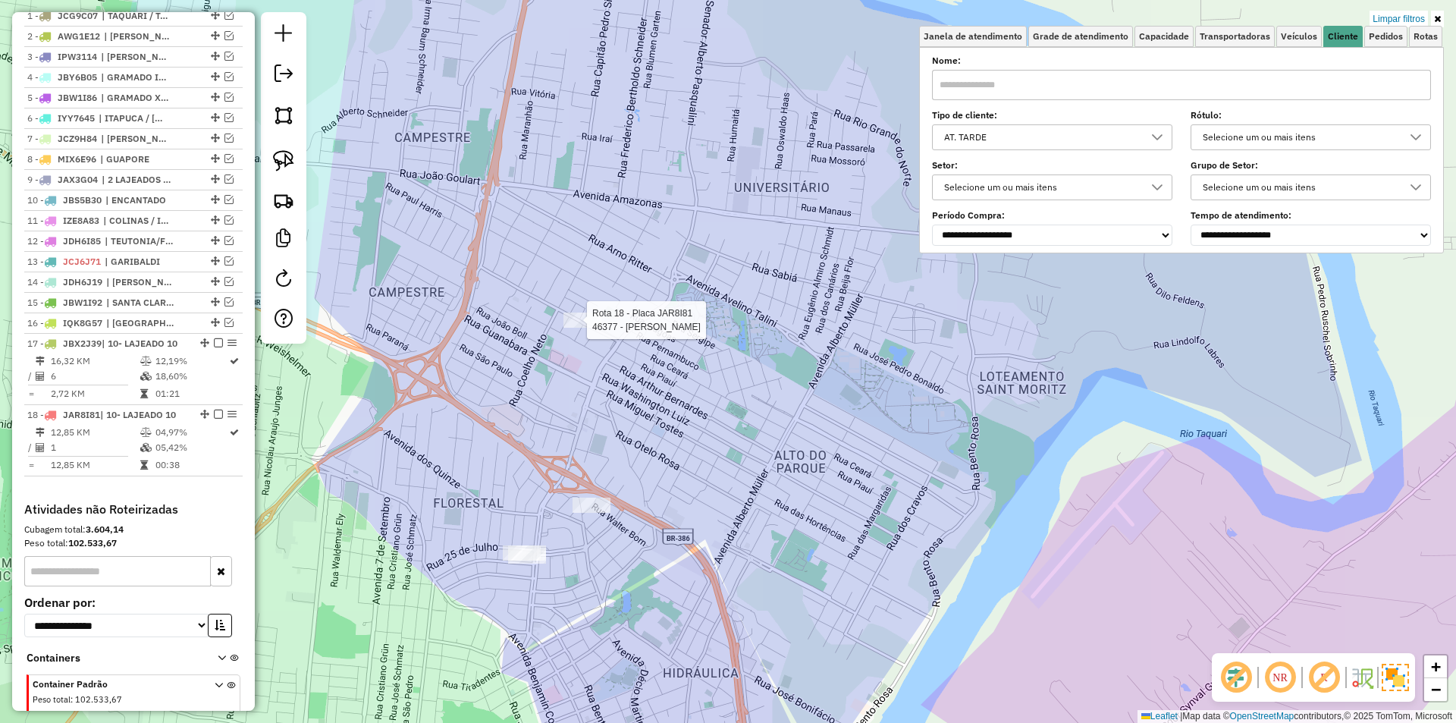
select select "*********"
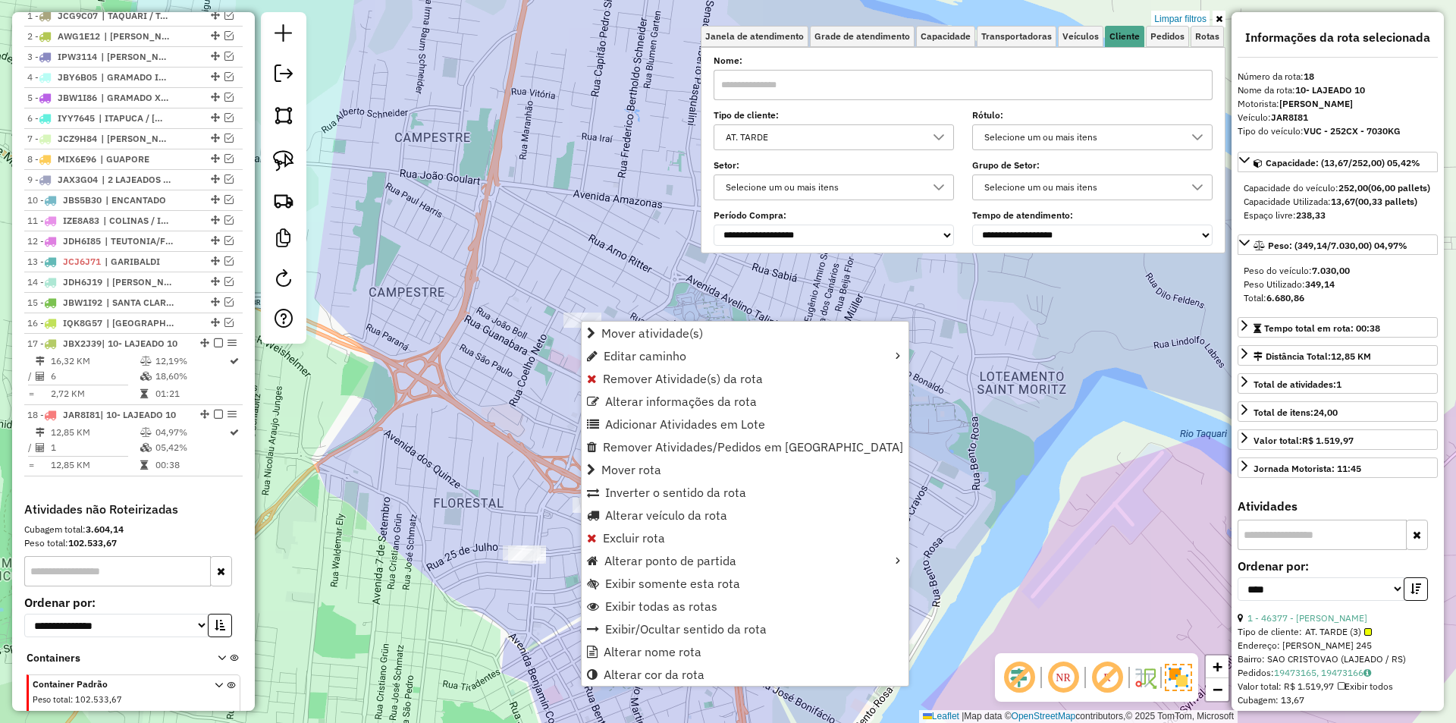
scroll to position [676, 0]
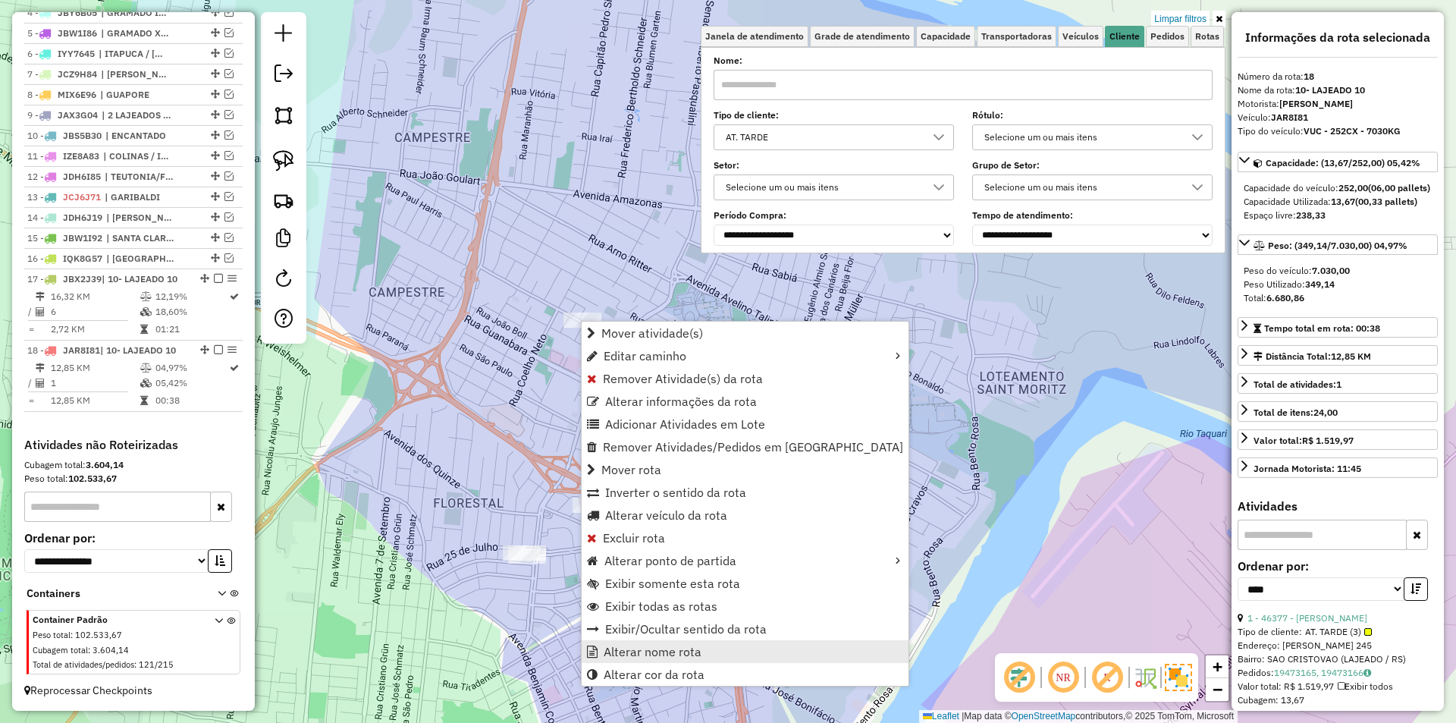
click at [675, 652] on span "Alterar nome rota" at bounding box center [653, 651] width 98 height 12
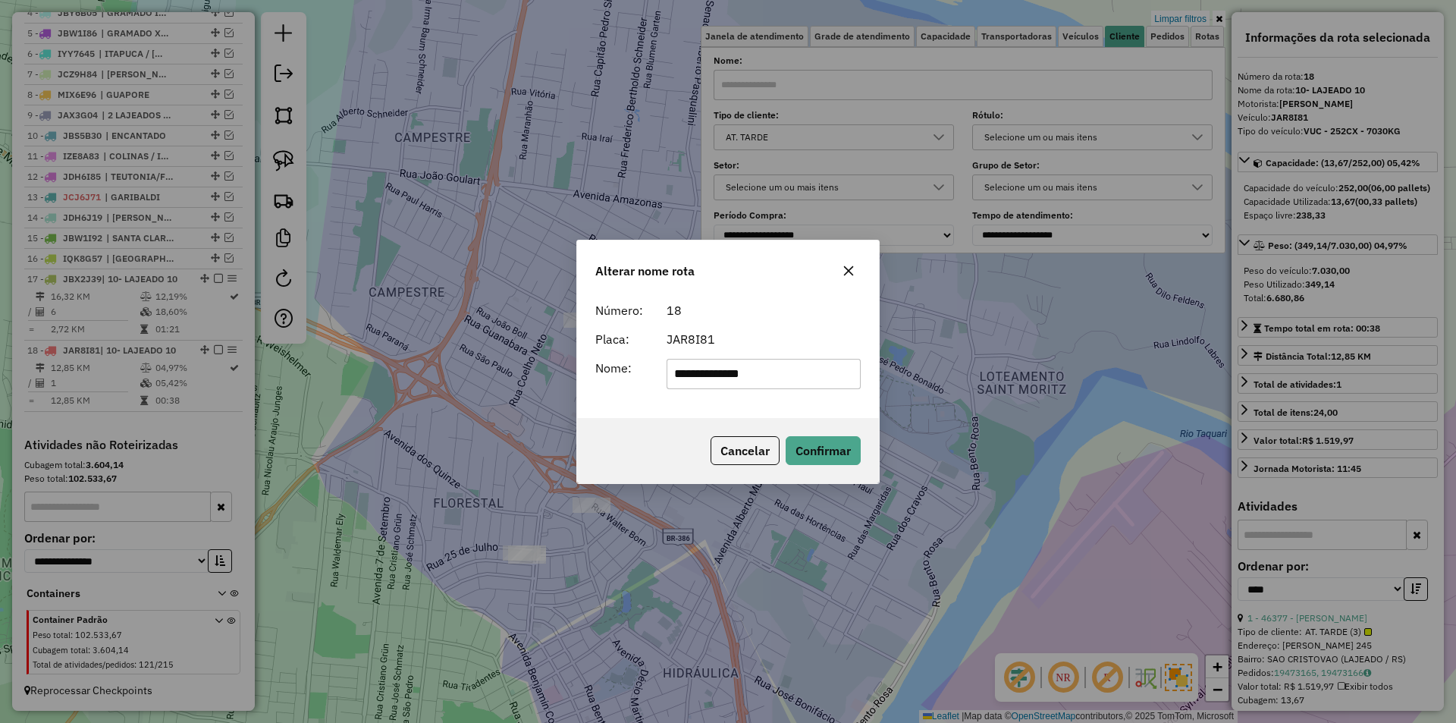
drag, startPoint x: 772, startPoint y: 373, endPoint x: 595, endPoint y: 346, distance: 178.7
click at [608, 359] on div "**********" at bounding box center [728, 374] width 284 height 30
type input "**********"
click at [851, 448] on button "Confirmar" at bounding box center [822, 450] width 75 height 29
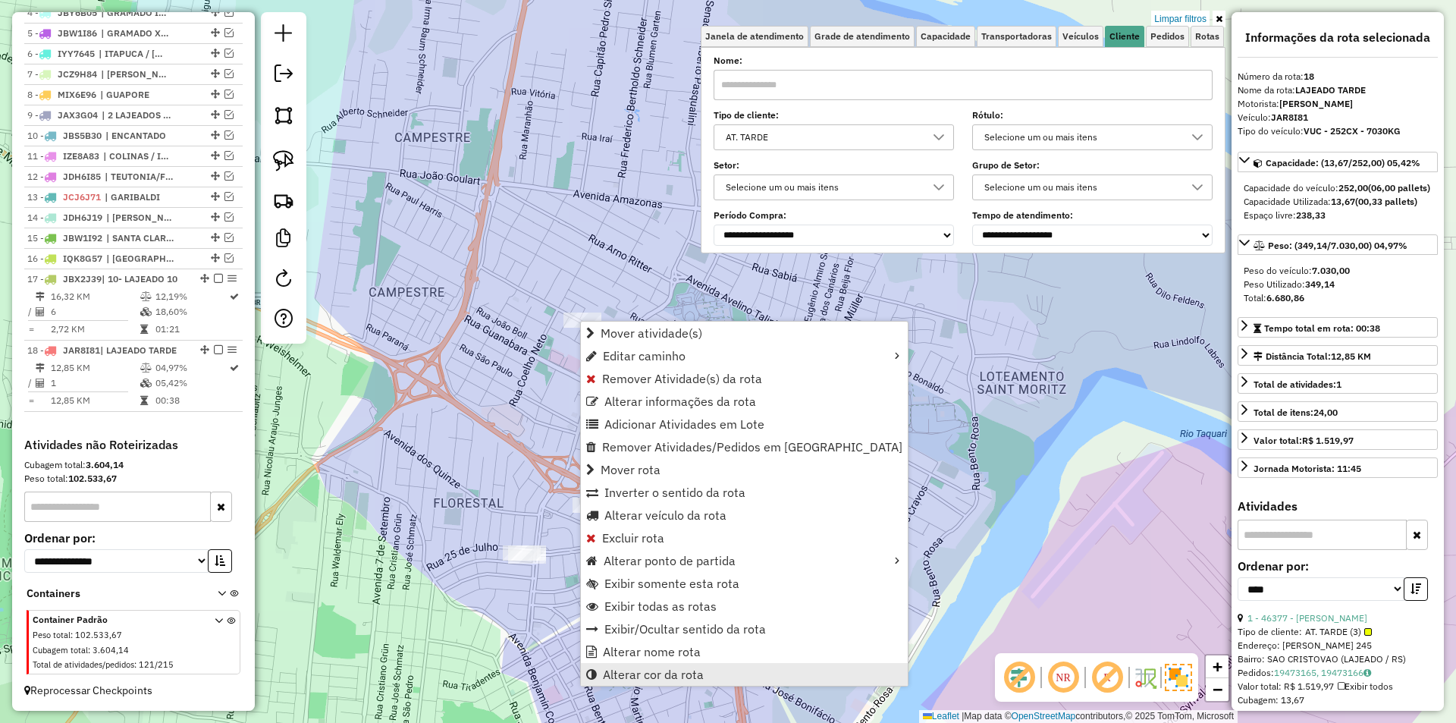
drag, startPoint x: 704, startPoint y: 675, endPoint x: 733, endPoint y: 672, distance: 29.0
click at [705, 675] on link "Alterar cor da rota" at bounding box center [744, 674] width 327 height 23
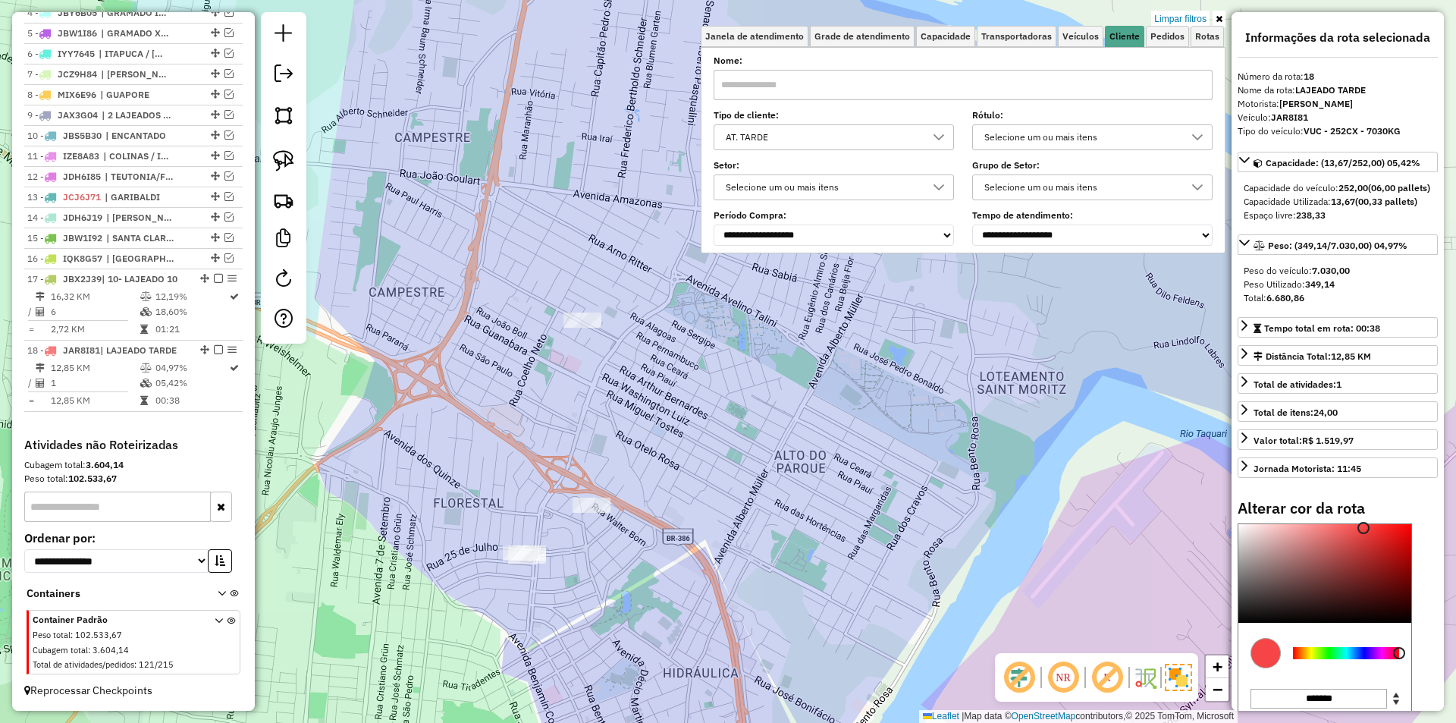
click at [1361, 659] on div at bounding box center [1346, 653] width 106 height 12
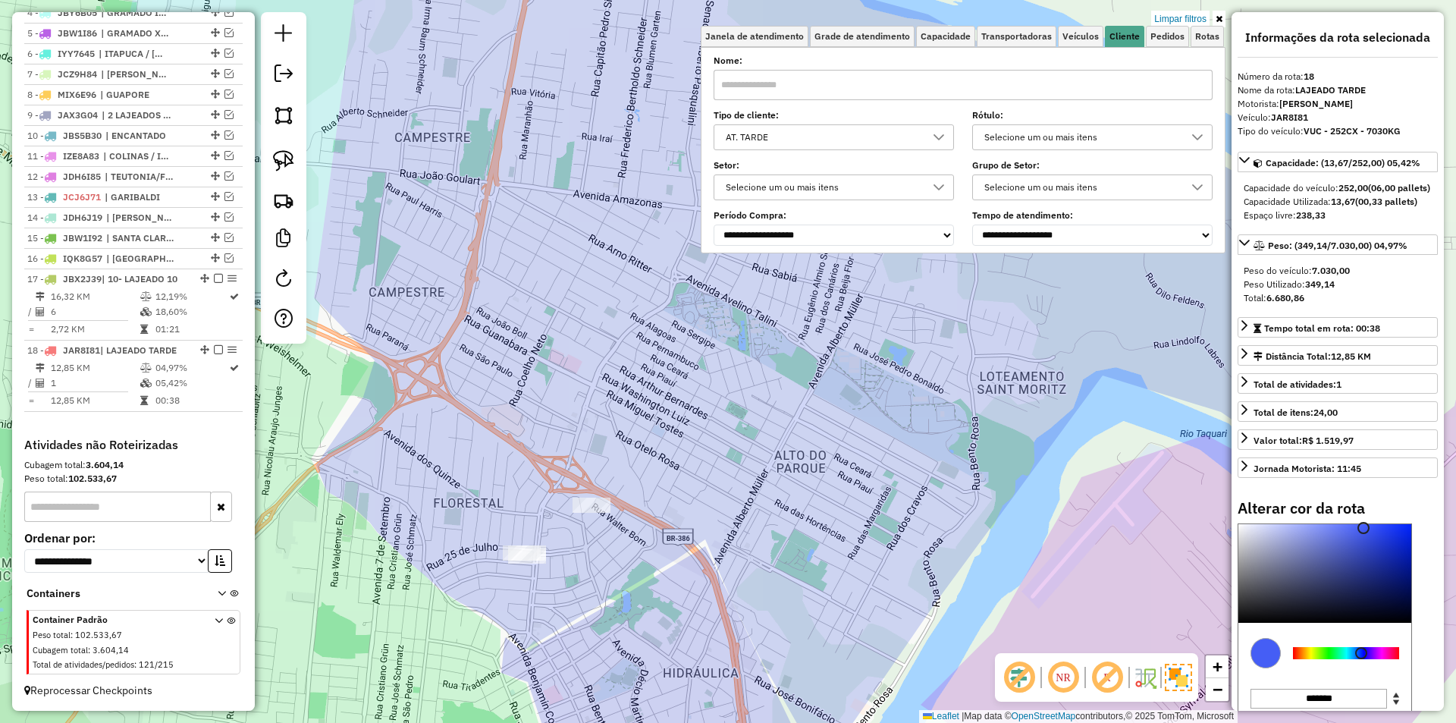
click at [1380, 581] on div at bounding box center [1324, 573] width 173 height 99
type input "*******"
click at [1362, 614] on div at bounding box center [1324, 573] width 173 height 99
click at [881, 491] on div "Limpar filtros Janela de atendimento Grade de atendimento Capacidade Transporta…" at bounding box center [728, 361] width 1456 height 723
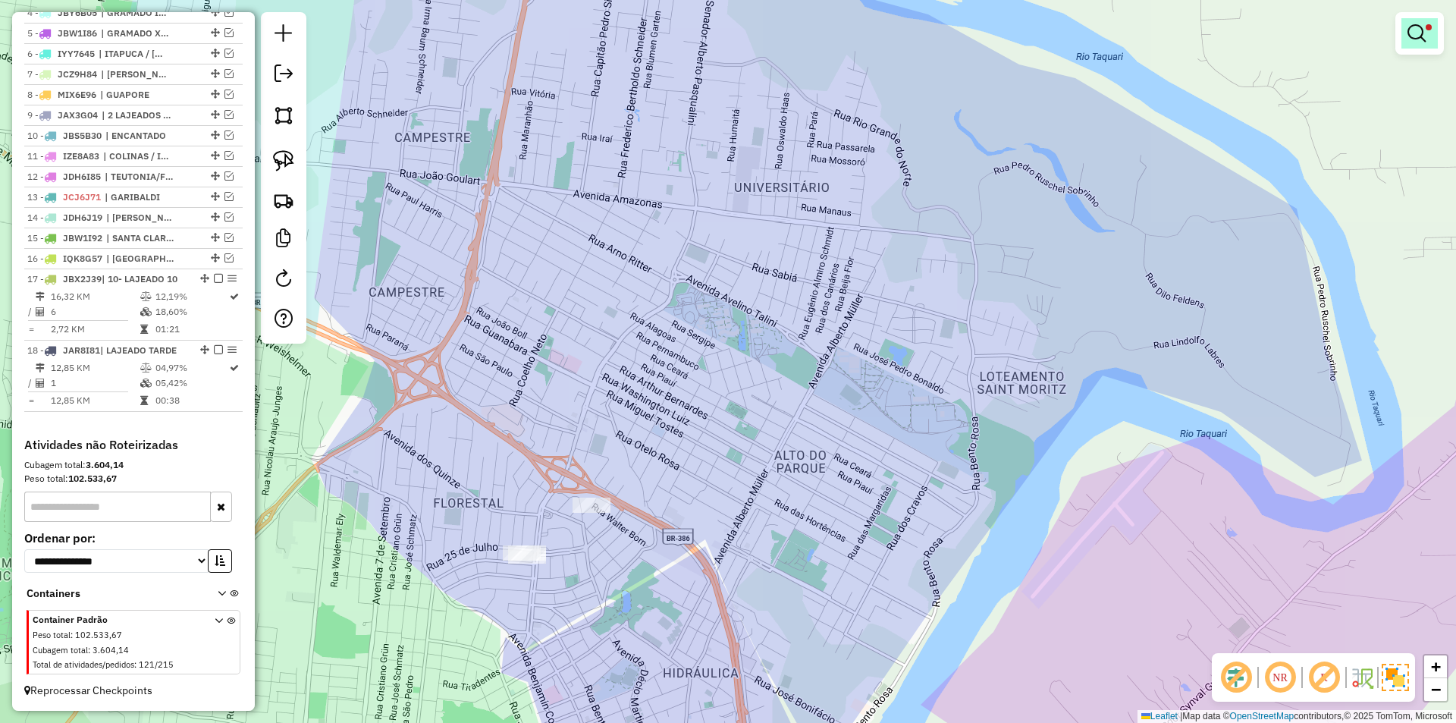
click at [1429, 32] on link at bounding box center [1419, 33] width 36 height 30
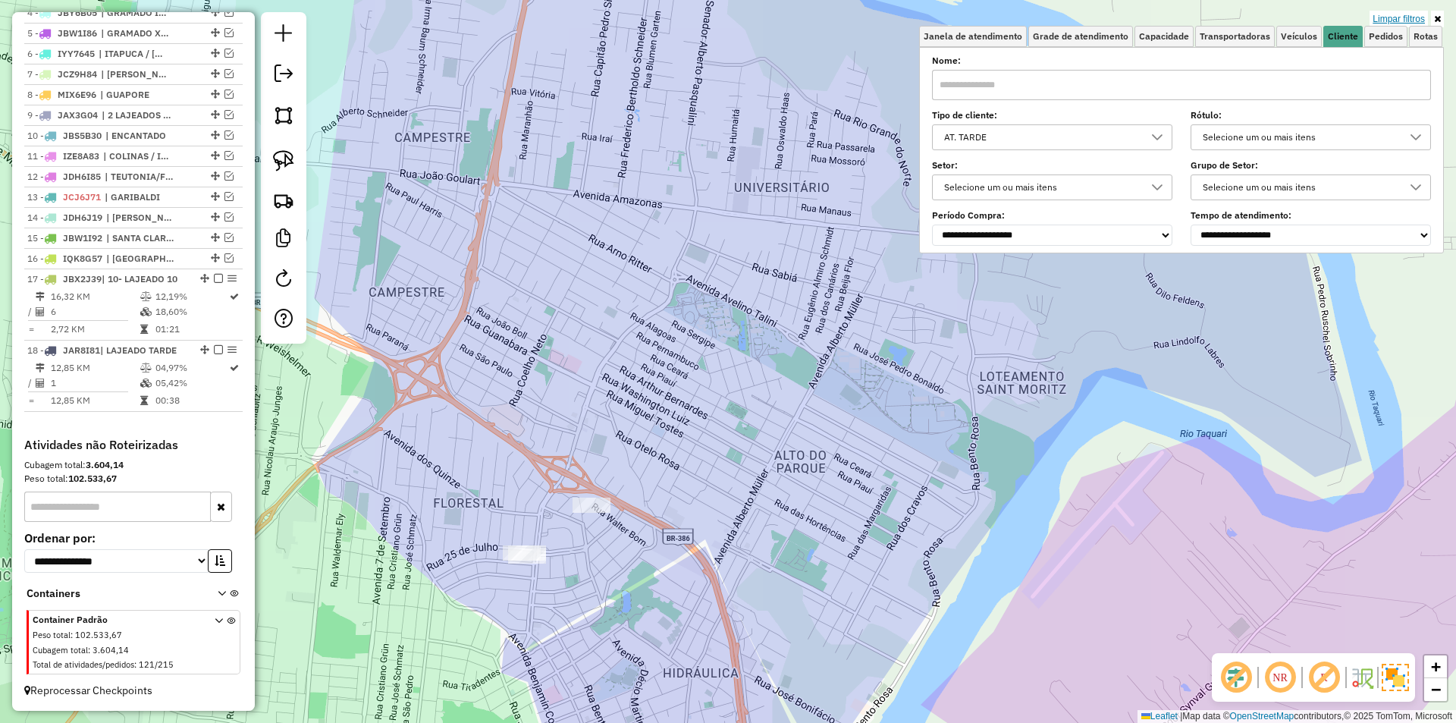
click at [1391, 20] on link "Limpar filtros" at bounding box center [1398, 19] width 58 height 17
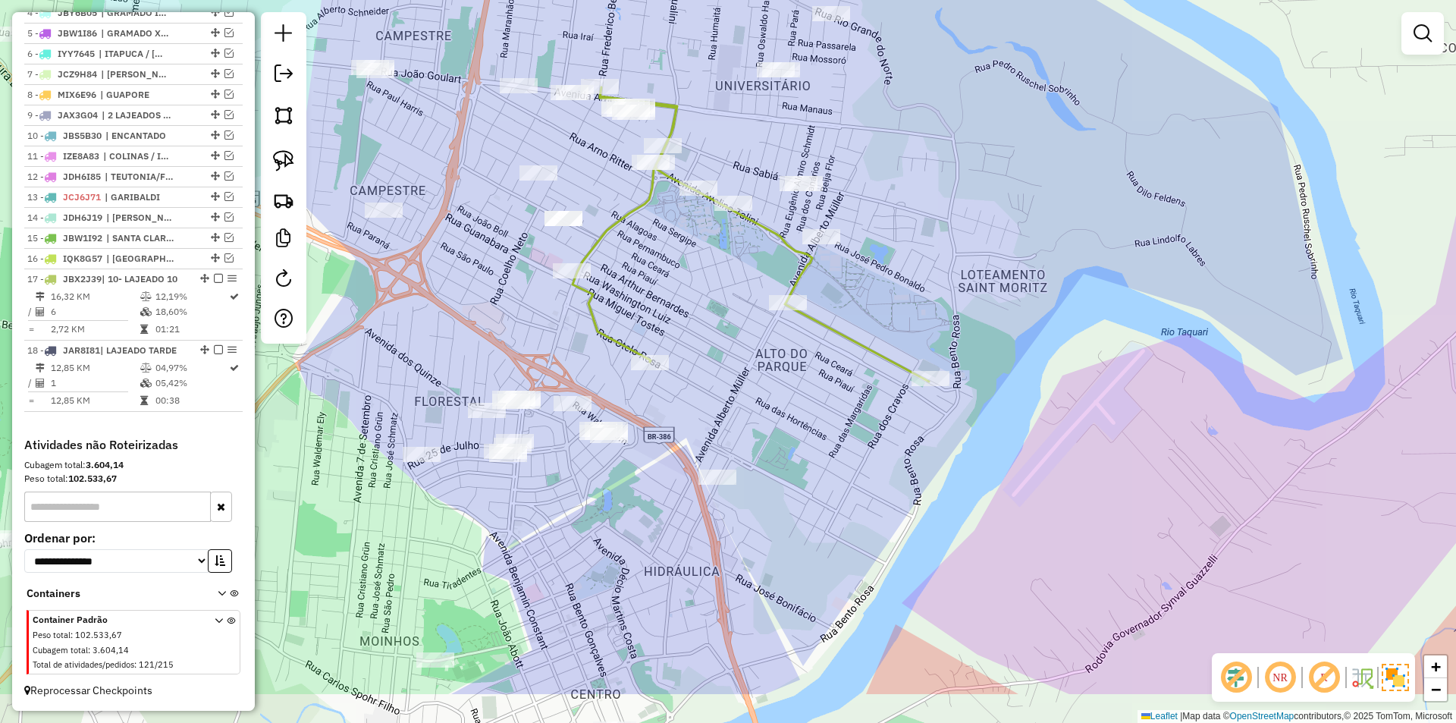
drag, startPoint x: 743, startPoint y: 480, endPoint x: 732, endPoint y: 397, distance: 83.3
click at [732, 397] on div "Janela de atendimento Grade de atendimento Capacidade Transportadoras Veículos …" at bounding box center [728, 361] width 1456 height 723
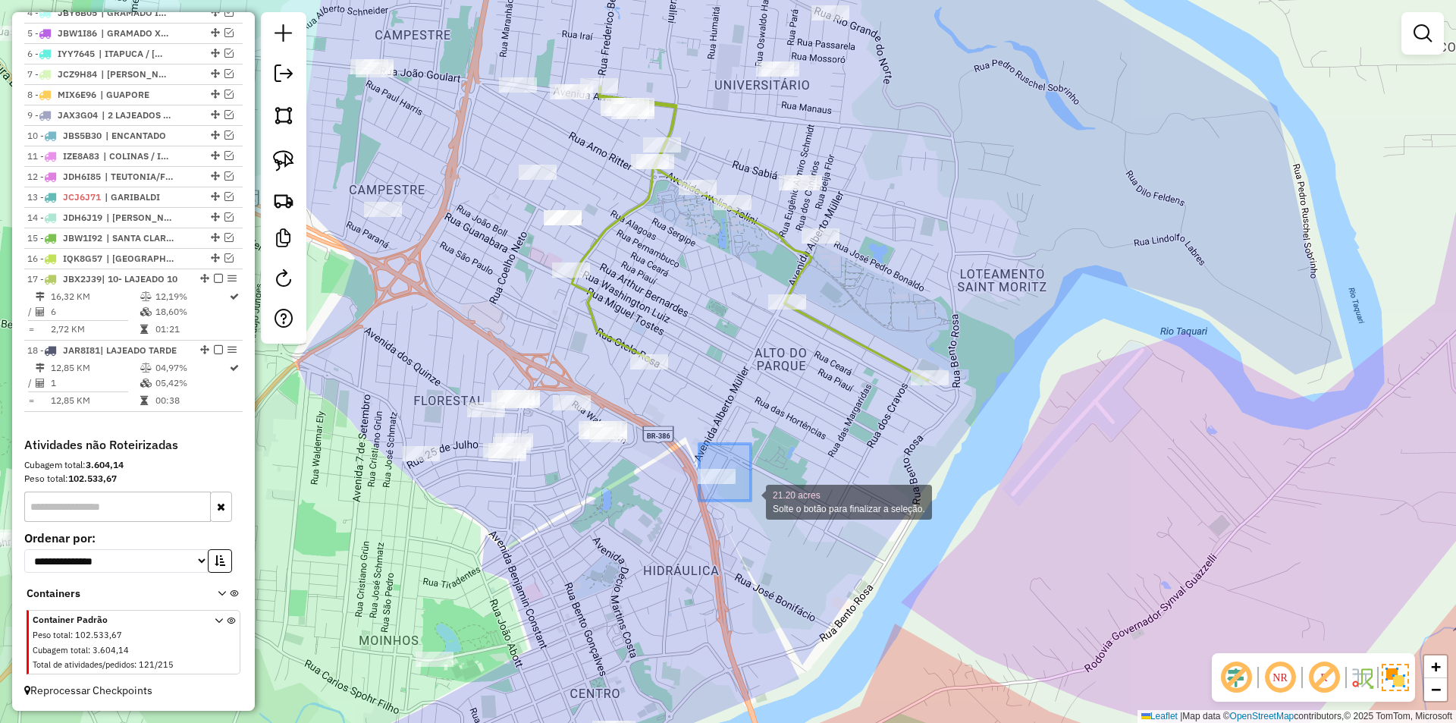
drag, startPoint x: 699, startPoint y: 444, endPoint x: 754, endPoint y: 501, distance: 79.4
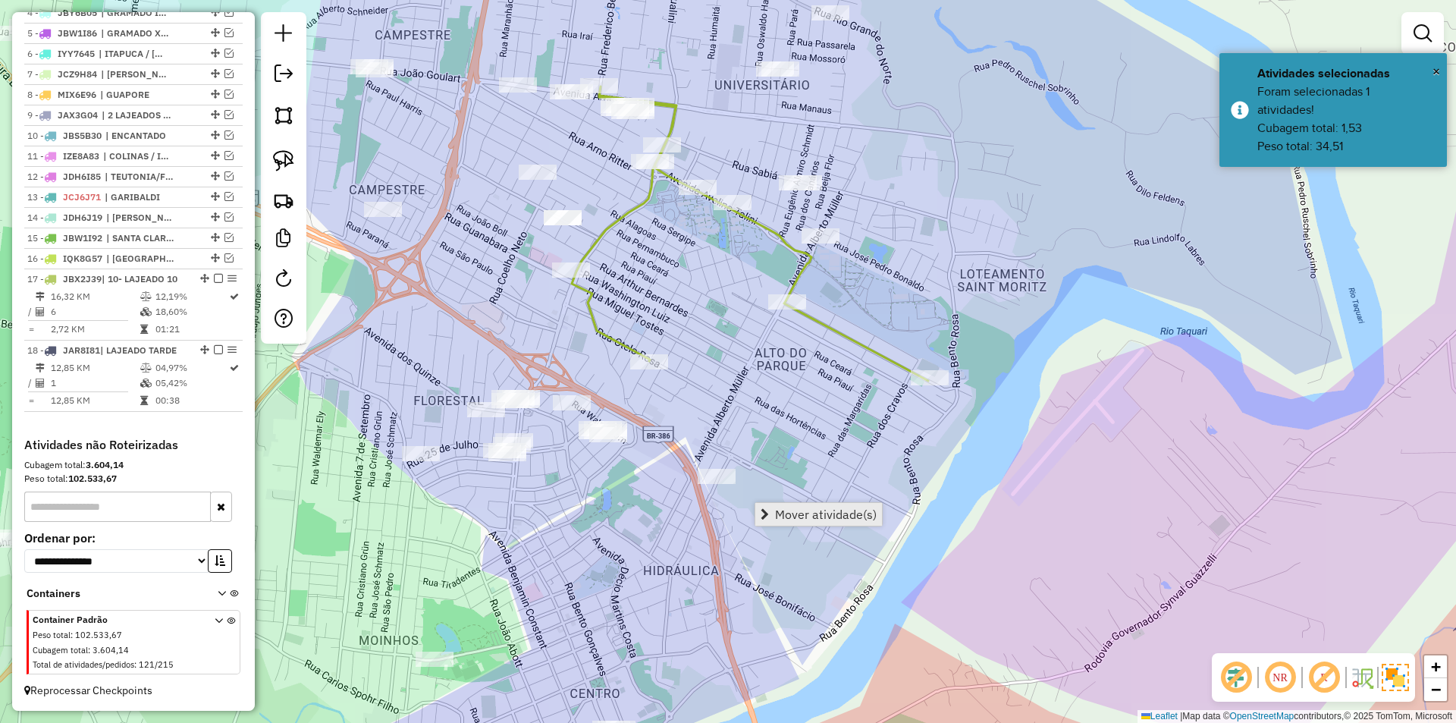
click at [847, 515] on span "Mover atividade(s)" at bounding box center [826, 514] width 102 height 12
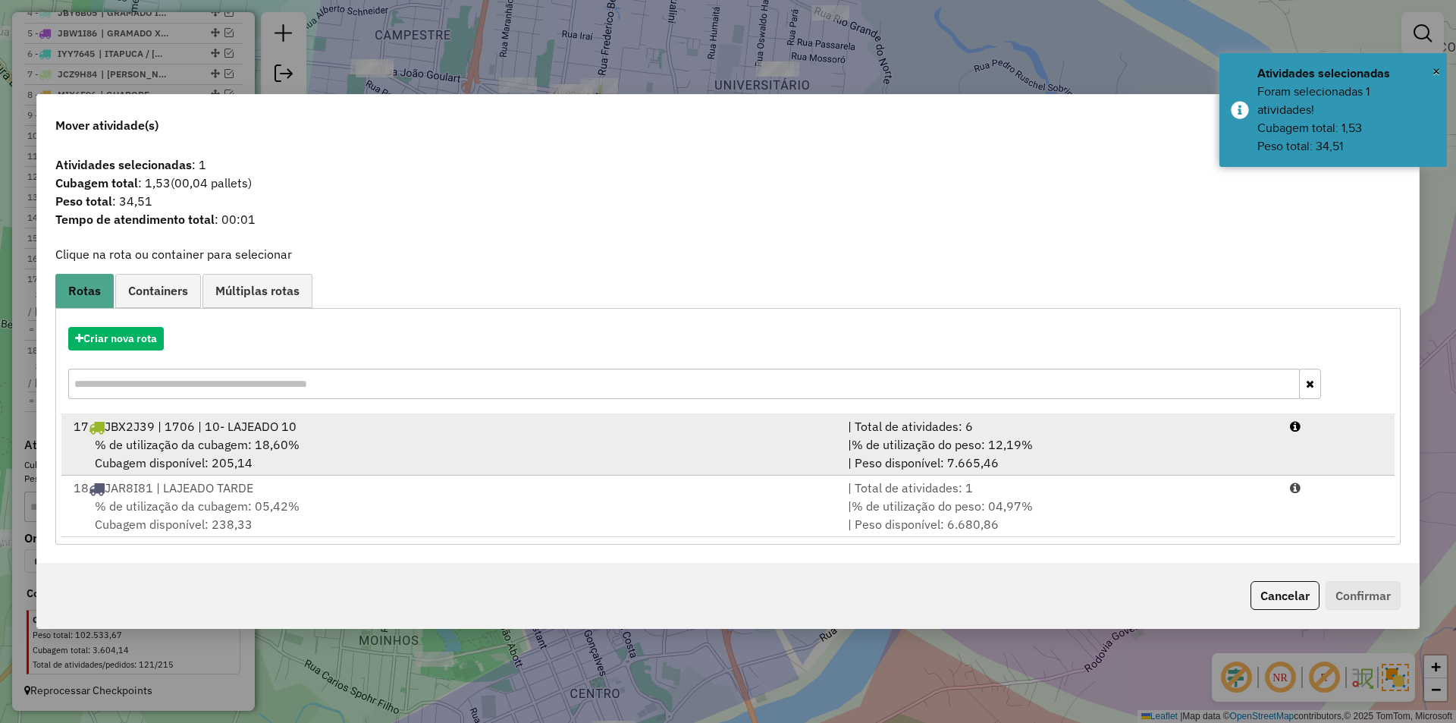
drag, startPoint x: 440, startPoint y: 457, endPoint x: 607, endPoint y: 508, distance: 174.4
click at [443, 456] on div "% de utilização da cubagem: 18,60% Cubagem disponível: 205,14" at bounding box center [451, 453] width 774 height 36
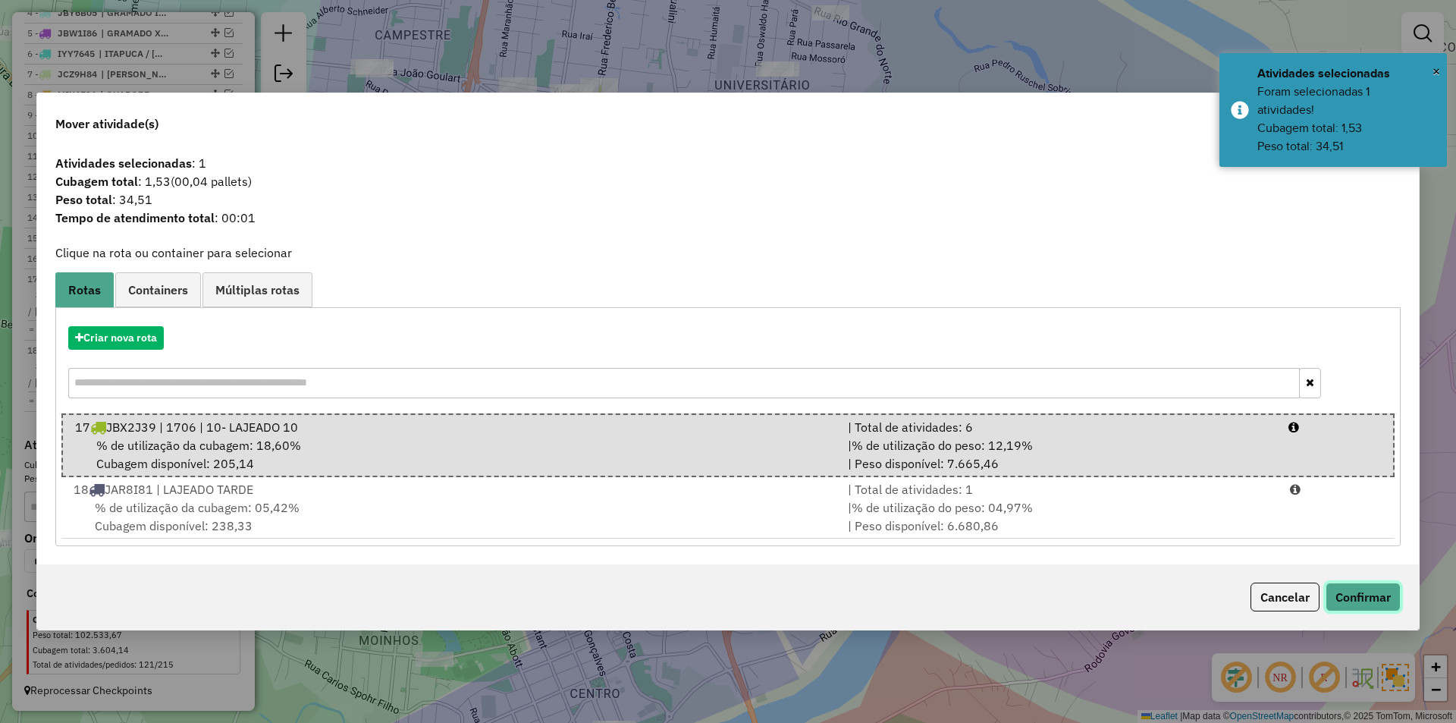
click at [1349, 599] on button "Confirmar" at bounding box center [1362, 596] width 75 height 29
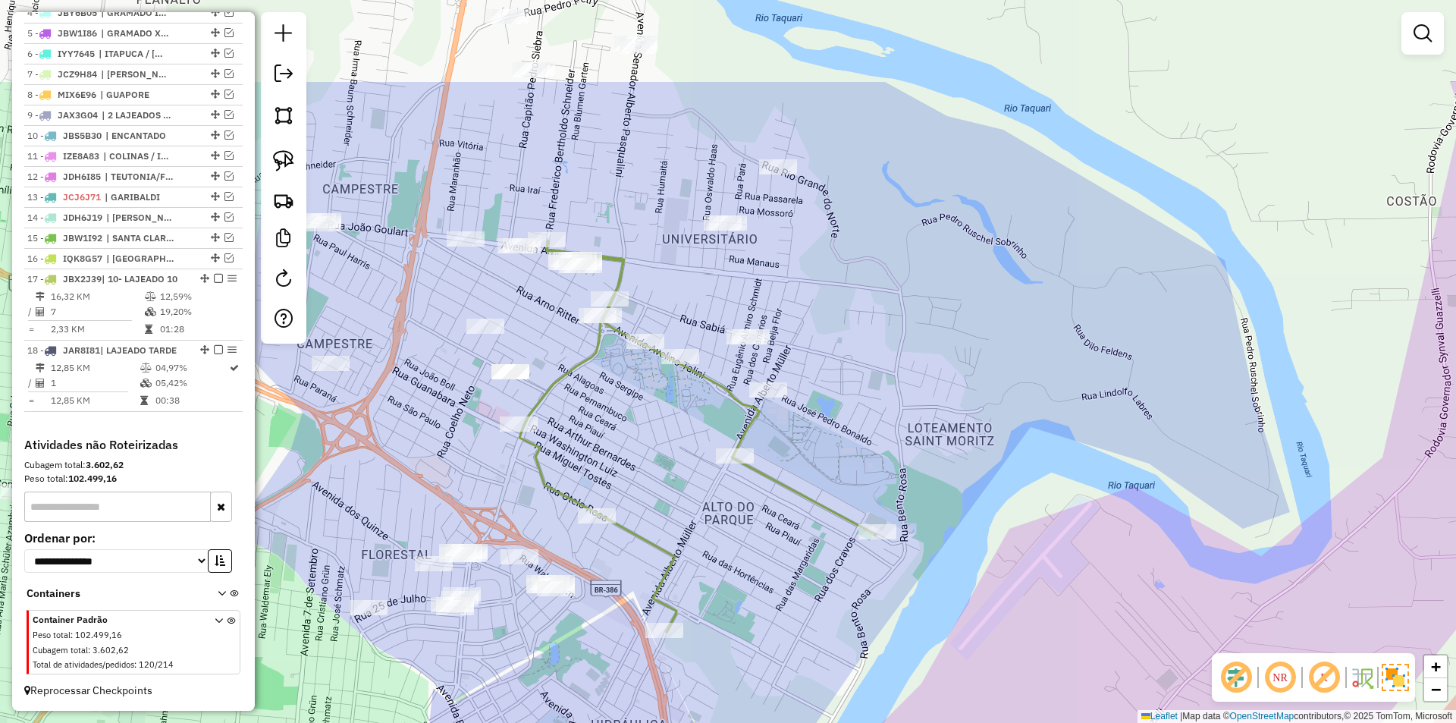
drag, startPoint x: 723, startPoint y: 408, endPoint x: 650, endPoint y: 471, distance: 96.8
click at [650, 471] on div "Janela de atendimento Grade de atendimento Capacidade Transportadoras Veículos …" at bounding box center [728, 361] width 1456 height 723
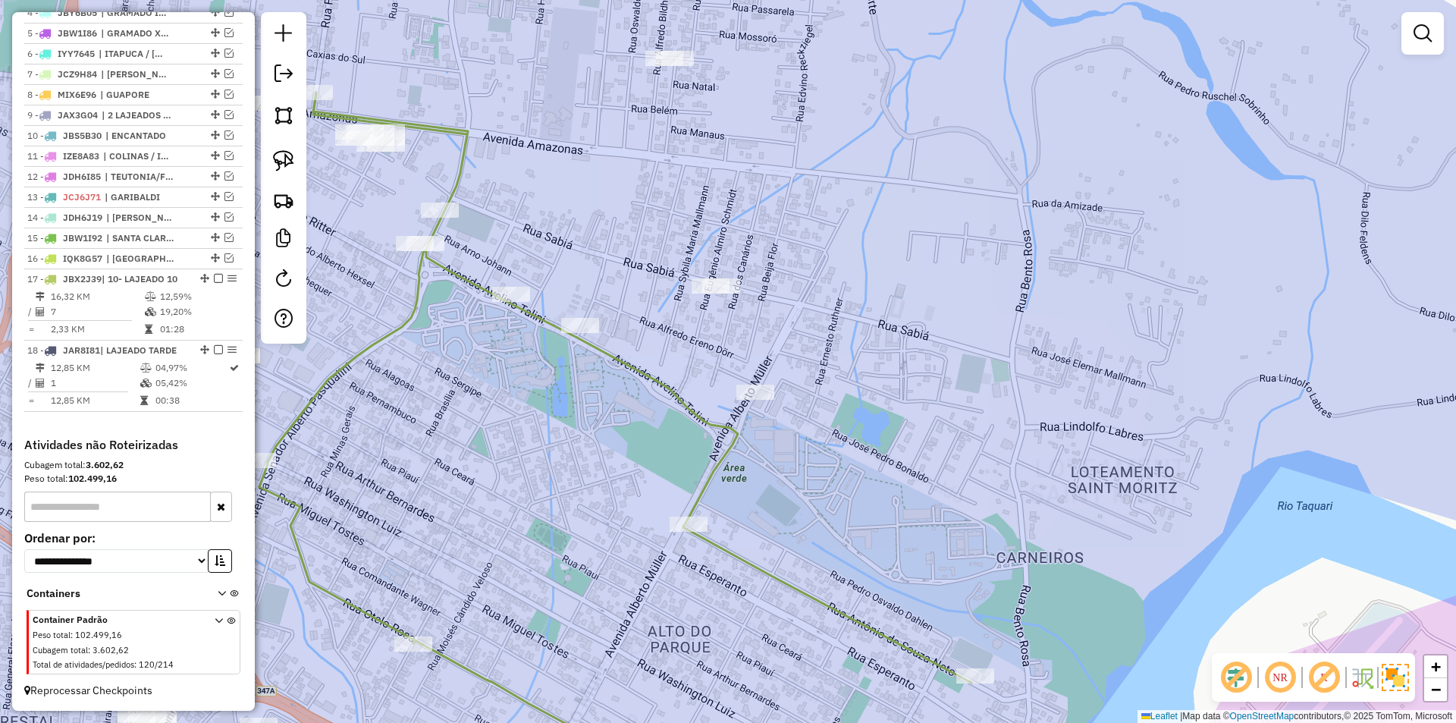
drag, startPoint x: 817, startPoint y: 306, endPoint x: 819, endPoint y: 286, distance: 20.6
click at [820, 287] on div "Janela de atendimento Grade de atendimento Capacidade Transportadoras Veículos …" at bounding box center [728, 361] width 1456 height 723
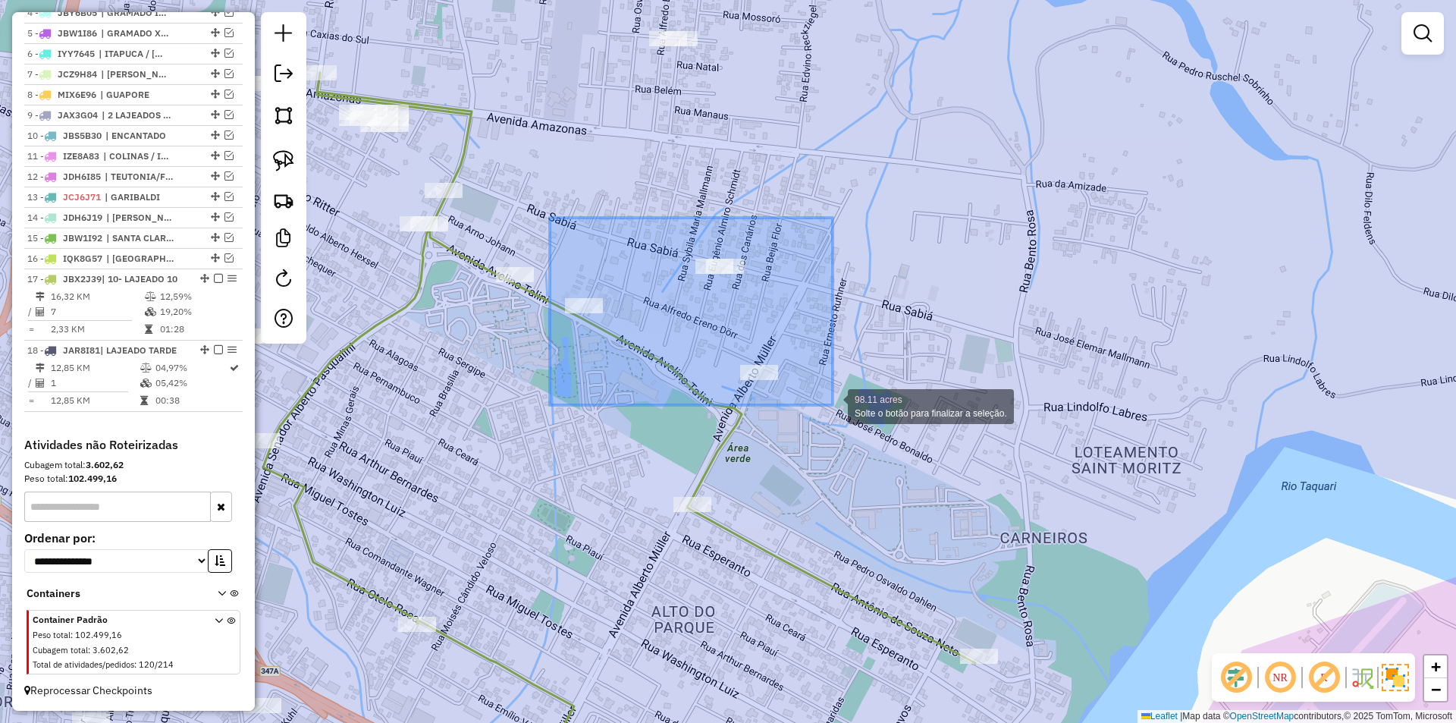
drag, startPoint x: 552, startPoint y: 218, endPoint x: 832, endPoint y: 405, distance: 337.3
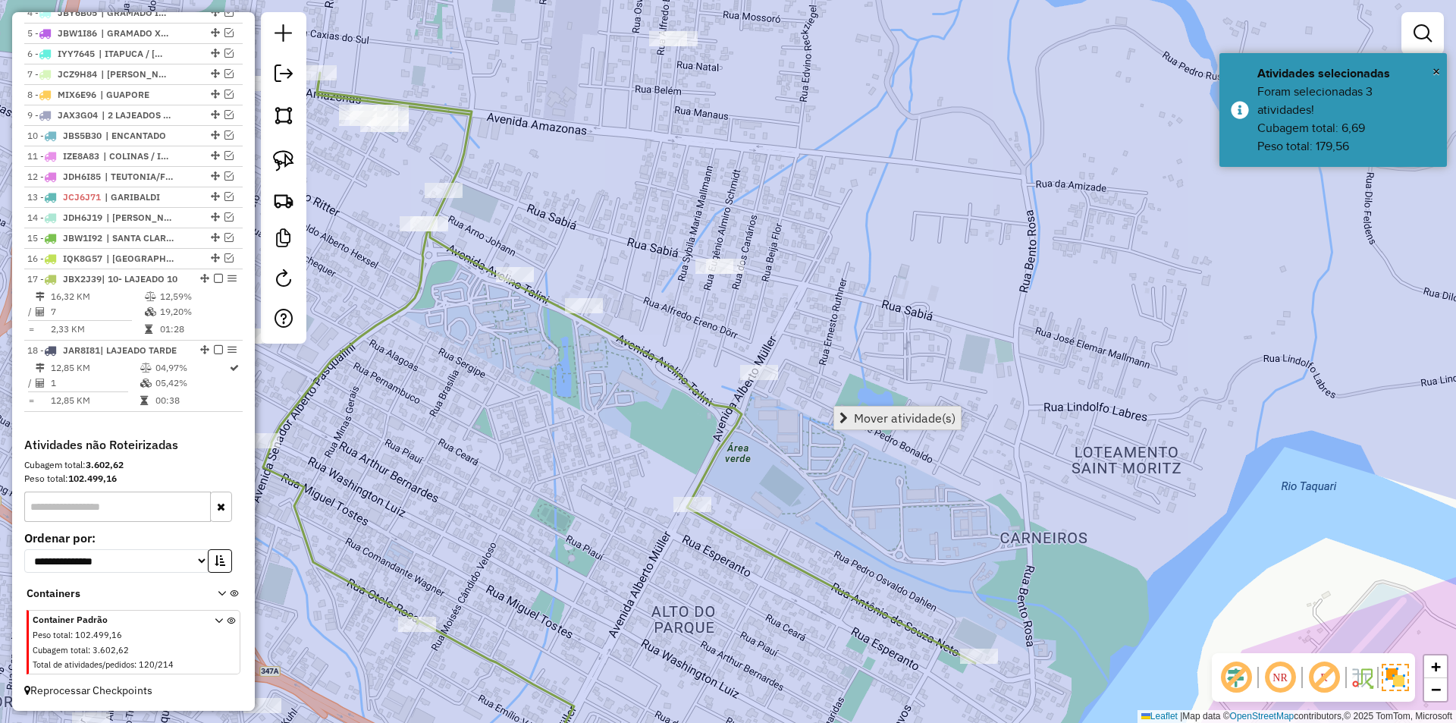
click at [910, 428] on link "Mover atividade(s)" at bounding box center [897, 417] width 127 height 23
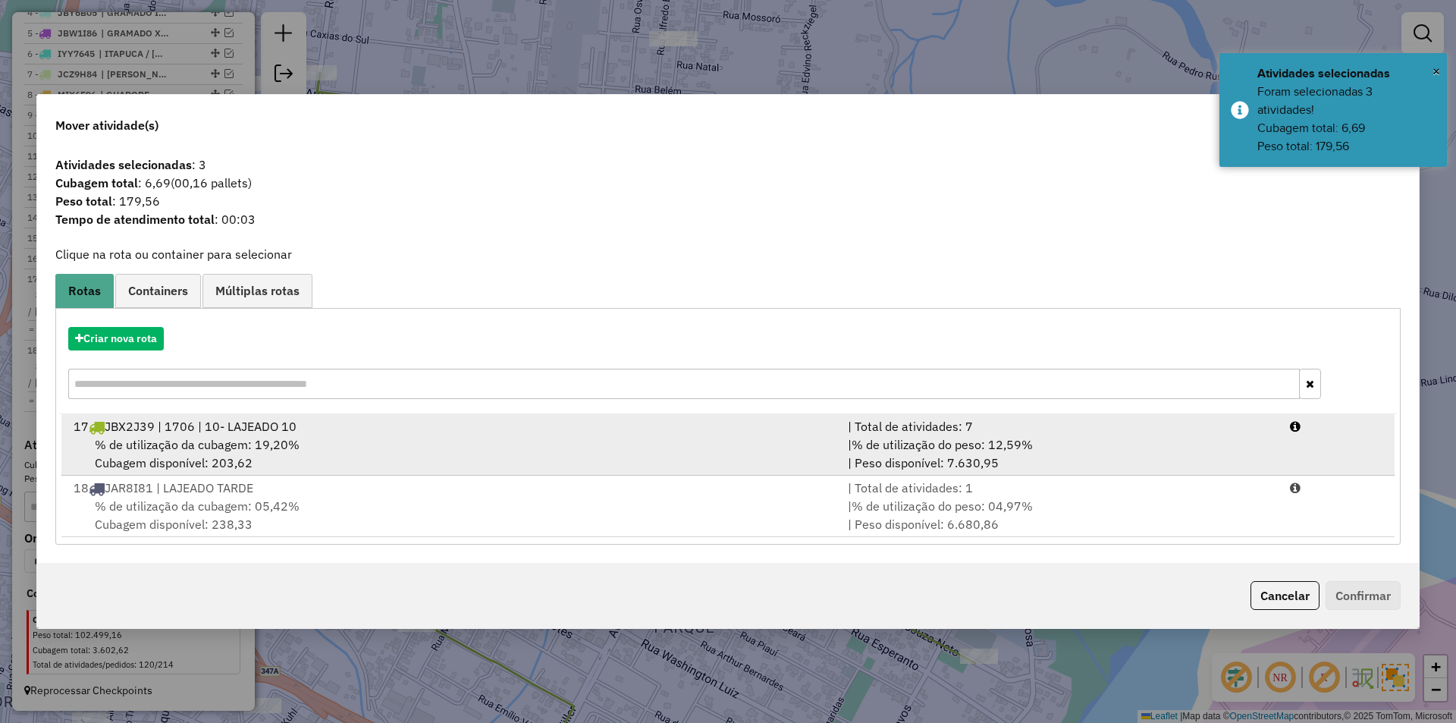
click at [704, 443] on div "% de utilização da cubagem: 19,20% Cubagem disponível: 203,62" at bounding box center [451, 453] width 774 height 36
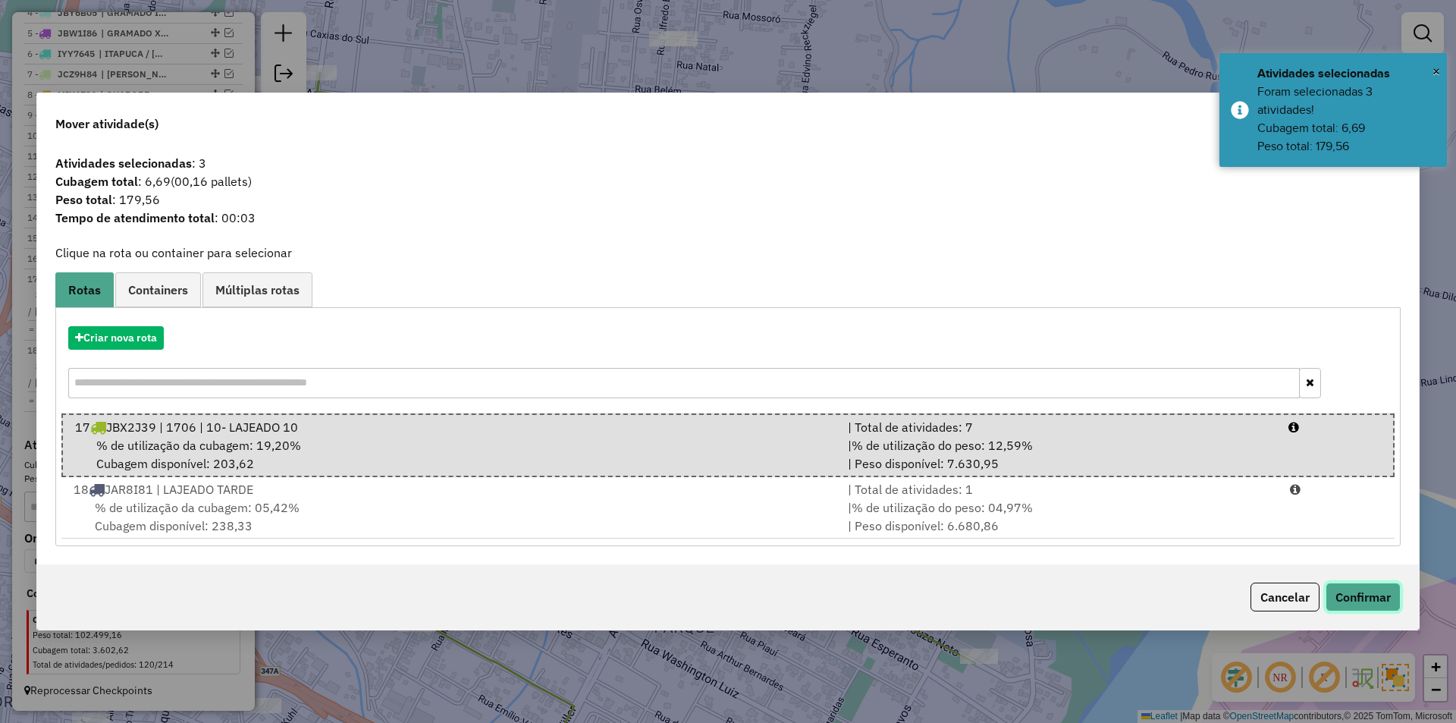
click at [1362, 588] on button "Confirmar" at bounding box center [1362, 596] width 75 height 29
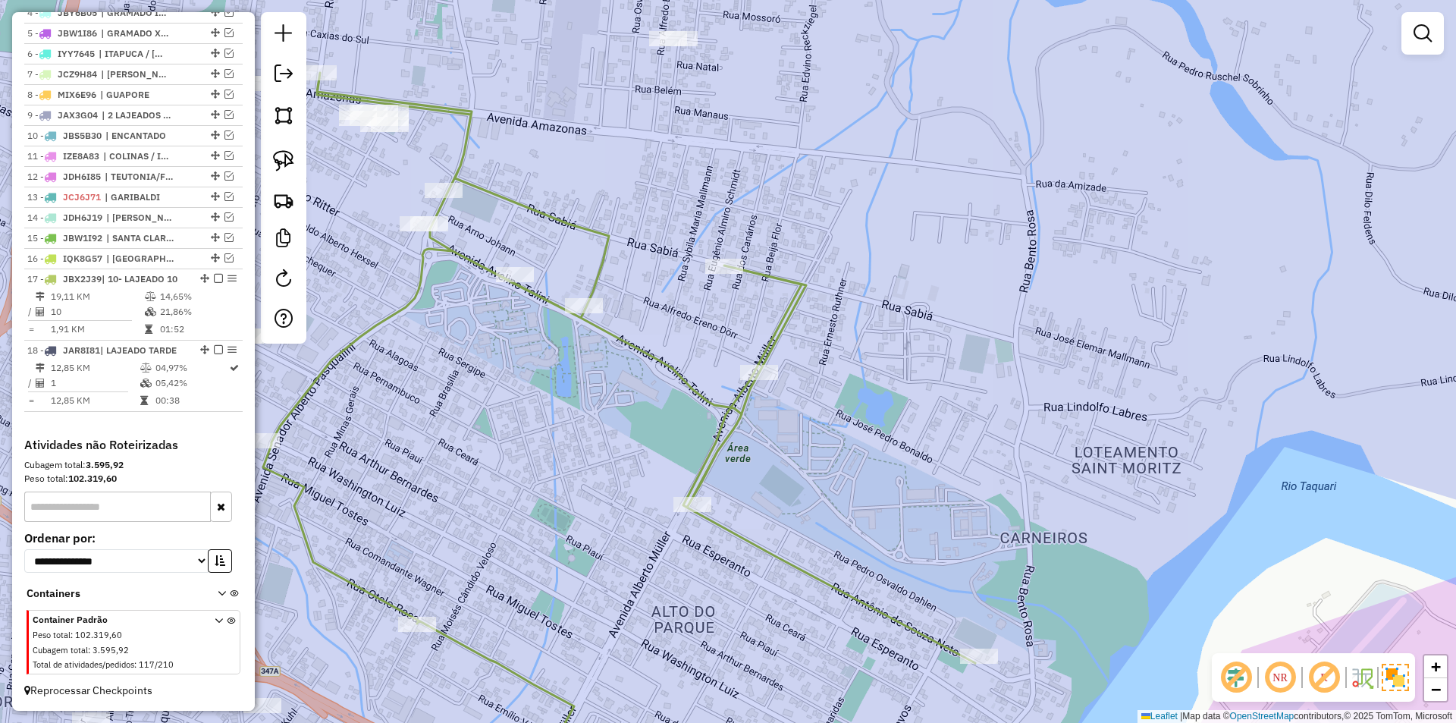
click at [711, 421] on div "Janela de atendimento Grade de atendimento Capacidade Transportadoras Veículos …" at bounding box center [728, 361] width 1456 height 723
click at [720, 405] on icon at bounding box center [619, 434] width 712 height 723
select select "*********"
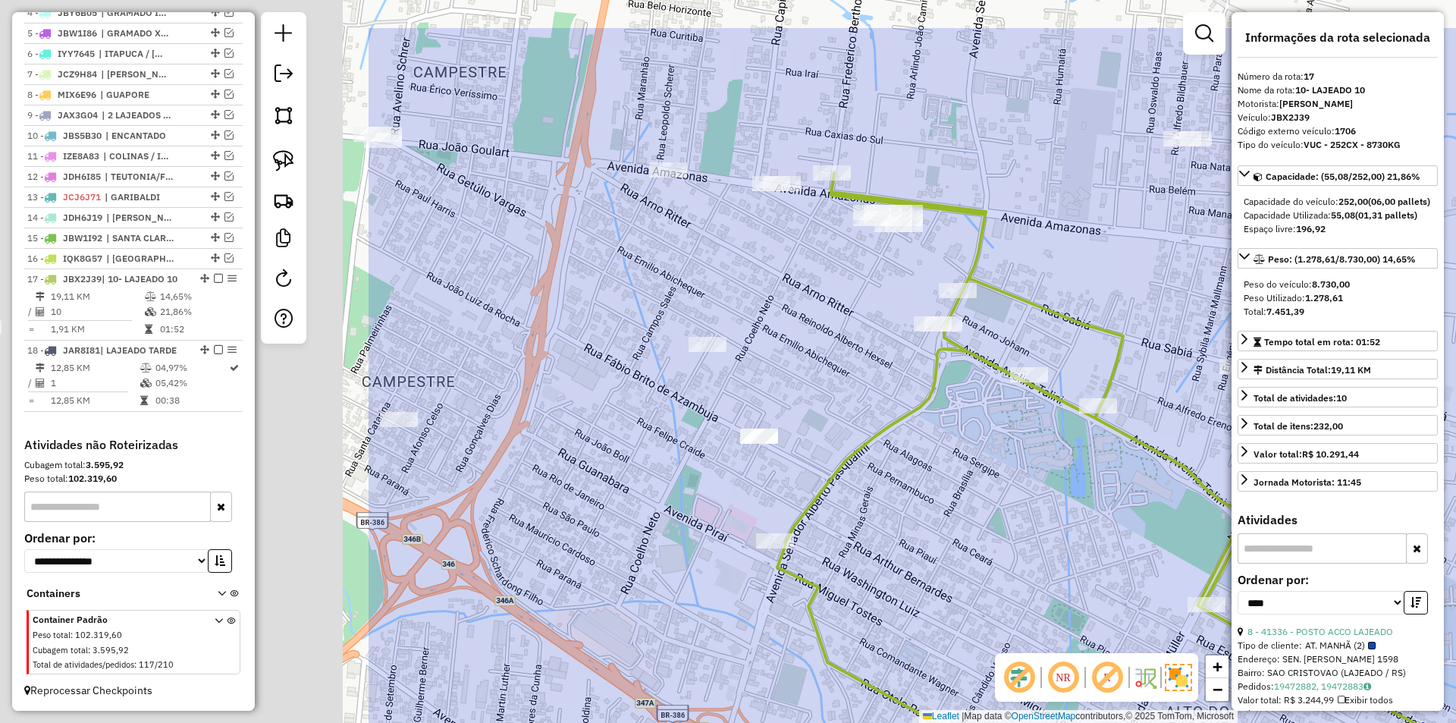
drag, startPoint x: 720, startPoint y: 320, endPoint x: 1234, endPoint y: 420, distance: 523.7
click at [1234, 420] on hb-router-mapa "Informações da Sessão 991411 - 20/08/2025 Criação: 19/08/2025 17:16 Depósito: U…" at bounding box center [728, 361] width 1456 height 723
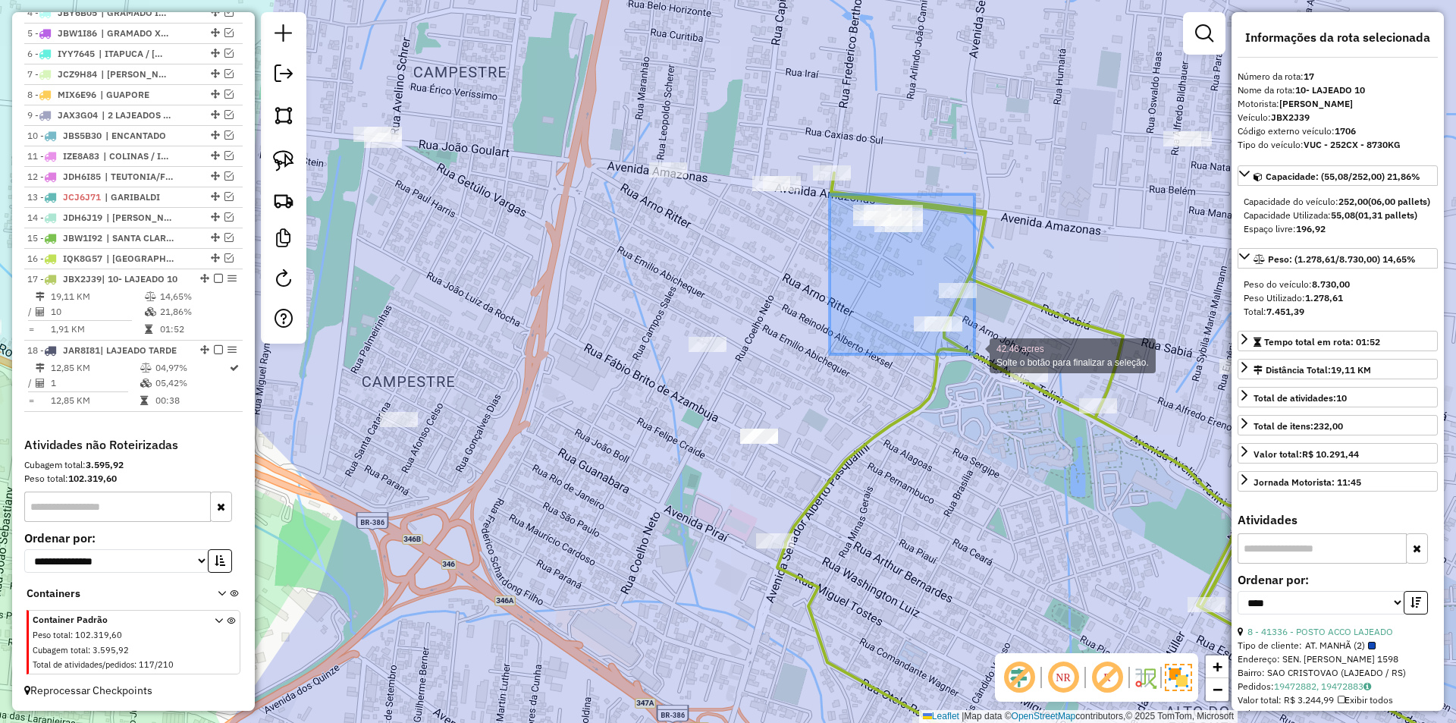
drag, startPoint x: 829, startPoint y: 194, endPoint x: 974, endPoint y: 354, distance: 215.8
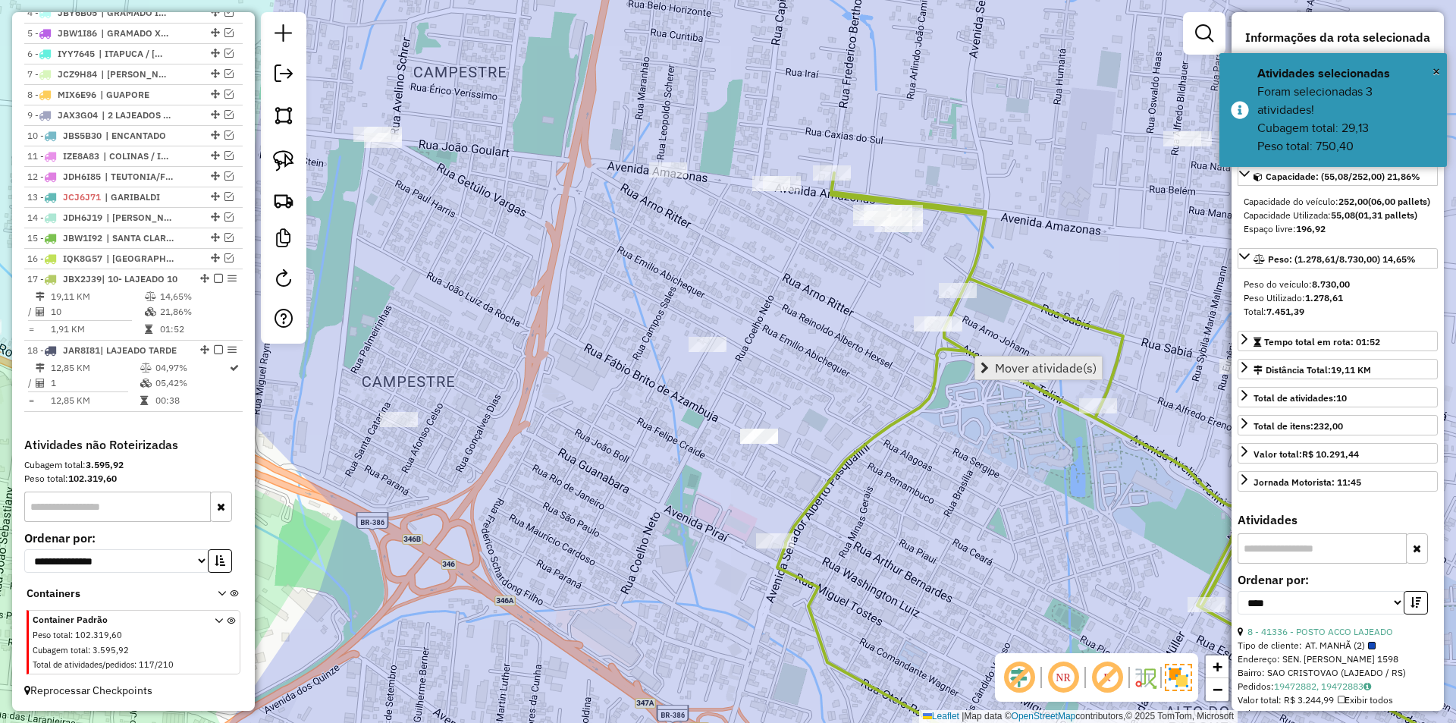
click at [1075, 374] on span "Mover atividade(s)" at bounding box center [1046, 368] width 102 height 12
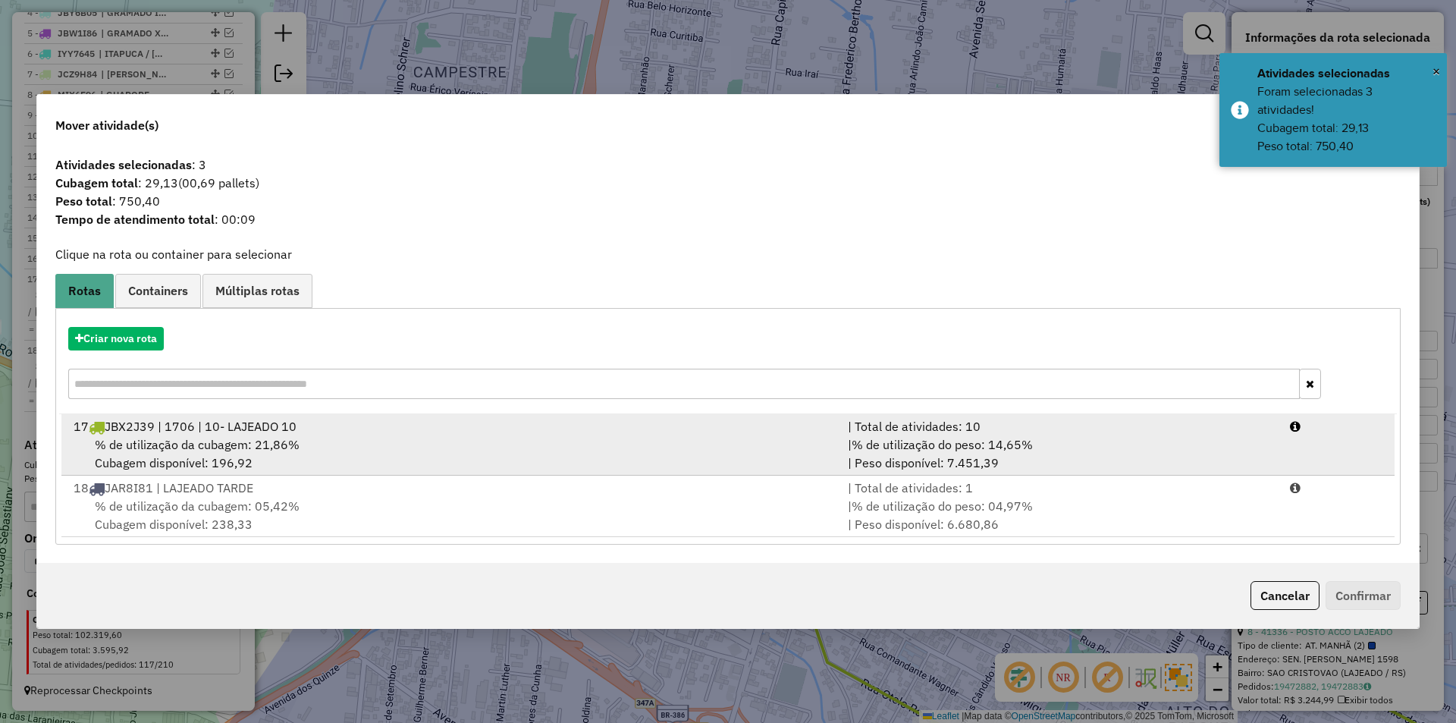
click at [426, 434] on div "17 JBX2J39 | 1706 | 10- LAJEADO 10" at bounding box center [451, 426] width 774 height 18
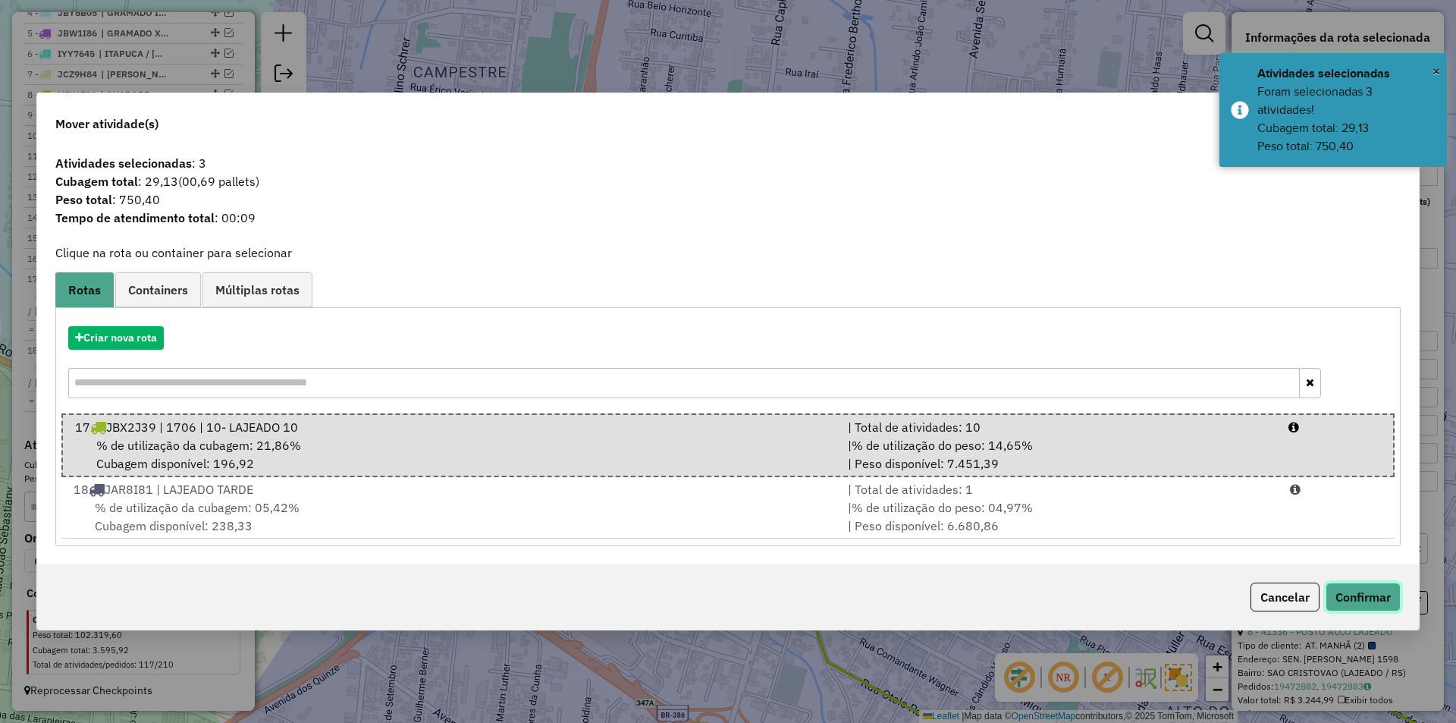
click at [1349, 600] on button "Confirmar" at bounding box center [1362, 596] width 75 height 29
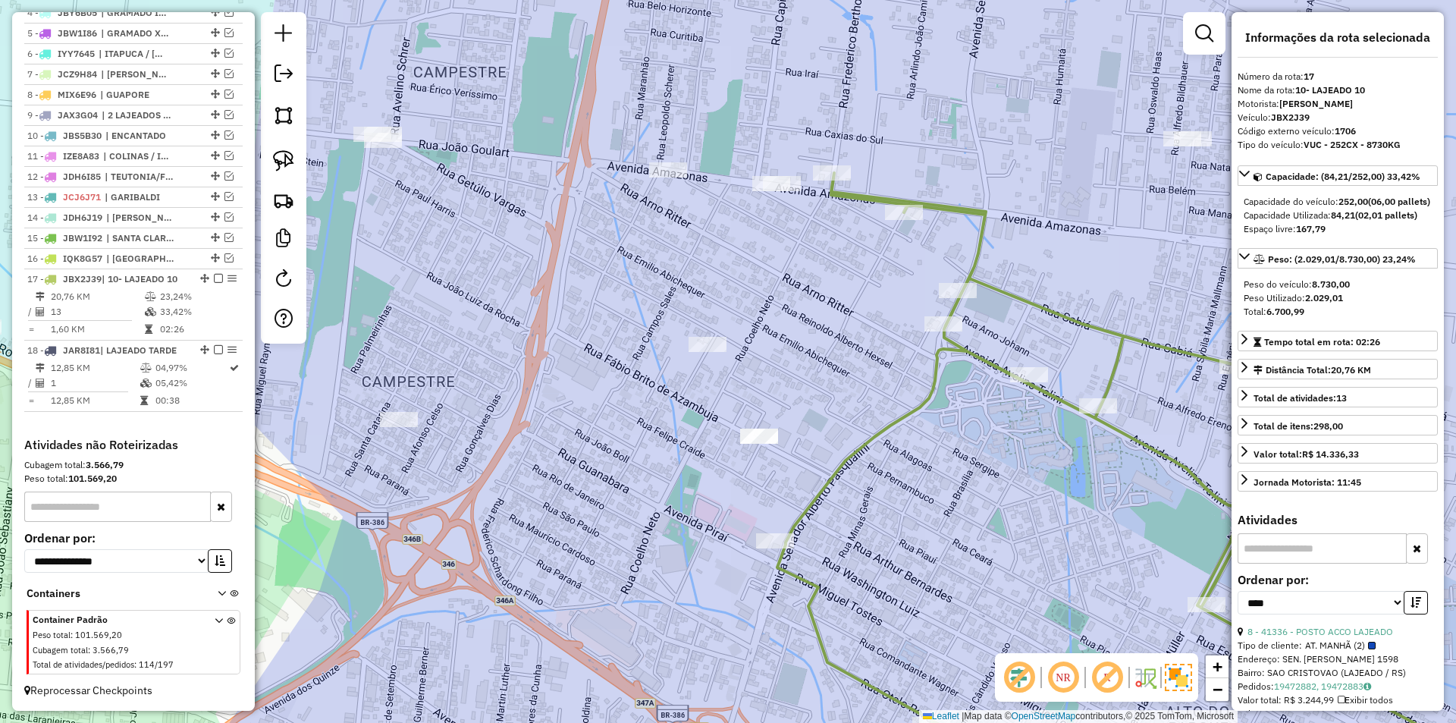
click at [967, 358] on icon at bounding box center [1133, 484] width 712 height 622
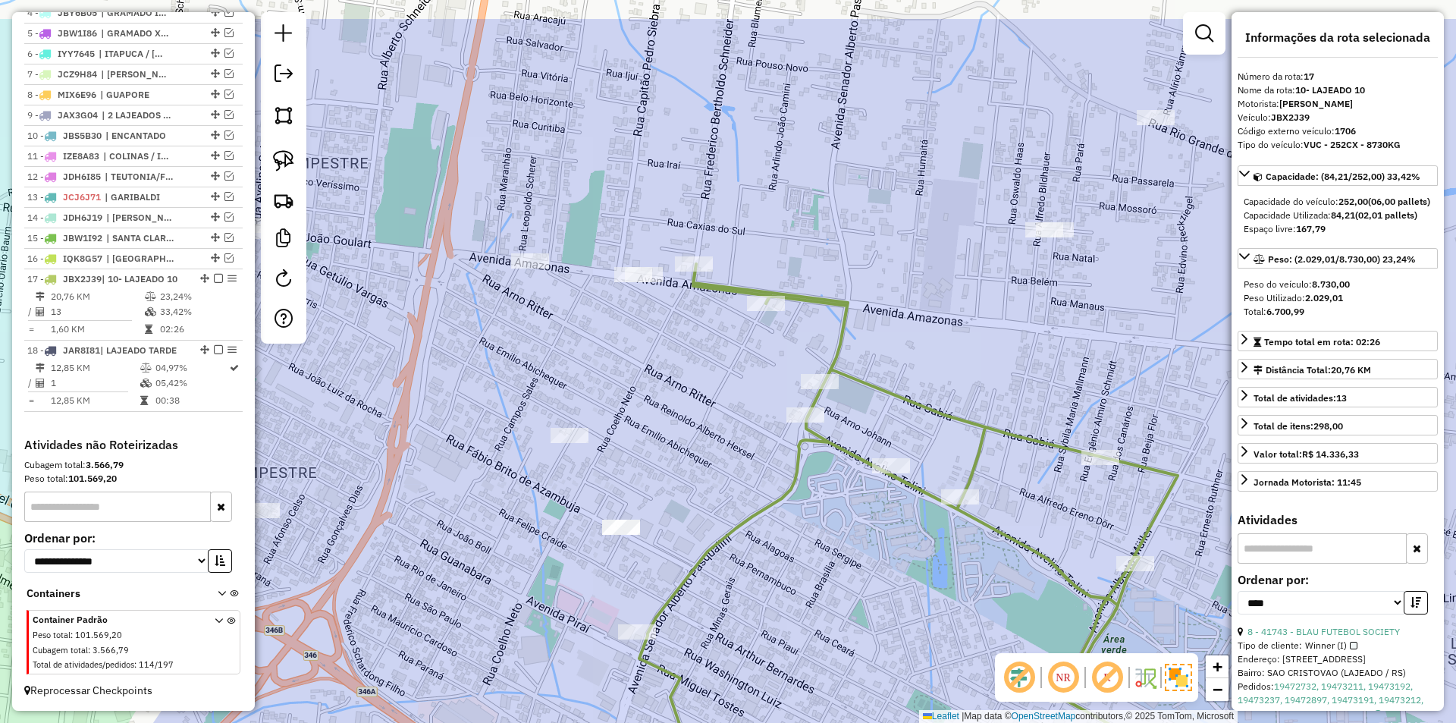
drag, startPoint x: 989, startPoint y: 479, endPoint x: 843, endPoint y: 577, distance: 176.0
click at [843, 577] on div "Janela de atendimento Grade de atendimento Capacidade Transportadoras Veículos …" at bounding box center [728, 361] width 1456 height 723
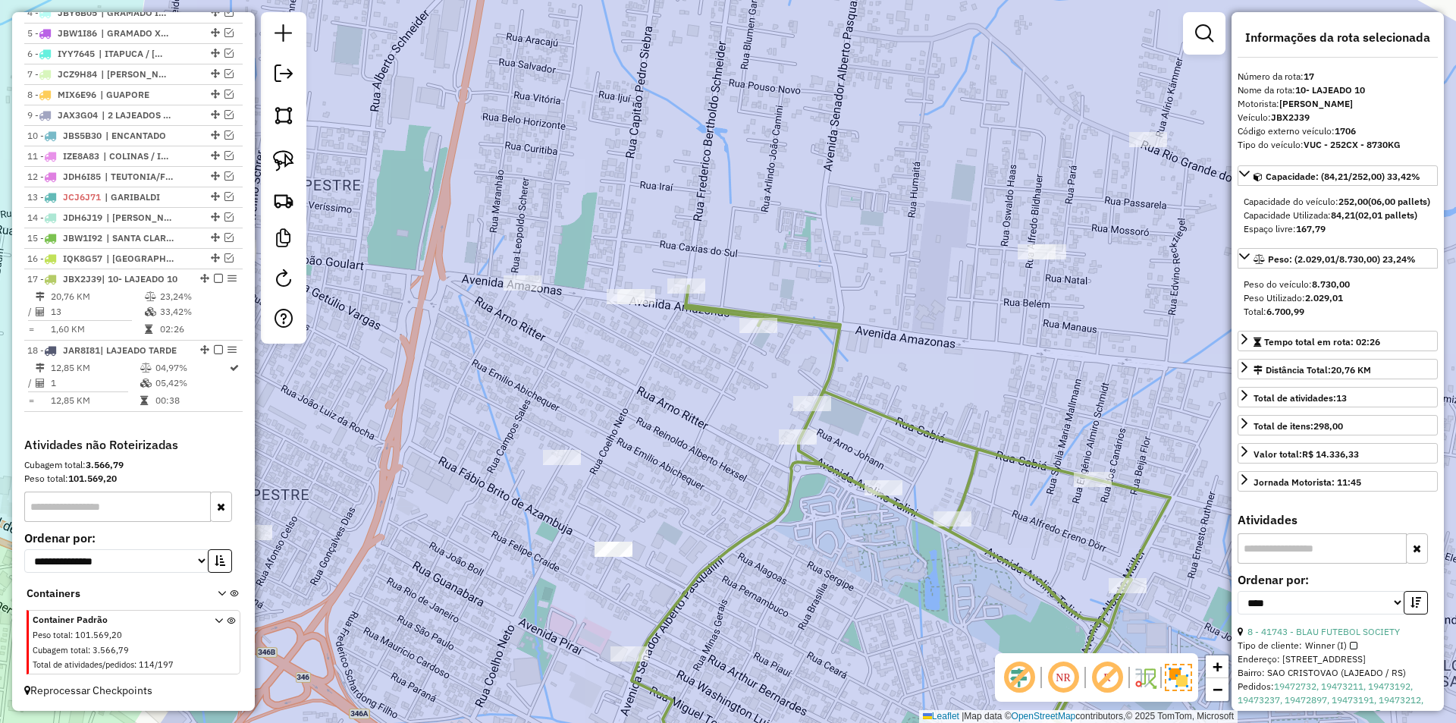
drag, startPoint x: 914, startPoint y: 389, endPoint x: 893, endPoint y: 419, distance: 36.6
click at [893, 419] on div "Janela de atendimento Grade de atendimento Capacidade Transportadoras Veículos …" at bounding box center [728, 361] width 1456 height 723
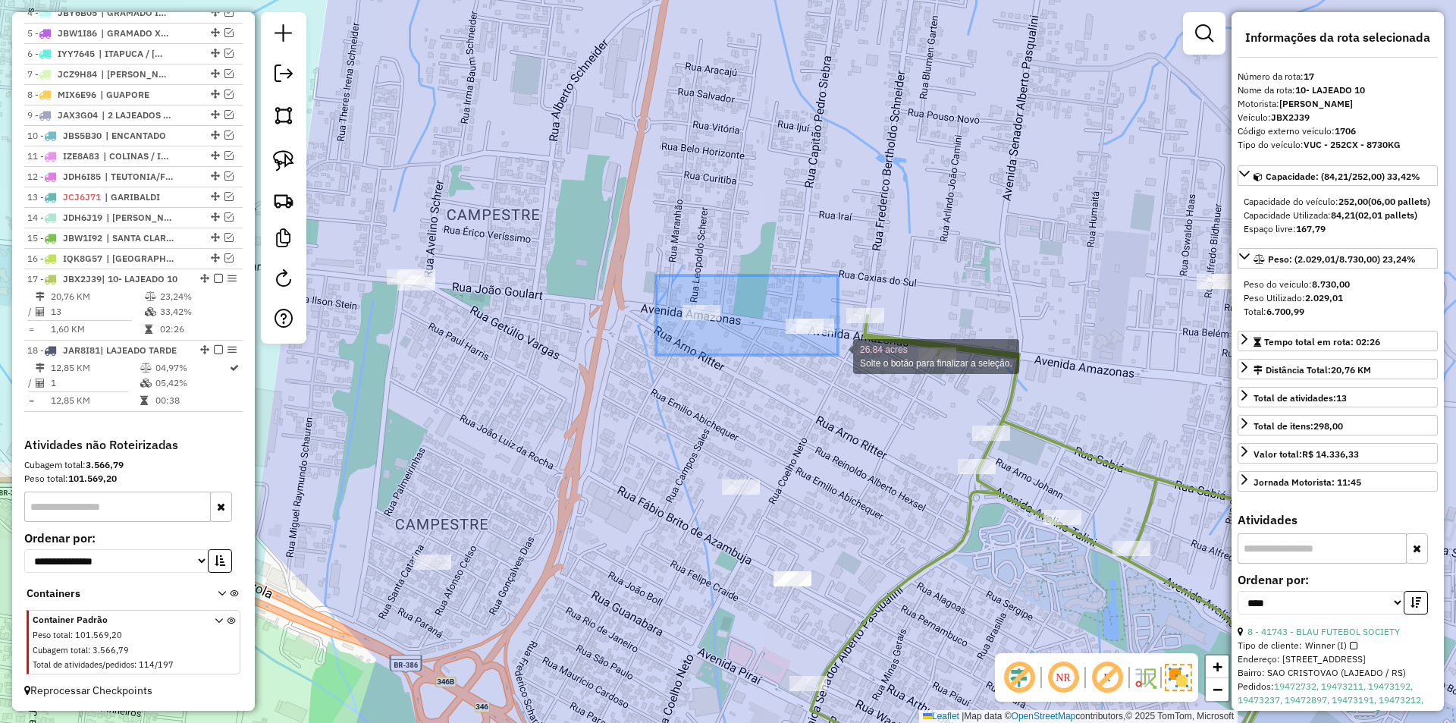
drag, startPoint x: 715, startPoint y: 293, endPoint x: 839, endPoint y: 356, distance: 138.7
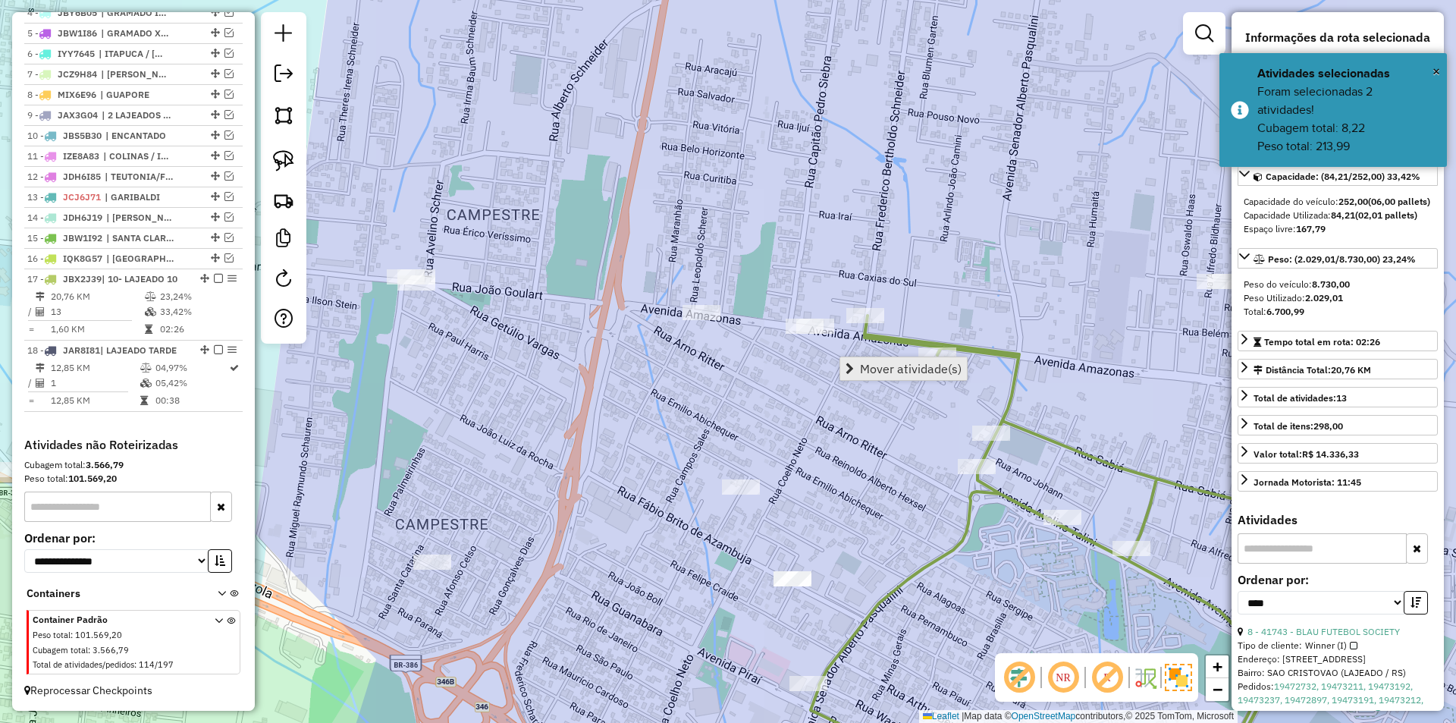
click at [898, 368] on span "Mover atividade(s)" at bounding box center [911, 368] width 102 height 12
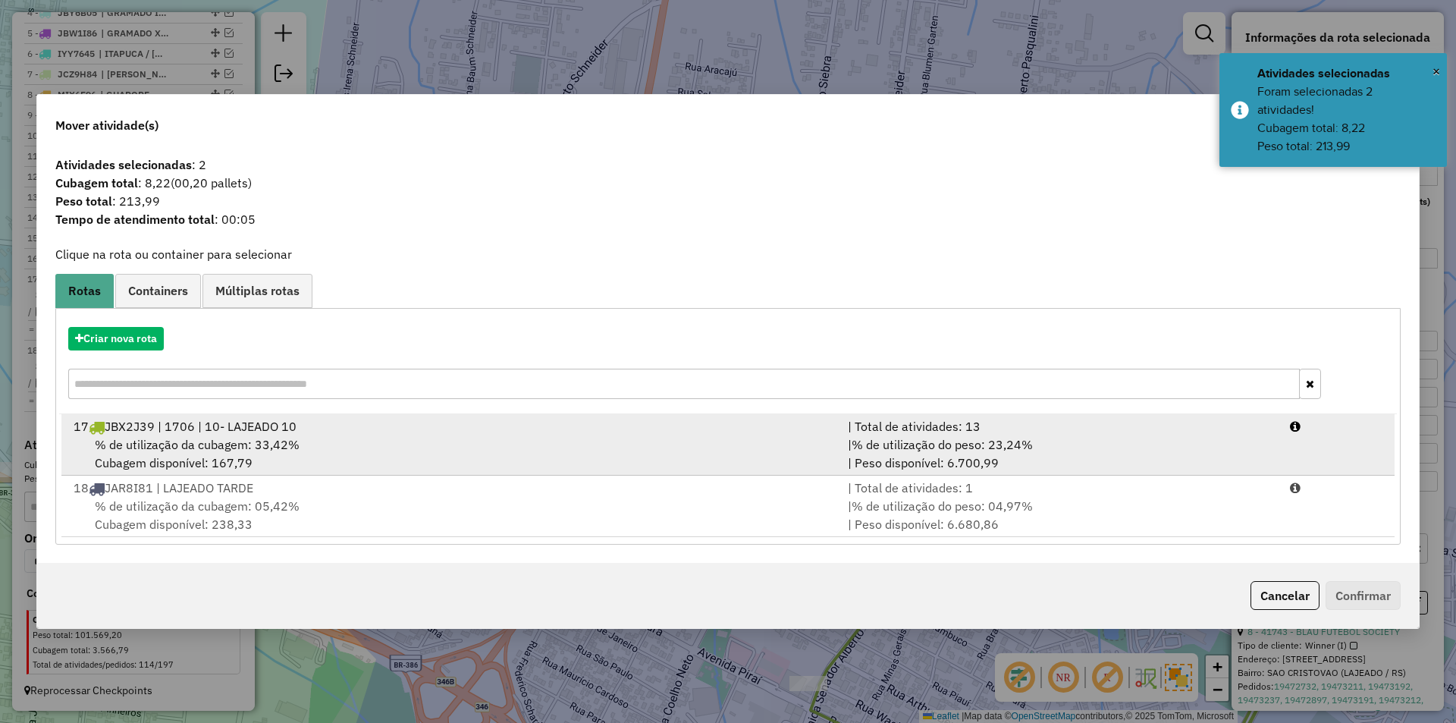
click at [440, 456] on div "% de utilização da cubagem: 33,42% Cubagem disponível: 167,79" at bounding box center [451, 453] width 774 height 36
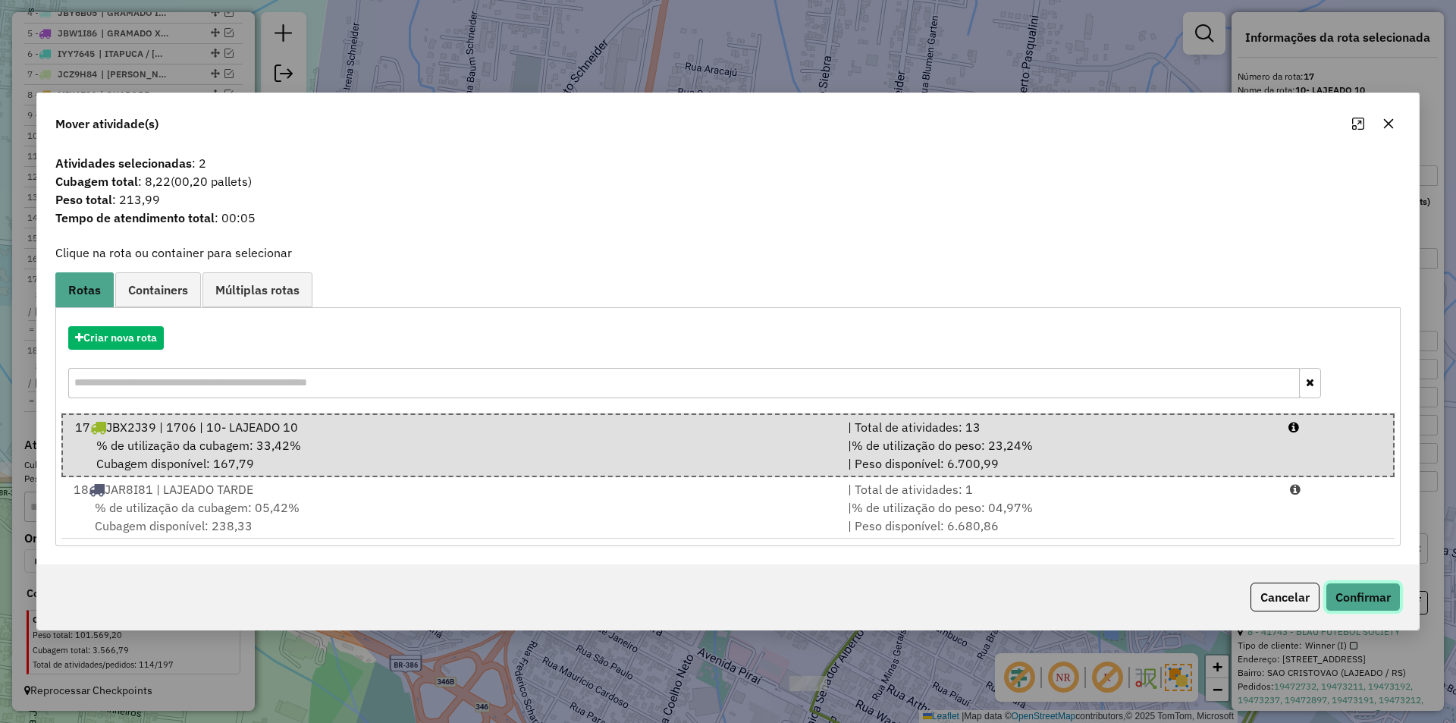
click at [1369, 595] on button "Confirmar" at bounding box center [1362, 596] width 75 height 29
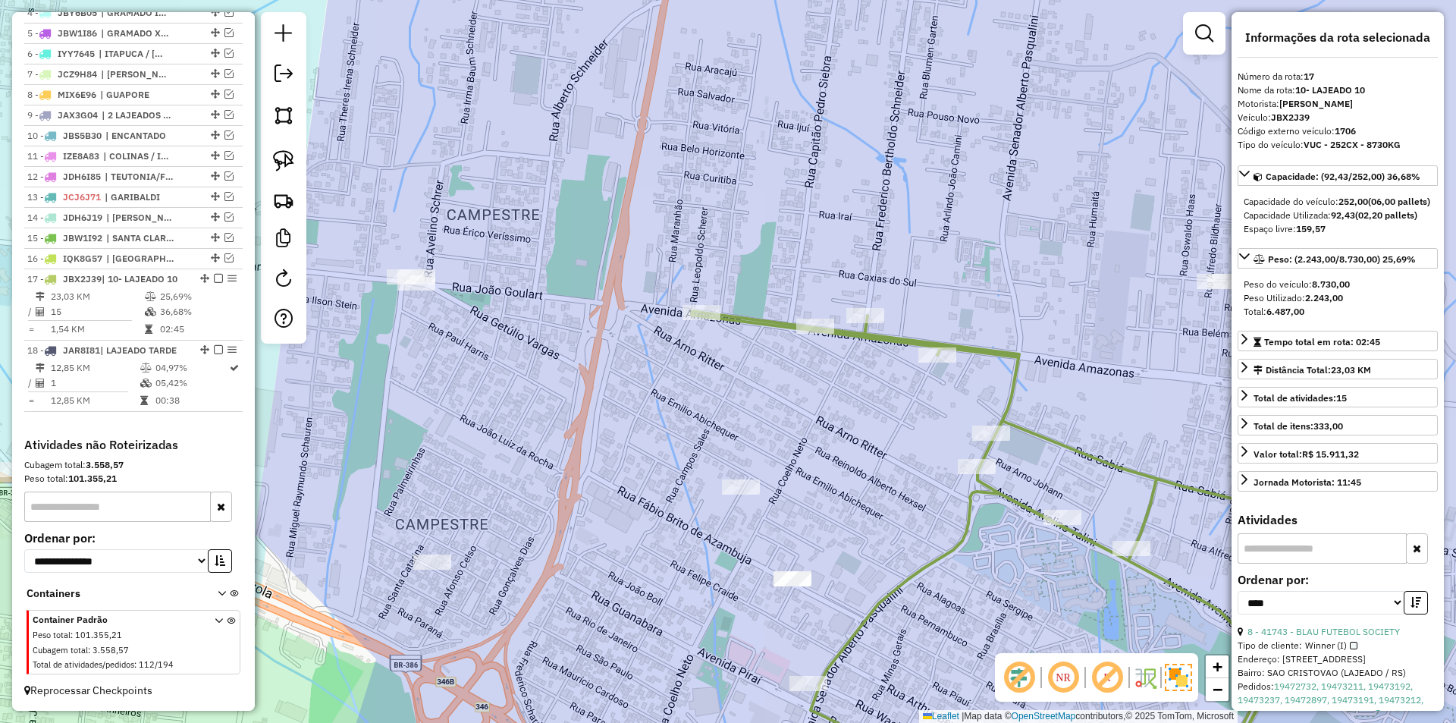
click at [948, 343] on icon at bounding box center [1019, 553] width 657 height 484
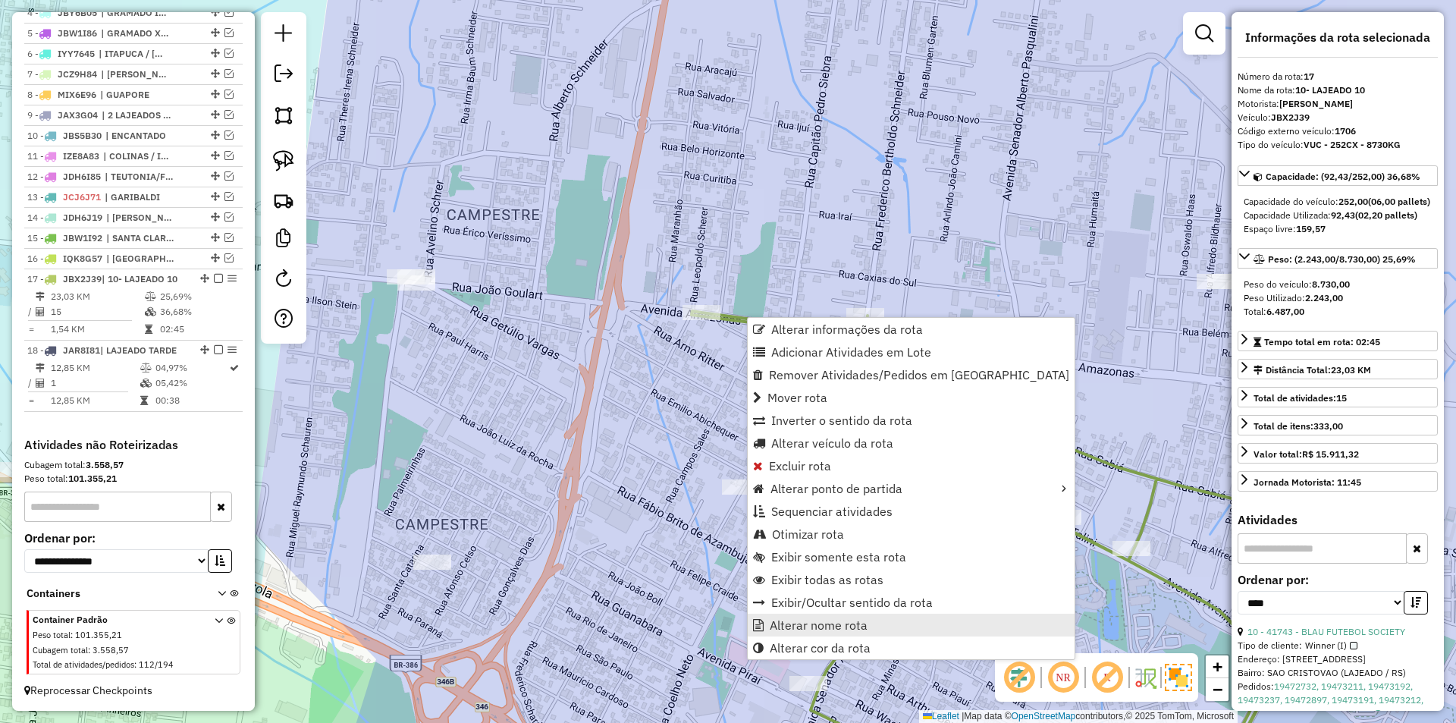
click at [857, 629] on span "Alterar nome rota" at bounding box center [819, 625] width 98 height 12
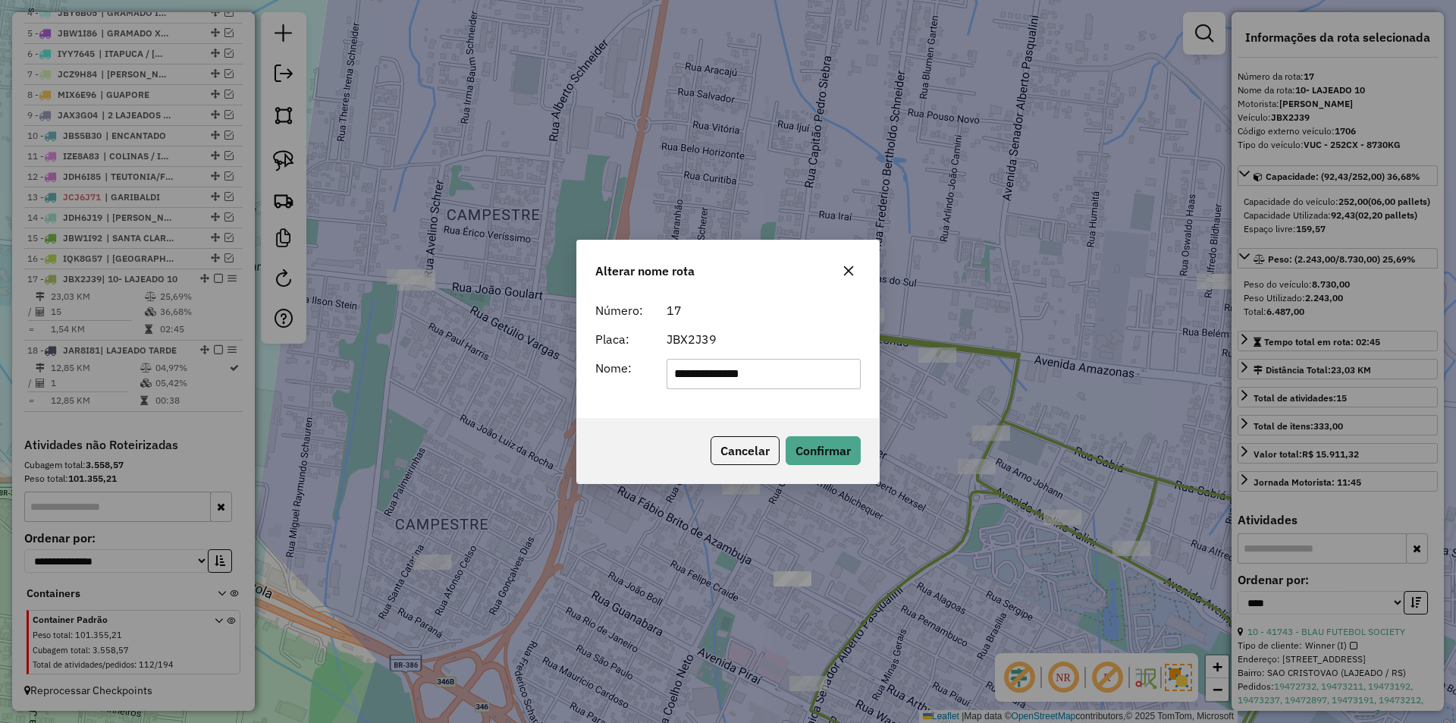
drag, startPoint x: 694, startPoint y: 377, endPoint x: 606, endPoint y: 354, distance: 91.6
click at [616, 361] on div "**********" at bounding box center [728, 374] width 284 height 30
drag, startPoint x: 732, startPoint y: 379, endPoint x: 827, endPoint y: 362, distance: 97.1
click at [827, 362] on input "**********" at bounding box center [763, 374] width 195 height 30
type input "**********"
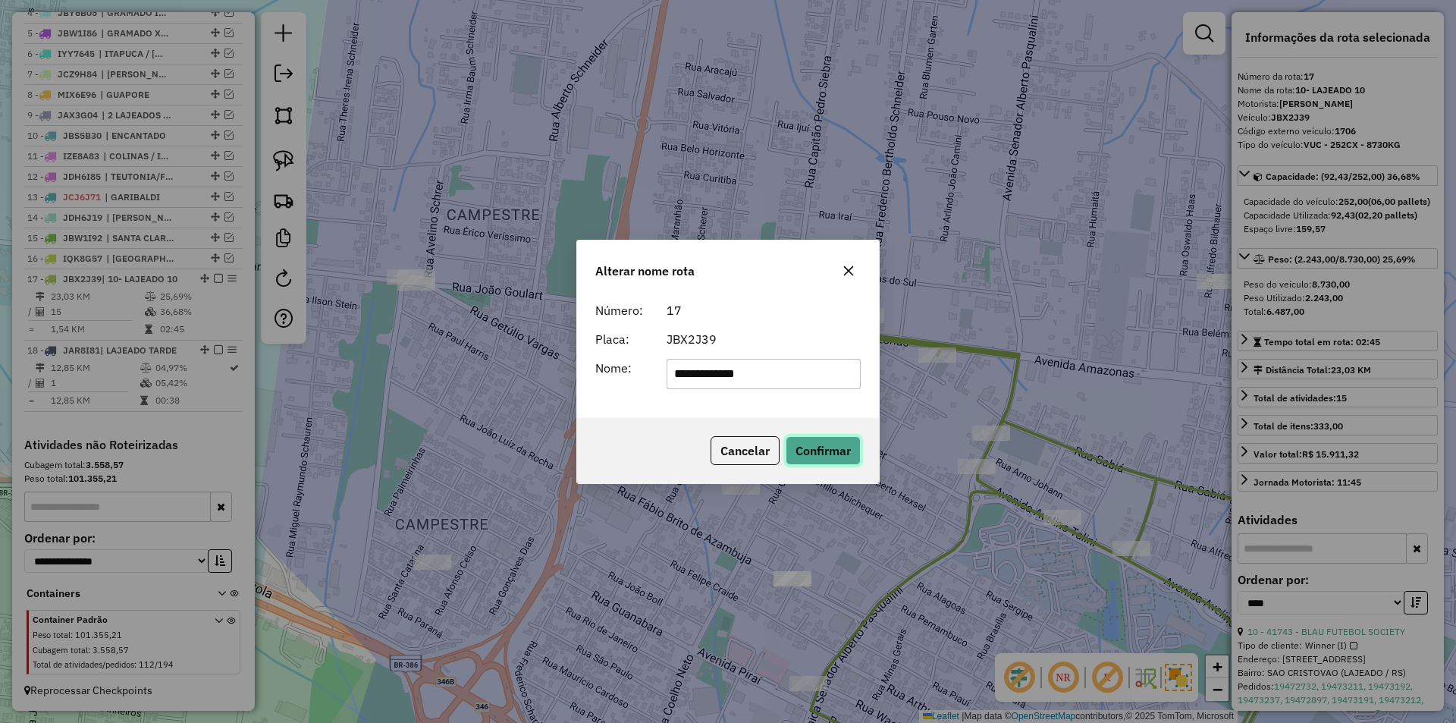
click at [835, 447] on button "Confirmar" at bounding box center [822, 450] width 75 height 29
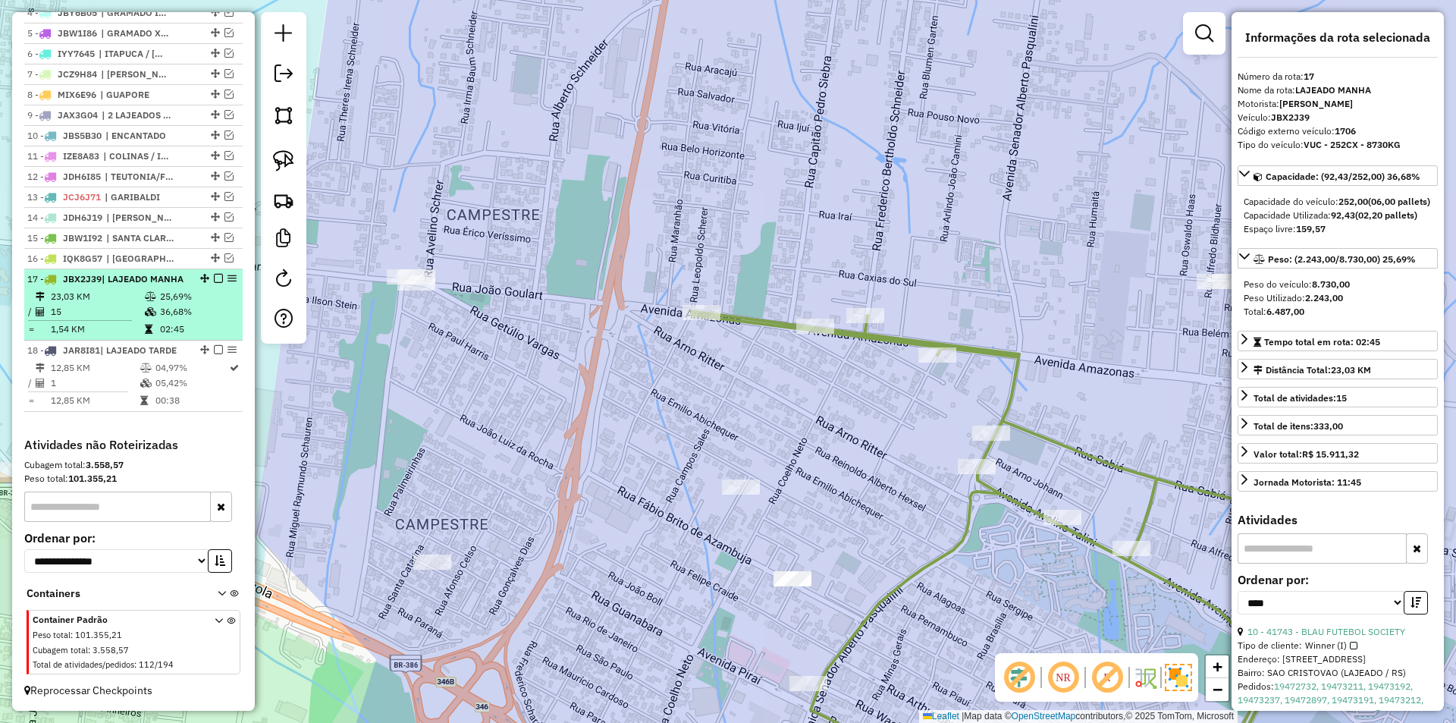
click at [214, 279] on em at bounding box center [218, 278] width 9 height 9
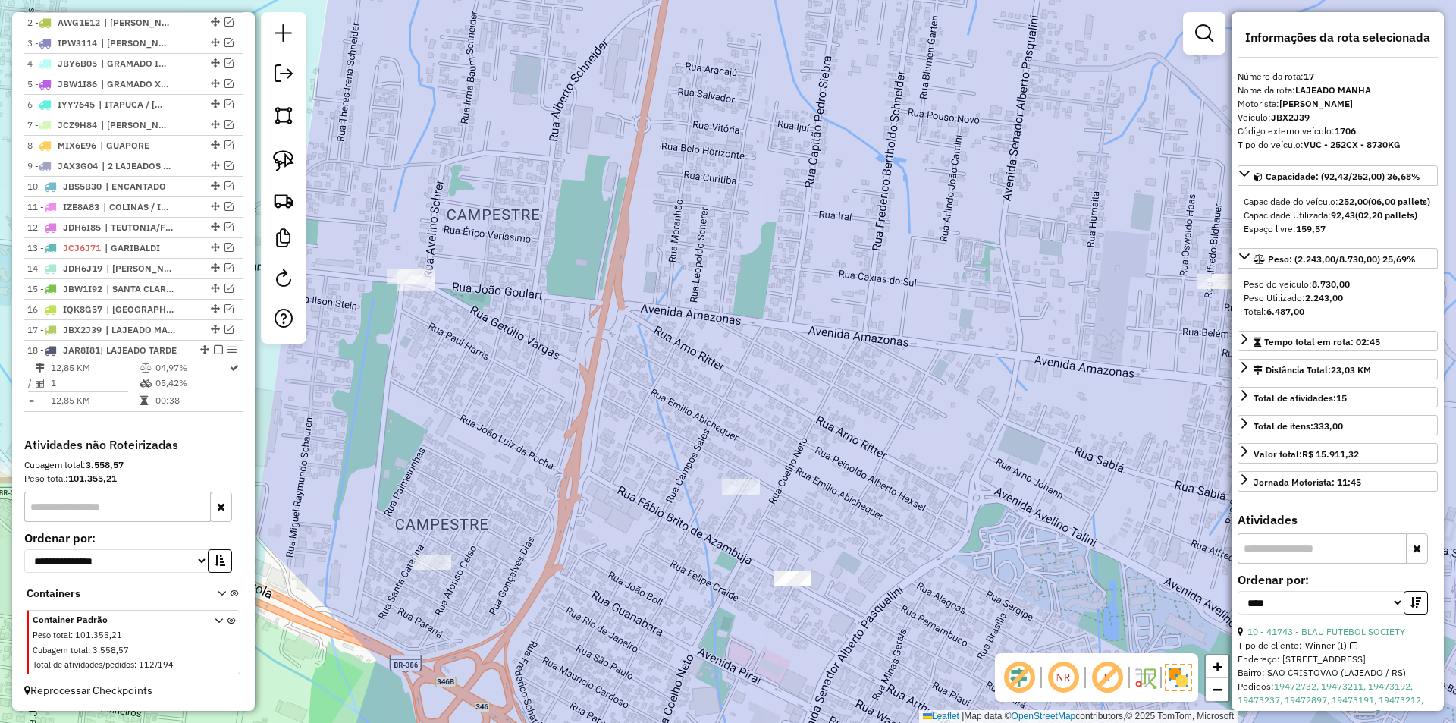
scroll to position [625, 0]
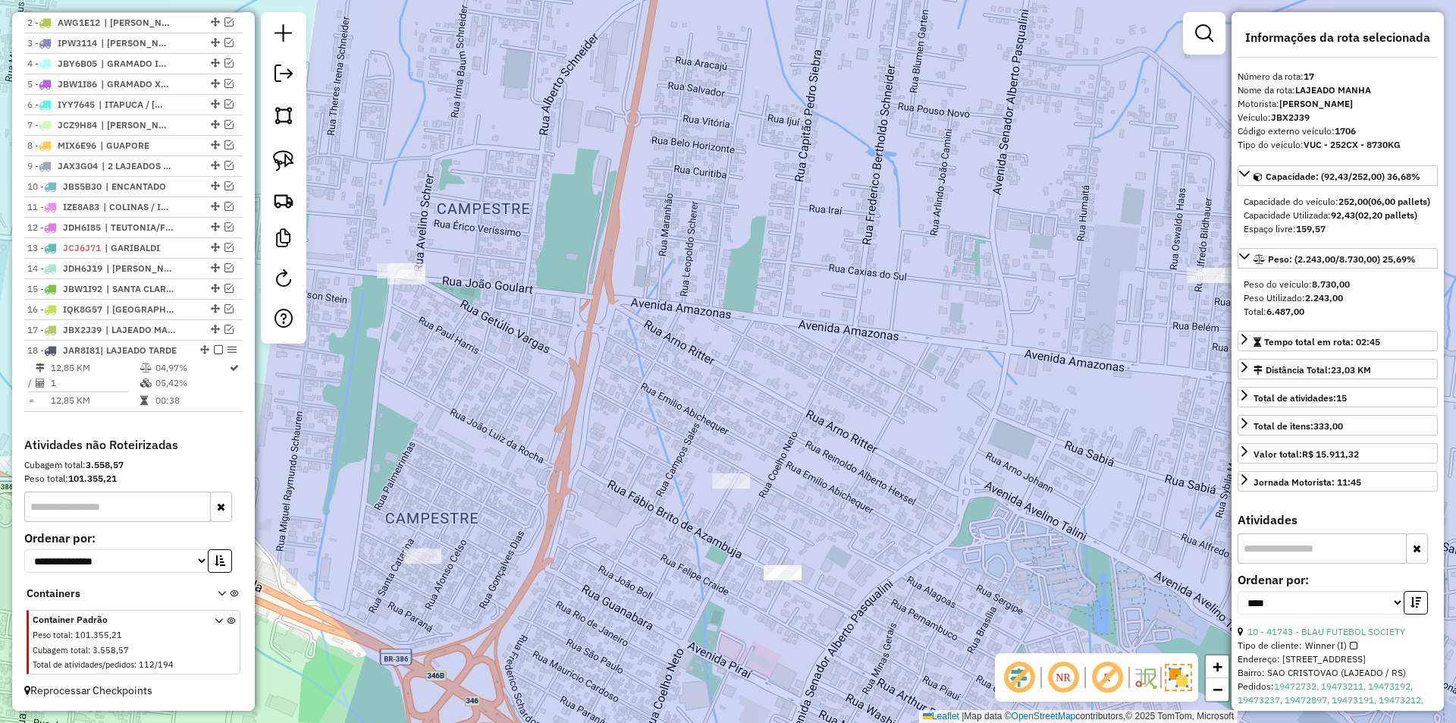
drag, startPoint x: 847, startPoint y: 478, endPoint x: 690, endPoint y: 360, distance: 196.5
click at [690, 360] on div "Janela de atendimento Grade de atendimento Capacidade Transportadoras Veículos …" at bounding box center [728, 361] width 1456 height 723
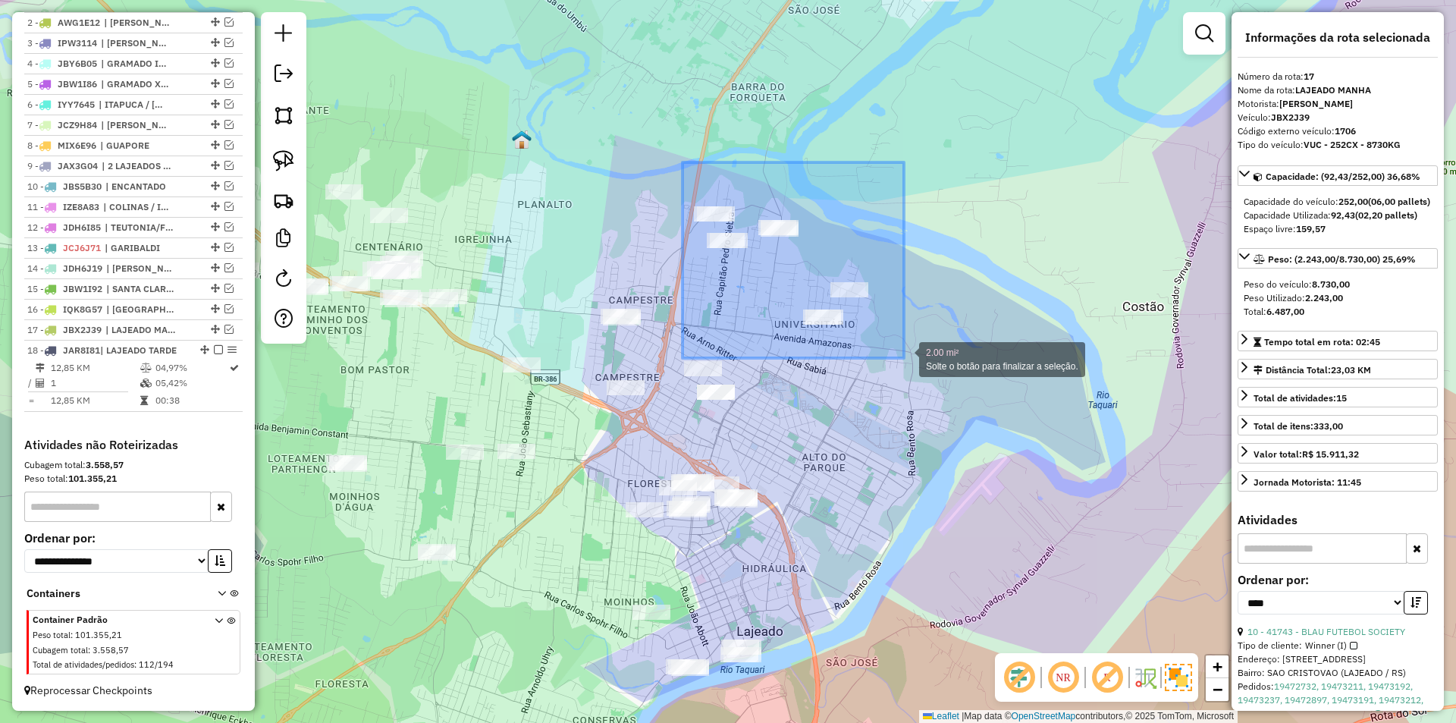
drag, startPoint x: 682, startPoint y: 162, endPoint x: 904, endPoint y: 358, distance: 295.4
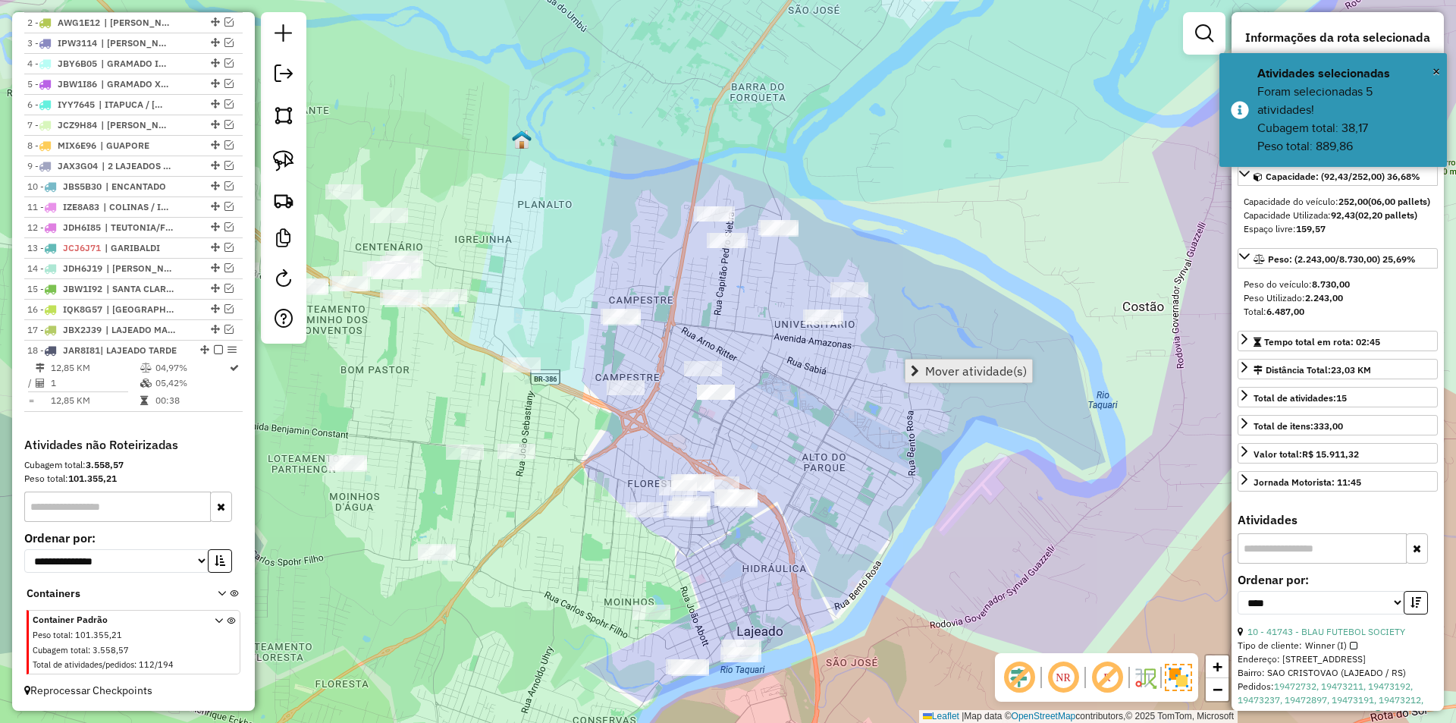
click at [958, 370] on span "Mover atividade(s)" at bounding box center [976, 371] width 102 height 12
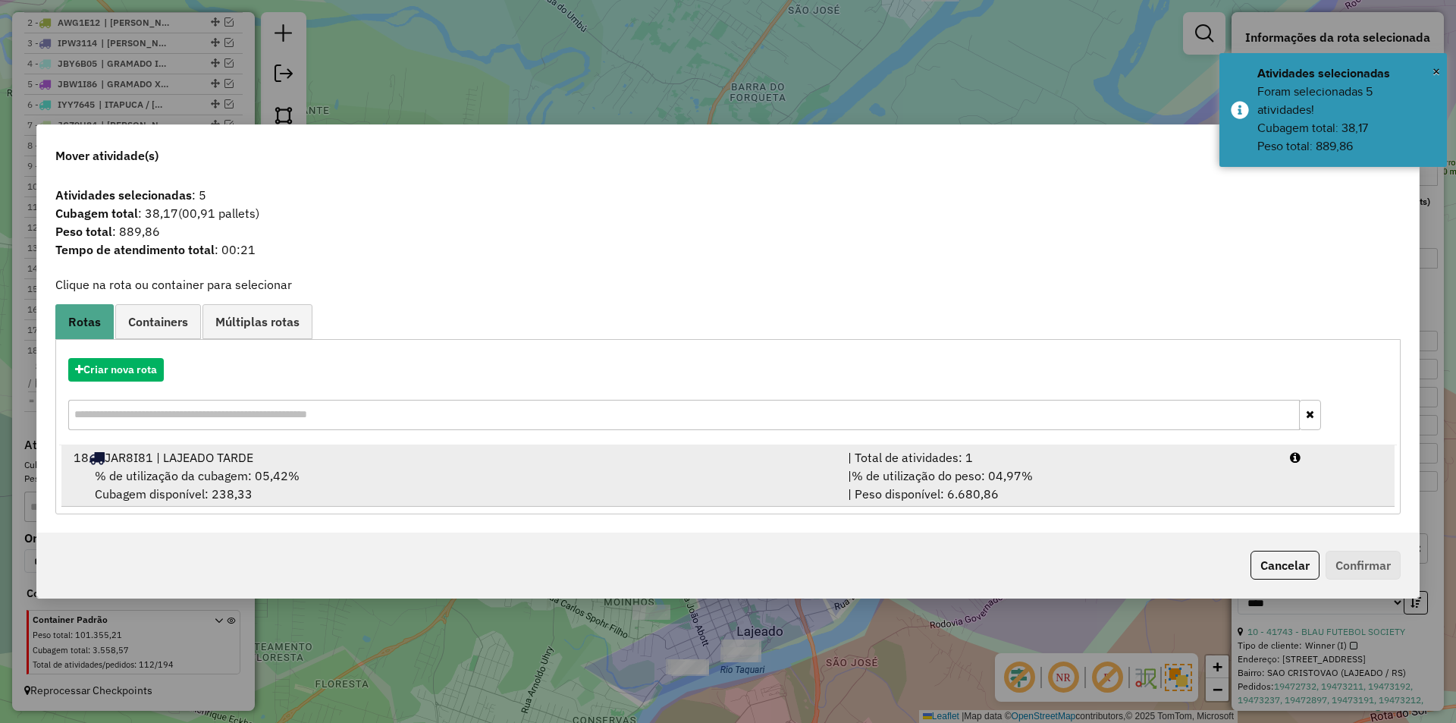
click at [545, 491] on div "% de utilização da cubagem: 05,42% Cubagem disponível: 238,33" at bounding box center [451, 484] width 774 height 36
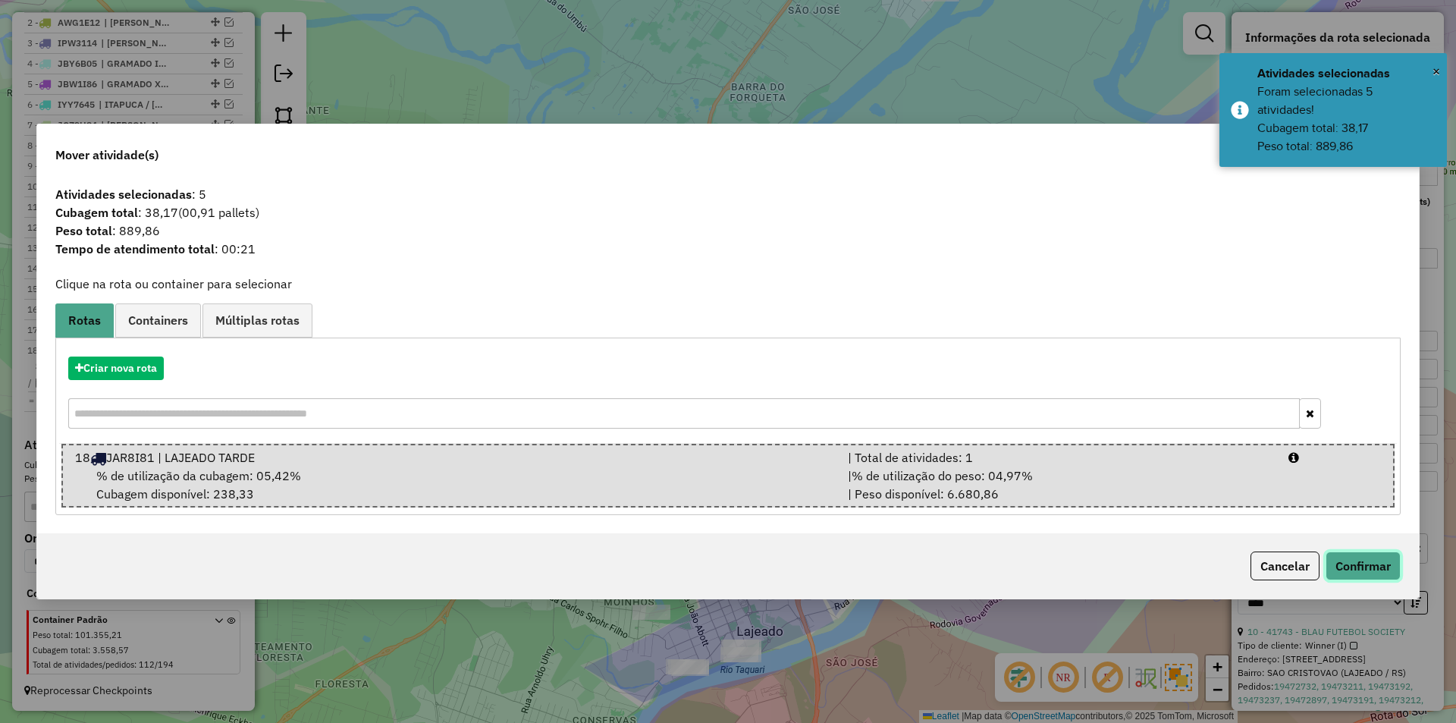
click at [1372, 572] on button "Confirmar" at bounding box center [1362, 565] width 75 height 29
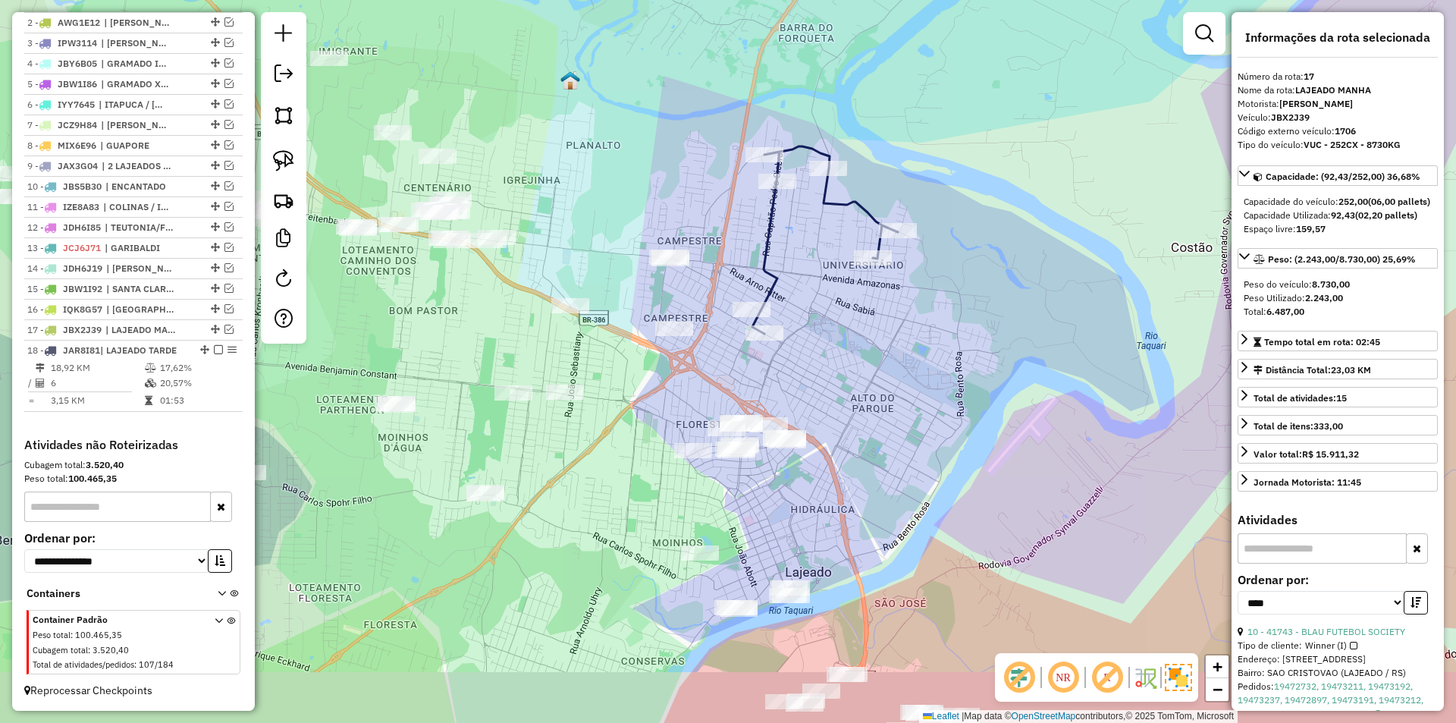
drag, startPoint x: 885, startPoint y: 373, endPoint x: 923, endPoint y: 339, distance: 51.6
click at [923, 339] on div "Janela de atendimento Grade de atendimento Capacidade Transportadoras Veículos …" at bounding box center [728, 361] width 1456 height 723
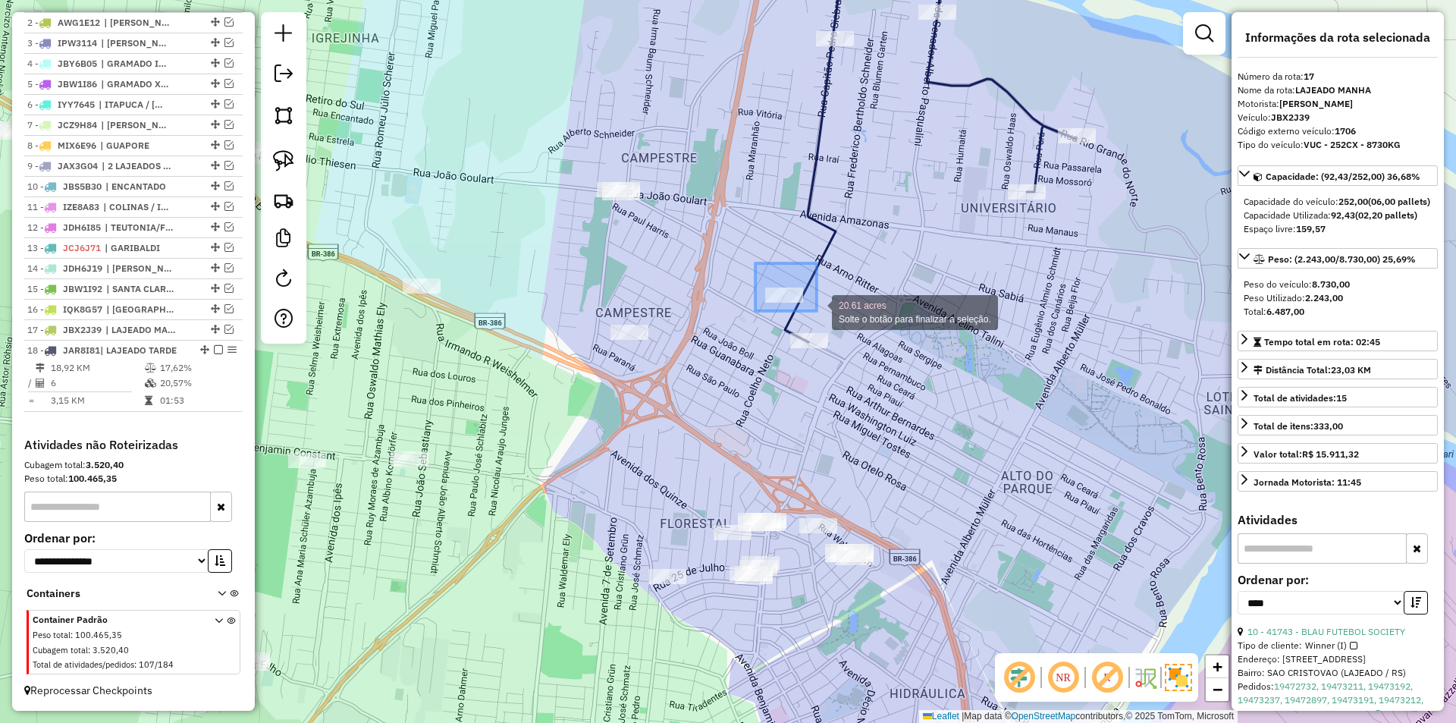
drag, startPoint x: 764, startPoint y: 267, endPoint x: 817, endPoint y: 311, distance: 68.3
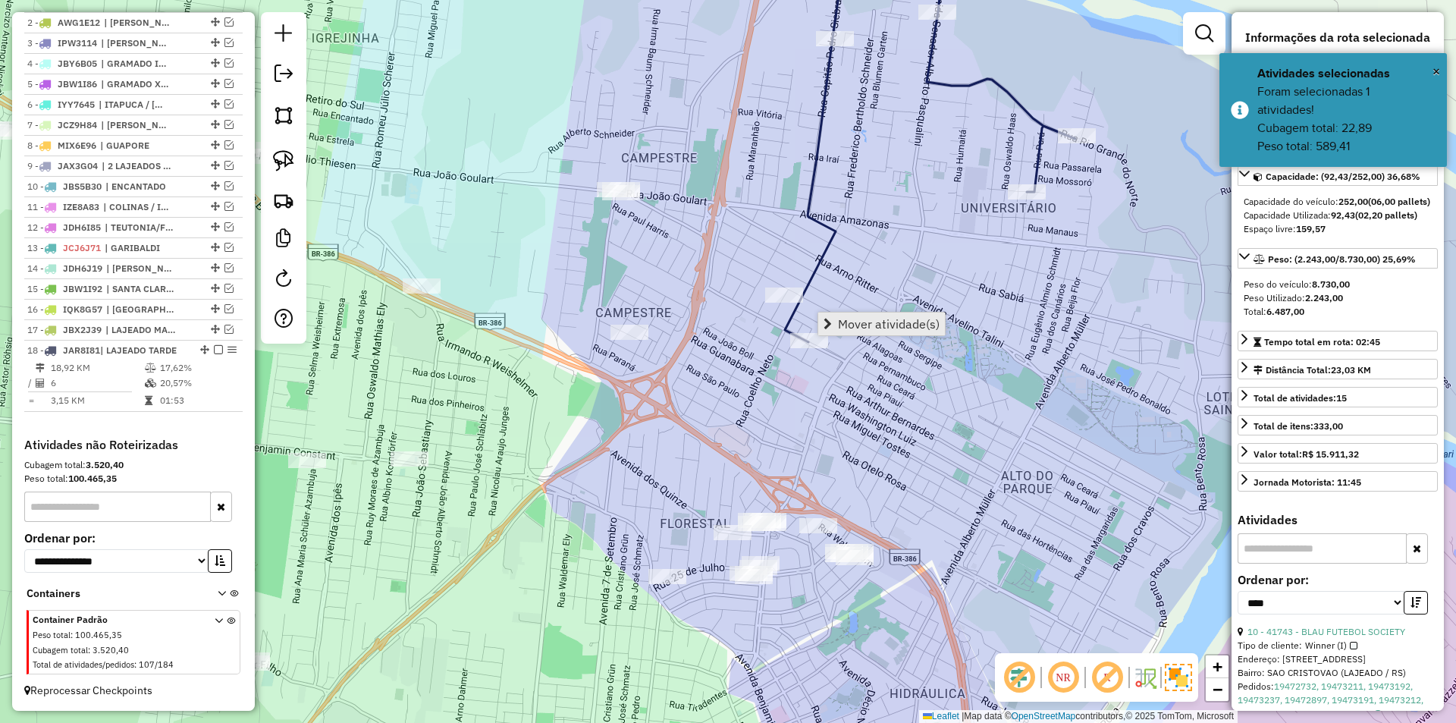
click at [876, 324] on span "Mover atividade(s)" at bounding box center [889, 324] width 102 height 12
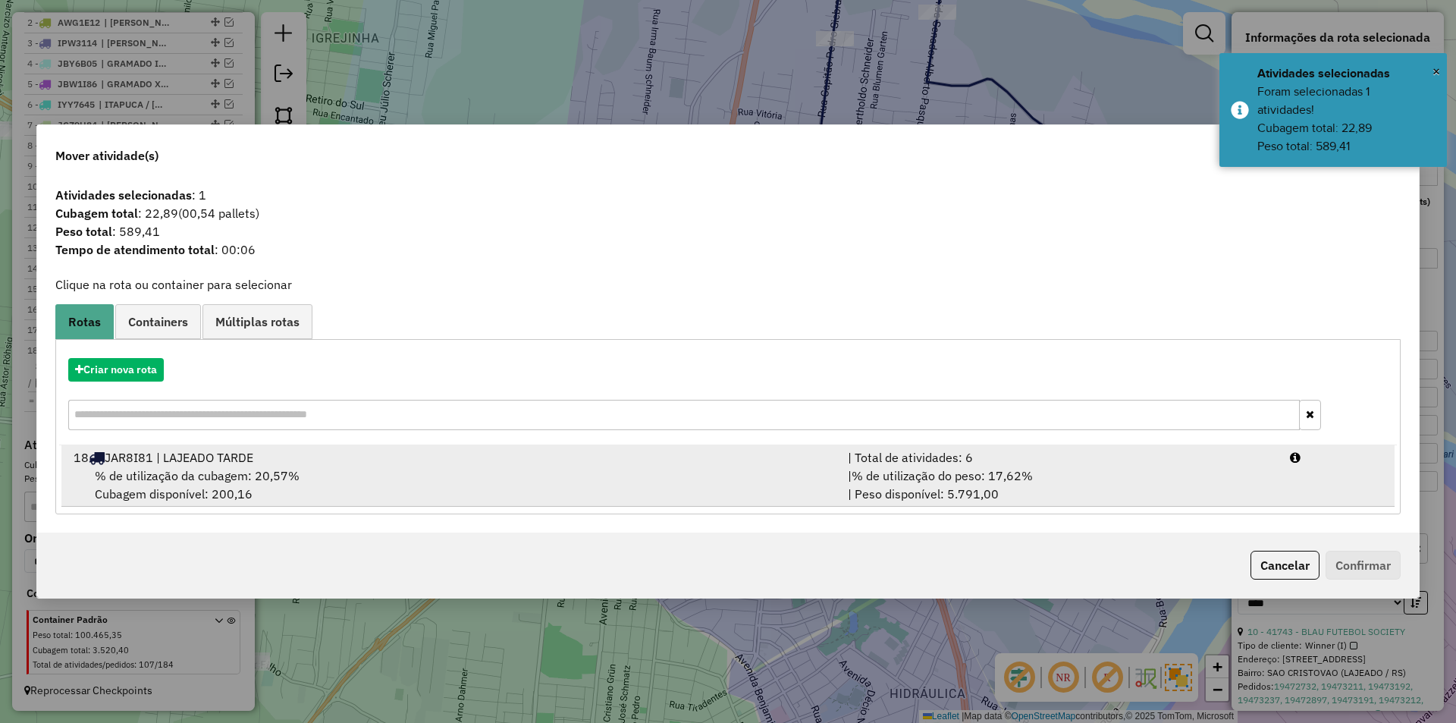
click at [509, 489] on div "% de utilização da cubagem: 20,57% Cubagem disponível: 200,16" at bounding box center [451, 484] width 774 height 36
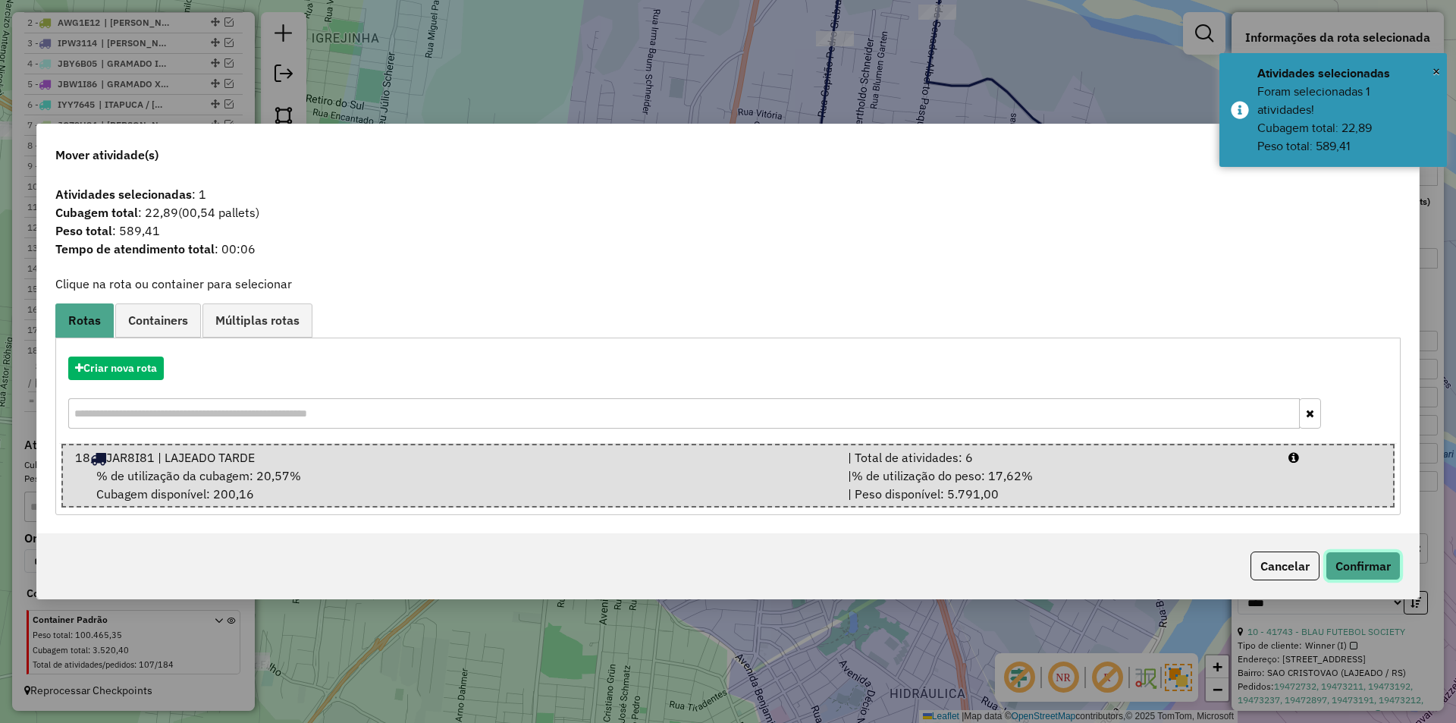
click at [1386, 560] on button "Confirmar" at bounding box center [1362, 565] width 75 height 29
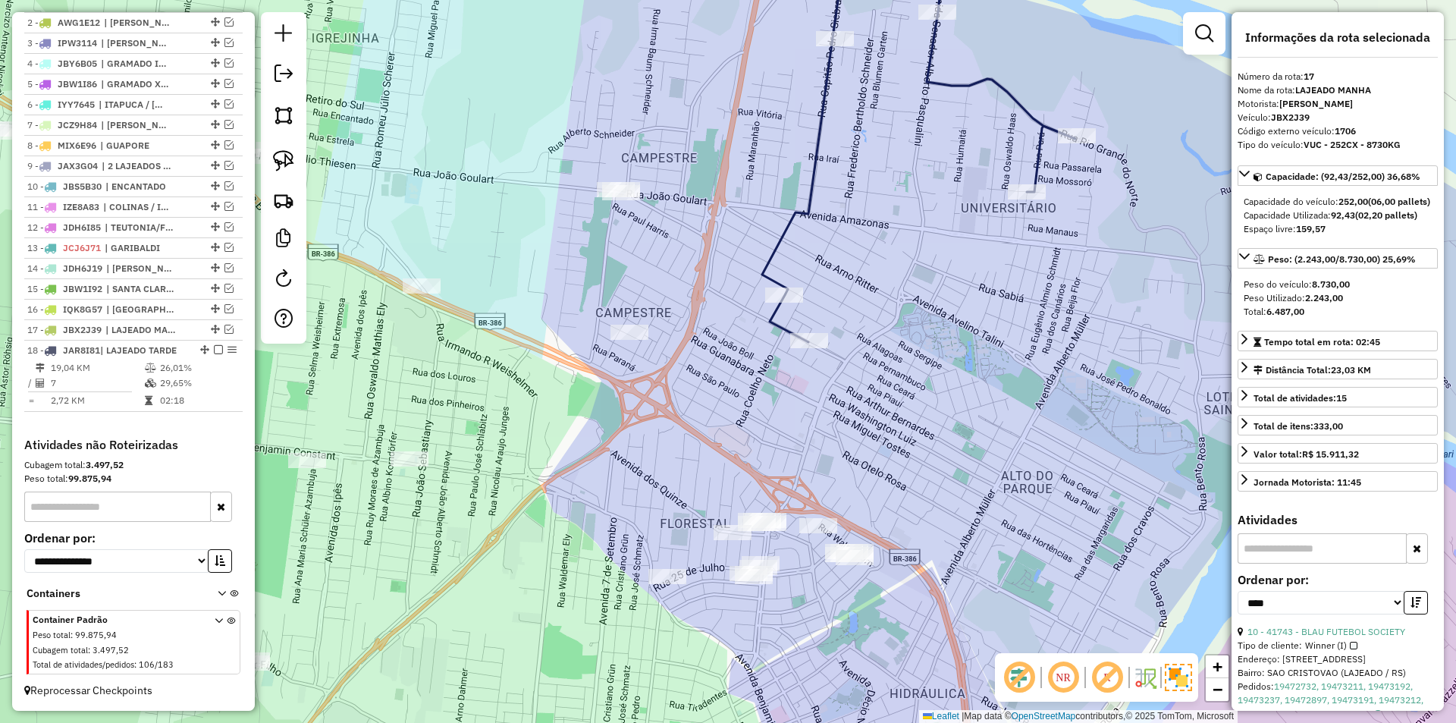
click at [807, 212] on icon at bounding box center [918, 155] width 313 height 374
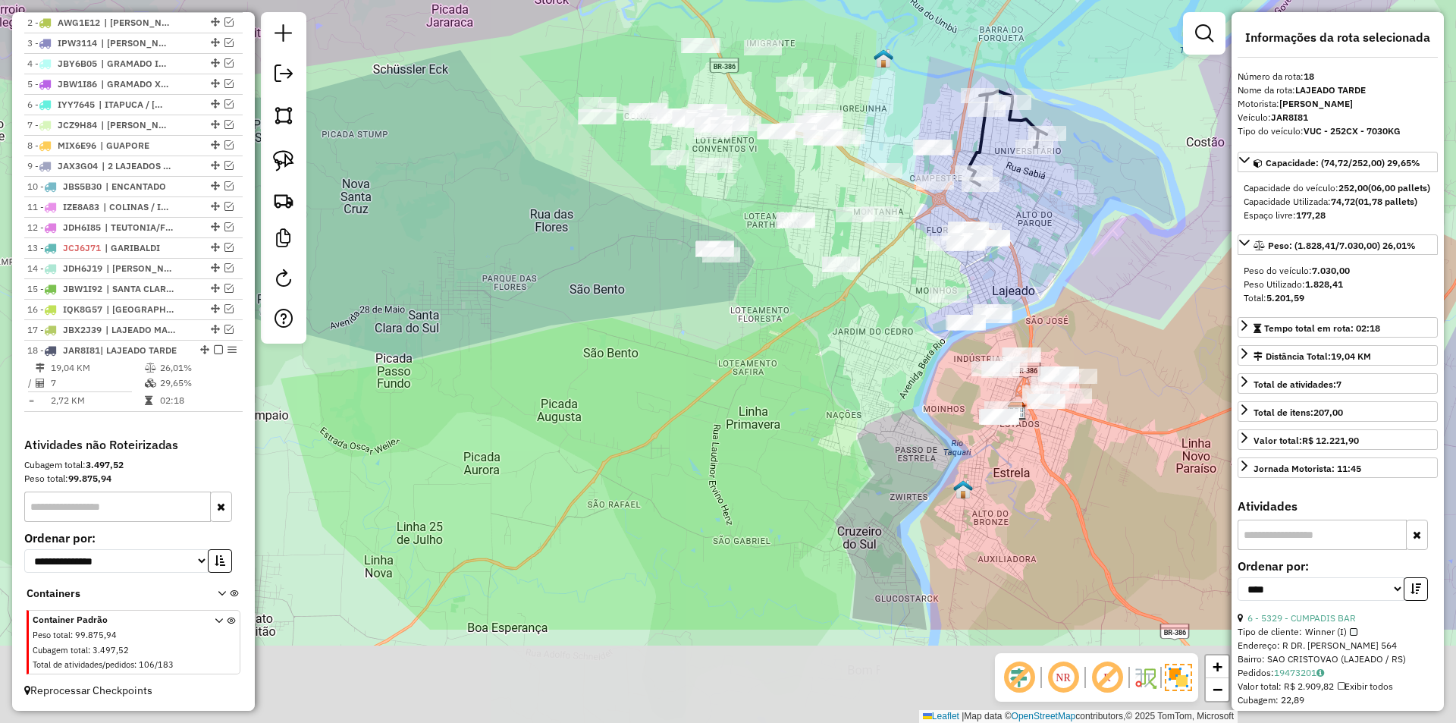
drag, startPoint x: 1078, startPoint y: 380, endPoint x: 1039, endPoint y: 212, distance: 172.0
click at [1039, 212] on div "Janela de atendimento Grade de atendimento Capacidade Transportadoras Veículos …" at bounding box center [728, 361] width 1456 height 723
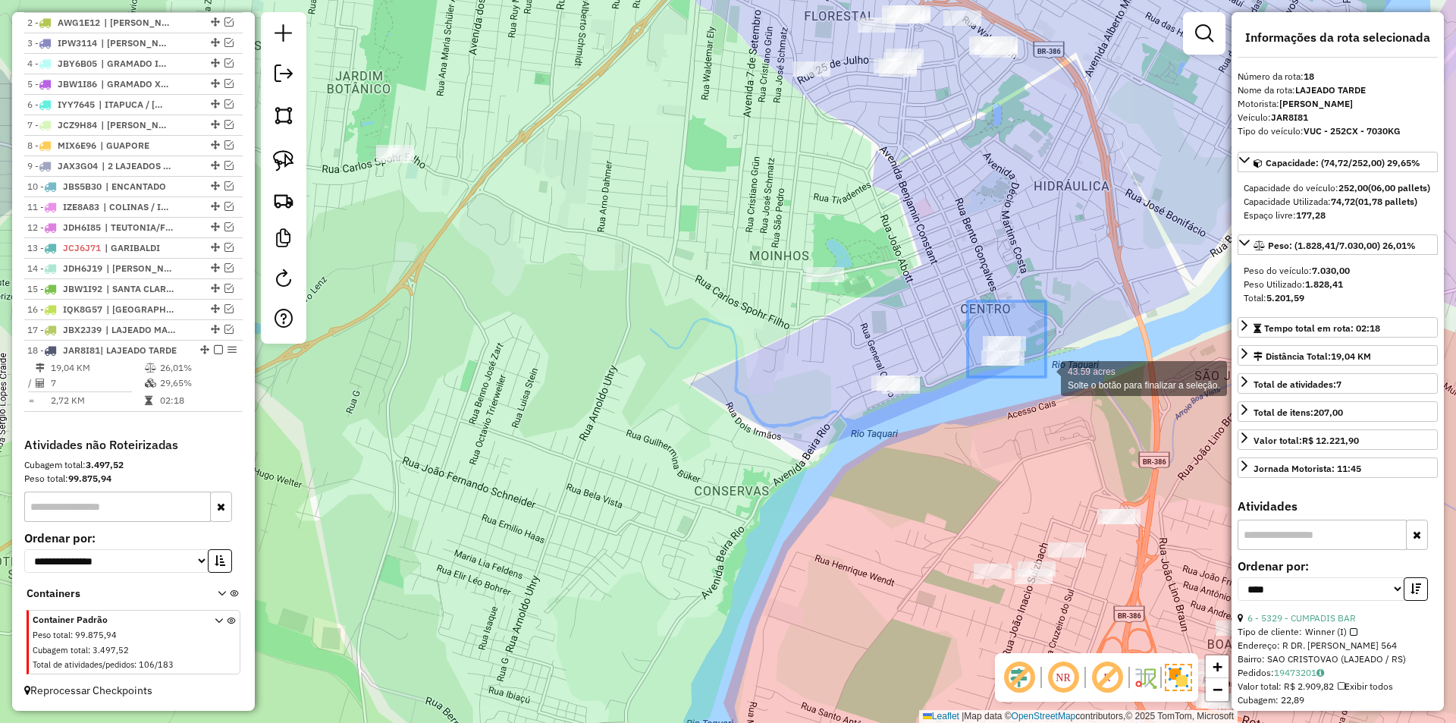
drag, startPoint x: 967, startPoint y: 301, endPoint x: 1046, endPoint y: 377, distance: 108.8
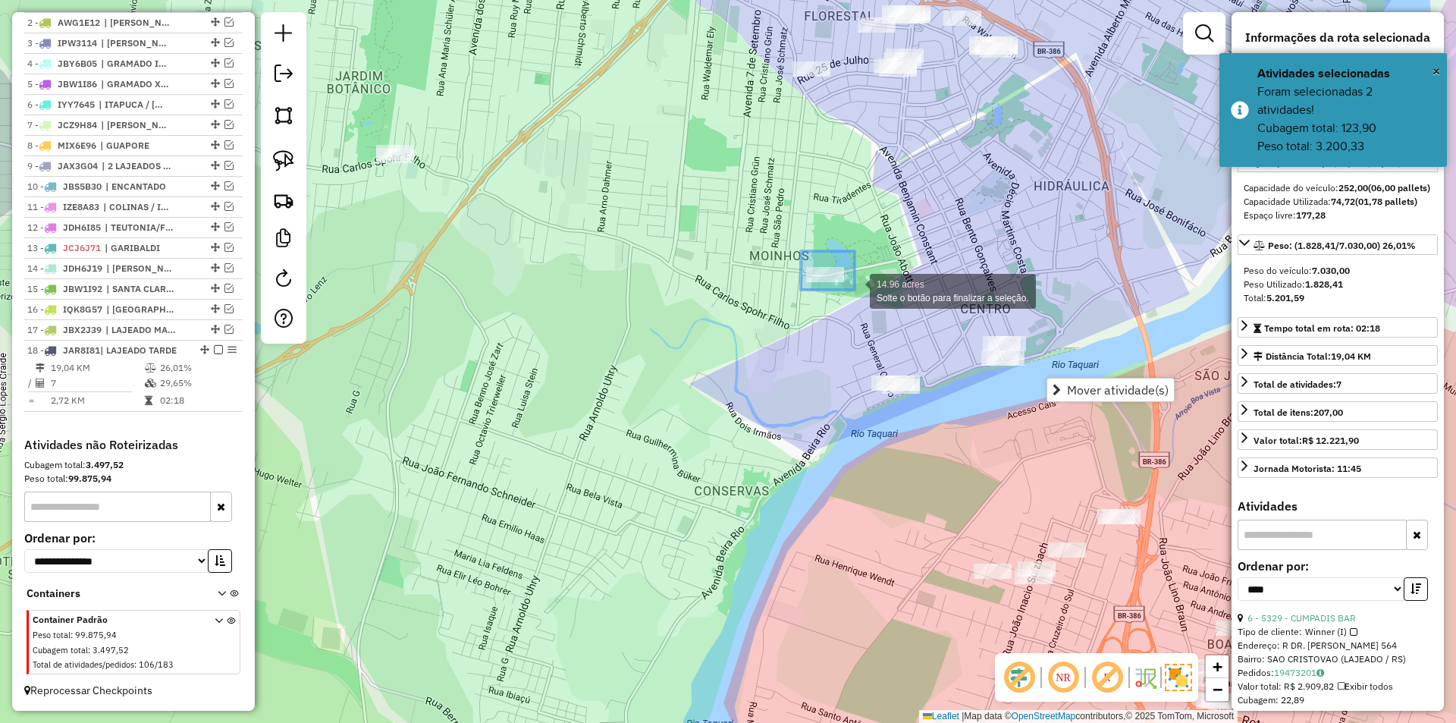
drag, startPoint x: 801, startPoint y: 251, endPoint x: 854, endPoint y: 290, distance: 66.3
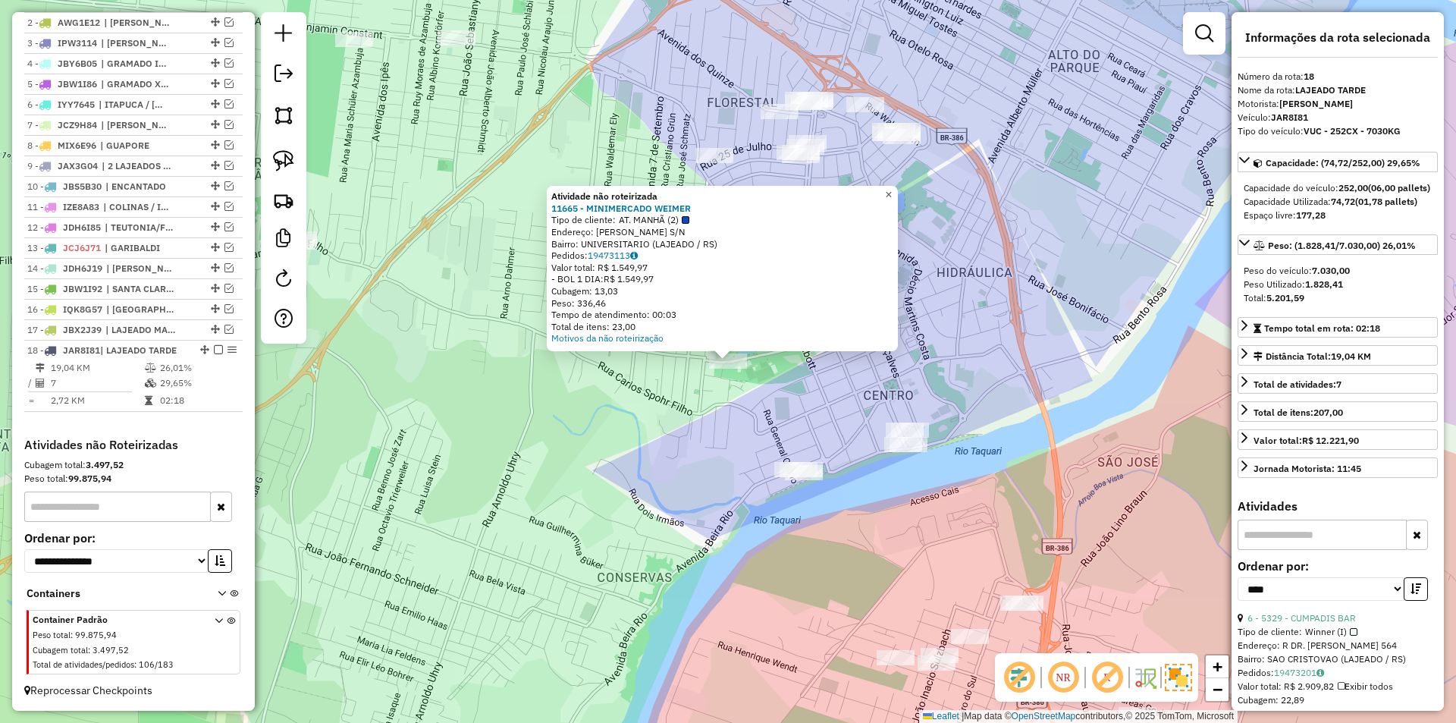
click at [898, 193] on link "×" at bounding box center [888, 195] width 18 height 18
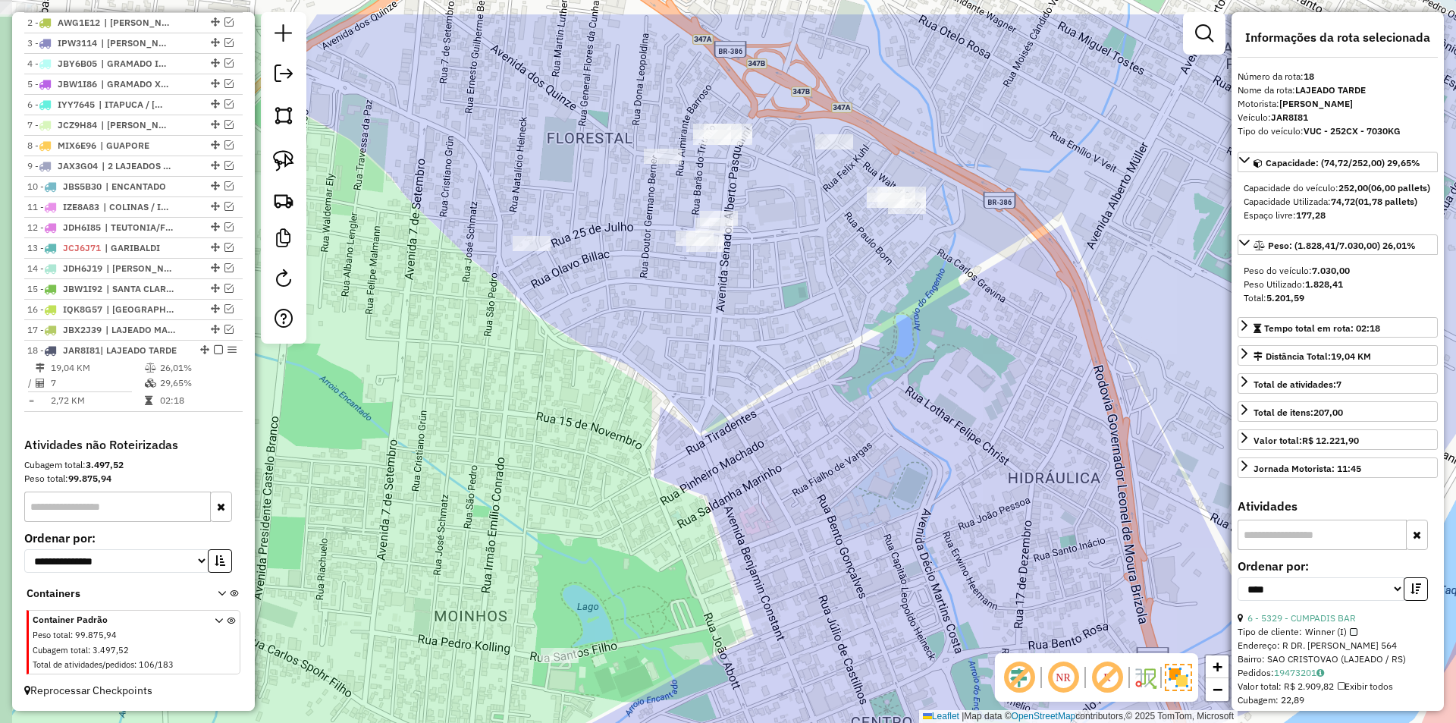
drag, startPoint x: 964, startPoint y: 204, endPoint x: 948, endPoint y: 320, distance: 117.1
click at [970, 346] on div "Janela de atendimento Grade de atendimento Capacidade Transportadoras Veículos …" at bounding box center [728, 361] width 1456 height 723
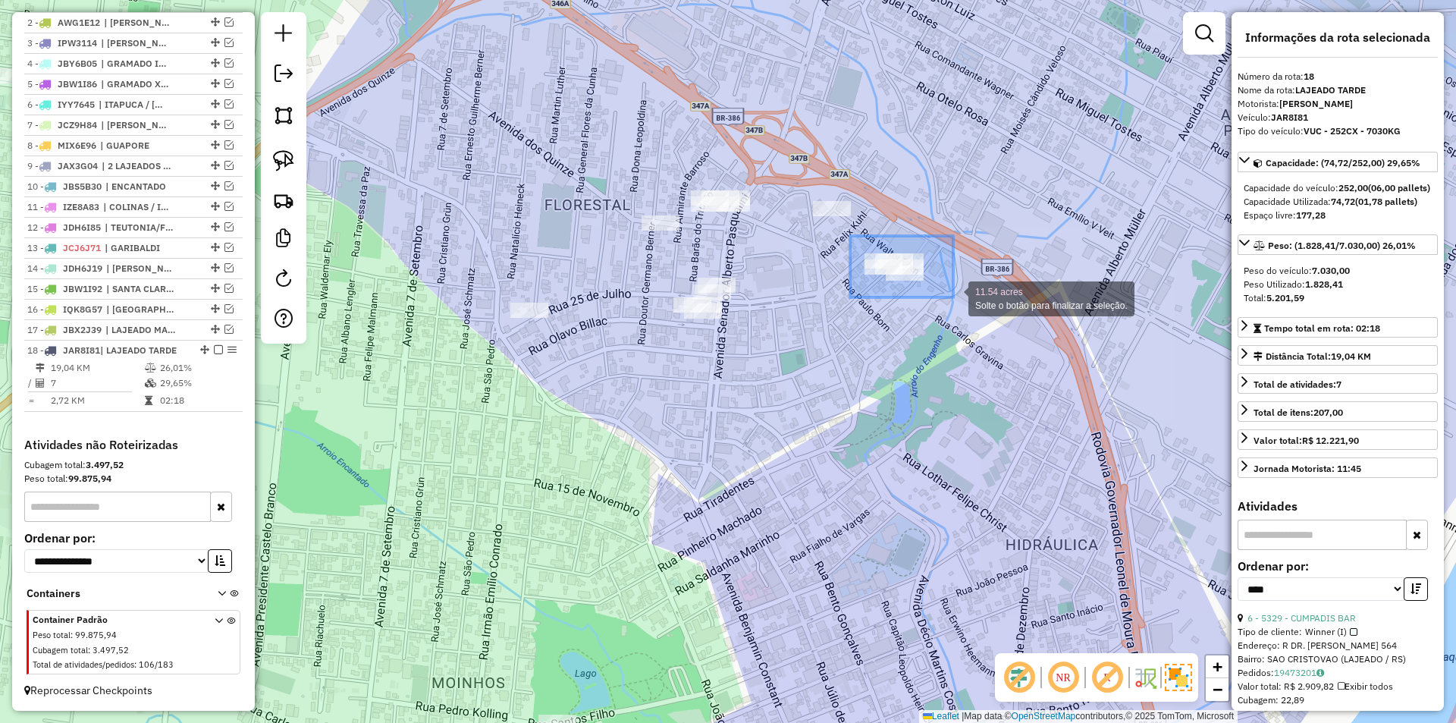
drag, startPoint x: 876, startPoint y: 246, endPoint x: 957, endPoint y: 301, distance: 97.6
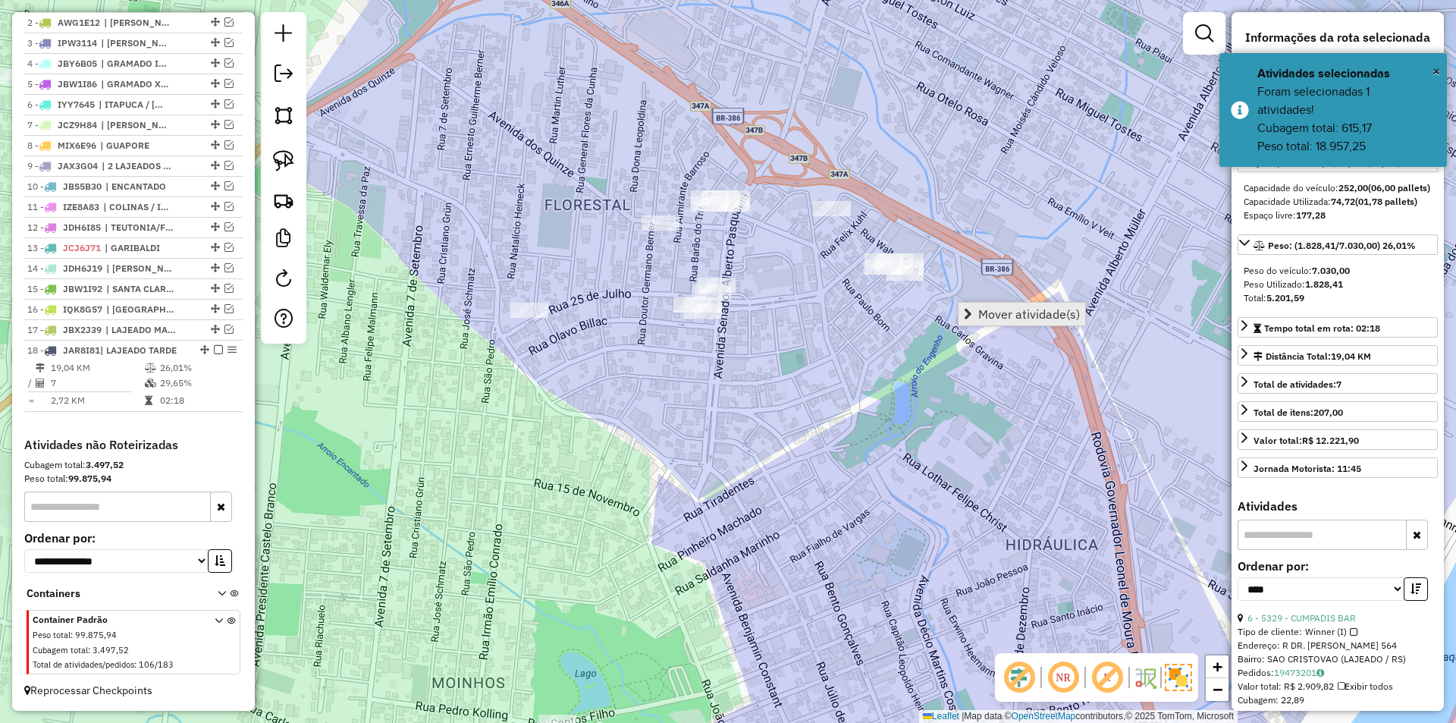
click at [1034, 317] on span "Mover atividade(s)" at bounding box center [1029, 314] width 102 height 12
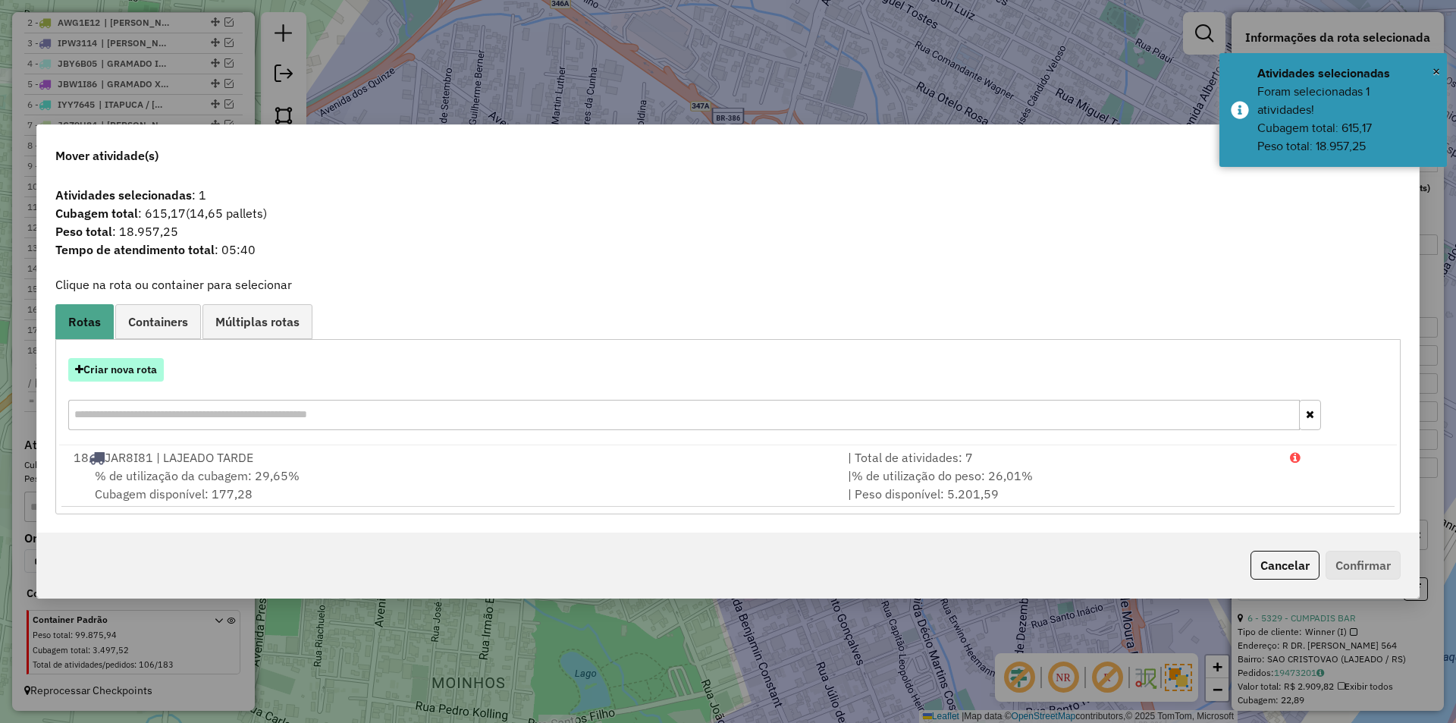
click at [122, 372] on button "Criar nova rota" at bounding box center [116, 370] width 96 height 24
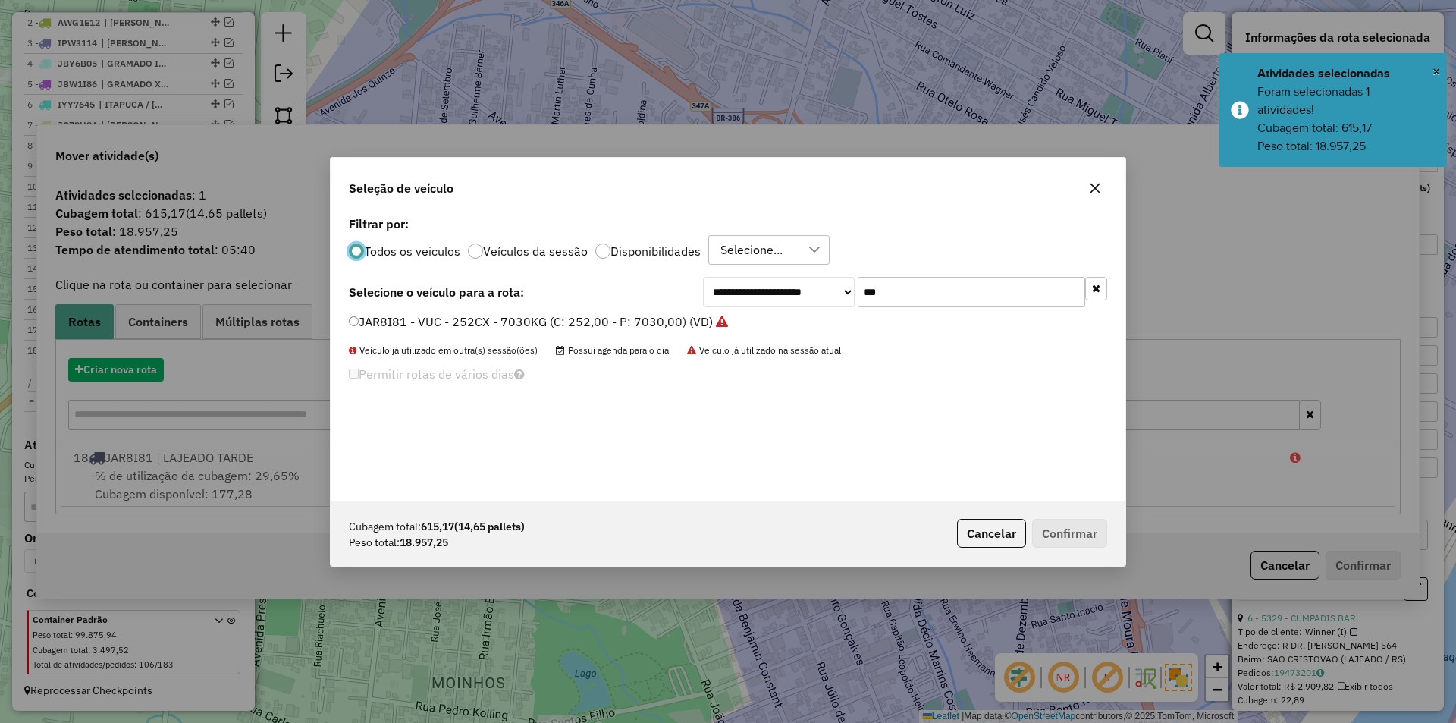
scroll to position [8, 5]
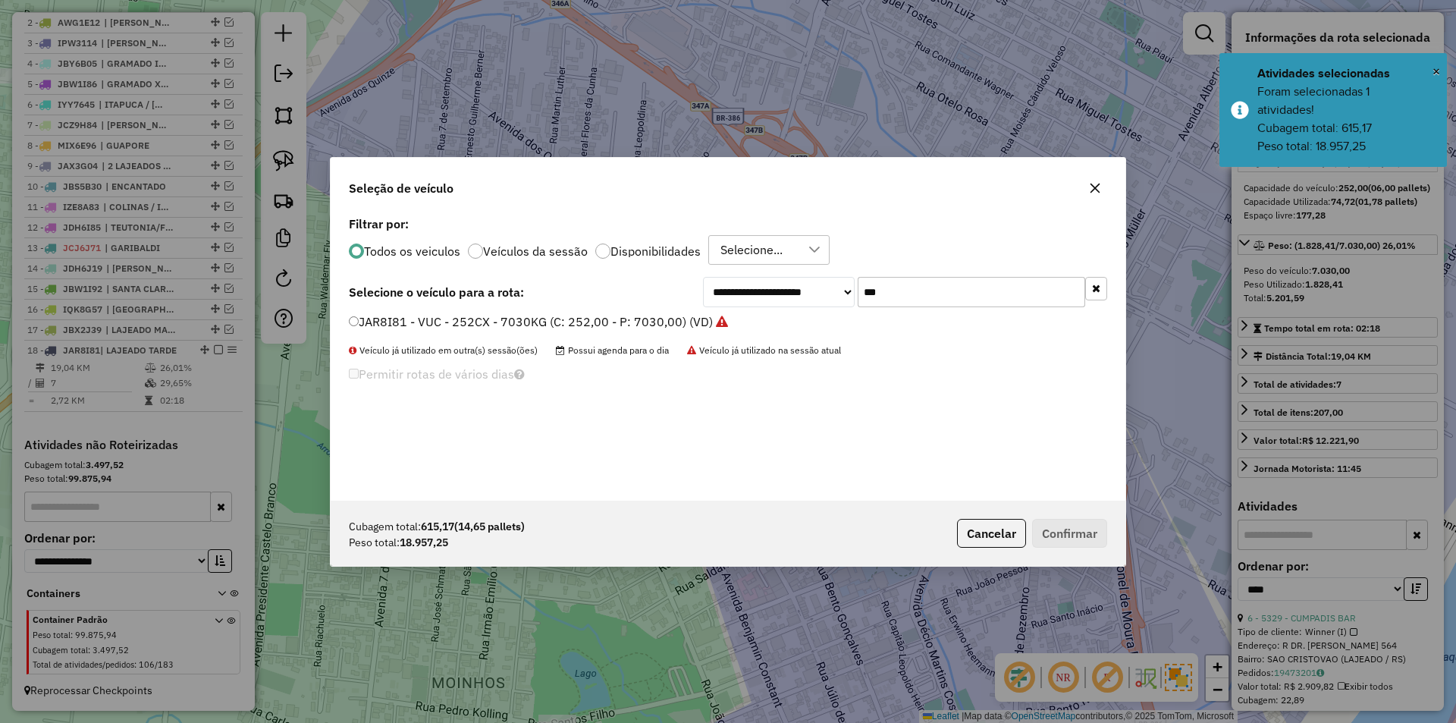
drag, startPoint x: 905, startPoint y: 291, endPoint x: 792, endPoint y: 254, distance: 119.6
click at [798, 262] on div "**********" at bounding box center [728, 356] width 795 height 288
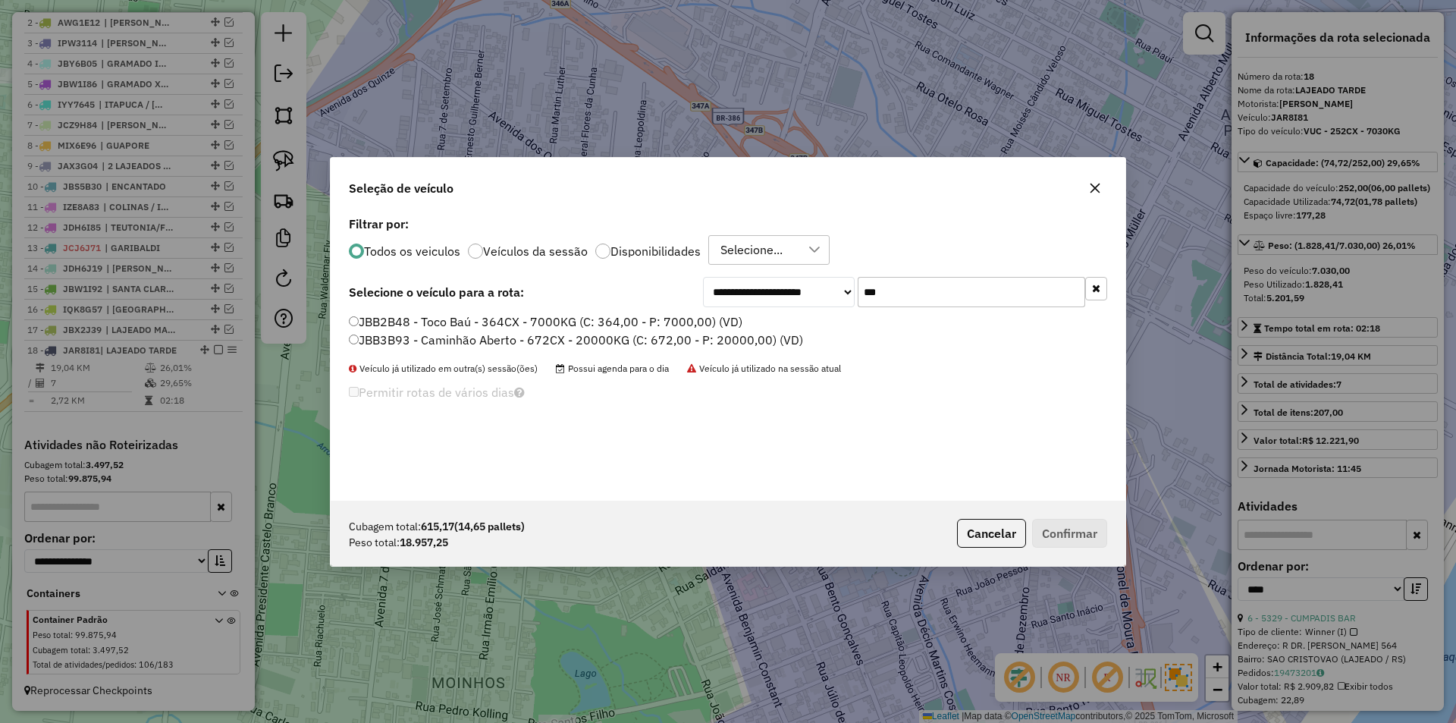
type input "***"
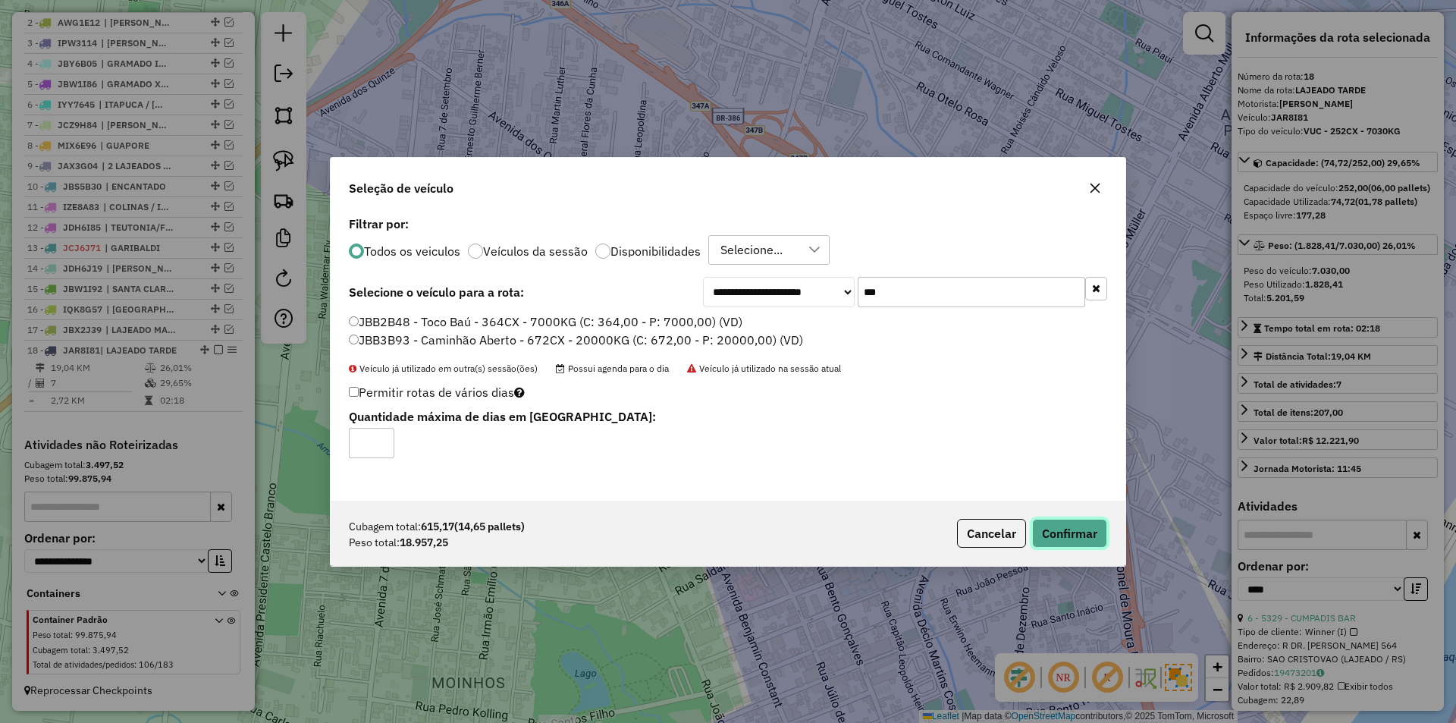
click at [1077, 536] on button "Confirmar" at bounding box center [1069, 533] width 75 height 29
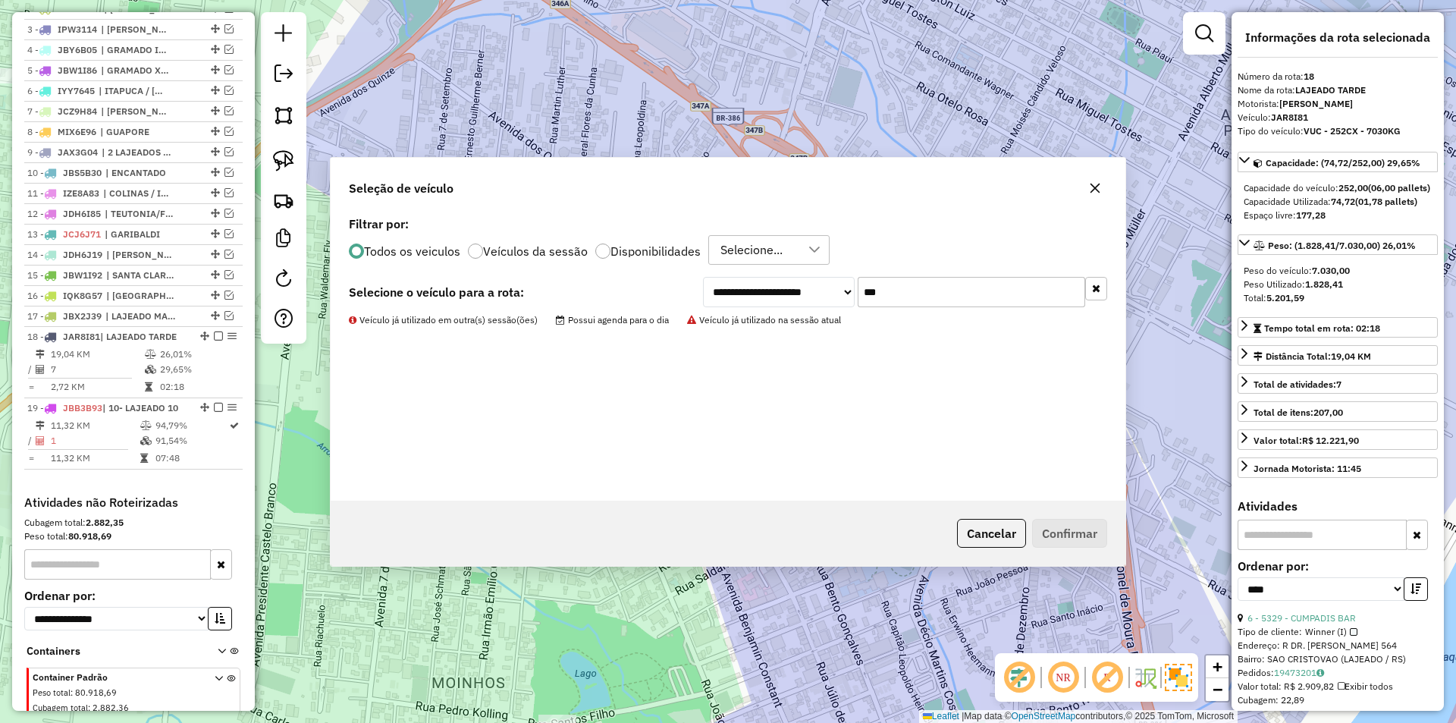
scroll to position [697, 0]
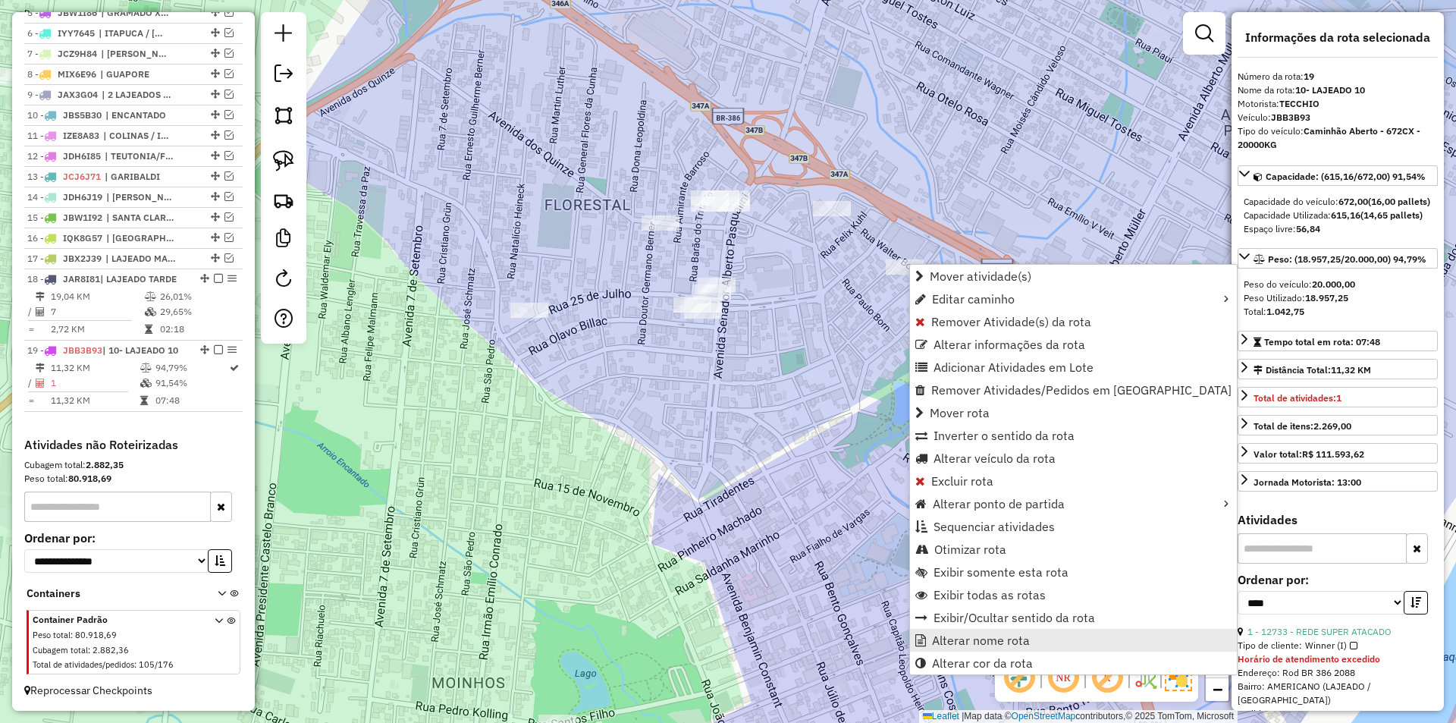
click at [1064, 639] on link "Alterar nome rota" at bounding box center [1073, 640] width 327 height 23
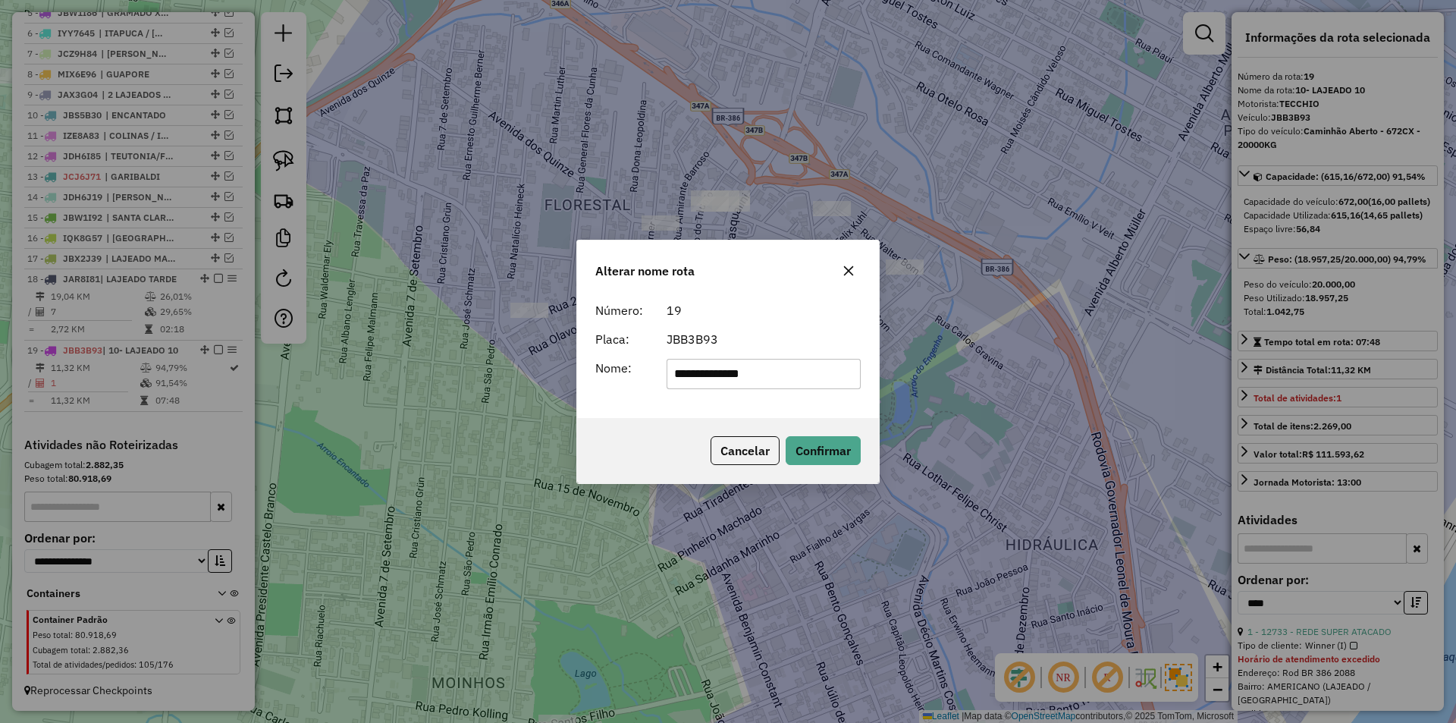
drag, startPoint x: 720, startPoint y: 375, endPoint x: 575, endPoint y: 375, distance: 144.8
click at [575, 375] on div "**********" at bounding box center [728, 361] width 1456 height 723
type input "**********"
click at [833, 456] on button "Confirmar" at bounding box center [822, 450] width 75 height 29
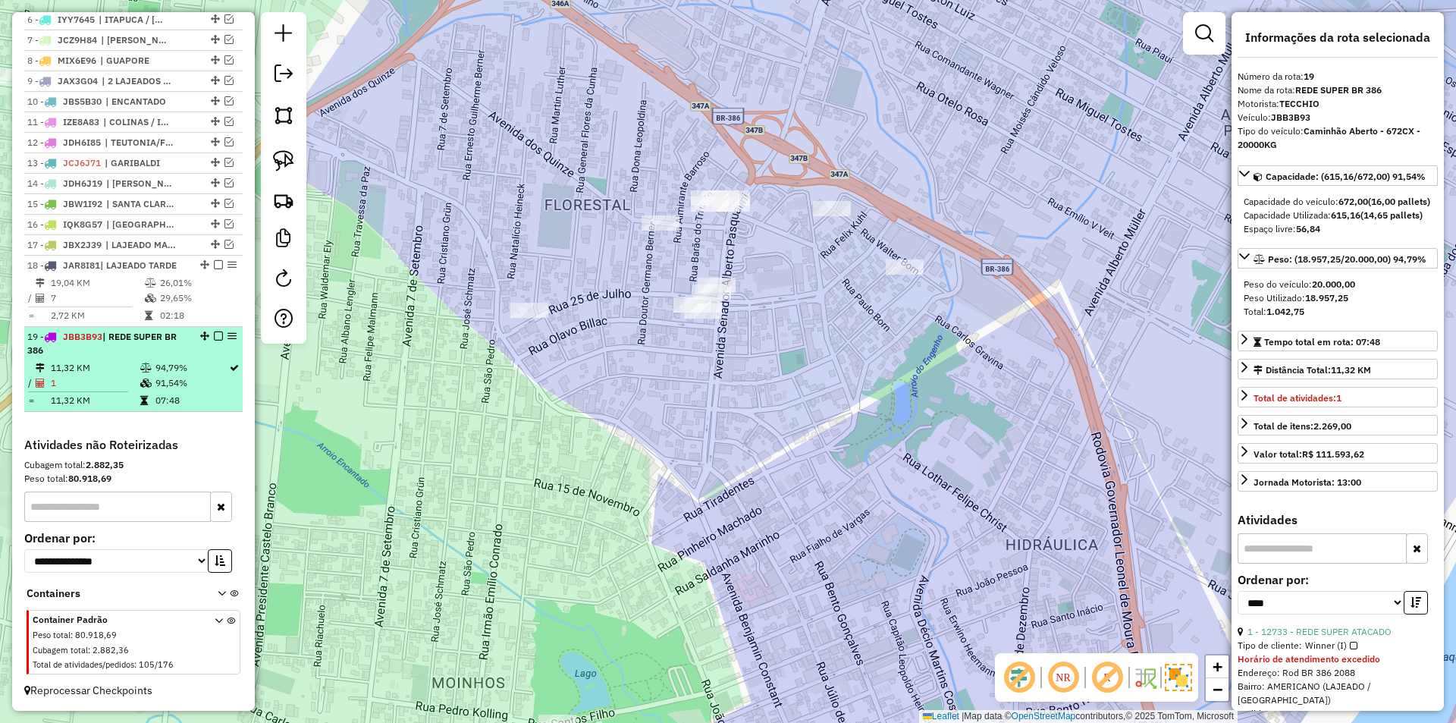
click at [214, 340] on em at bounding box center [218, 335] width 9 height 9
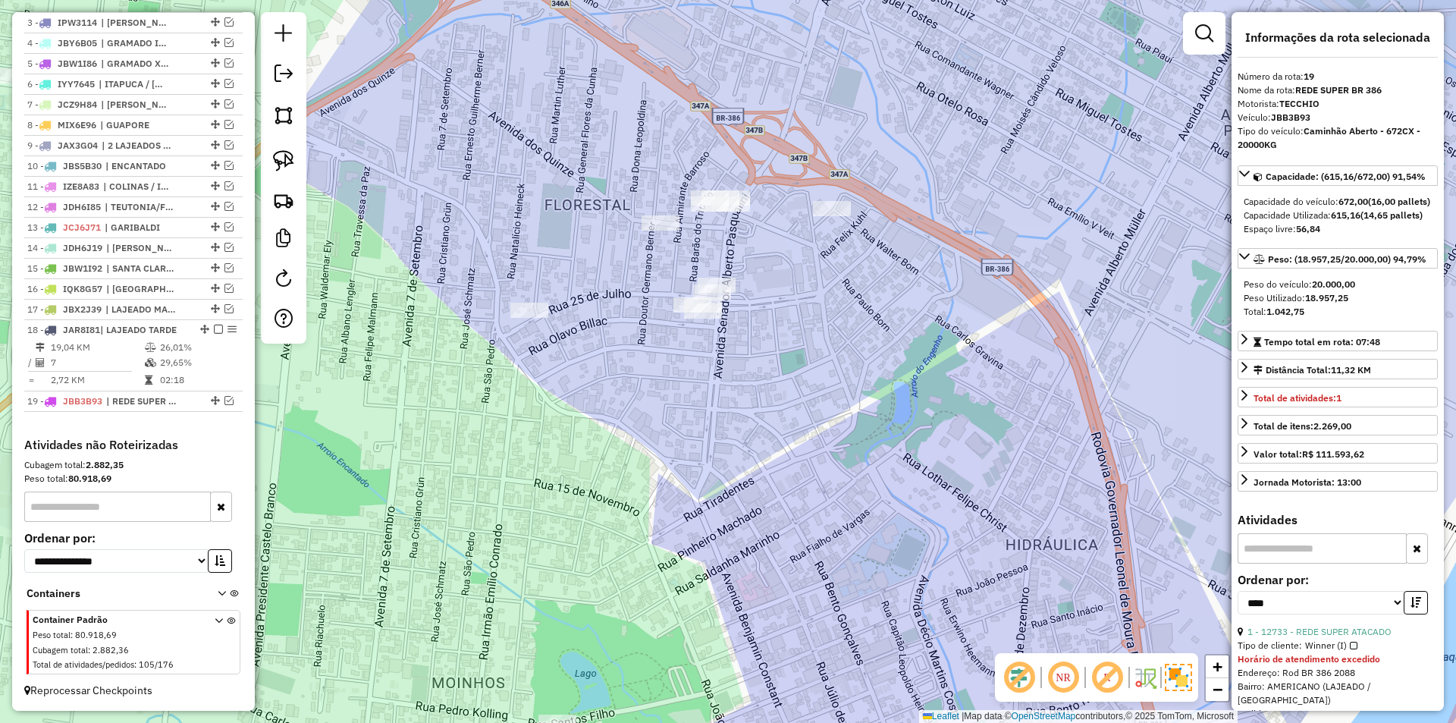
scroll to position [646, 0]
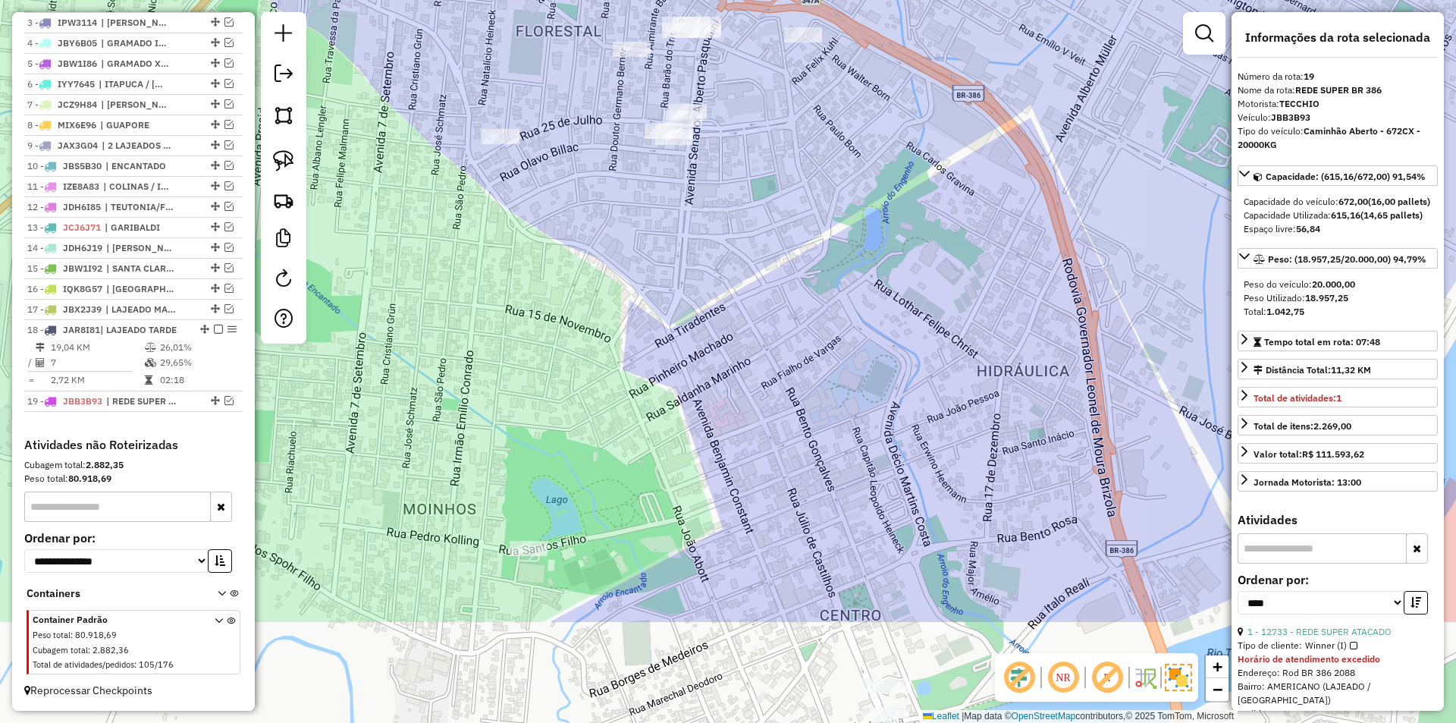
drag, startPoint x: 833, startPoint y: 450, endPoint x: 807, endPoint y: 249, distance: 202.6
click at [807, 249] on div "Janela de atendimento Grade de atendimento Capacidade Transportadoras Veículos …" at bounding box center [728, 361] width 1456 height 723
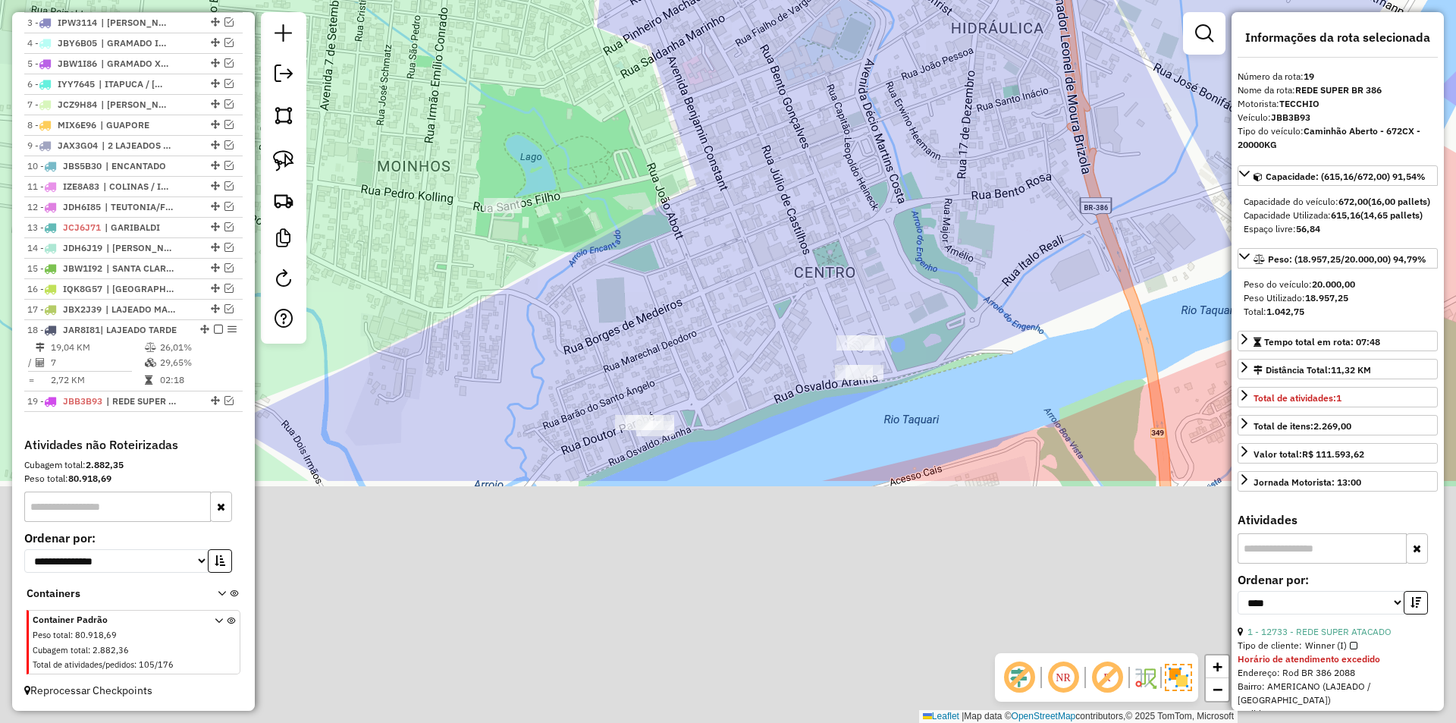
drag, startPoint x: 676, startPoint y: 588, endPoint x: 665, endPoint y: 300, distance: 288.3
click at [660, 295] on div "Janela de atendimento Grade de atendimento Capacidade Transportadoras Veículos …" at bounding box center [728, 361] width 1456 height 723
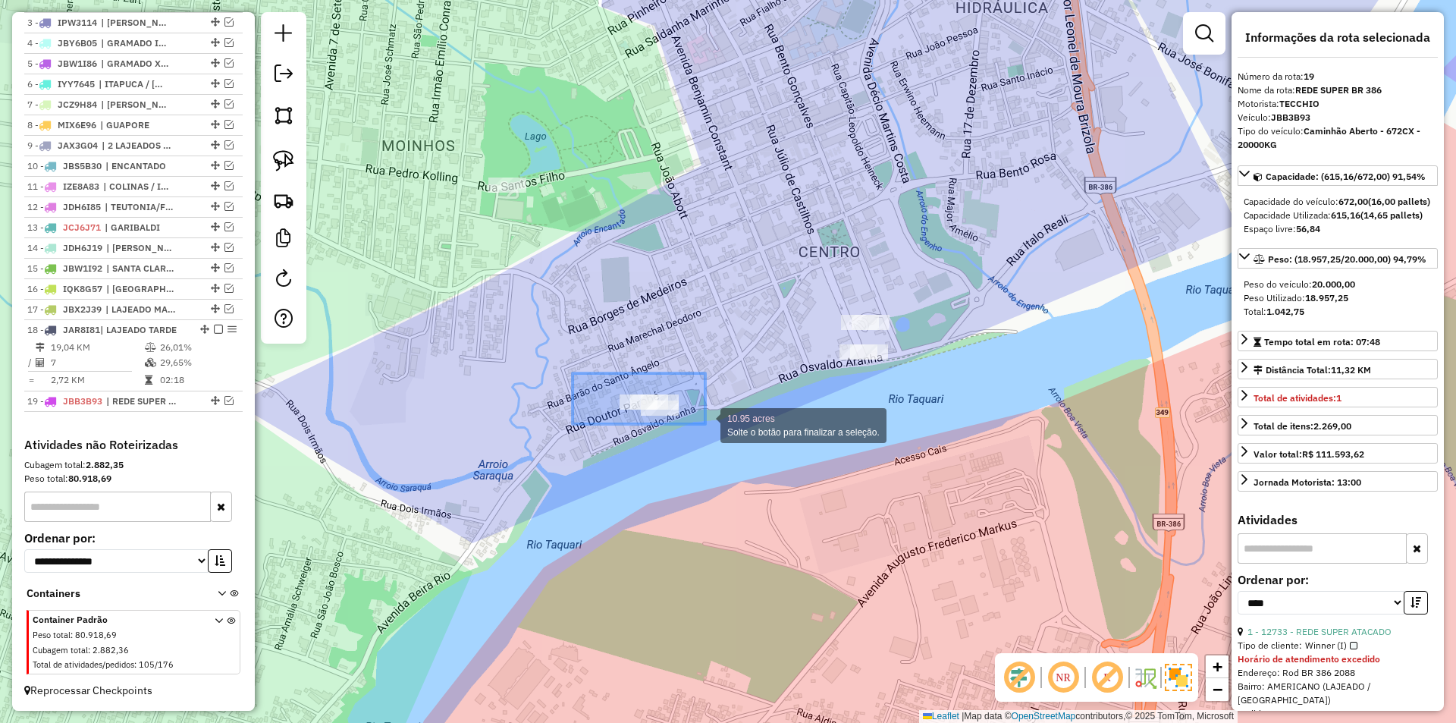
drag, startPoint x: 603, startPoint y: 375, endPoint x: 716, endPoint y: 443, distance: 131.6
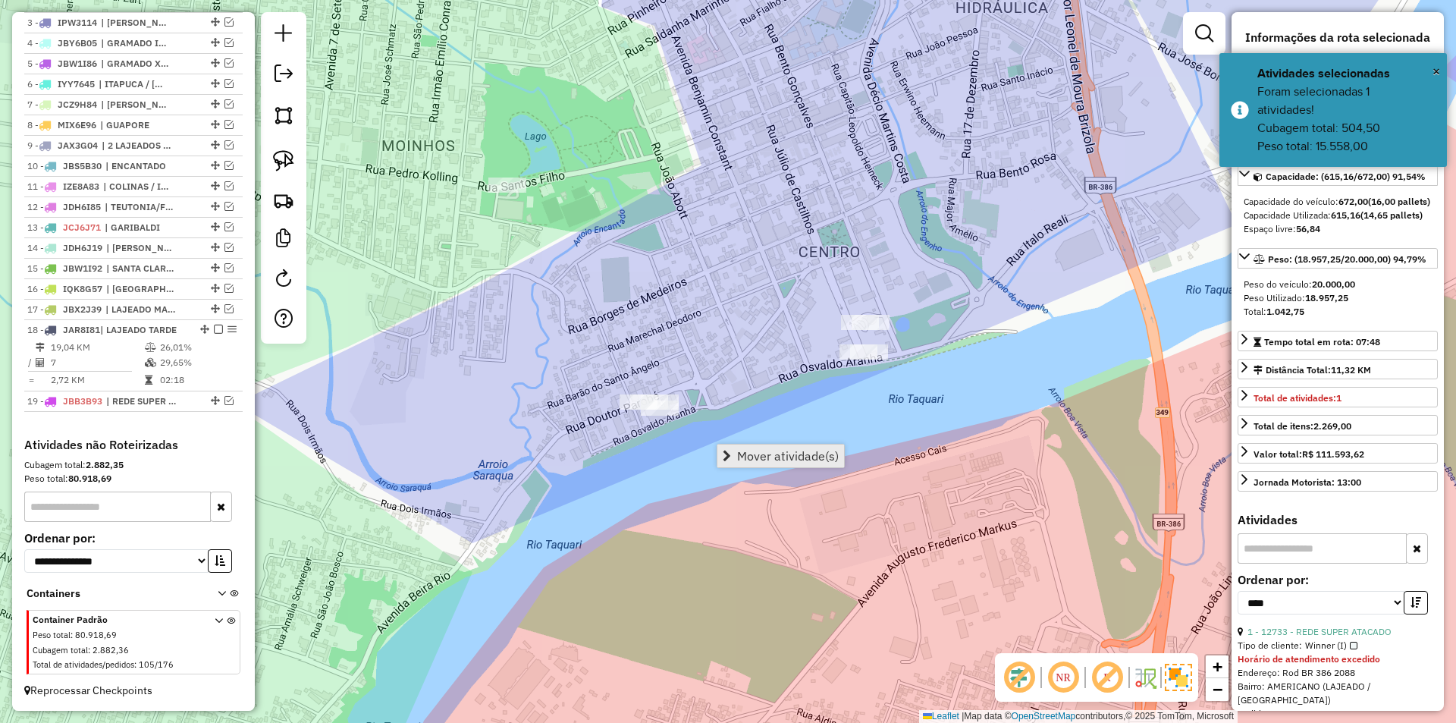
click at [816, 453] on span "Mover atividade(s)" at bounding box center [788, 456] width 102 height 12
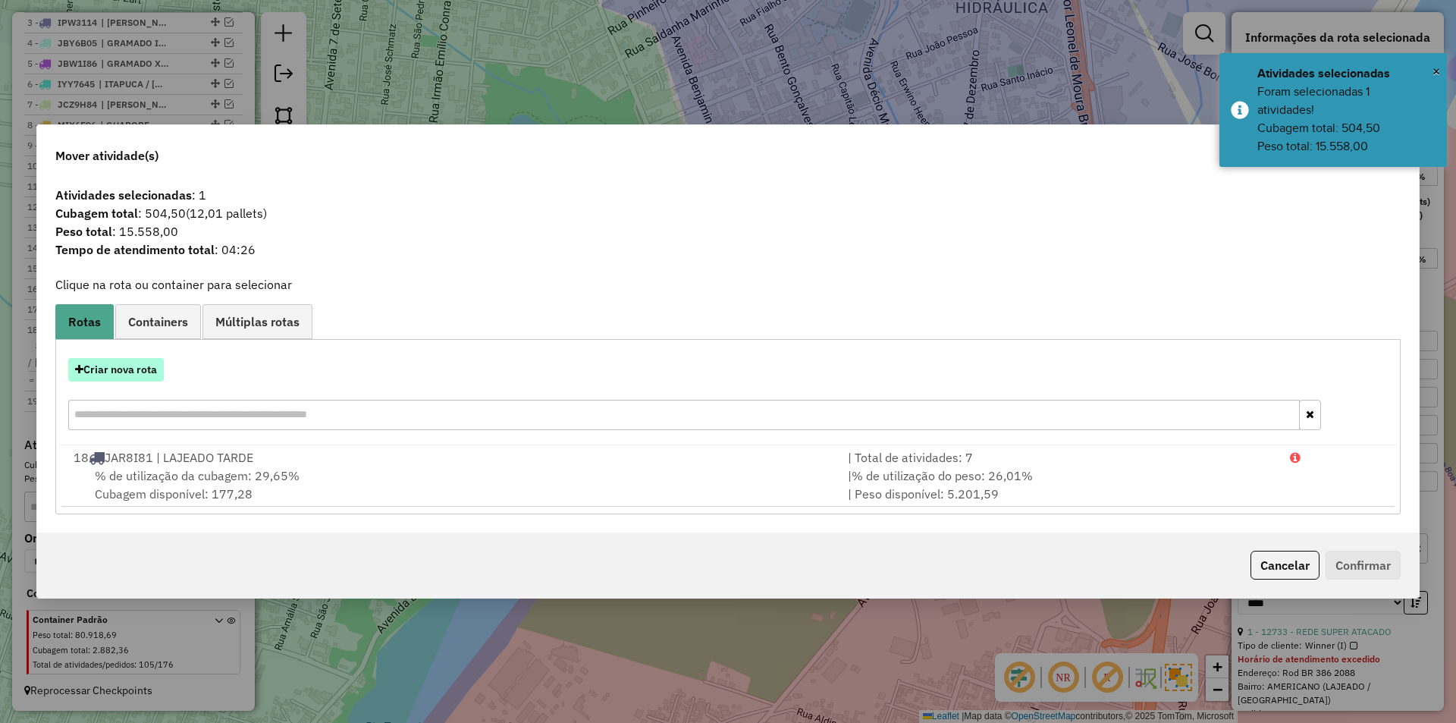
click at [134, 366] on button "Criar nova rota" at bounding box center [116, 370] width 96 height 24
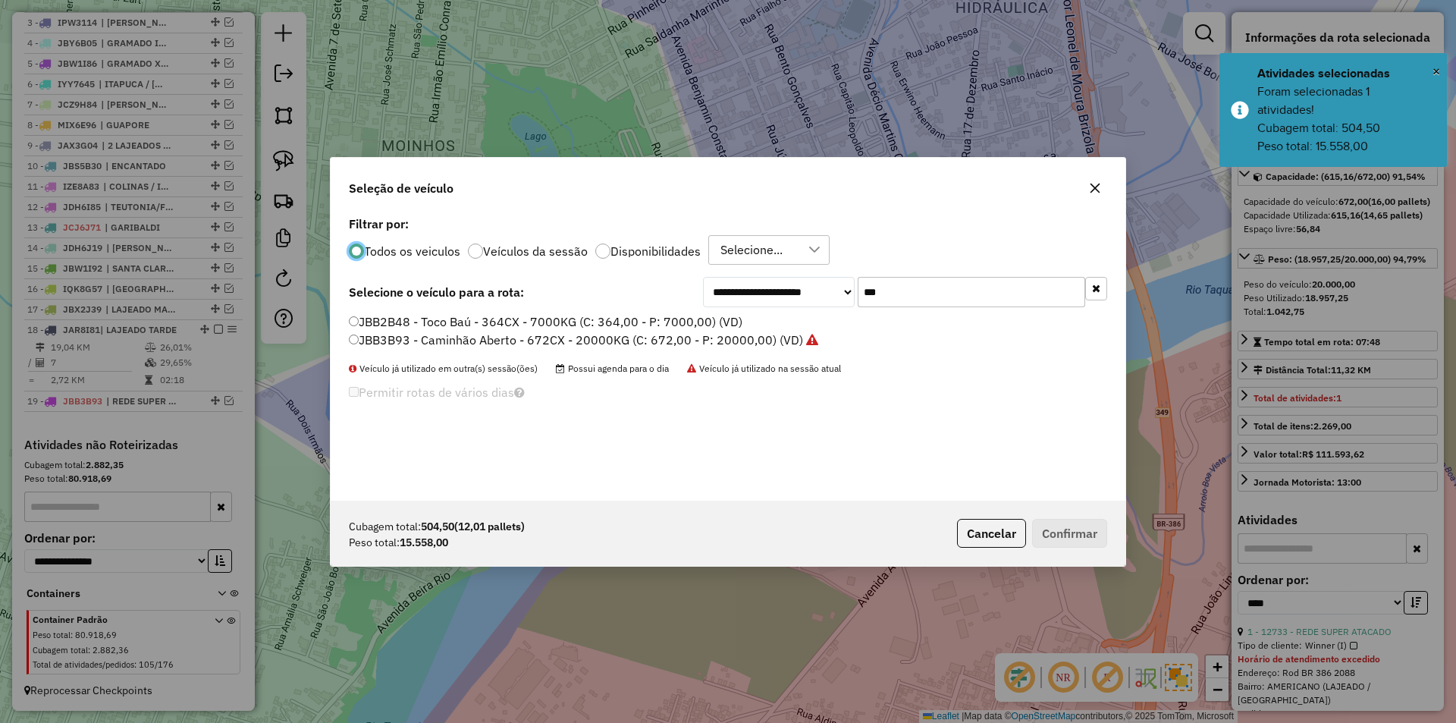
scroll to position [8, 5]
drag, startPoint x: 903, startPoint y: 294, endPoint x: 828, endPoint y: 277, distance: 76.9
click at [831, 279] on div "**********" at bounding box center [905, 292] width 404 height 30
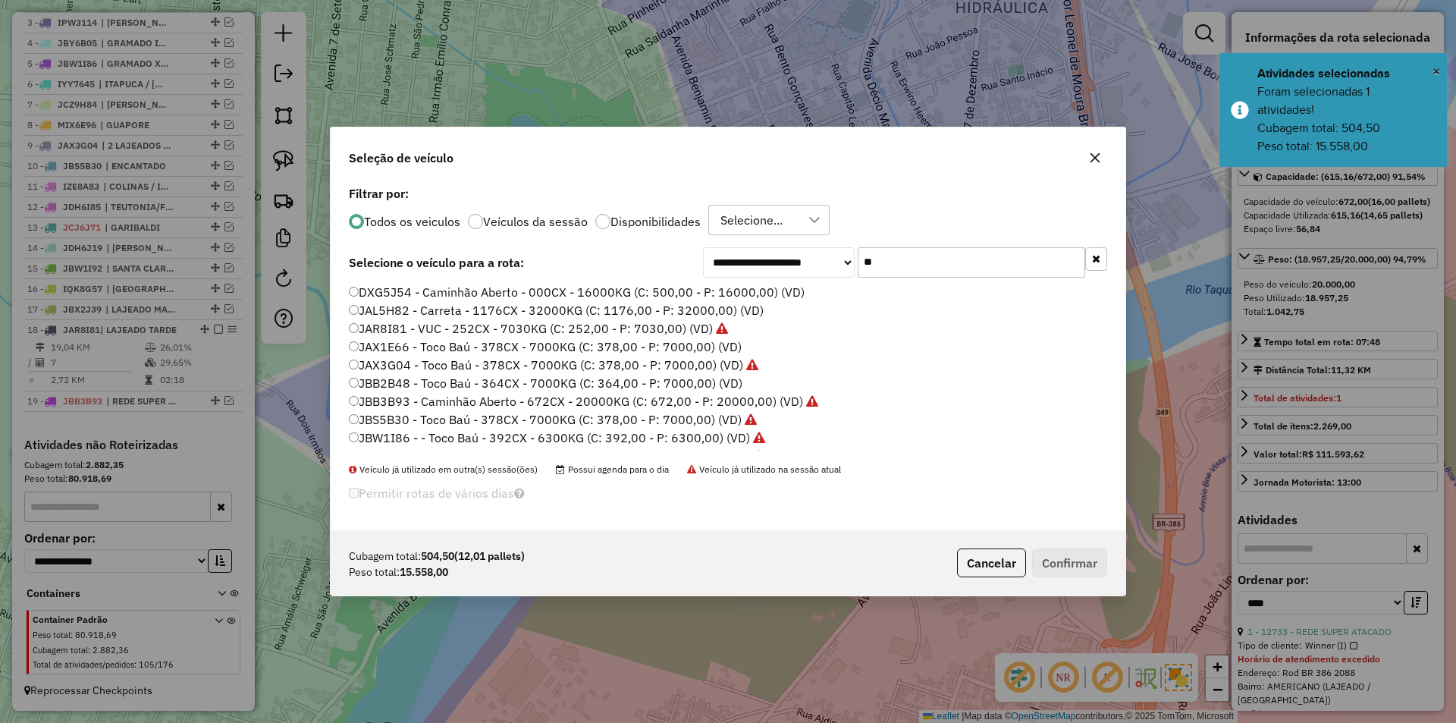
type input "***"
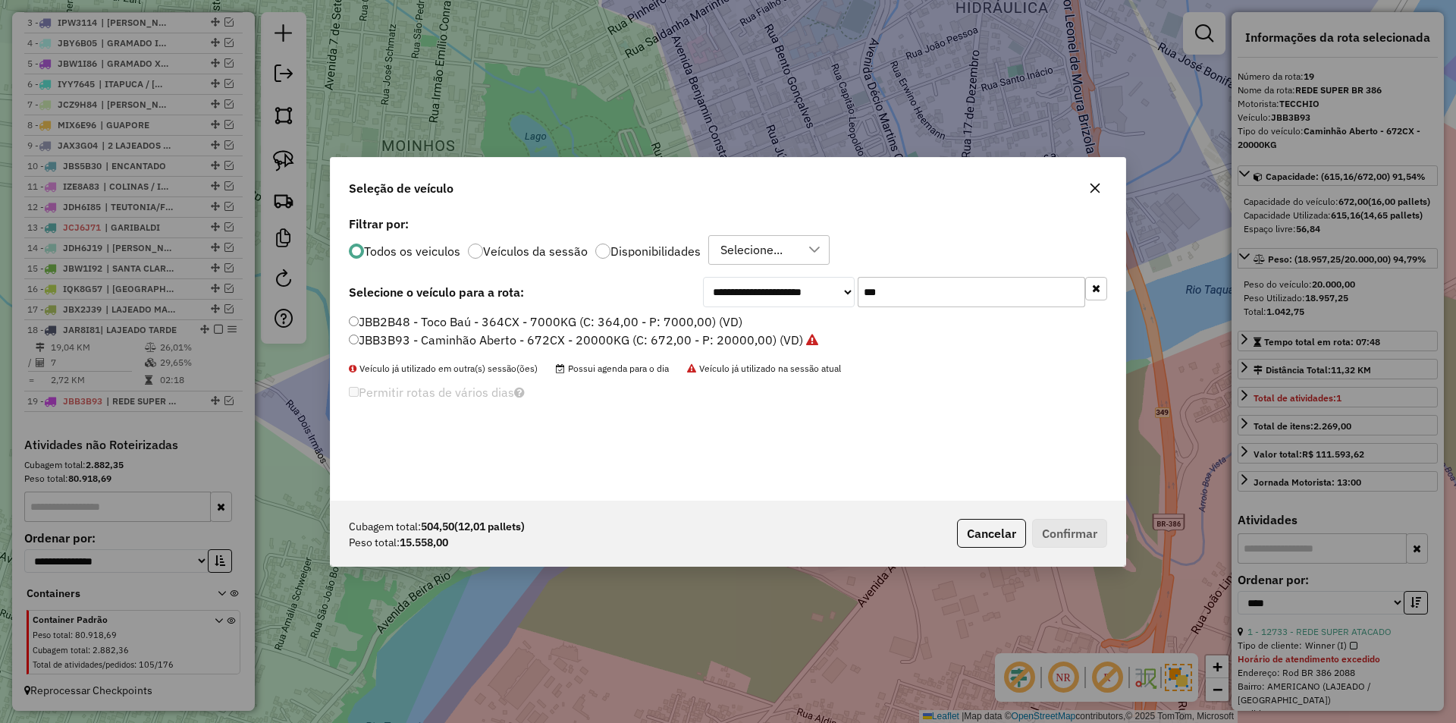
click at [388, 343] on label "JBB3B93 - Caminhão Aberto - 672CX - 20000KG (C: 672,00 - P: 20000,00) (VD)" at bounding box center [583, 340] width 469 height 18
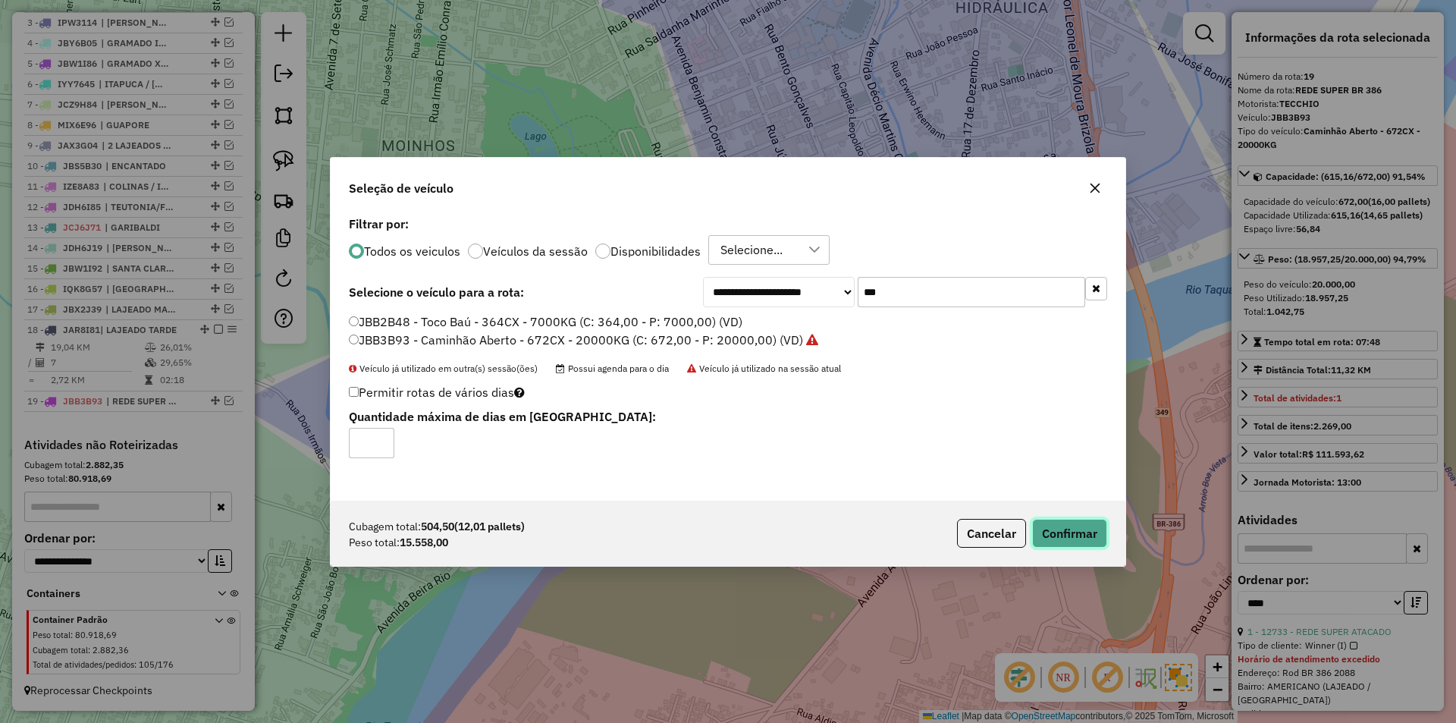
click at [1061, 531] on button "Confirmar" at bounding box center [1069, 533] width 75 height 29
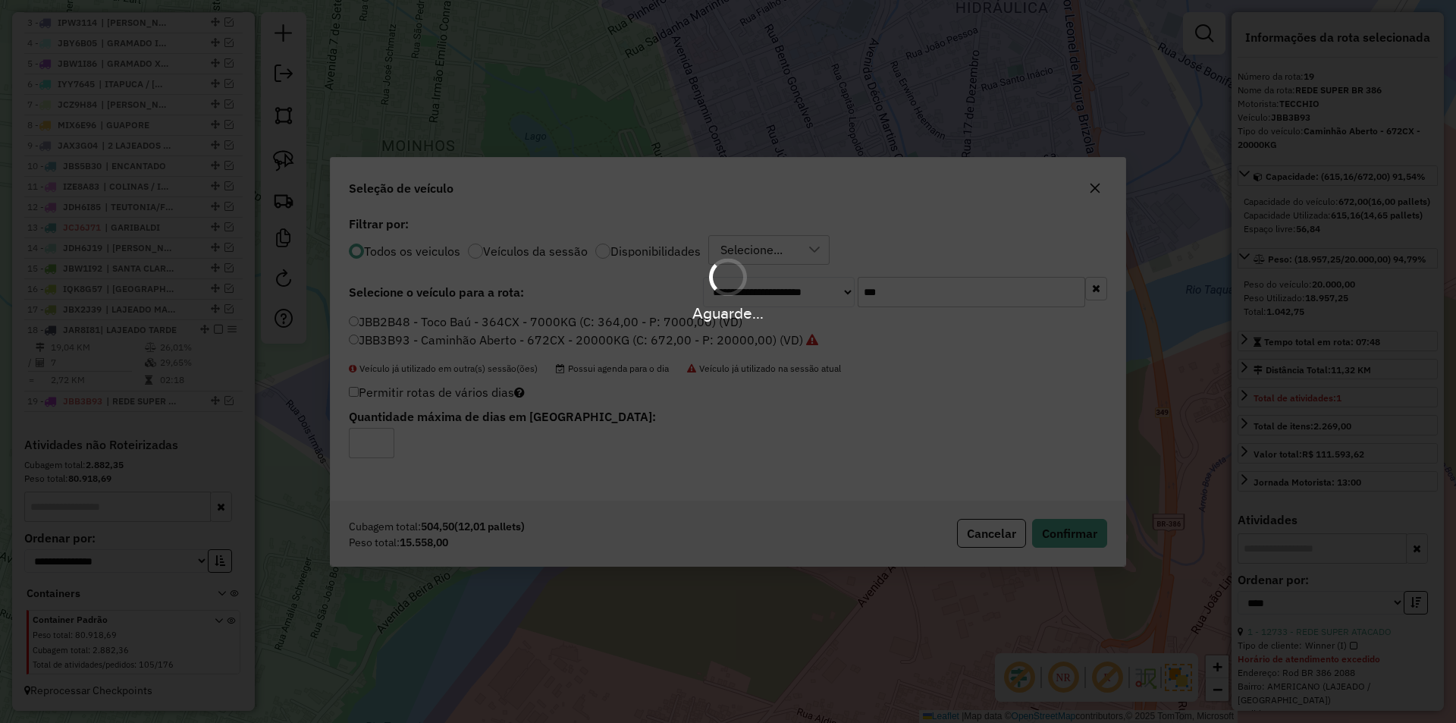
scroll to position [731, 0]
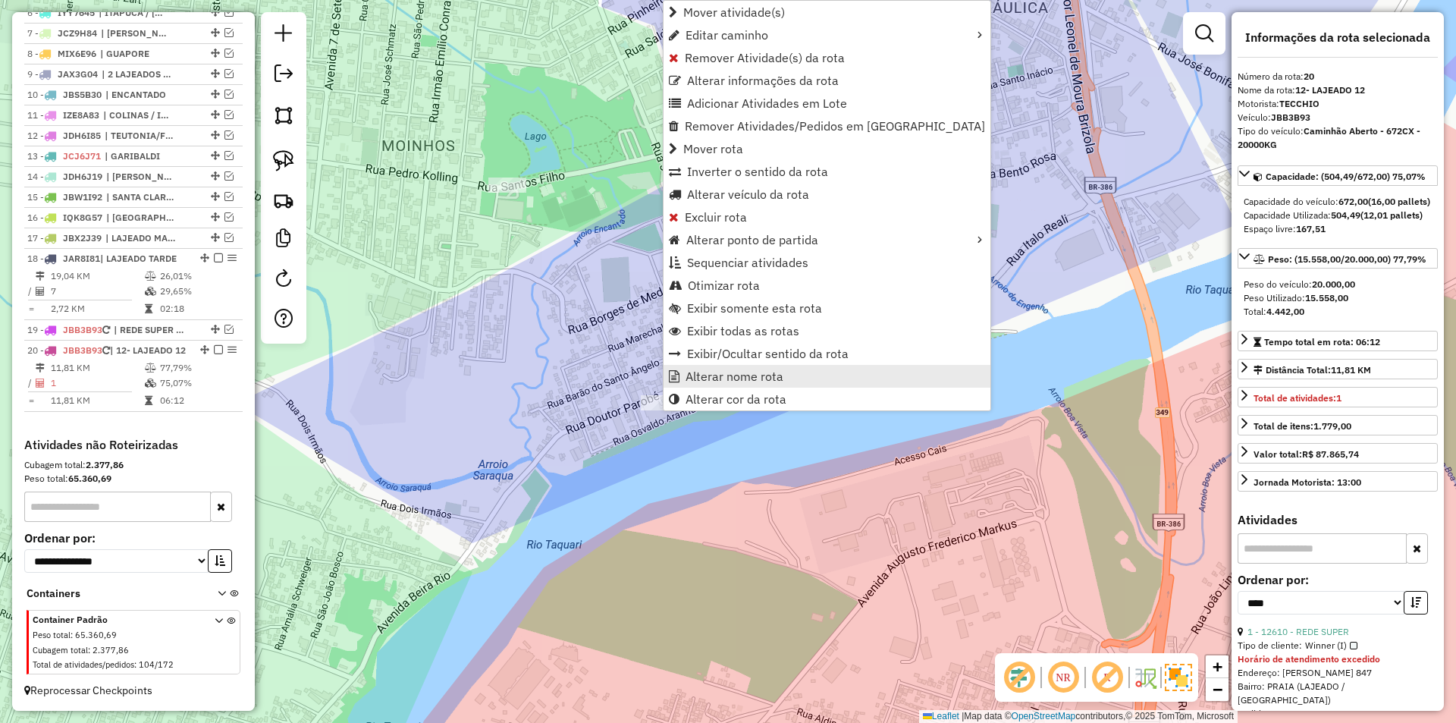
click at [782, 384] on link "Alterar nome rota" at bounding box center [826, 376] width 327 height 23
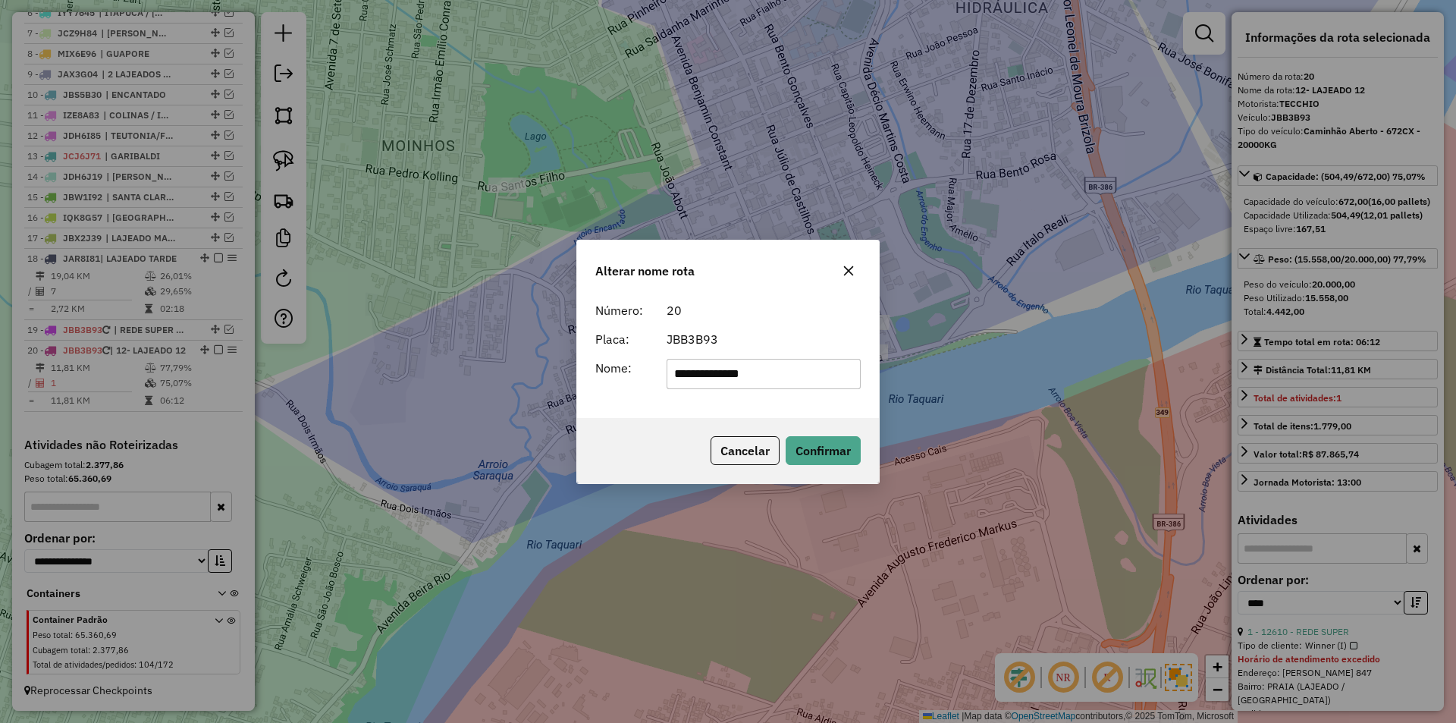
drag, startPoint x: 781, startPoint y: 377, endPoint x: 524, endPoint y: 377, distance: 257.0
click at [528, 377] on div "**********" at bounding box center [728, 361] width 1456 height 723
type input "**********"
click at [827, 455] on button "Confirmar" at bounding box center [822, 450] width 75 height 29
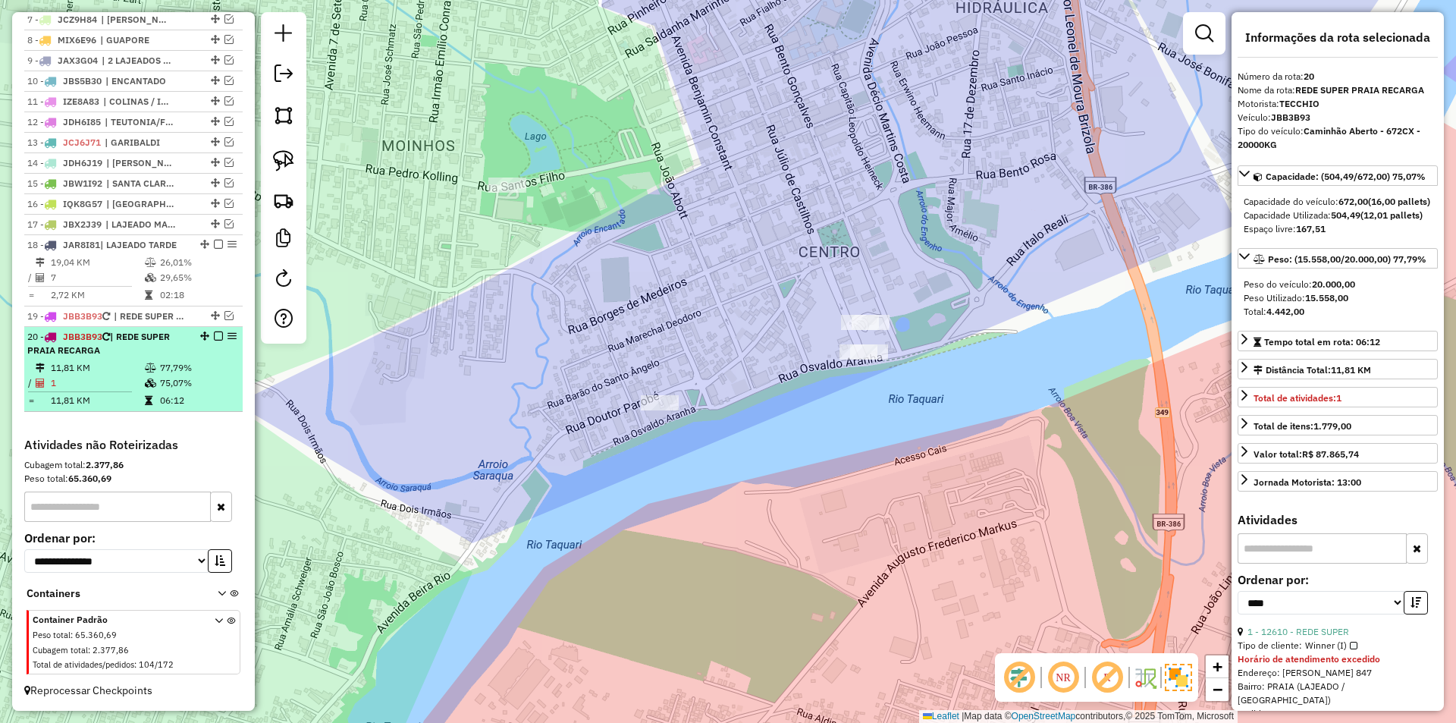
click at [214, 334] on em at bounding box center [218, 335] width 9 height 9
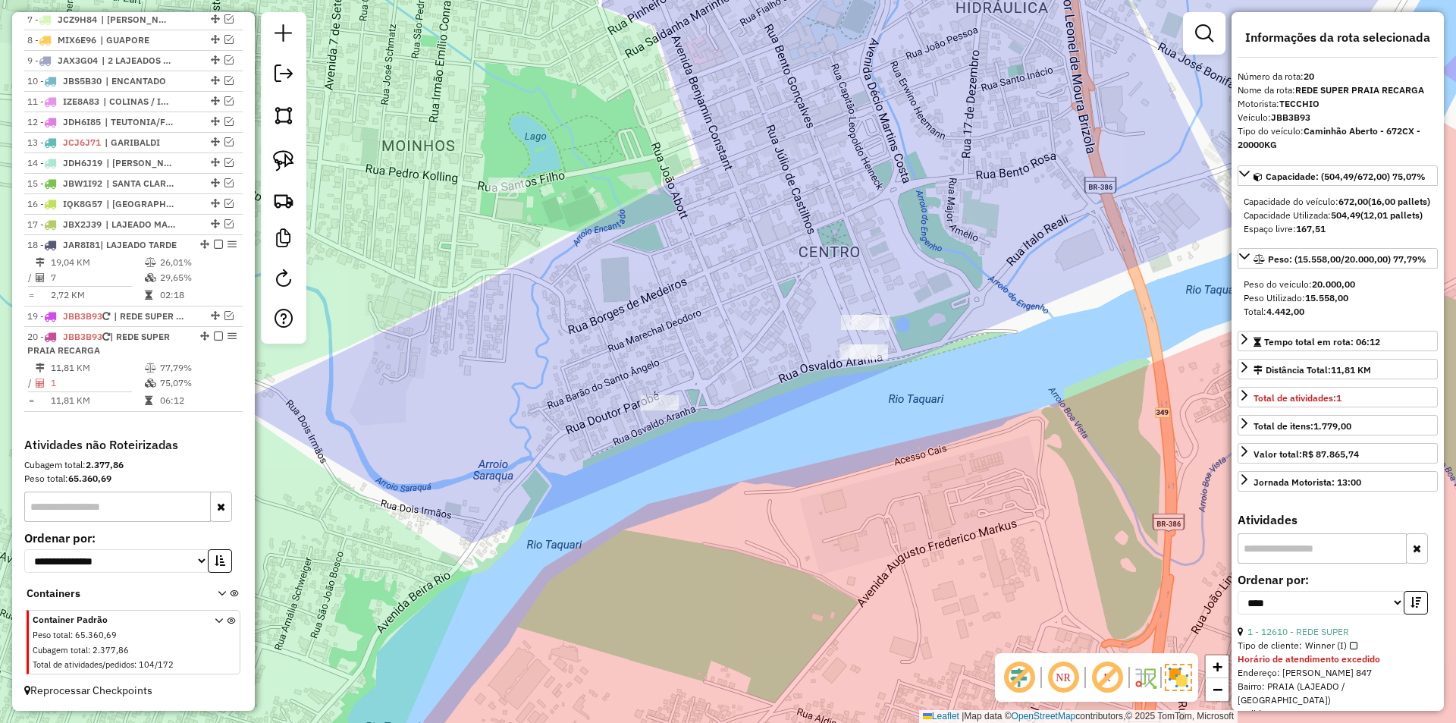
scroll to position [666, 0]
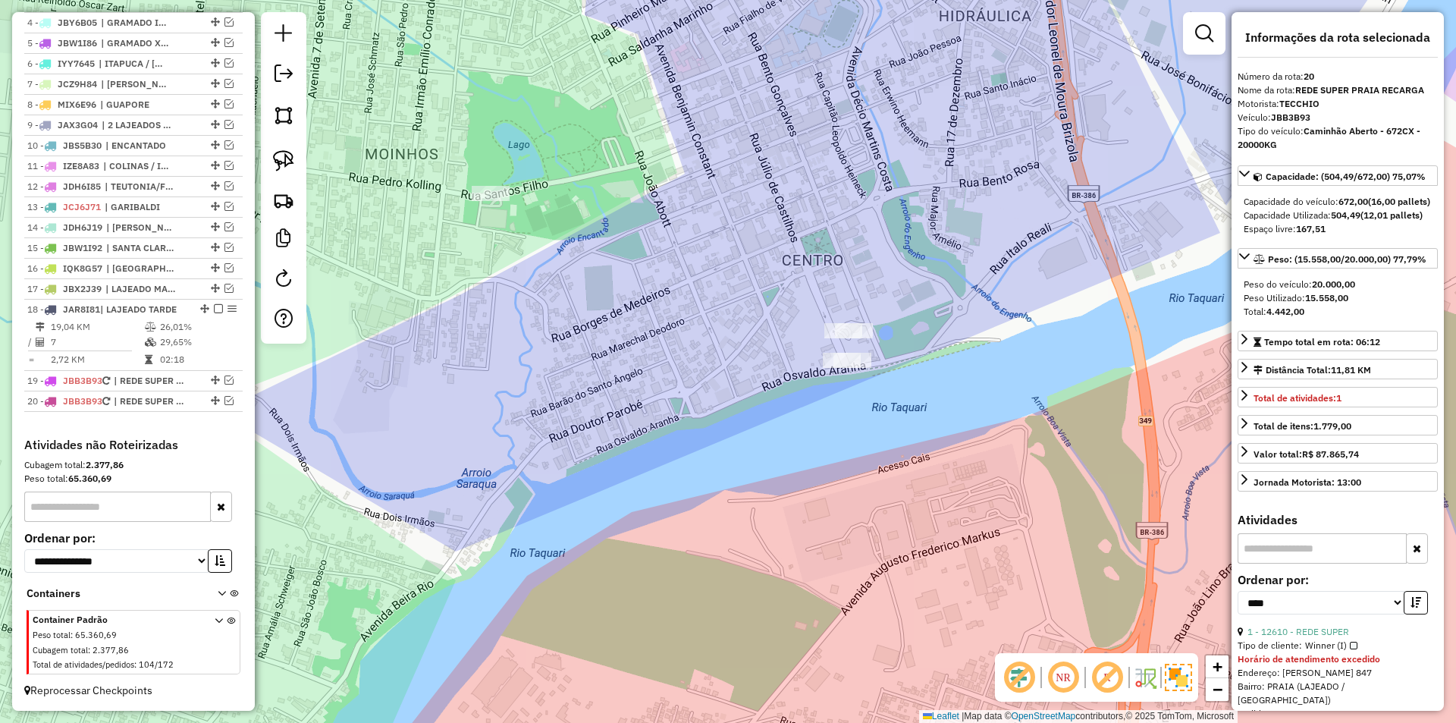
drag, startPoint x: 688, startPoint y: 355, endPoint x: 452, endPoint y: 487, distance: 270.8
click at [452, 487] on div "Janela de atendimento Grade de atendimento Capacidade Transportadoras Veículos …" at bounding box center [728, 361] width 1456 height 723
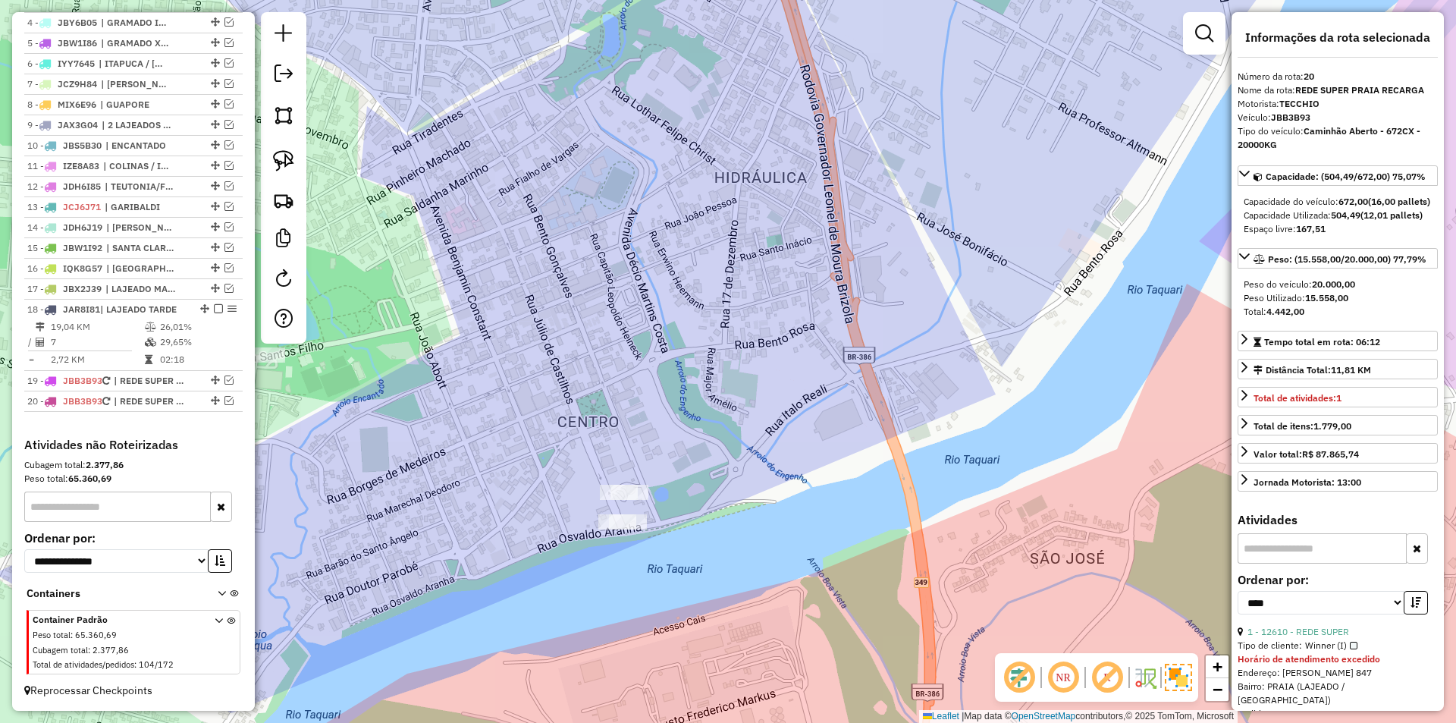
drag, startPoint x: 697, startPoint y: 427, endPoint x: 782, endPoint y: 552, distance: 151.2
click at [776, 553] on div "Janela de atendimento Grade de atendimento Capacidade Transportadoras Veículos …" at bounding box center [728, 361] width 1456 height 723
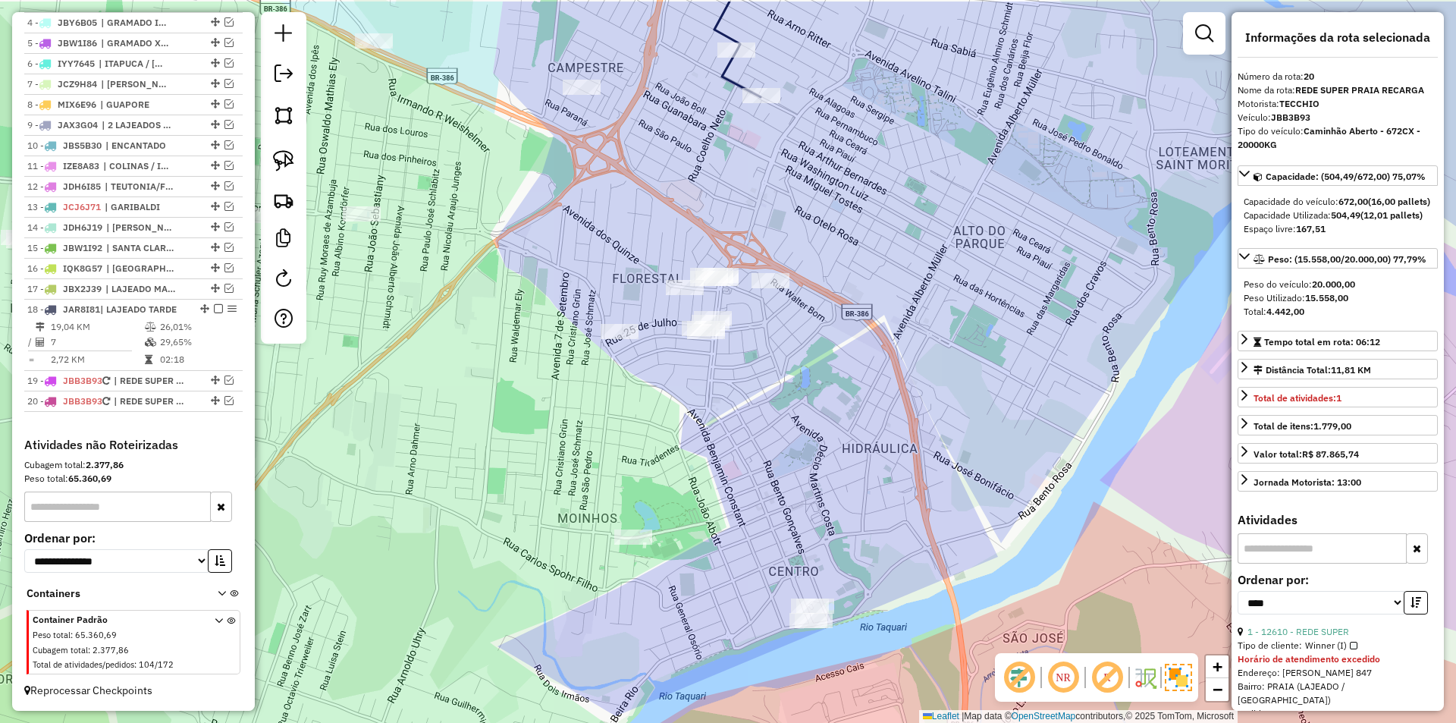
drag, startPoint x: 767, startPoint y: 384, endPoint x: 809, endPoint y: 428, distance: 61.1
click at [809, 428] on div "Janela de atendimento Grade de atendimento Capacidade Transportadoras Veículos …" at bounding box center [728, 361] width 1456 height 723
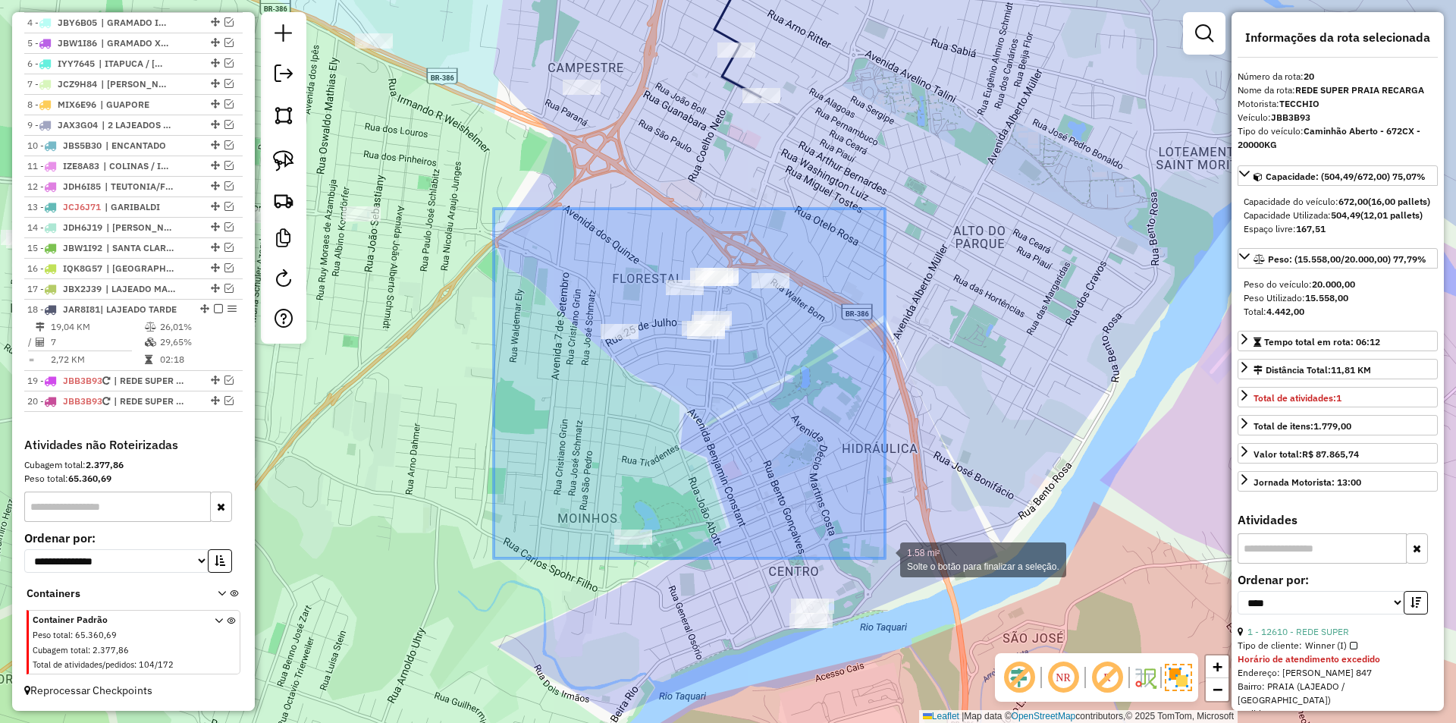
drag, startPoint x: 663, startPoint y: 246, endPoint x: 879, endPoint y: 559, distance: 380.4
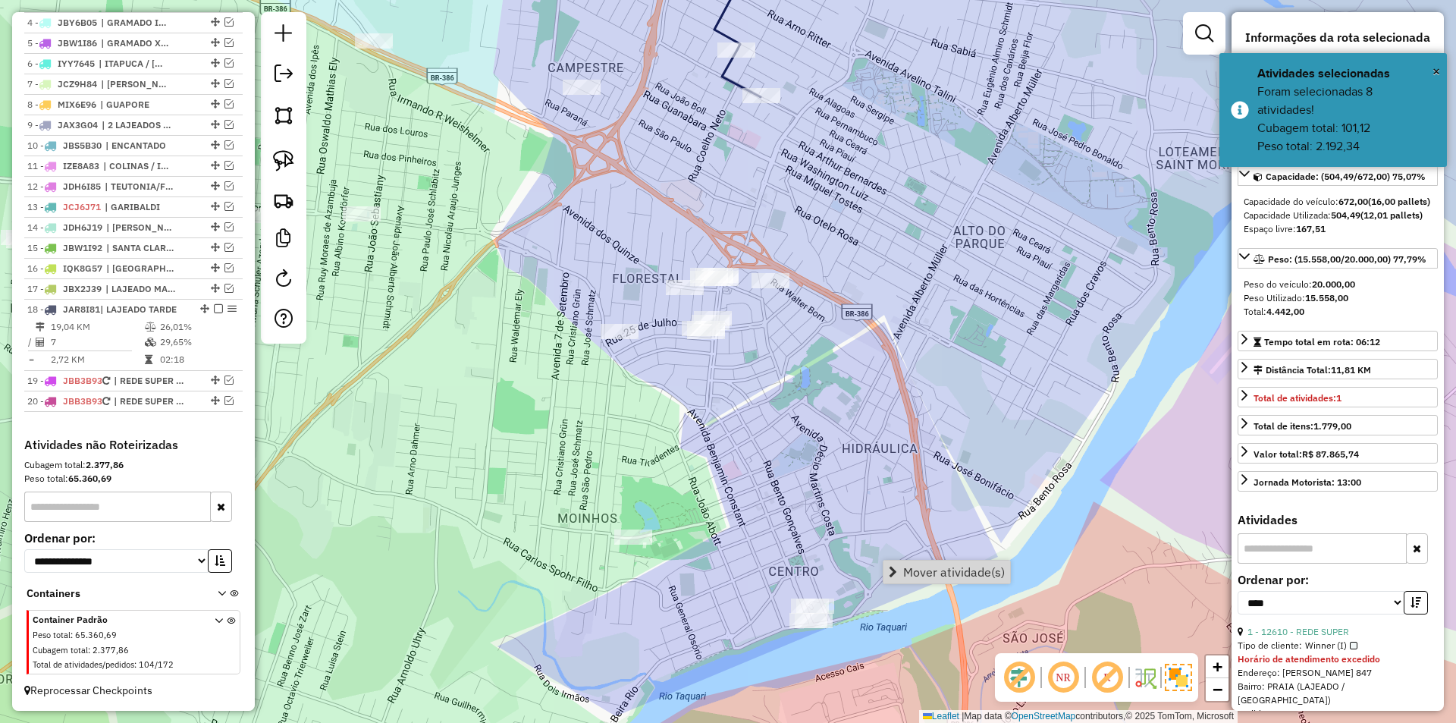
click at [948, 569] on span "Mover atividade(s)" at bounding box center [954, 572] width 102 height 12
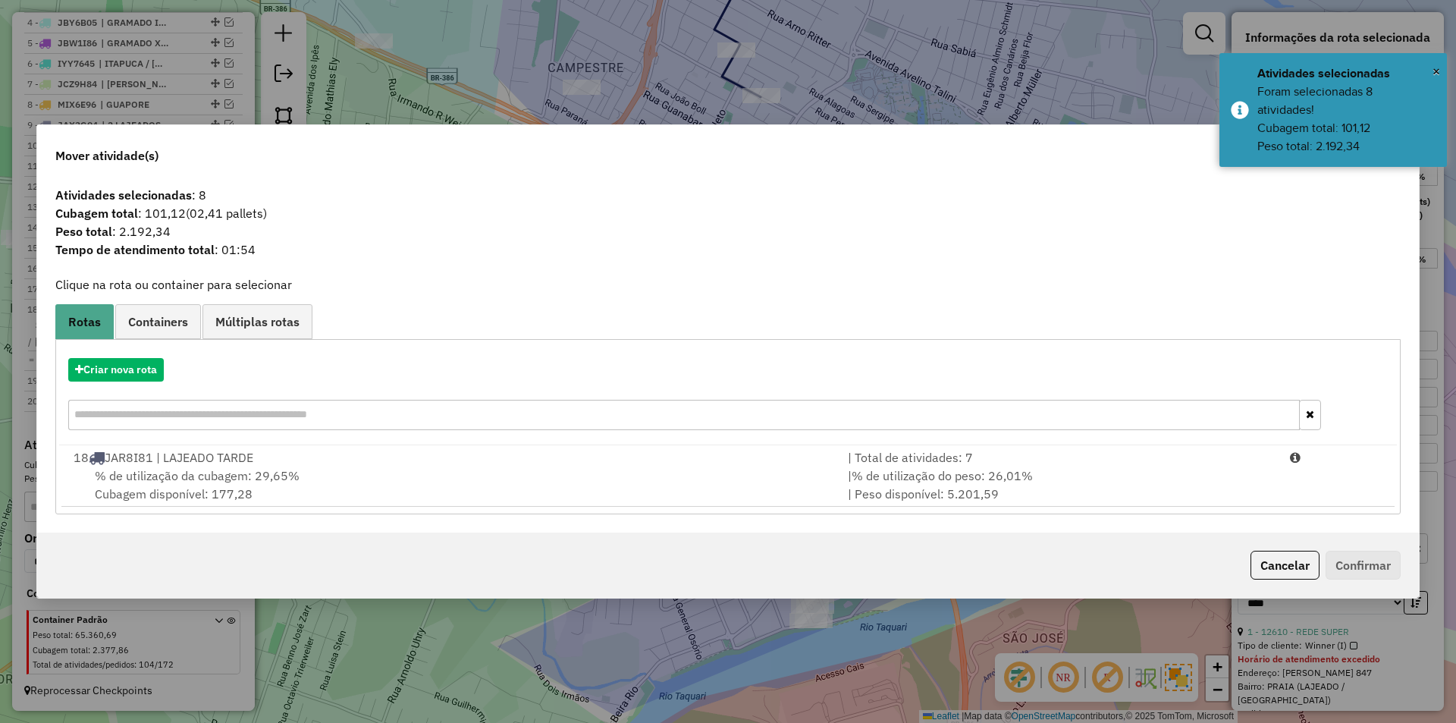
drag, startPoint x: 393, startPoint y: 485, endPoint x: 635, endPoint y: 512, distance: 243.3
click at [400, 484] on div "% de utilização da cubagem: 29,65% Cubagem disponível: 177,28" at bounding box center [451, 484] width 774 height 36
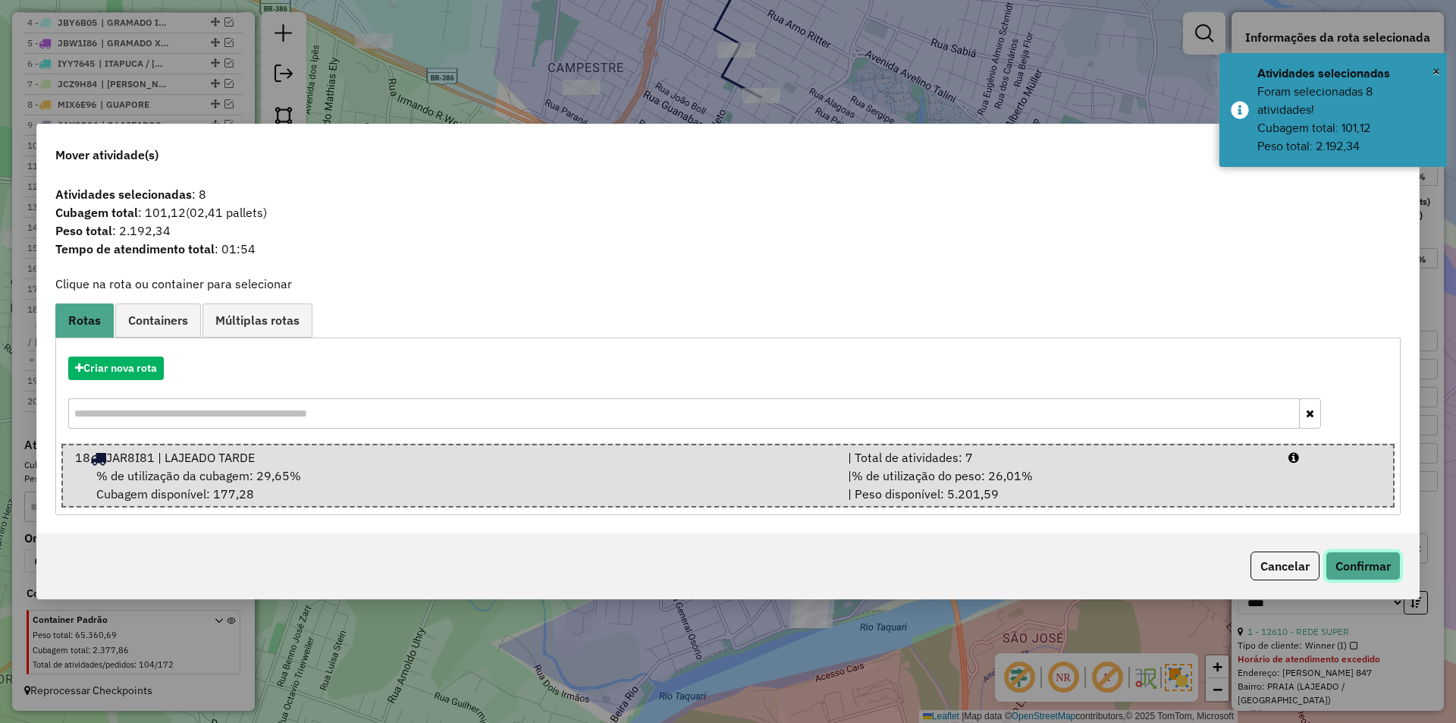
click at [1363, 563] on button "Confirmar" at bounding box center [1362, 565] width 75 height 29
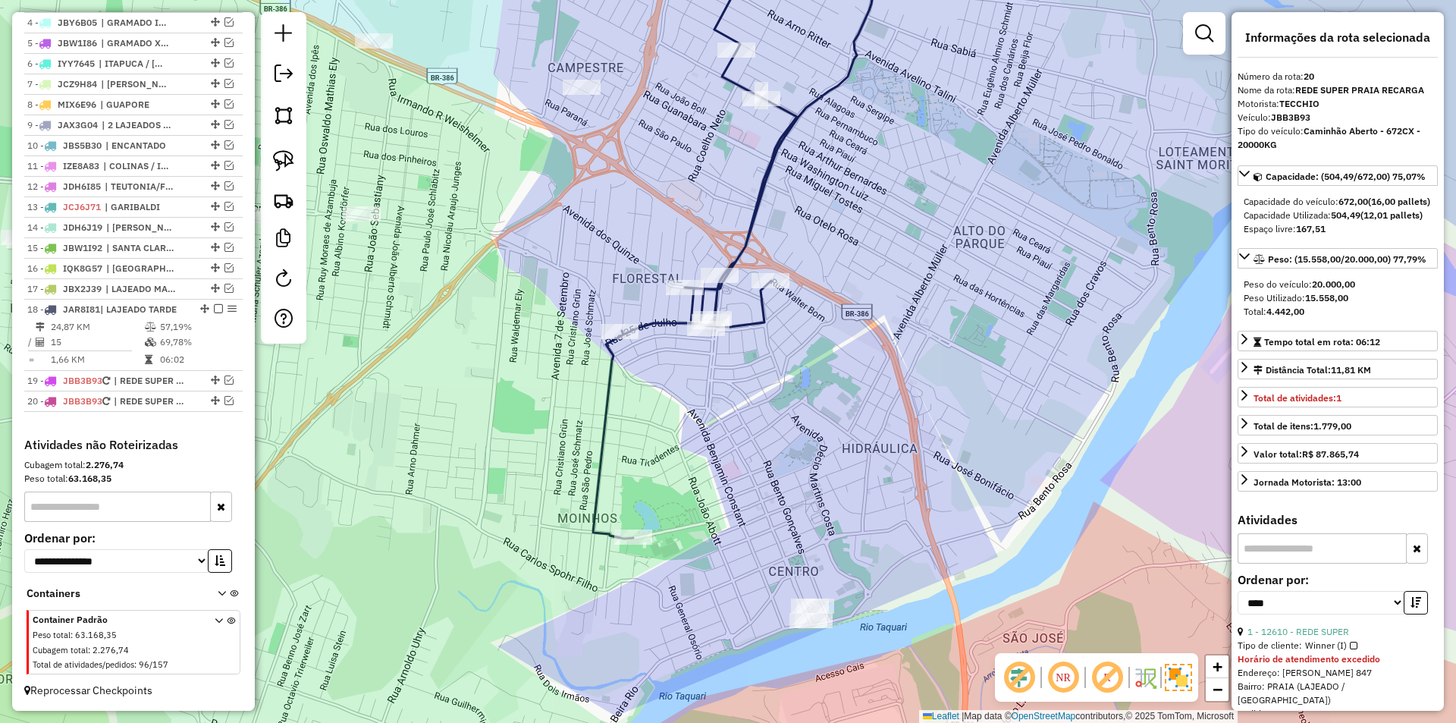
click at [748, 322] on icon at bounding box center [791, 233] width 396 height 610
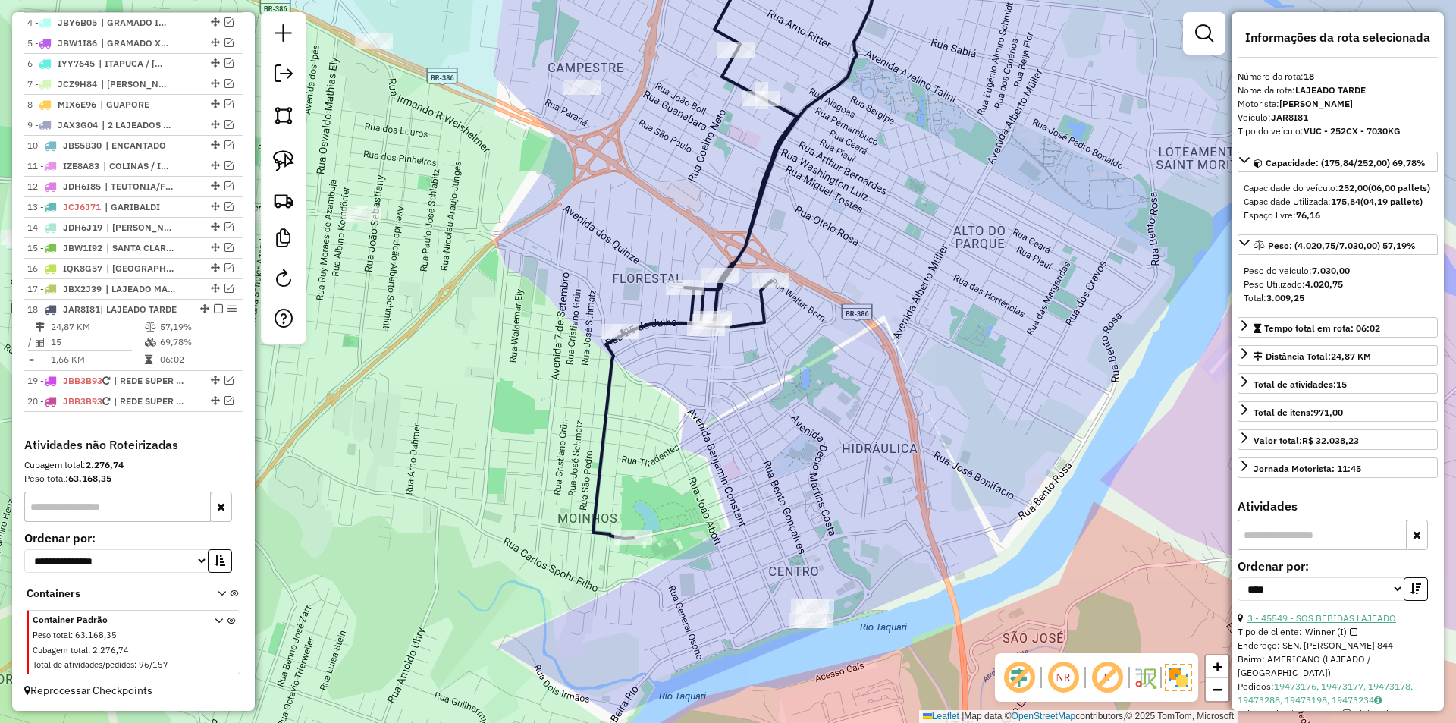
click at [1362, 623] on link "3 - 45549 - SOS BEBIDAS LAJEADO" at bounding box center [1321, 617] width 149 height 11
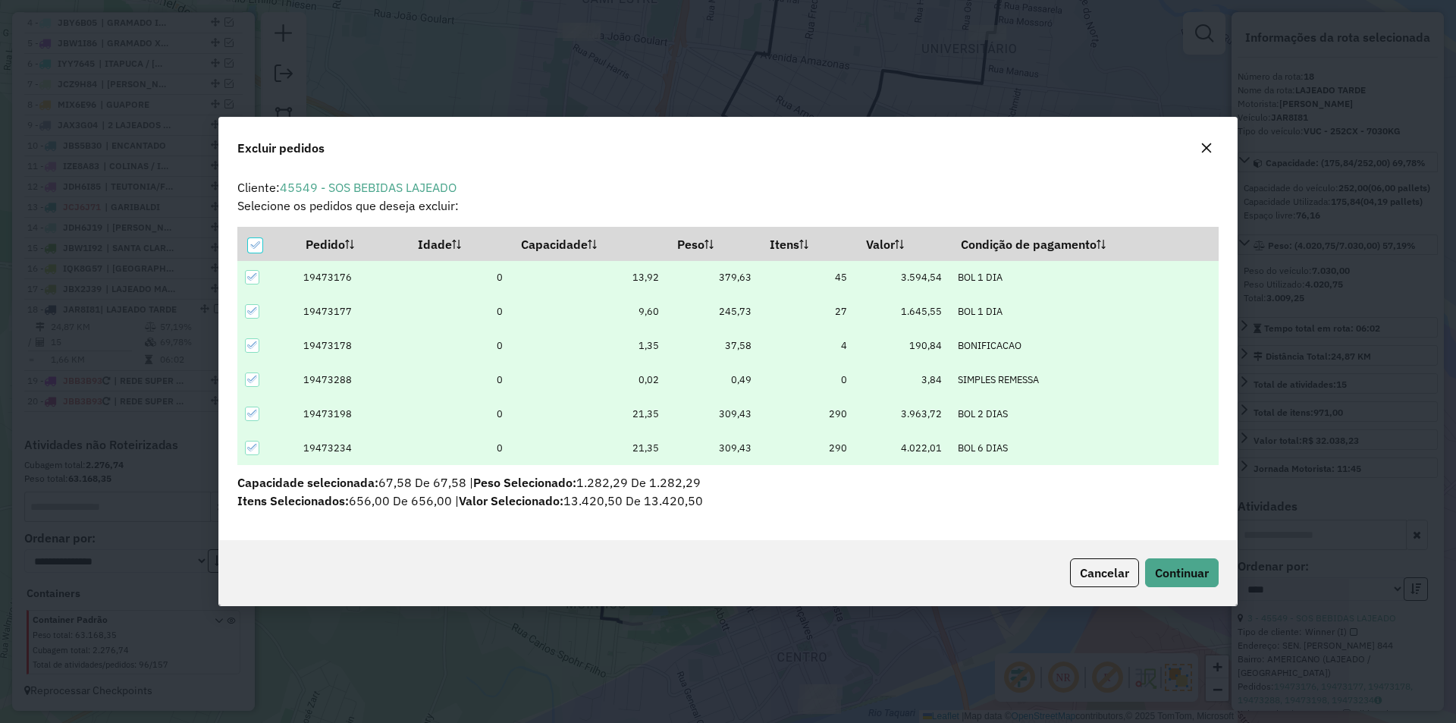
scroll to position [0, 0]
click at [1210, 575] on button "Continuar" at bounding box center [1182, 572] width 74 height 29
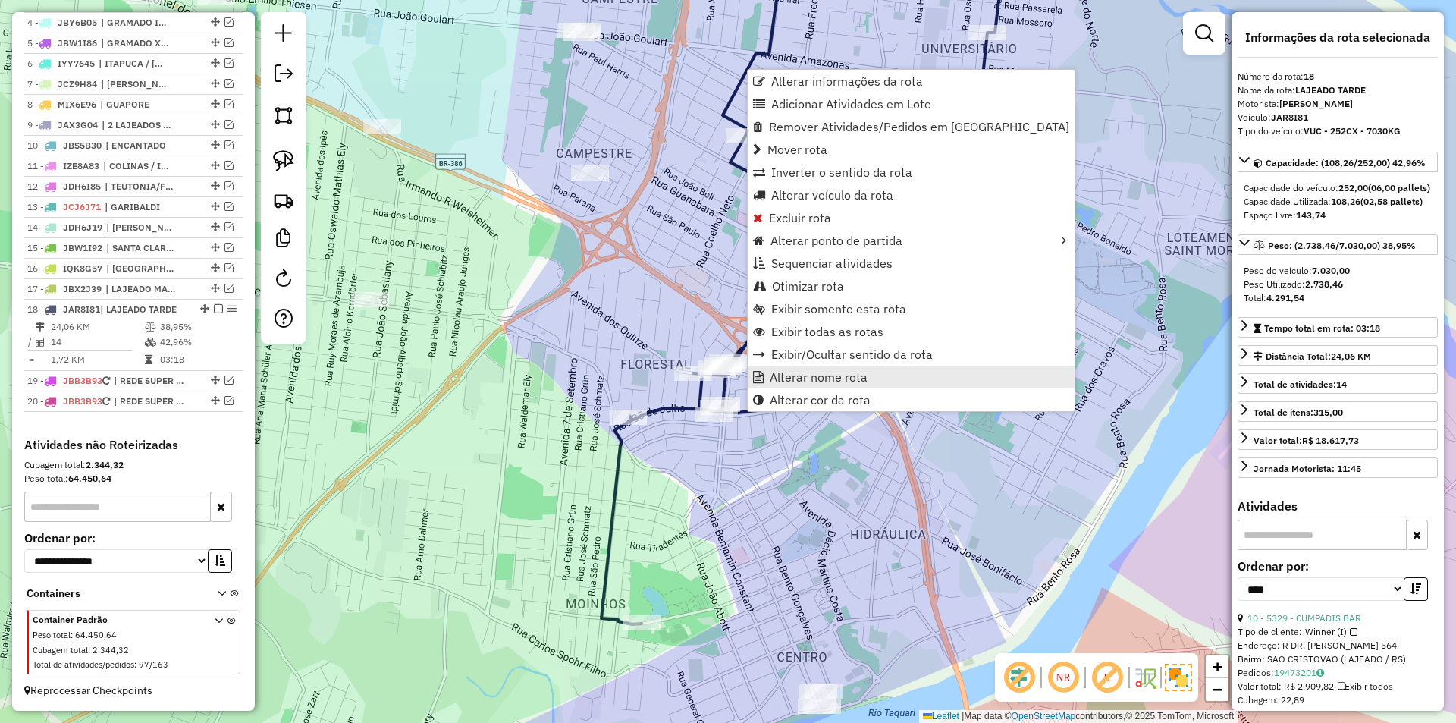
click at [839, 377] on span "Alterar nome rota" at bounding box center [819, 377] width 98 height 12
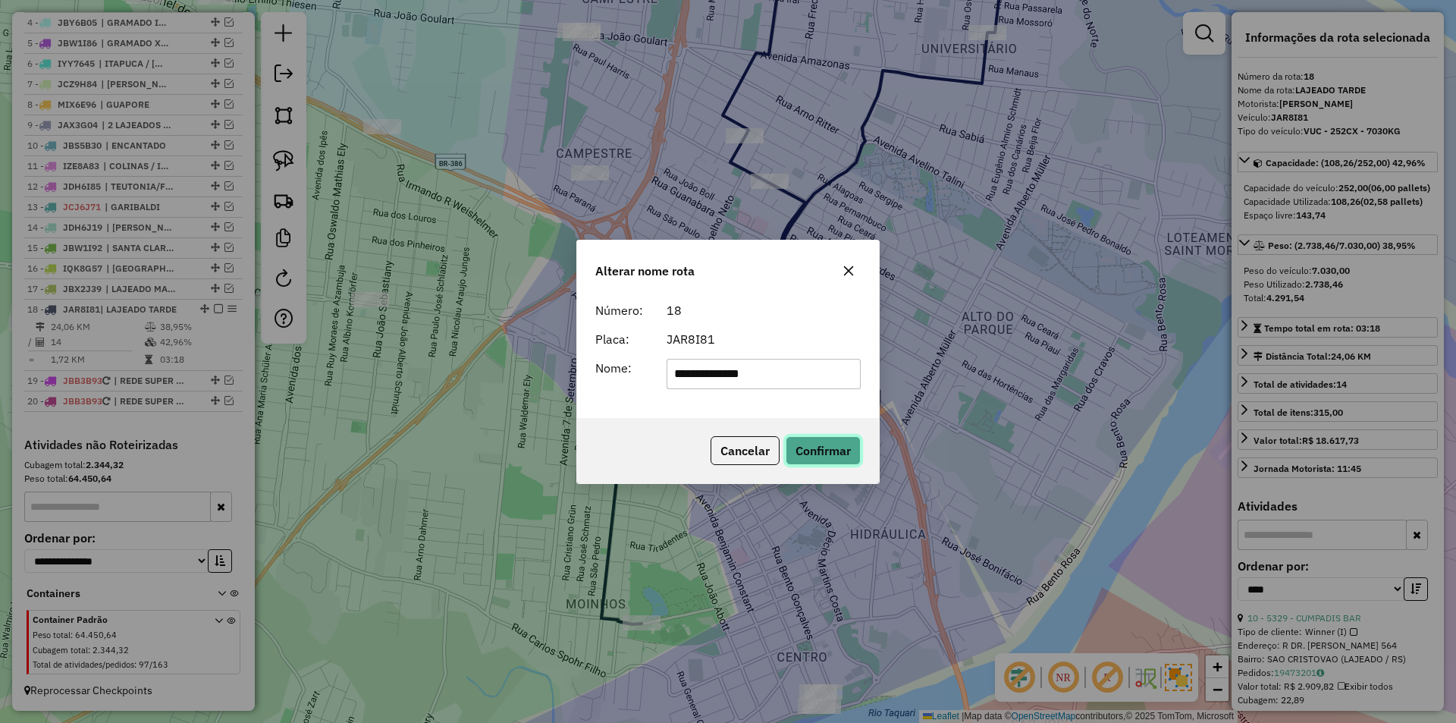
click at [844, 450] on button "Confirmar" at bounding box center [822, 450] width 75 height 29
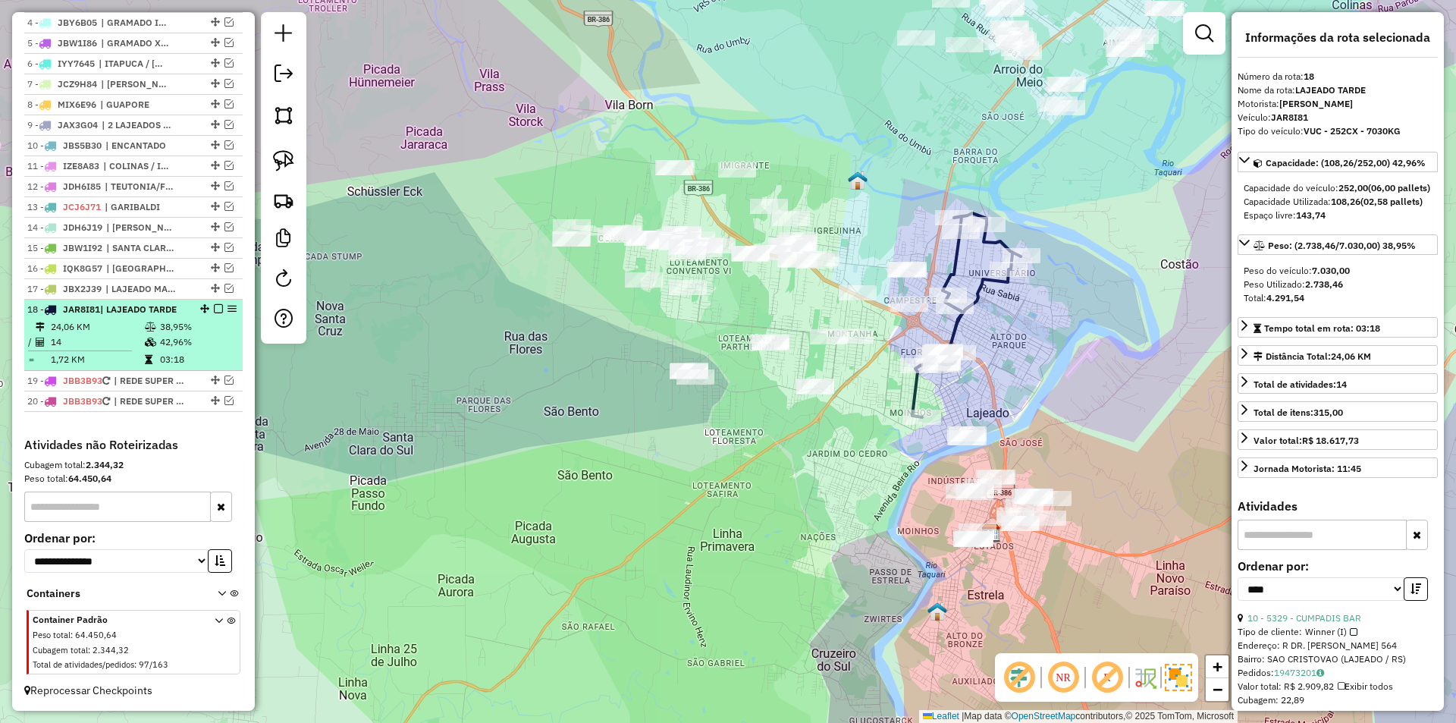
click at [214, 310] on em at bounding box center [218, 308] width 9 height 9
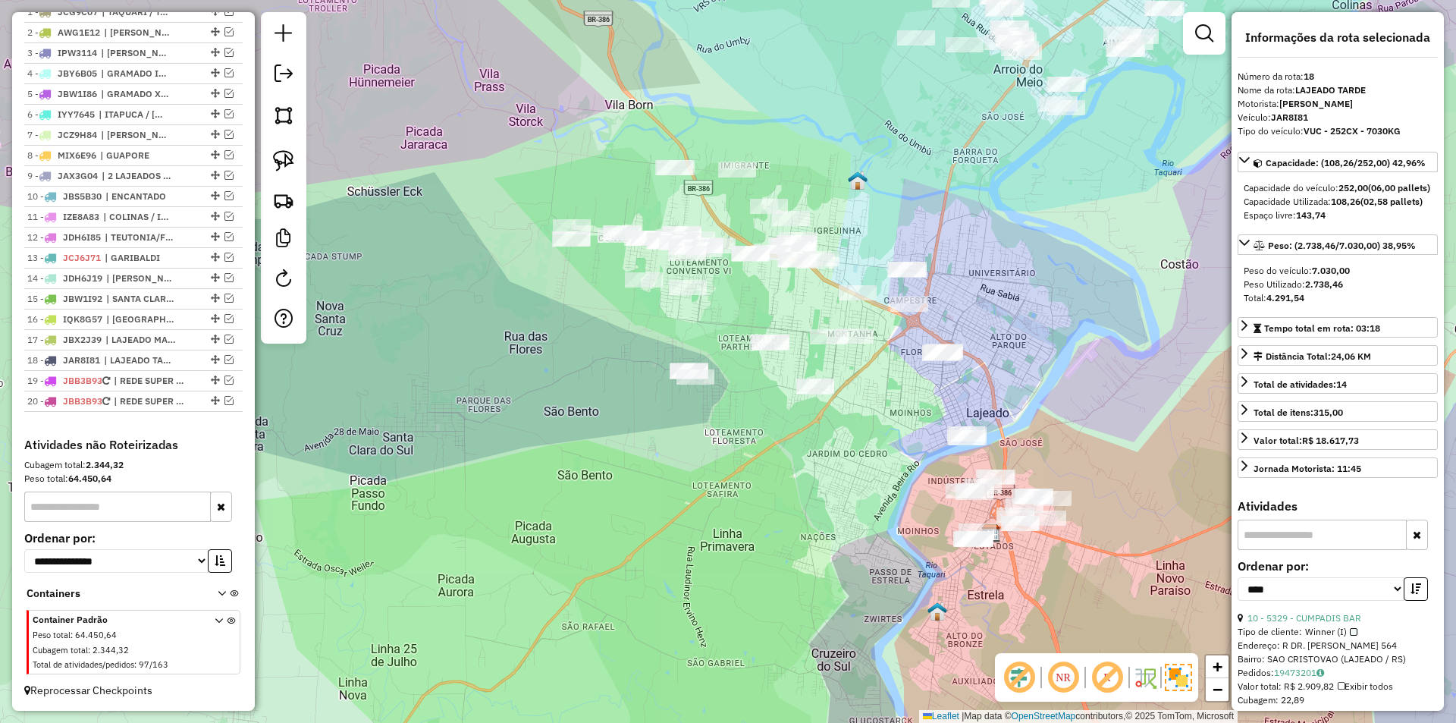
scroll to position [616, 0]
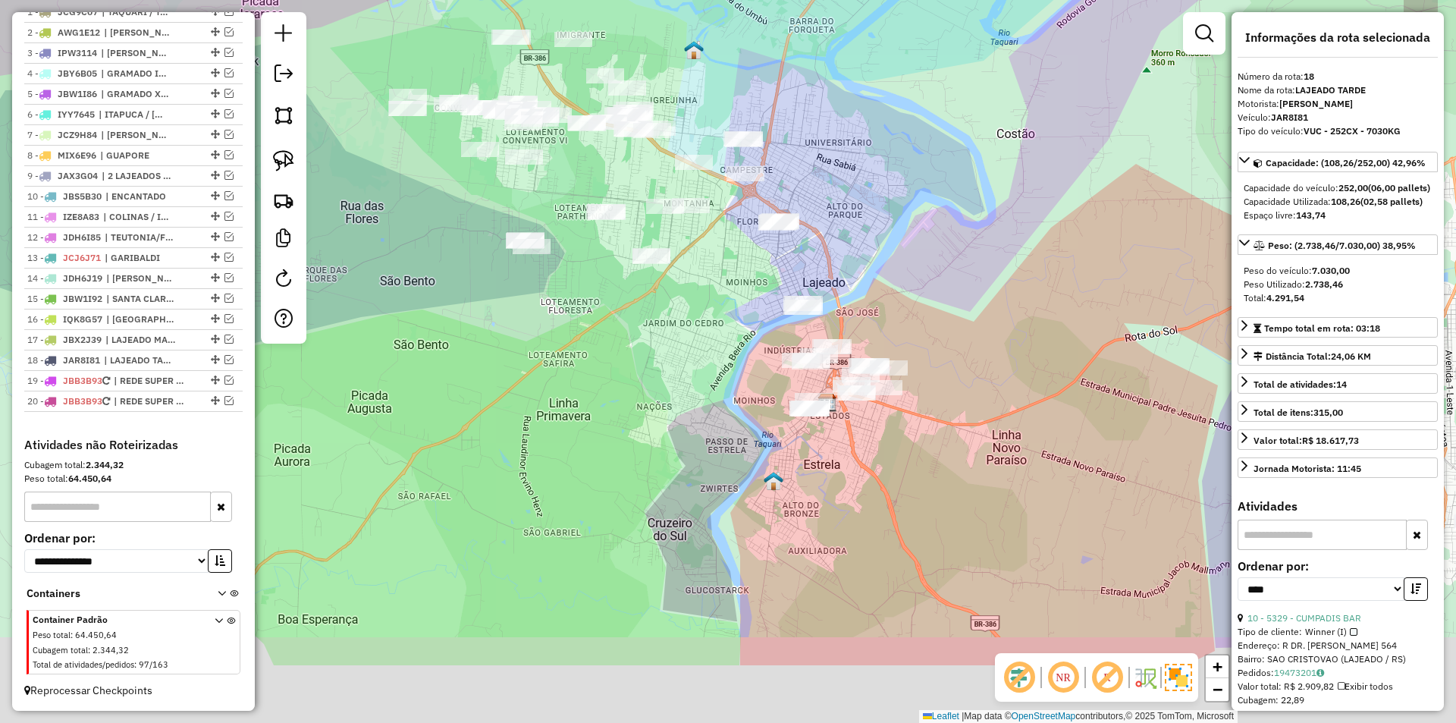
drag, startPoint x: 773, startPoint y: 554, endPoint x: 604, endPoint y: 420, distance: 215.9
click at [604, 420] on div "Janela de atendimento Grade de atendimento Capacidade Transportadoras Veículos …" at bounding box center [728, 361] width 1456 height 723
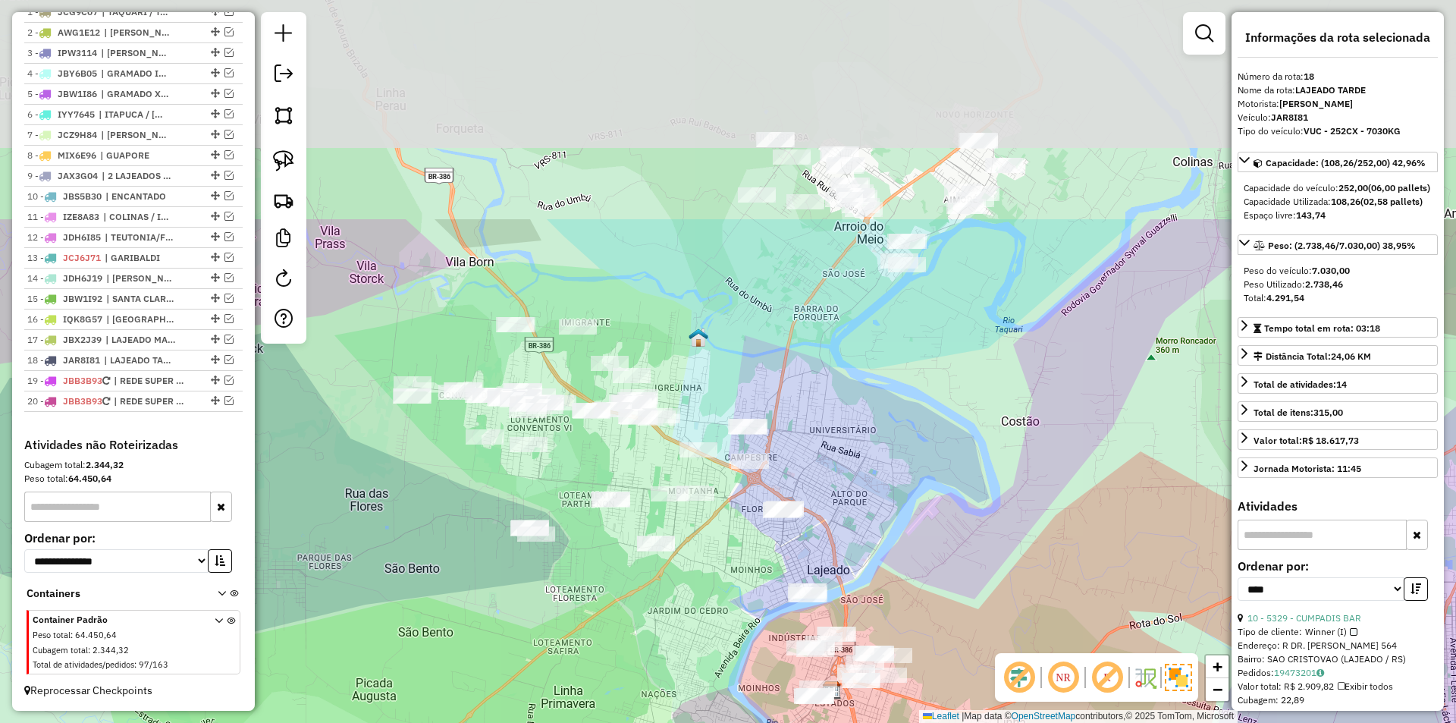
drag, startPoint x: 879, startPoint y: 330, endPoint x: 890, endPoint y: 600, distance: 270.9
click at [889, 600] on div "Janela de atendimento Grade de atendimento Capacidade Transportadoras Veículos …" at bounding box center [728, 361] width 1456 height 723
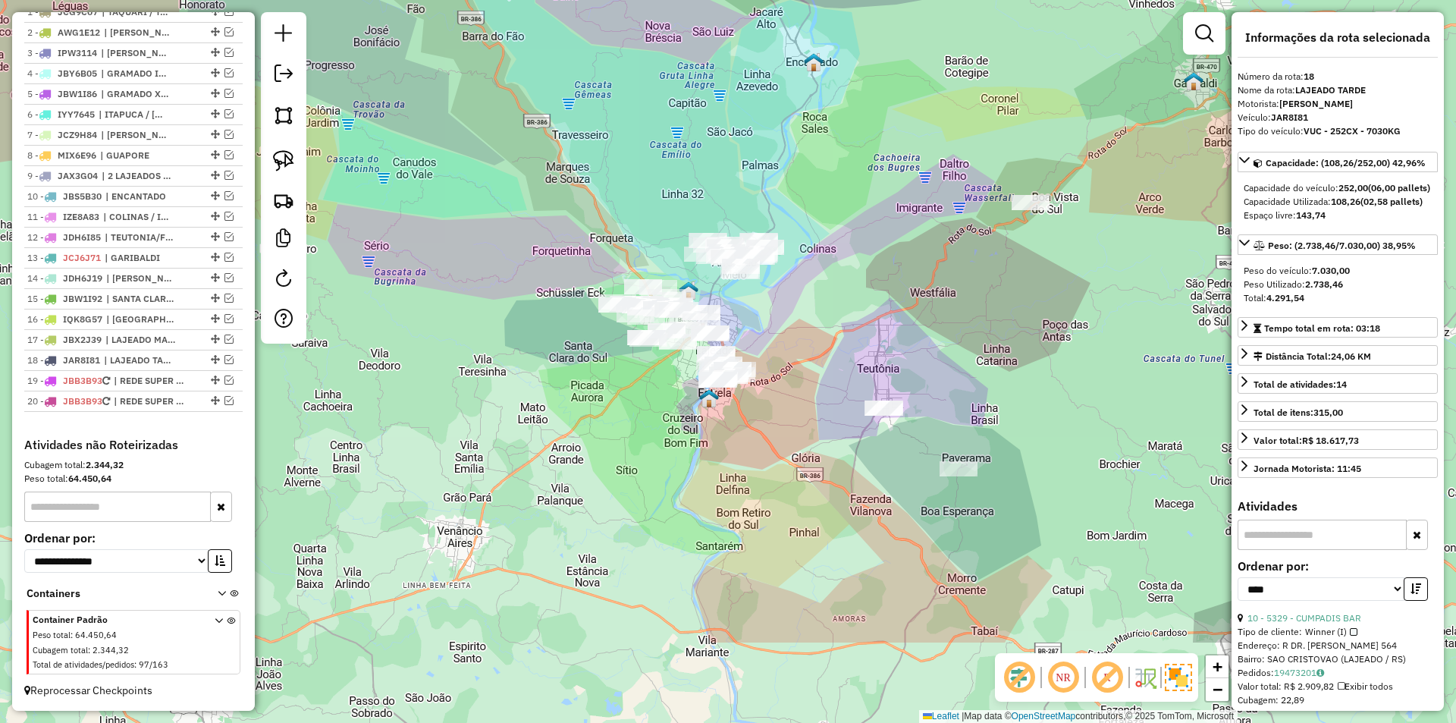
drag, startPoint x: 1129, startPoint y: 525, endPoint x: 948, endPoint y: 475, distance: 188.2
click at [948, 475] on div "Janela de atendimento Grade de atendimento Capacidade Transportadoras Veículos …" at bounding box center [728, 361] width 1456 height 723
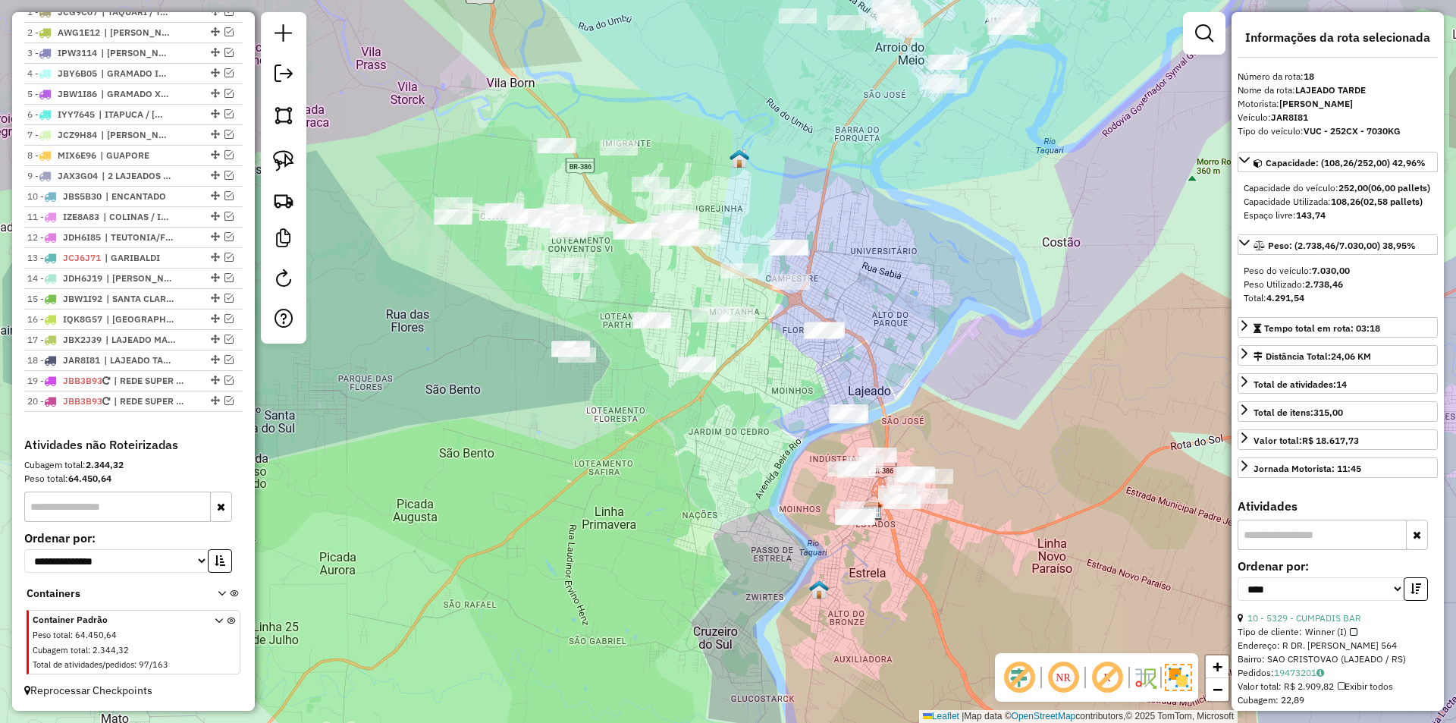
drag, startPoint x: 763, startPoint y: 412, endPoint x: 958, endPoint y: 456, distance: 199.8
click at [958, 456] on div "Janela de atendimento Grade de atendimento Capacidade Transportadoras Veículos …" at bounding box center [728, 361] width 1456 height 723
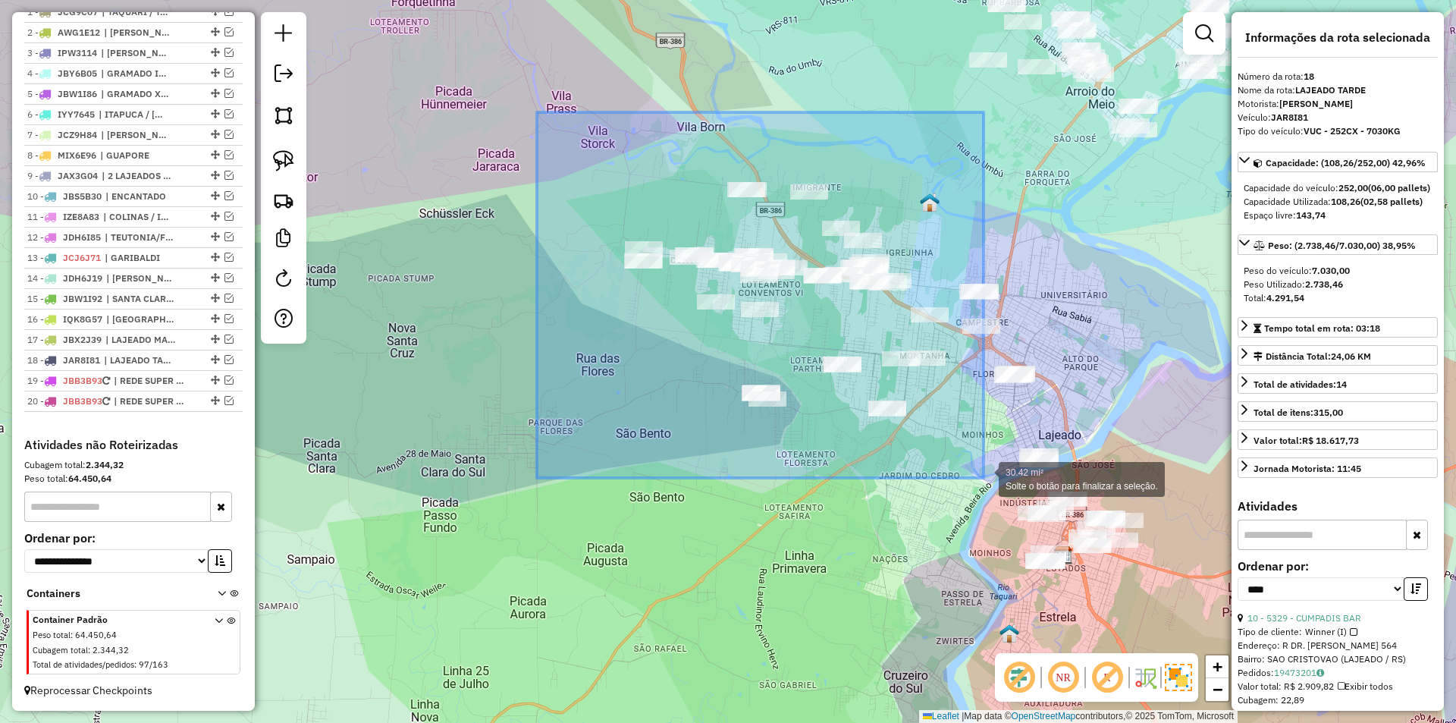
drag, startPoint x: 537, startPoint y: 112, endPoint x: 983, endPoint y: 478, distance: 577.0
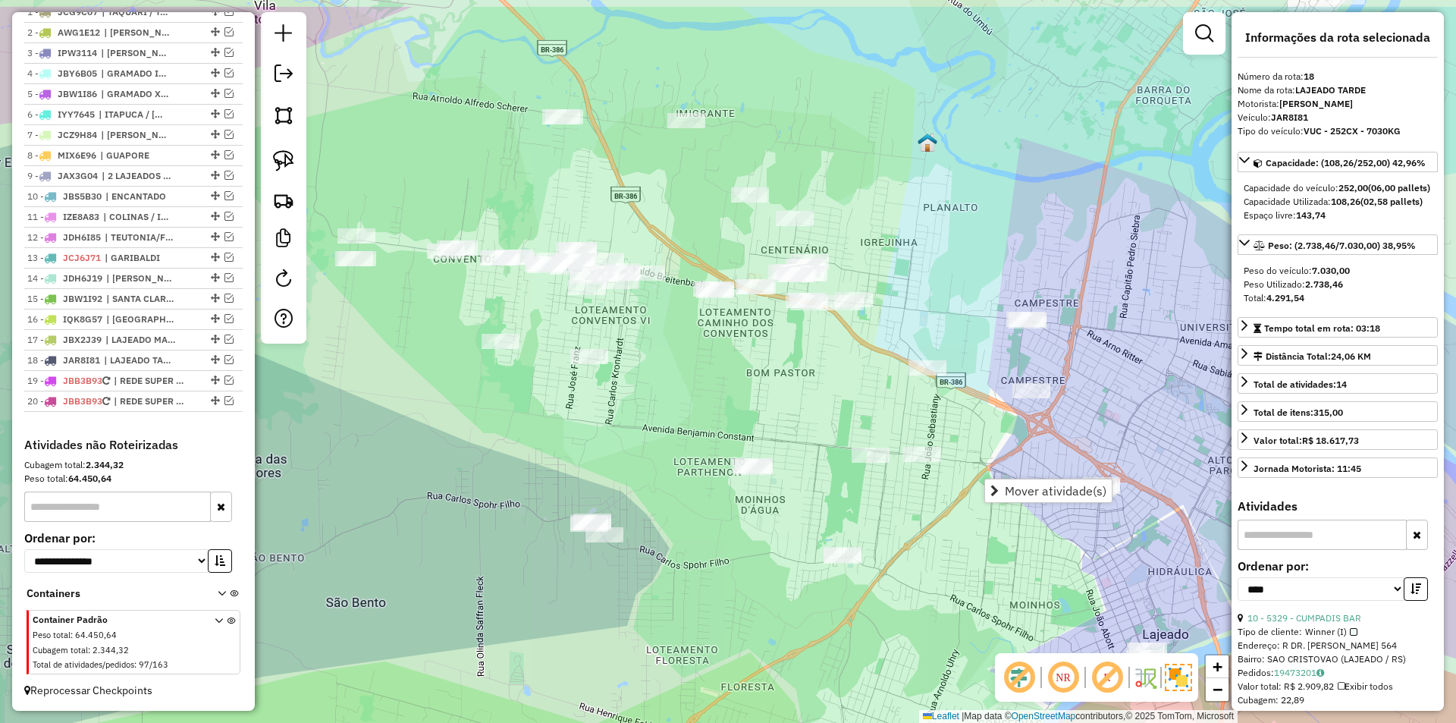
drag, startPoint x: 895, startPoint y: 365, endPoint x: 884, endPoint y: 465, distance: 100.0
click at [884, 465] on div "Janela de atendimento Grade de atendimento Capacidade Transportadoras Veículos …" at bounding box center [728, 361] width 1456 height 723
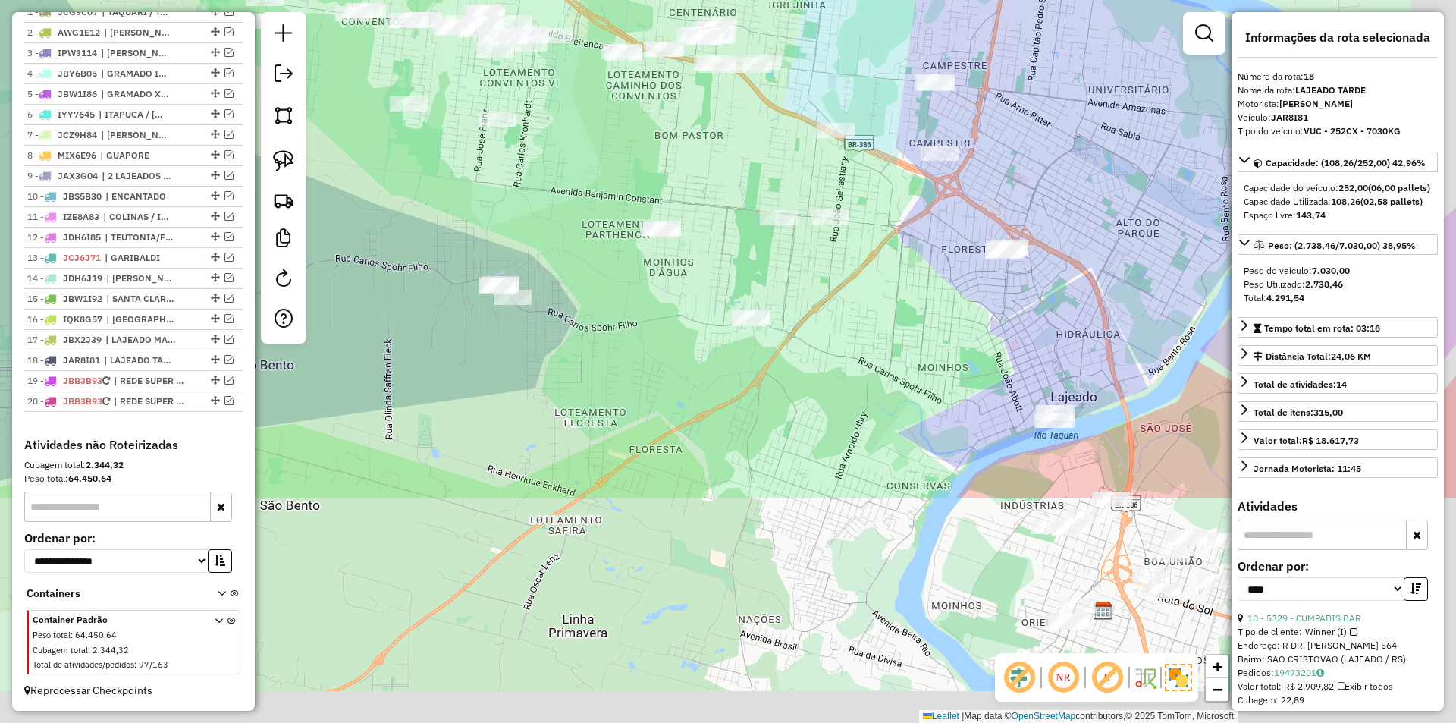
drag, startPoint x: 963, startPoint y: 549, endPoint x: 854, endPoint y: 152, distance: 411.3
click at [861, 149] on div "Janela de atendimento Grade de atendimento Capacidade Transportadoras Veículos …" at bounding box center [728, 361] width 1456 height 723
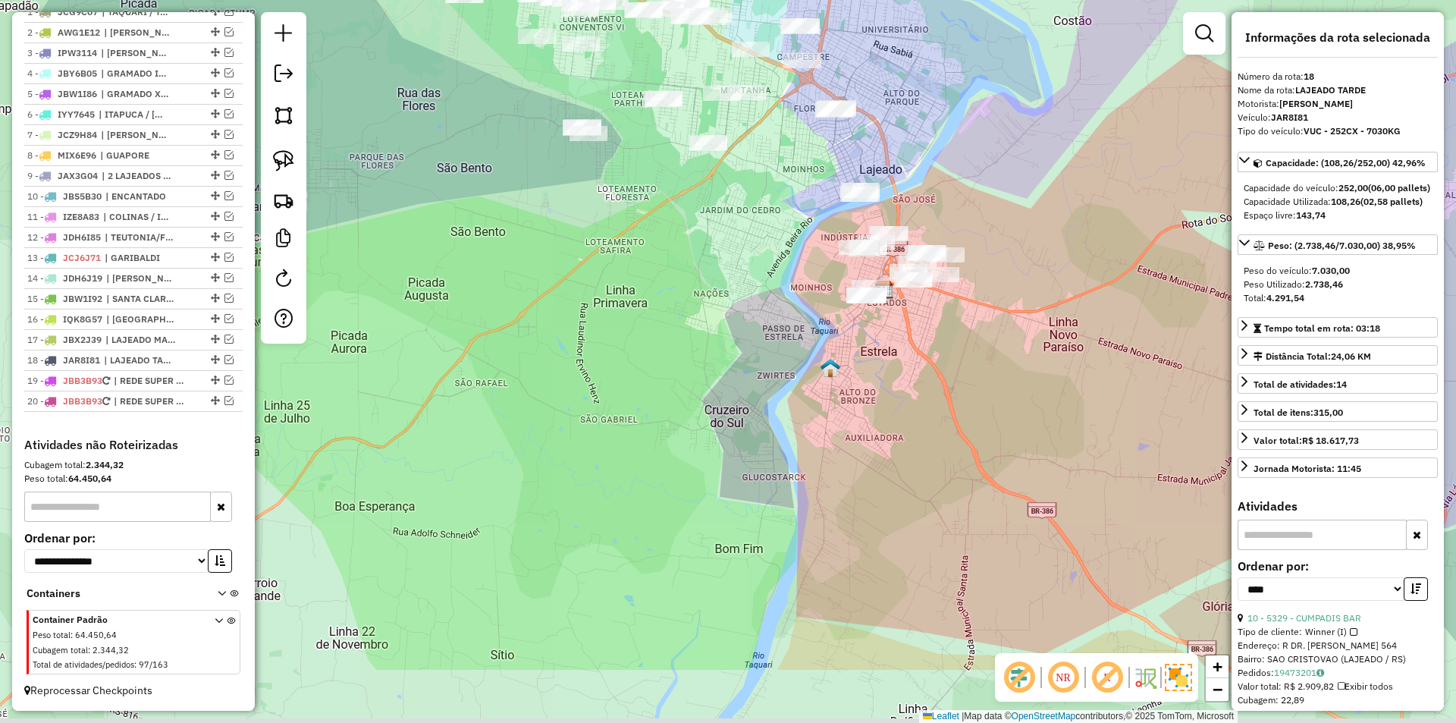
drag, startPoint x: 1020, startPoint y: 422, endPoint x: 976, endPoint y: 357, distance: 78.0
click at [976, 357] on div "Janela de atendimento Grade de atendimento Capacidade Transportadoras Veículos …" at bounding box center [728, 361] width 1456 height 723
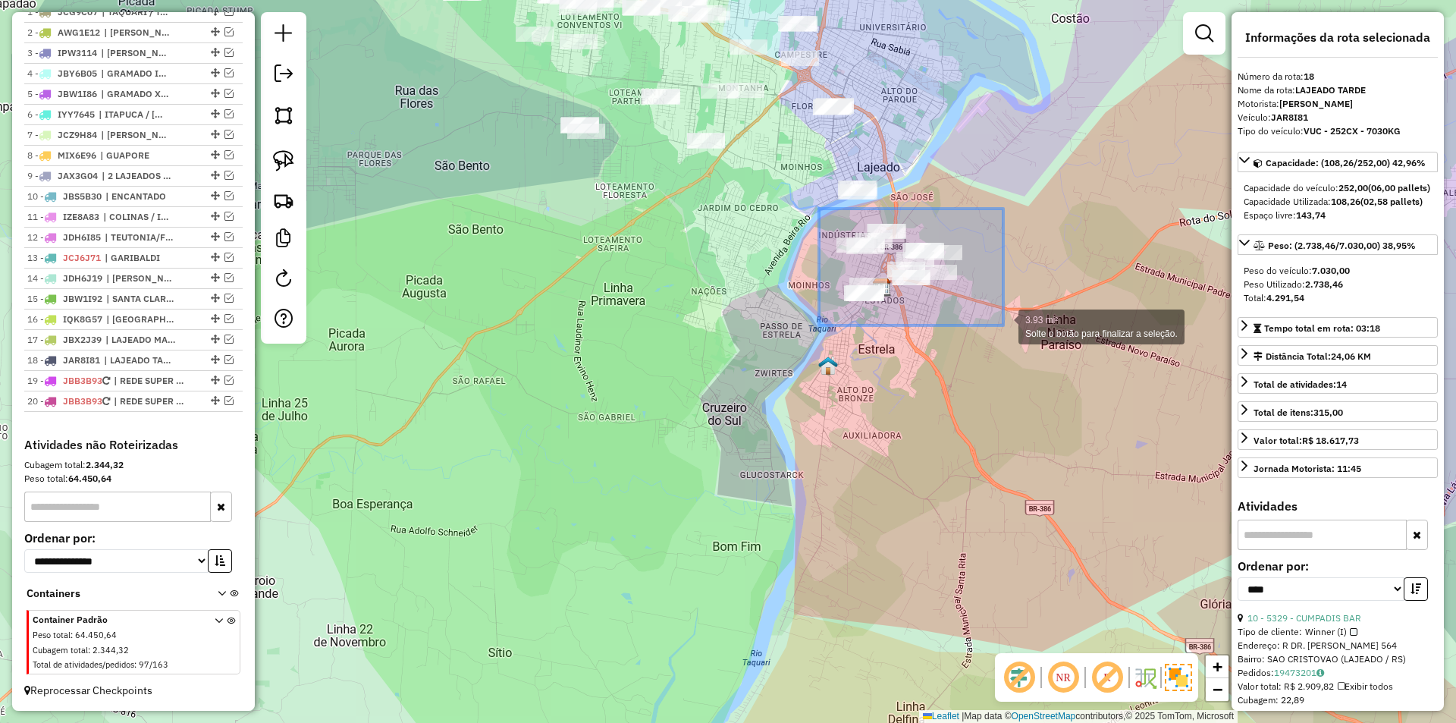
drag, startPoint x: 889, startPoint y: 223, endPoint x: 1004, endPoint y: 326, distance: 154.6
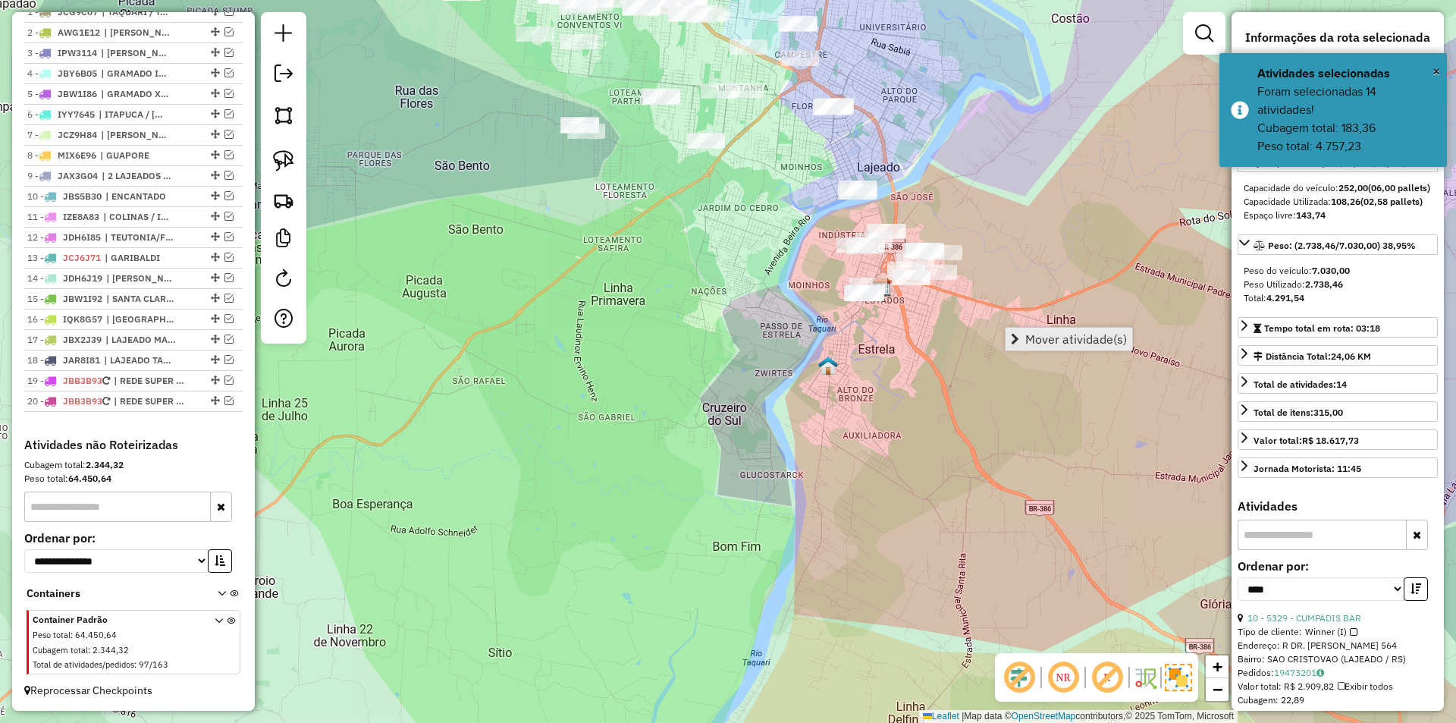
click at [1065, 340] on span "Mover atividade(s)" at bounding box center [1076, 339] width 102 height 12
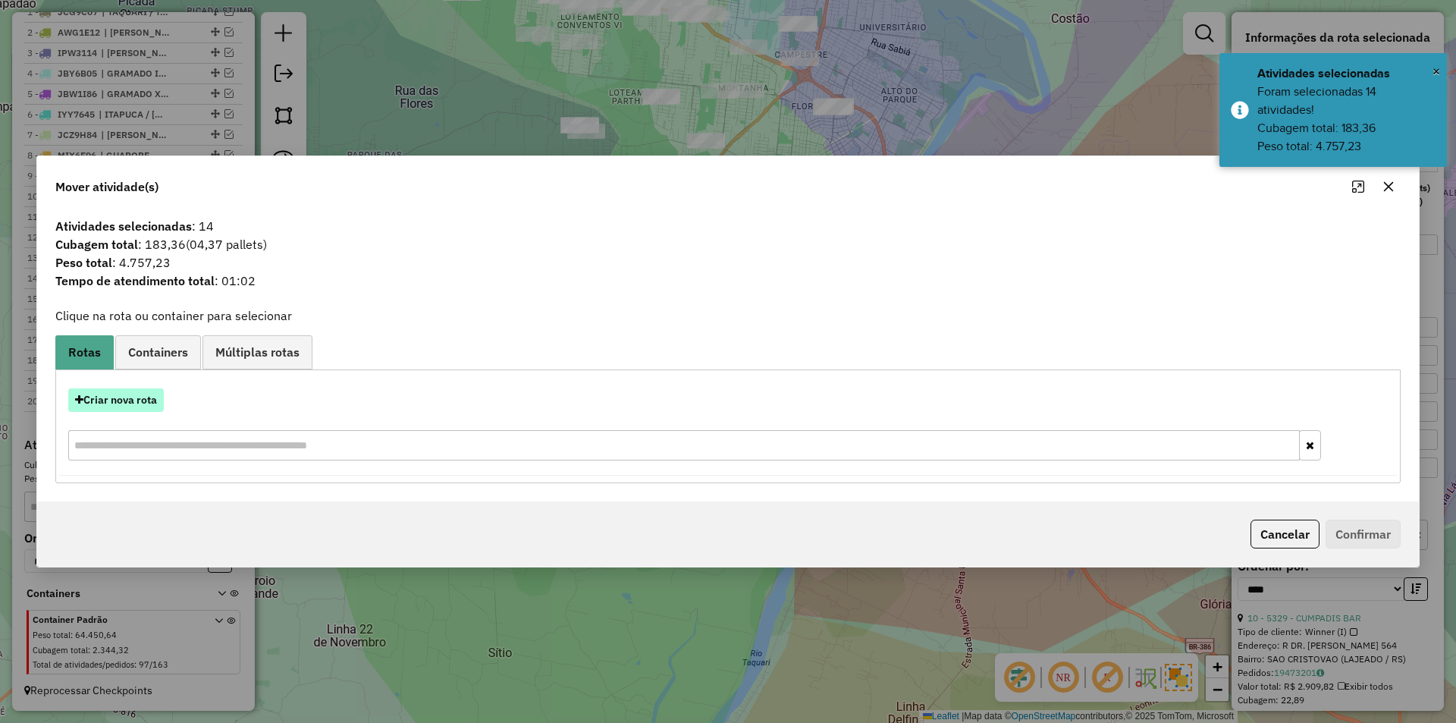
click at [135, 397] on button "Criar nova rota" at bounding box center [116, 400] width 96 height 24
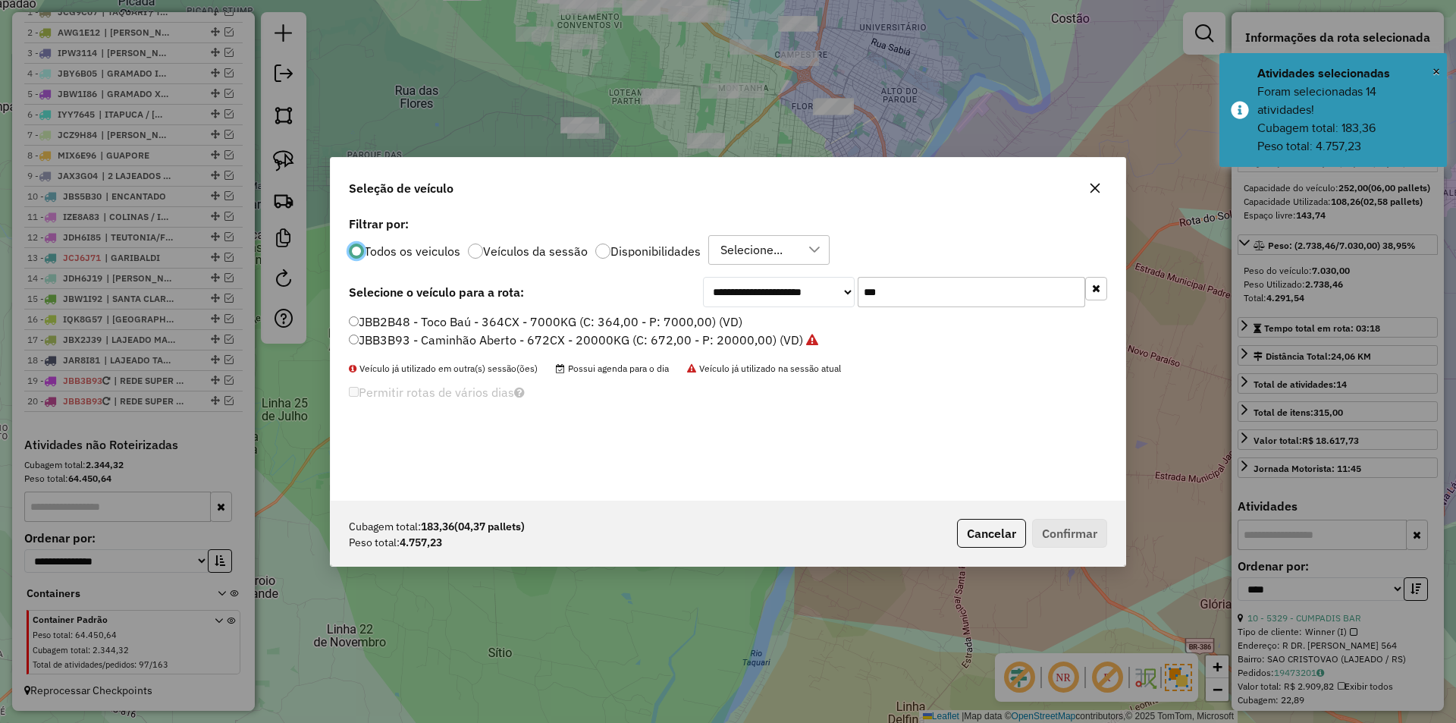
scroll to position [8, 5]
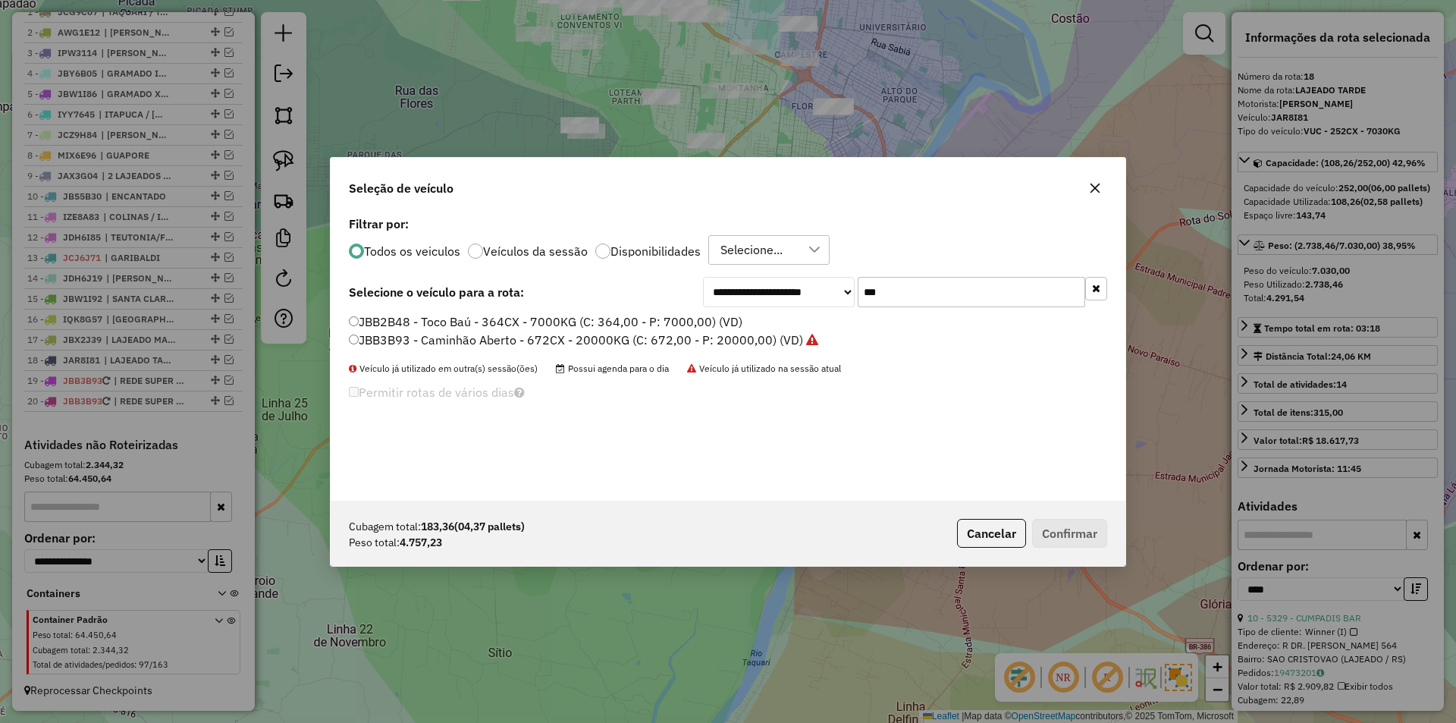
click at [1098, 189] on icon "button" at bounding box center [1095, 188] width 12 height 12
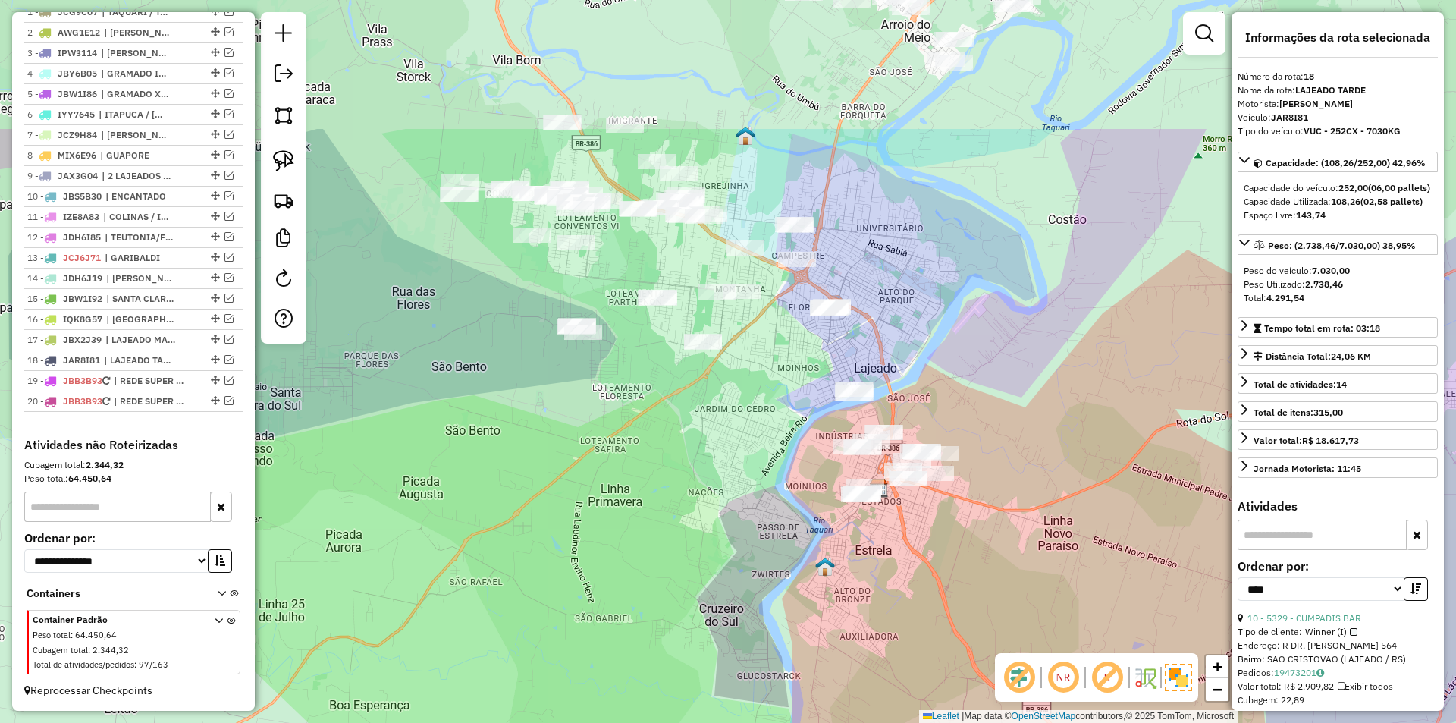
drag, startPoint x: 885, startPoint y: 113, endPoint x: 879, endPoint y: 335, distance: 222.2
click at [879, 333] on div "Janela de atendimento Grade de atendimento Capacidade Transportadoras Veículos …" at bounding box center [728, 361] width 1456 height 723
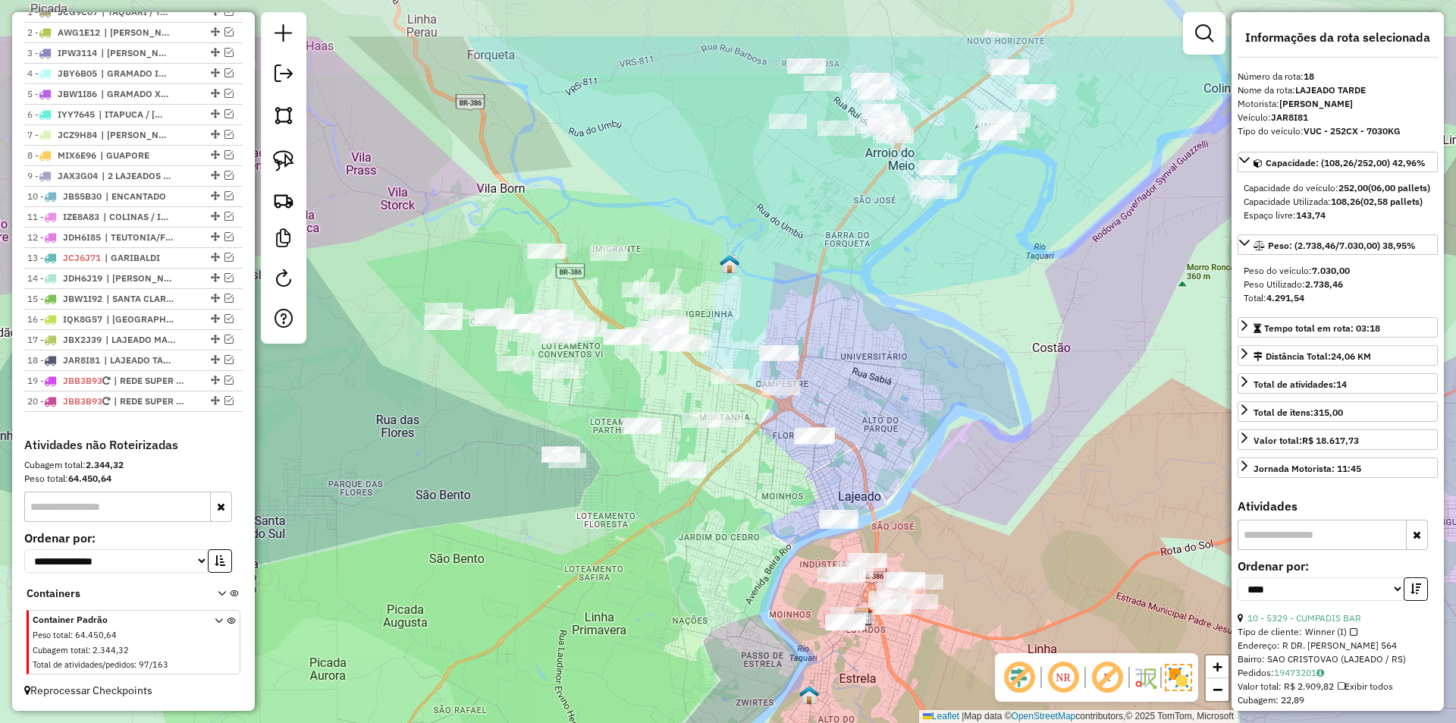
drag, startPoint x: 913, startPoint y: 319, endPoint x: 897, endPoint y: 358, distance: 41.8
click at [897, 357] on div "Janela de atendimento Grade de atendimento Capacidade Transportadoras Veículos …" at bounding box center [728, 361] width 1456 height 723
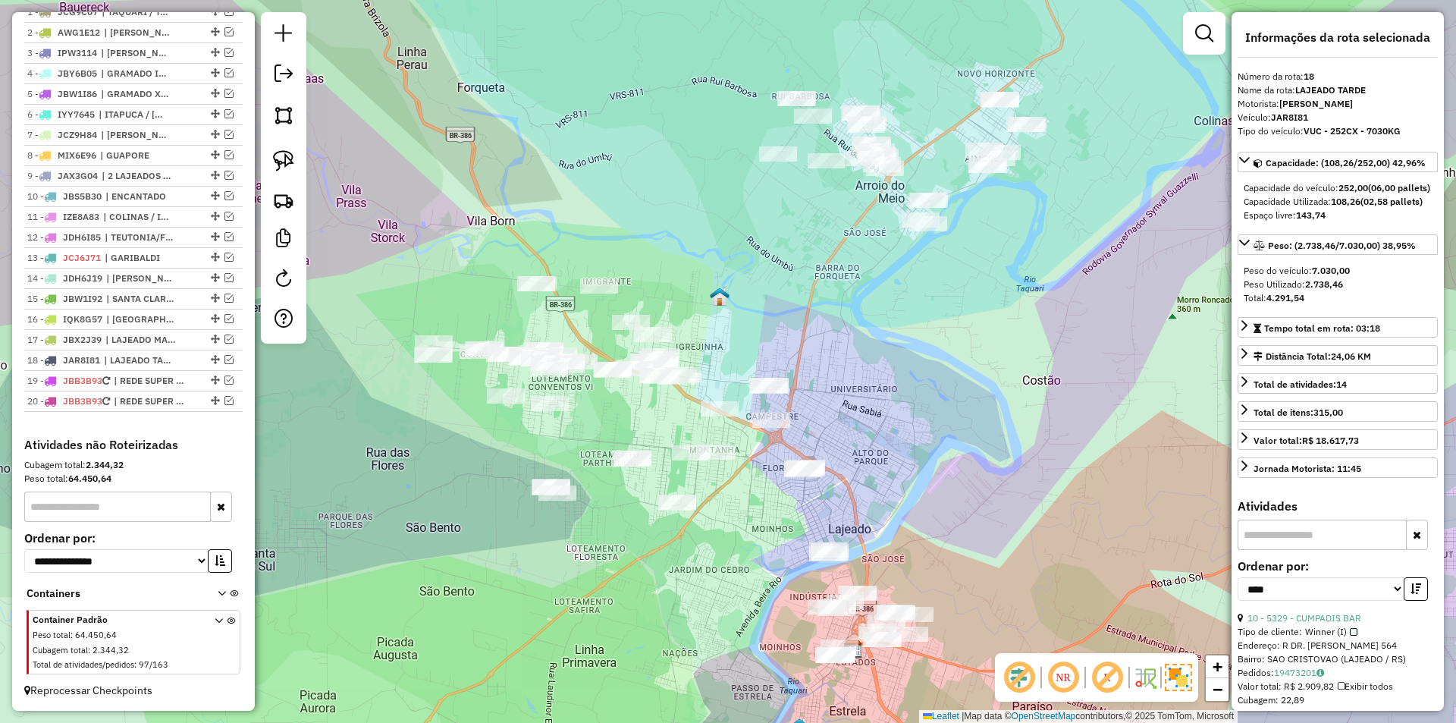
drag, startPoint x: 917, startPoint y: 290, endPoint x: 903, endPoint y: 321, distance: 33.3
click at [903, 321] on div "Janela de atendimento Grade de atendimento Capacidade Transportadoras Veículos …" at bounding box center [728, 361] width 1456 height 723
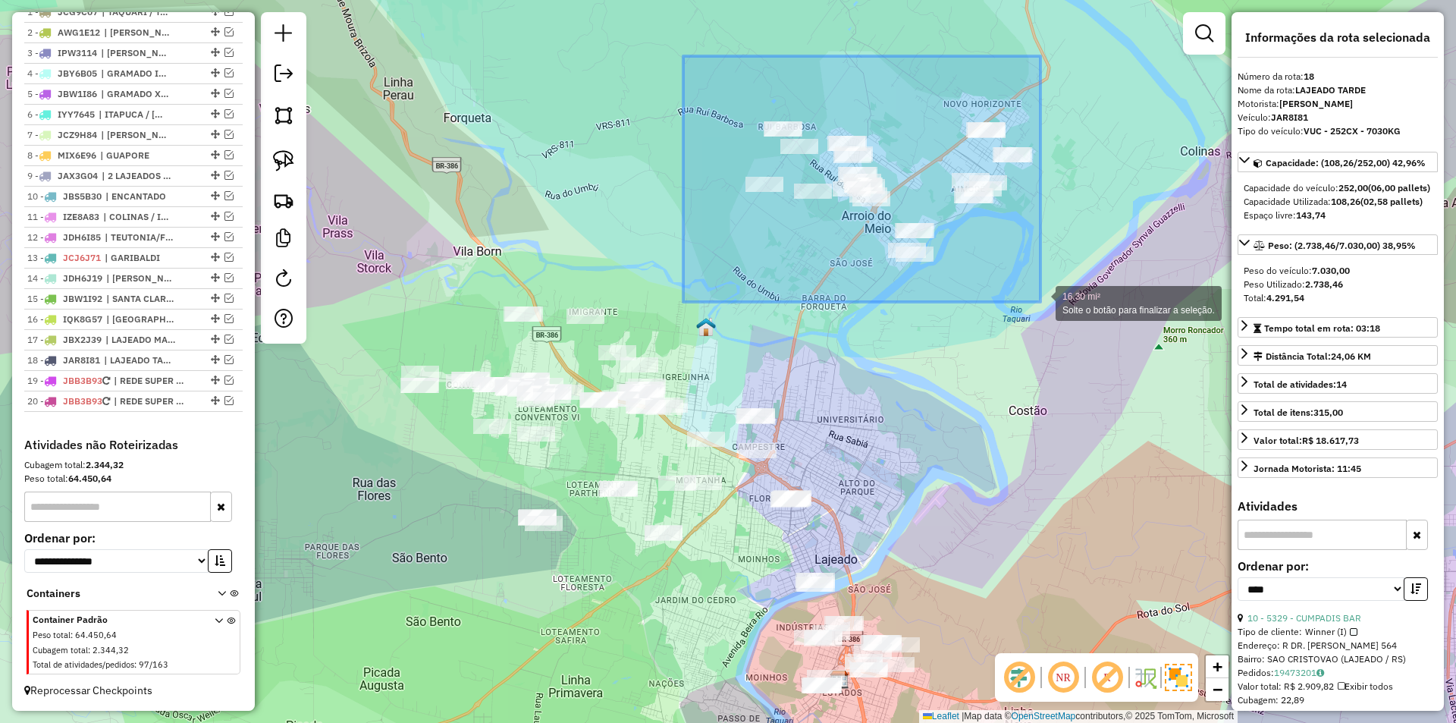
drag, startPoint x: 810, startPoint y: 155, endPoint x: 1040, endPoint y: 302, distance: 273.0
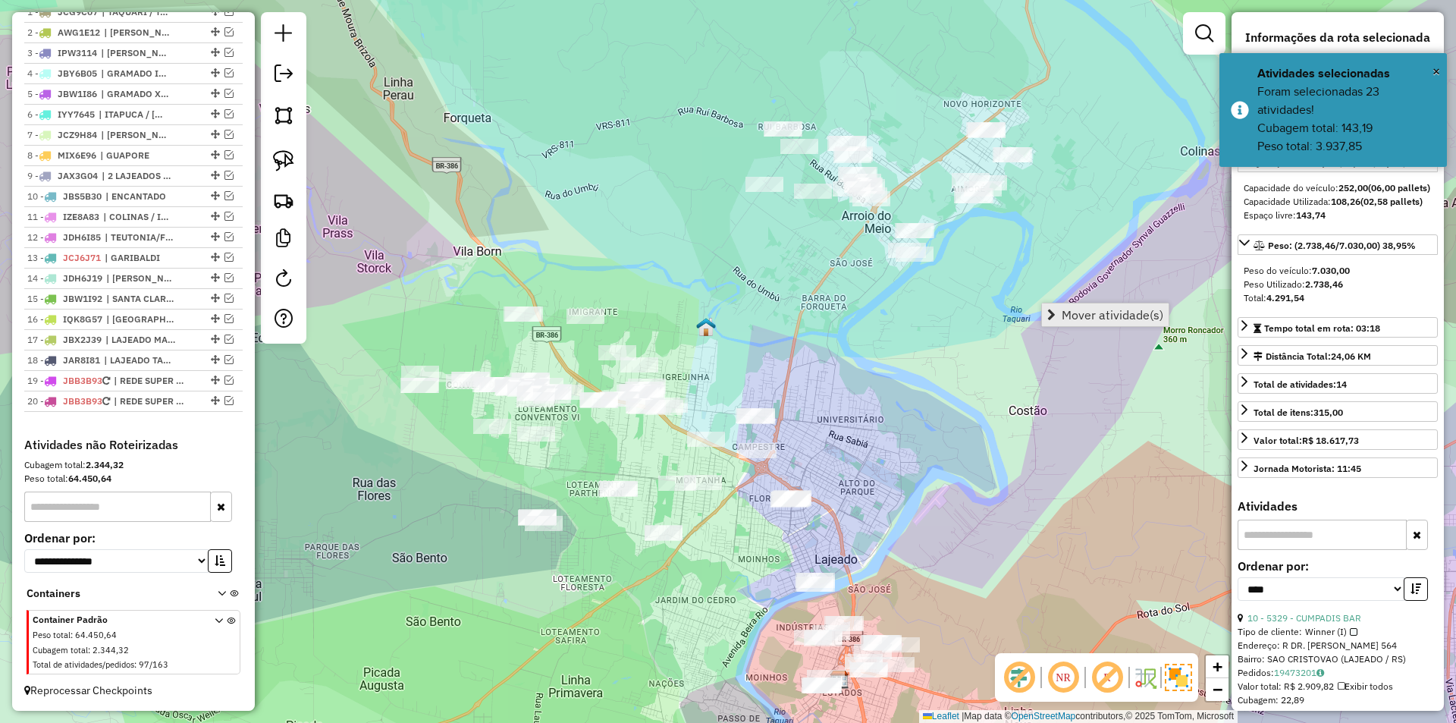
click at [1135, 312] on span "Mover atividade(s)" at bounding box center [1112, 315] width 102 height 12
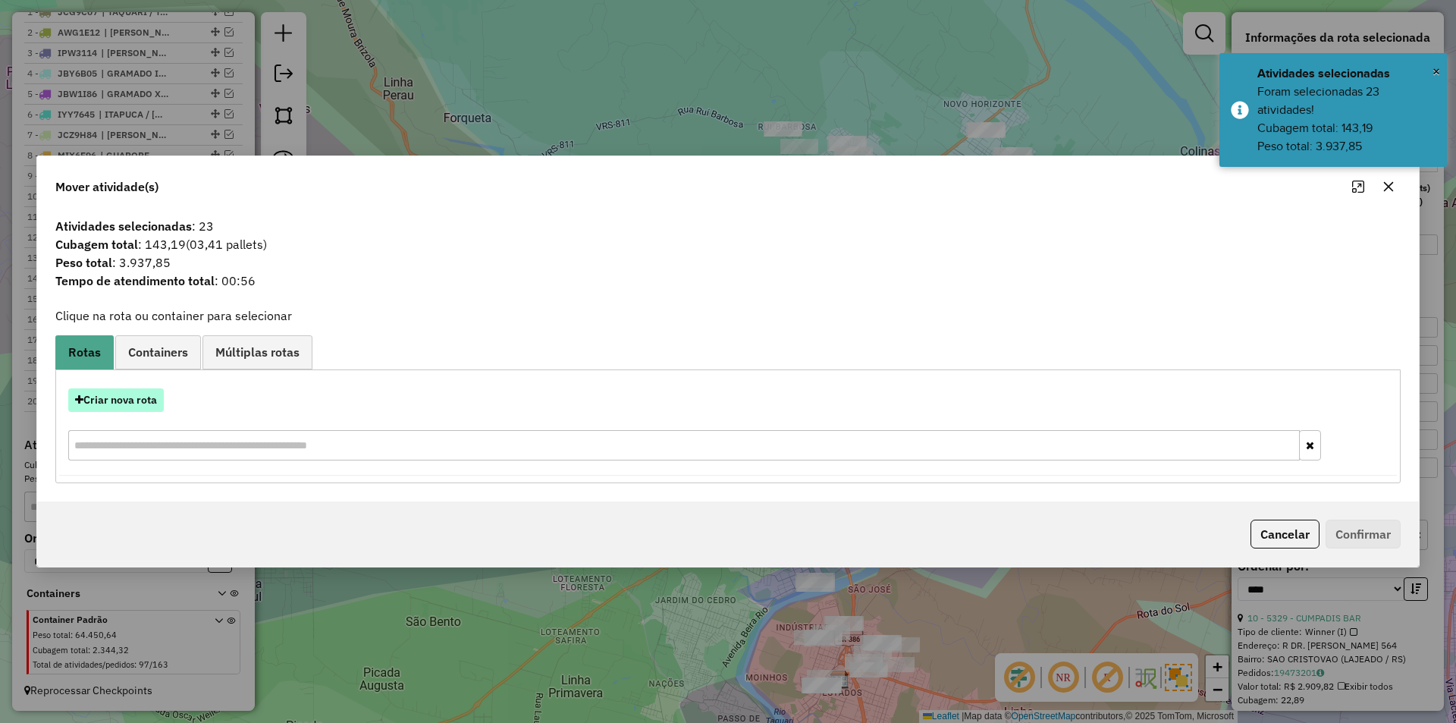
drag, startPoint x: 136, startPoint y: 400, endPoint x: 149, endPoint y: 401, distance: 13.0
click at [149, 401] on button "Criar nova rota" at bounding box center [116, 400] width 96 height 24
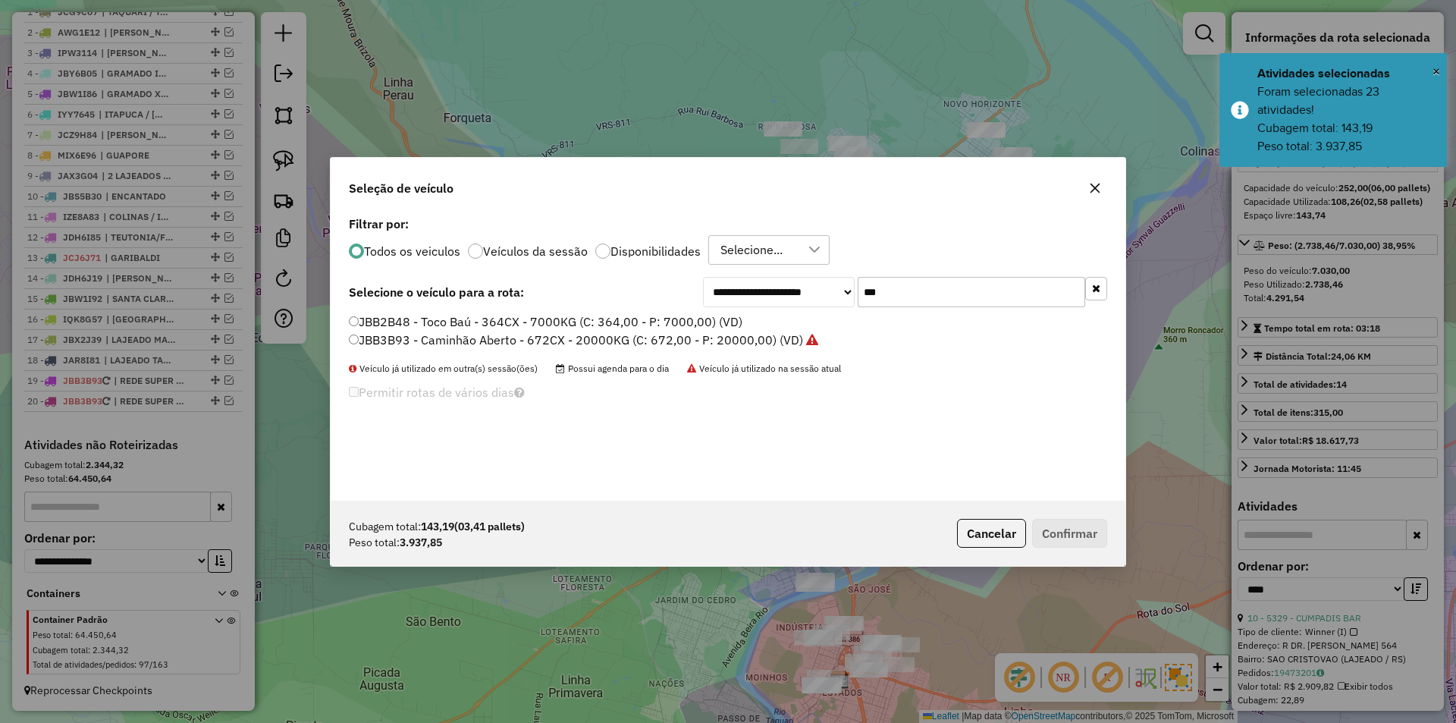
drag, startPoint x: 929, startPoint y: 290, endPoint x: 783, endPoint y: 264, distance: 147.8
click at [793, 268] on div "**********" at bounding box center [728, 356] width 795 height 288
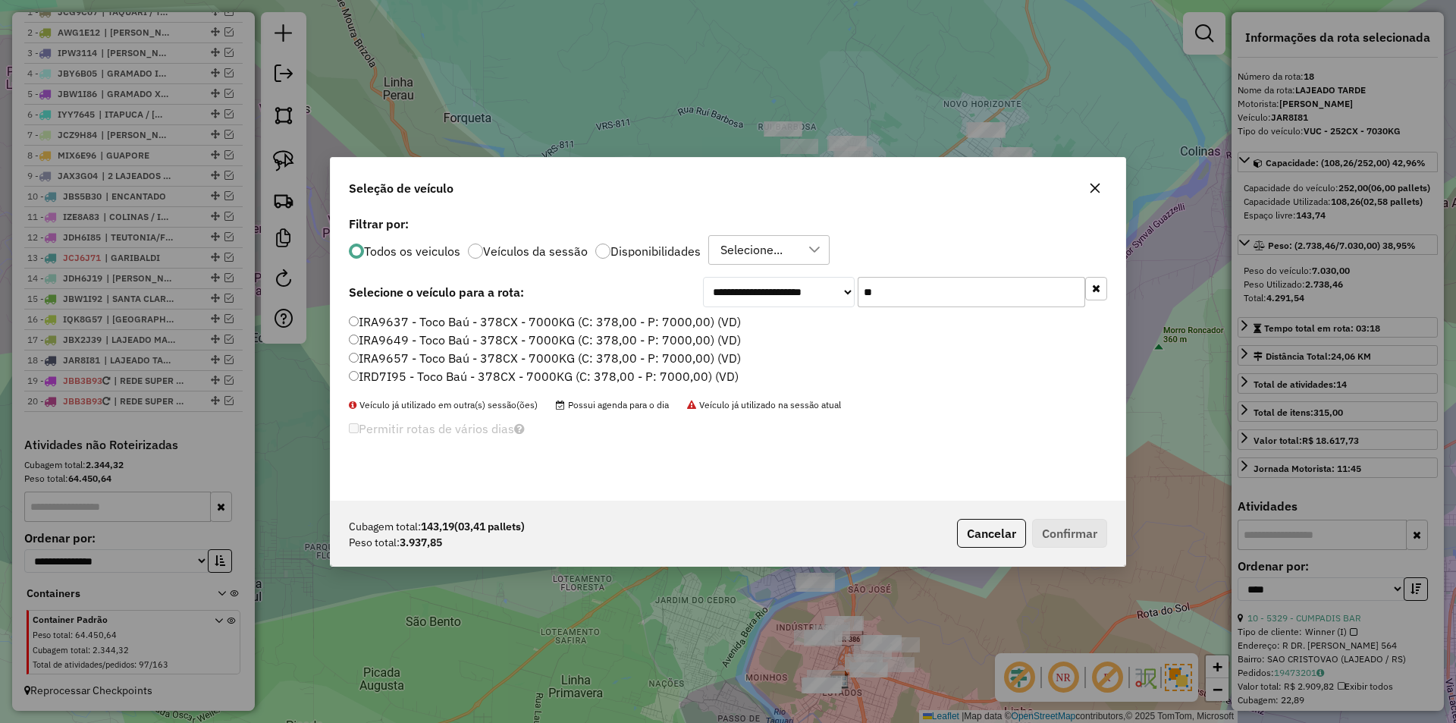
type input "**"
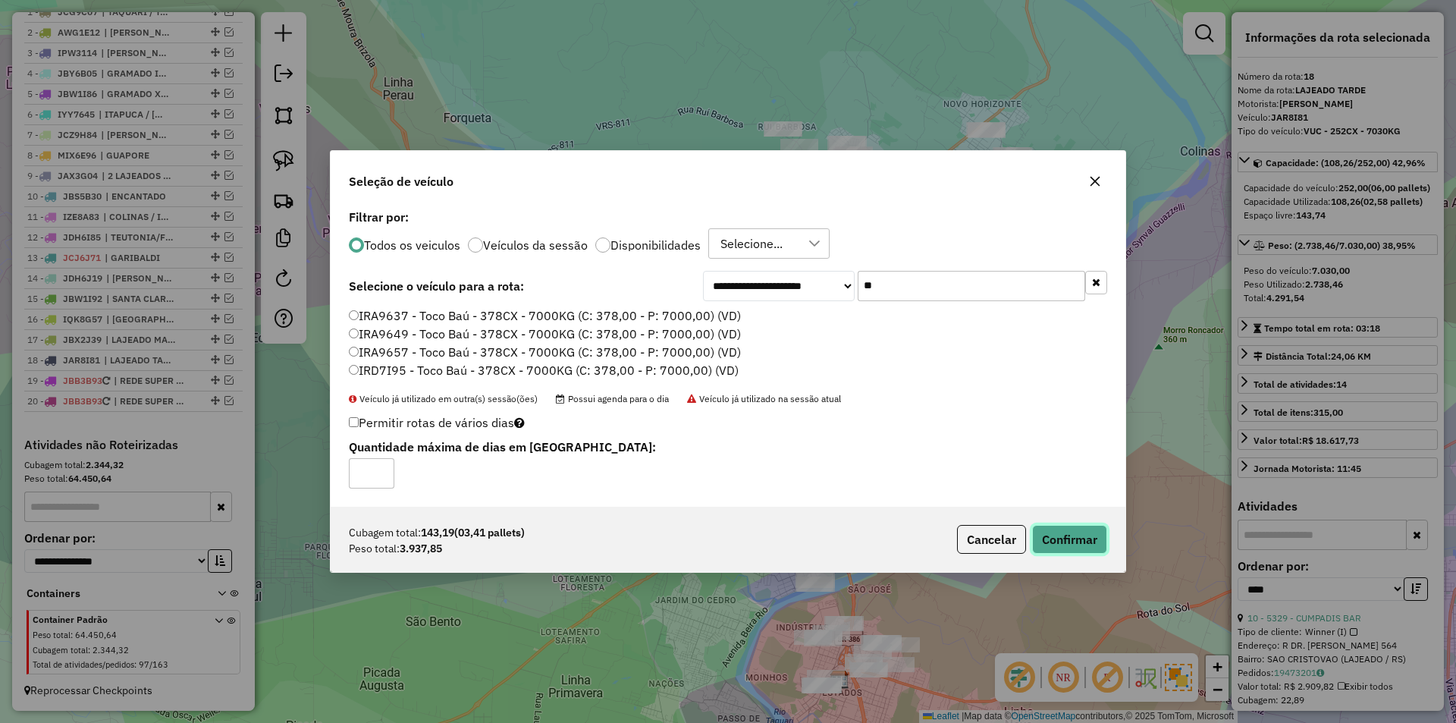
drag, startPoint x: 1095, startPoint y: 547, endPoint x: 1086, endPoint y: 541, distance: 11.4
click at [1094, 547] on button "Confirmar" at bounding box center [1069, 539] width 75 height 29
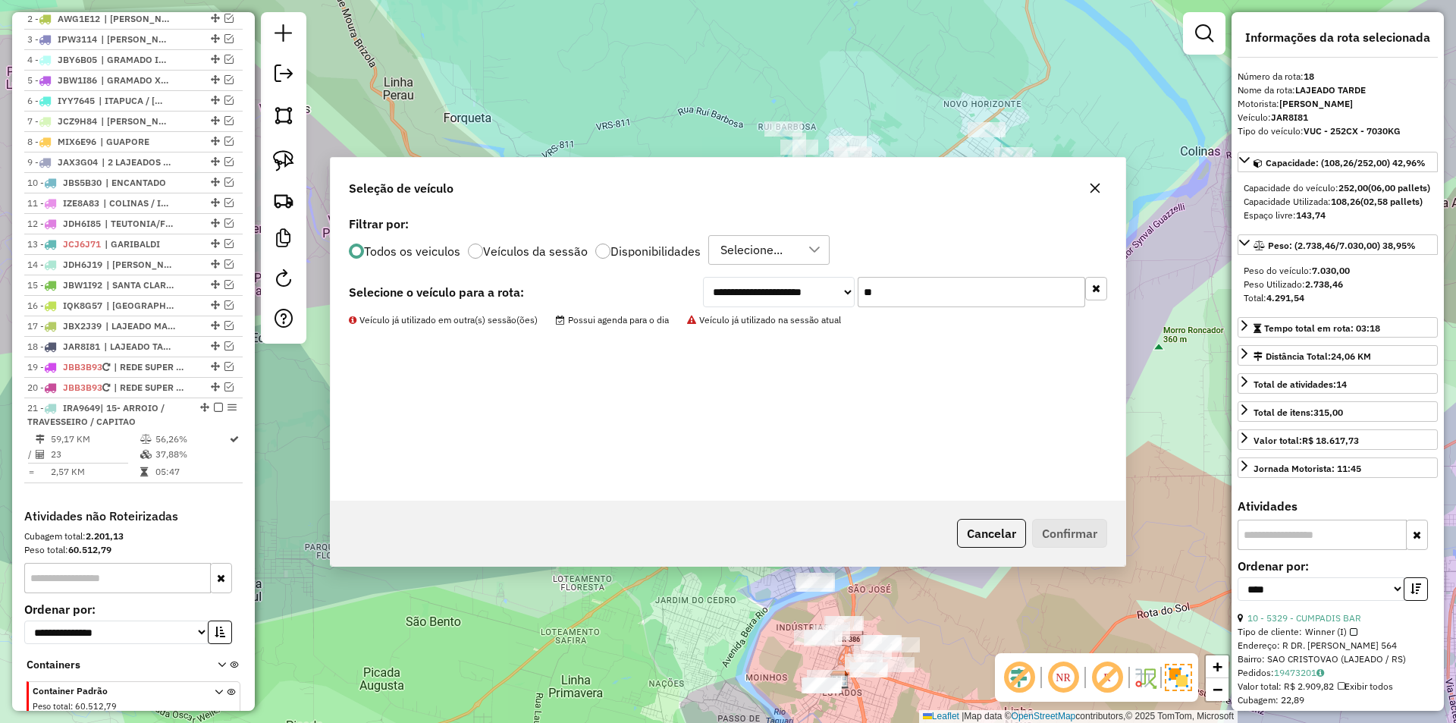
scroll to position [701, 0]
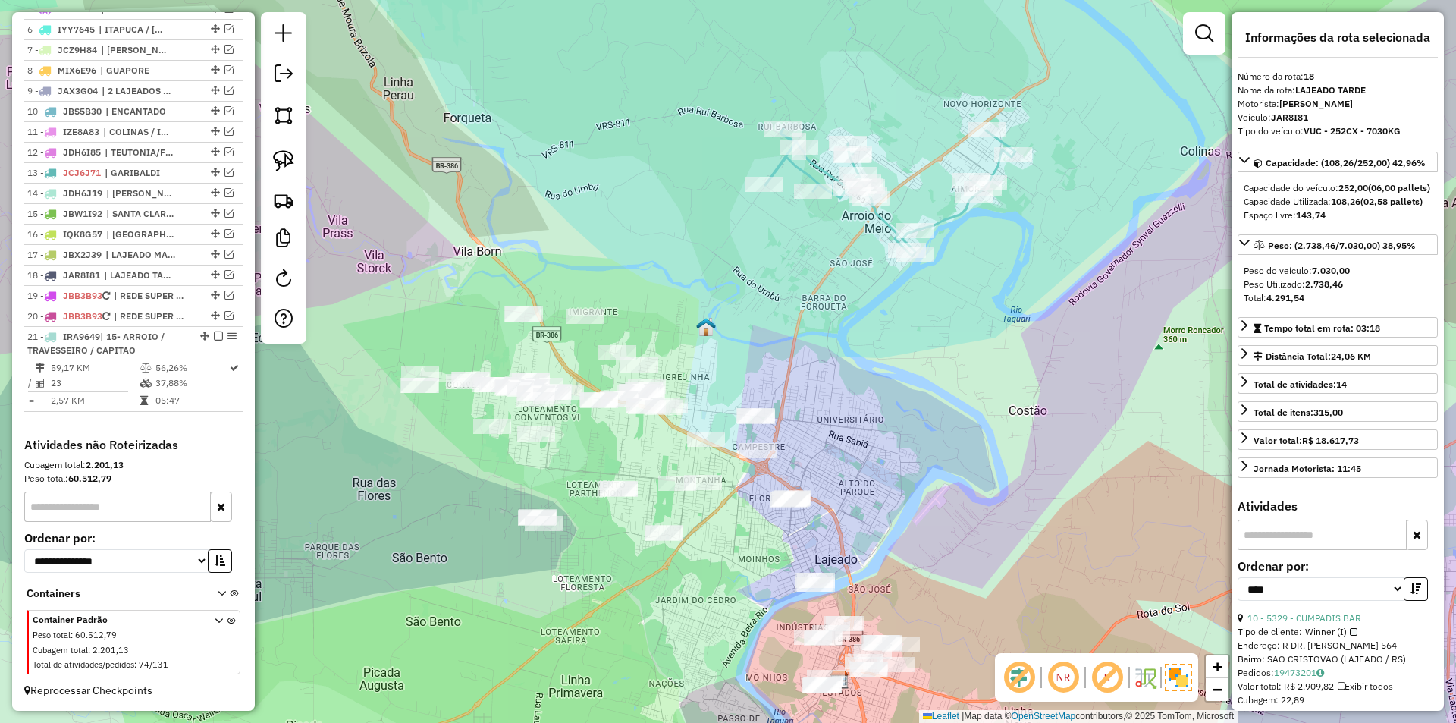
click at [933, 221] on icon at bounding box center [890, 192] width 250 height 127
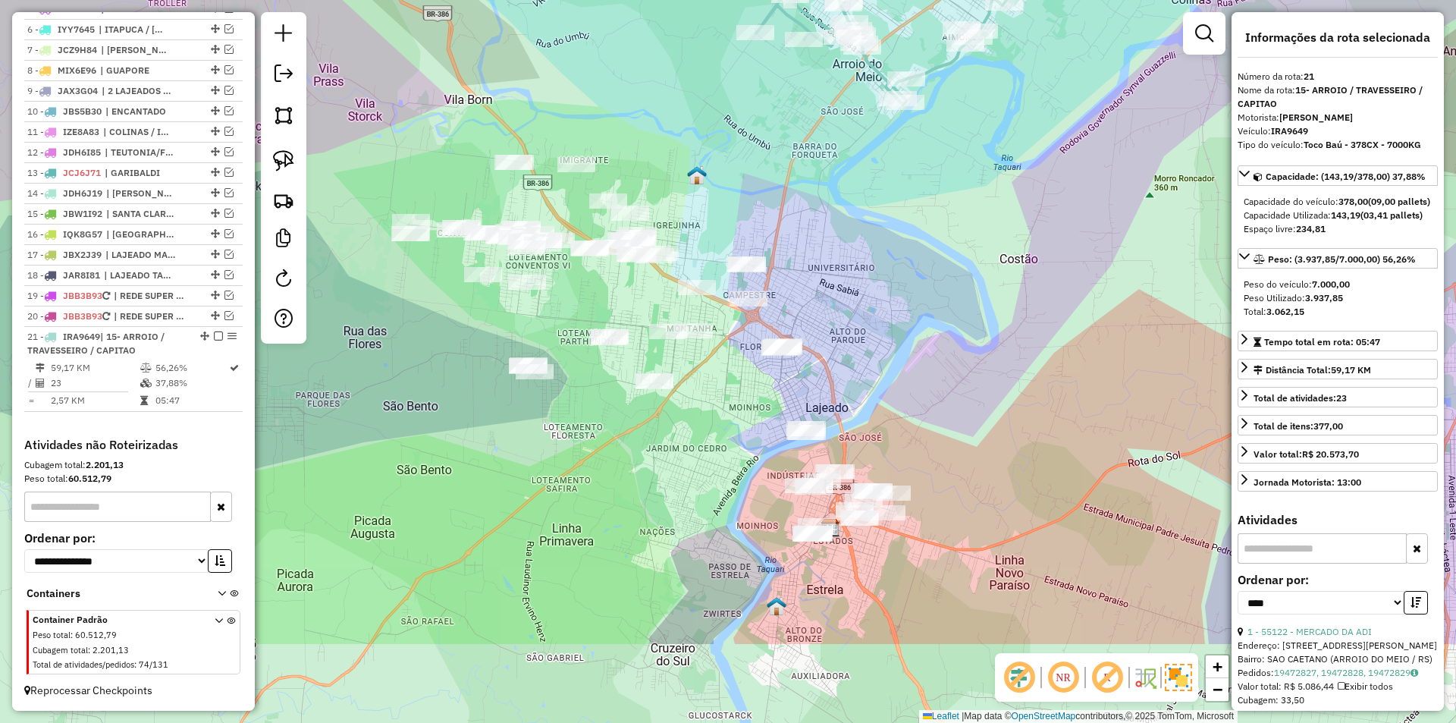
drag, startPoint x: 870, startPoint y: 377, endPoint x: 870, endPoint y: 281, distance: 95.5
click at [870, 281] on div "Janela de atendimento Grade de atendimento Capacidade Transportadoras Veículos …" at bounding box center [728, 361] width 1456 height 723
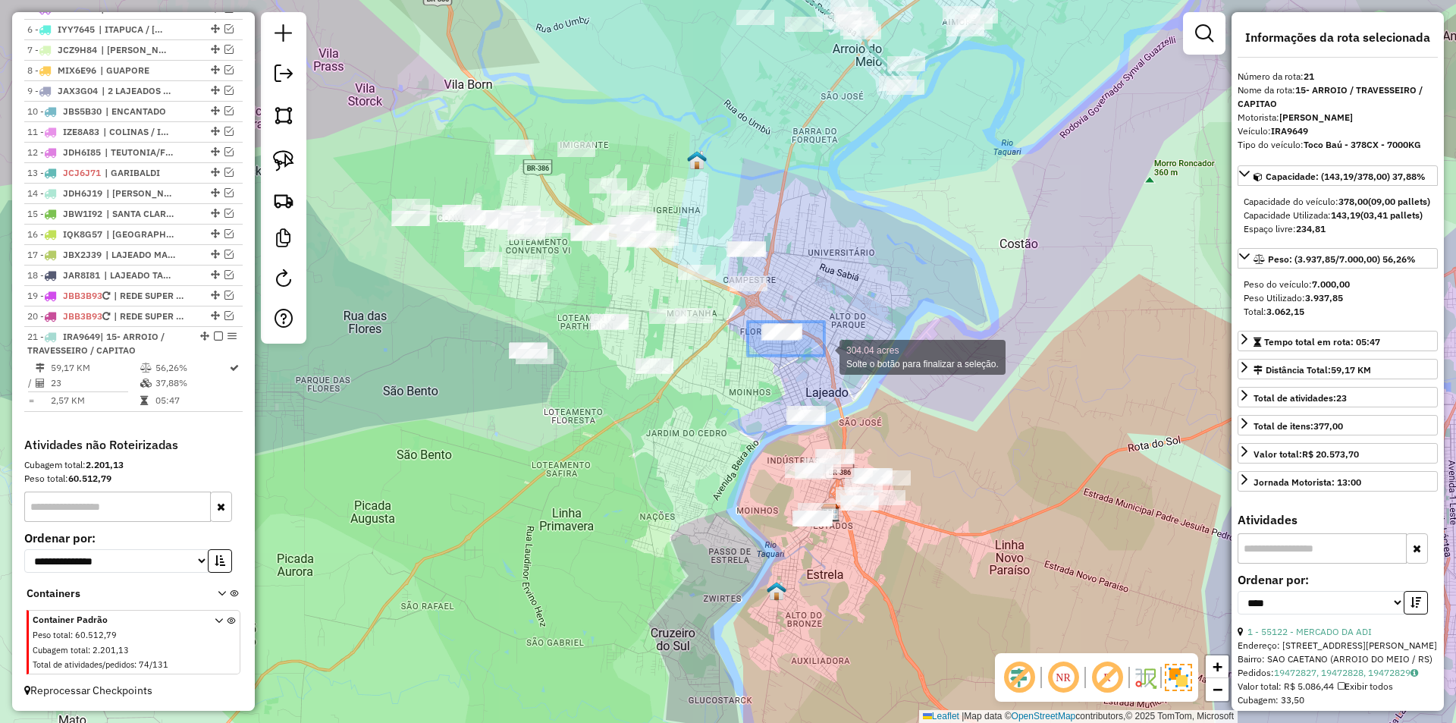
drag, startPoint x: 770, startPoint y: 320, endPoint x: 824, endPoint y: 356, distance: 64.6
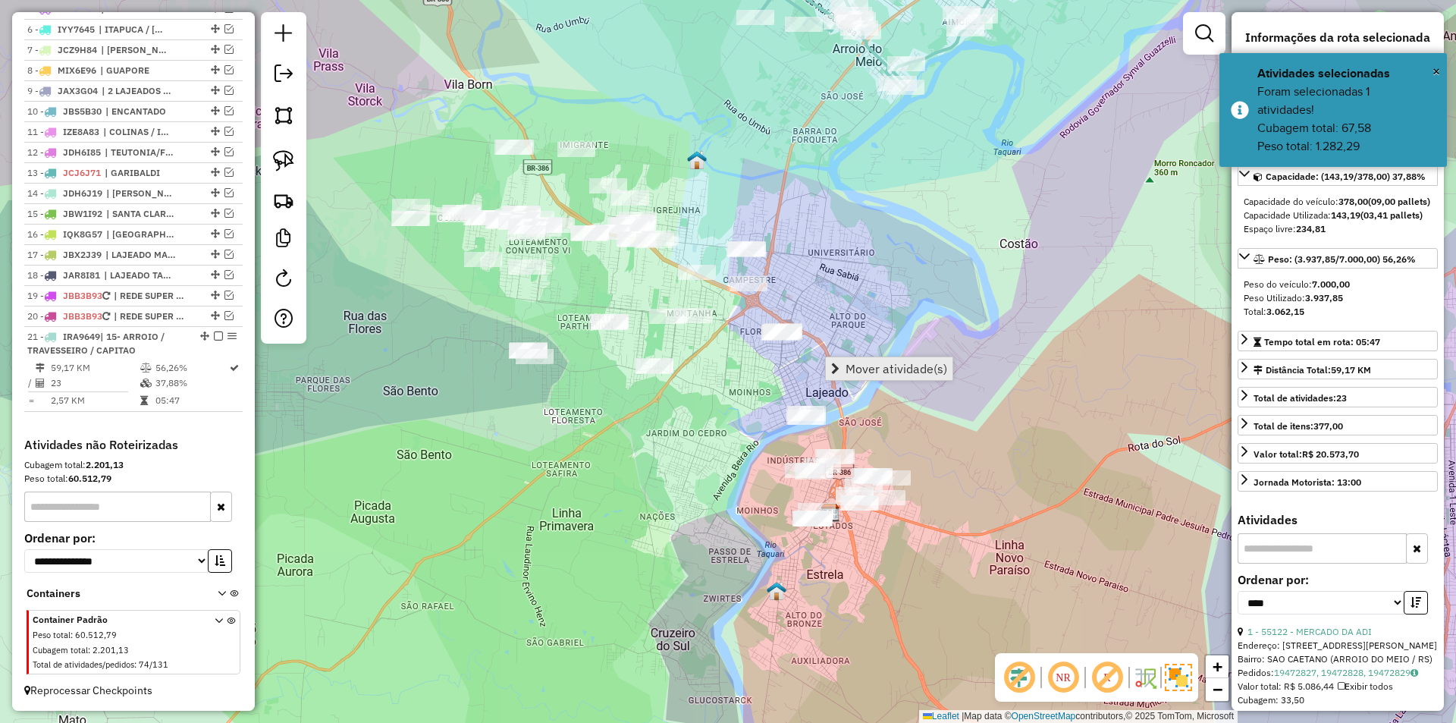
click at [879, 365] on span "Mover atividade(s)" at bounding box center [896, 368] width 102 height 12
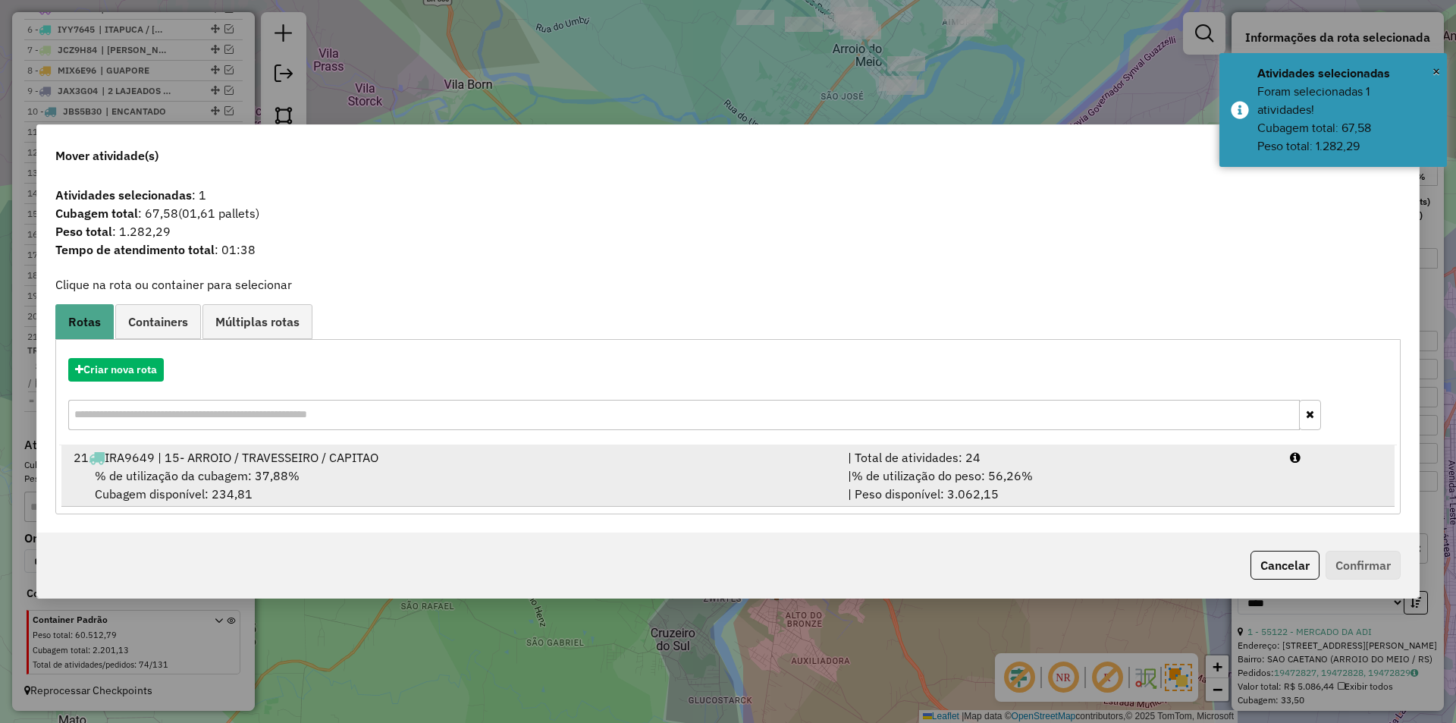
click at [827, 473] on div "% de utilização da cubagem: 37,88% Cubagem disponível: 234,81" at bounding box center [451, 484] width 774 height 36
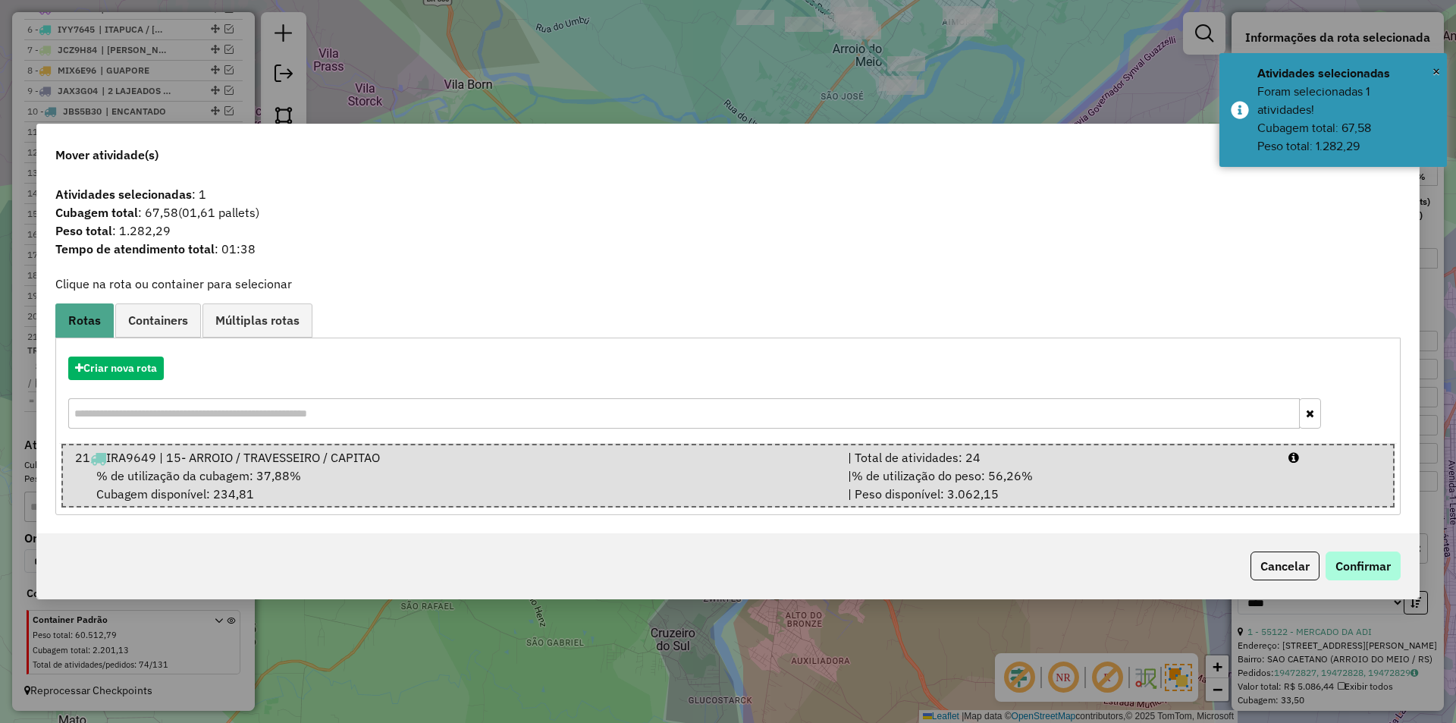
drag, startPoint x: 1403, startPoint y: 559, endPoint x: 1384, endPoint y: 566, distance: 19.4
click at [1401, 560] on div "Cancelar Confirmar" at bounding box center [727, 565] width 1381 height 65
click at [1384, 566] on button "Confirmar" at bounding box center [1362, 565] width 75 height 29
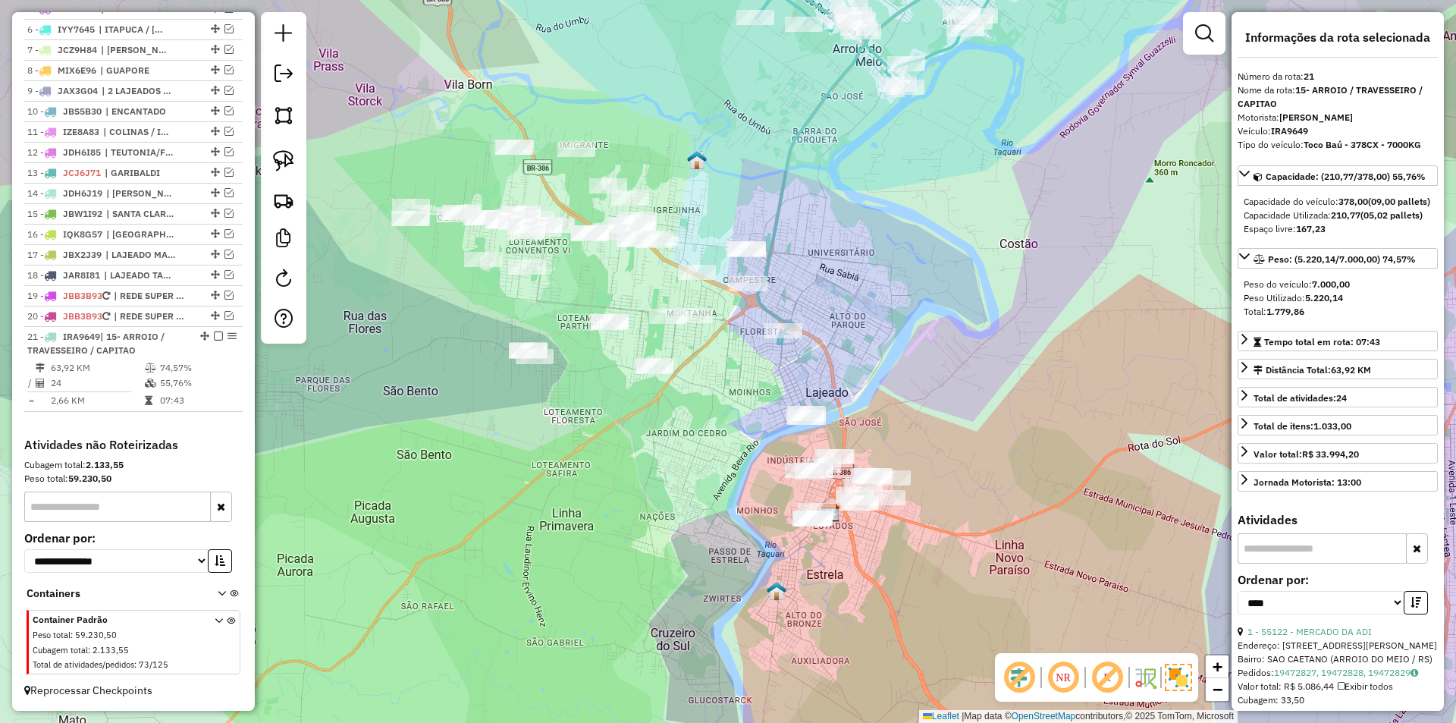
click at [773, 224] on icon at bounding box center [881, 152] width 250 height 384
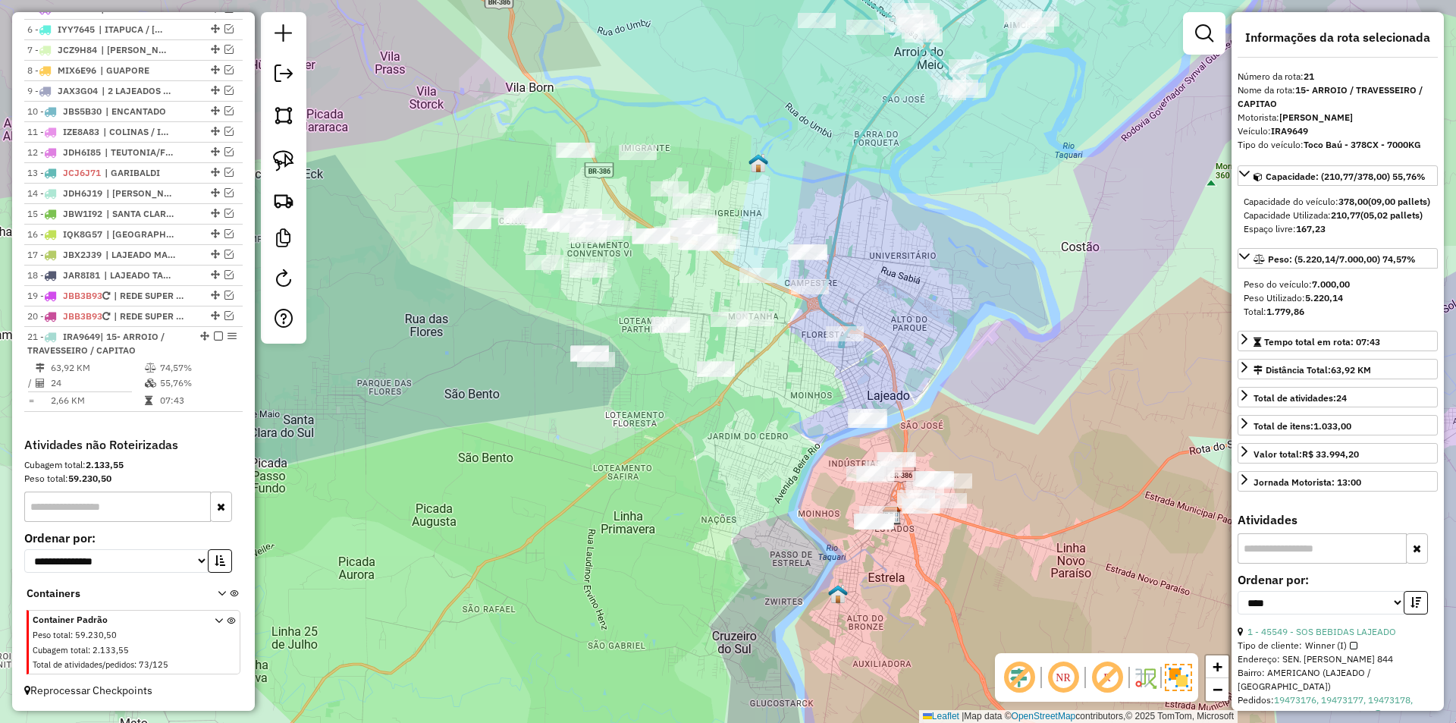
drag, startPoint x: 823, startPoint y: 279, endPoint x: 849, endPoint y: 275, distance: 26.1
click at [885, 283] on div "Janela de atendimento Grade de atendimento Capacidade Transportadoras Veículos …" at bounding box center [728, 361] width 1456 height 723
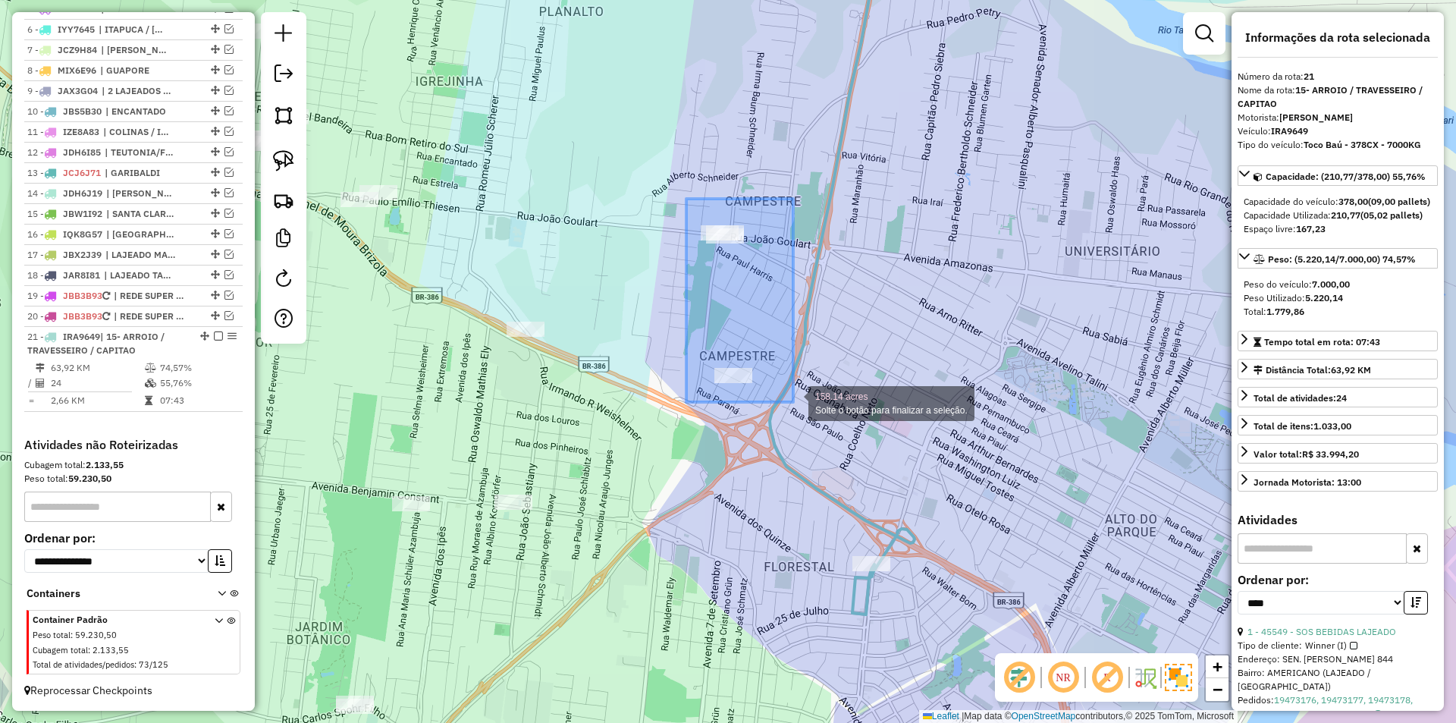
drag, startPoint x: 693, startPoint y: 202, endPoint x: 793, endPoint y: 402, distance: 223.1
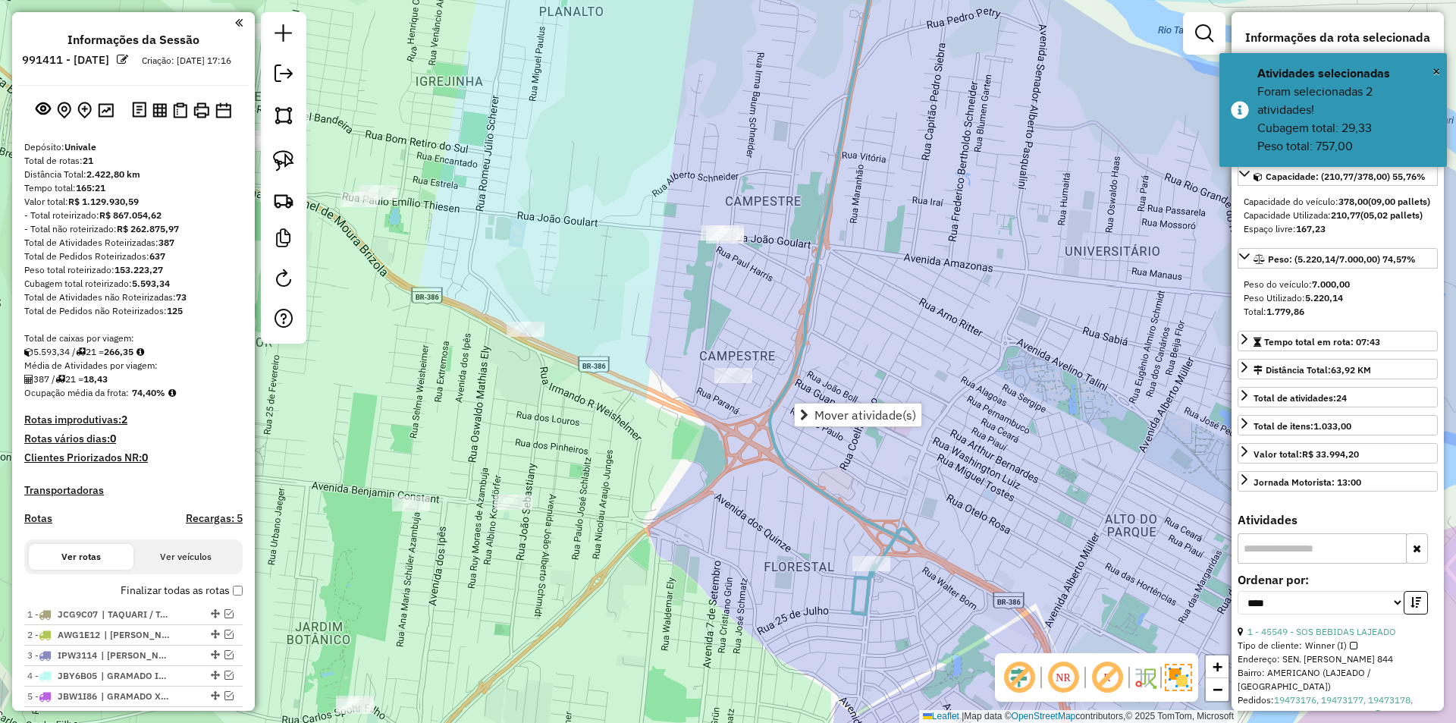
select select "*********"
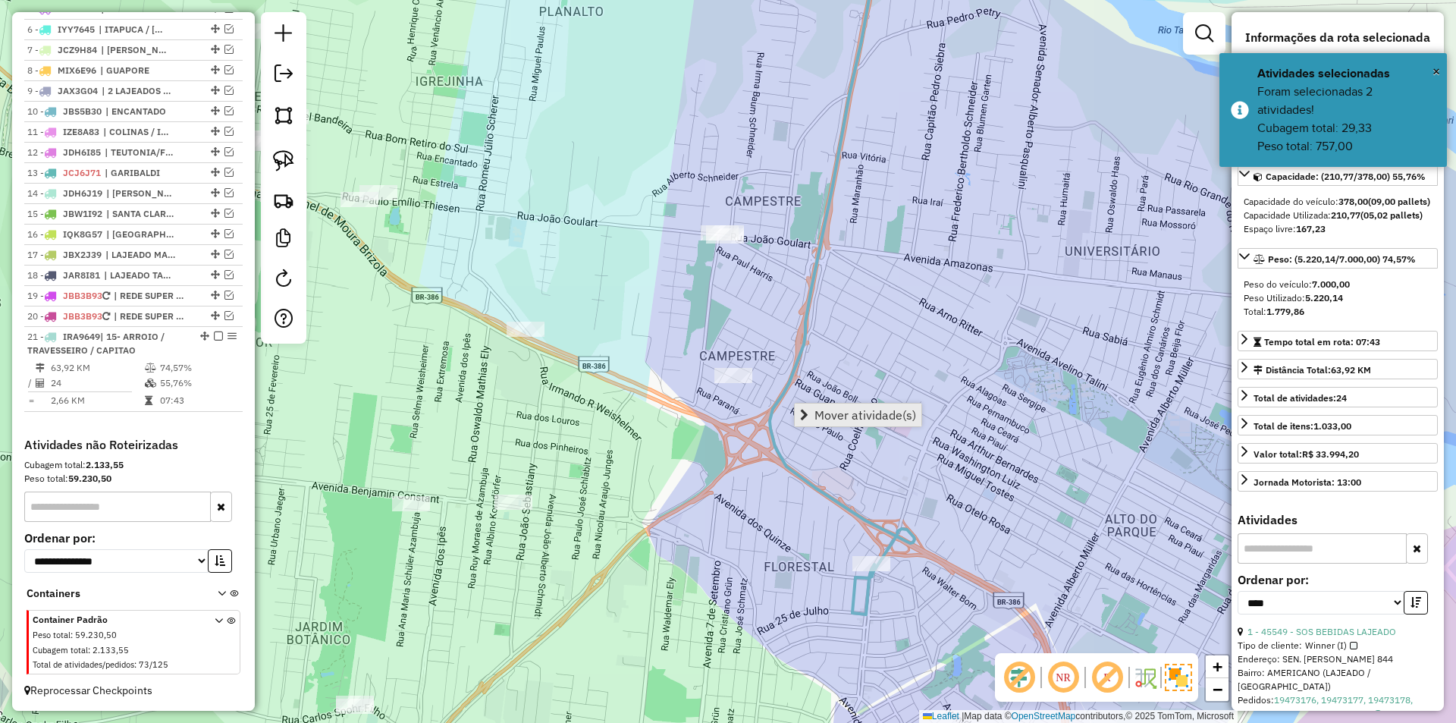
click at [859, 420] on span "Mover atividade(s)" at bounding box center [865, 415] width 102 height 12
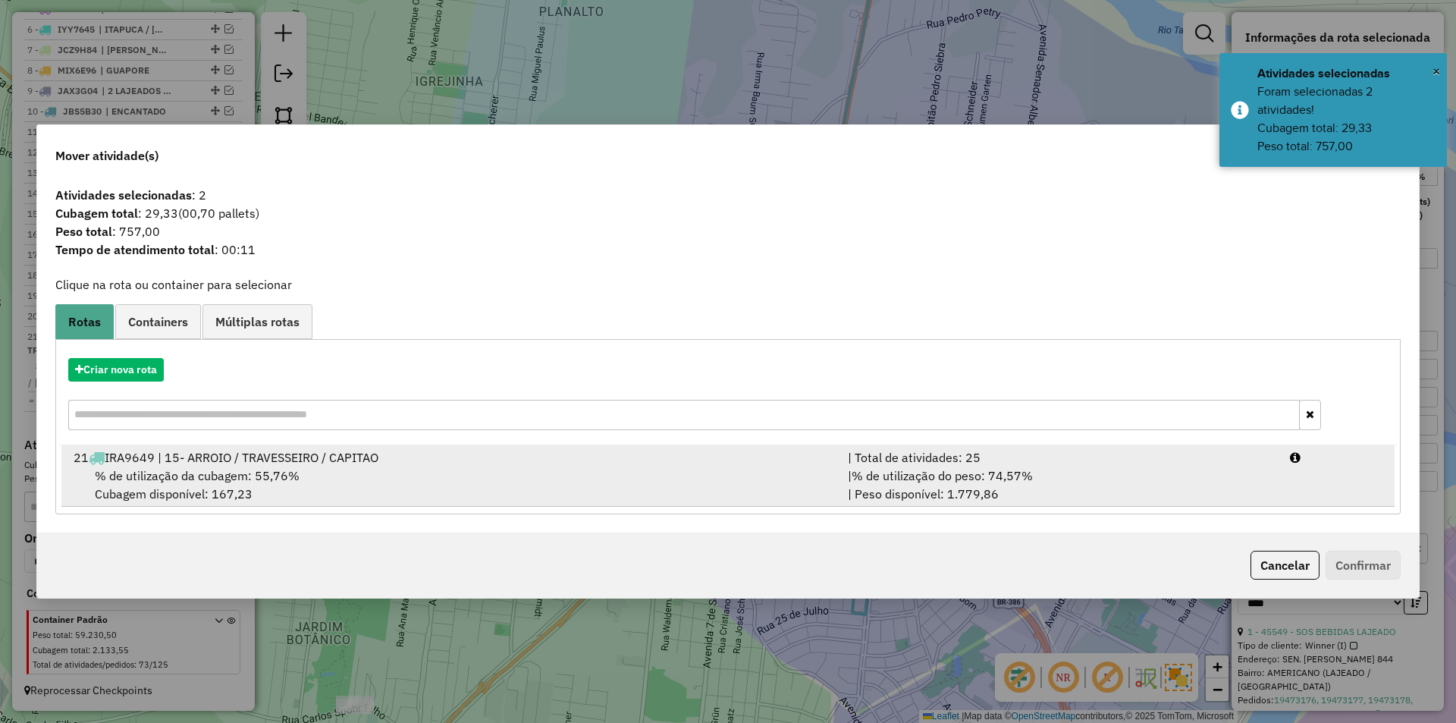
click at [512, 494] on div "% de utilização da cubagem: 55,76% Cubagem disponível: 167,23" at bounding box center [451, 484] width 774 height 36
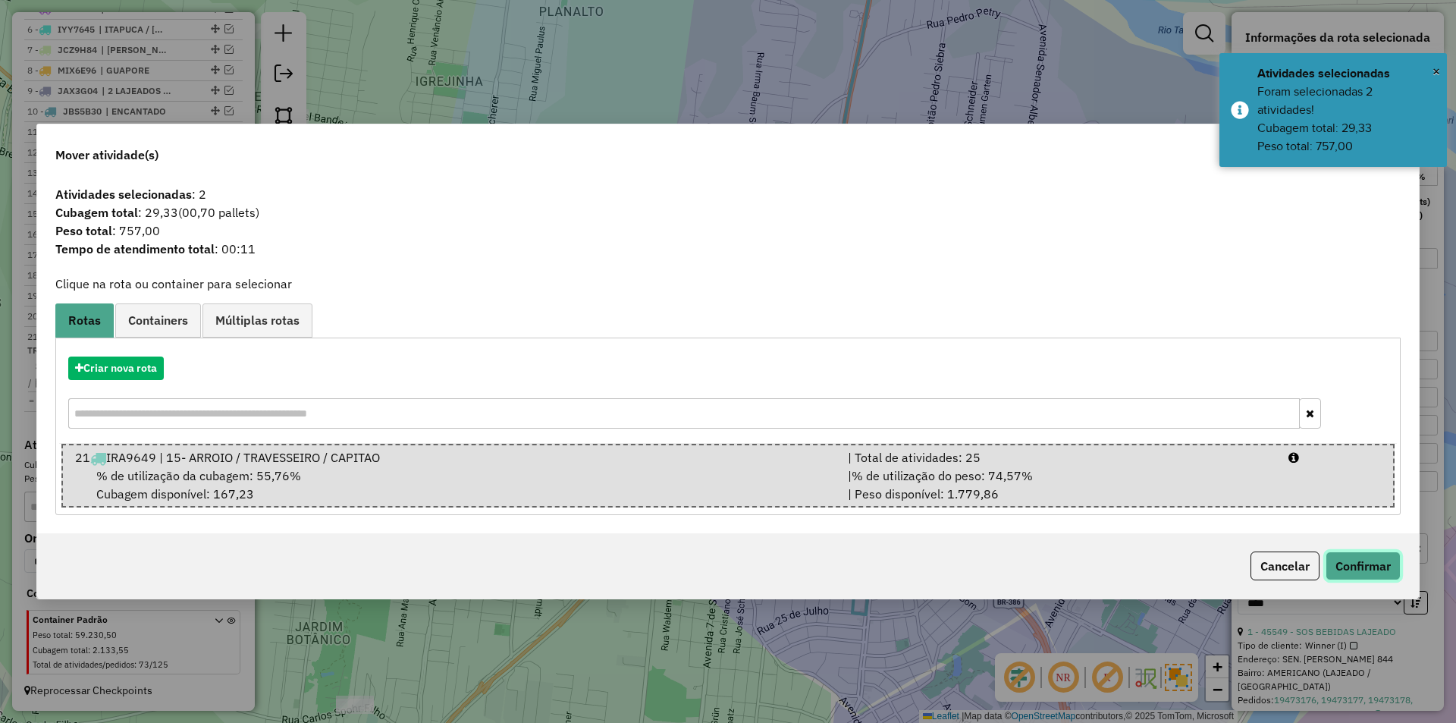
click at [1384, 560] on button "Confirmar" at bounding box center [1362, 565] width 75 height 29
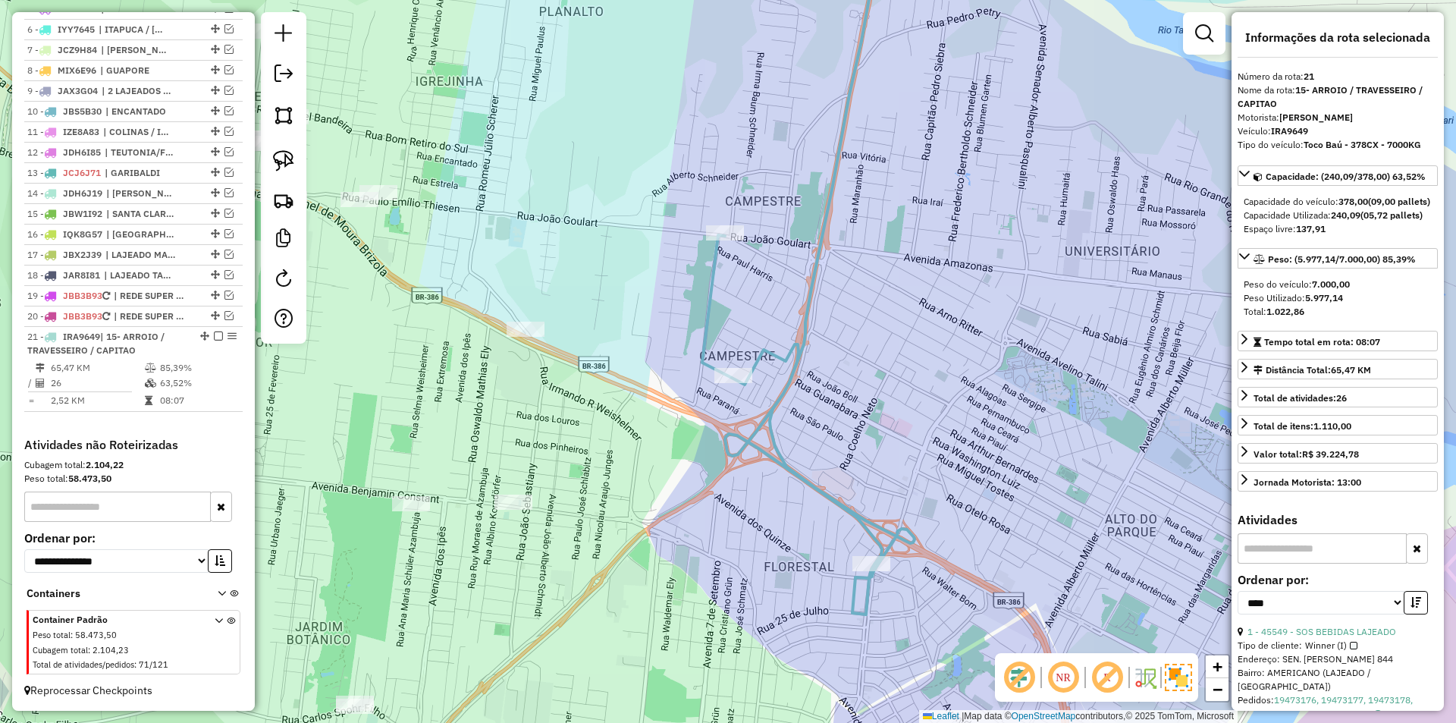
click at [810, 284] on icon at bounding box center [808, 271] width 212 height 686
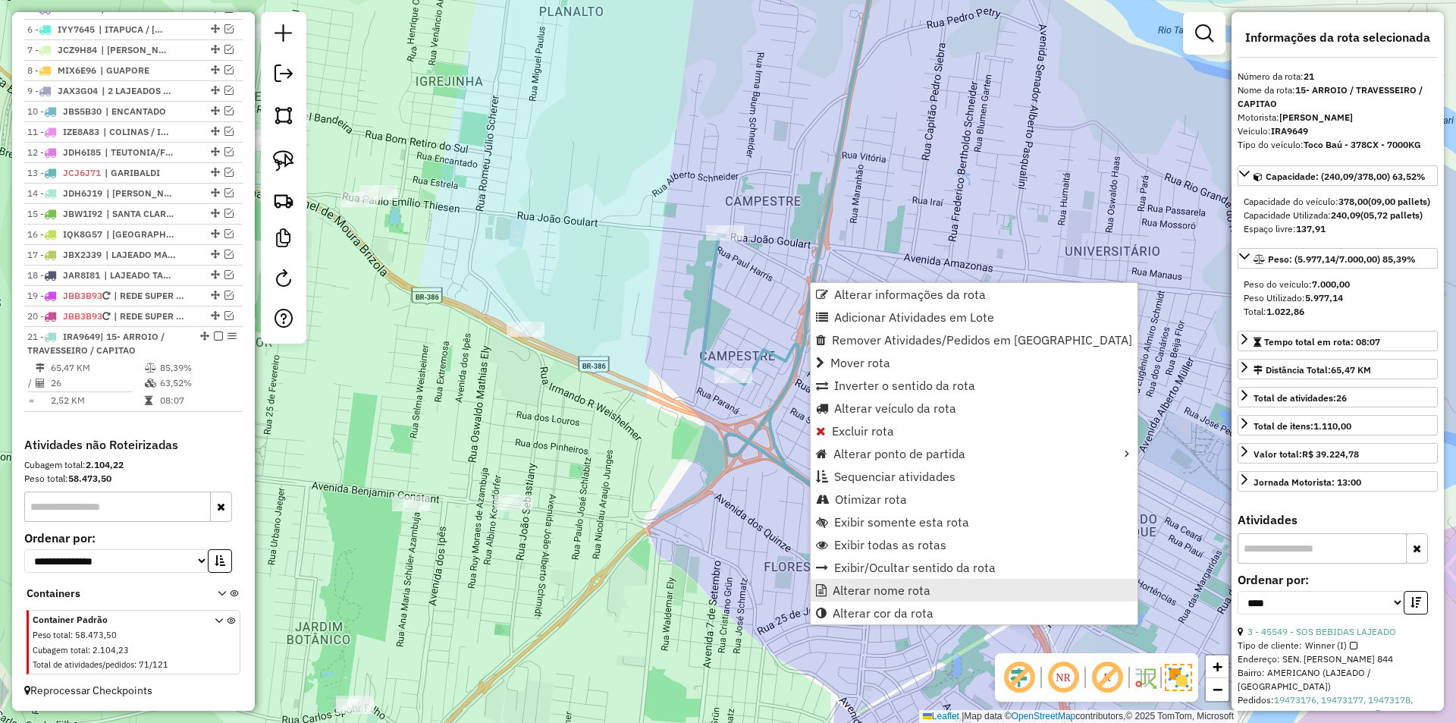
click at [956, 587] on link "Alterar nome rota" at bounding box center [973, 589] width 327 height 23
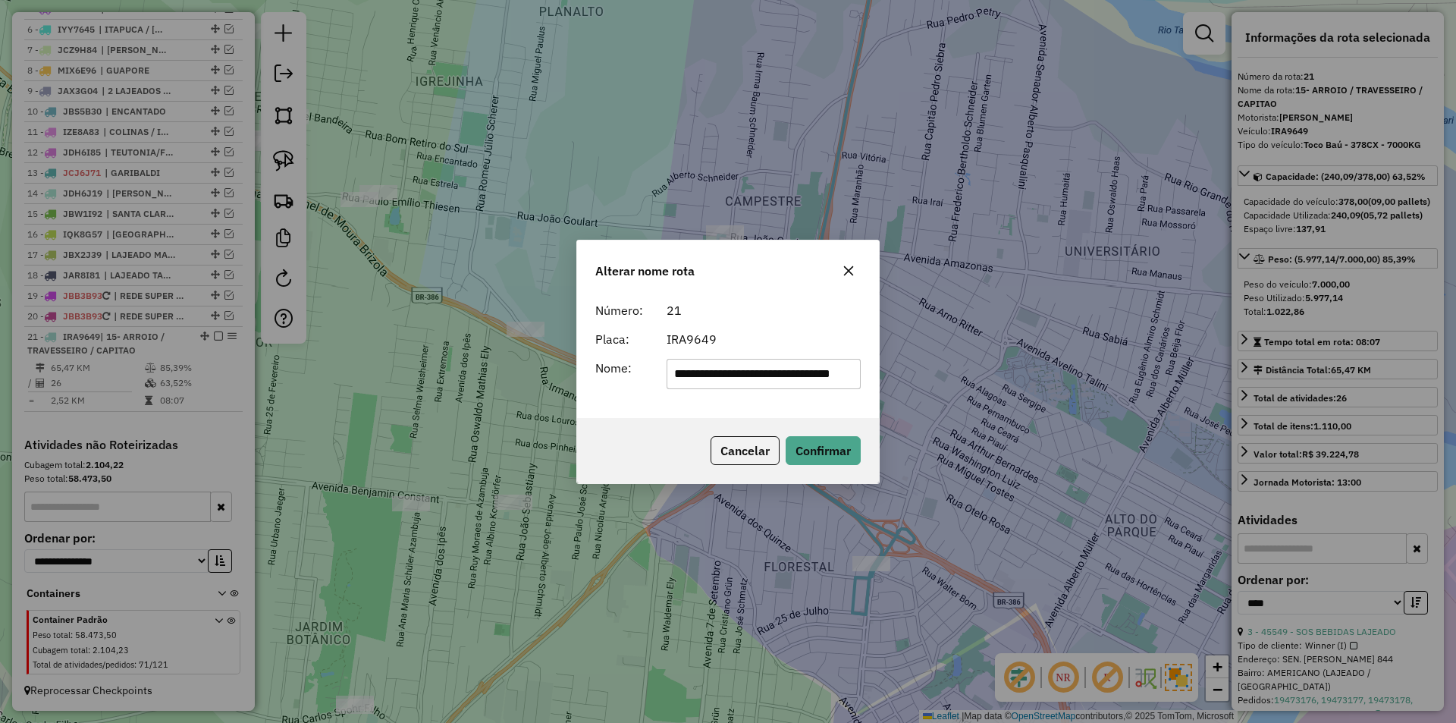
scroll to position [0, 37]
drag, startPoint x: 707, startPoint y: 375, endPoint x: 1037, endPoint y: 375, distance: 330.6
click at [1037, 375] on div "**********" at bounding box center [728, 361] width 1456 height 723
drag, startPoint x: 692, startPoint y: 370, endPoint x: 536, endPoint y: 313, distance: 166.2
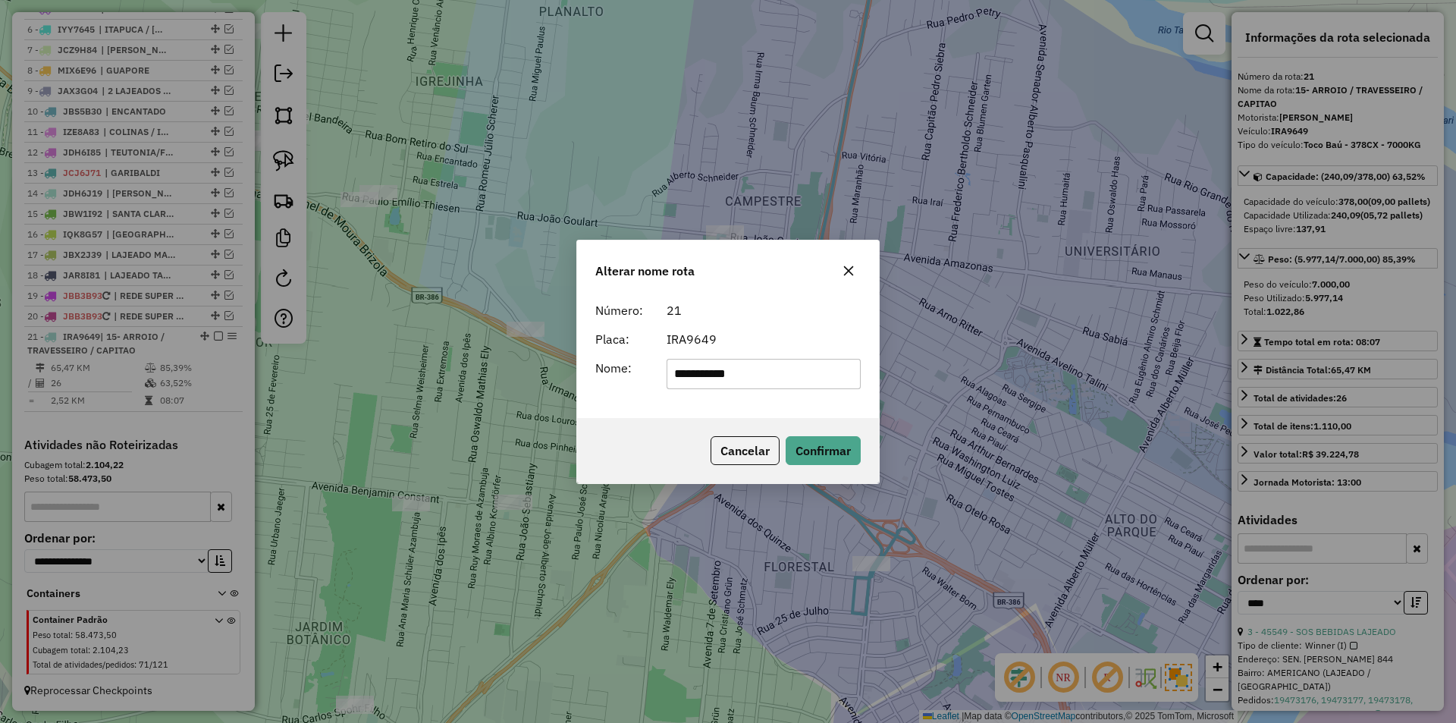
click at [623, 351] on form "**********" at bounding box center [727, 345] width 265 height 88
click at [769, 381] on input "******" at bounding box center [763, 374] width 195 height 30
type input "**********"
click at [824, 454] on button "Confirmar" at bounding box center [822, 450] width 75 height 29
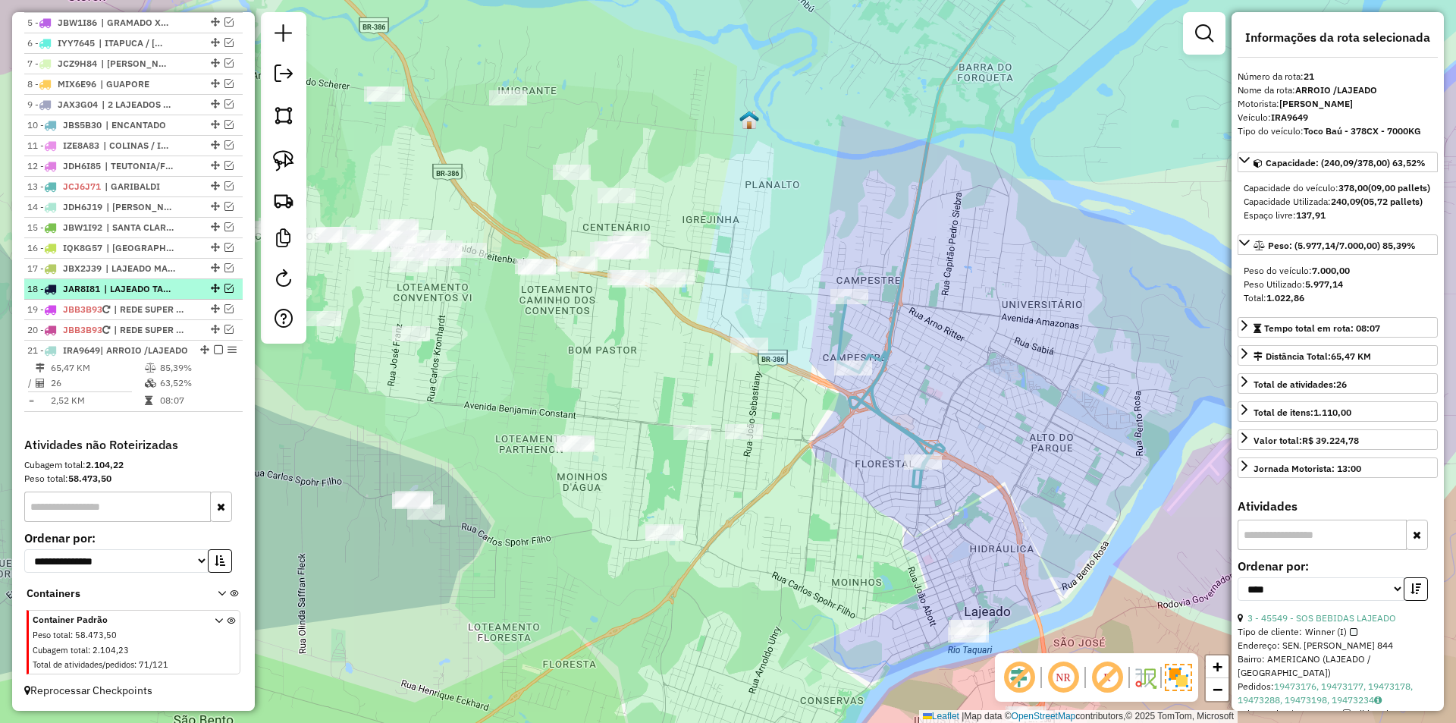
click at [217, 345] on em at bounding box center [218, 349] width 9 height 9
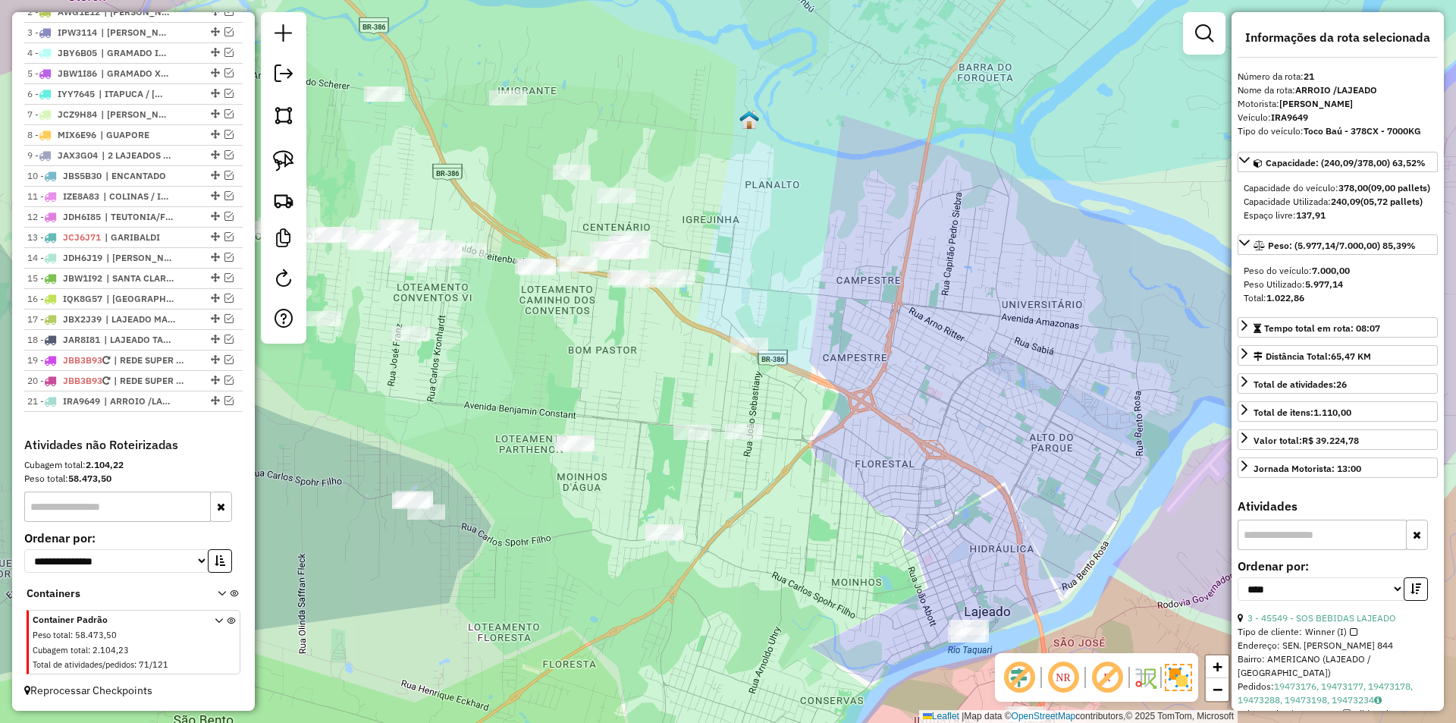
scroll to position [636, 0]
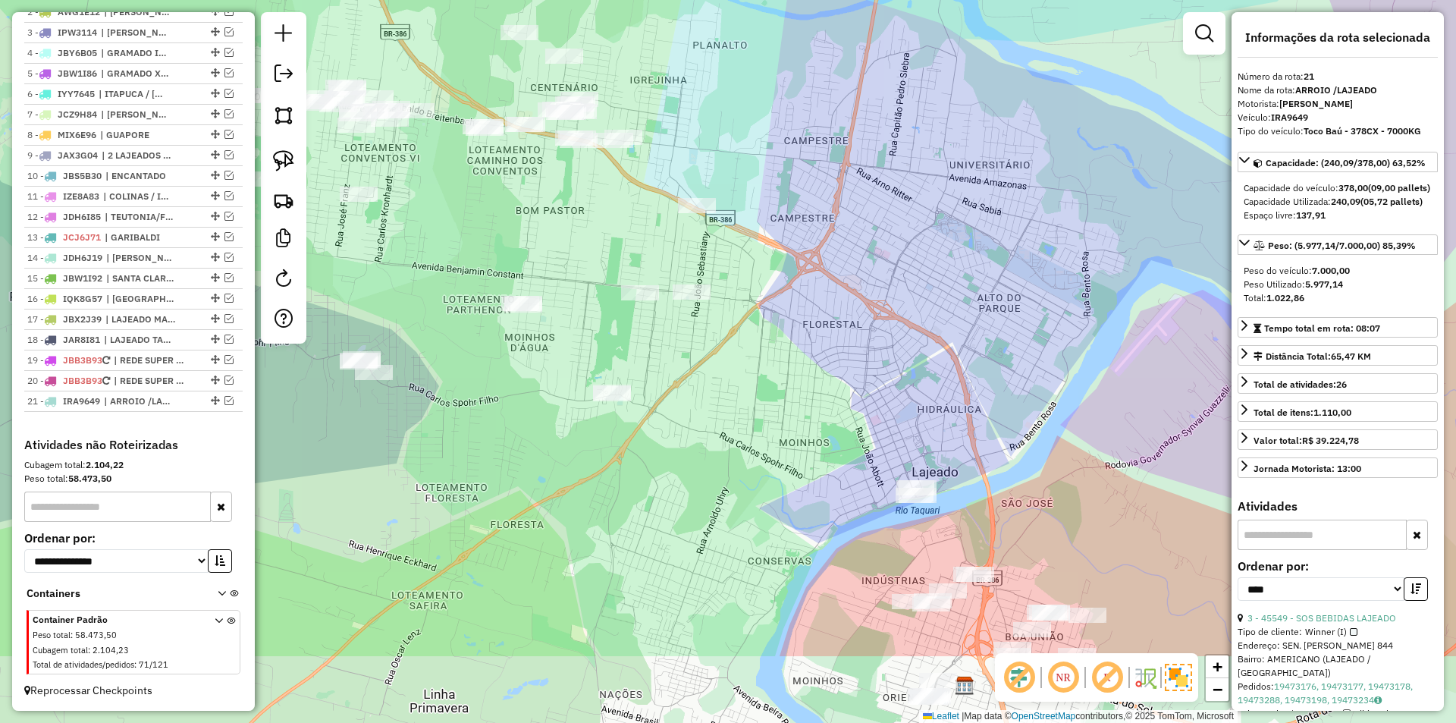
drag, startPoint x: 866, startPoint y: 368, endPoint x: 770, endPoint y: 198, distance: 194.9
click at [770, 198] on div "Janela de atendimento Grade de atendimento Capacidade Transportadoras Veículos …" at bounding box center [728, 361] width 1456 height 723
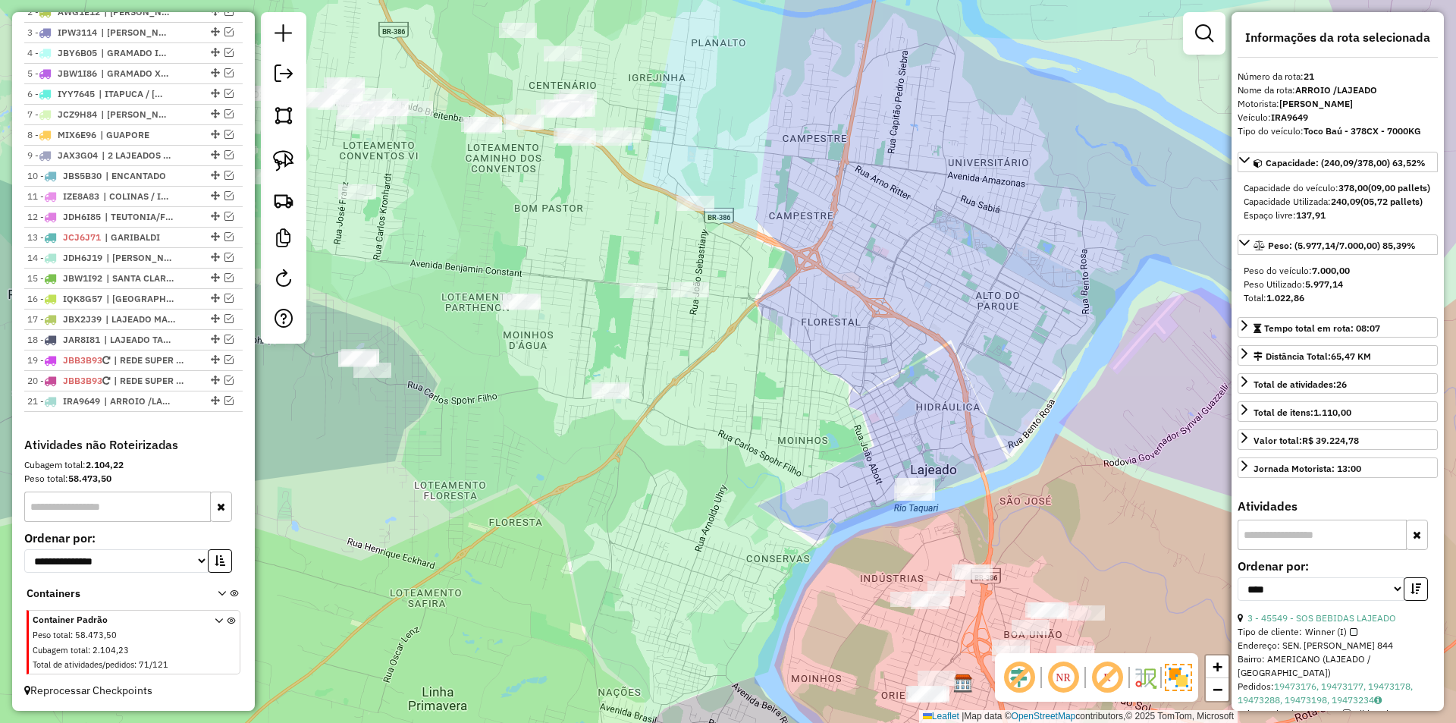
drag, startPoint x: 854, startPoint y: 395, endPoint x: 924, endPoint y: 431, distance: 79.3
click at [923, 431] on div "Janela de atendimento Grade de atendimento Capacidade Transportadoras Veículos …" at bounding box center [728, 361] width 1456 height 723
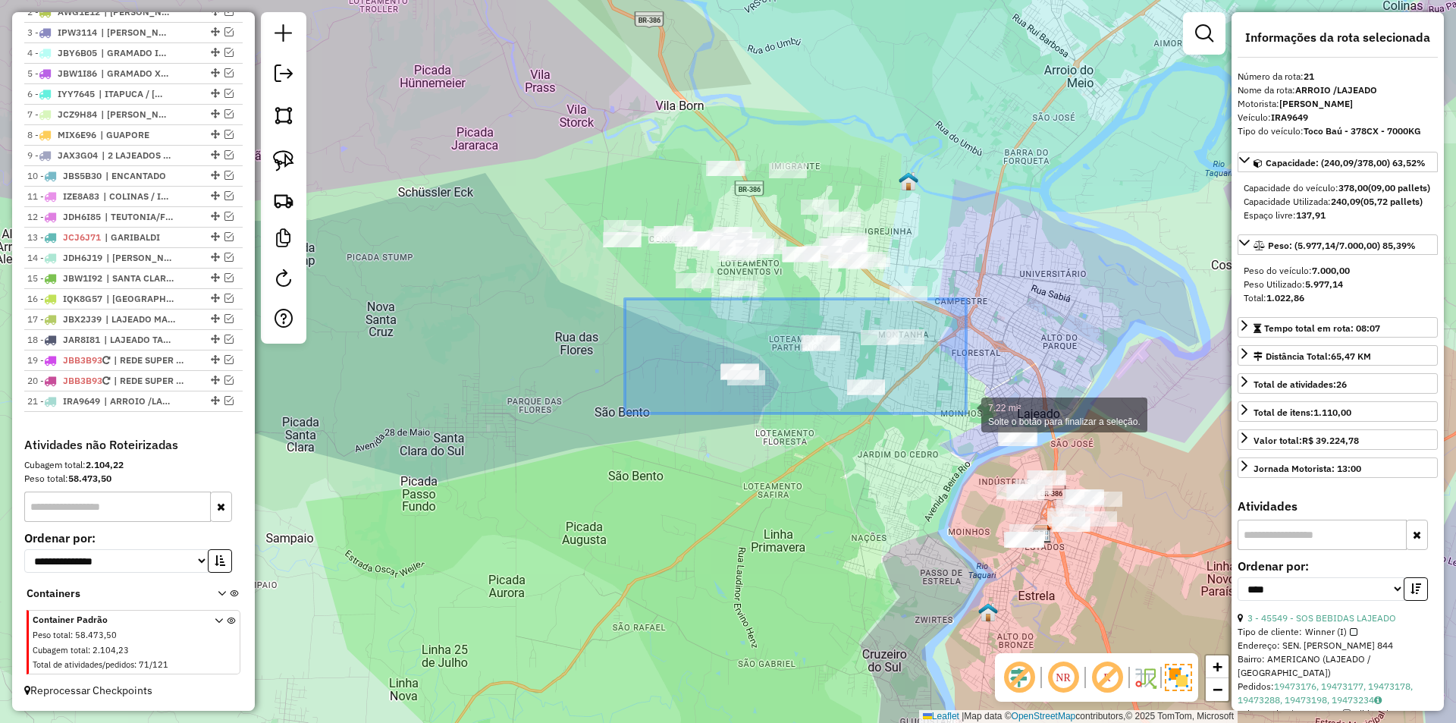
drag, startPoint x: 629, startPoint y: 299, endPoint x: 966, endPoint y: 413, distance: 356.0
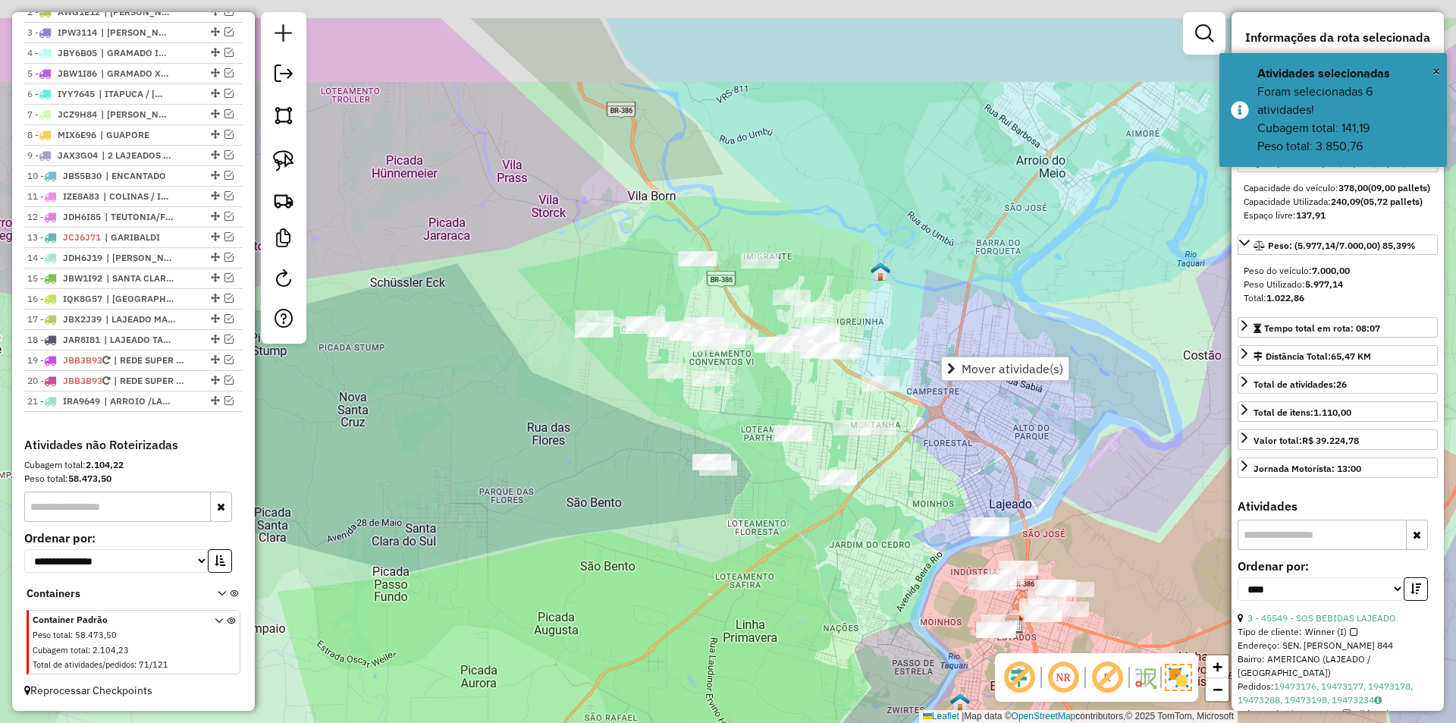
drag, startPoint x: 816, startPoint y: 378, endPoint x: 809, endPoint y: 399, distance: 22.3
click at [810, 399] on div "Janela de atendimento Grade de atendimento Capacidade Transportadoras Veículos …" at bounding box center [728, 361] width 1456 height 723
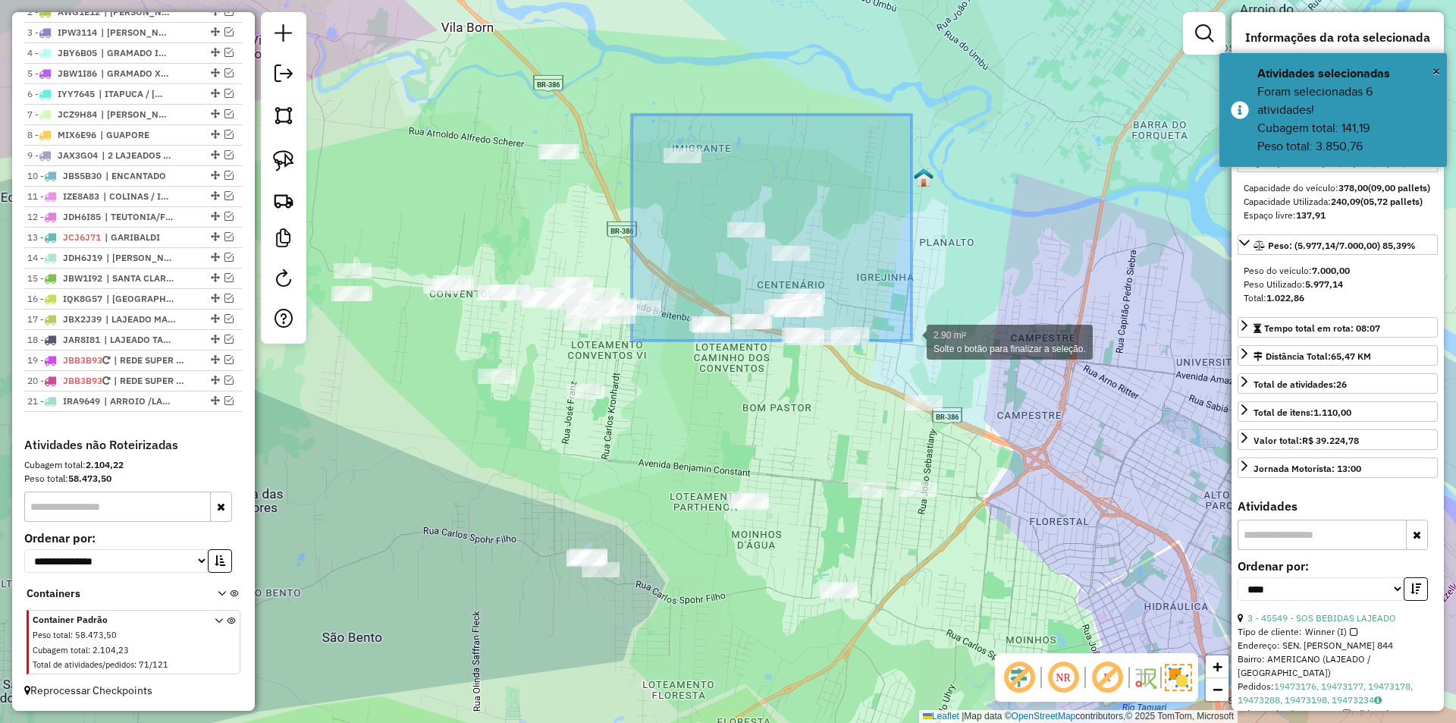
drag, startPoint x: 632, startPoint y: 114, endPoint x: 911, endPoint y: 340, distance: 359.0
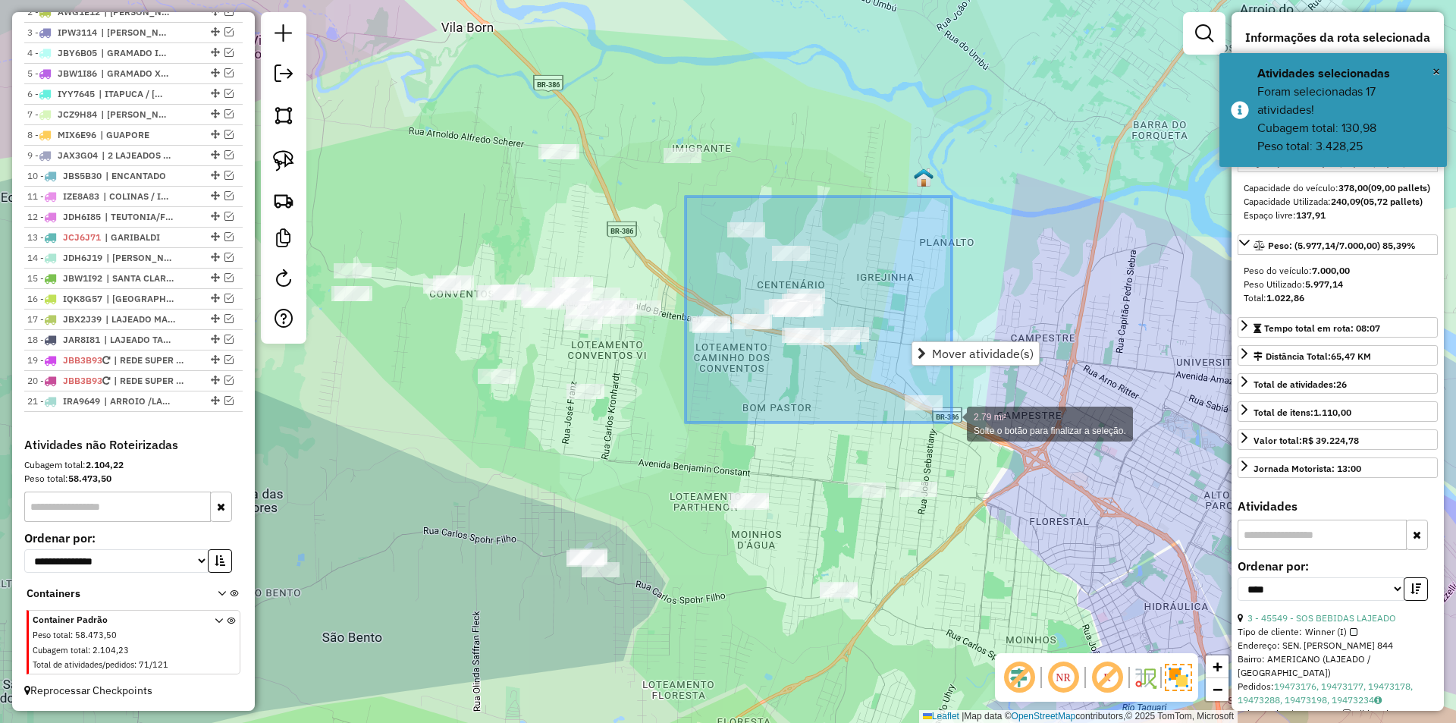
drag, startPoint x: 685, startPoint y: 196, endPoint x: 952, endPoint y: 422, distance: 349.1
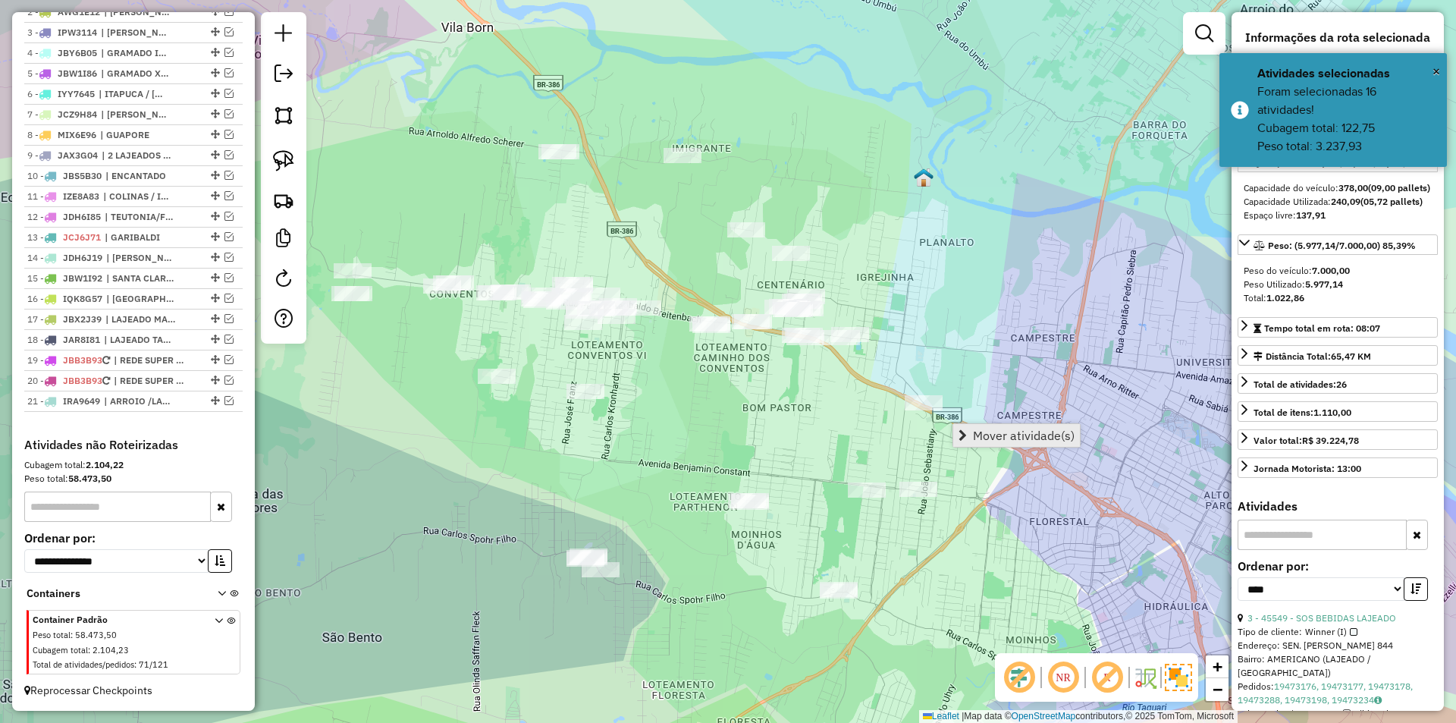
click at [1024, 441] on span "Mover atividade(s)" at bounding box center [1024, 435] width 102 height 12
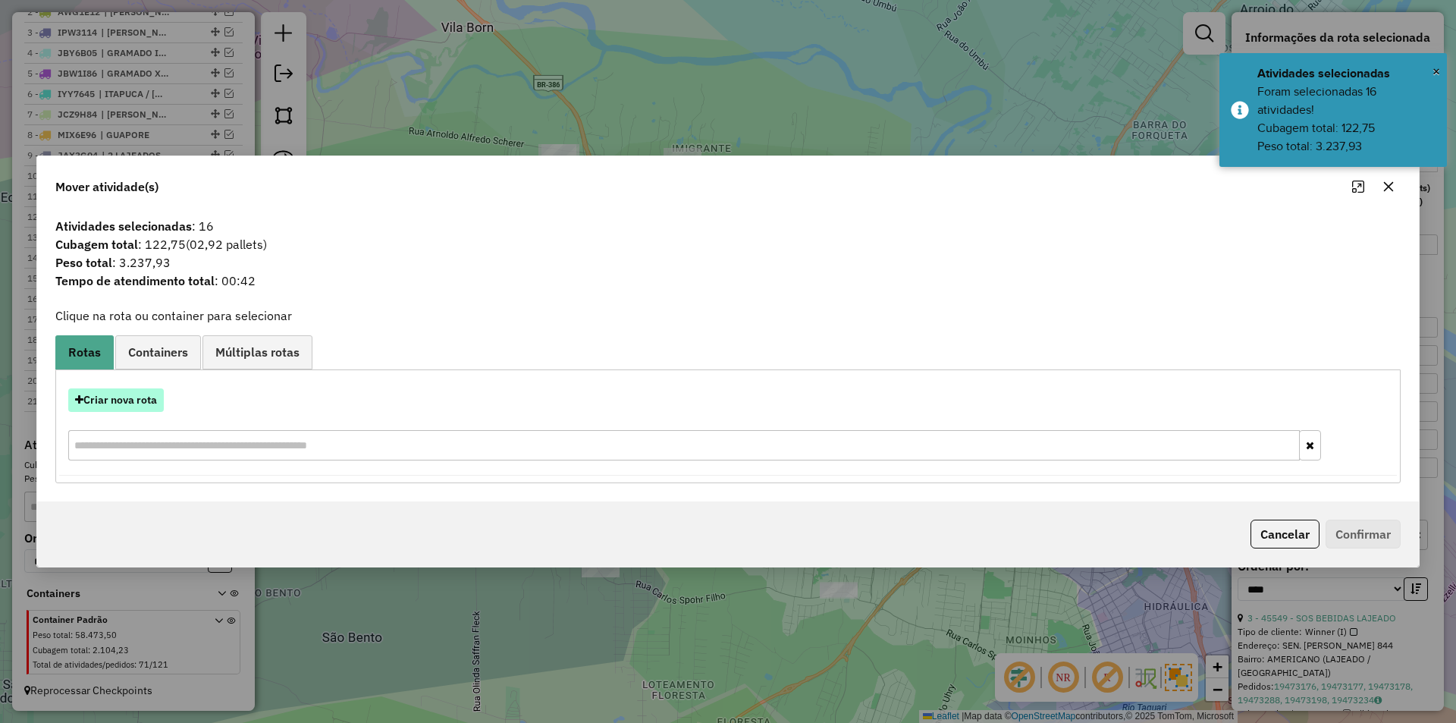
click at [134, 398] on button "Criar nova rota" at bounding box center [116, 400] width 96 height 24
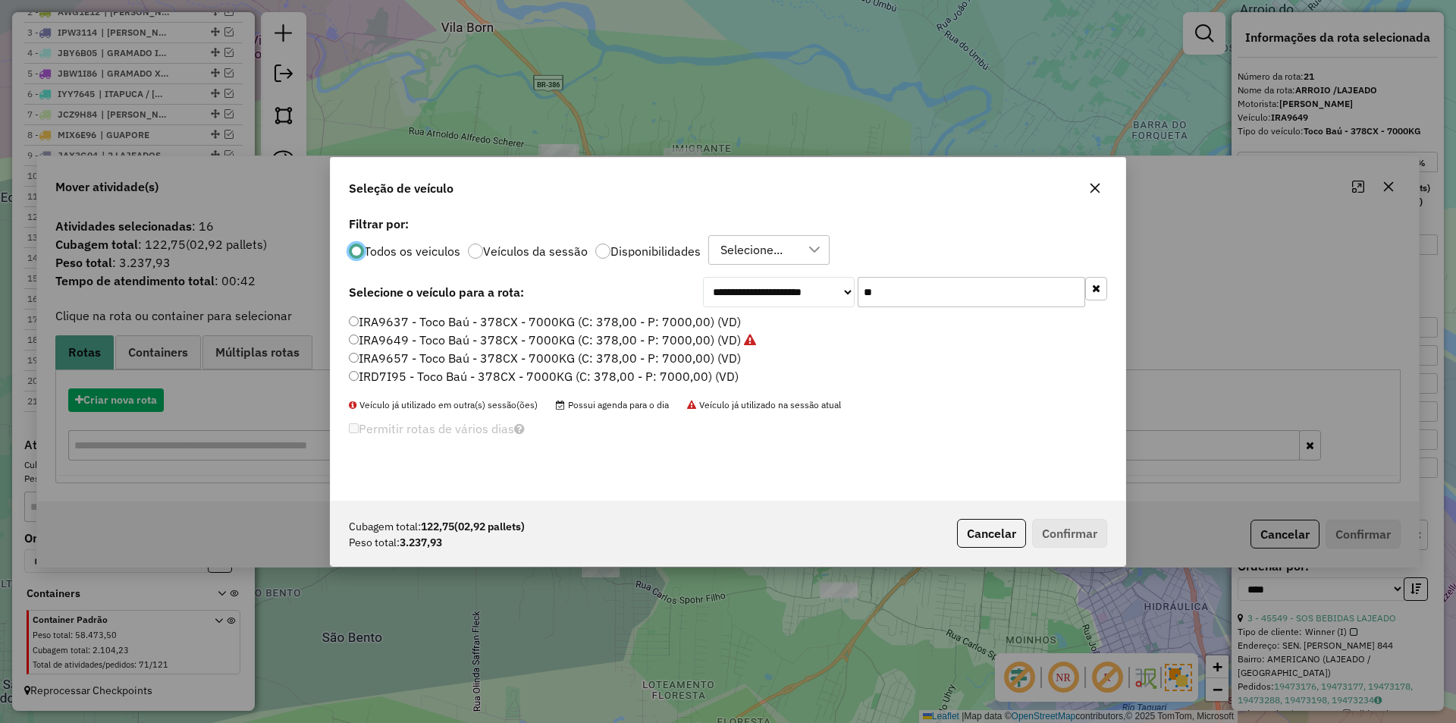
scroll to position [8, 5]
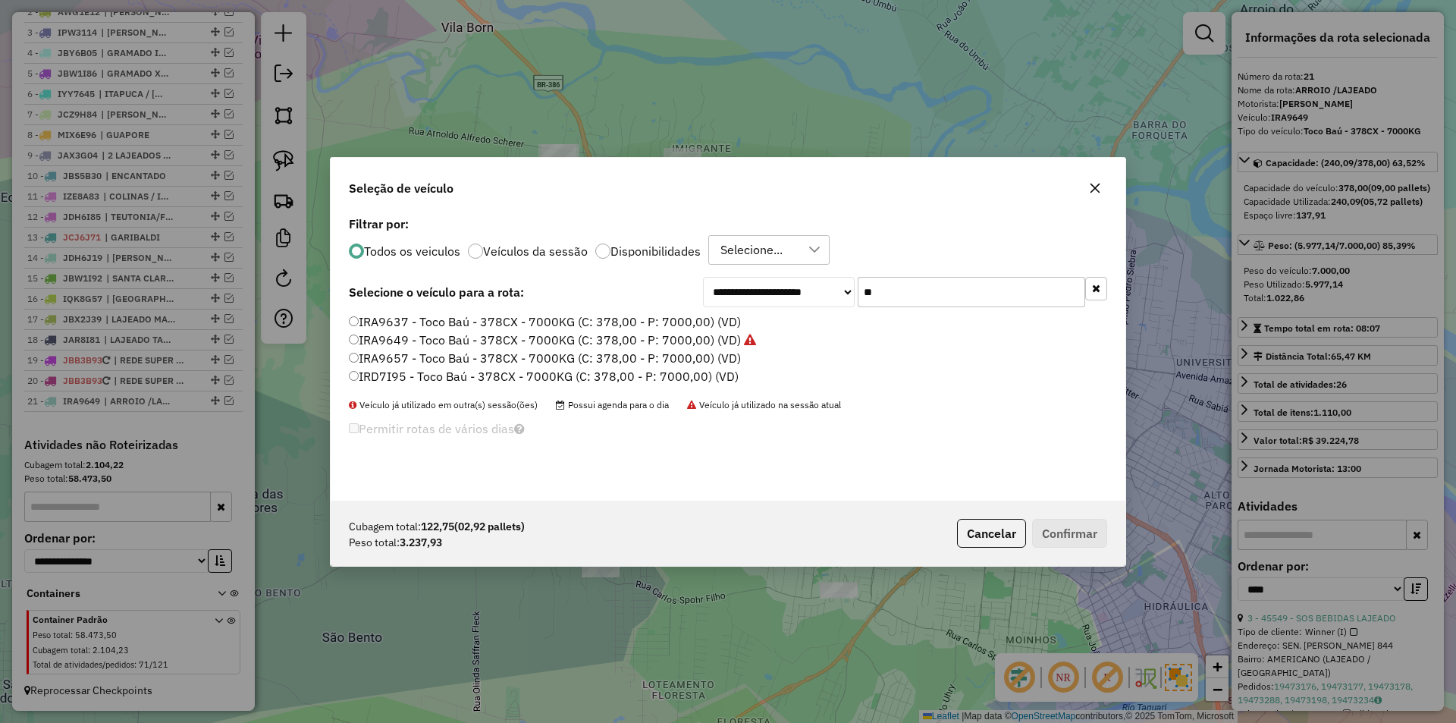
drag, startPoint x: 948, startPoint y: 289, endPoint x: 681, endPoint y: 327, distance: 269.6
click at [681, 327] on div "**********" at bounding box center [728, 356] width 795 height 288
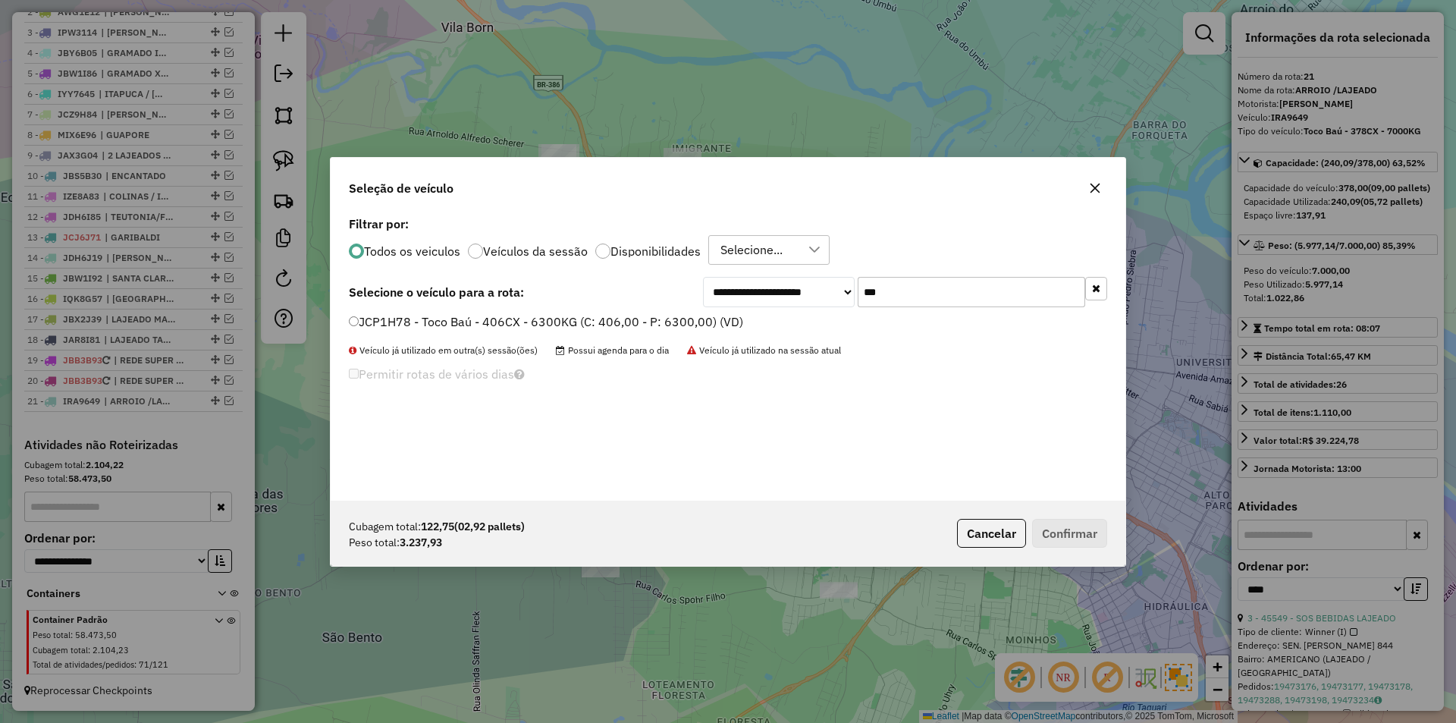
type input "***"
click at [375, 323] on label "JCP1H78 - Toco Baú - 406CX - 6300KG (C: 406,00 - P: 6300,00) (VD)" at bounding box center [546, 321] width 394 height 18
click at [1073, 534] on button "Confirmar" at bounding box center [1069, 533] width 75 height 29
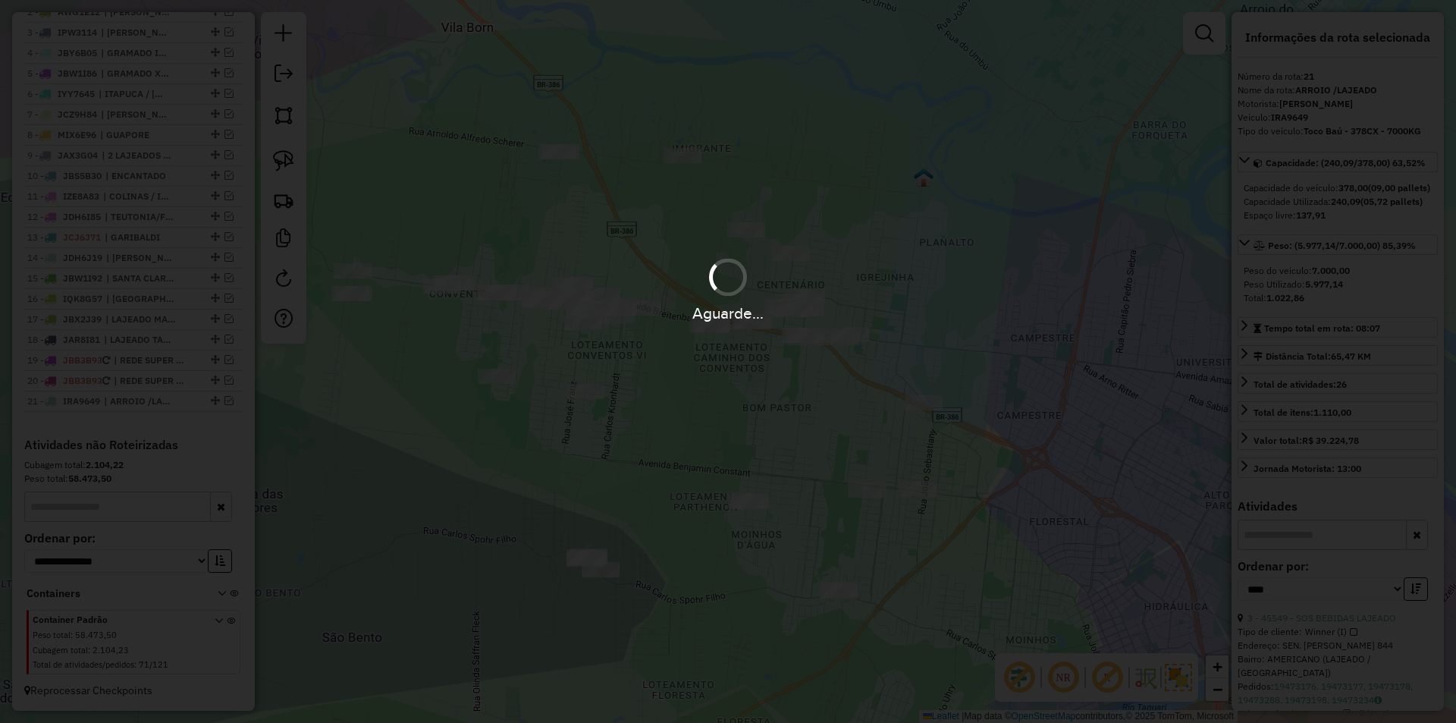
scroll to position [735, 0]
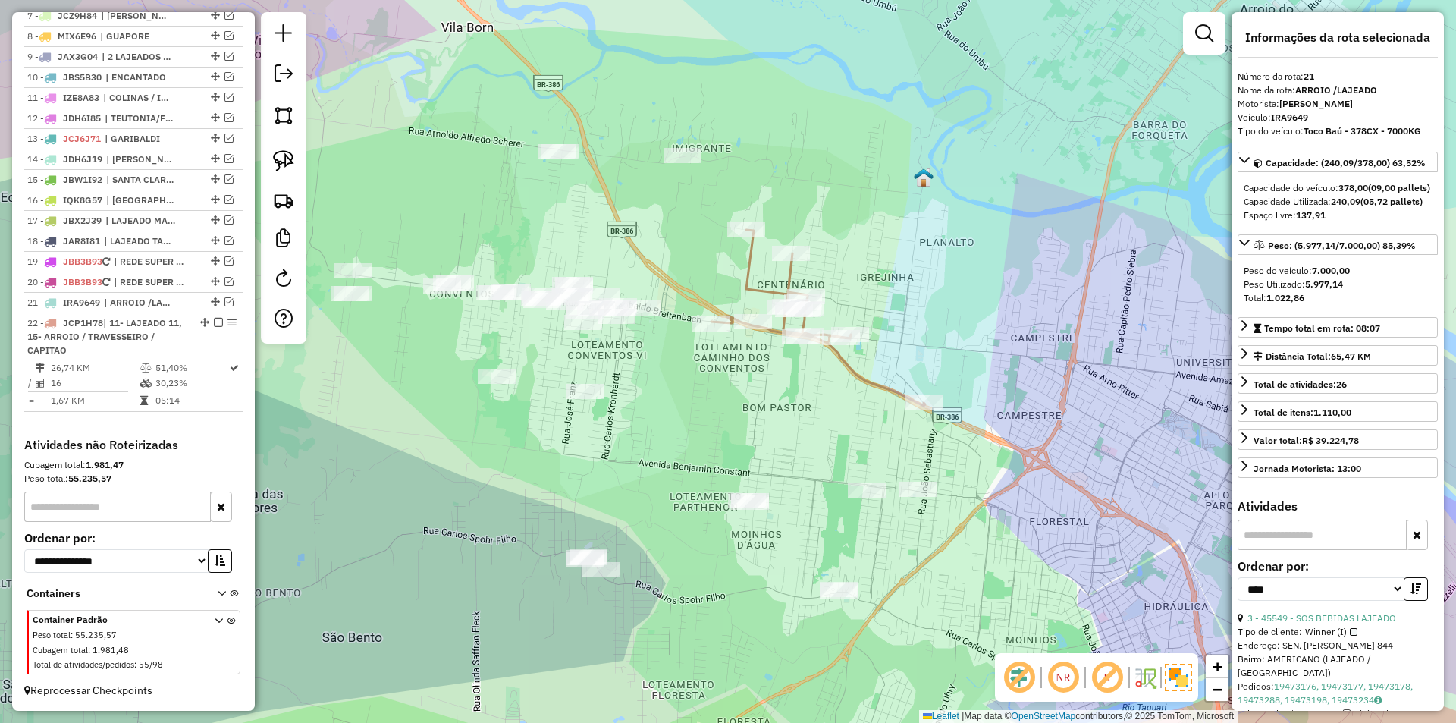
click at [742, 288] on icon at bounding box center [818, 318] width 214 height 176
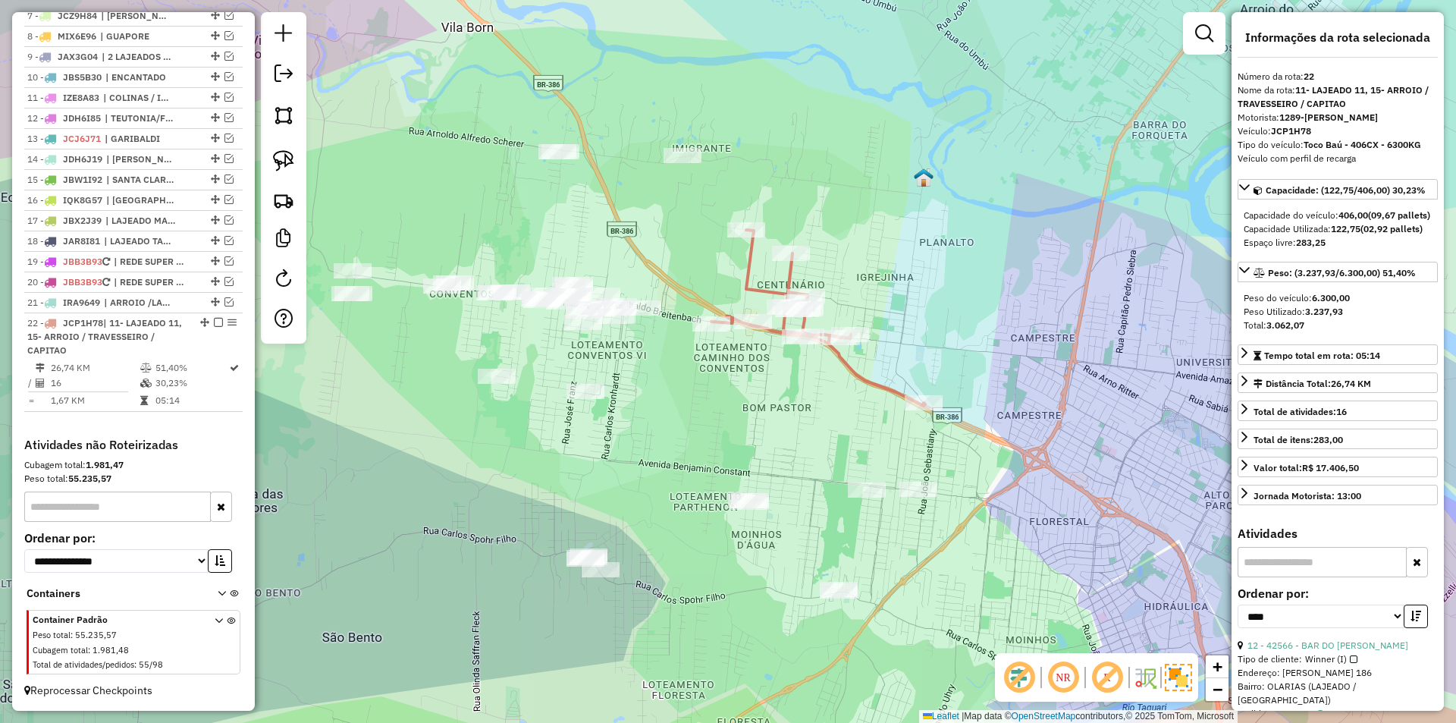
click at [756, 255] on icon at bounding box center [818, 318] width 214 height 176
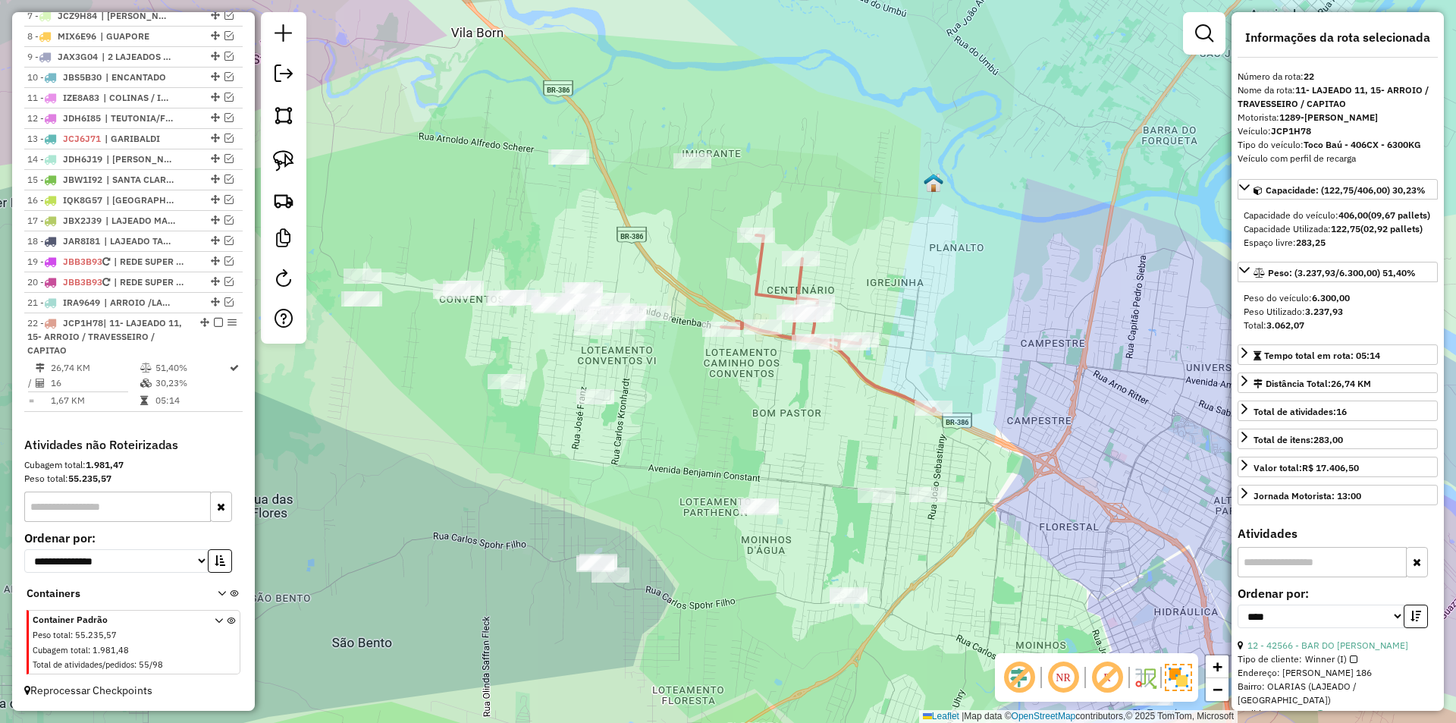
drag, startPoint x: 721, startPoint y: 193, endPoint x: 691, endPoint y: 177, distance: 33.6
click at [750, 208] on div "Janela de atendimento Grade de atendimento Capacidade Transportadoras Veículos …" at bounding box center [728, 361] width 1456 height 723
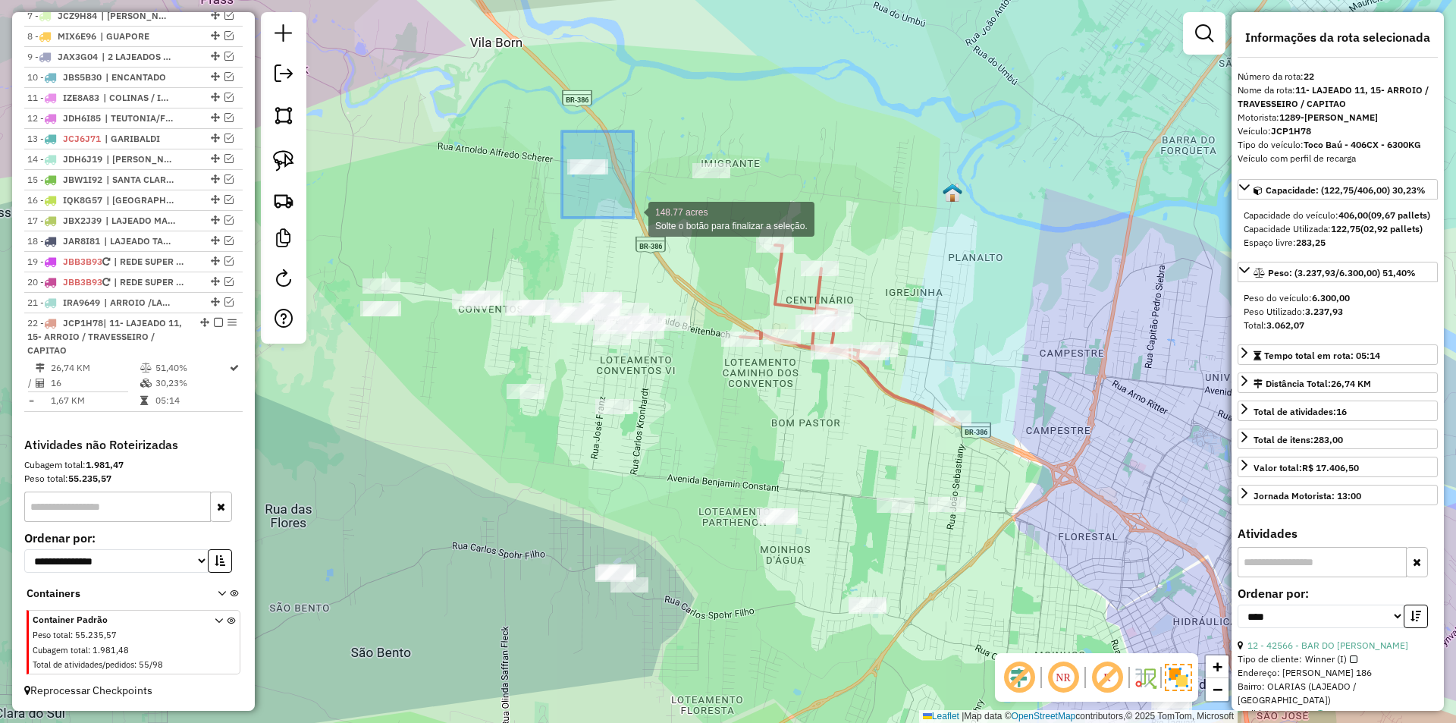
drag, startPoint x: 613, startPoint y: 202, endPoint x: 649, endPoint y: 224, distance: 42.5
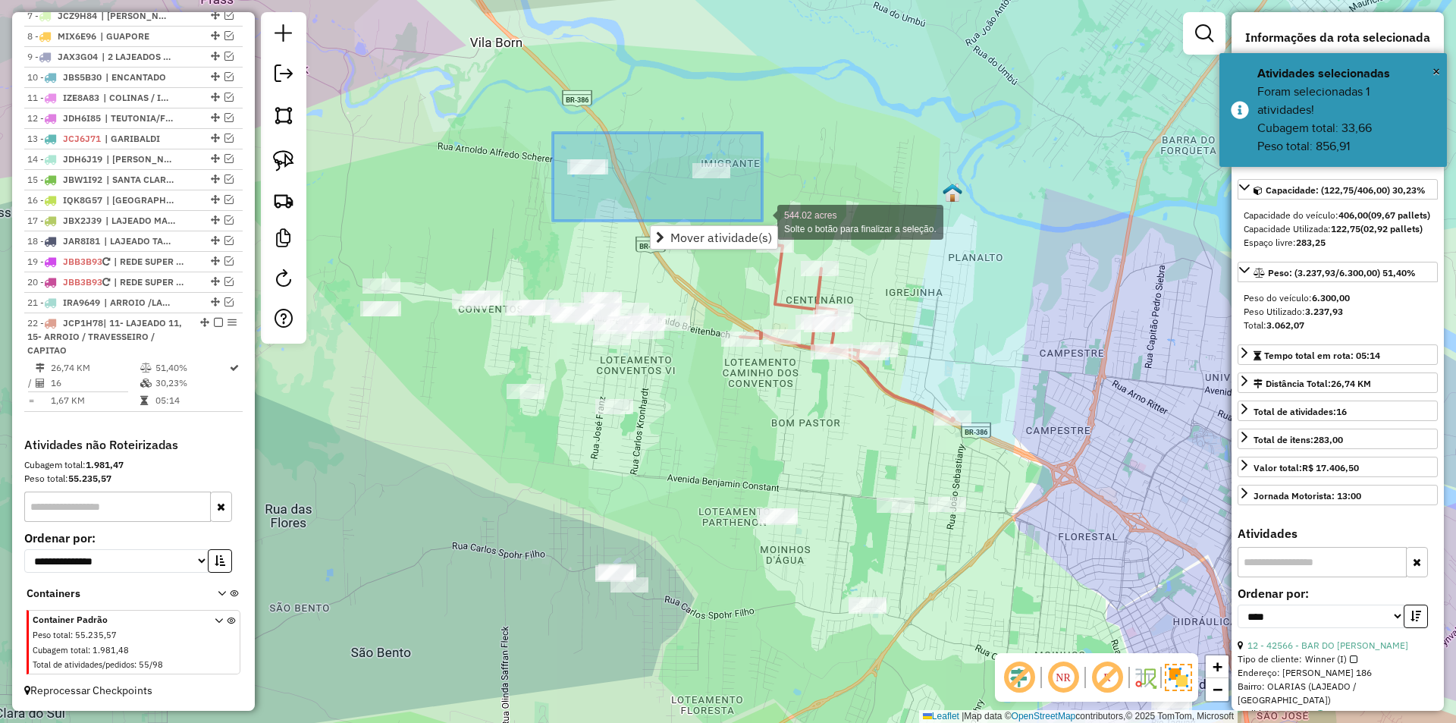
drag, startPoint x: 620, startPoint y: 176, endPoint x: 762, endPoint y: 221, distance: 148.7
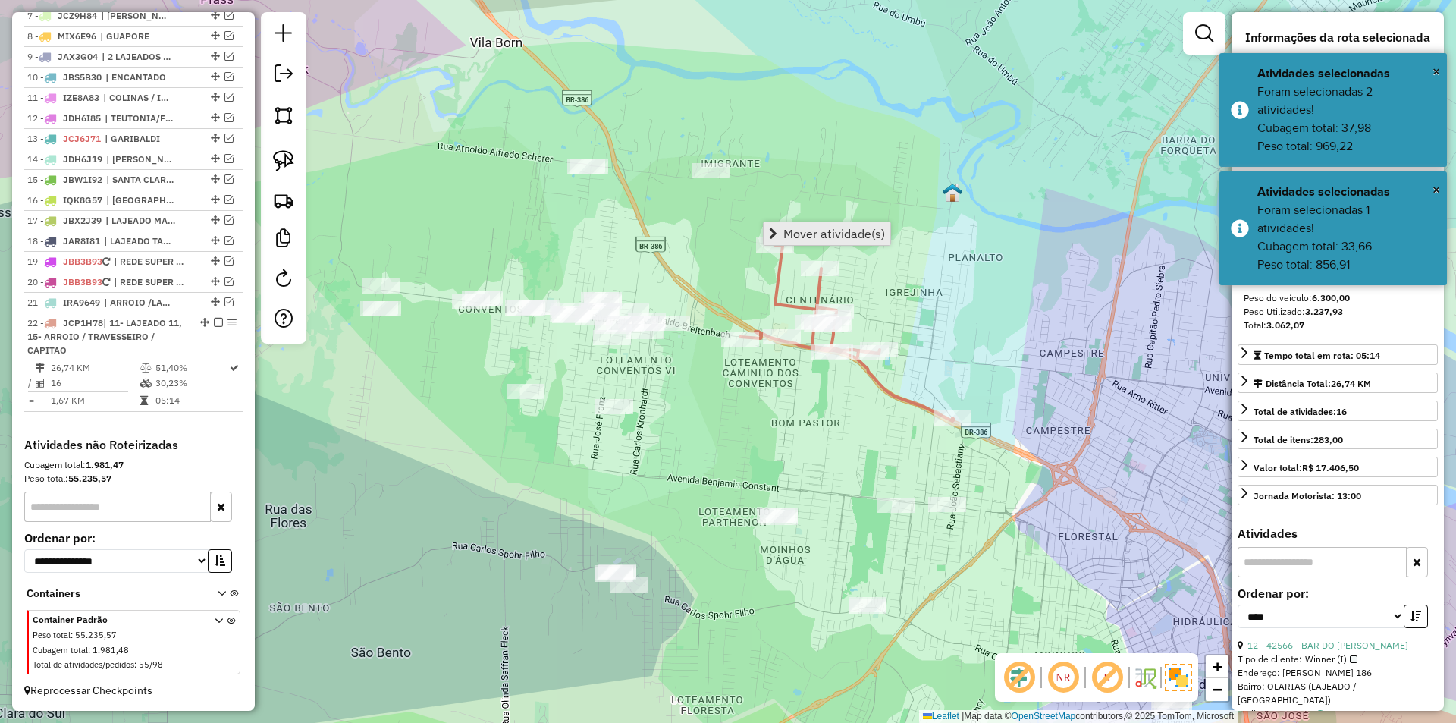
click at [810, 237] on span "Mover atividade(s)" at bounding box center [834, 233] width 102 height 12
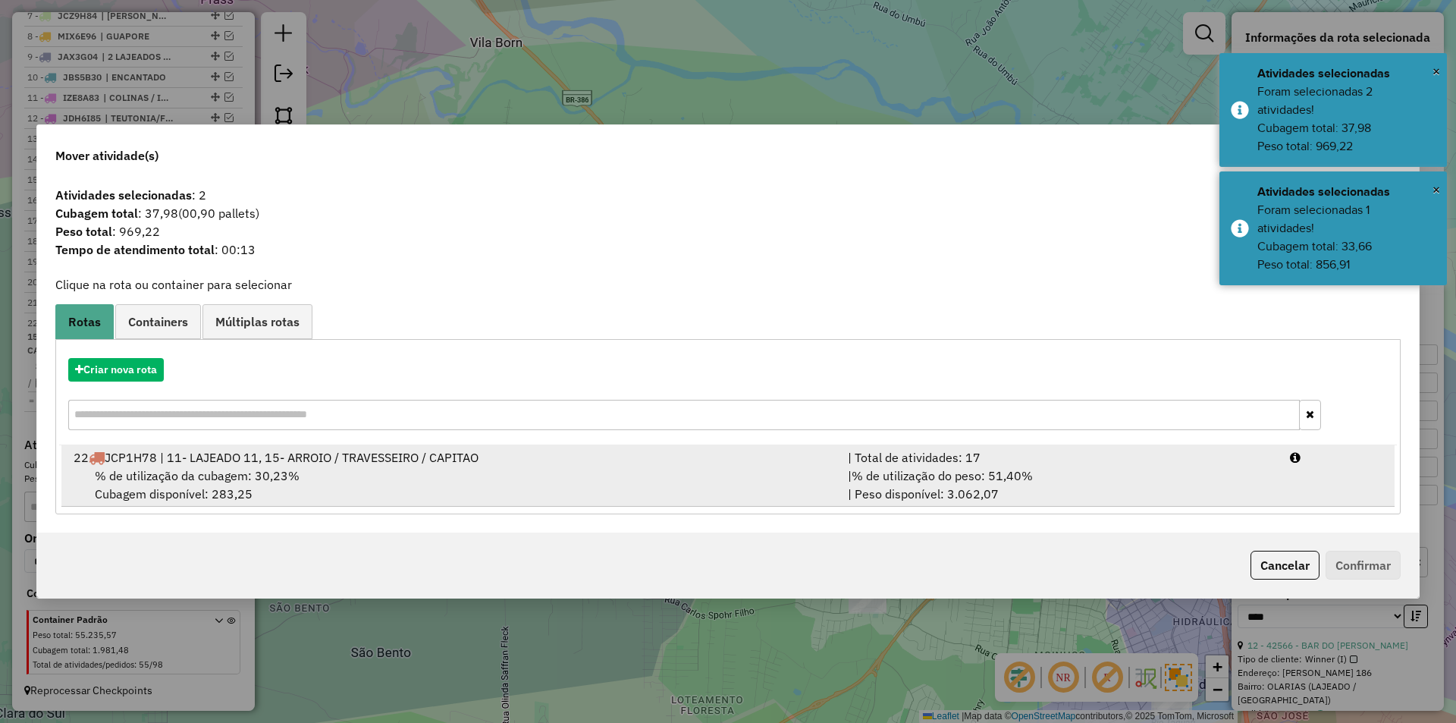
drag, startPoint x: 743, startPoint y: 472, endPoint x: 781, endPoint y: 474, distance: 37.9
click at [745, 472] on div "% de utilização da cubagem: 30,23% Cubagem disponível: 283,25" at bounding box center [451, 484] width 774 height 36
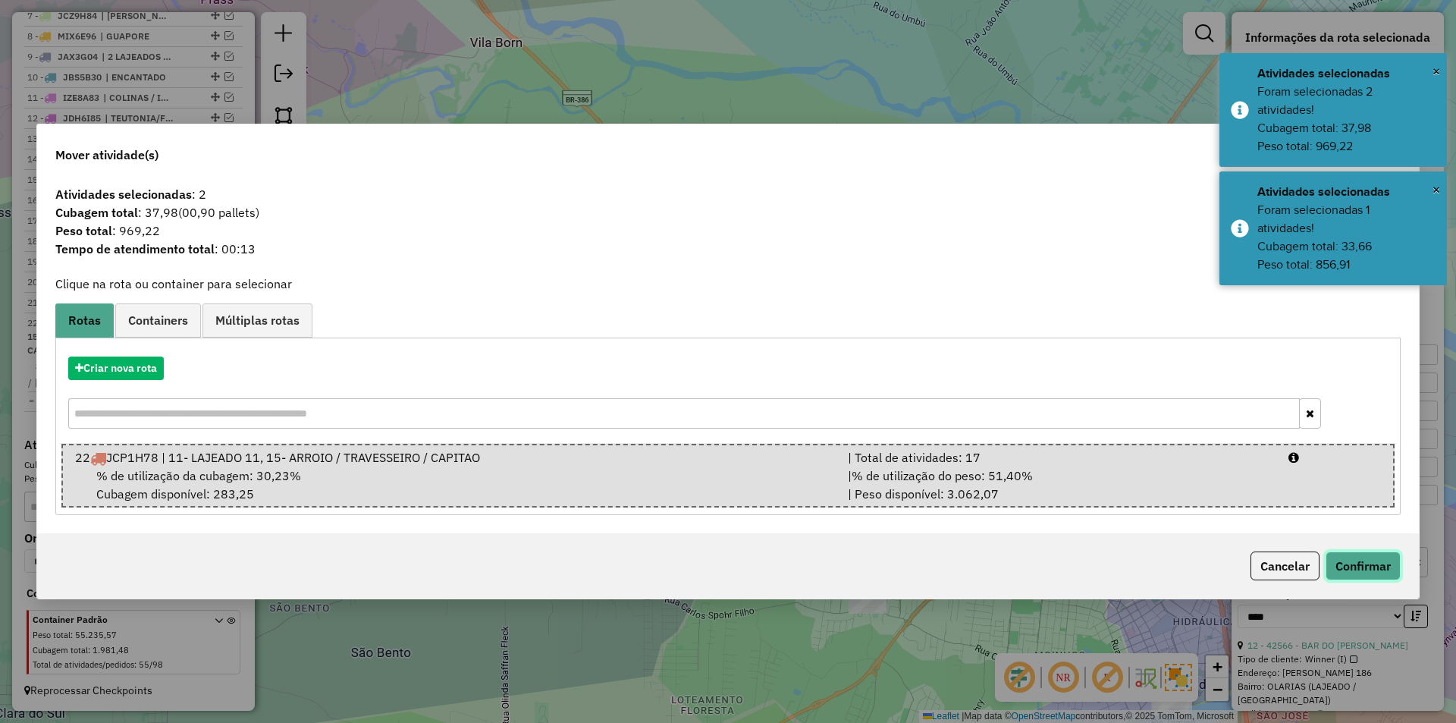
click at [1375, 567] on button "Confirmar" at bounding box center [1362, 565] width 75 height 29
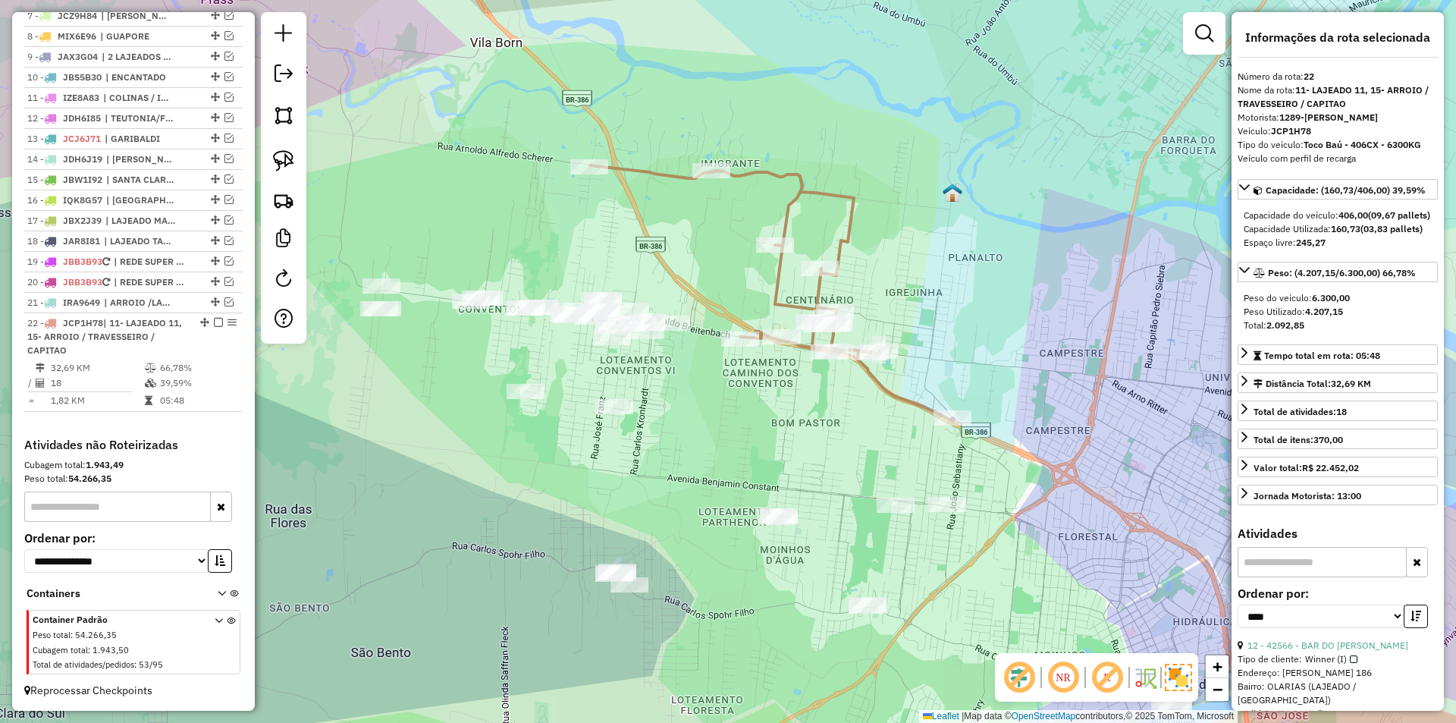
click at [886, 387] on icon at bounding box center [772, 293] width 364 height 256
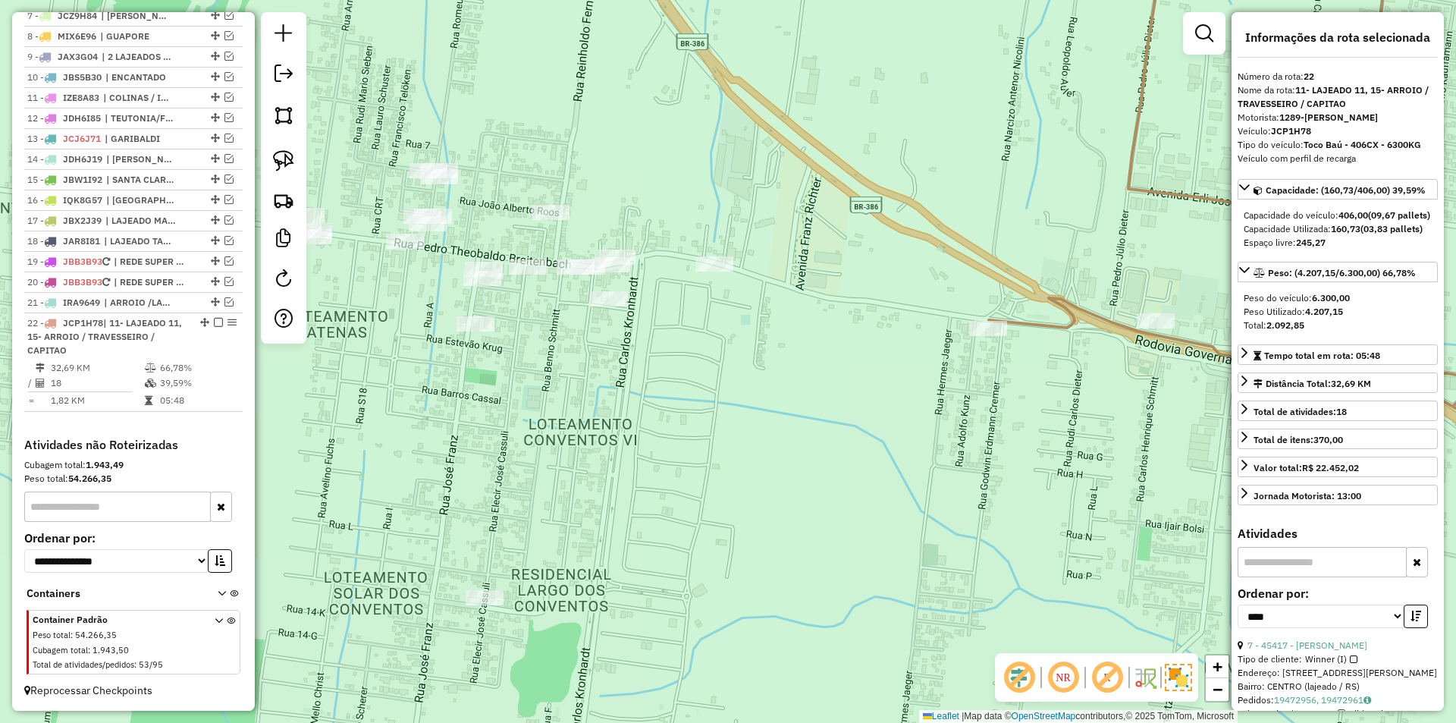
drag, startPoint x: 613, startPoint y: 411, endPoint x: 637, endPoint y: 440, distance: 37.2
click at [637, 440] on div "Janela de atendimento Grade de atendimento Capacidade Transportadoras Veículos …" at bounding box center [728, 361] width 1456 height 723
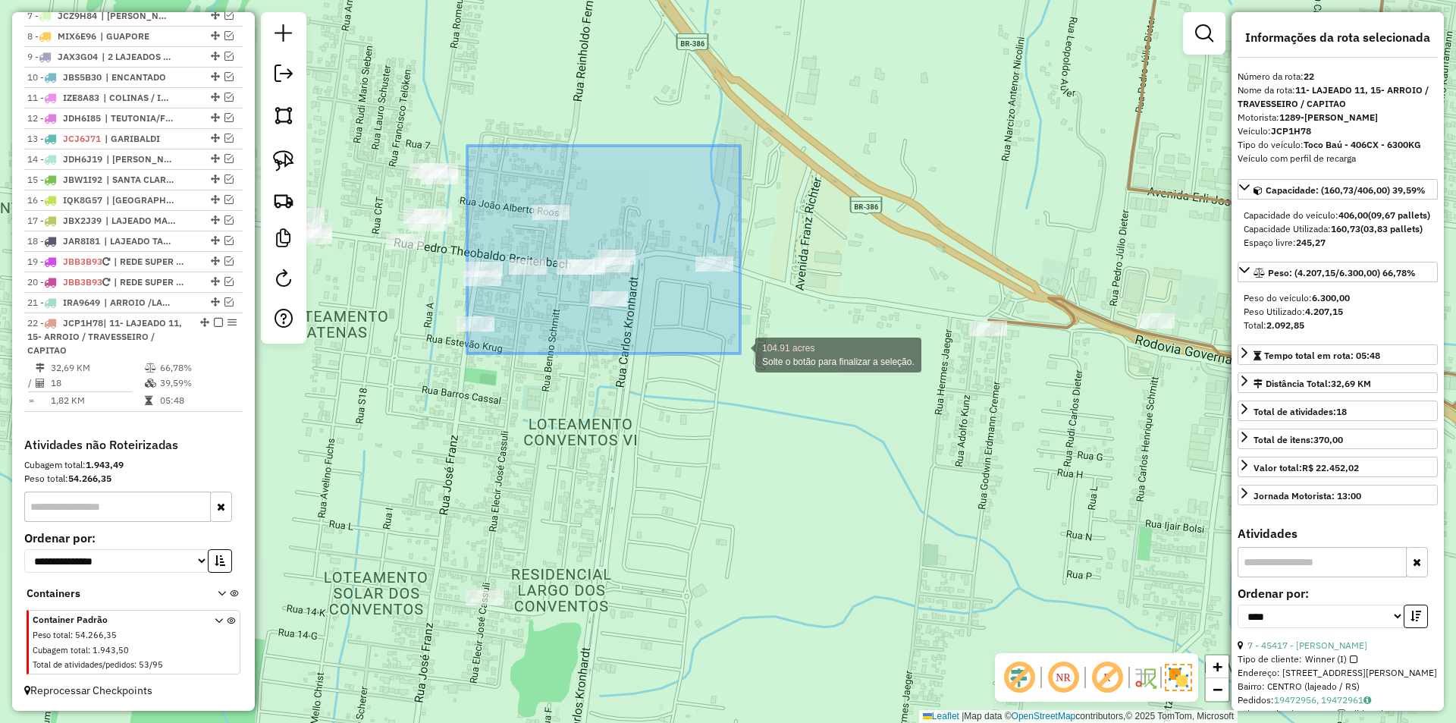
drag, startPoint x: 467, startPoint y: 146, endPoint x: 740, endPoint y: 353, distance: 343.0
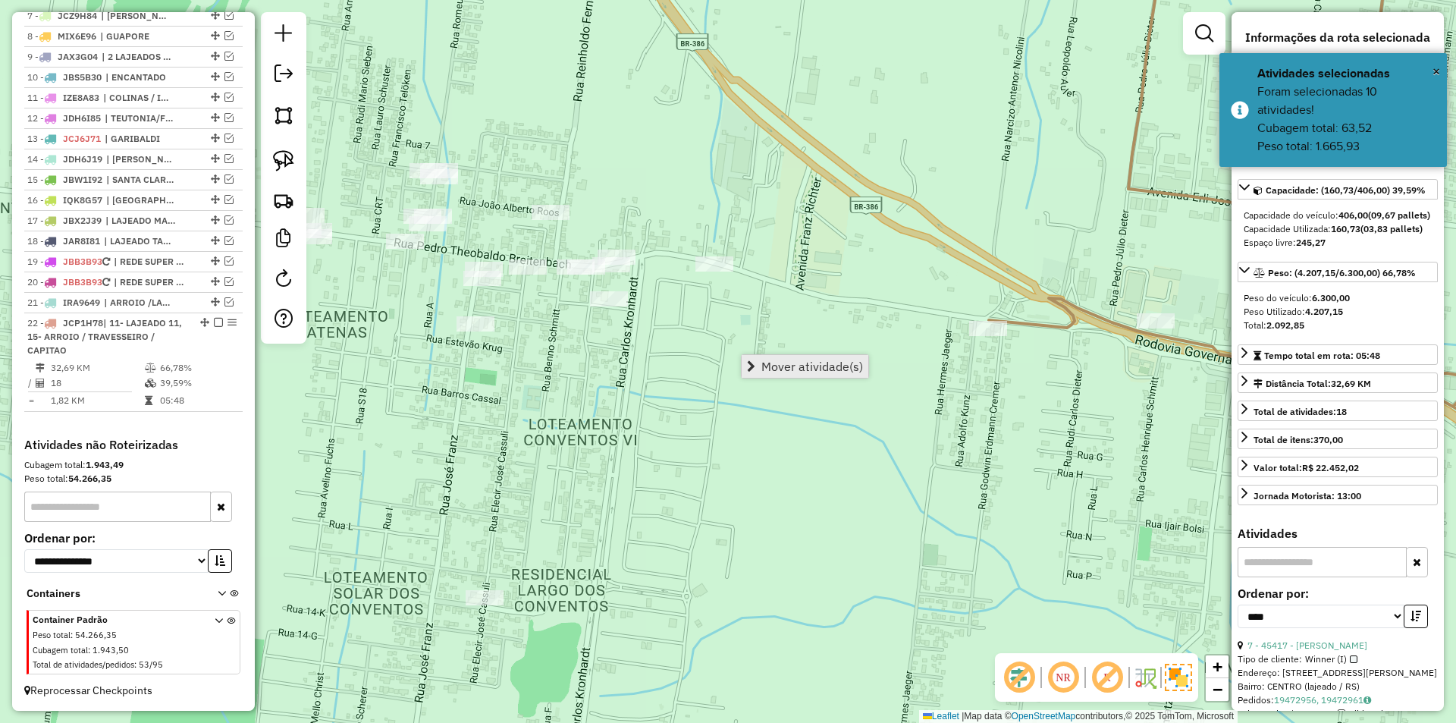
click at [832, 363] on span "Mover atividade(s)" at bounding box center [812, 366] width 102 height 12
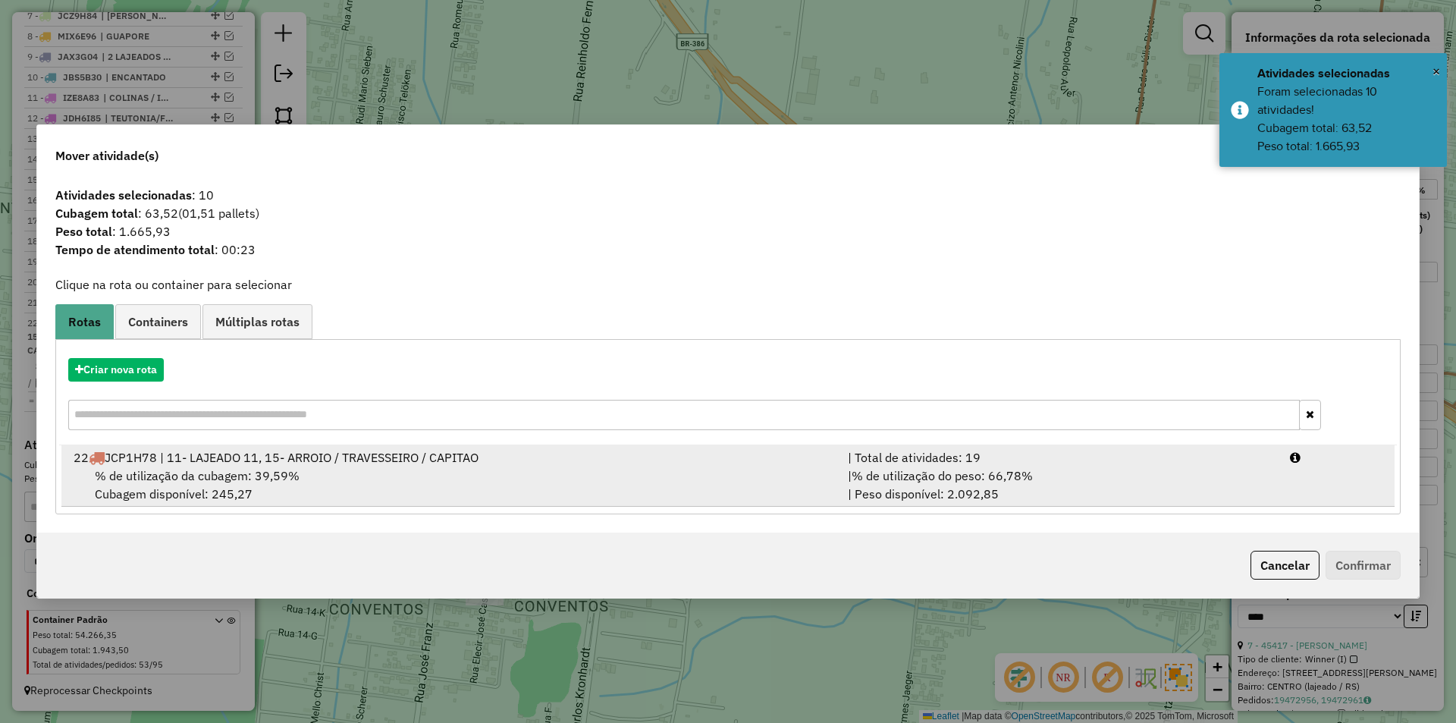
click at [596, 494] on div "% de utilização da cubagem: 39,59% Cubagem disponível: 245,27" at bounding box center [451, 484] width 774 height 36
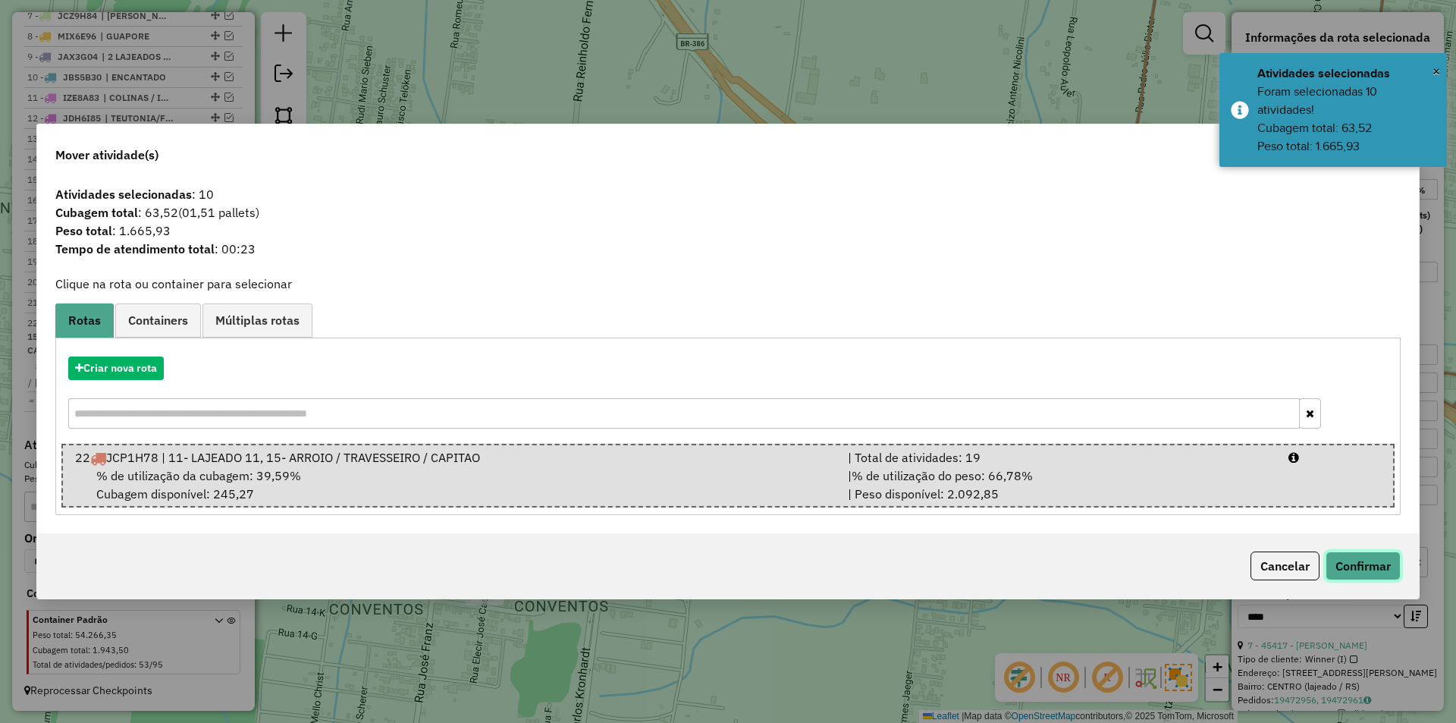
click at [1361, 568] on button "Confirmar" at bounding box center [1362, 565] width 75 height 29
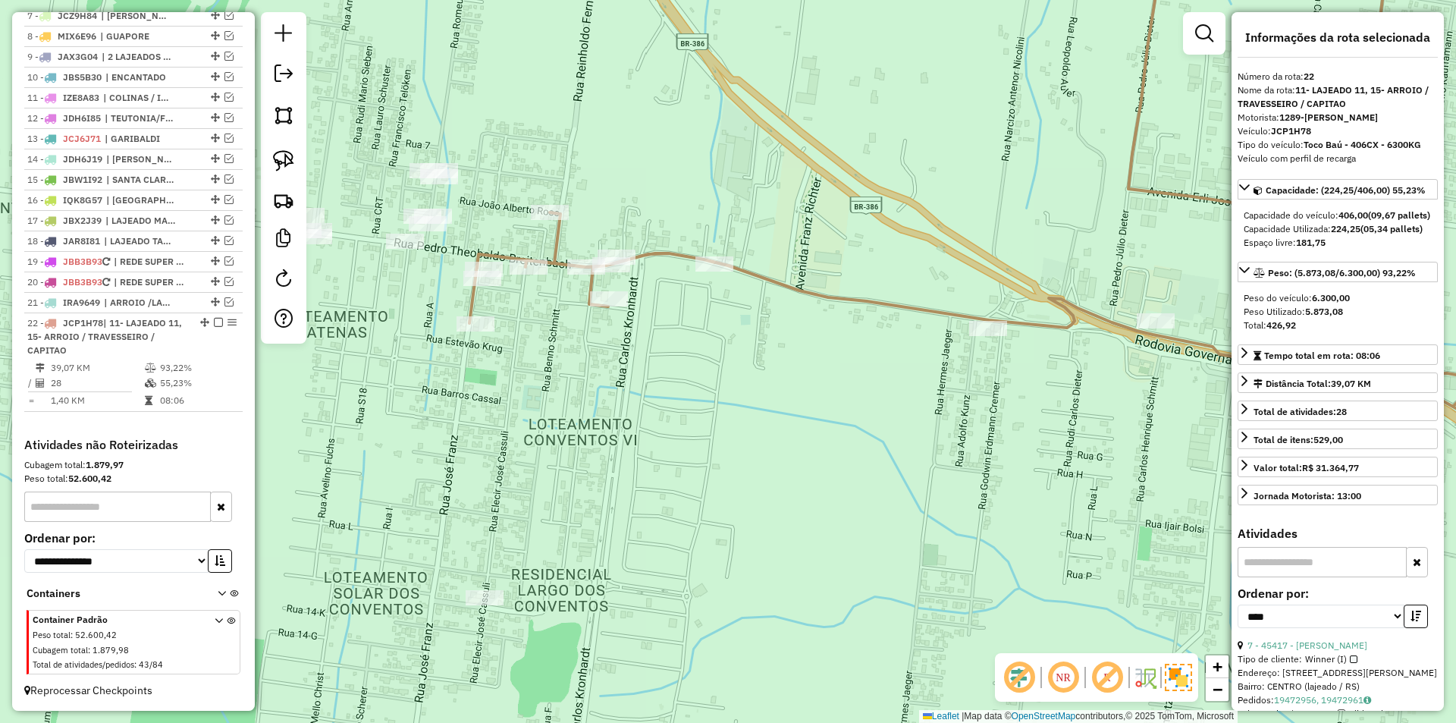
click at [867, 300] on icon at bounding box center [1035, 240] width 1132 height 625
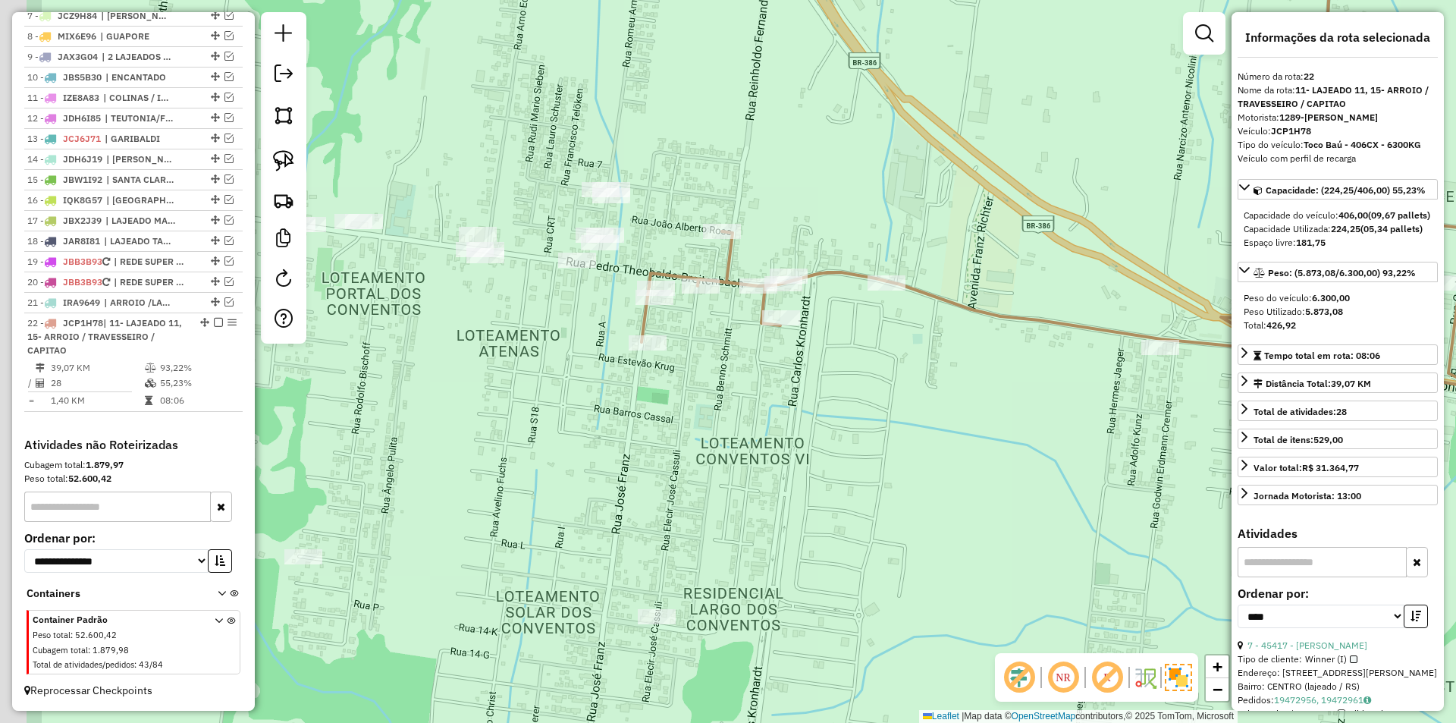
drag, startPoint x: 727, startPoint y: 373, endPoint x: 1158, endPoint y: 420, distance: 434.0
click at [1158, 420] on div "Janela de atendimento Grade de atendimento Capacidade Transportadoras Veículos …" at bounding box center [728, 361] width 1456 height 723
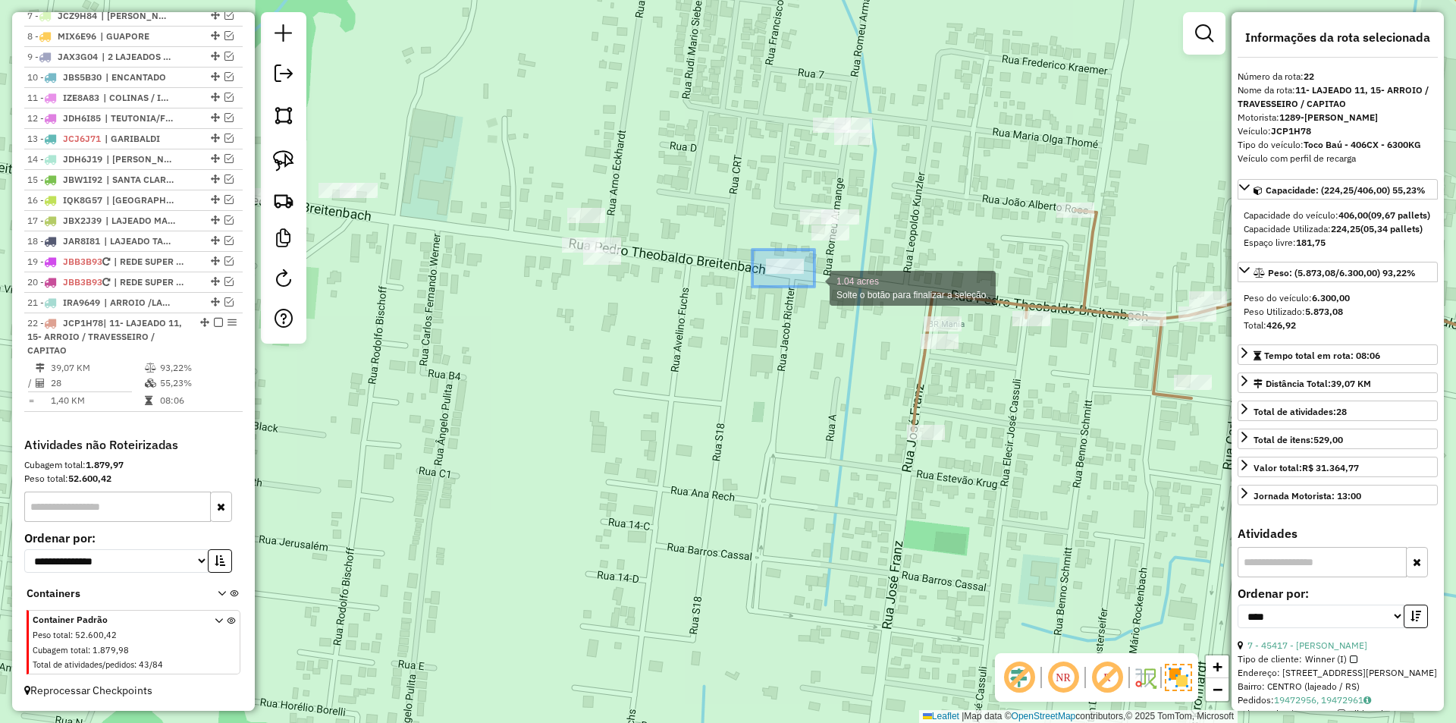
drag, startPoint x: 763, startPoint y: 254, endPoint x: 814, endPoint y: 287, distance: 61.4
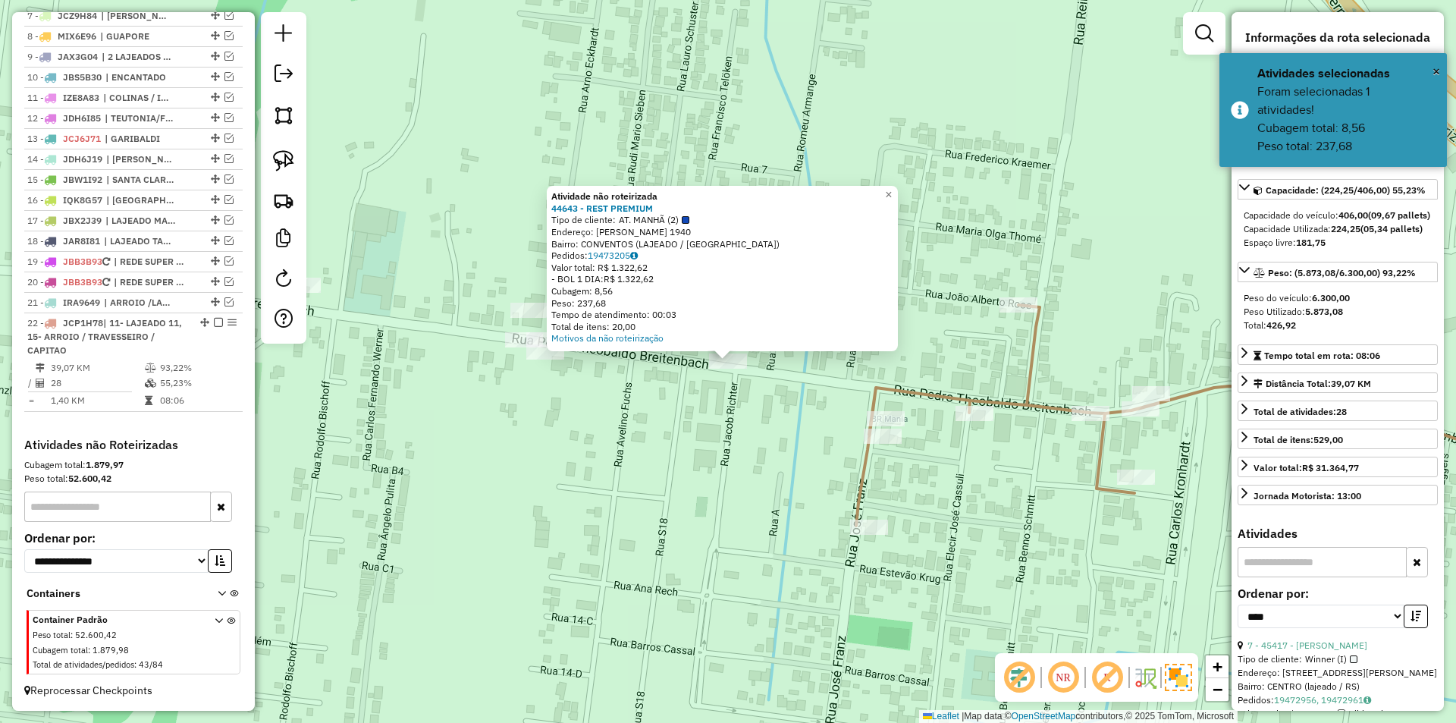
click at [792, 459] on div "Atividade não roteirizada 44643 - REST PREMIUM Tipo de cliente: AT. MANHÃ (2) E…" at bounding box center [728, 361] width 1456 height 723
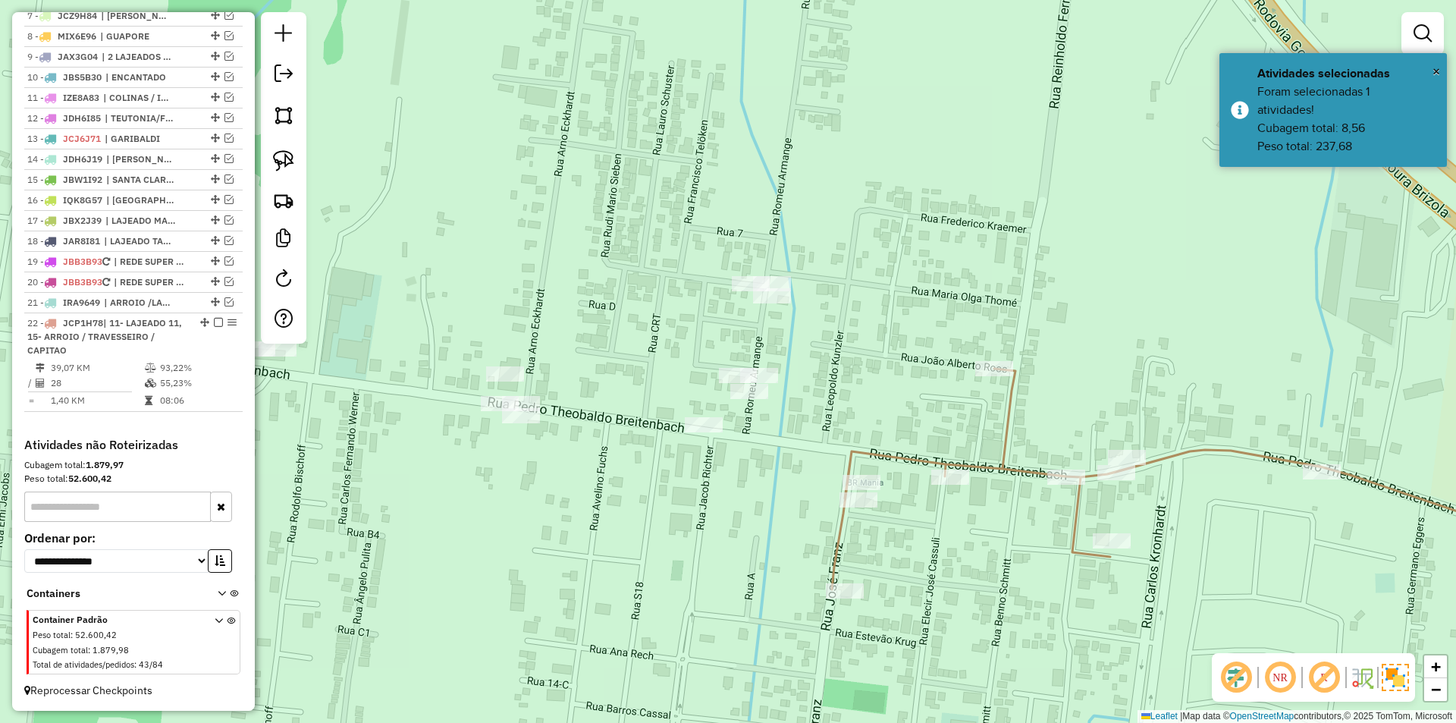
drag, startPoint x: 806, startPoint y: 355, endPoint x: 790, endPoint y: 372, distance: 23.6
click at [790, 372] on div "Janela de atendimento Grade de atendimento Capacidade Transportadoras Veículos …" at bounding box center [728, 361] width 1456 height 723
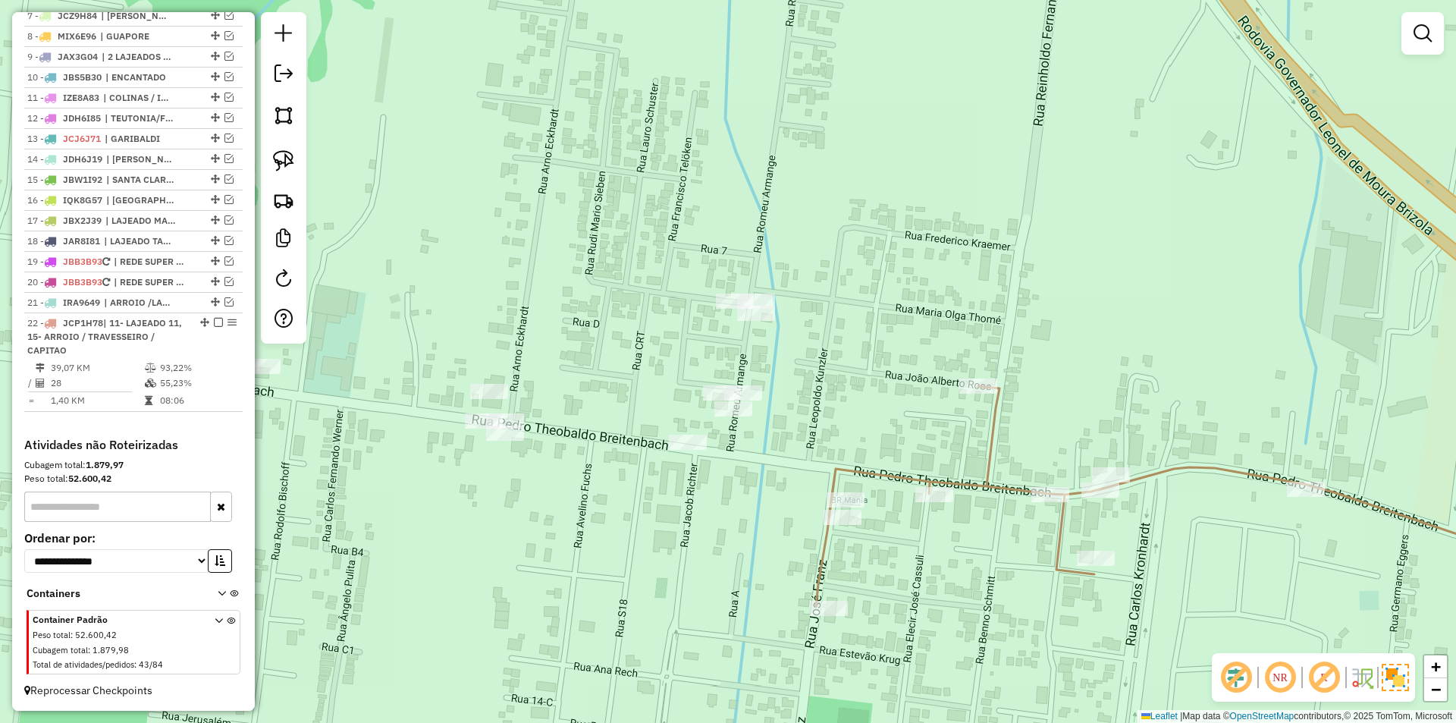
click at [991, 425] on icon at bounding box center [1208, 496] width 785 height 221
select select "*********"
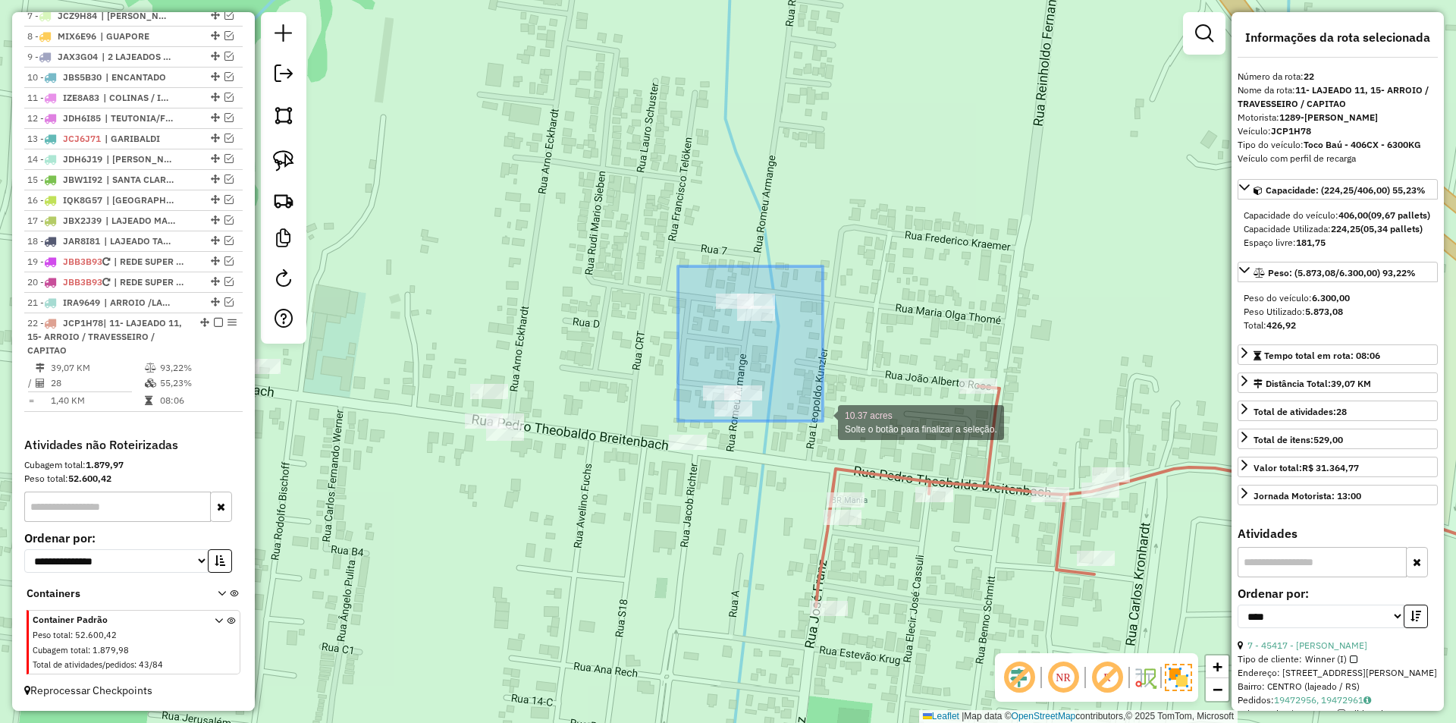
drag, startPoint x: 678, startPoint y: 266, endPoint x: 823, endPoint y: 424, distance: 214.1
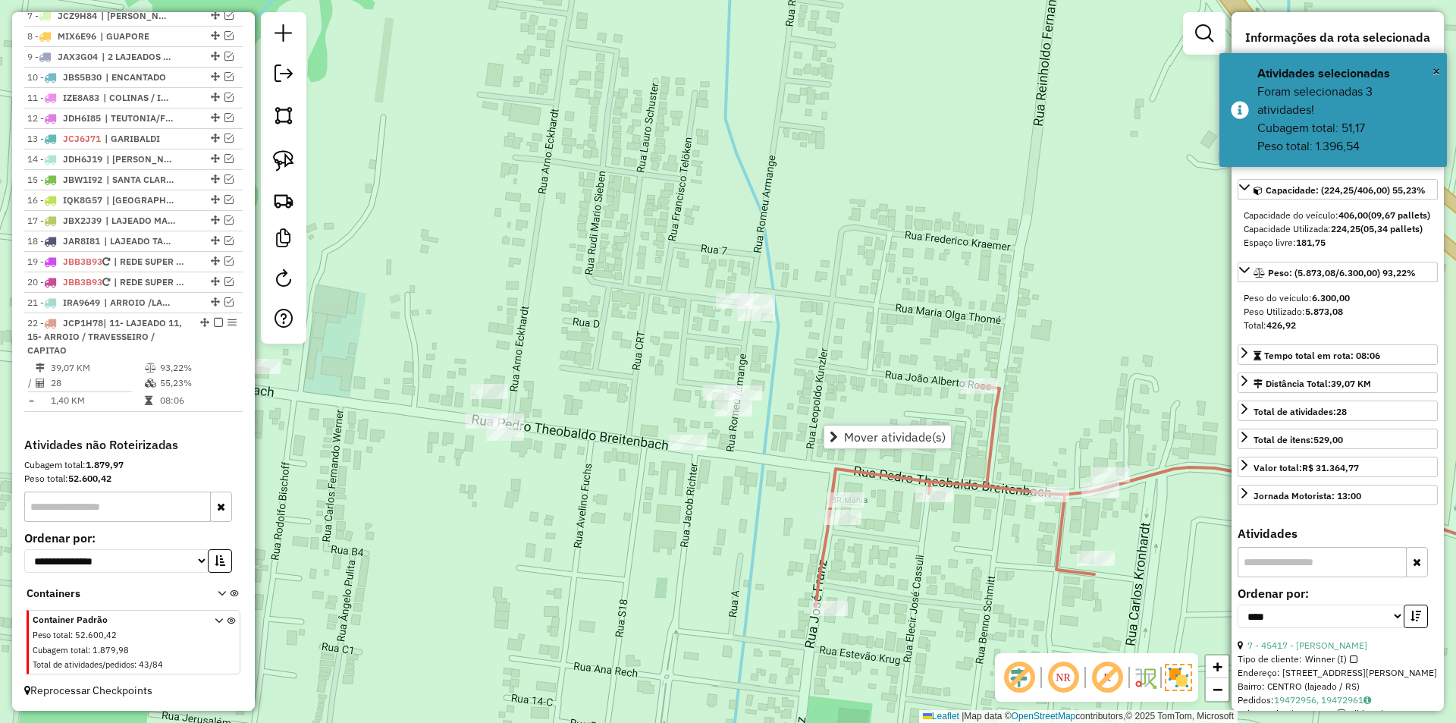
drag, startPoint x: 792, startPoint y: 365, endPoint x: 787, endPoint y: 355, distance: 10.9
click at [792, 358] on div "Janela de atendimento Grade de atendimento Capacidade Transportadoras Veículos …" at bounding box center [728, 361] width 1456 height 723
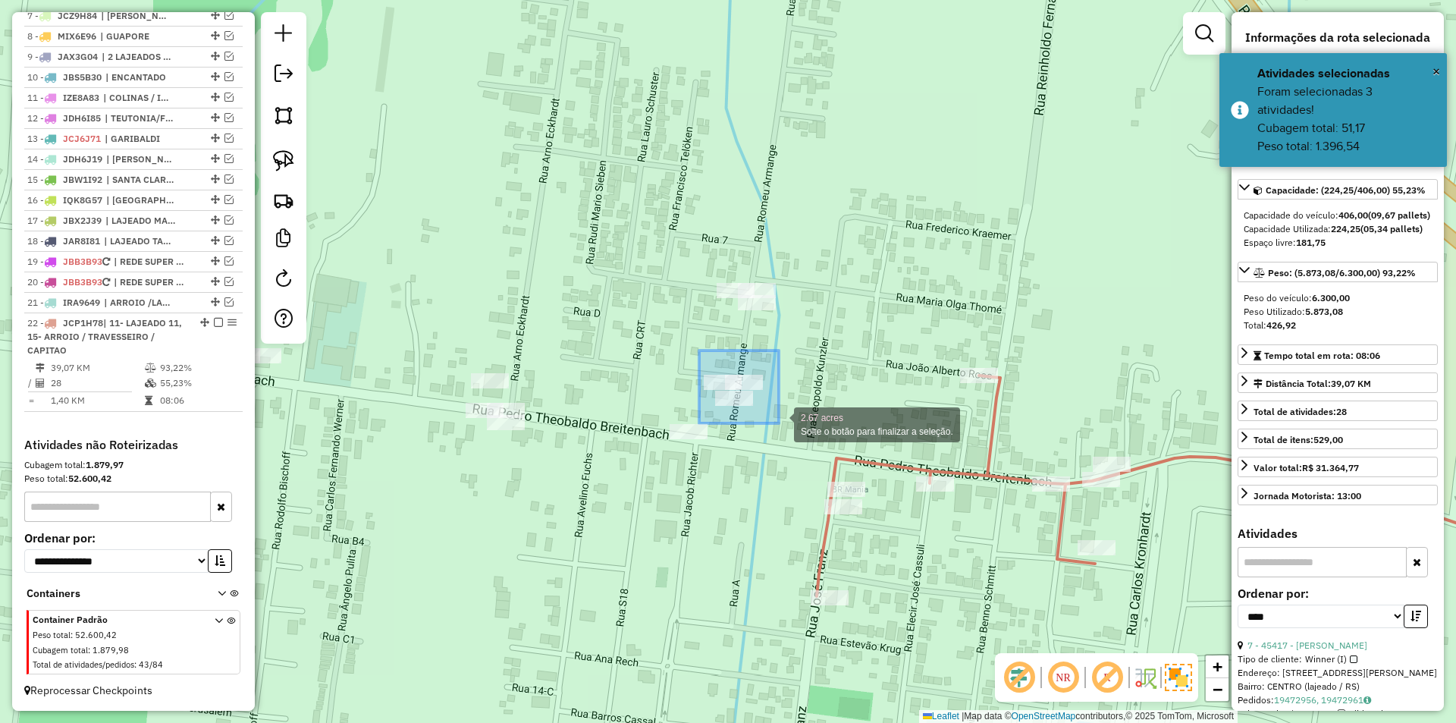
drag, startPoint x: 706, startPoint y: 368, endPoint x: 779, endPoint y: 423, distance: 91.4
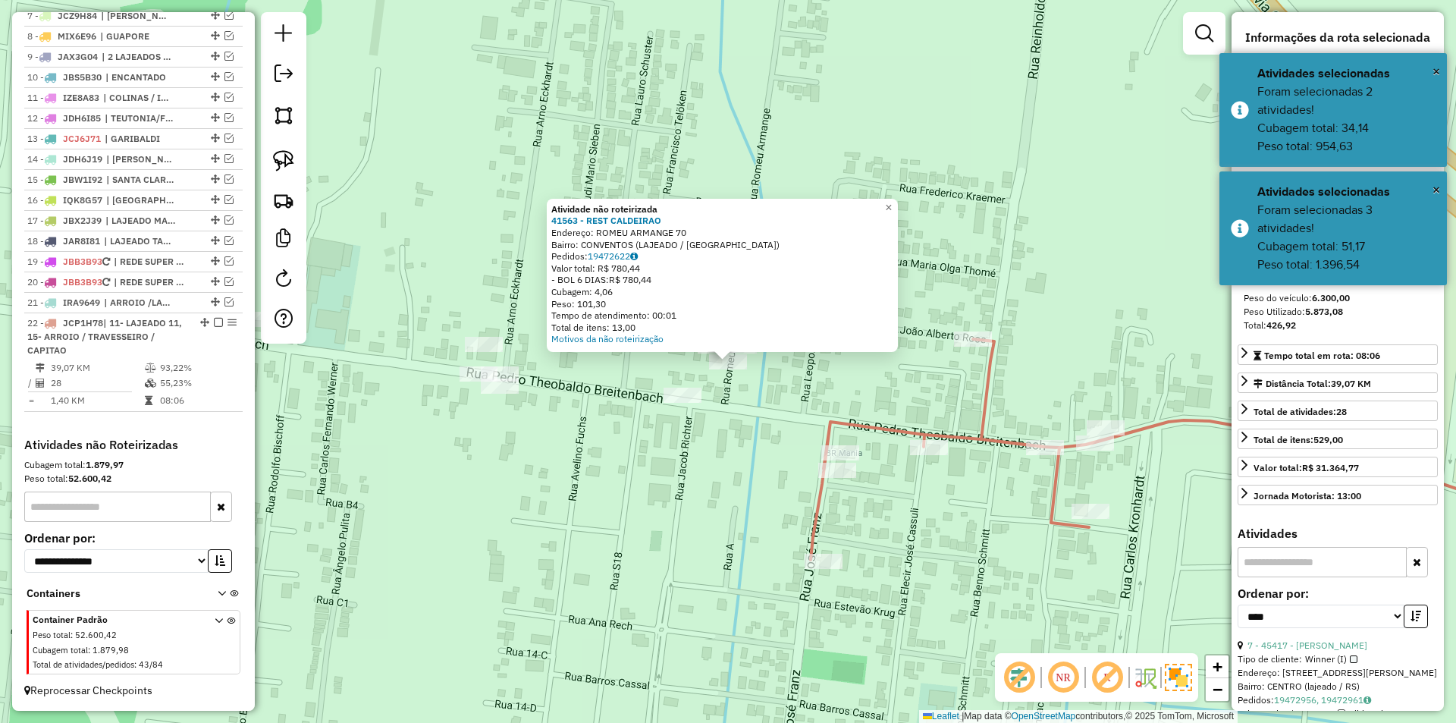
click at [768, 393] on div "Atividade não roteirizada 41563 - REST CALDEIRAO Endereço: ROMEU ARMANGE 70 Bai…" at bounding box center [728, 361] width 1456 height 723
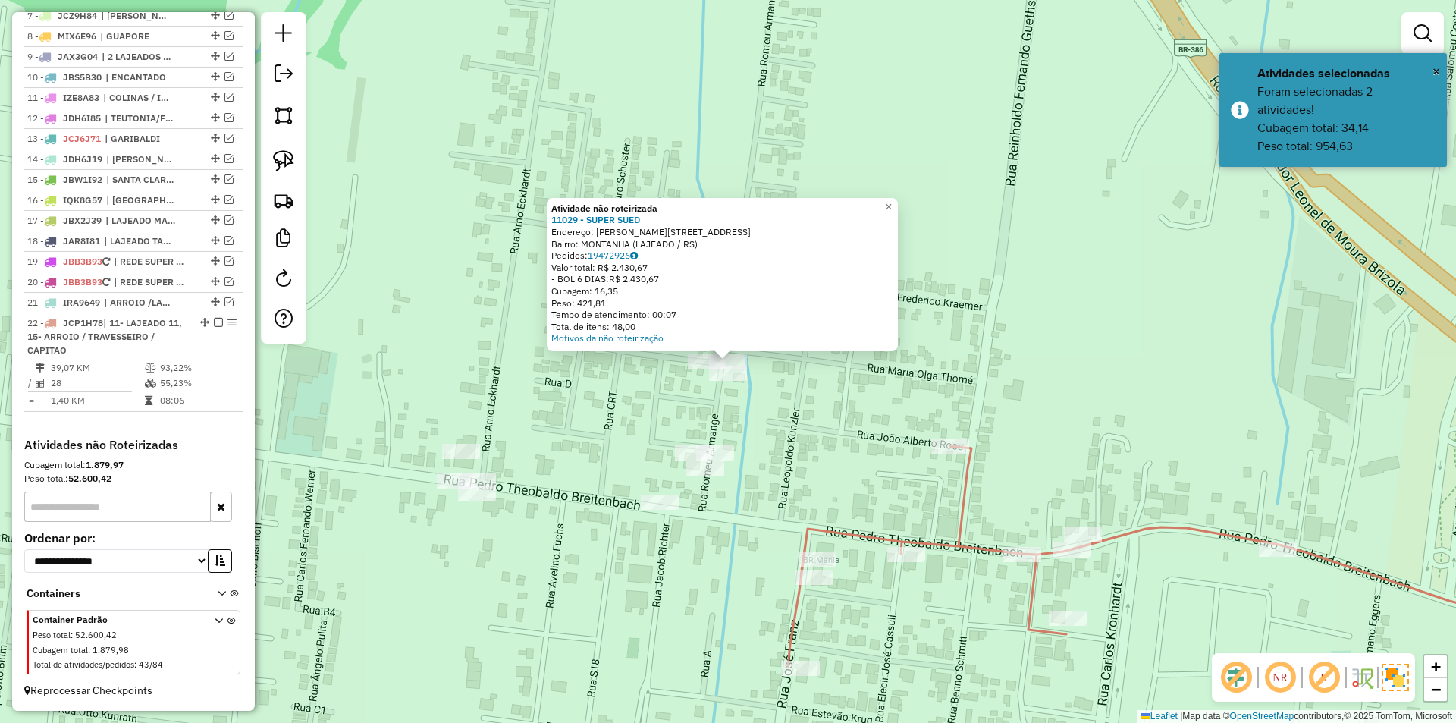
click at [783, 412] on div "Atividade não roteirizada 11029 - SUPER SUED Endereço: [STREET_ADDRESS] Bairro:…" at bounding box center [728, 361] width 1456 height 723
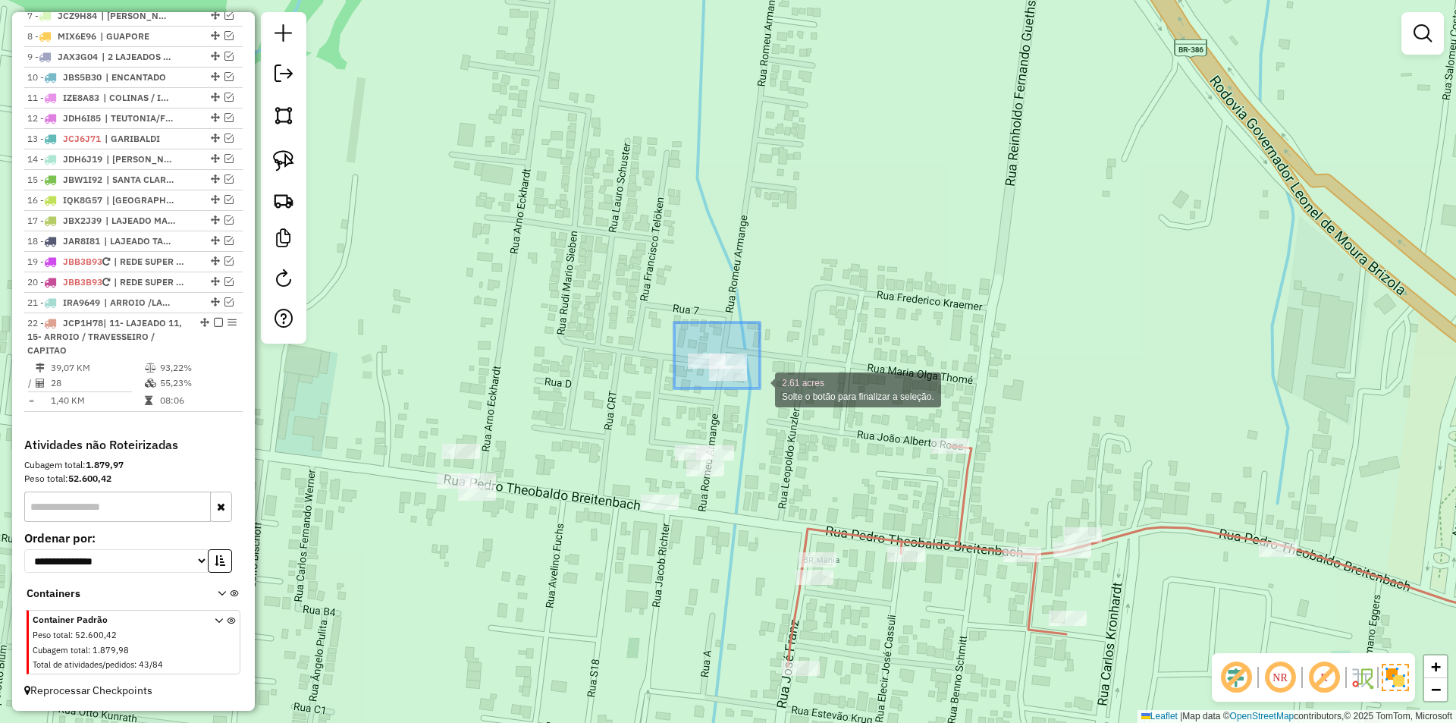
drag, startPoint x: 696, startPoint y: 350, endPoint x: 762, endPoint y: 390, distance: 77.2
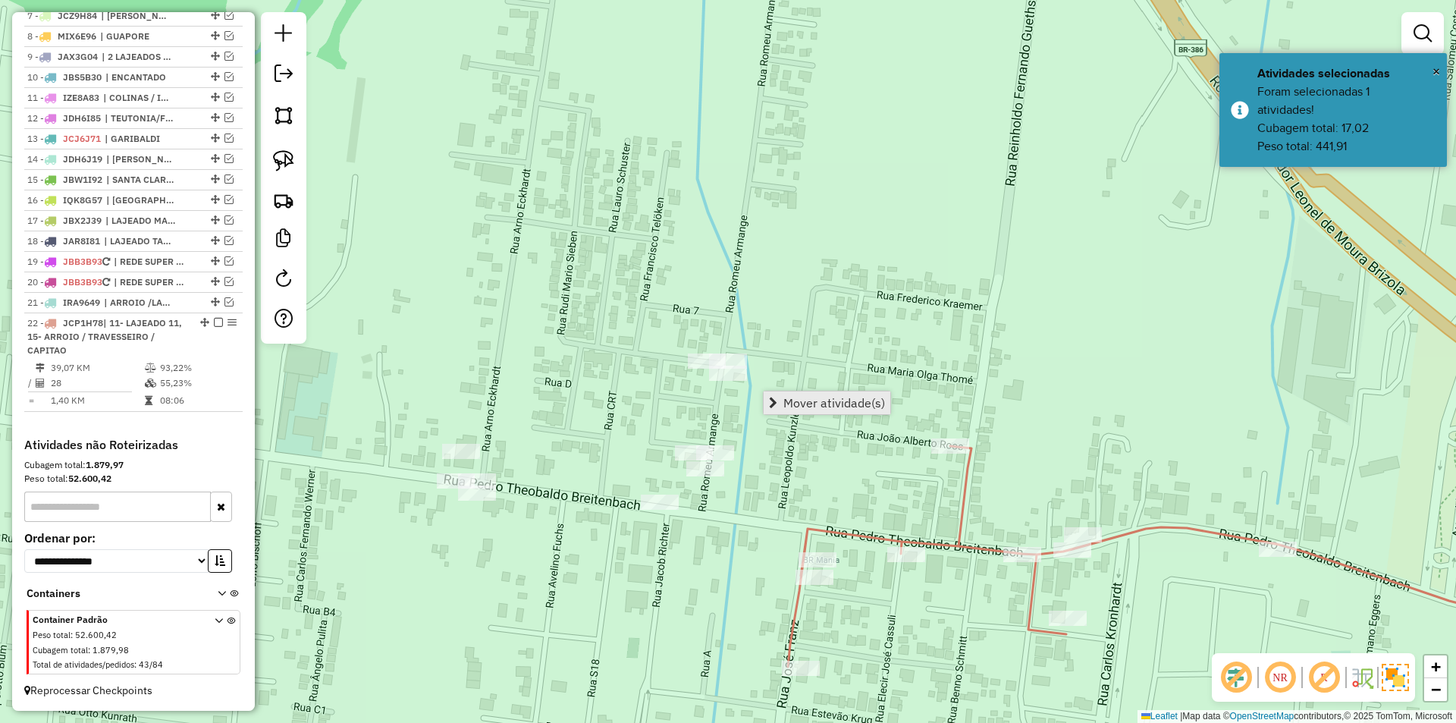
click at [830, 397] on span "Mover atividade(s)" at bounding box center [834, 403] width 102 height 12
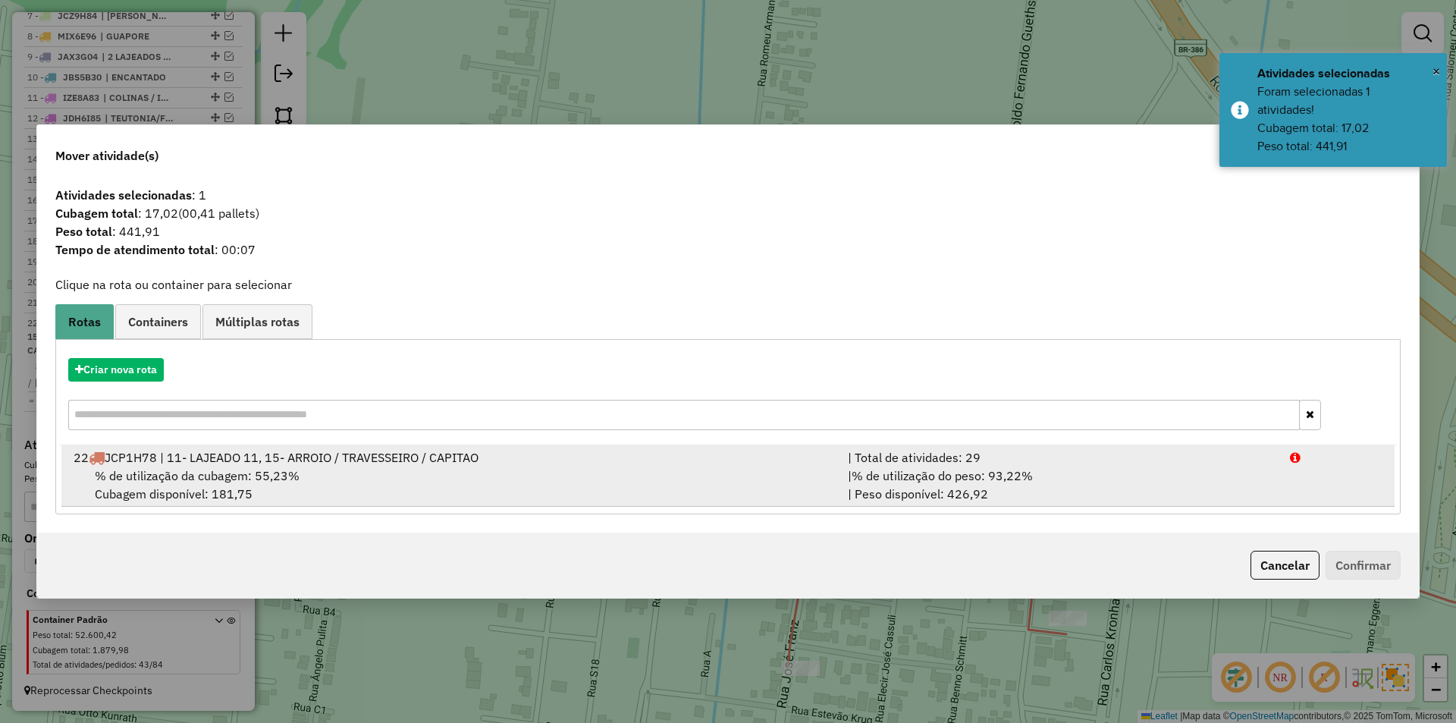
click at [572, 484] on div "% de utilização da cubagem: 55,23% Cubagem disponível: 181,75" at bounding box center [451, 484] width 774 height 36
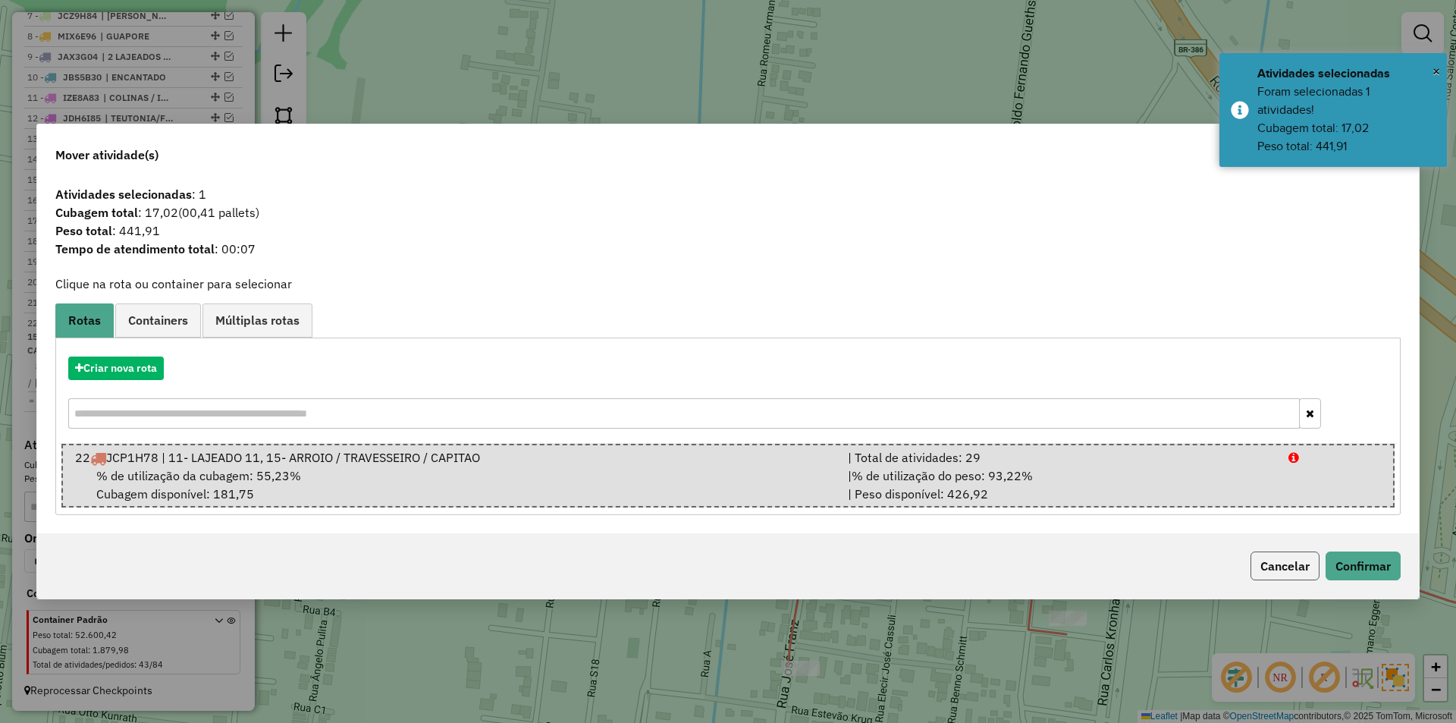
click at [1285, 568] on button "Cancelar" at bounding box center [1284, 565] width 69 height 29
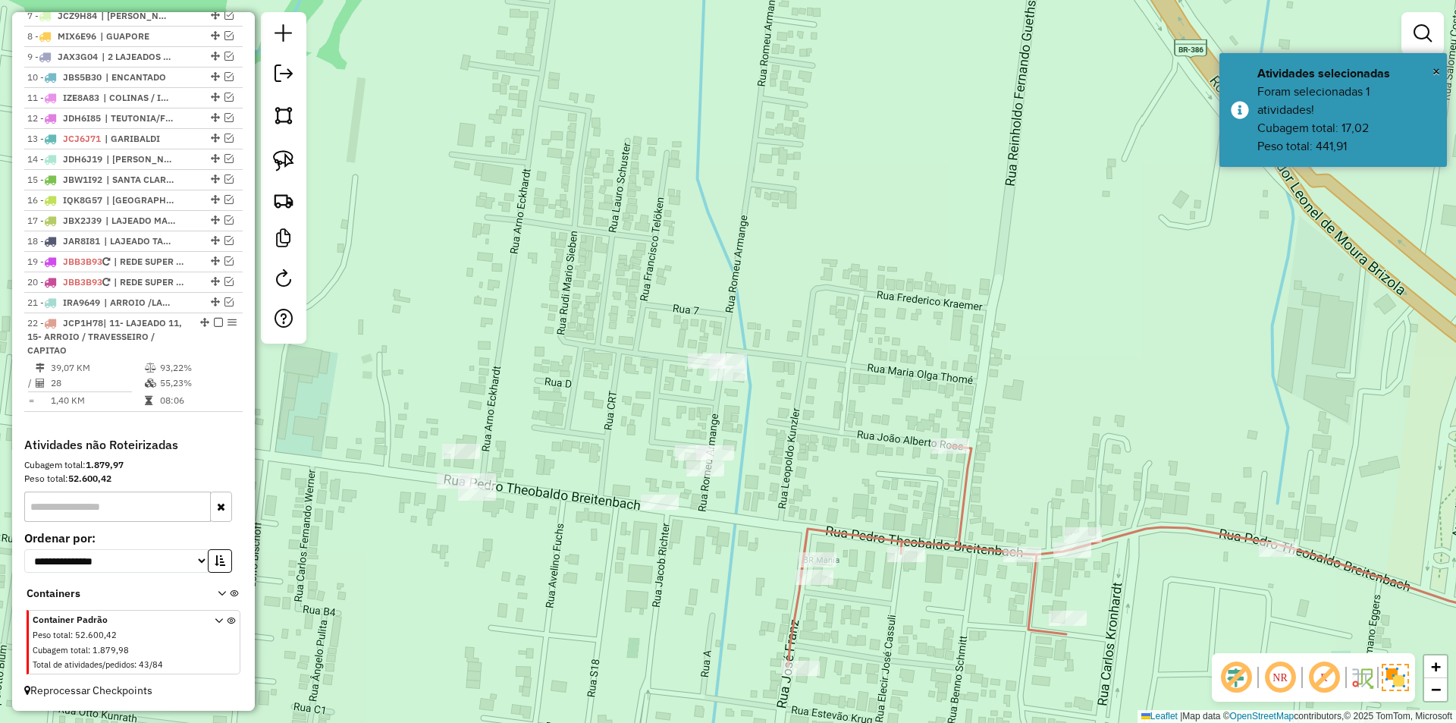
select select "*********"
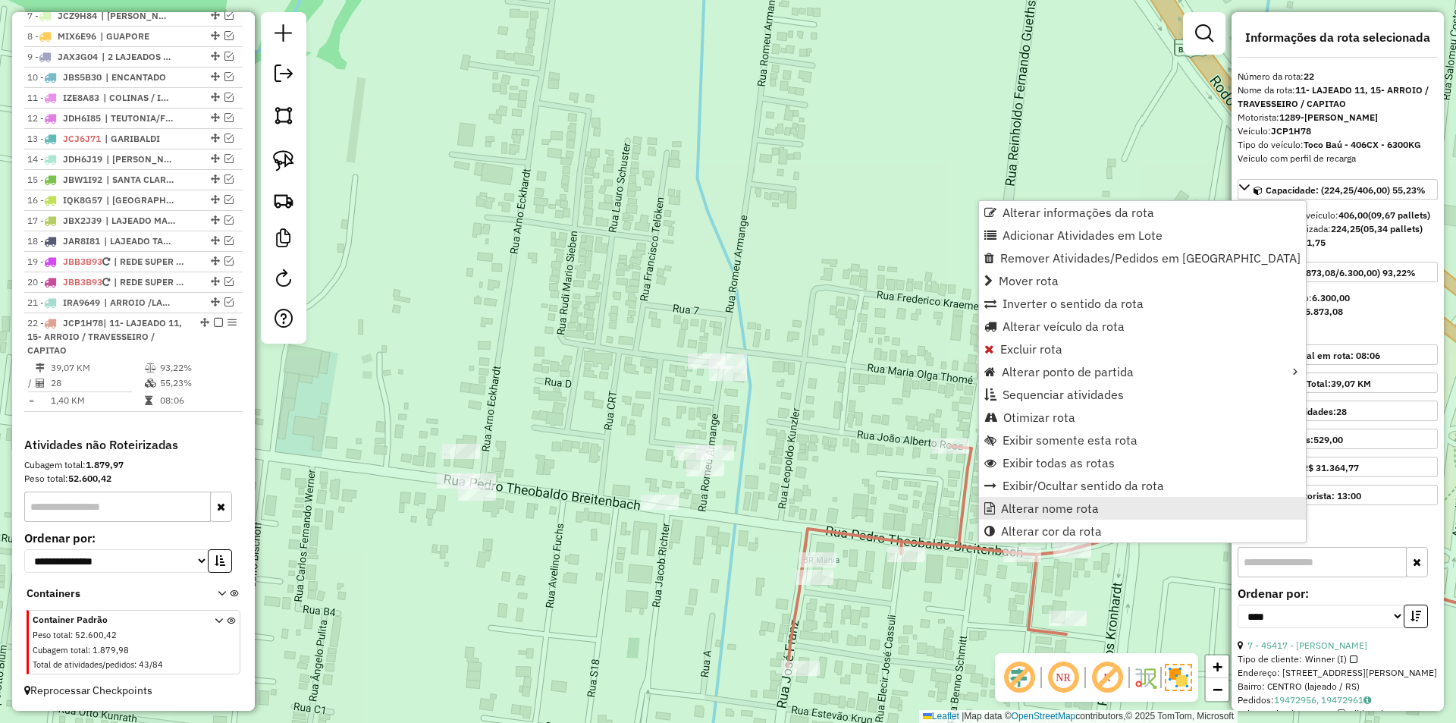
click at [1111, 507] on link "Alterar nome rota" at bounding box center [1142, 508] width 327 height 23
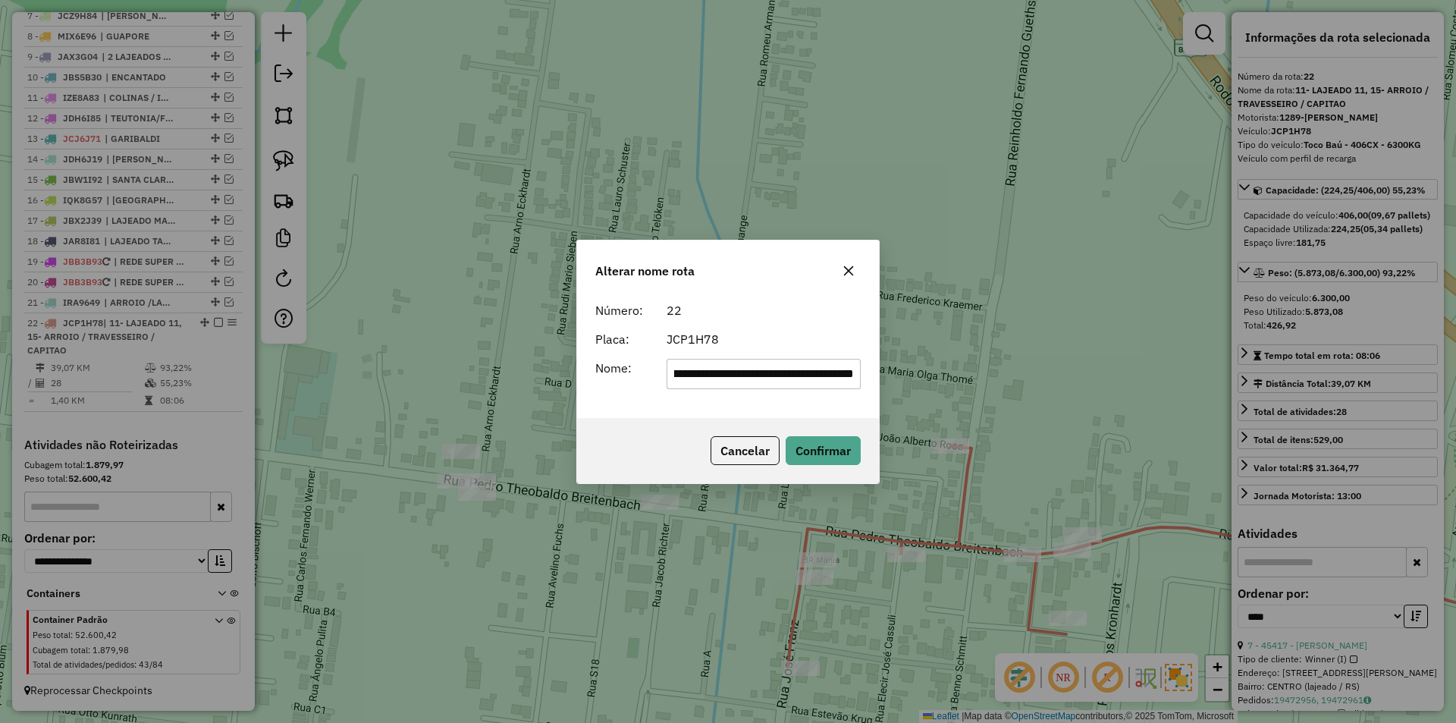
scroll to position [0, 0]
drag, startPoint x: 853, startPoint y: 374, endPoint x: 572, endPoint y: 372, distance: 281.3
click at [572, 372] on div "**********" at bounding box center [728, 361] width 1456 height 723
type input "*******"
click at [672, 406] on div "Número: 22 Placa: JCP1H78 Nome: *******" at bounding box center [728, 356] width 302 height 123
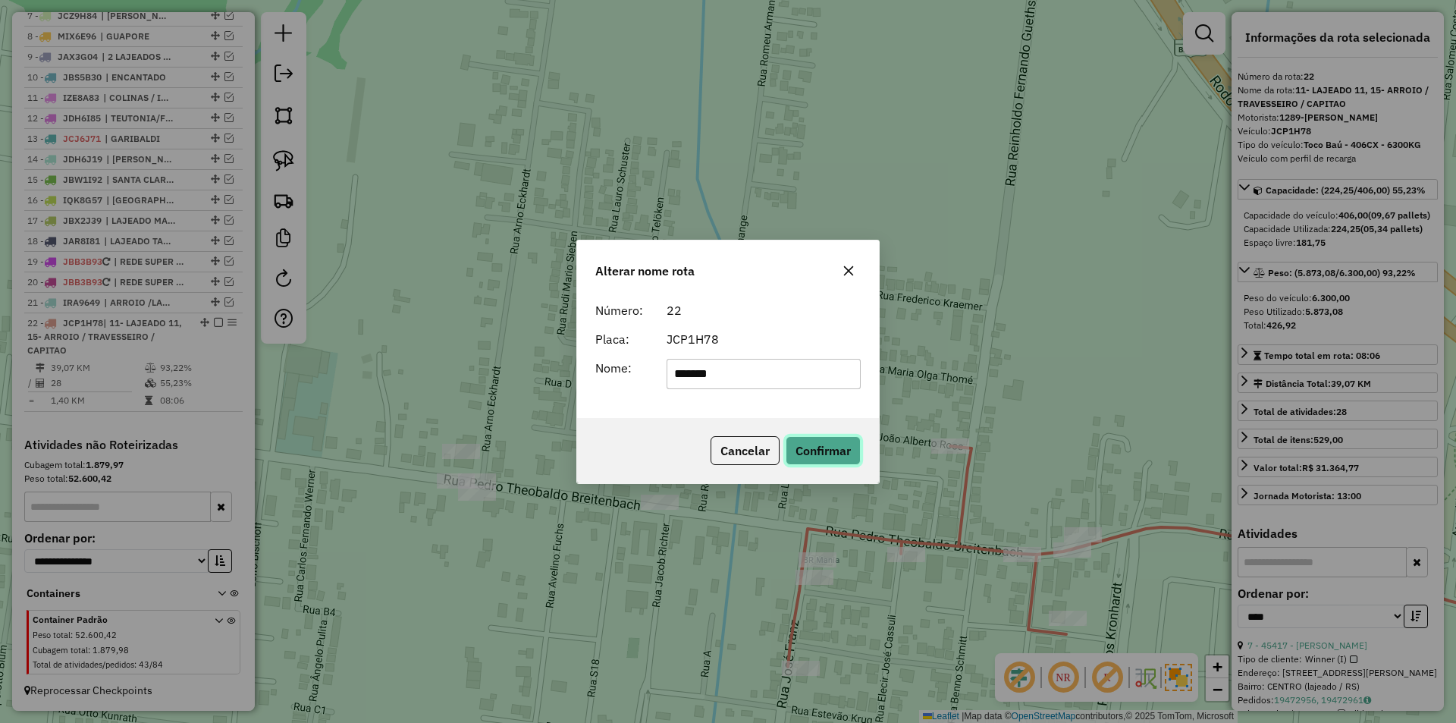
click at [835, 452] on button "Confirmar" at bounding box center [822, 450] width 75 height 29
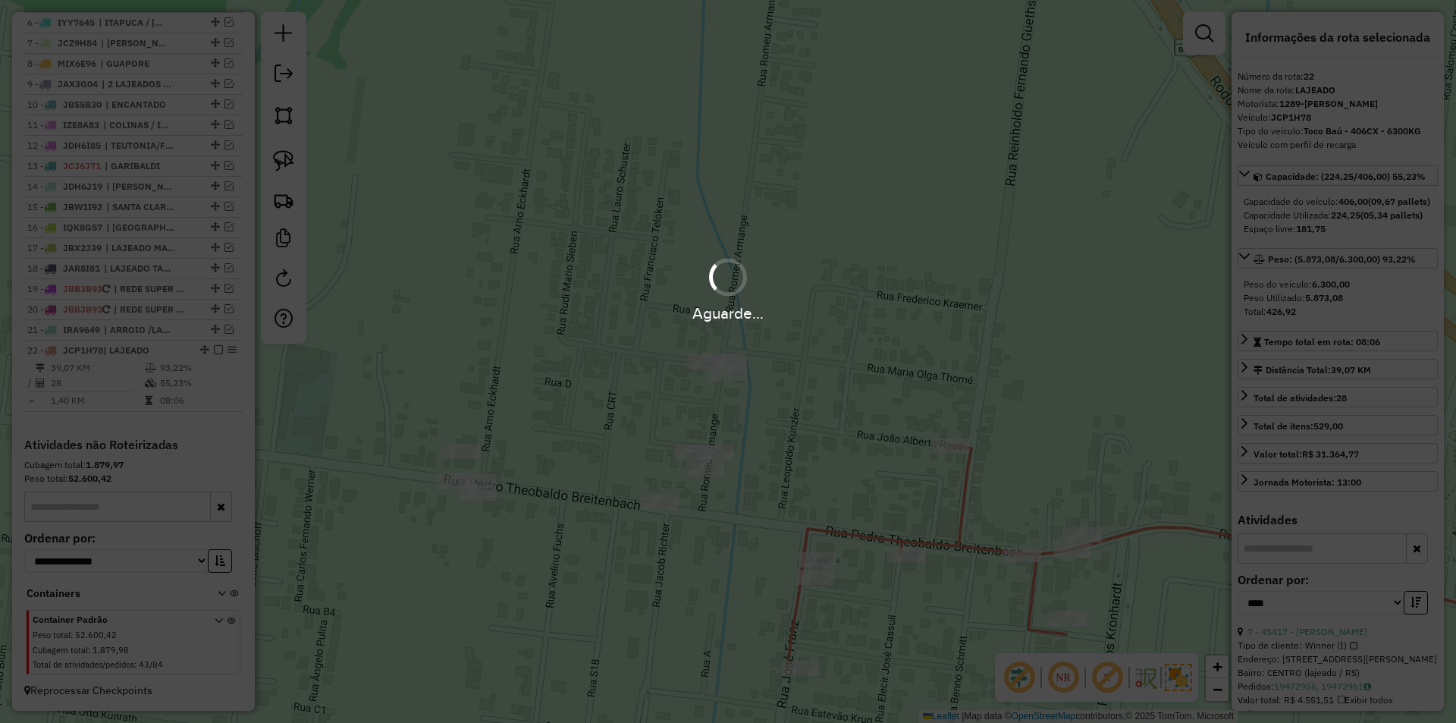
scroll to position [707, 0]
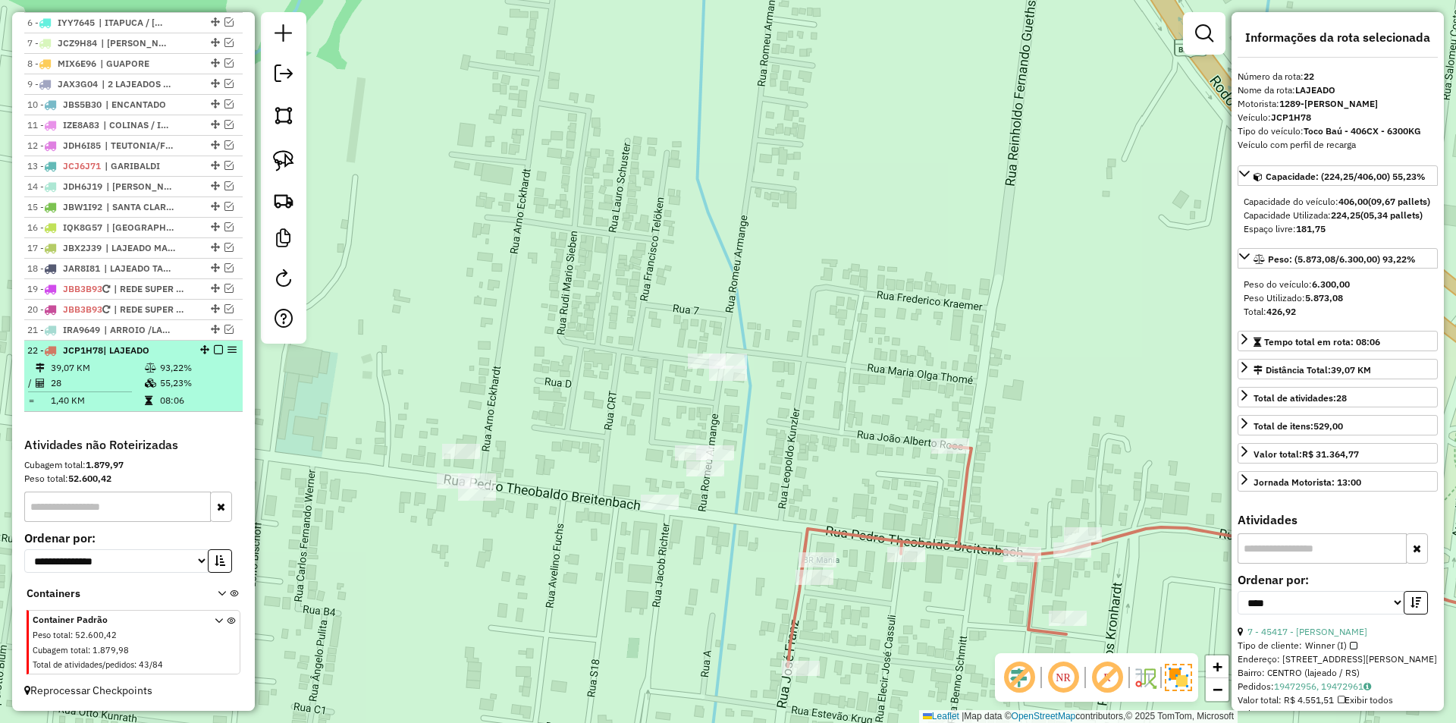
click at [214, 348] on em at bounding box center [218, 349] width 9 height 9
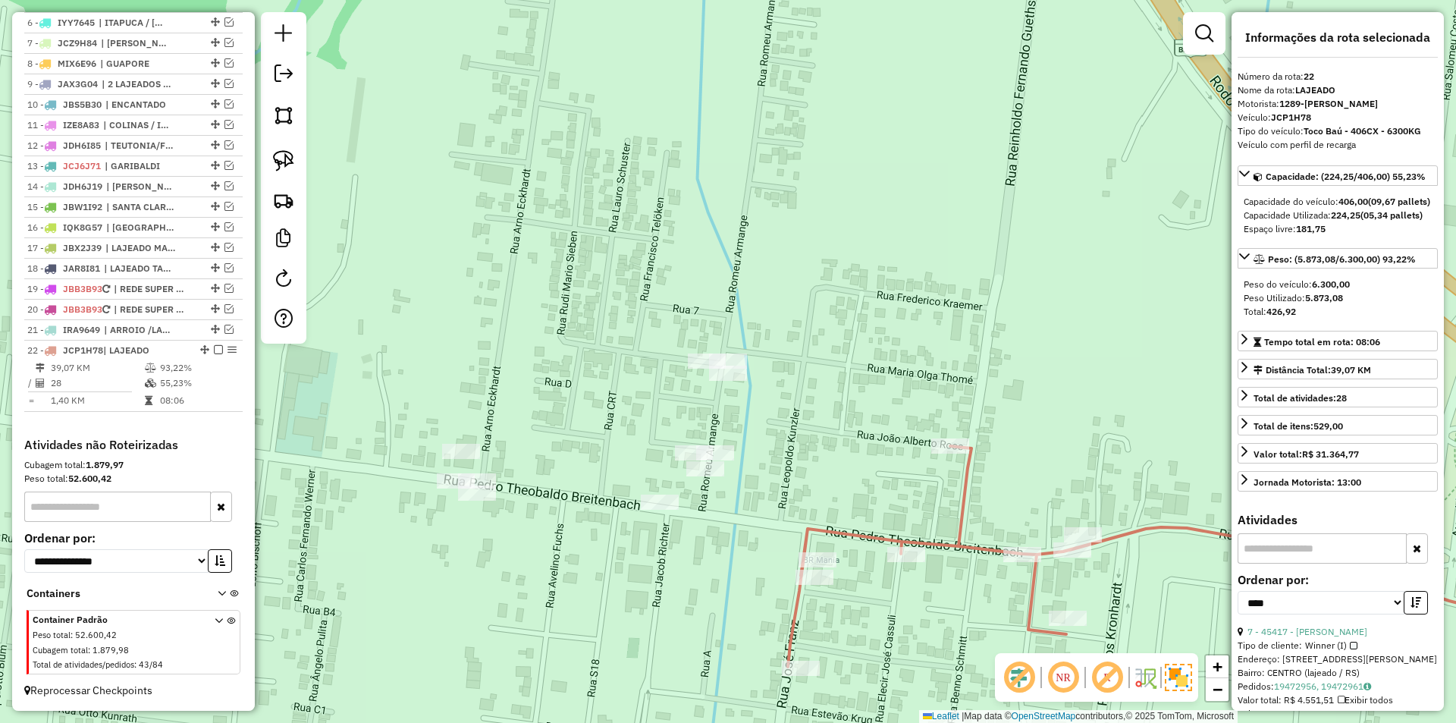
scroll to position [657, 0]
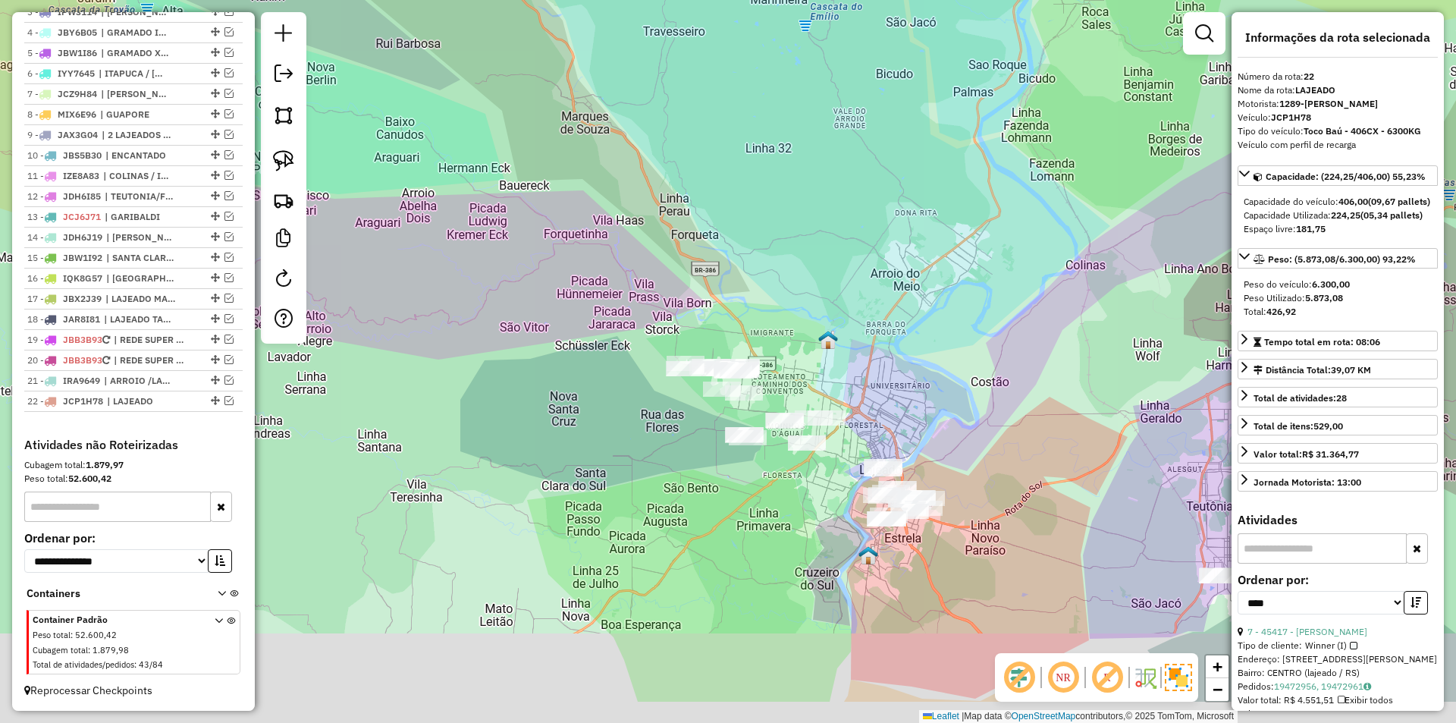
drag, startPoint x: 826, startPoint y: 375, endPoint x: 814, endPoint y: 357, distance: 21.9
click at [814, 357] on div "Janela de atendimento Grade de atendimento Capacidade Transportadoras Veículos …" at bounding box center [728, 361] width 1456 height 723
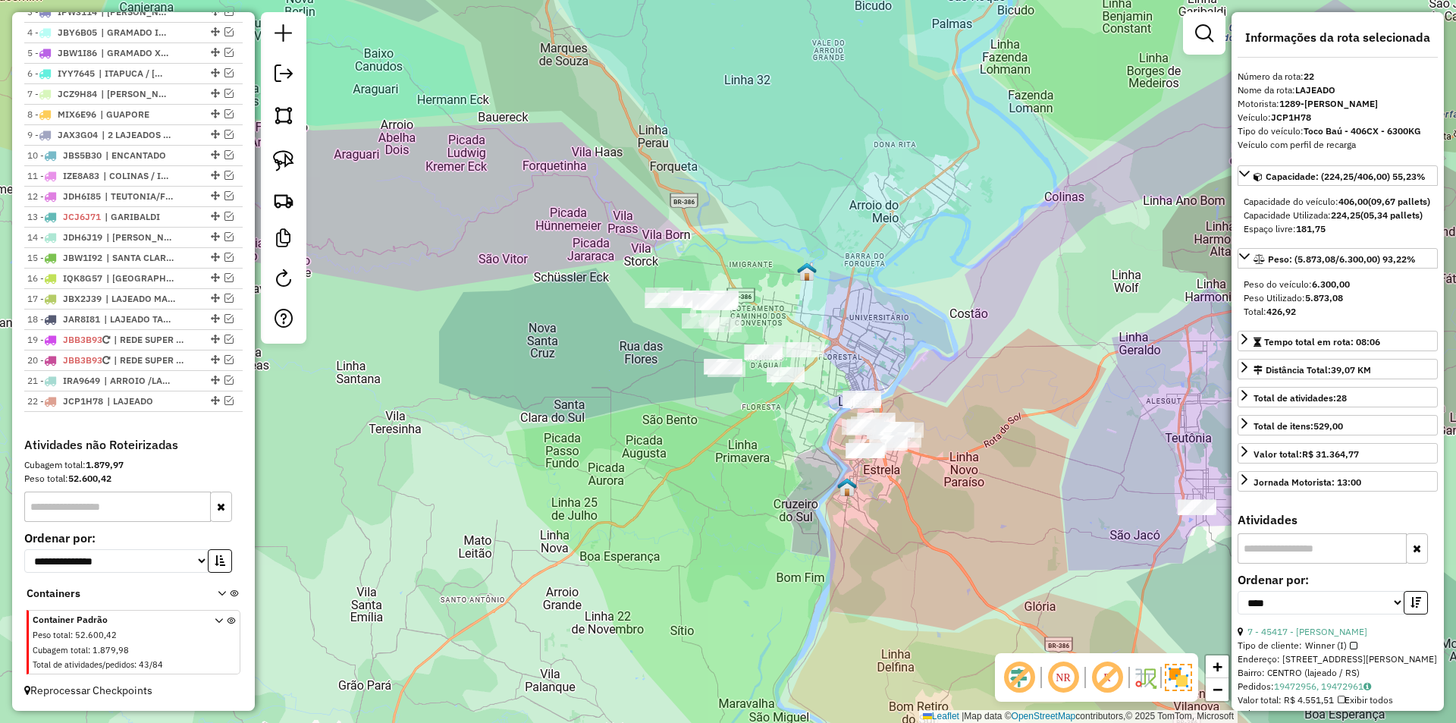
drag, startPoint x: 801, startPoint y: 372, endPoint x: 788, endPoint y: 328, distance: 46.0
click at [788, 328] on div "Janela de atendimento Grade de atendimento Capacidade Transportadoras Veículos …" at bounding box center [728, 361] width 1456 height 723
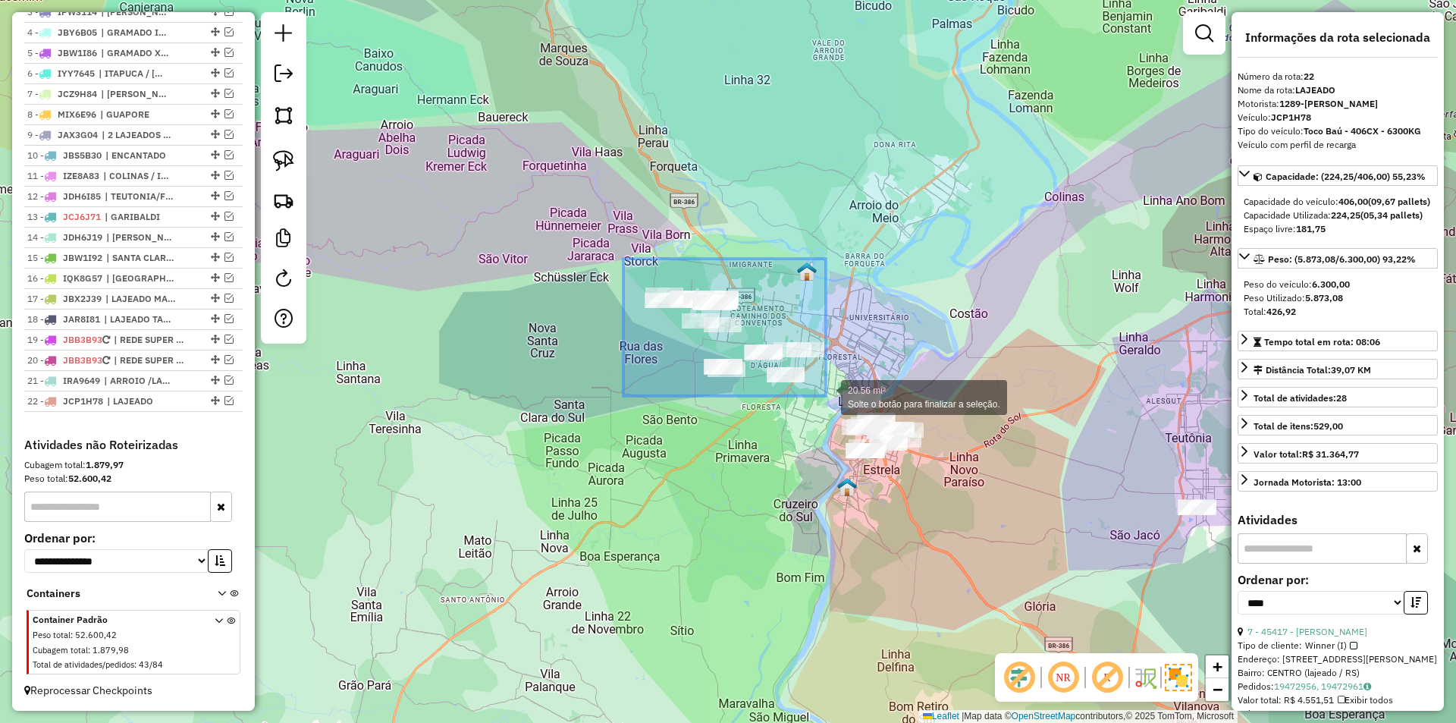
drag, startPoint x: 623, startPoint y: 259, endPoint x: 826, endPoint y: 396, distance: 244.6
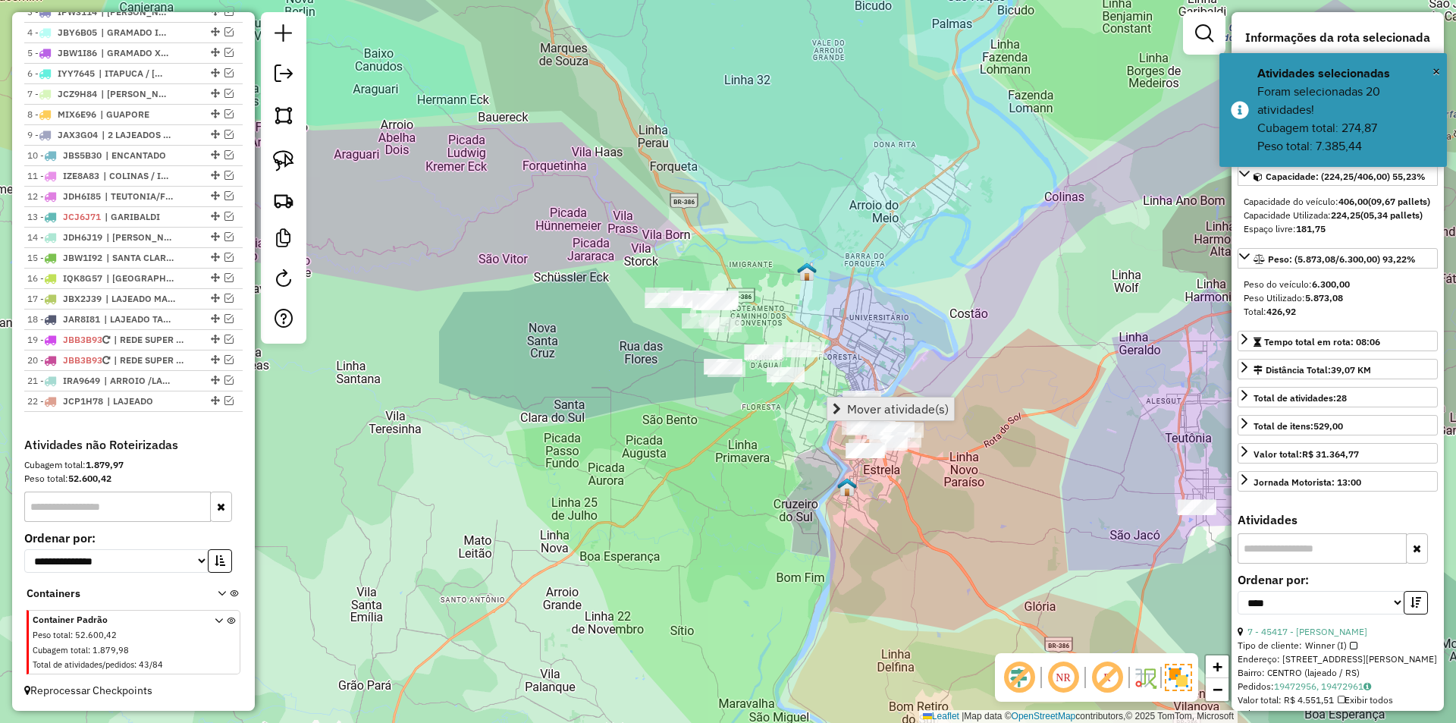
click at [863, 403] on span "Mover atividade(s)" at bounding box center [898, 409] width 102 height 12
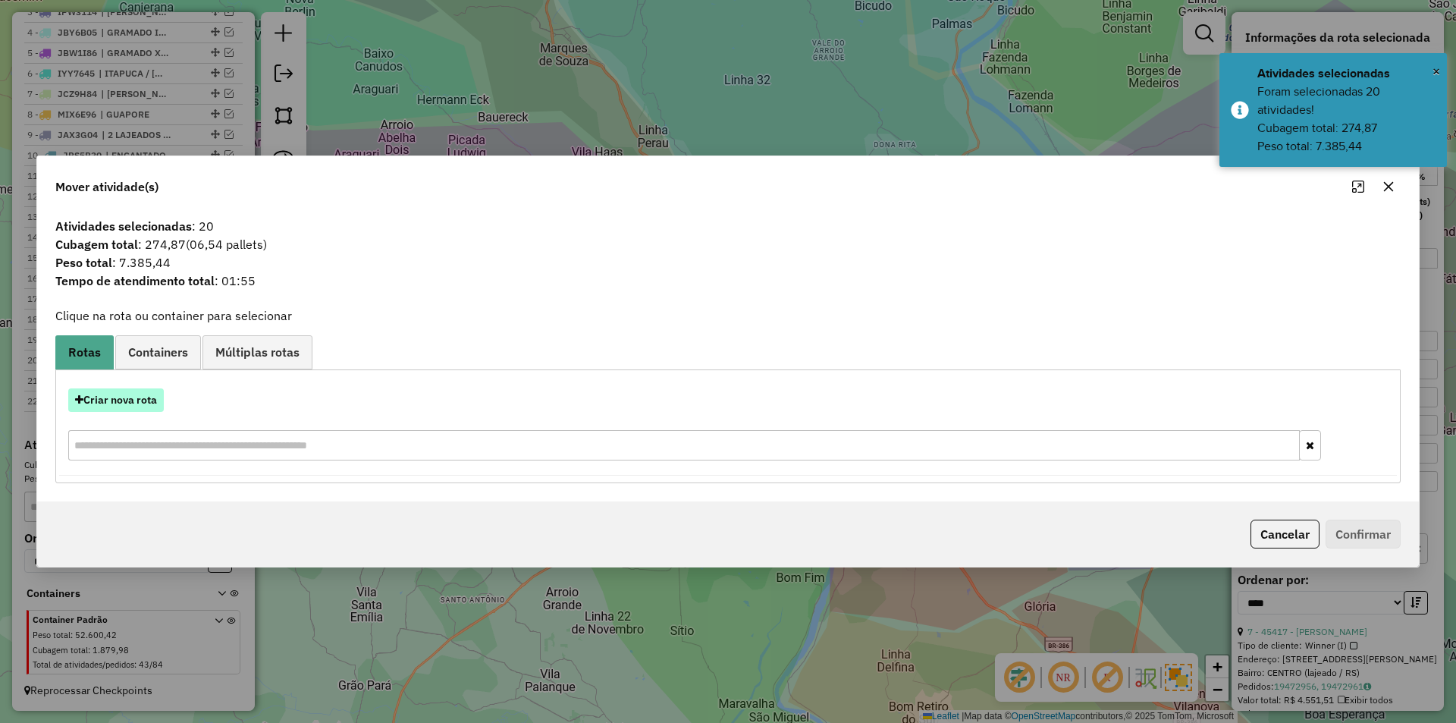
click at [104, 400] on button "Criar nova rota" at bounding box center [116, 400] width 96 height 24
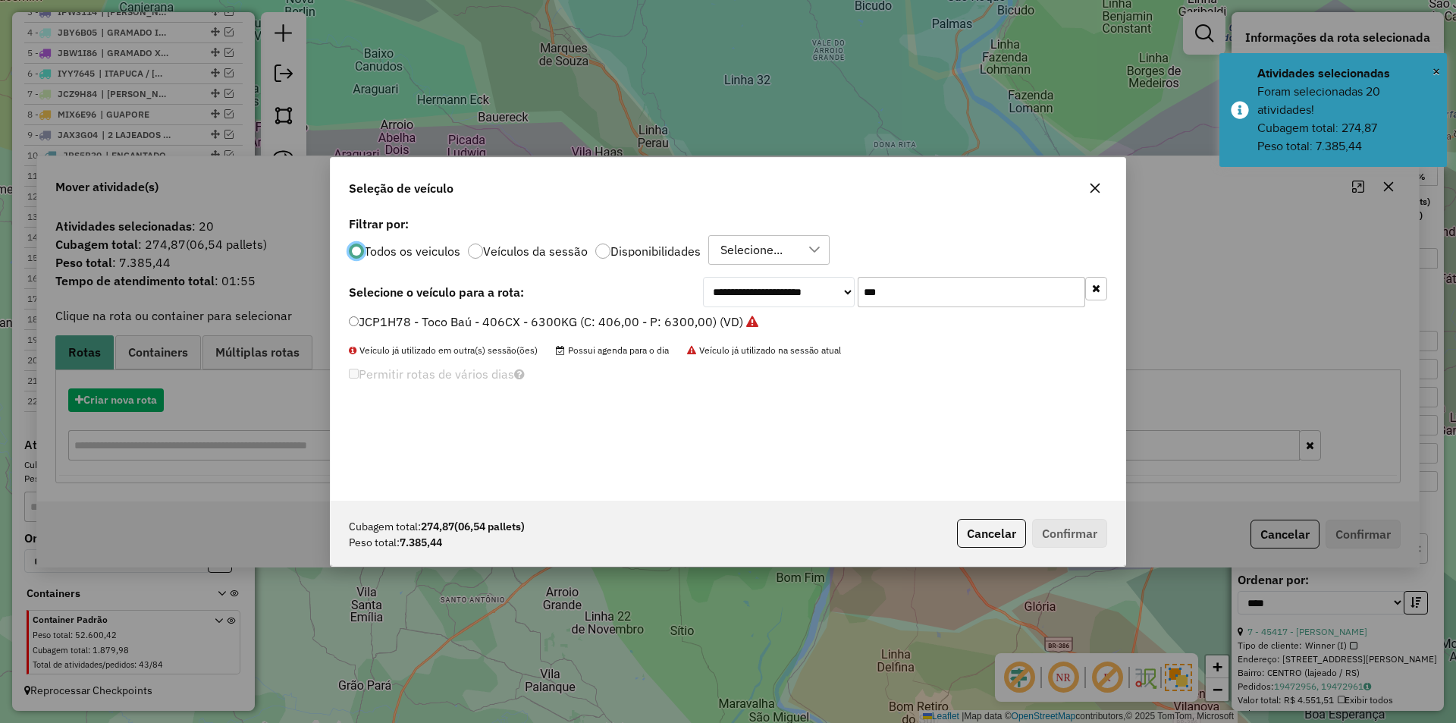
scroll to position [8, 5]
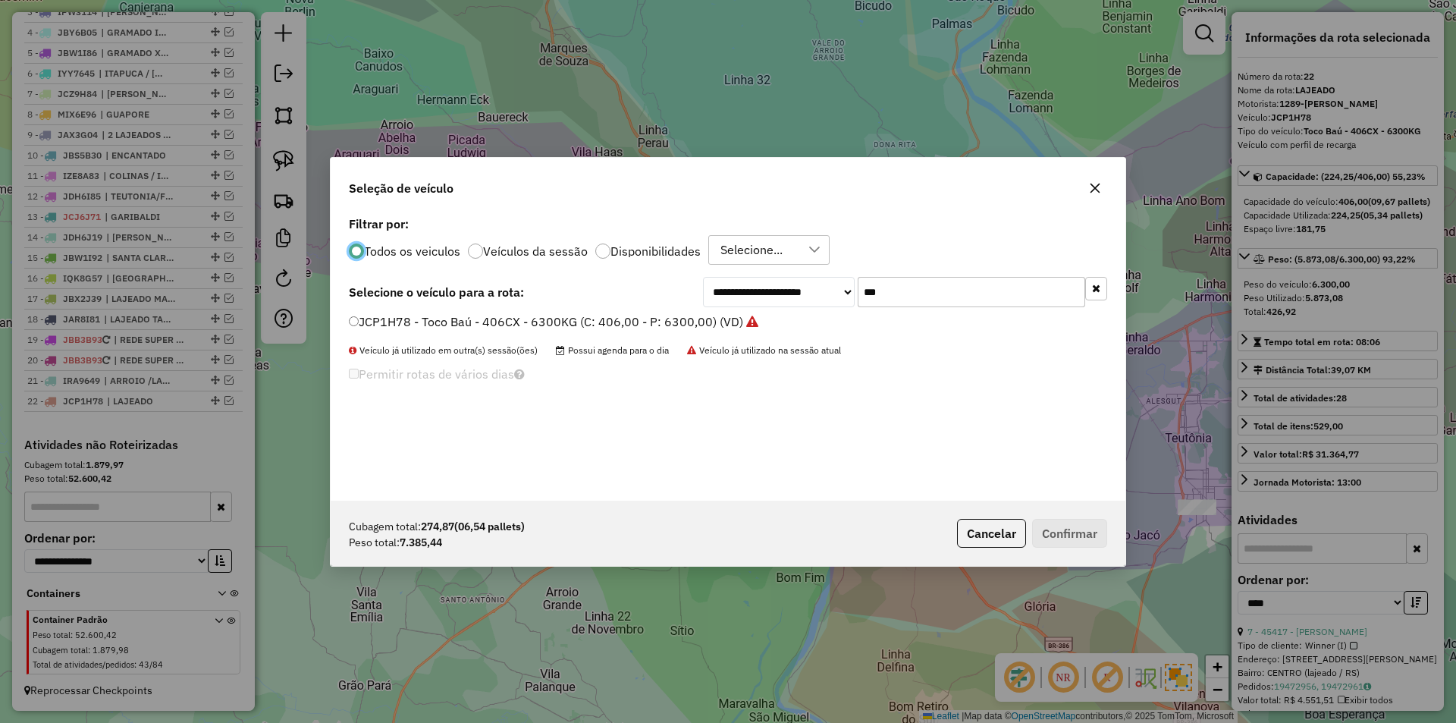
drag, startPoint x: 920, startPoint y: 289, endPoint x: 779, endPoint y: 273, distance: 142.7
click at [781, 274] on div "**********" at bounding box center [728, 356] width 795 height 288
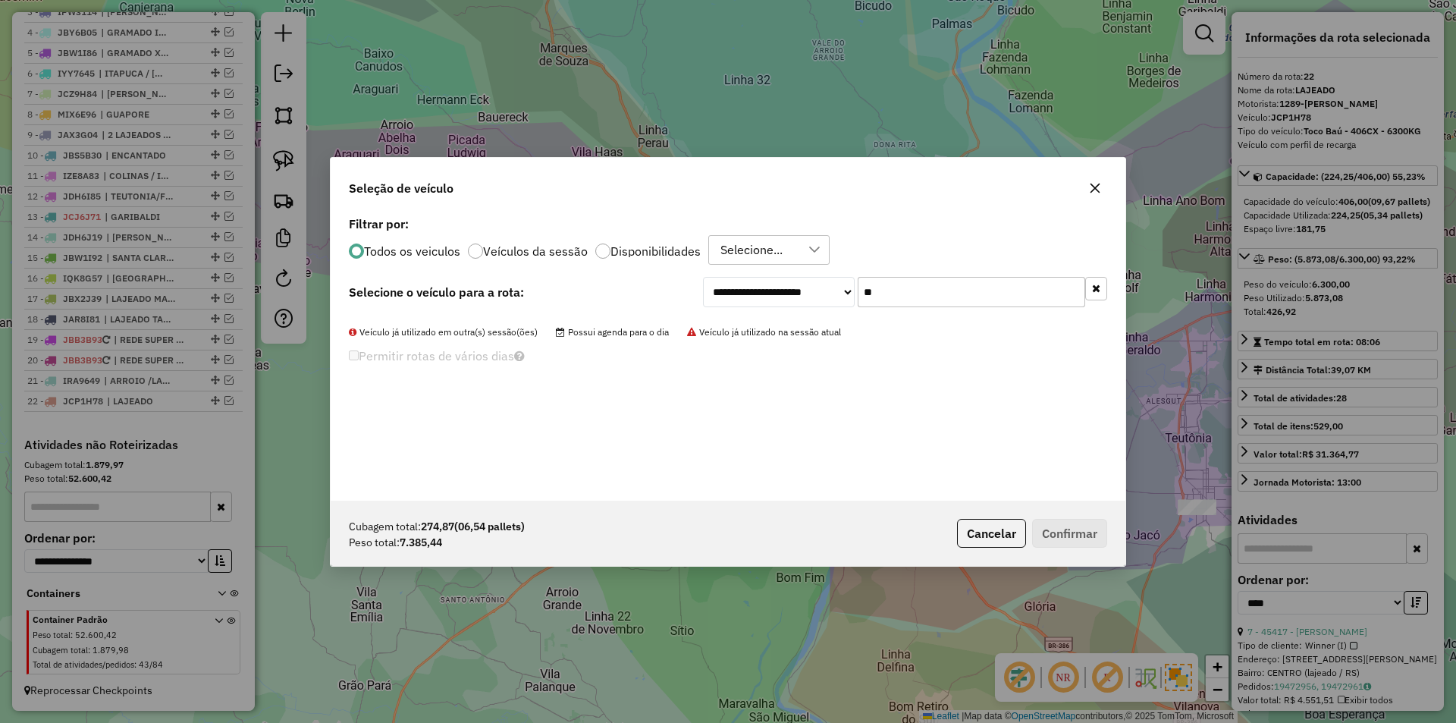
type input "*"
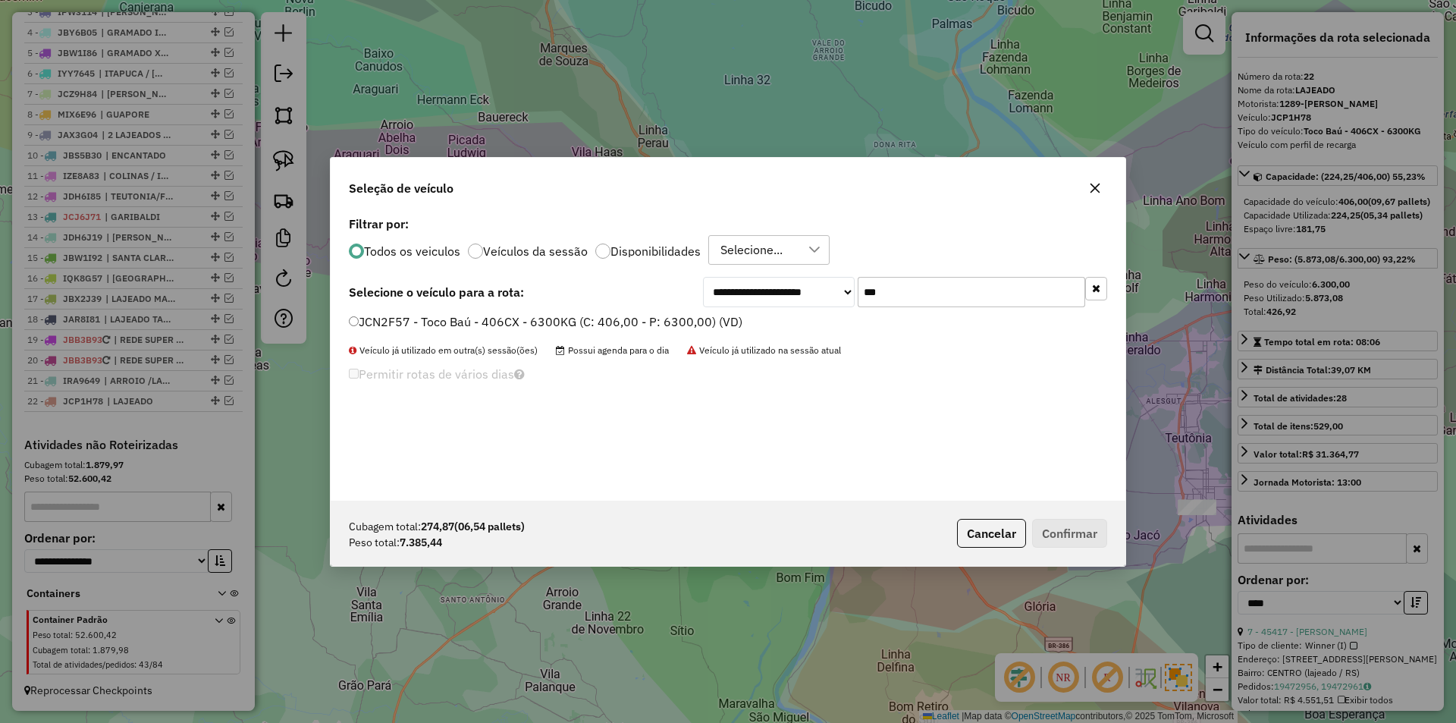
type input "***"
click at [359, 318] on label "JCN2F57 - Toco Baú - 406CX - 6300KG (C: 406,00 - P: 6300,00) (VD)" at bounding box center [545, 321] width 393 height 18
click at [1066, 534] on button "Confirmar" at bounding box center [1069, 533] width 75 height 29
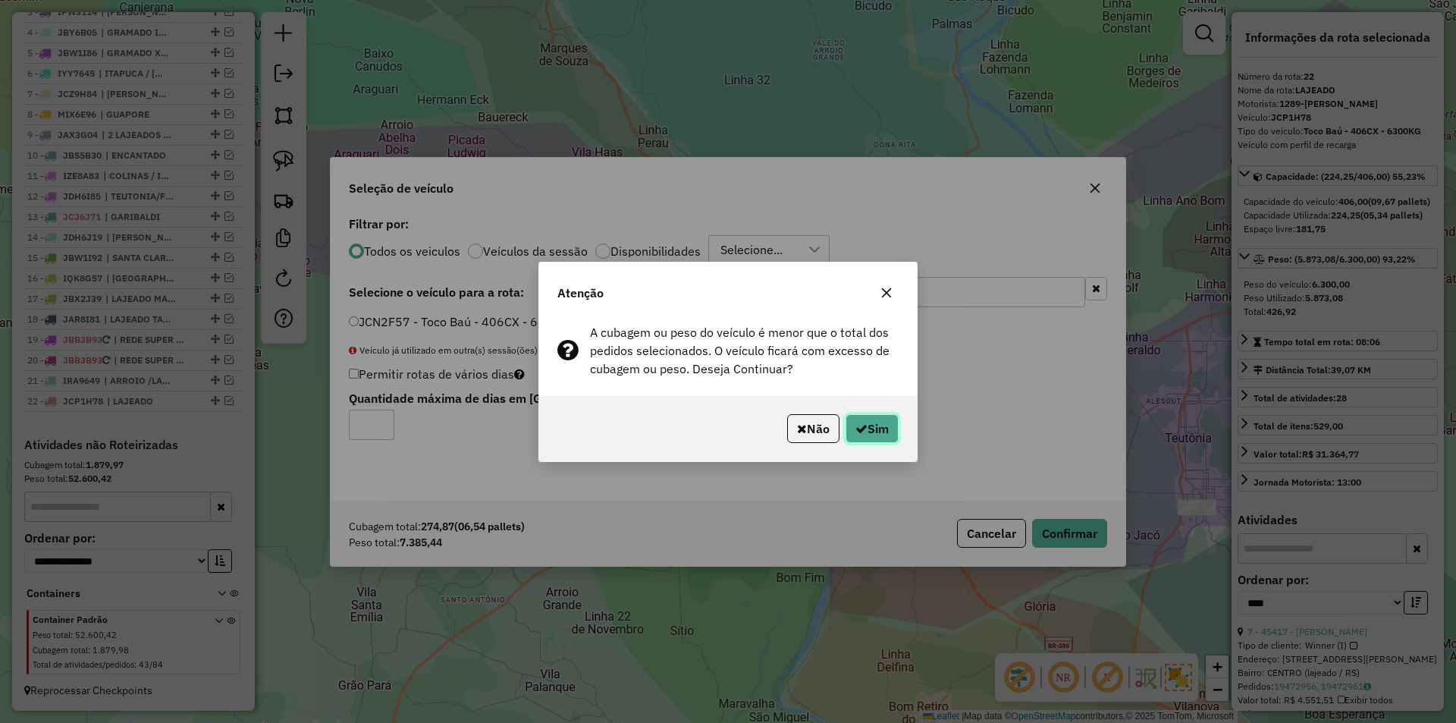
click at [889, 428] on button "Sim" at bounding box center [871, 428] width 53 height 29
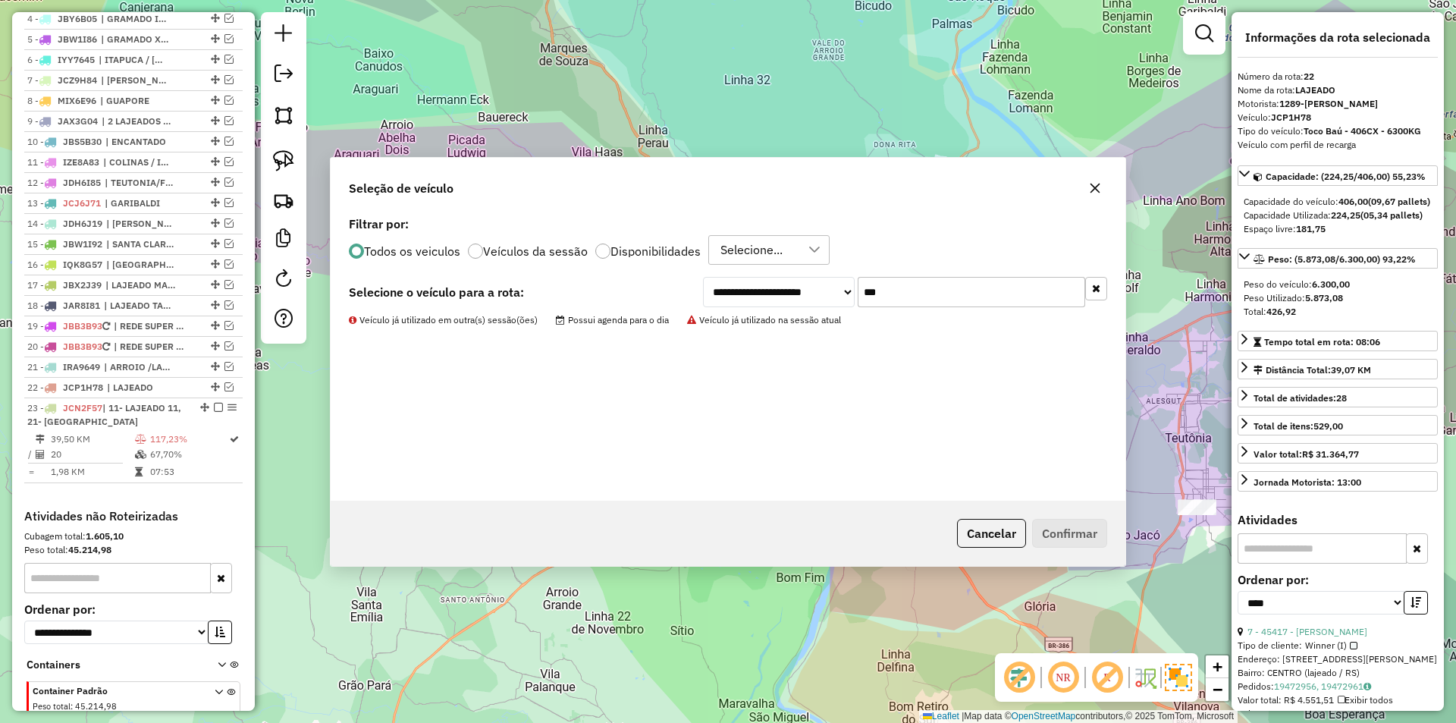
scroll to position [741, 0]
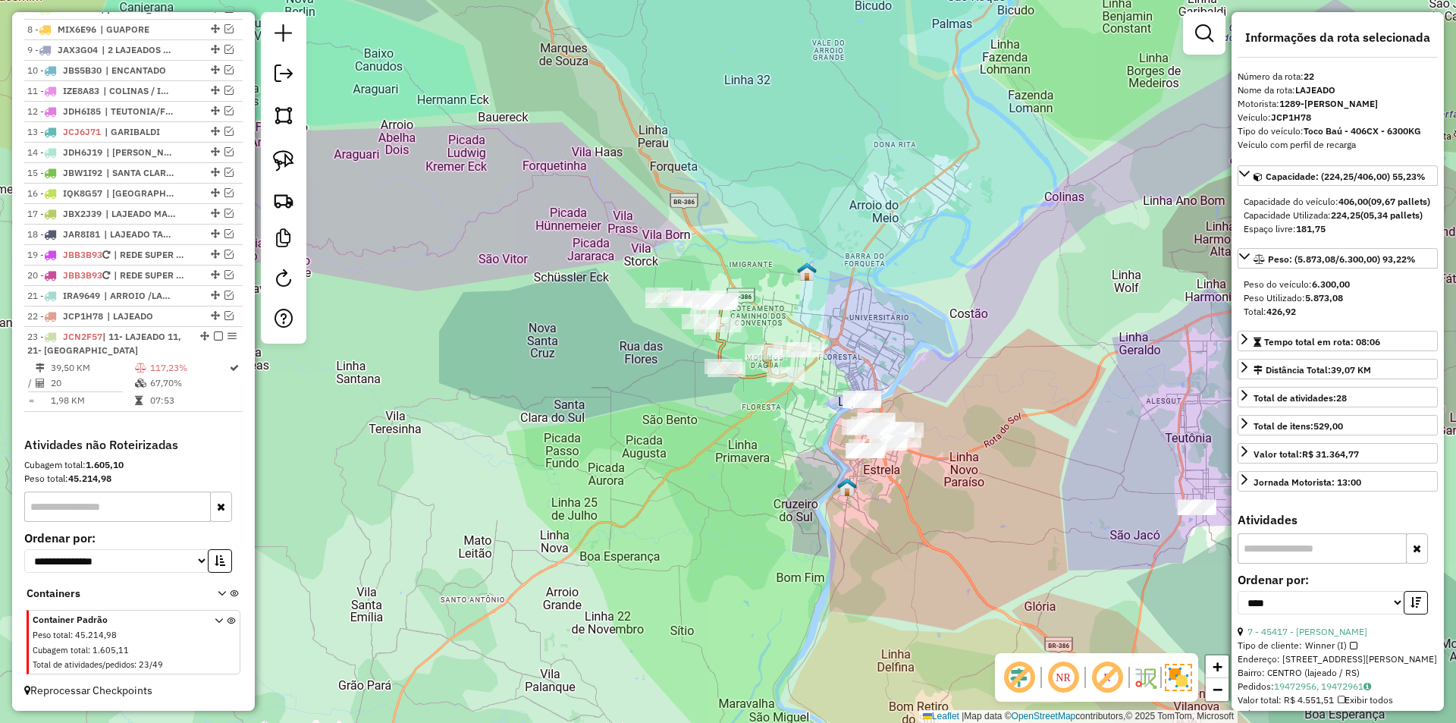
click at [887, 368] on div "Janela de atendimento Grade de atendimento Capacidade Transportadoras Veículos …" at bounding box center [728, 361] width 1456 height 723
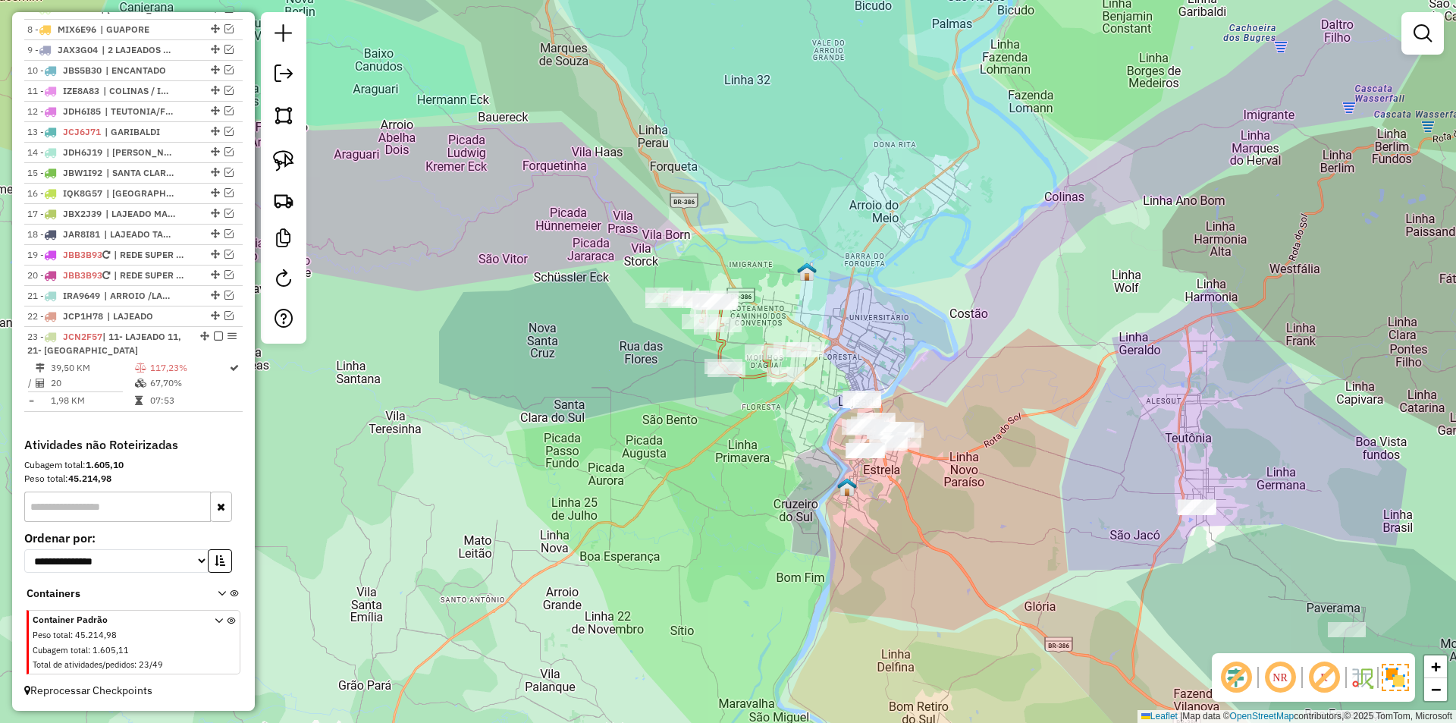
click at [756, 373] on icon at bounding box center [734, 336] width 141 height 82
select select "*********"
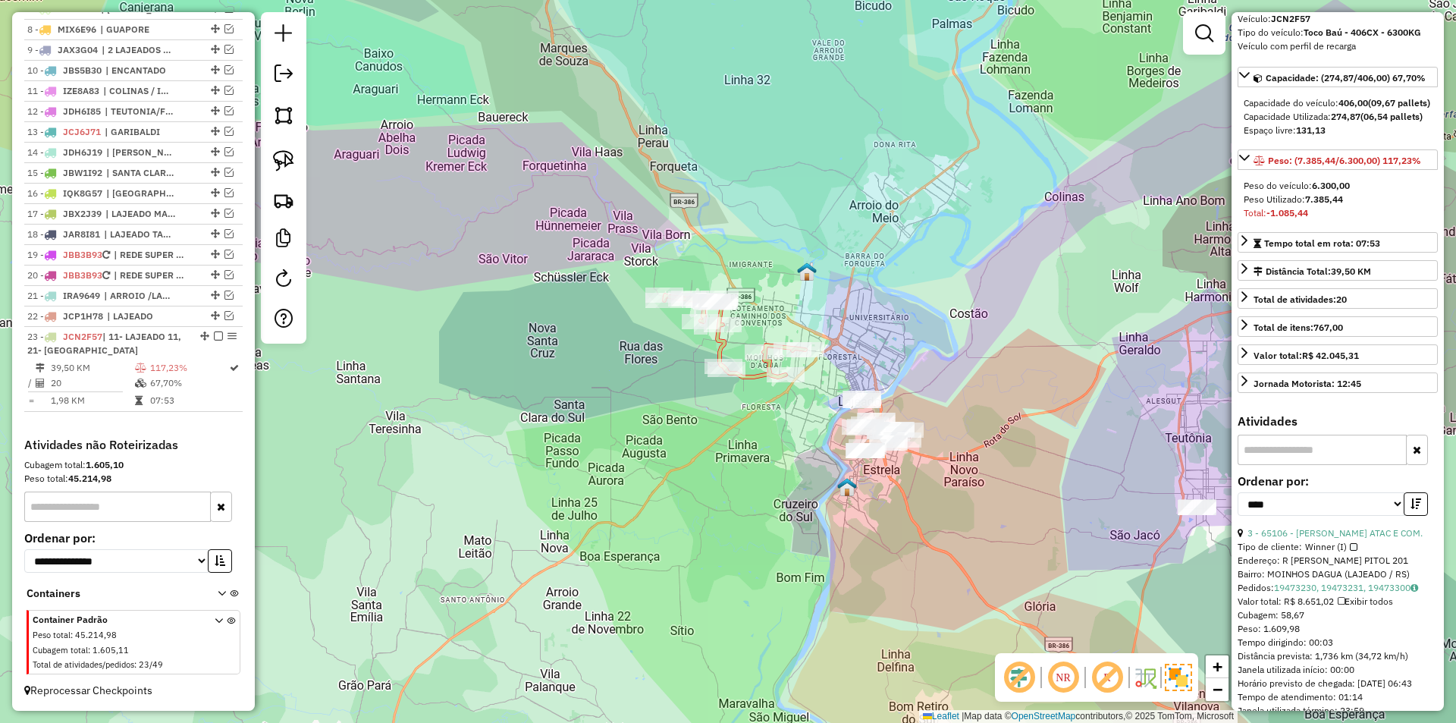
scroll to position [227, 0]
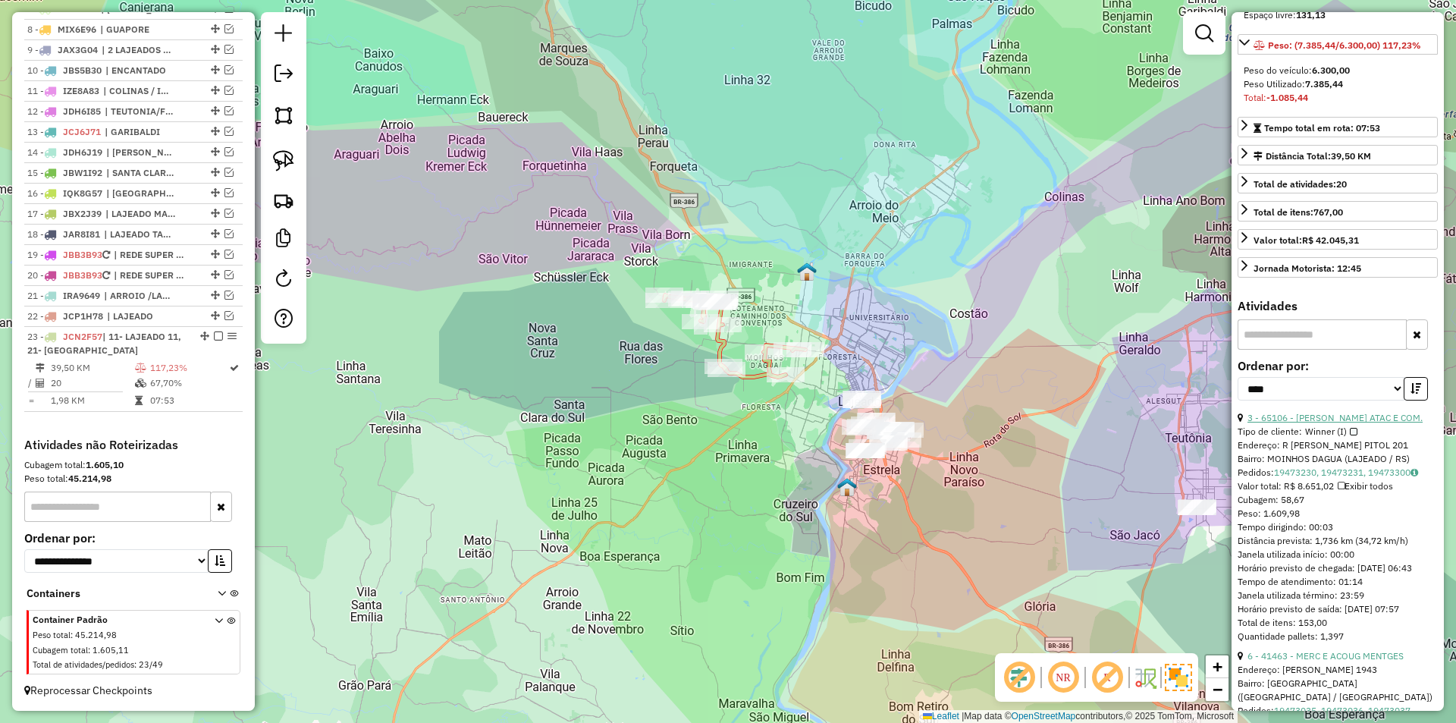
click at [1339, 423] on link "3 - 65106 - [PERSON_NAME] ATAC E COM." at bounding box center [1334, 417] width 175 height 11
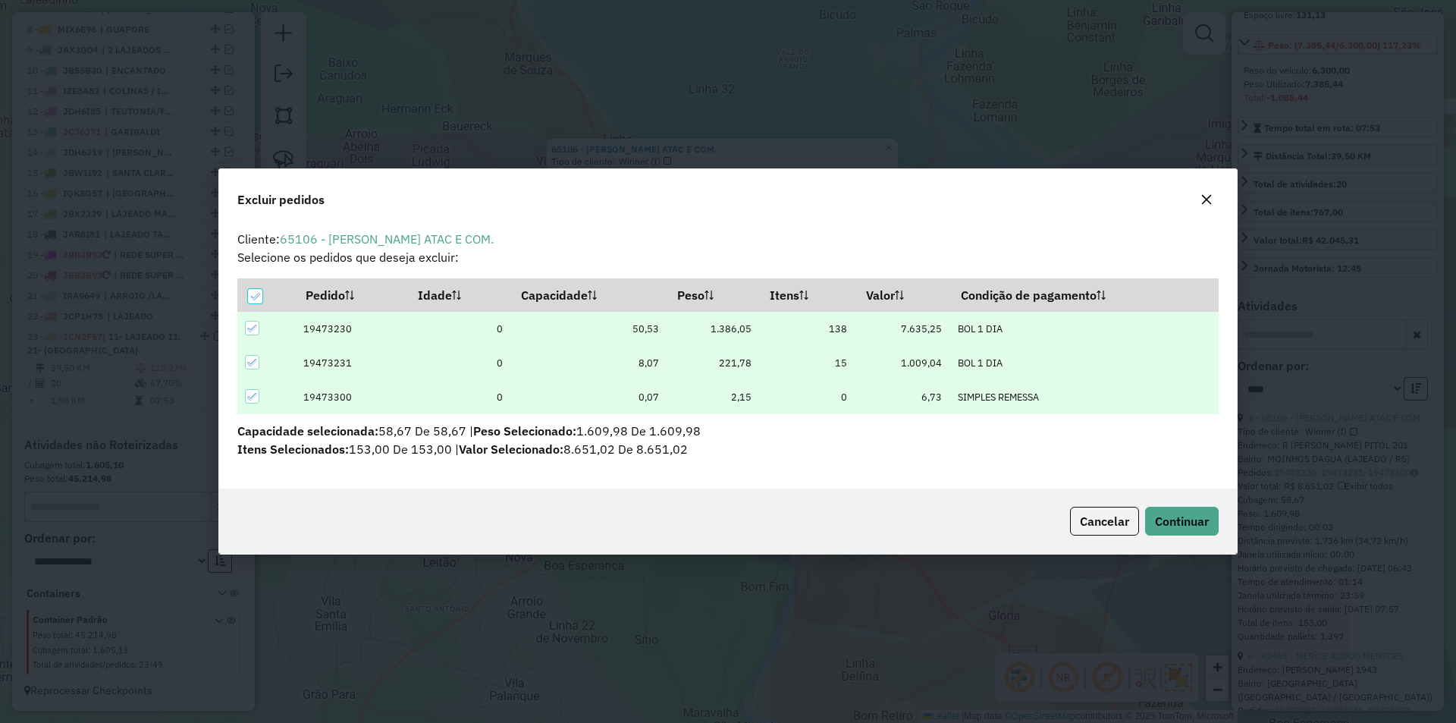
scroll to position [0, 0]
click at [1201, 522] on span "Continuar" at bounding box center [1182, 520] width 54 height 15
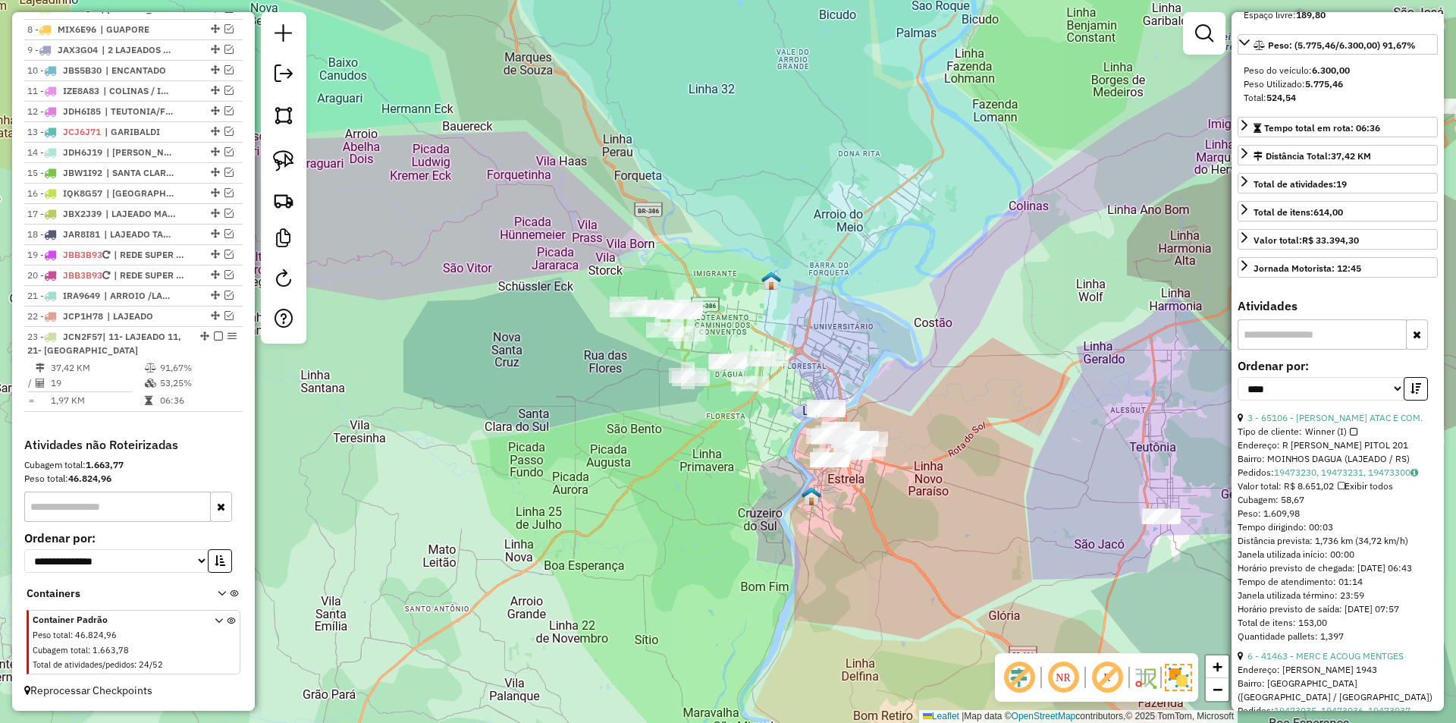
click at [682, 350] on icon at bounding box center [699, 345] width 141 height 83
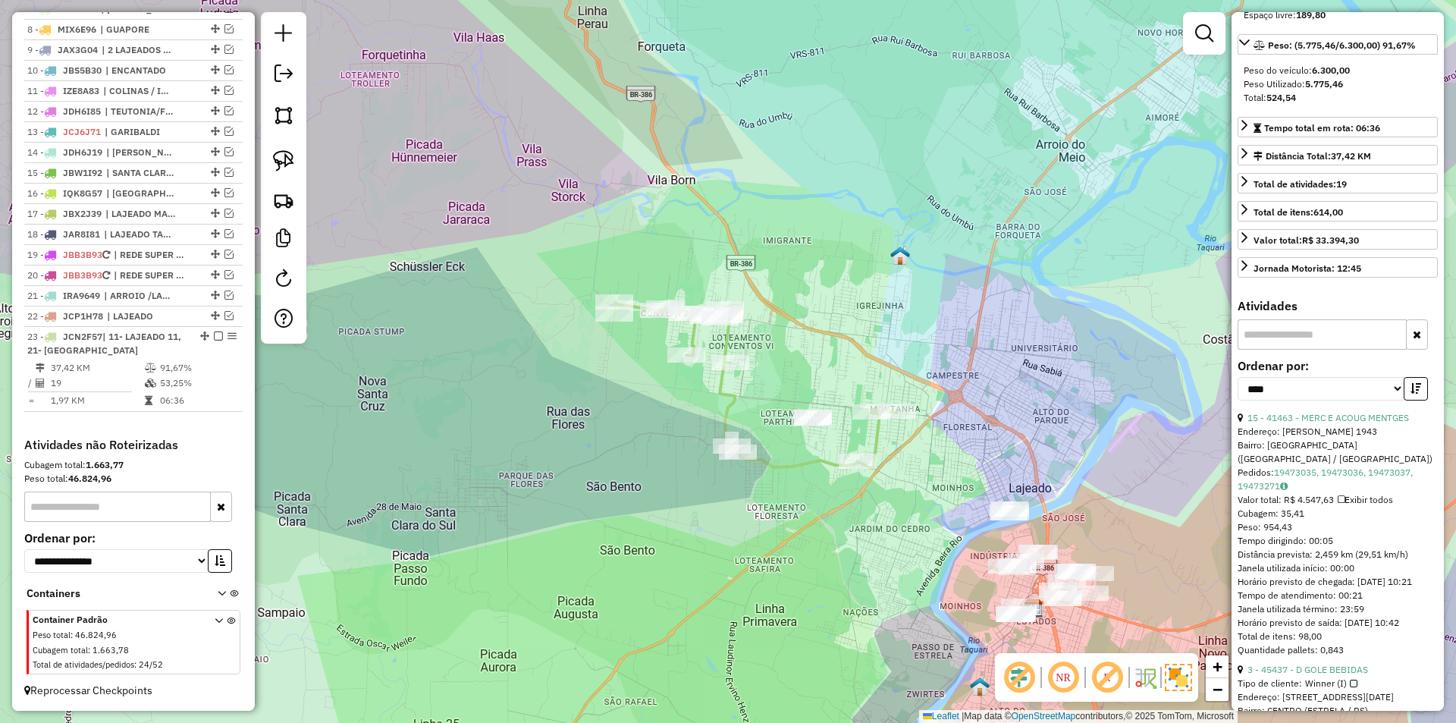
click at [843, 331] on div "Janela de atendimento Grade de atendimento Capacidade Transportadoras Veículos …" at bounding box center [728, 361] width 1456 height 723
click at [224, 317] on em at bounding box center [228, 315] width 9 height 9
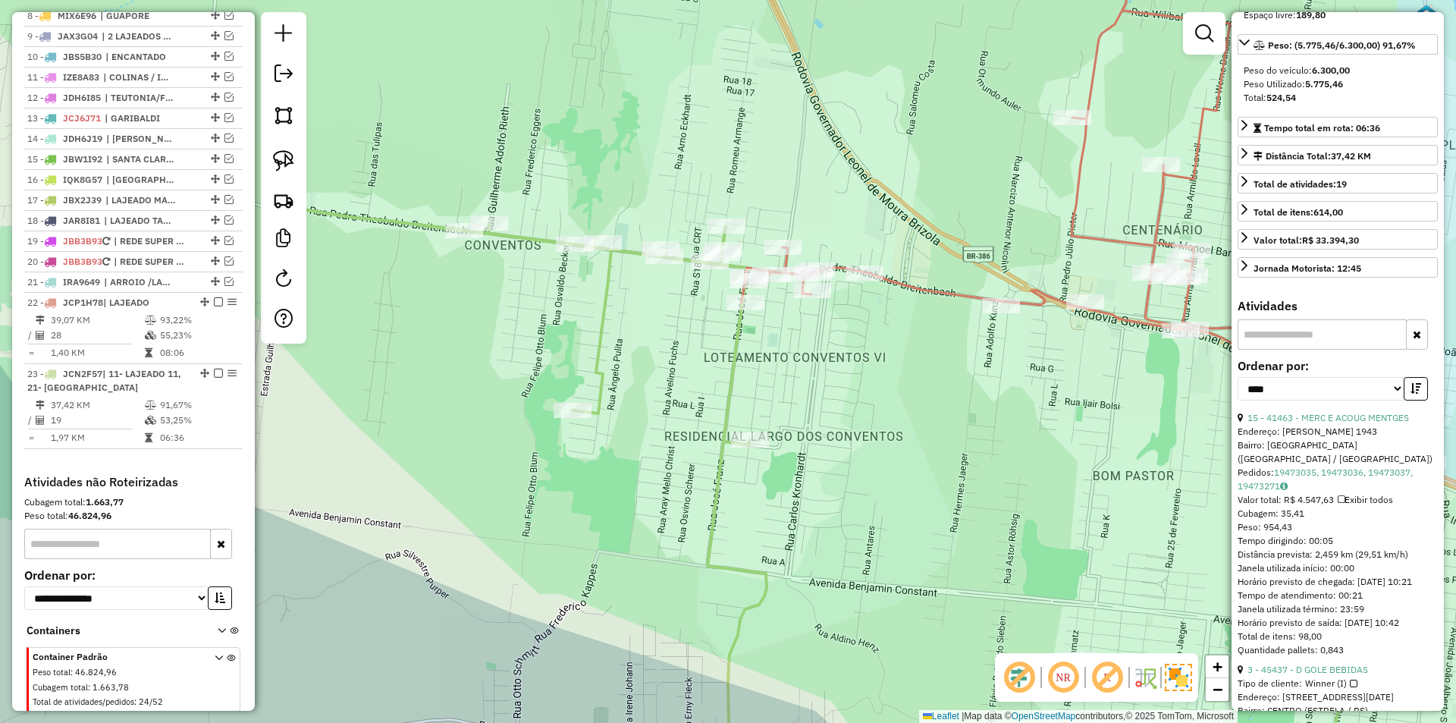
drag, startPoint x: 795, startPoint y: 377, endPoint x: 784, endPoint y: 296, distance: 81.1
click at [841, 376] on div "Janela de atendimento Grade de atendimento Capacidade Transportadoras Veículos …" at bounding box center [728, 361] width 1456 height 723
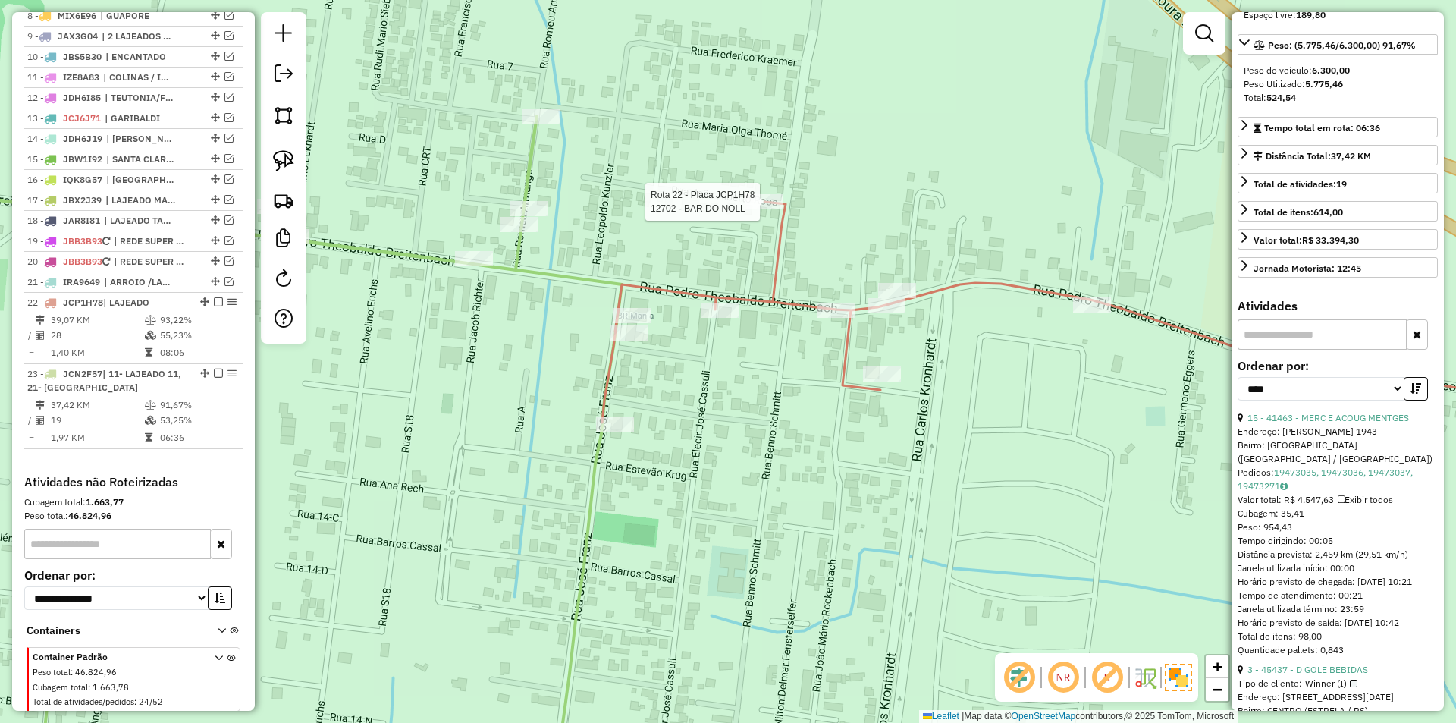
click at [767, 209] on div at bounding box center [764, 201] width 38 height 15
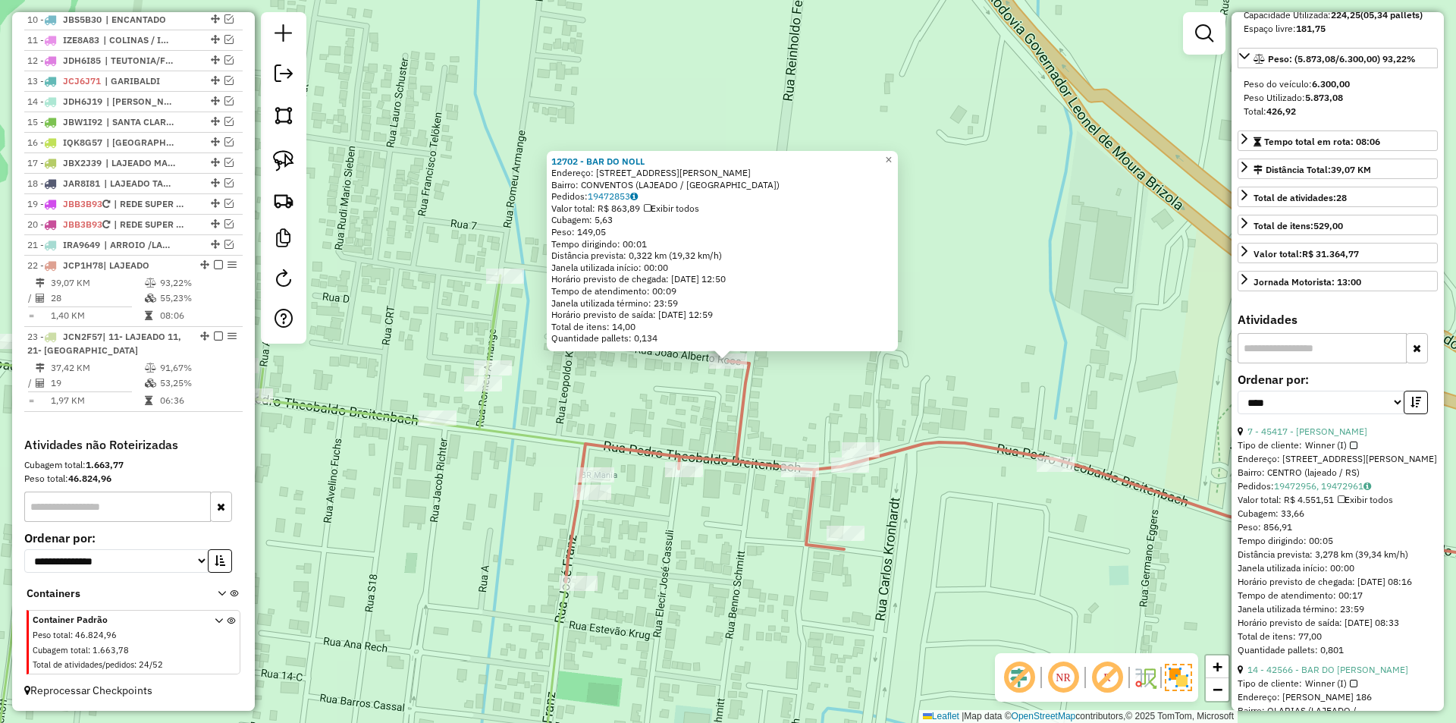
click at [627, 574] on div "Rota 22 - Placa JCP1H78 40800 - RESTAURANTE DCASA 12702 - BAR DO NOLL Endereço:…" at bounding box center [728, 361] width 1456 height 723
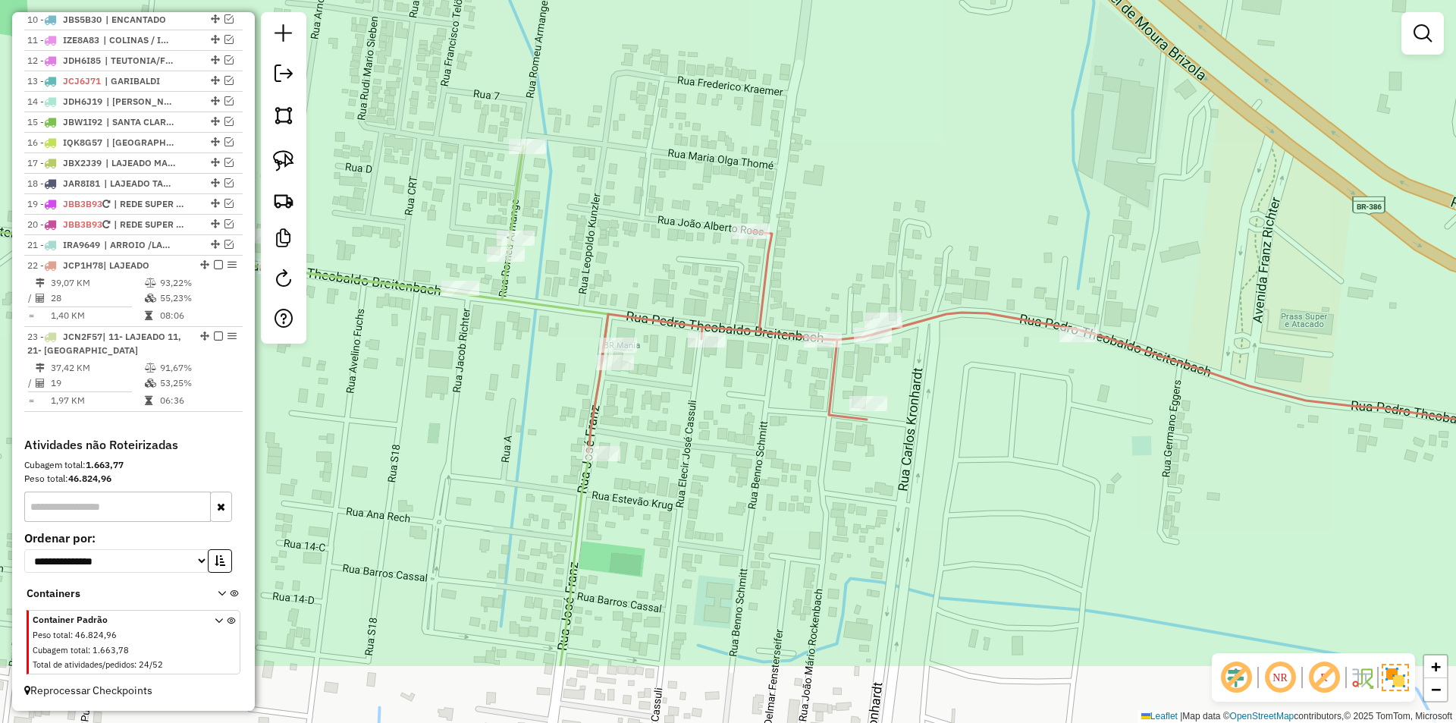
drag, startPoint x: 653, startPoint y: 569, endPoint x: 685, endPoint y: 405, distance: 167.6
click at [685, 406] on div "Janela de atendimento Grade de atendimento Capacidade Transportadoras Veículos …" at bounding box center [728, 361] width 1456 height 723
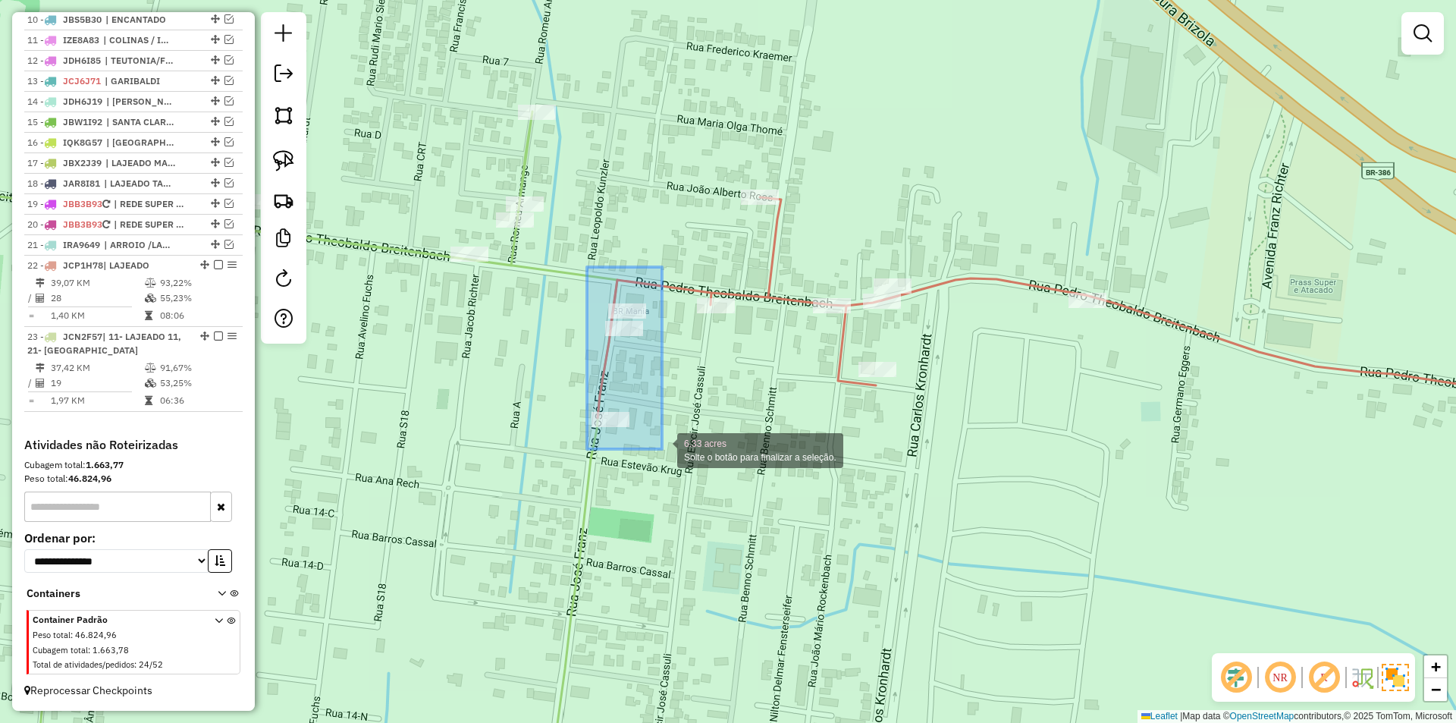
drag, startPoint x: 587, startPoint y: 267, endPoint x: 662, endPoint y: 449, distance: 196.8
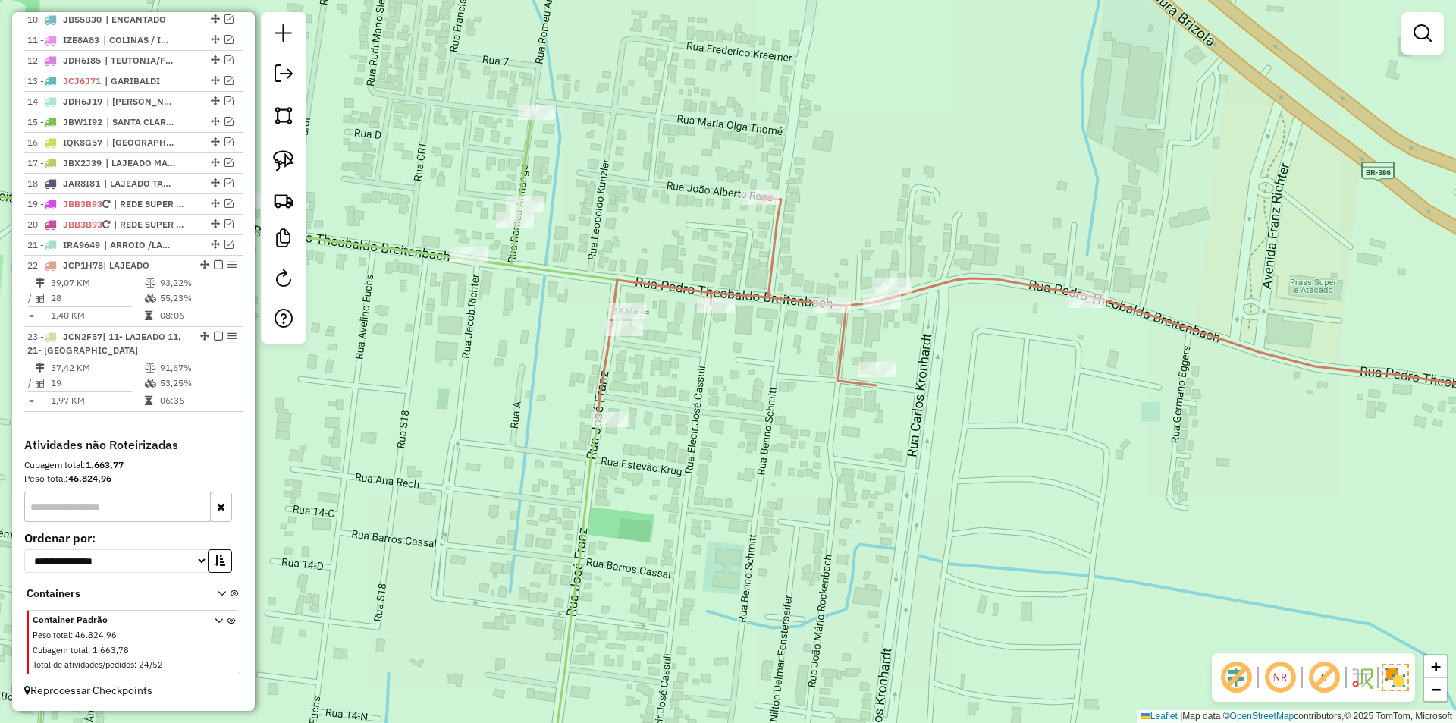
click at [550, 270] on icon at bounding box center [235, 453] width 763 height 684
select select "*********"
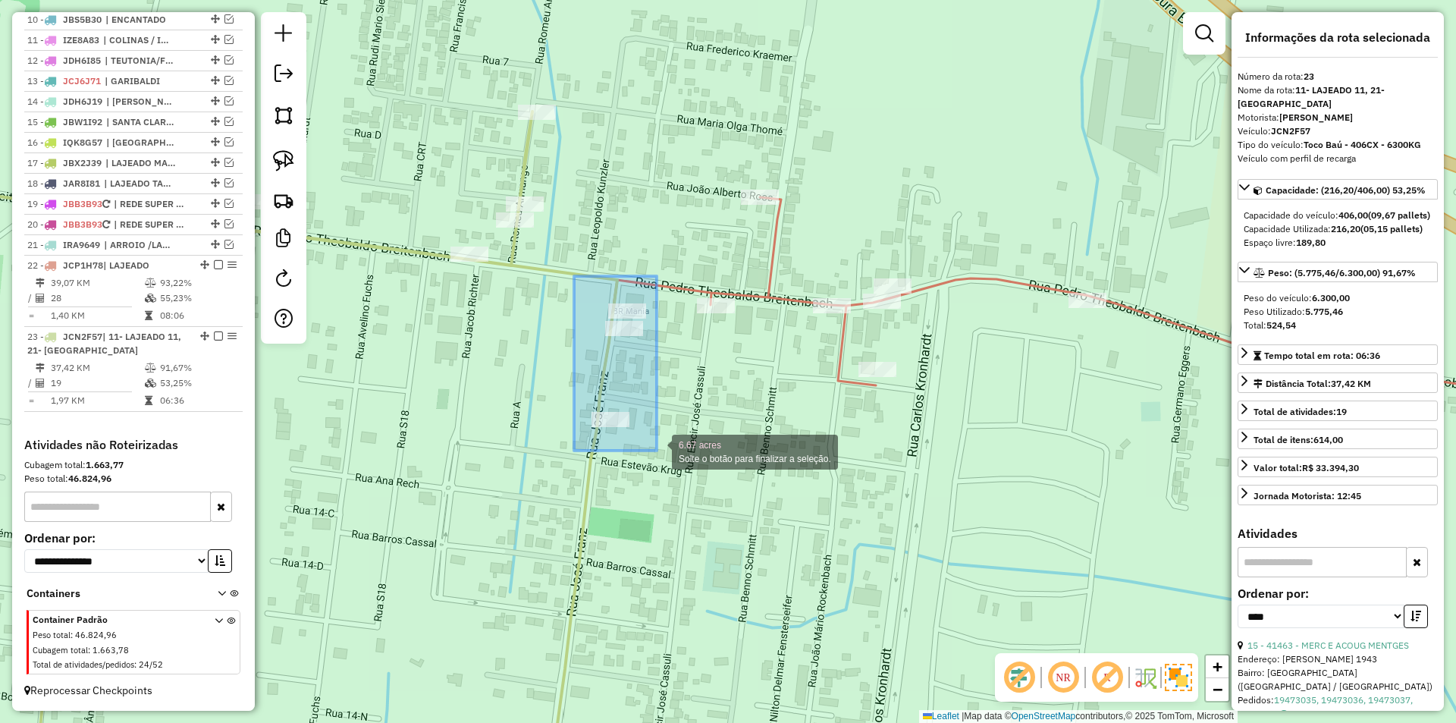
drag, startPoint x: 574, startPoint y: 276, endPoint x: 657, endPoint y: 450, distance: 193.0
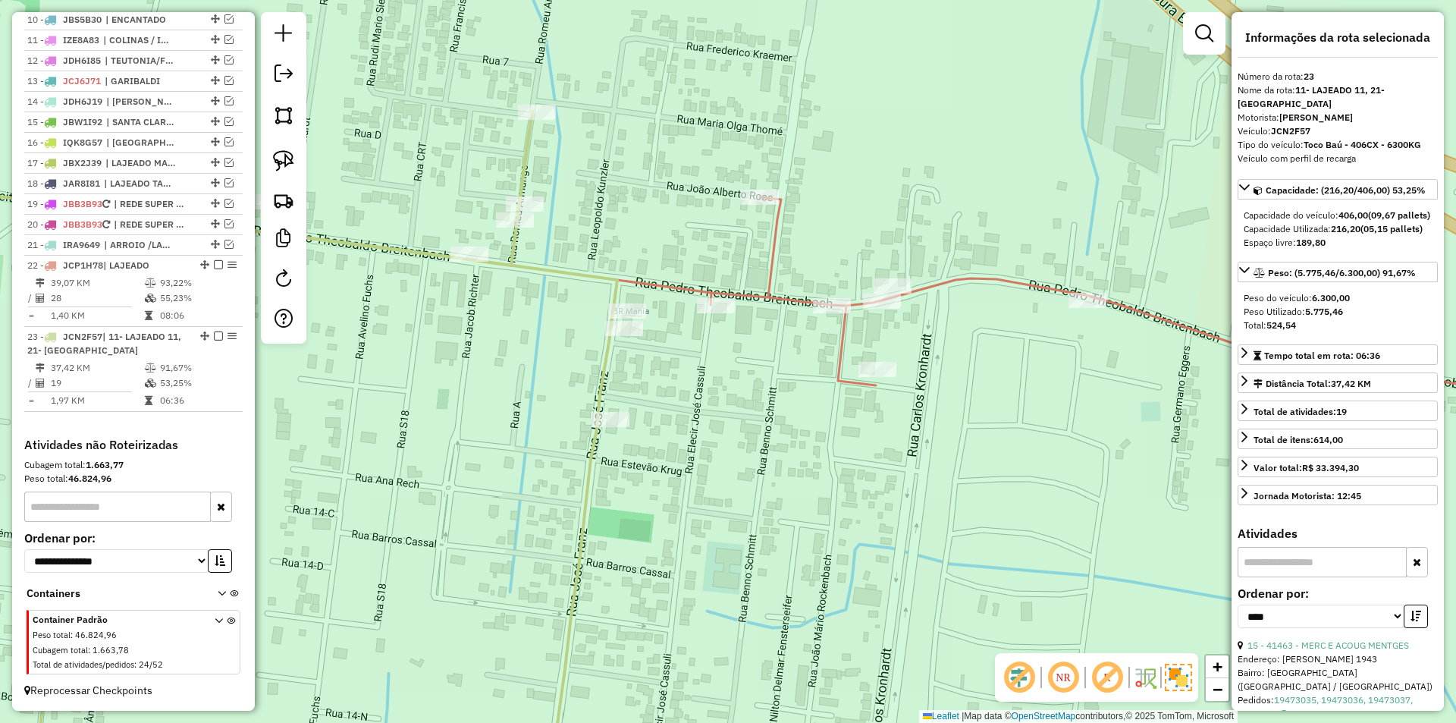
click at [668, 290] on icon at bounding box center [1099, 307] width 1004 height 221
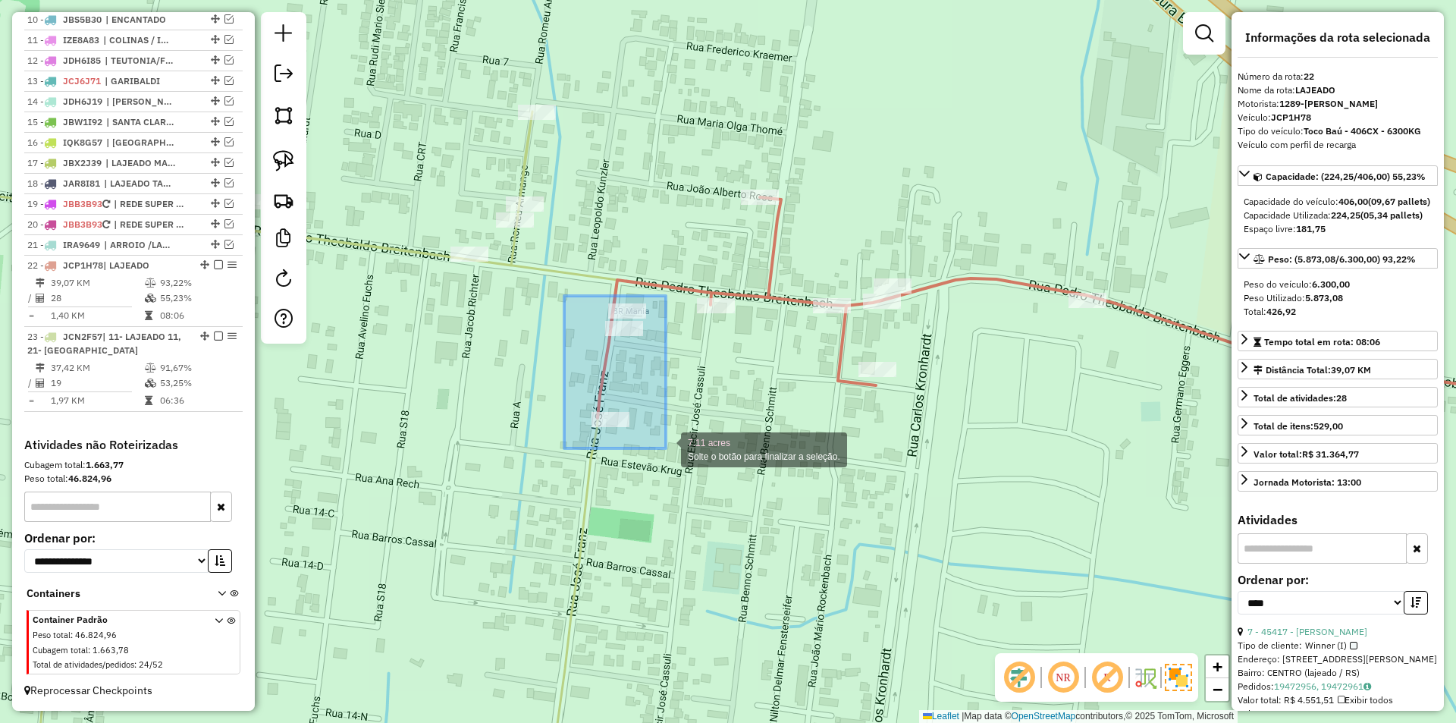
drag, startPoint x: 566, startPoint y: 296, endPoint x: 666, endPoint y: 448, distance: 181.9
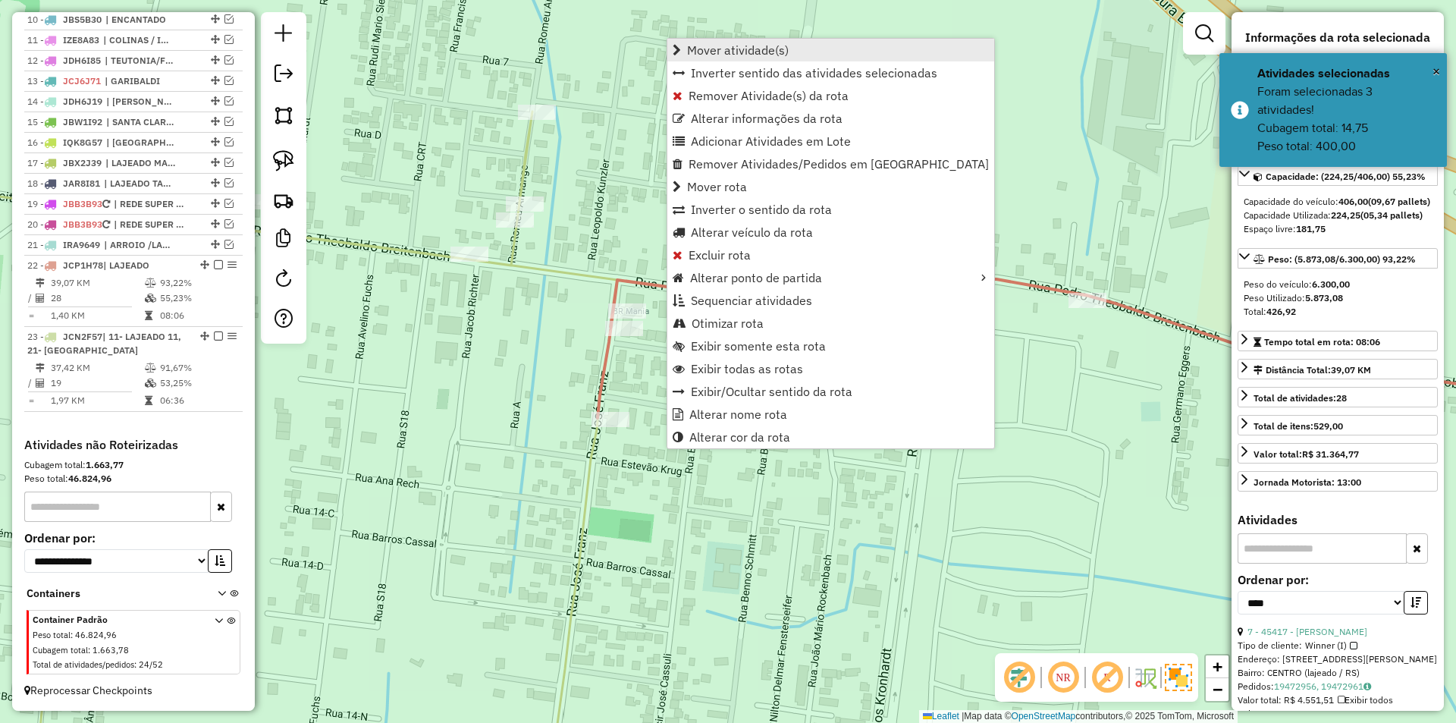
click at [760, 44] on span "Mover atividade(s)" at bounding box center [738, 50] width 102 height 12
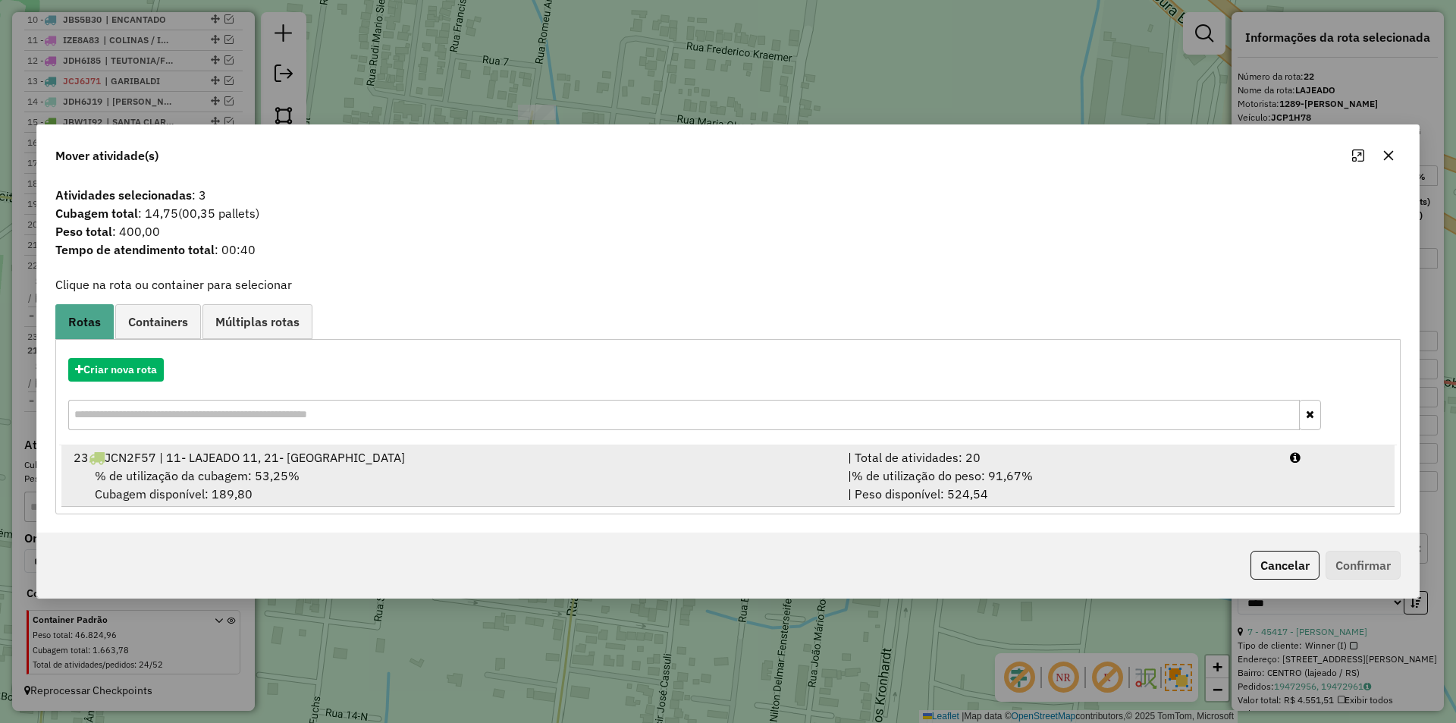
click at [575, 459] on div "23 JCN2F57 | 11- LAJEADO 11, 21- [GEOGRAPHIC_DATA]" at bounding box center [451, 457] width 774 height 18
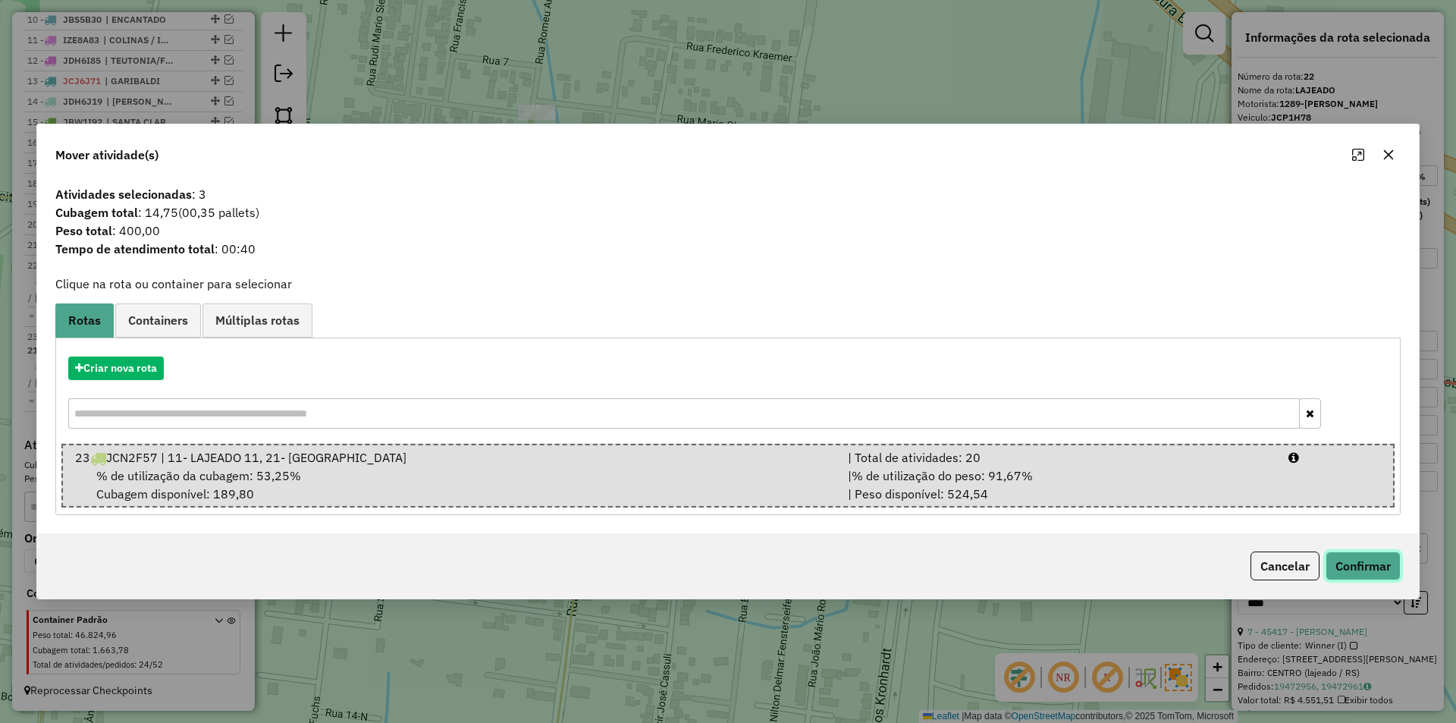
click at [1389, 570] on button "Confirmar" at bounding box center [1362, 565] width 75 height 29
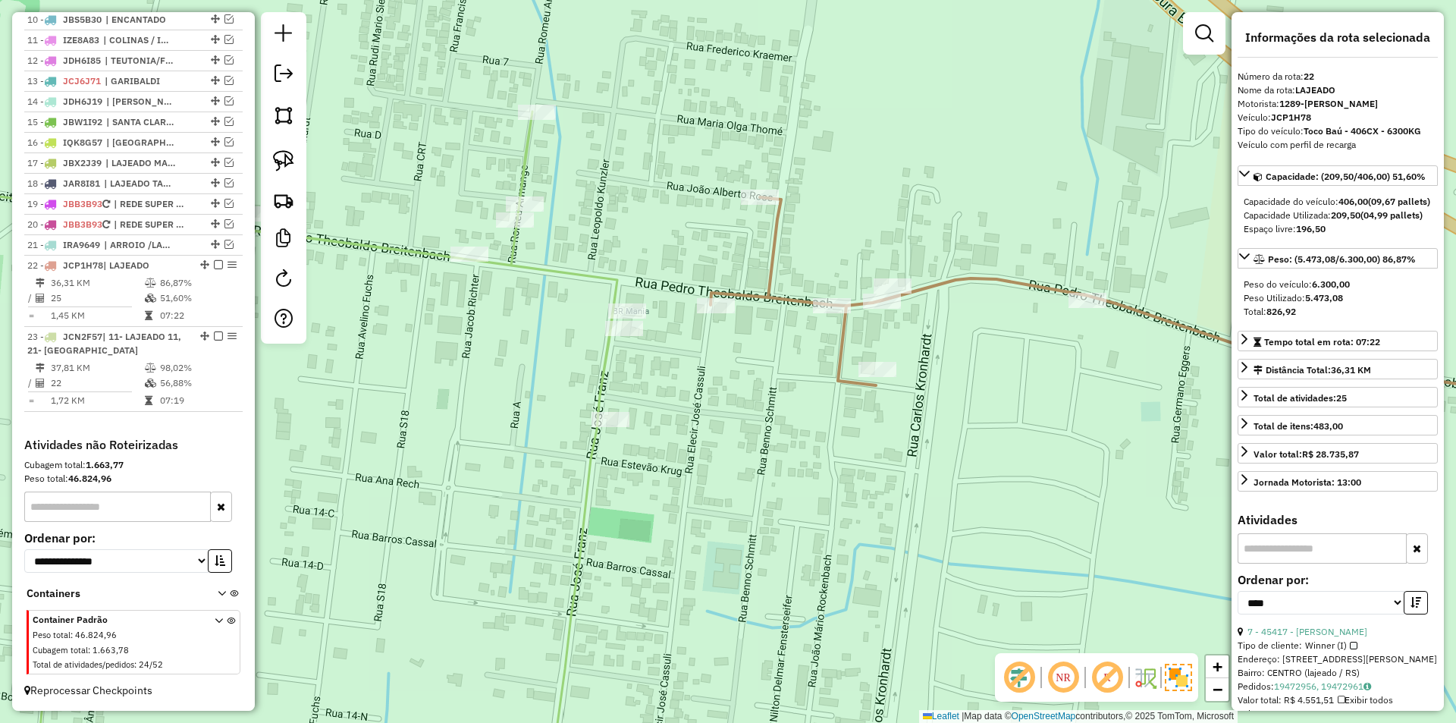
click at [598, 281] on icon at bounding box center [235, 453] width 763 height 684
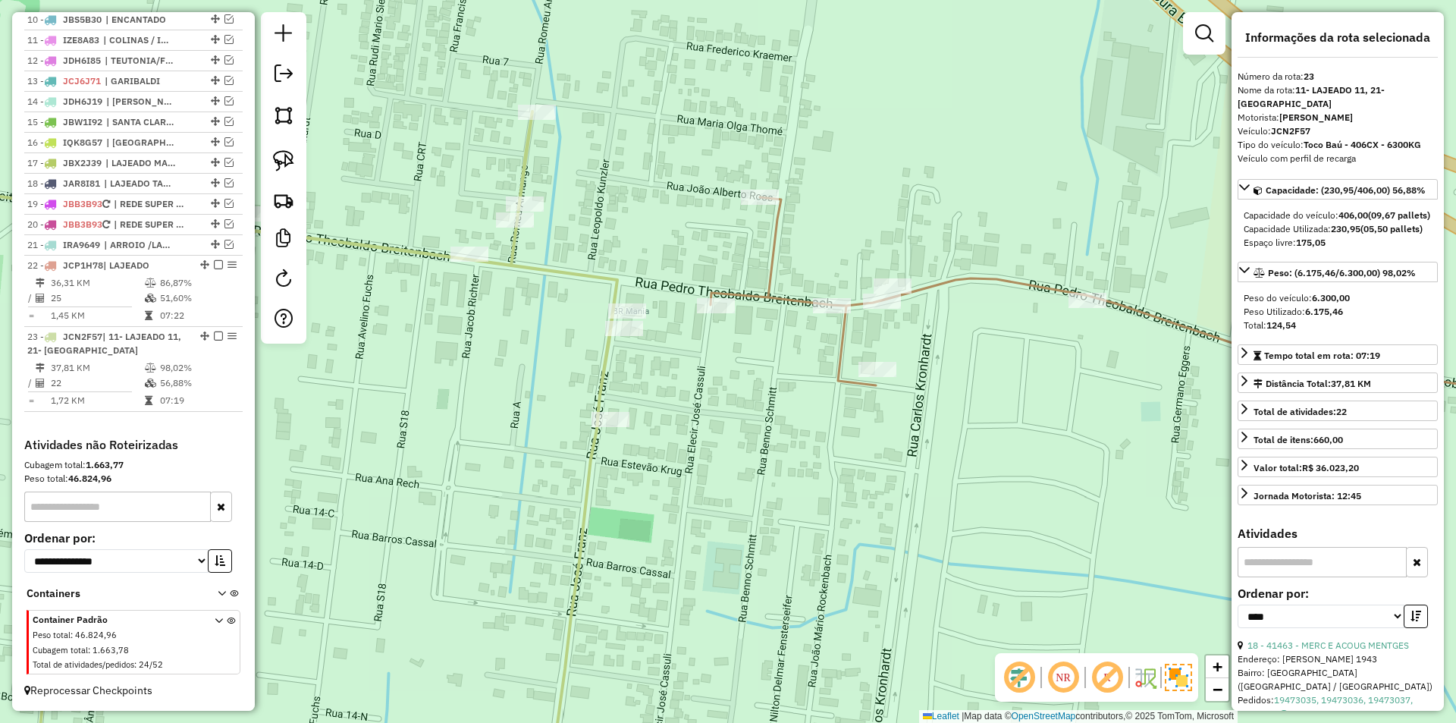
click at [952, 289] on icon at bounding box center [1155, 301] width 891 height 208
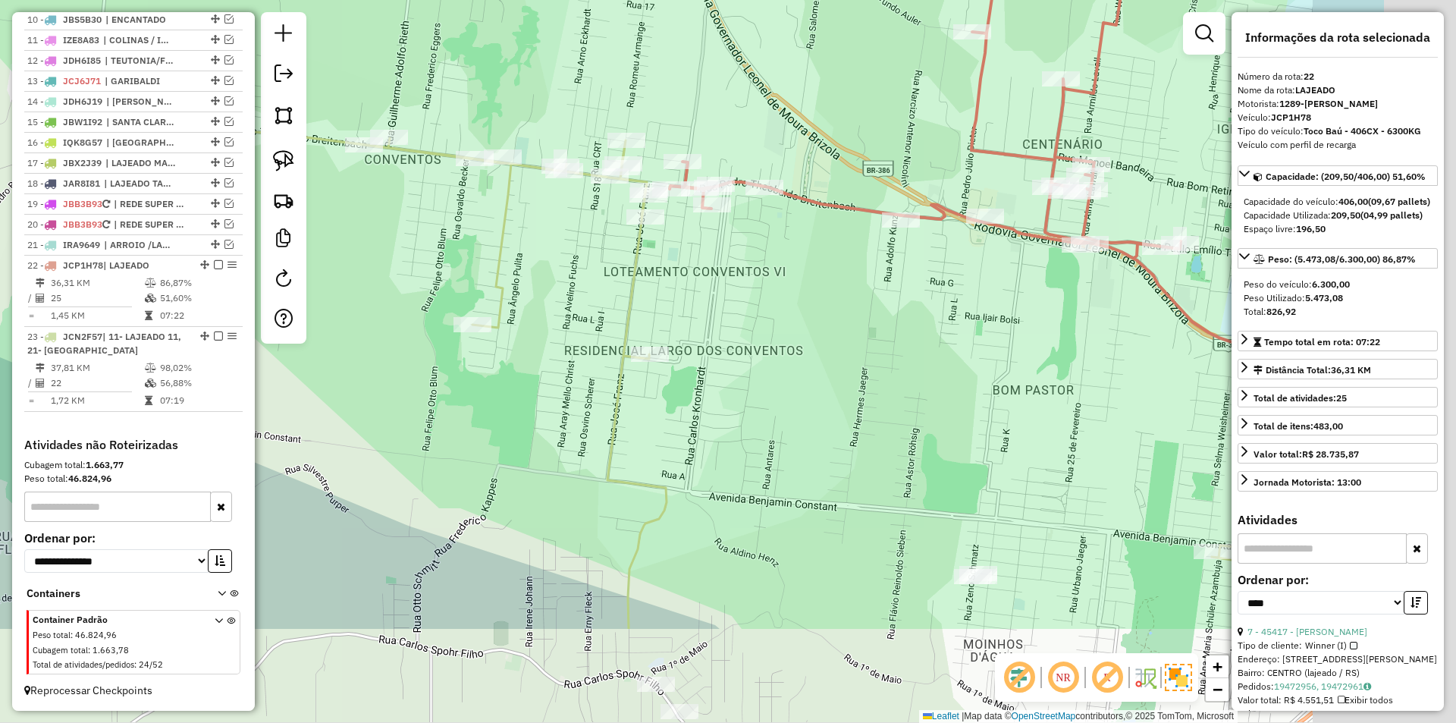
drag, startPoint x: 869, startPoint y: 386, endPoint x: 743, endPoint y: 289, distance: 158.9
click at [743, 289] on div "Janela de atendimento Grade de atendimento Capacidade Transportadoras Veículos …" at bounding box center [728, 361] width 1456 height 723
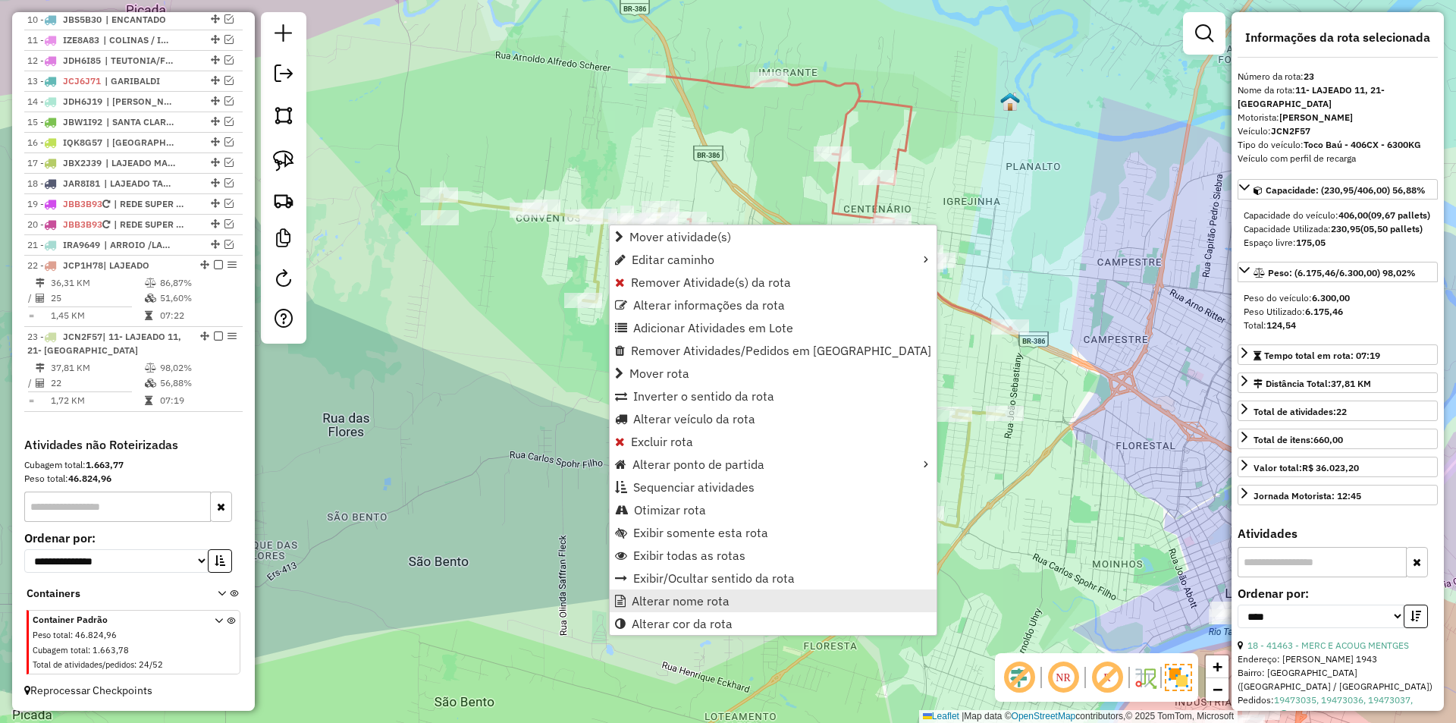
click at [733, 596] on link "Alterar nome rota" at bounding box center [773, 600] width 327 height 23
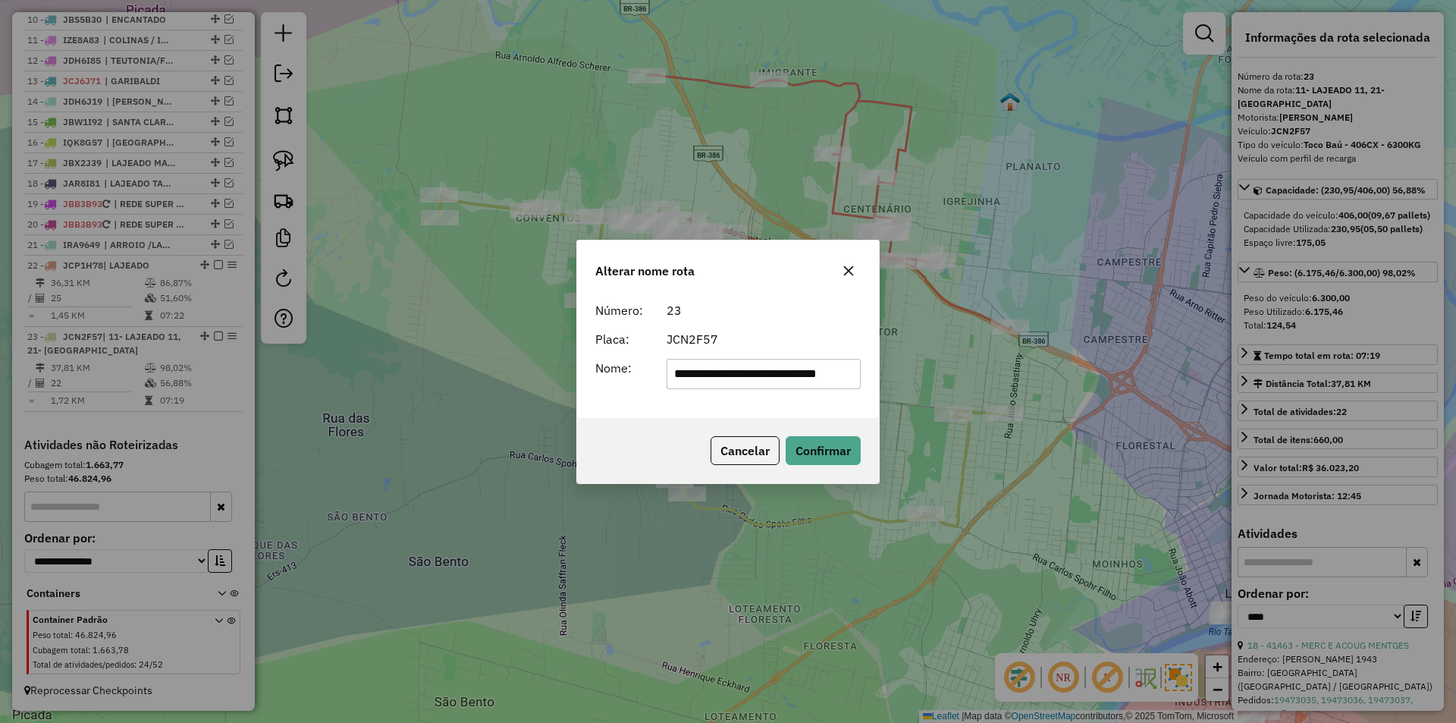
scroll to position [0, 17]
drag, startPoint x: 734, startPoint y: 373, endPoint x: 873, endPoint y: 376, distance: 139.5
click at [873, 376] on div "**********" at bounding box center [728, 356] width 302 height 123
drag, startPoint x: 694, startPoint y: 373, endPoint x: 668, endPoint y: 370, distance: 26.0
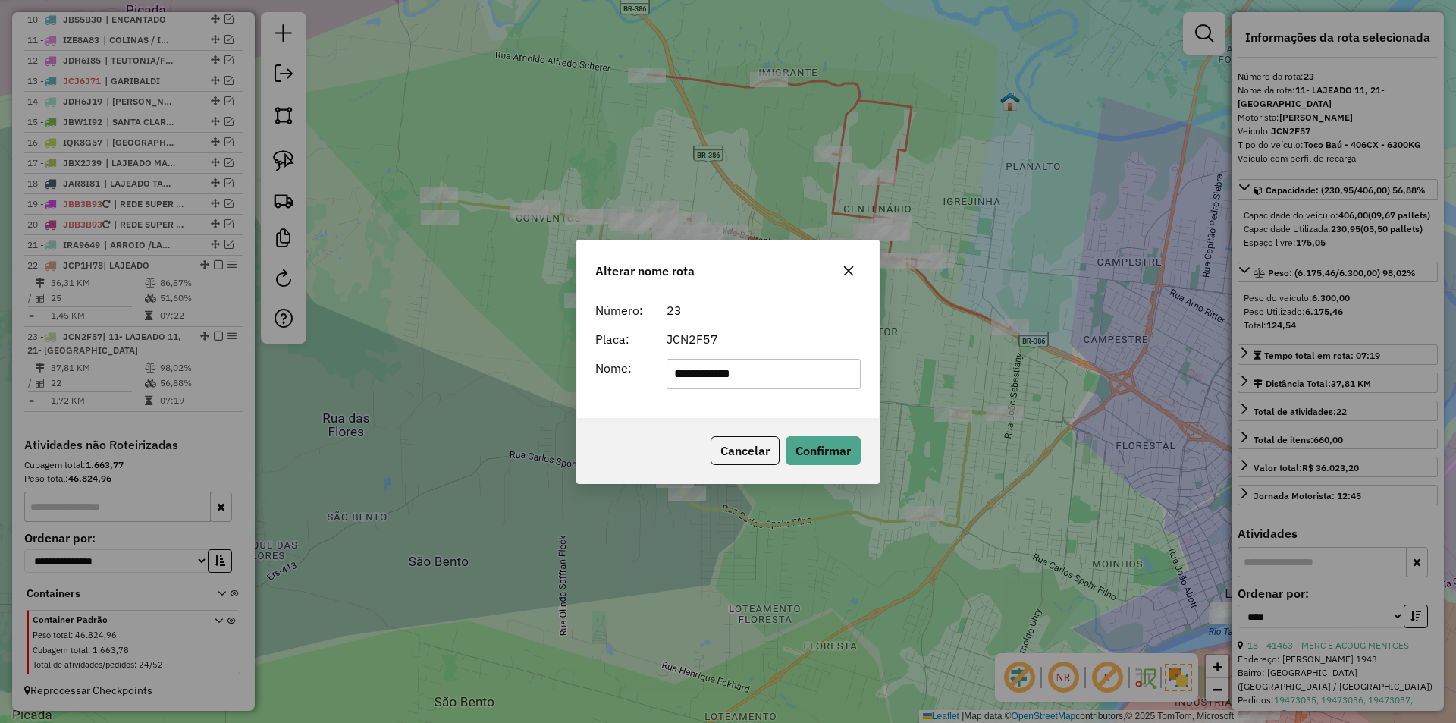
click at [668, 370] on input "**********" at bounding box center [763, 374] width 195 height 30
click at [767, 369] on input "*******" at bounding box center [763, 374] width 195 height 30
type input "*******"
click at [849, 270] on icon "button" at bounding box center [849, 270] width 10 height 10
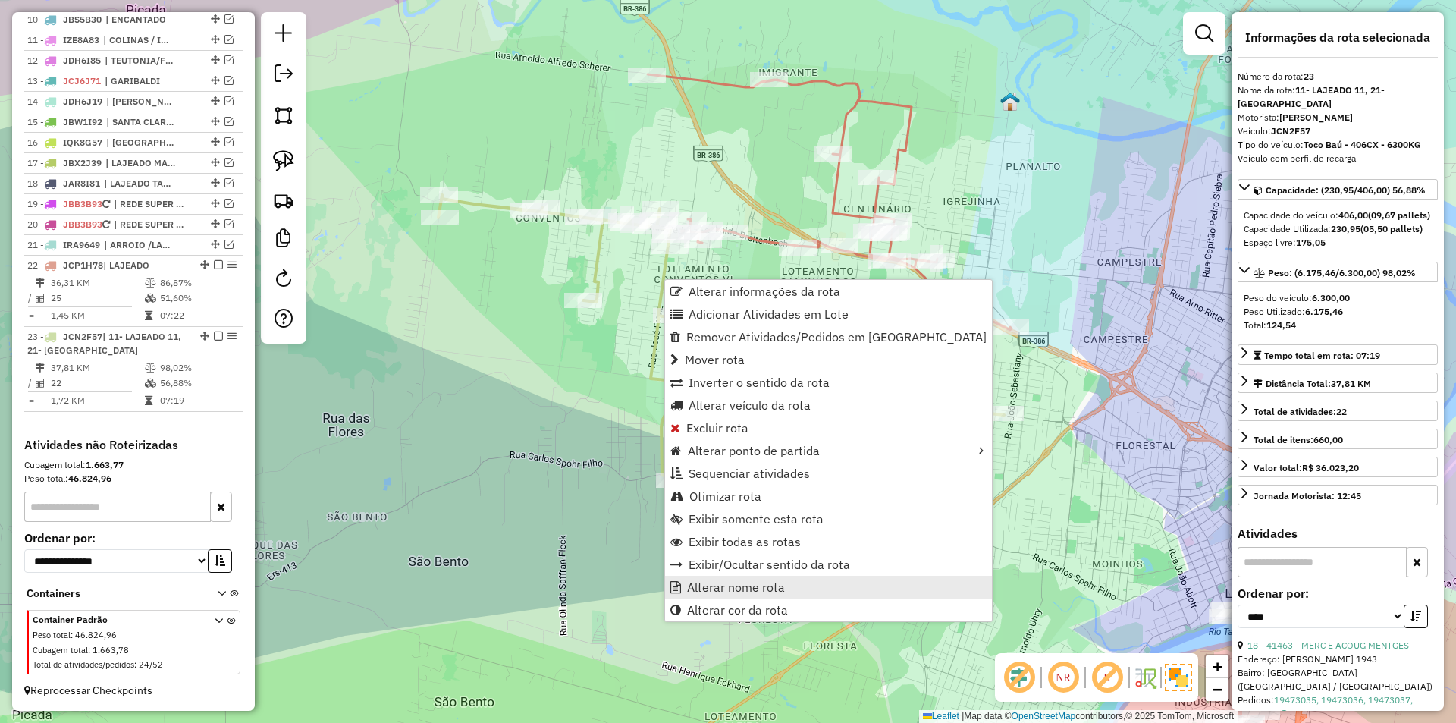
click at [806, 590] on link "Alterar nome rota" at bounding box center [828, 586] width 327 height 23
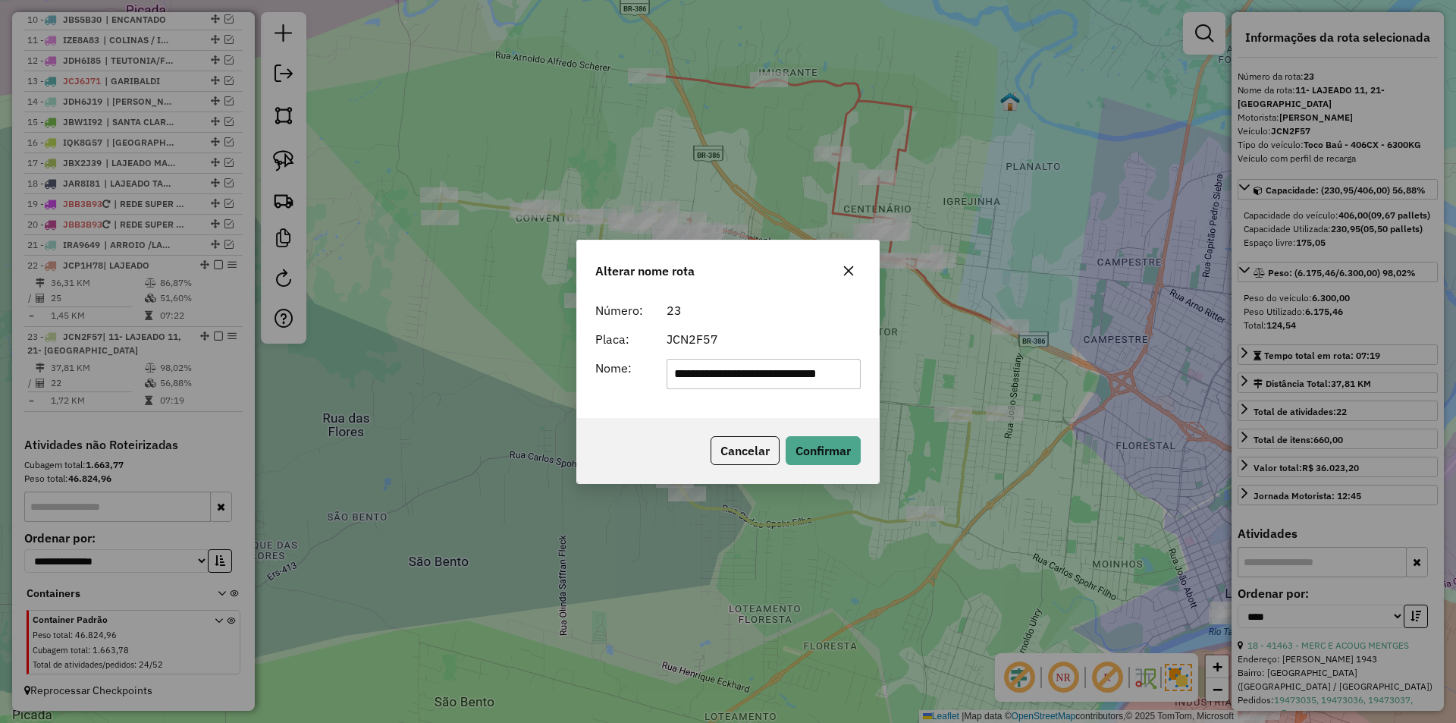
drag, startPoint x: 851, startPoint y: 373, endPoint x: 585, endPoint y: 376, distance: 266.1
click at [587, 374] on div "**********" at bounding box center [728, 374] width 284 height 30
type input "**********"
click at [817, 444] on button "Confirmar" at bounding box center [822, 450] width 75 height 29
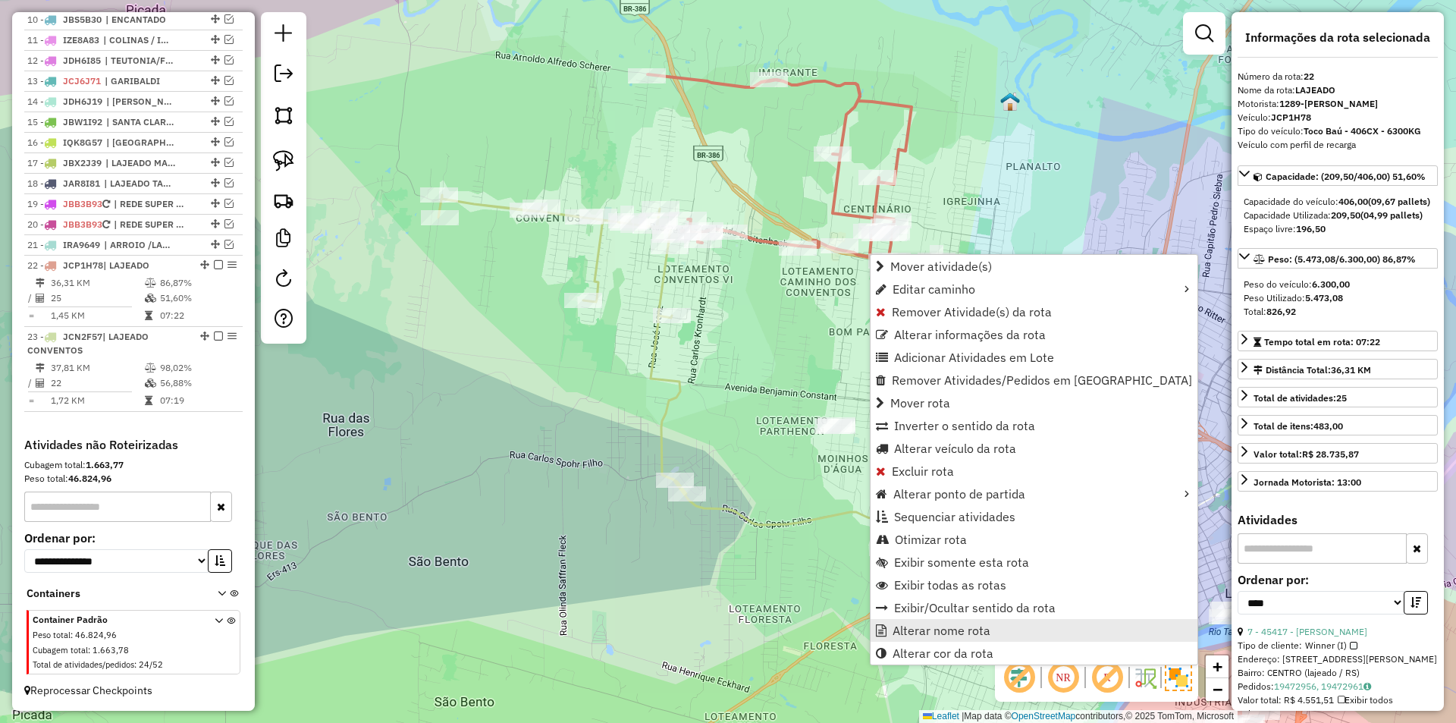
click at [1004, 632] on link "Alterar nome rota" at bounding box center [1033, 630] width 327 height 23
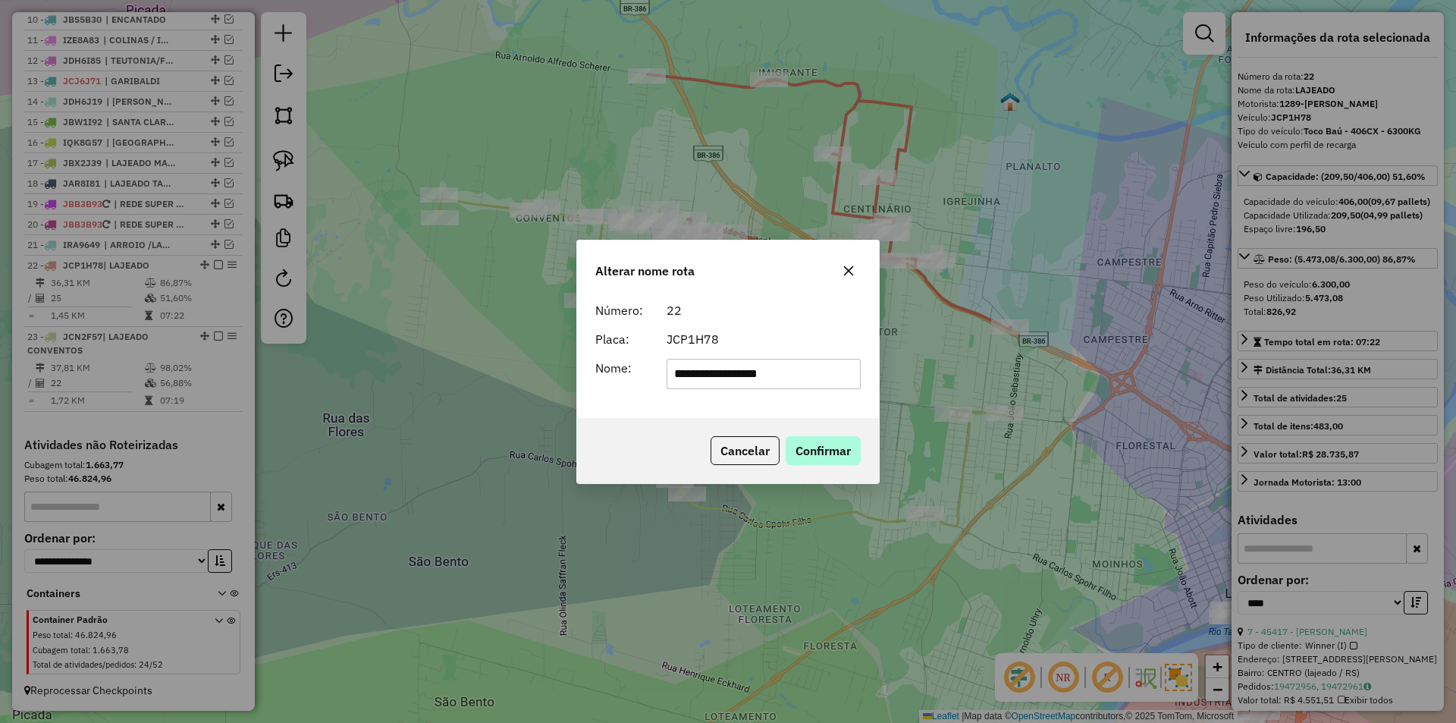
type input "**********"
click at [828, 449] on button "Confirmar" at bounding box center [822, 450] width 75 height 29
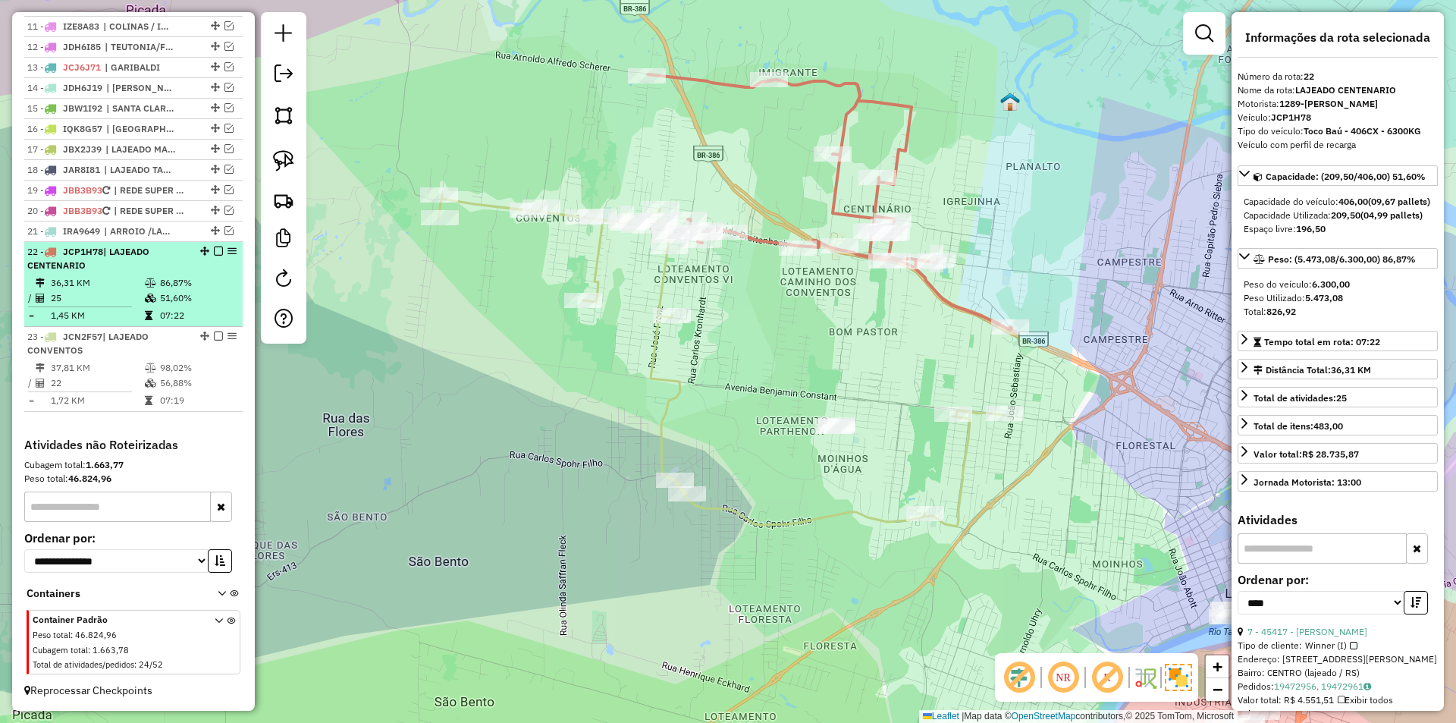
click at [214, 256] on em at bounding box center [218, 250] width 9 height 9
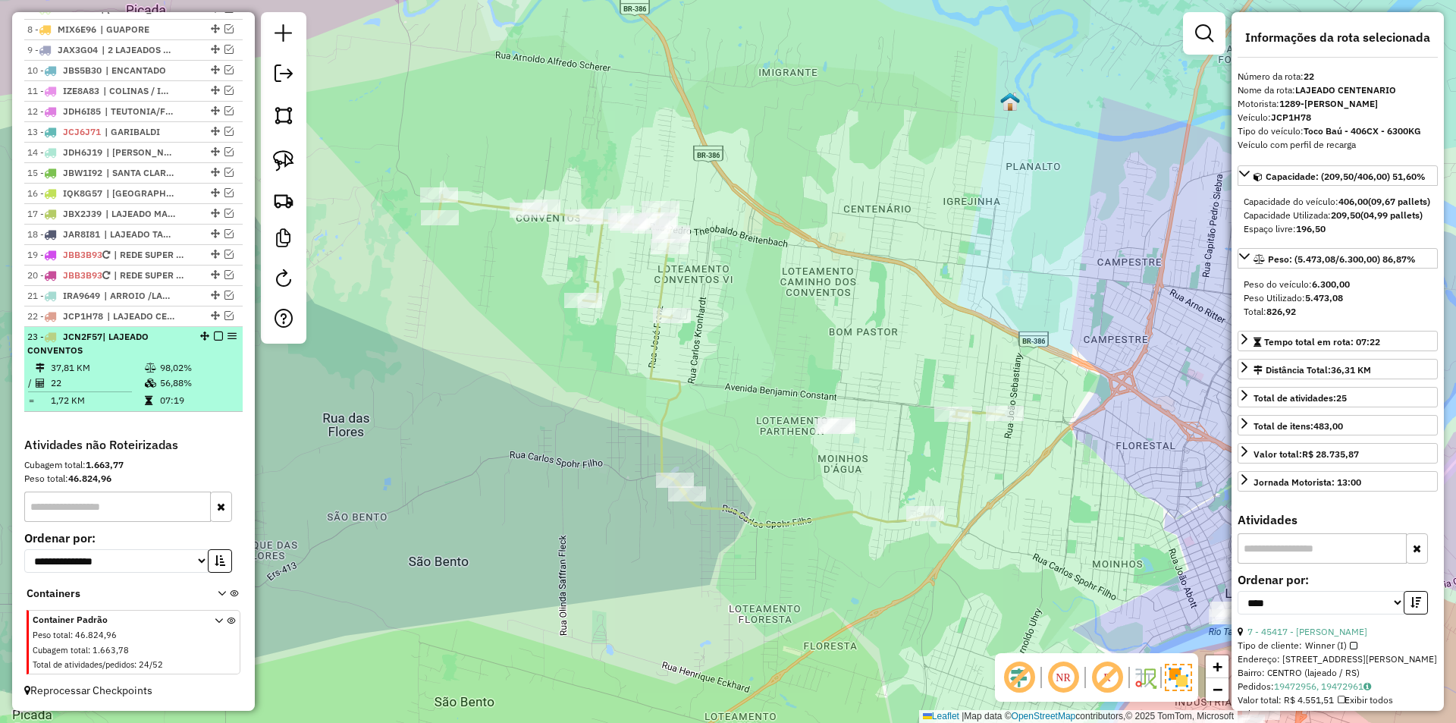
drag, startPoint x: 216, startPoint y: 333, endPoint x: 343, endPoint y: 336, distance: 127.4
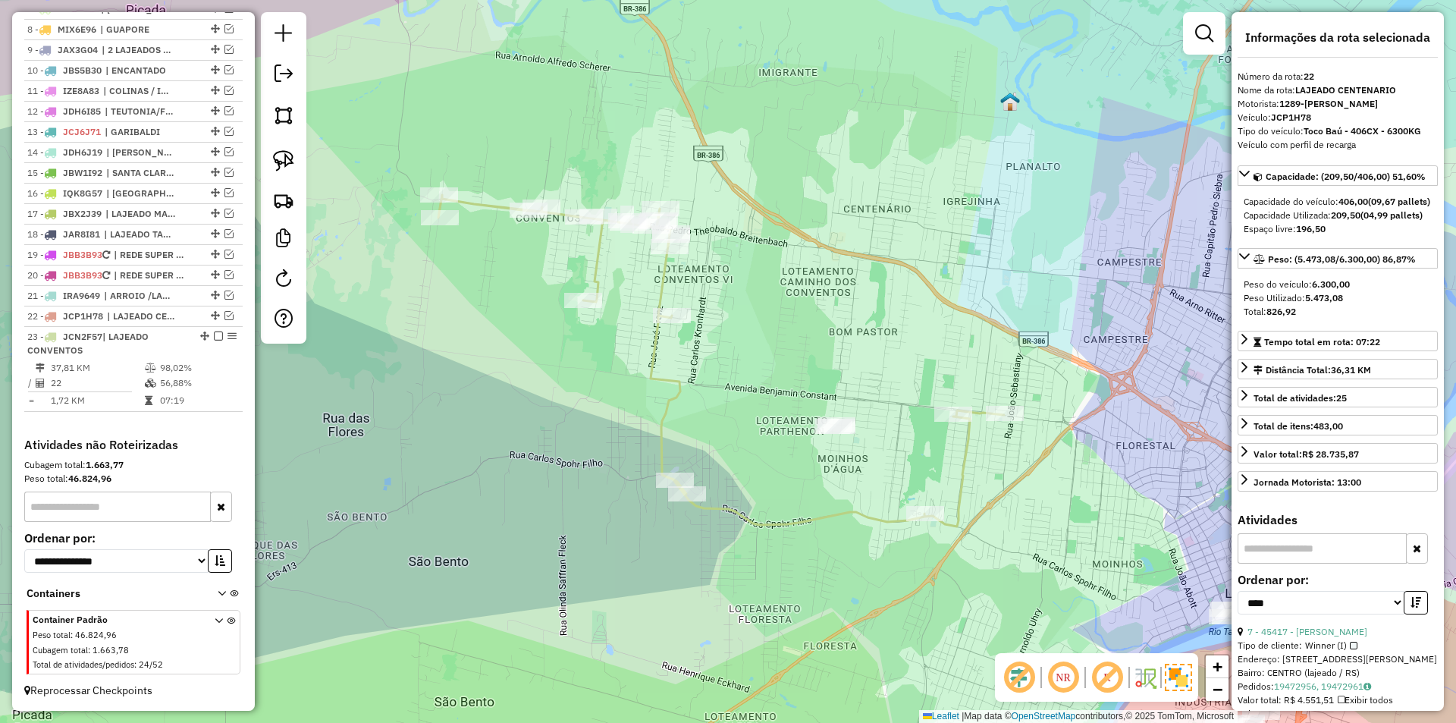
click at [217, 334] on em at bounding box center [218, 335] width 9 height 9
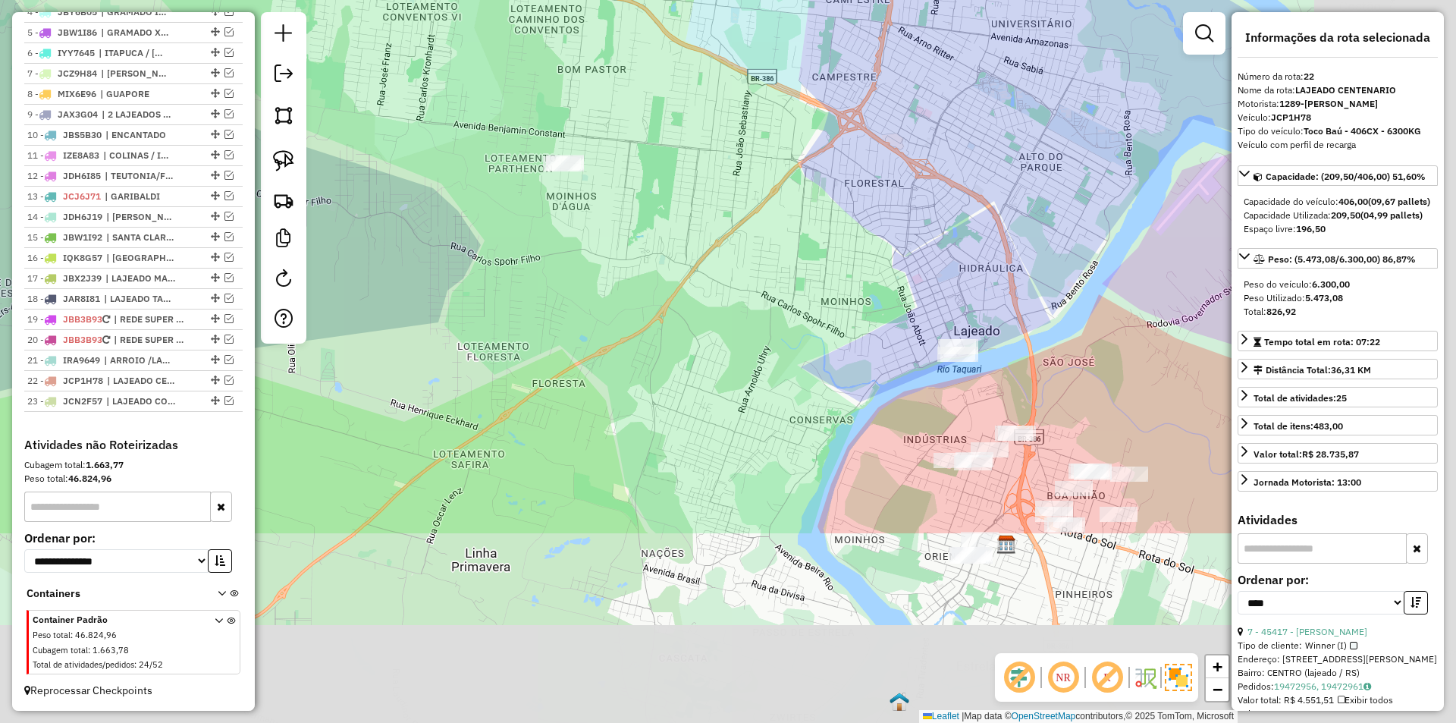
drag, startPoint x: 948, startPoint y: 421, endPoint x: 677, endPoint y: 158, distance: 377.5
click at [677, 158] on div "Janela de atendimento Grade de atendimento Capacidade Transportadoras Veículos …" at bounding box center [728, 361] width 1456 height 723
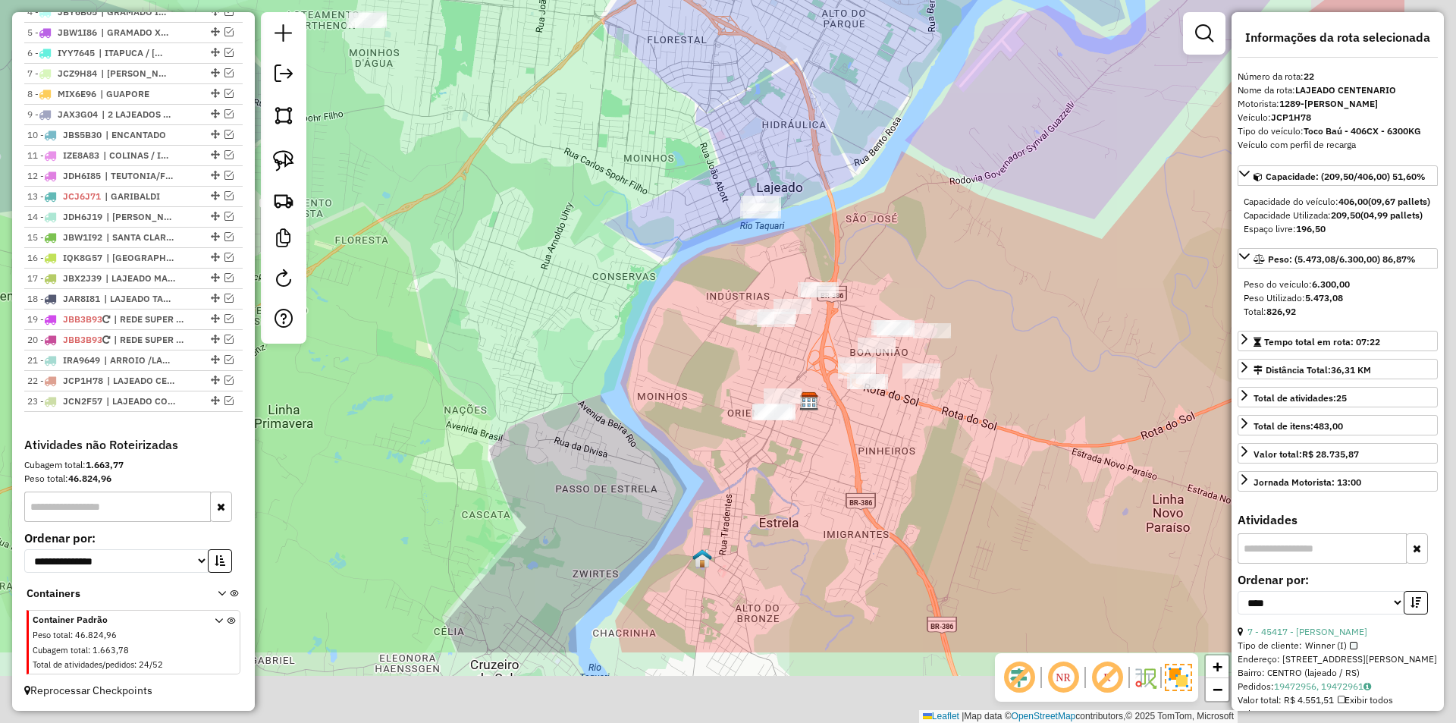
drag, startPoint x: 1127, startPoint y: 412, endPoint x: 882, endPoint y: 248, distance: 294.6
click at [883, 244] on div "Janela de atendimento Grade de atendimento Capacidade Transportadoras Veículos …" at bounding box center [728, 361] width 1456 height 723
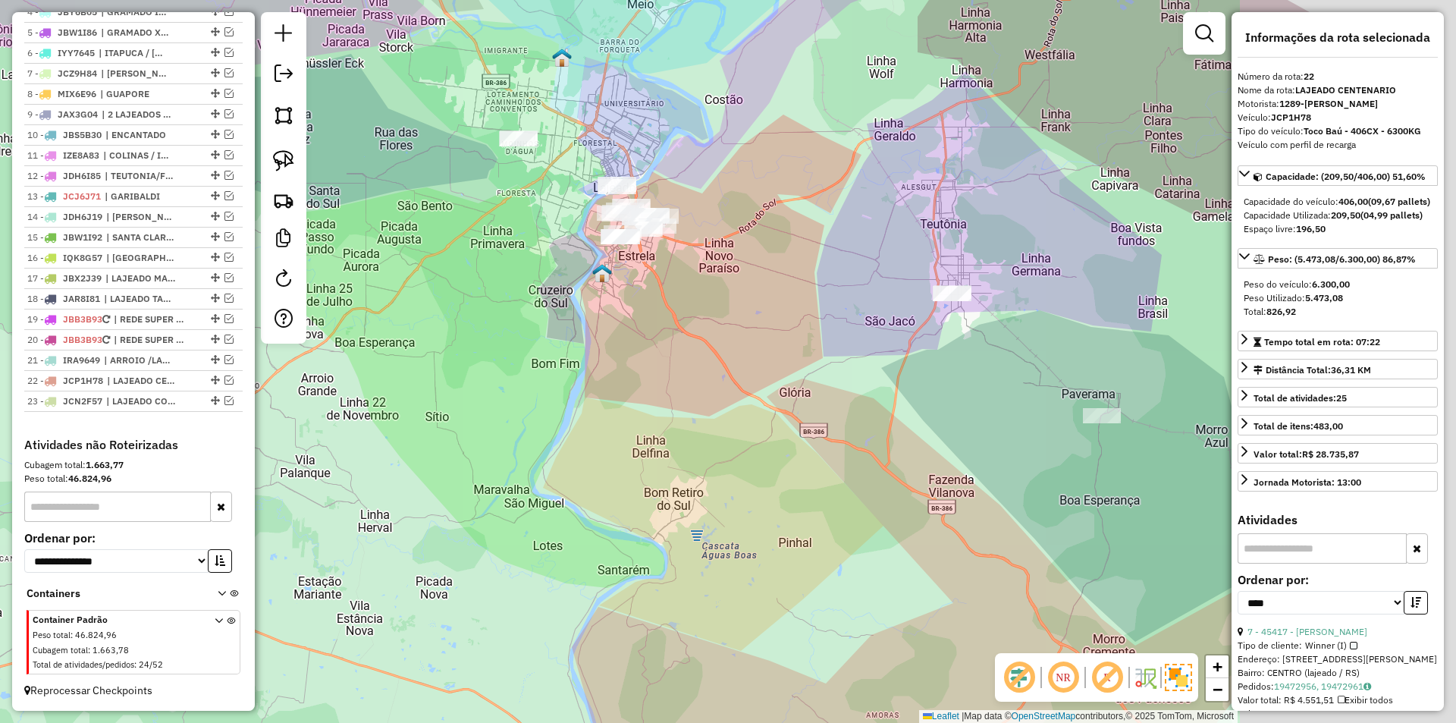
drag, startPoint x: 1089, startPoint y: 371, endPoint x: 753, endPoint y: 316, distance: 341.0
click at [753, 316] on div "Janela de atendimento Grade de atendimento Capacidade Transportadoras Veículos …" at bounding box center [728, 361] width 1456 height 723
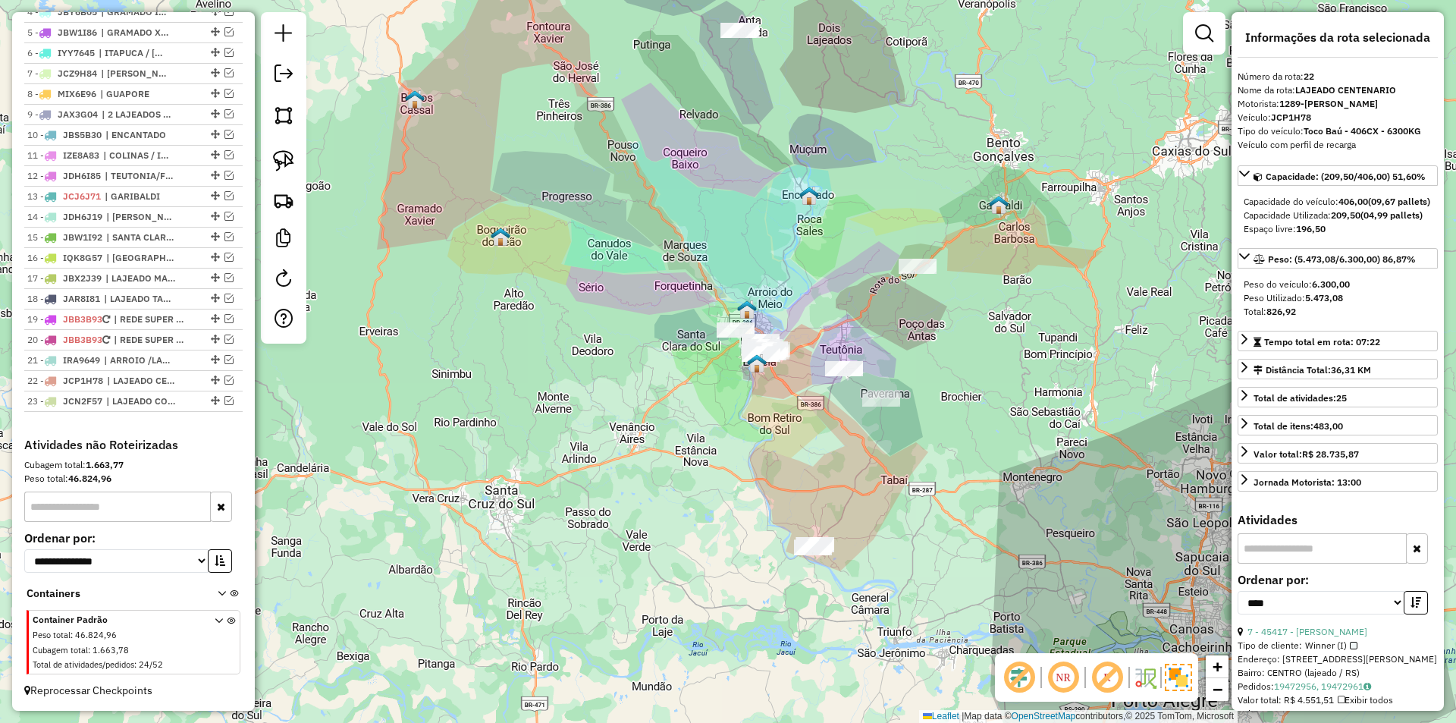
drag, startPoint x: 751, startPoint y: 431, endPoint x: 807, endPoint y: 566, distance: 146.2
click at [807, 566] on div "Janela de atendimento Grade de atendimento Capacidade Transportadoras Veículos …" at bounding box center [728, 361] width 1456 height 723
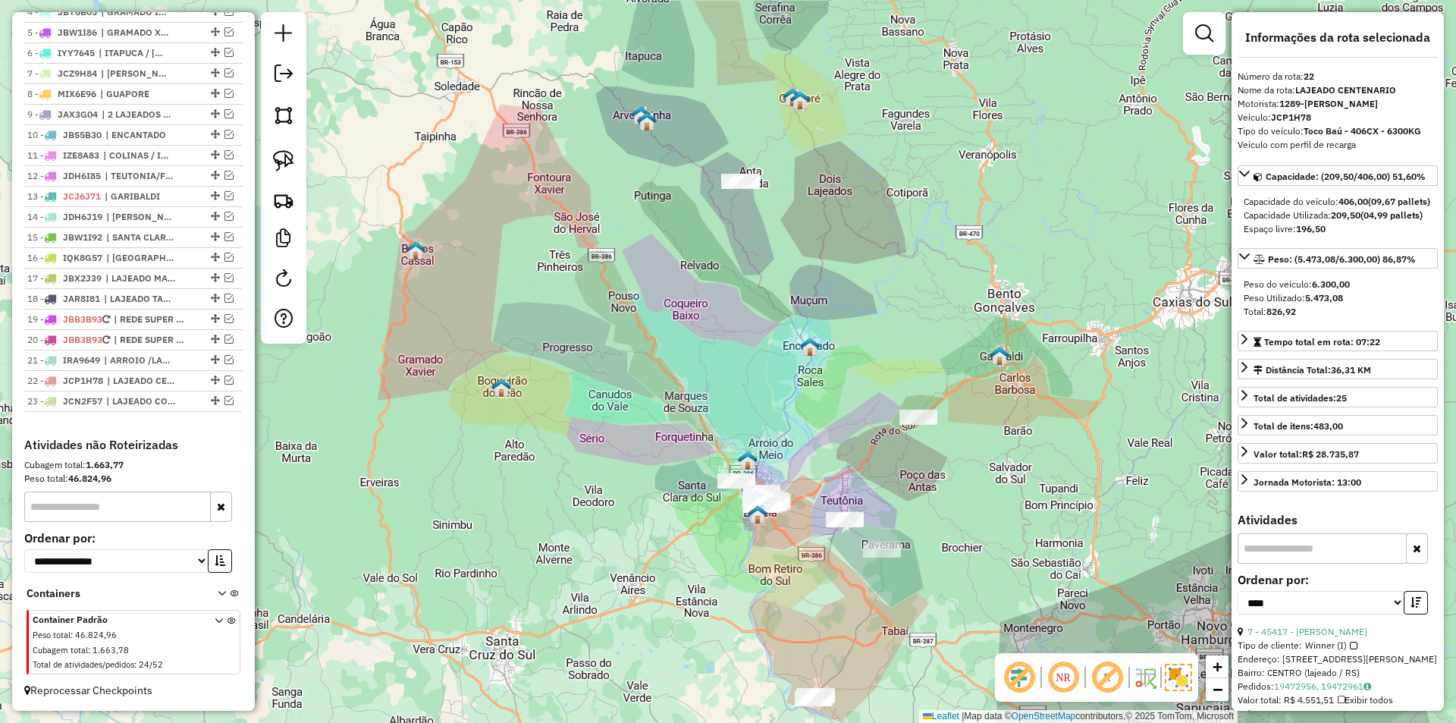
drag, startPoint x: 741, startPoint y: 146, endPoint x: 741, endPoint y: 218, distance: 72.8
click at [741, 218] on div "Janela de atendimento Grade de atendimento Capacidade Transportadoras Veículos …" at bounding box center [728, 361] width 1456 height 723
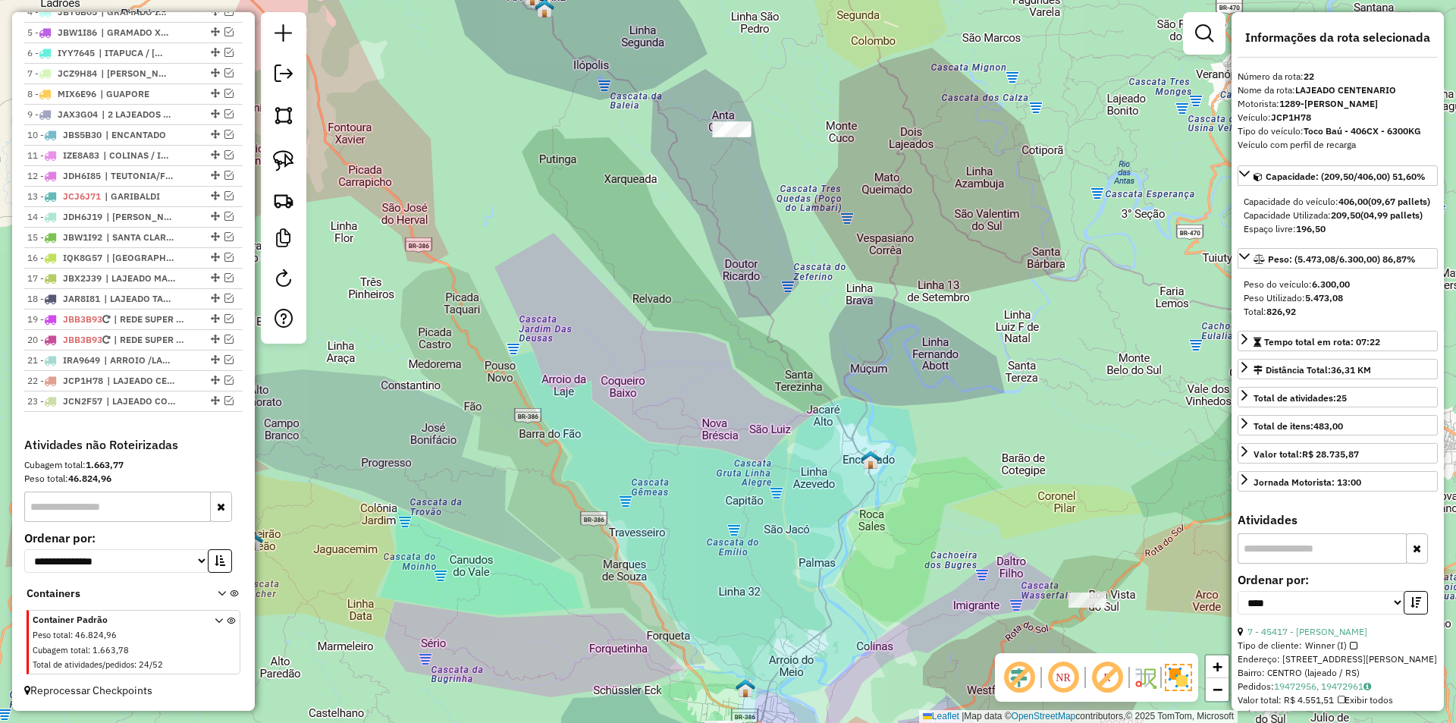
drag, startPoint x: 745, startPoint y: 256, endPoint x: 745, endPoint y: 28, distance: 228.2
click at [745, 24] on div "Janela de atendimento Grade de atendimento Capacidade Transportadoras Veículos …" at bounding box center [728, 361] width 1456 height 723
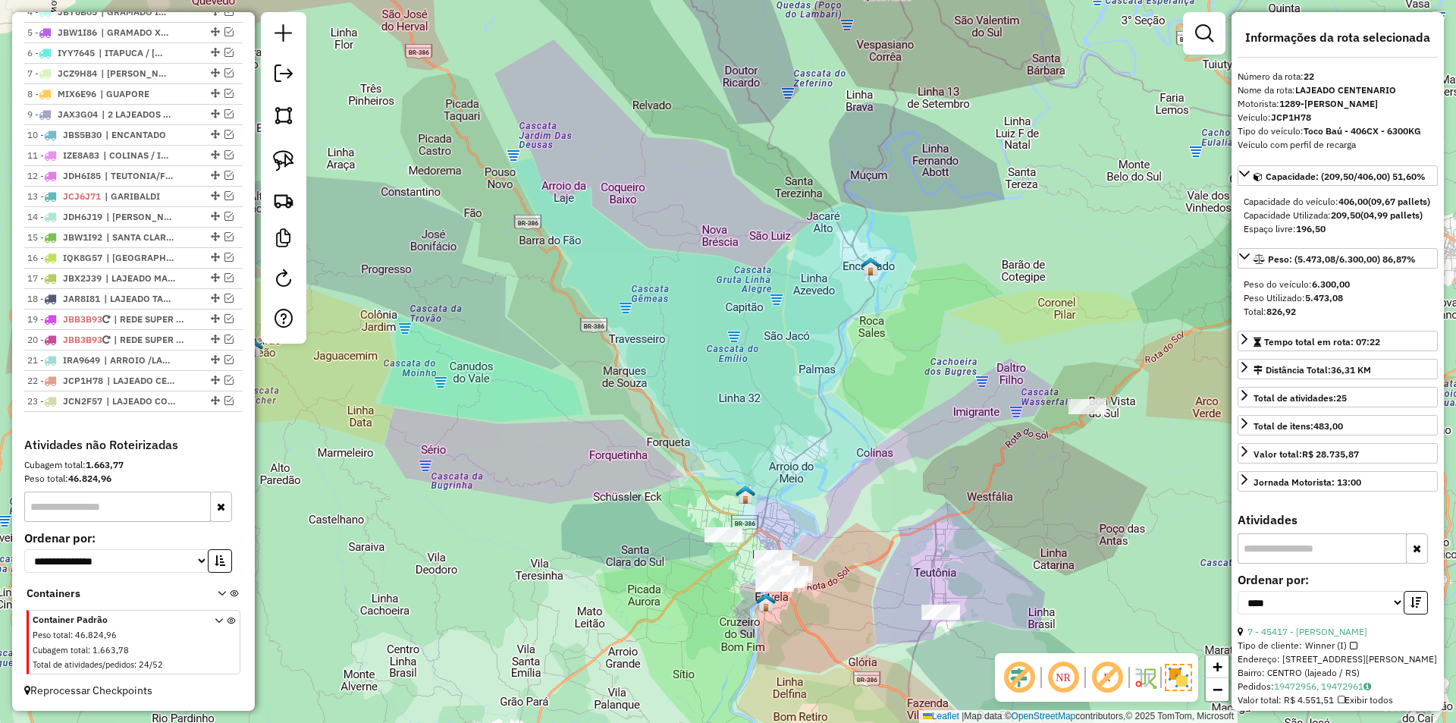
drag, startPoint x: 773, startPoint y: 399, endPoint x: 762, endPoint y: 256, distance: 143.7
click at [761, 264] on div "Janela de atendimento Grade de atendimento Capacidade Transportadoras Veículos …" at bounding box center [728, 361] width 1456 height 723
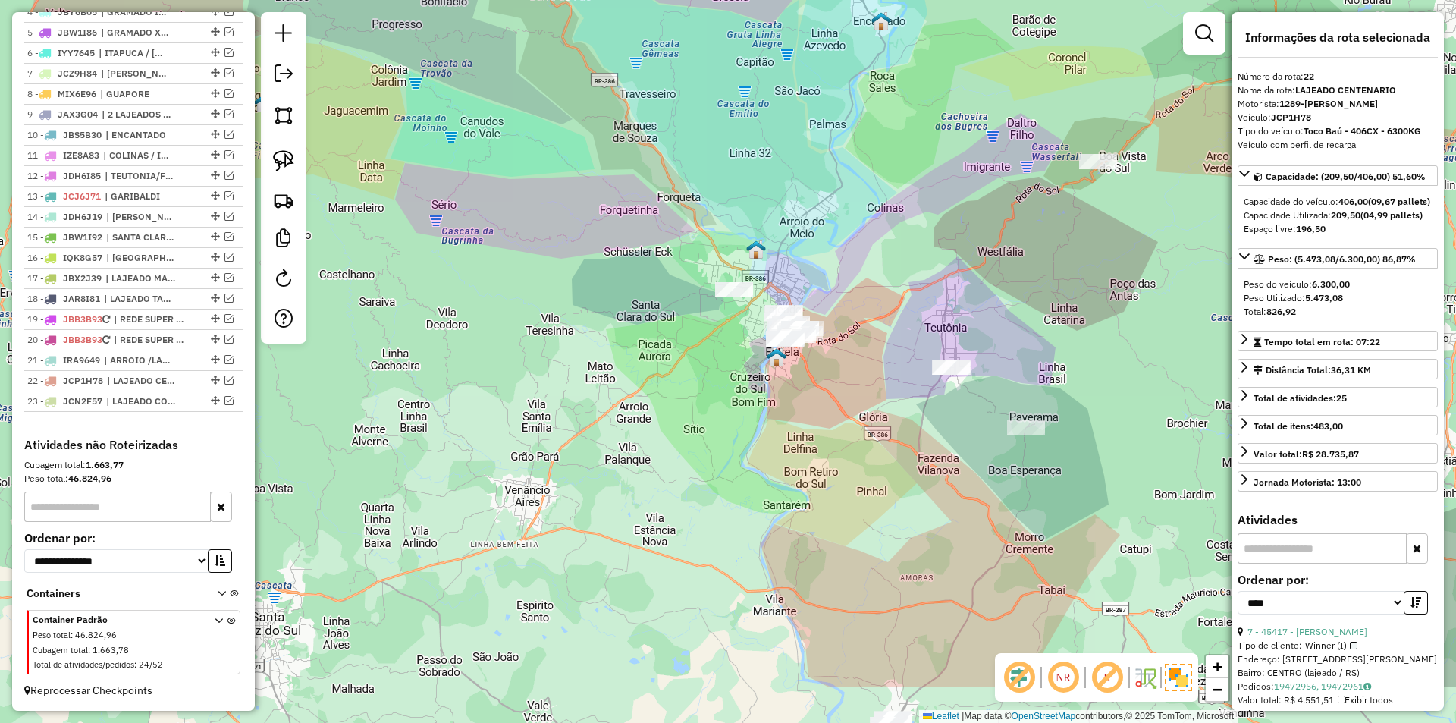
drag, startPoint x: 800, startPoint y: 381, endPoint x: 822, endPoint y: 277, distance: 105.4
click at [822, 277] on div "Janela de atendimento Grade de atendimento Capacidade Transportadoras Veículos …" at bounding box center [728, 361] width 1456 height 723
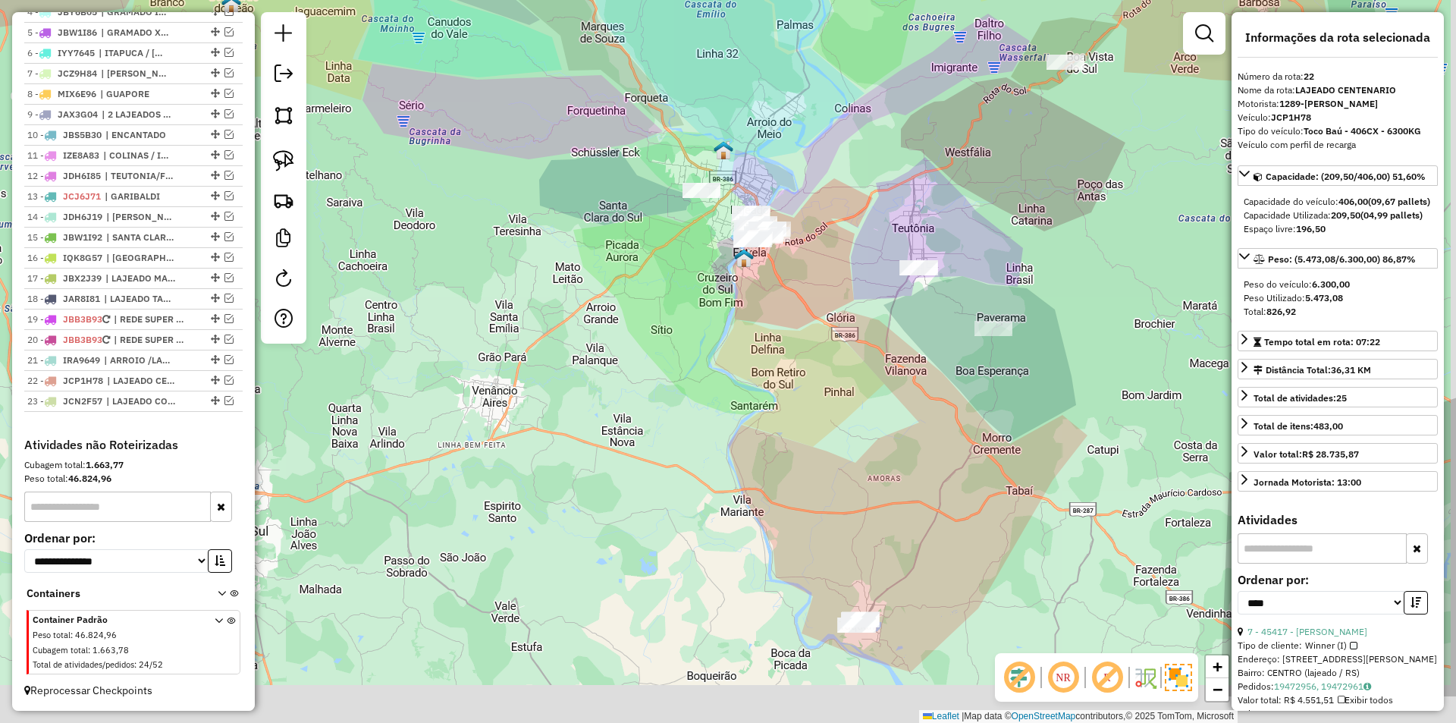
drag, startPoint x: 788, startPoint y: 324, endPoint x: 786, endPoint y: 316, distance: 8.6
click at [786, 316] on div "Janela de atendimento Grade de atendimento Capacidade Transportadoras Veículos …" at bounding box center [728, 361] width 1456 height 723
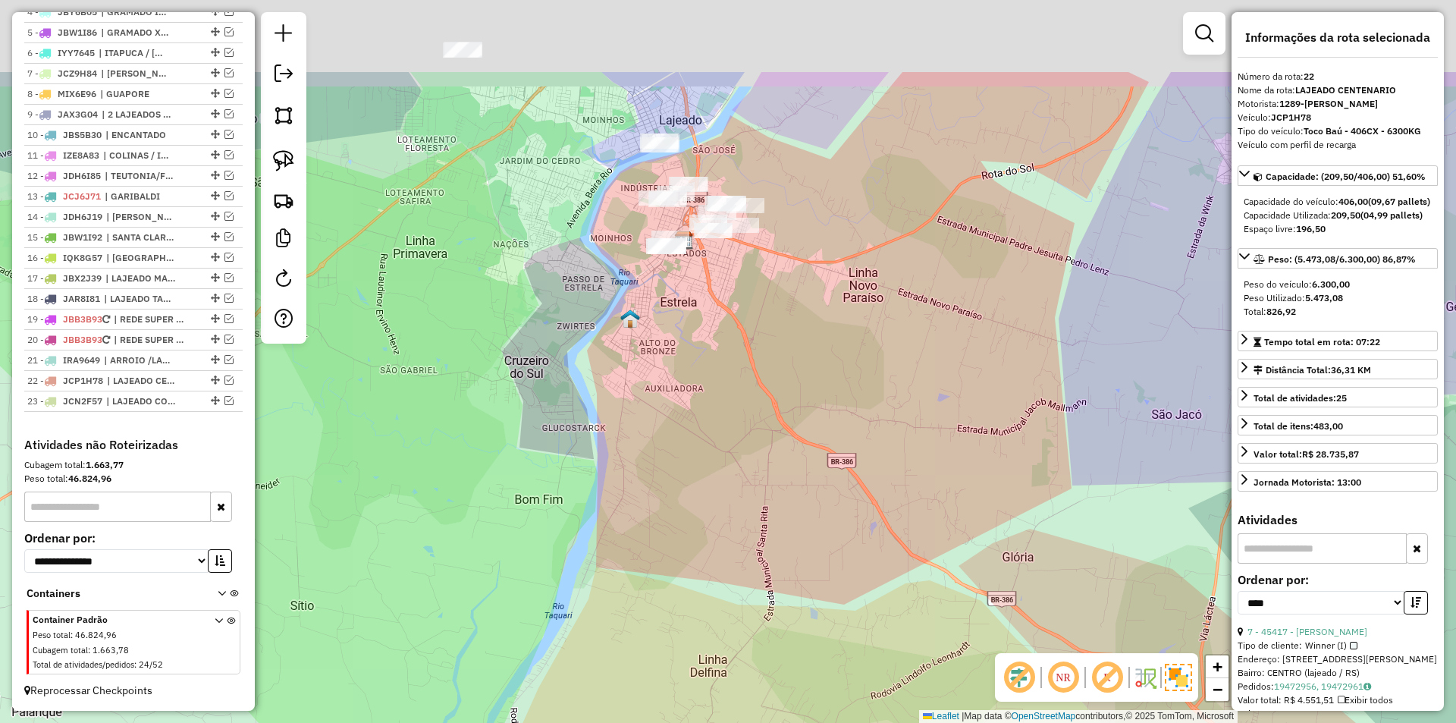
drag, startPoint x: 745, startPoint y: 340, endPoint x: 819, endPoint y: 539, distance: 212.5
click at [819, 539] on div "Janela de atendimento Grade de atendimento Capacidade Transportadoras Veículos …" at bounding box center [728, 361] width 1456 height 723
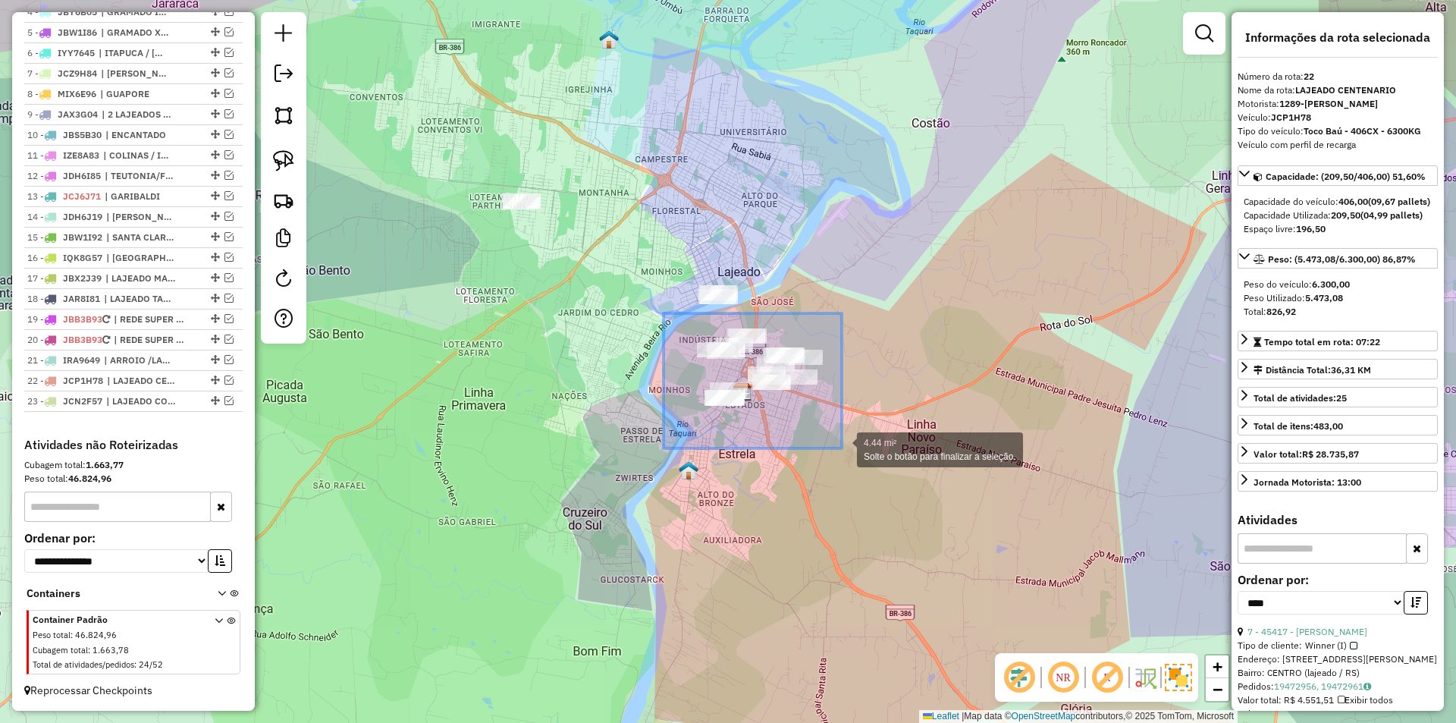
drag, startPoint x: 663, startPoint y: 313, endPoint x: 842, endPoint y: 448, distance: 223.5
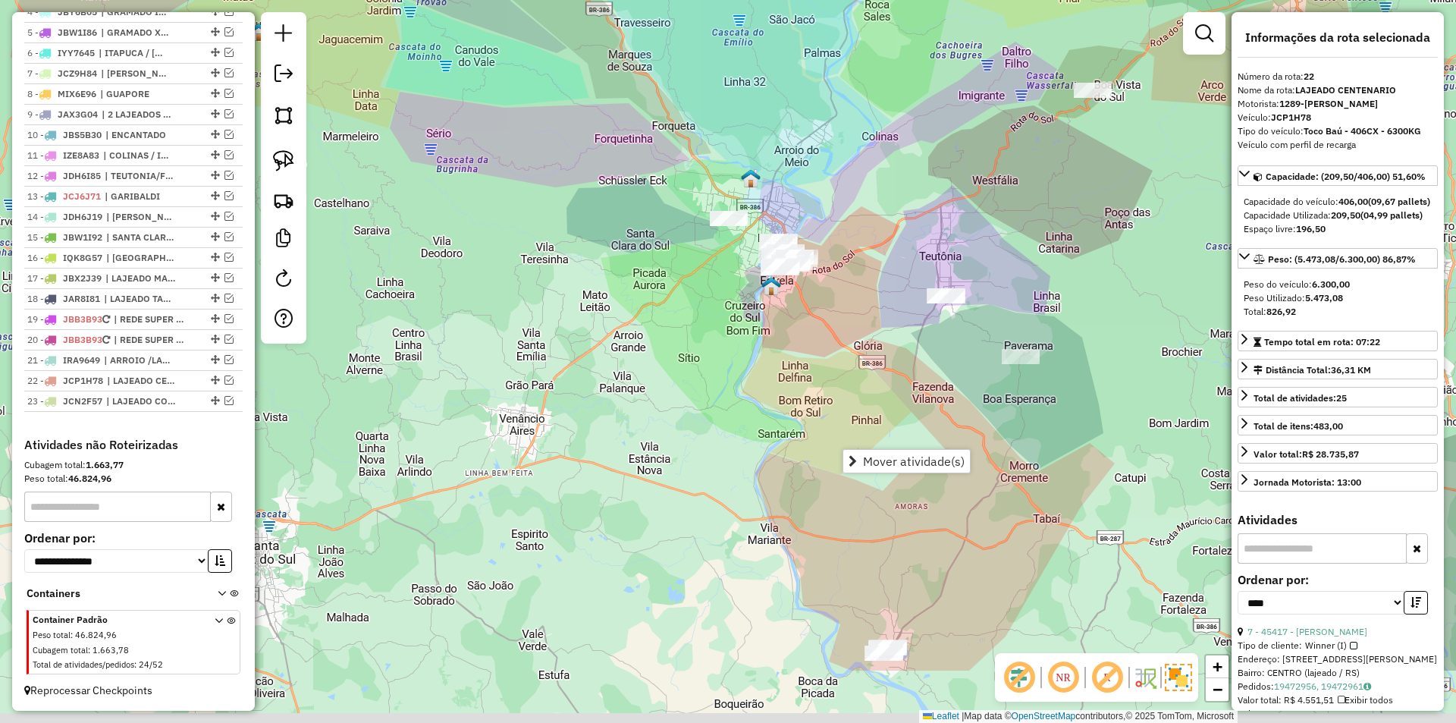
drag, startPoint x: 1034, startPoint y: 405, endPoint x: 878, endPoint y: 216, distance: 245.0
click at [886, 218] on div "Janela de atendimento Grade de atendimento Capacidade Transportadoras Veículos …" at bounding box center [728, 361] width 1456 height 723
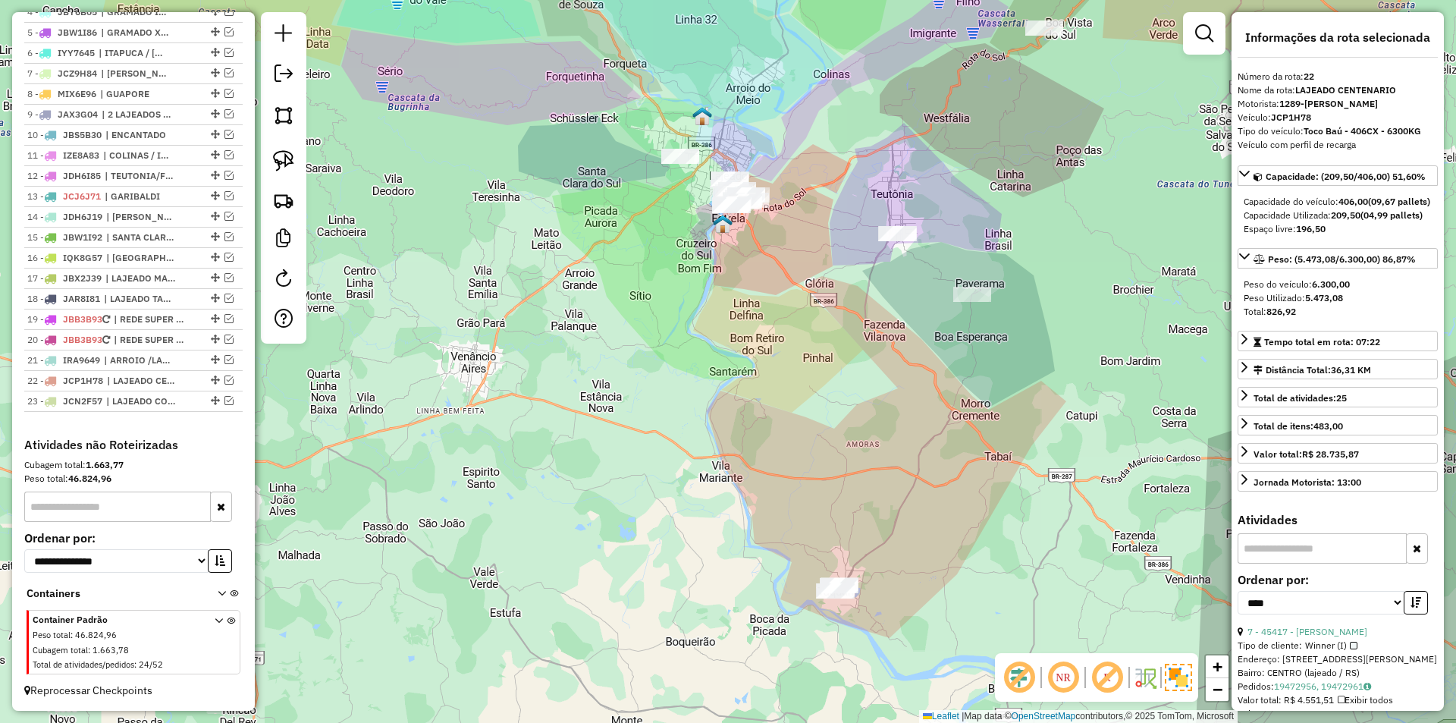
drag, startPoint x: 753, startPoint y: 344, endPoint x: 733, endPoint y: 468, distance: 125.1
click at [735, 468] on div "Janela de atendimento Grade de atendimento Capacidade Transportadoras Veículos …" at bounding box center [728, 361] width 1456 height 723
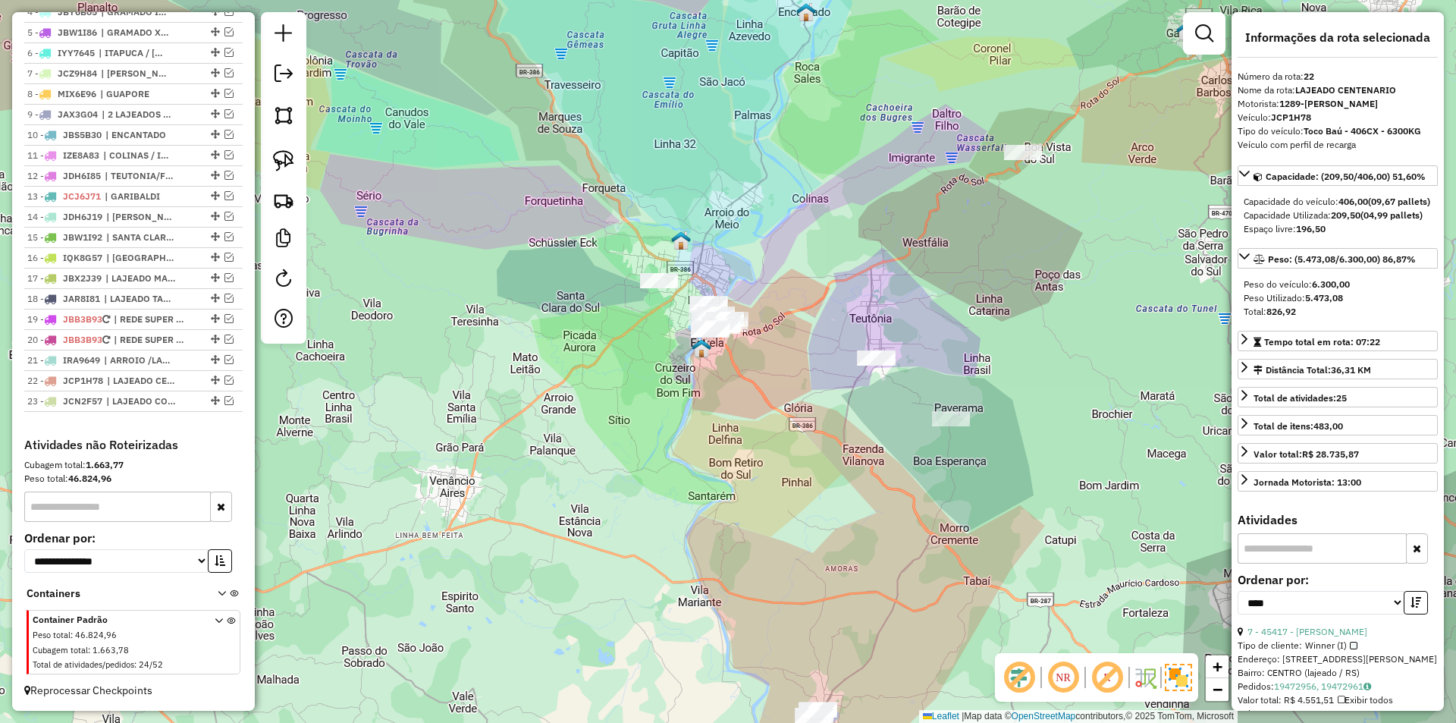
drag, startPoint x: 832, startPoint y: 234, endPoint x: 792, endPoint y: 350, distance: 122.8
click at [792, 350] on div "Janela de atendimento Grade de atendimento Capacidade Transportadoras Veículos …" at bounding box center [728, 361] width 1456 height 723
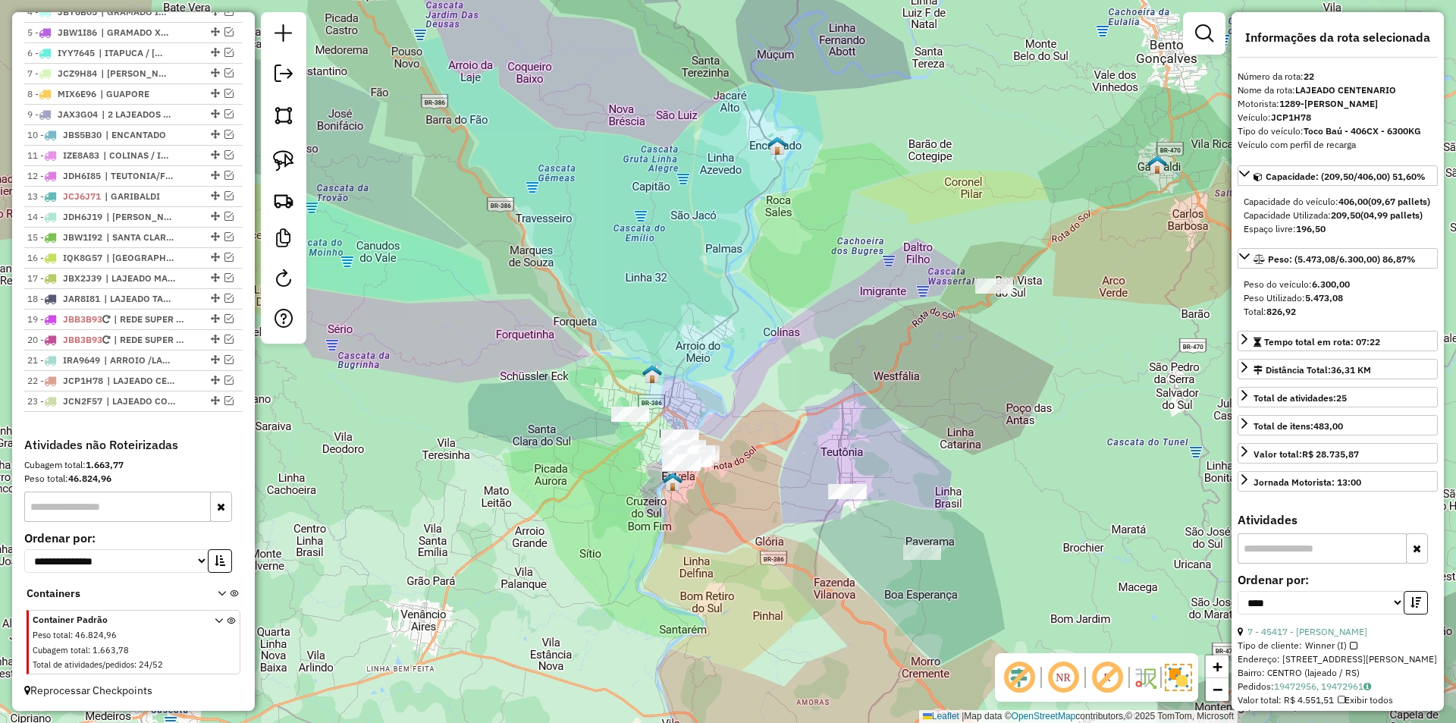
drag, startPoint x: 819, startPoint y: 249, endPoint x: 856, endPoint y: 278, distance: 47.0
click at [854, 277] on div "Janela de atendimento Grade de atendimento Capacidade Transportadoras Veículos …" at bounding box center [728, 361] width 1456 height 723
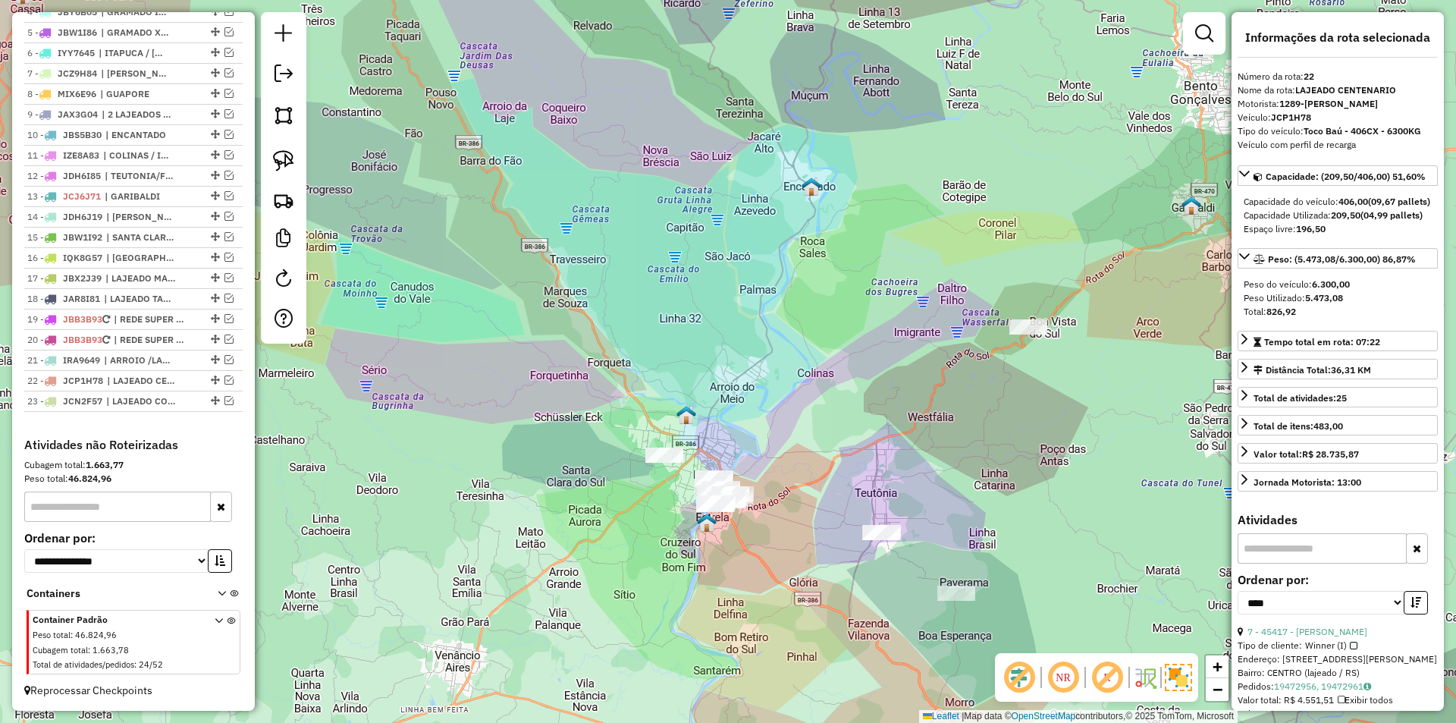
drag, startPoint x: 873, startPoint y: 334, endPoint x: 876, endPoint y: 433, distance: 98.6
click at [876, 432] on div "Janela de atendimento Grade de atendimento Capacidade Transportadoras Veículos …" at bounding box center [728, 361] width 1456 height 723
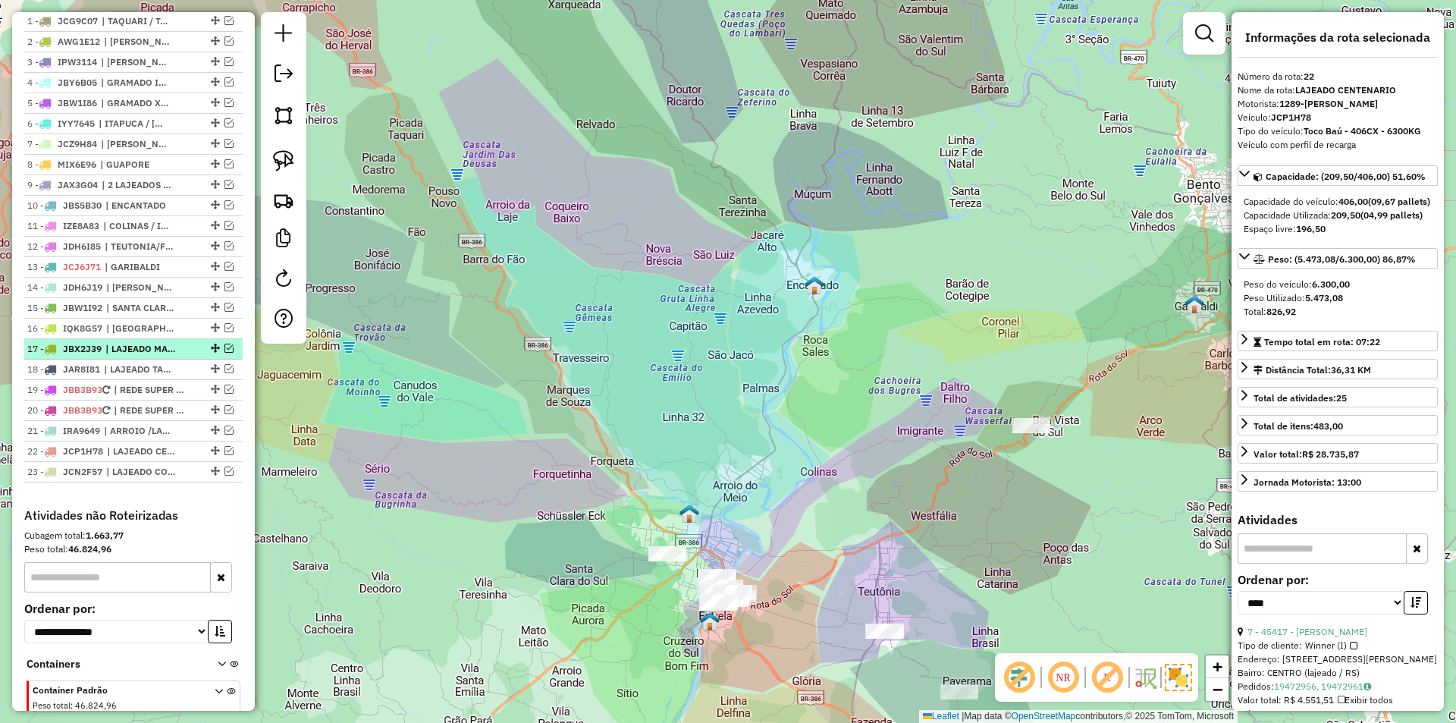
scroll to position [525, 0]
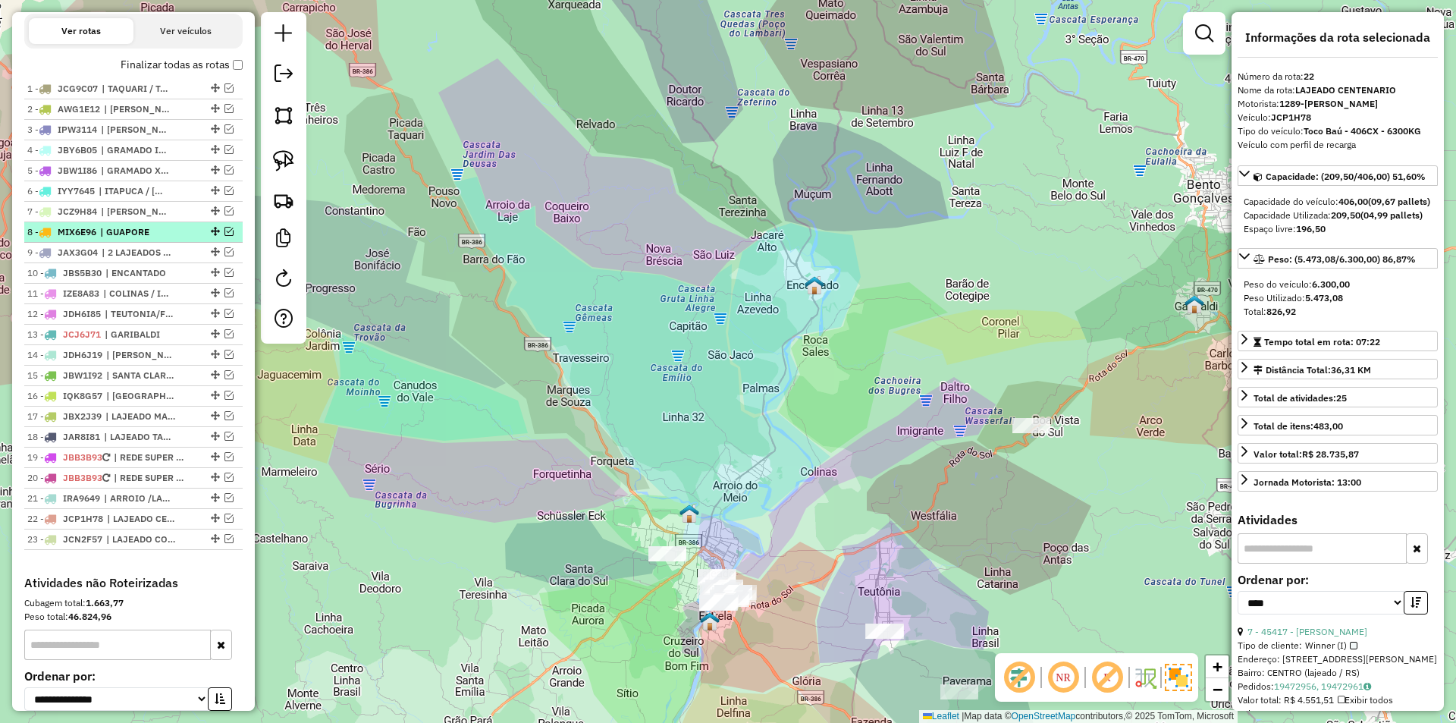
click at [224, 236] on em at bounding box center [228, 231] width 9 height 9
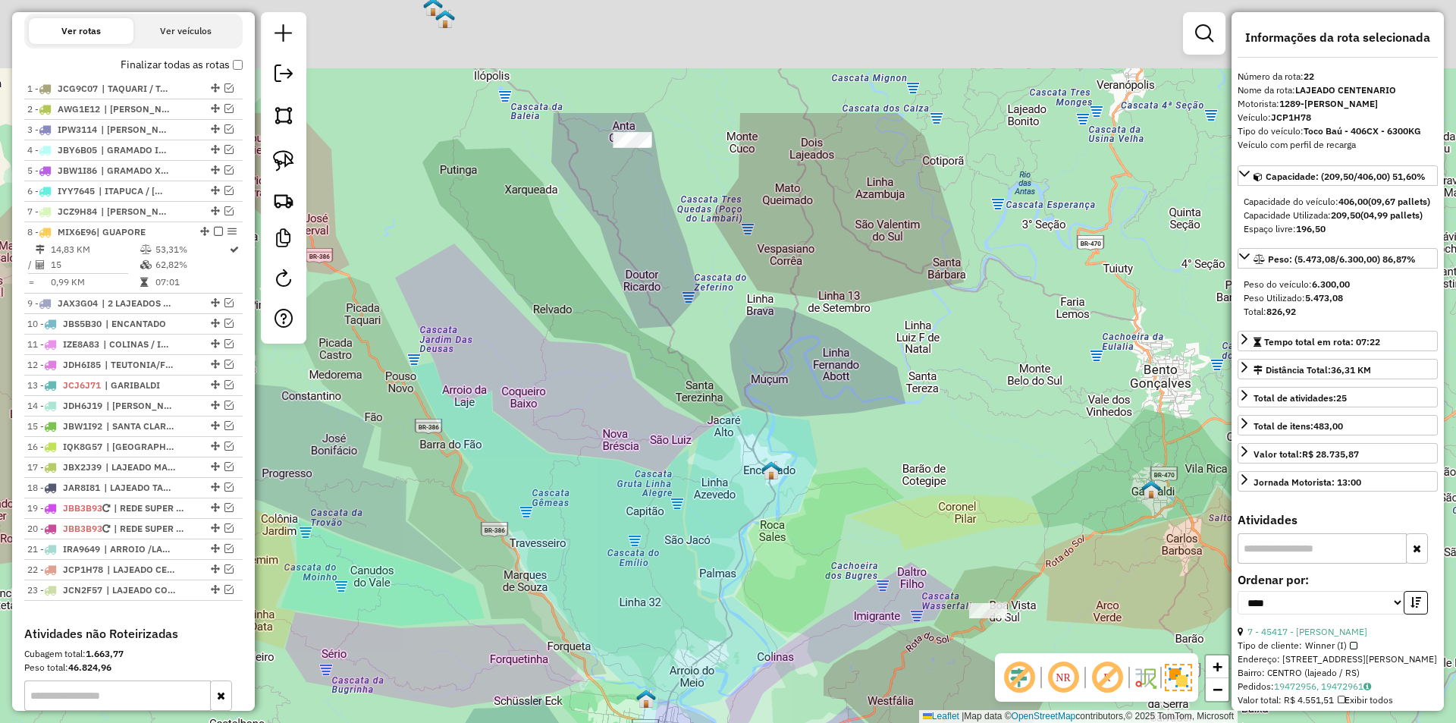
drag, startPoint x: 773, startPoint y: 277, endPoint x: 705, endPoint y: 525, distance: 257.1
click at [701, 554] on div "Janela de atendimento Grade de atendimento Capacidade Transportadoras Veículos …" at bounding box center [728, 361] width 1456 height 723
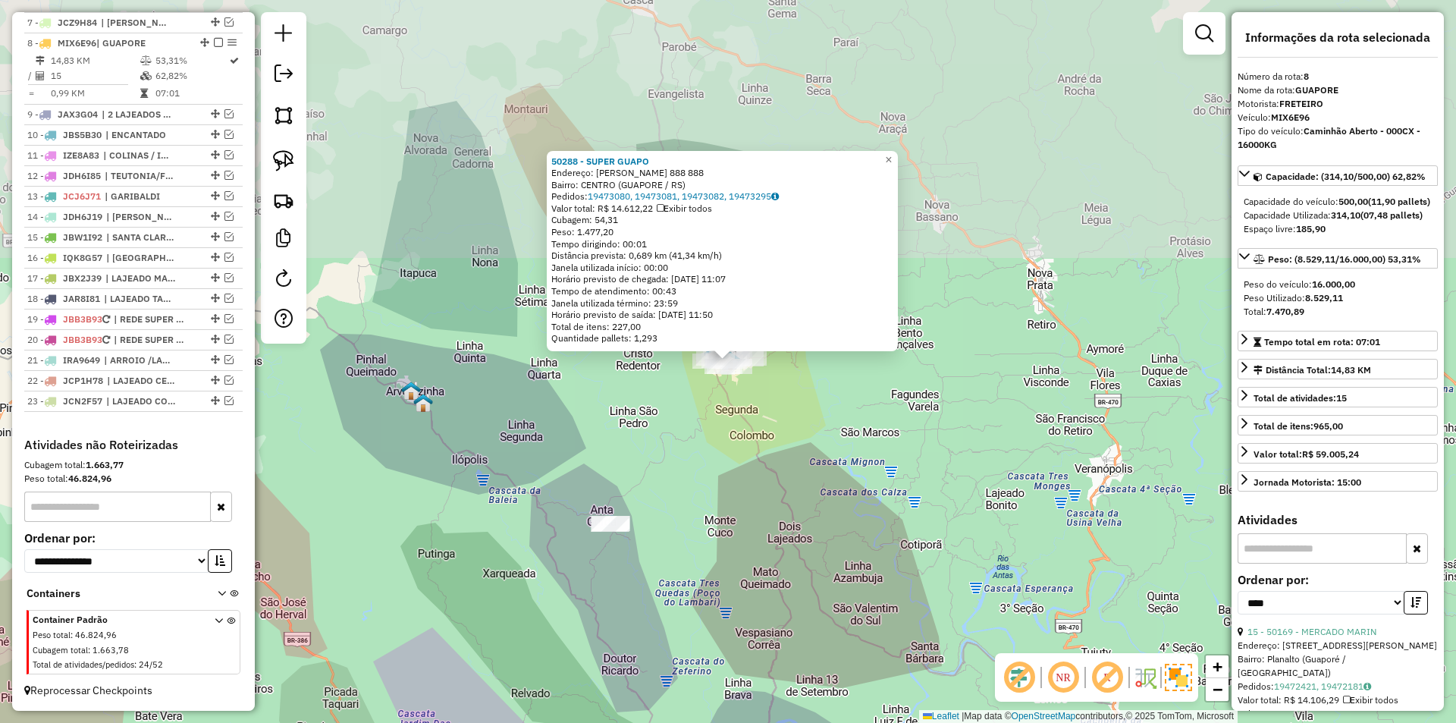
scroll to position [728, 0]
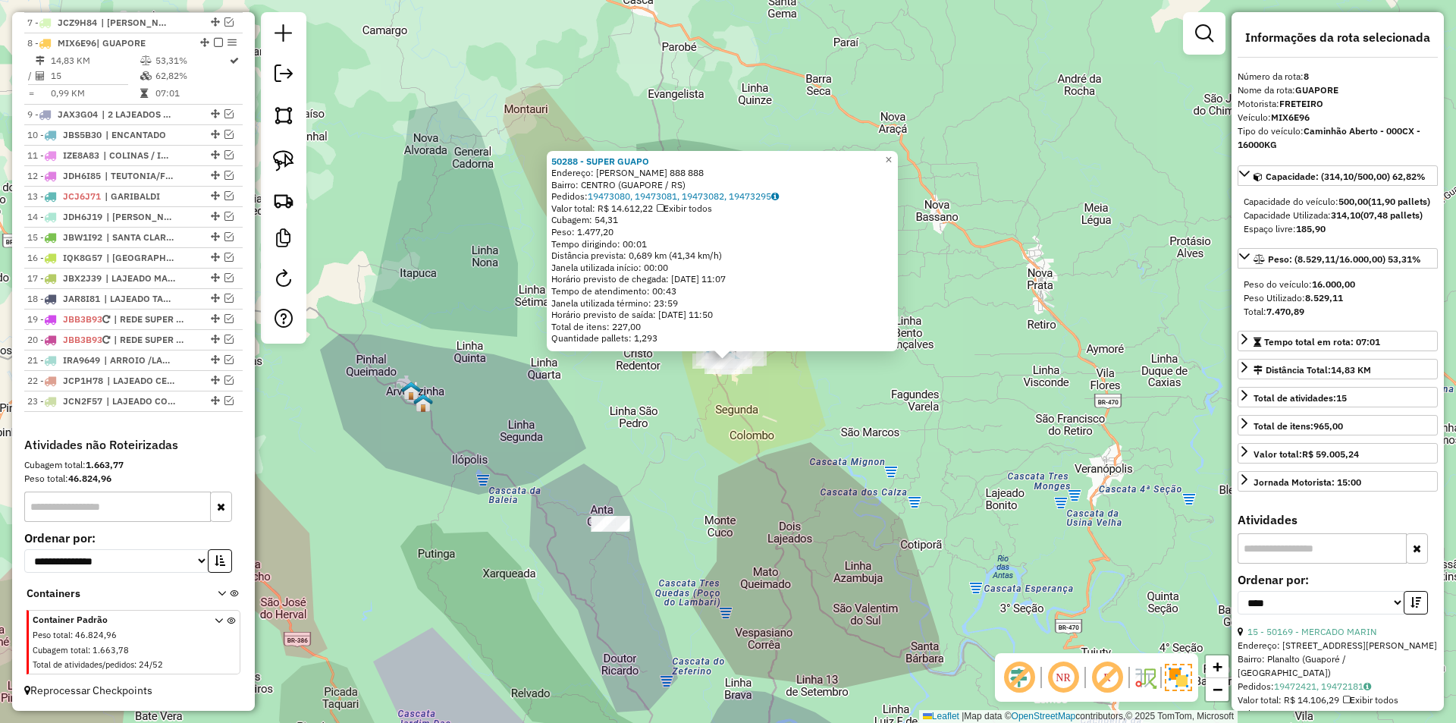
click at [765, 428] on div "50288 - SUPER GUAPO Endereço: [PERSON_NAME] 888 888 Bairro: [GEOGRAPHIC_DATA] (…" at bounding box center [728, 361] width 1456 height 723
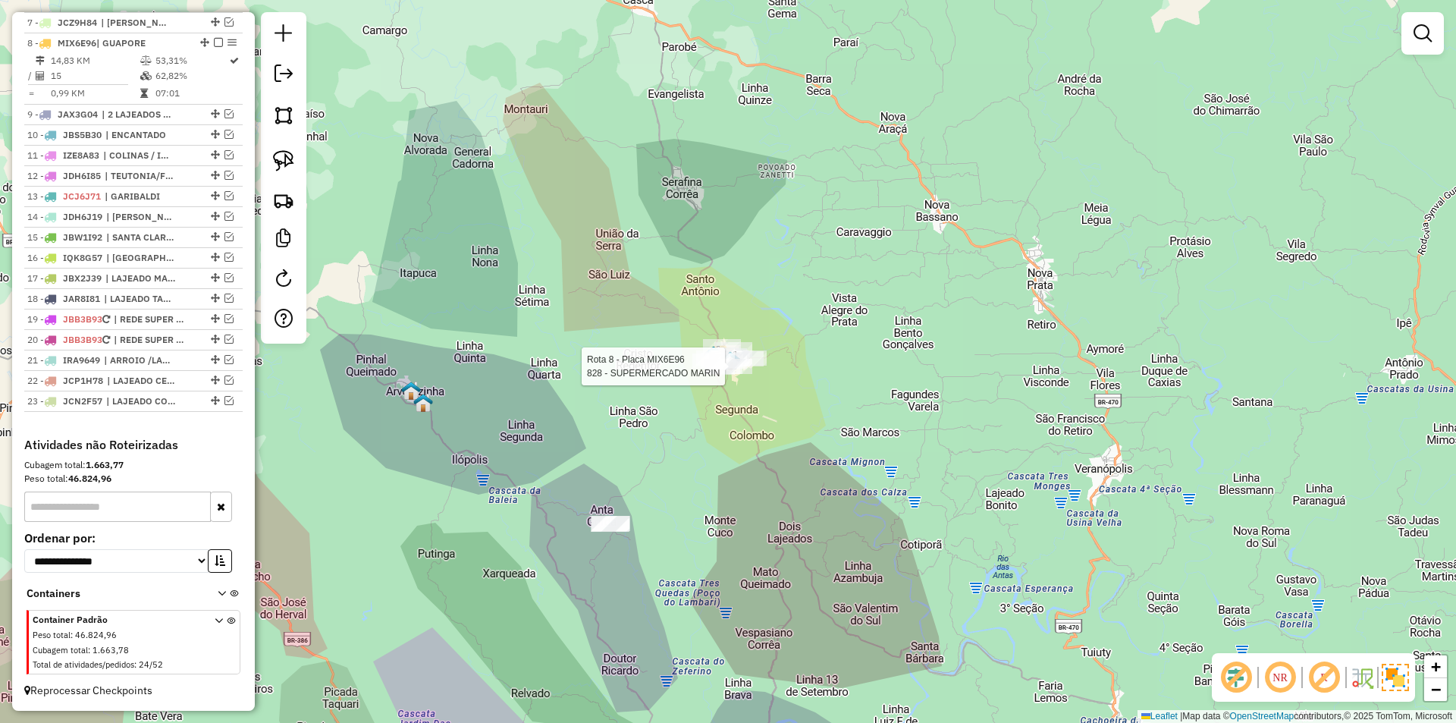
select select "*********"
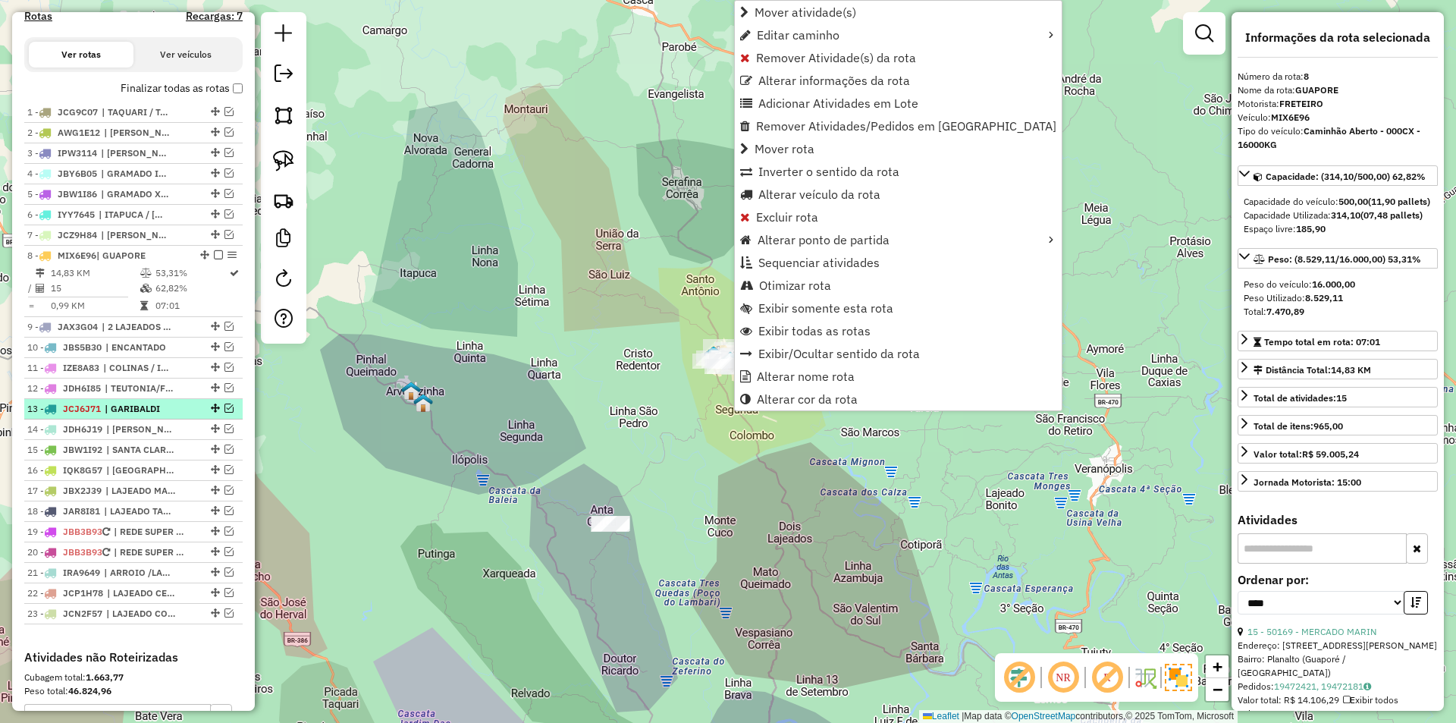
scroll to position [500, 0]
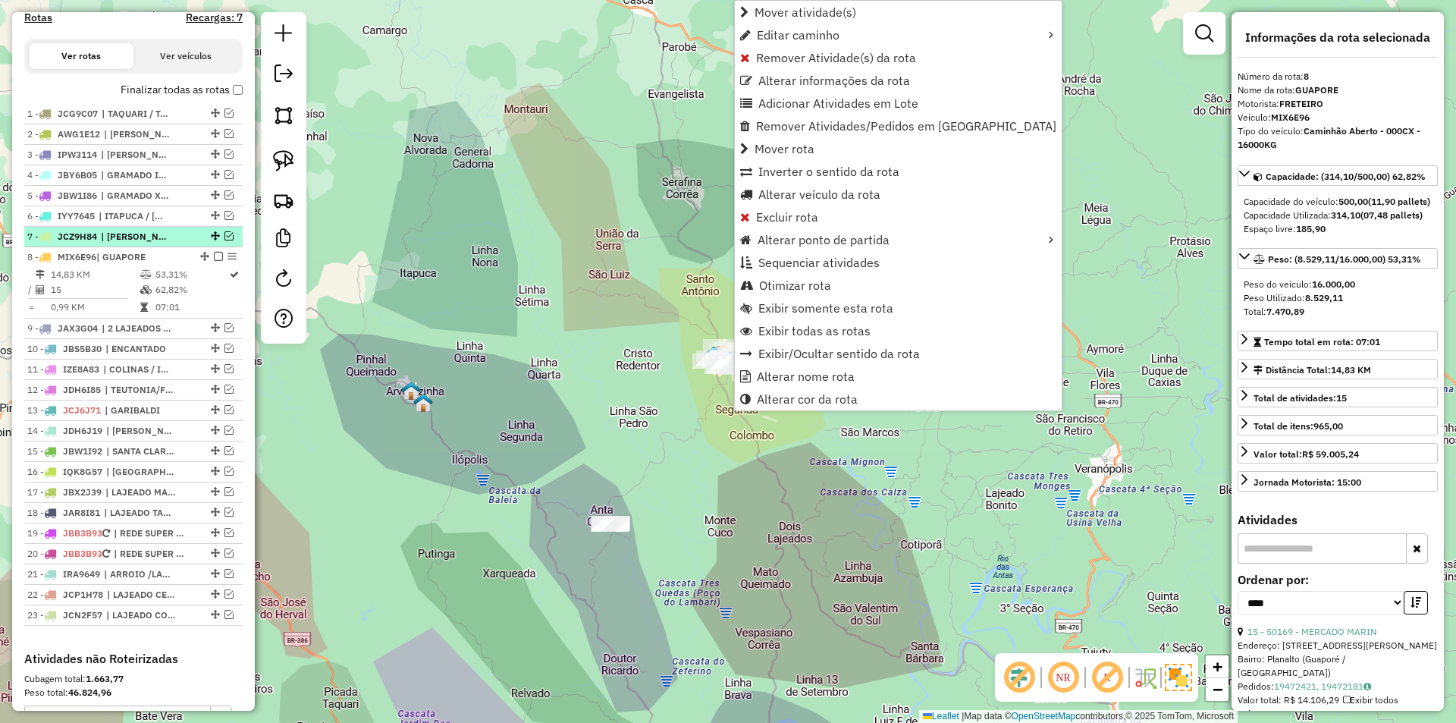
click at [224, 240] on em at bounding box center [228, 235] width 9 height 9
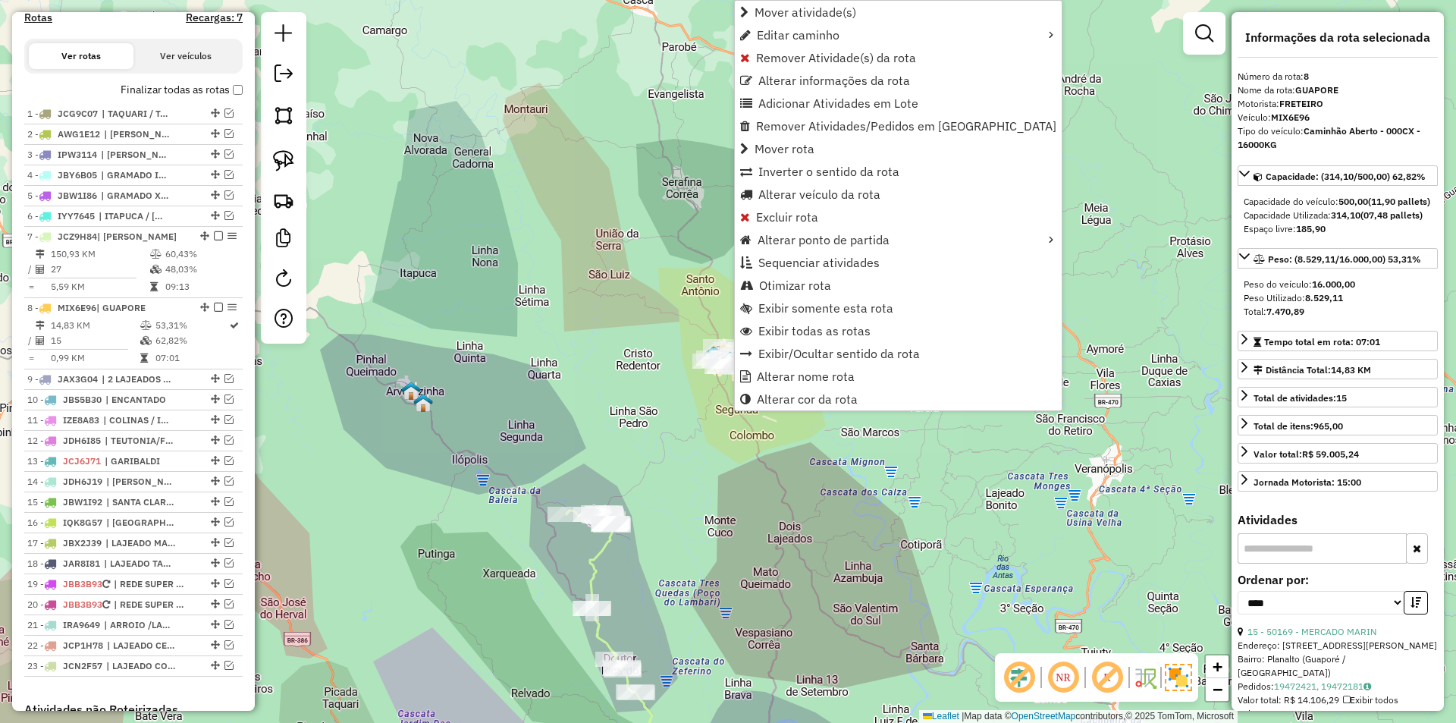
click at [599, 553] on icon at bounding box center [637, 652] width 143 height 285
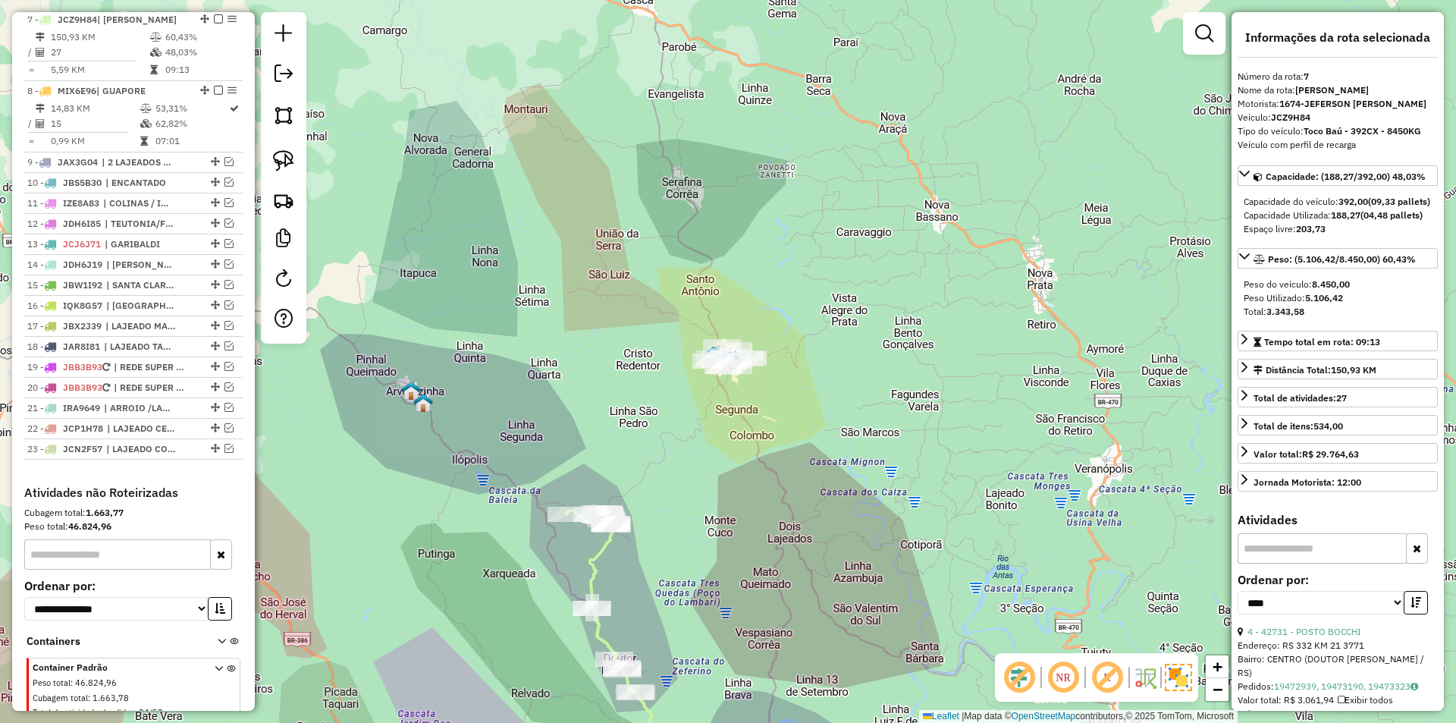
scroll to position [729, 0]
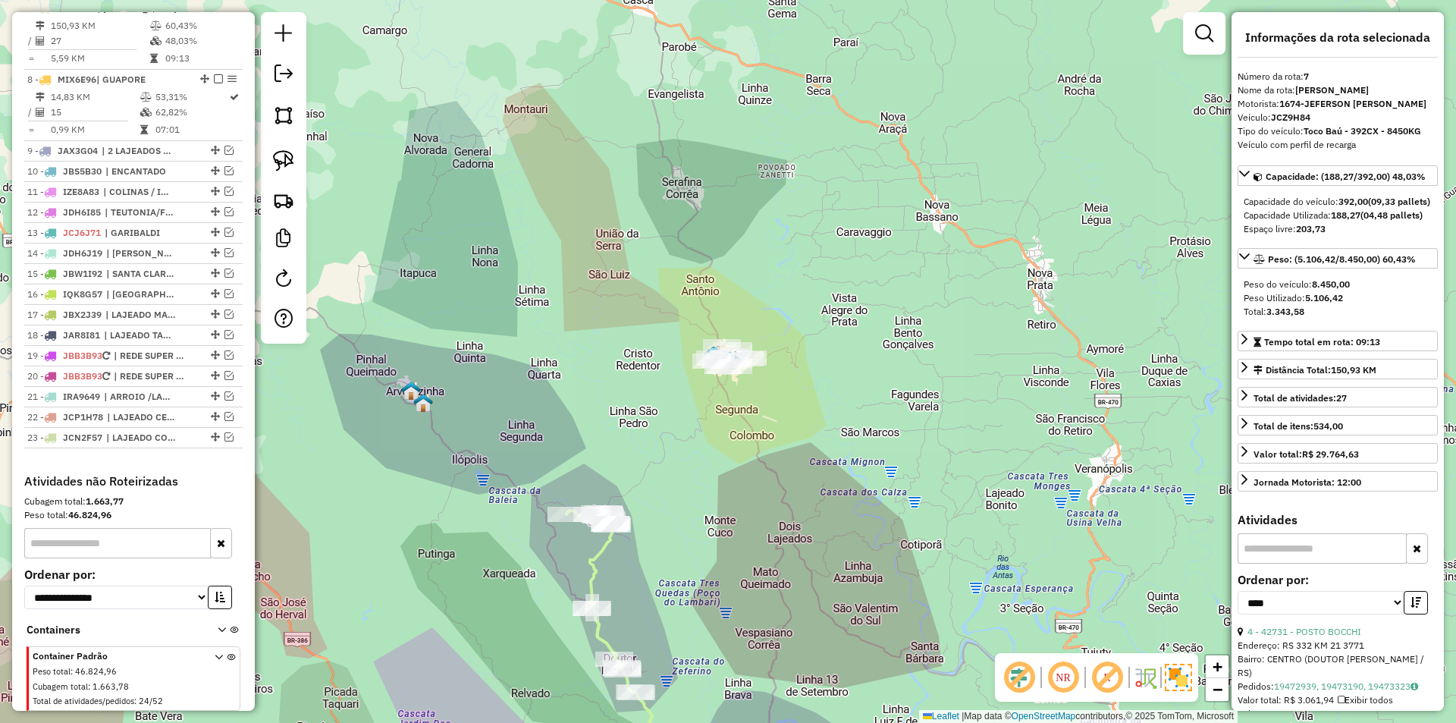
click at [596, 565] on icon at bounding box center [637, 652] width 143 height 285
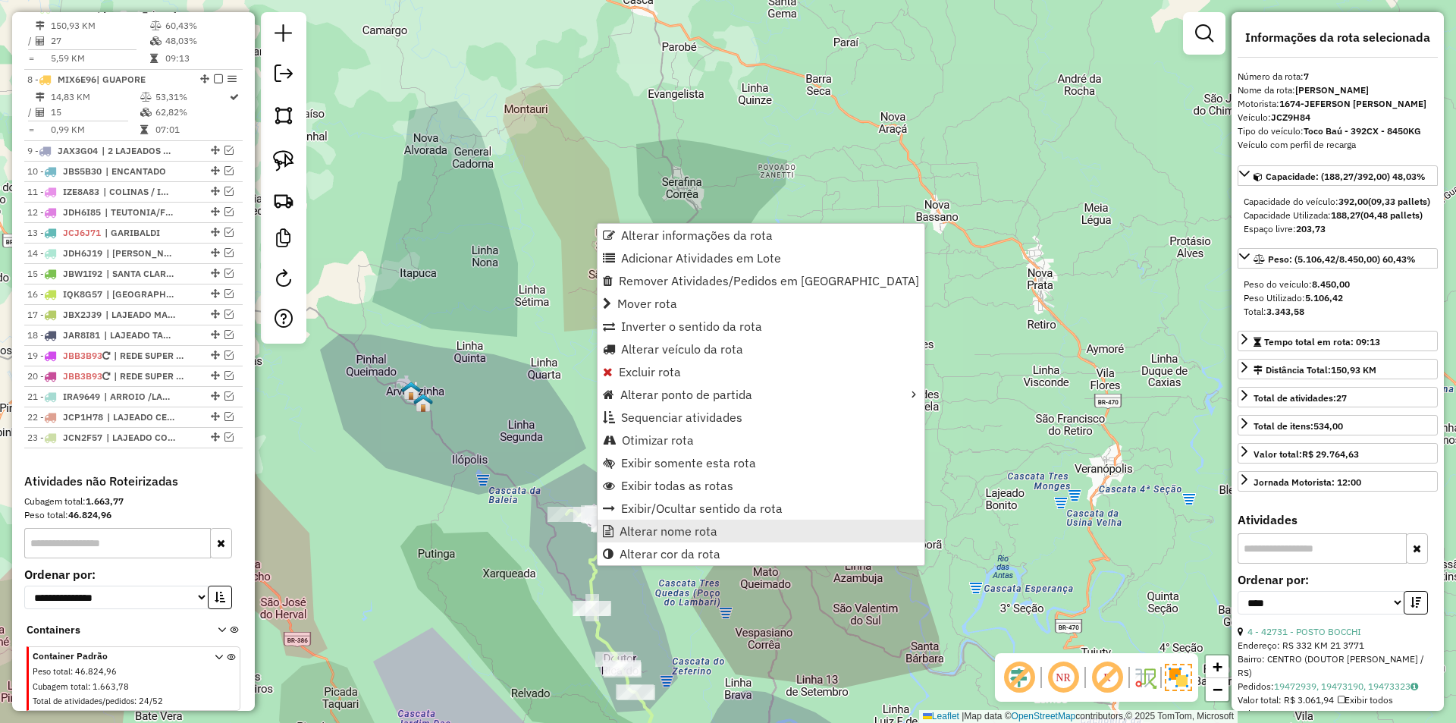
click at [741, 532] on link "Alterar nome rota" at bounding box center [760, 530] width 327 height 23
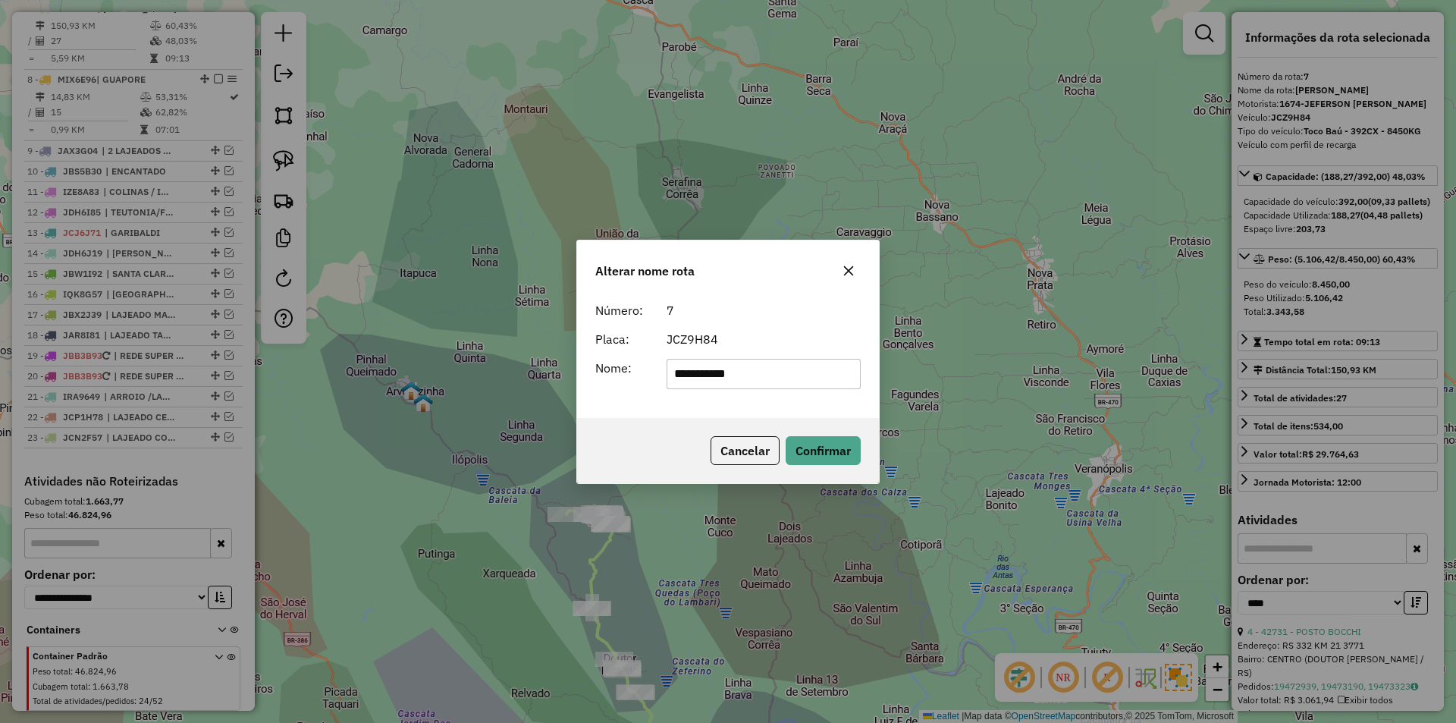
click at [852, 271] on icon "button" at bounding box center [848, 271] width 12 height 12
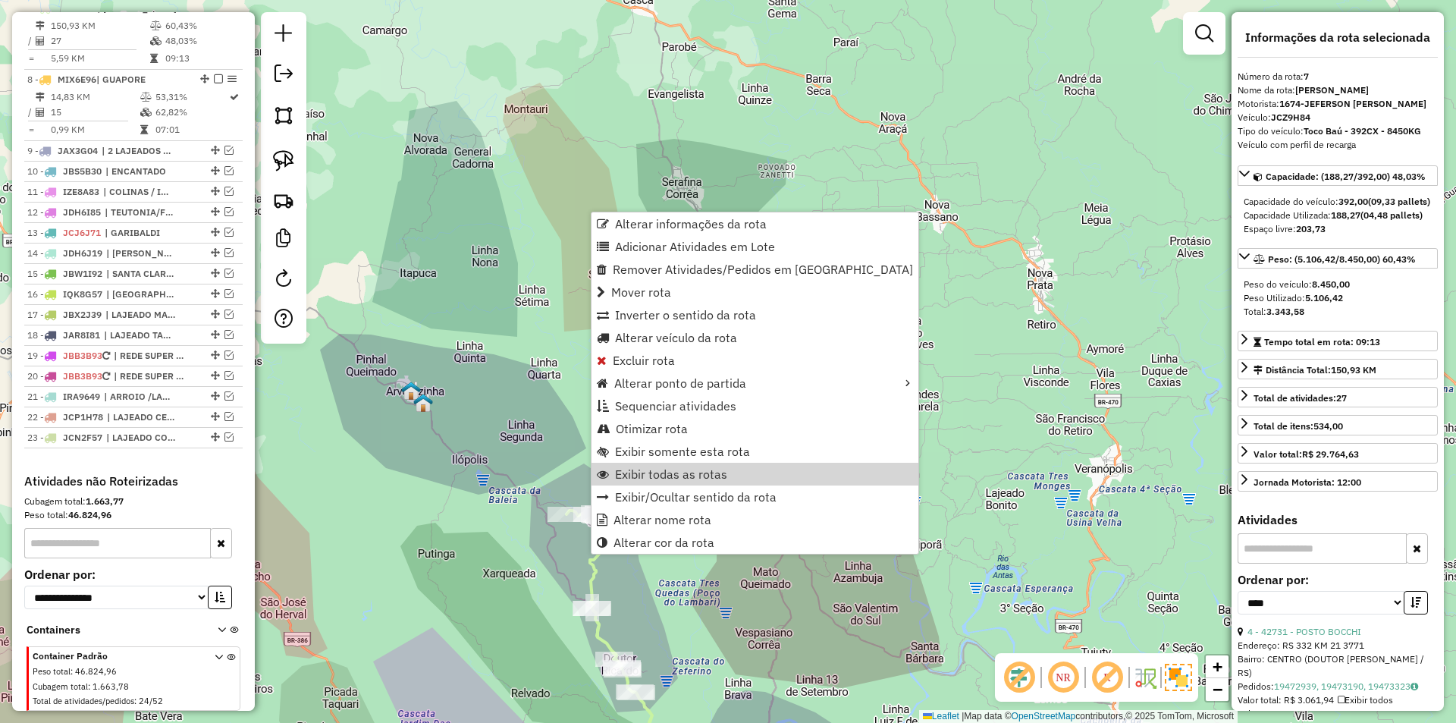
click at [967, 426] on div "Janela de atendimento Grade de atendimento Capacidade Transportadoras Veículos …" at bounding box center [728, 361] width 1456 height 723
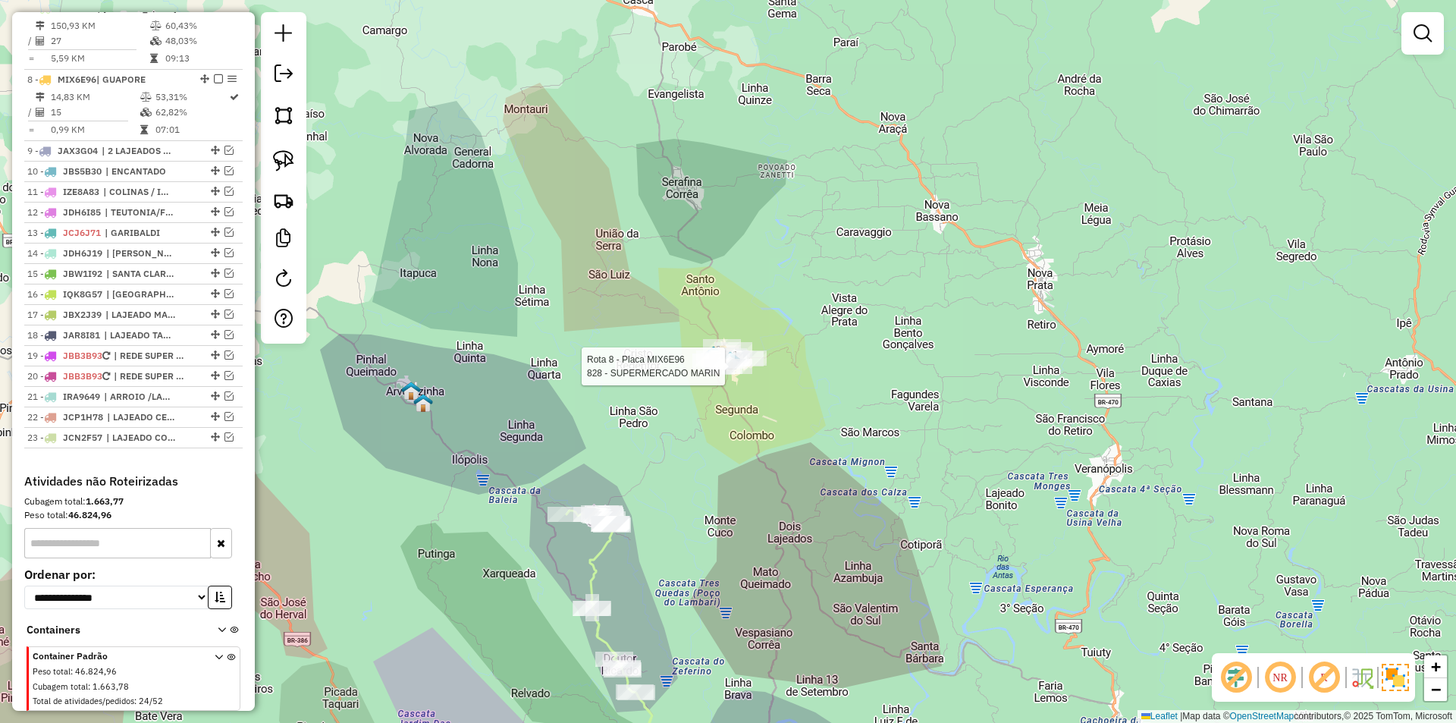
select select "*********"
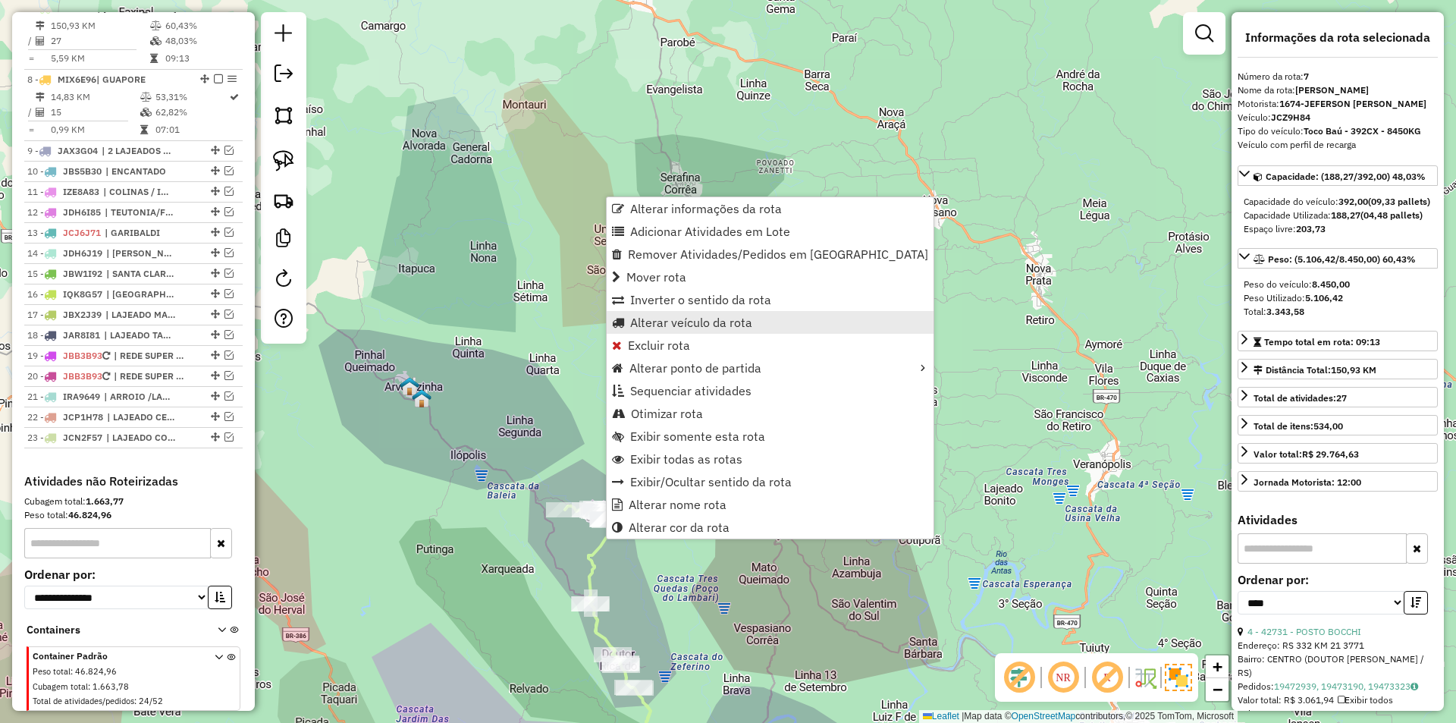
click at [778, 324] on link "Alterar veículo da rota" at bounding box center [770, 322] width 327 height 23
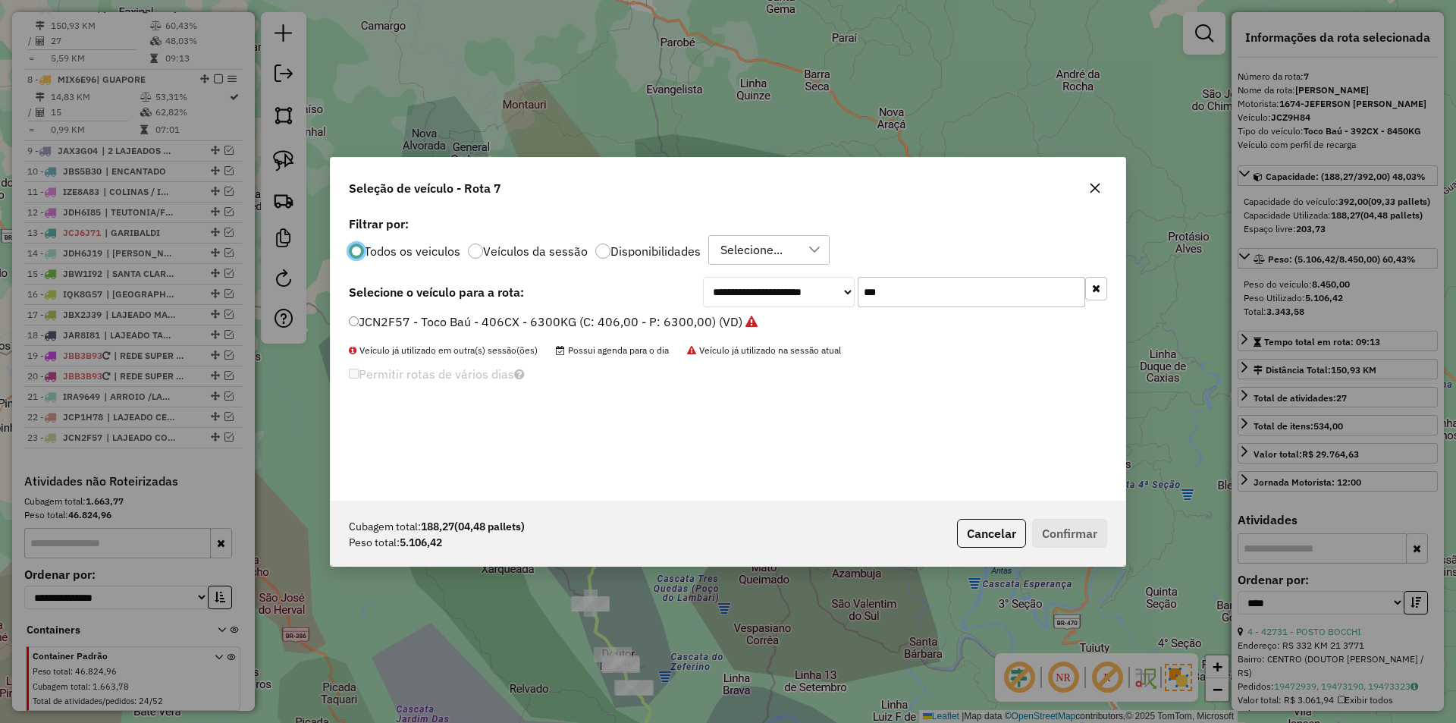
scroll to position [8, 5]
drag, startPoint x: 913, startPoint y: 296, endPoint x: 755, endPoint y: 299, distance: 157.7
click at [758, 303] on div "**********" at bounding box center [905, 292] width 404 height 30
type input "***"
click at [1082, 535] on button "Confirmar" at bounding box center [1069, 533] width 75 height 29
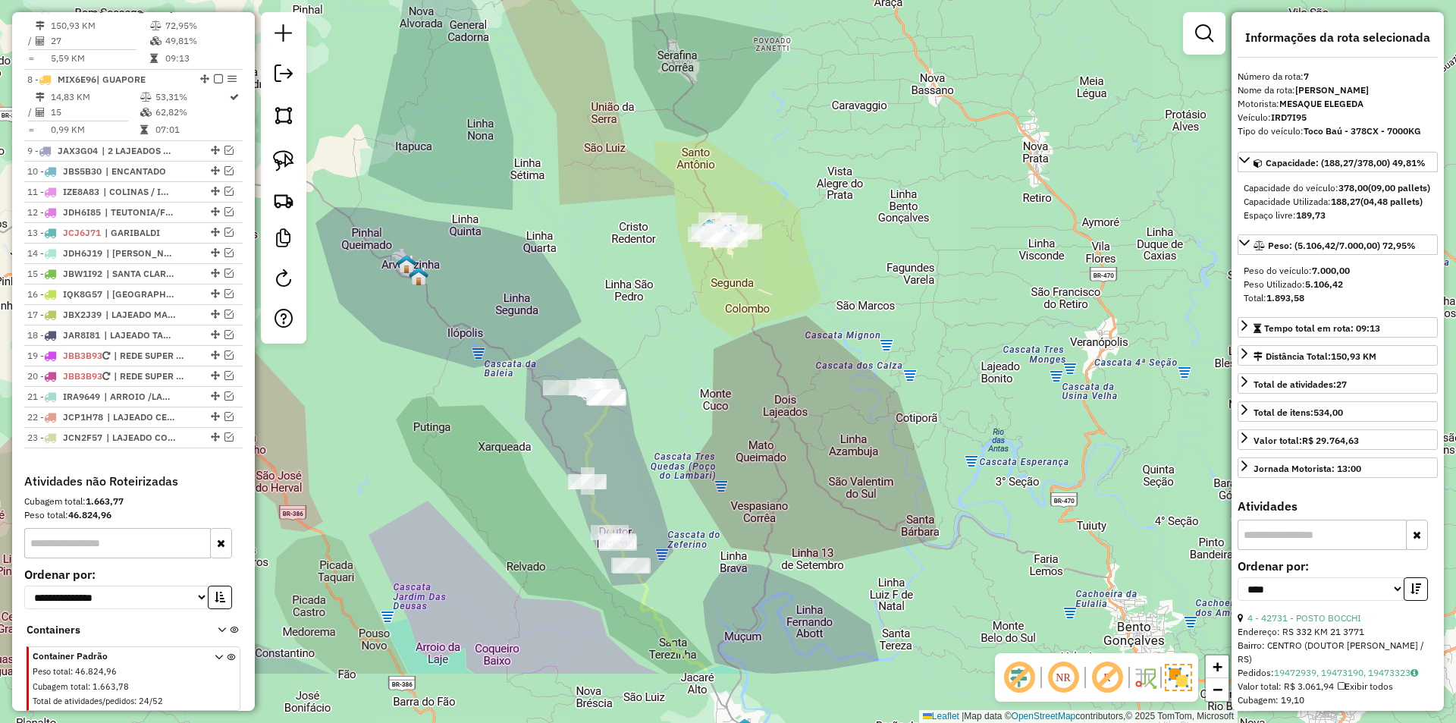
drag, startPoint x: 619, startPoint y: 566, endPoint x: 616, endPoint y: 444, distance: 122.1
click at [616, 444] on div "Janela de atendimento Grade de atendimento Capacidade Transportadoras Veículos …" at bounding box center [728, 361] width 1456 height 723
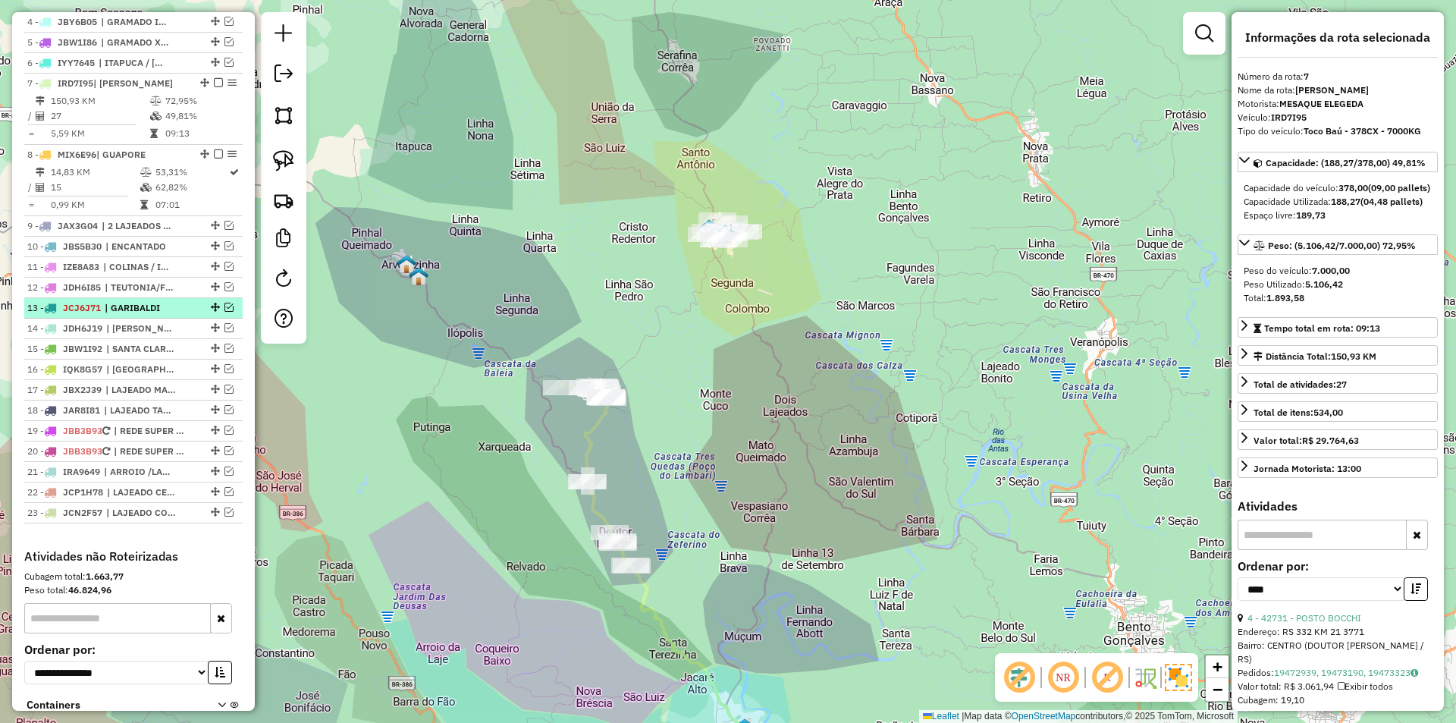
scroll to position [653, 0]
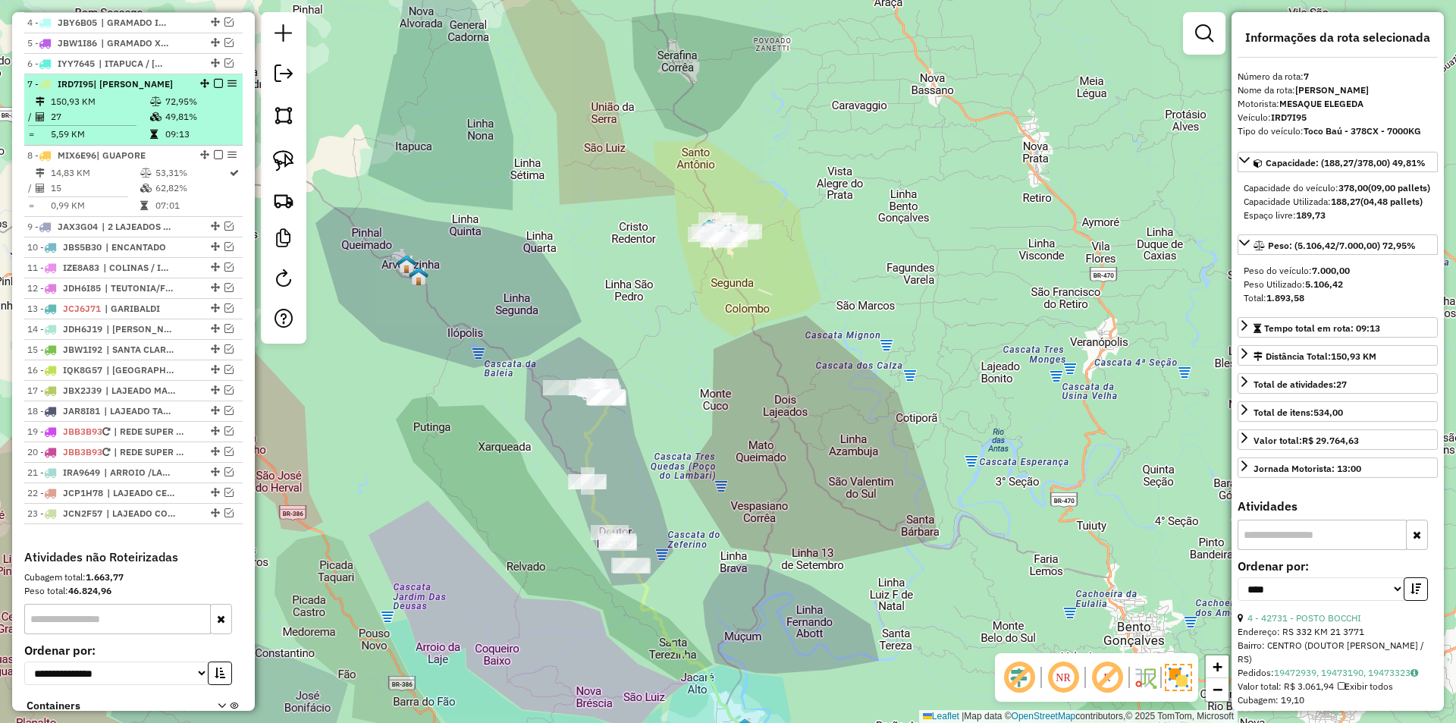
click at [215, 88] on em at bounding box center [218, 83] width 9 height 9
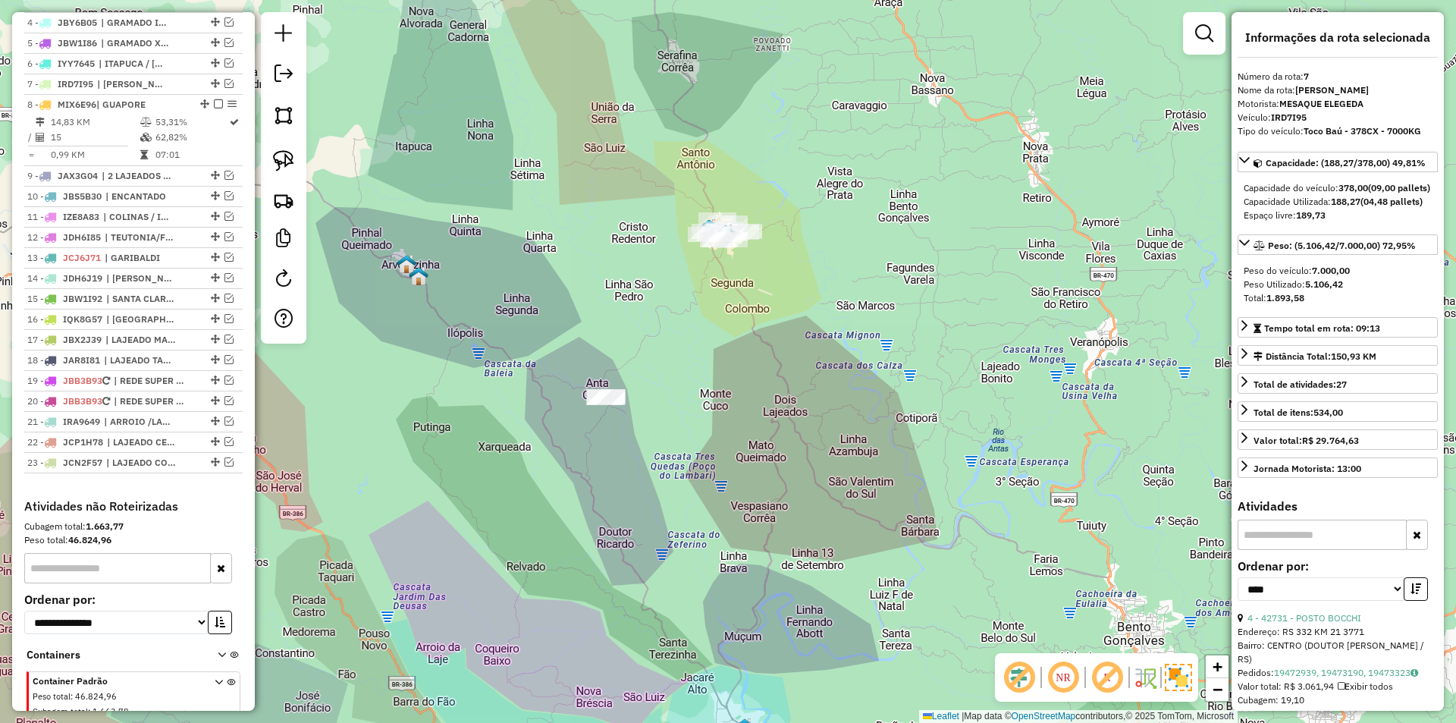
drag, startPoint x: 710, startPoint y: 285, endPoint x: 660, endPoint y: 299, distance: 52.8
click at [660, 299] on div "Janela de atendimento Grade de atendimento Capacidade Transportadoras Veículos …" at bounding box center [728, 361] width 1456 height 723
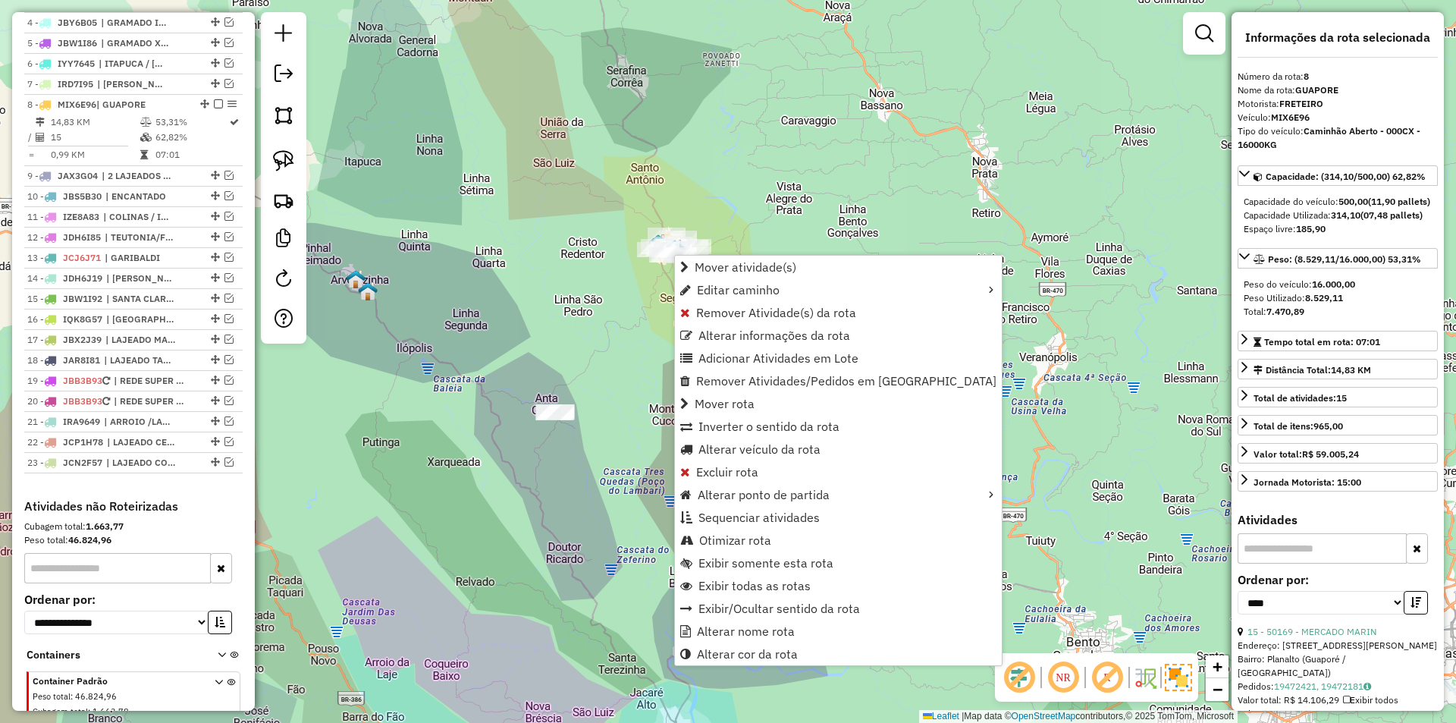
scroll to position [728, 0]
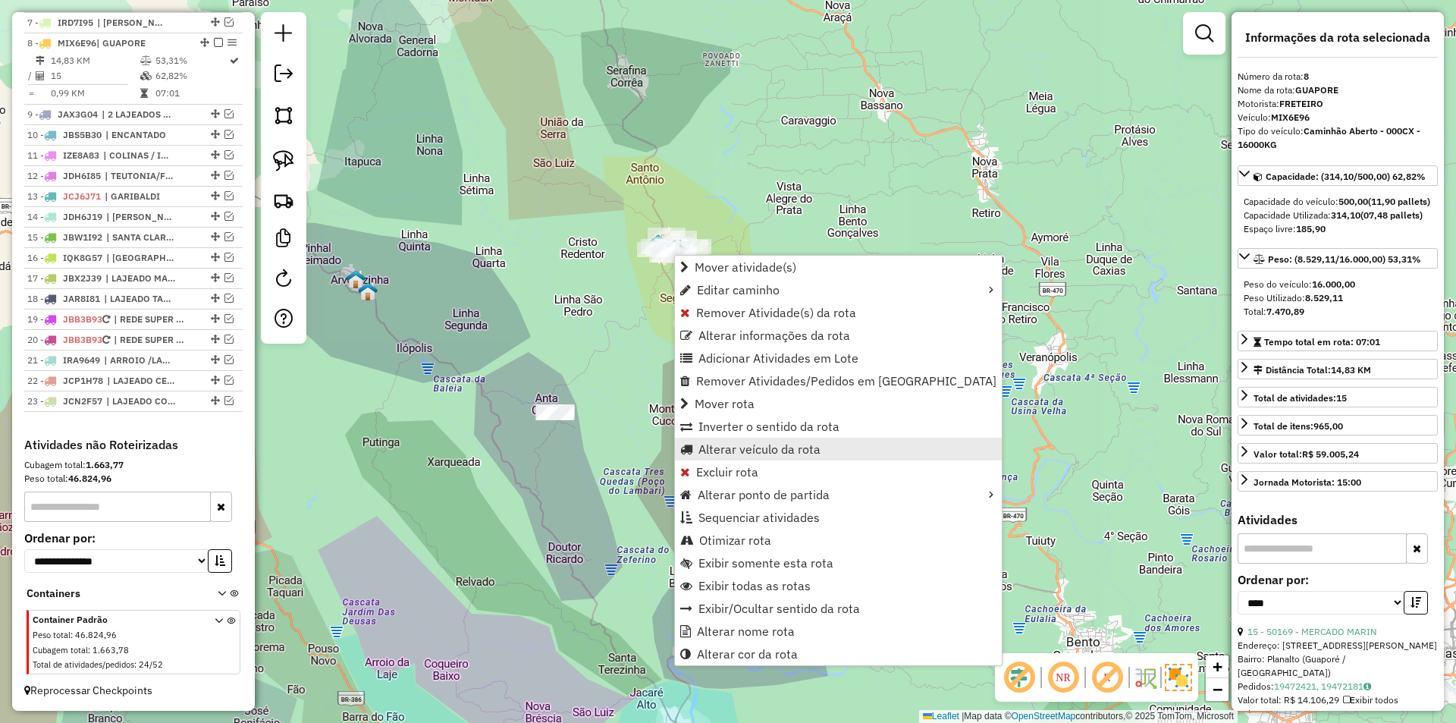
click at [785, 449] on span "Alterar veículo da rota" at bounding box center [759, 449] width 122 height 12
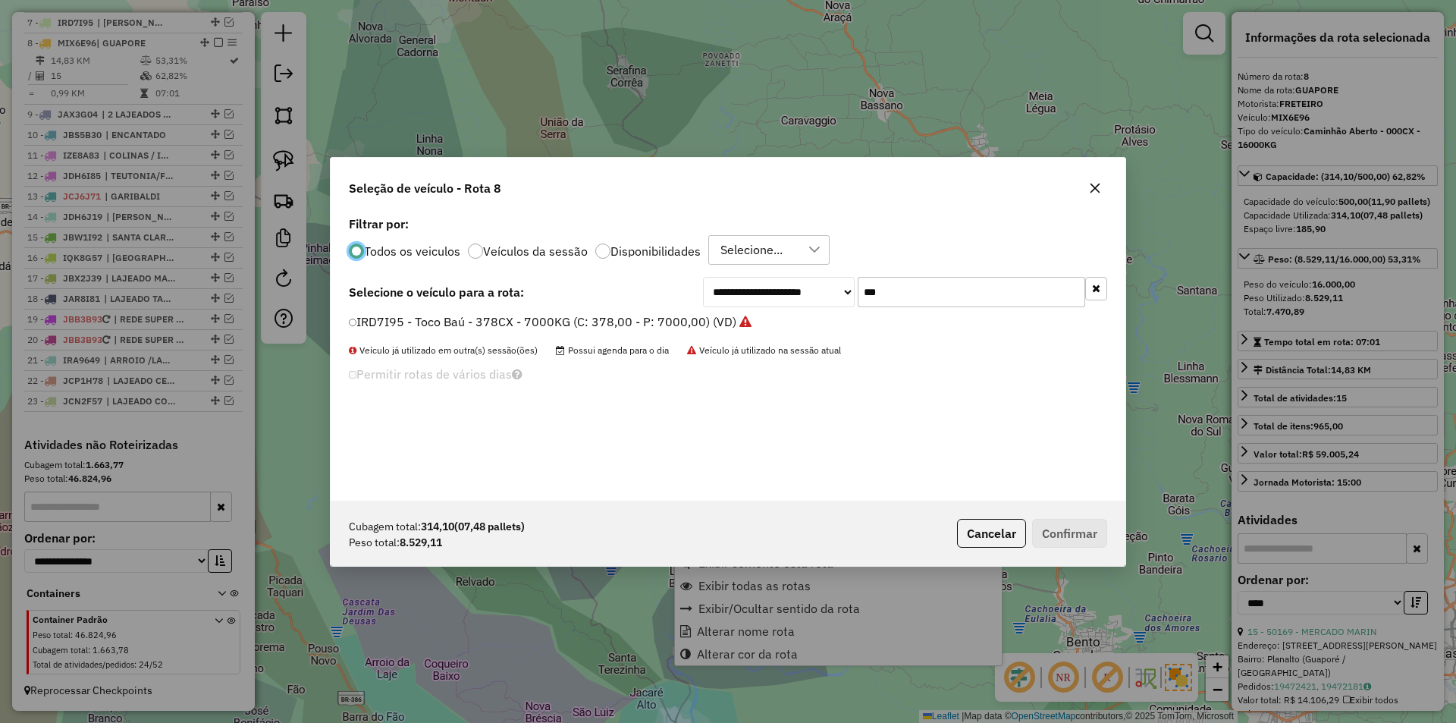
scroll to position [8, 5]
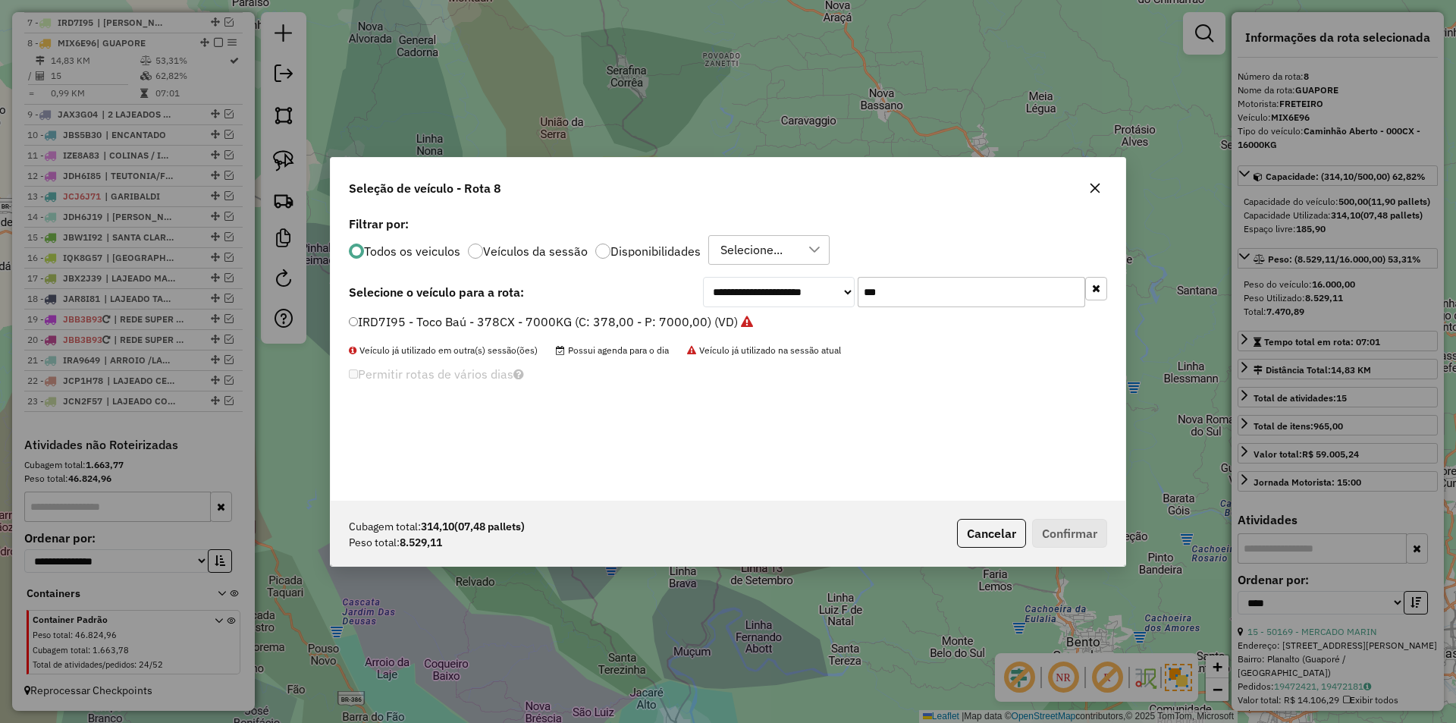
drag, startPoint x: 892, startPoint y: 297, endPoint x: 831, endPoint y: 287, distance: 62.3
click at [831, 287] on div "**********" at bounding box center [905, 292] width 404 height 30
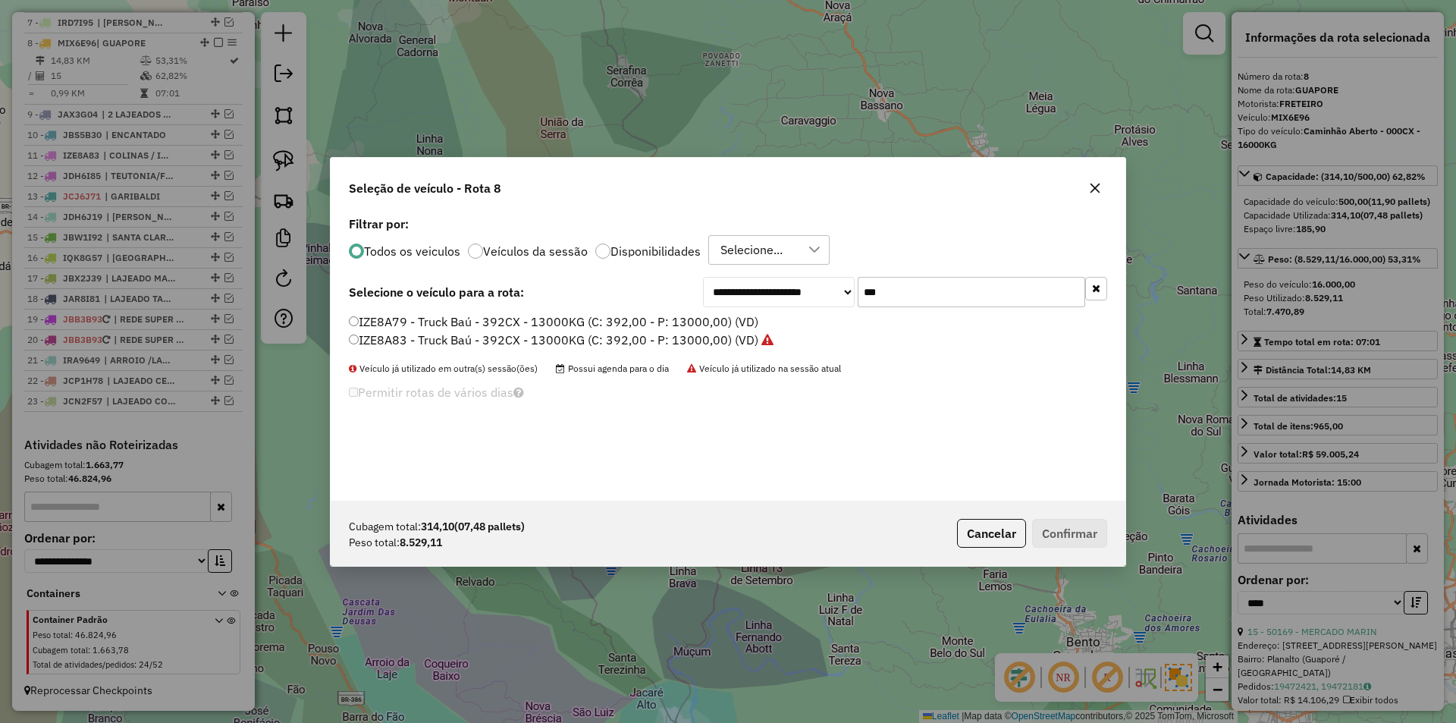
click at [897, 302] on input "***" at bounding box center [970, 292] width 227 height 30
type input "*"
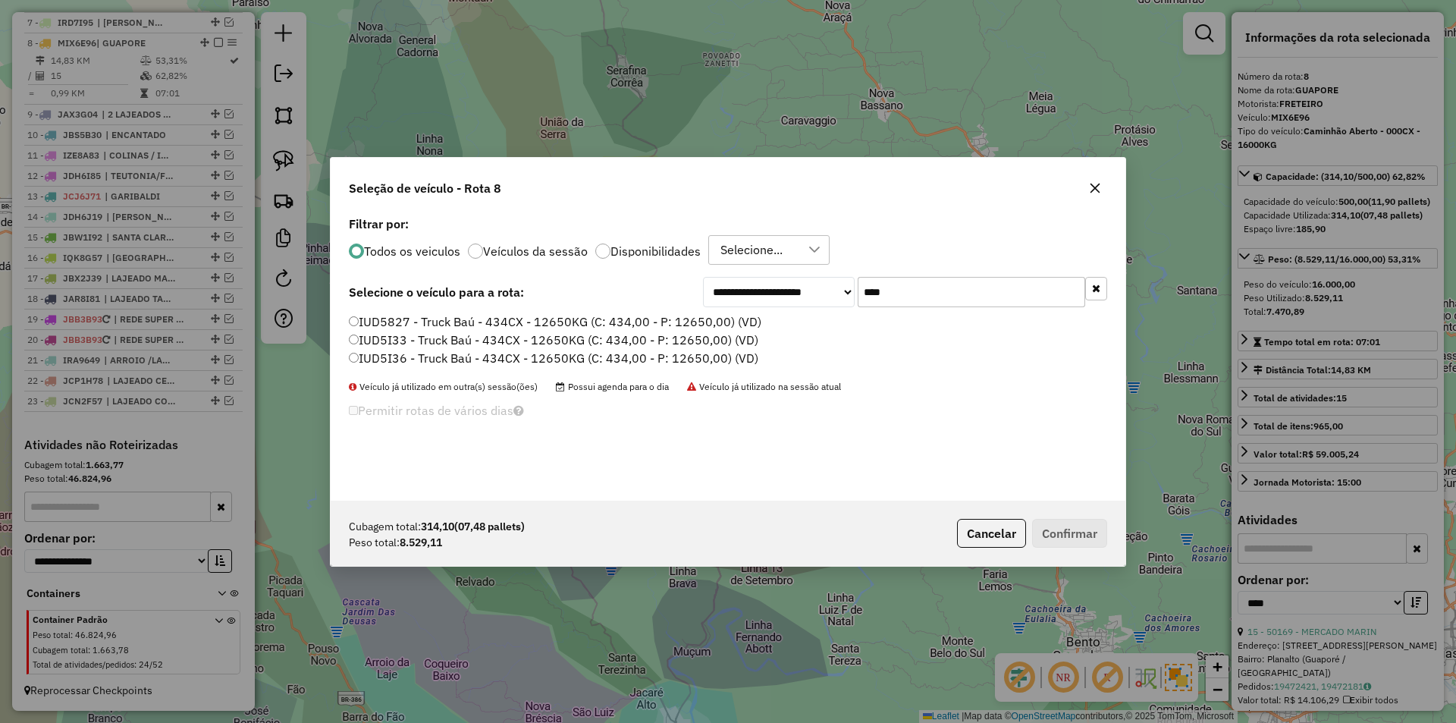
type input "****"
click at [397, 361] on label "IUD5I36 - Truck Baú - 434CX - 12650KG (C: 434,00 - P: 12650,00) (VD)" at bounding box center [553, 358] width 409 height 18
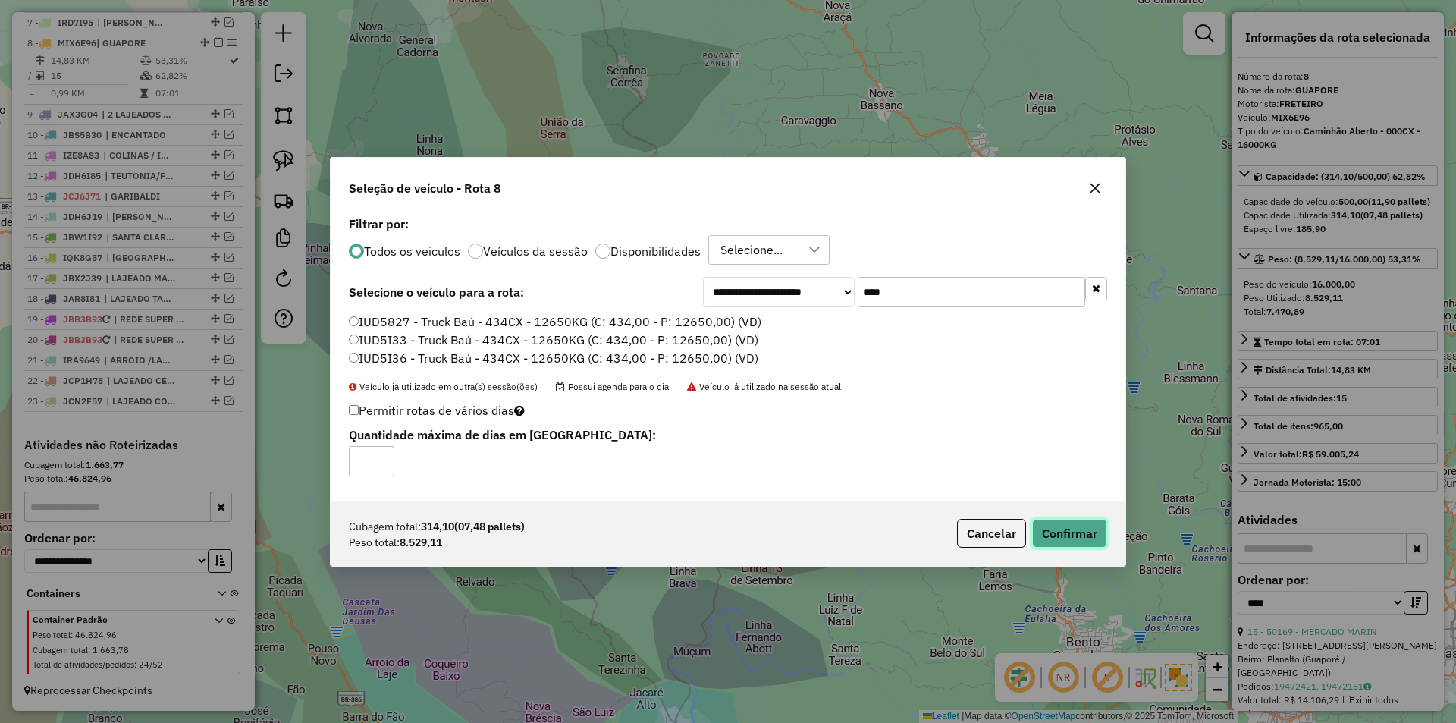
click at [1061, 528] on button "Confirmar" at bounding box center [1069, 533] width 75 height 29
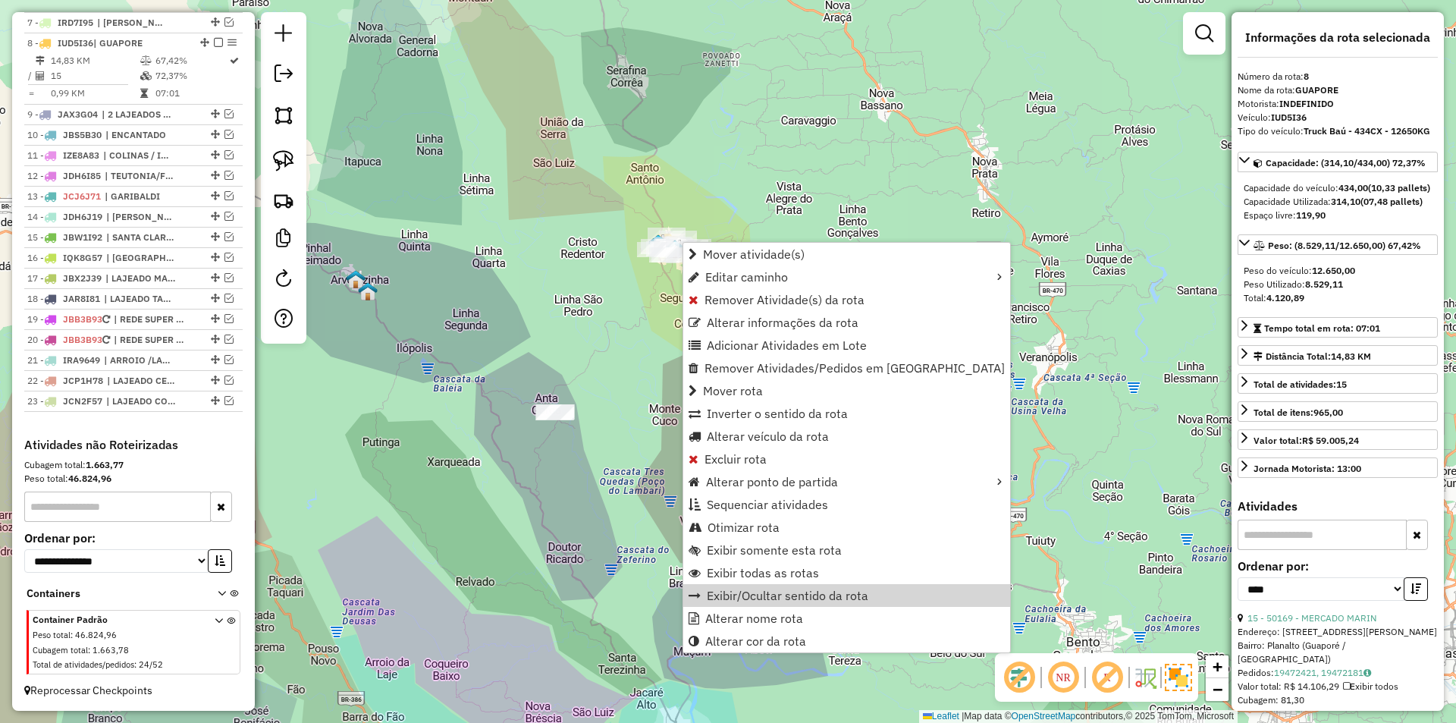
click at [1023, 540] on div "Janela de atendimento Grade de atendimento Capacidade Transportadoras Veículos …" at bounding box center [728, 361] width 1456 height 723
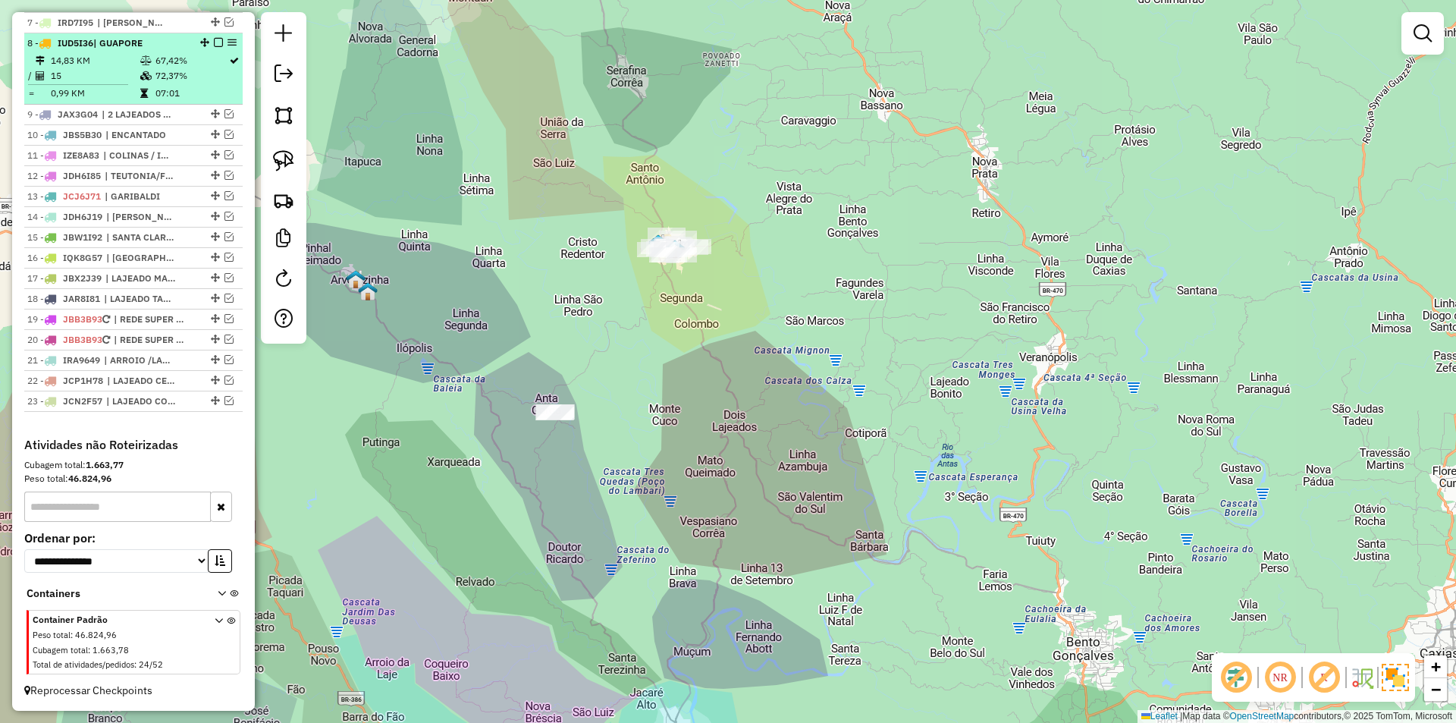
click at [215, 40] on em at bounding box center [218, 42] width 9 height 9
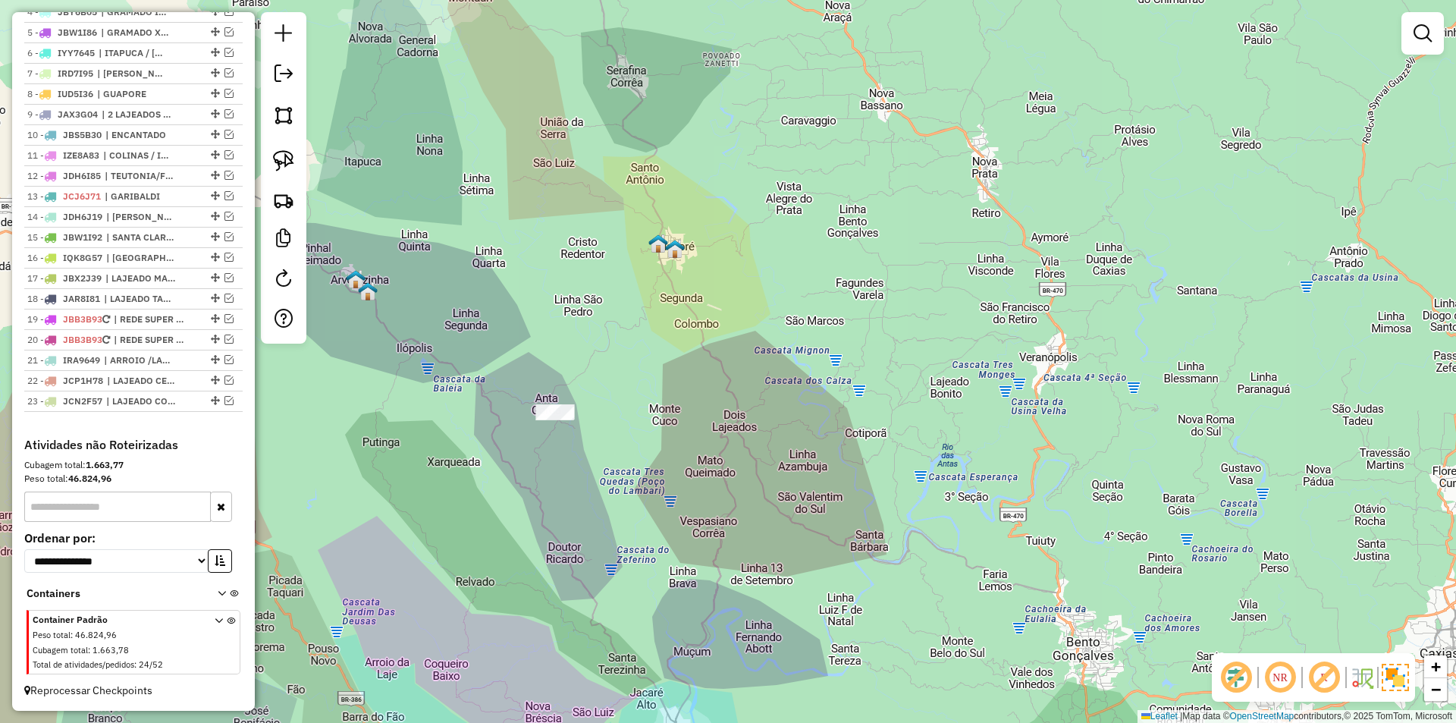
scroll to position [677, 0]
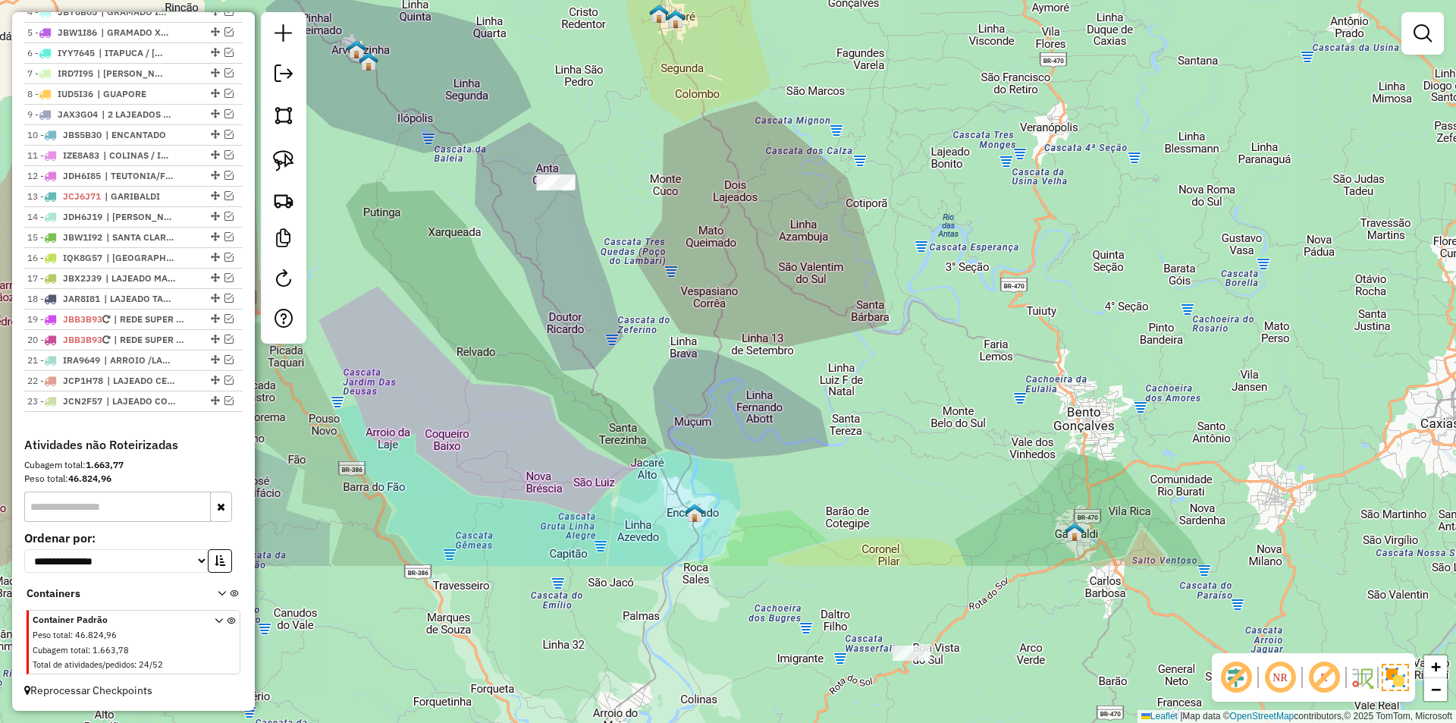
drag, startPoint x: 714, startPoint y: 441, endPoint x: 715, endPoint y: 212, distance: 229.7
click at [715, 212] on div "Janela de atendimento Grade de atendimento Capacidade Transportadoras Veículos …" at bounding box center [728, 361] width 1456 height 723
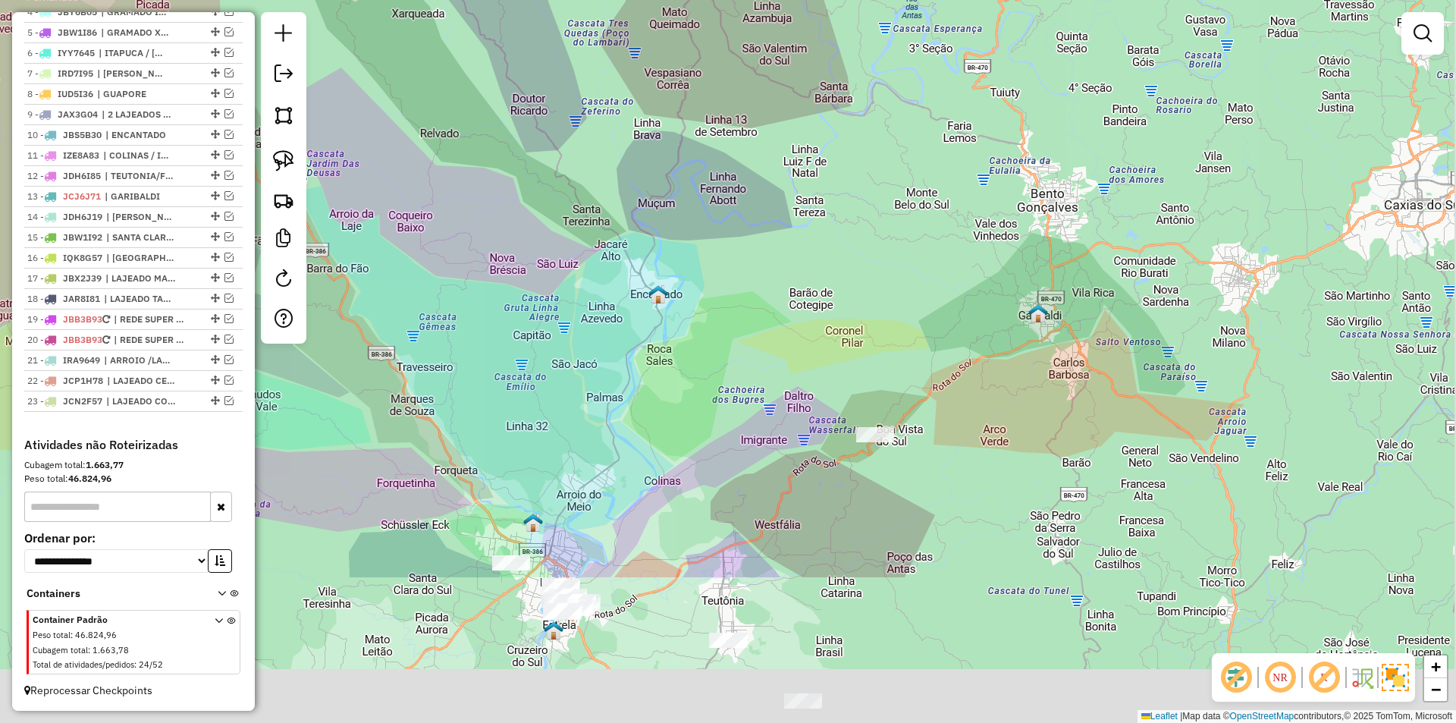
drag, startPoint x: 700, startPoint y: 266, endPoint x: 716, endPoint y: 129, distance: 138.1
click at [716, 129] on div "Janela de atendimento Grade de atendimento Capacidade Transportadoras Veículos …" at bounding box center [728, 361] width 1456 height 723
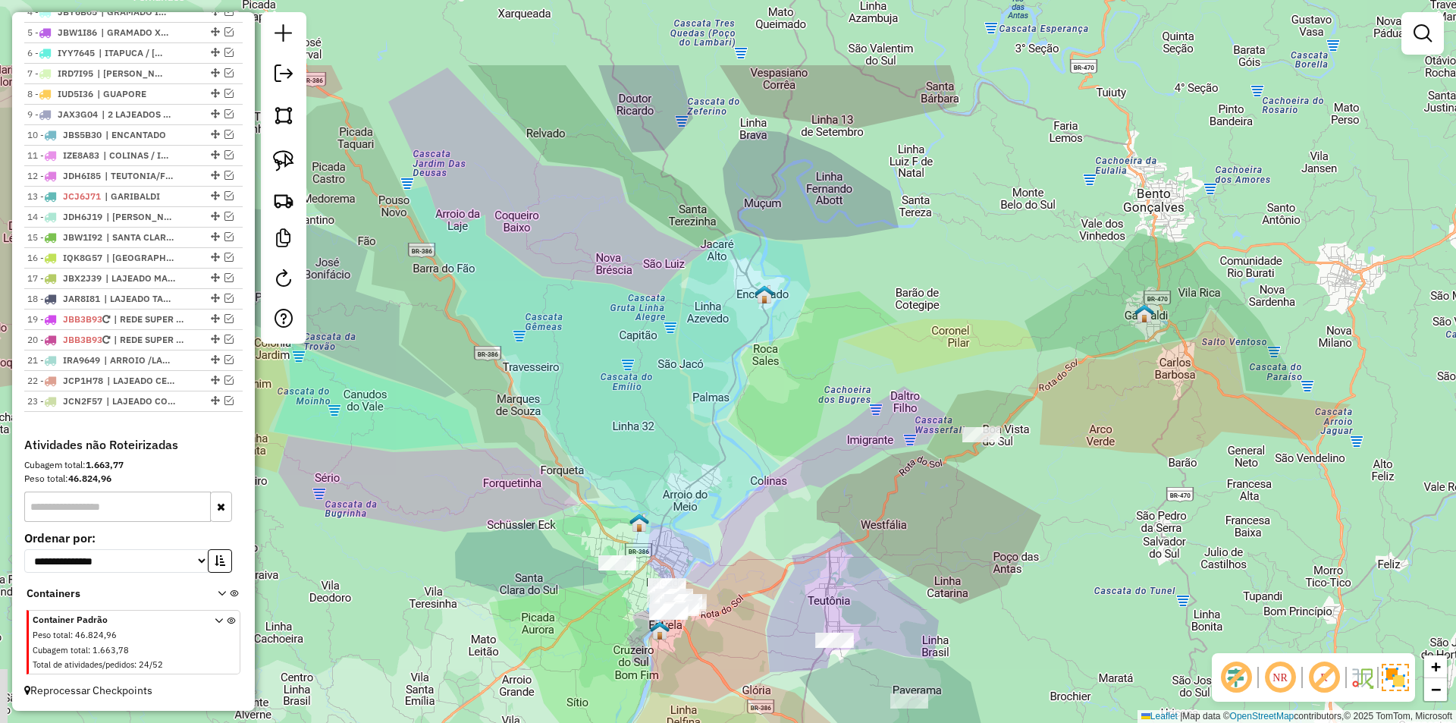
drag, startPoint x: 713, startPoint y: 374, endPoint x: 808, endPoint y: 500, distance: 158.2
click at [811, 525] on div "Janela de atendimento Grade de atendimento Capacidade Transportadoras Veículos …" at bounding box center [728, 361] width 1456 height 723
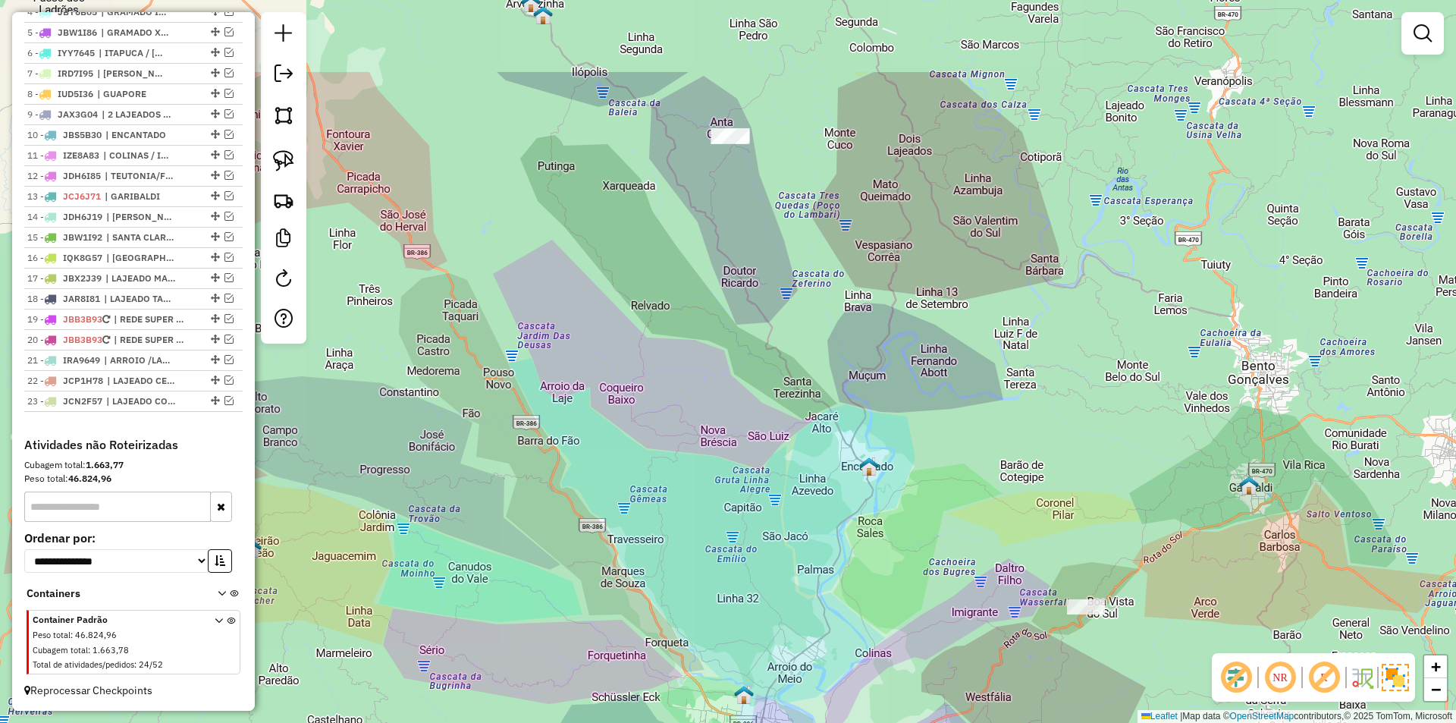
drag, startPoint x: 880, startPoint y: 437, endPoint x: 898, endPoint y: 474, distance: 41.0
click at [898, 473] on div "Janela de atendimento Grade de atendimento Capacidade Transportadoras Veículos …" at bounding box center [728, 361] width 1456 height 723
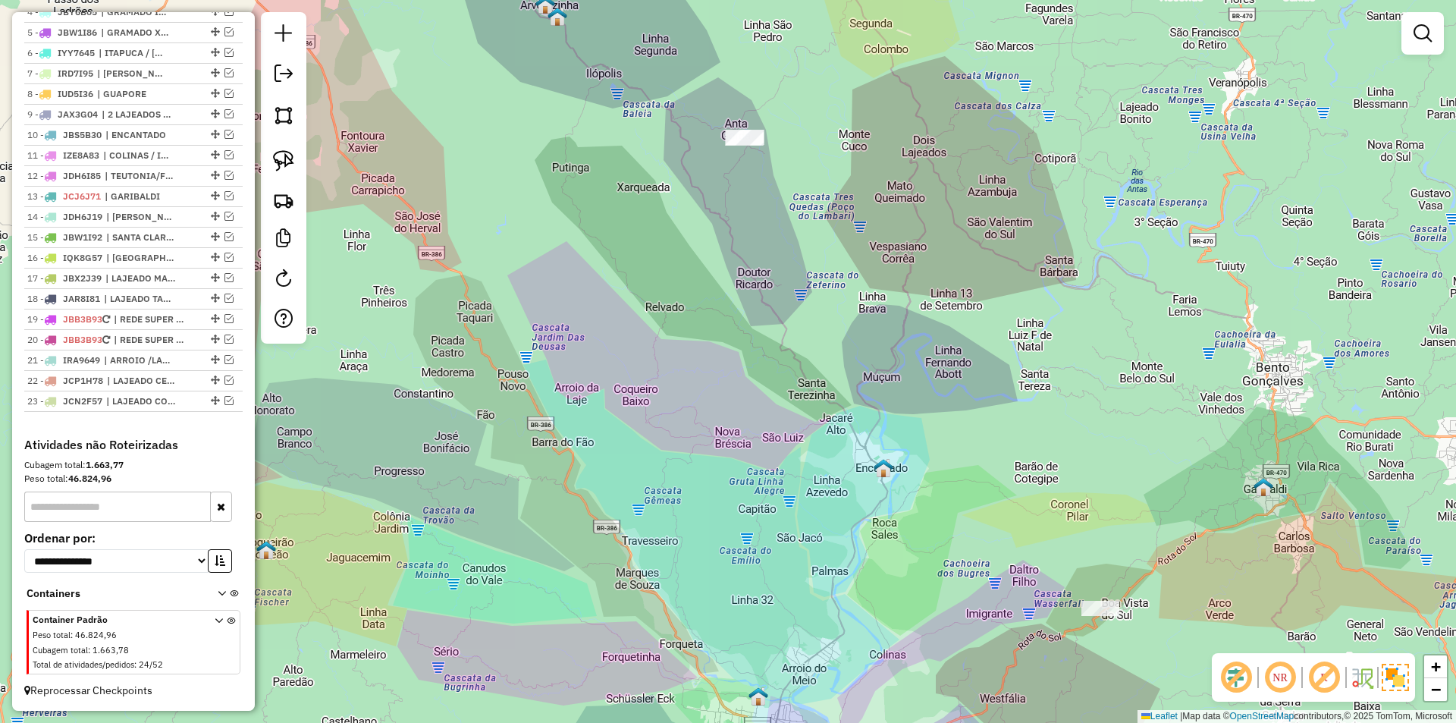
drag, startPoint x: 817, startPoint y: 275, endPoint x: 861, endPoint y: 105, distance: 176.4
click at [861, 106] on div "Janela de atendimento Grade de atendimento Capacidade Transportadoras Veículos …" at bounding box center [728, 361] width 1456 height 723
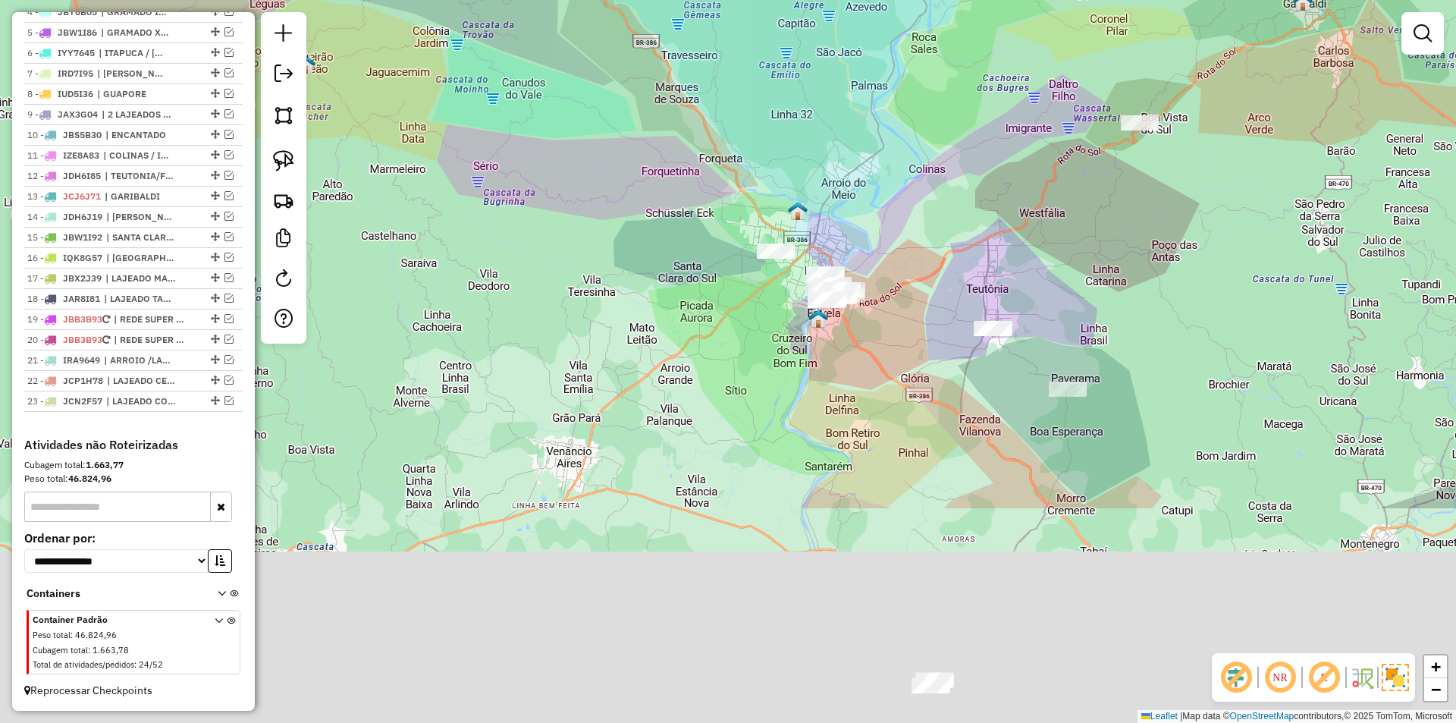
drag, startPoint x: 985, startPoint y: 447, endPoint x: 969, endPoint y: 177, distance: 270.4
click at [972, 207] on div "Janela de atendimento Grade de atendimento Capacidade Transportadoras Veículos …" at bounding box center [728, 361] width 1456 height 723
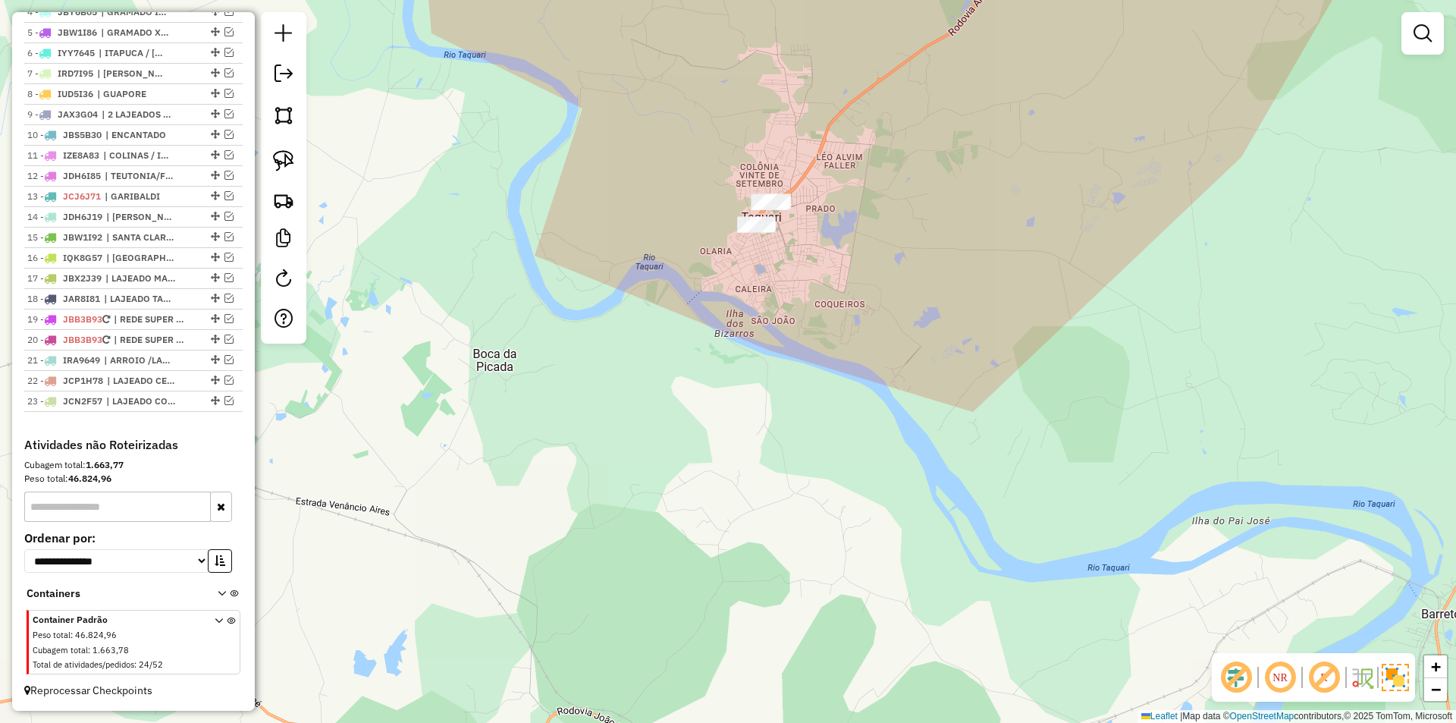
drag, startPoint x: 804, startPoint y: 334, endPoint x: 848, endPoint y: 475, distance: 147.7
click at [848, 475] on div "Janela de atendimento Grade de atendimento Capacidade Transportadoras Veículos …" at bounding box center [728, 361] width 1456 height 723
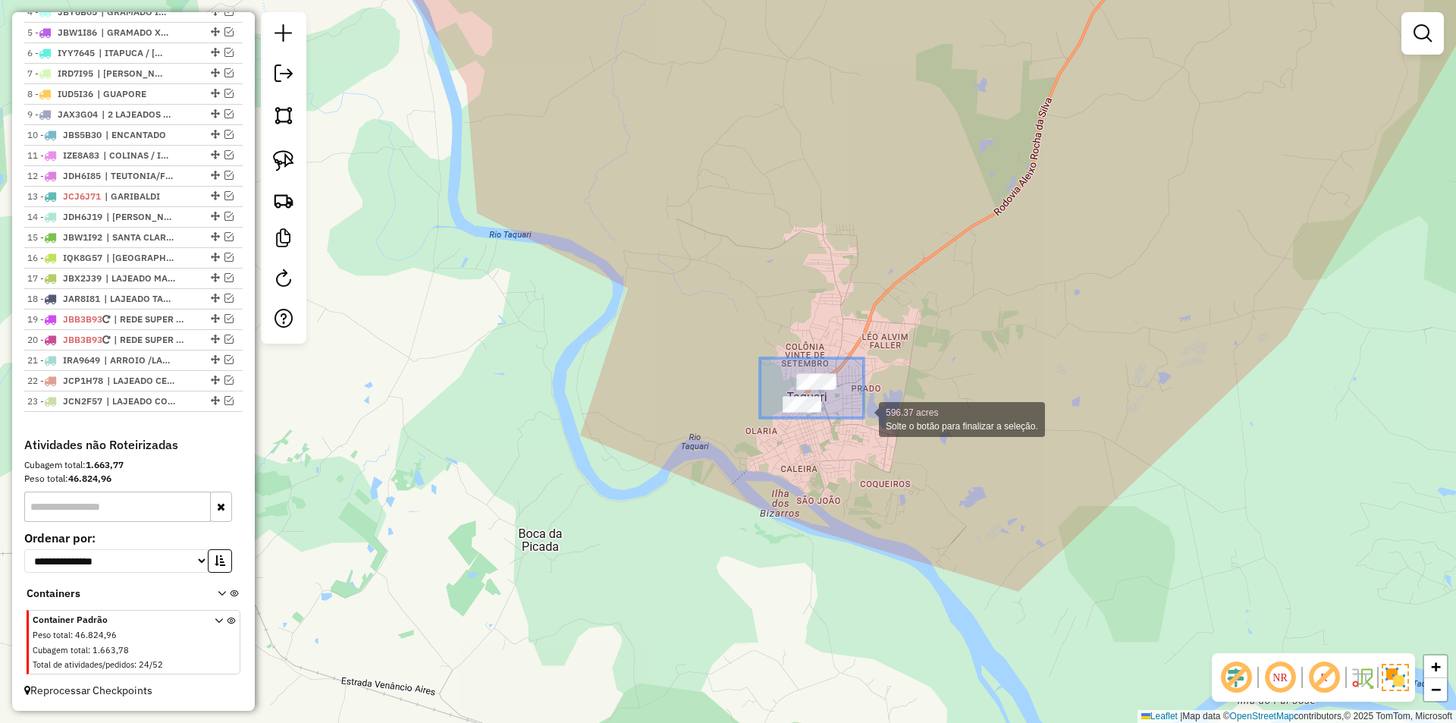
drag, startPoint x: 814, startPoint y: 366, endPoint x: 867, endPoint y: 430, distance: 82.9
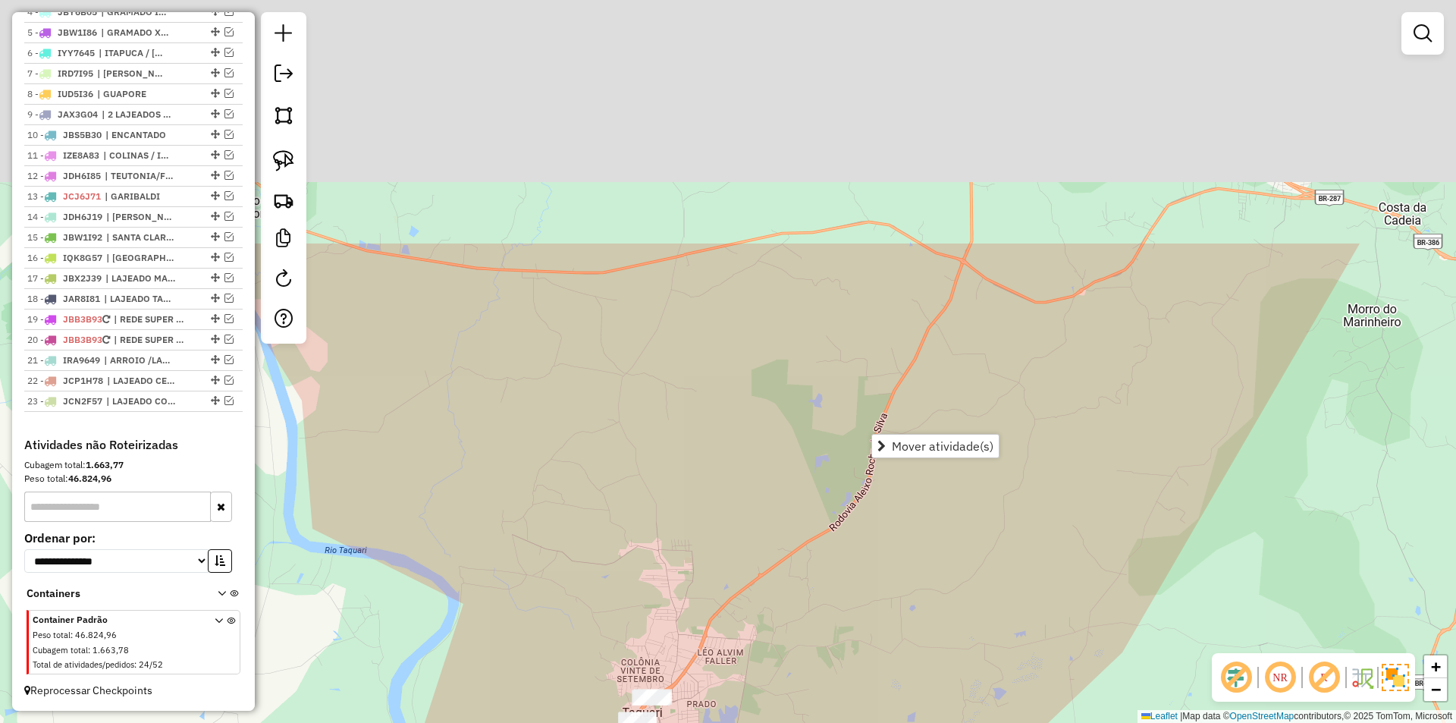
drag, startPoint x: 1028, startPoint y: 322, endPoint x: 881, endPoint y: 465, distance: 204.8
click at [848, 629] on div "Janela de atendimento Grade de atendimento Capacidade Transportadoras Veículos …" at bounding box center [728, 361] width 1456 height 723
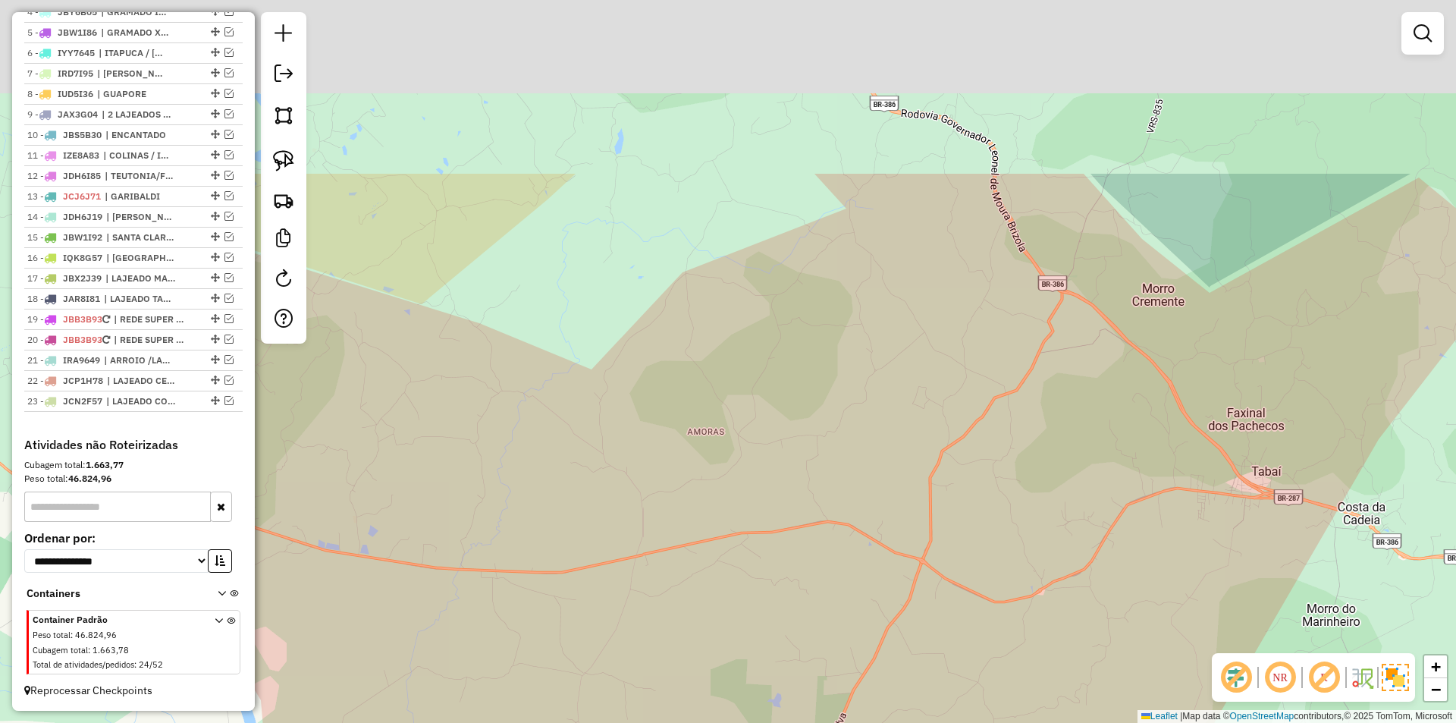
drag, startPoint x: 1095, startPoint y: 295, endPoint x: 1076, endPoint y: 535, distance: 240.3
click at [1076, 535] on div "Janela de atendimento Grade de atendimento Capacidade Transportadoras Veículos …" at bounding box center [728, 361] width 1456 height 723
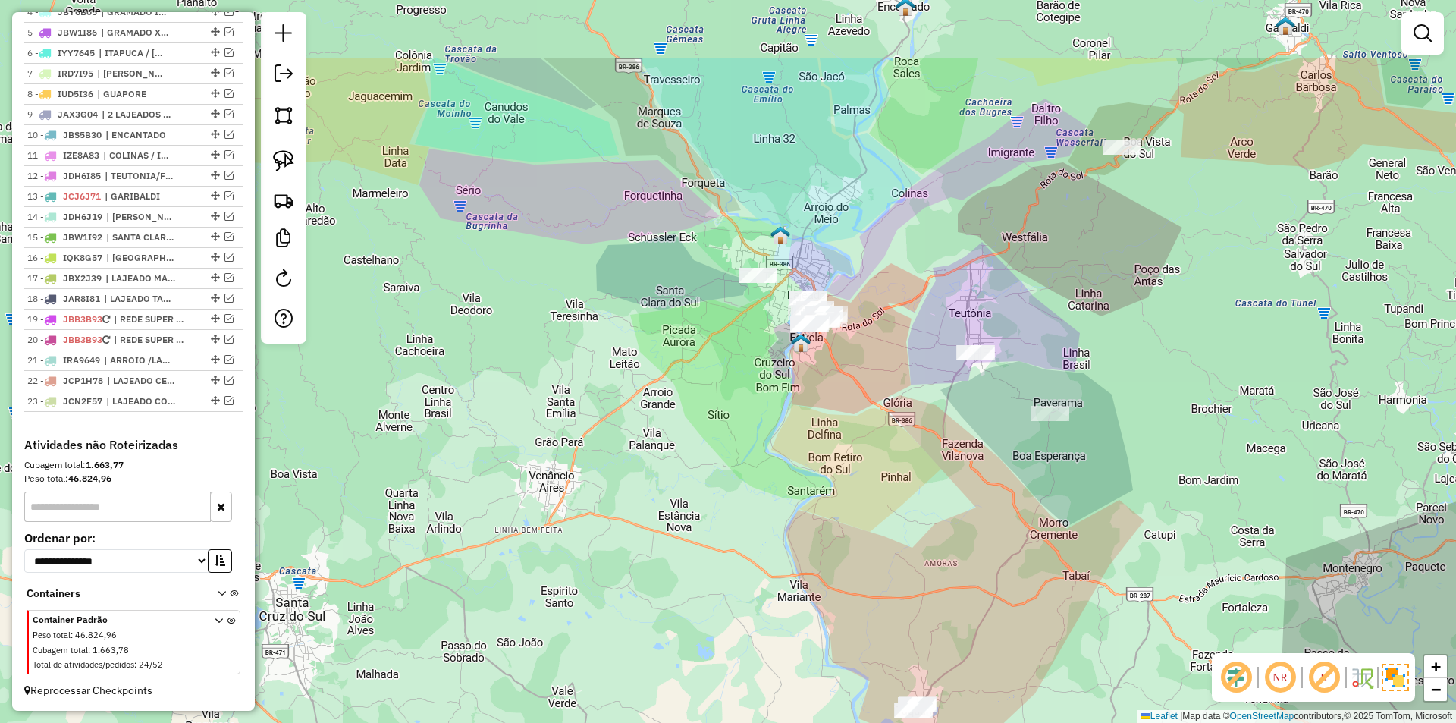
drag, startPoint x: 995, startPoint y: 409, endPoint x: 1000, endPoint y: 459, distance: 51.1
click at [1000, 459] on div "Janela de atendimento Grade de atendimento Capacidade Transportadoras Veículos …" at bounding box center [728, 361] width 1456 height 723
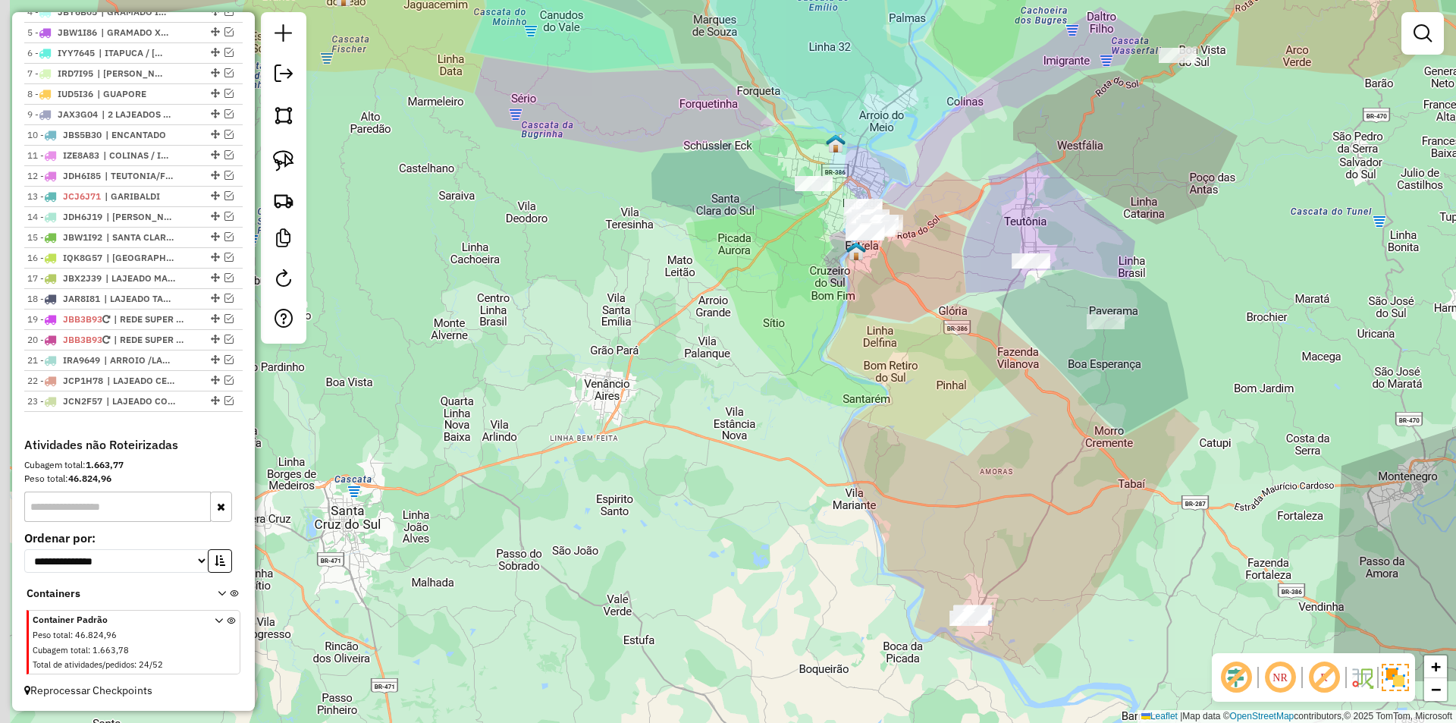
drag, startPoint x: 1072, startPoint y: 253, endPoint x: 1078, endPoint y: 240, distance: 14.9
click at [1078, 240] on div "Janela de atendimento Grade de atendimento Capacidade Transportadoras Veículos …" at bounding box center [728, 361] width 1456 height 723
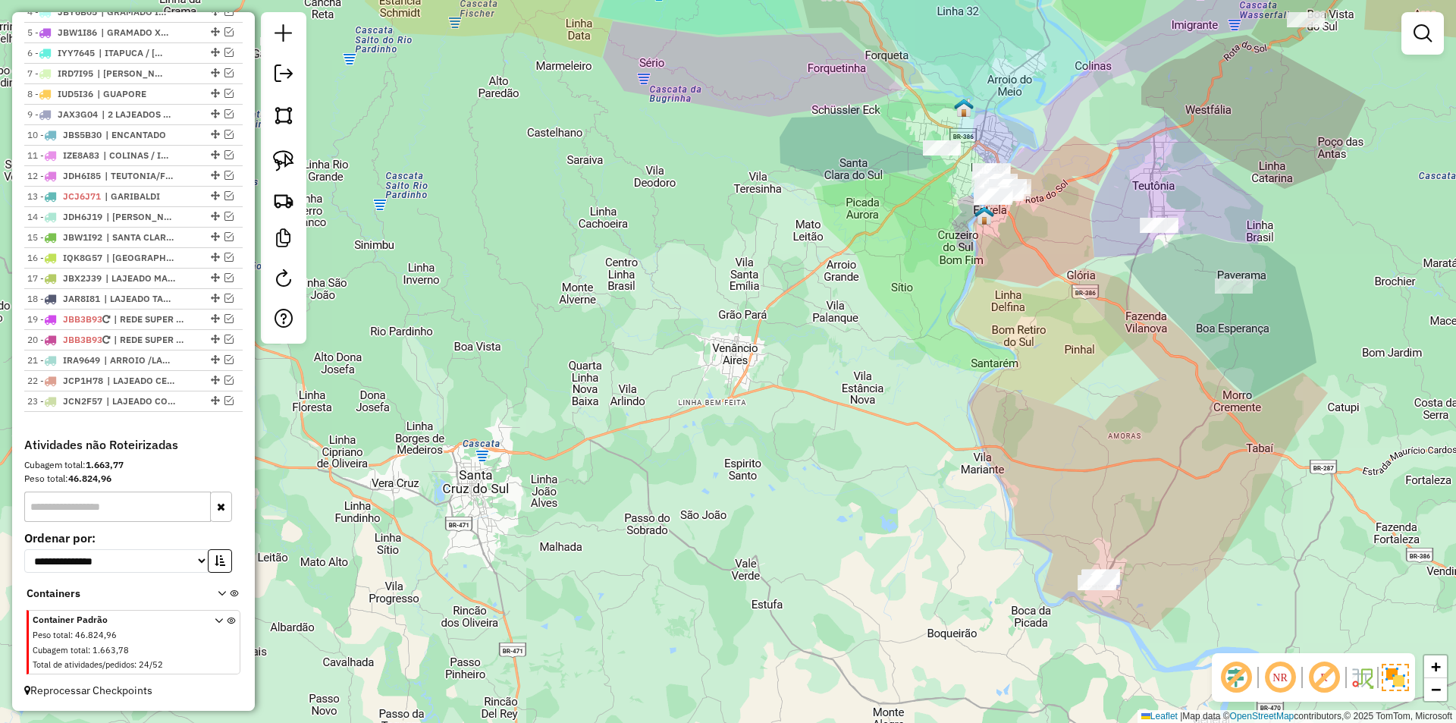
drag, startPoint x: 967, startPoint y: 266, endPoint x: 1085, endPoint y: 282, distance: 119.3
click at [1085, 282] on div "Janela de atendimento Grade de atendimento Capacidade Transportadoras Veículos …" at bounding box center [728, 361] width 1456 height 723
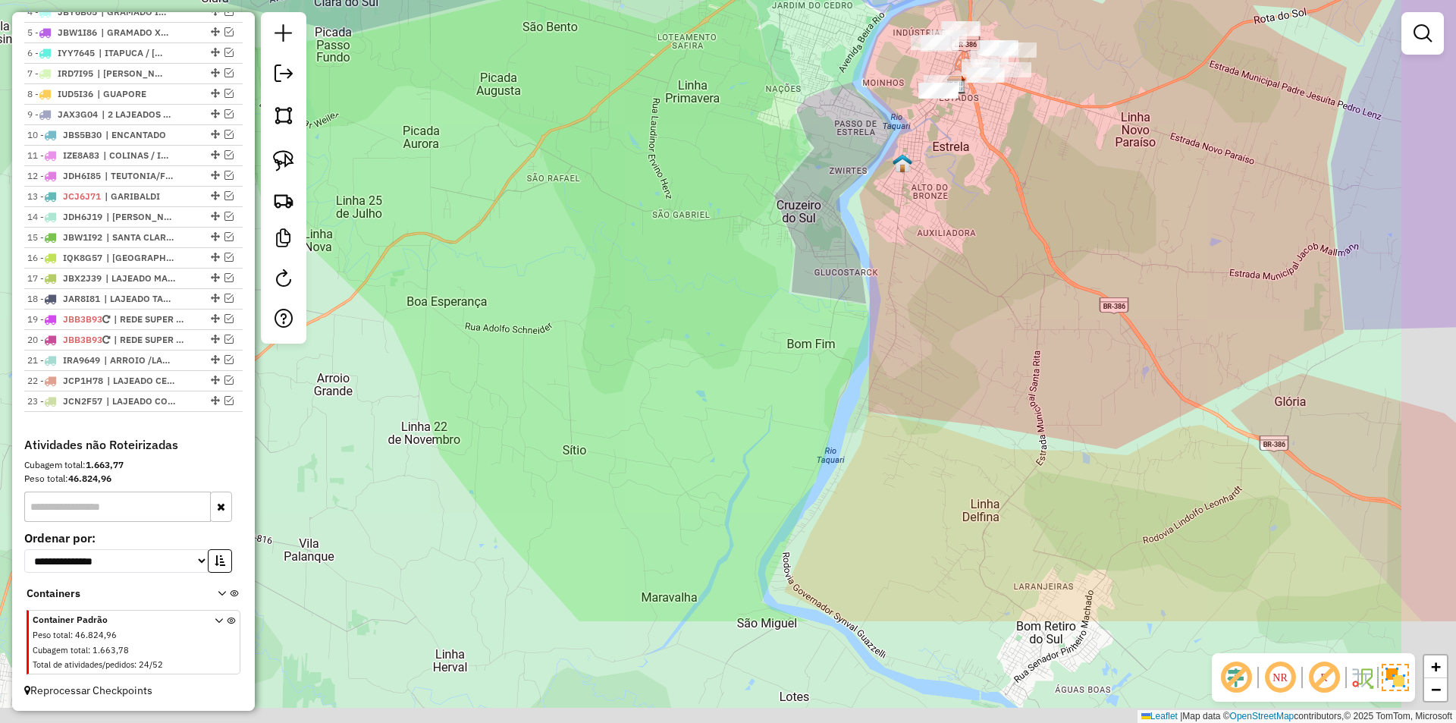
drag, startPoint x: 1167, startPoint y: 365, endPoint x: 1058, endPoint y: 190, distance: 206.0
click at [1058, 184] on div "Janela de atendimento Grade de atendimento Capacidade Transportadoras Veículos …" at bounding box center [728, 361] width 1456 height 723
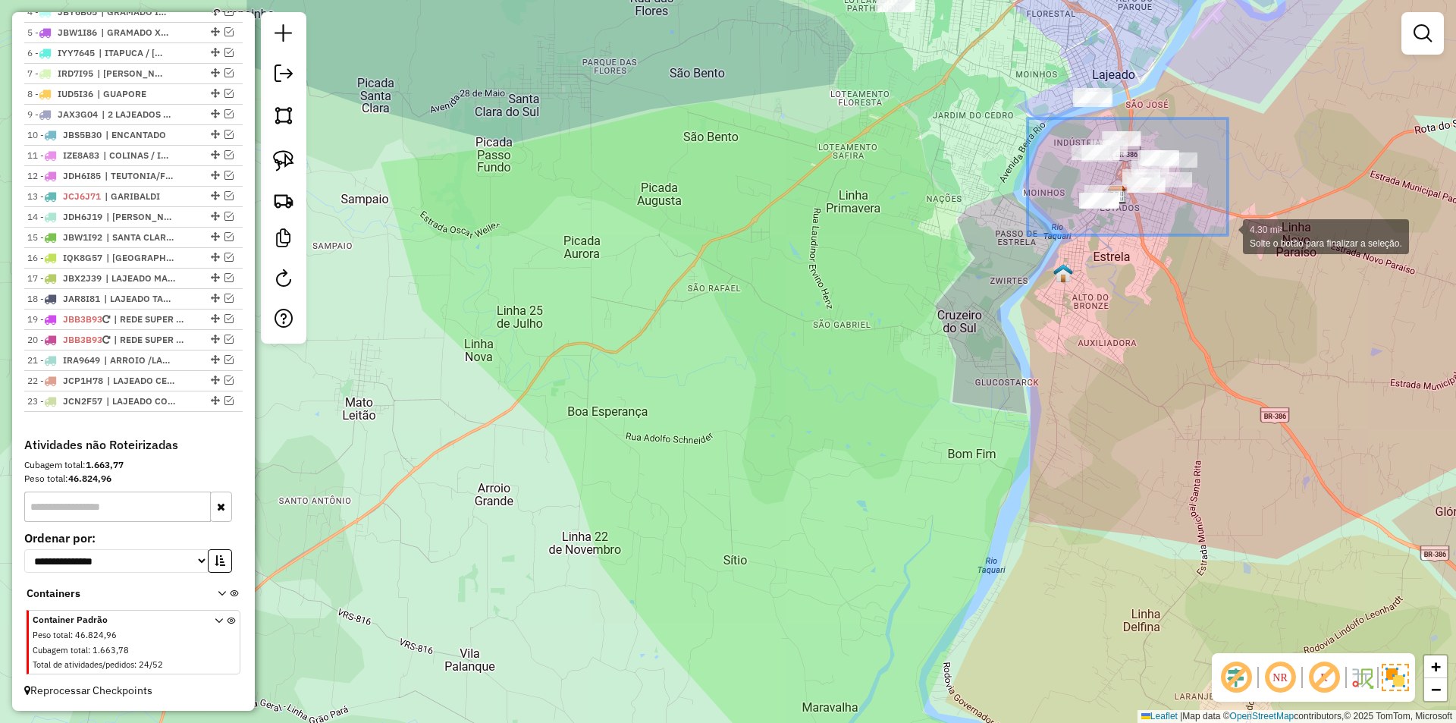
drag, startPoint x: 1027, startPoint y: 118, endPoint x: 1227, endPoint y: 235, distance: 231.7
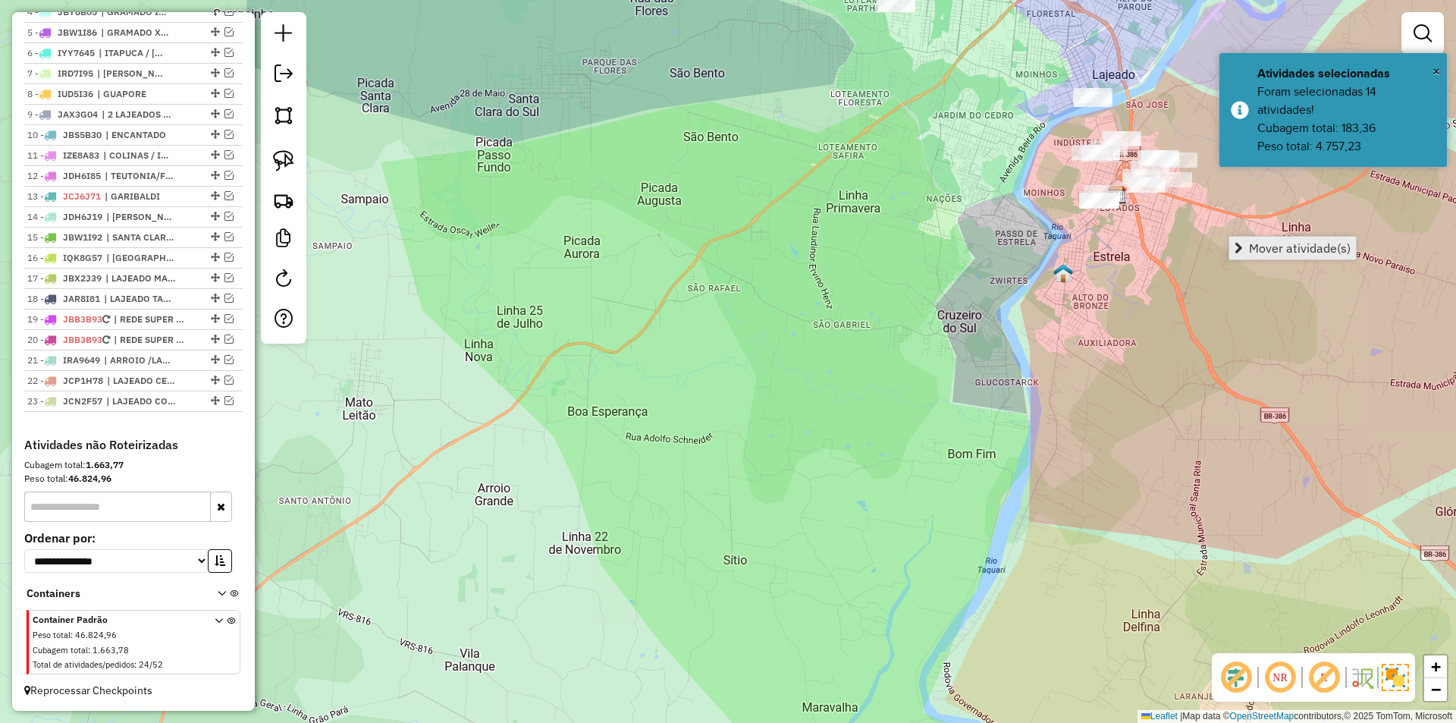
click at [1267, 250] on span "Mover atividade(s)" at bounding box center [1300, 248] width 102 height 12
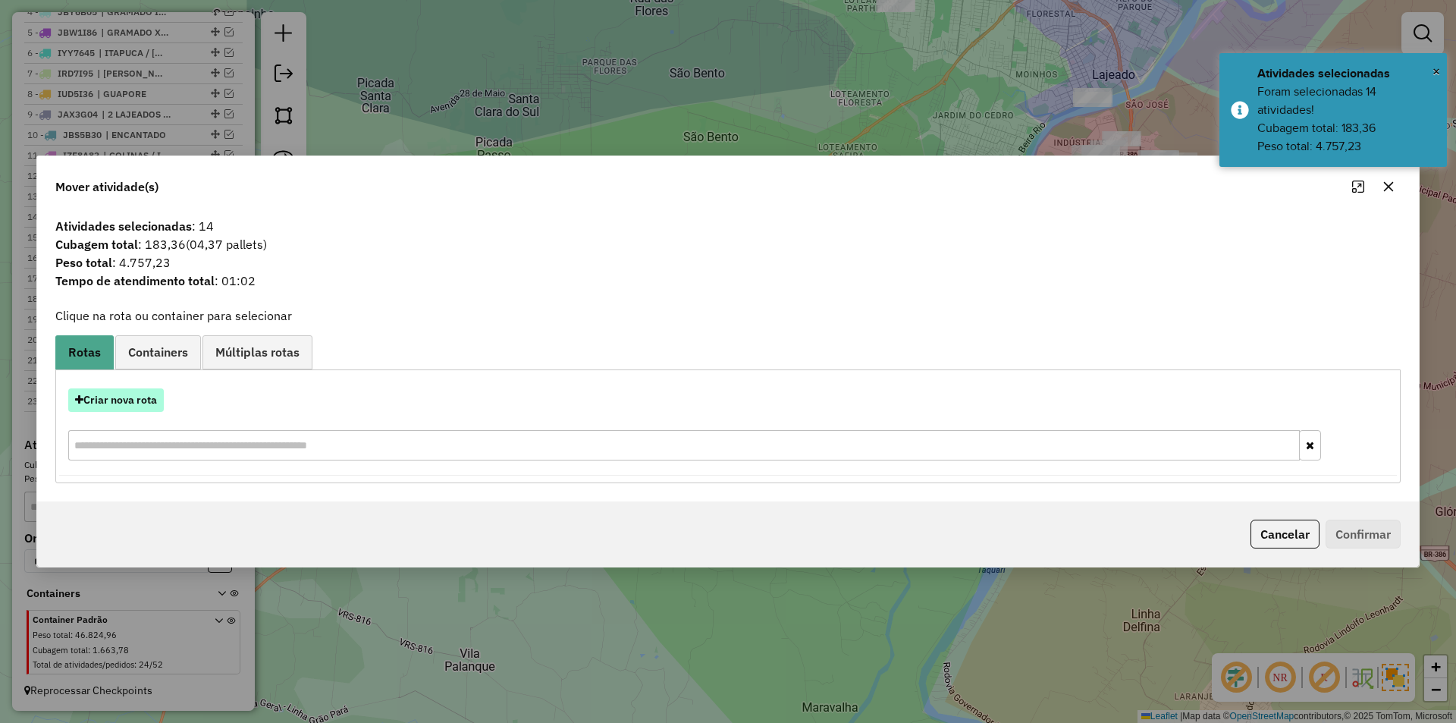
click at [123, 402] on button "Criar nova rota" at bounding box center [116, 400] width 96 height 24
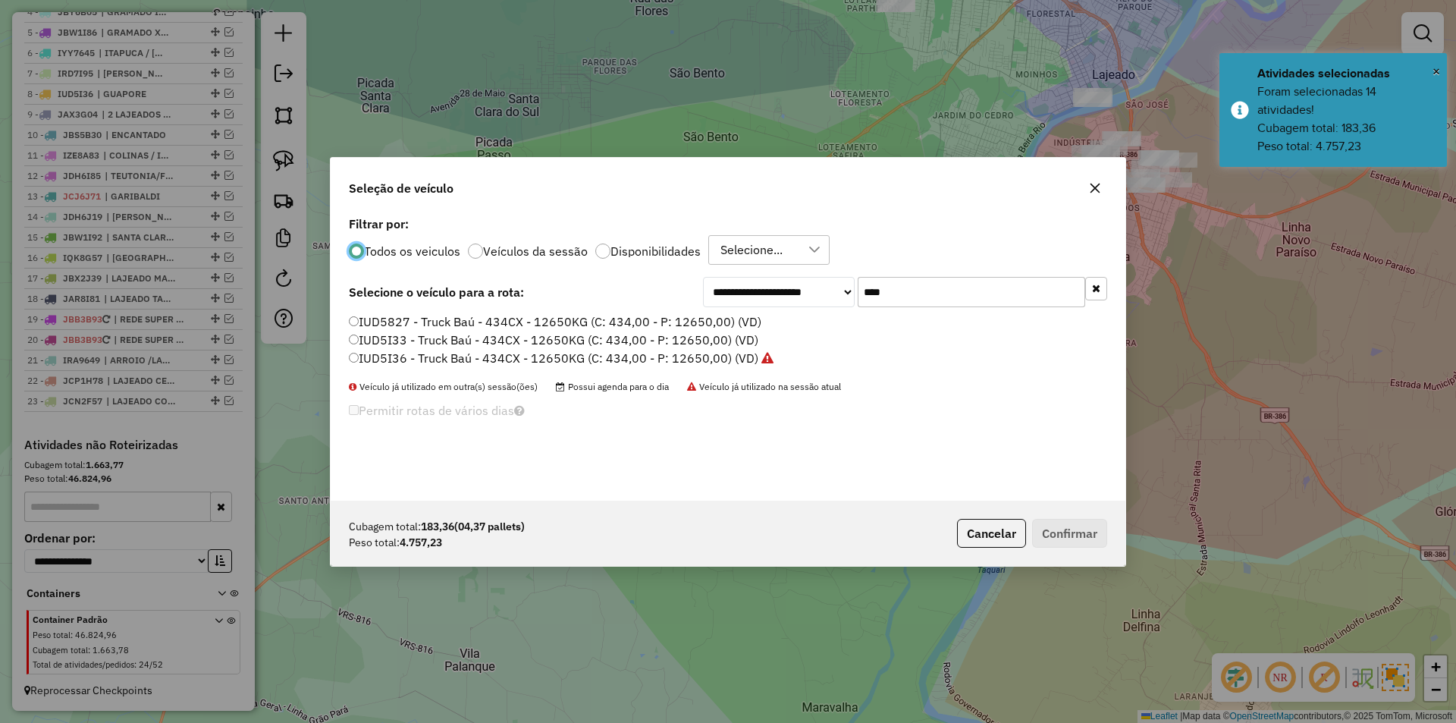
scroll to position [8, 5]
drag, startPoint x: 938, startPoint y: 294, endPoint x: 767, endPoint y: 276, distance: 171.6
click at [769, 278] on div "**********" at bounding box center [905, 292] width 404 height 30
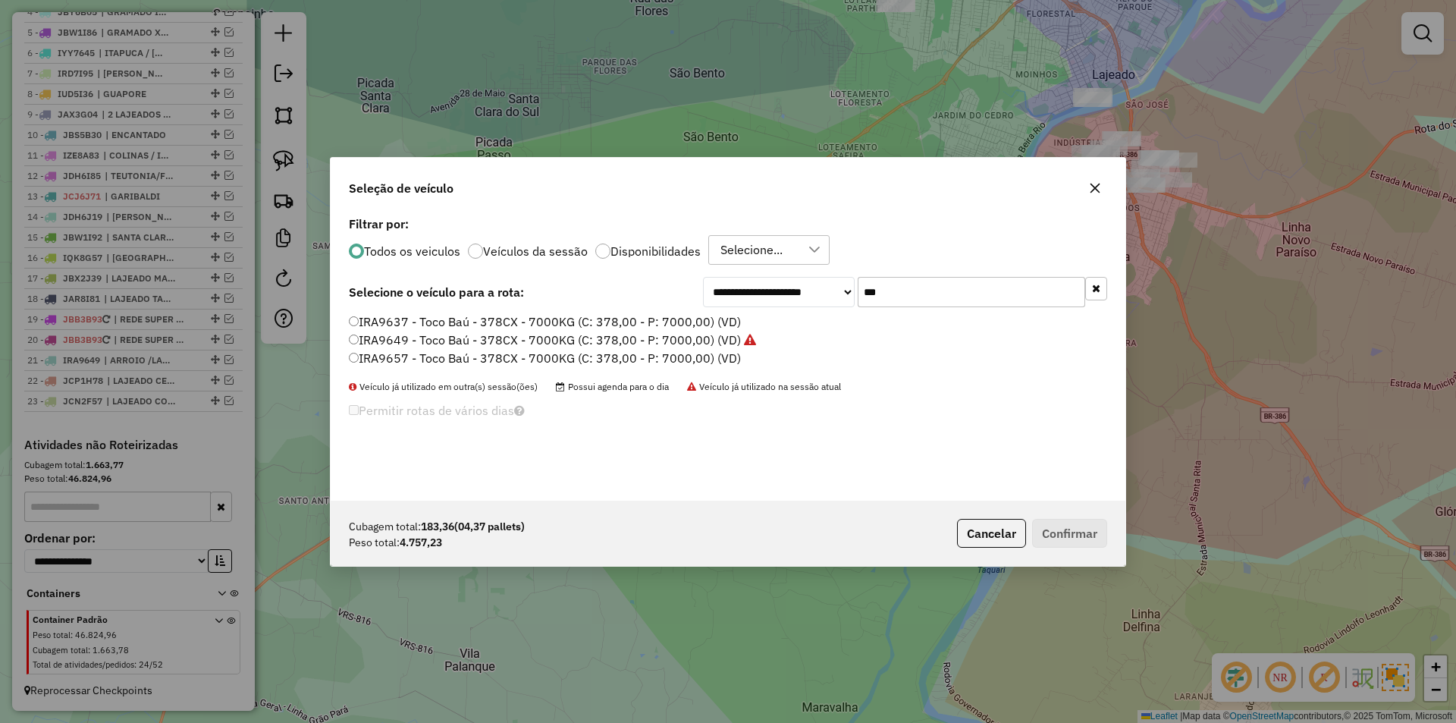
type input "***"
click at [380, 318] on label "IRA9637 - Toco Baú - 378CX - 7000KG (C: 378,00 - P: 7000,00) (VD)" at bounding box center [545, 321] width 392 height 18
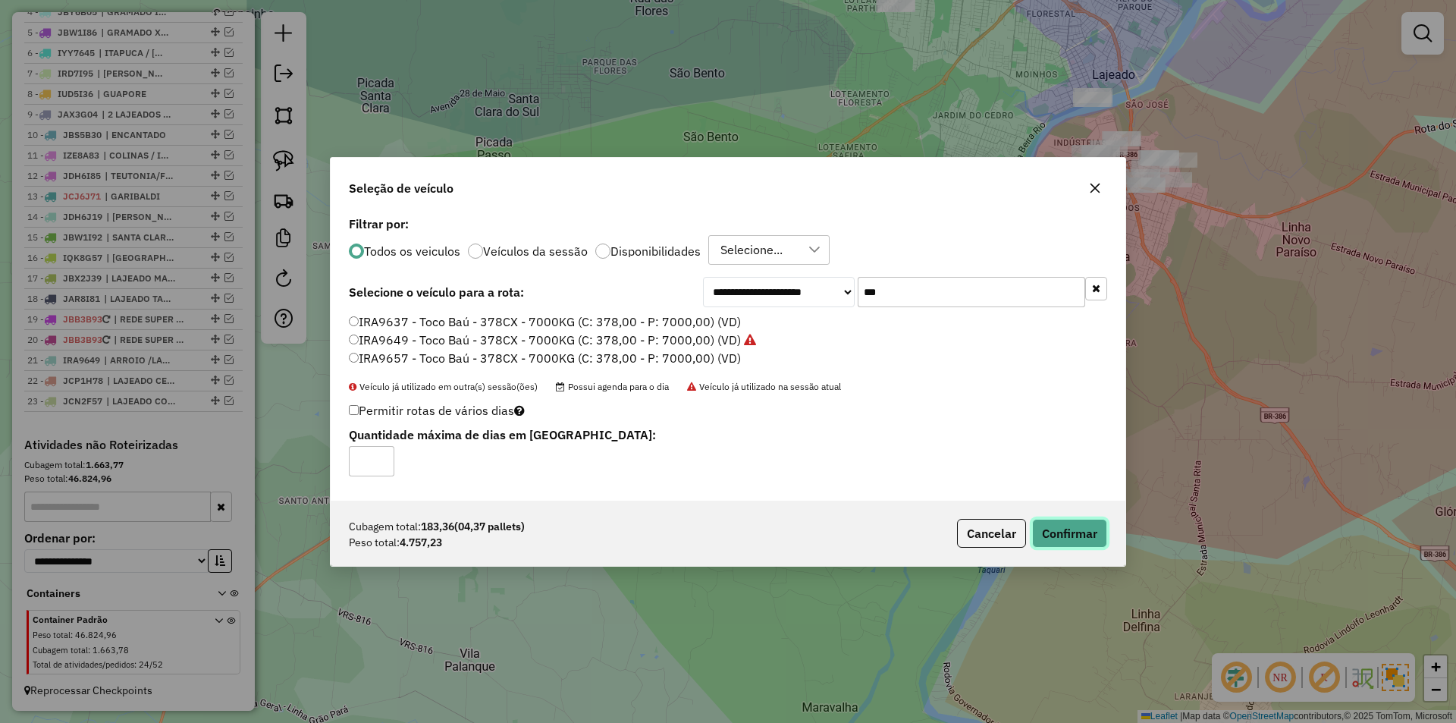
click at [1094, 531] on button "Confirmar" at bounding box center [1069, 533] width 75 height 29
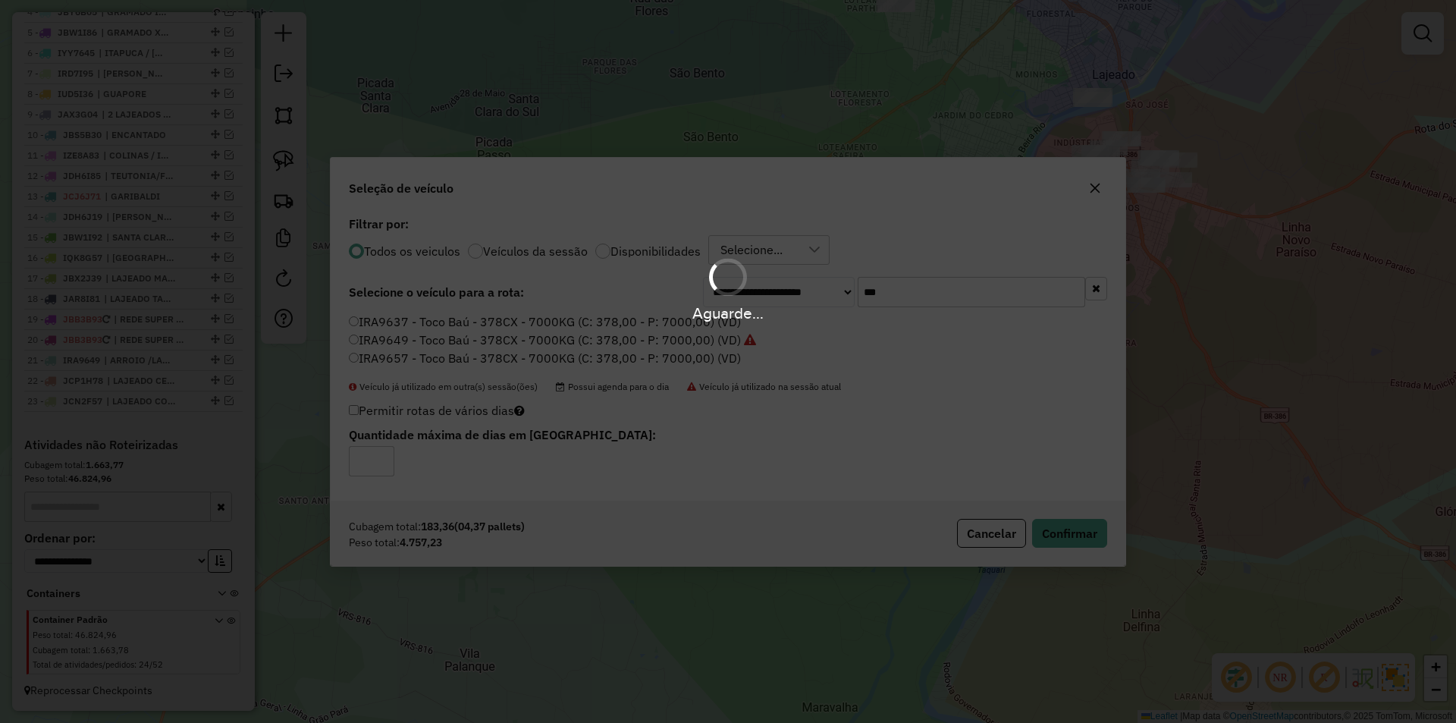
scroll to position [728, 0]
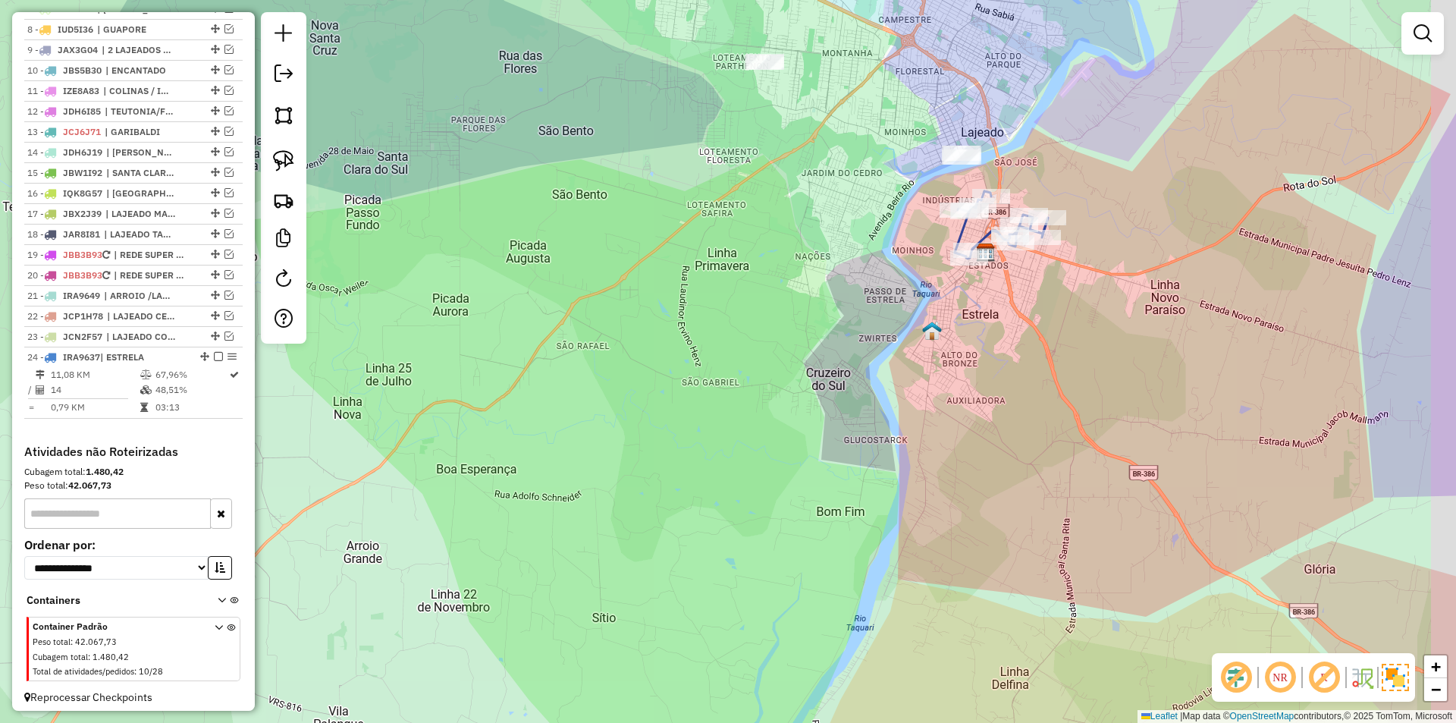
drag, startPoint x: 1123, startPoint y: 290, endPoint x: 911, endPoint y: 360, distance: 222.7
click at [911, 360] on div "Janela de atendimento Grade de atendimento Capacidade Transportadoras Veículos …" at bounding box center [728, 361] width 1456 height 723
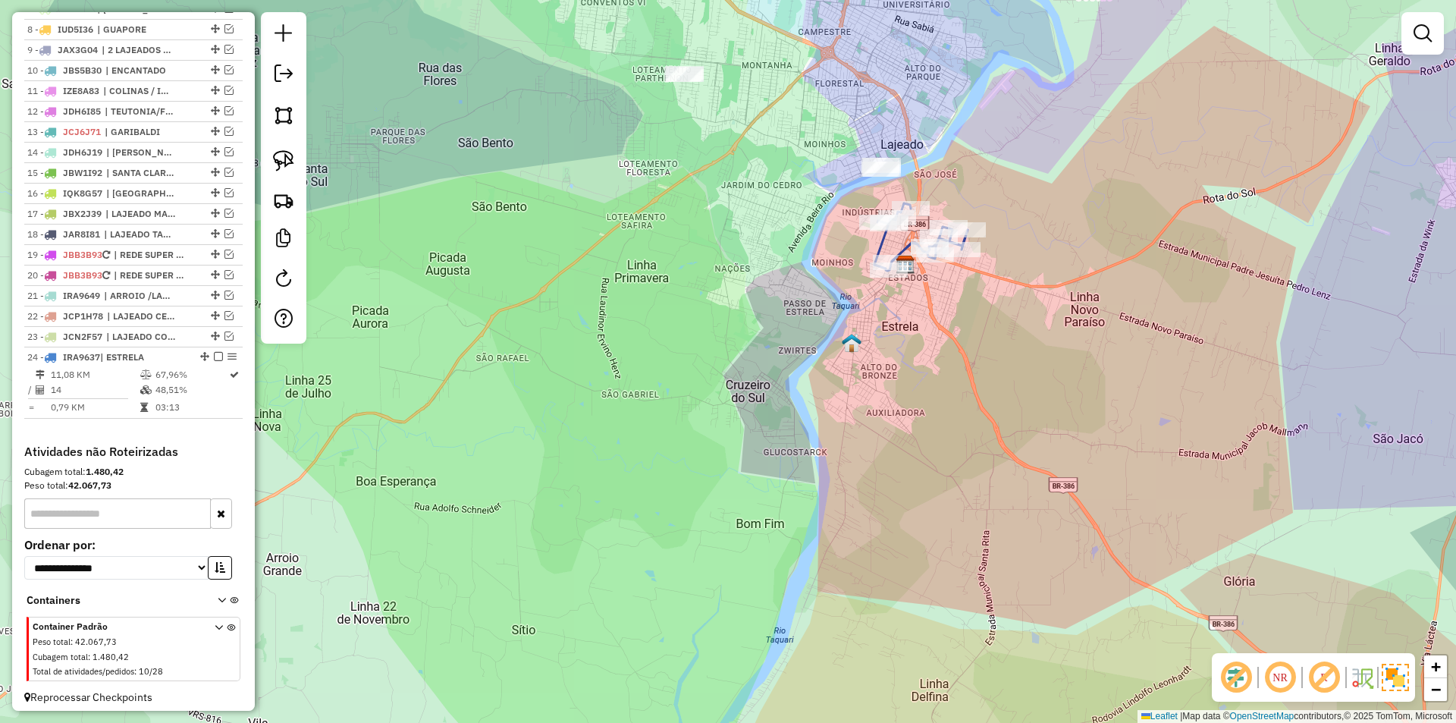
click at [904, 247] on icon at bounding box center [920, 236] width 93 height 67
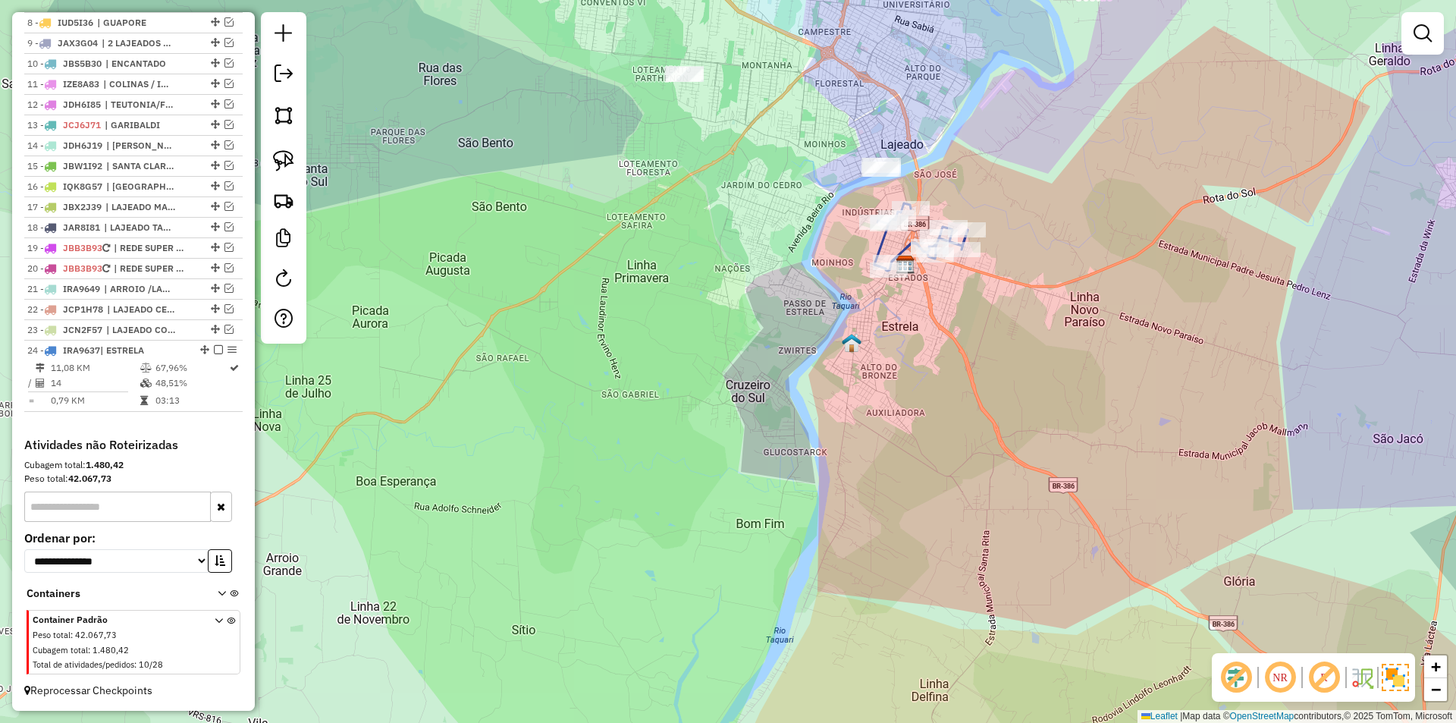
select select "*********"
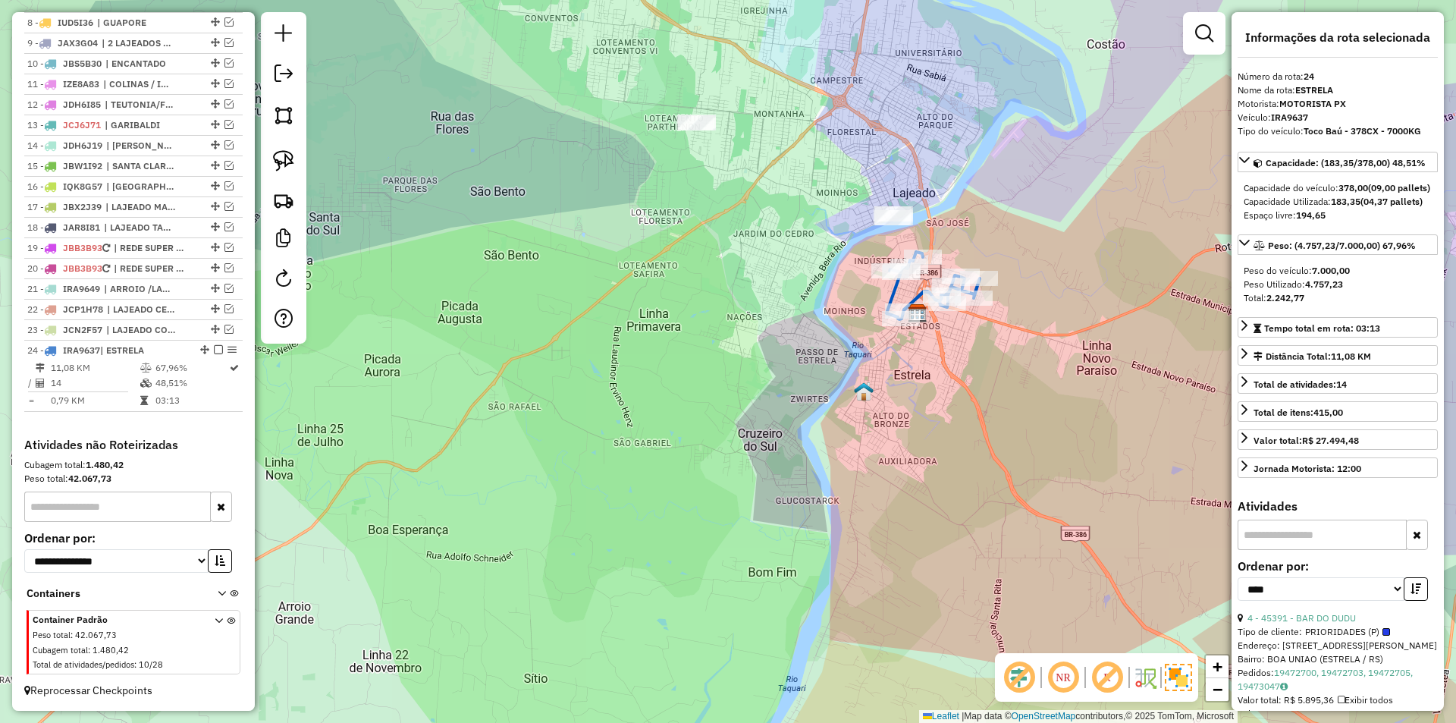
drag, startPoint x: 975, startPoint y: 230, endPoint x: 977, endPoint y: 241, distance: 11.6
click at [977, 241] on div "Janela de atendimento Grade de atendimento Capacidade Transportadoras Veículos …" at bounding box center [728, 361] width 1456 height 723
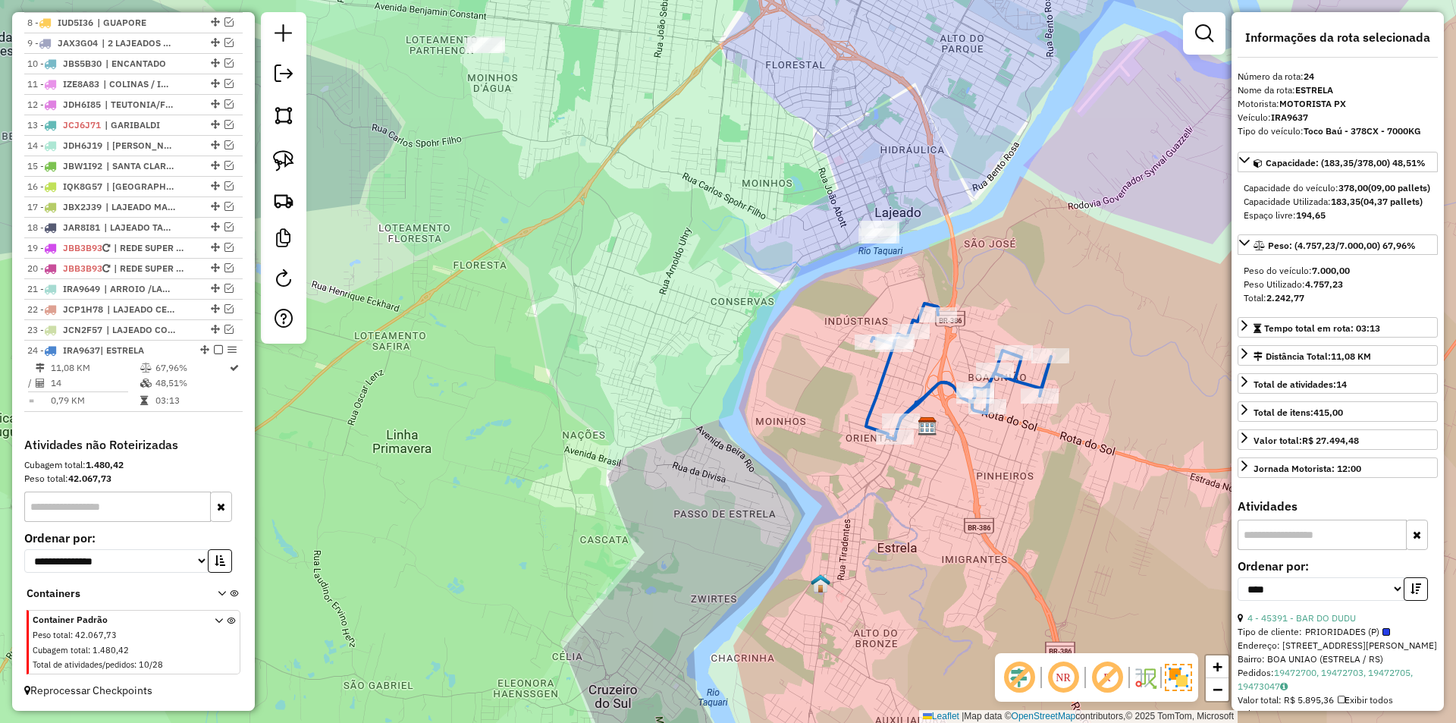
drag, startPoint x: 656, startPoint y: 198, endPoint x: 745, endPoint y: 334, distance: 162.1
click at [745, 334] on div "Janela de atendimento Grade de atendimento Capacidade Transportadoras Veículos …" at bounding box center [728, 361] width 1456 height 723
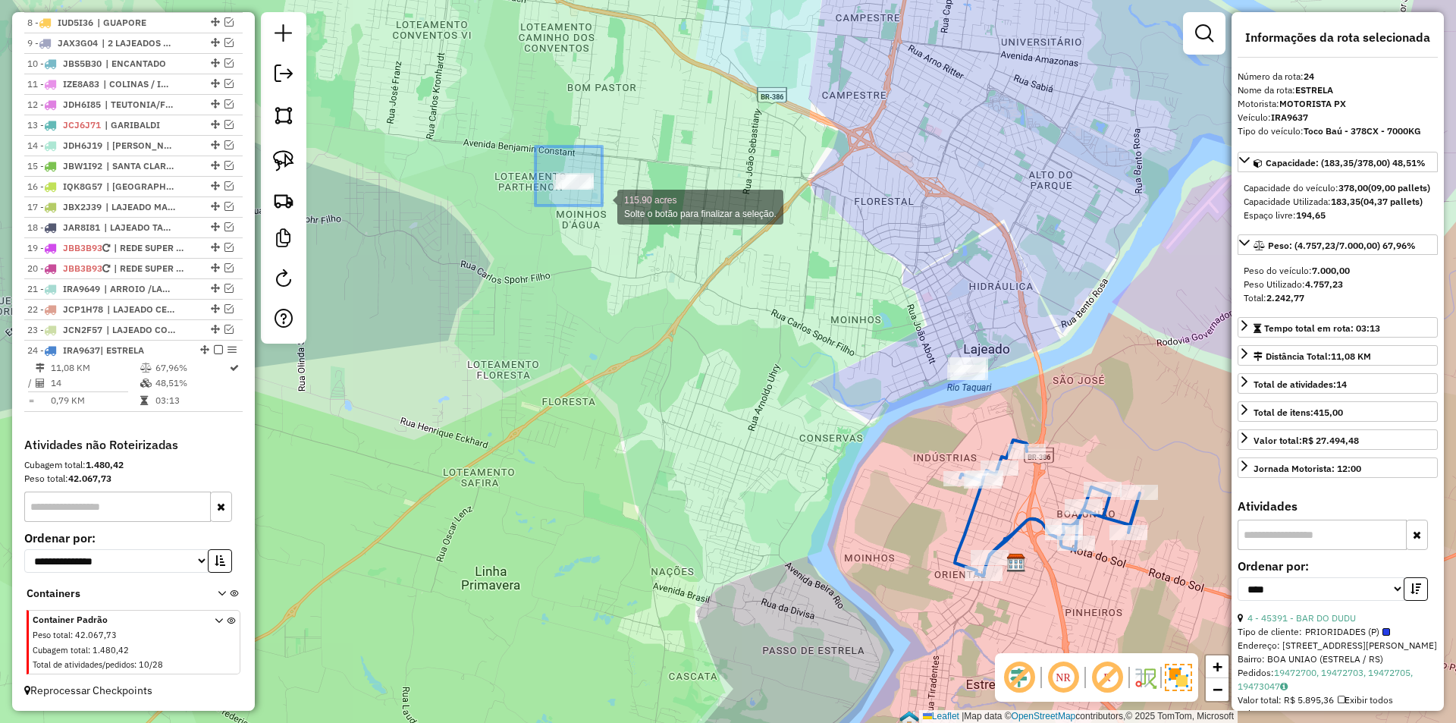
drag, startPoint x: 535, startPoint y: 146, endPoint x: 602, endPoint y: 205, distance: 89.2
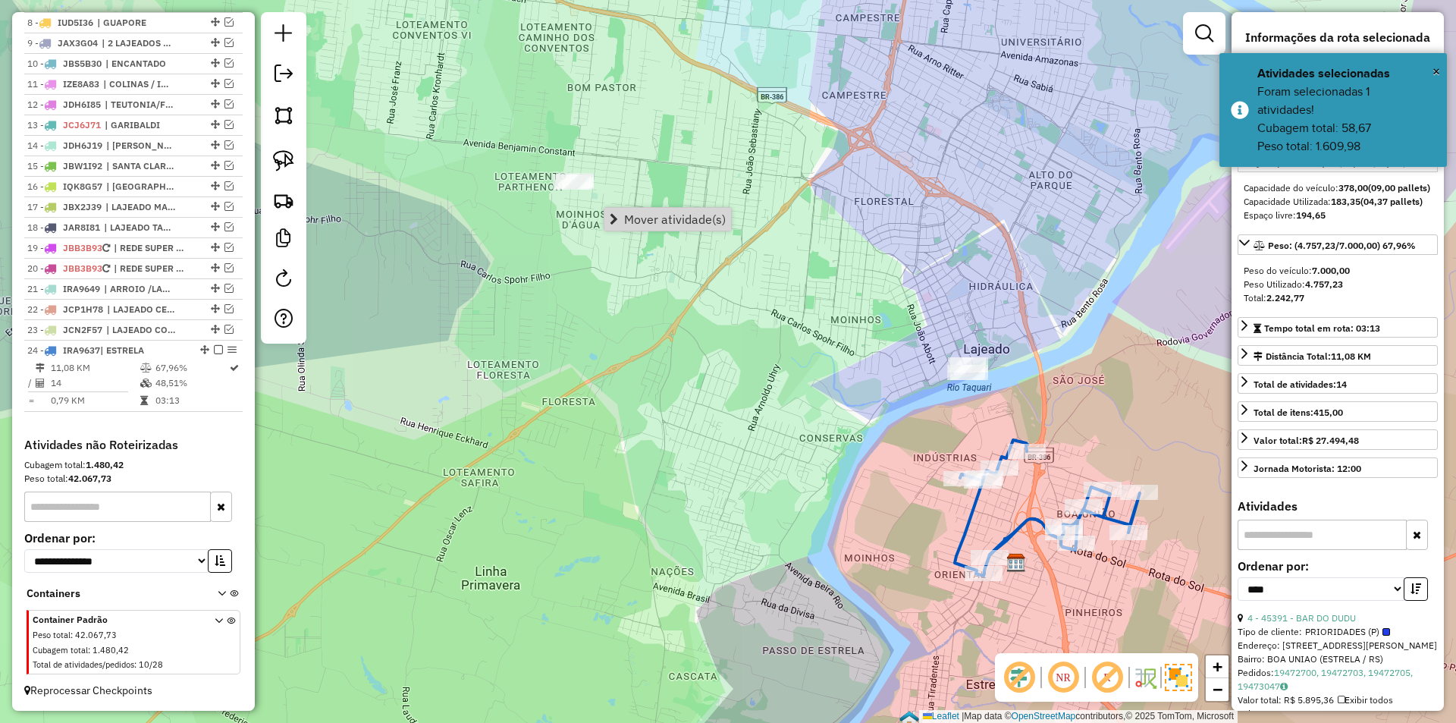
click at [627, 303] on div "Janela de atendimento Grade de atendimento Capacidade Transportadoras Veículos …" at bounding box center [728, 361] width 1456 height 723
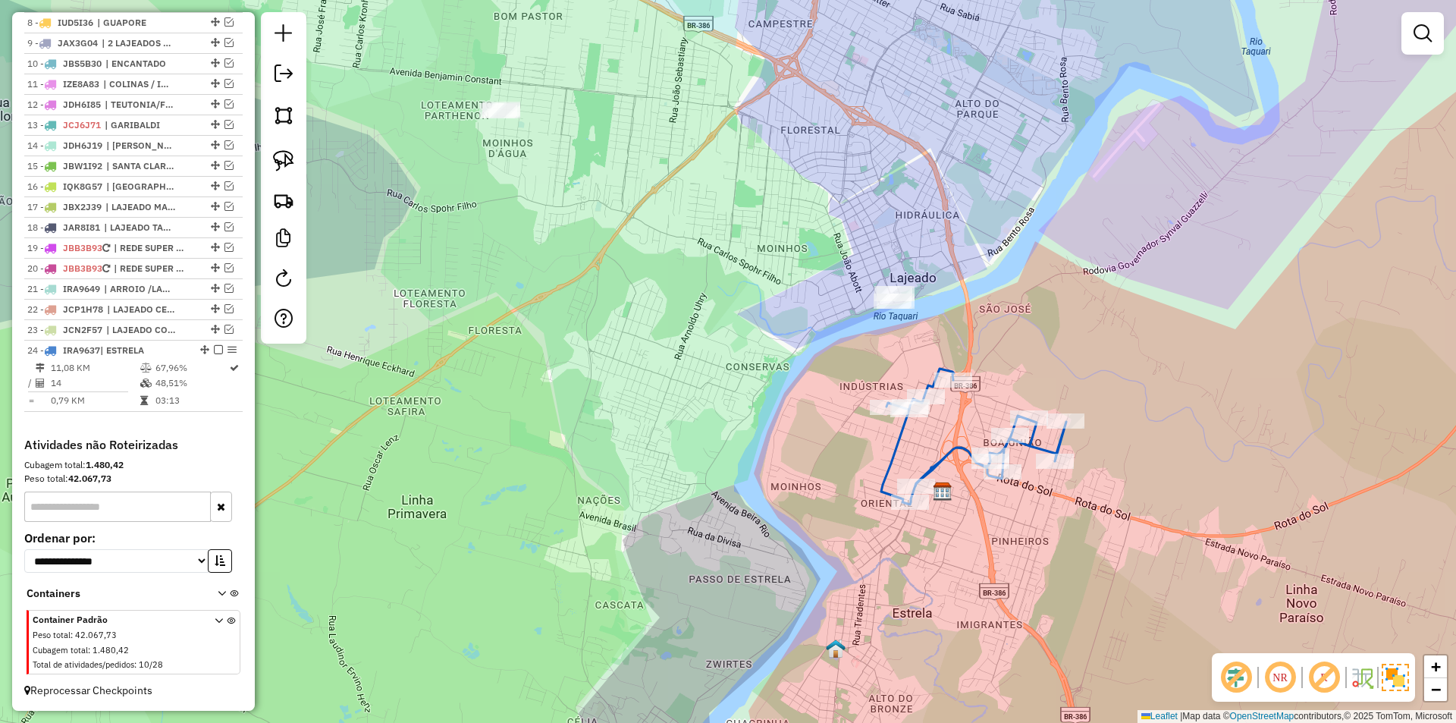
drag, startPoint x: 954, startPoint y: 425, endPoint x: 877, endPoint y: 350, distance: 107.2
click at [877, 350] on div "Janela de atendimento Grade de atendimento Capacidade Transportadoras Veículos …" at bounding box center [728, 361] width 1456 height 723
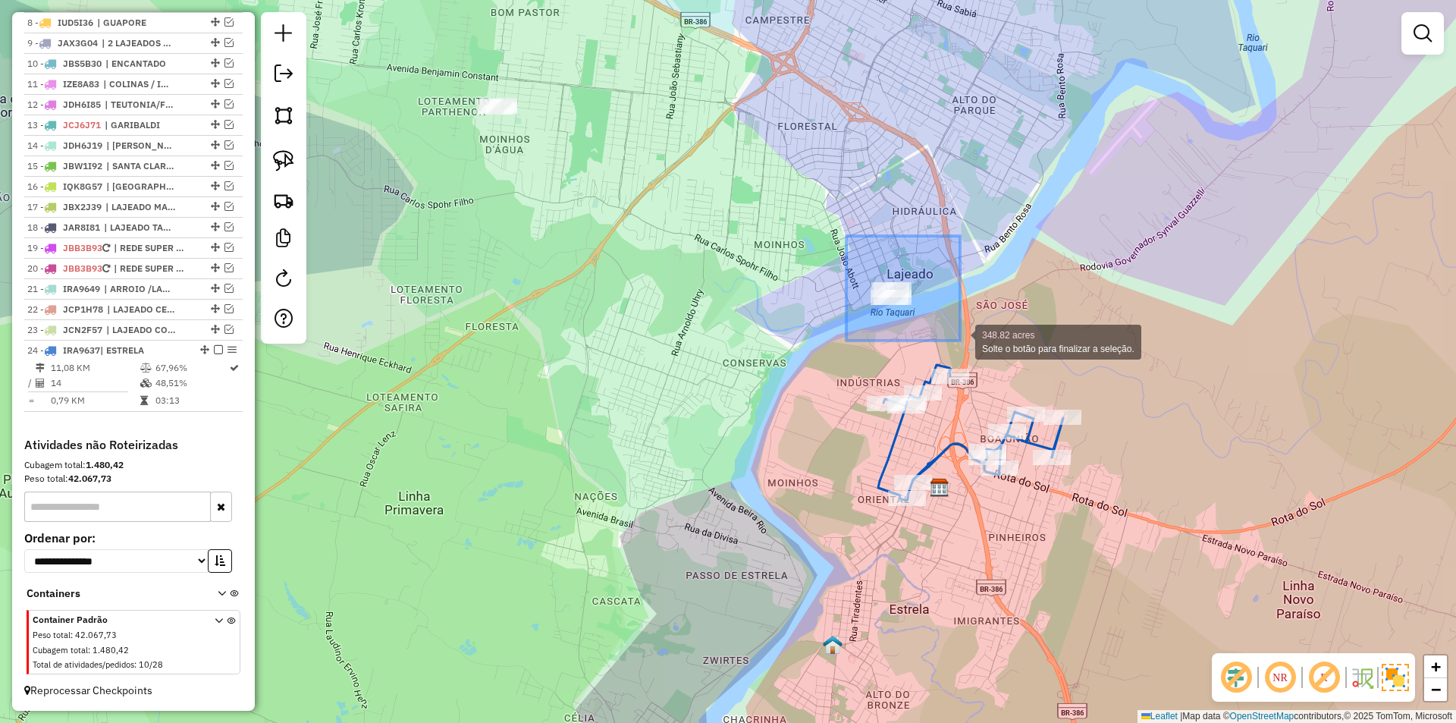
drag, startPoint x: 848, startPoint y: 237, endPoint x: 960, endPoint y: 340, distance: 152.3
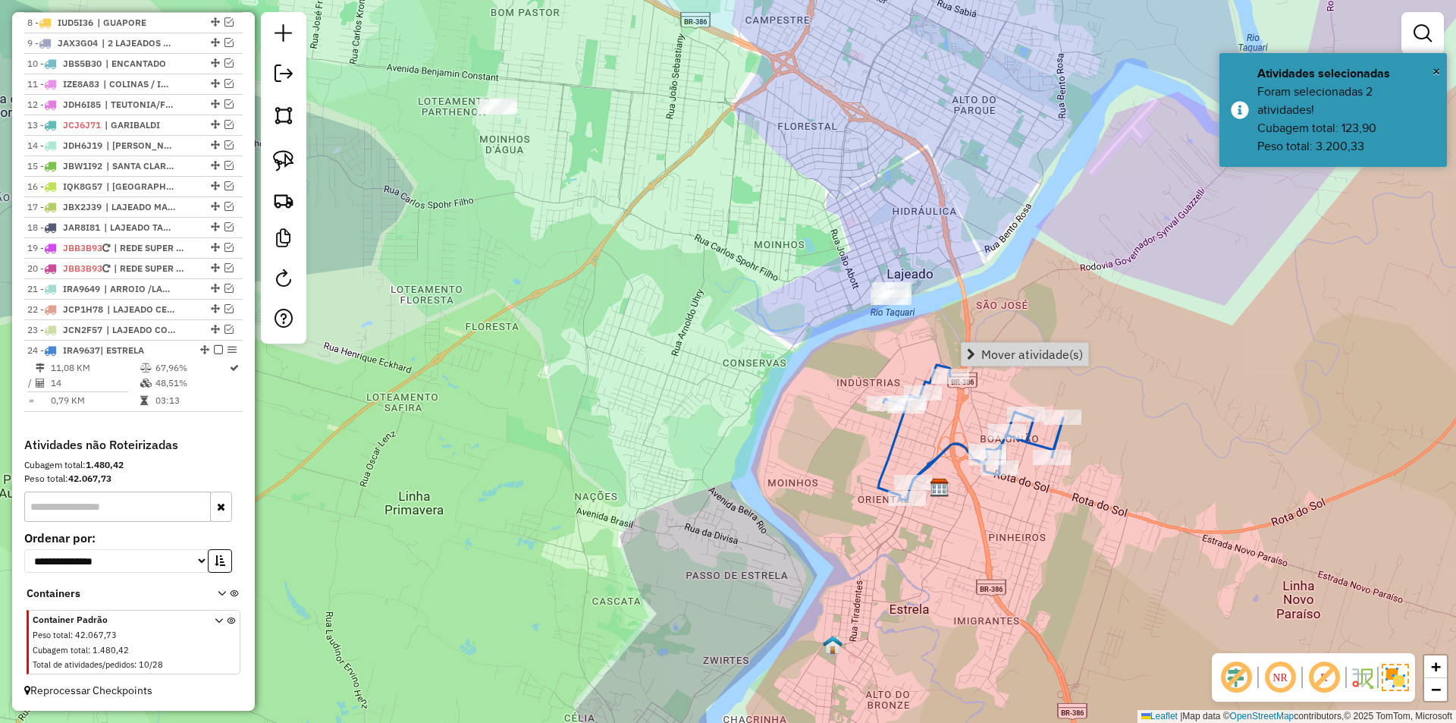
click at [881, 342] on div "Janela de atendimento Grade de atendimento Capacidade Transportadoras Veículos …" at bounding box center [728, 361] width 1456 height 723
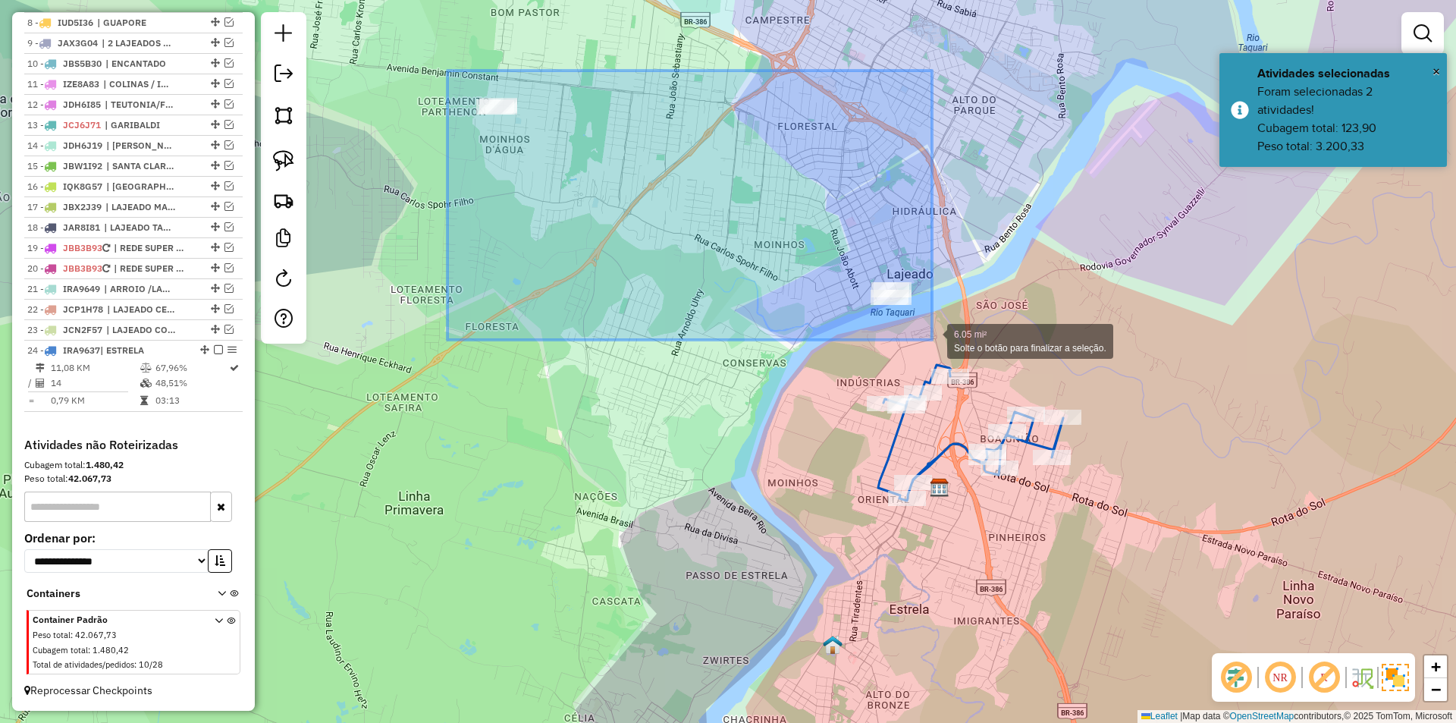
drag, startPoint x: 544, startPoint y: 152, endPoint x: 932, endPoint y: 340, distance: 431.0
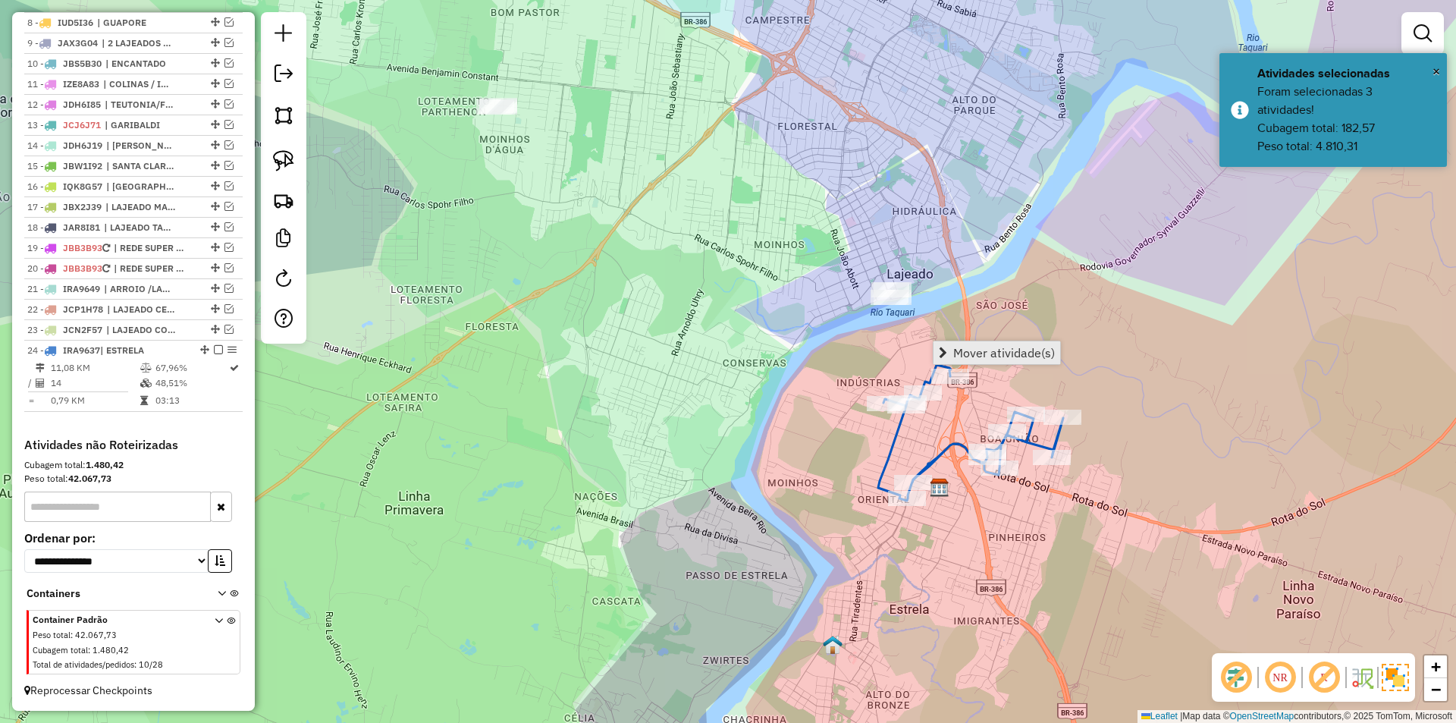
click at [983, 355] on span "Mover atividade(s)" at bounding box center [1004, 352] width 102 height 12
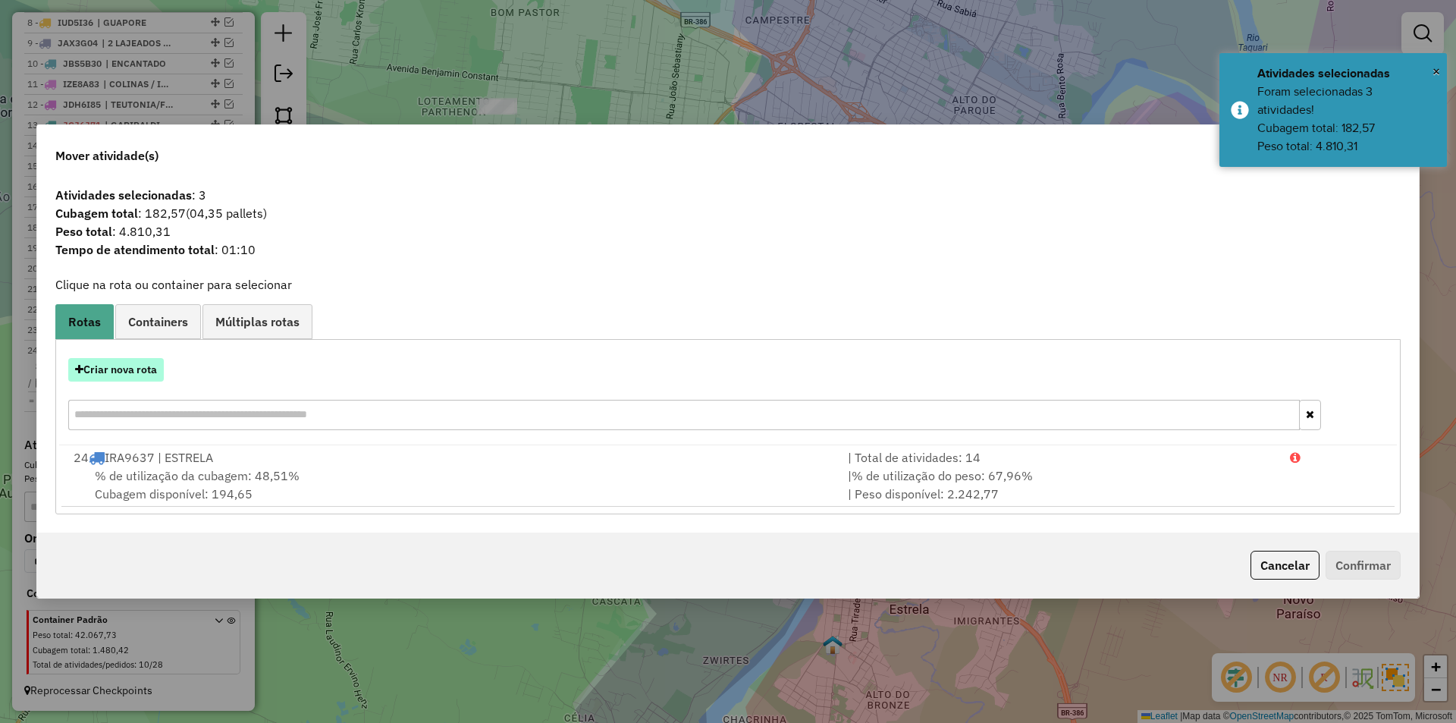
click at [129, 373] on button "Criar nova rota" at bounding box center [116, 370] width 96 height 24
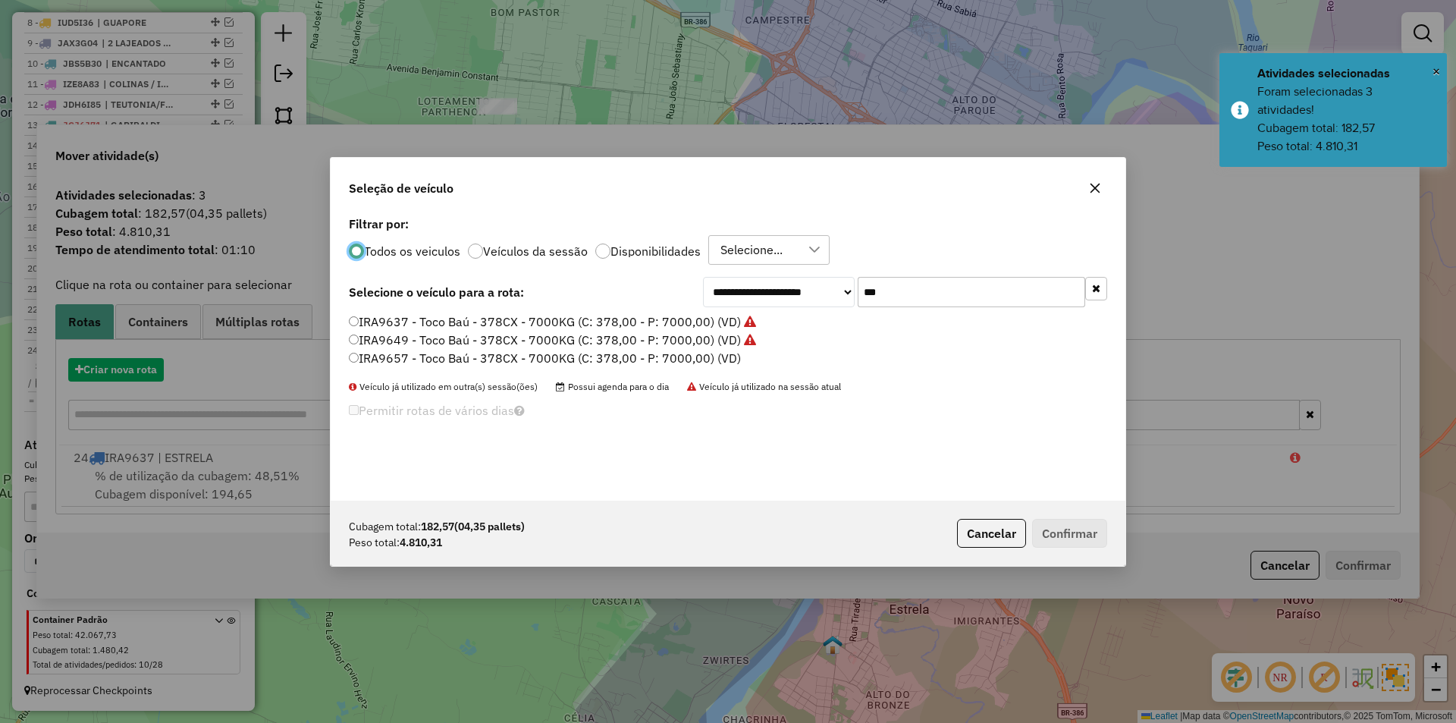
scroll to position [8, 5]
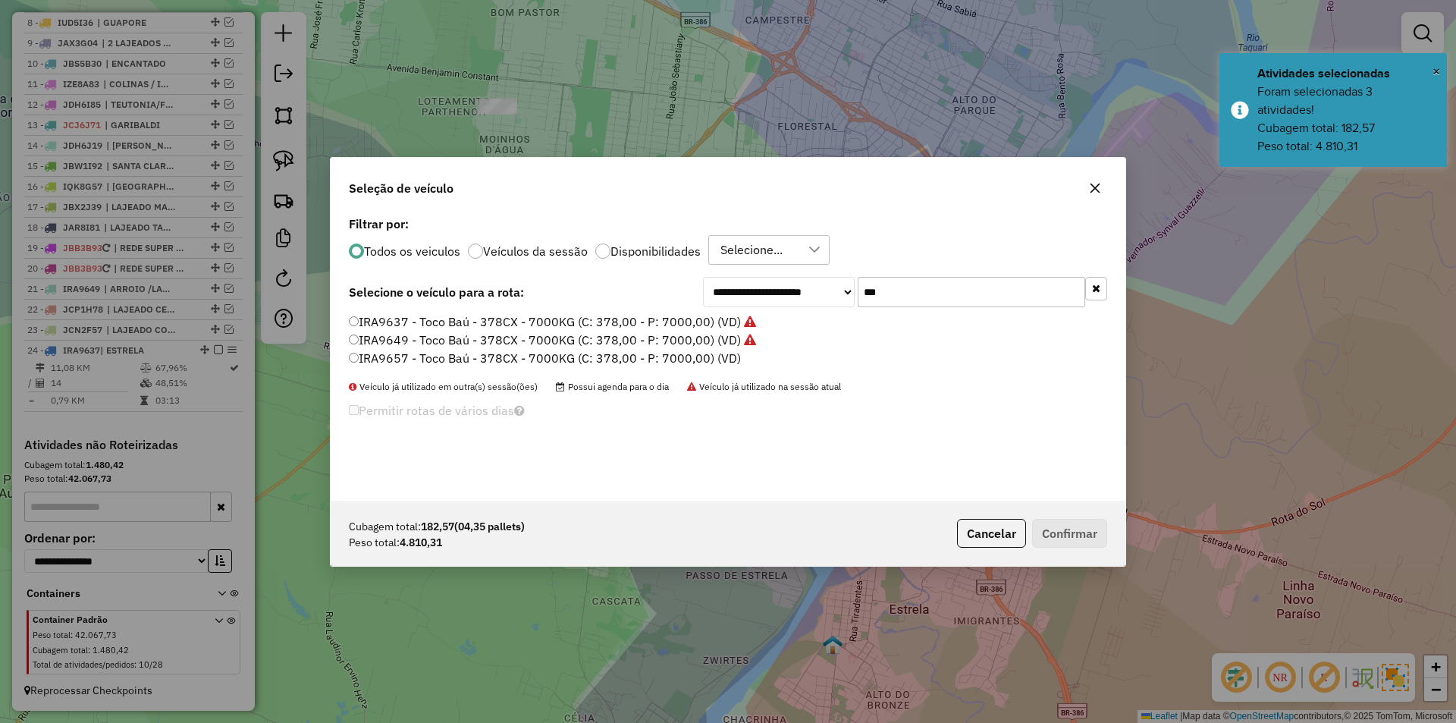
drag, startPoint x: 913, startPoint y: 297, endPoint x: 850, endPoint y: 284, distance: 64.2
click at [853, 285] on div "**********" at bounding box center [905, 292] width 404 height 30
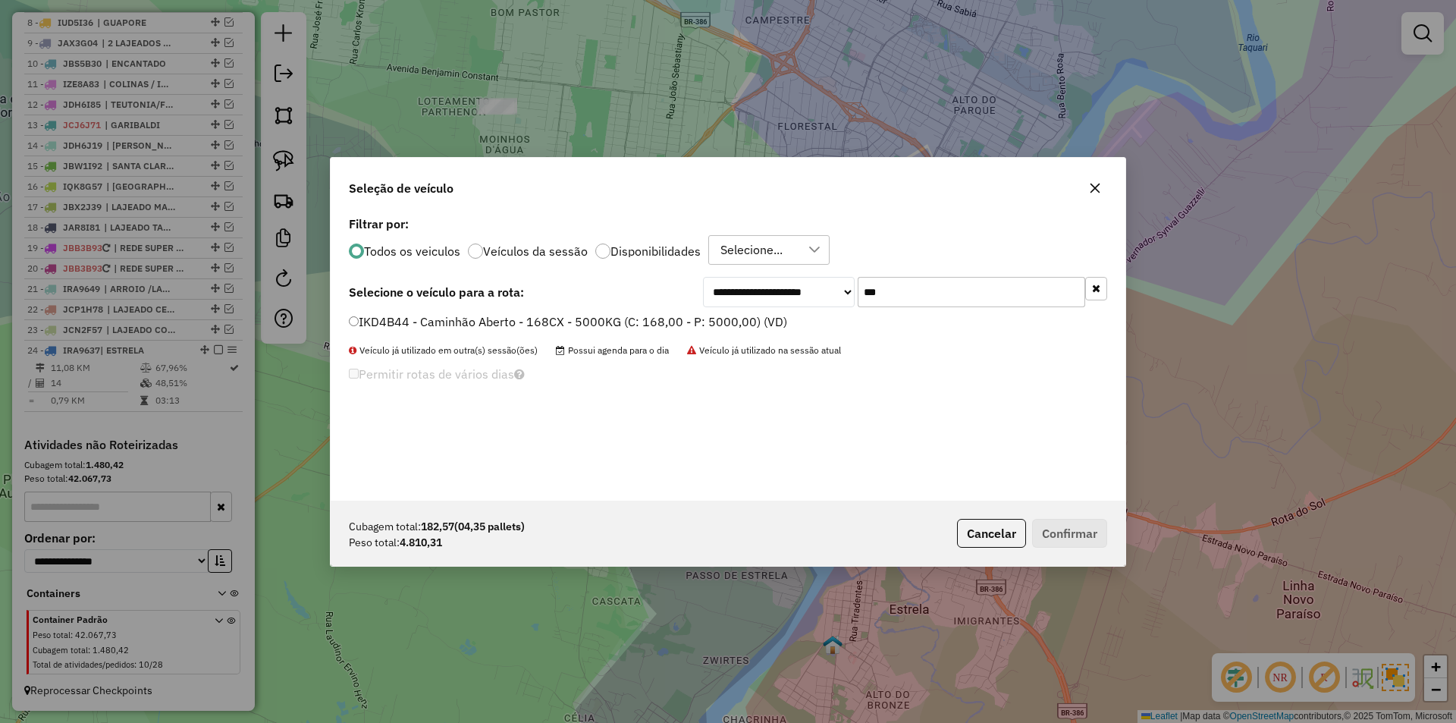
type input "***"
click at [1083, 527] on button "Confirmar" at bounding box center [1069, 533] width 75 height 29
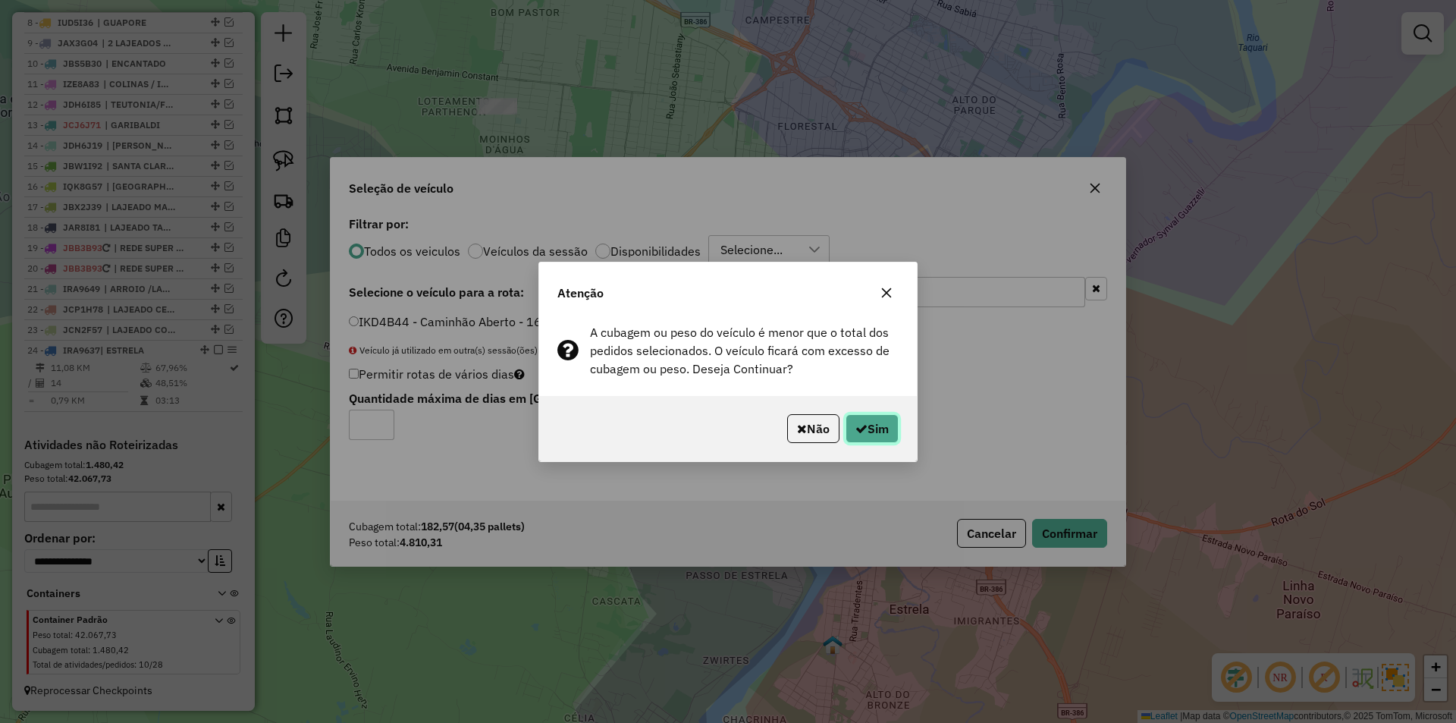
click at [866, 433] on button "Sim" at bounding box center [871, 428] width 53 height 29
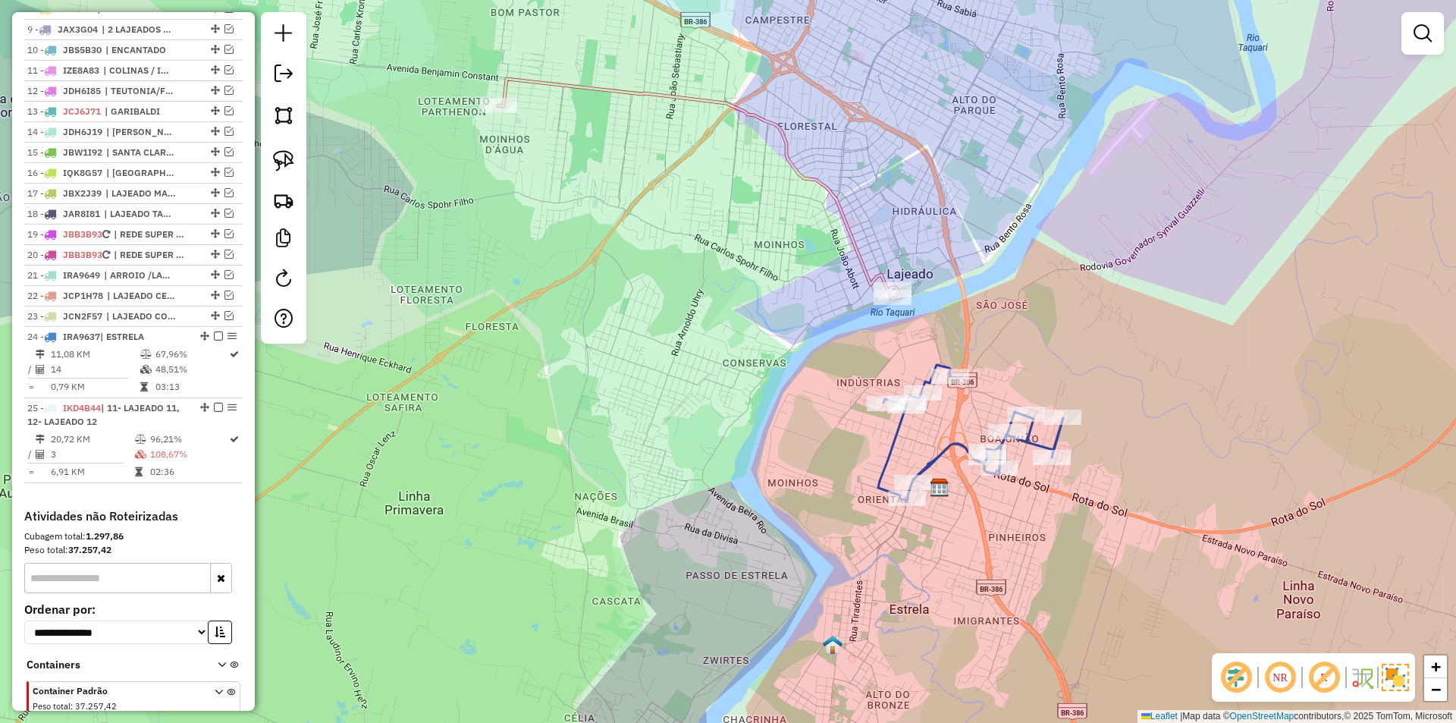
drag, startPoint x: 873, startPoint y: 276, endPoint x: 863, endPoint y: 281, distance: 11.2
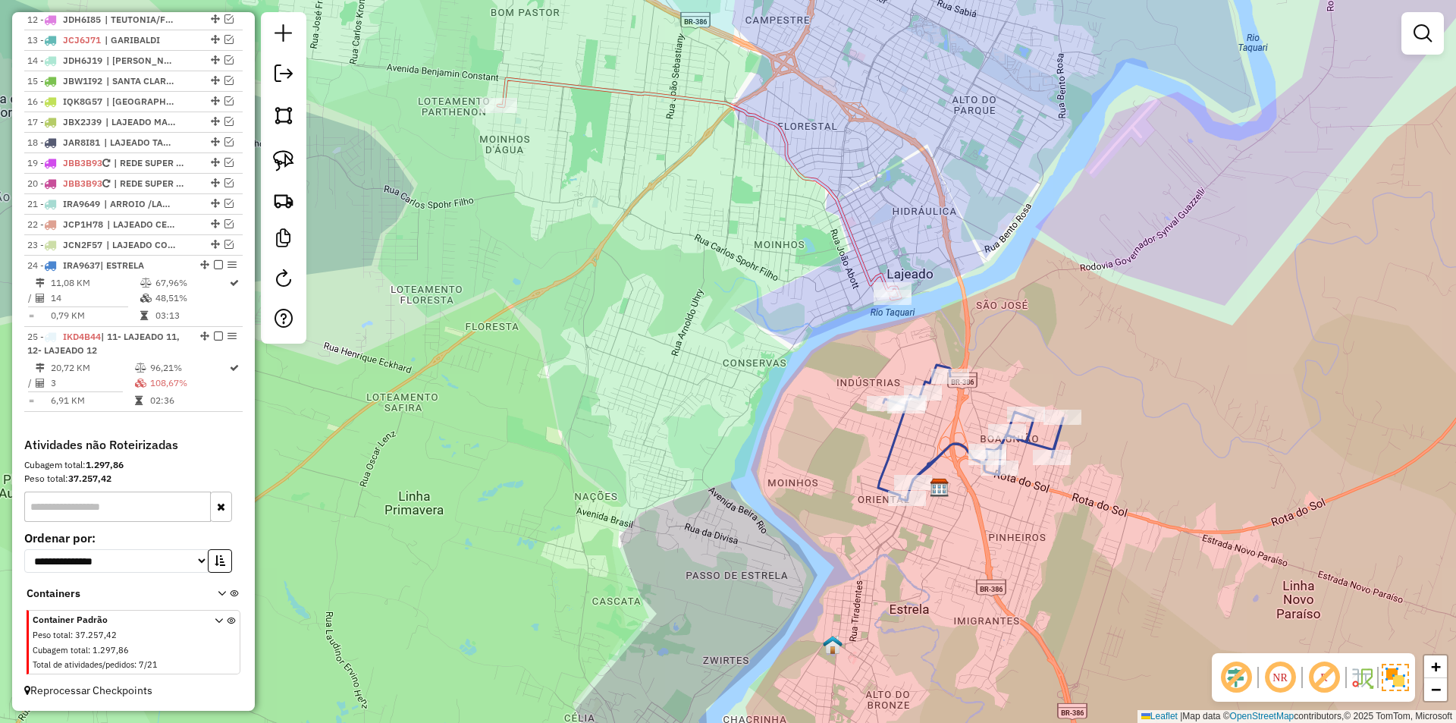
select select "*********"
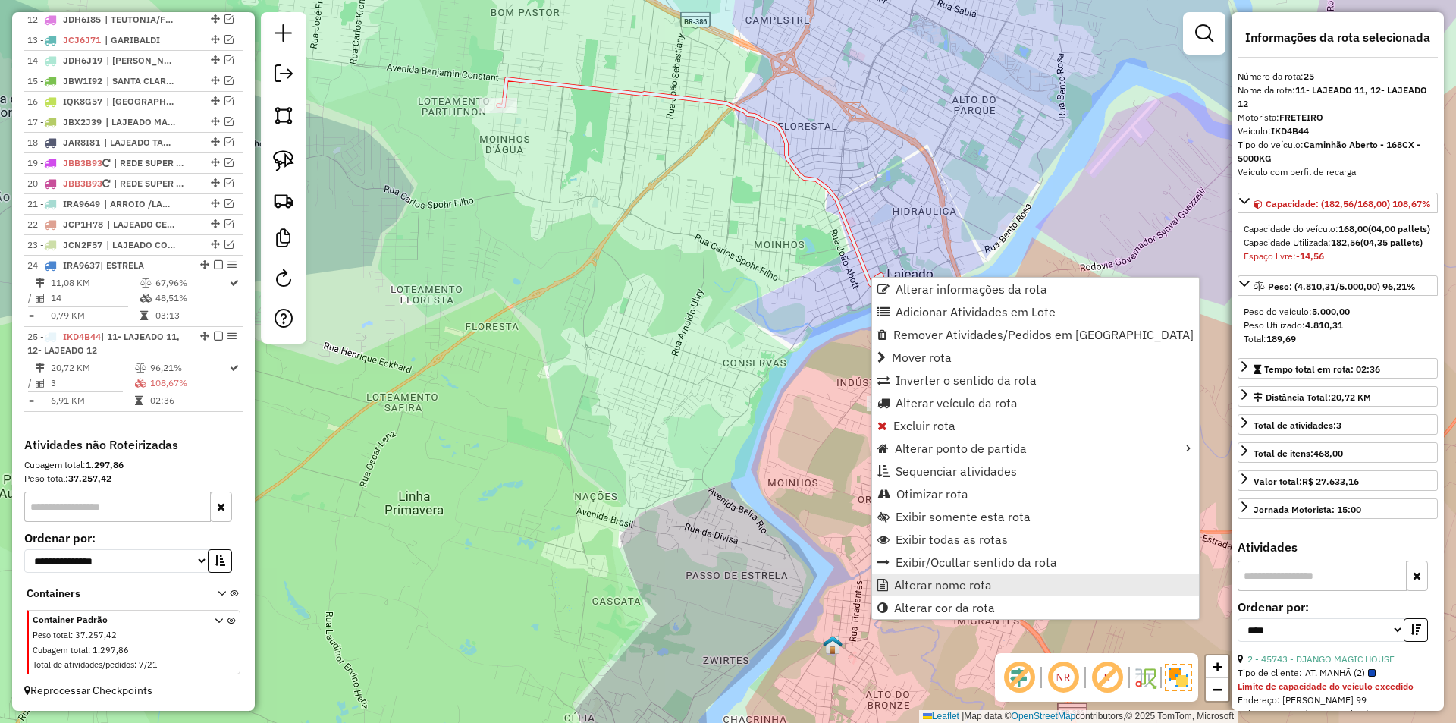
click at [1005, 588] on link "Alterar nome rota" at bounding box center [1035, 584] width 327 height 23
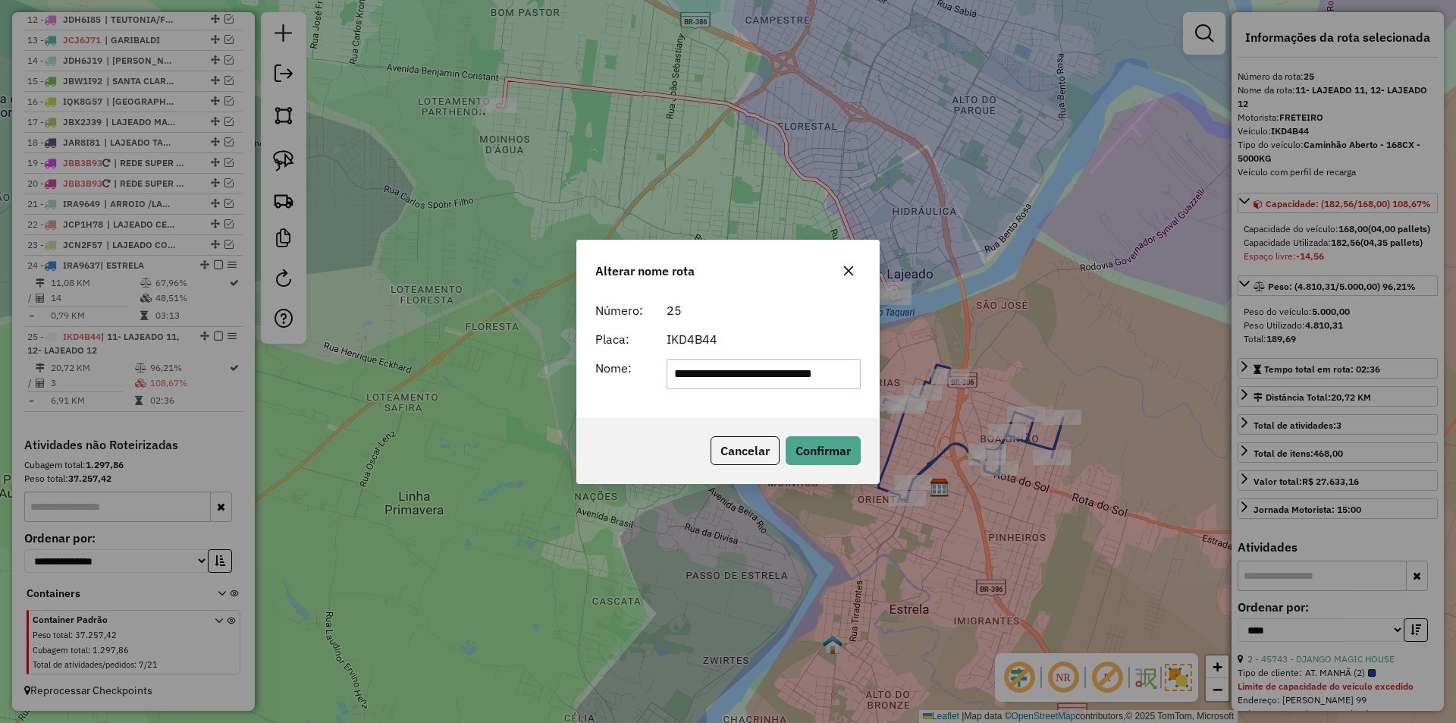
scroll to position [0, 0]
drag, startPoint x: 854, startPoint y: 372, endPoint x: 638, endPoint y: 365, distance: 215.4
click at [641, 366] on div "**********" at bounding box center [728, 374] width 284 height 30
type input "*******"
click at [818, 453] on button "Confirmar" at bounding box center [822, 450] width 75 height 29
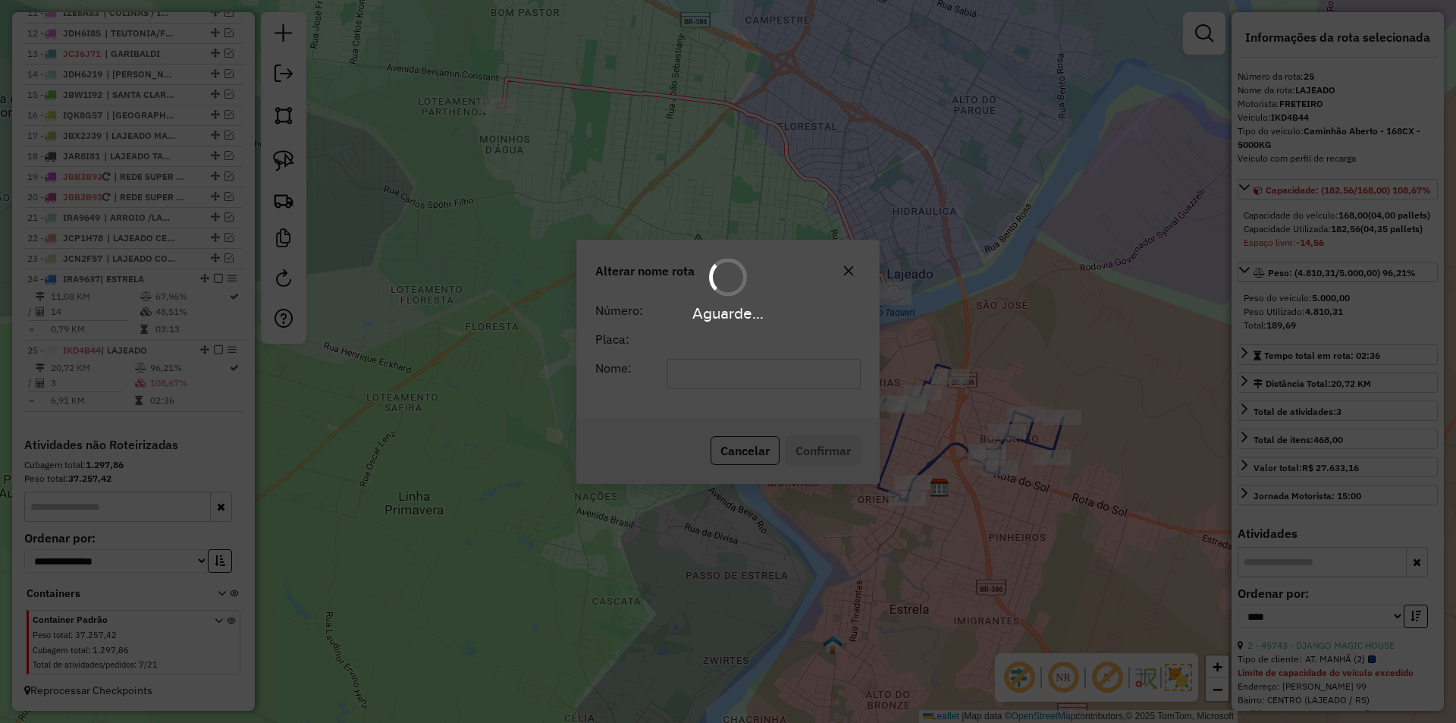
scroll to position [820, 0]
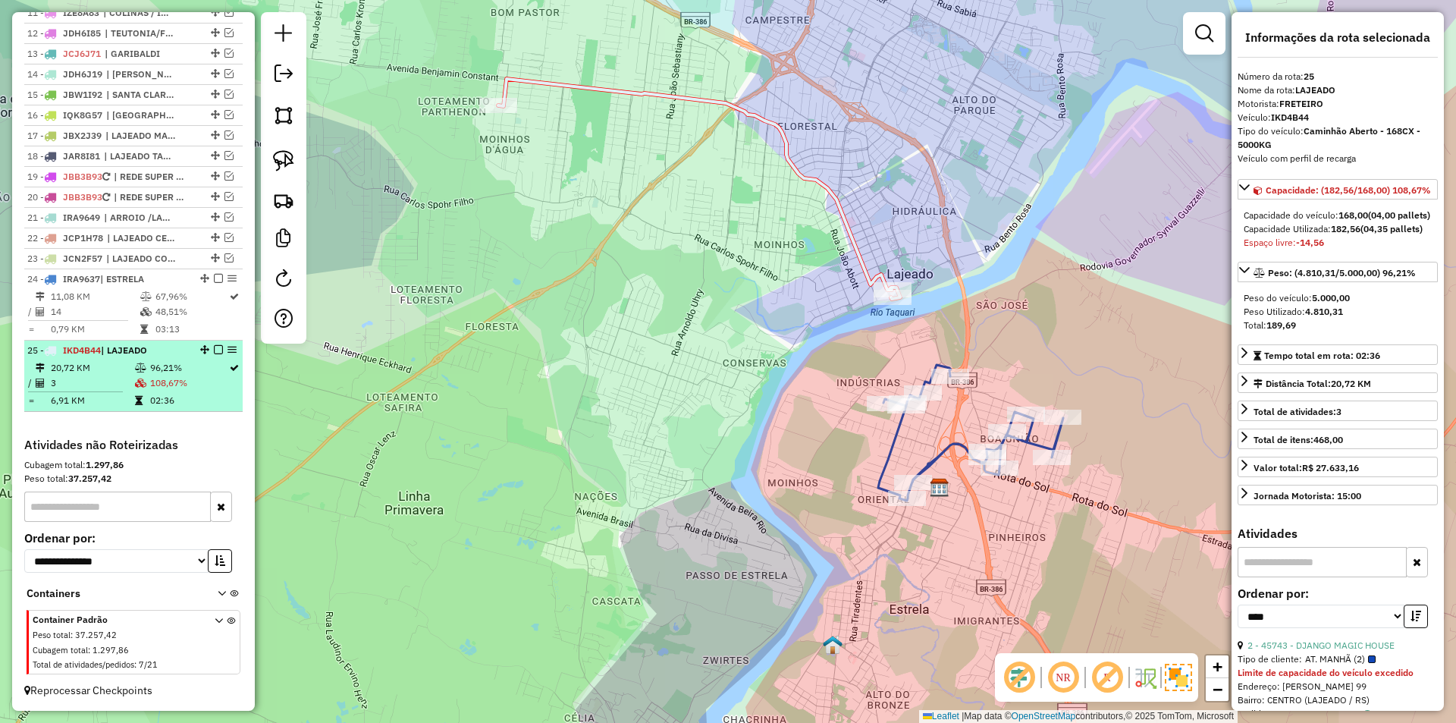
click at [215, 346] on em at bounding box center [218, 349] width 9 height 9
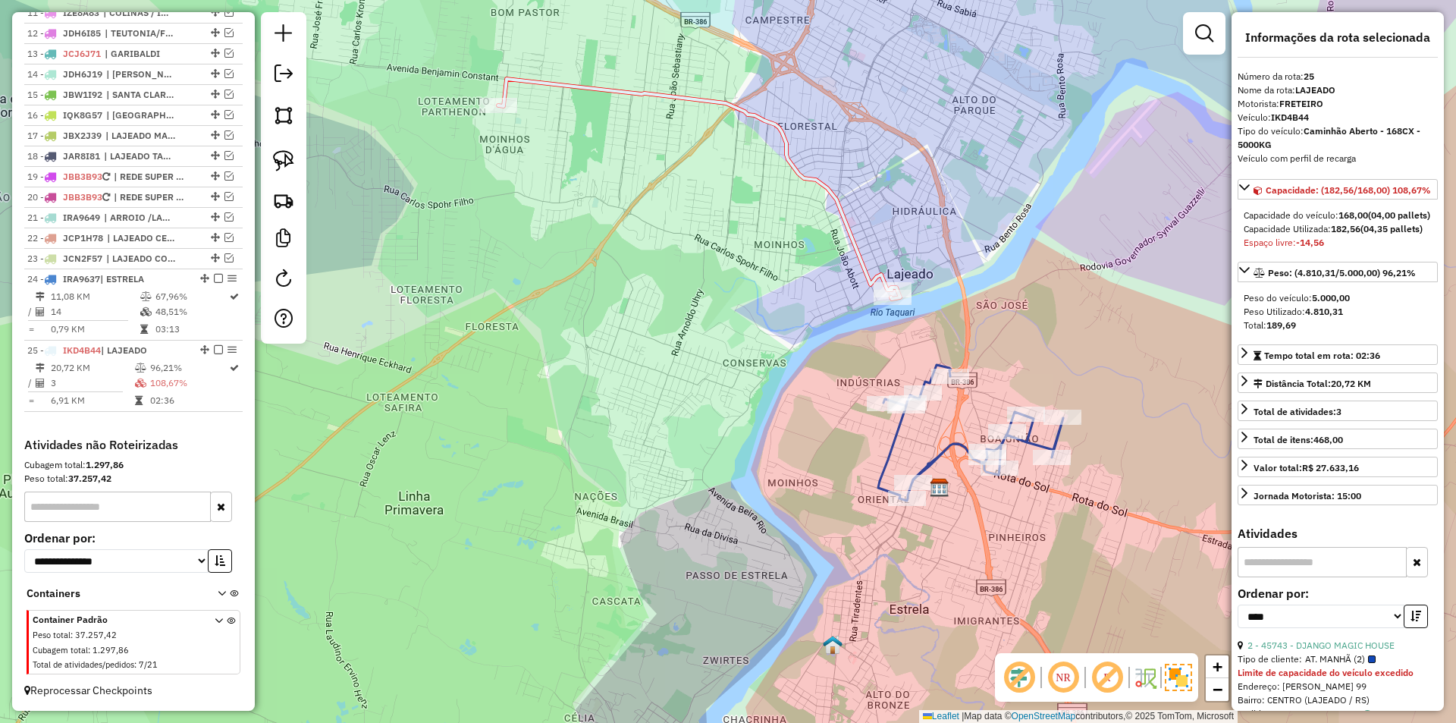
scroll to position [769, 0]
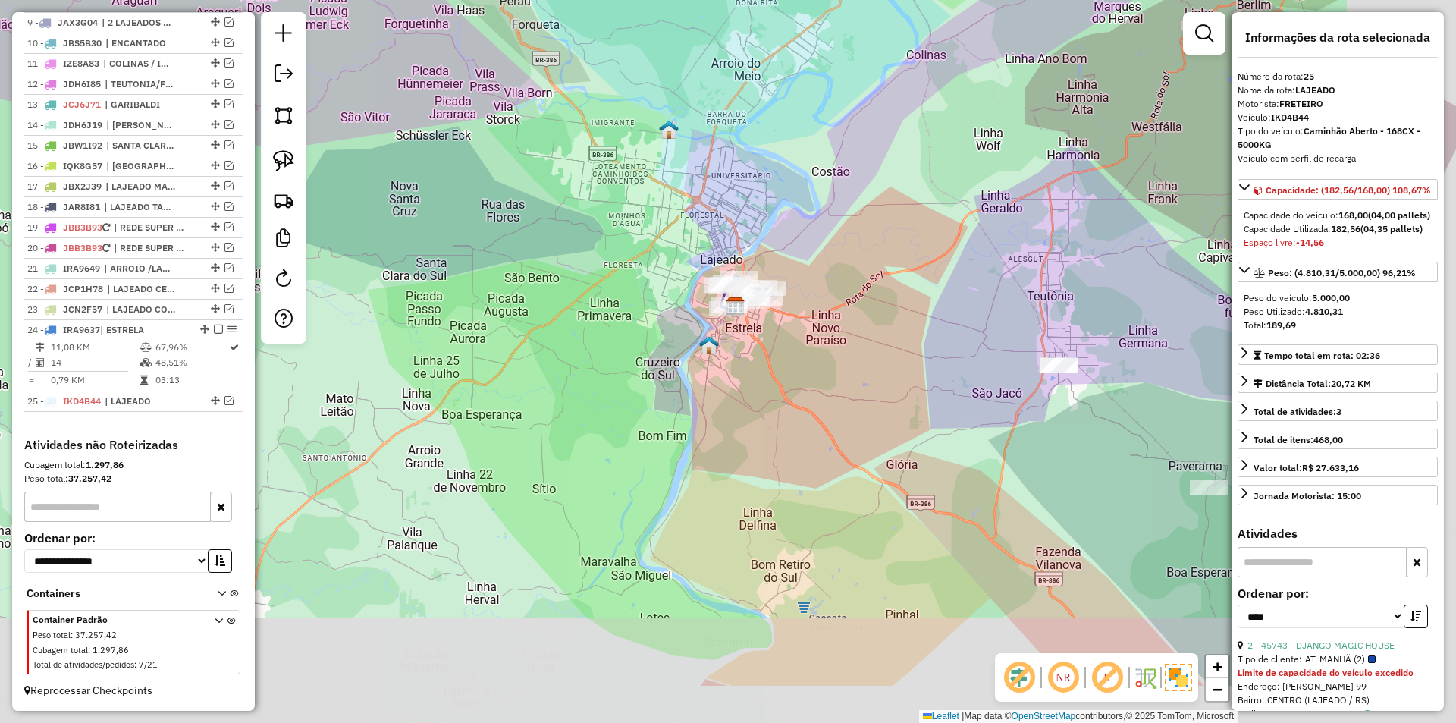
drag, startPoint x: 964, startPoint y: 473, endPoint x: 839, endPoint y: 363, distance: 166.0
click at [839, 363] on div "Janela de atendimento Grade de atendimento Capacidade Transportadoras Veículos …" at bounding box center [728, 361] width 1456 height 723
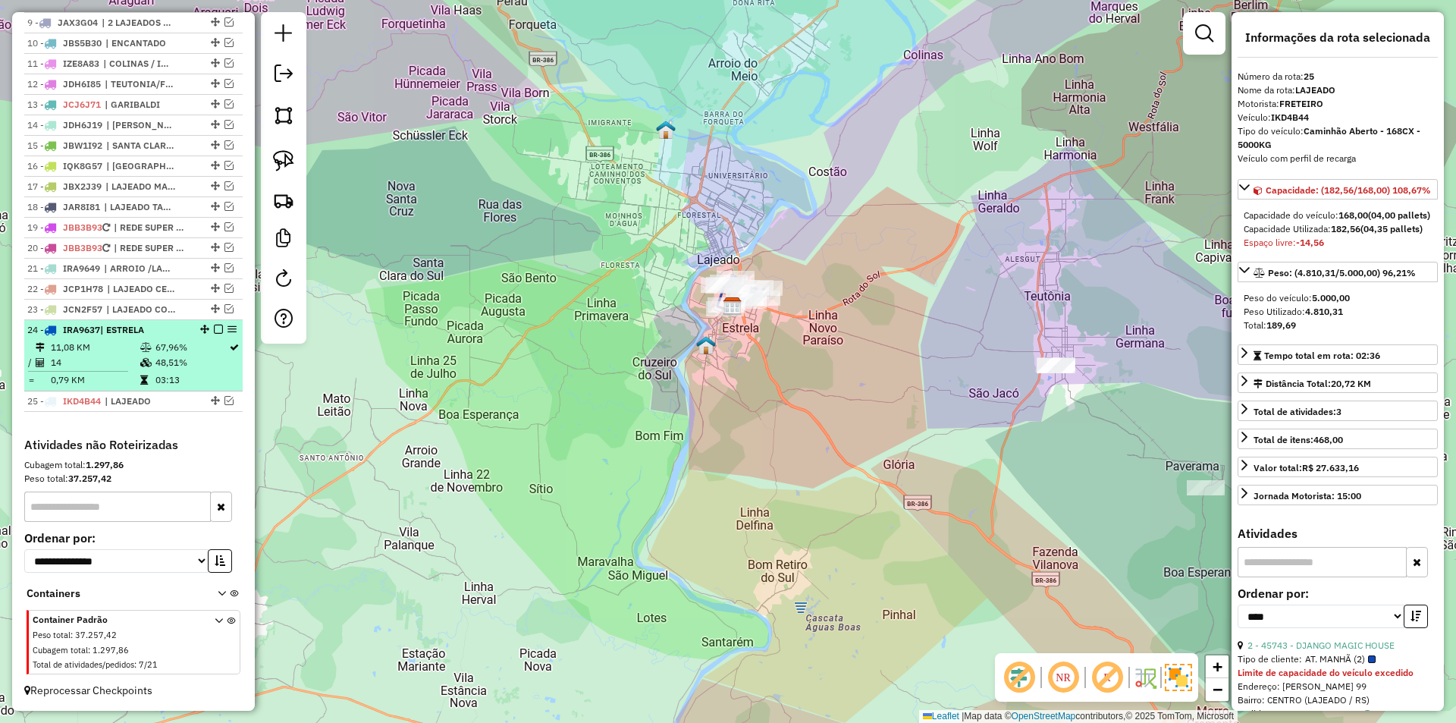
click at [214, 329] on em at bounding box center [218, 328] width 9 height 9
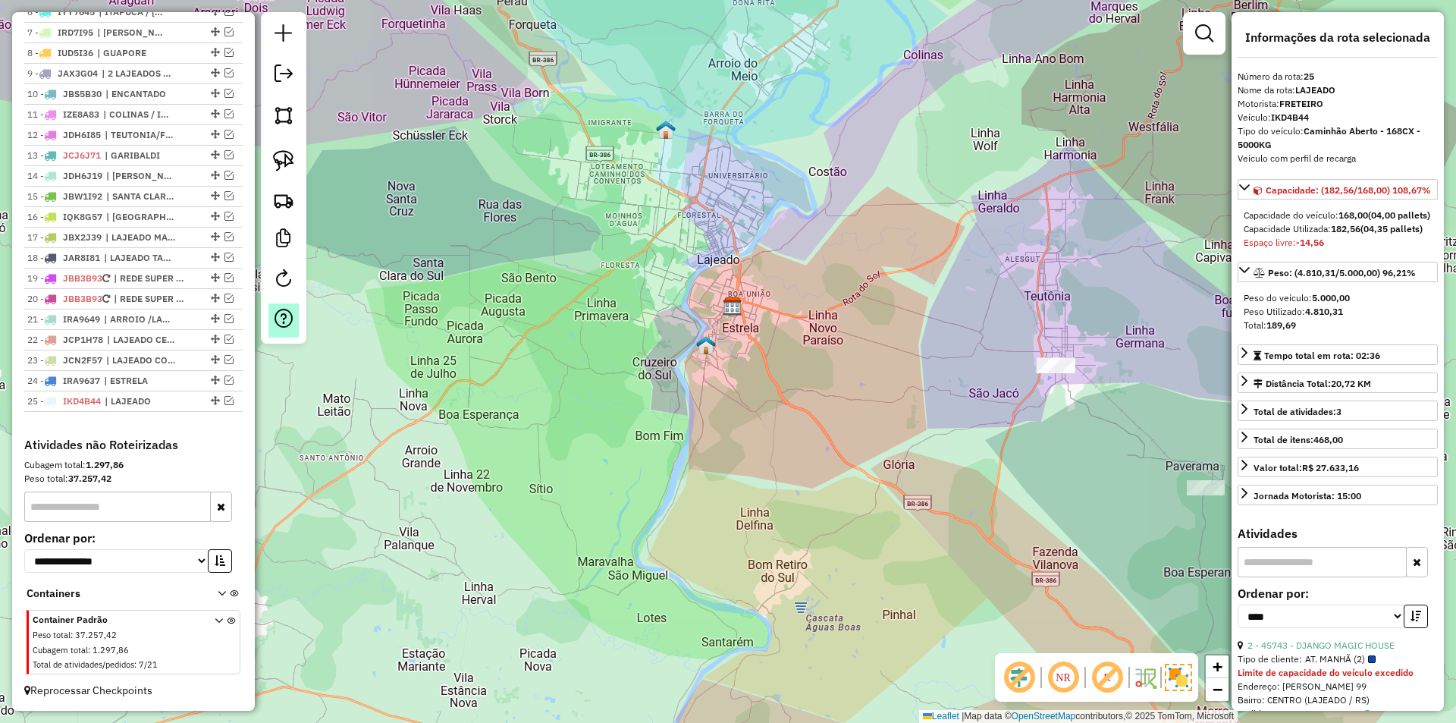
scroll to position [718, 0]
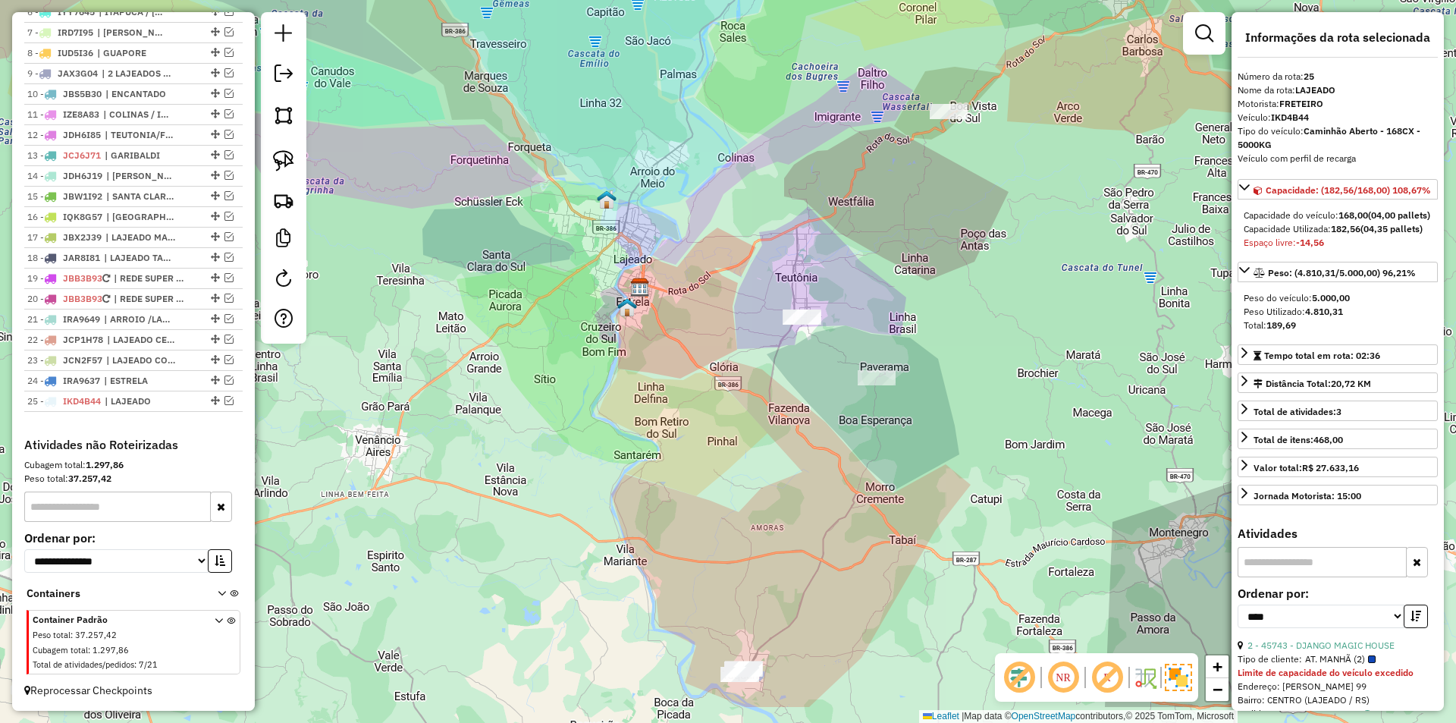
drag, startPoint x: 917, startPoint y: 537, endPoint x: 834, endPoint y: 409, distance: 152.9
click at [852, 407] on div "Janela de atendimento Grade de atendimento Capacidade Transportadoras Veículos …" at bounding box center [728, 361] width 1456 height 723
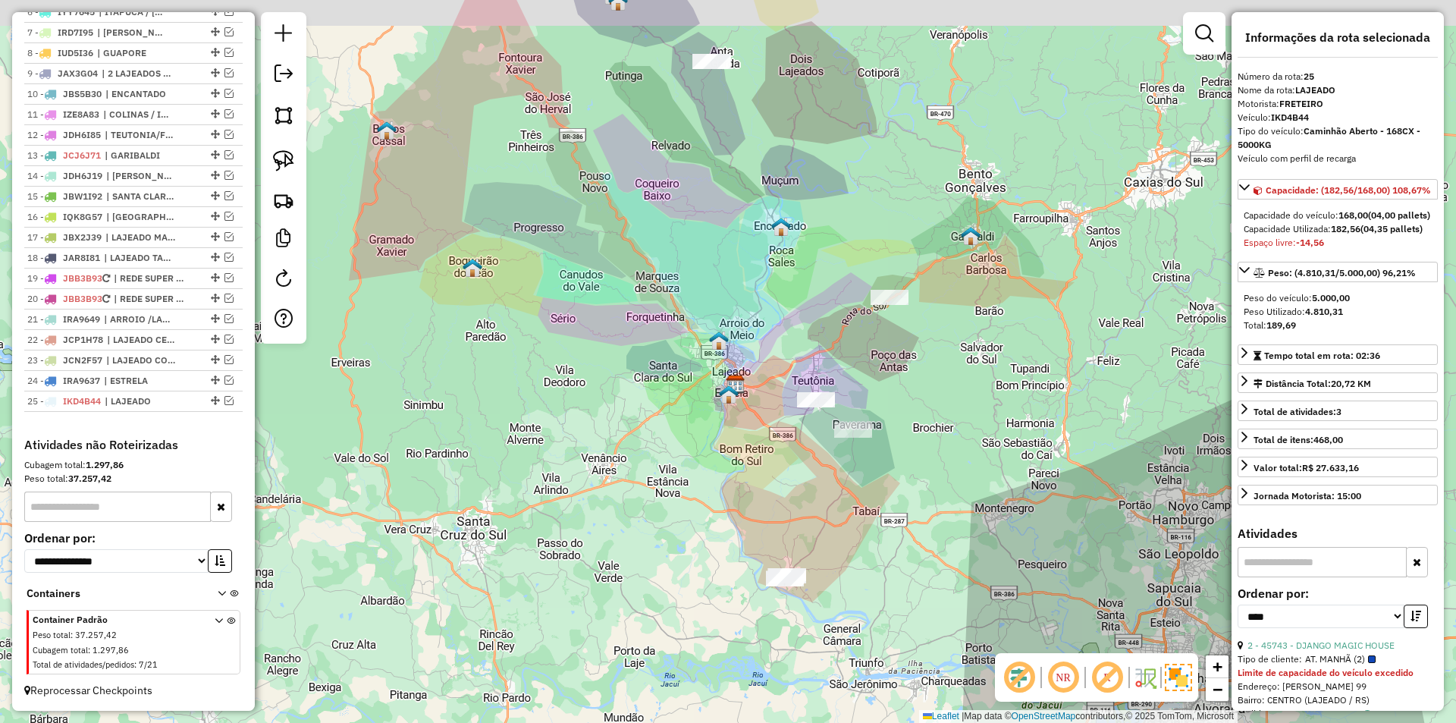
drag, startPoint x: 798, startPoint y: 493, endPoint x: 791, endPoint y: 577, distance: 84.5
click at [791, 577] on div "Janela de atendimento Grade de atendimento Capacidade Transportadoras Veículos …" at bounding box center [728, 361] width 1456 height 723
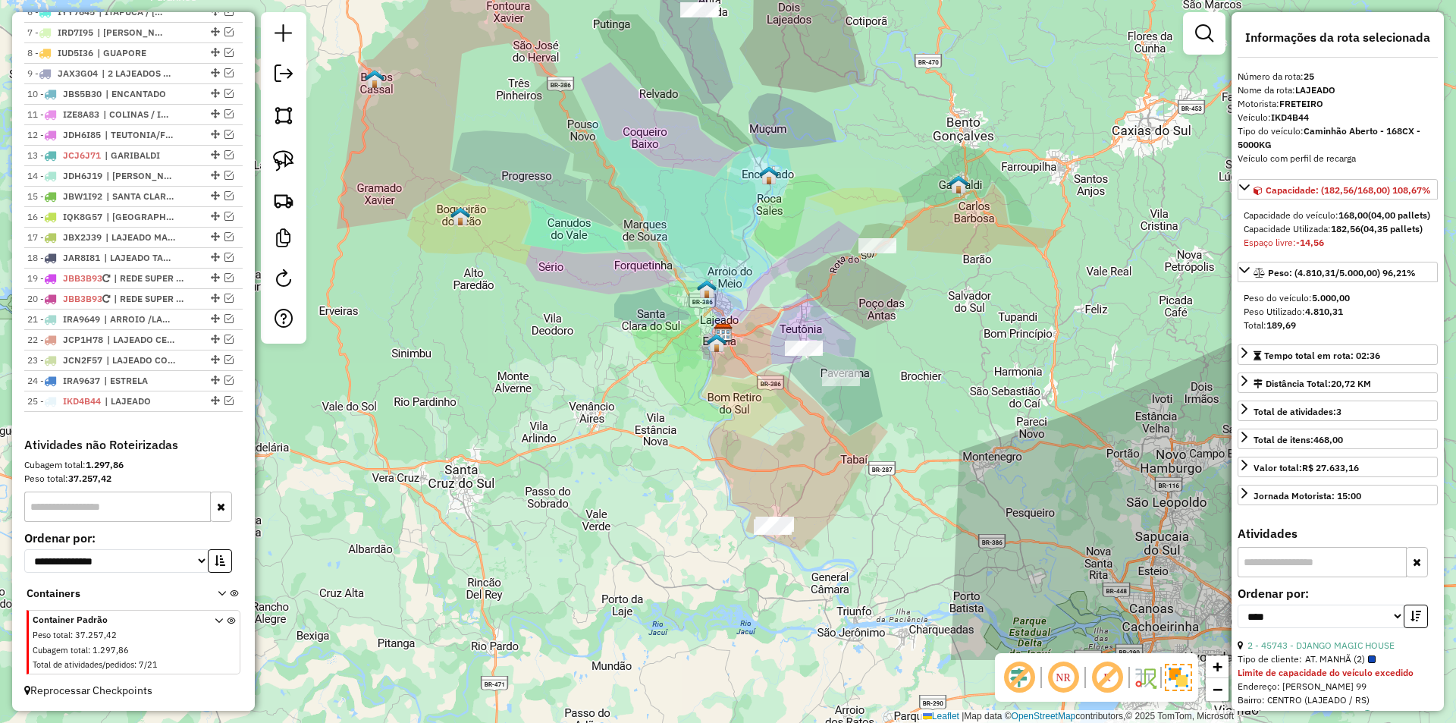
drag, startPoint x: 776, startPoint y: 335, endPoint x: 776, endPoint y: 281, distance: 54.6
click at [776, 281] on div "Janela de atendimento Grade de atendimento Capacidade Transportadoras Veículos …" at bounding box center [728, 361] width 1456 height 723
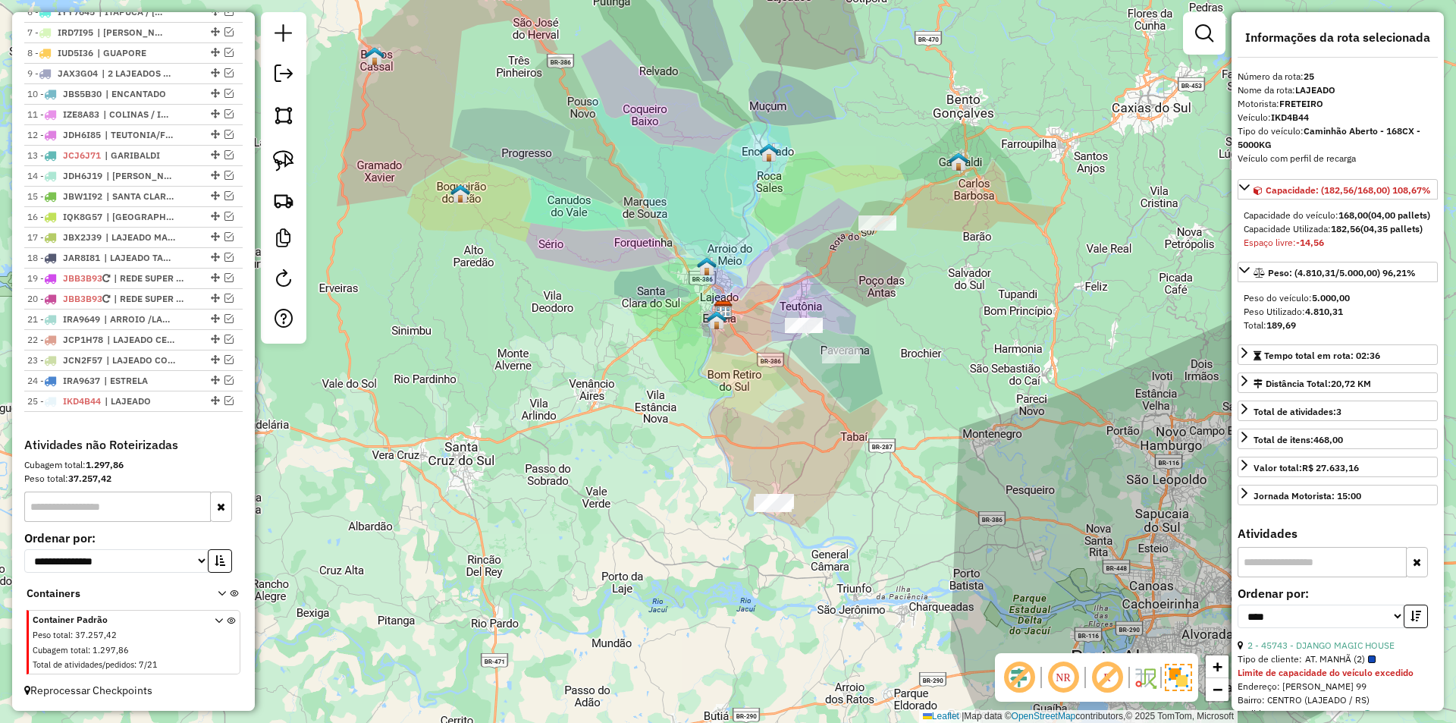
drag, startPoint x: 883, startPoint y: 325, endPoint x: 888, endPoint y: 222, distance: 103.2
click at [888, 222] on div "Janela de atendimento Grade de atendimento Capacidade Transportadoras Veículos …" at bounding box center [728, 361] width 1456 height 723
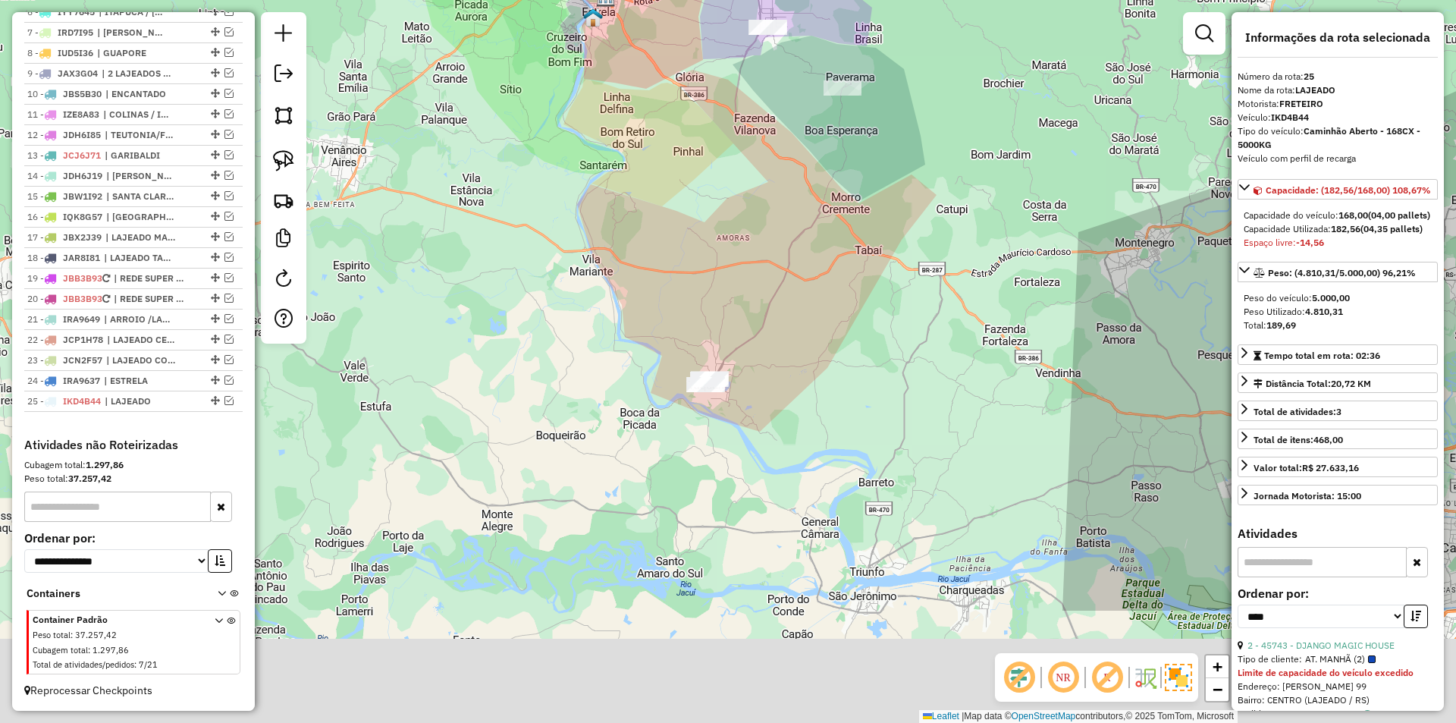
drag, startPoint x: 729, startPoint y: 506, endPoint x: 746, endPoint y: 292, distance: 214.5
click at [746, 292] on div "Janela de atendimento Grade de atendimento Capacidade Transportadoras Veículos …" at bounding box center [728, 361] width 1456 height 723
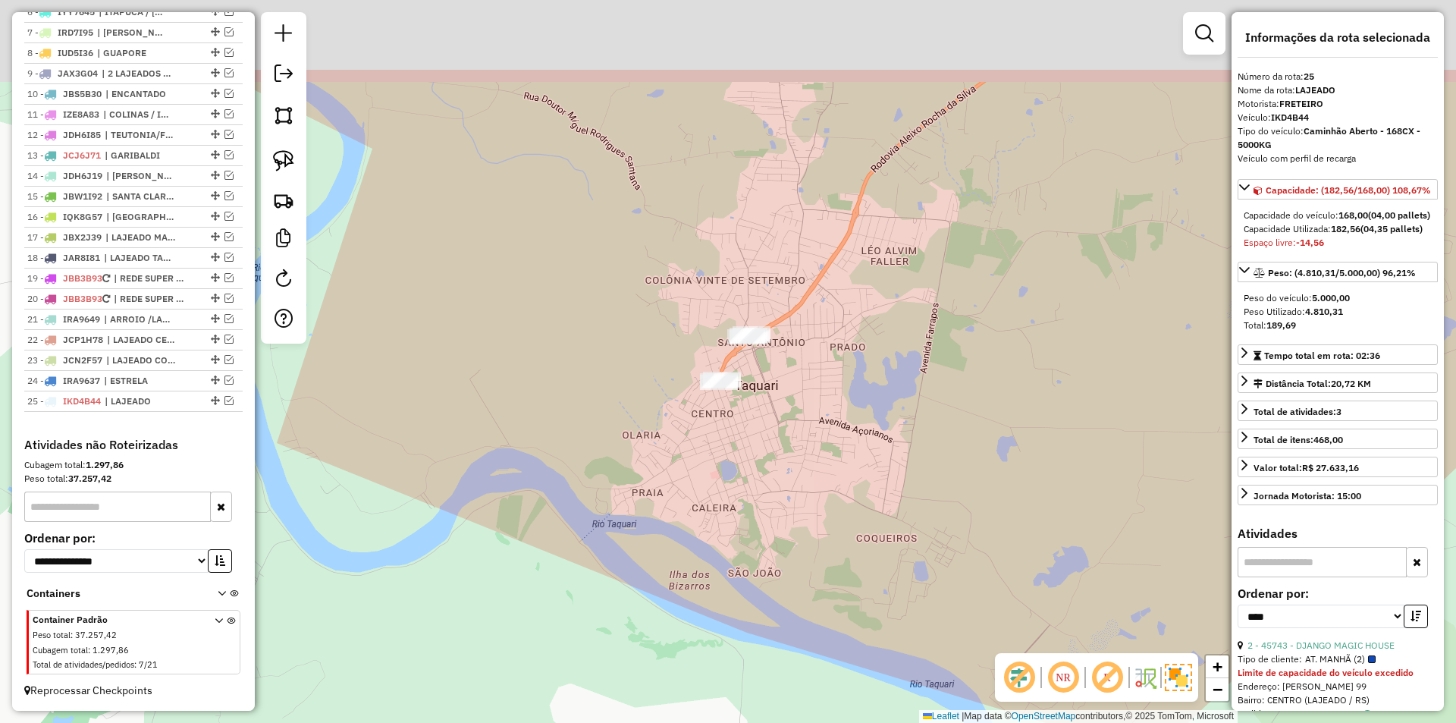
drag, startPoint x: 760, startPoint y: 406, endPoint x: 765, endPoint y: 431, distance: 25.6
click at [764, 429] on div "Janela de atendimento Grade de atendimento Capacidade Transportadoras Veículos …" at bounding box center [728, 361] width 1456 height 723
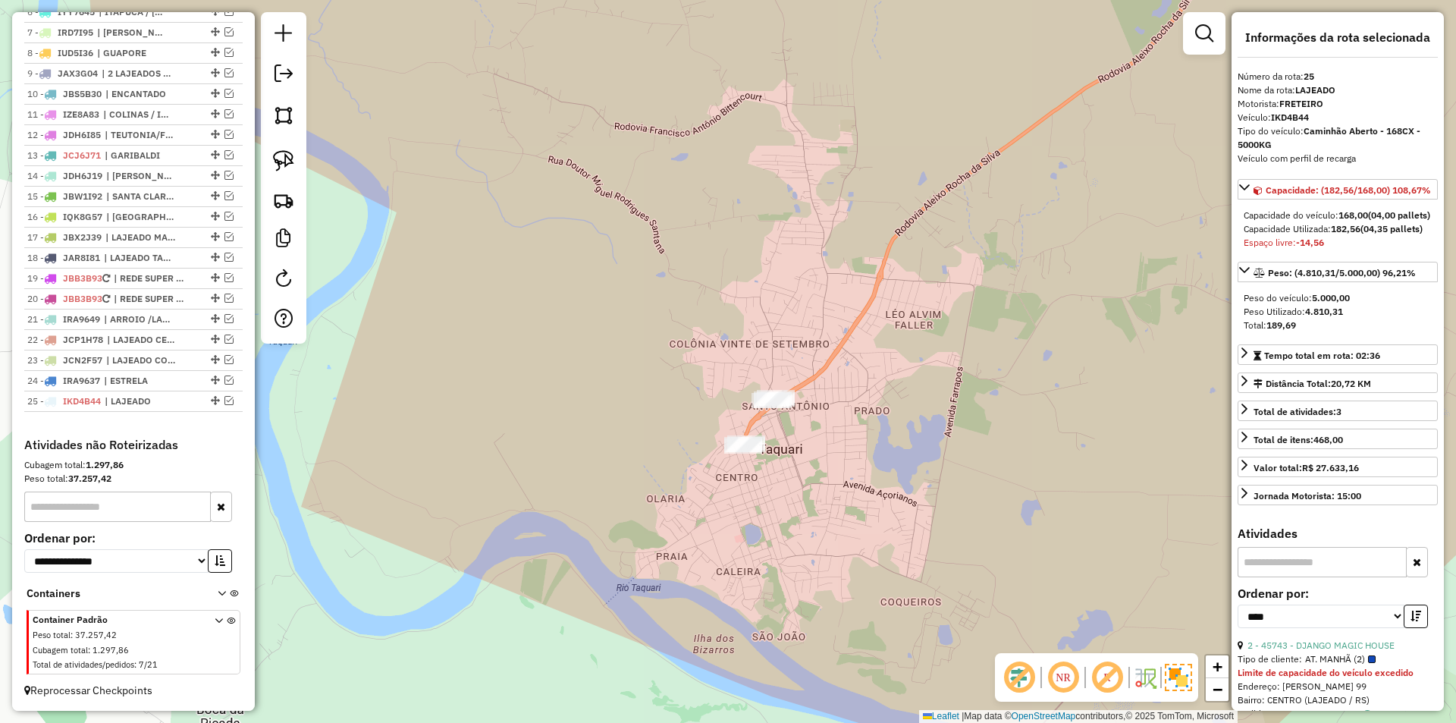
drag, startPoint x: 776, startPoint y: 393, endPoint x: 795, endPoint y: 439, distance: 50.0
click at [797, 443] on div "Janela de atendimento Grade de atendimento Capacidade Transportadoras Veículos …" at bounding box center [728, 361] width 1456 height 723
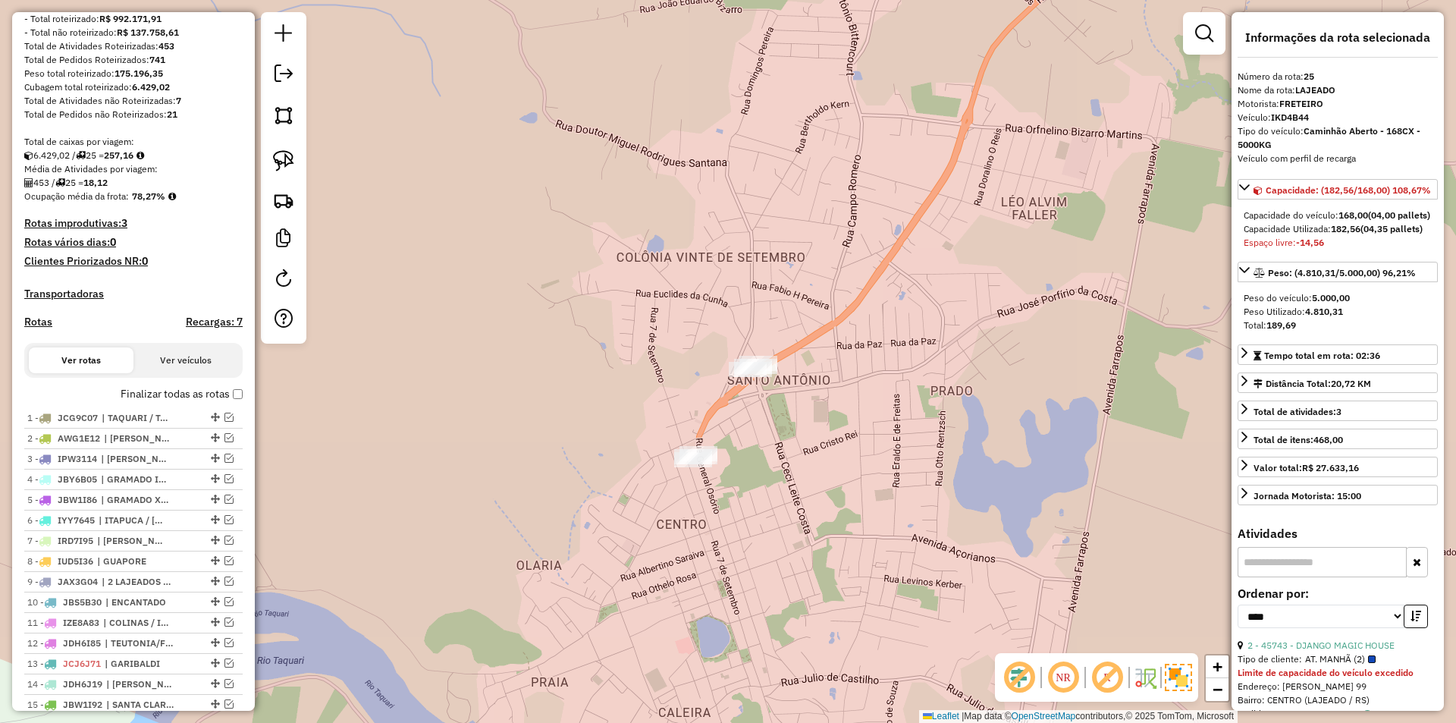
scroll to position [36, 0]
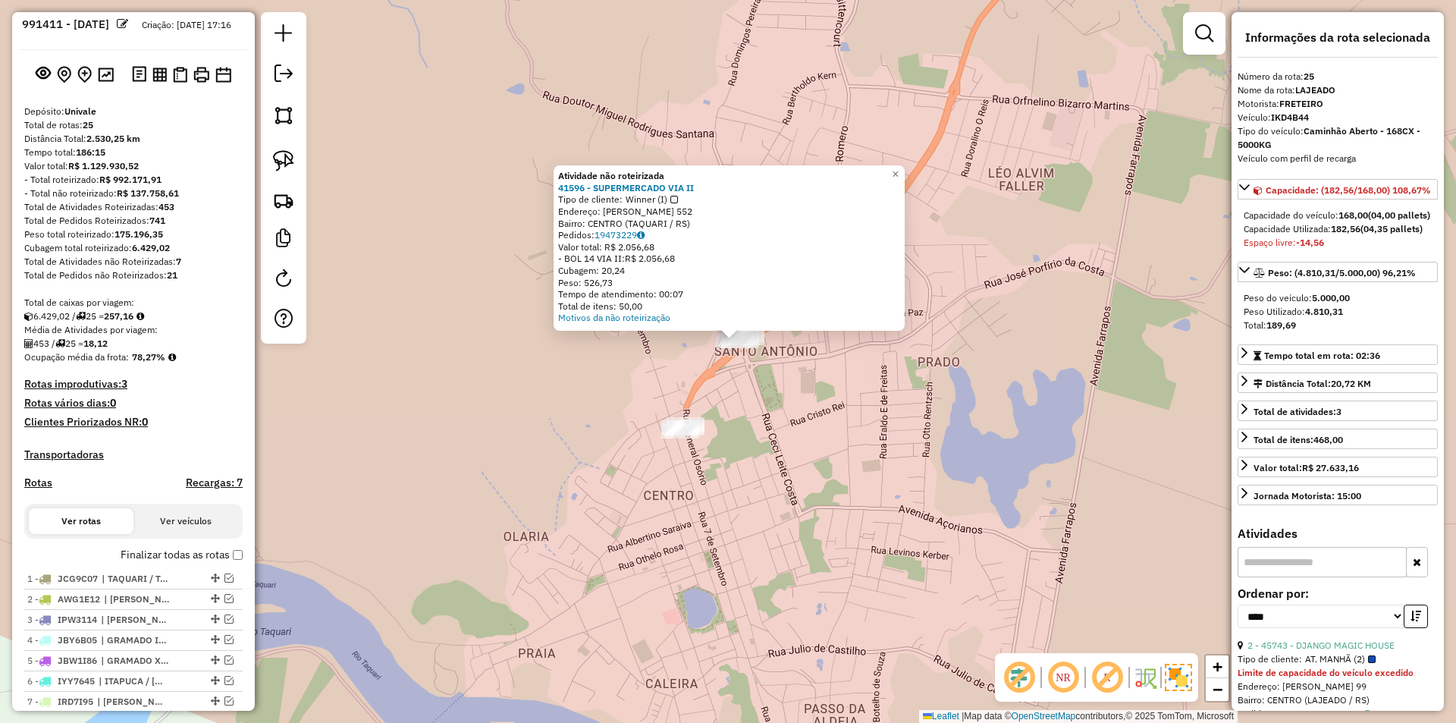
drag, startPoint x: 752, startPoint y: 422, endPoint x: 771, endPoint y: 365, distance: 60.7
click at [771, 365] on div "Atividade não roteirizada 41596 - SUPERMERCADO VIA II Tipo de cliente: Winner (…" at bounding box center [728, 361] width 1456 height 723
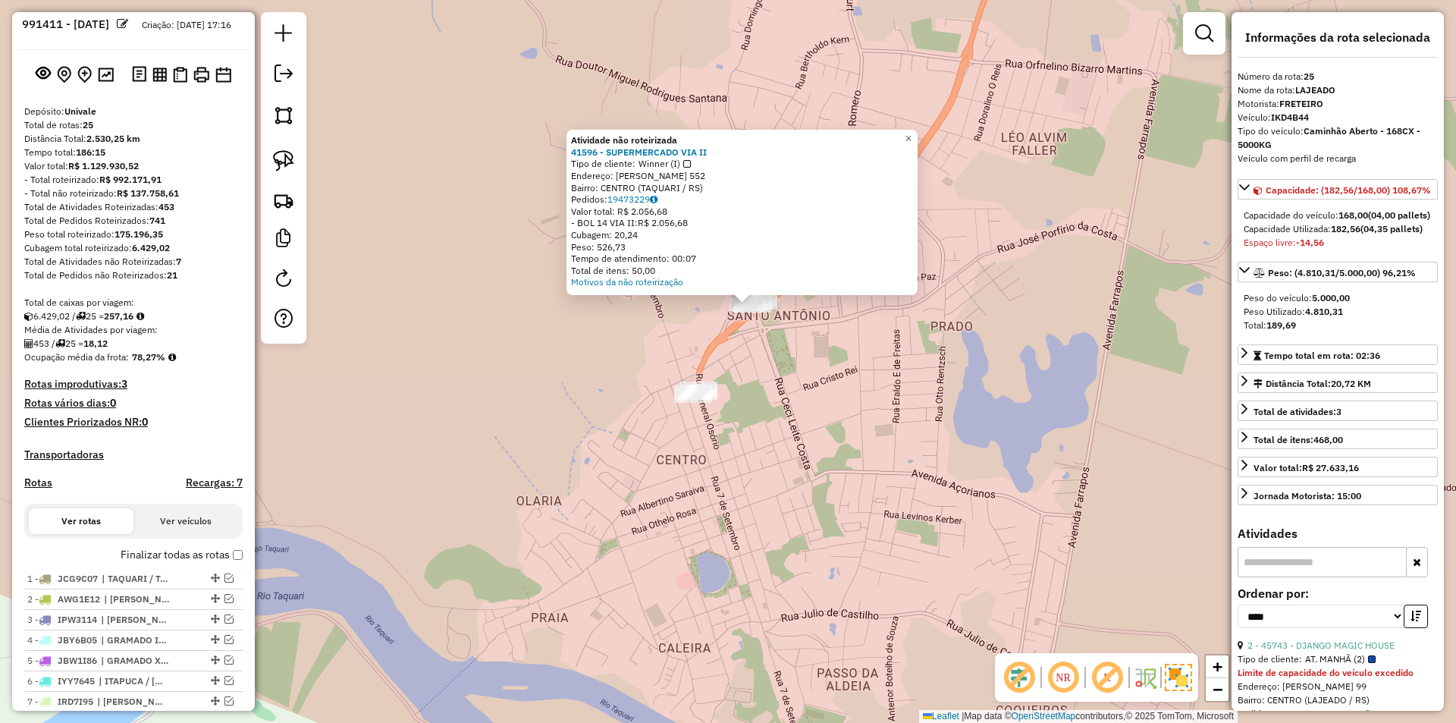
click at [769, 369] on div "Atividade não roteirizada 41596 - SUPERMERCADO VIA II Tipo de cliente: Winner (…" at bounding box center [728, 361] width 1456 height 723
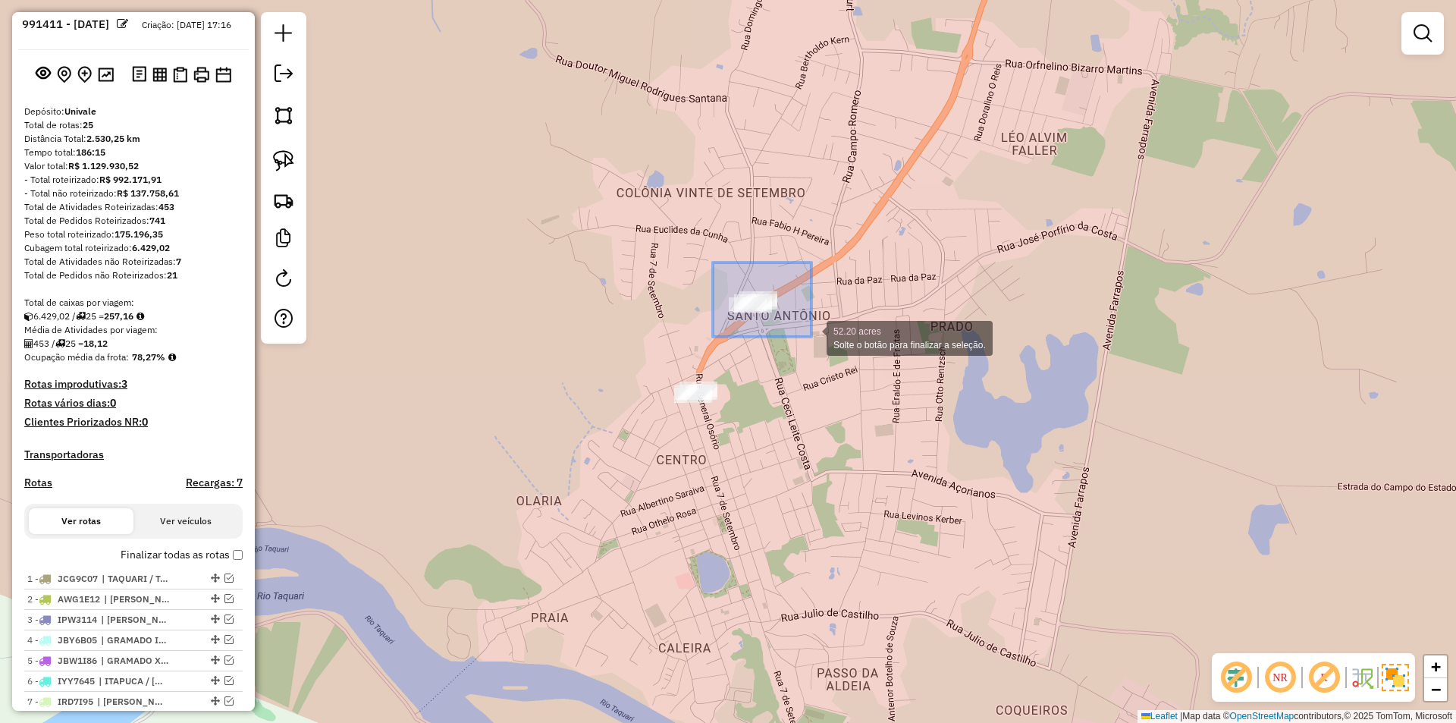
drag, startPoint x: 801, startPoint y: 312, endPoint x: 811, endPoint y: 337, distance: 26.2
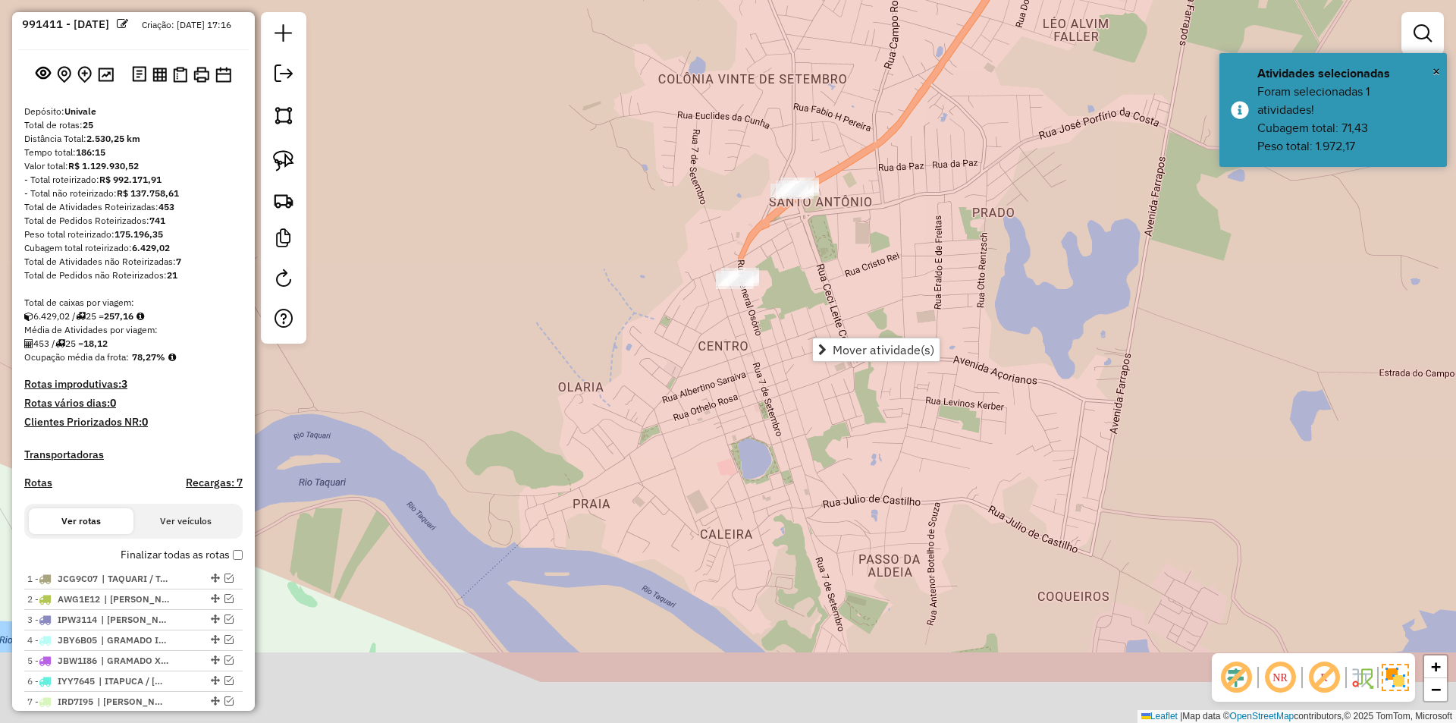
drag, startPoint x: 777, startPoint y: 437, endPoint x: 821, endPoint y: 317, distance: 127.6
click at [821, 317] on div "Janela de atendimento Grade de atendimento Capacidade Transportadoras Veículos …" at bounding box center [728, 361] width 1456 height 723
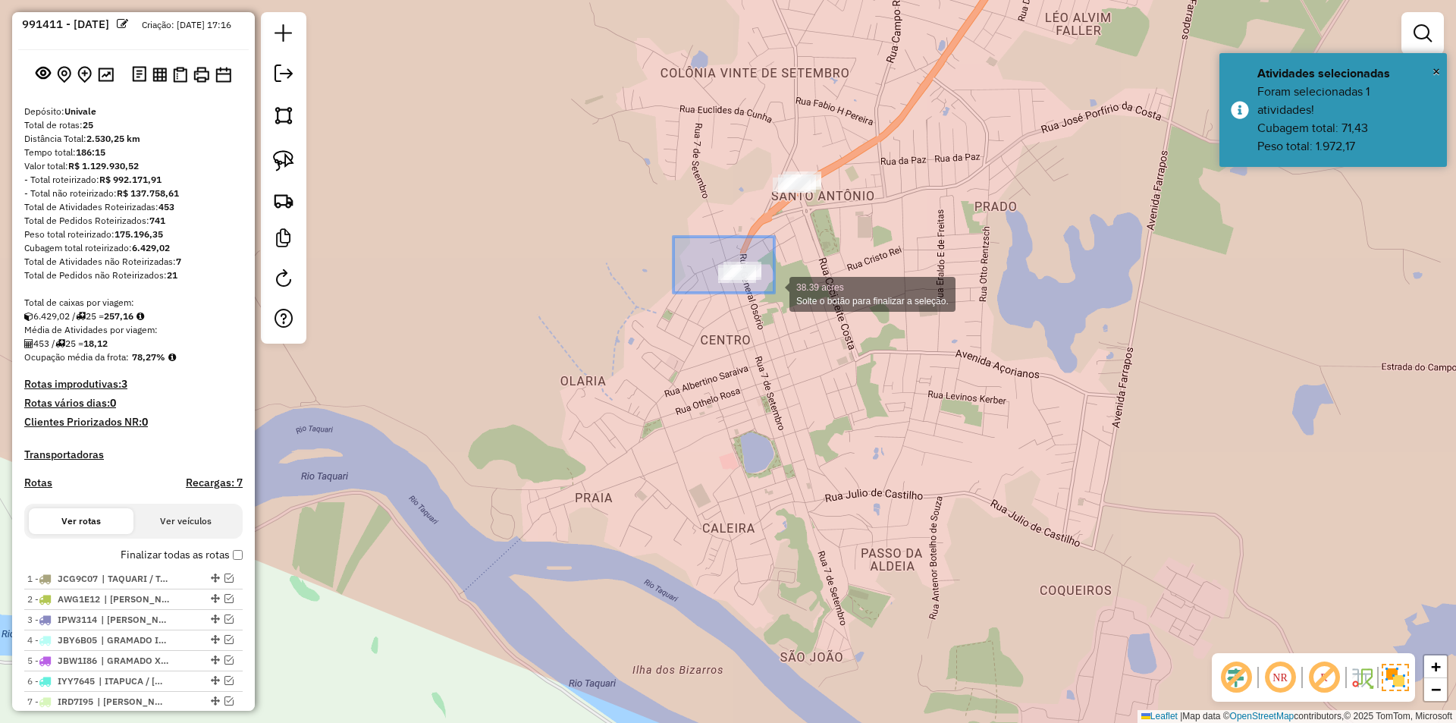
drag, startPoint x: 774, startPoint y: 293, endPoint x: 776, endPoint y: 300, distance: 7.9
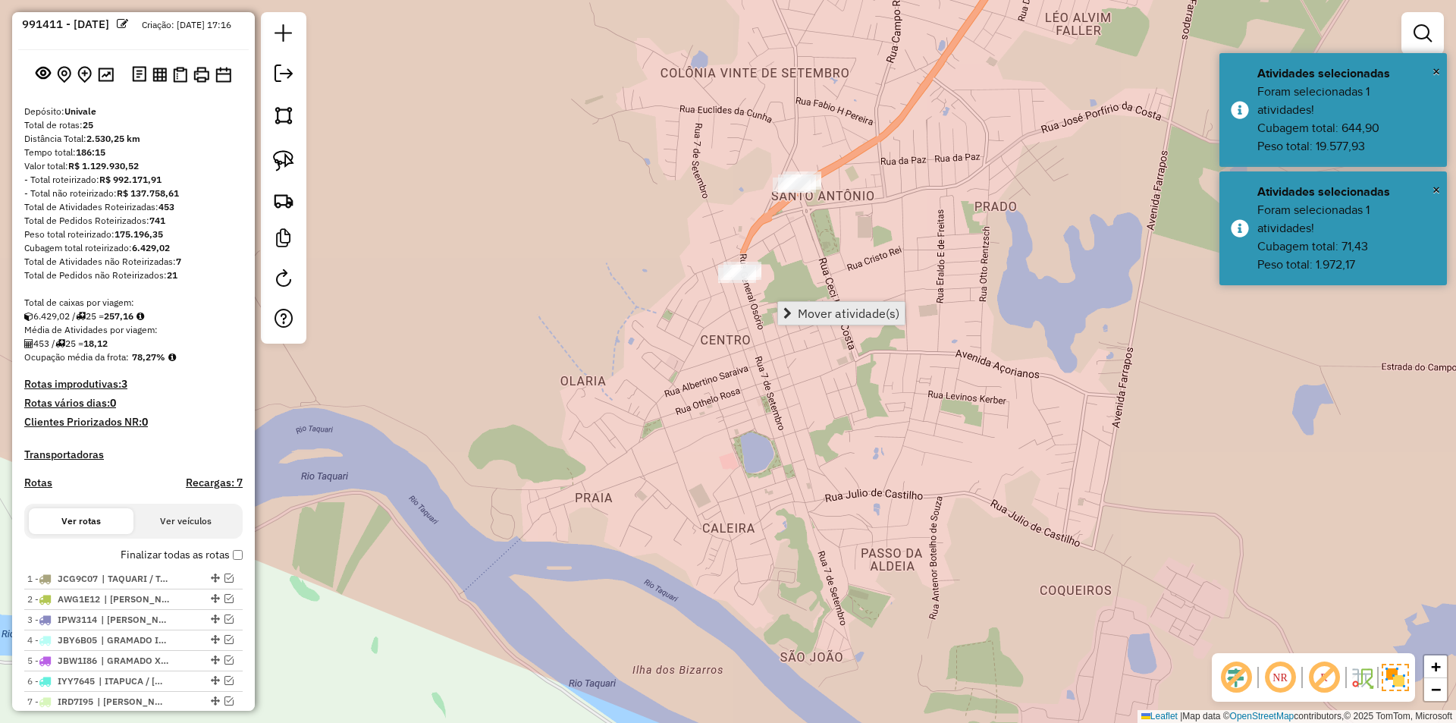
click at [836, 319] on span "Mover atividade(s)" at bounding box center [849, 313] width 102 height 12
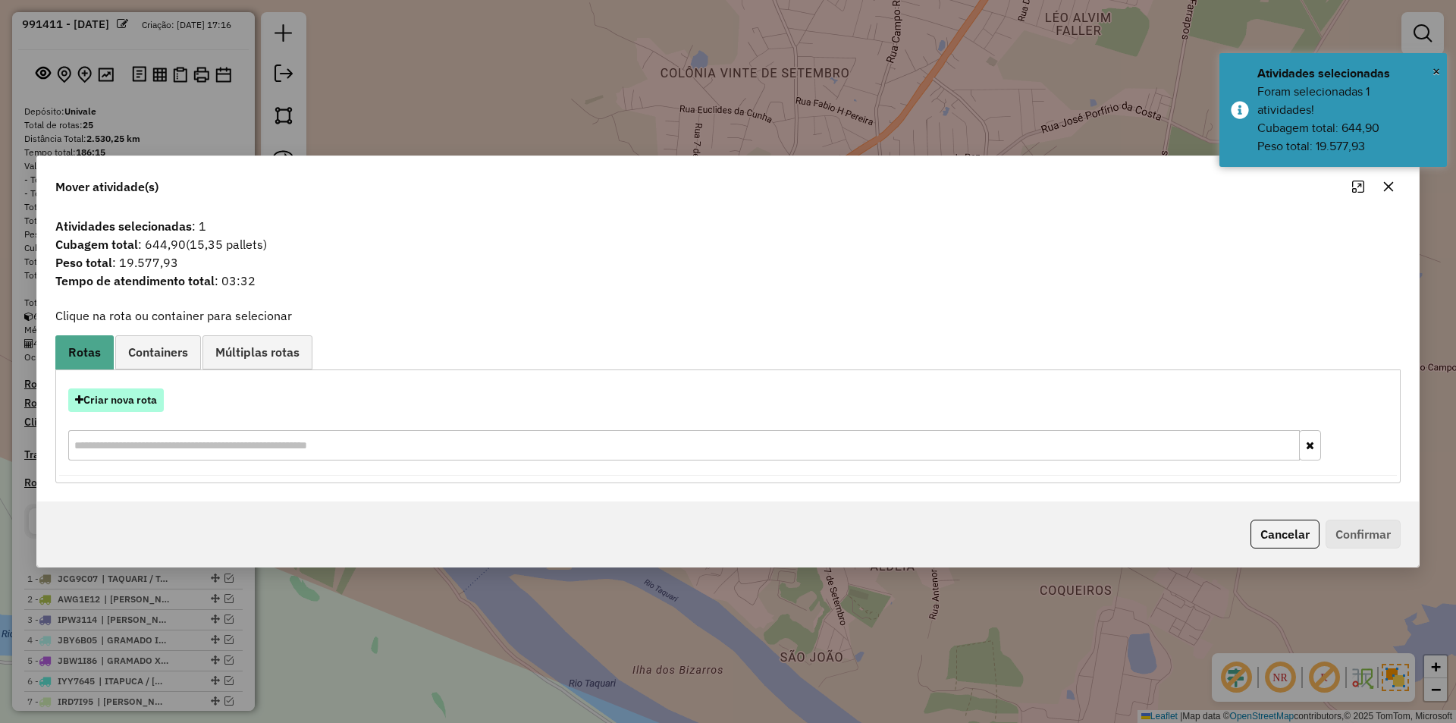
click at [135, 405] on button "Criar nova rota" at bounding box center [116, 400] width 96 height 24
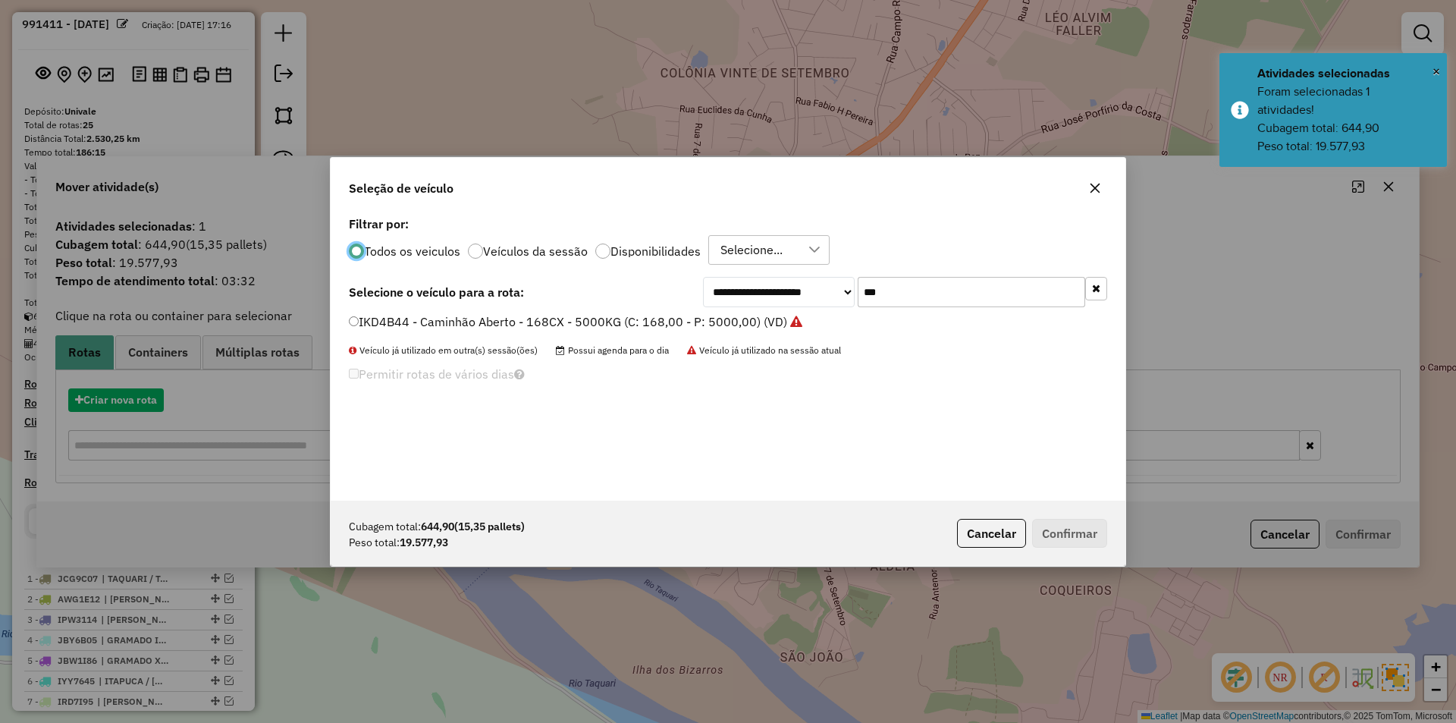
scroll to position [8, 5]
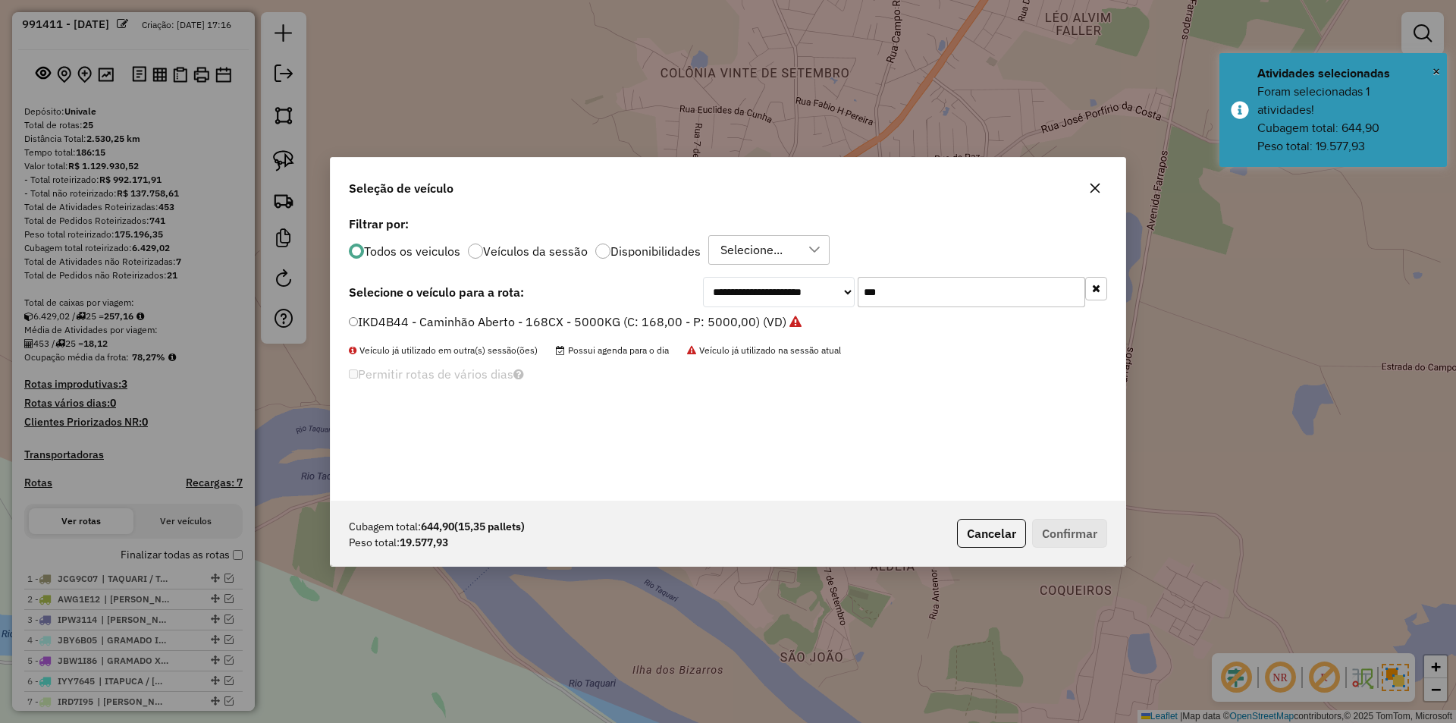
click at [884, 281] on input "***" at bounding box center [970, 292] width 227 height 30
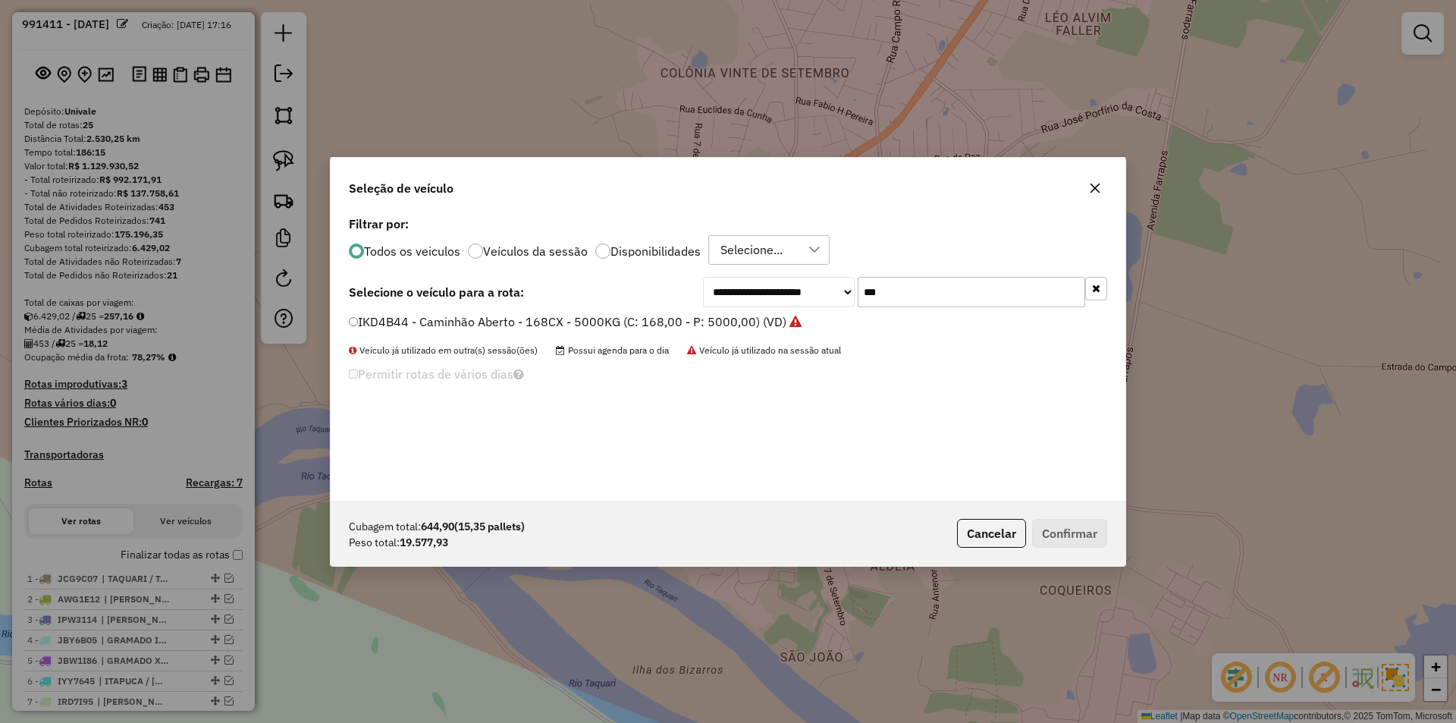
drag, startPoint x: 892, startPoint y: 288, endPoint x: 832, endPoint y: 276, distance: 61.9
click at [846, 281] on div "**********" at bounding box center [905, 292] width 404 height 30
type input "***"
click at [376, 322] on label "MIX6E96 - Caminhão Aberto - 000CX - 16000KG (C: 500,00 - P: 16000,00) (VD)" at bounding box center [576, 321] width 454 height 18
click at [1068, 534] on button "Confirmar" at bounding box center [1069, 533] width 75 height 29
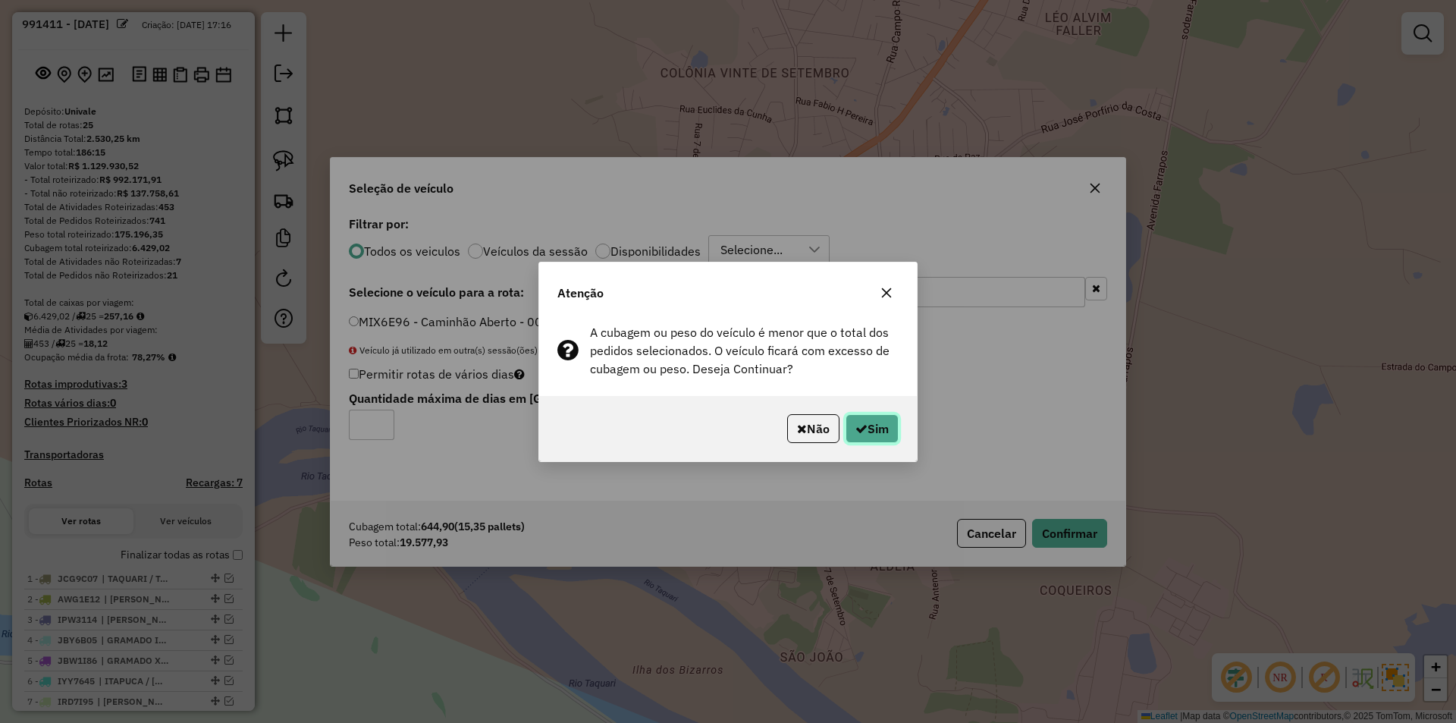
click at [861, 428] on icon "button" at bounding box center [861, 428] width 12 height 12
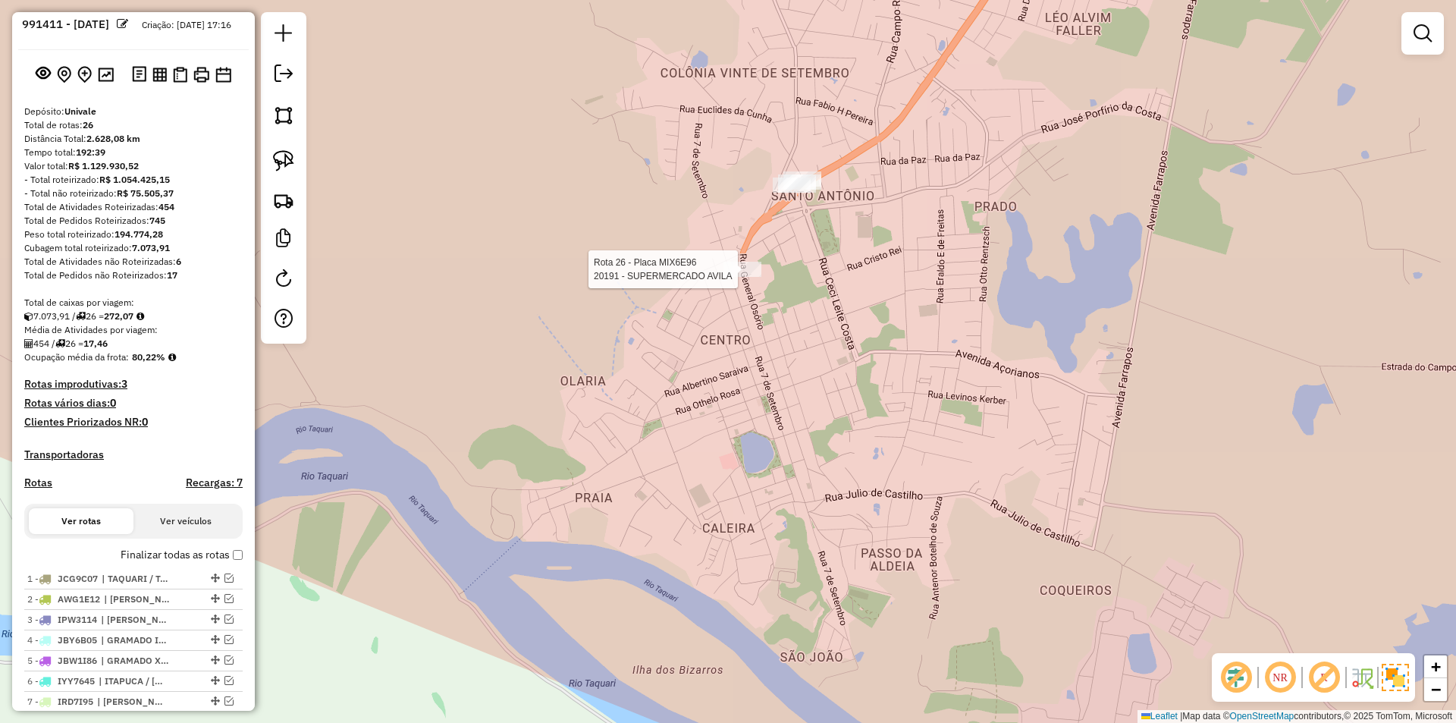
select select "*********"
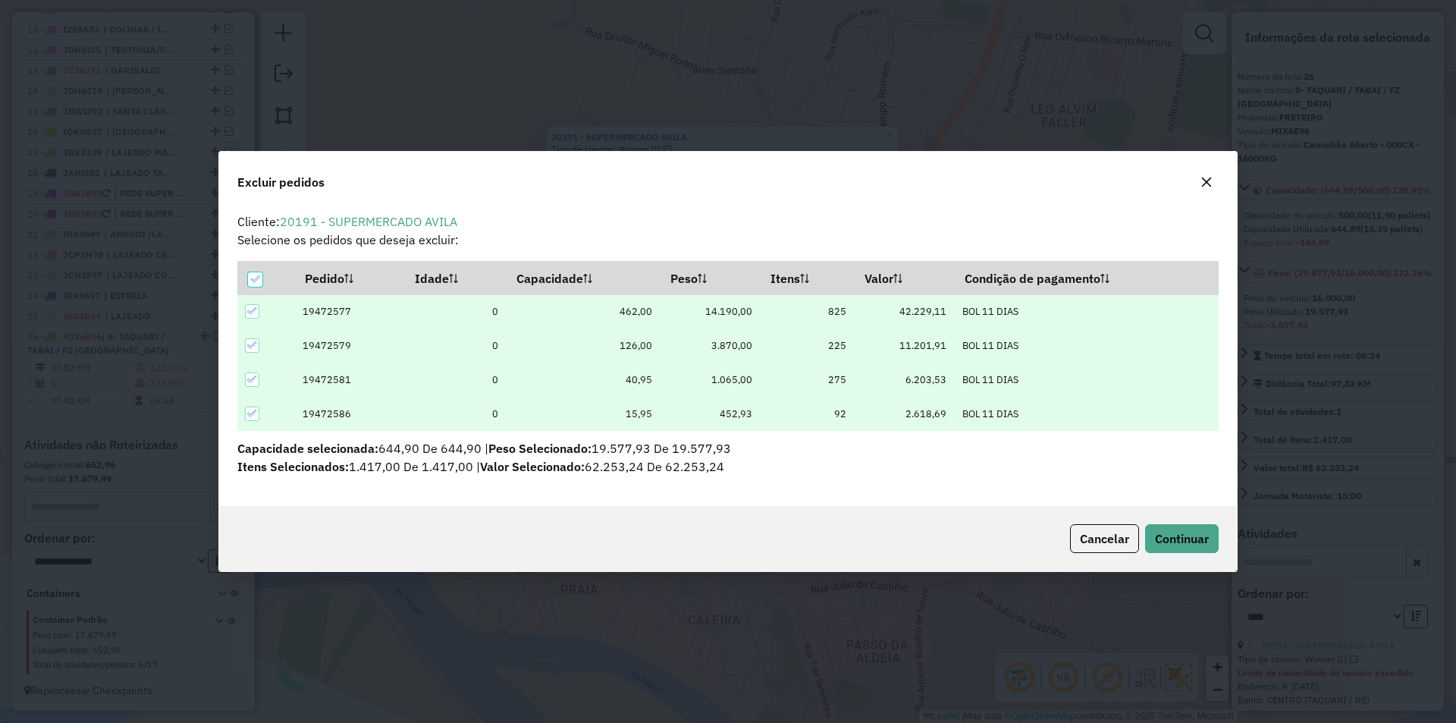
scroll to position [0, 0]
click at [254, 375] on icon at bounding box center [252, 379] width 11 height 11
click at [256, 413] on icon at bounding box center [252, 413] width 11 height 11
click at [249, 345] on icon at bounding box center [252, 345] width 11 height 11
click at [1187, 544] on span "Continuar" at bounding box center [1182, 538] width 54 height 15
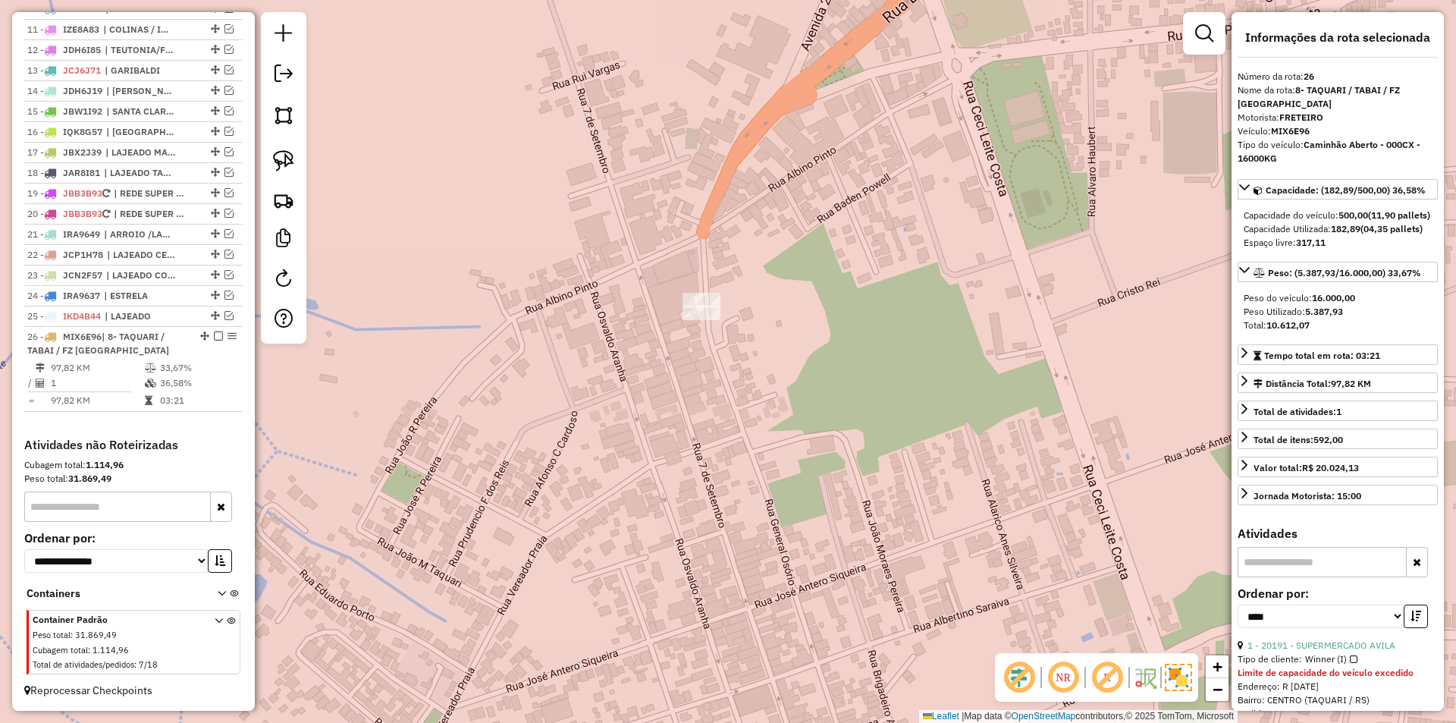
click at [704, 290] on div "Rota 26 - Placa MIX6E96 20191 - SUPERMERCADO AVILA Janela de atendimento Grade …" at bounding box center [728, 361] width 1456 height 723
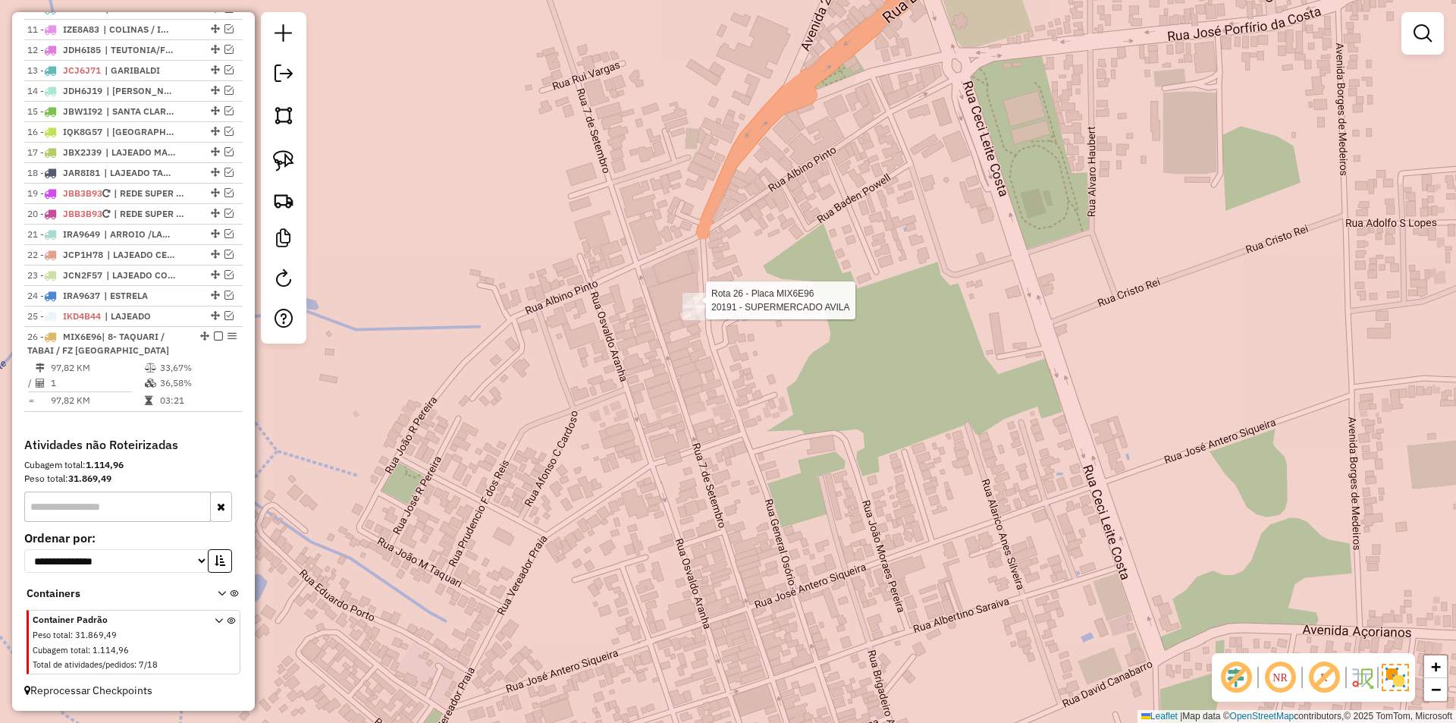
select select "*********"
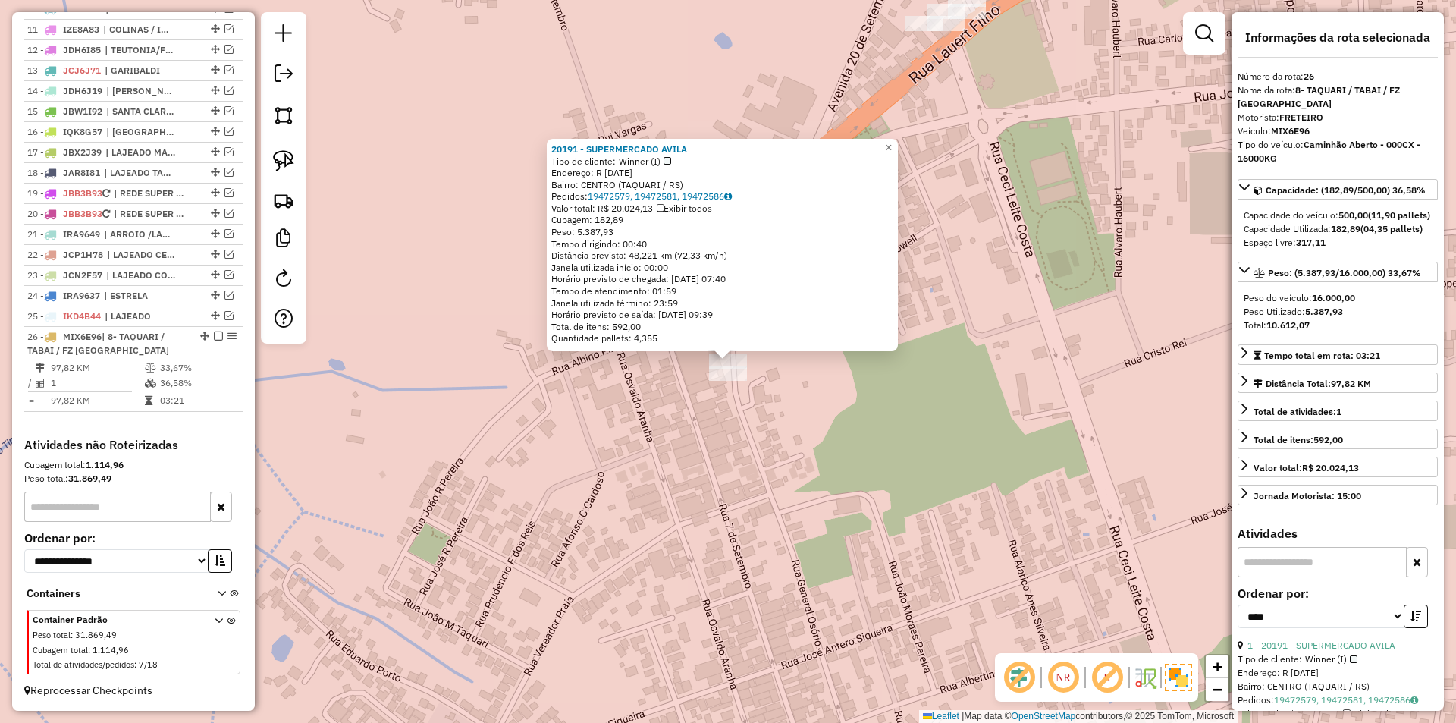
click at [987, 521] on div "20191 - SUPERMERCADO AVILA Tipo de cliente: Winner (I) Endereço: R [DATE] [GEOG…" at bounding box center [728, 361] width 1456 height 723
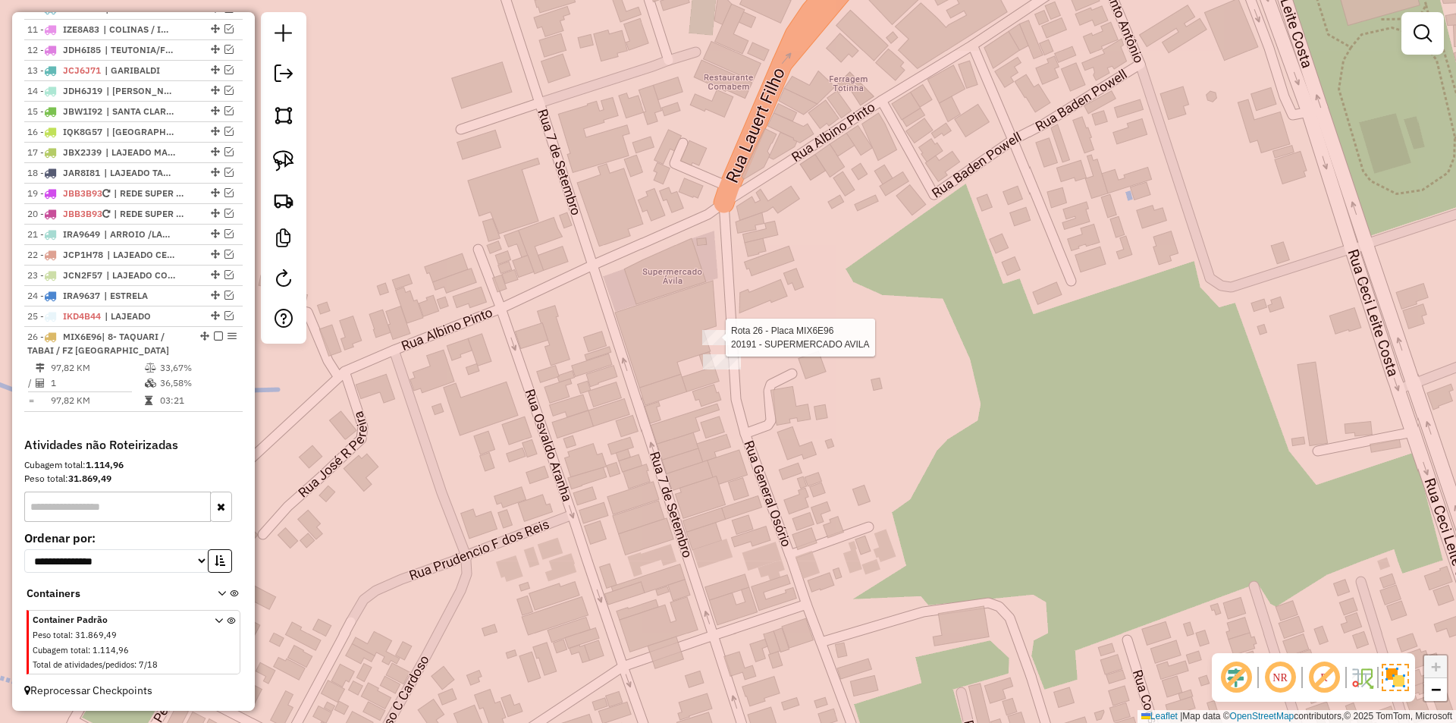
select select "*********"
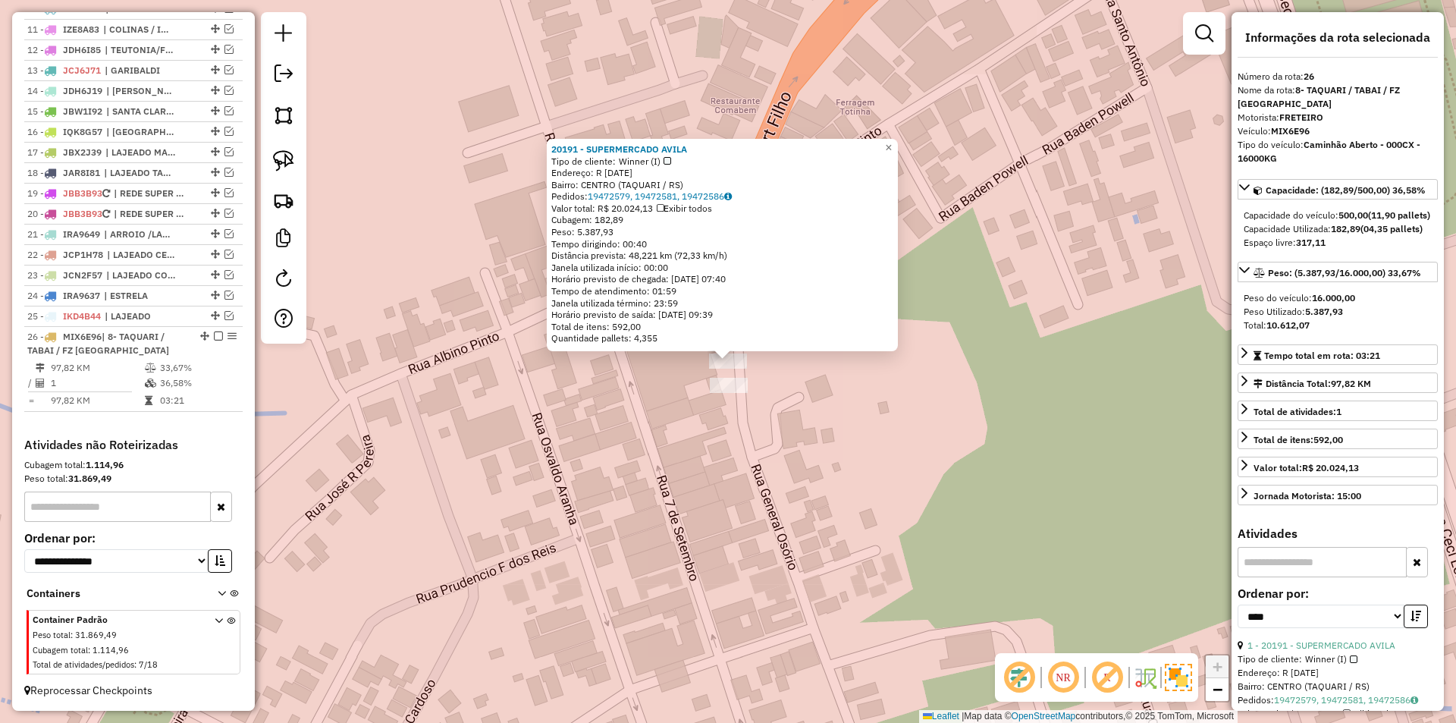
click at [1013, 486] on div "20191 - SUPERMERCADO AVILA Tipo de cliente: Winner (I) Endereço: R [DATE] [GEOG…" at bounding box center [728, 361] width 1456 height 723
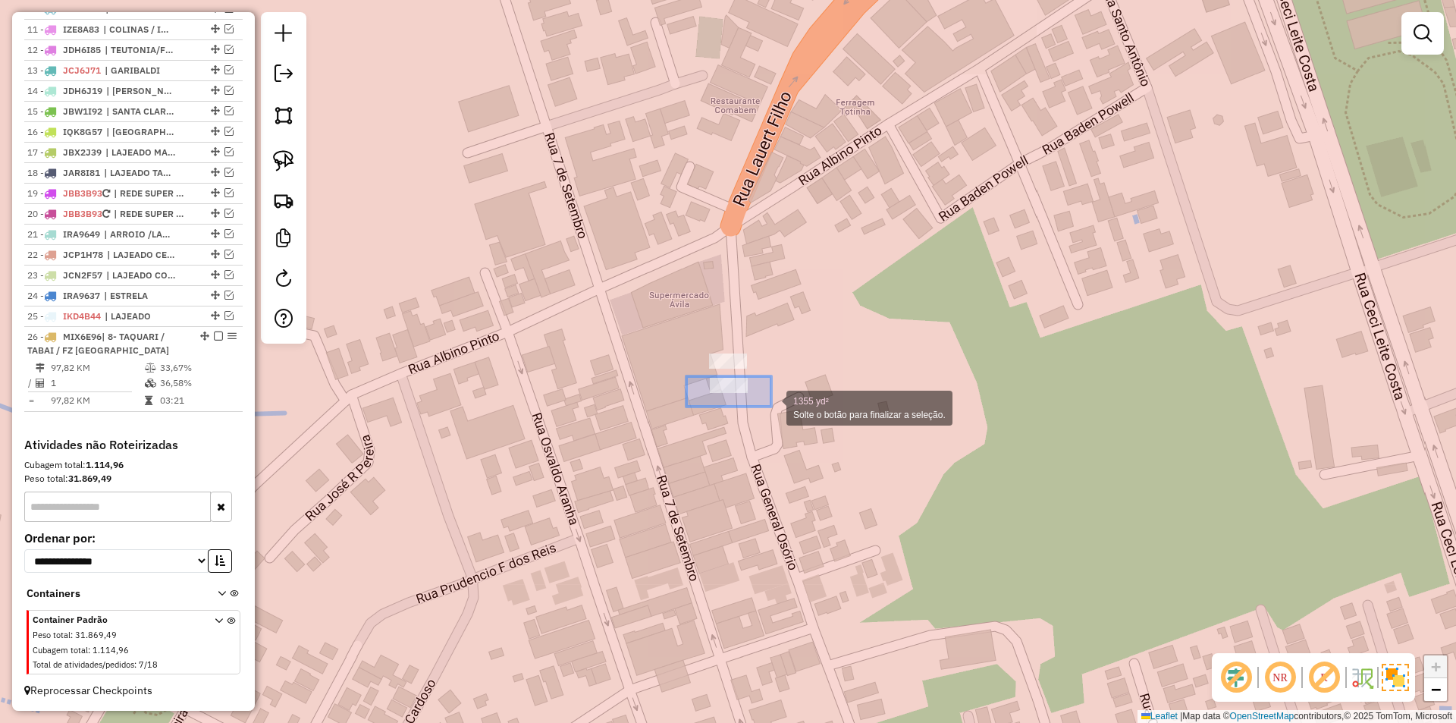
drag, startPoint x: 686, startPoint y: 376, endPoint x: 771, endPoint y: 406, distance: 90.2
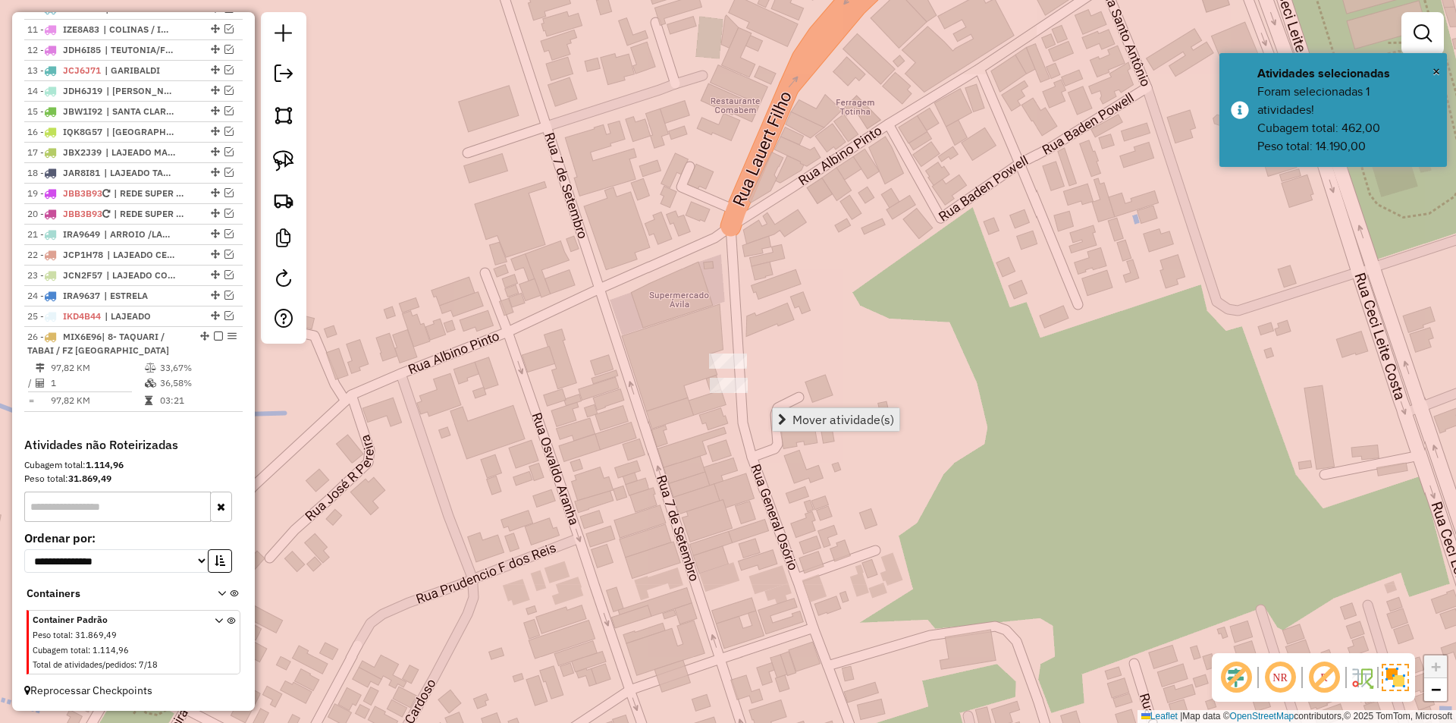
click at [823, 419] on span "Mover atividade(s)" at bounding box center [843, 419] width 102 height 12
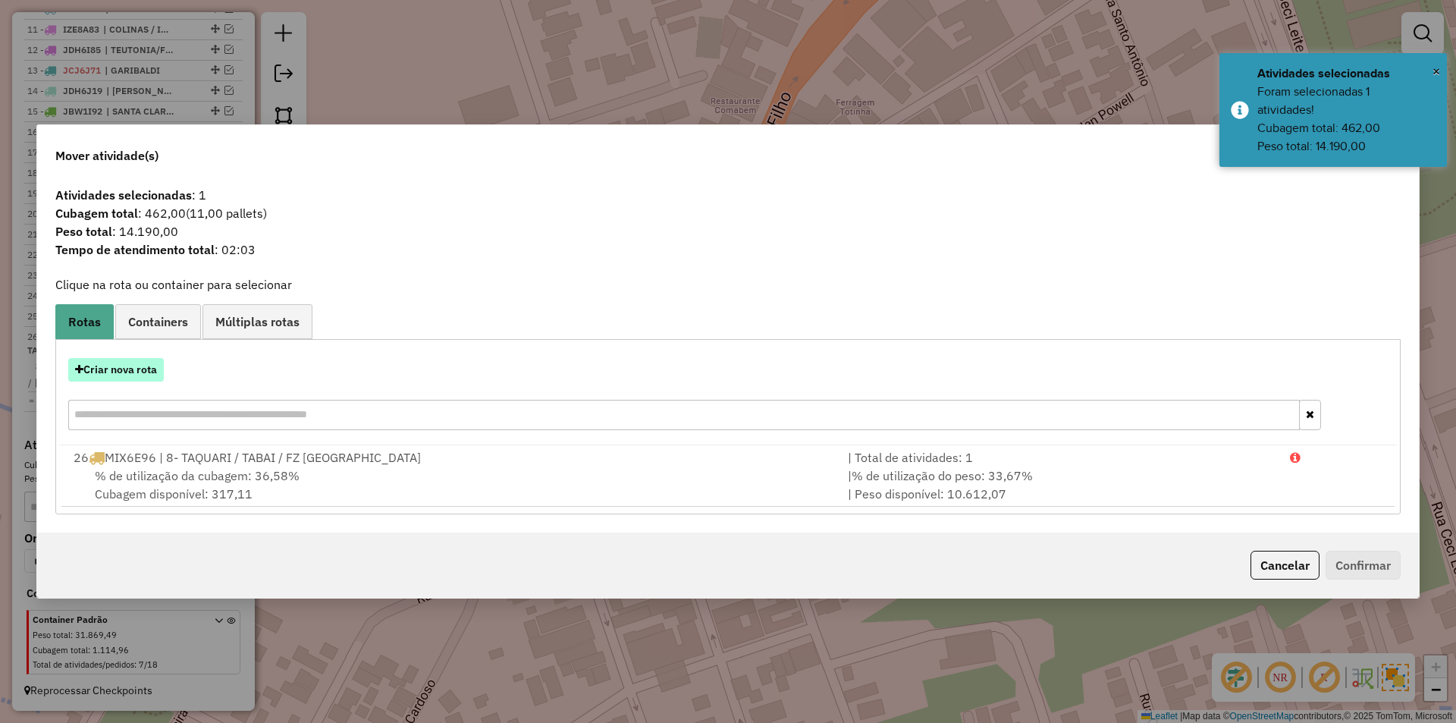
click at [140, 364] on button "Criar nova rota" at bounding box center [116, 370] width 96 height 24
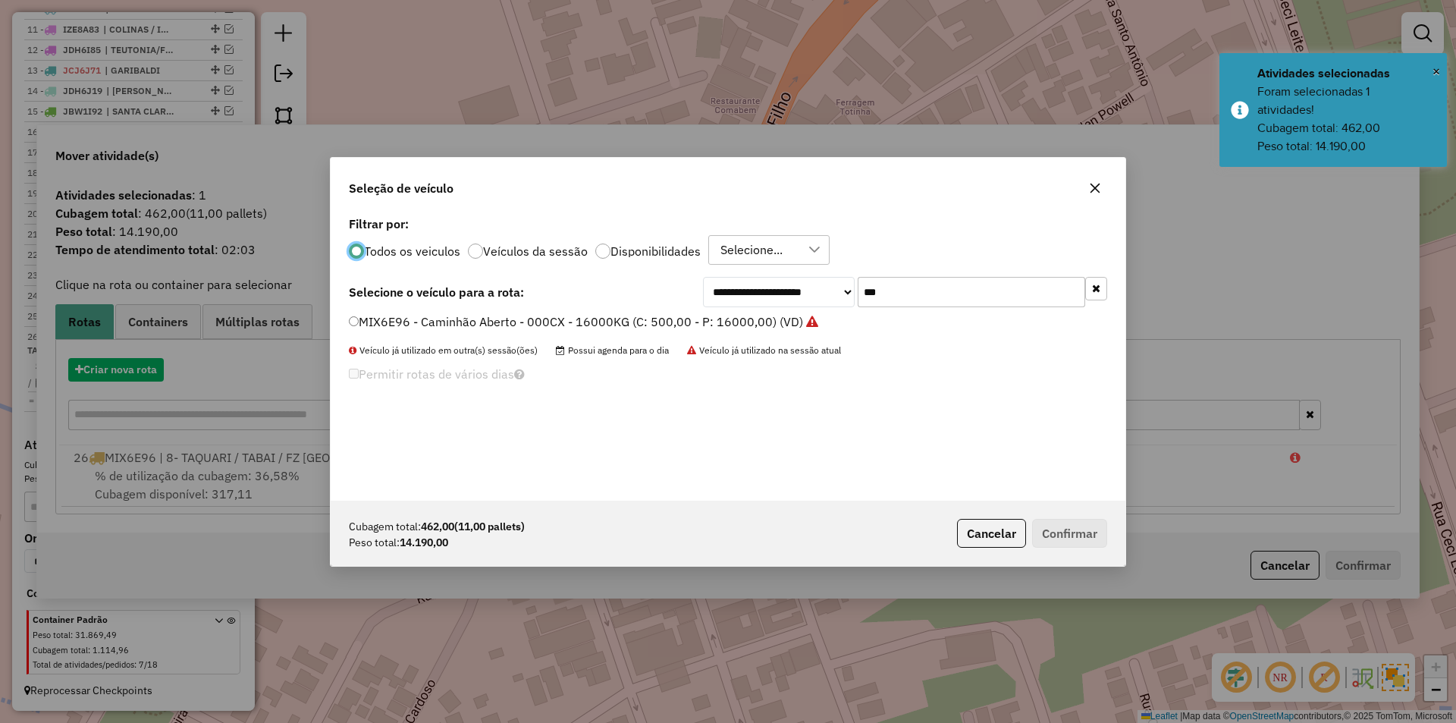
scroll to position [8, 5]
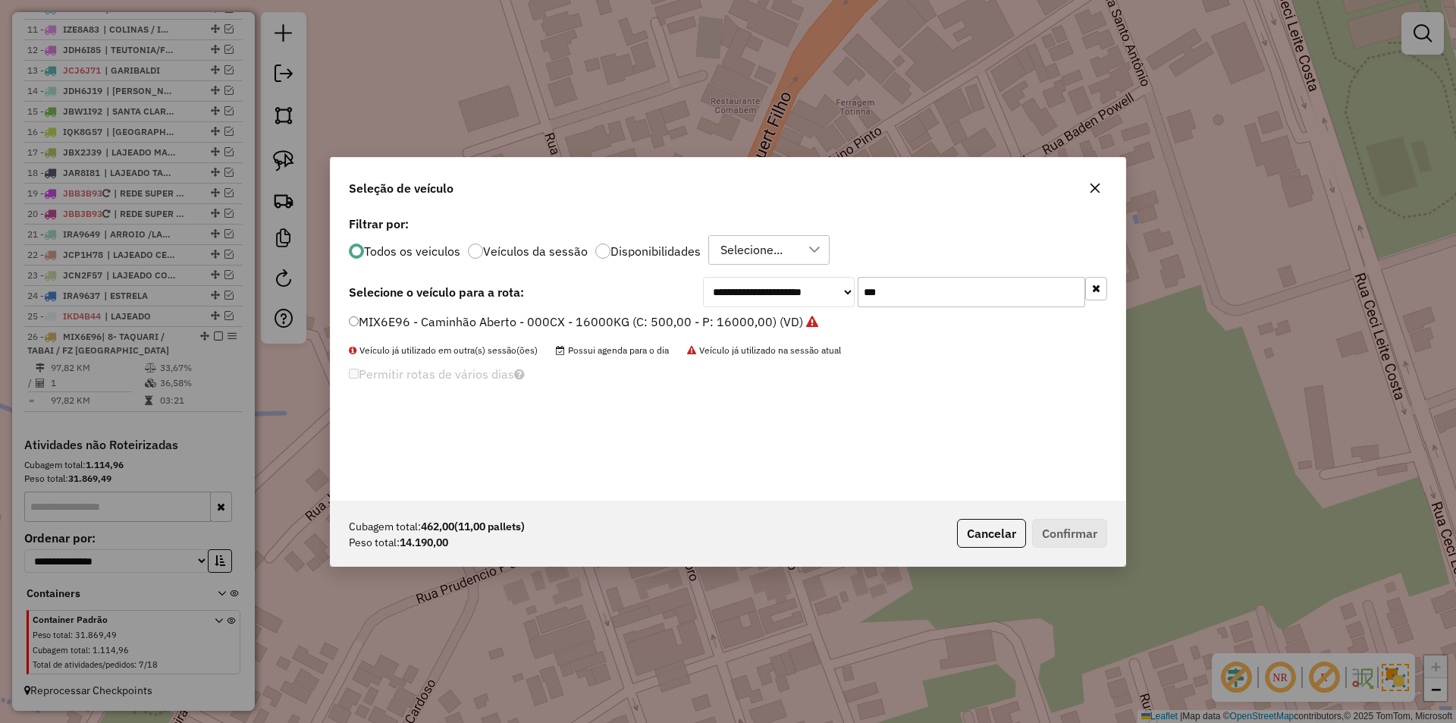
drag, startPoint x: 906, startPoint y: 297, endPoint x: 729, endPoint y: 275, distance: 178.8
click at [738, 278] on div "**********" at bounding box center [905, 292] width 404 height 30
drag, startPoint x: 359, startPoint y: 318, endPoint x: 372, endPoint y: 363, distance: 46.6
click at [359, 318] on label "MIX6E96 - Caminhão Aberto - 000CX - 16000KG (C: 500,00 - P: 16000,00) (VD)" at bounding box center [583, 321] width 469 height 18
drag, startPoint x: 926, startPoint y: 298, endPoint x: 799, endPoint y: 287, distance: 127.1
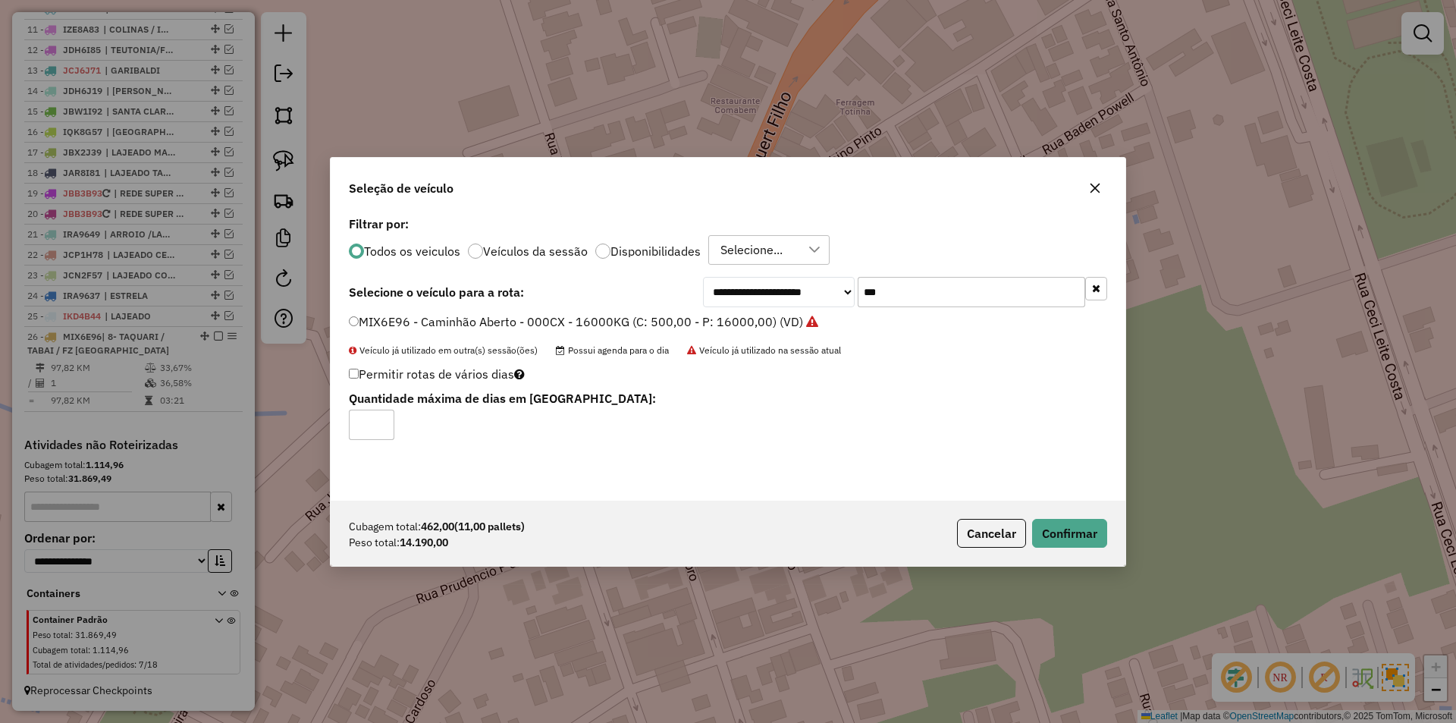
click at [804, 293] on div "**********" at bounding box center [905, 292] width 404 height 30
type input "***"
click at [390, 321] on label "RTU1T22 - Caminhão Aberto - 000CX - 16000KG (C: 500,00 - P: 16000,00) (VD)" at bounding box center [576, 321] width 455 height 18
click at [1095, 536] on button "Confirmar" at bounding box center [1069, 533] width 75 height 29
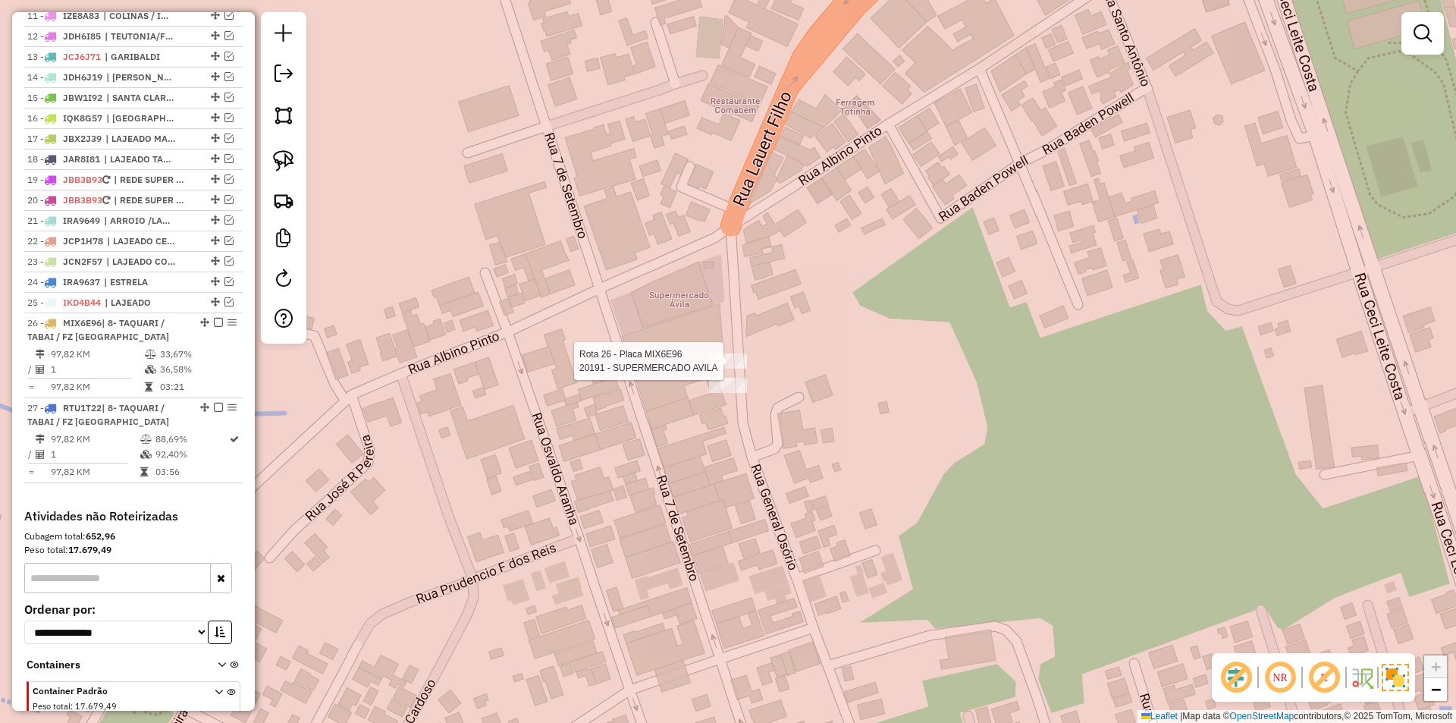
scroll to position [888, 0]
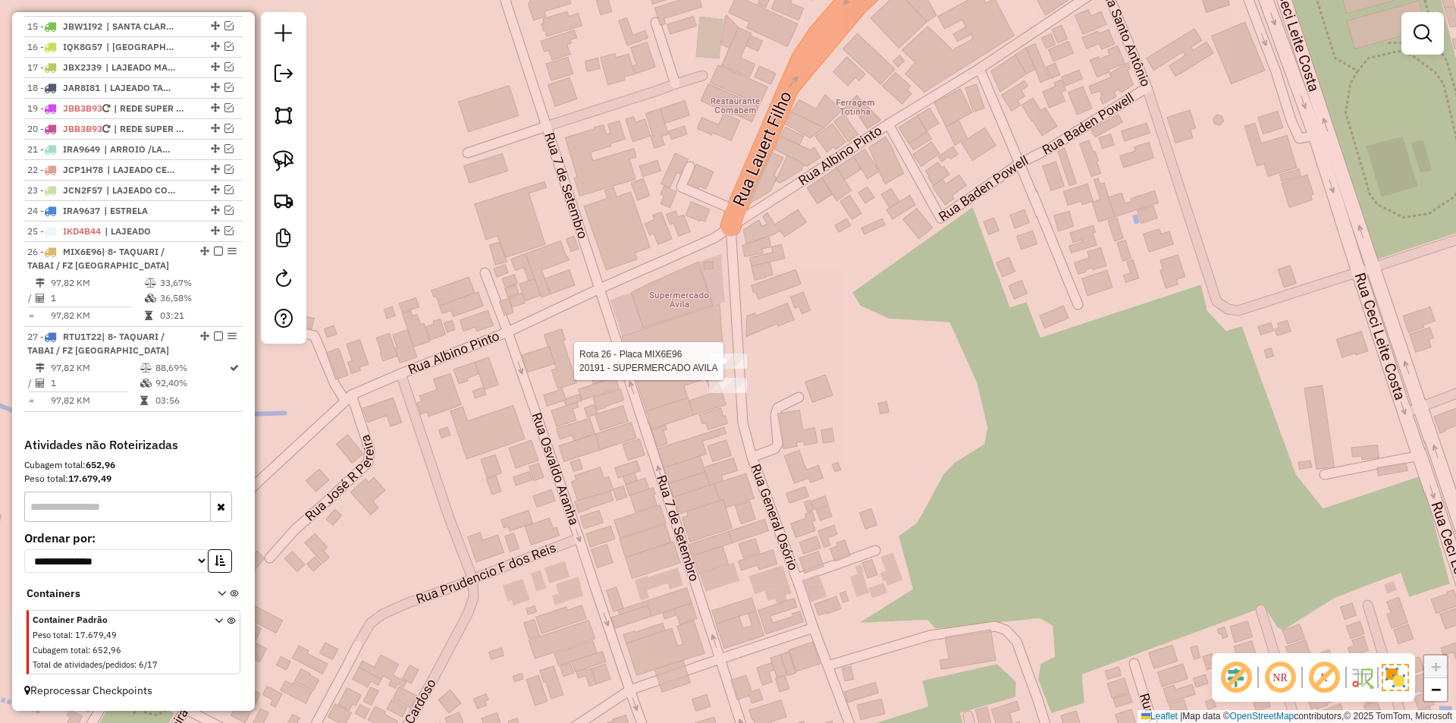
select select "*********"
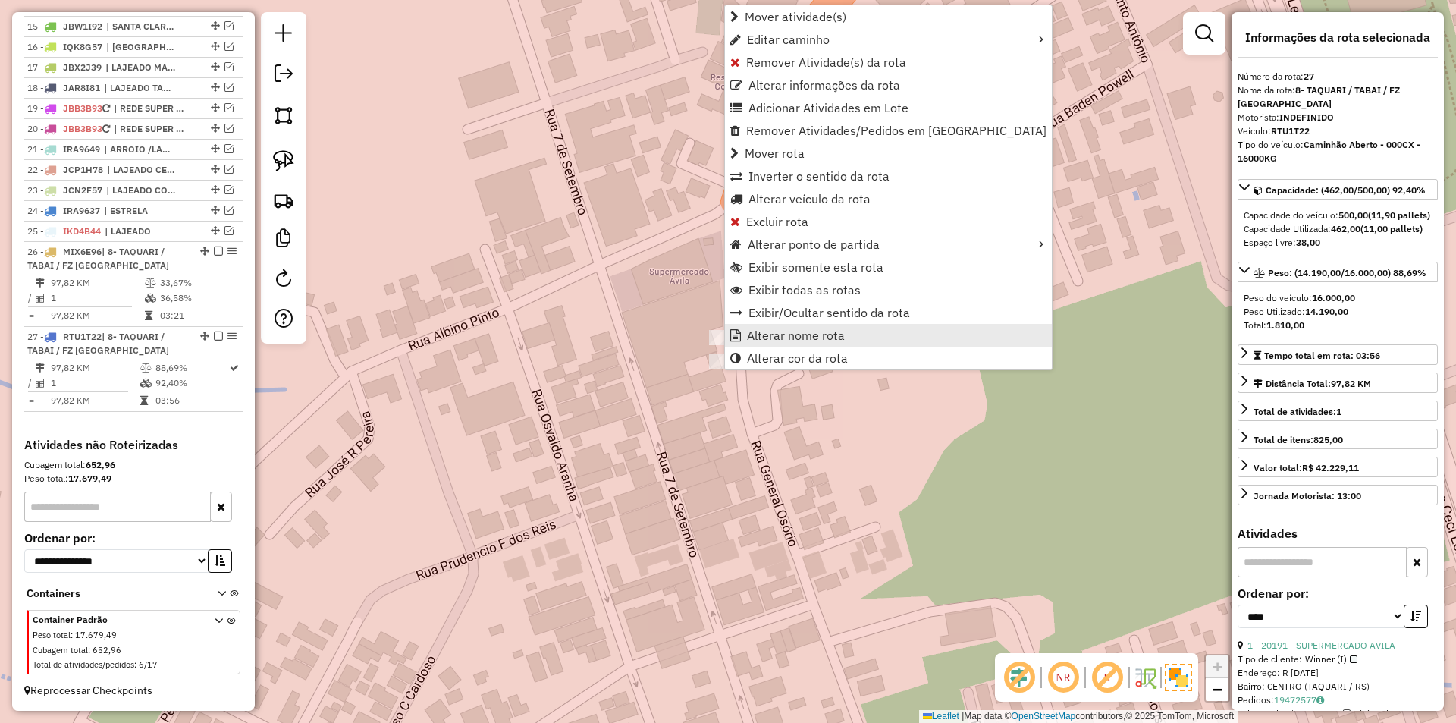
click at [863, 339] on link "Alterar nome rota" at bounding box center [888, 335] width 327 height 23
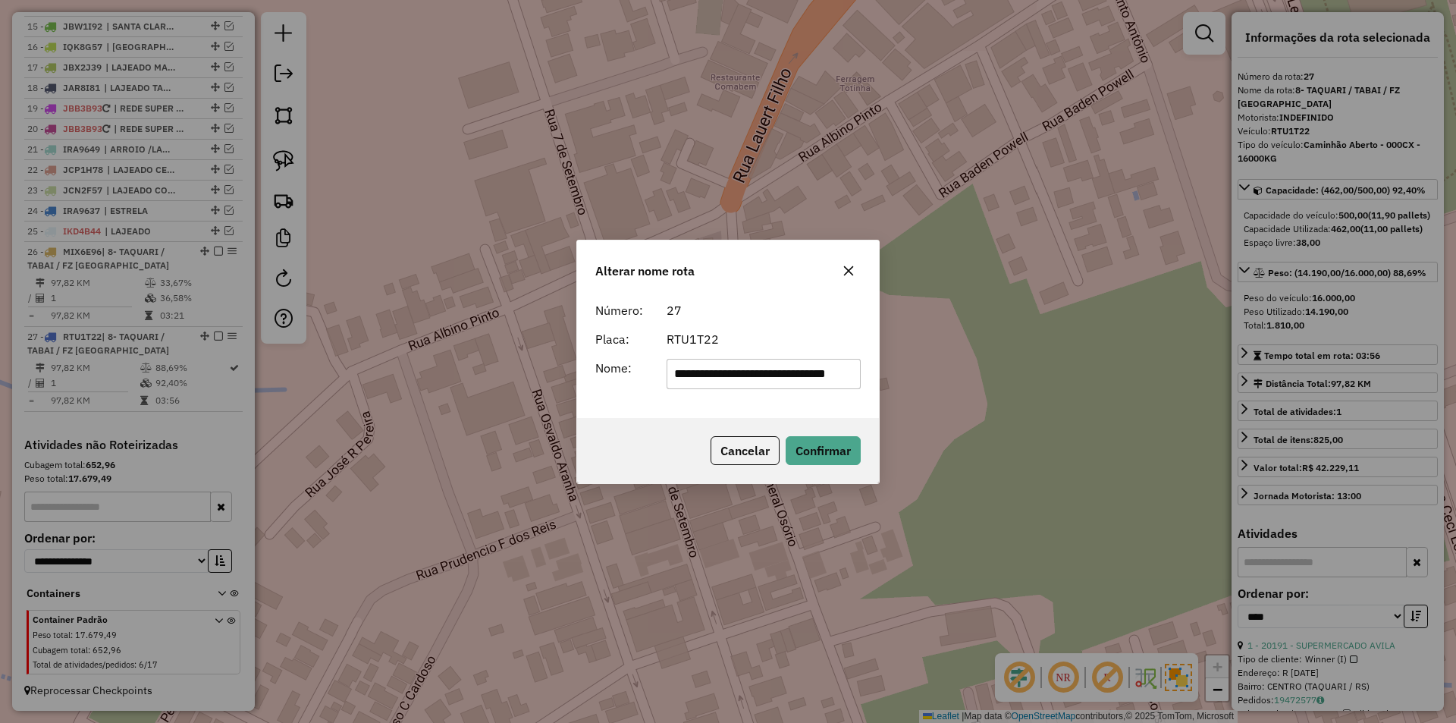
scroll to position [0, 19]
drag, startPoint x: 671, startPoint y: 373, endPoint x: 855, endPoint y: 381, distance: 184.4
click at [855, 381] on input "**********" at bounding box center [763, 374] width 195 height 30
type input "*"
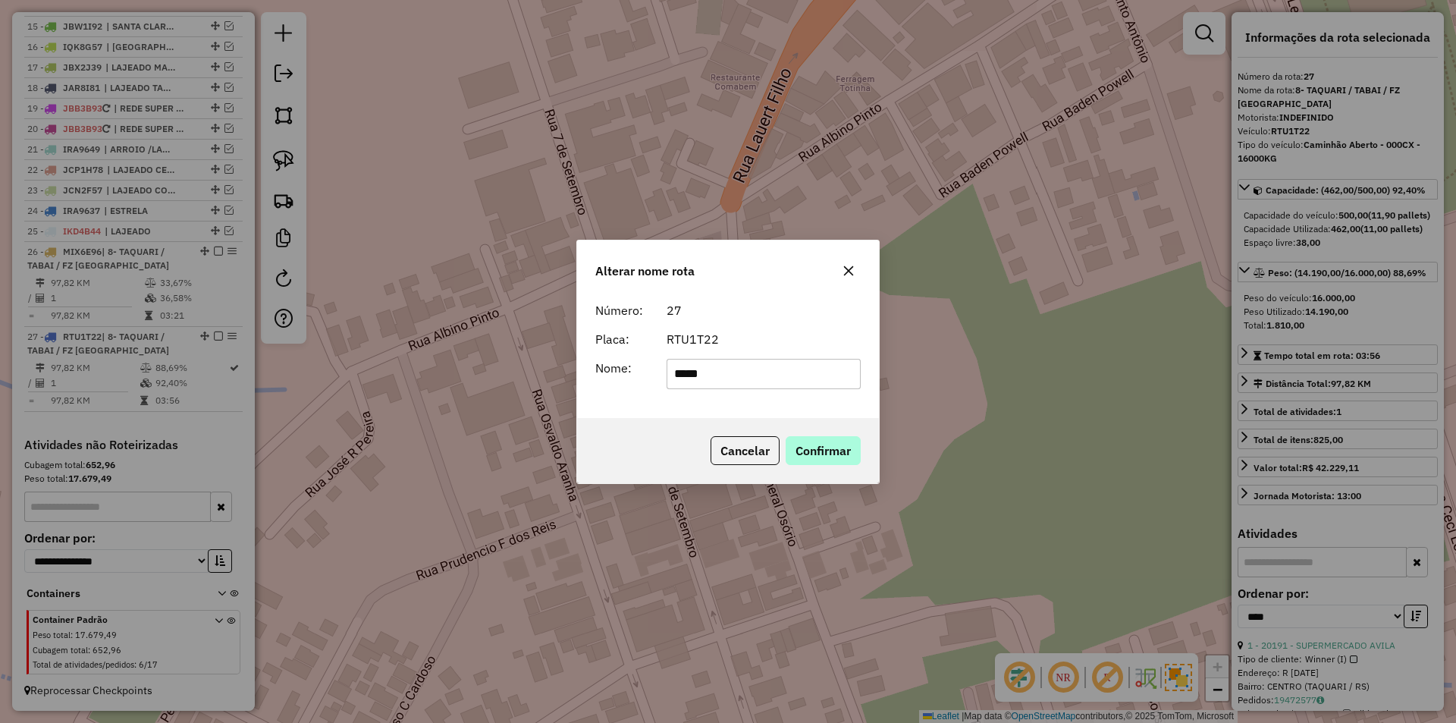
type input "*****"
click at [814, 463] on button "Confirmar" at bounding box center [822, 450] width 75 height 29
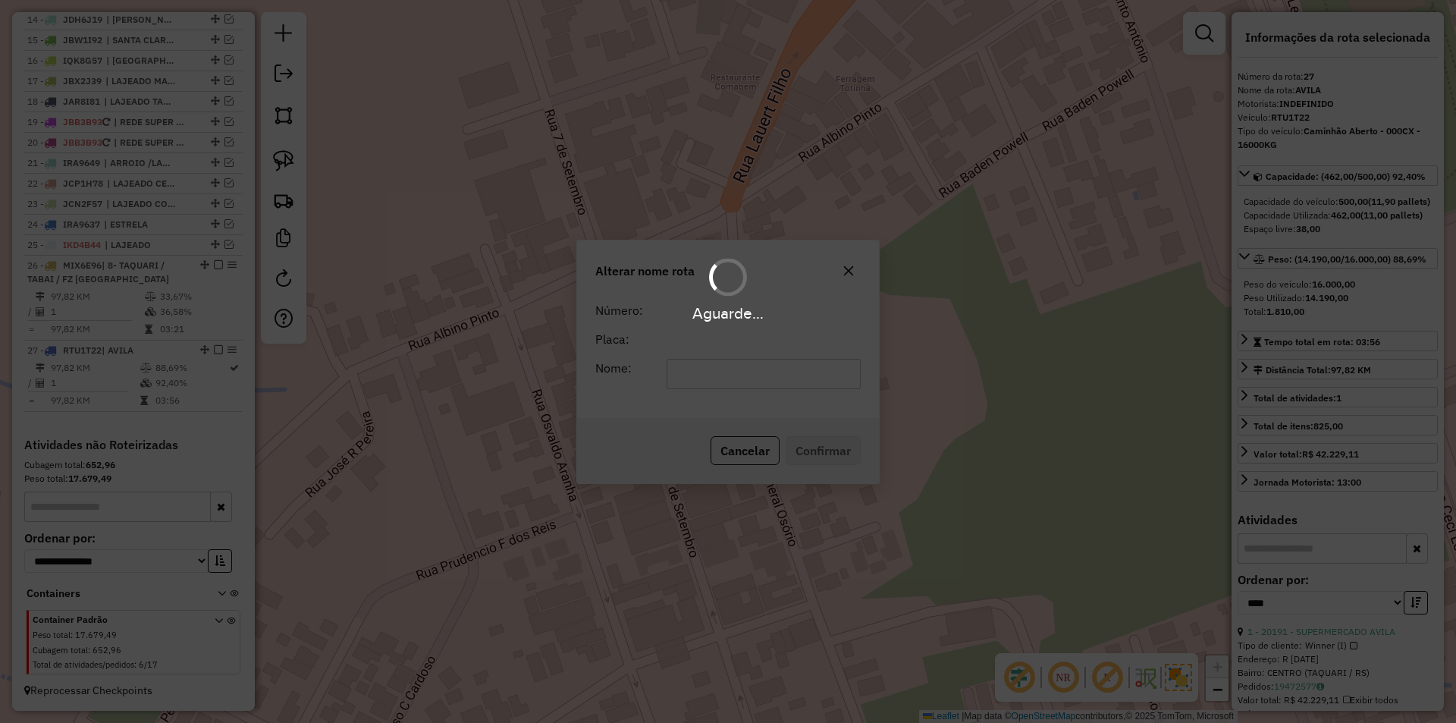
scroll to position [874, 0]
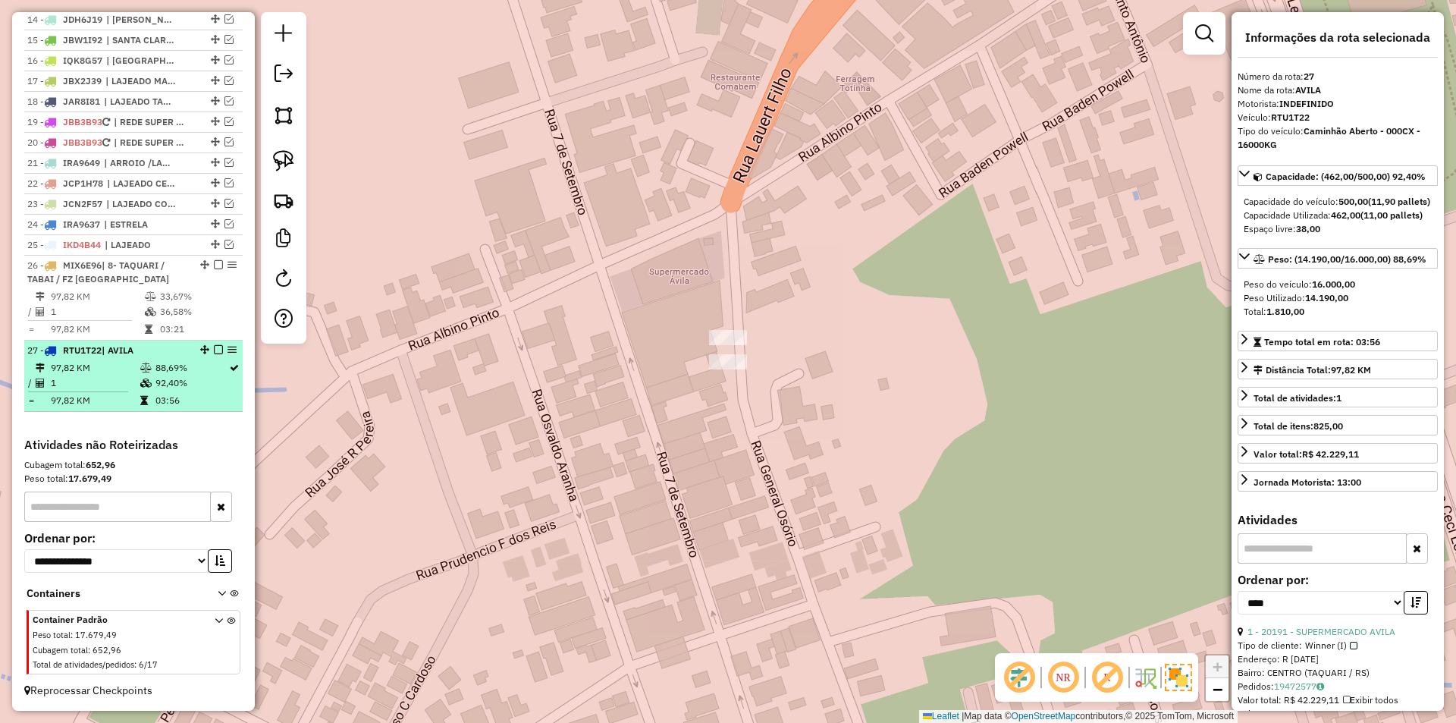
click at [214, 346] on em at bounding box center [218, 349] width 9 height 9
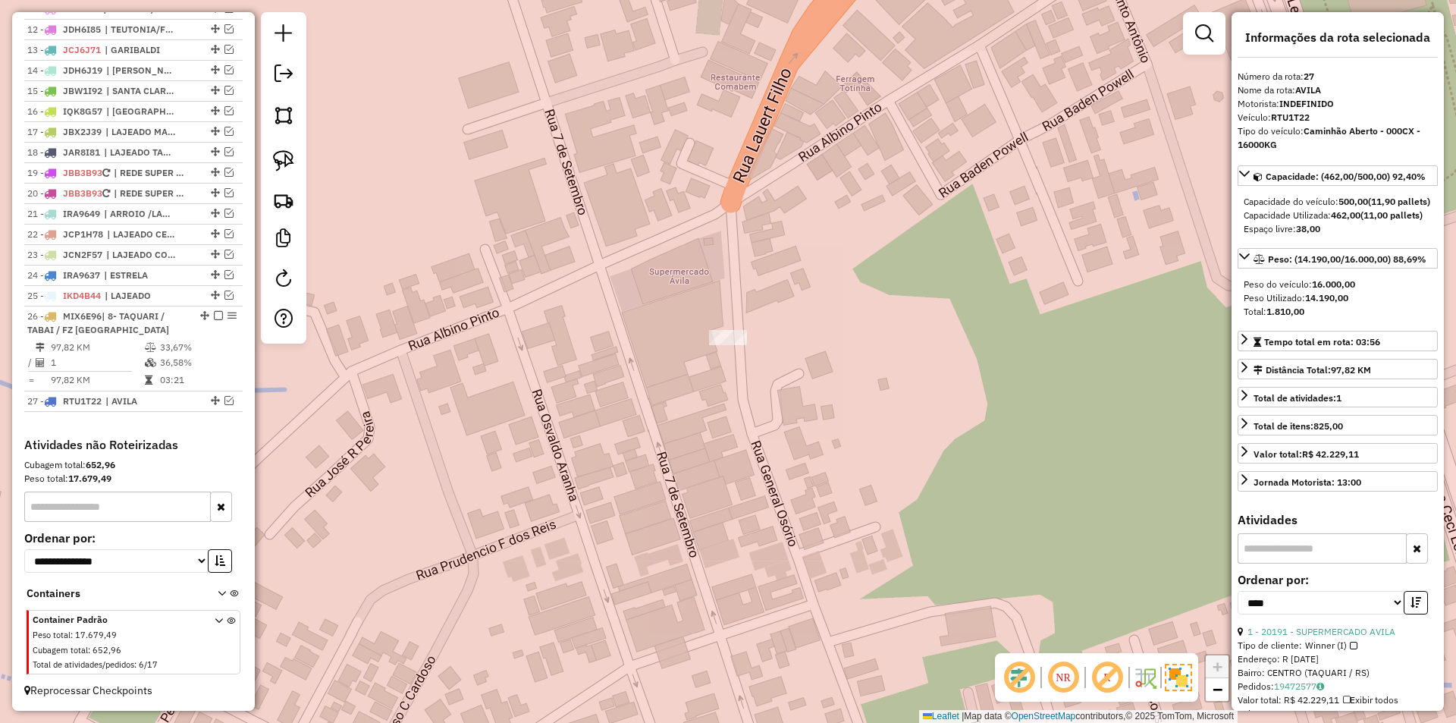
scroll to position [823, 0]
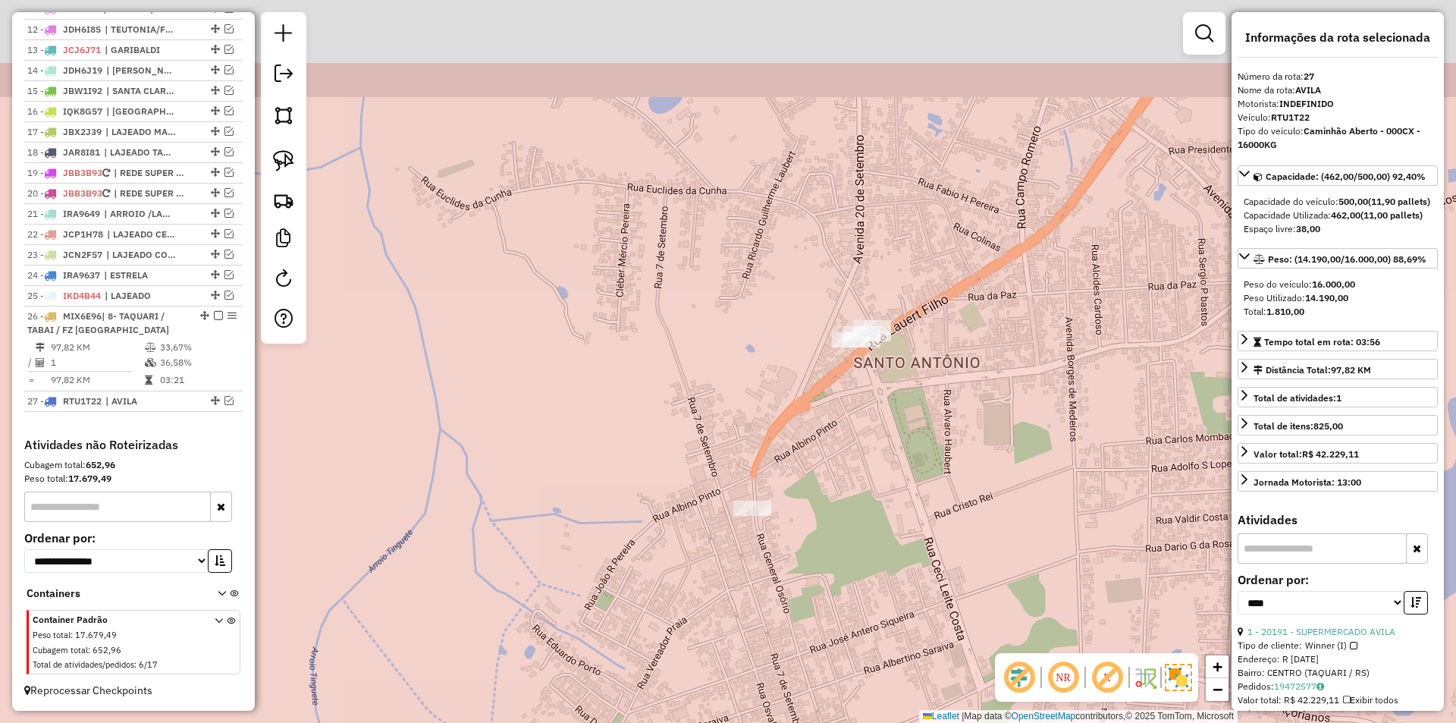
drag, startPoint x: 897, startPoint y: 362, endPoint x: 839, endPoint y: 478, distance: 129.9
click at [839, 478] on div "Janela de atendimento Grade de atendimento Capacidade Transportadoras Veículos …" at bounding box center [728, 361] width 1456 height 723
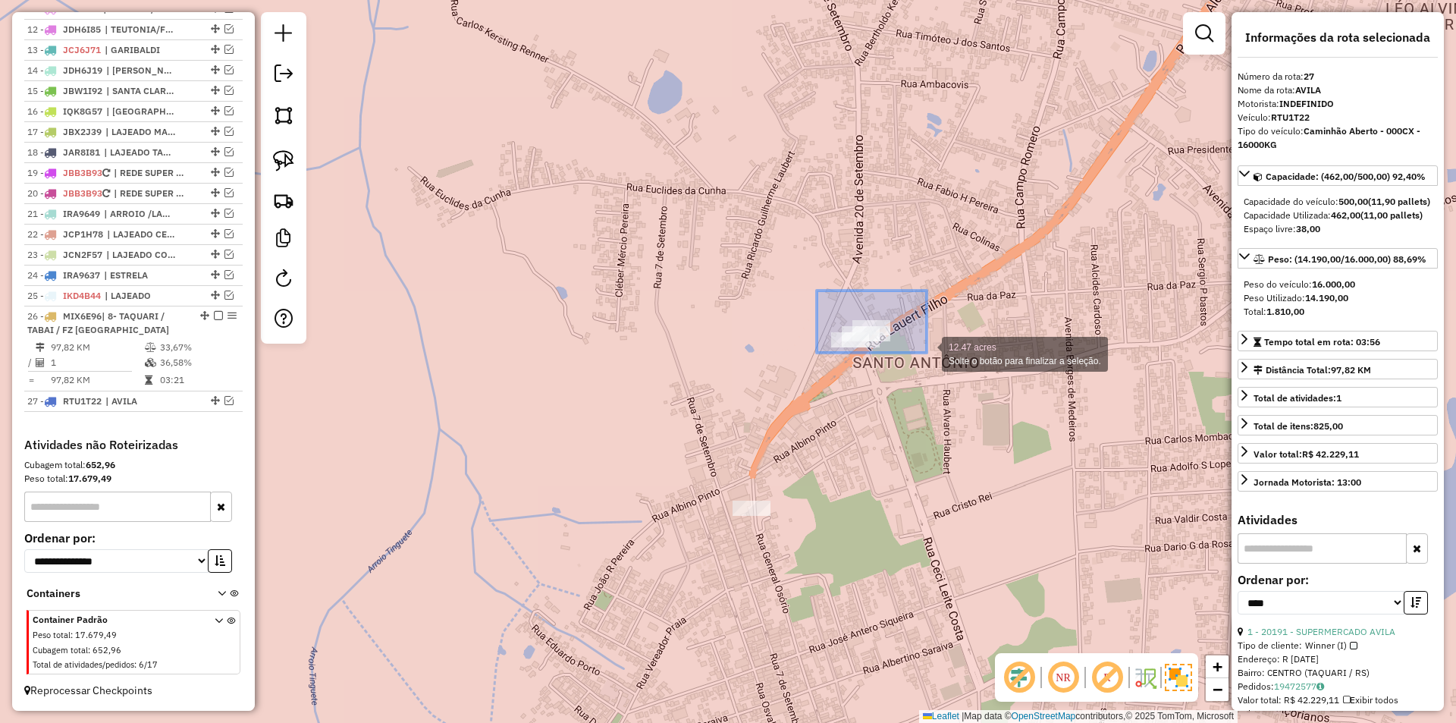
drag, startPoint x: 914, startPoint y: 330, endPoint x: 926, endPoint y: 353, distance: 25.8
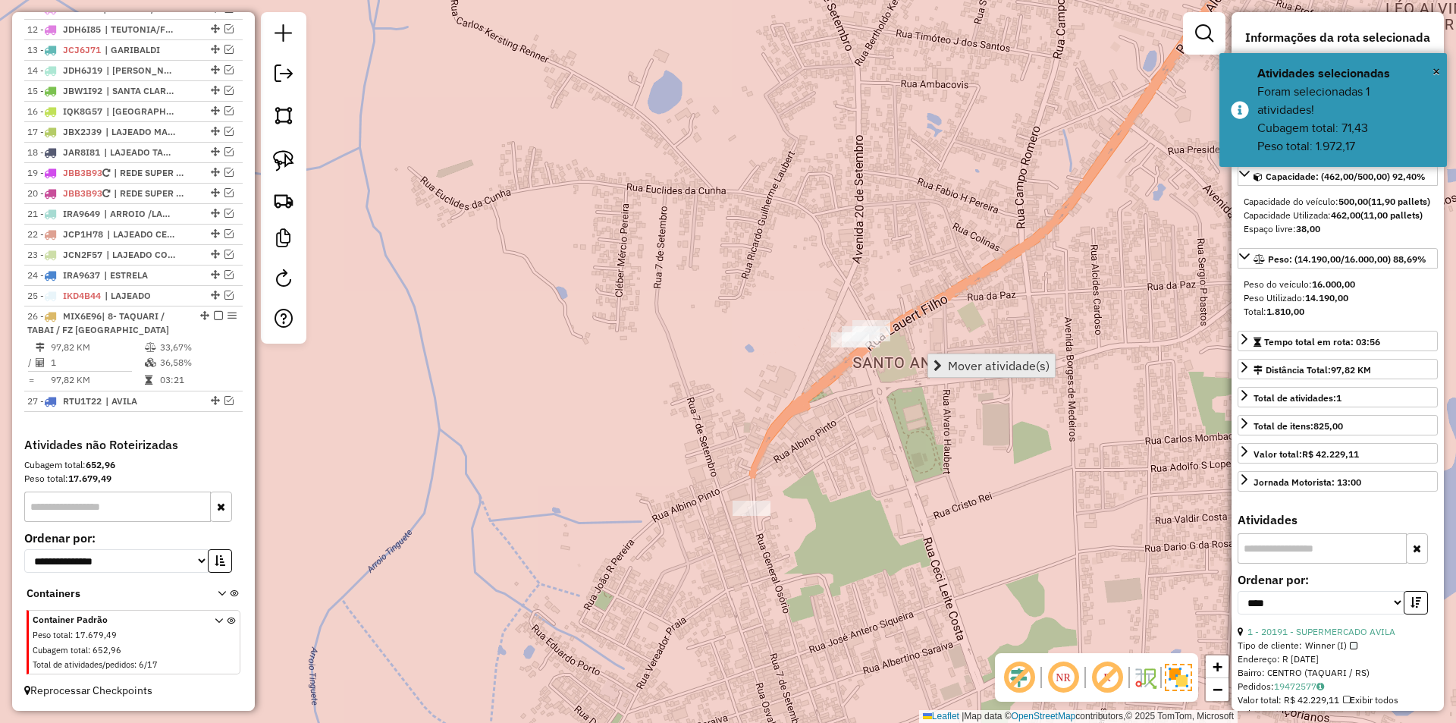
click at [967, 367] on span "Mover atividade(s)" at bounding box center [999, 365] width 102 height 12
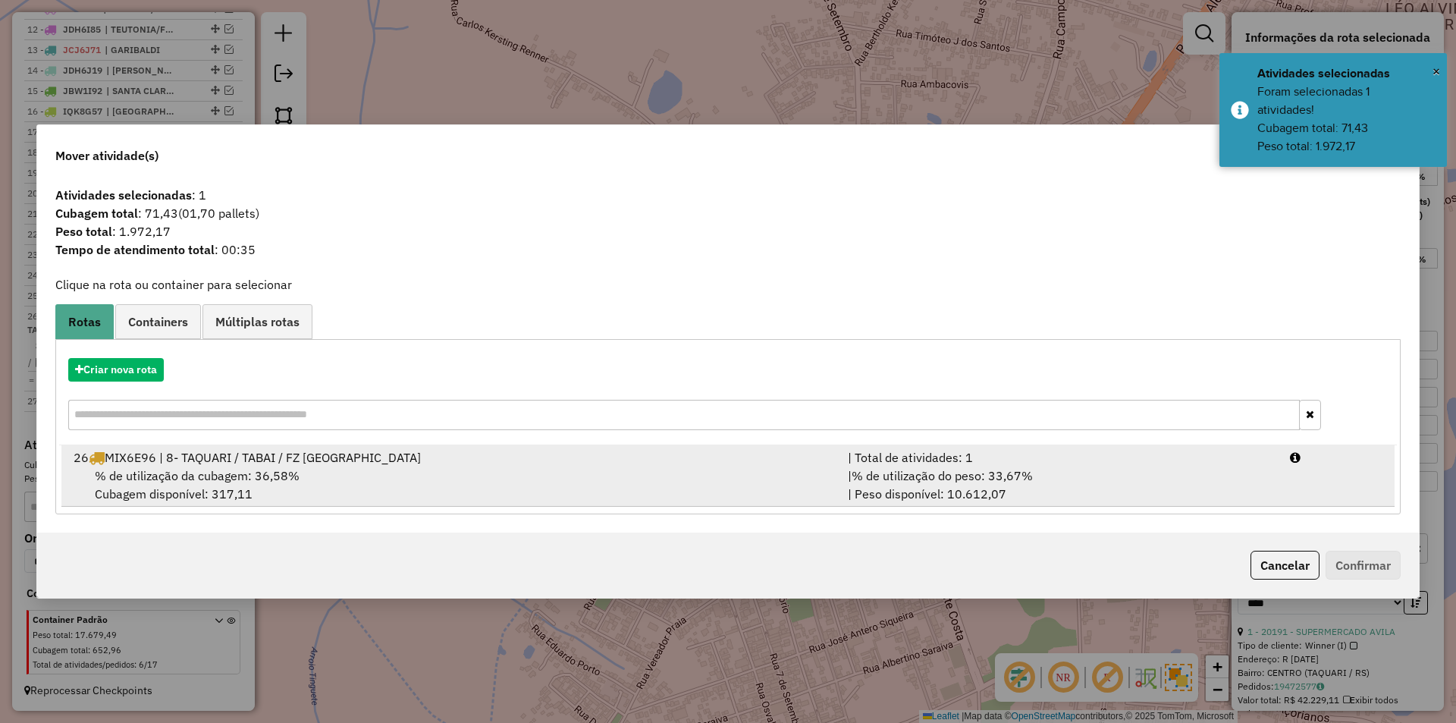
click at [444, 472] on div "% de utilização da cubagem: 36,58% Cubagem disponível: 317,11" at bounding box center [451, 484] width 774 height 36
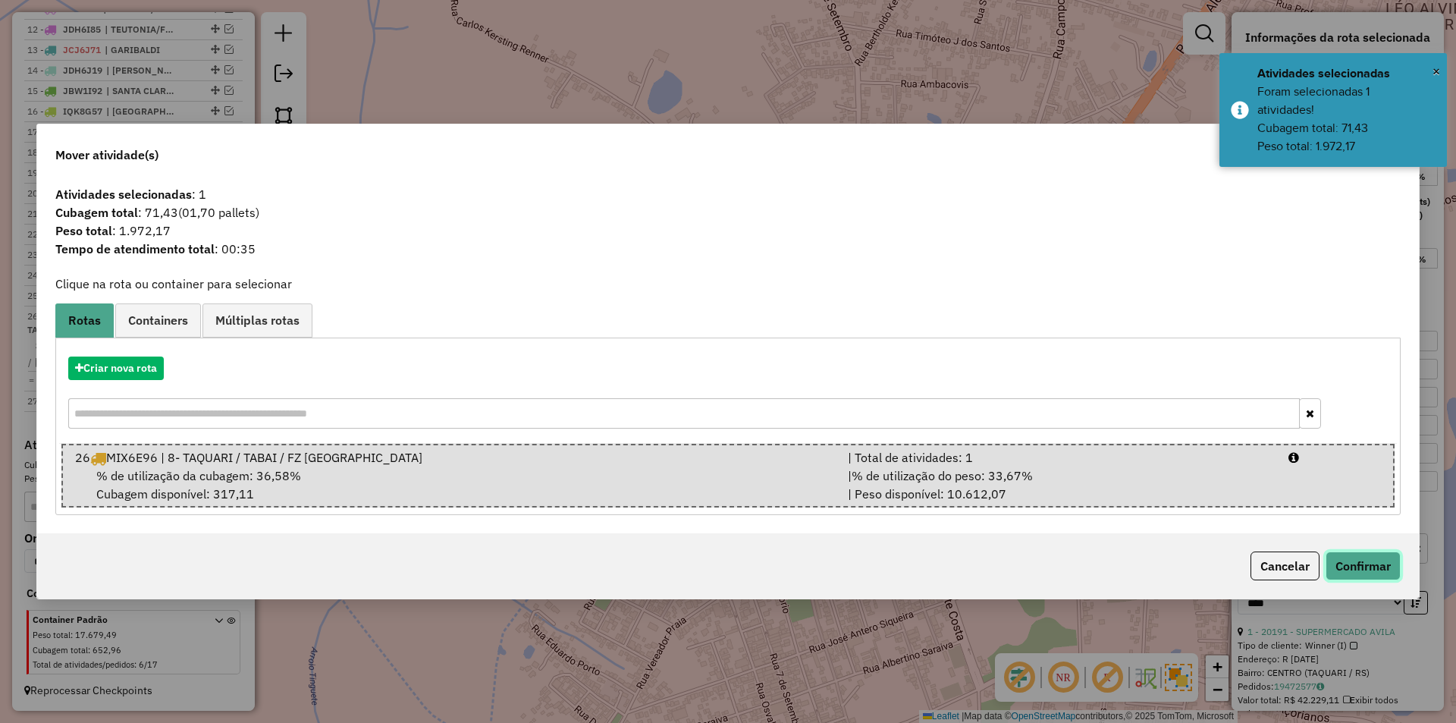
click at [1370, 564] on button "Confirmar" at bounding box center [1362, 565] width 75 height 29
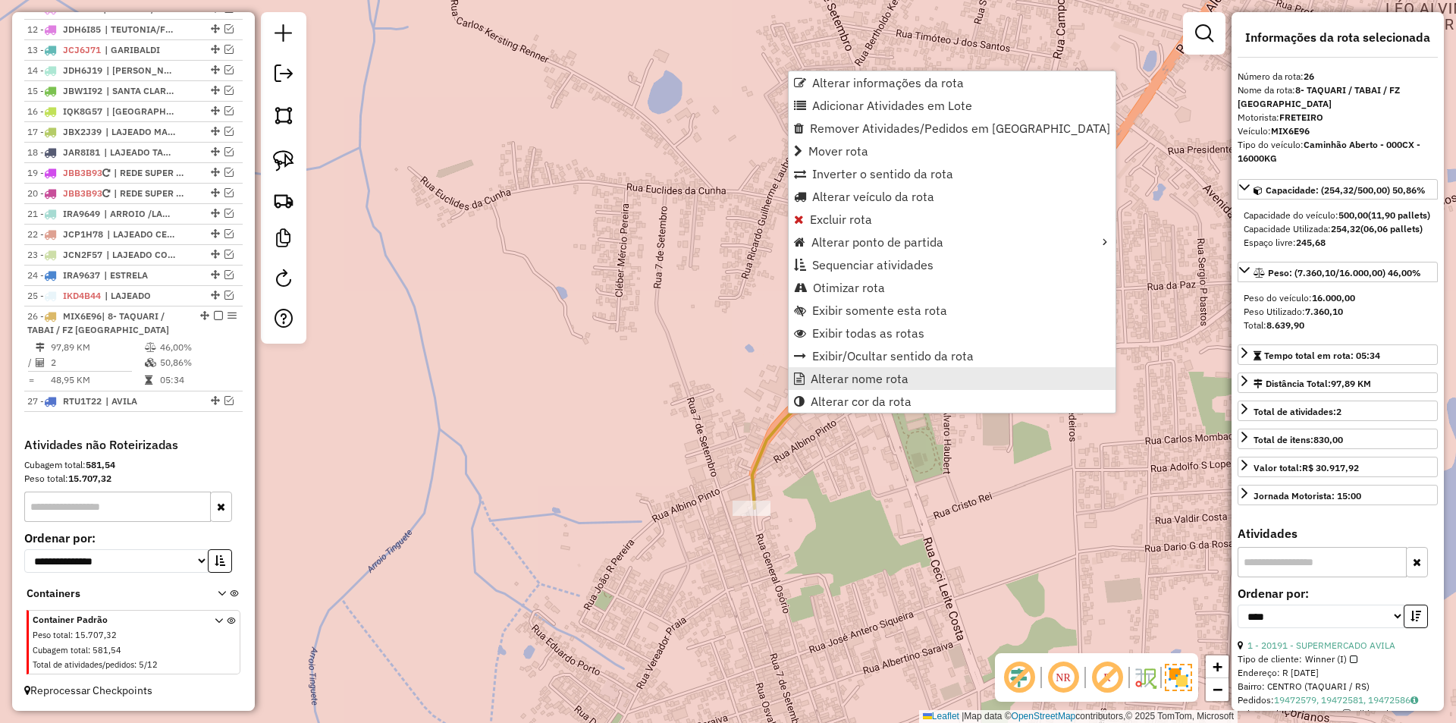
click at [940, 383] on link "Alterar nome rota" at bounding box center [951, 378] width 327 height 23
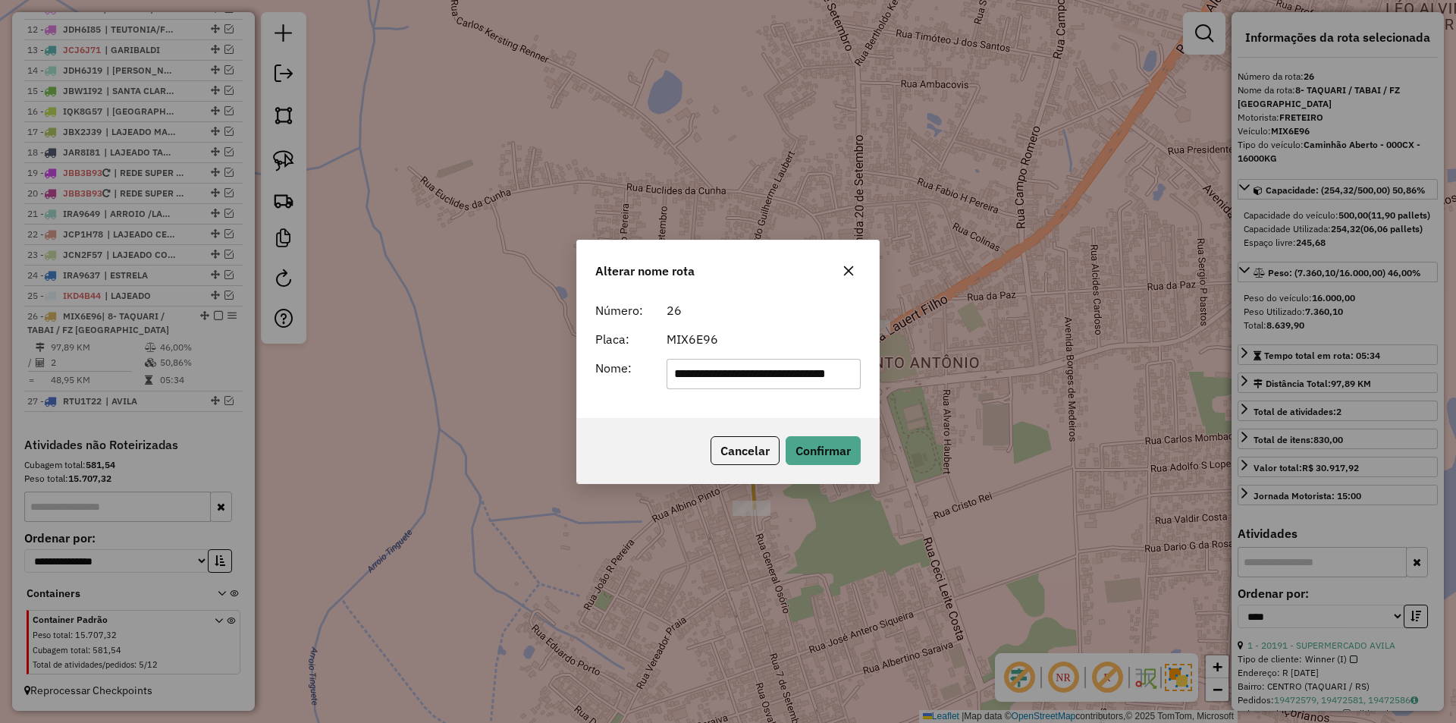
scroll to position [0, 19]
drag, startPoint x: 720, startPoint y: 373, endPoint x: 948, endPoint y: 375, distance: 228.2
click at [948, 375] on div "**********" at bounding box center [728, 361] width 1456 height 723
drag, startPoint x: 688, startPoint y: 371, endPoint x: 634, endPoint y: 368, distance: 53.9
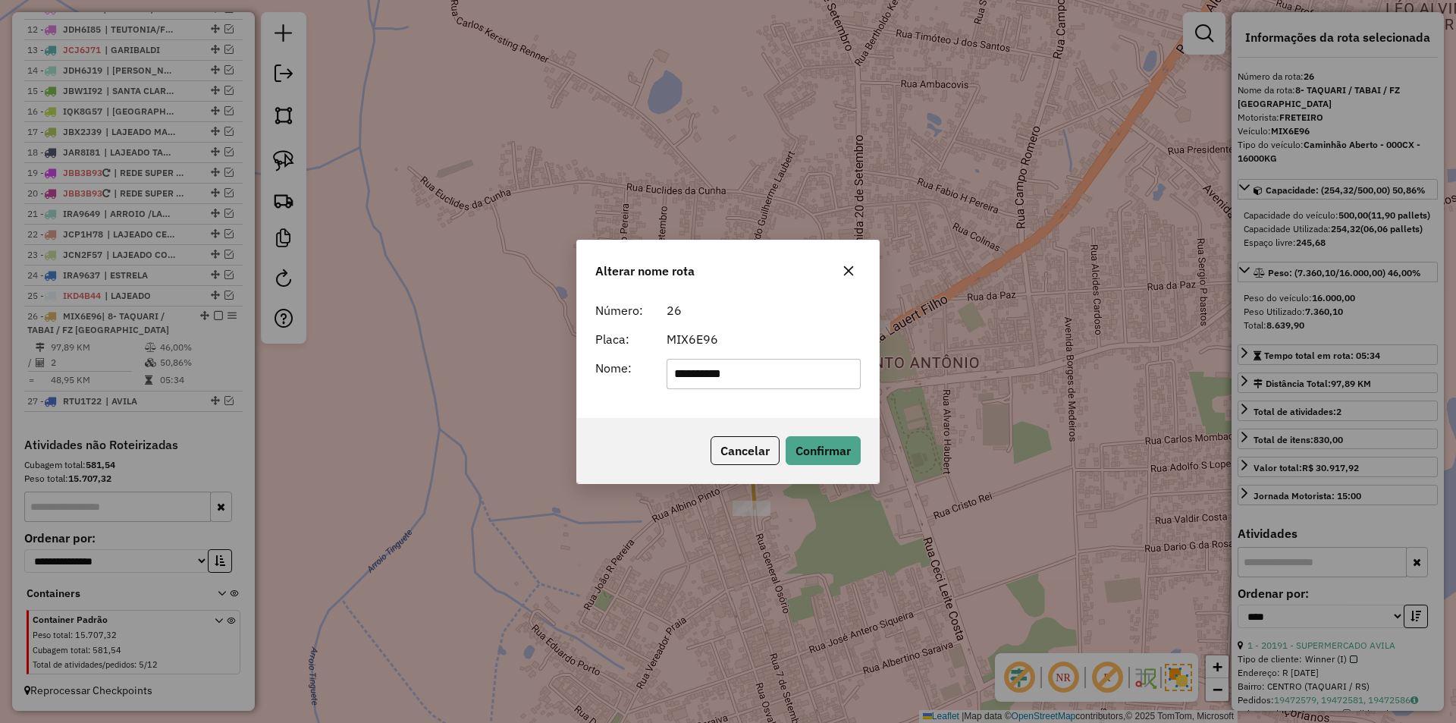
click at [634, 368] on div "**********" at bounding box center [728, 374] width 284 height 30
type input "*******"
drag, startPoint x: 825, startPoint y: 433, endPoint x: 832, endPoint y: 444, distance: 13.7
click at [826, 433] on div "Cancelar Confirmar" at bounding box center [728, 450] width 302 height 65
click at [834, 451] on button "Confirmar" at bounding box center [822, 450] width 75 height 29
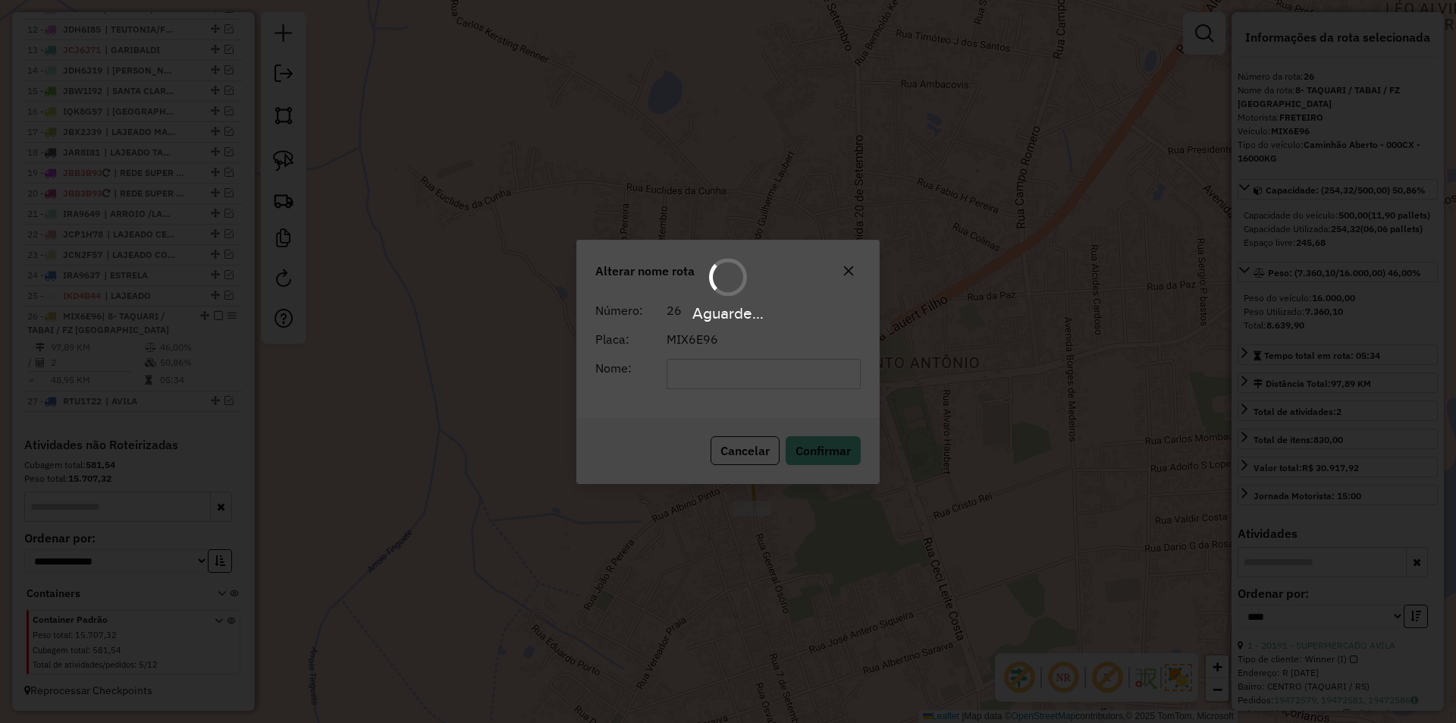
scroll to position [810, 0]
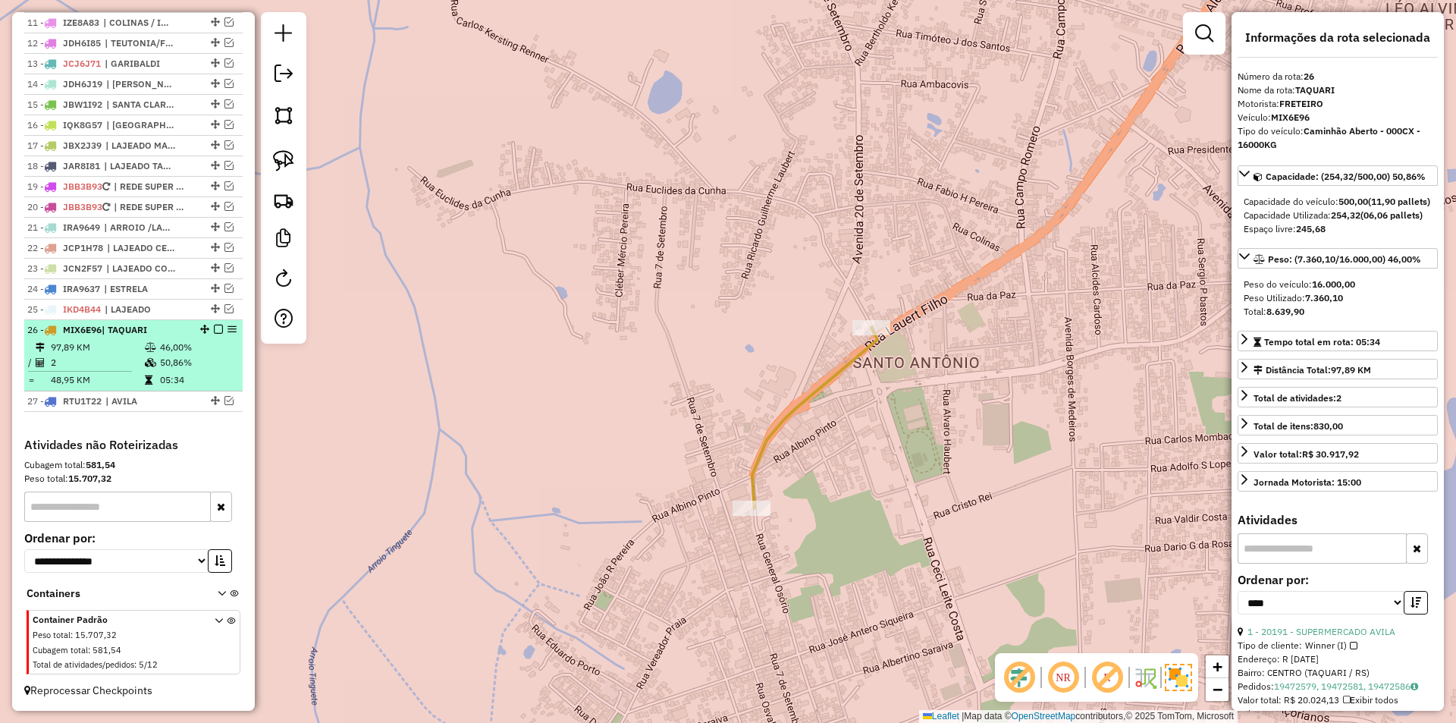
click at [214, 332] on em at bounding box center [218, 328] width 9 height 9
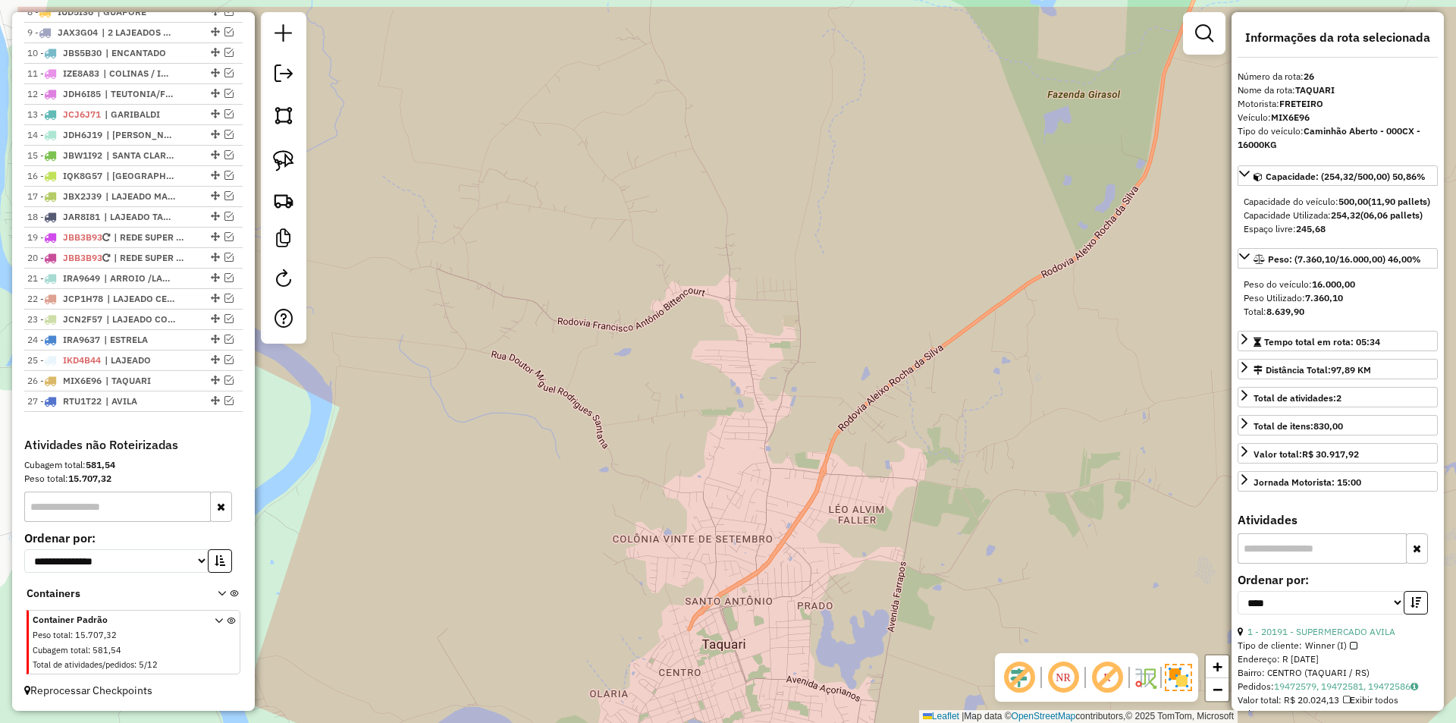
drag, startPoint x: 881, startPoint y: 487, endPoint x: 710, endPoint y: 542, distance: 180.1
click at [713, 566] on div "Janela de atendimento Grade de atendimento Capacidade Transportadoras Veículos …" at bounding box center [728, 361] width 1456 height 723
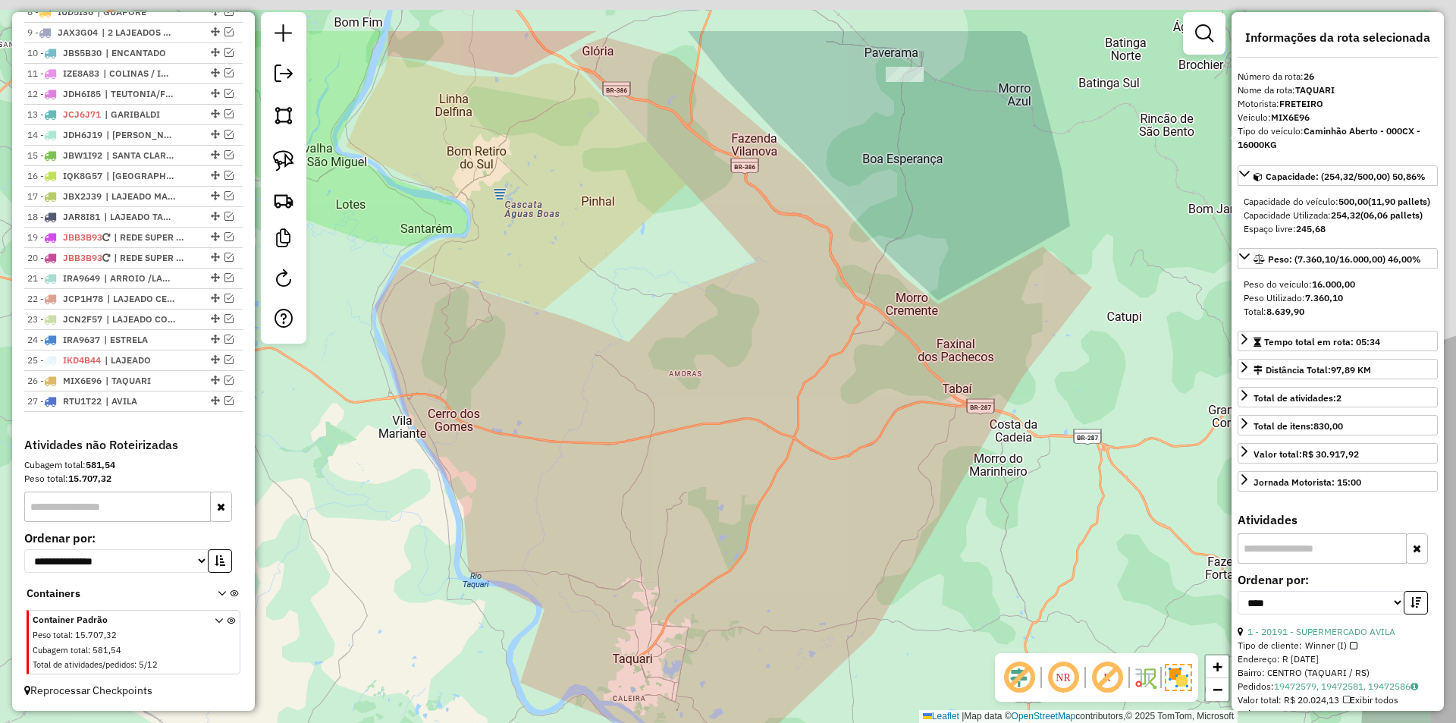
drag, startPoint x: 792, startPoint y: 418, endPoint x: 747, endPoint y: 500, distance: 94.0
click at [747, 500] on div "Janela de atendimento Grade de atendimento Capacidade Transportadoras Veículos …" at bounding box center [728, 361] width 1456 height 723
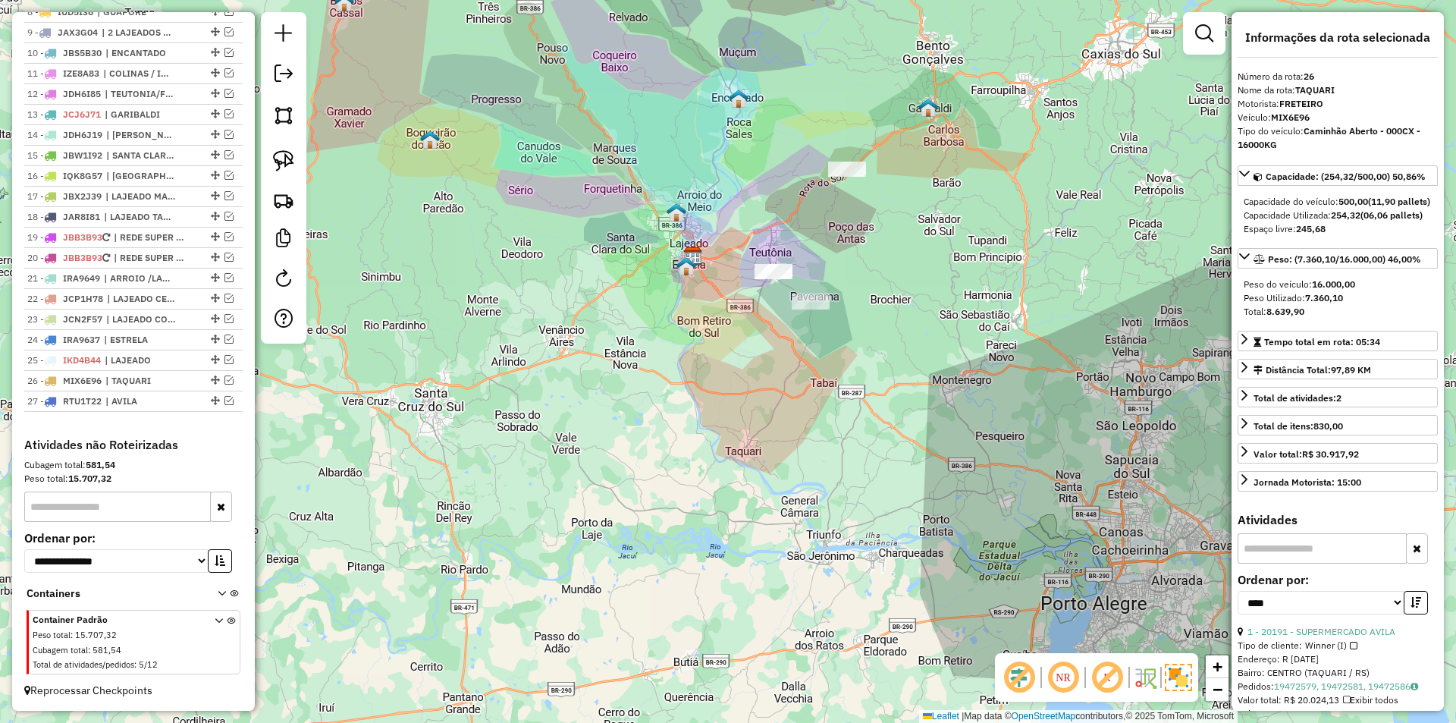
drag, startPoint x: 801, startPoint y: 266, endPoint x: 831, endPoint y: 244, distance: 36.8
click at [831, 244] on div "Janela de atendimento Grade de atendimento Capacidade Transportadoras Veículos …" at bounding box center [728, 361] width 1456 height 723
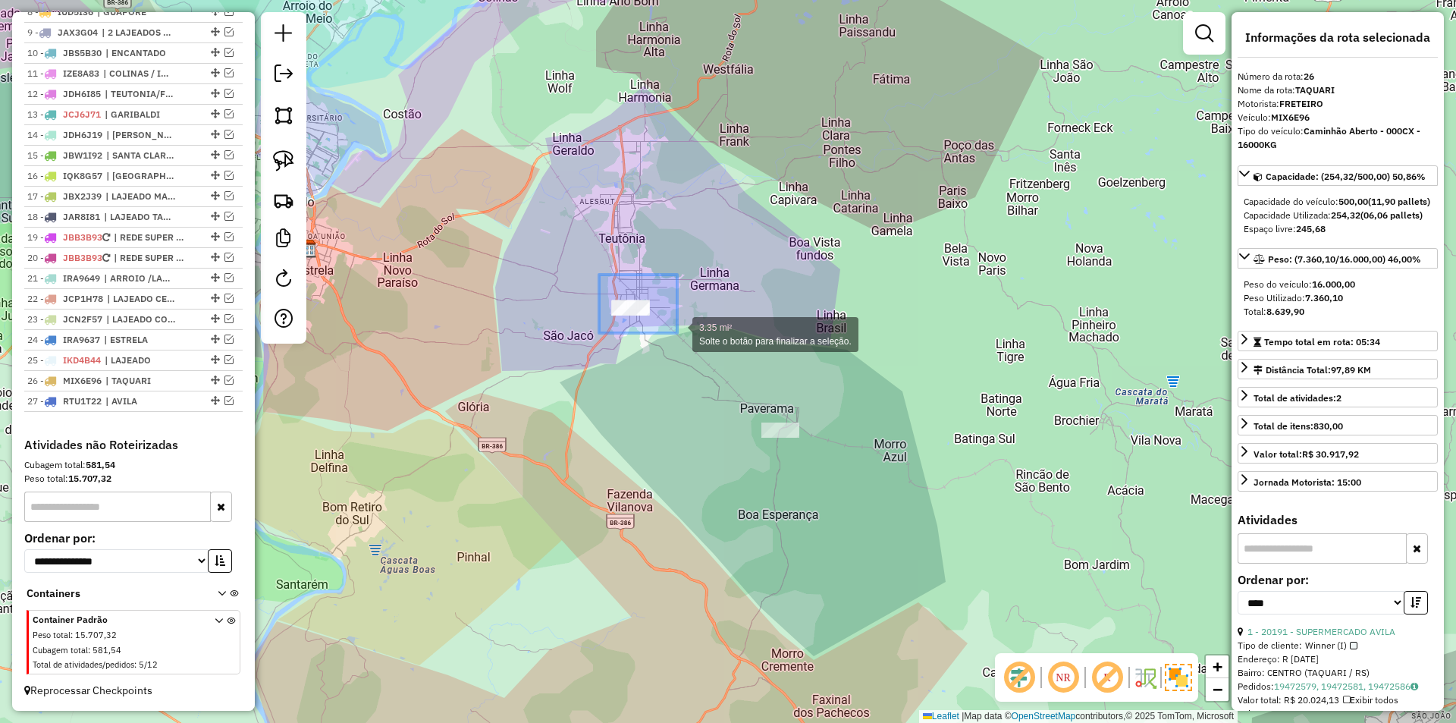
drag, startPoint x: 610, startPoint y: 286, endPoint x: 676, endPoint y: 333, distance: 81.6
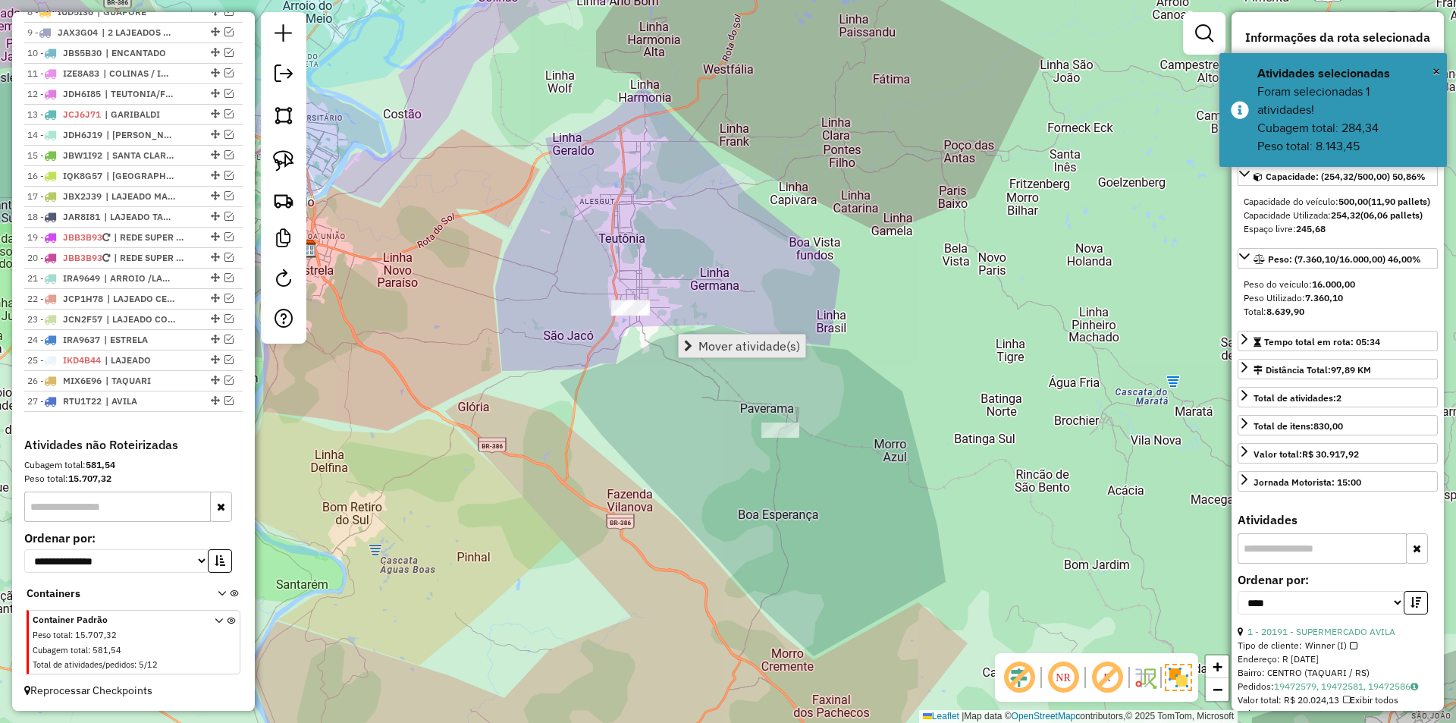
click at [763, 352] on span "Mover atividade(s)" at bounding box center [749, 346] width 102 height 12
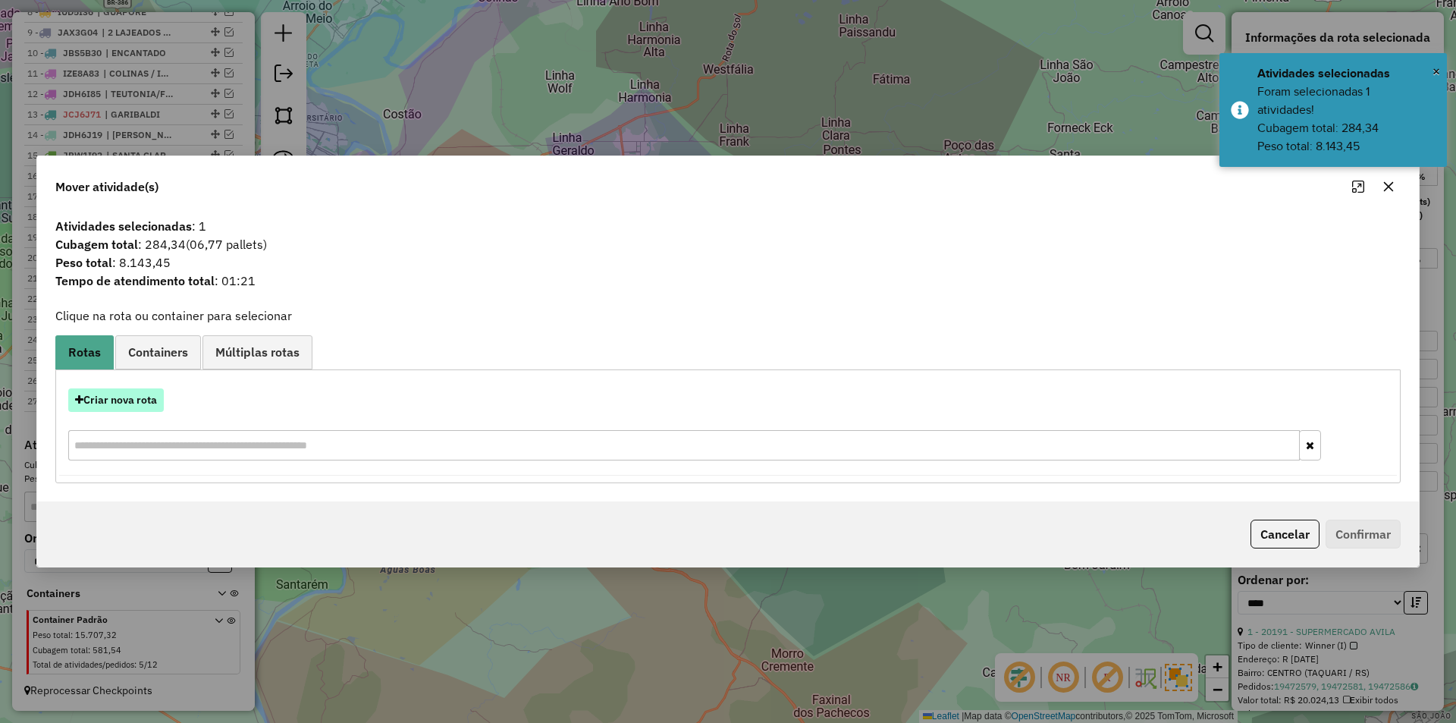
click at [140, 400] on button "Criar nova rota" at bounding box center [116, 400] width 96 height 24
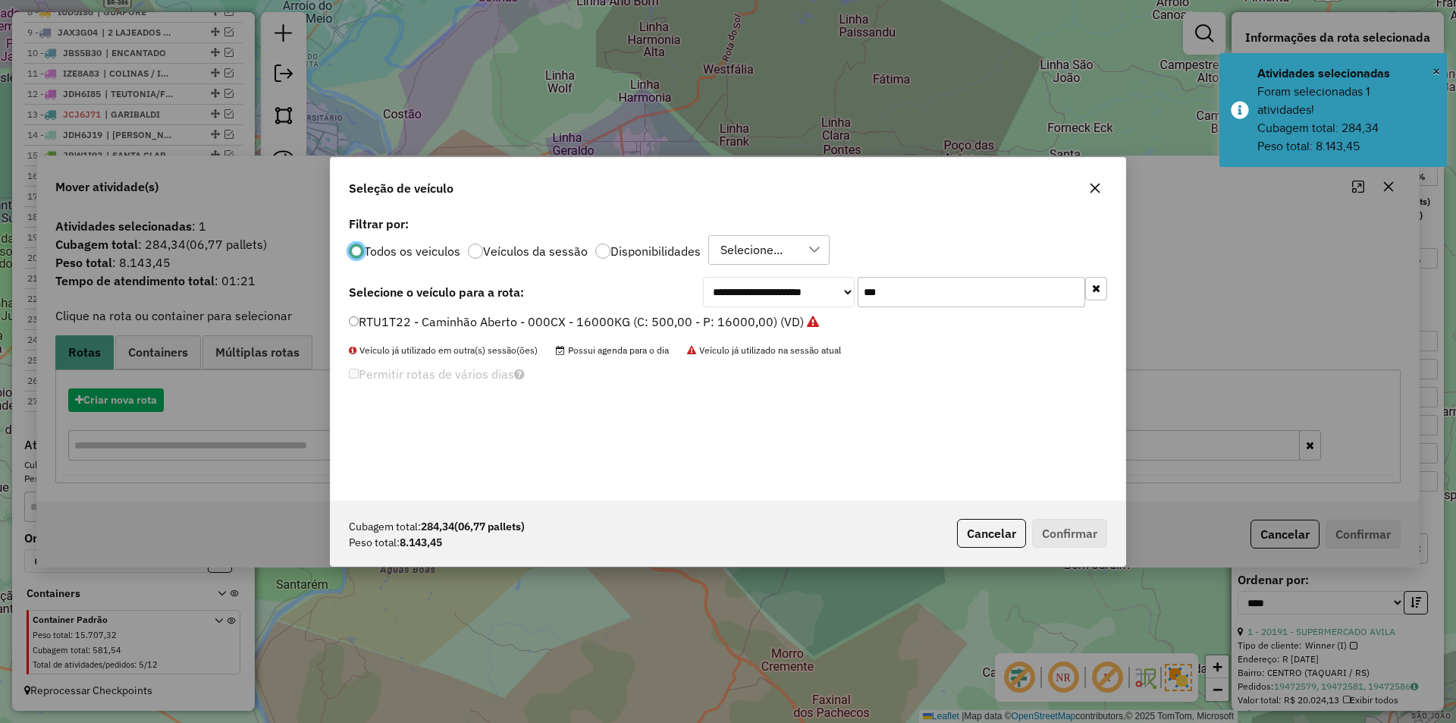
scroll to position [8, 5]
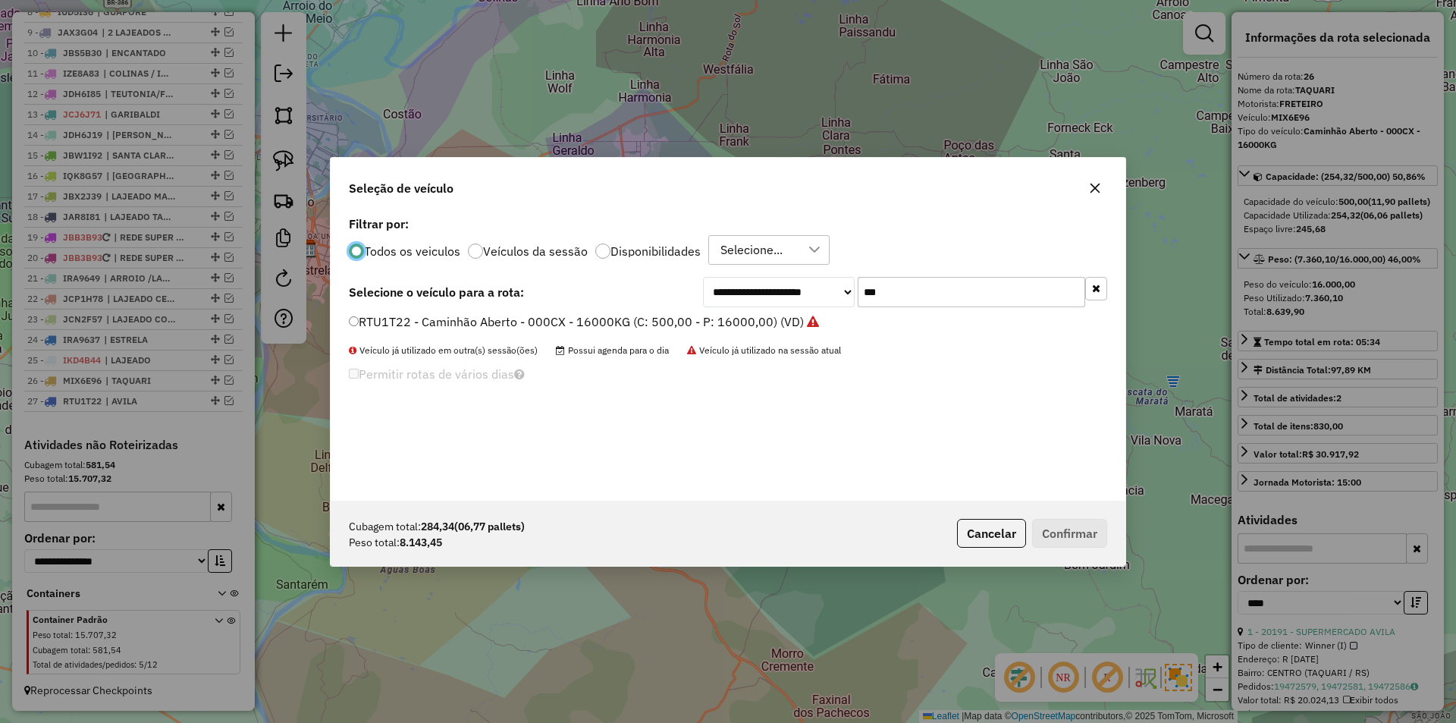
click at [359, 324] on label "RTU1T22 - Caminhão Aberto - 000CX - 16000KG (C: 500,00 - P: 16000,00) (VD)" at bounding box center [584, 321] width 470 height 18
click at [1089, 533] on button "Confirmar" at bounding box center [1069, 533] width 75 height 29
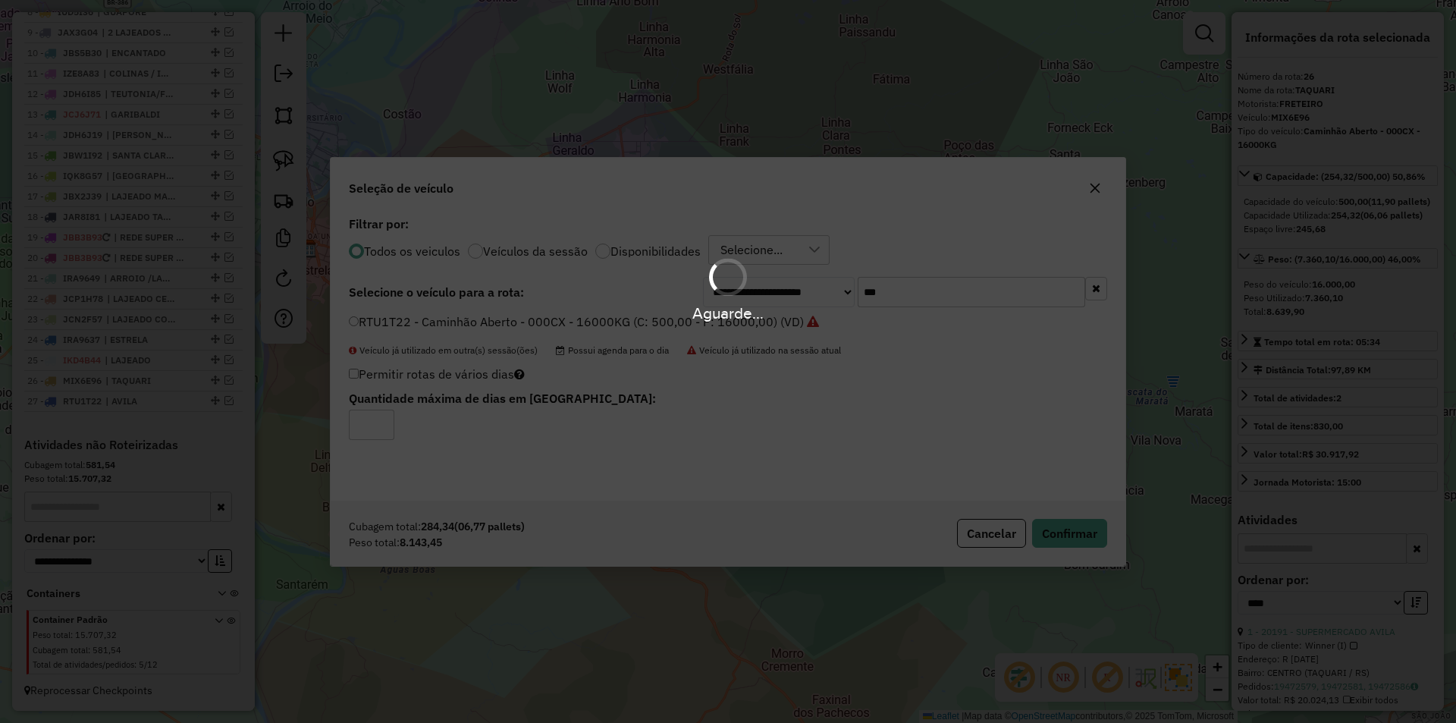
scroll to position [830, 0]
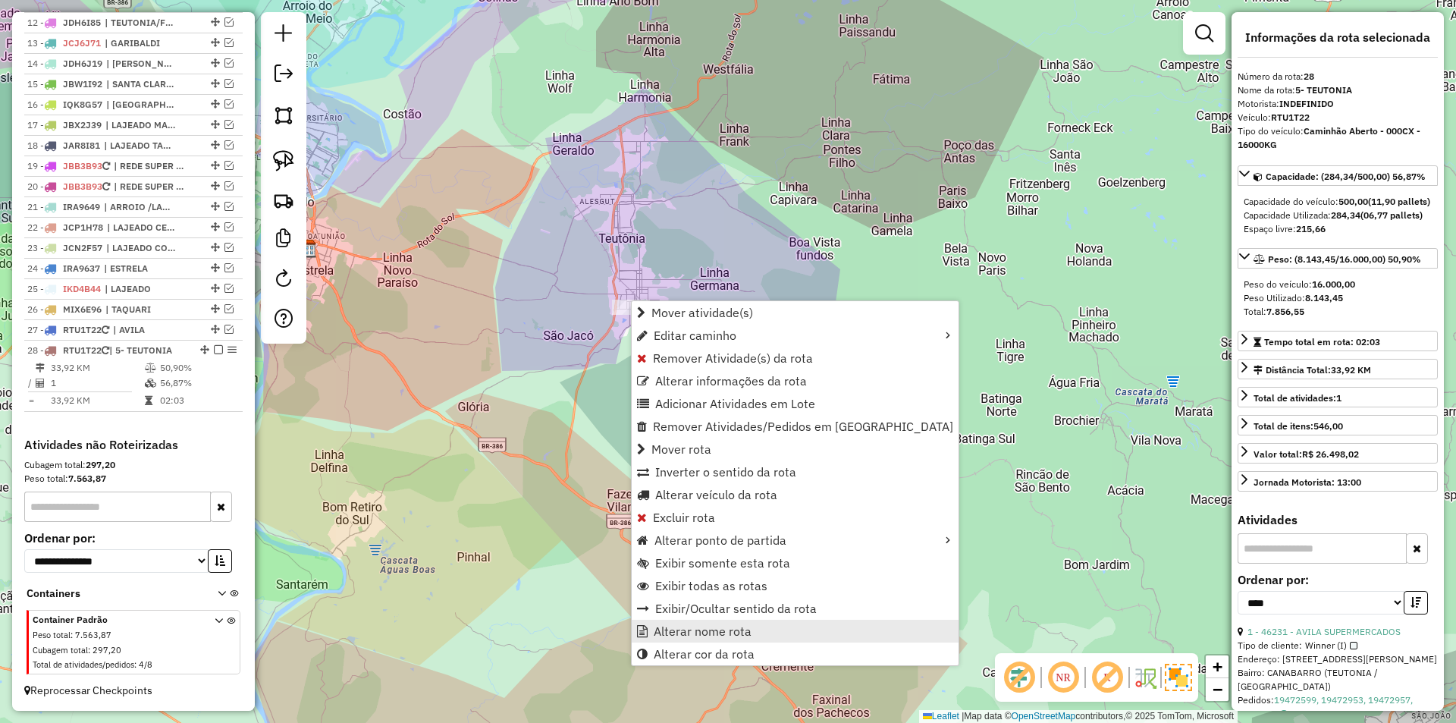
click at [776, 632] on link "Alterar nome rota" at bounding box center [795, 630] width 327 height 23
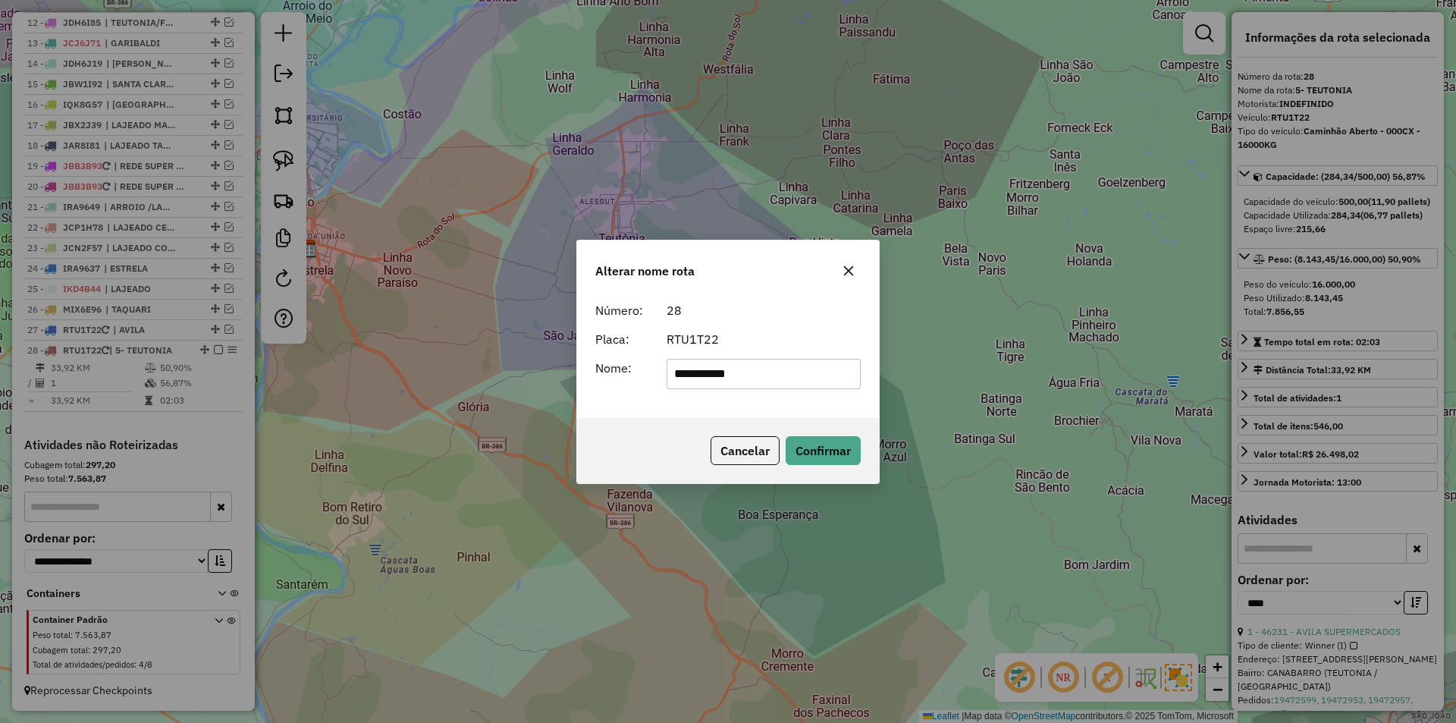
drag, startPoint x: 685, startPoint y: 380, endPoint x: 626, endPoint y: 358, distance: 63.1
click at [639, 362] on div "**********" at bounding box center [728, 374] width 284 height 30
drag, startPoint x: 759, startPoint y: 386, endPoint x: 637, endPoint y: 367, distance: 123.5
click at [640, 368] on div "Nome: ********" at bounding box center [728, 374] width 284 height 30
type input "********"
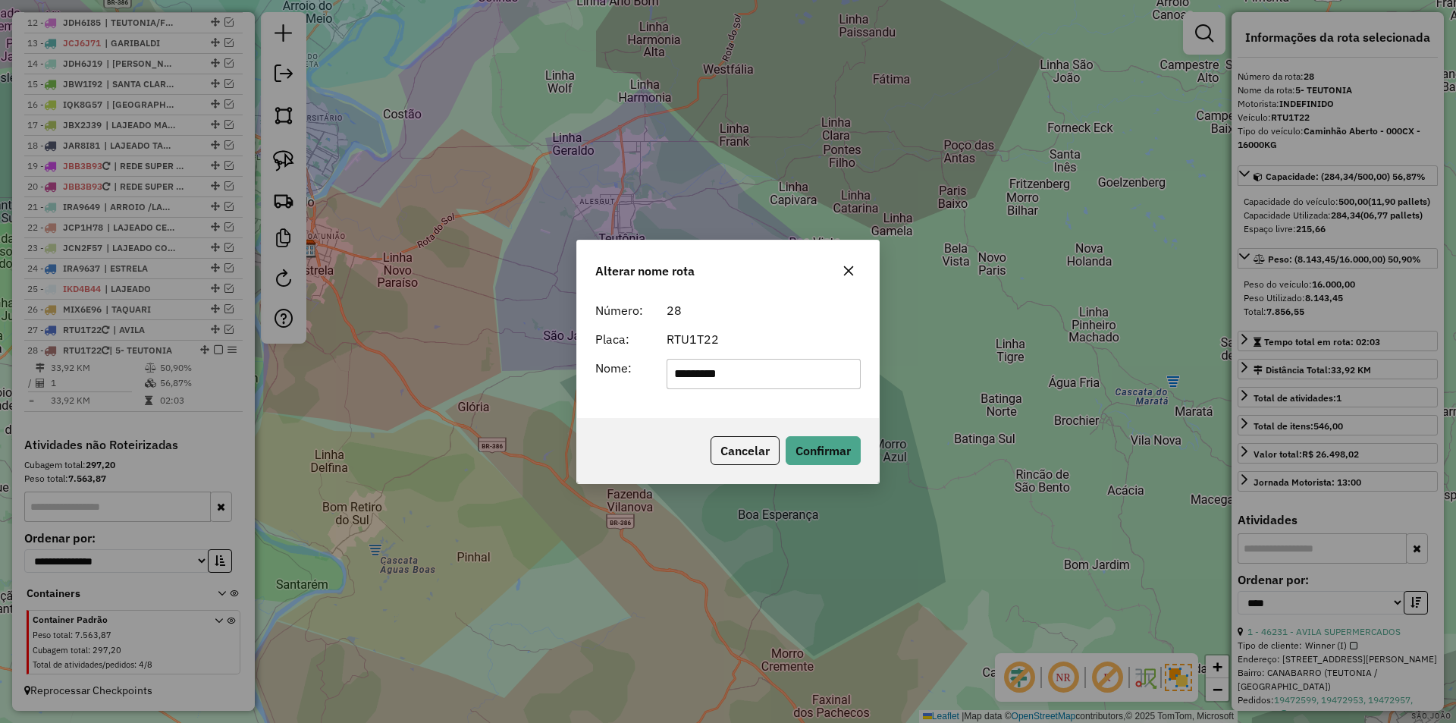
click at [955, 317] on div "Alterar nome rota Número: 28 Placa: RTU1T22 Nome: ******** Cancelar Confirmar" at bounding box center [728, 361] width 1456 height 723
click at [817, 447] on button "Confirmar" at bounding box center [822, 450] width 75 height 29
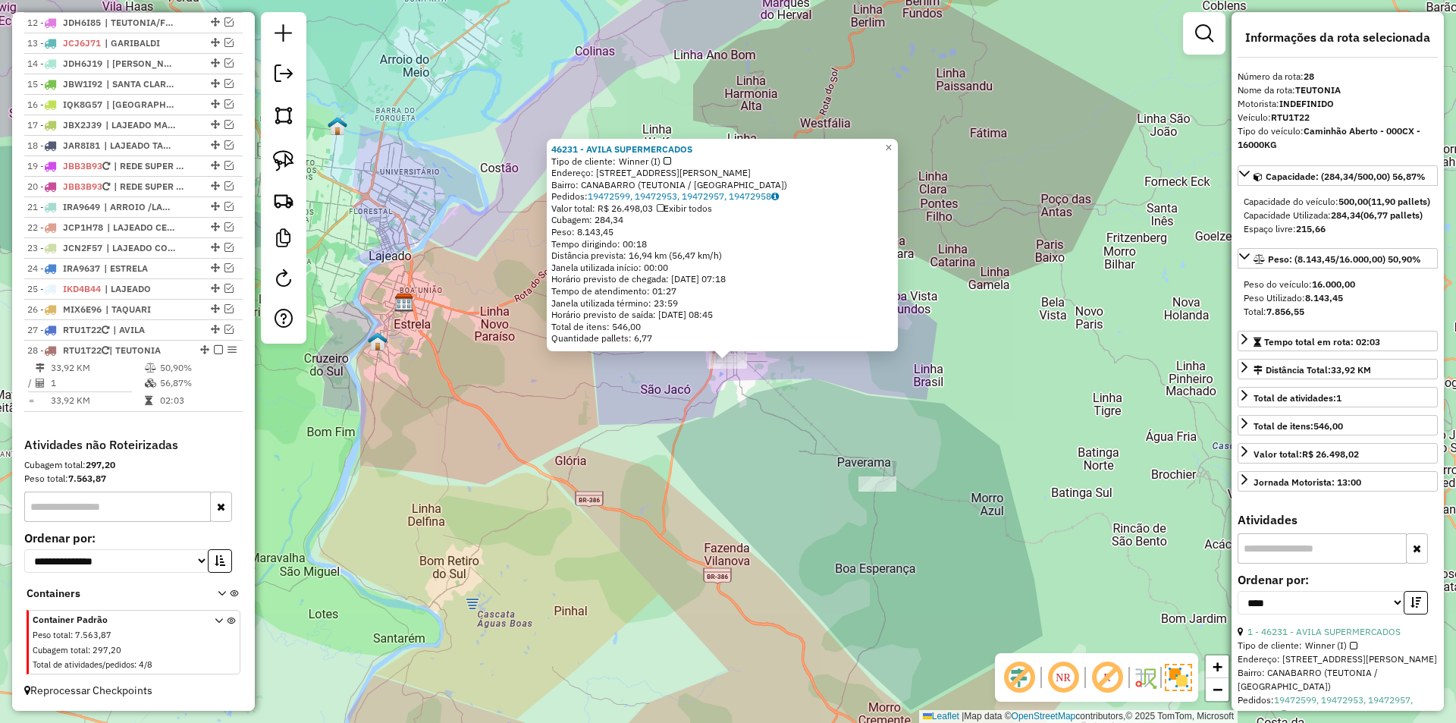
click at [849, 408] on div "46231 - AVILA SUPERMERCADOS Tipo de cliente: Winner (I) Endereço: [STREET_ADDRE…" at bounding box center [728, 361] width 1456 height 723
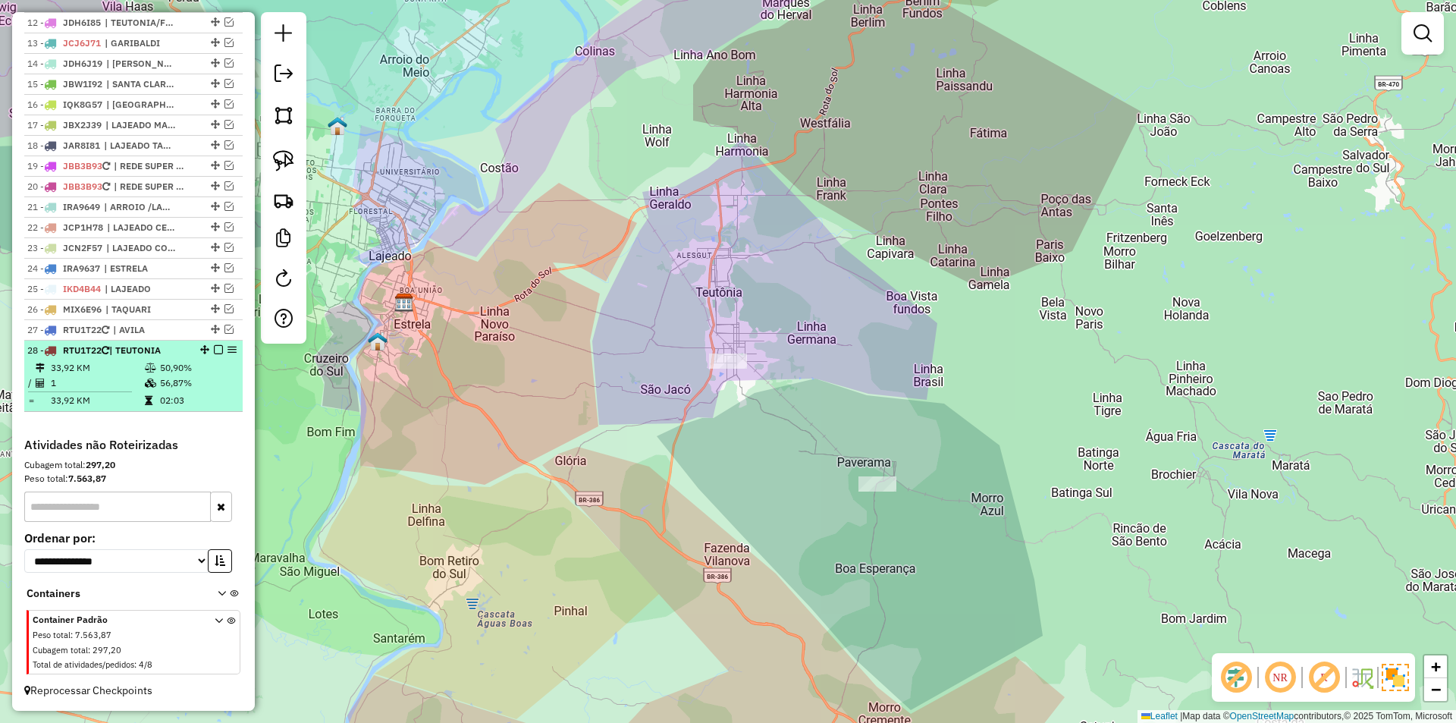
click at [214, 350] on em at bounding box center [218, 349] width 9 height 9
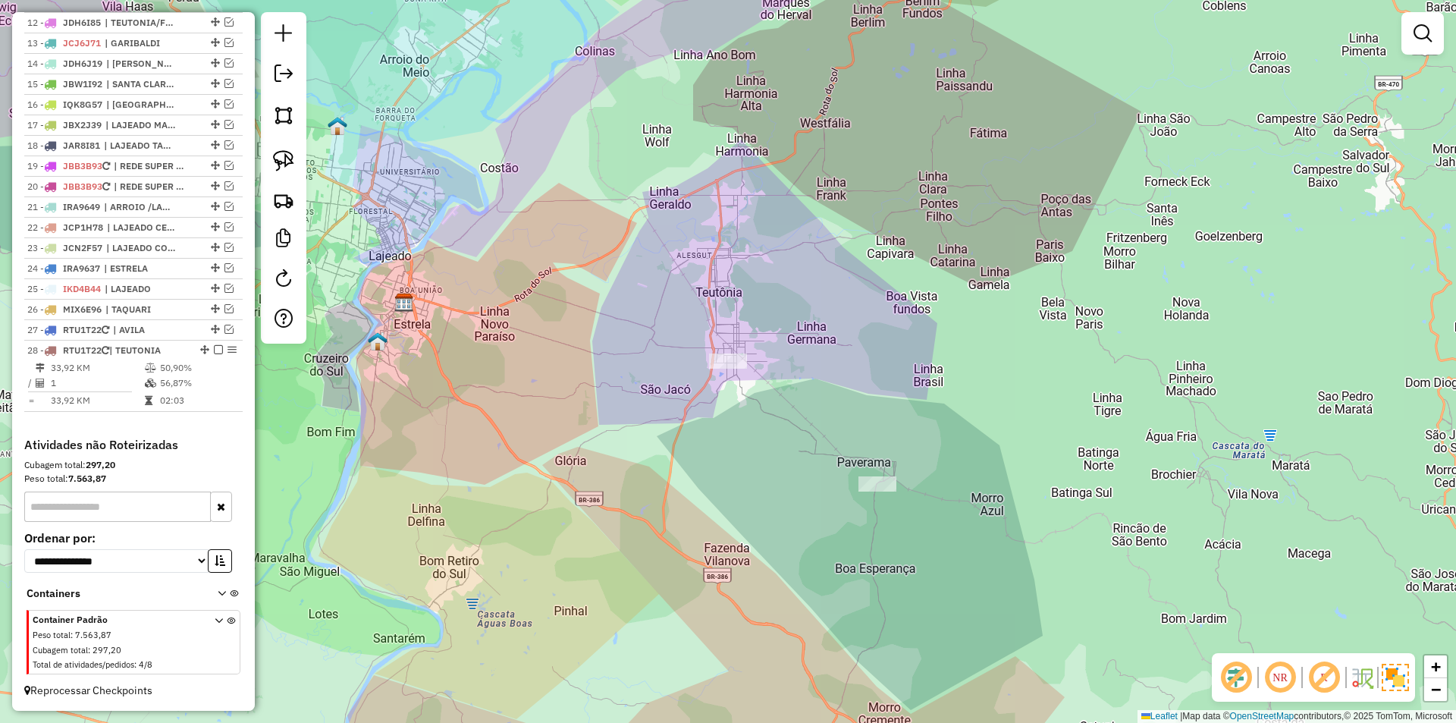
scroll to position [779, 0]
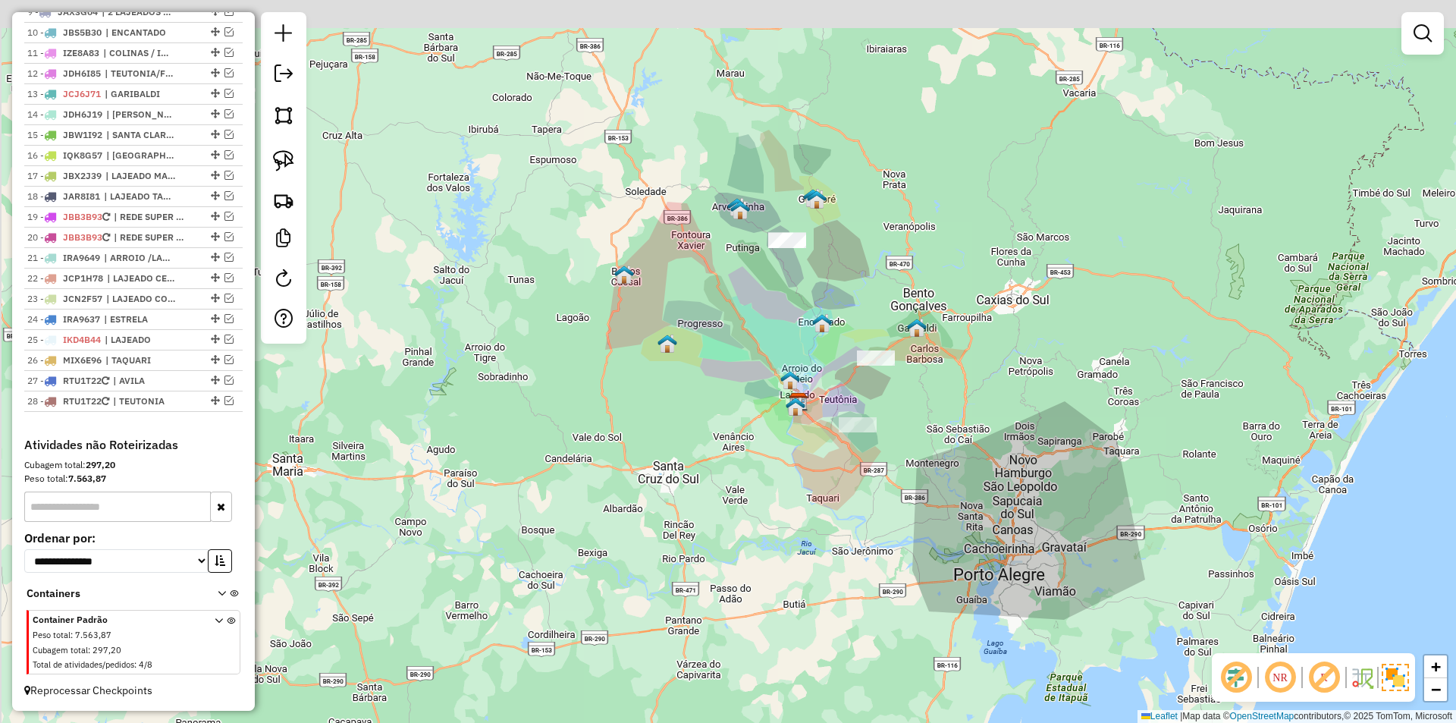
click at [958, 428] on div "Janela de atendimento Grade de atendimento Capacidade Transportadoras Veículos …" at bounding box center [728, 361] width 1456 height 723
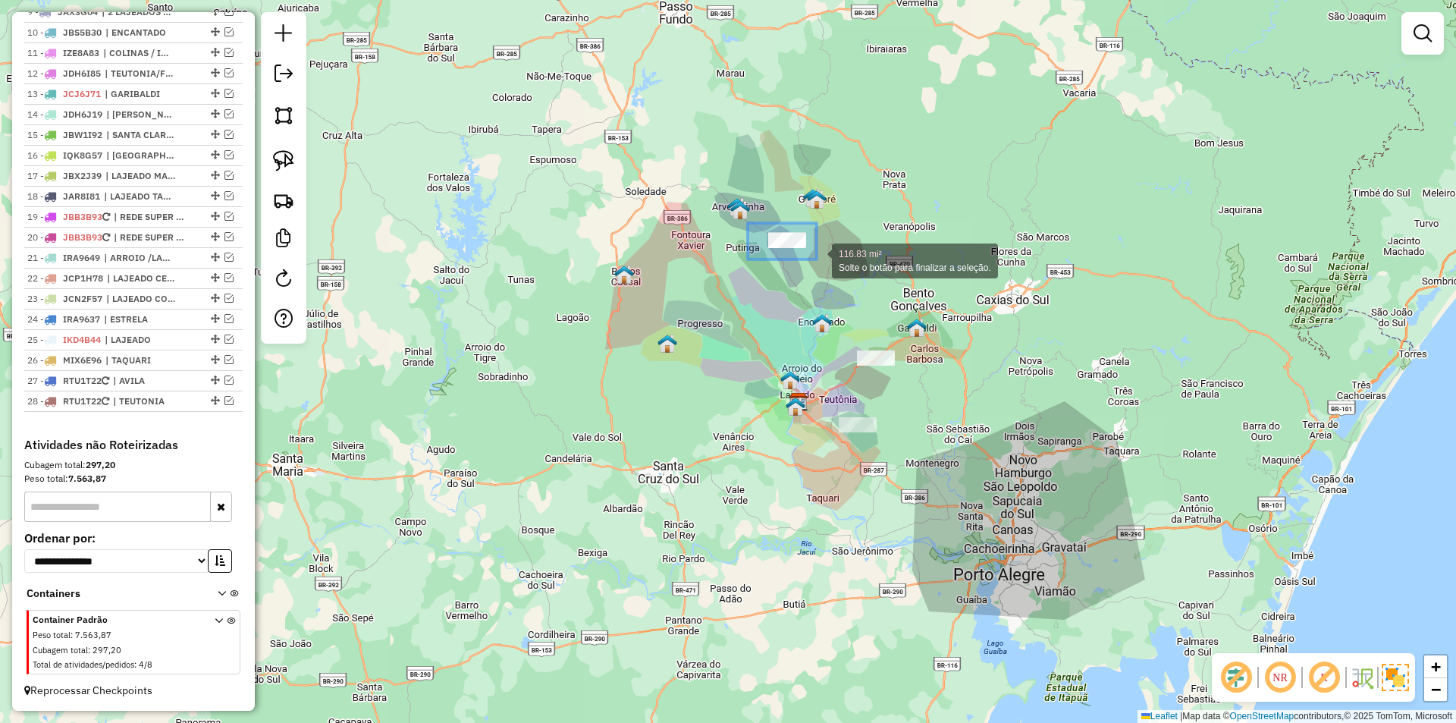
drag, startPoint x: 748, startPoint y: 223, endPoint x: 817, endPoint y: 259, distance: 78.0
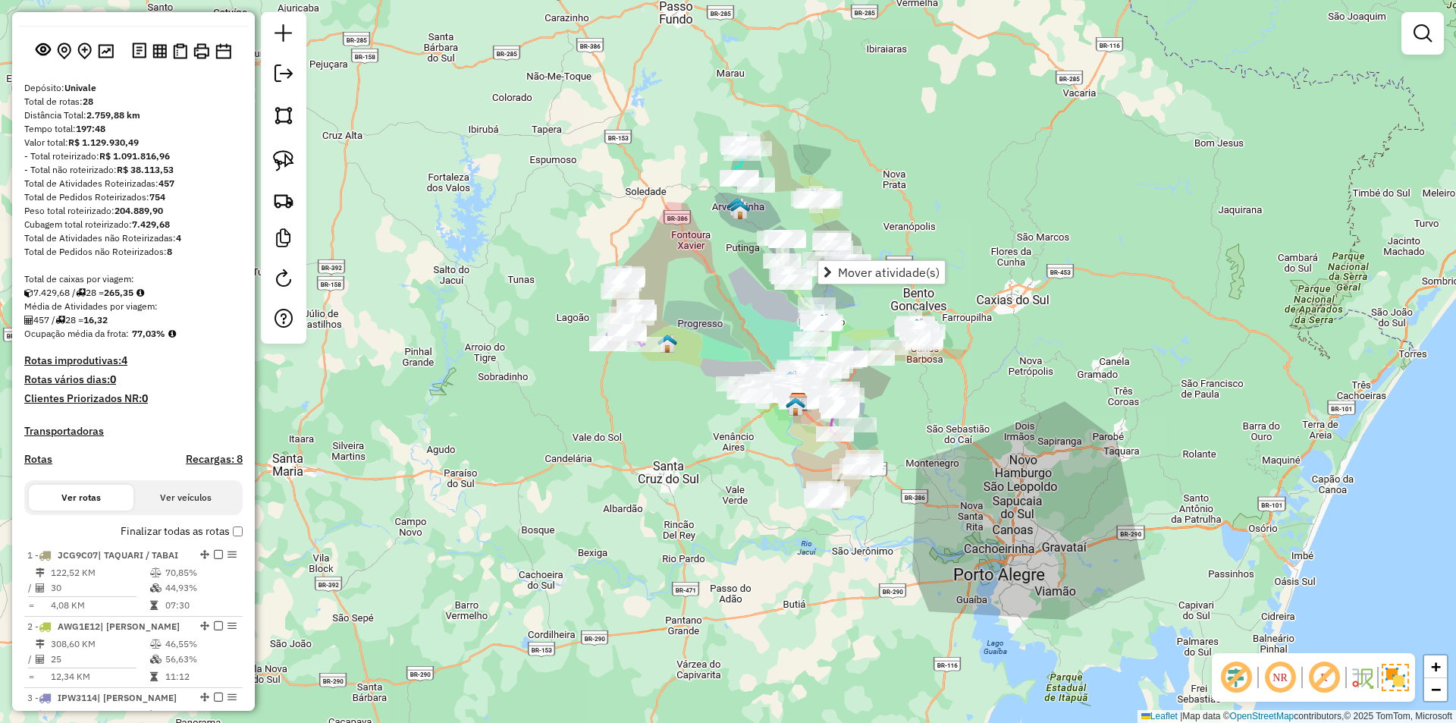
scroll to position [0, 0]
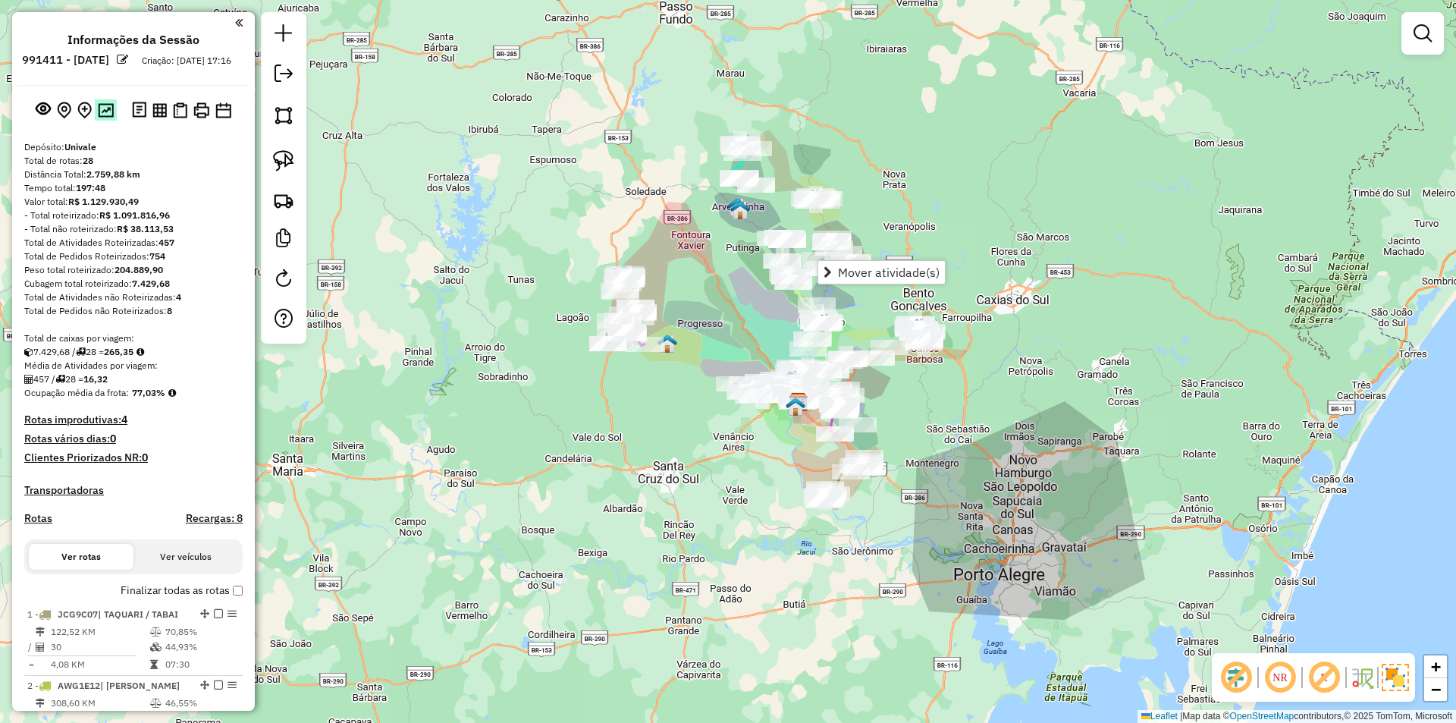
click at [108, 118] on img at bounding box center [106, 110] width 16 height 14
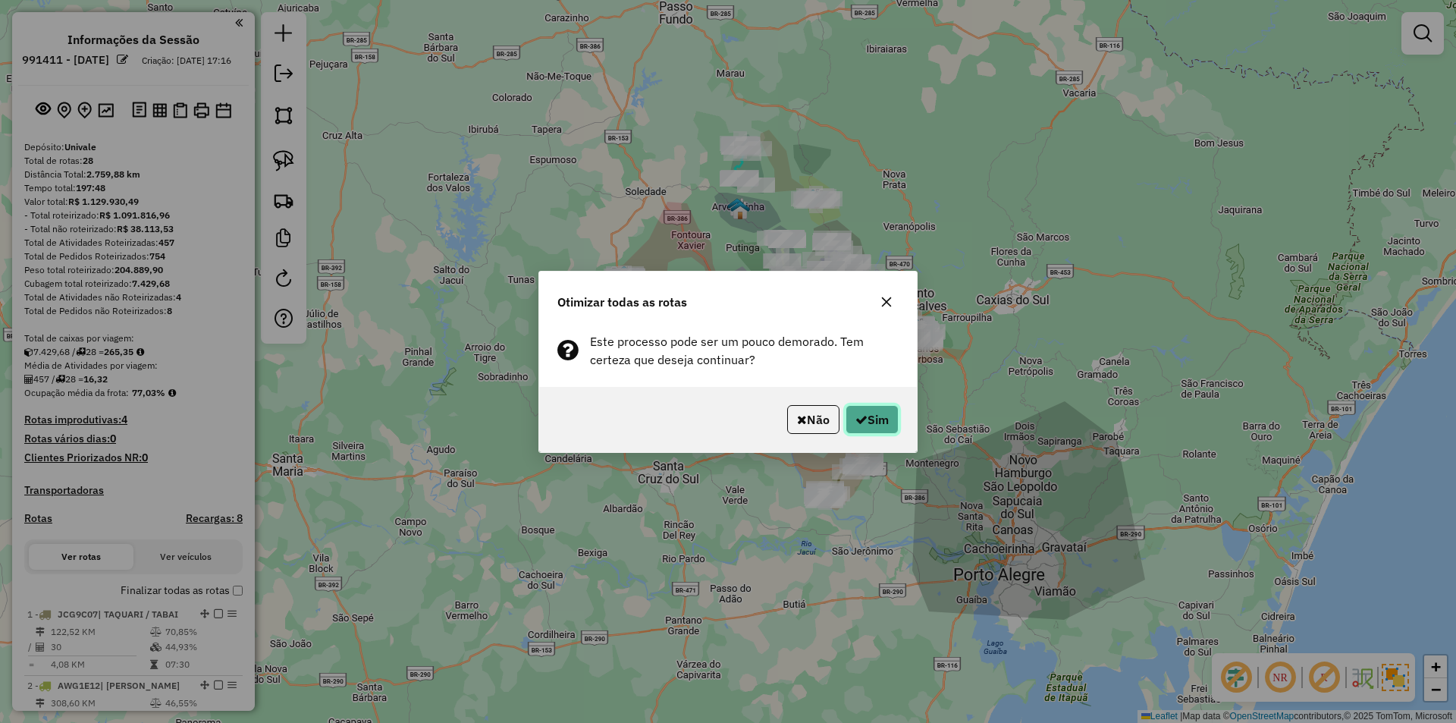
click at [882, 420] on button "Sim" at bounding box center [871, 419] width 53 height 29
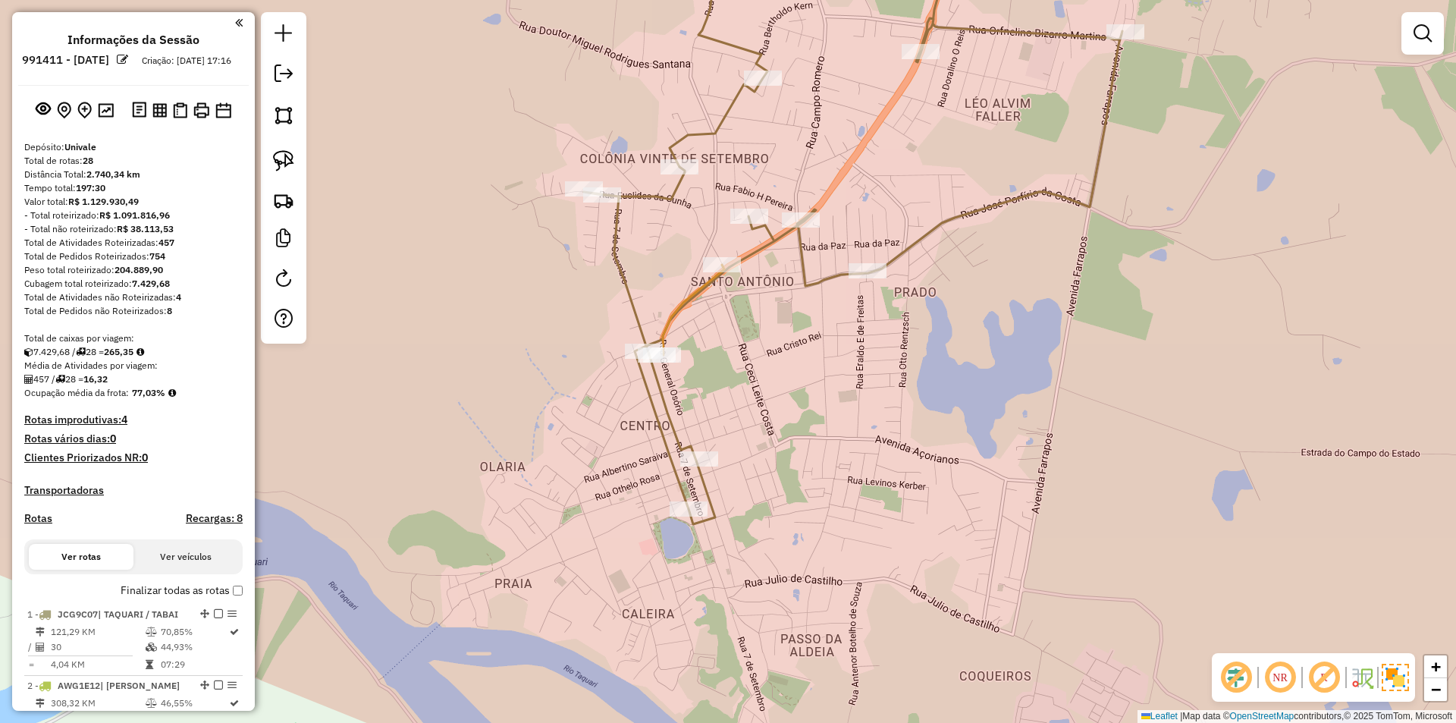
drag, startPoint x: 721, startPoint y: 398, endPoint x: 905, endPoint y: 413, distance: 184.9
click at [905, 413] on div "Janela de atendimento Grade de atendimento Capacidade Transportadoras Veículos …" at bounding box center [728, 361] width 1456 height 723
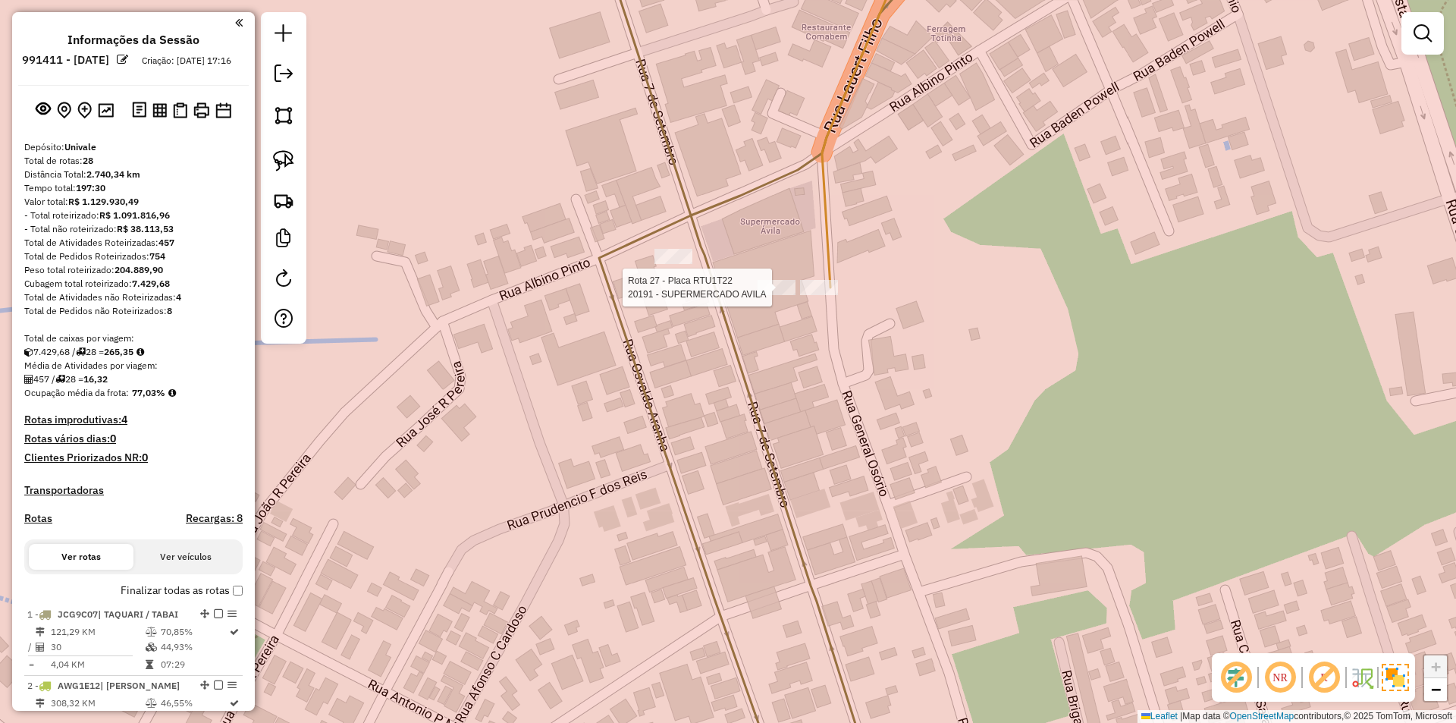
select select "*********"
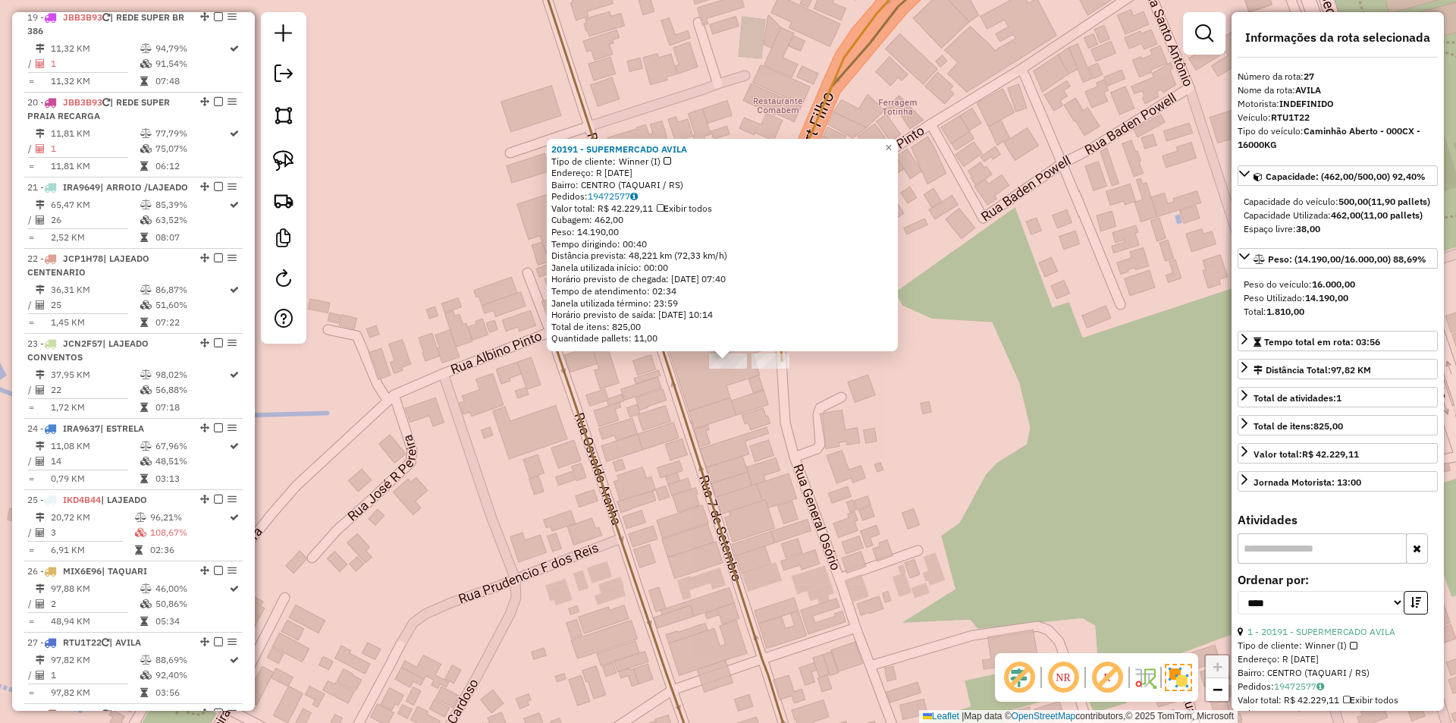
scroll to position [2393, 0]
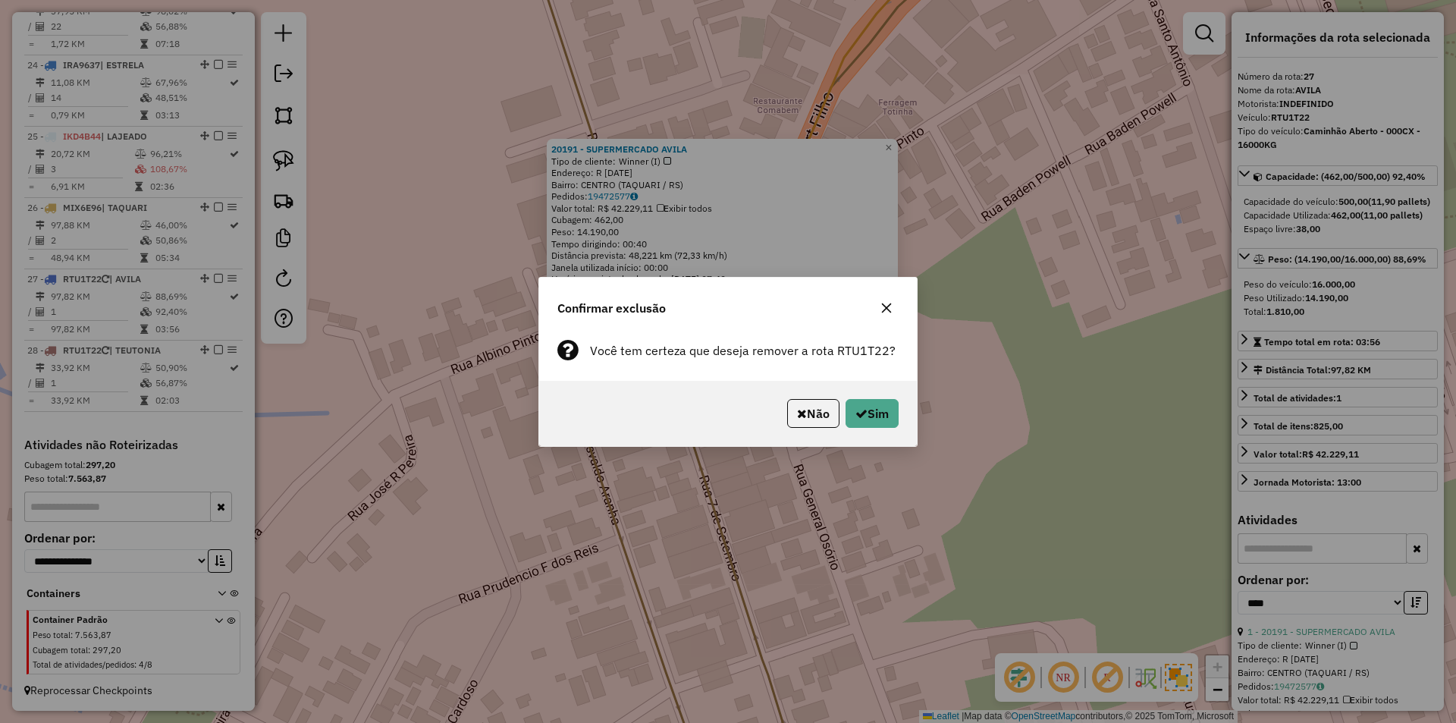
click at [891, 306] on icon "button" at bounding box center [886, 308] width 12 height 12
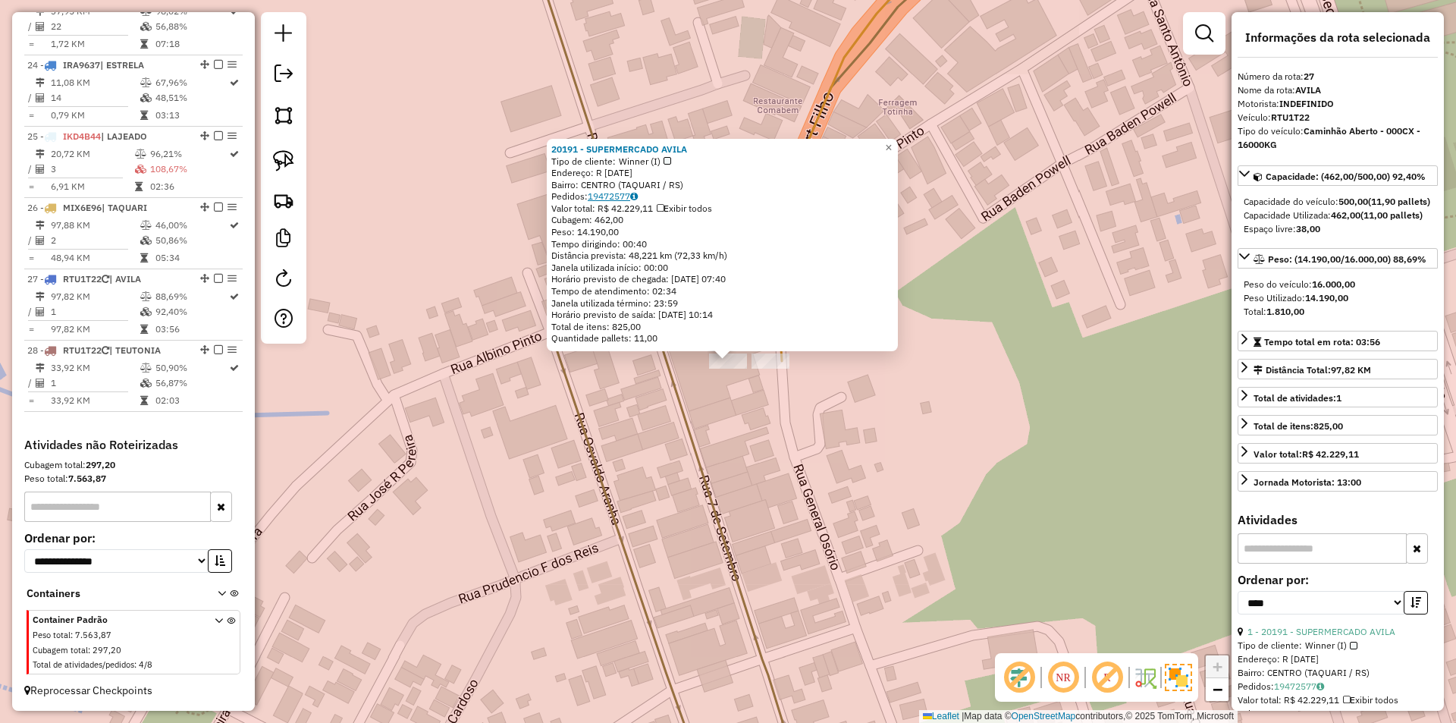
click at [619, 199] on link "19472577" at bounding box center [613, 195] width 50 height 11
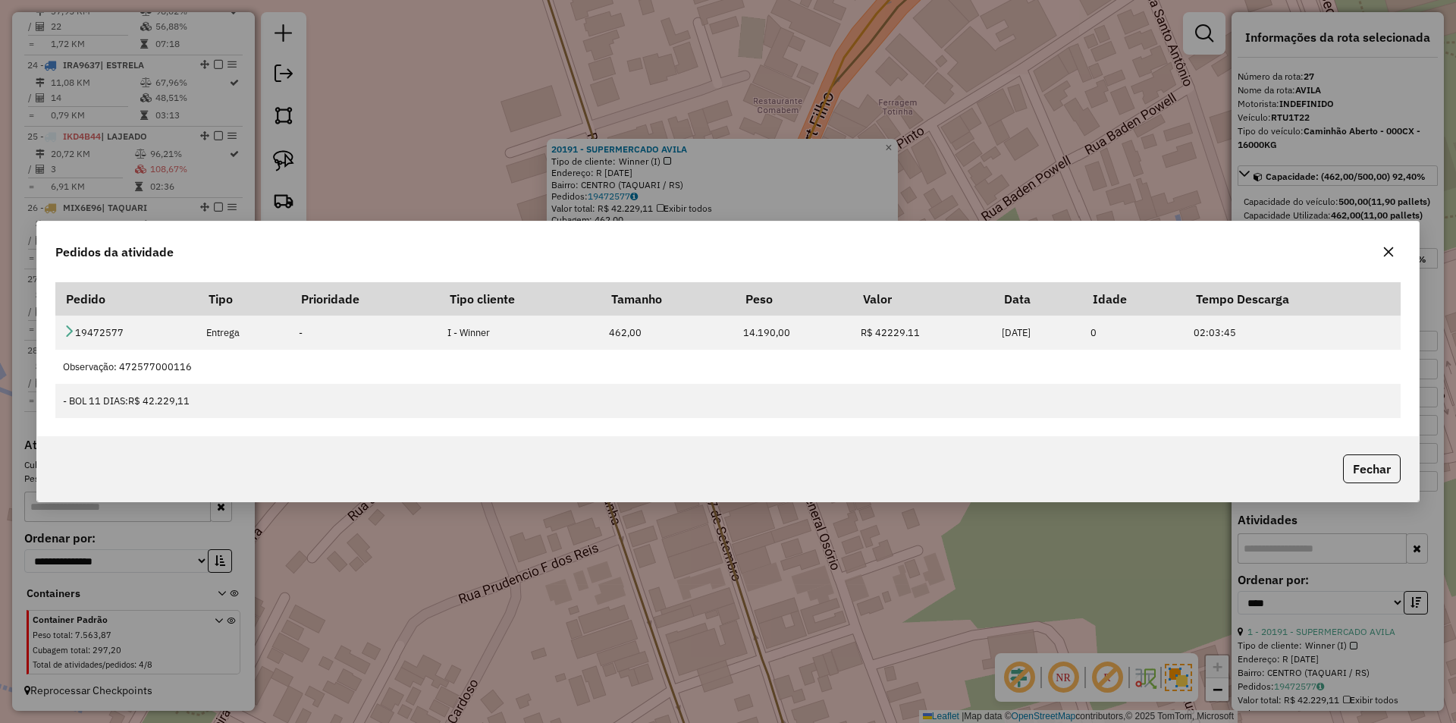
click at [1384, 252] on icon "button" at bounding box center [1388, 252] width 12 height 12
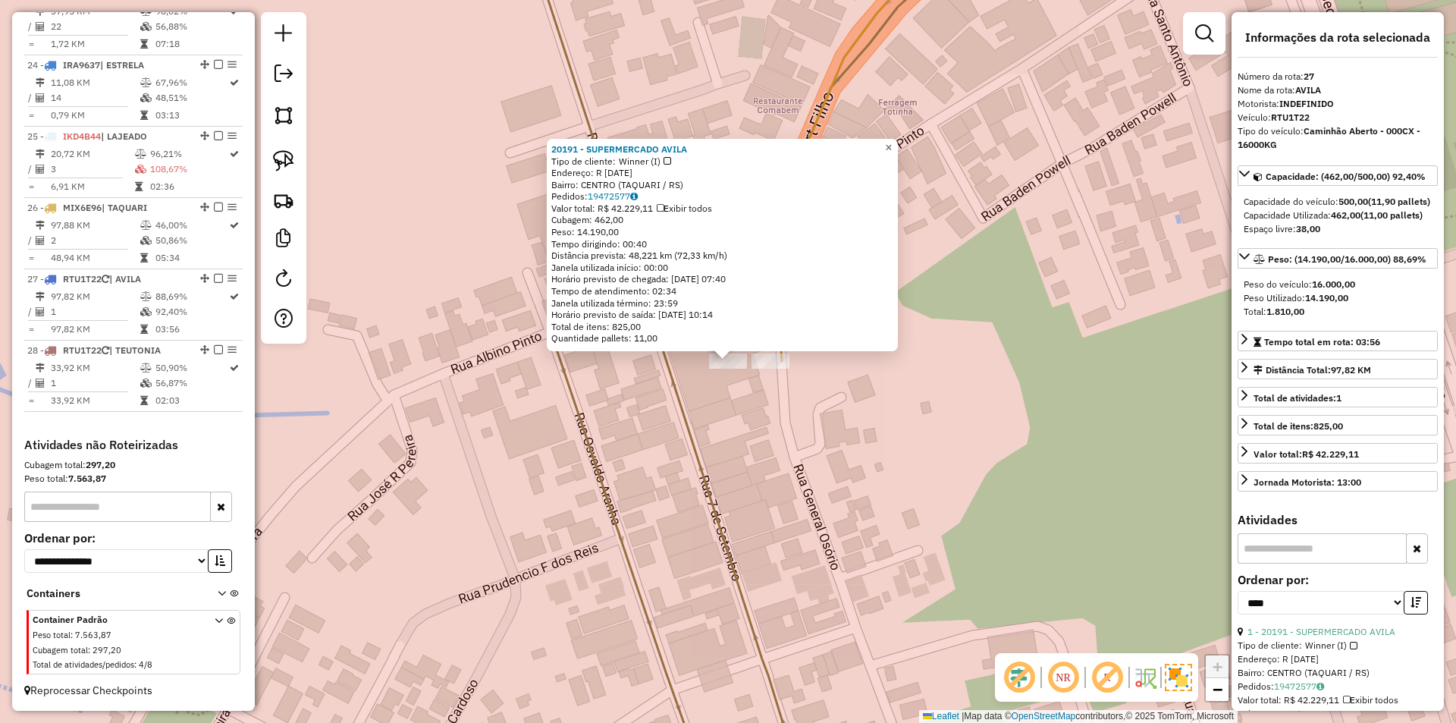
click at [892, 146] on span "×" at bounding box center [888, 147] width 7 height 13
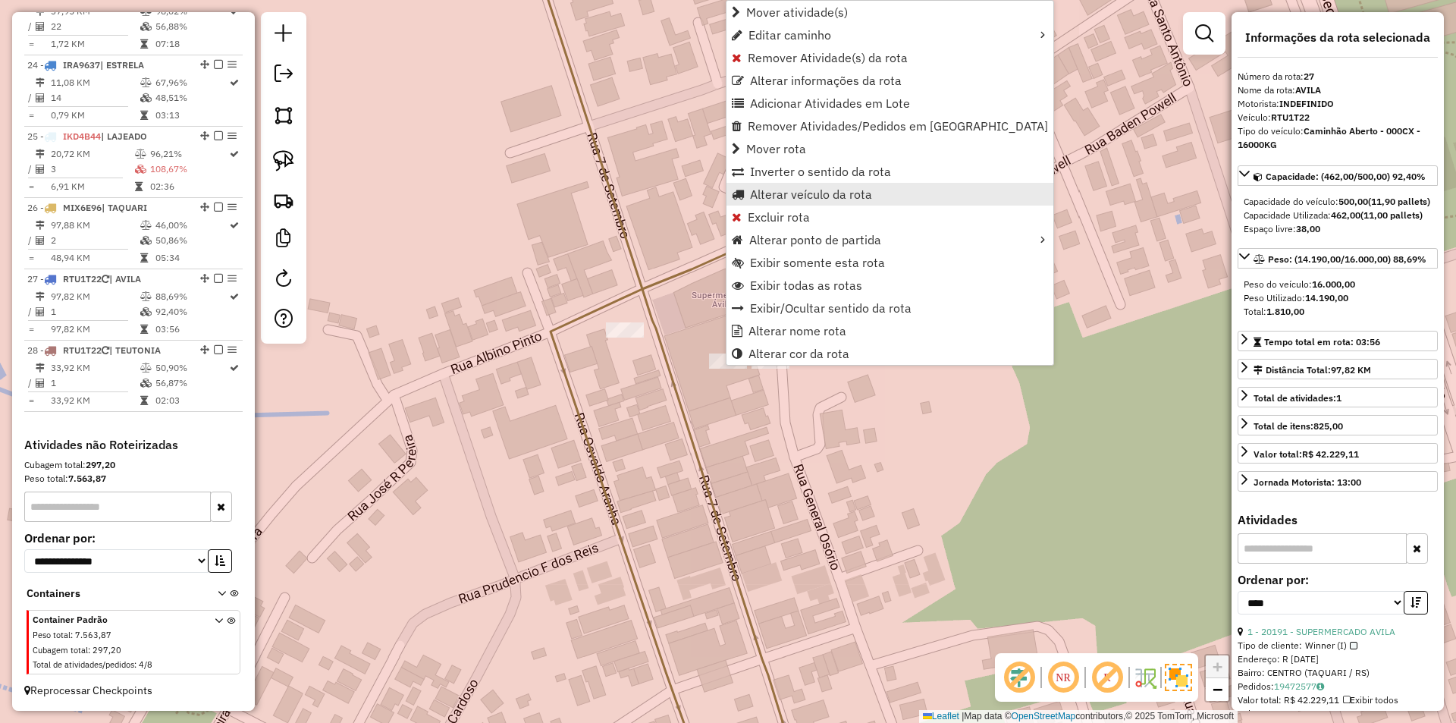
click at [863, 196] on span "Alterar veículo da rota" at bounding box center [811, 194] width 122 height 12
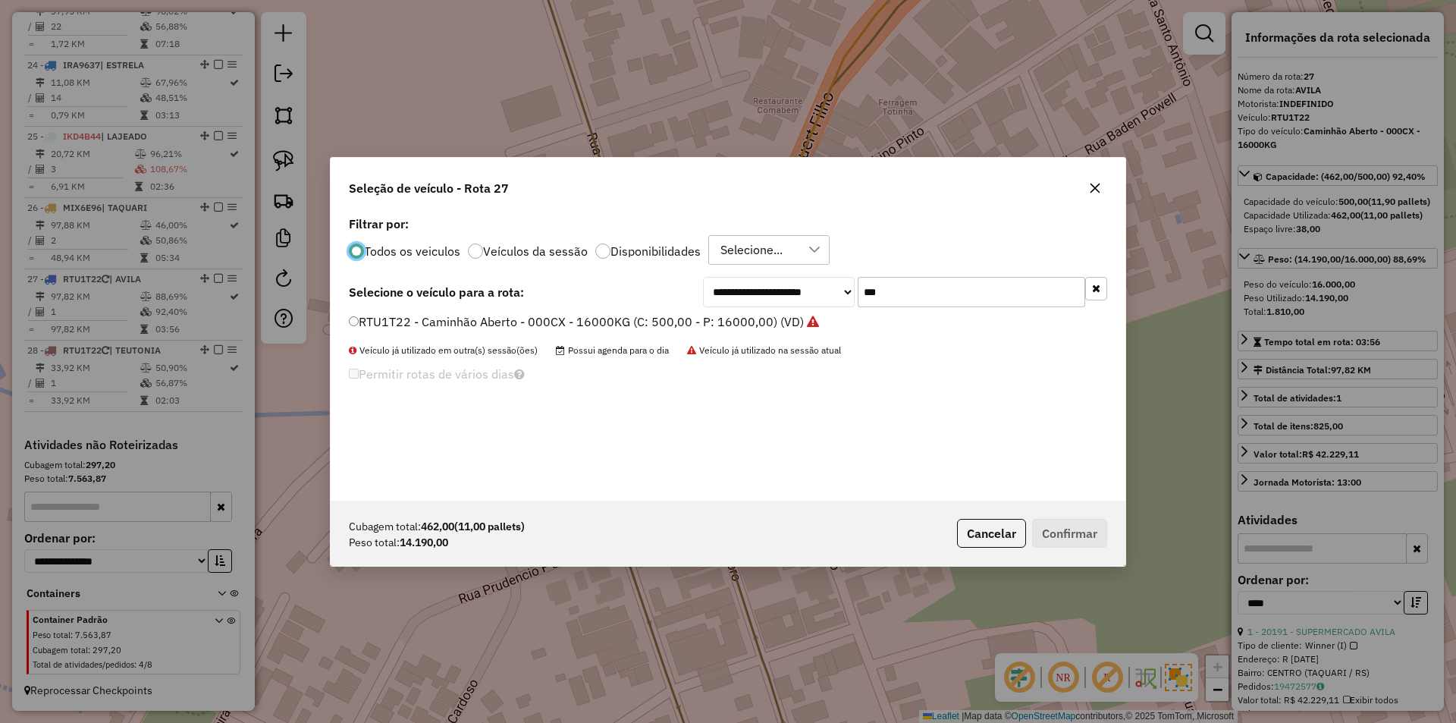
scroll to position [8, 5]
drag, startPoint x: 907, startPoint y: 286, endPoint x: 819, endPoint y: 277, distance: 88.3
click at [819, 277] on div "**********" at bounding box center [905, 292] width 404 height 30
type input "***"
click at [1076, 523] on button "Confirmar" at bounding box center [1069, 533] width 75 height 29
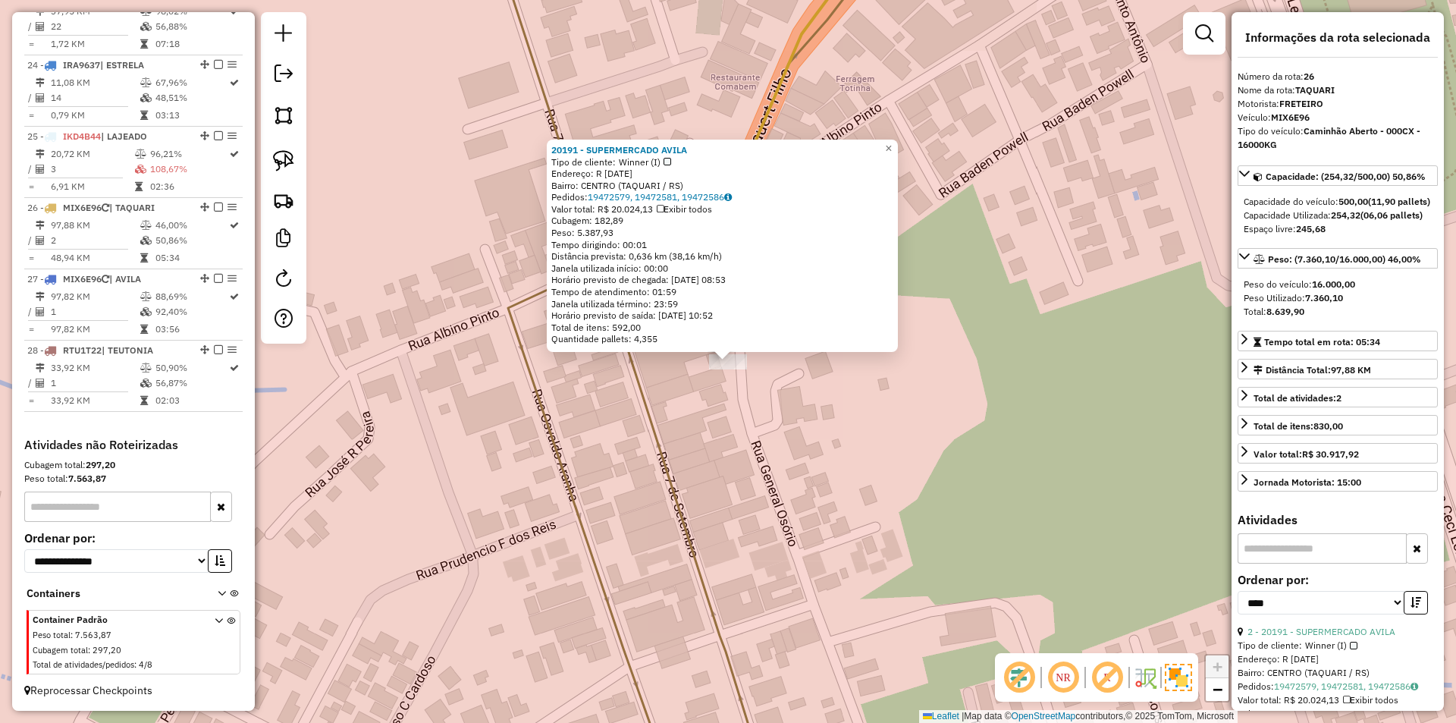
click at [741, 394] on div "20191 - SUPERMERCADO AVILA Tipo de cliente: Winner (I) Endereço: R [DATE] [GEOG…" at bounding box center [728, 361] width 1456 height 723
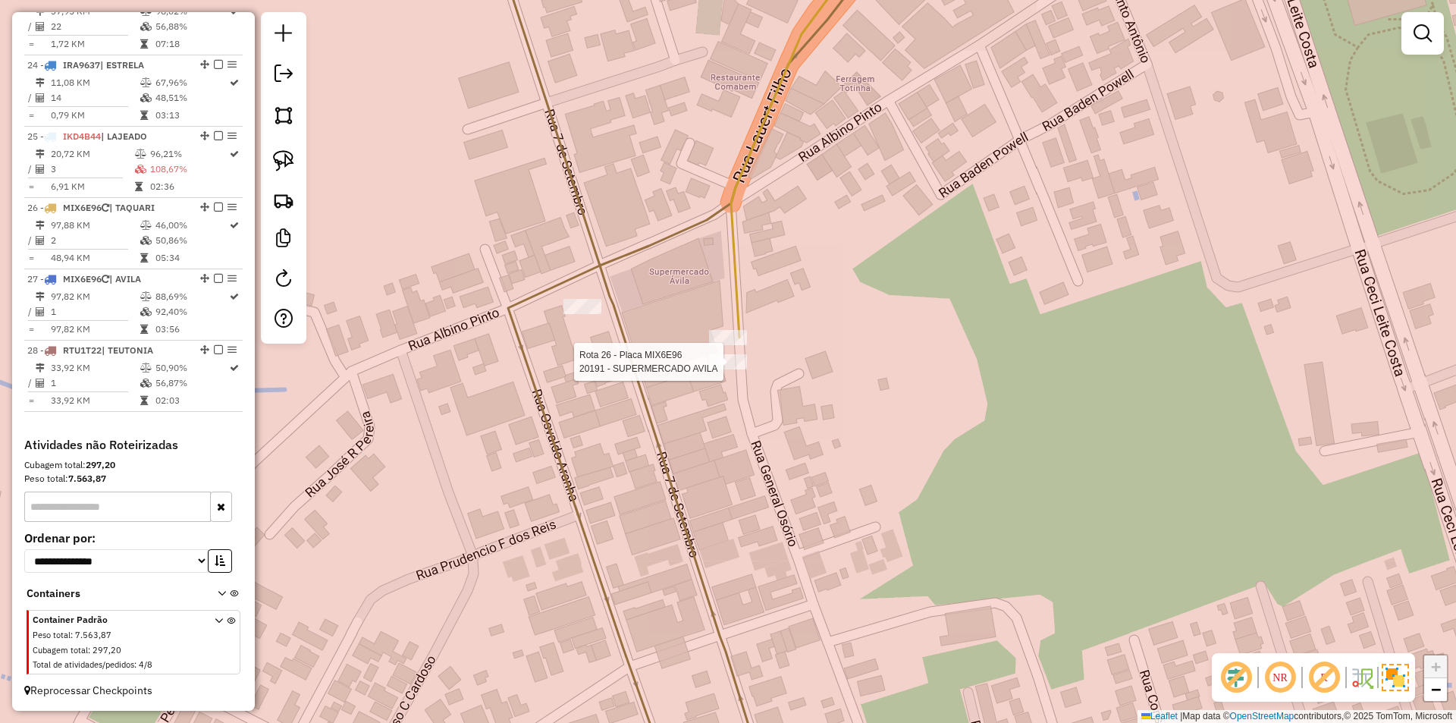
select select "*********"
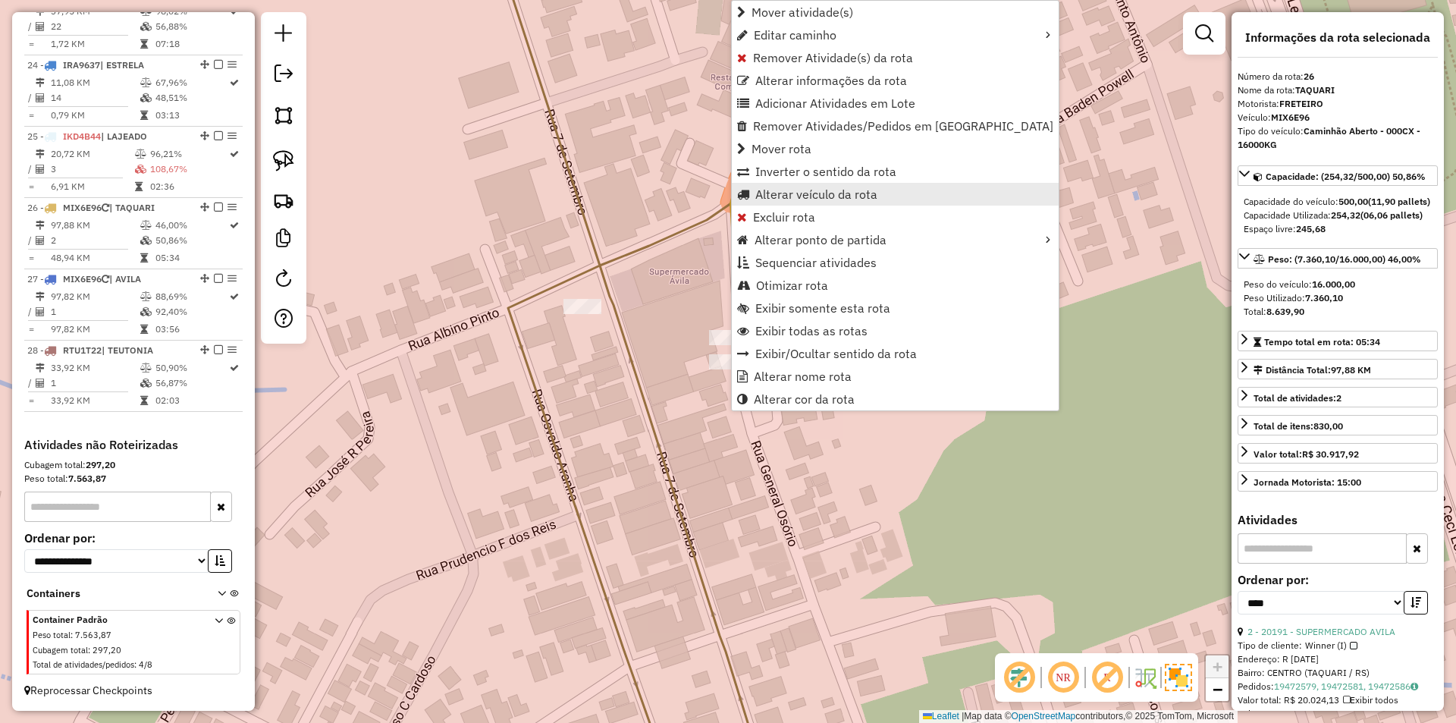
click at [870, 199] on span "Alterar veículo da rota" at bounding box center [816, 194] width 122 height 12
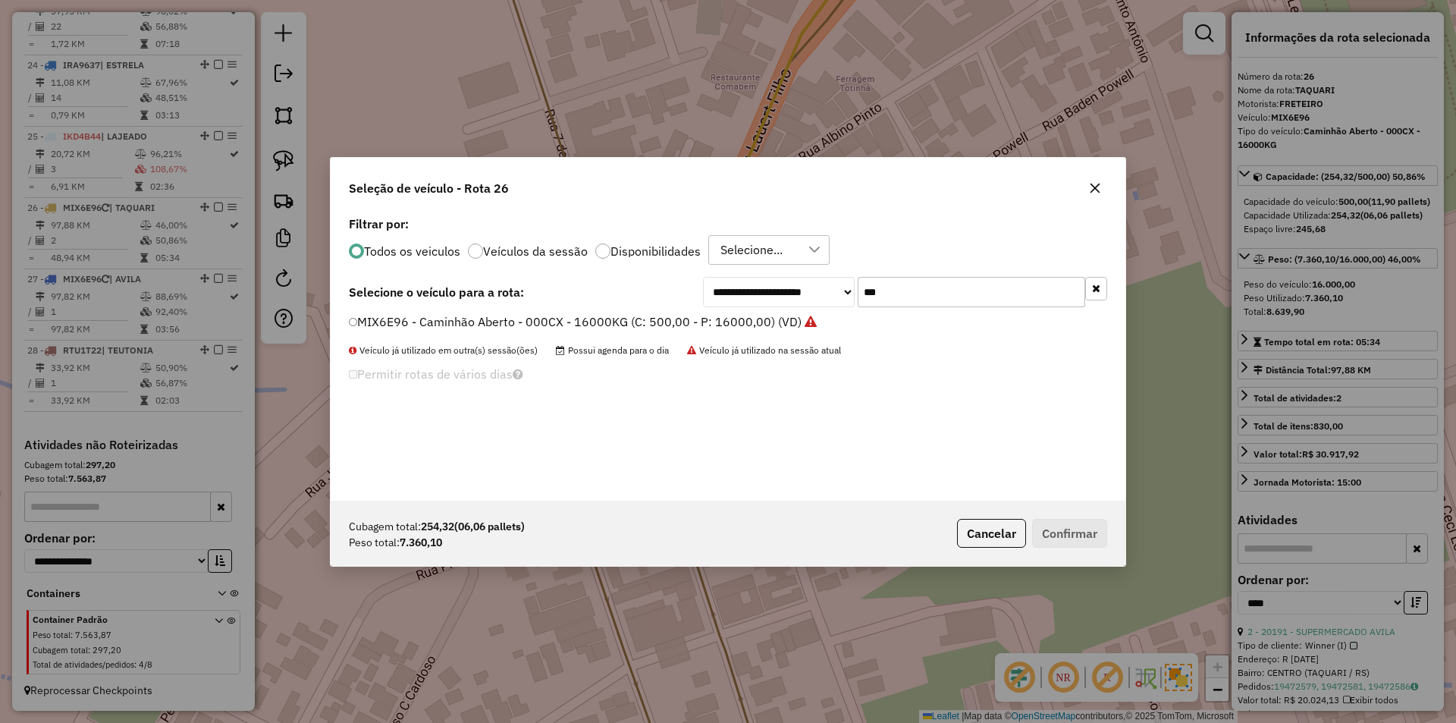
drag, startPoint x: 918, startPoint y: 286, endPoint x: 801, endPoint y: 242, distance: 124.8
click at [811, 261] on div "**********" at bounding box center [728, 356] width 795 height 288
type input "***"
click at [381, 321] on label "RTU1T22 - Caminhão Aberto - 000CX - 16000KG (C: 500,00 - P: 16000,00) (VD)" at bounding box center [584, 321] width 470 height 18
click at [1080, 528] on button "Confirmar" at bounding box center [1069, 533] width 75 height 29
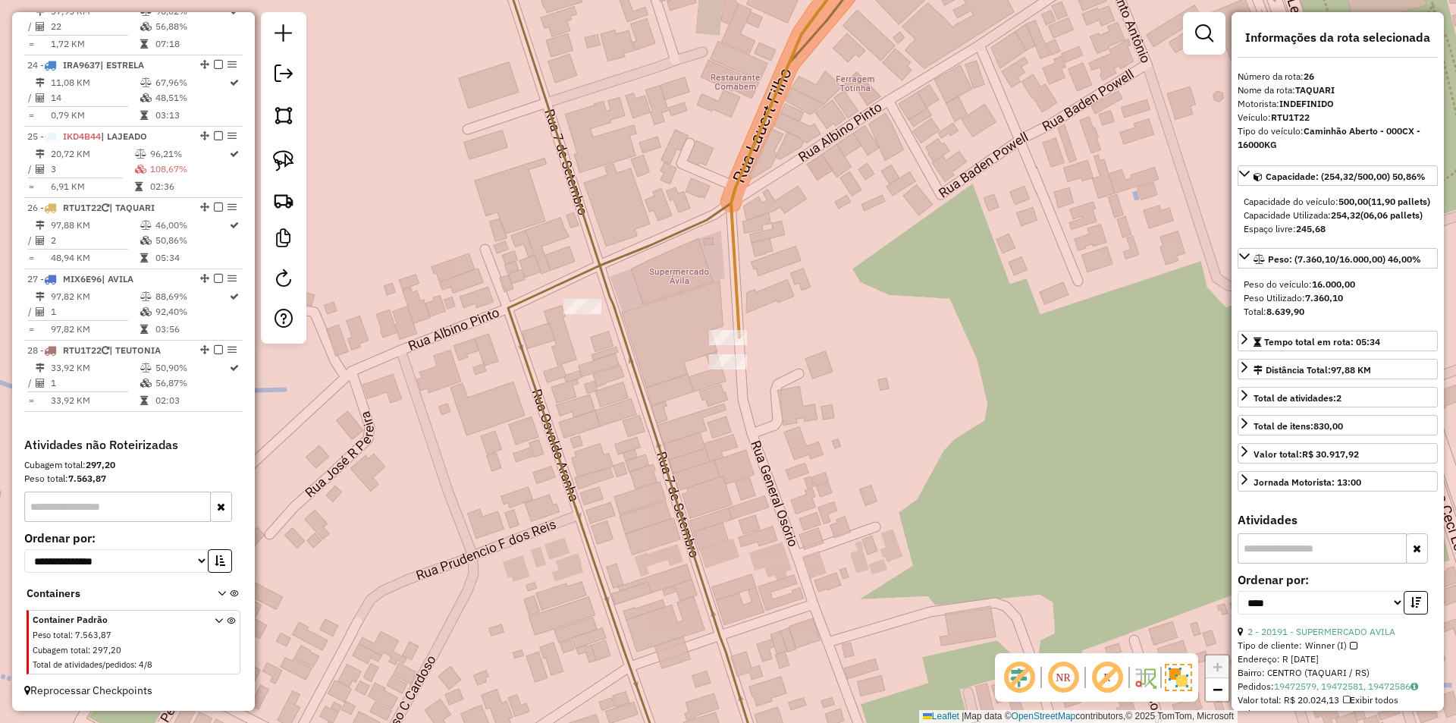
click at [1180, 673] on img at bounding box center [1178, 676] width 27 height 27
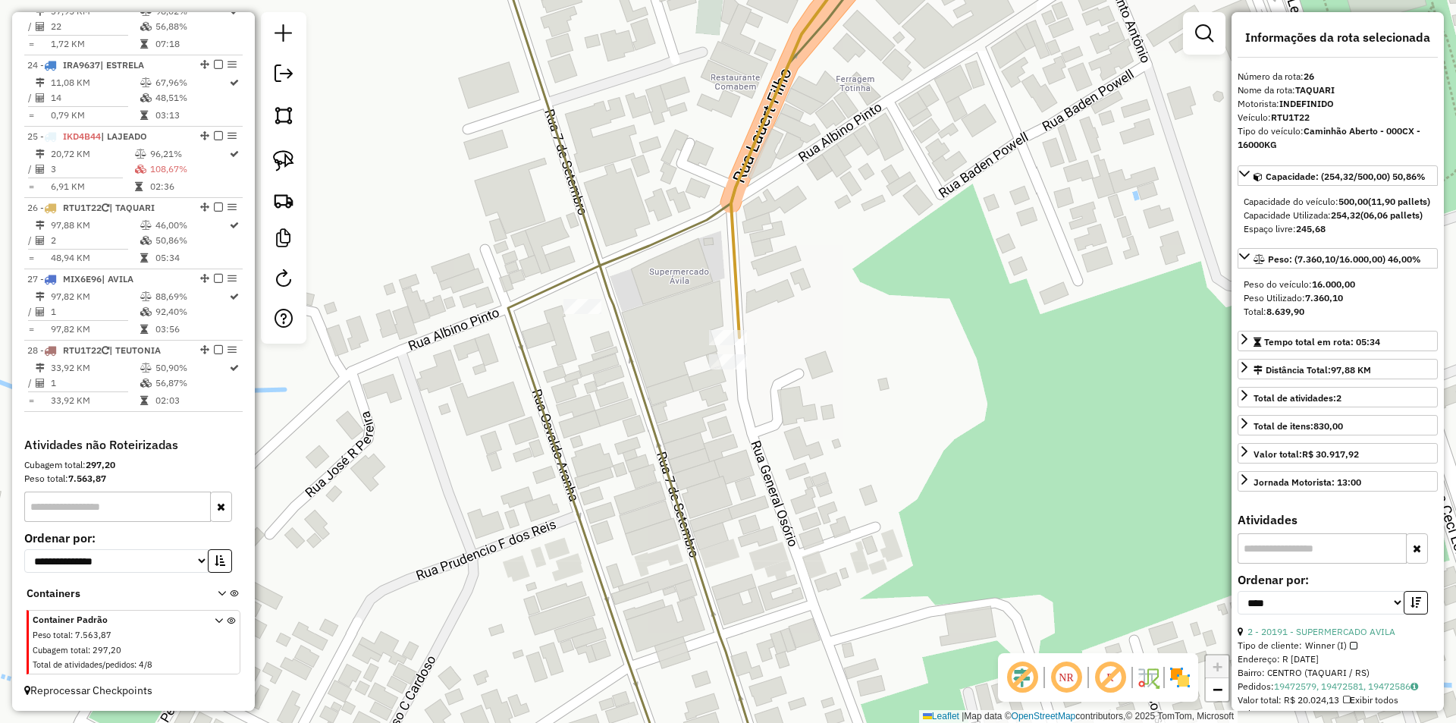
click at [1180, 675] on img at bounding box center [1180, 677] width 24 height 24
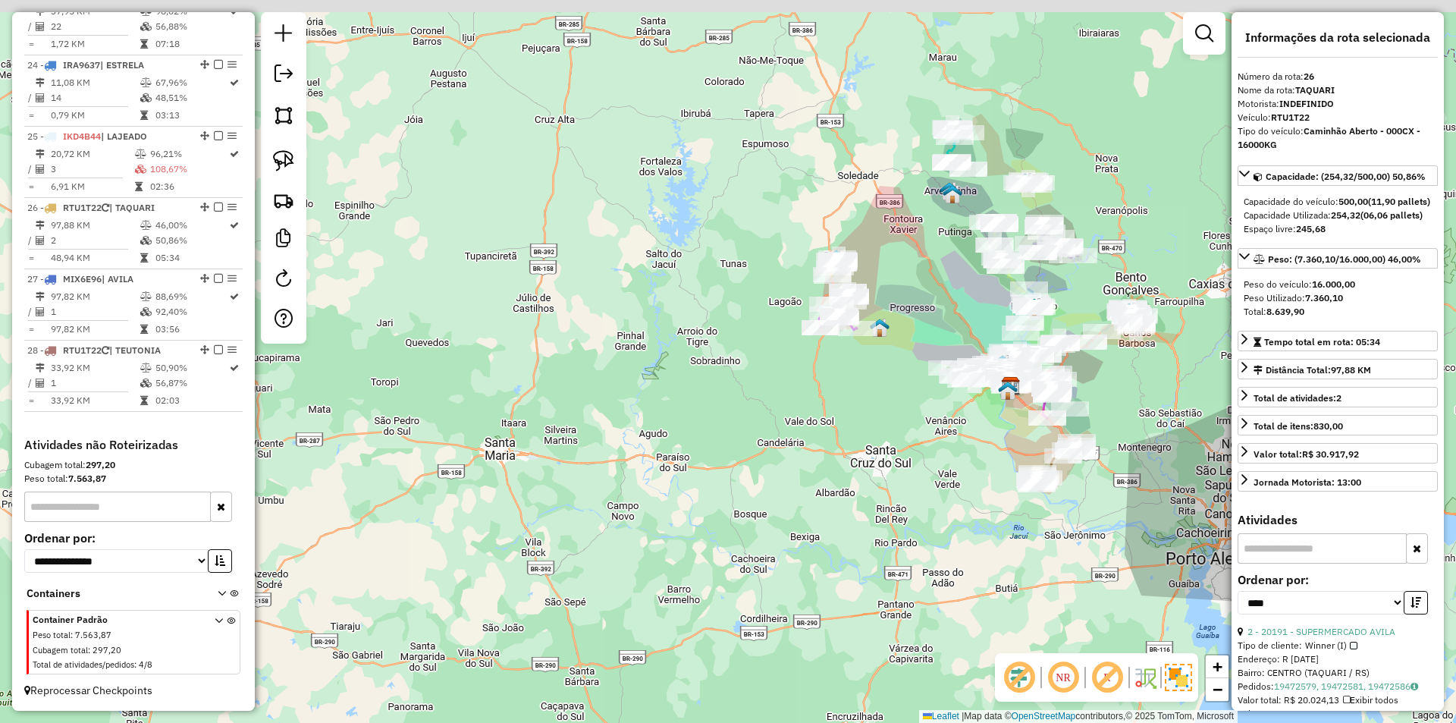
drag, startPoint x: 1058, startPoint y: 241, endPoint x: 1063, endPoint y: 277, distance: 36.8
click at [1063, 277] on div "Janela de atendimento Grade de atendimento Capacidade Transportadoras Veículos …" at bounding box center [728, 361] width 1456 height 723
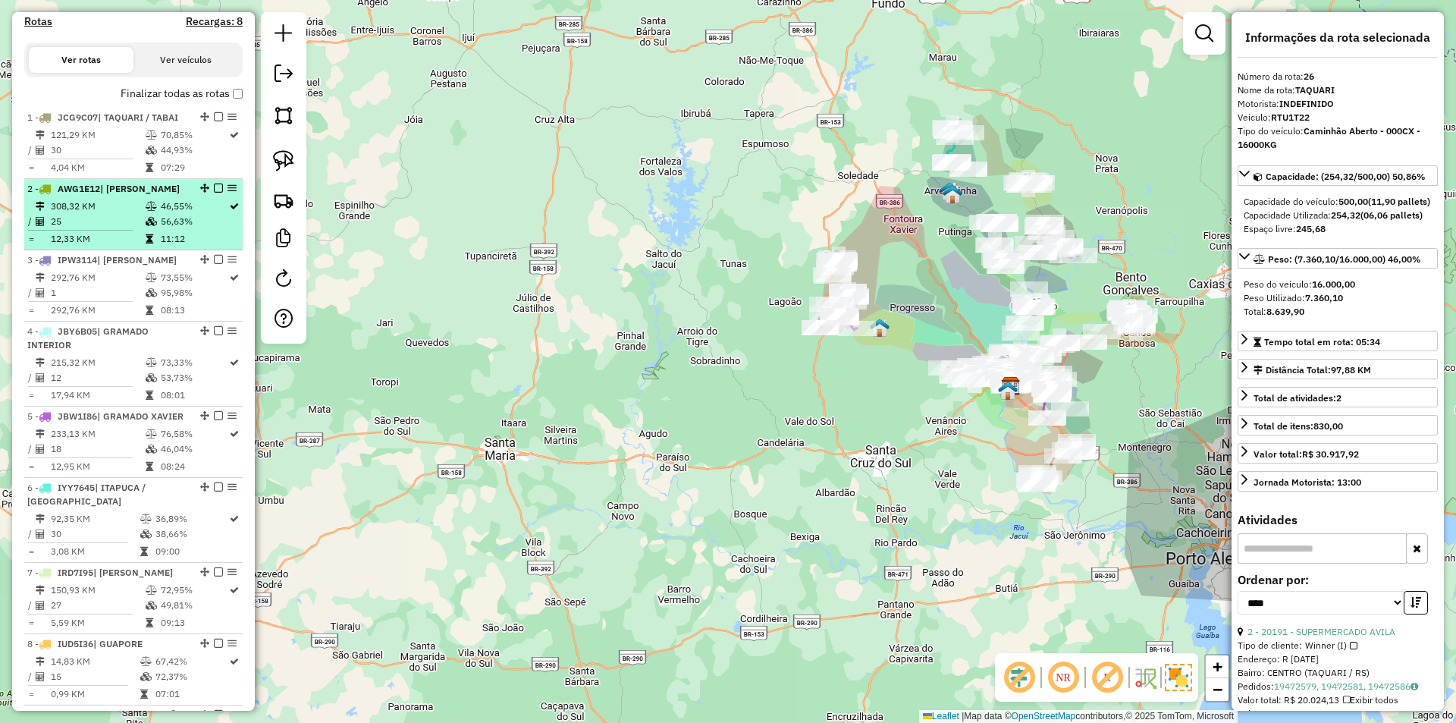
scroll to position [0, 0]
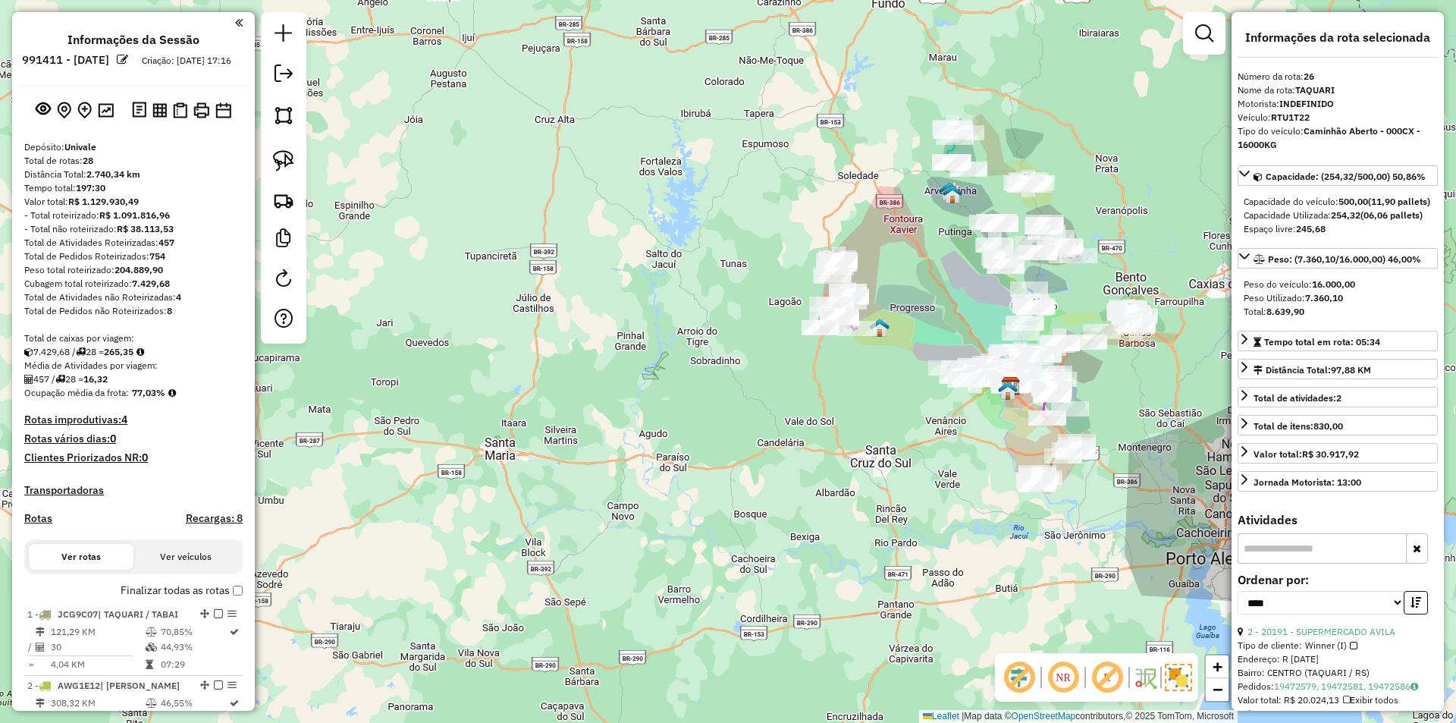
click at [32, 525] on h4 "Rotas" at bounding box center [38, 518] width 28 height 13
select select "*"
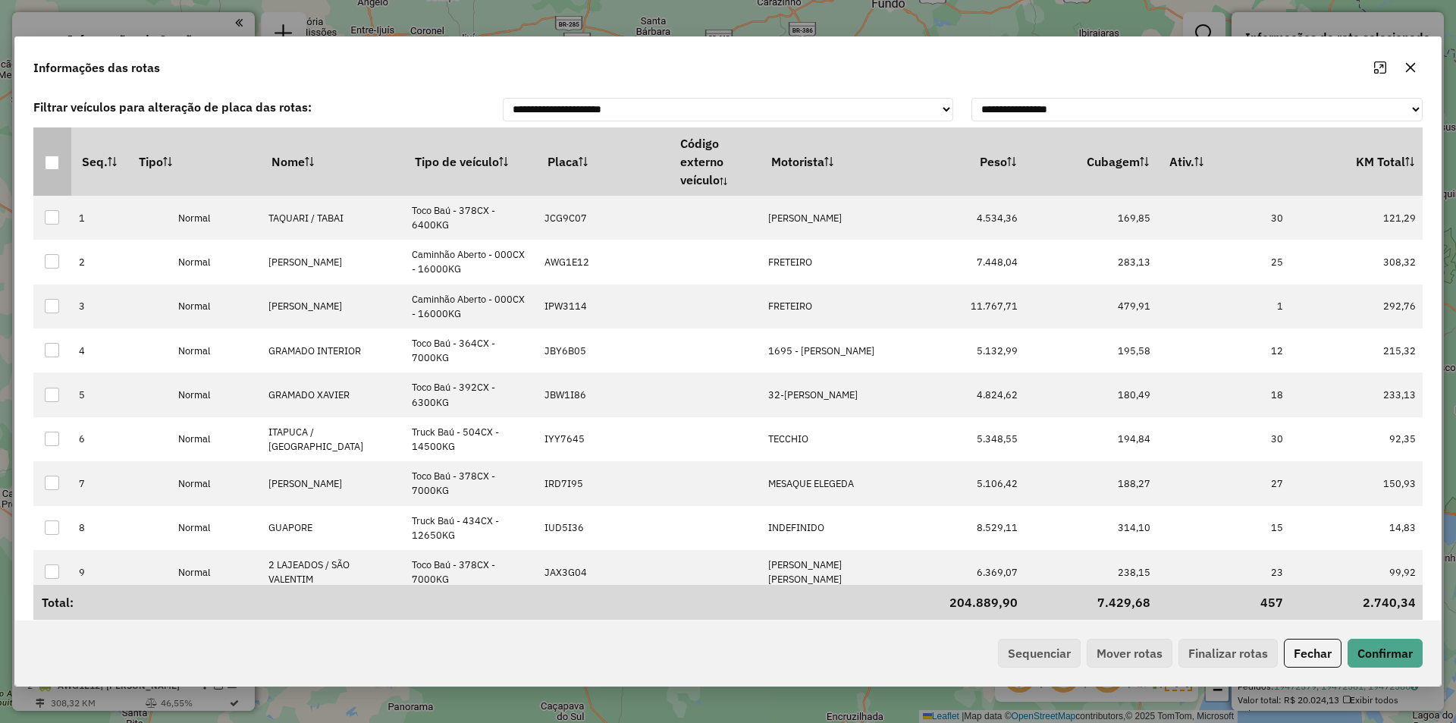
click at [45, 161] on div at bounding box center [52, 162] width 15 height 15
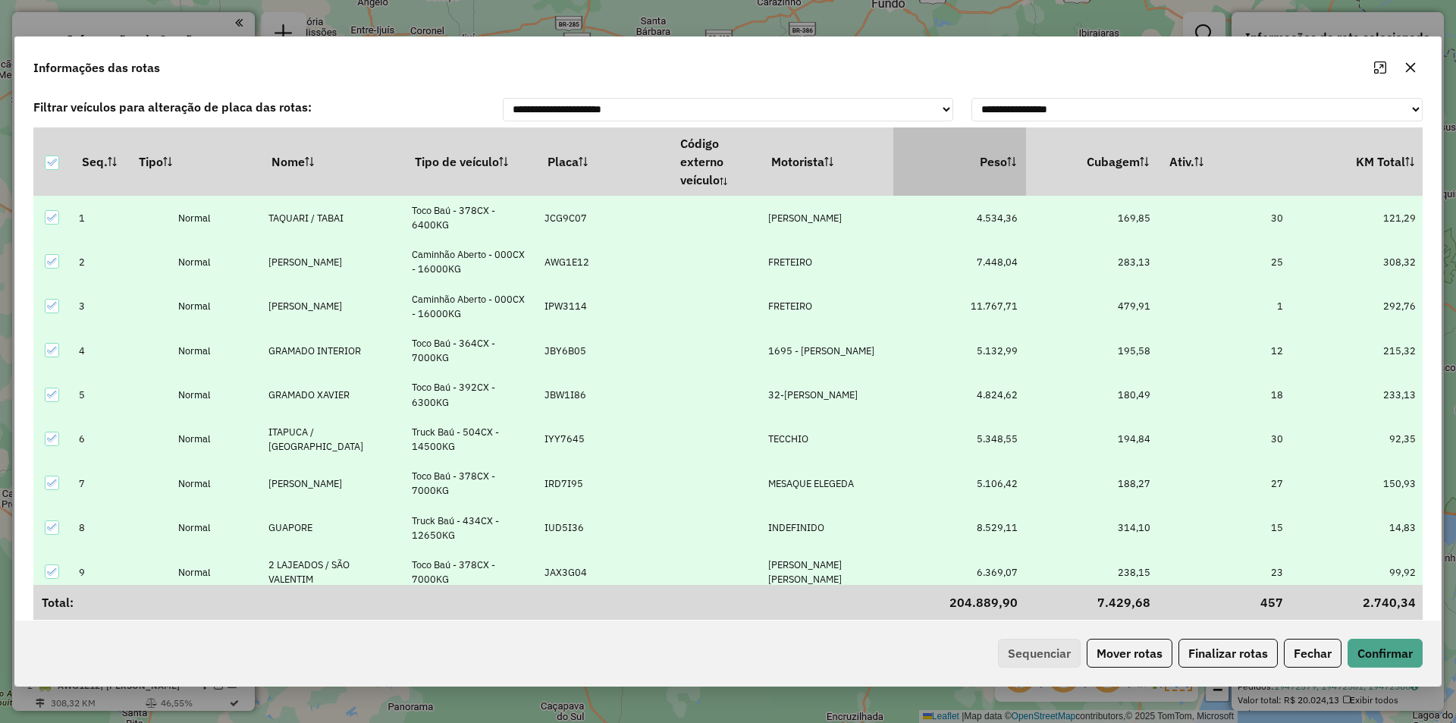
click at [994, 159] on th "Peso" at bounding box center [959, 161] width 133 height 68
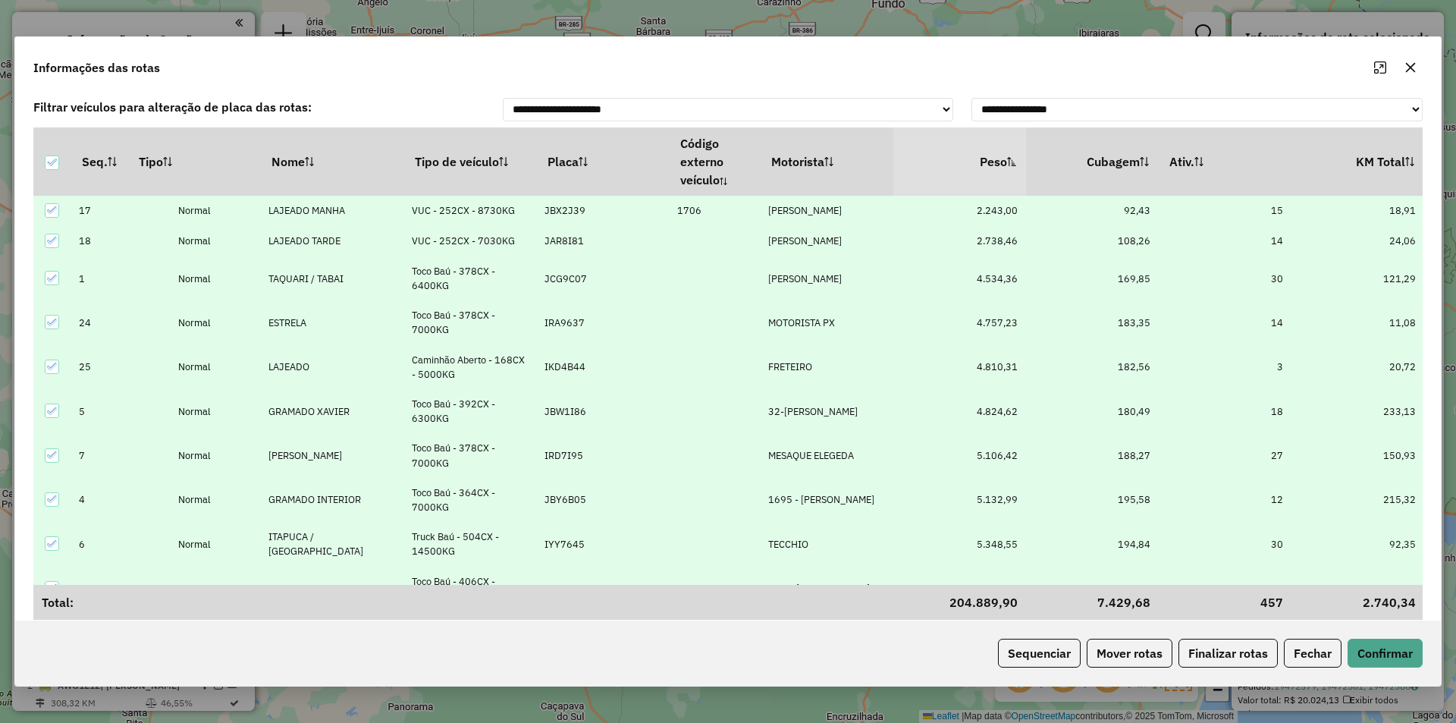
click at [994, 159] on th "Peso" at bounding box center [959, 161] width 133 height 68
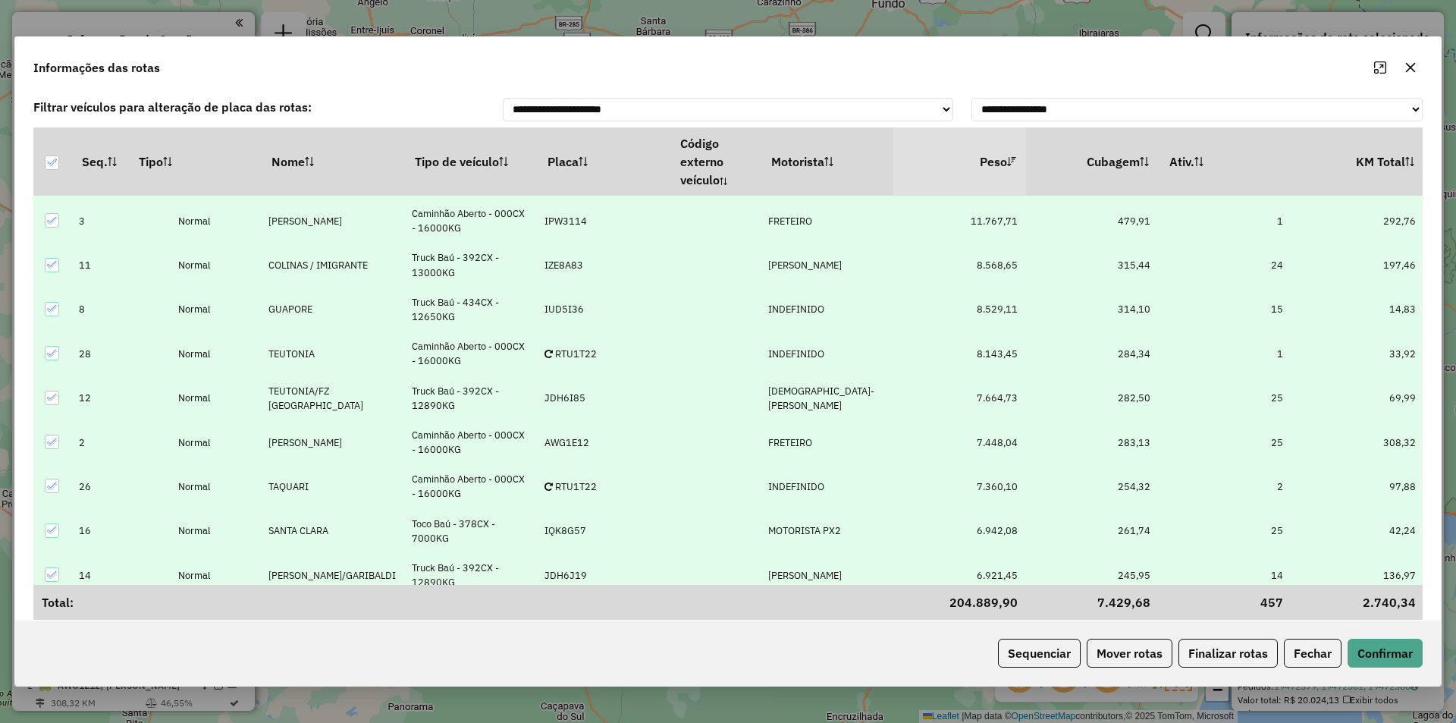
scroll to position [152, 0]
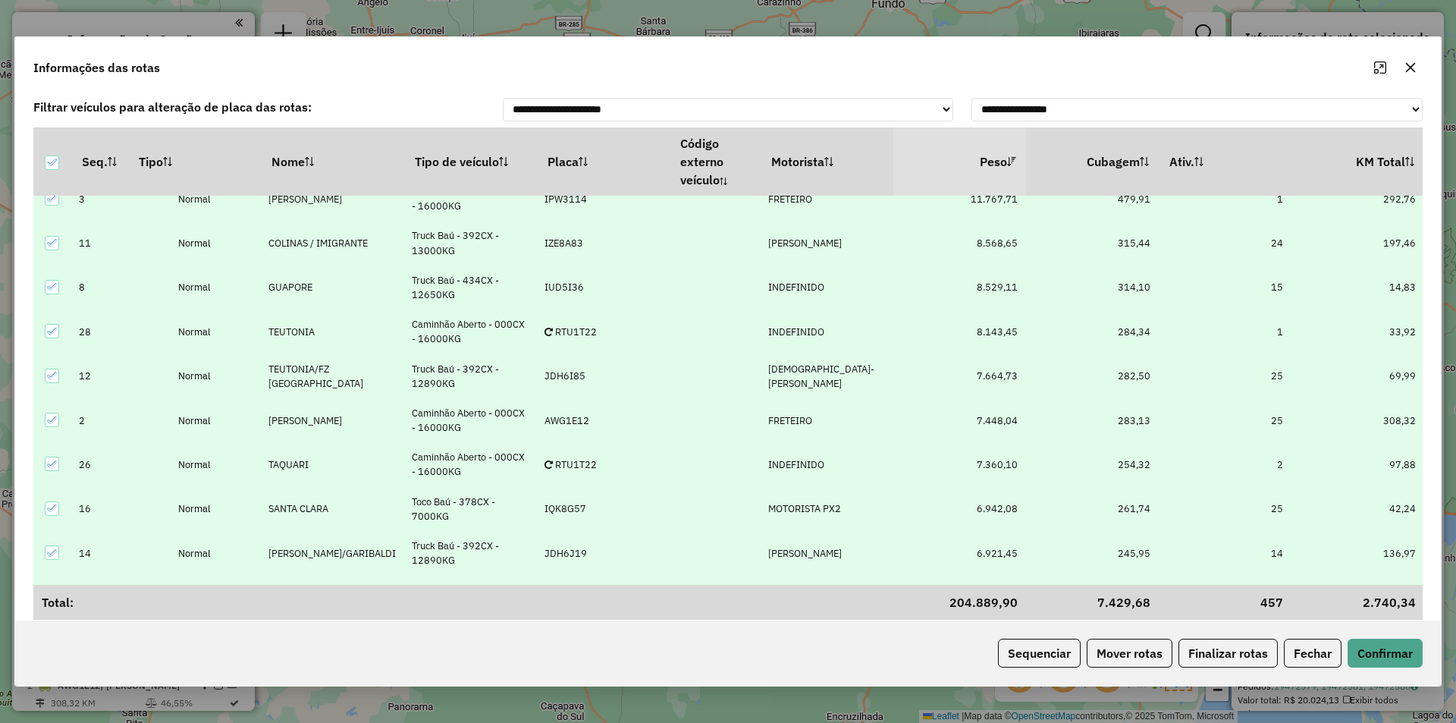
click at [768, 283] on p-celleditor "INDEFINIDO" at bounding box center [796, 287] width 56 height 13
type input "****"
click at [825, 363] on span "1674-JEFERSON [PERSON_NAME]" at bounding box center [854, 357] width 180 height 13
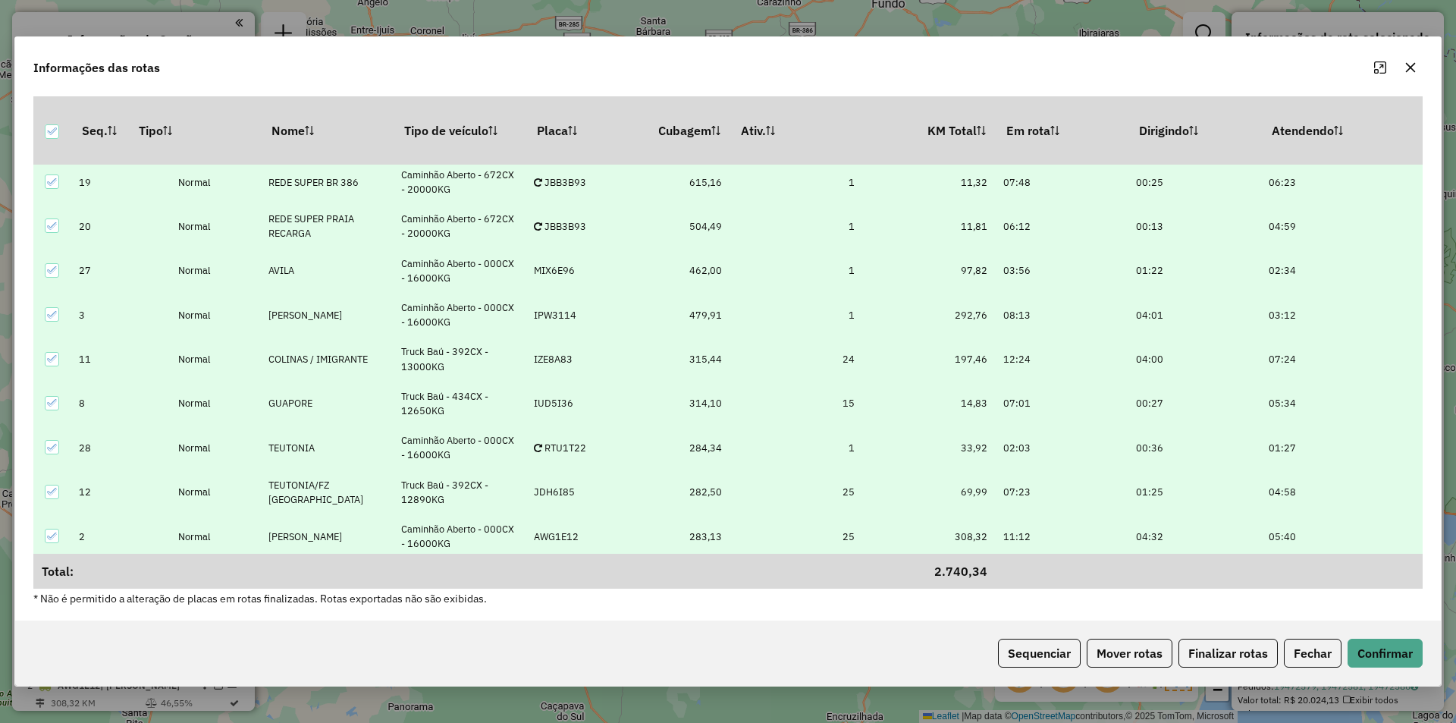
scroll to position [0, 428]
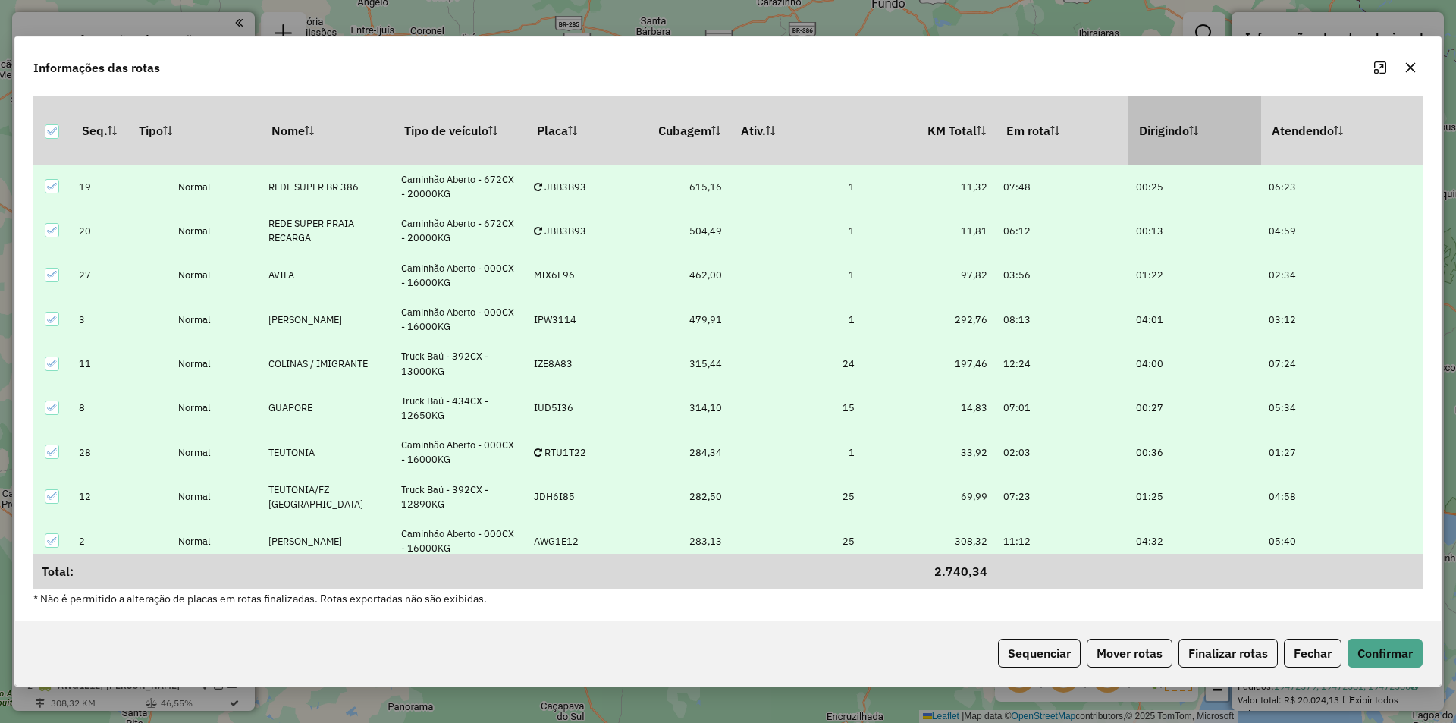
click at [1158, 128] on th "Dirigindo" at bounding box center [1194, 130] width 133 height 68
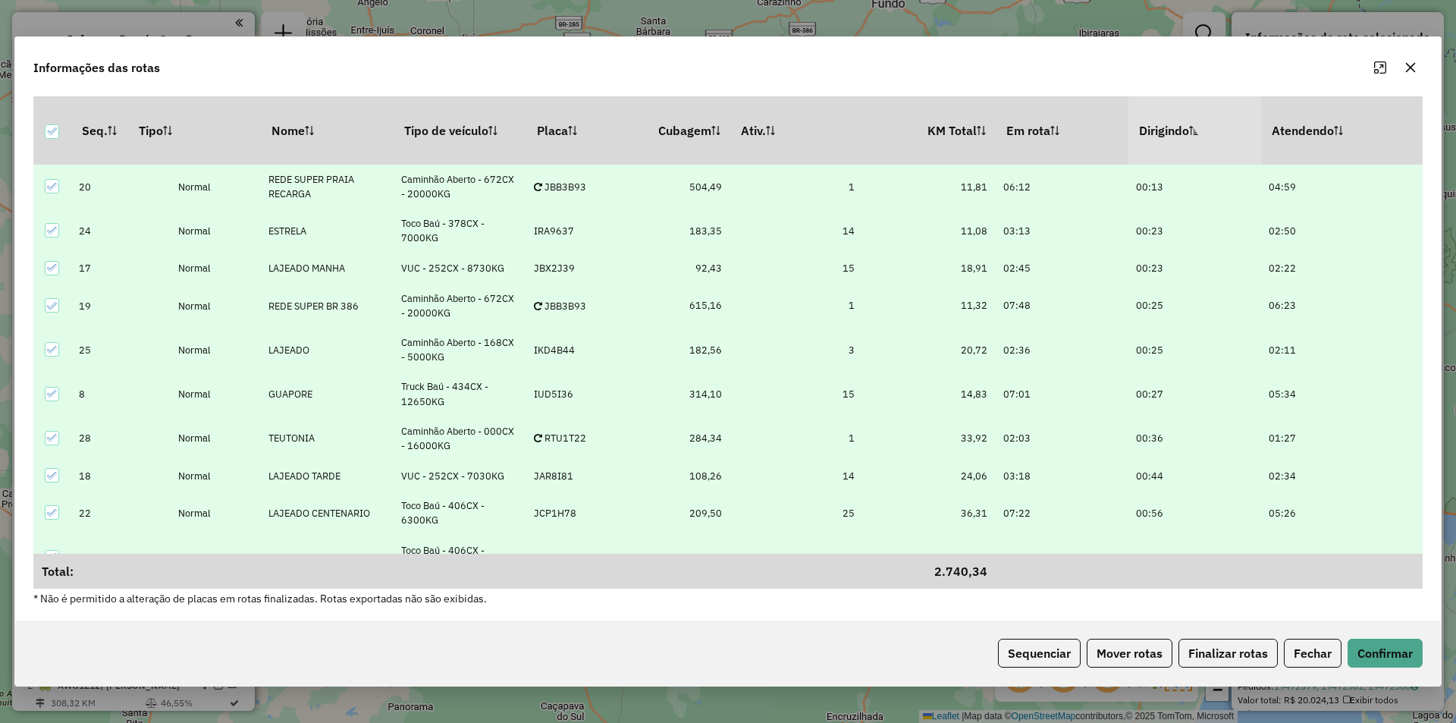
click at [1158, 128] on th "Dirigindo" at bounding box center [1194, 130] width 133 height 68
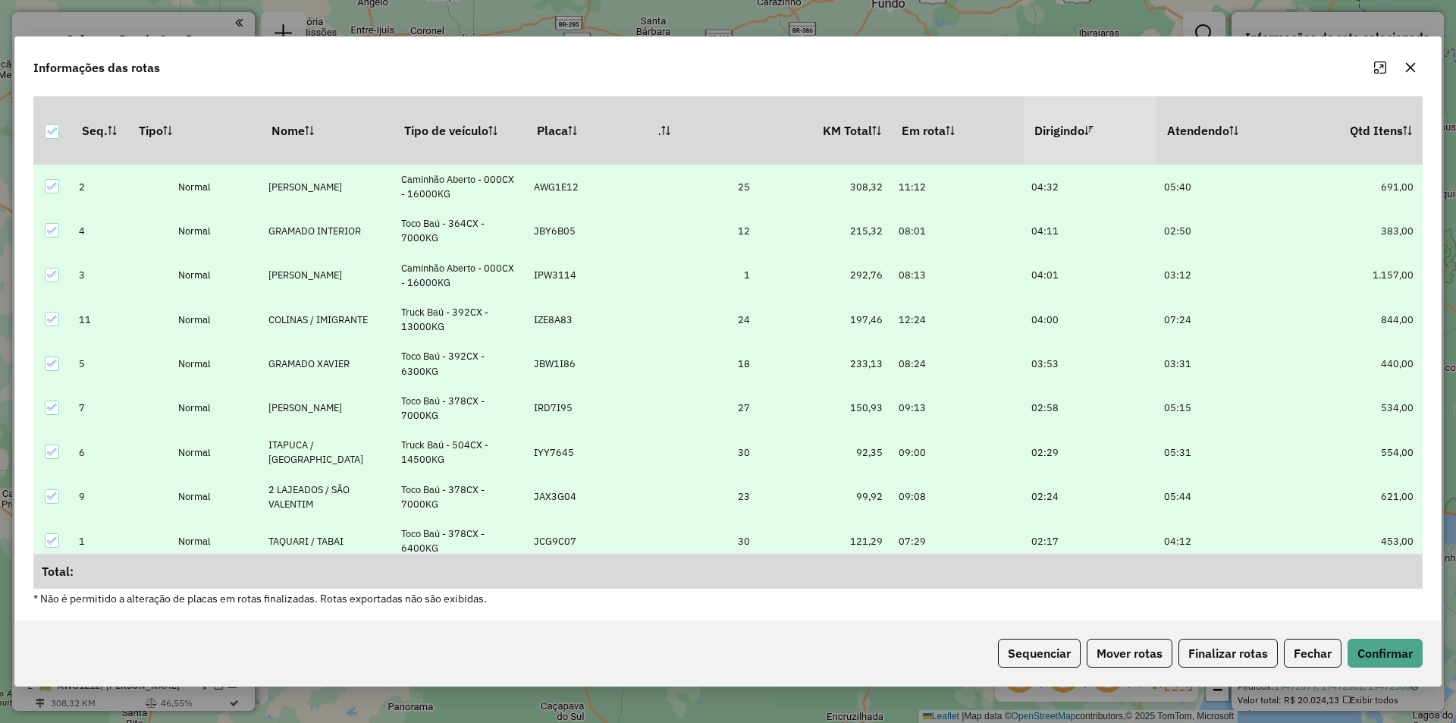
scroll to position [0, 537]
click at [1188, 126] on th "Atendendo" at bounding box center [1218, 130] width 133 height 68
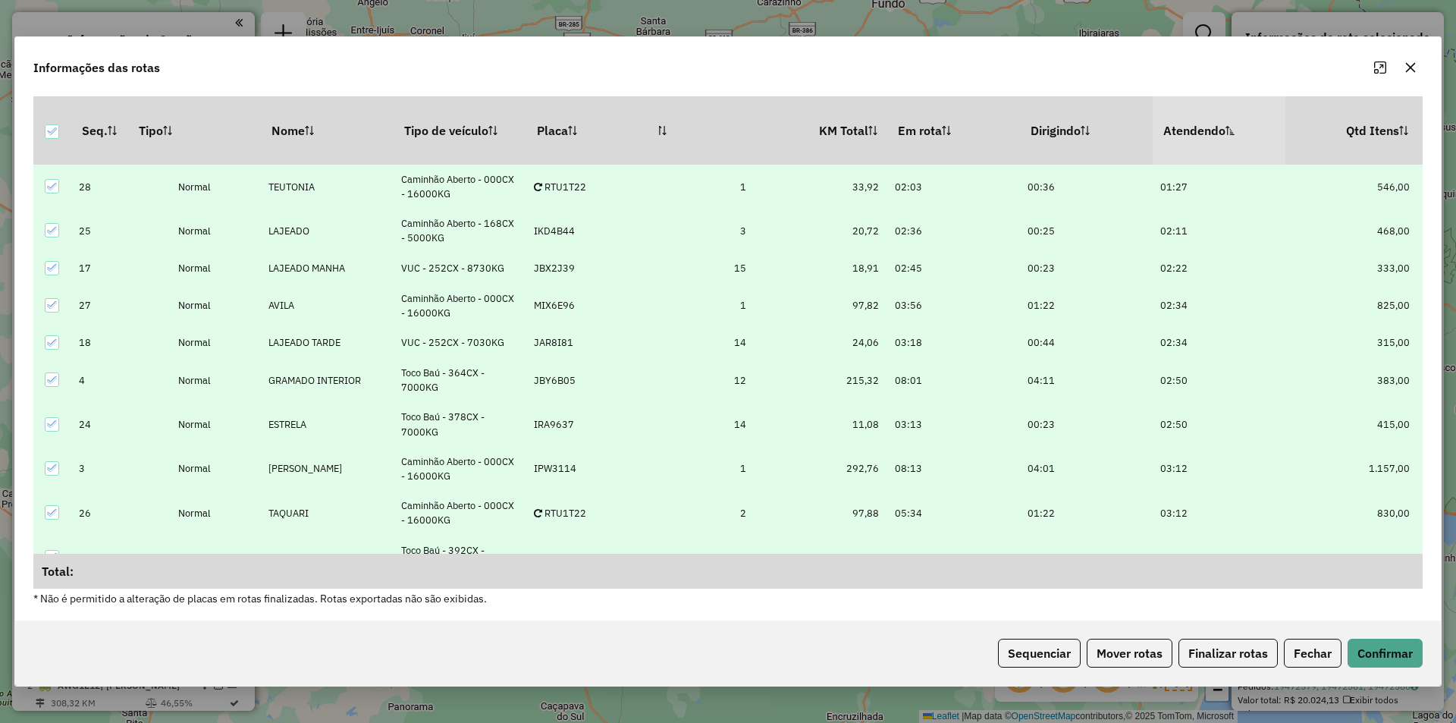
click at [1188, 126] on th "Atendendo" at bounding box center [1218, 130] width 133 height 68
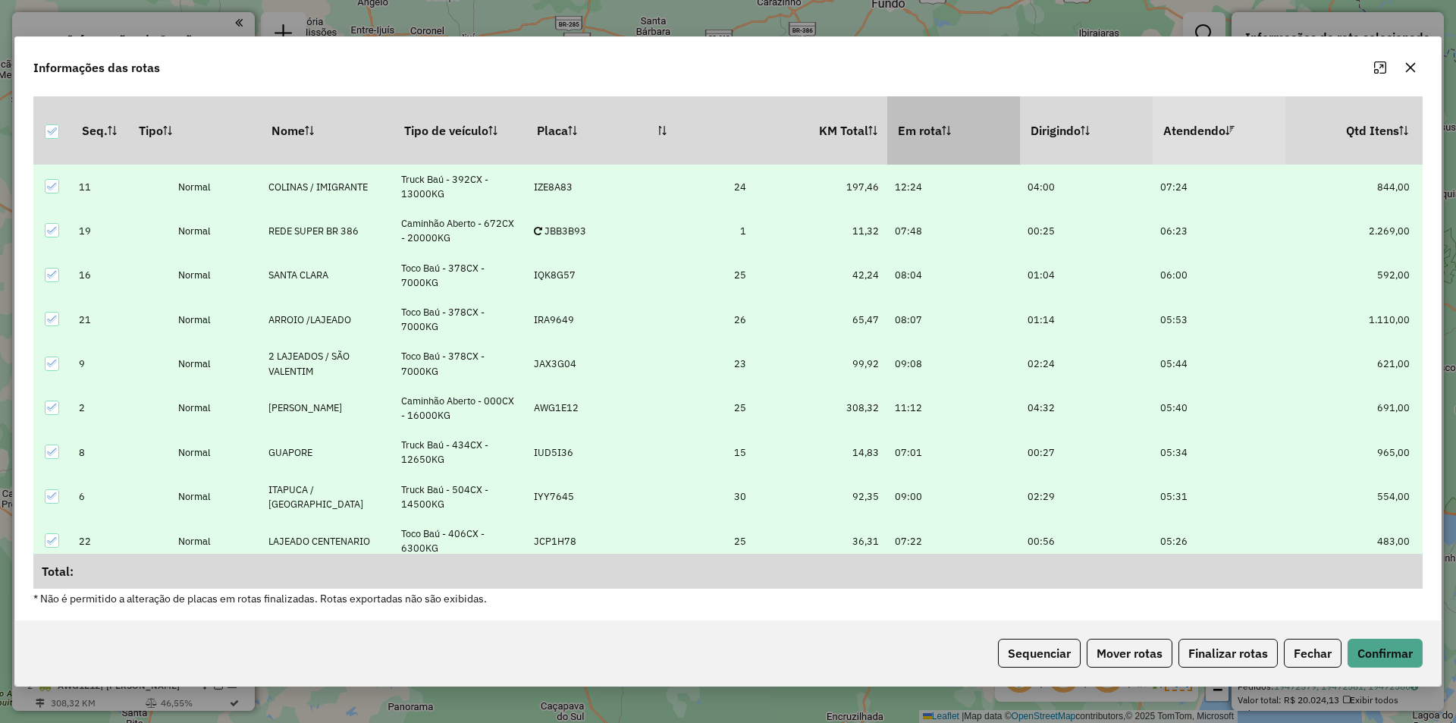
click at [909, 128] on th "Em rota" at bounding box center [953, 130] width 133 height 68
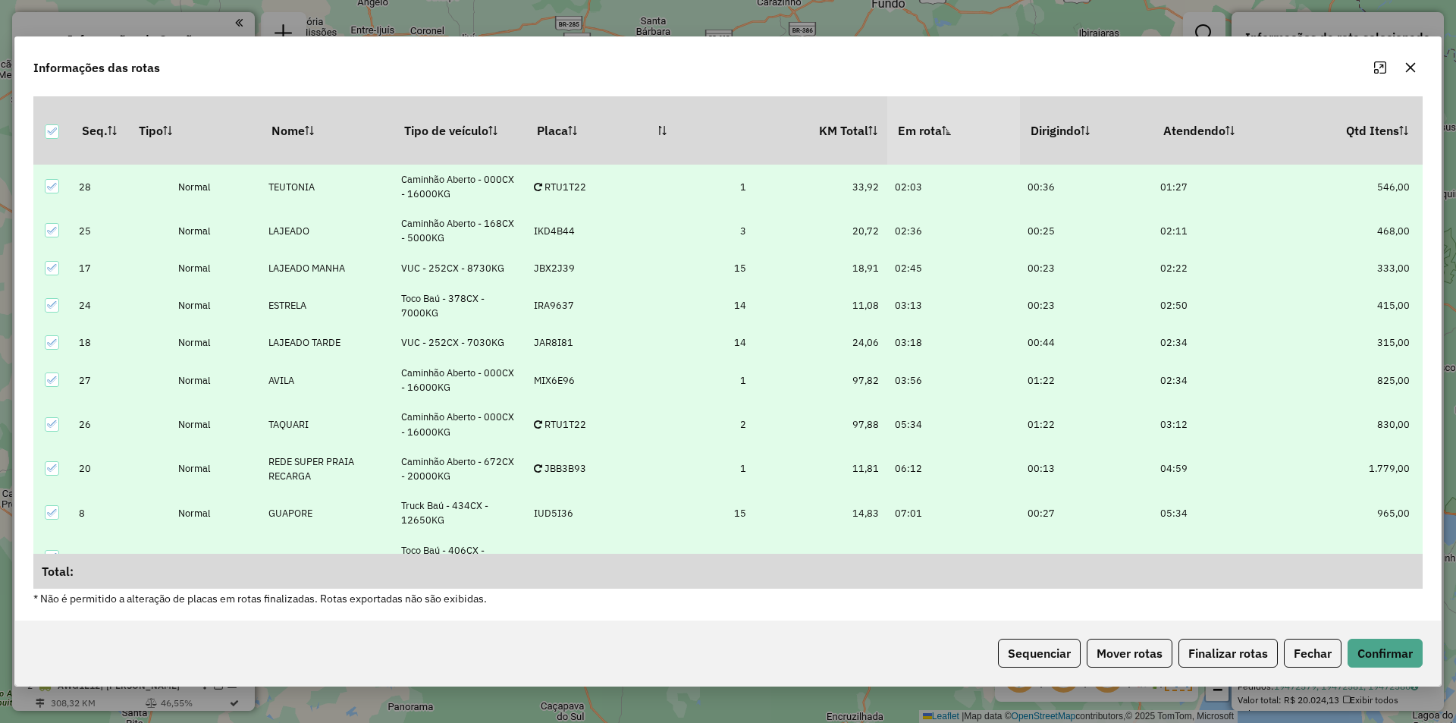
click at [909, 128] on th "Em rota" at bounding box center [953, 130] width 133 height 68
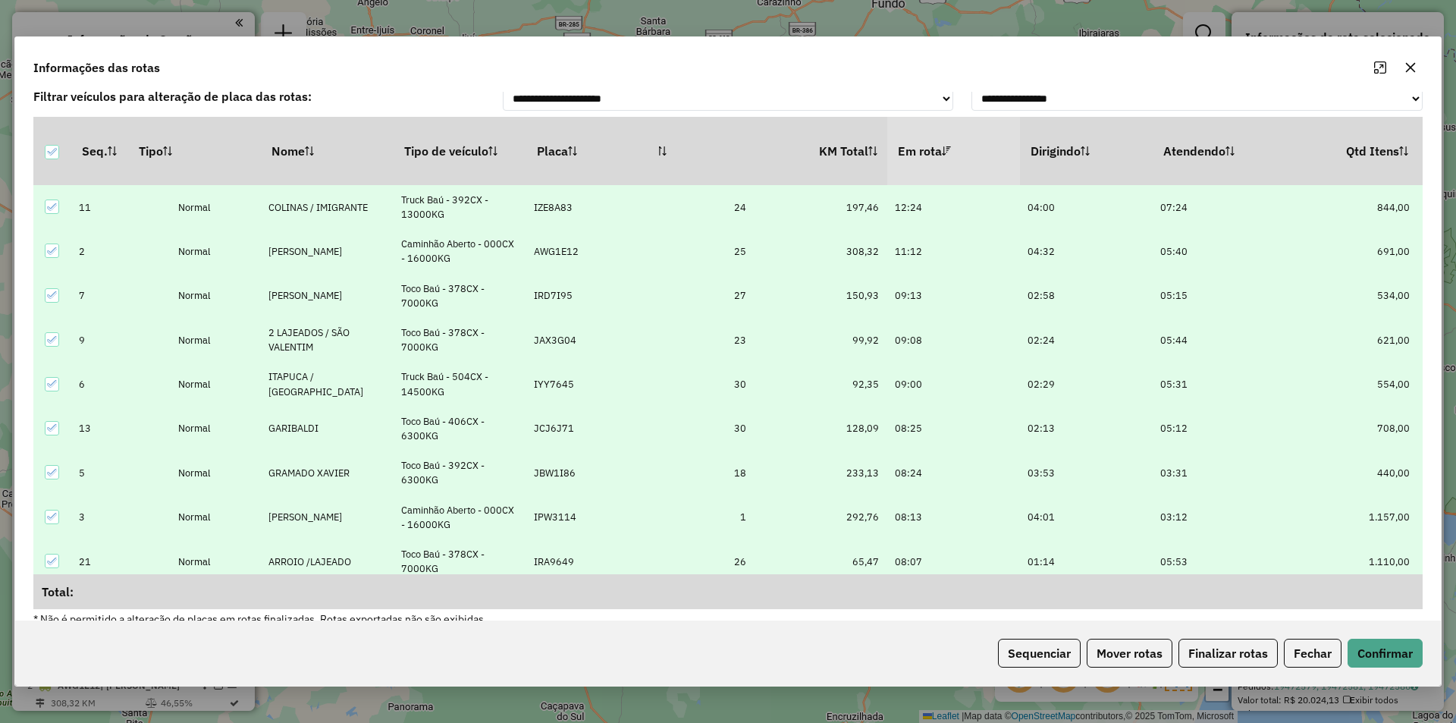
scroll to position [0, 0]
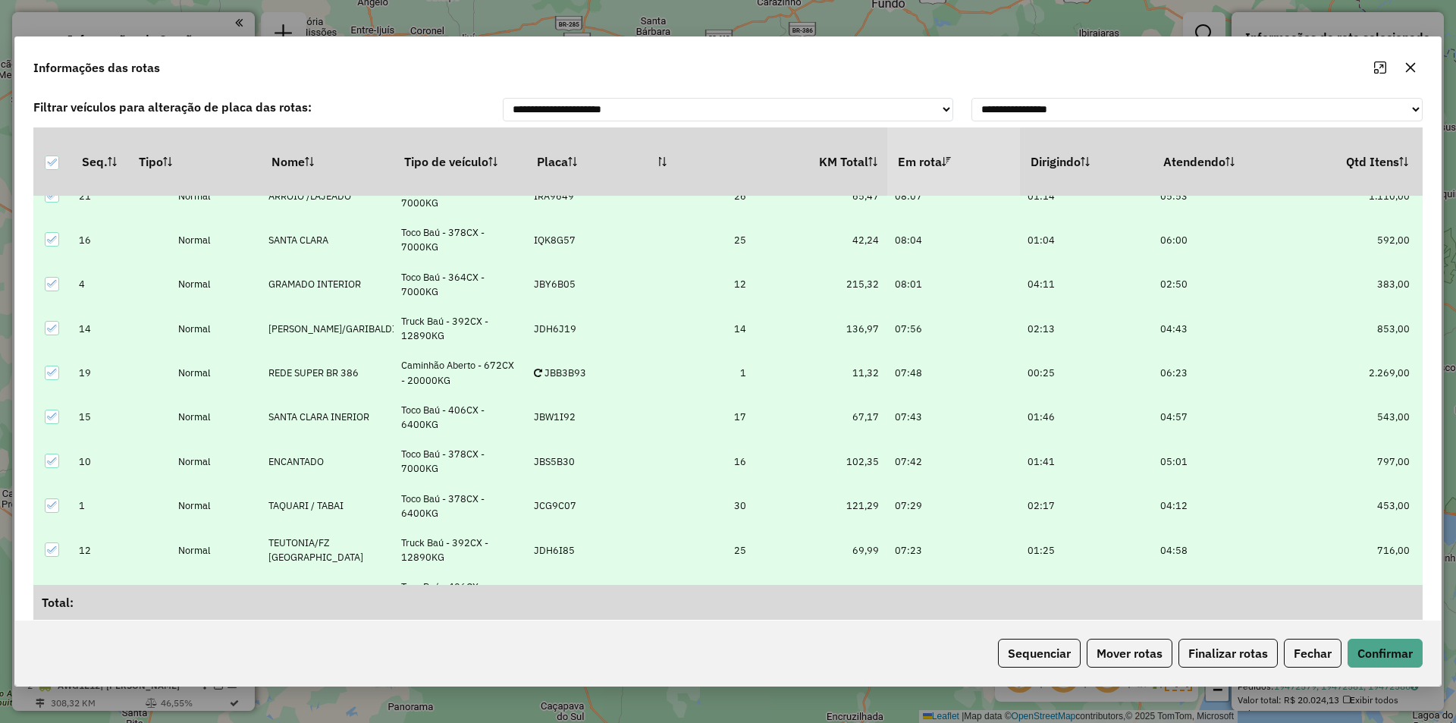
drag, startPoint x: 922, startPoint y: 612, endPoint x: 469, endPoint y: 622, distance: 452.7
click at [428, 620] on div "**********" at bounding box center [727, 361] width 1427 height 651
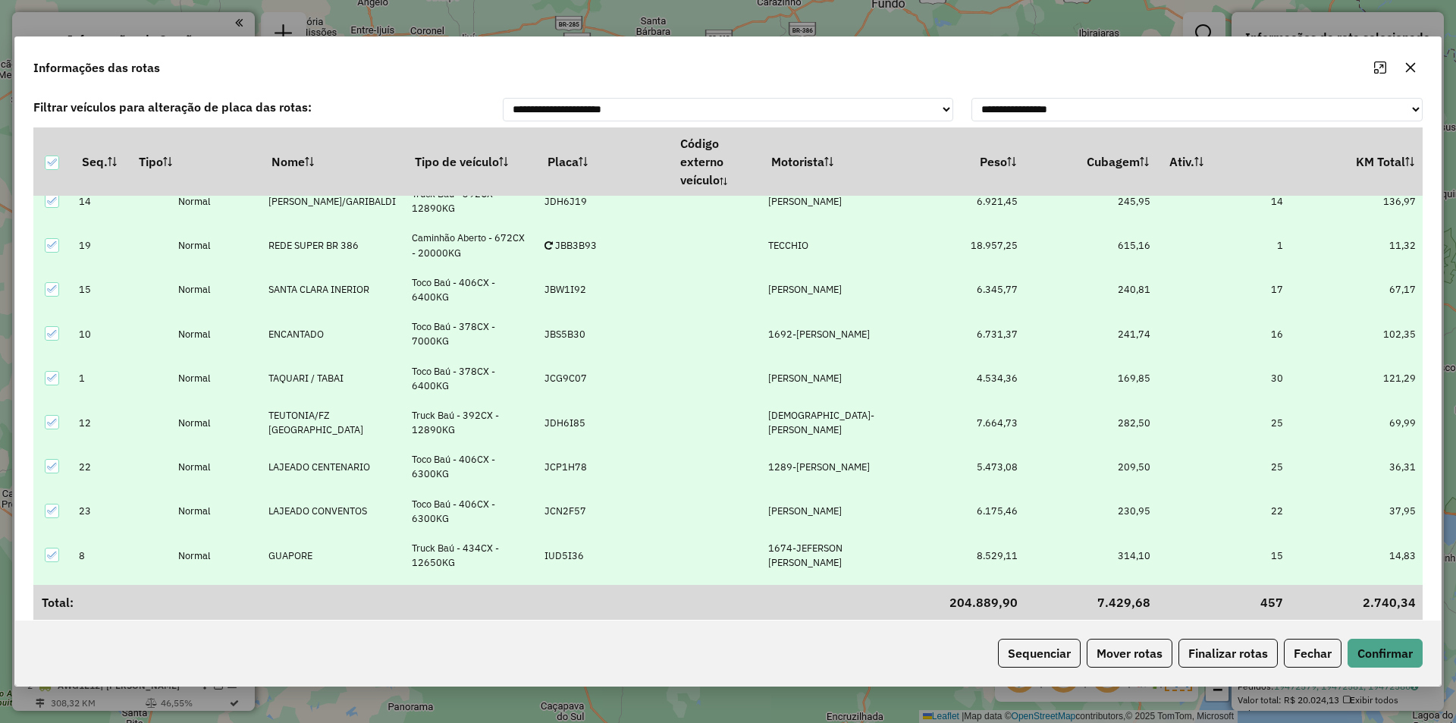
scroll to position [124, 0]
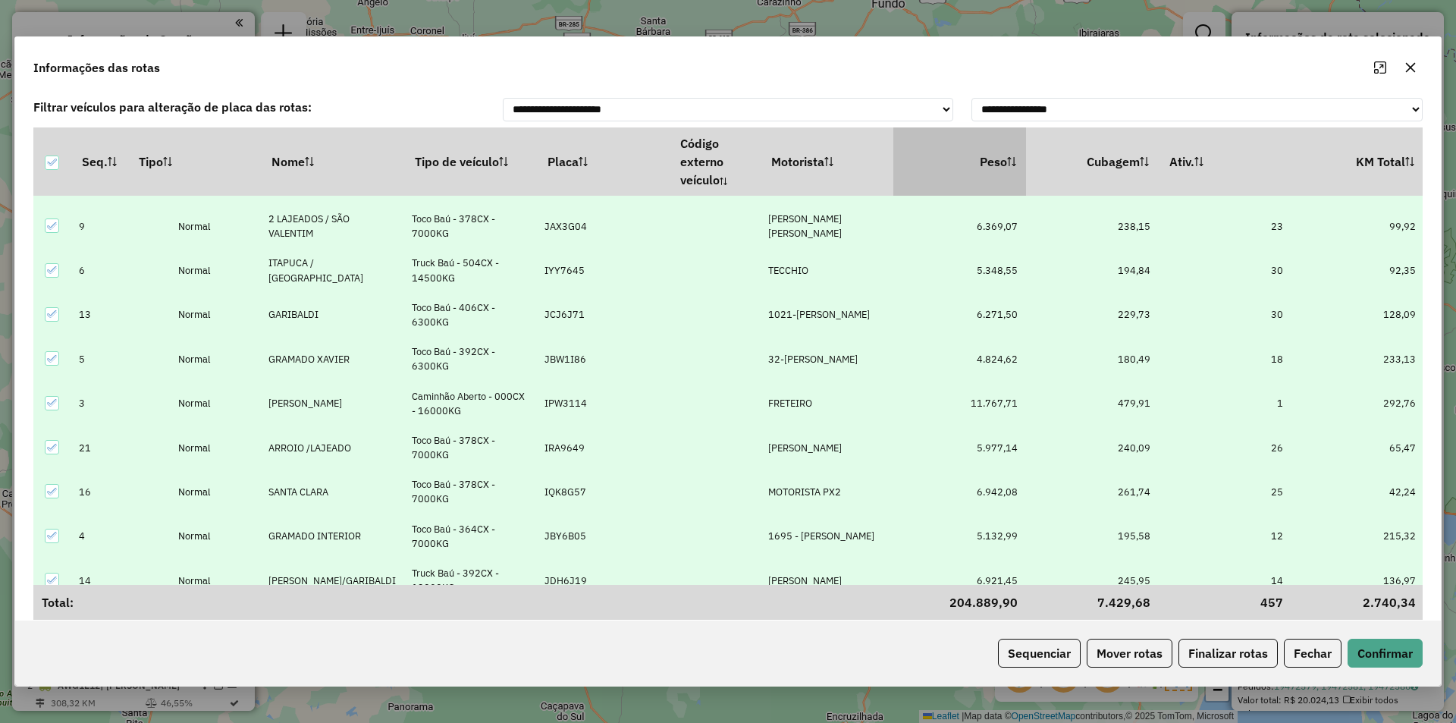
click at [989, 160] on th "Peso" at bounding box center [959, 161] width 133 height 68
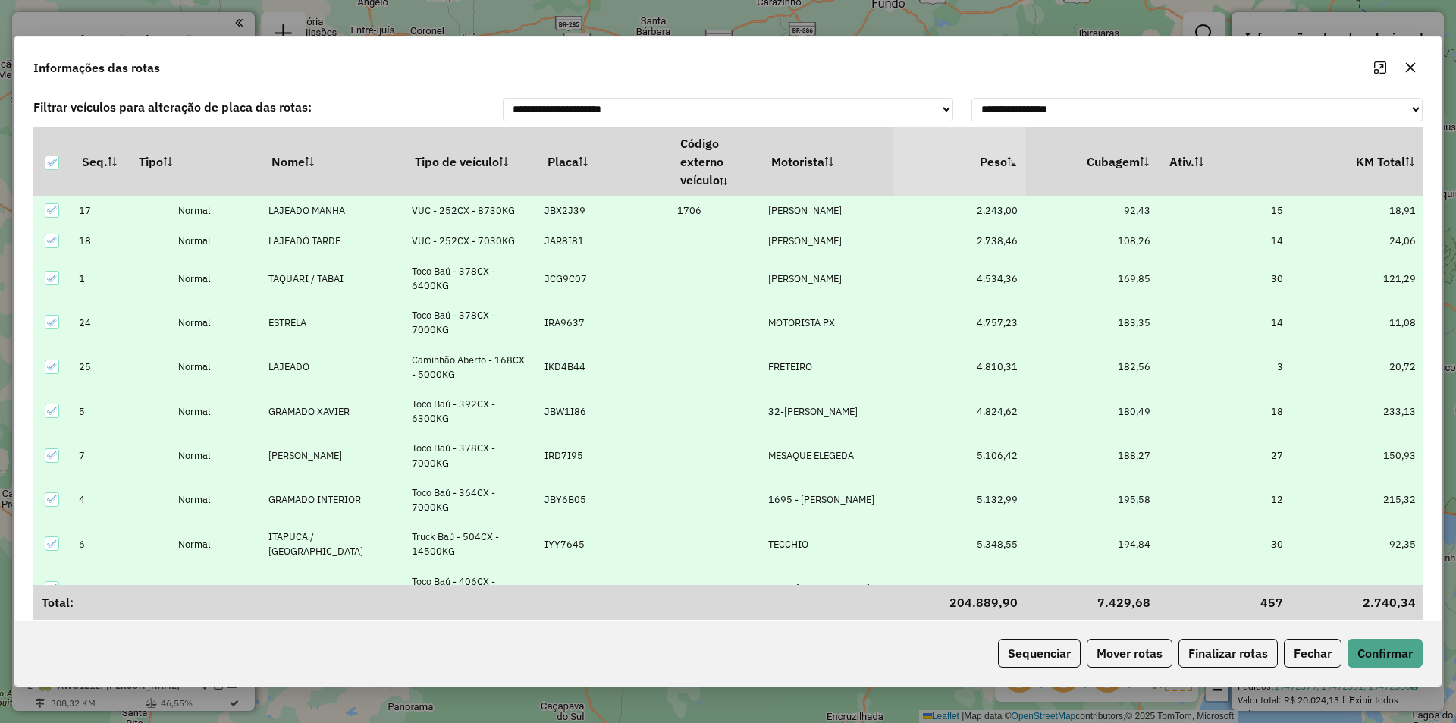
click at [989, 160] on th "Peso" at bounding box center [959, 161] width 133 height 68
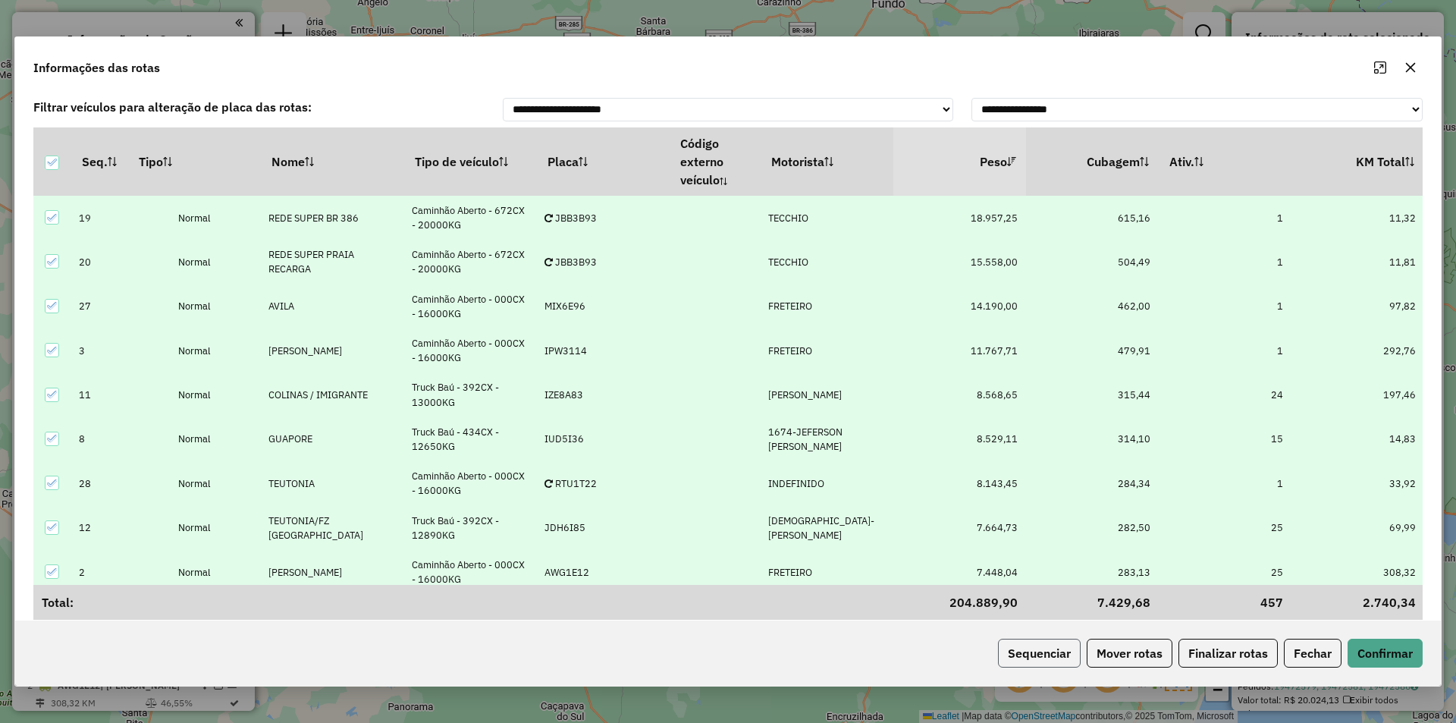
click at [1030, 653] on button "Sequenciar" at bounding box center [1039, 652] width 83 height 29
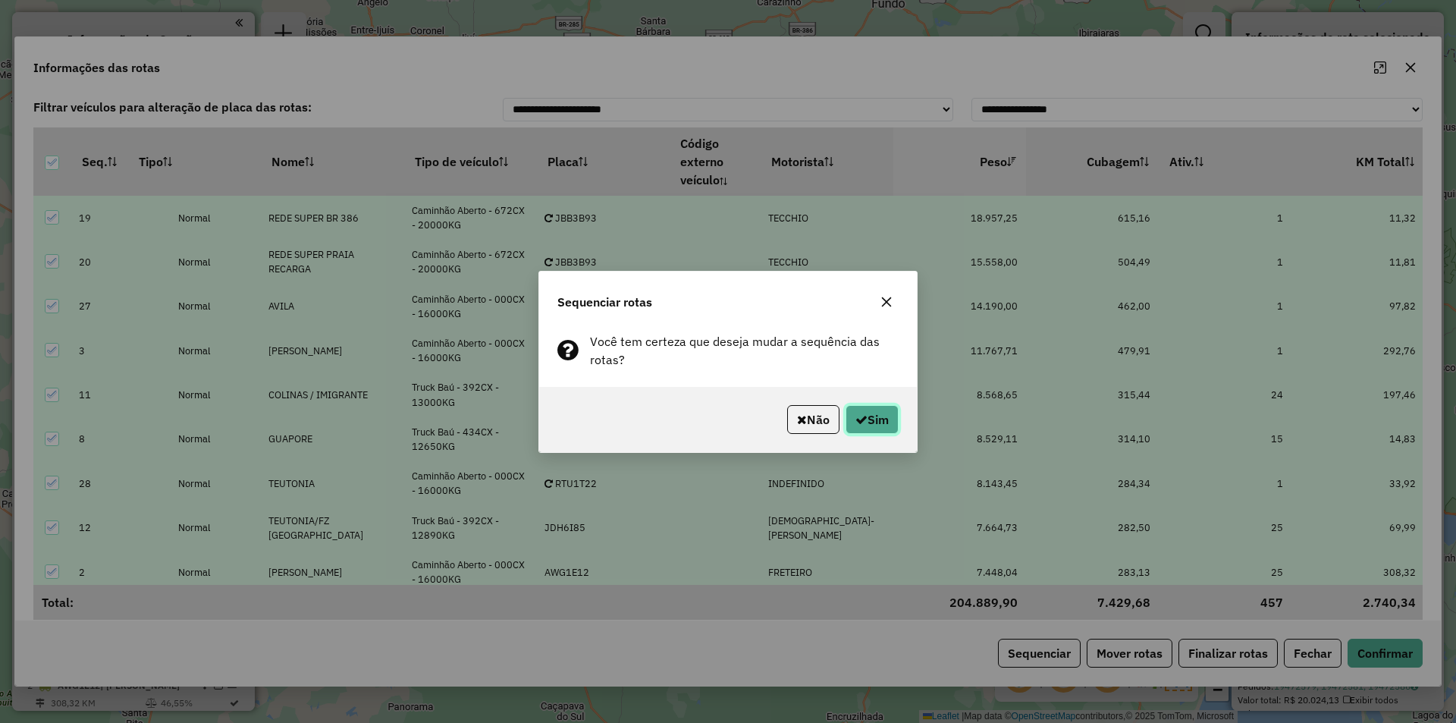
click at [885, 428] on button "Sim" at bounding box center [871, 419] width 53 height 29
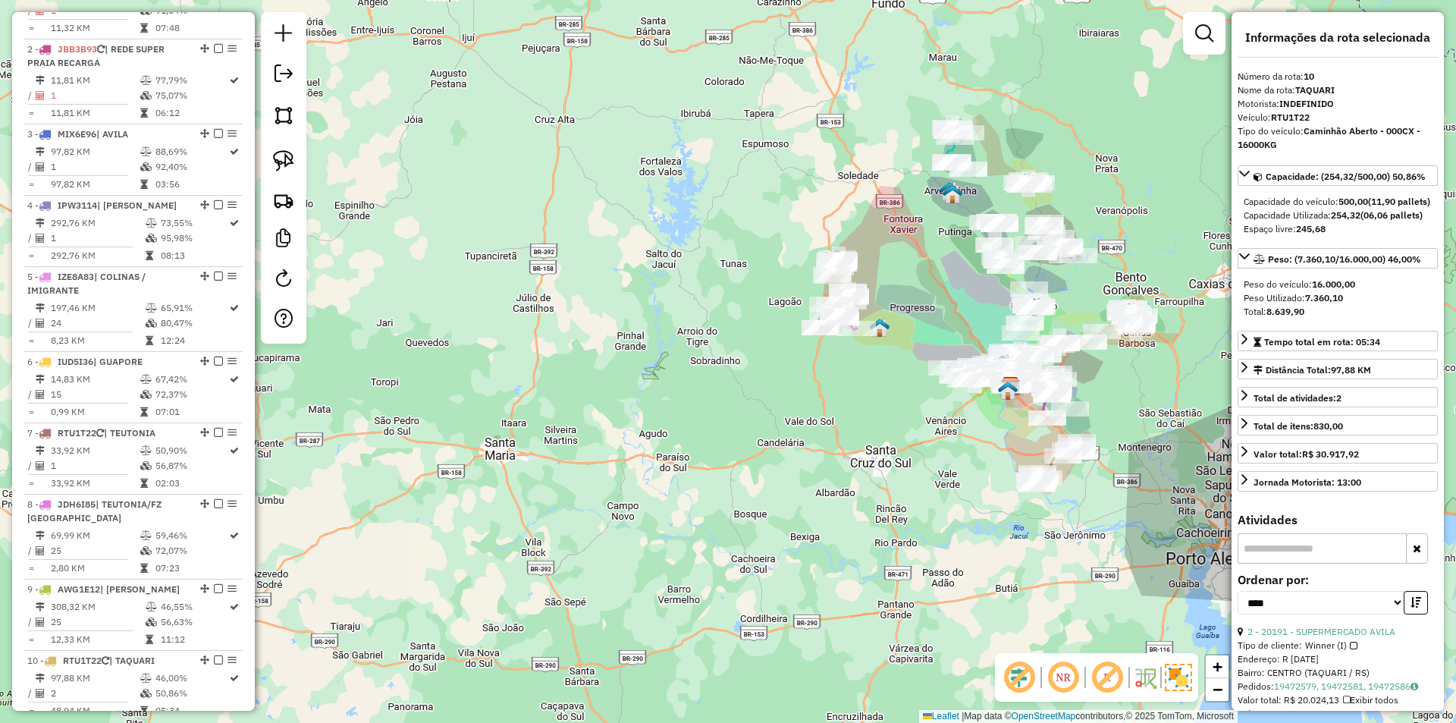
scroll to position [284, 0]
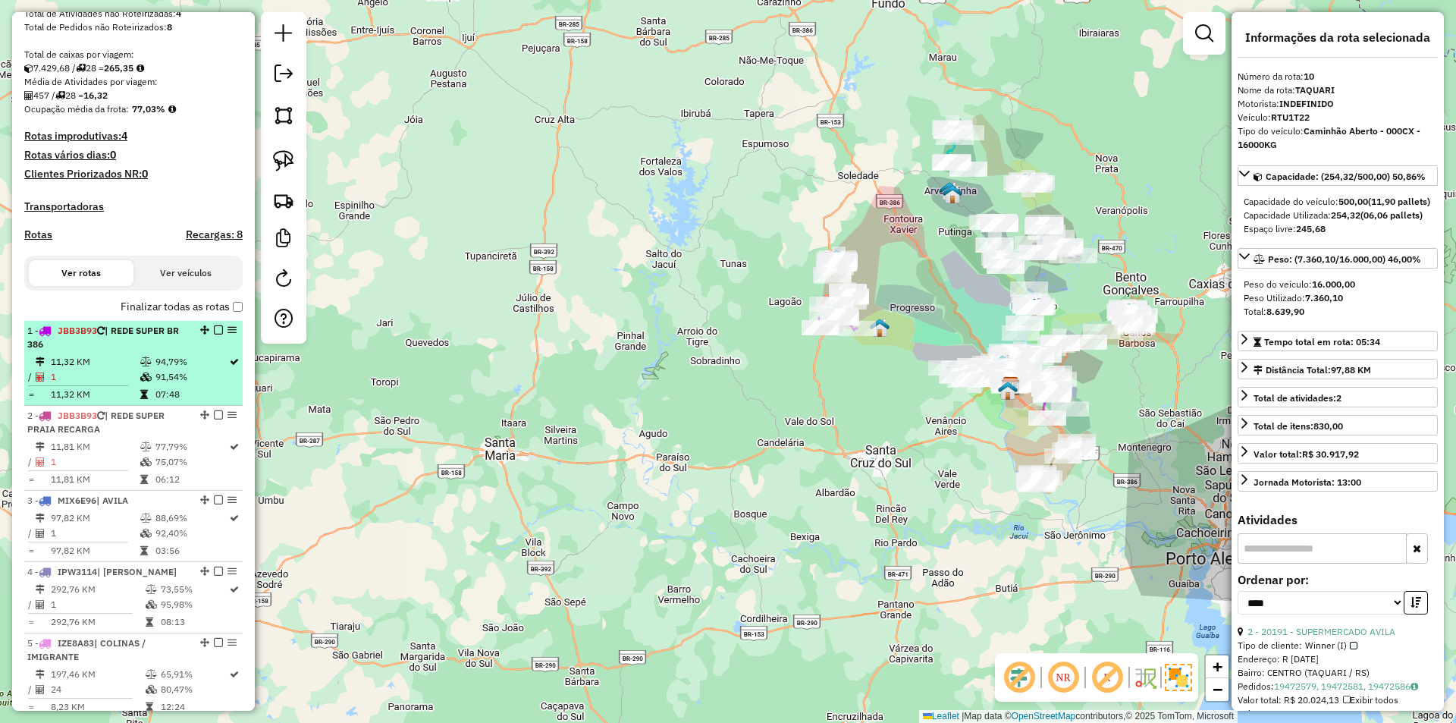
click at [214, 334] on em at bounding box center [218, 329] width 9 height 9
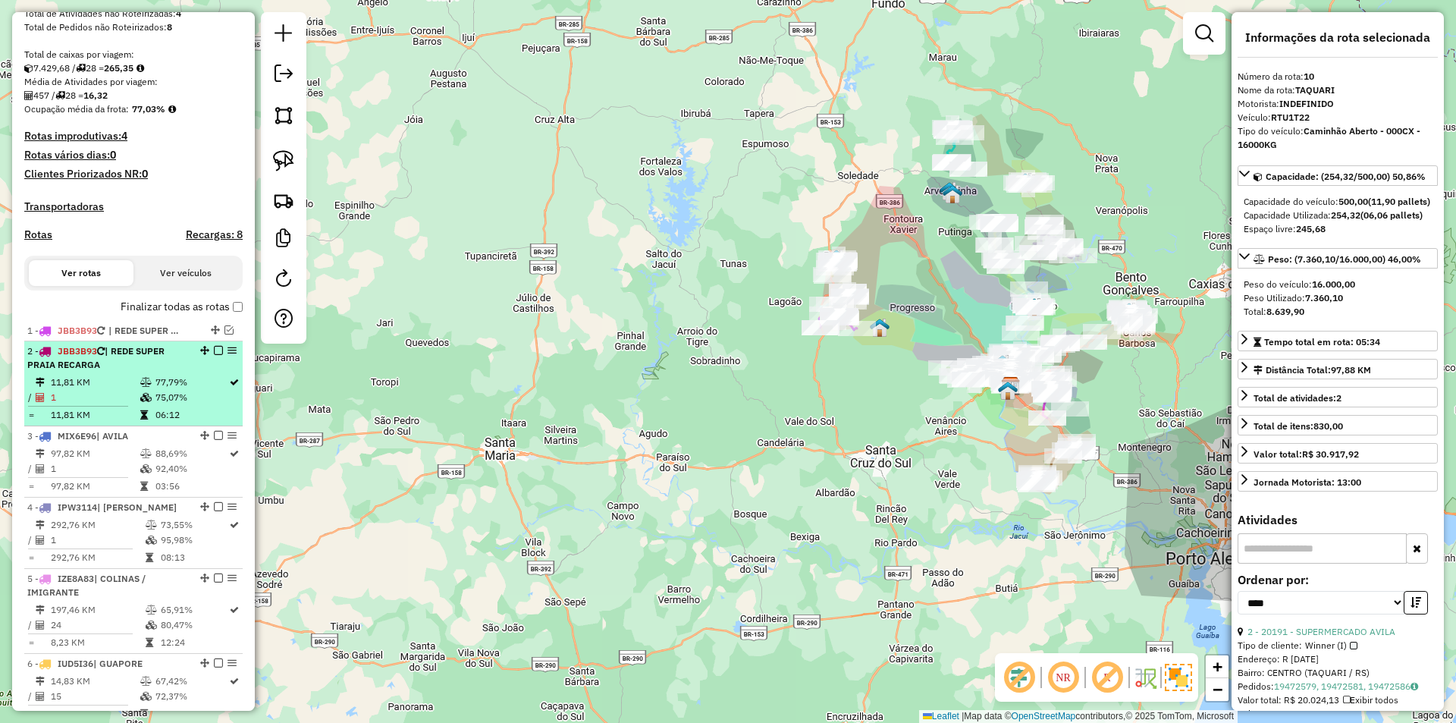
click at [218, 355] on em at bounding box center [218, 350] width 9 height 9
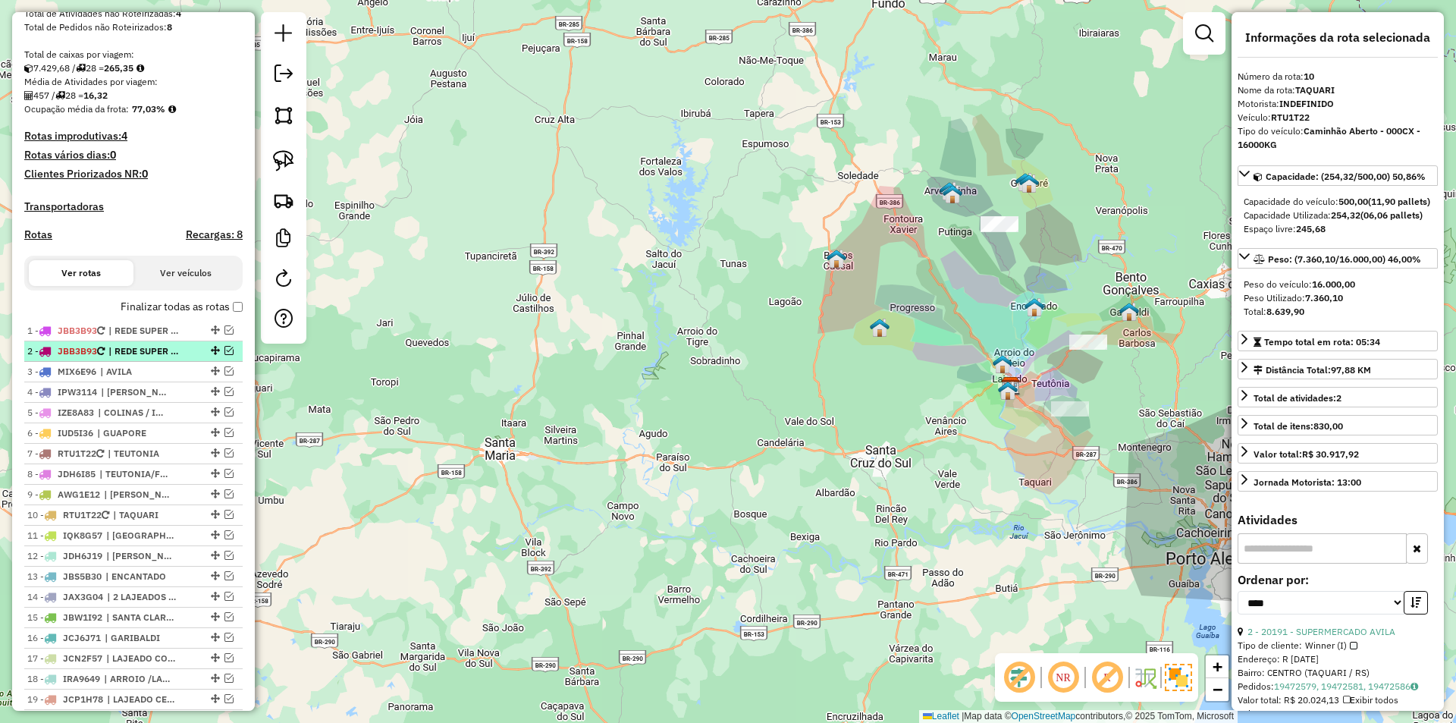
click at [158, 358] on span "| REDE SUPER PRAIA RECARGA" at bounding box center [143, 351] width 70 height 14
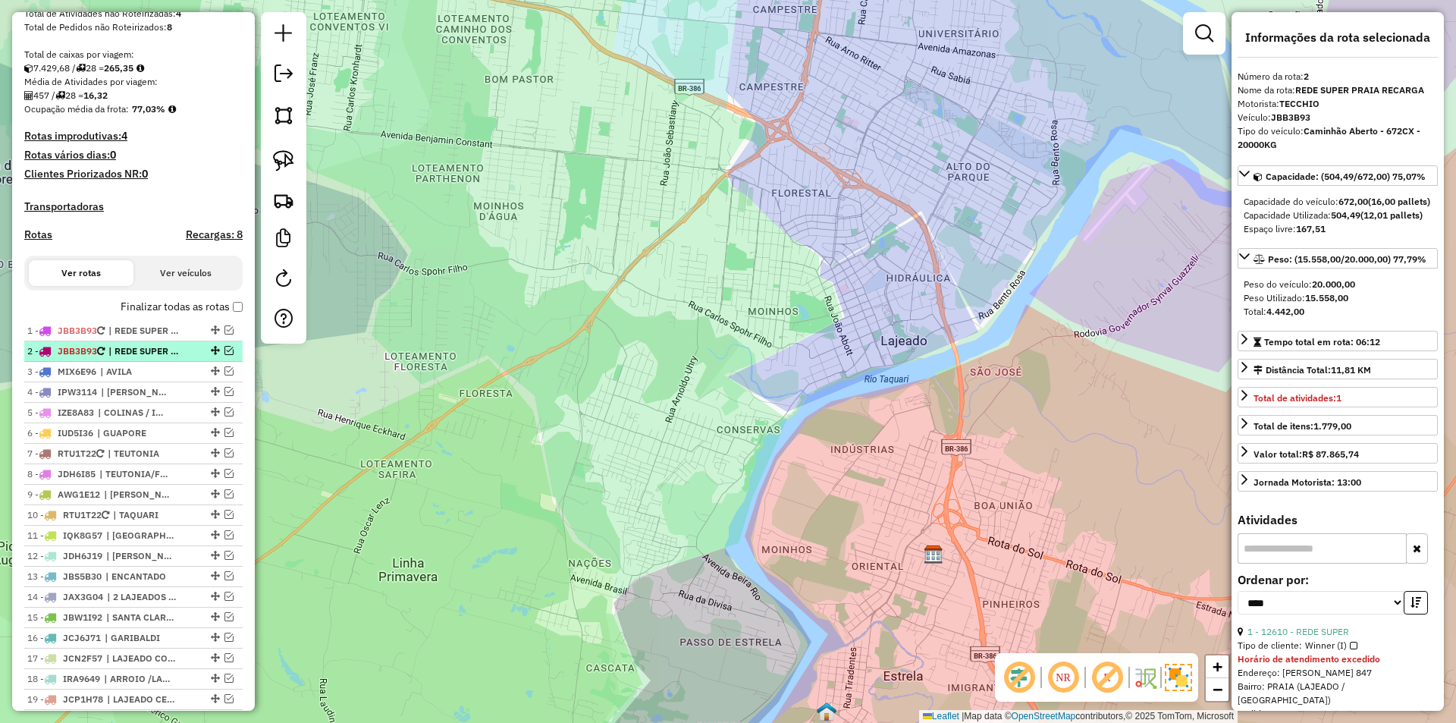
click at [212, 355] on em at bounding box center [215, 350] width 9 height 9
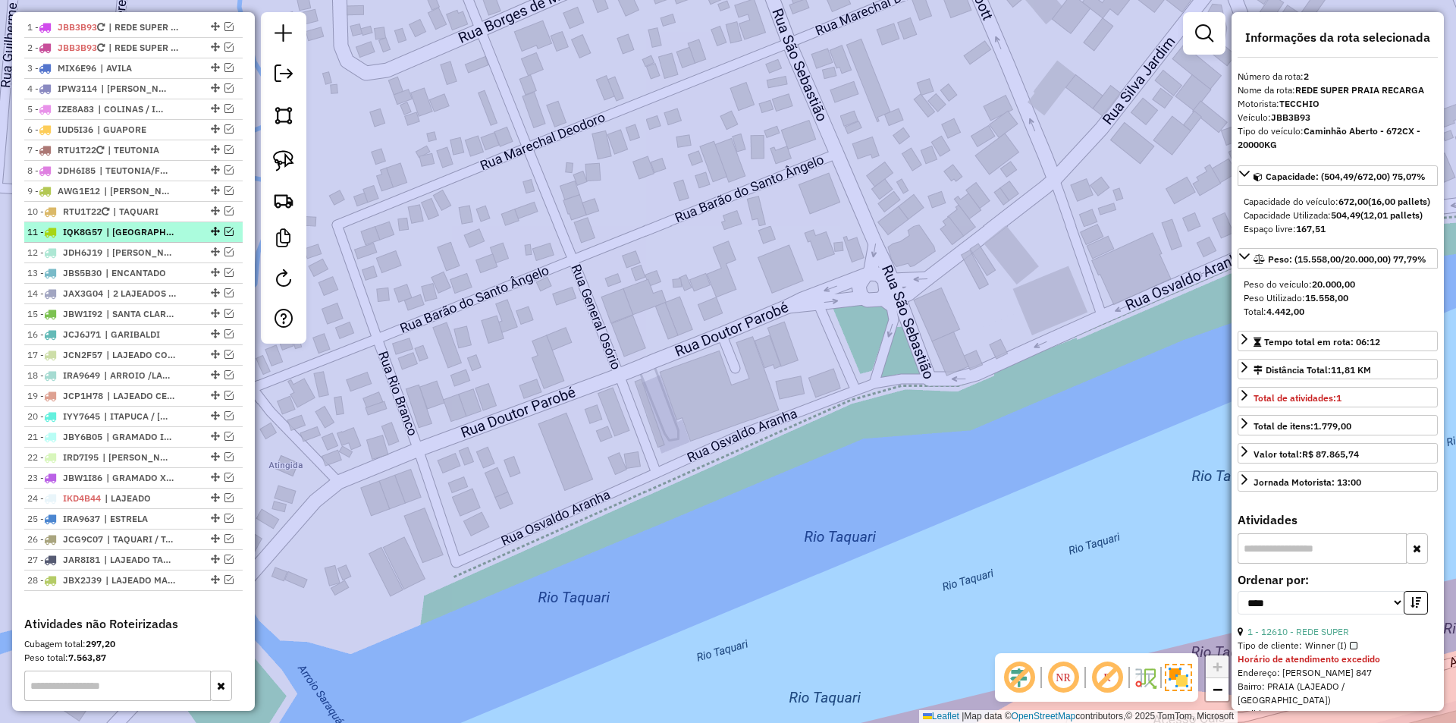
scroll to position [511, 0]
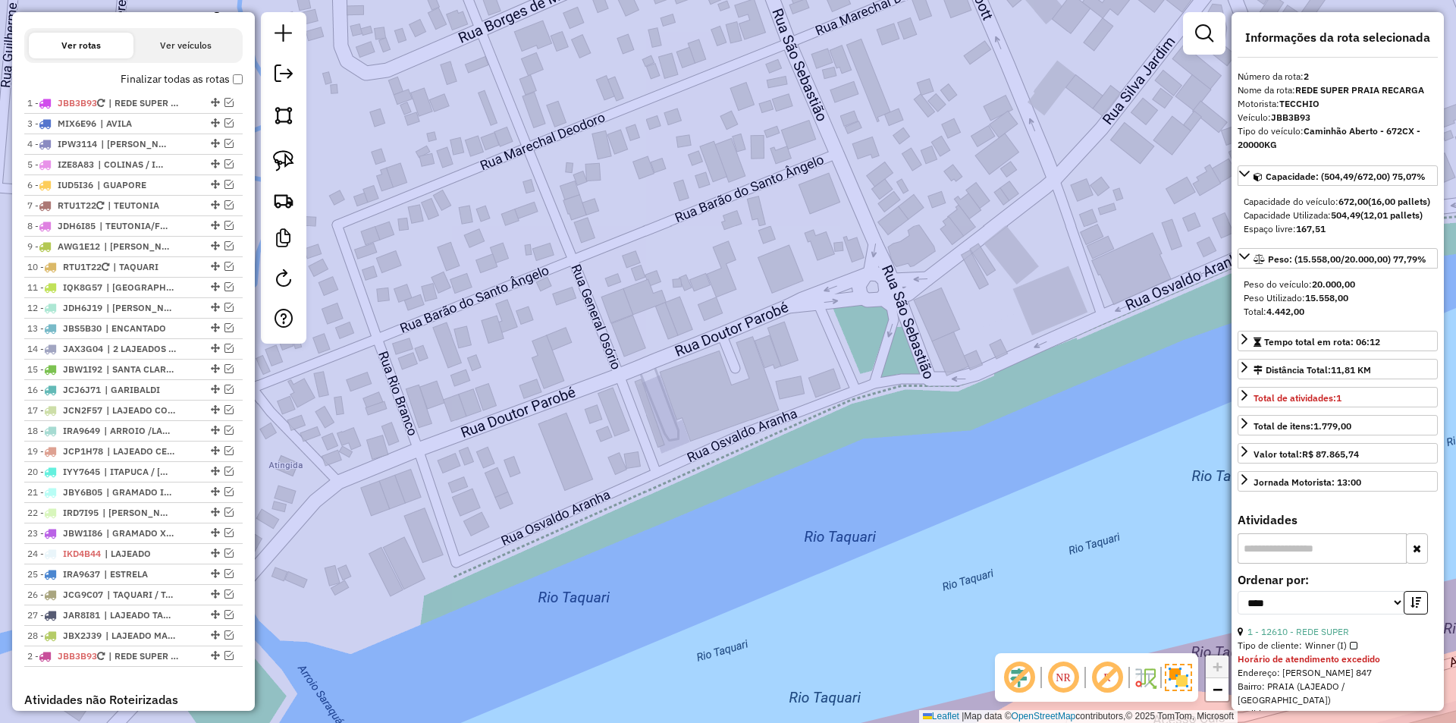
drag, startPoint x: 210, startPoint y: 133, endPoint x: 180, endPoint y: 673, distance: 541.4
drag, startPoint x: 210, startPoint y: 486, endPoint x: 181, endPoint y: 106, distance: 380.9
drag, startPoint x: 212, startPoint y: 238, endPoint x: 168, endPoint y: 703, distance: 466.8
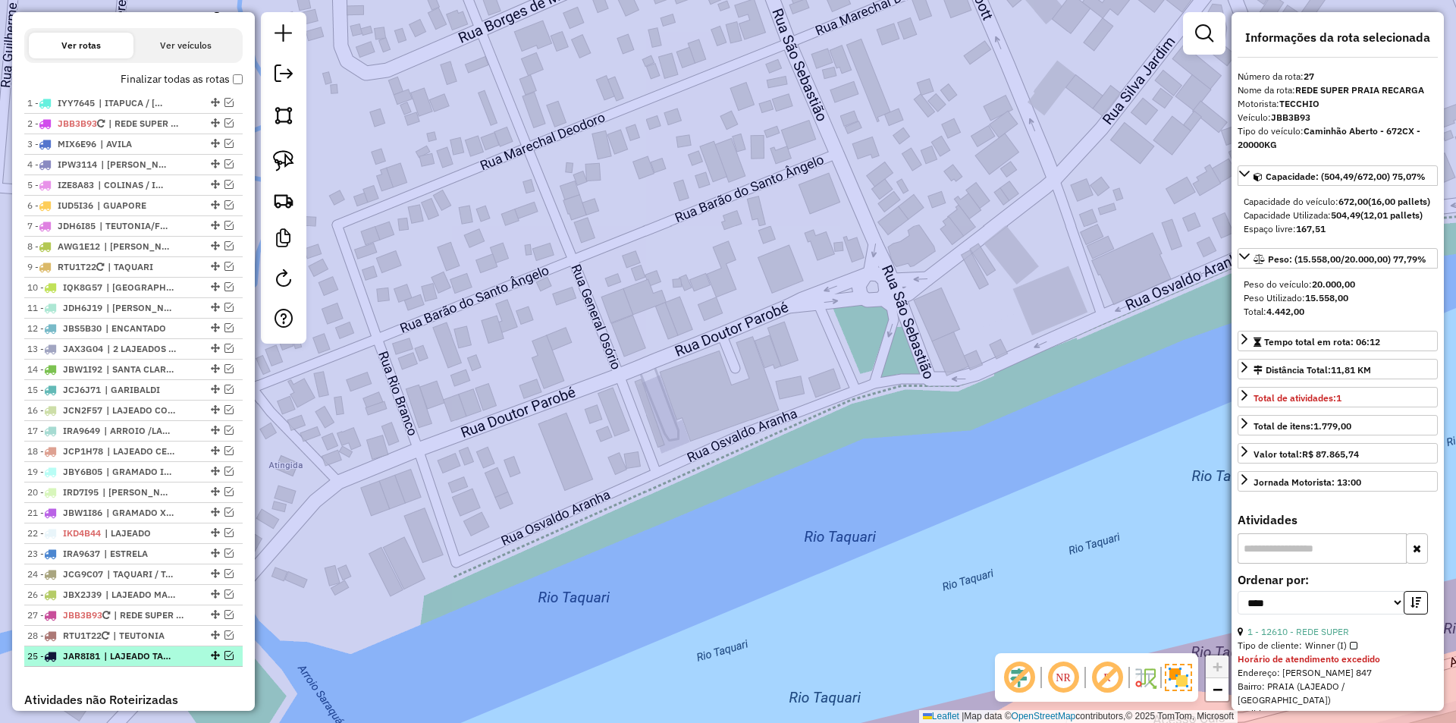
drag, startPoint x: 211, startPoint y: 607, endPoint x: 209, endPoint y: 677, distance: 70.5
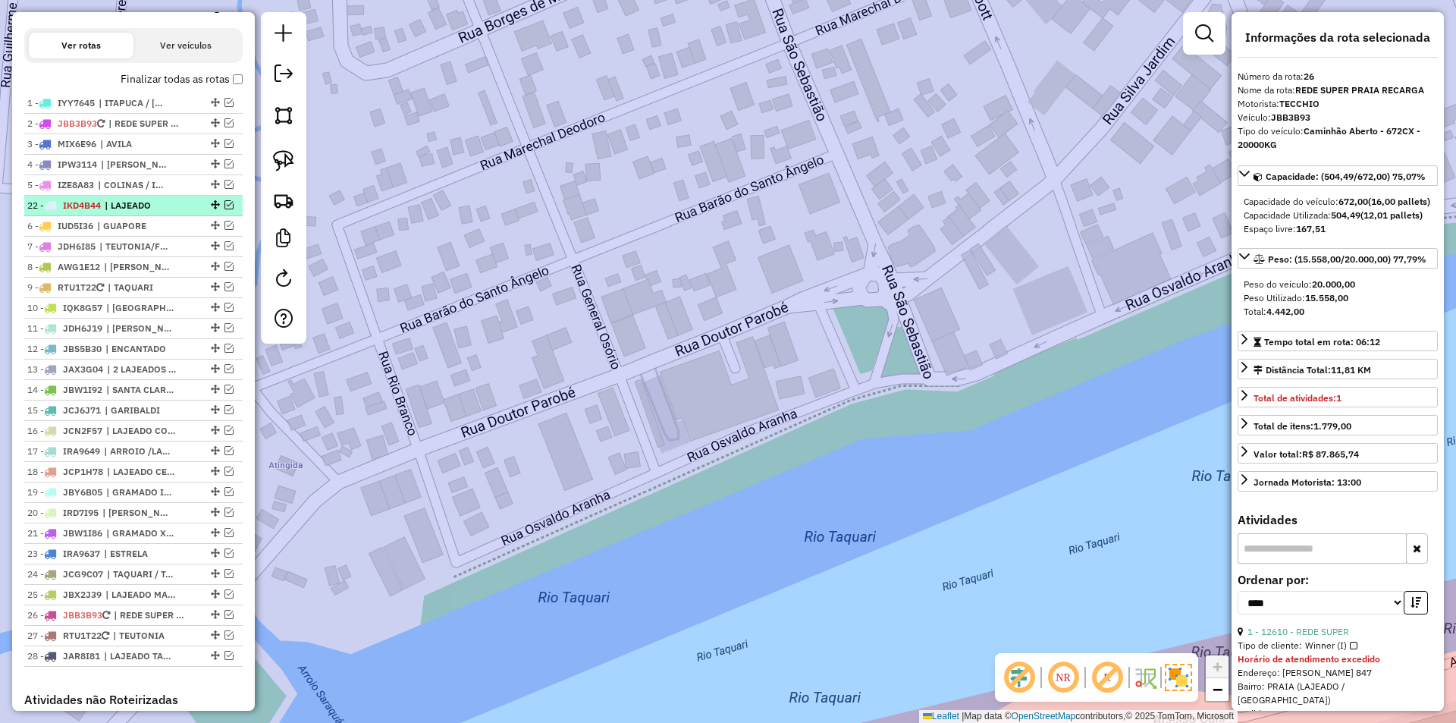
drag, startPoint x: 210, startPoint y: 547, endPoint x: 212, endPoint y: 218, distance: 329.8
click at [211, 230] on em at bounding box center [215, 225] width 9 height 9
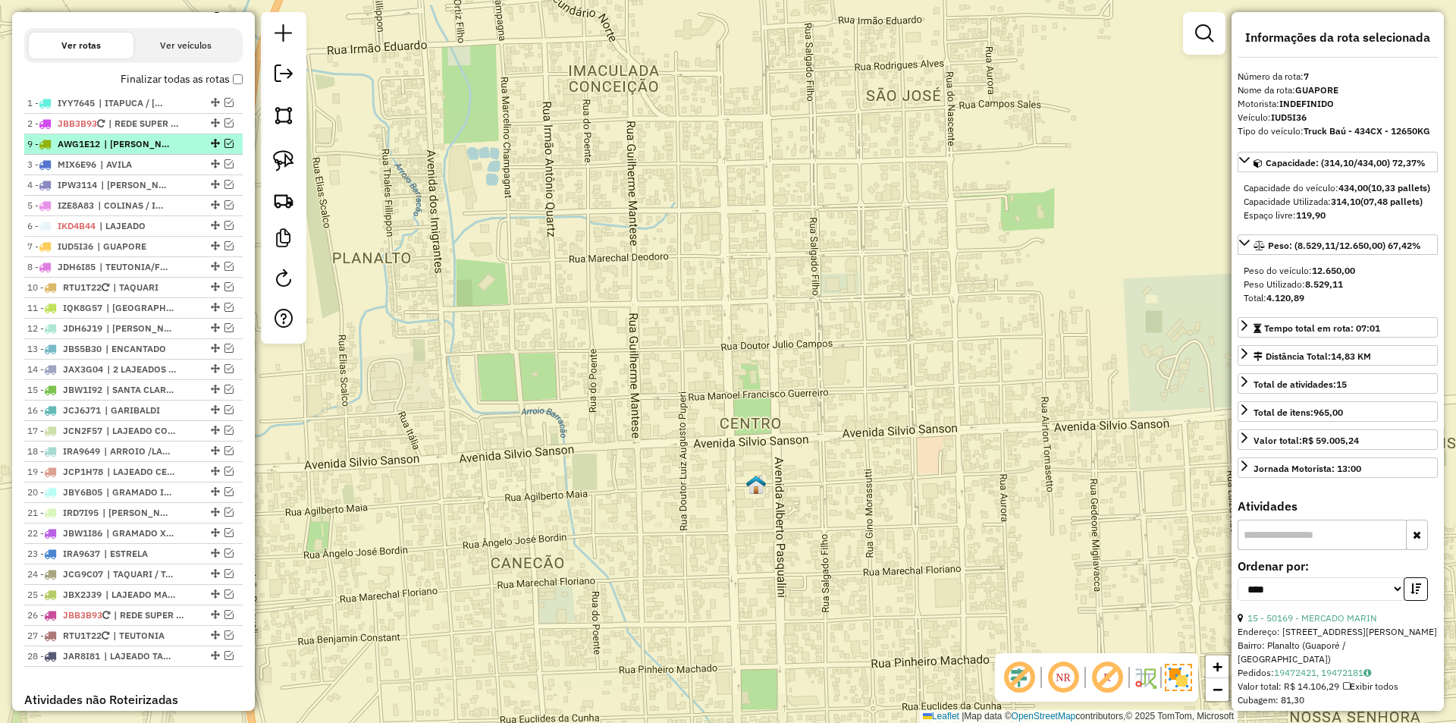
drag, startPoint x: 213, startPoint y: 278, endPoint x: 198, endPoint y: 152, distance: 126.8
drag, startPoint x: 212, startPoint y: 237, endPoint x: 212, endPoint y: 215, distance: 21.2
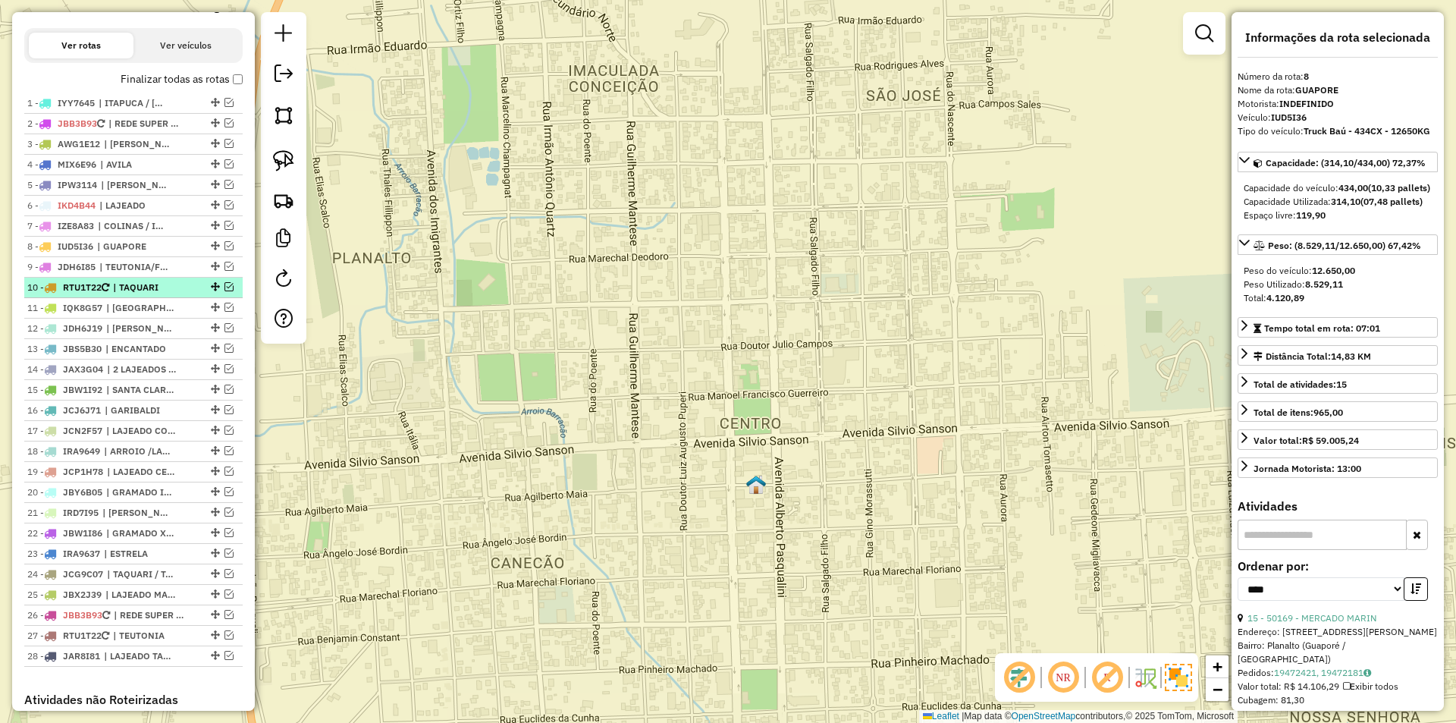
click at [212, 291] on em at bounding box center [215, 286] width 9 height 9
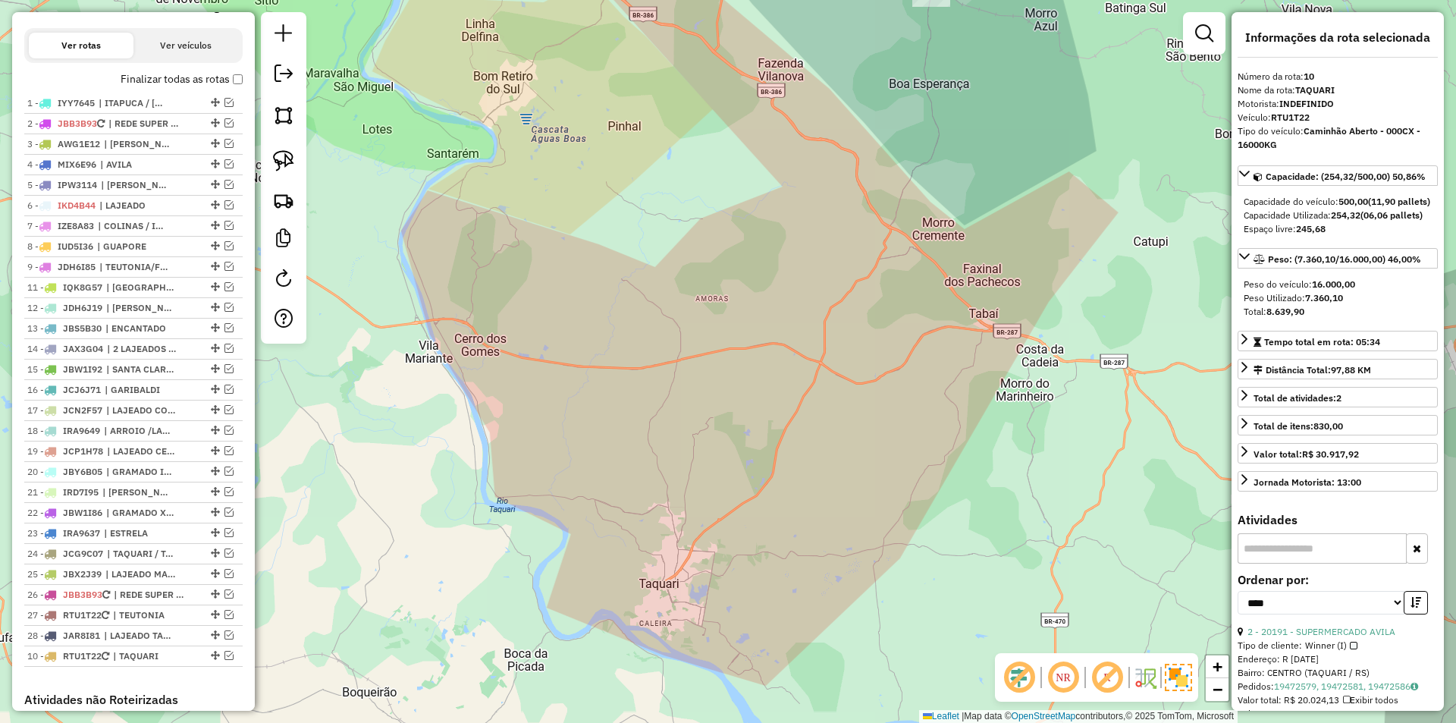
drag, startPoint x: 212, startPoint y: 299, endPoint x: 218, endPoint y: 672, distance: 373.8
drag, startPoint x: 212, startPoint y: 362, endPoint x: 198, endPoint y: 104, distance: 258.9
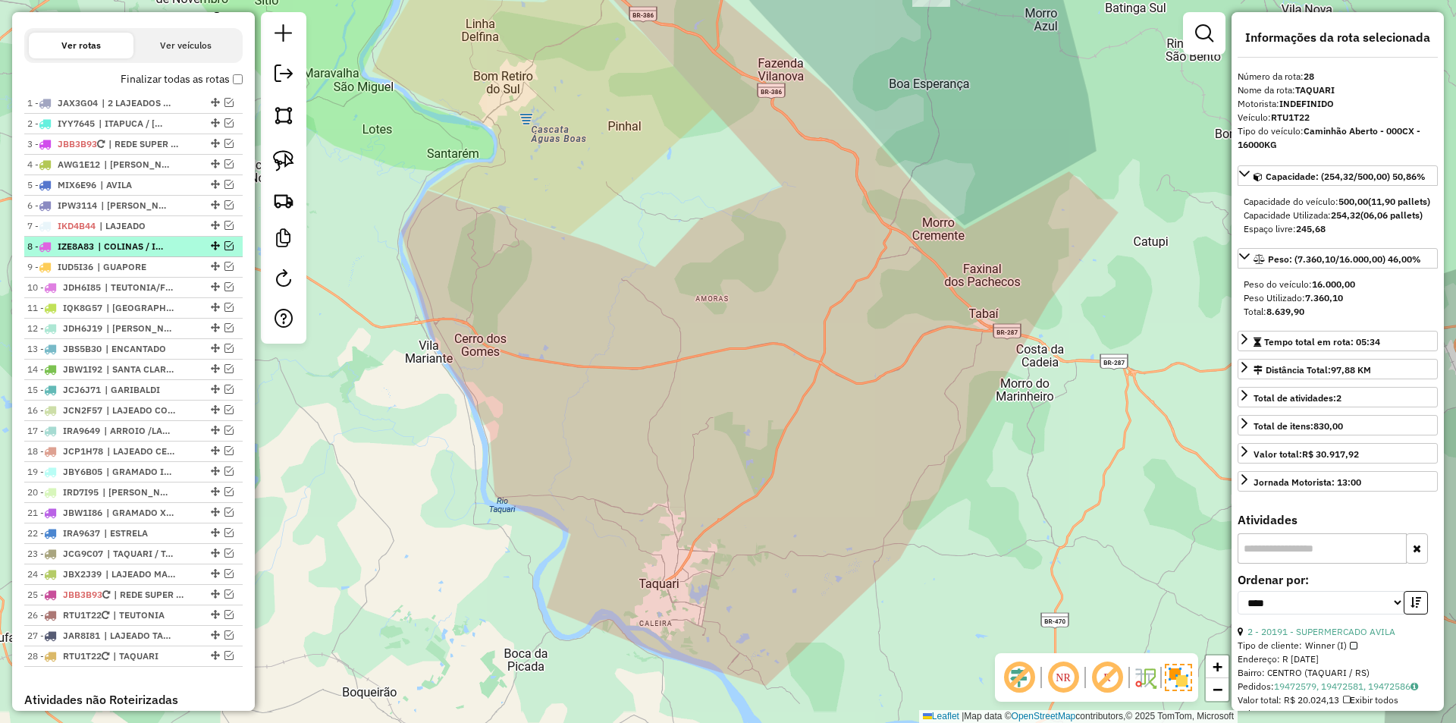
drag, startPoint x: 211, startPoint y: 279, endPoint x: 206, endPoint y: 262, distance: 17.3
click at [206, 262] on ul "1 - JAX3G04 | 2 LAJEADOS / SÃO VALENTIM 2 - IYY7645 | [GEOGRAPHIC_DATA] / [GEOG…" at bounding box center [133, 379] width 218 height 573
drag, startPoint x: 210, startPoint y: 277, endPoint x: 208, endPoint y: 261, distance: 16.7
click at [208, 261] on ul "1 - JAX3G04 | 2 LAJEADOS / SÃO VALENTIM 2 - IYY7645 | [GEOGRAPHIC_DATA] / [GEOG…" at bounding box center [133, 379] width 218 height 573
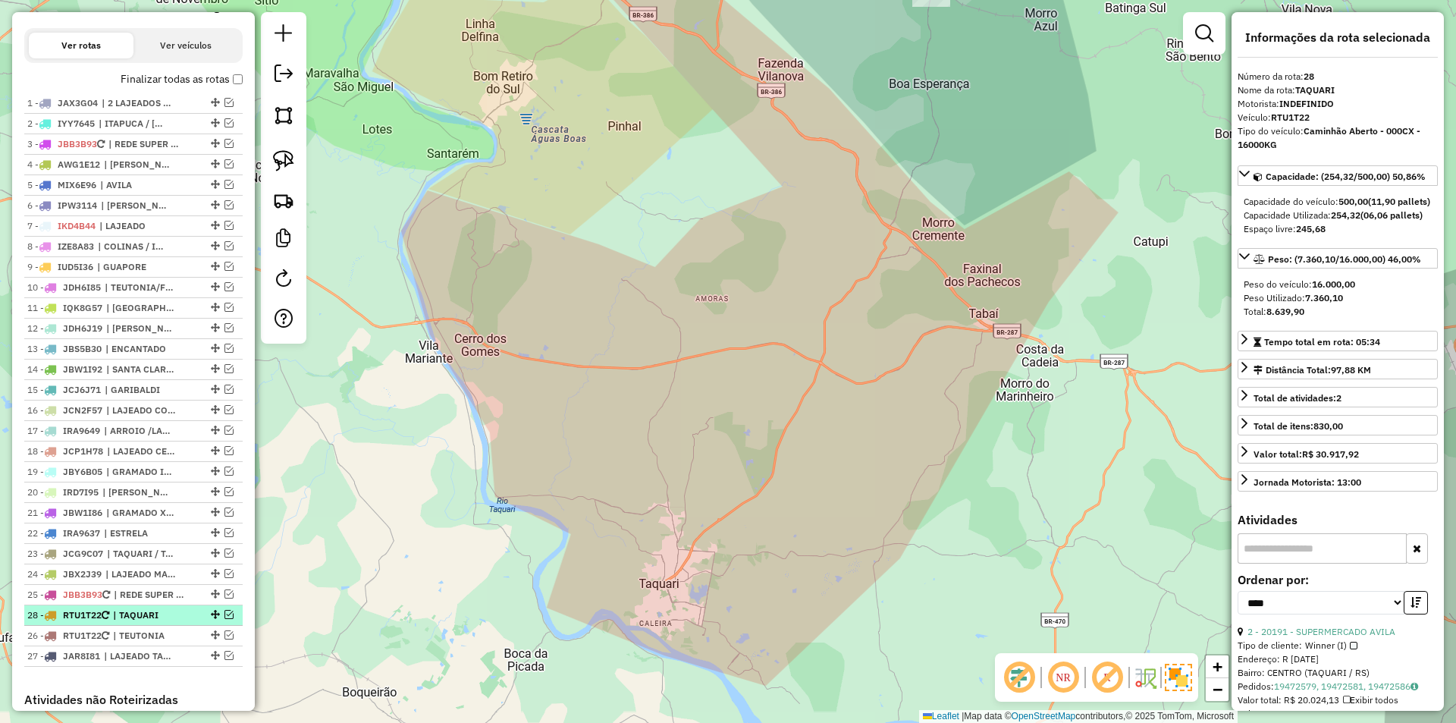
drag, startPoint x: 212, startPoint y: 672, endPoint x: 199, endPoint y: 622, distance: 51.5
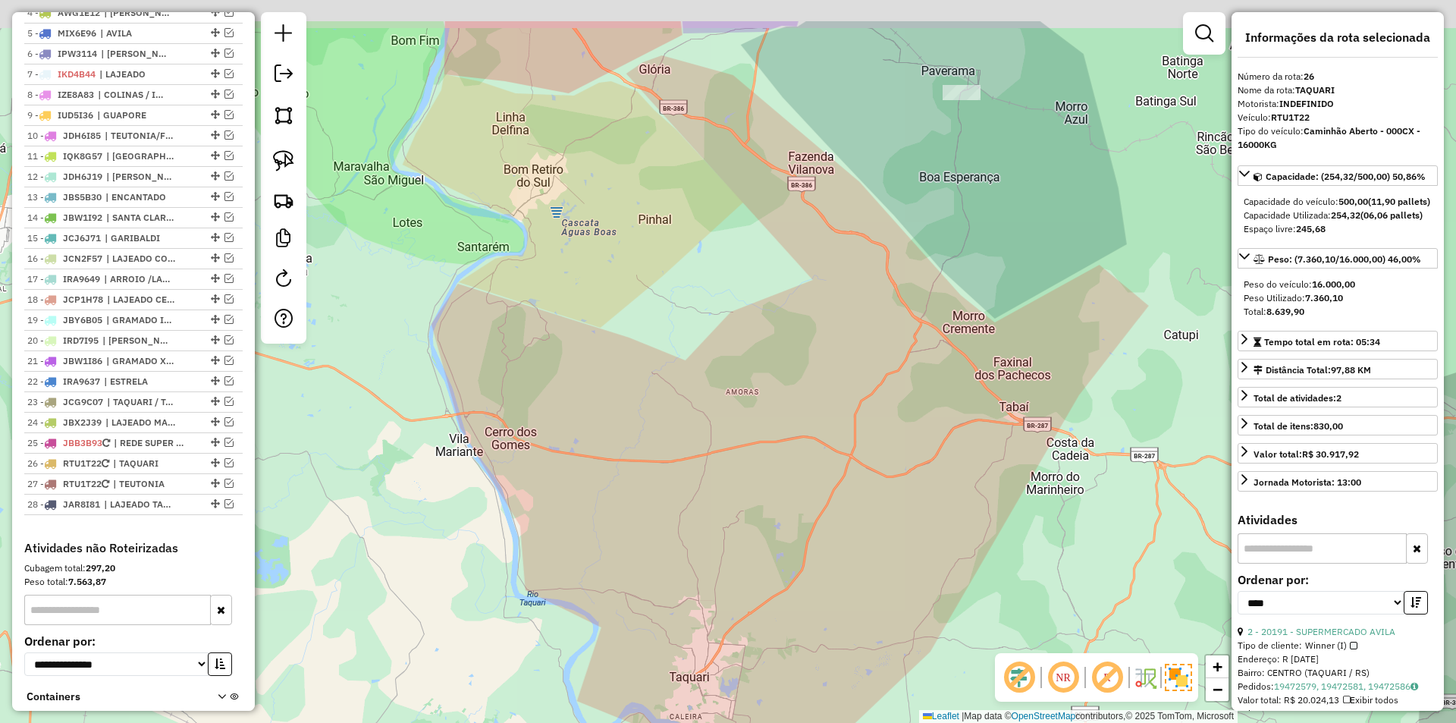
drag, startPoint x: 425, startPoint y: 249, endPoint x: 555, endPoint y: 514, distance: 294.7
click at [555, 514] on div "Janela de atendimento Grade de atendimento Capacidade Transportadoras Veículos …" at bounding box center [728, 361] width 1456 height 723
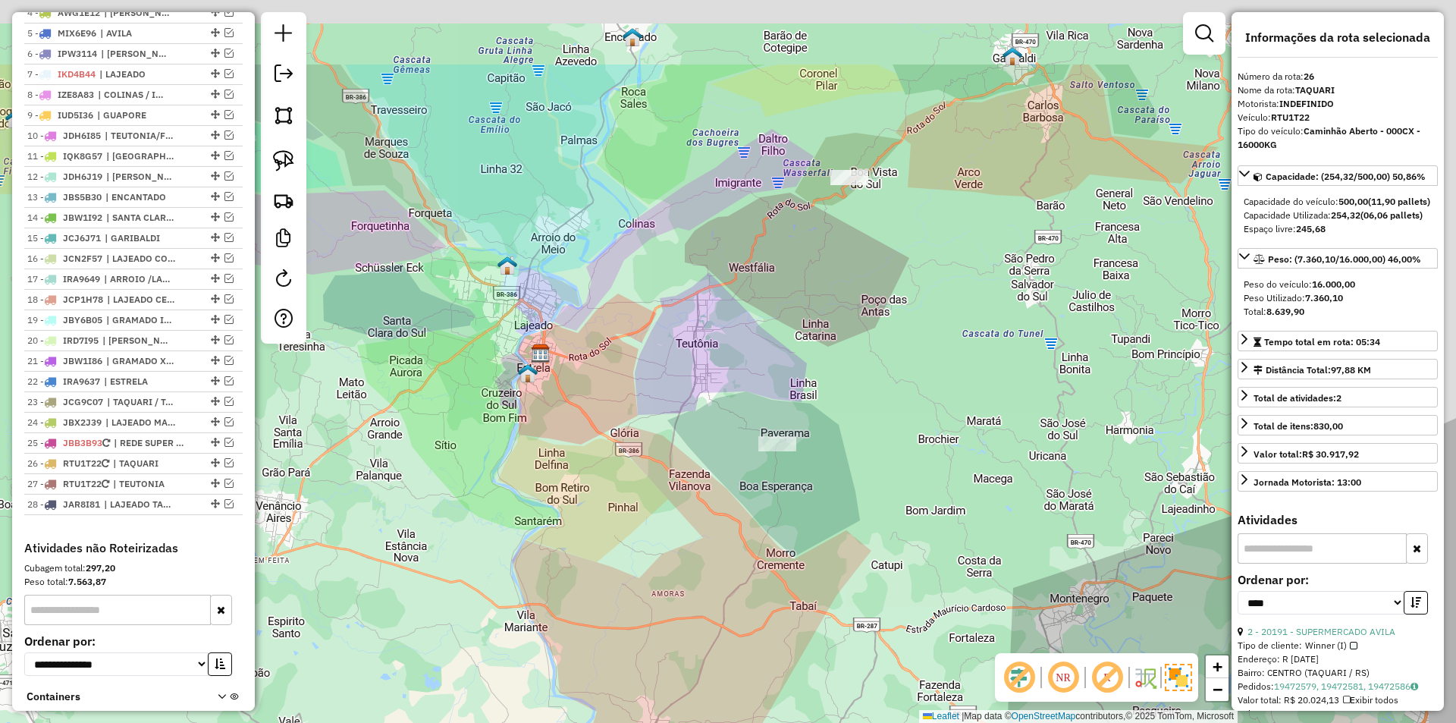
drag, startPoint x: 957, startPoint y: 183, endPoint x: 875, endPoint y: 306, distance: 147.6
click at [872, 315] on div "Janela de atendimento Grade de atendimento Capacidade Transportadoras Veículos …" at bounding box center [728, 361] width 1456 height 723
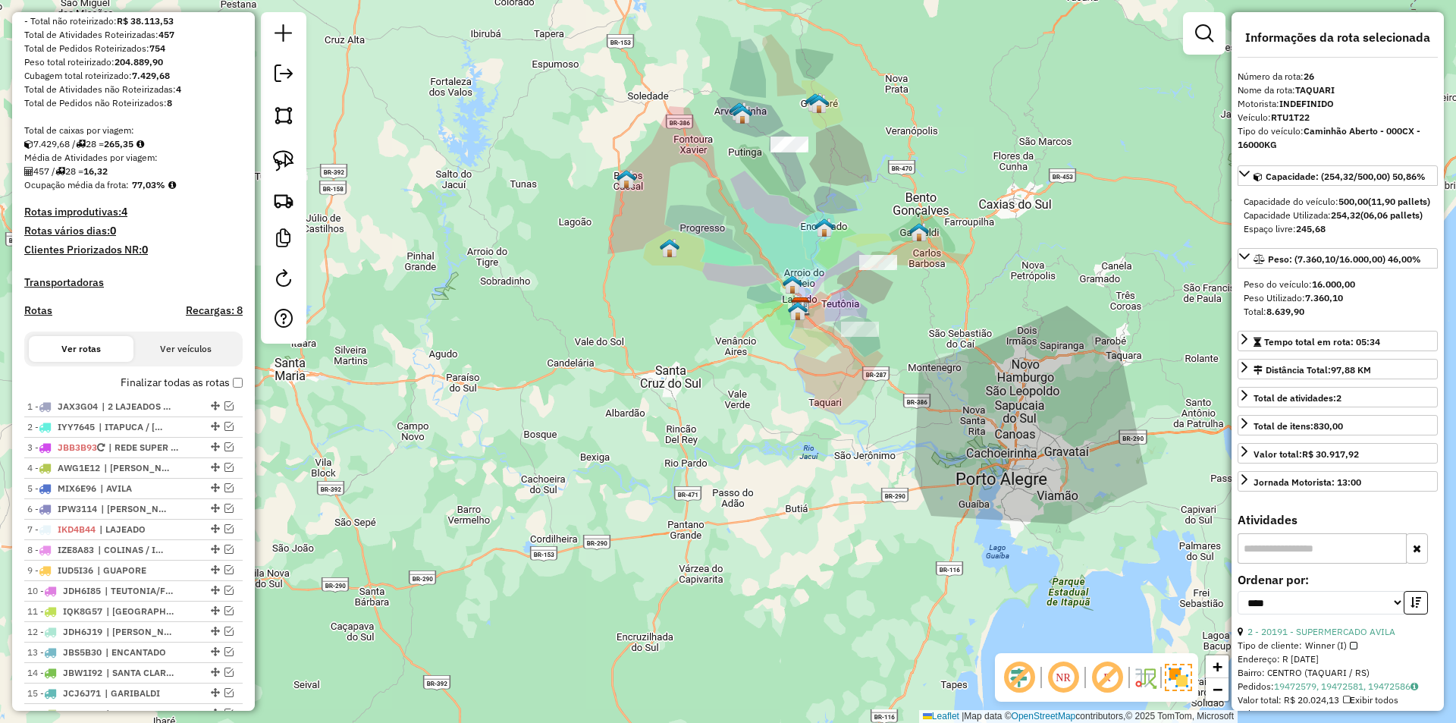
scroll to position [0, 0]
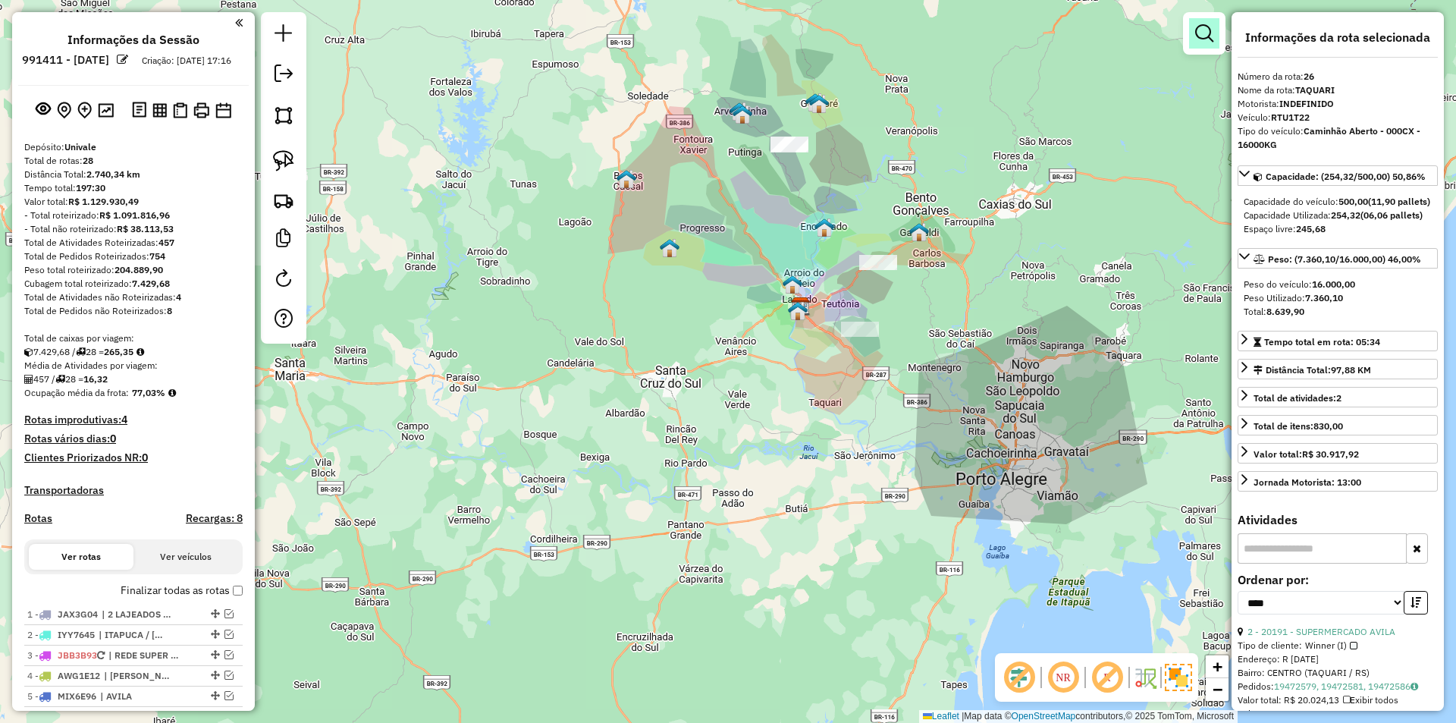
click at [1205, 34] on em at bounding box center [1204, 33] width 18 height 18
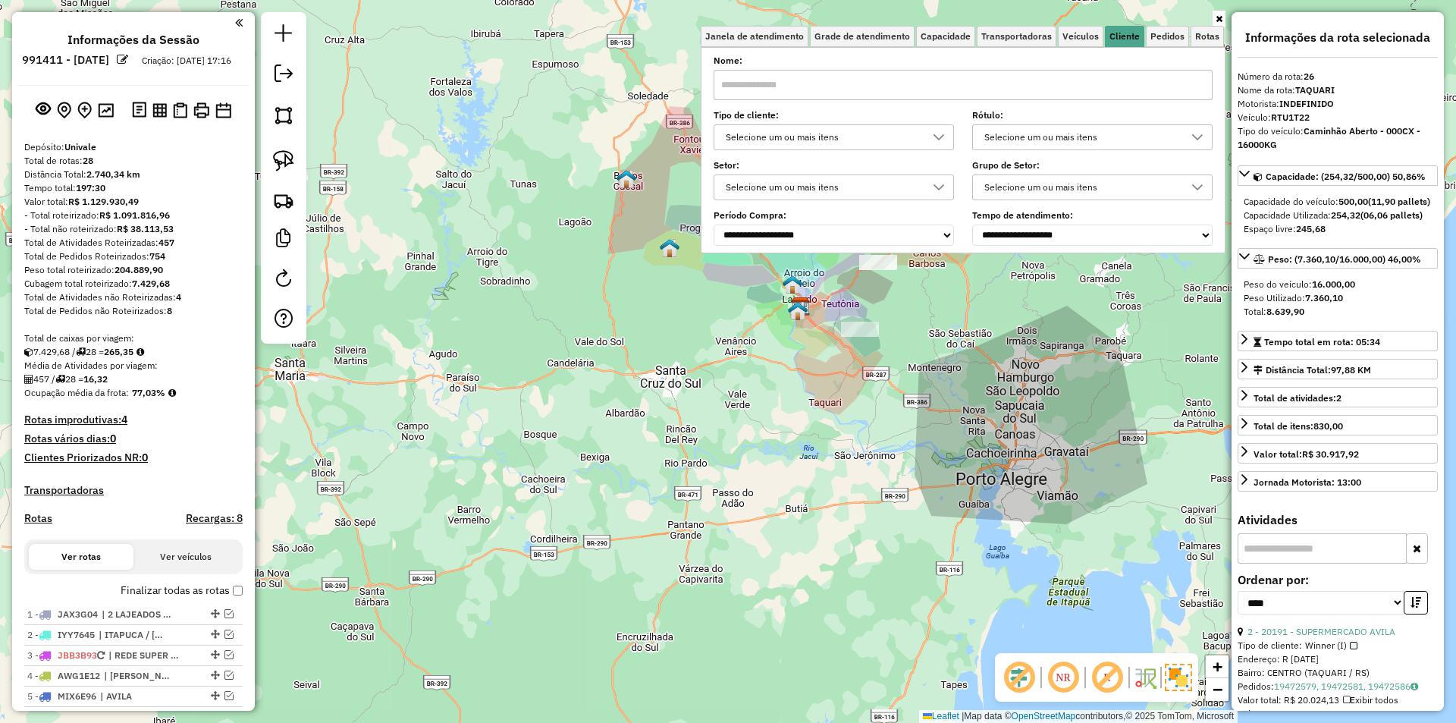
click at [945, 138] on icon at bounding box center [939, 137] width 12 height 12
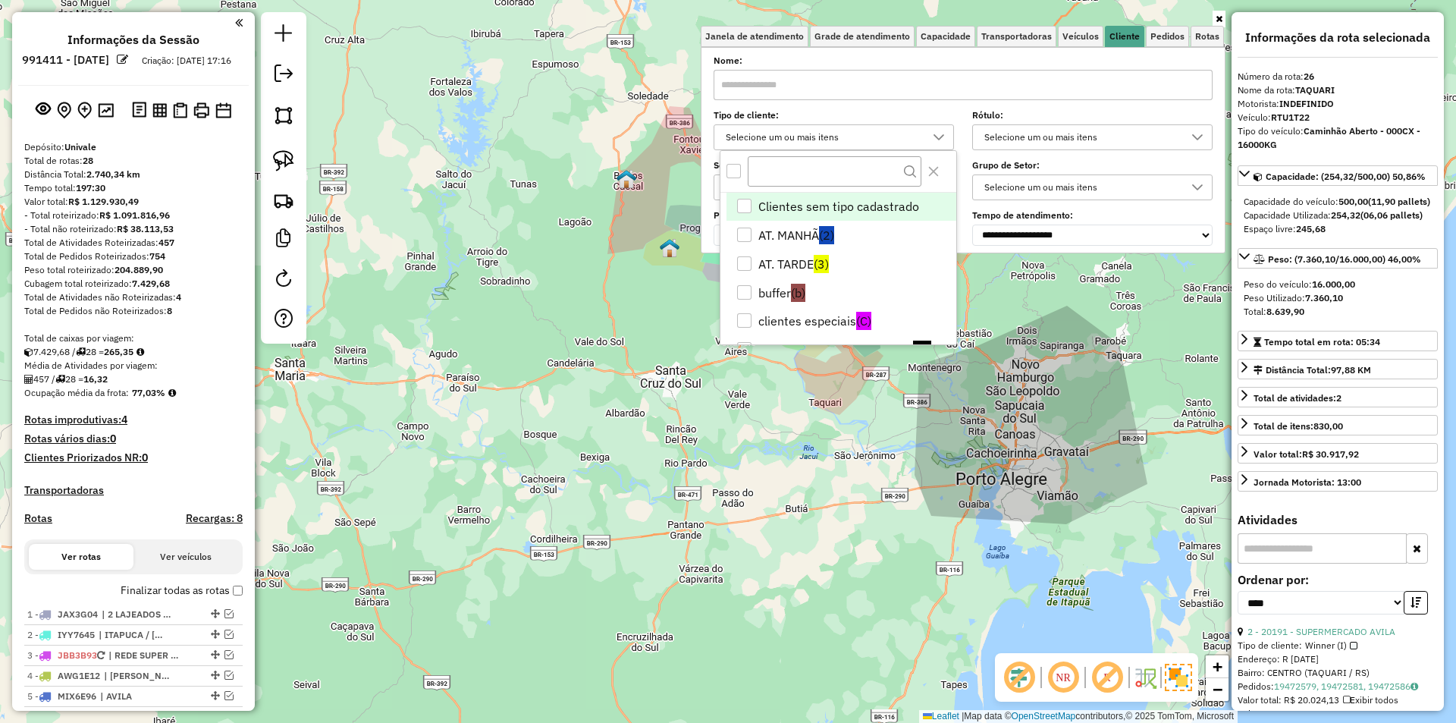
scroll to position [9, 52]
click at [786, 234] on li "AT. MANHÃ (2)" at bounding box center [841, 235] width 230 height 29
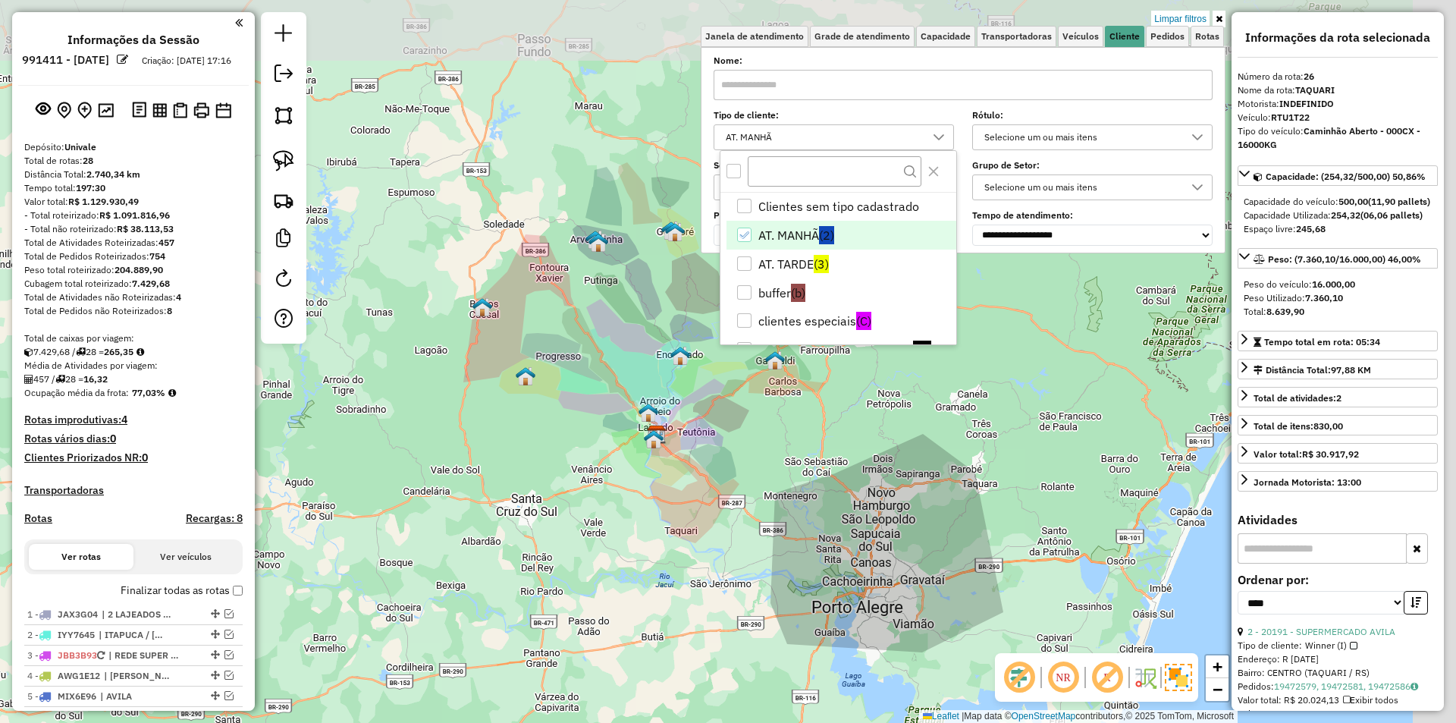
drag, startPoint x: 879, startPoint y: 419, endPoint x: 735, endPoint y: 547, distance: 192.8
click at [735, 547] on div "Limpar filtros Janela de atendimento Grade de atendimento Capacidade Transporta…" at bounding box center [728, 361] width 1456 height 723
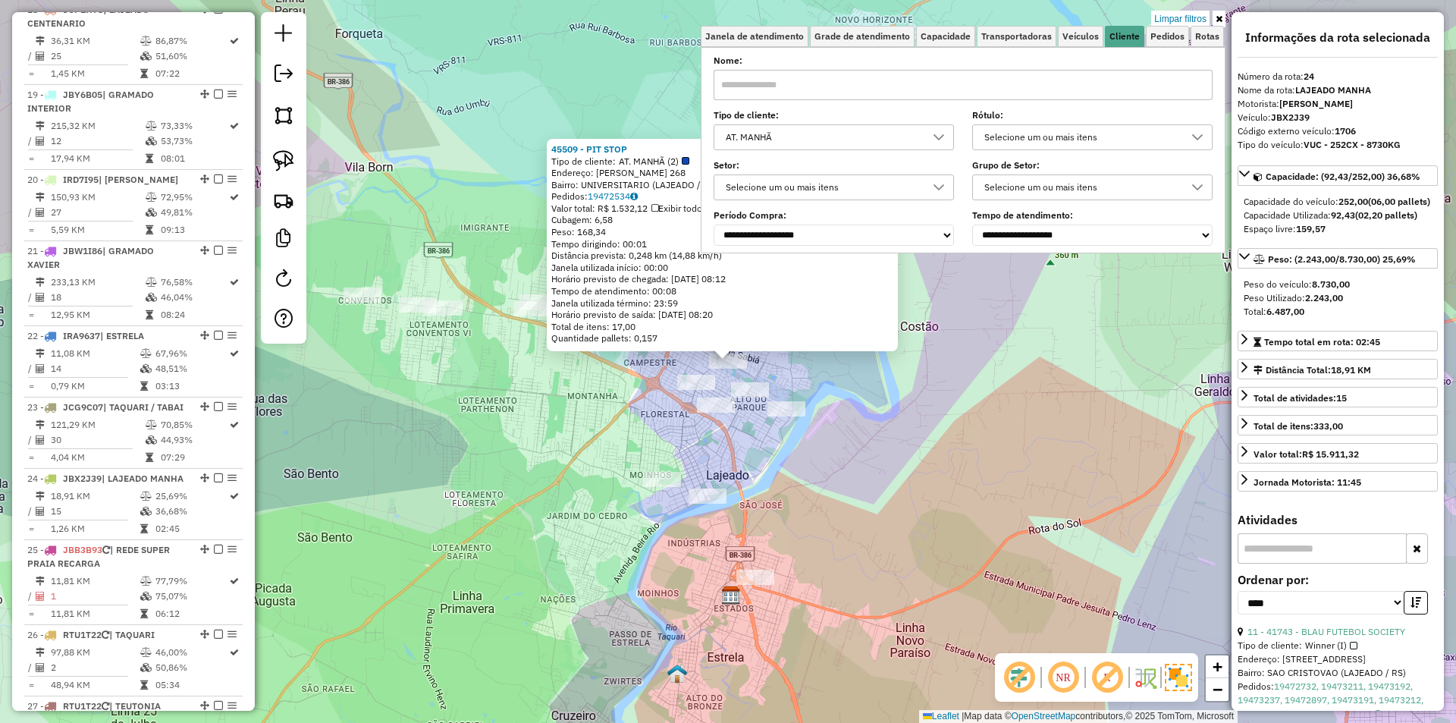
scroll to position [2406, 0]
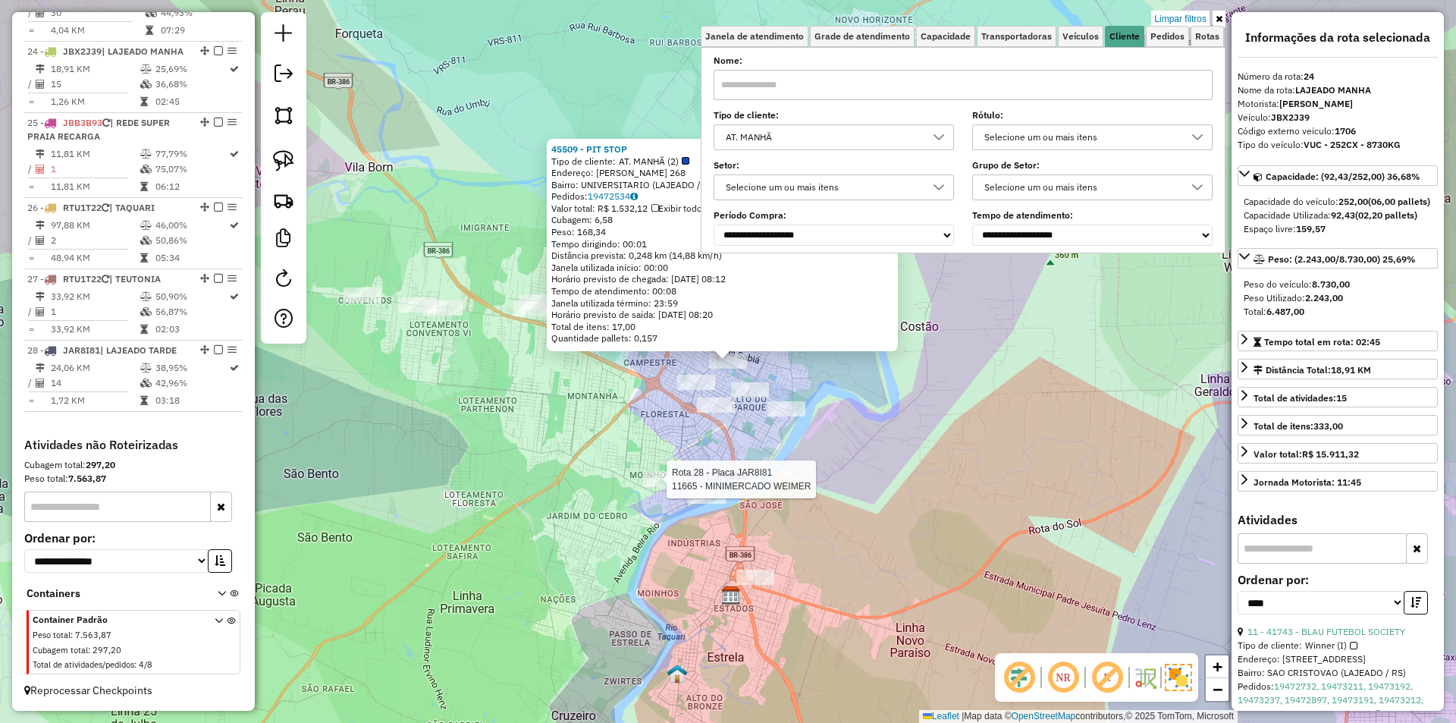
click at [656, 487] on div at bounding box center [662, 479] width 38 height 15
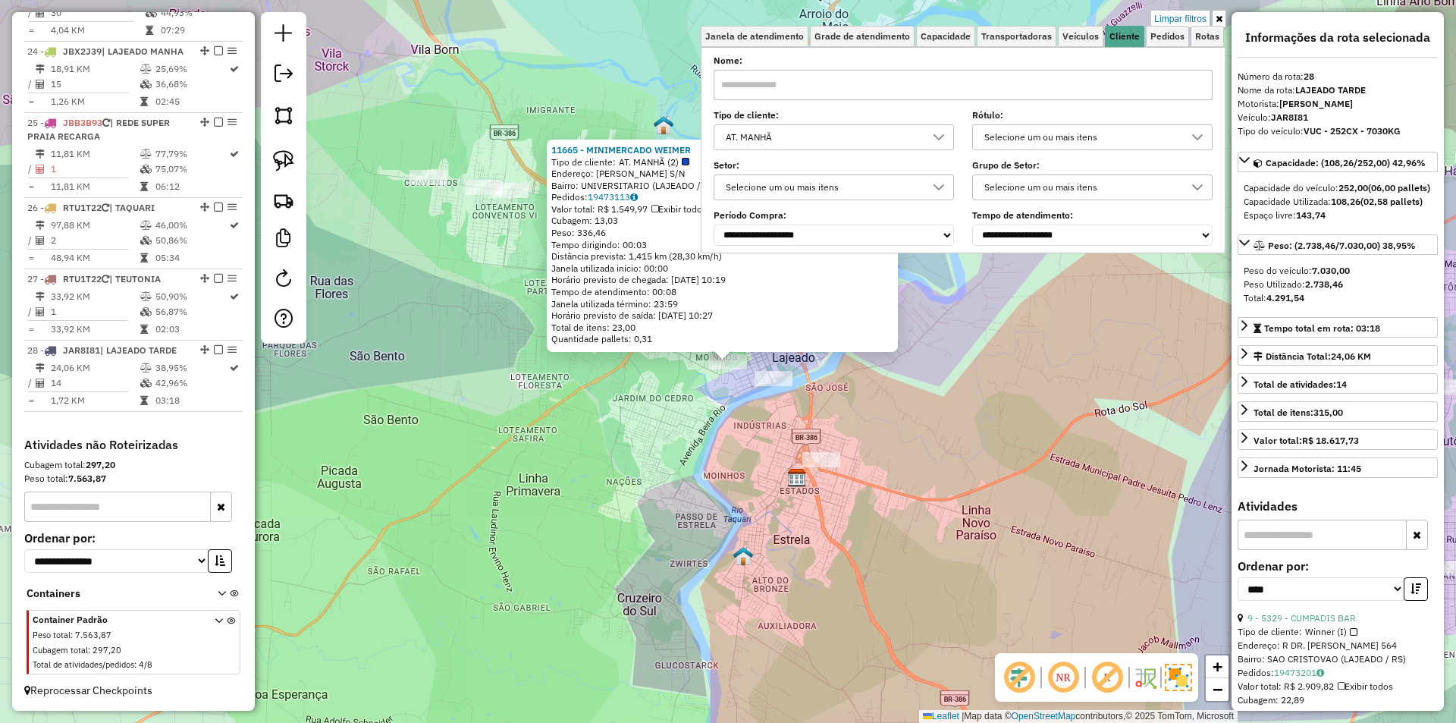
click at [975, 423] on div "11665 - MINIMERCADO WEIMER Tipo de cliente: AT. MANHÃ (2) Endereço: [PERSON_NAM…" at bounding box center [728, 361] width 1456 height 723
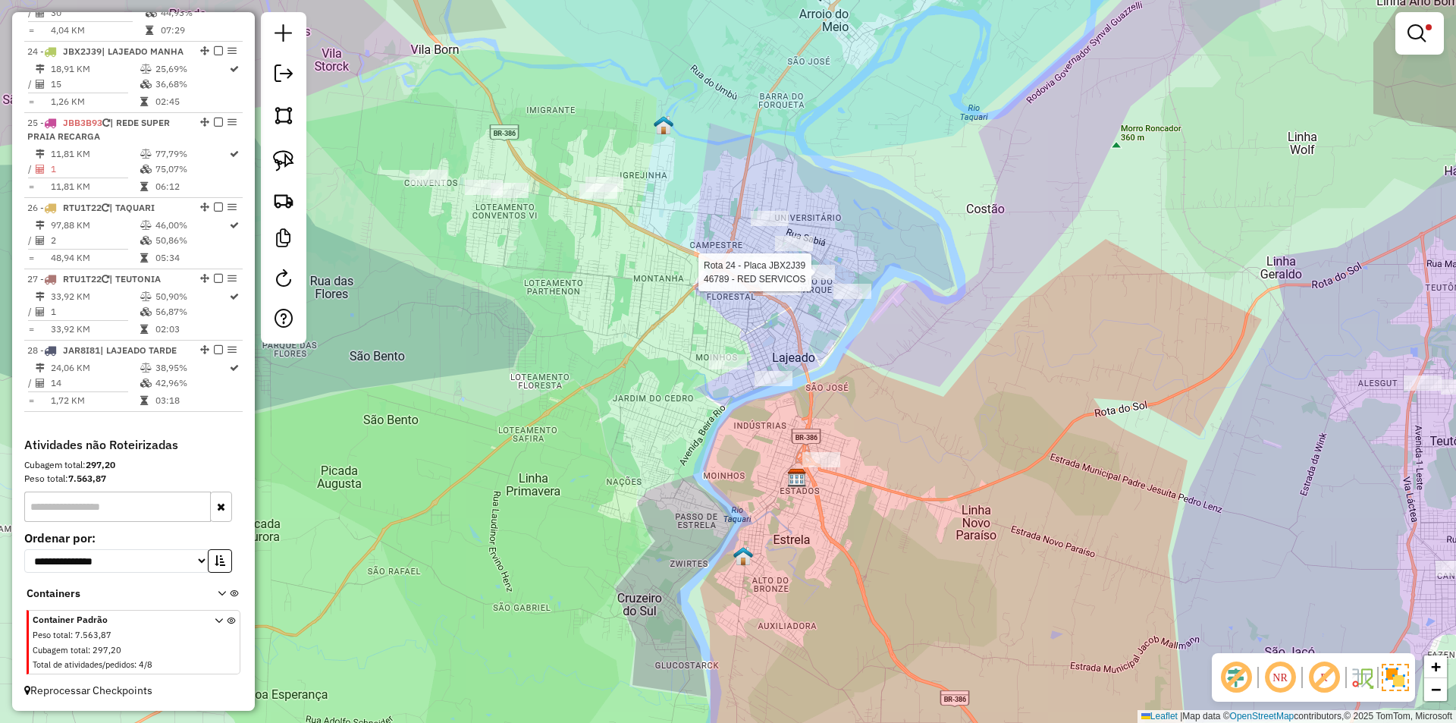
select select "*********"
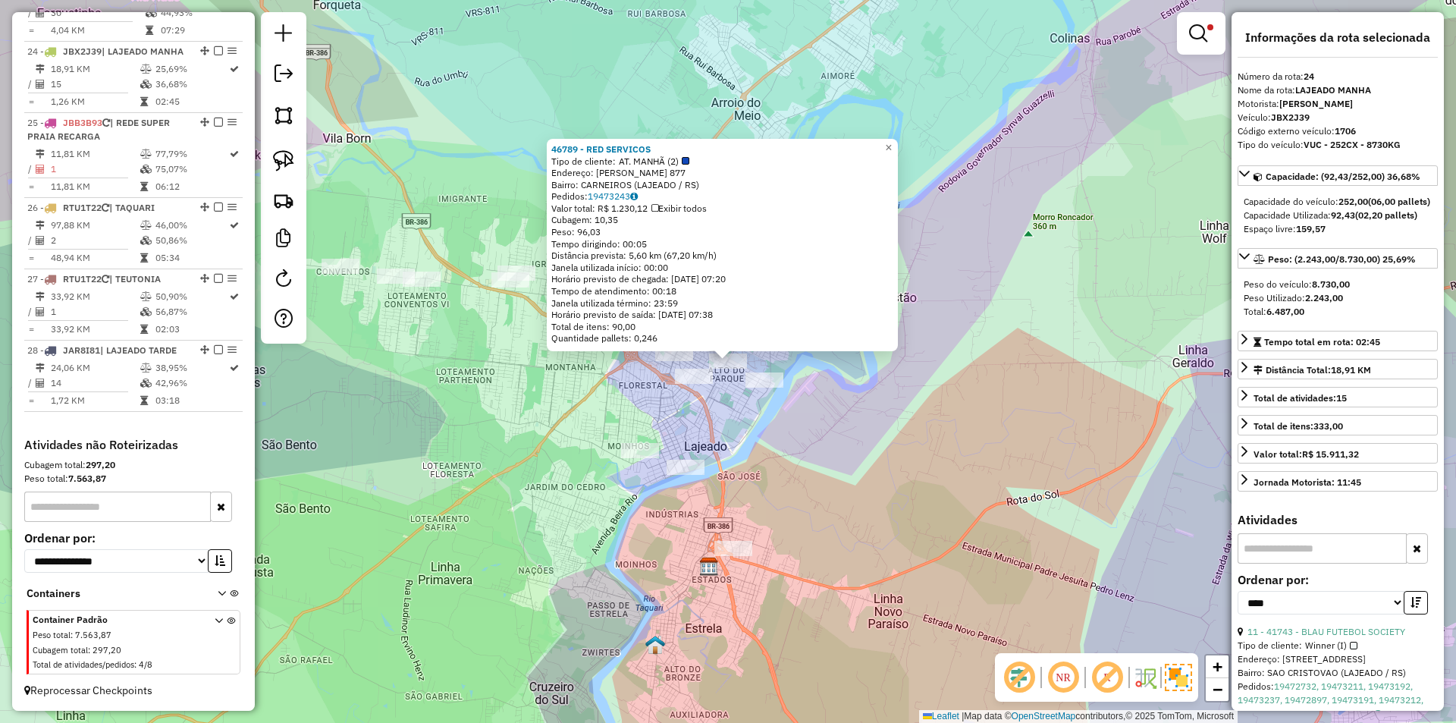
click at [857, 370] on div "46789 - RED SERVICOS Tipo de cliente: AT. MANHÃ (2) Endereço: [PERSON_NAME] 877…" at bounding box center [728, 361] width 1456 height 723
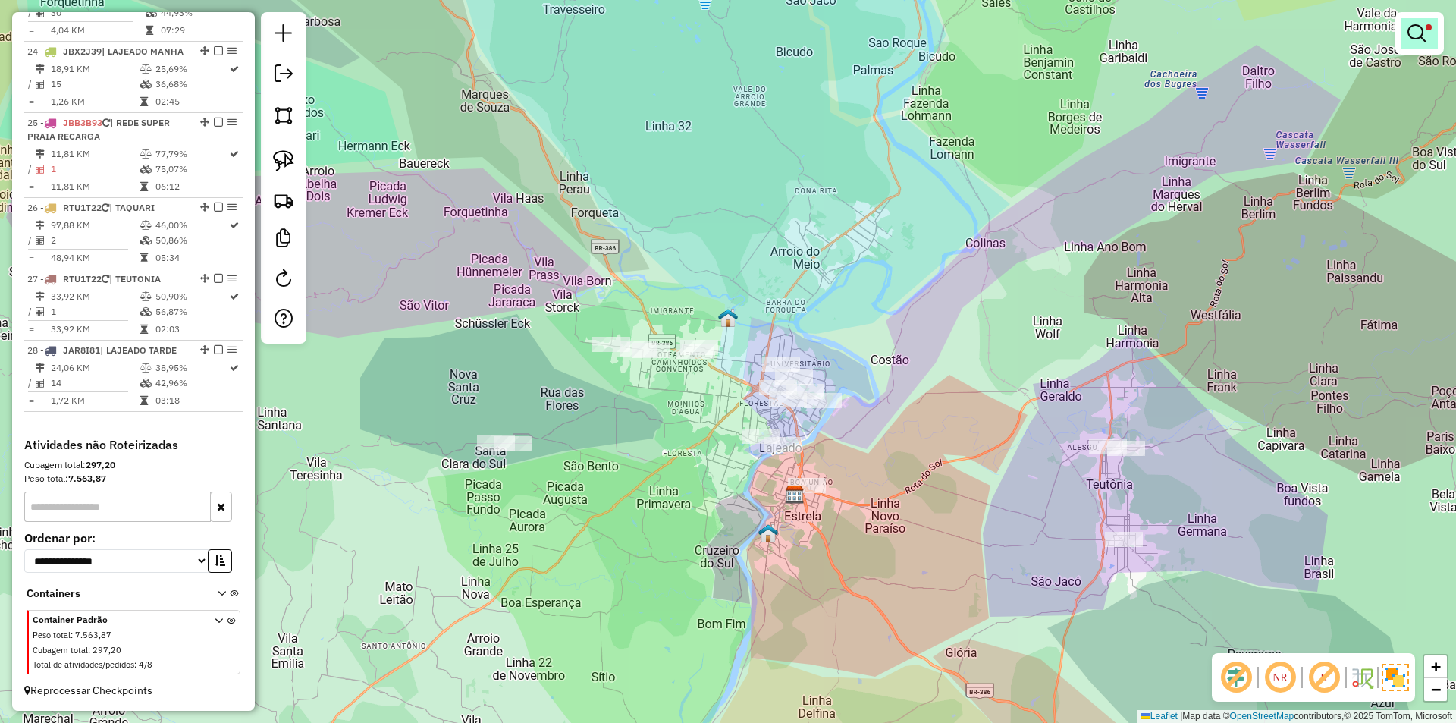
click at [1413, 37] on em at bounding box center [1416, 33] width 18 height 18
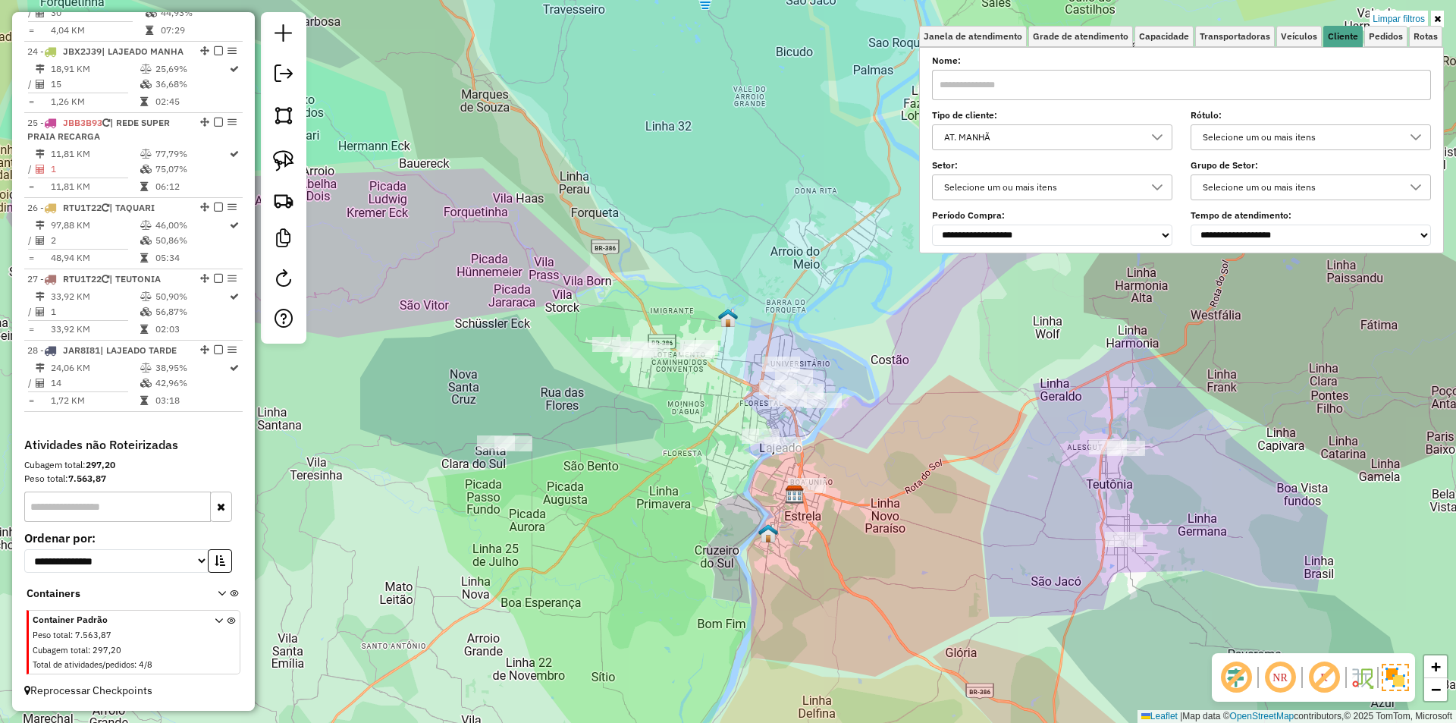
click at [1162, 137] on icon at bounding box center [1157, 137] width 11 height 6
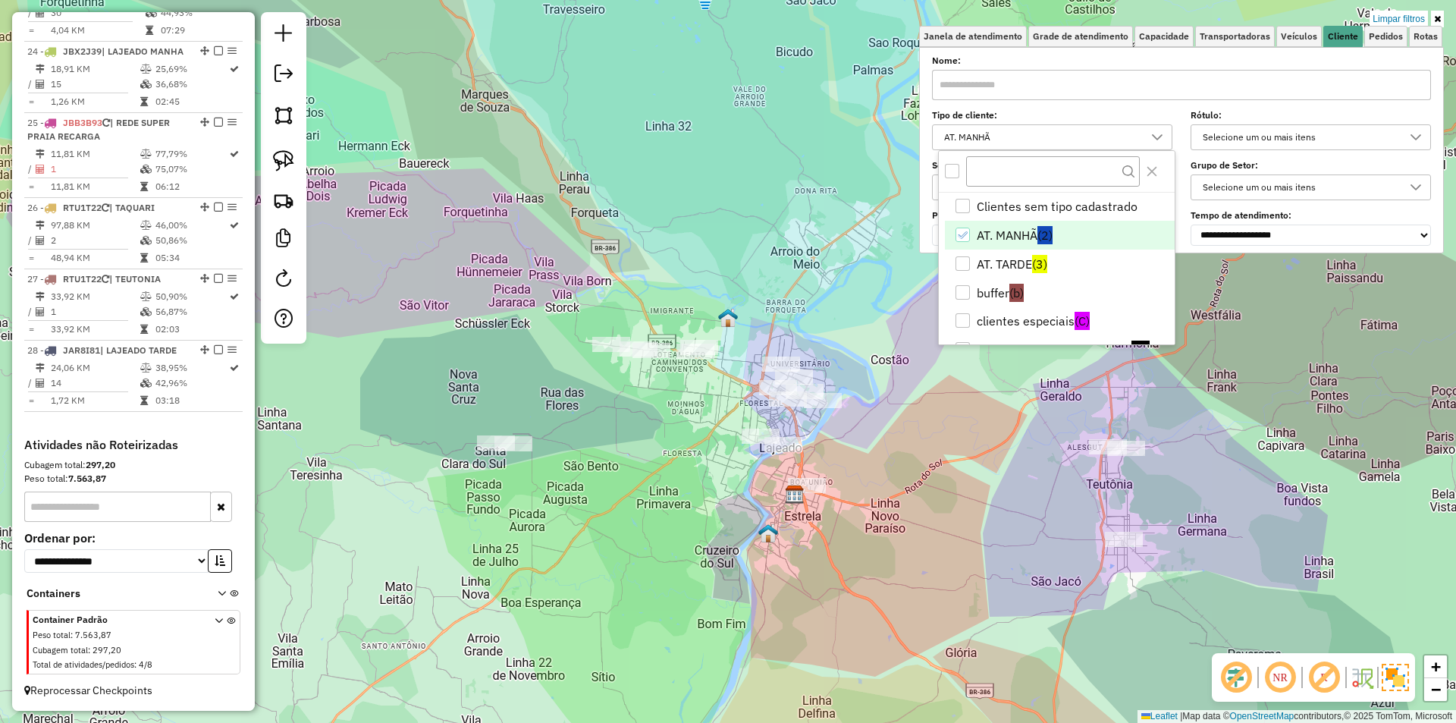
click at [975, 231] on li "AT. MANHÃ (2)" at bounding box center [1060, 235] width 230 height 29
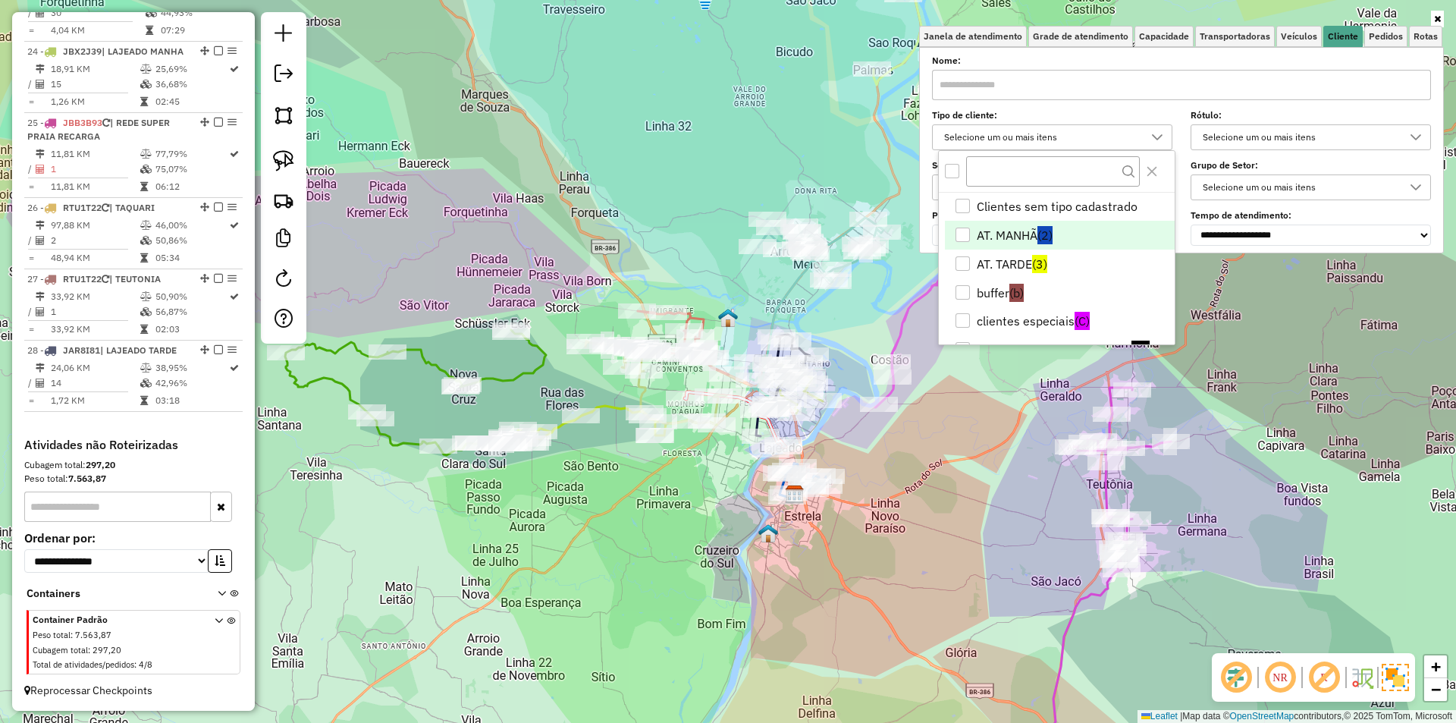
scroll to position [146, 0]
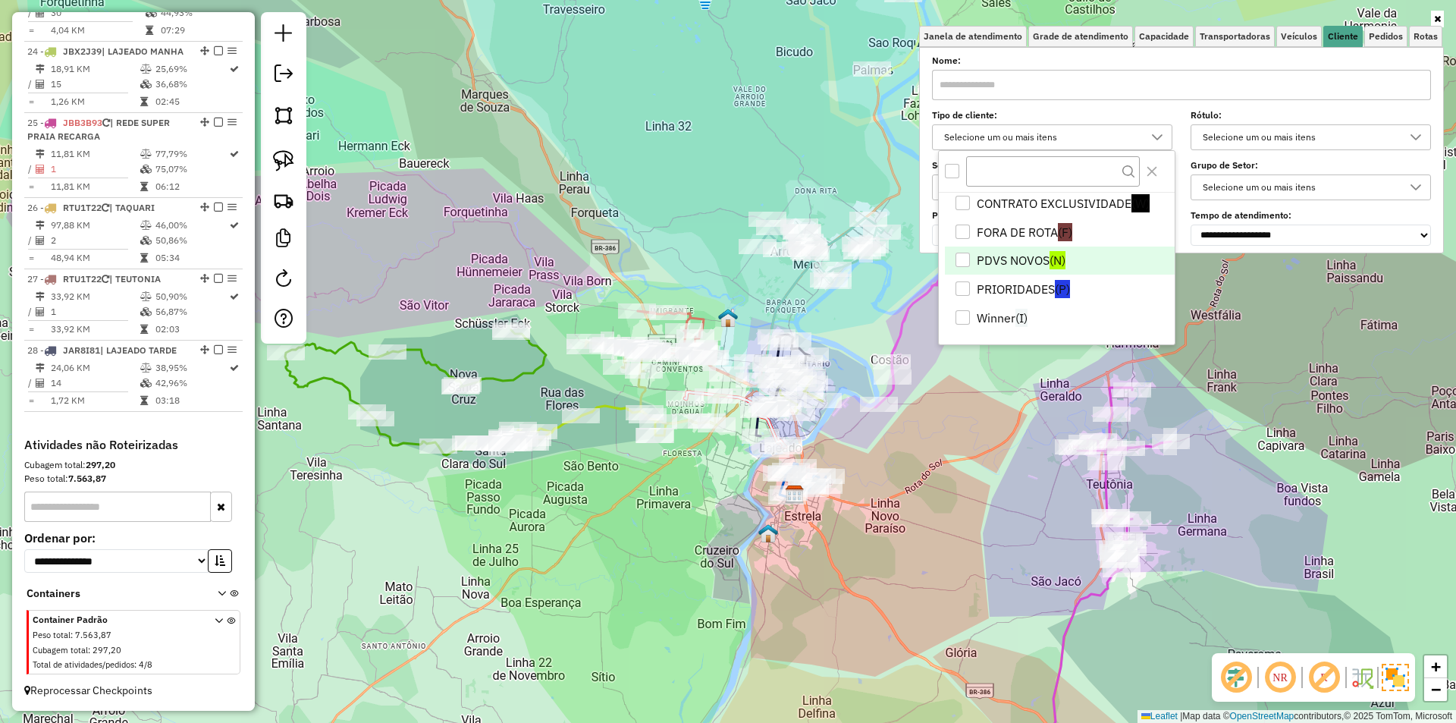
click at [999, 259] on li "PDVS NOVOS (N)" at bounding box center [1060, 260] width 230 height 29
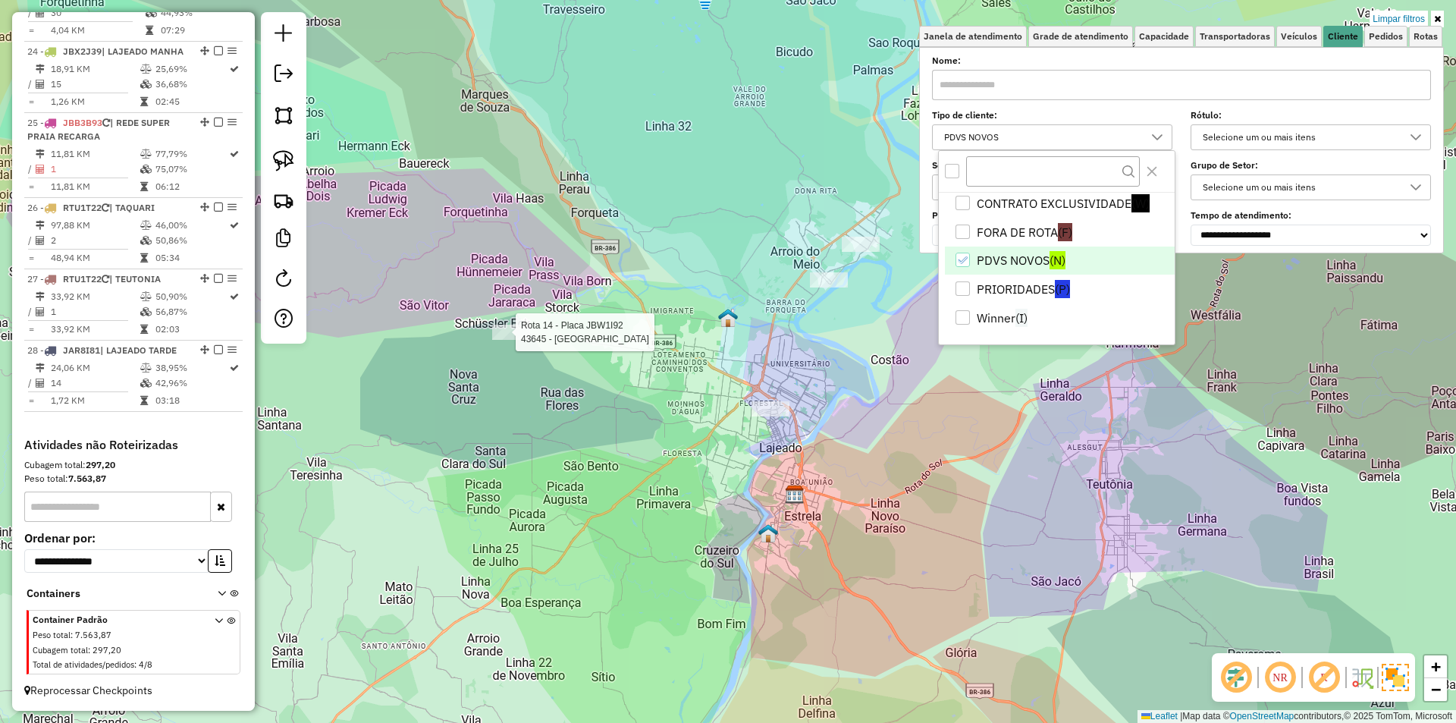
select select "*********"
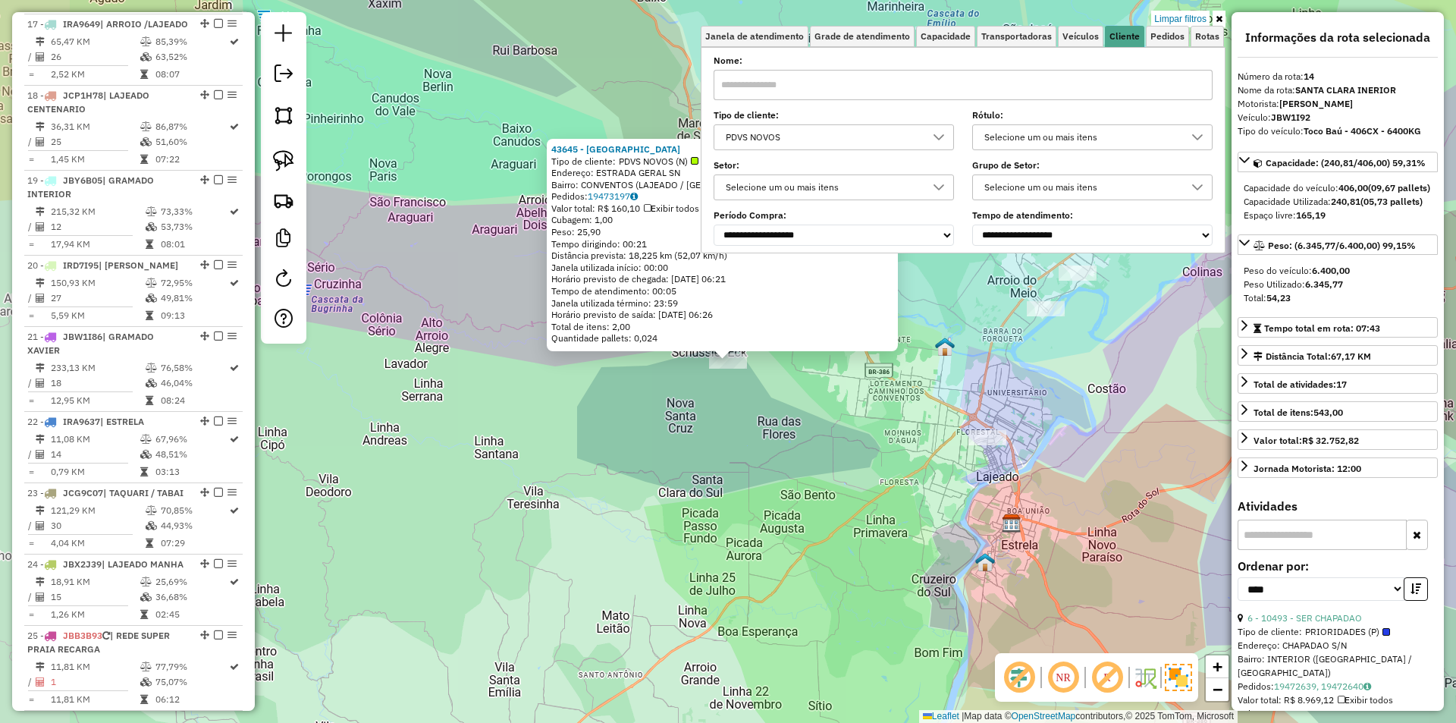
scroll to position [1614, 0]
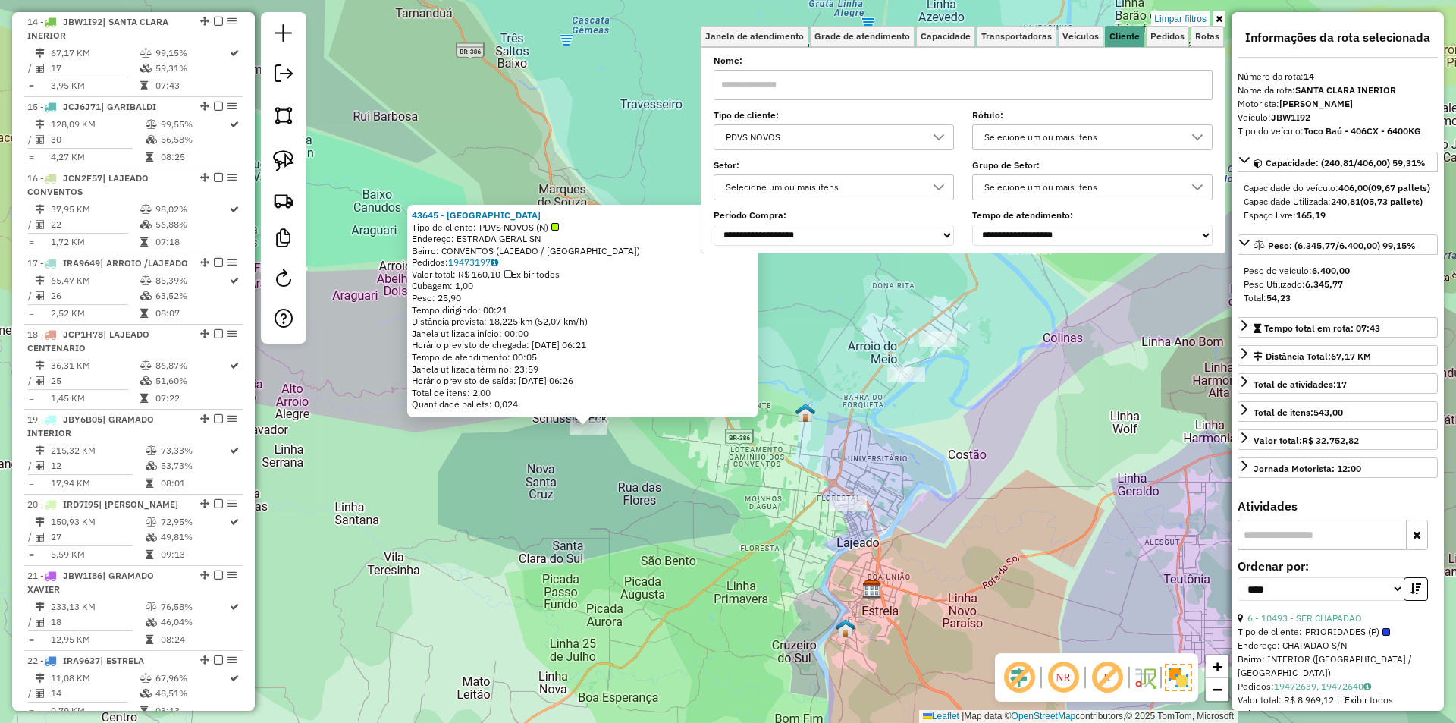
drag, startPoint x: 741, startPoint y: 450, endPoint x: 600, endPoint y: 518, distance: 156.7
click at [600, 518] on div "43645 - [GEOGRAPHIC_DATA] ALTO CONVENTO Tipo de cliente: PDVS NOVOS (N) Endereç…" at bounding box center [728, 361] width 1456 height 723
click at [592, 489] on div "43645 - [GEOGRAPHIC_DATA] ALTO CONVENTO Tipo de cliente: PDVS NOVOS (N) Endereç…" at bounding box center [728, 361] width 1456 height 723
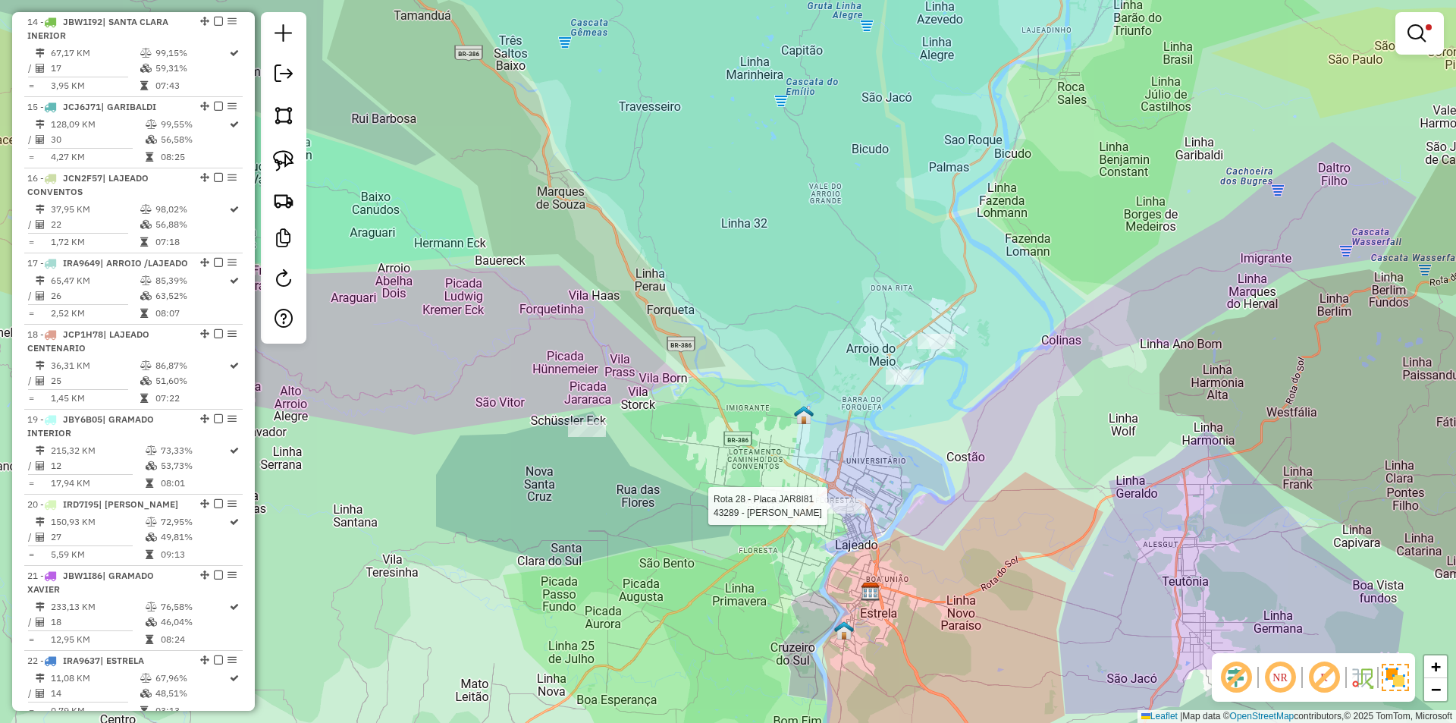
select select "*********"
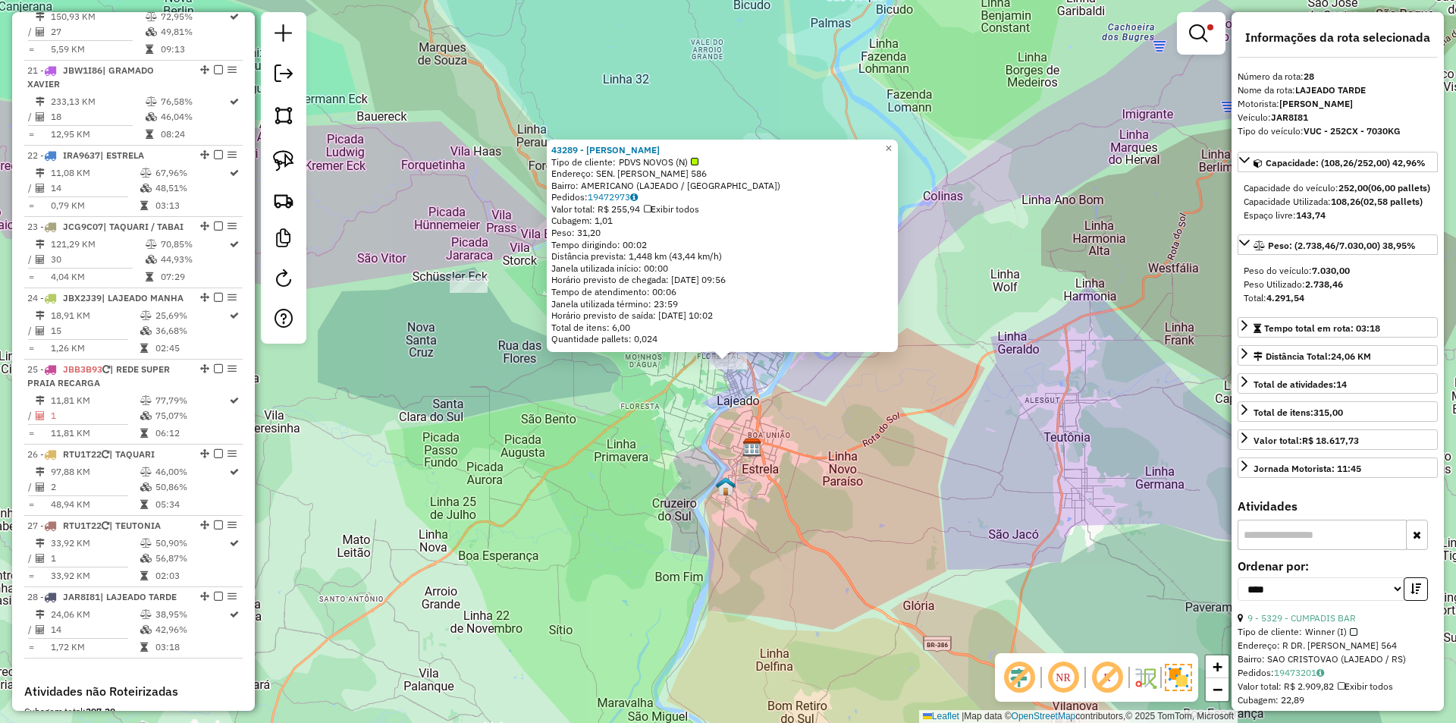
scroll to position [2406, 0]
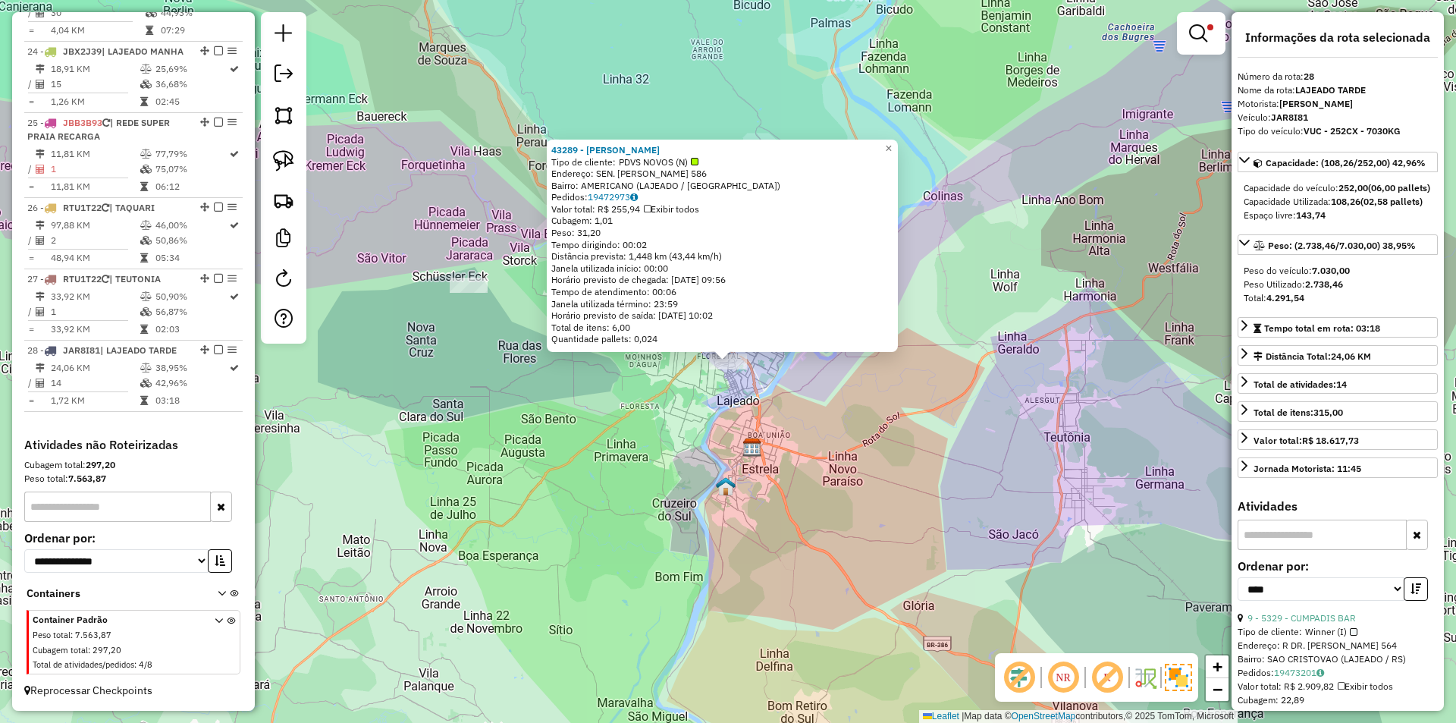
click at [777, 393] on div "43289 - [PERSON_NAME] Tipo de cliente: PDVS NOVOS (N) Endereço: SEN. [PERSON_NA…" at bounding box center [728, 361] width 1456 height 723
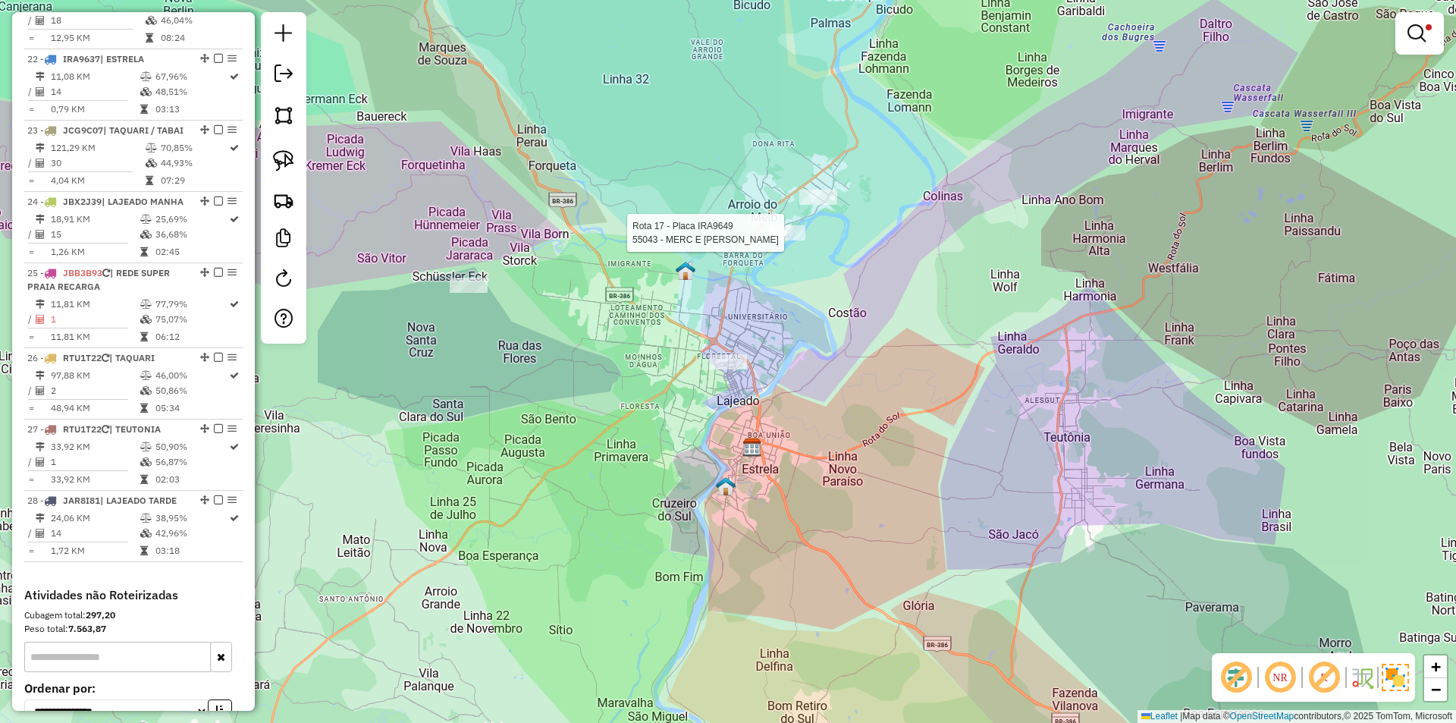
select select "*********"
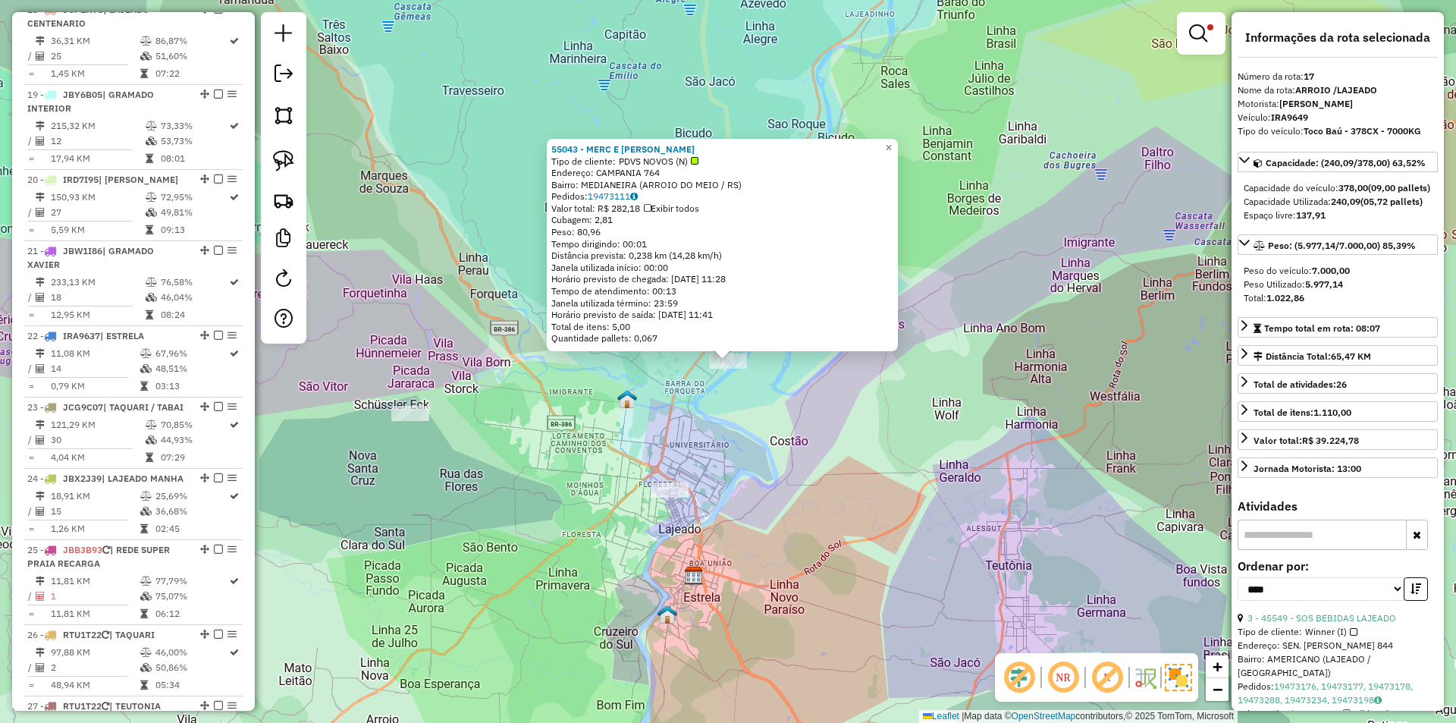
scroll to position [1855, 0]
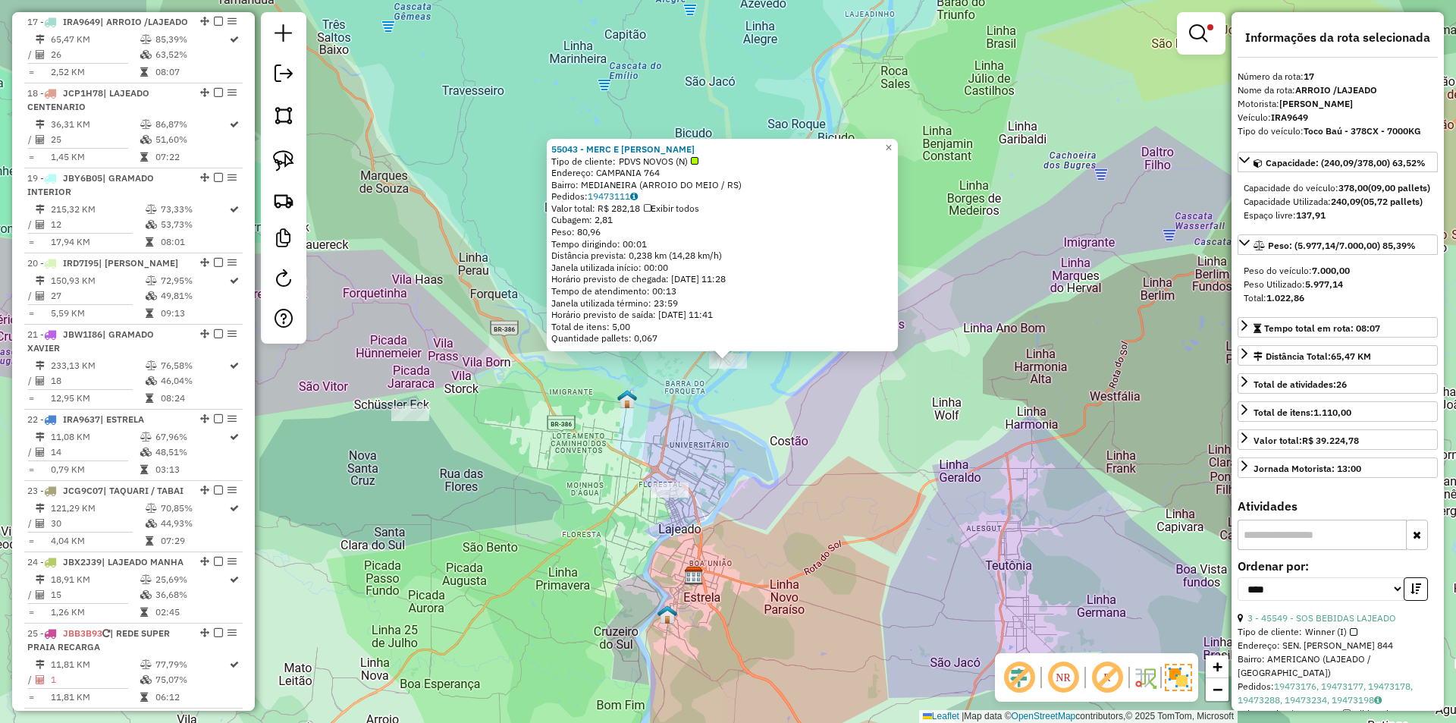
click at [751, 419] on div "55043 - MERC E ACOUGUE SILVA Tipo de cliente: PDVS NOVOS (N) Endereço: CAMPANIA…" at bounding box center [728, 361] width 1456 height 723
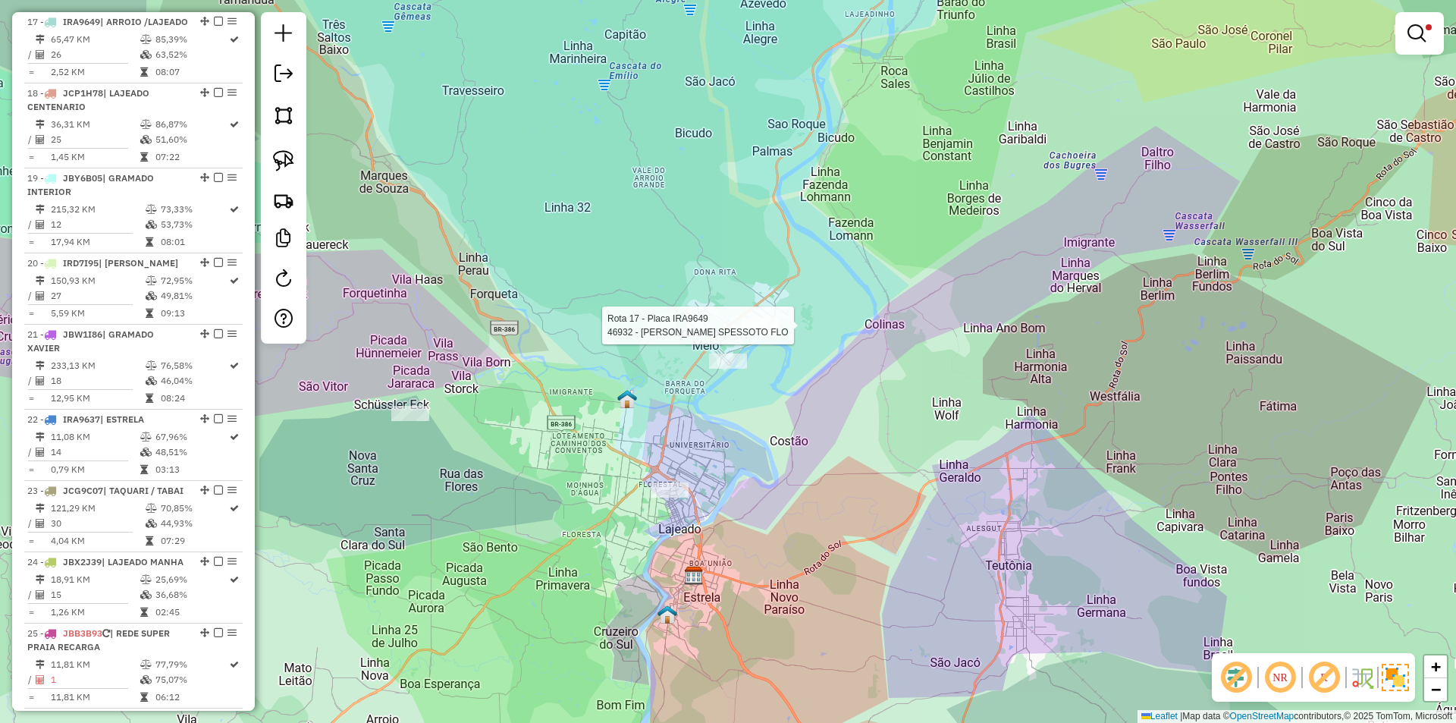
select select "*********"
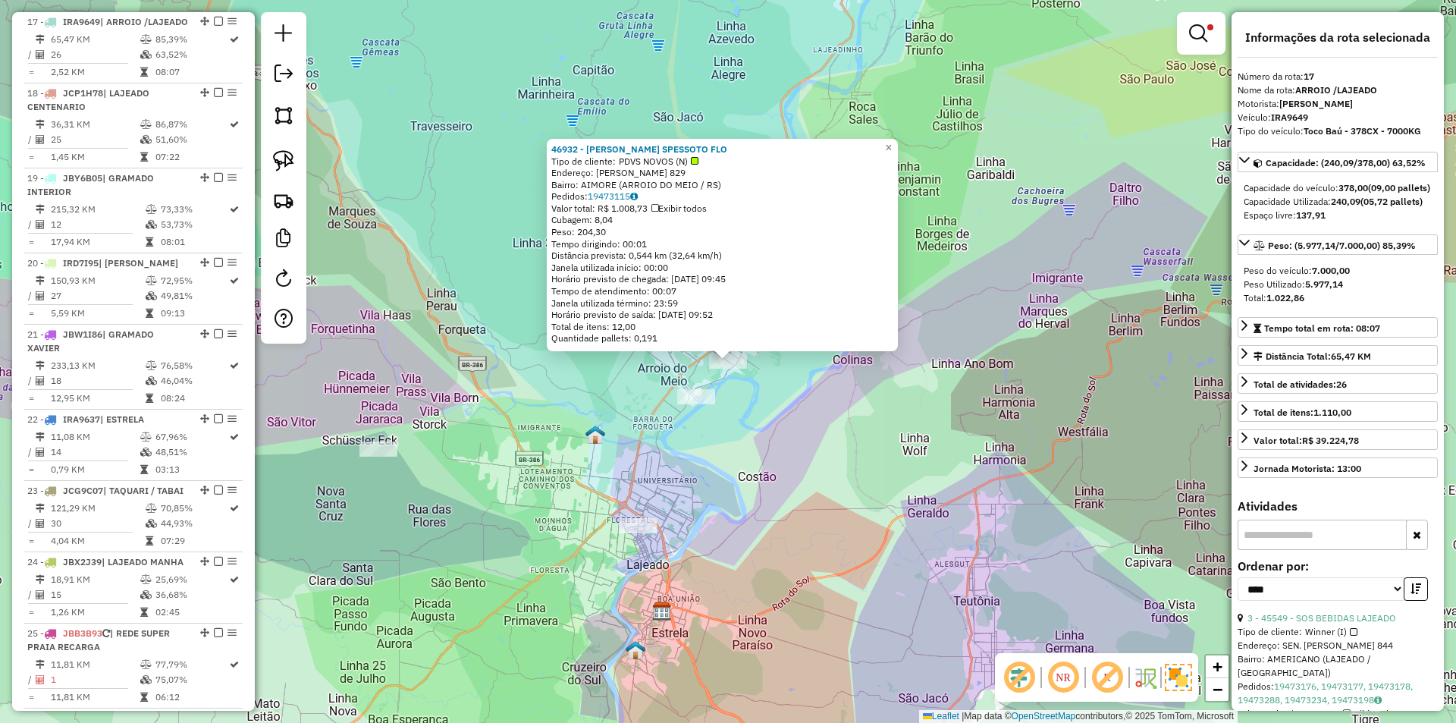
click at [821, 418] on div "46932 - KATIELE SPESSOTO FLO Tipo de cliente: PDVS NOVOS (N) Endereço: [PERSON_…" at bounding box center [728, 361] width 1456 height 723
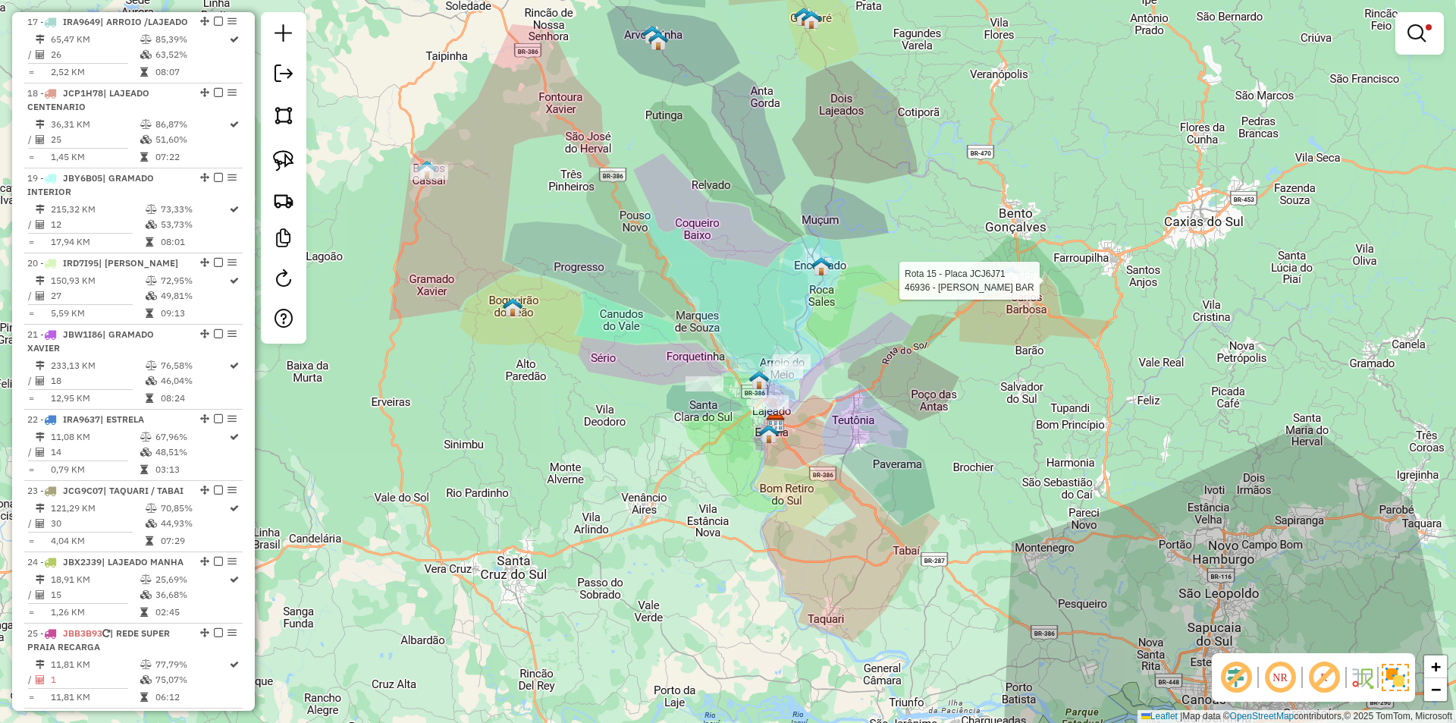
select select "*********"
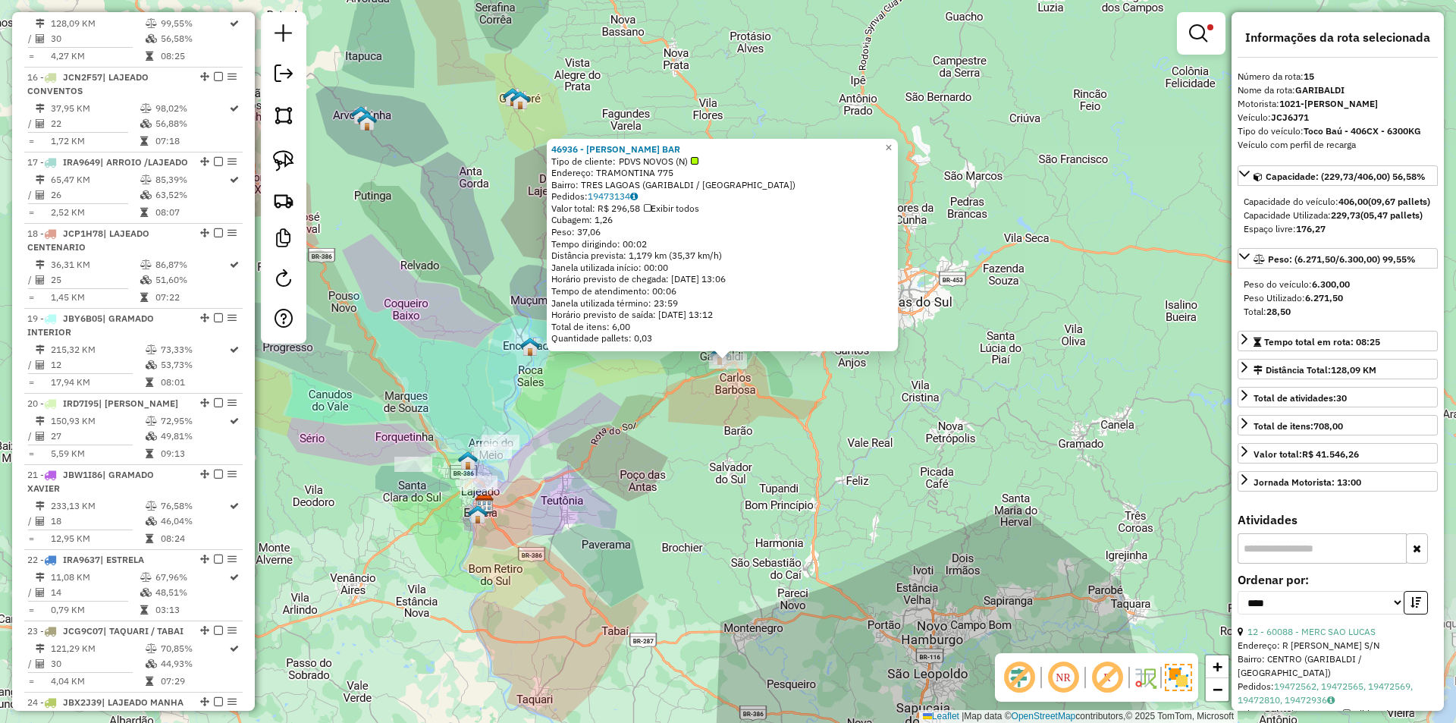
scroll to position [1699, 0]
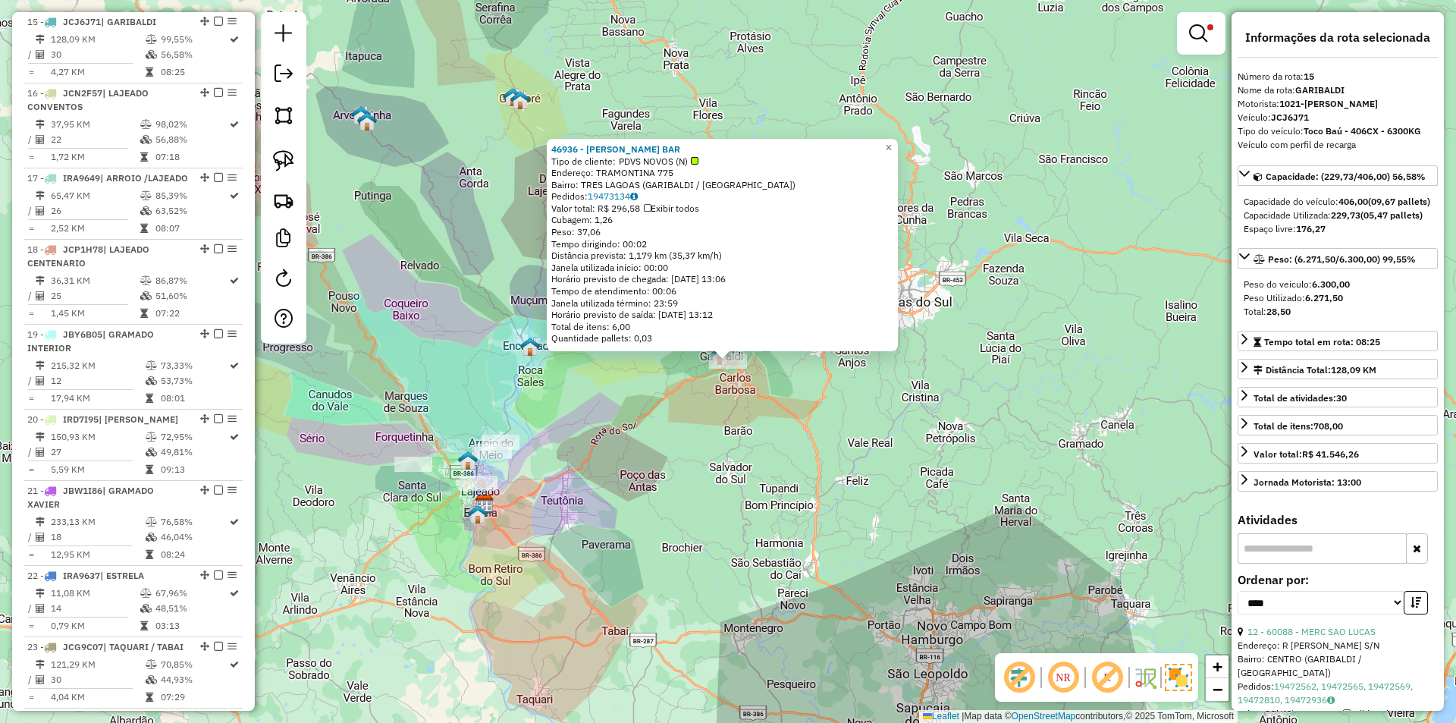
click at [745, 462] on div "46936 - GAVIRAGHI BAR Tipo de cliente: PDVS NOVOS (N) Endereço: TRAMONTINA 775 …" at bounding box center [728, 361] width 1456 height 723
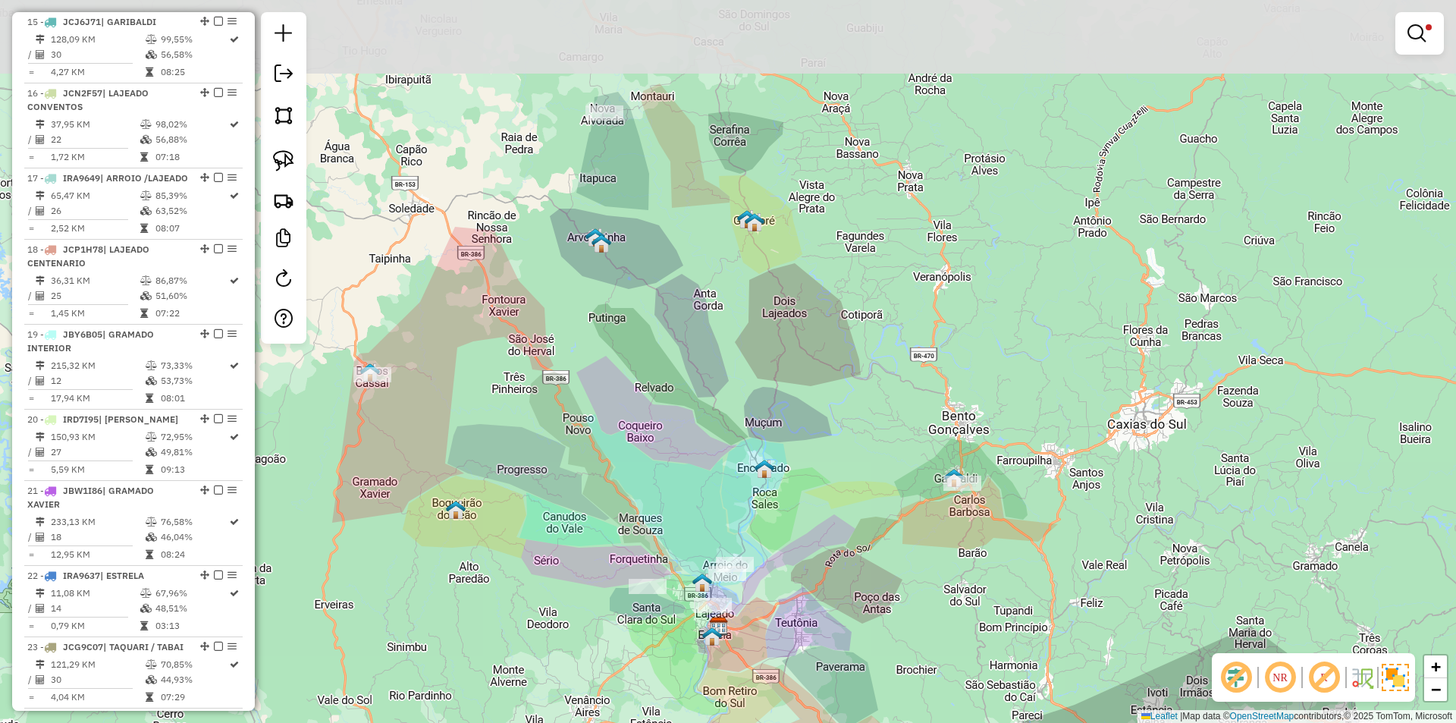
drag, startPoint x: 588, startPoint y: 368, endPoint x: 834, endPoint y: 494, distance: 276.0
click at [834, 494] on div "Limpar filtros Janela de atendimento Grade de atendimento Capacidade Transporta…" at bounding box center [728, 361] width 1456 height 723
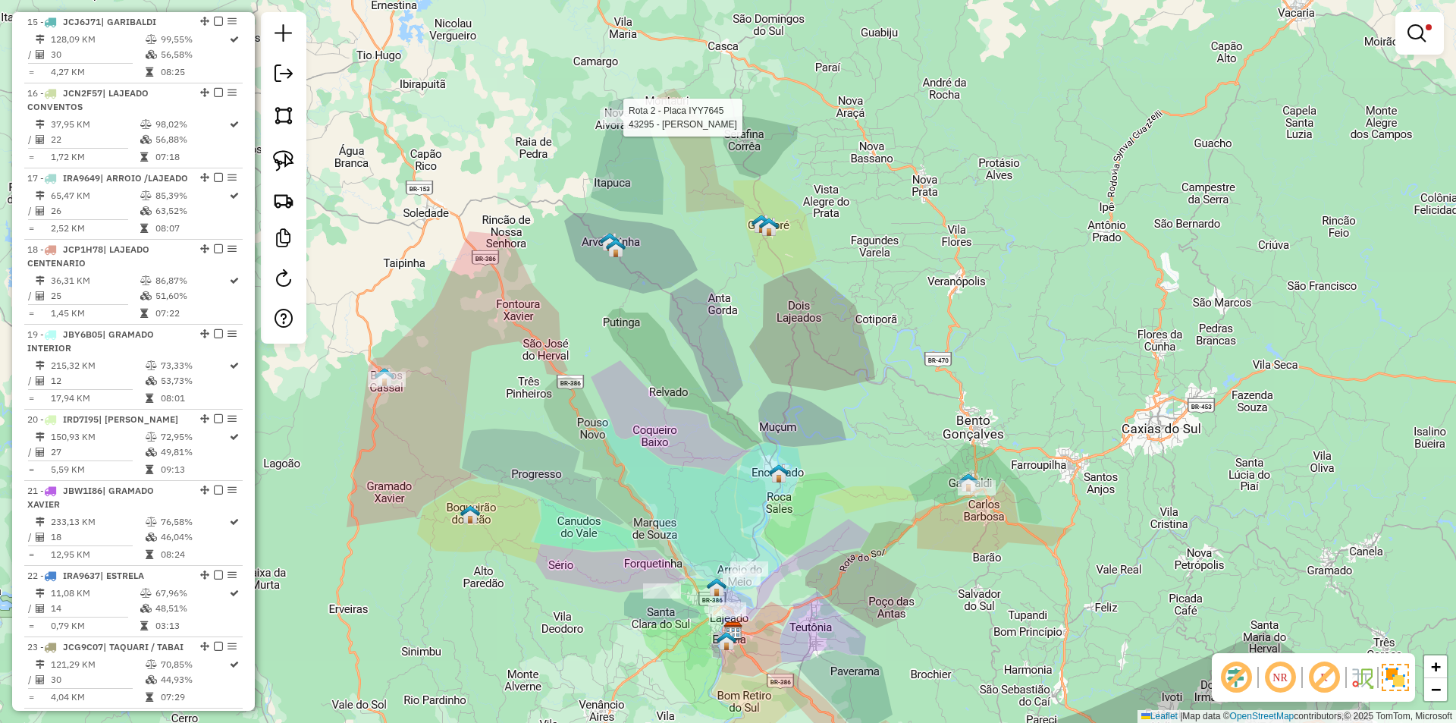
select select "*********"
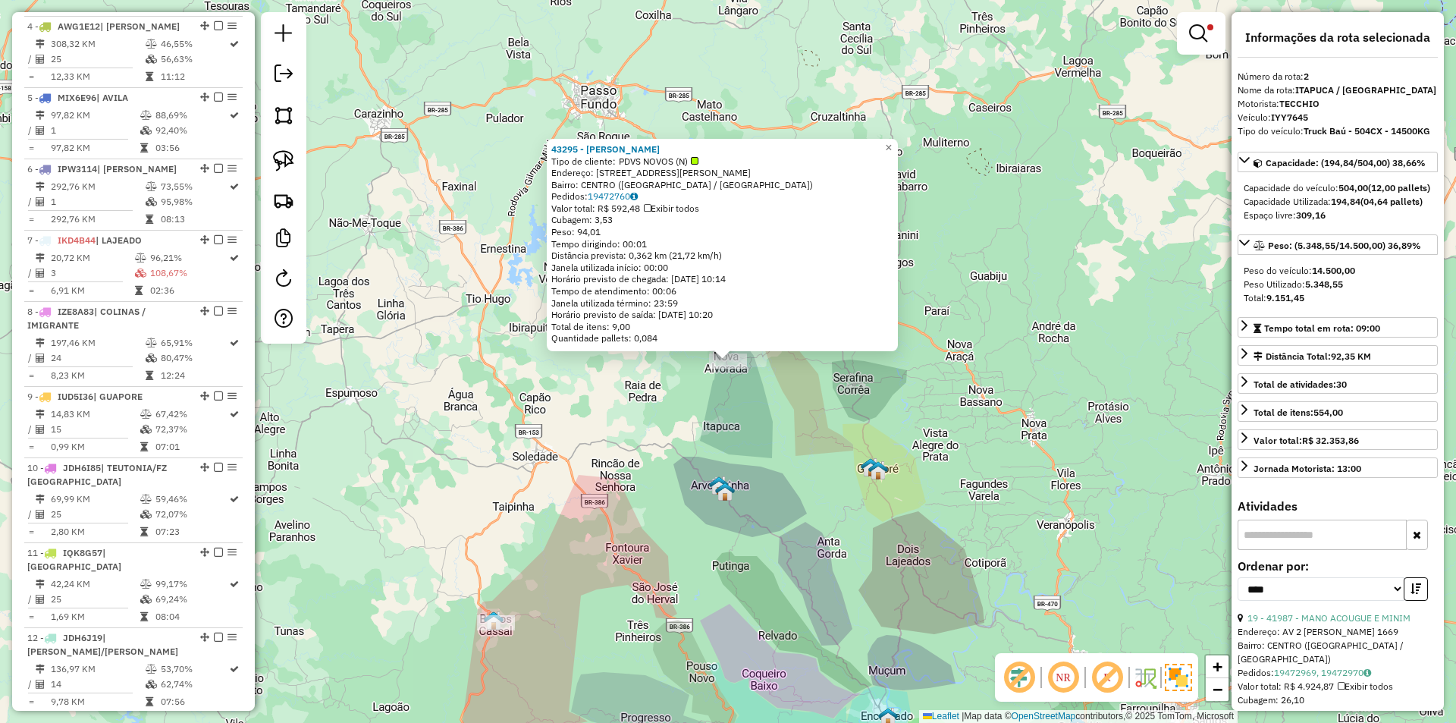
scroll to position [691, 0]
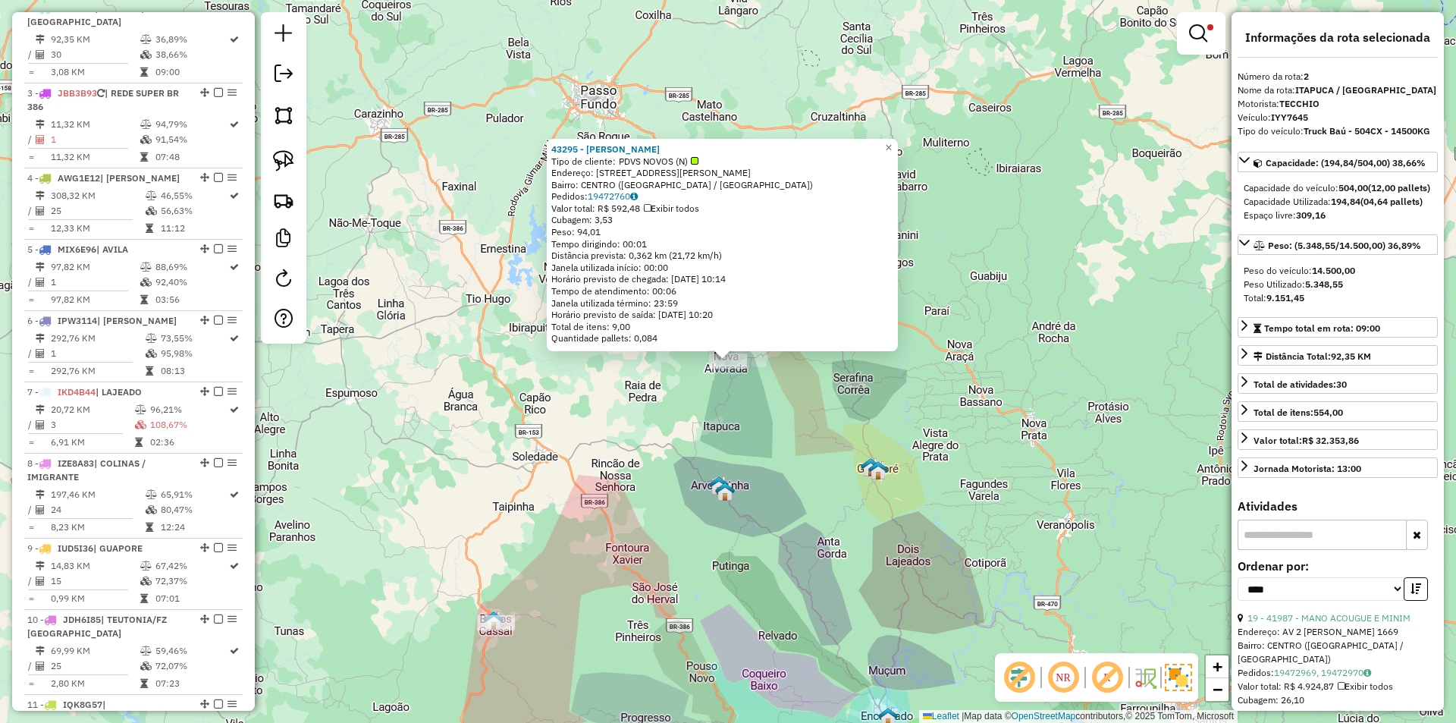
click at [676, 408] on div "43295 - [PERSON_NAME] Tipo de cliente: PDVS NOVOS (N) Endereço: [STREET_ADDRESS…" at bounding box center [728, 361] width 1456 height 723
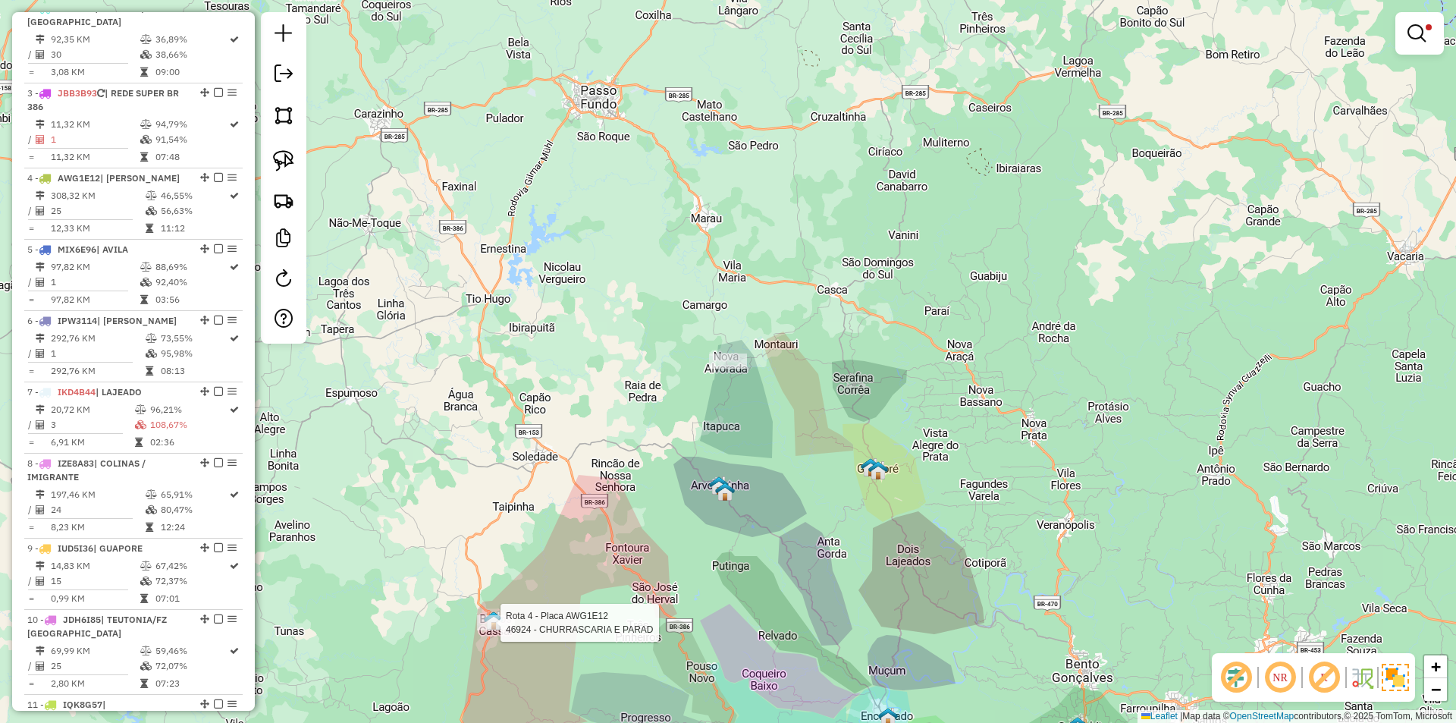
select select "*********"
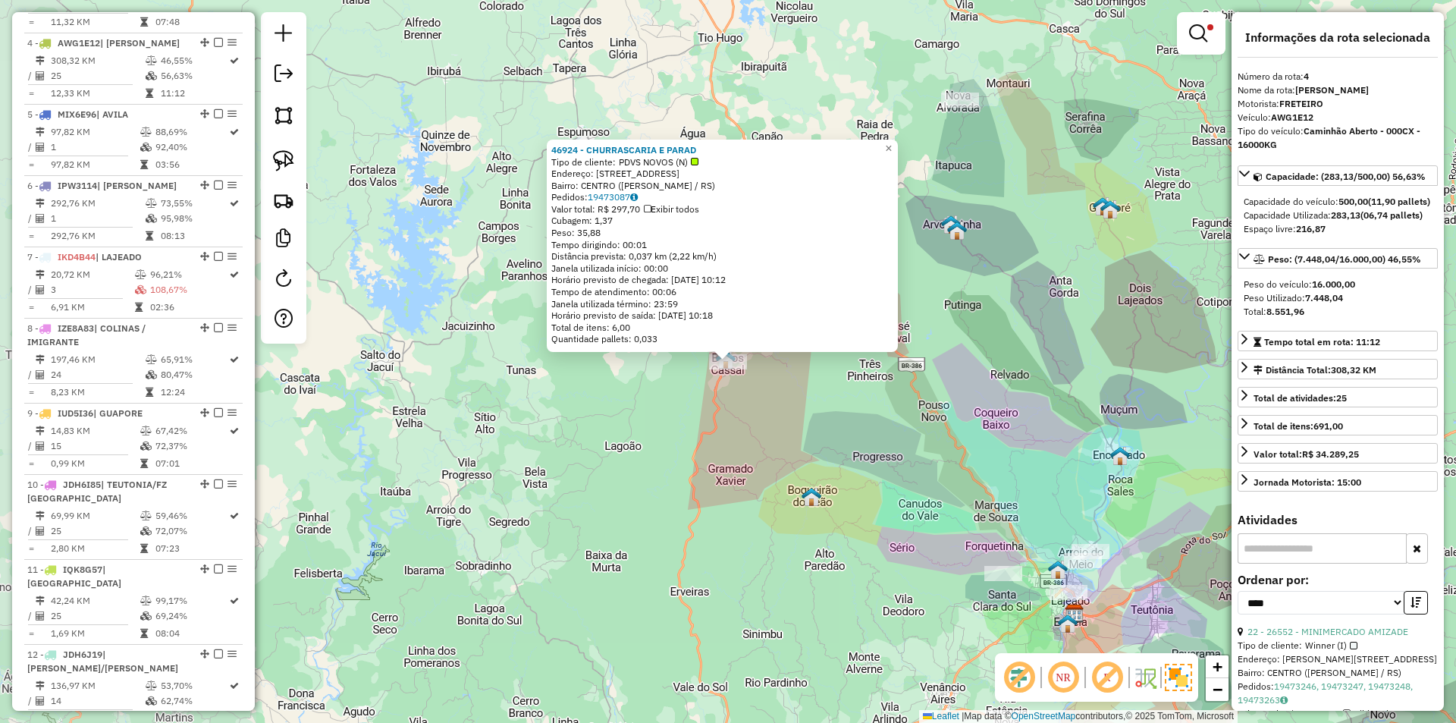
scroll to position [861, 0]
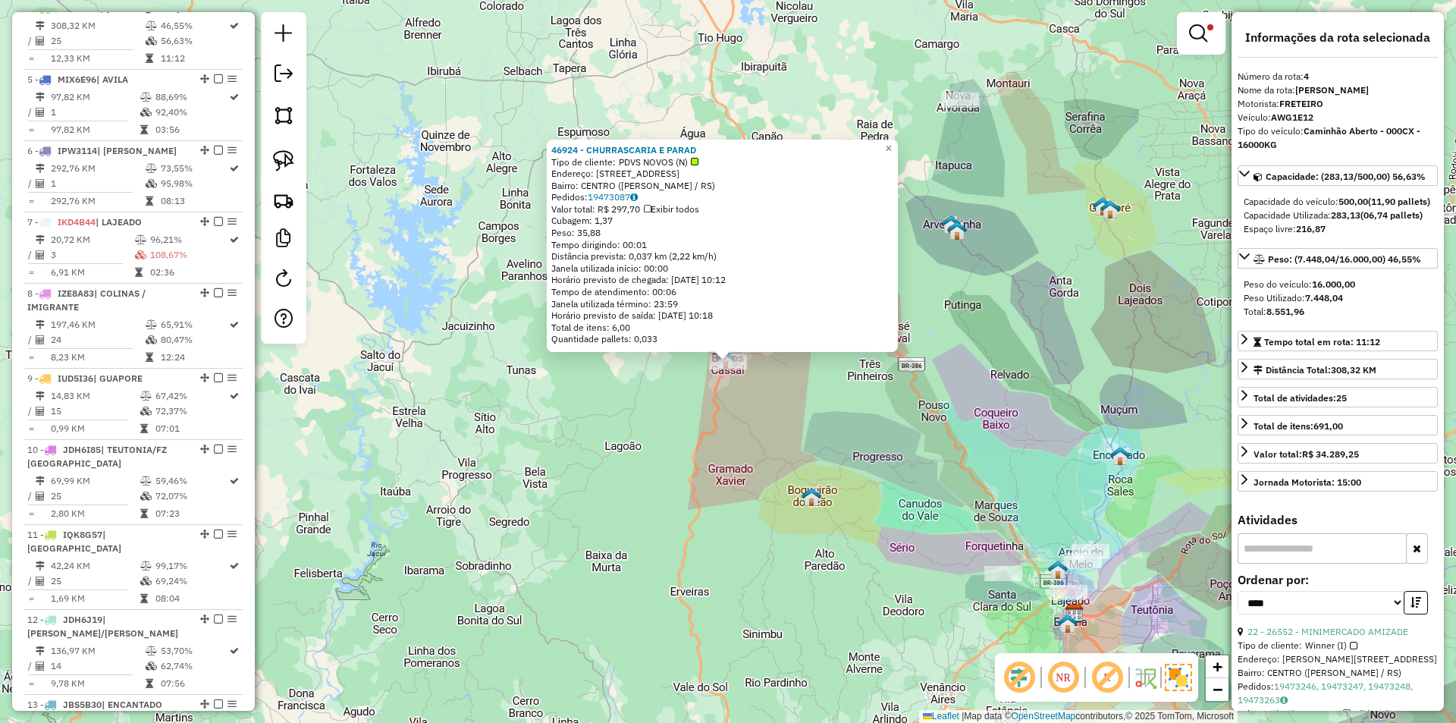
click at [747, 407] on div "Rota 4 - Placa AWG1E12 46924 - [GEOGRAPHIC_DATA] E PARAD 46924 - CHURRASCARIA E…" at bounding box center [728, 361] width 1456 height 723
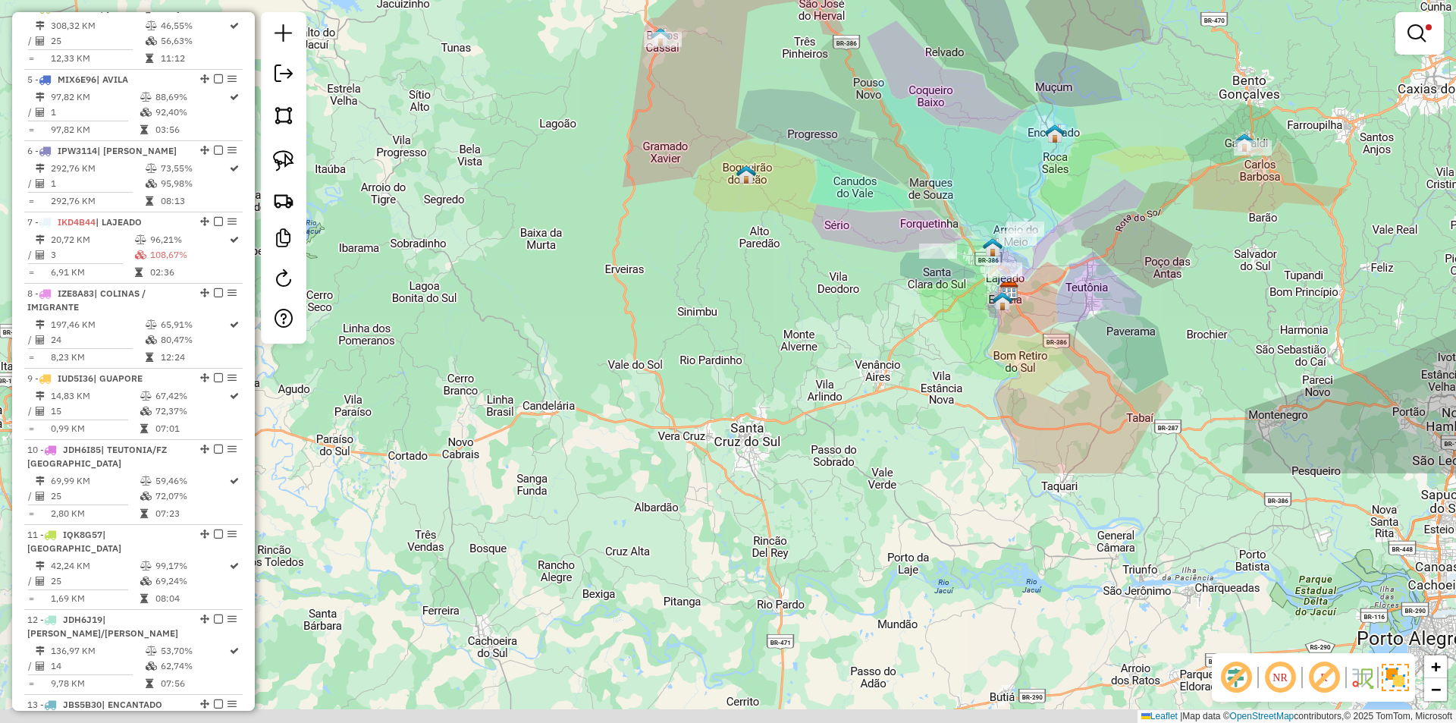
drag, startPoint x: 879, startPoint y: 501, endPoint x: 821, endPoint y: 187, distance: 319.3
click at [821, 187] on div "Limpar filtros Janela de atendimento Grade de atendimento Capacidade Transporta…" at bounding box center [728, 361] width 1456 height 723
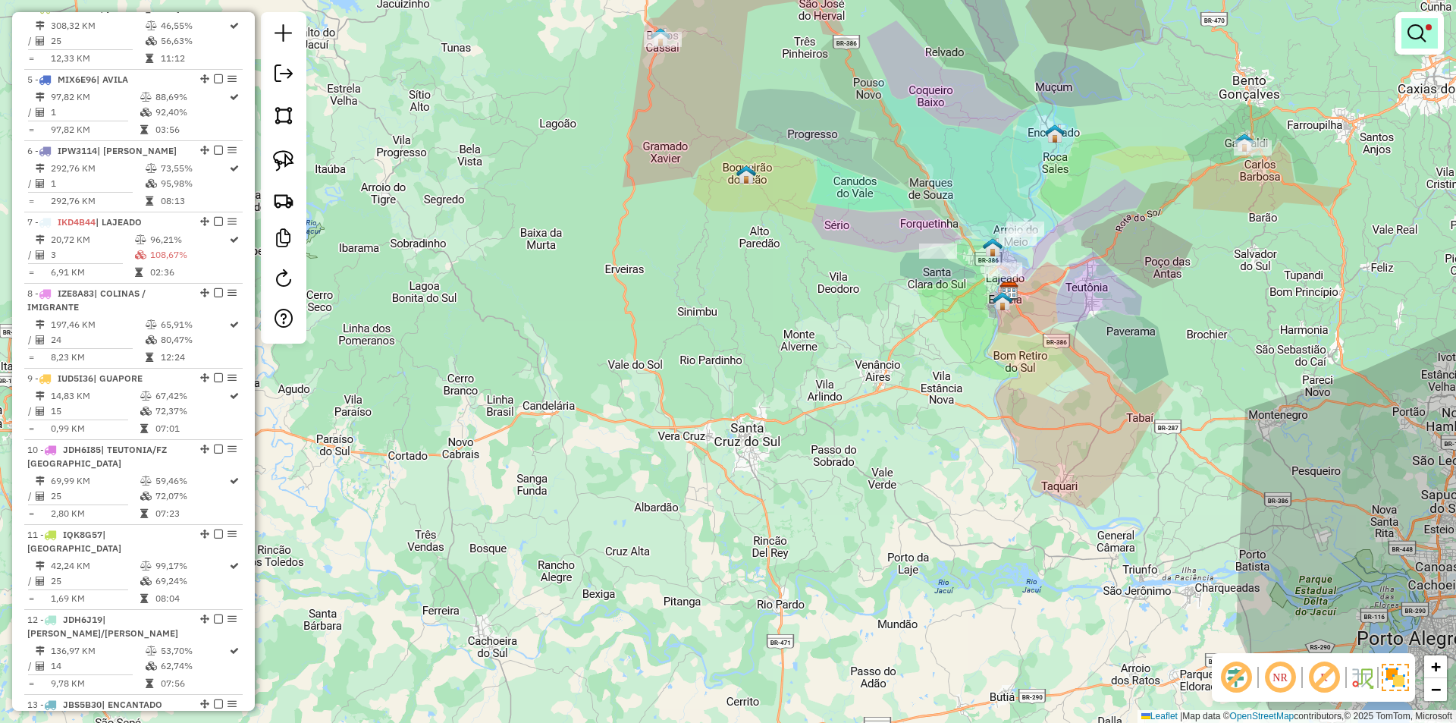
click at [1419, 35] on em at bounding box center [1416, 33] width 18 height 18
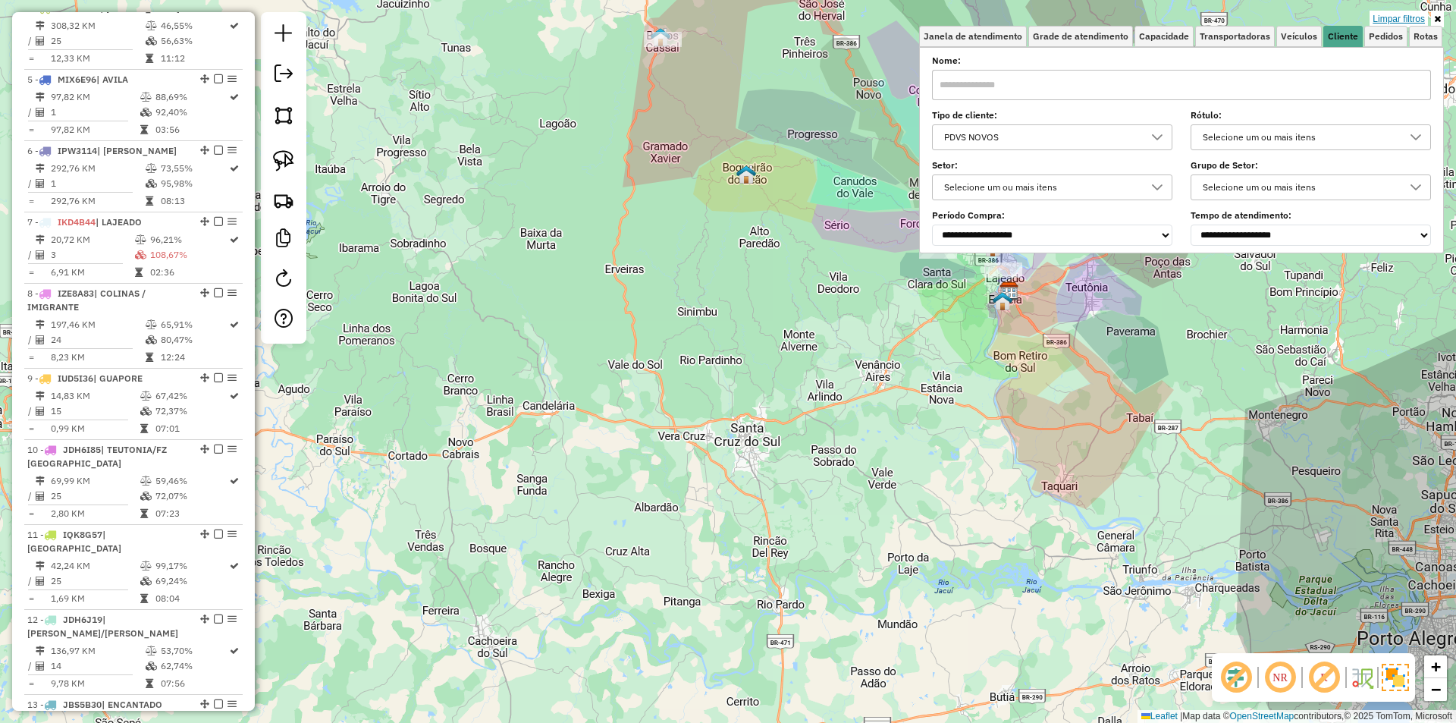
drag, startPoint x: 1383, startPoint y: 17, endPoint x: 1340, endPoint y: 34, distance: 46.6
click at [1384, 17] on link "Limpar filtros" at bounding box center [1398, 19] width 58 height 17
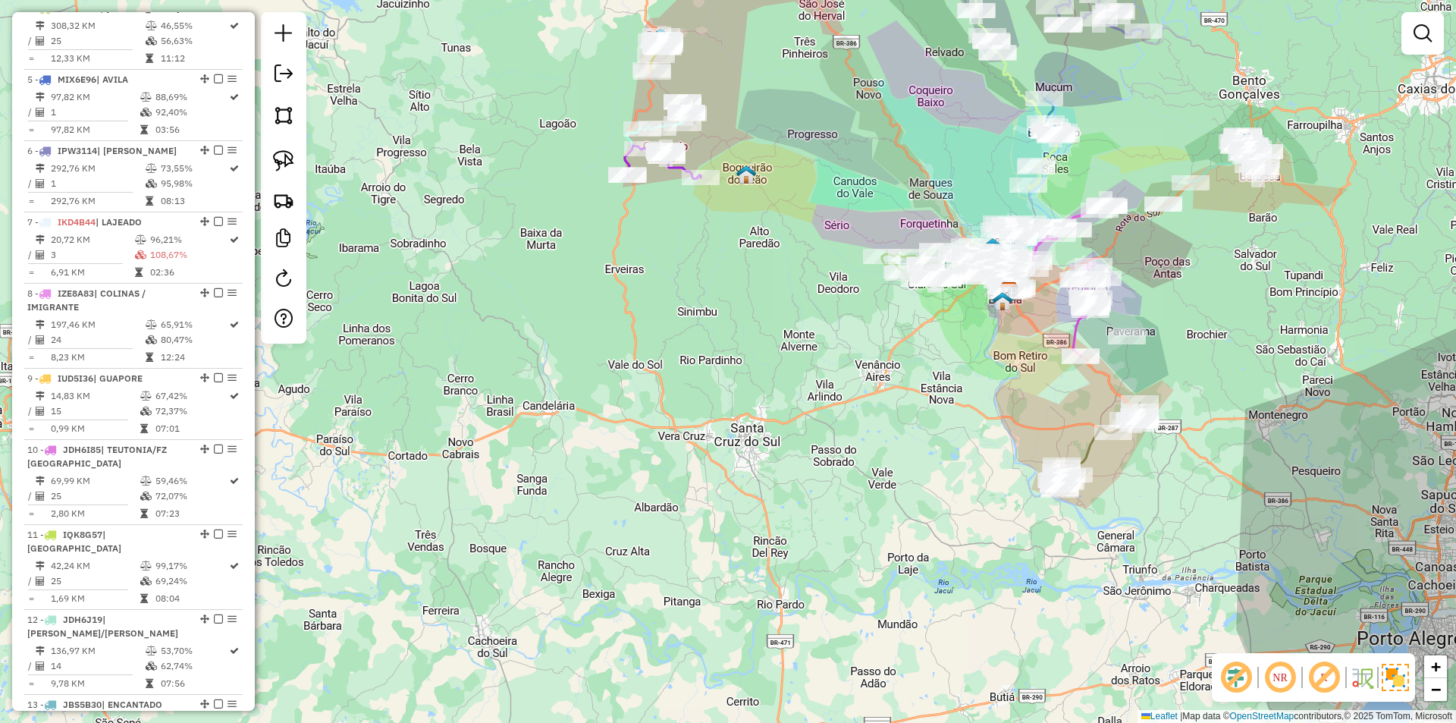
click at [1090, 452] on icon at bounding box center [1098, 446] width 84 height 87
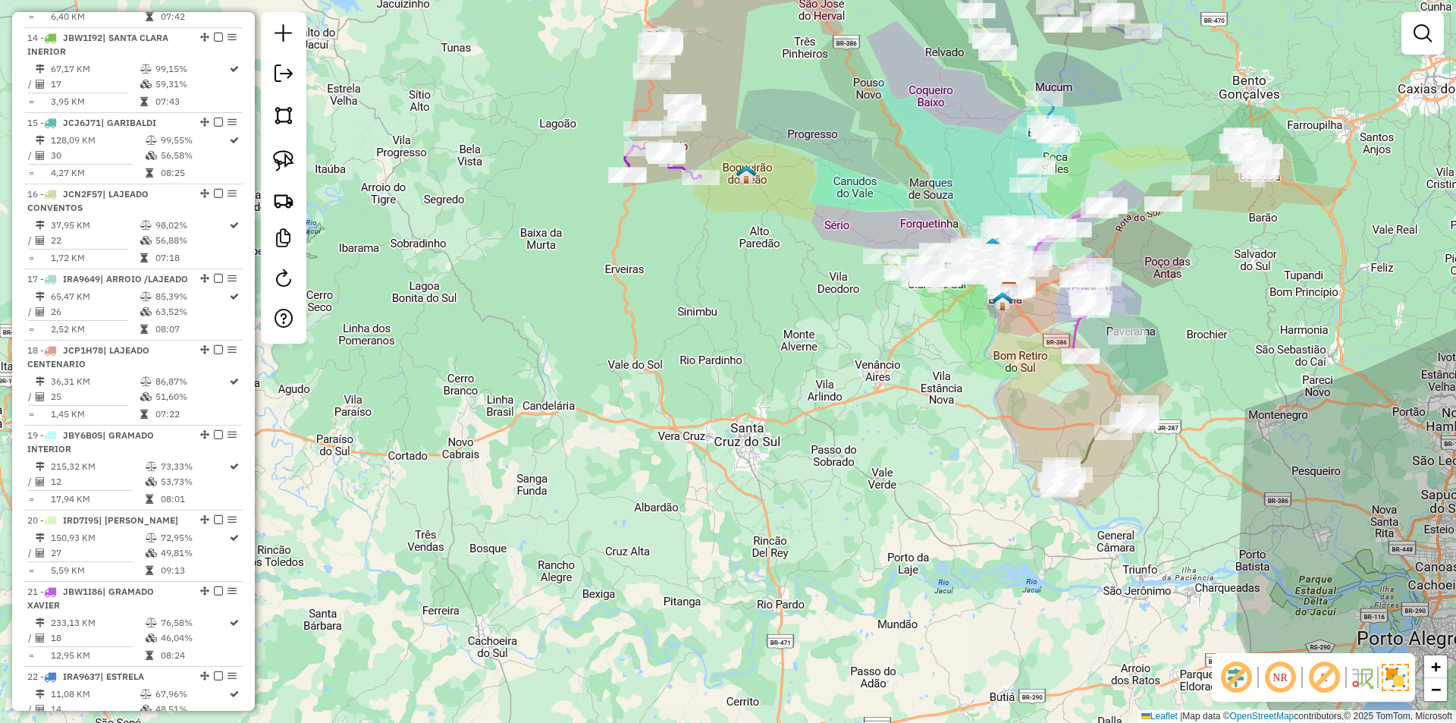
select select "*********"
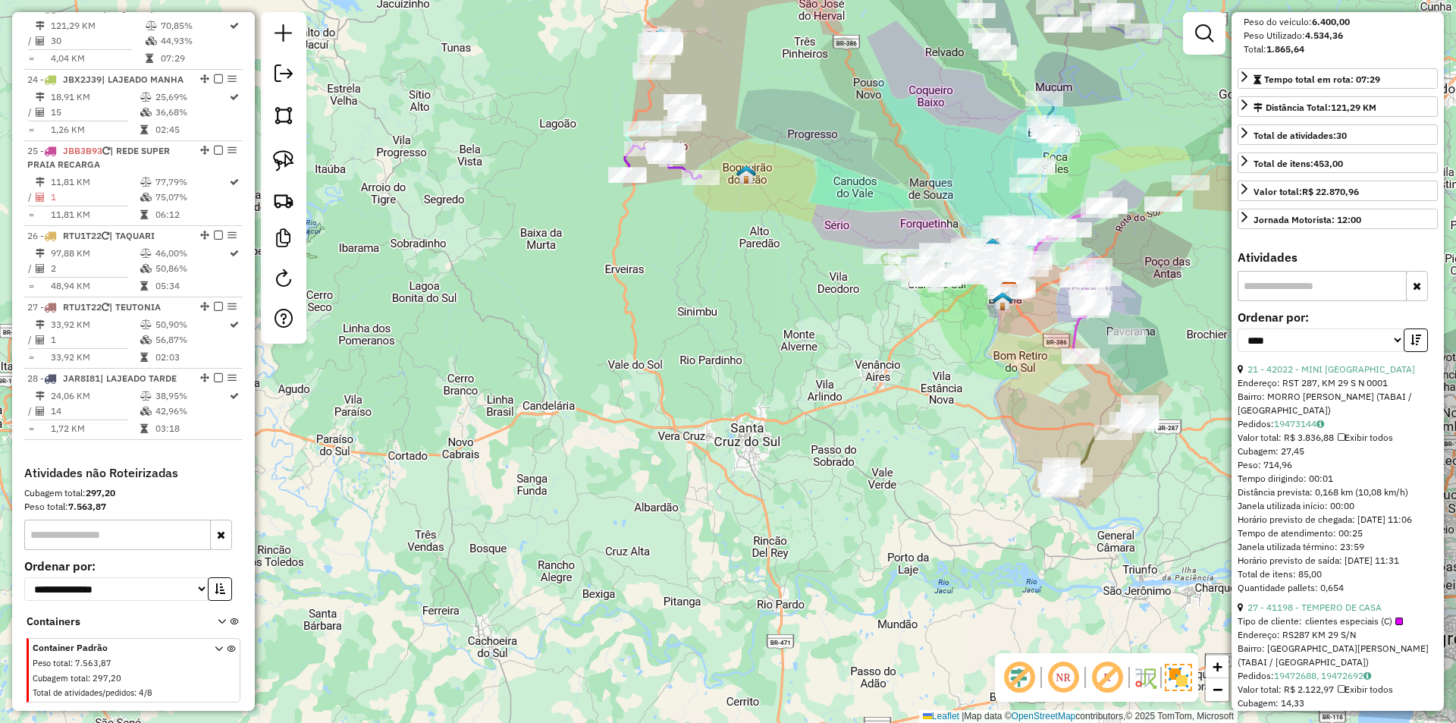
scroll to position [227, 0]
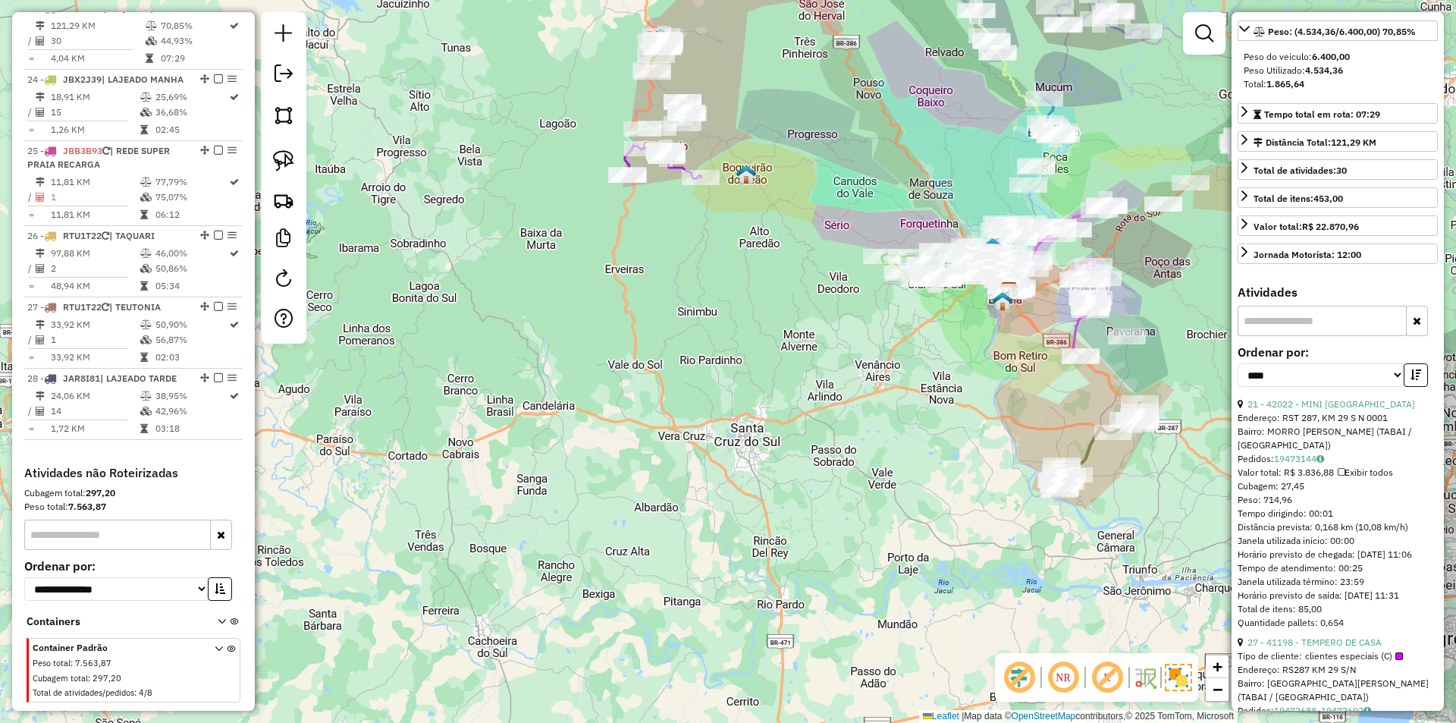
click at [1091, 451] on icon at bounding box center [1098, 446] width 84 height 87
click at [1350, 409] on link "21 - 42022 - MINI [GEOGRAPHIC_DATA]" at bounding box center [1331, 403] width 168 height 11
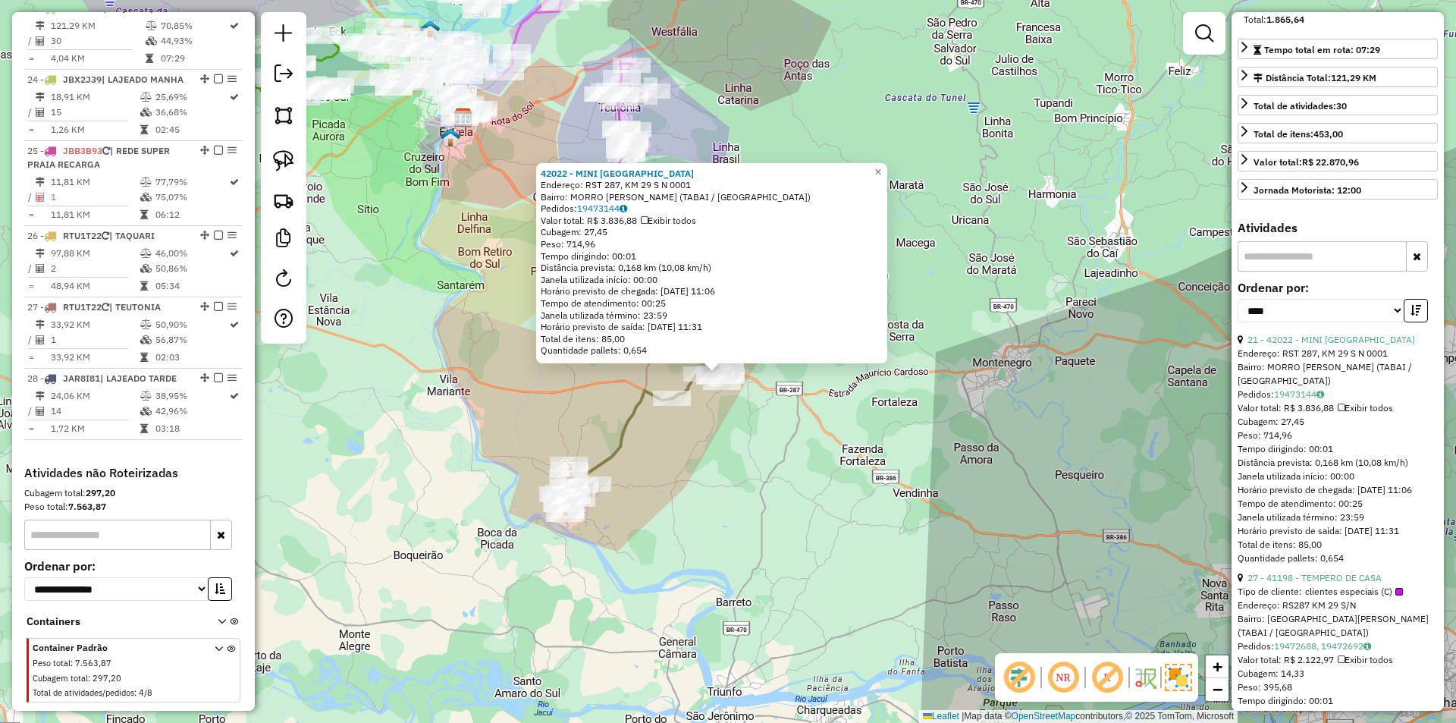
scroll to position [379, 0]
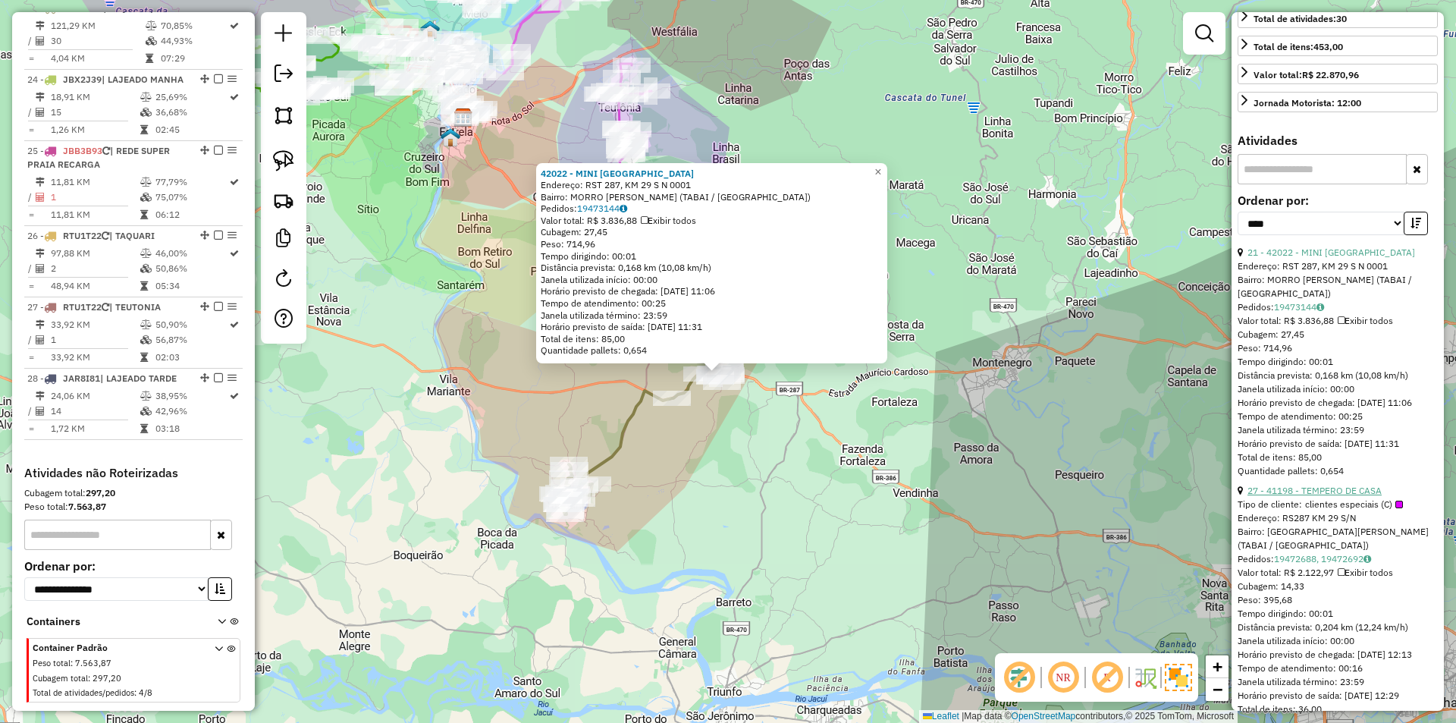
click at [1312, 496] on link "27 - 41198 - TEMPERO DE CASA" at bounding box center [1314, 489] width 134 height 11
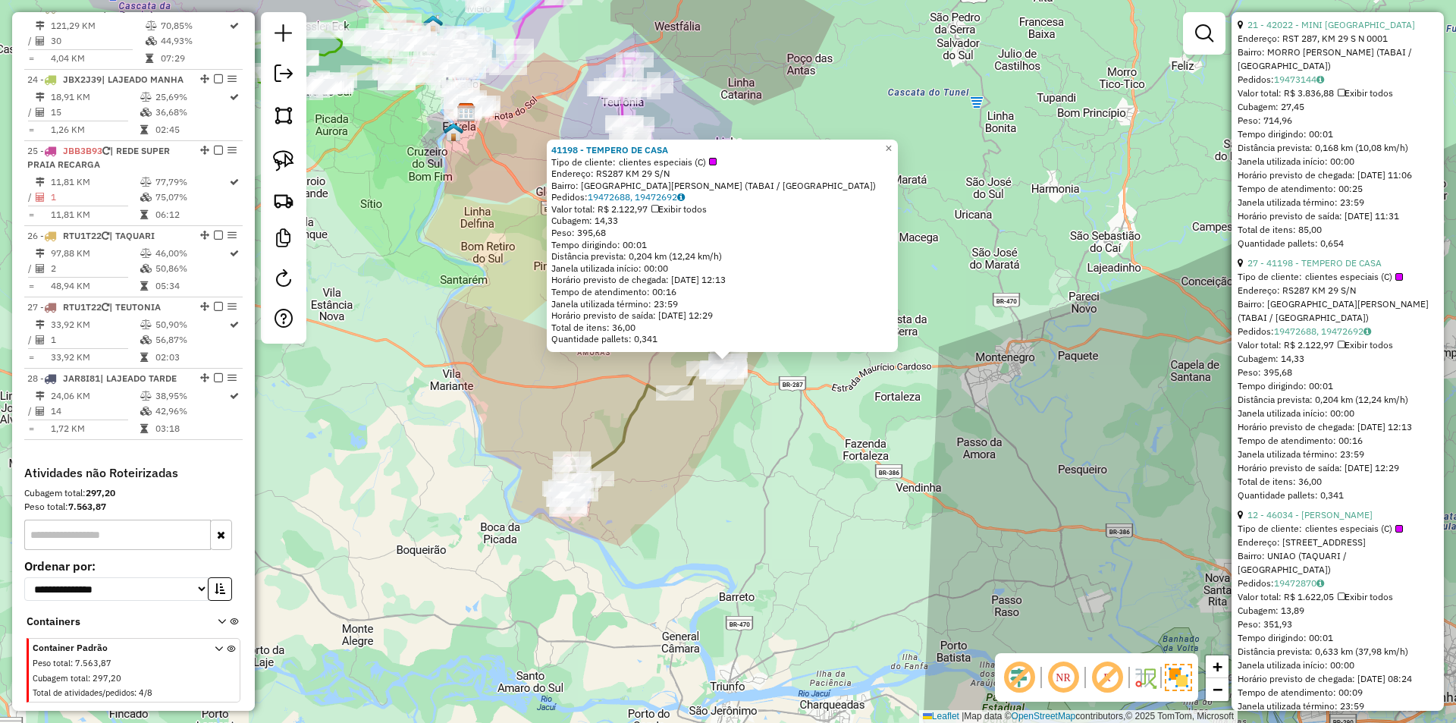
scroll to position [758, 0]
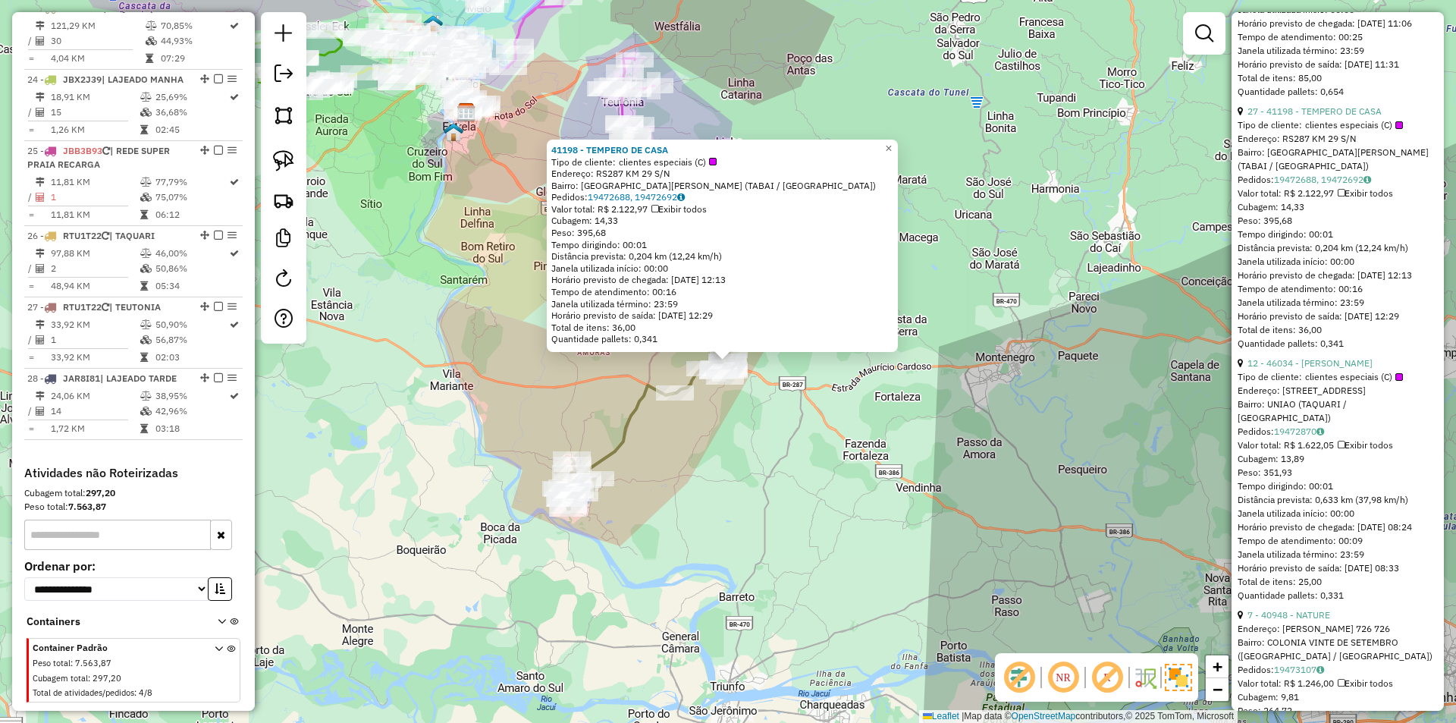
click at [794, 528] on div "41198 - TEMPERO DE CASA Tipo de cliente: clientes especiais (C) Endereço: RS287…" at bounding box center [728, 361] width 1456 height 723
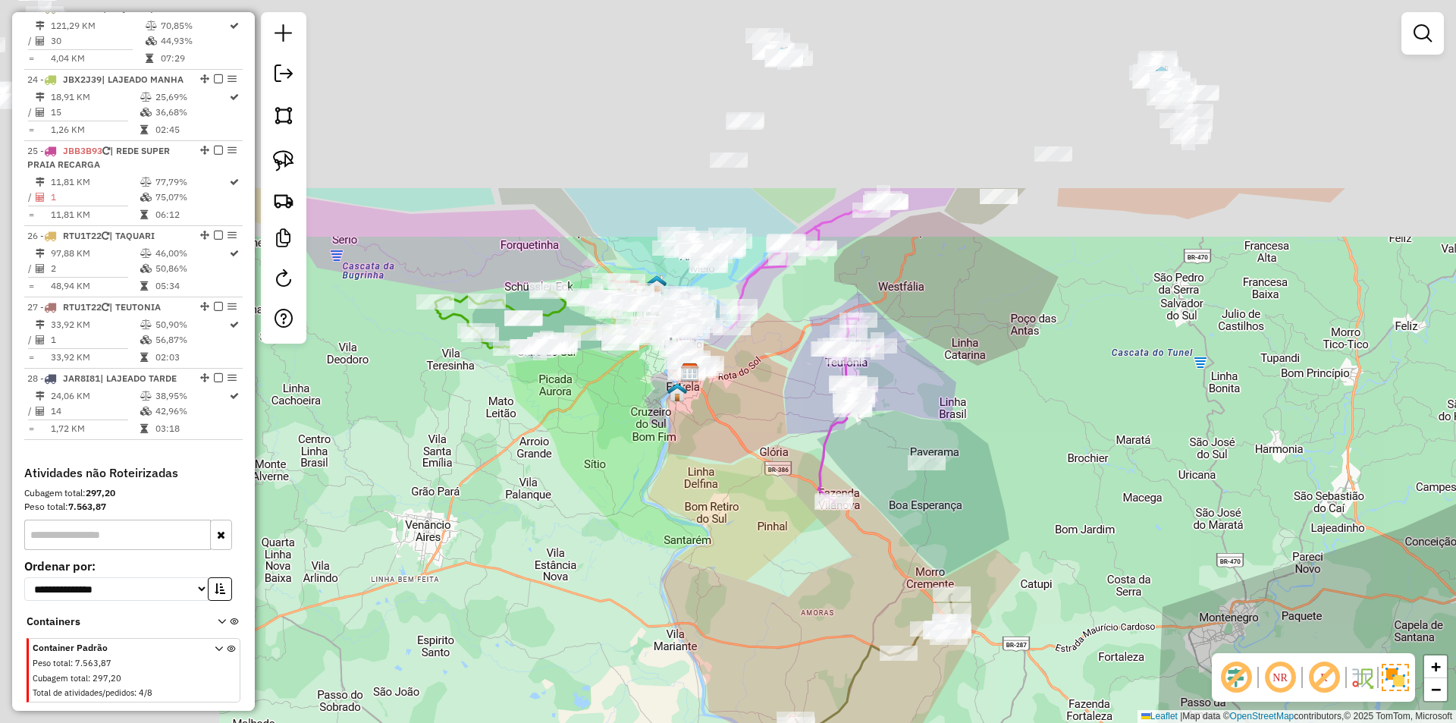
drag, startPoint x: 810, startPoint y: 260, endPoint x: 1036, endPoint y: 523, distance: 347.3
click at [1036, 523] on div "Janela de atendimento Grade de atendimento Capacidade Transportadoras Veículos …" at bounding box center [728, 361] width 1456 height 723
